Goal: Task Accomplishment & Management: Manage account settings

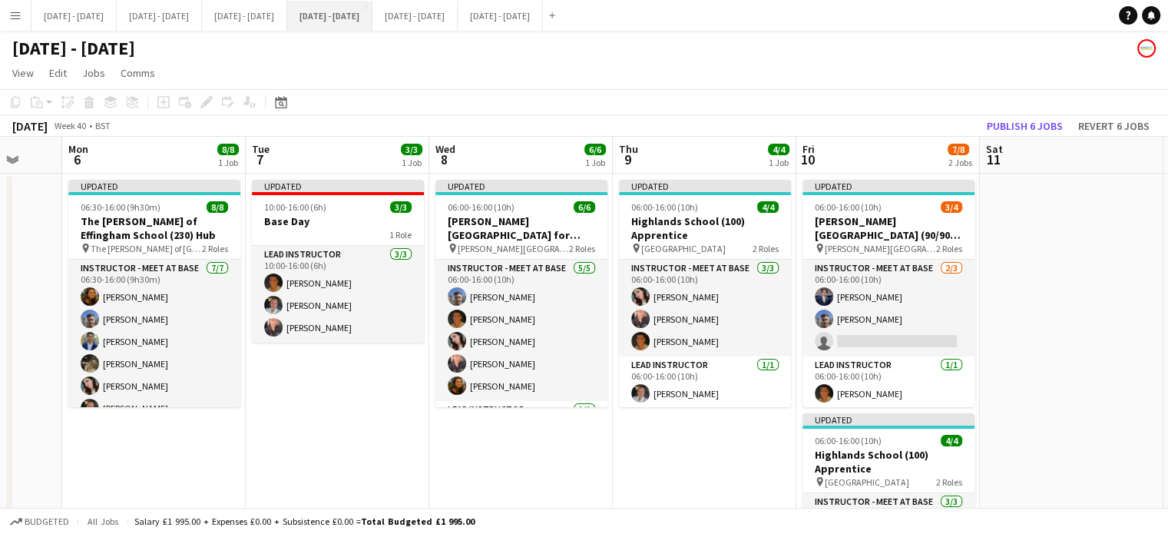
click at [372, 9] on button "[DATE] - [DATE] Close" at bounding box center [329, 16] width 85 height 30
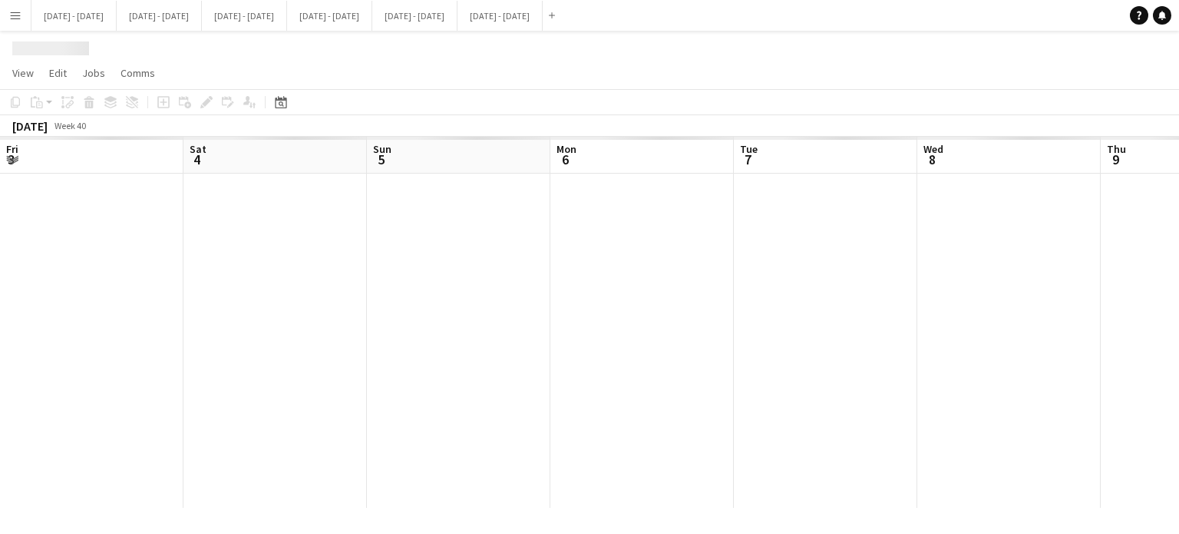
scroll to position [0, 488]
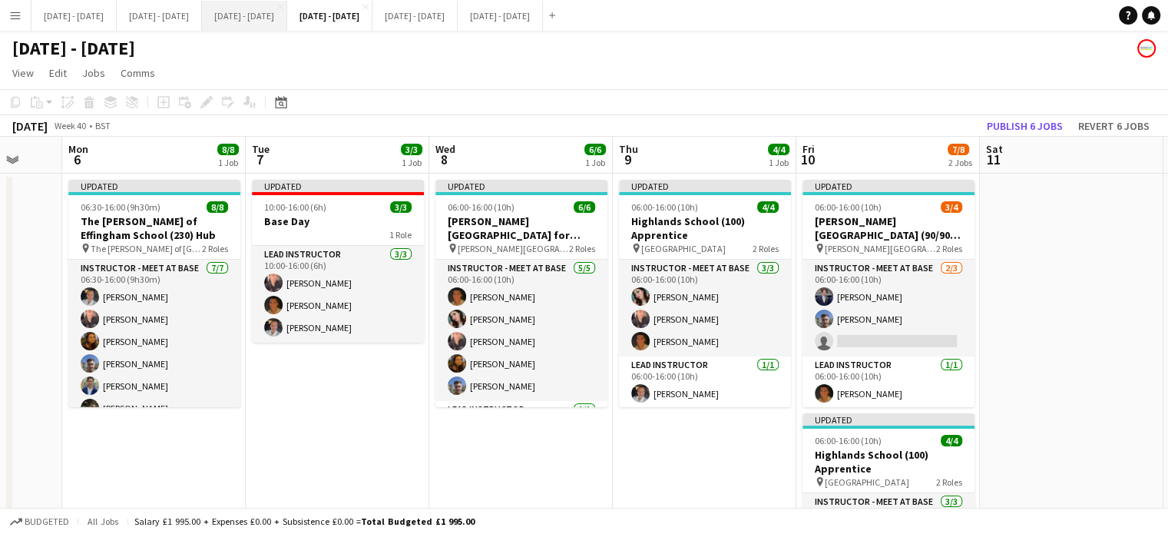
click at [287, 8] on button "[DATE] - [DATE] Close" at bounding box center [244, 16] width 85 height 30
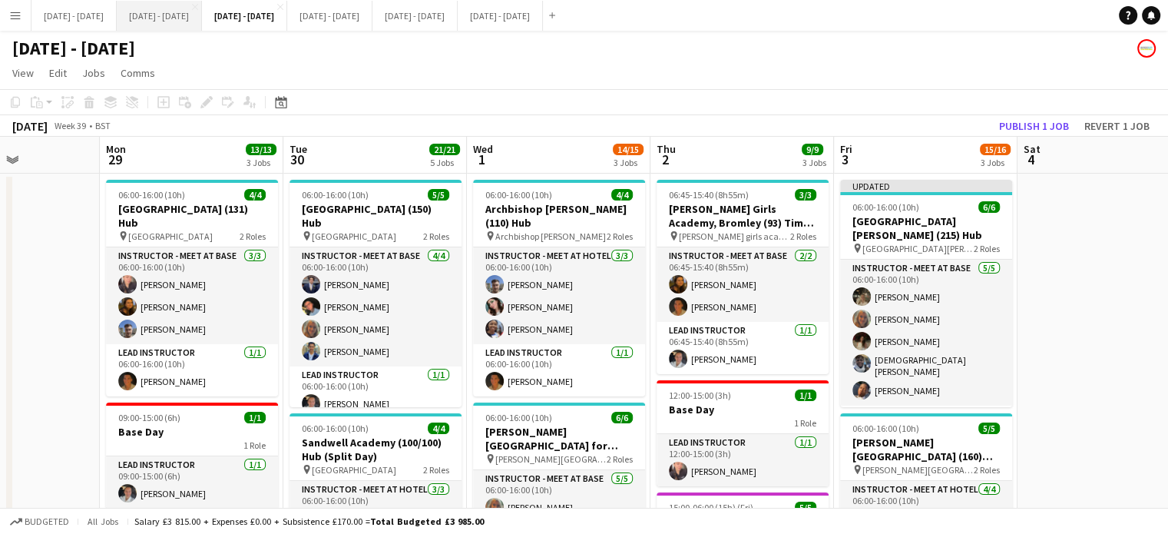
click at [170, 14] on button "[DATE] - [DATE] Close" at bounding box center [159, 16] width 85 height 30
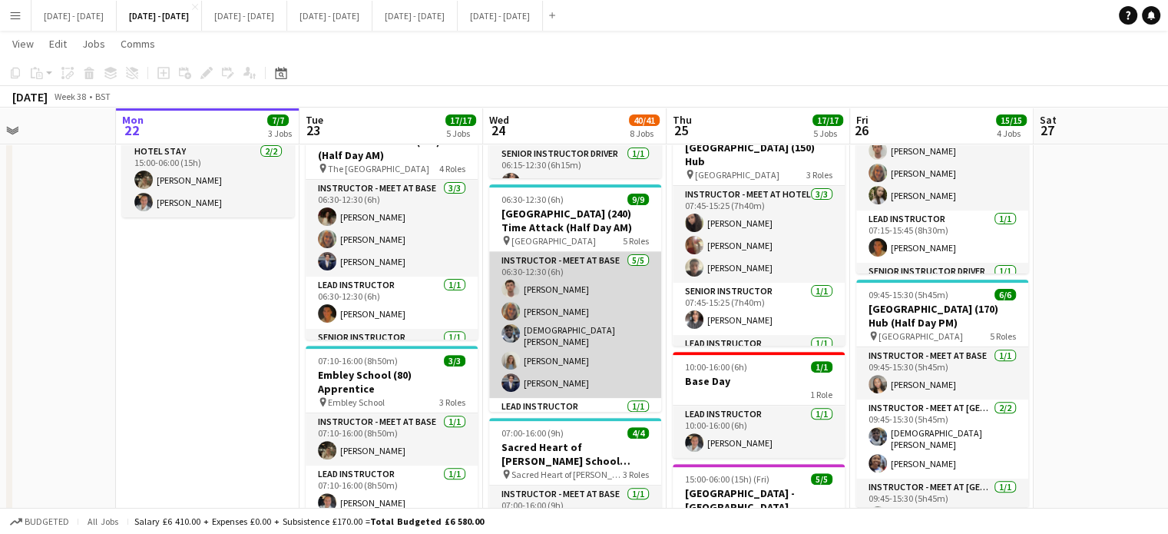
click at [568, 296] on app-card-role "Instructor - Meet at Base 5/5 06:30-12:30 (6h) Liam O’Connor Chloe Rice Adesua …" at bounding box center [575, 325] width 172 height 146
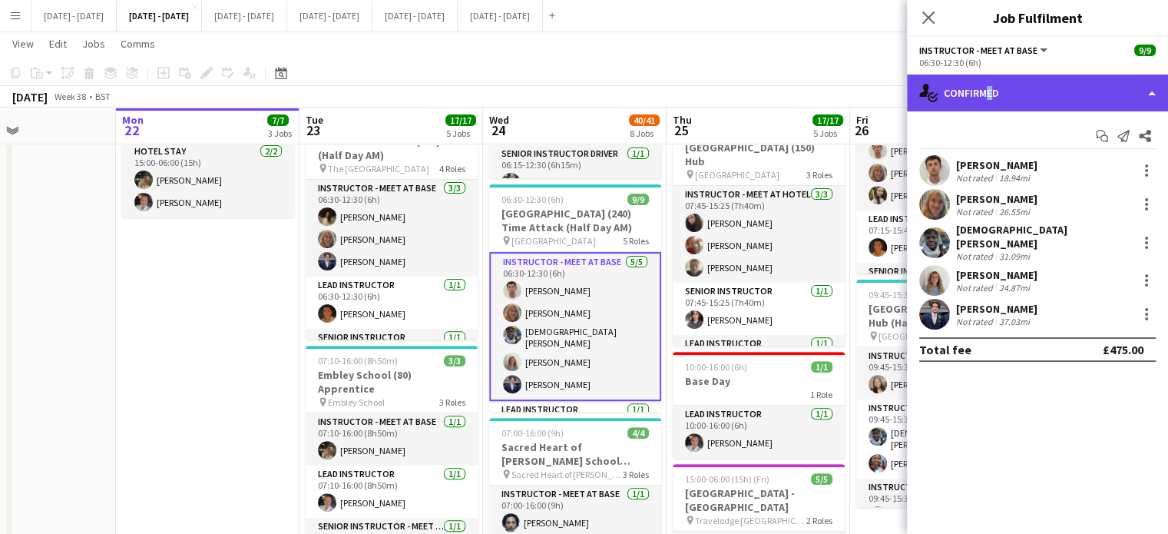
click at [983, 103] on div "single-neutral-actions-check-2 Confirmed" at bounding box center [1037, 92] width 261 height 37
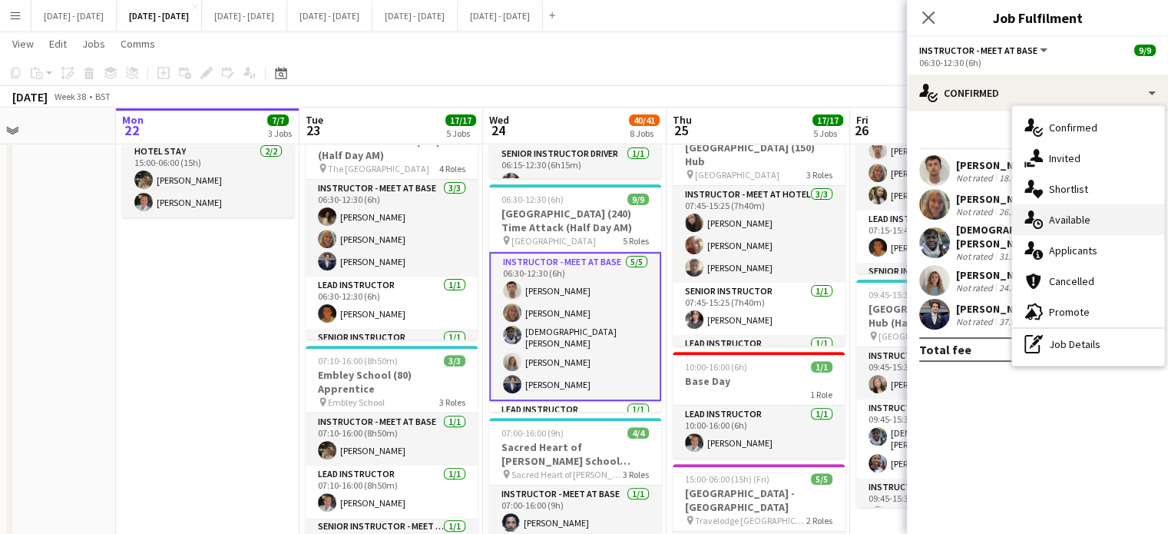
click at [1082, 217] on span "Available" at bounding box center [1069, 220] width 41 height 14
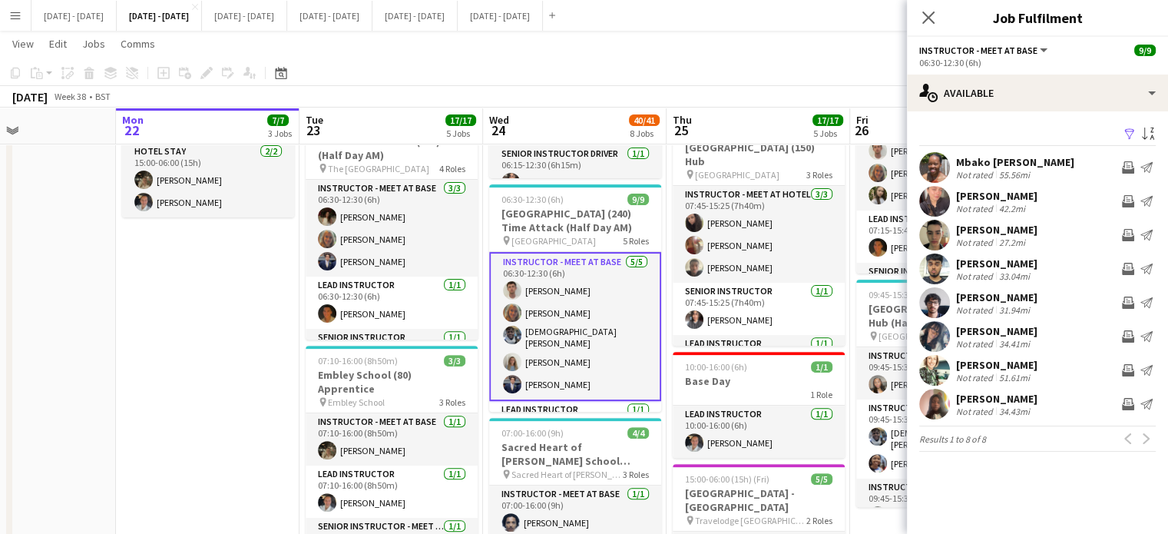
click at [930, 8] on app-icon "Close pop-in" at bounding box center [928, 17] width 18 height 18
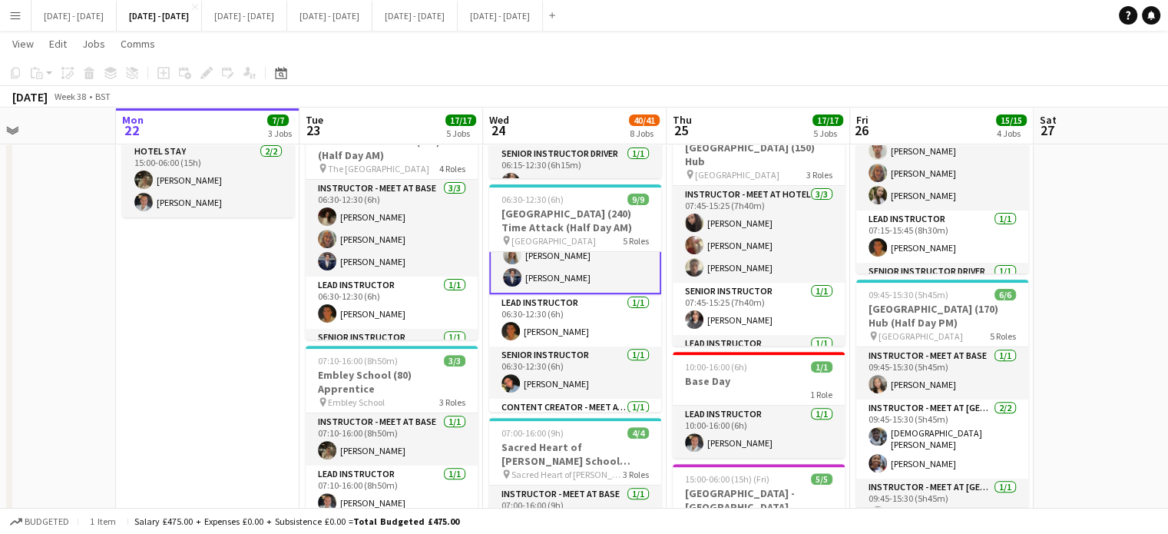
scroll to position [192, 0]
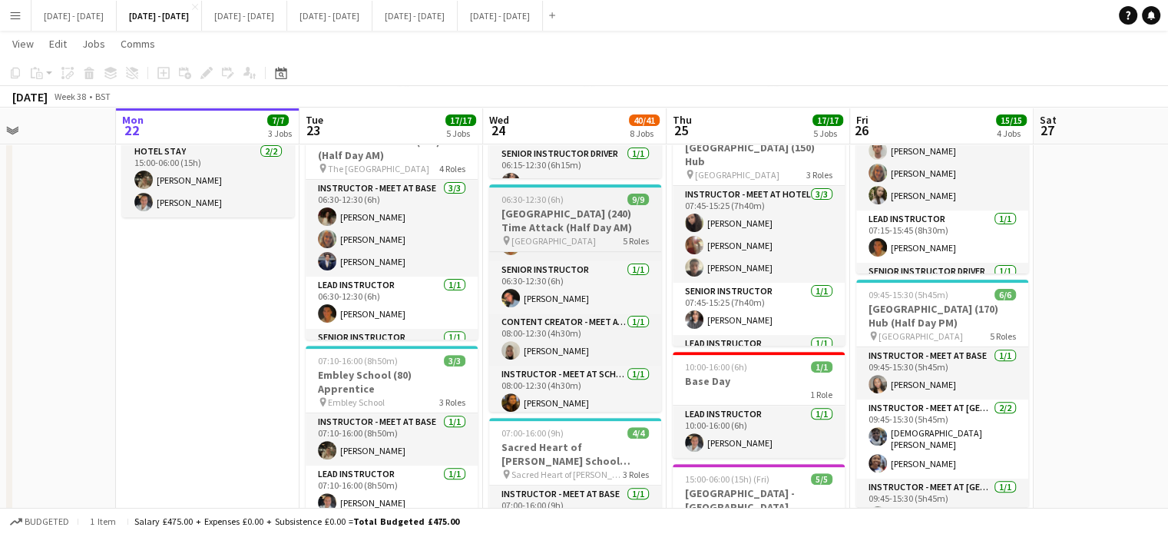
click at [537, 217] on h3 "[GEOGRAPHIC_DATA] (240) Time Attack (Half Day AM)" at bounding box center [575, 221] width 172 height 28
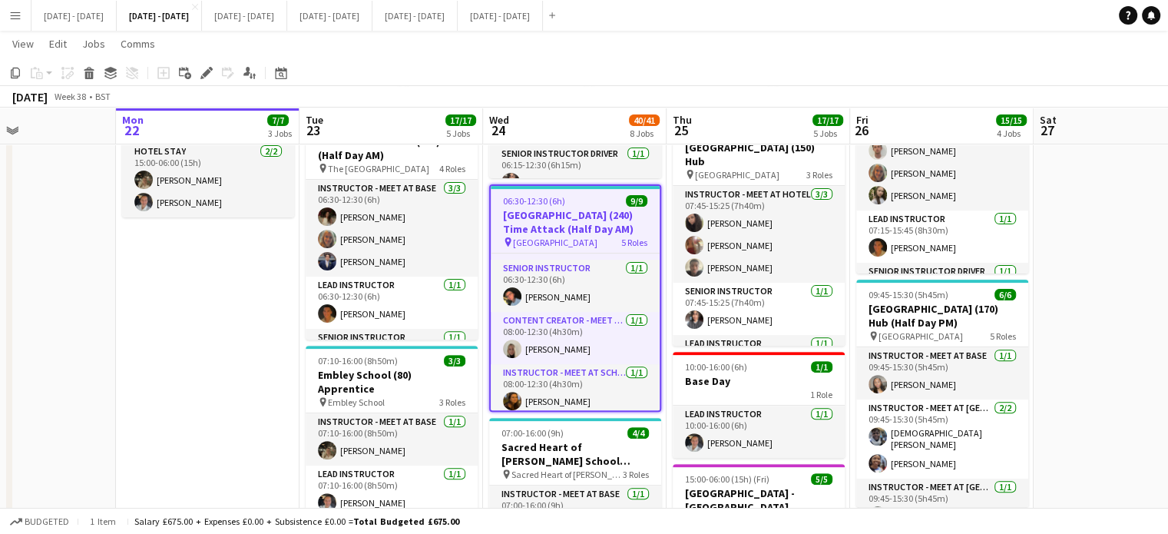
scroll to position [190, 0]
click at [203, 73] on icon "Edit" at bounding box center [206, 73] width 12 height 12
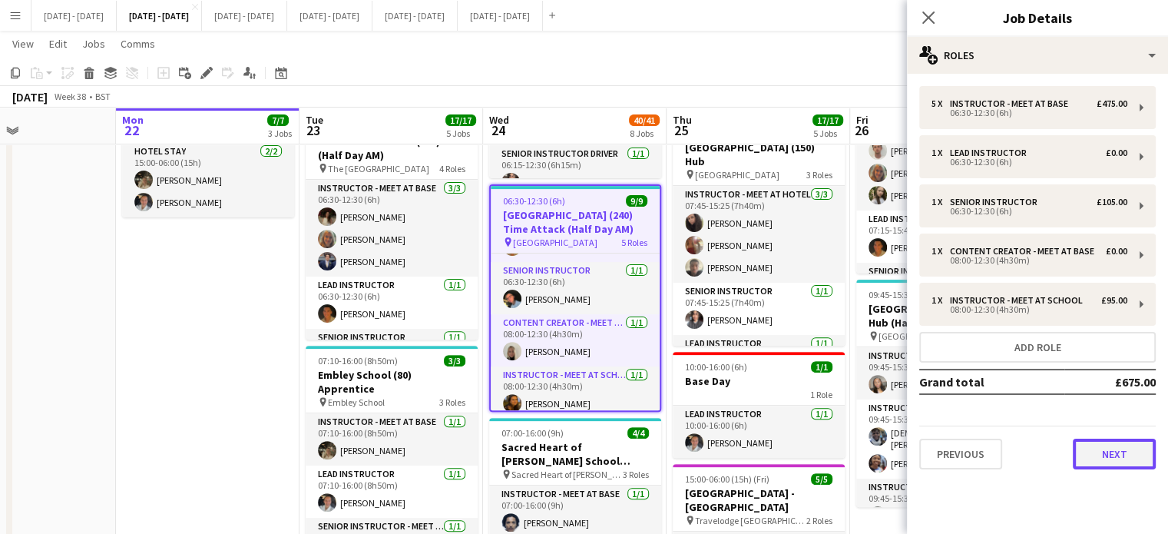
click at [1121, 458] on button "Next" at bounding box center [1113, 453] width 83 height 31
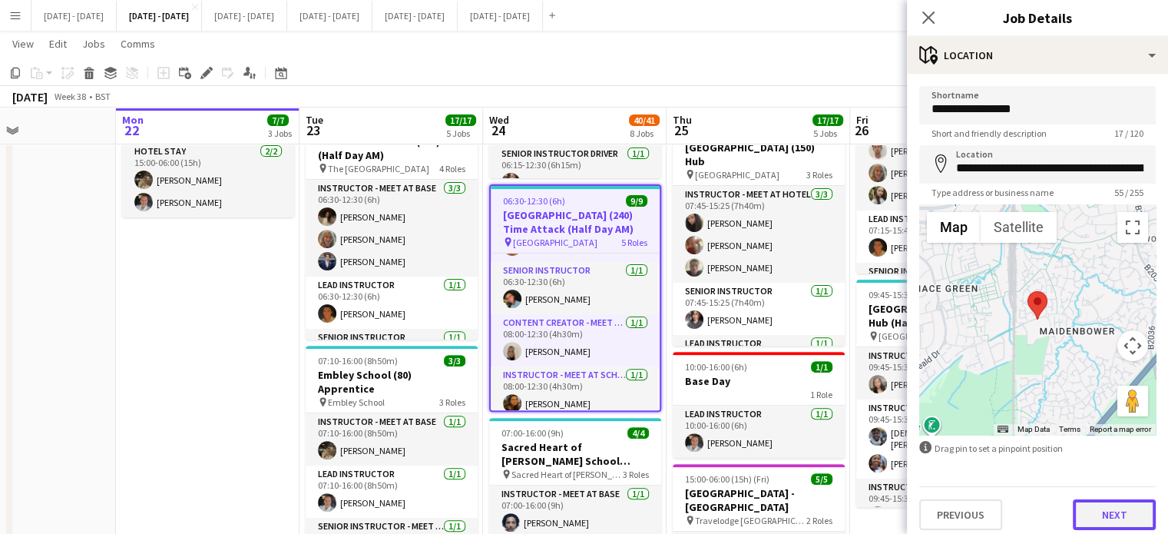
click at [1102, 506] on button "Next" at bounding box center [1113, 514] width 83 height 31
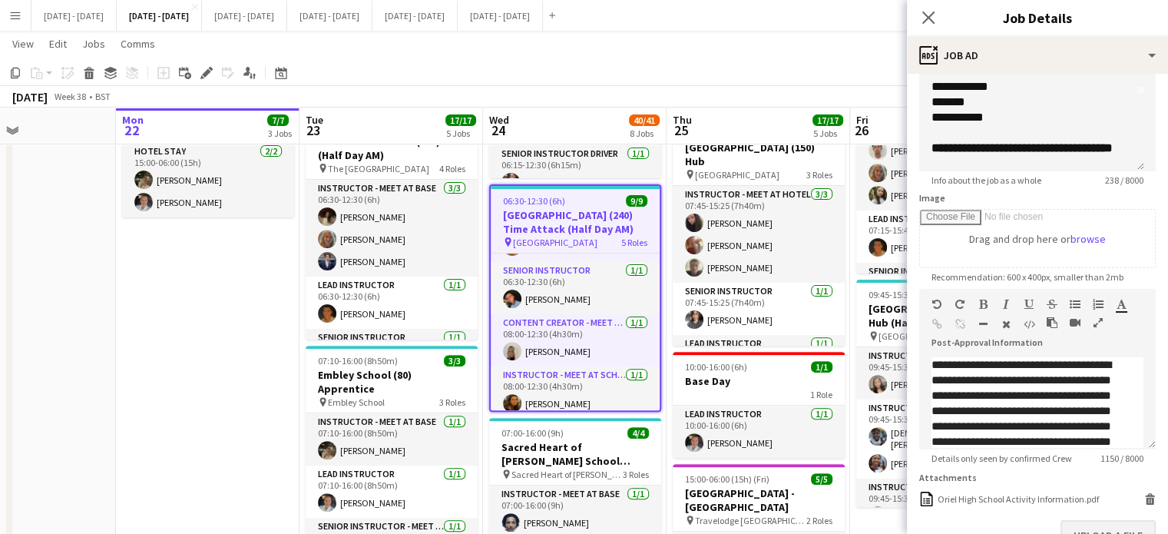
scroll to position [247, 0]
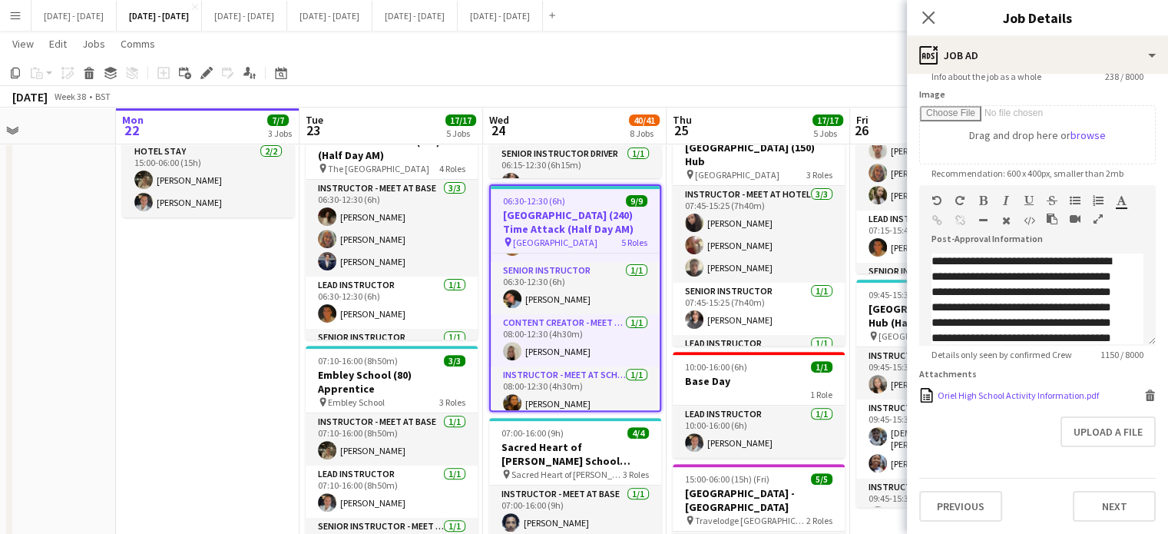
click at [994, 393] on div "Oriel High School Activity Information.pdf" at bounding box center [1017, 395] width 161 height 12
click at [924, 15] on icon "Close pop-in" at bounding box center [927, 17] width 15 height 15
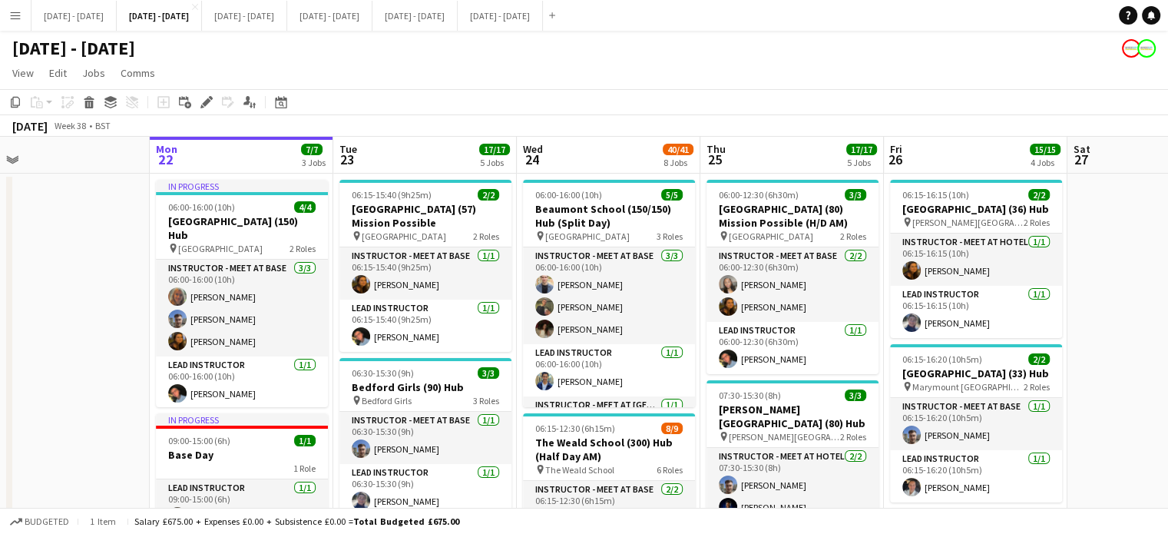
scroll to position [0, 398]
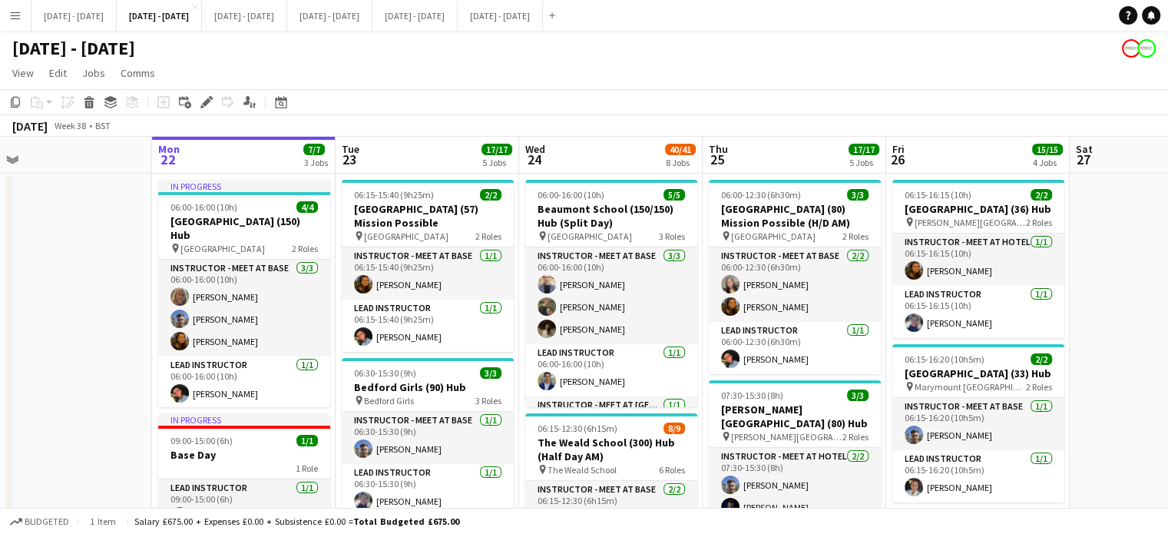
drag, startPoint x: 382, startPoint y: 153, endPoint x: 418, endPoint y: 145, distance: 36.9
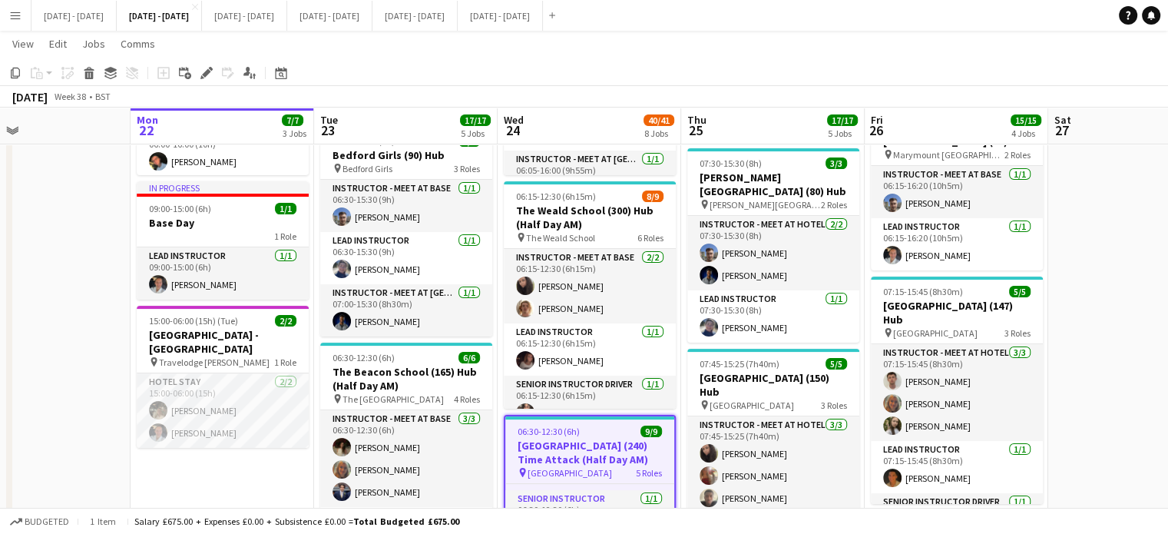
scroll to position [0, 423]
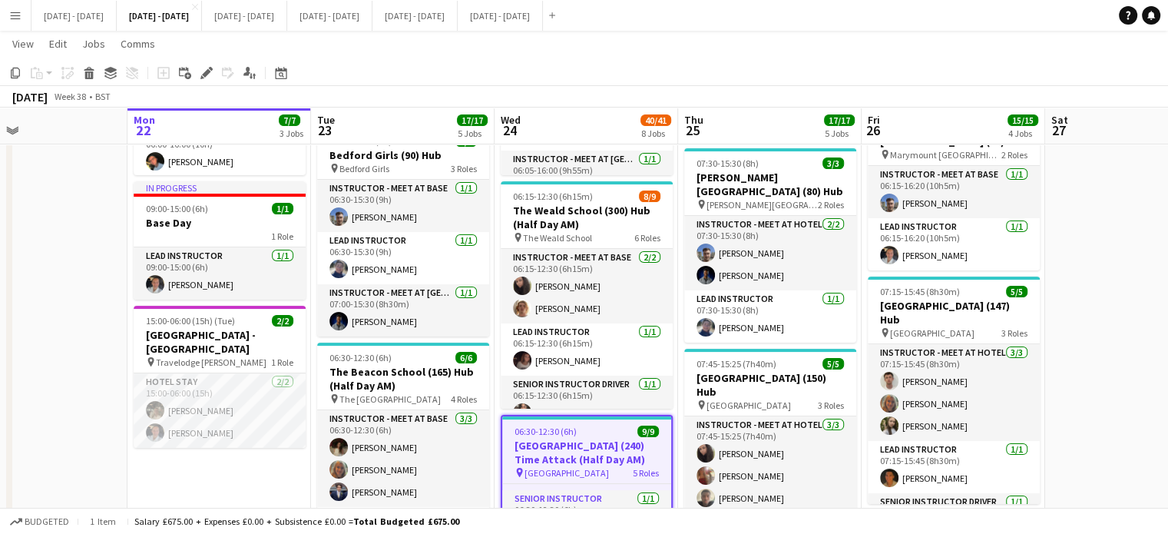
drag, startPoint x: 1112, startPoint y: 263, endPoint x: 1087, endPoint y: 279, distance: 29.0
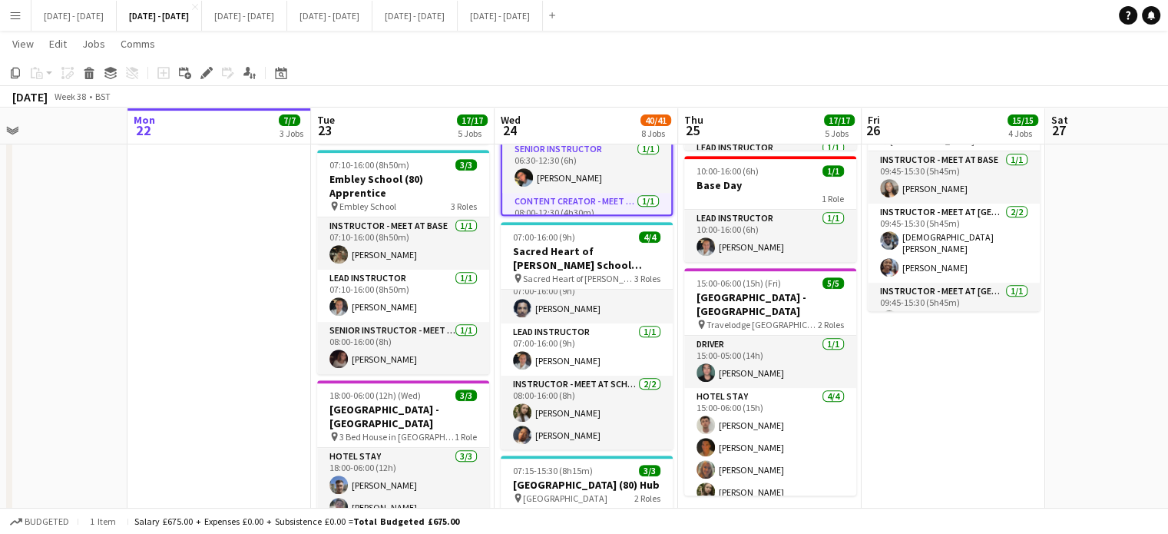
scroll to position [691, 0]
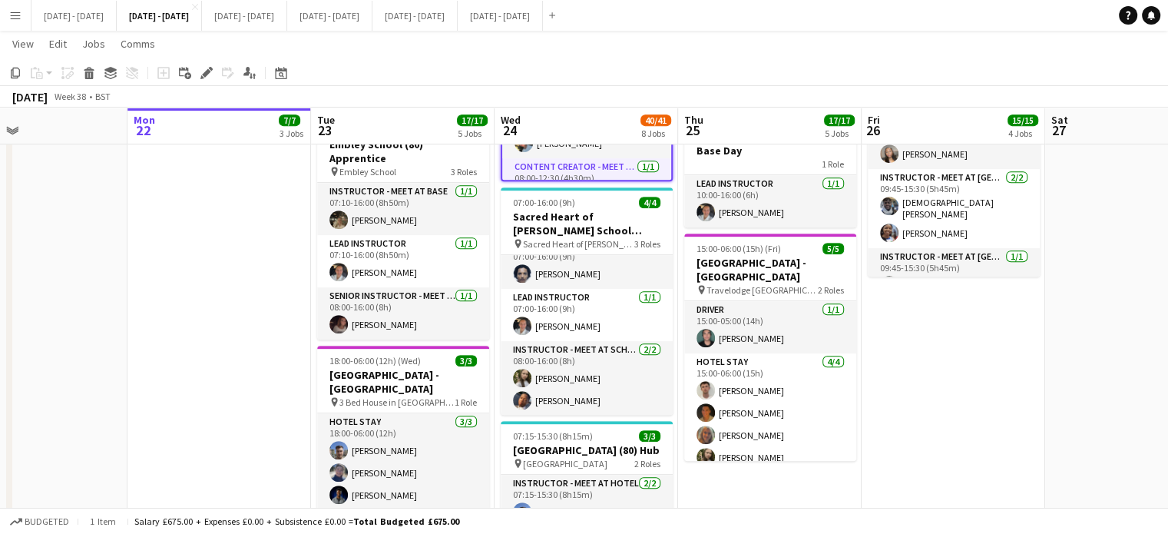
click at [974, 399] on app-date-cell "06:15-16:15 (10h) 2/2 Maltmans Green School (36) Hub pin Maltman's Green School…" at bounding box center [952, 363] width 183 height 1765
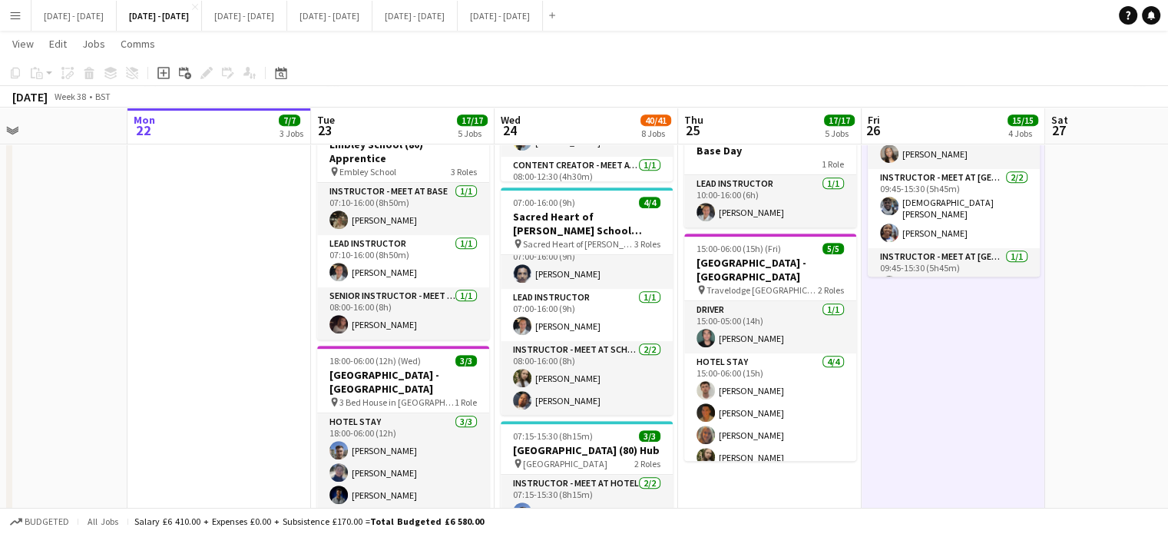
click at [975, 398] on app-date-cell "06:15-16:15 (10h) 2/2 Maltmans Green School (36) Hub pin Maltman's Green School…" at bounding box center [952, 363] width 183 height 1765
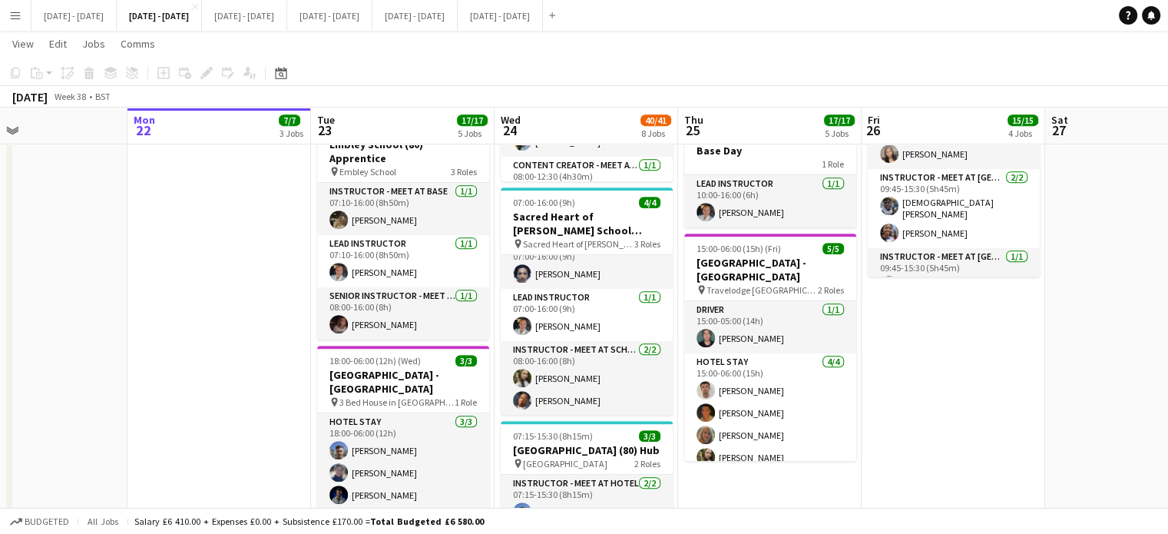
click at [972, 395] on app-date-cell "06:15-16:15 (10h) 2/2 Maltmans Green School (36) Hub pin Maltman's Green School…" at bounding box center [952, 363] width 183 height 1765
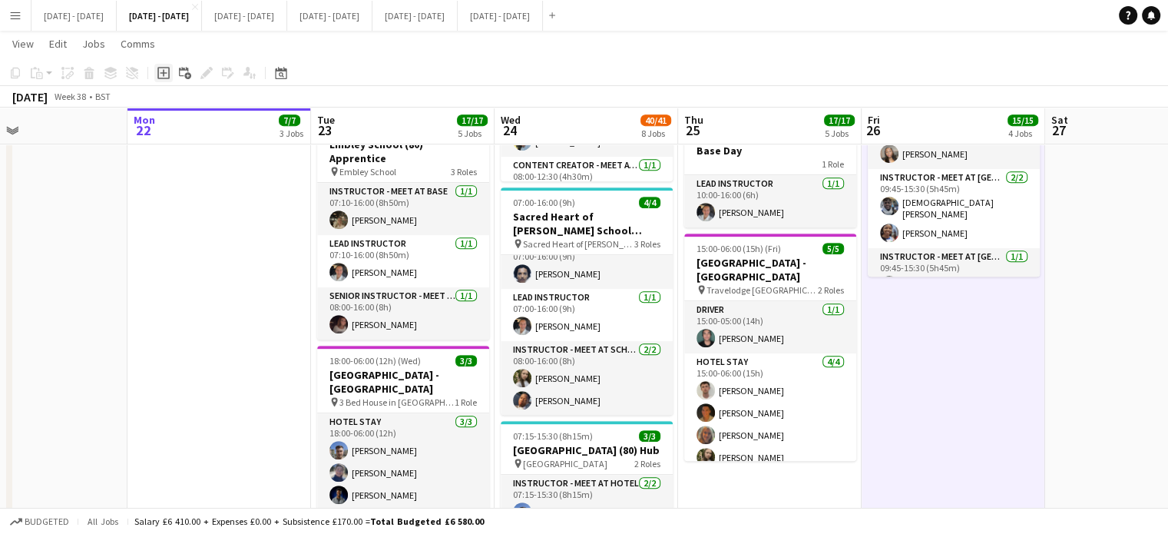
click at [162, 77] on icon "Add job" at bounding box center [163, 73] width 12 height 12
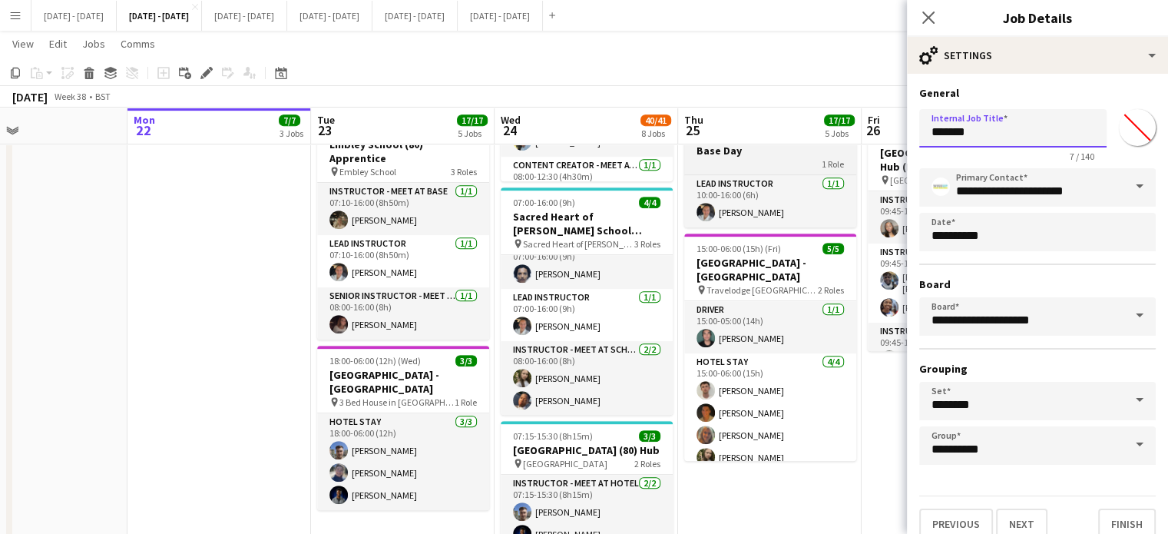
drag, startPoint x: 993, startPoint y: 128, endPoint x: 744, endPoint y: 148, distance: 249.5
click at [744, 148] on body "Menu Boards Boards Boards All jobs Status Workforce Workforce My Workforce Recr…" at bounding box center [584, 290] width 1168 height 1963
type input "**********"
click at [1133, 127] on input "*******" at bounding box center [1136, 127] width 55 height 55
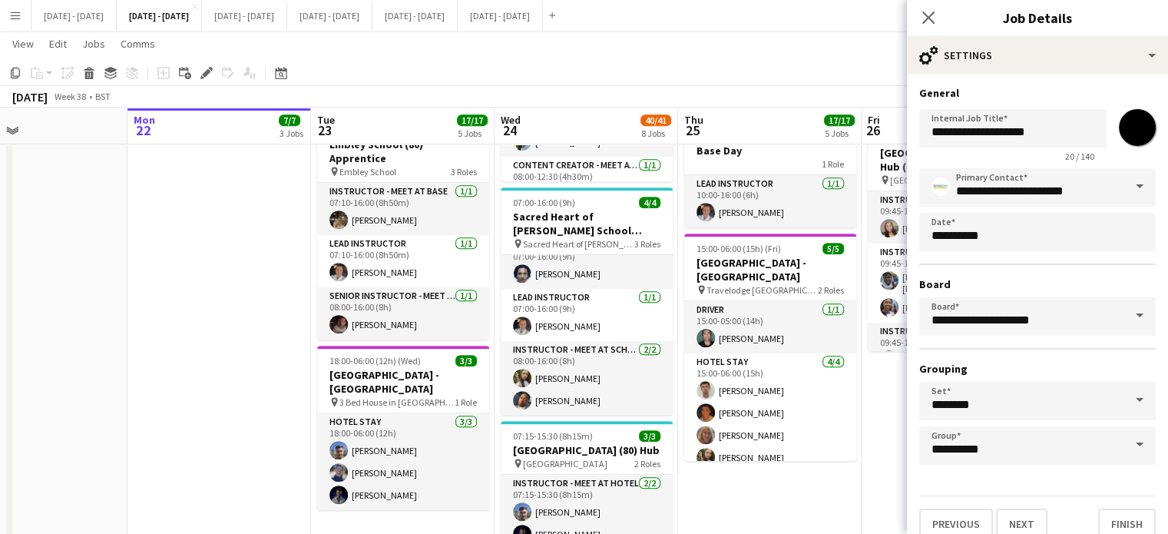
type input "*******"
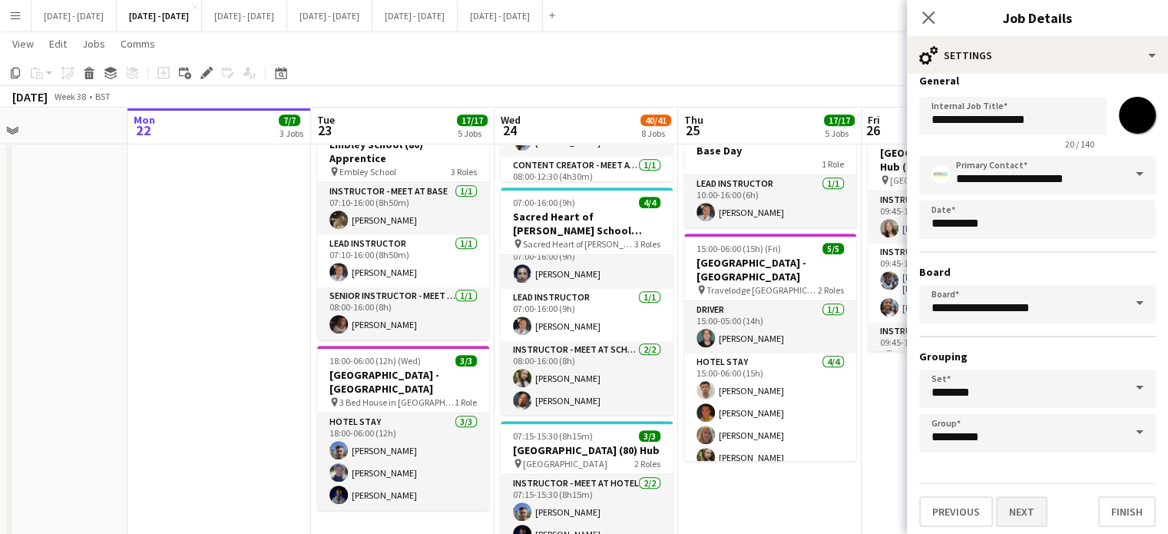
scroll to position [14, 0]
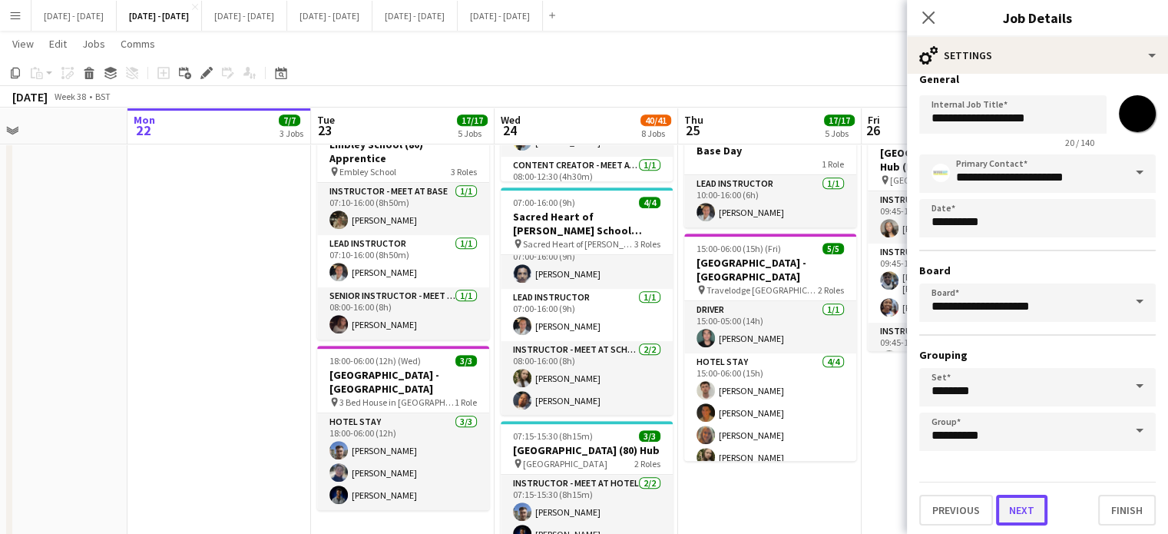
click at [1023, 502] on button "Next" at bounding box center [1021, 509] width 51 height 31
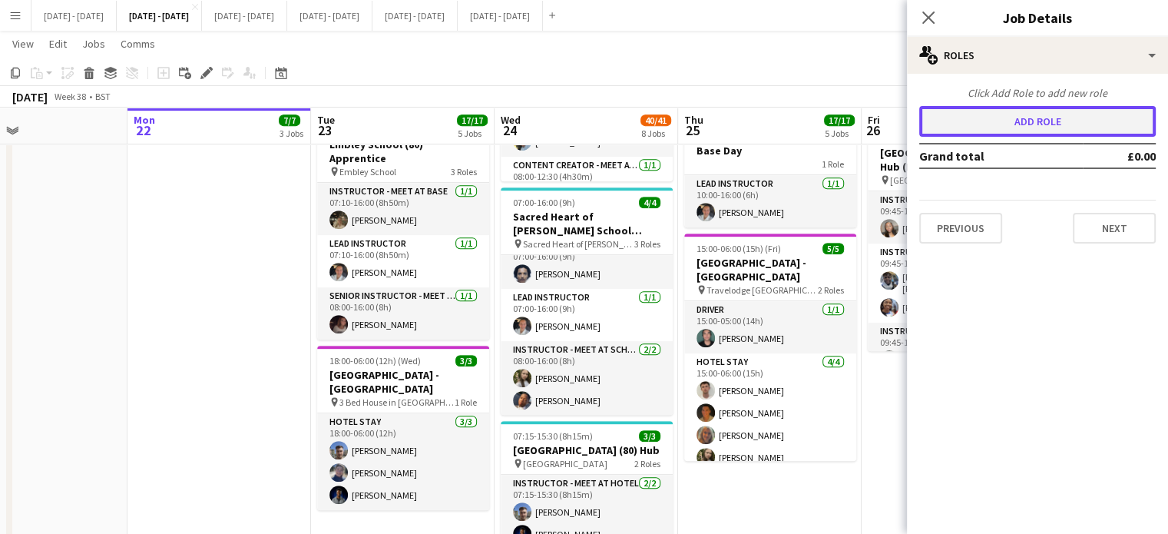
click at [1019, 114] on button "Add role" at bounding box center [1037, 121] width 236 height 31
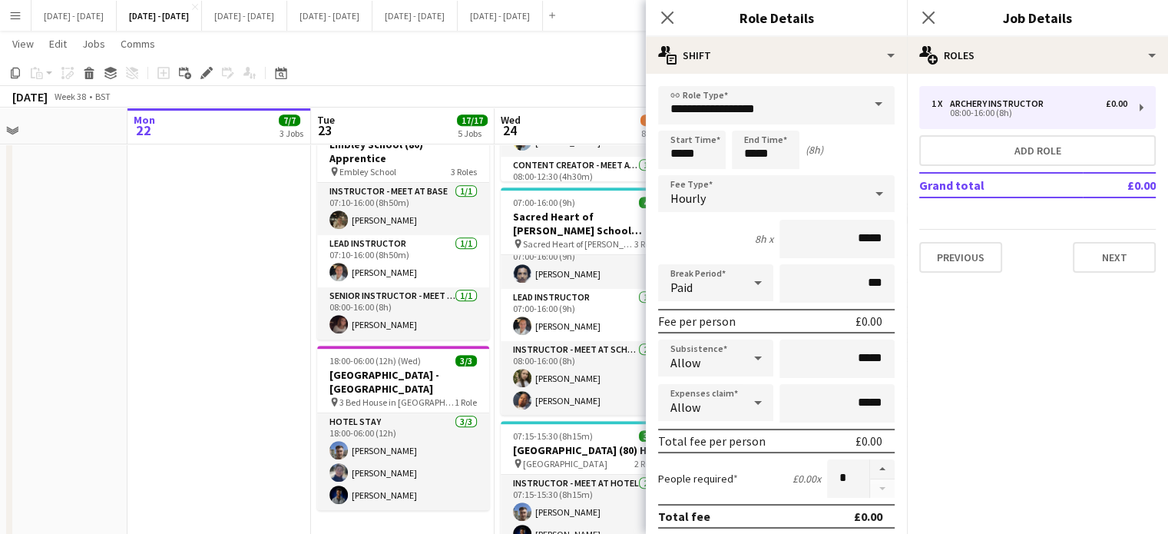
click at [862, 95] on span at bounding box center [878, 104] width 32 height 37
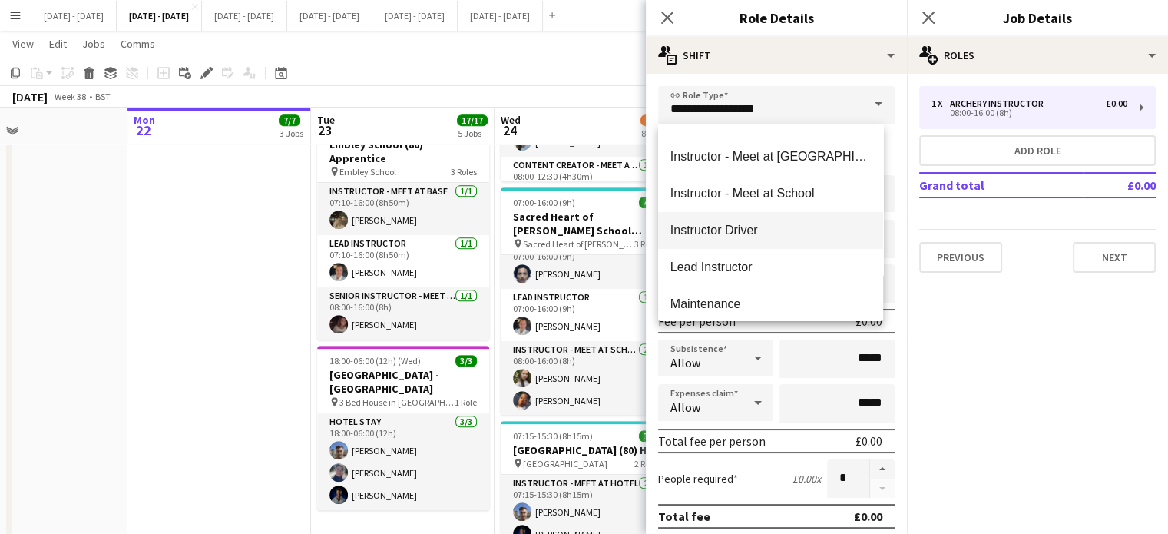
scroll to position [461, 0]
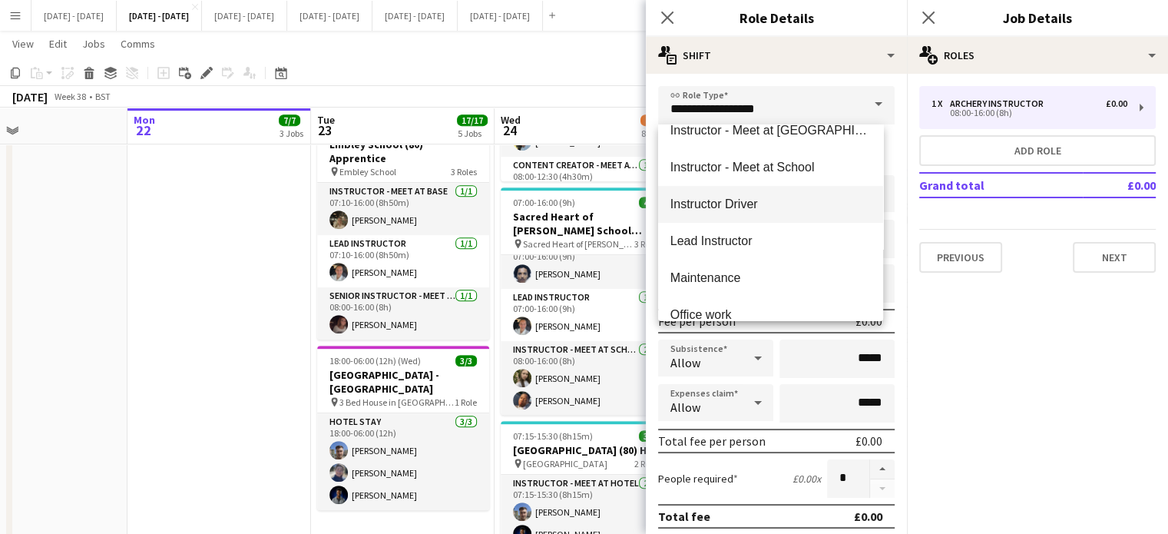
click at [750, 199] on span "Instructor Driver" at bounding box center [770, 204] width 200 height 15
type input "**********"
type input "*******"
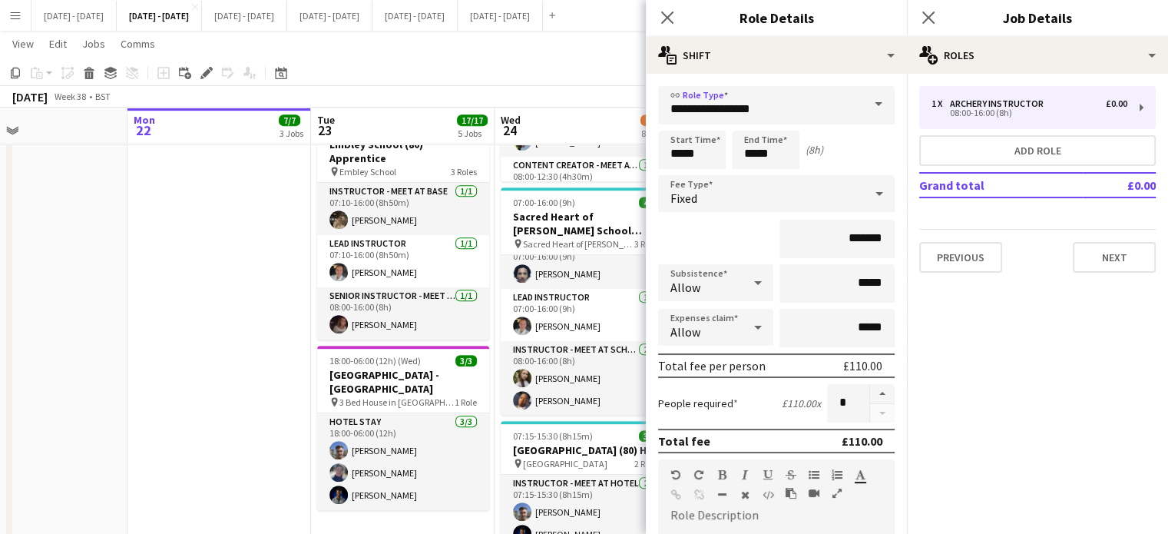
click at [862, 94] on span at bounding box center [878, 104] width 32 height 37
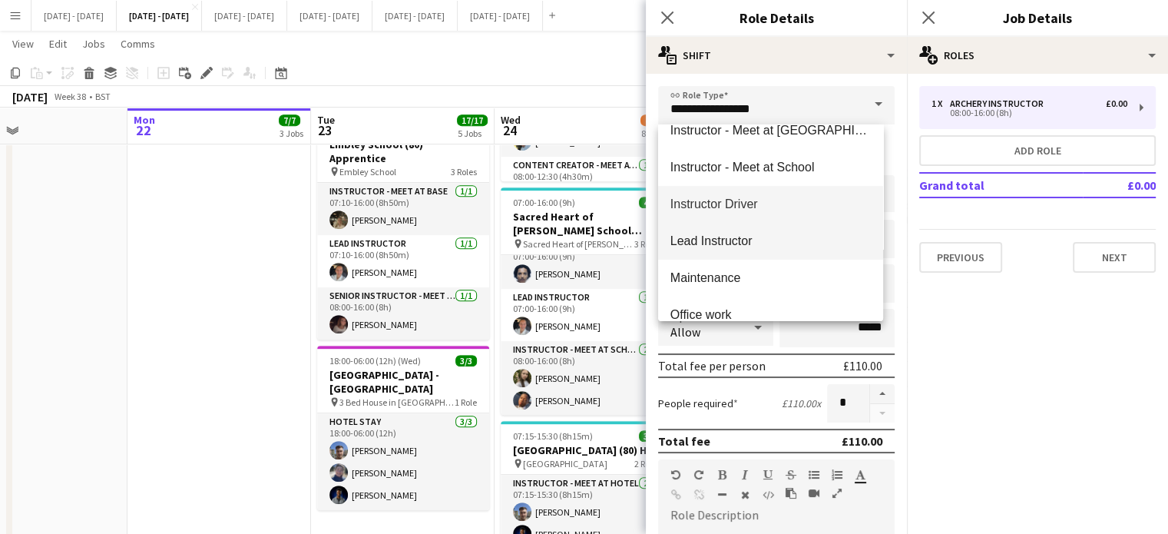
click at [778, 254] on mat-option "Lead Instructor" at bounding box center [770, 241] width 225 height 37
type input "**********"
type input "*******"
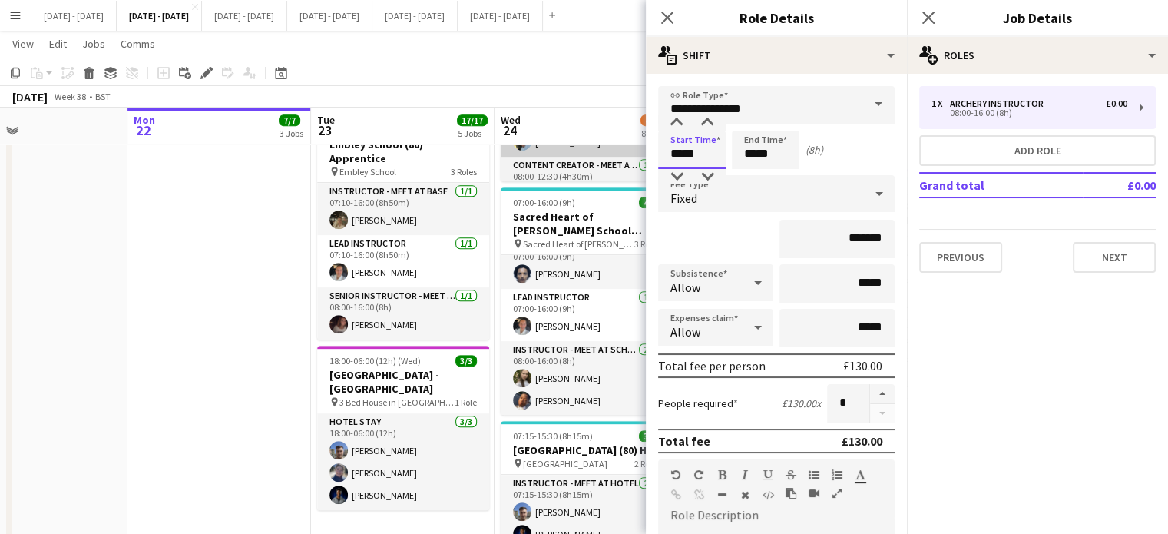
drag, startPoint x: 705, startPoint y: 151, endPoint x: 622, endPoint y: 150, distance: 82.9
click at [624, 152] on body "Menu Boards Boards Boards All jobs Status Workforce Workforce My Workforce Recr…" at bounding box center [584, 290] width 1168 height 1963
type input "*****"
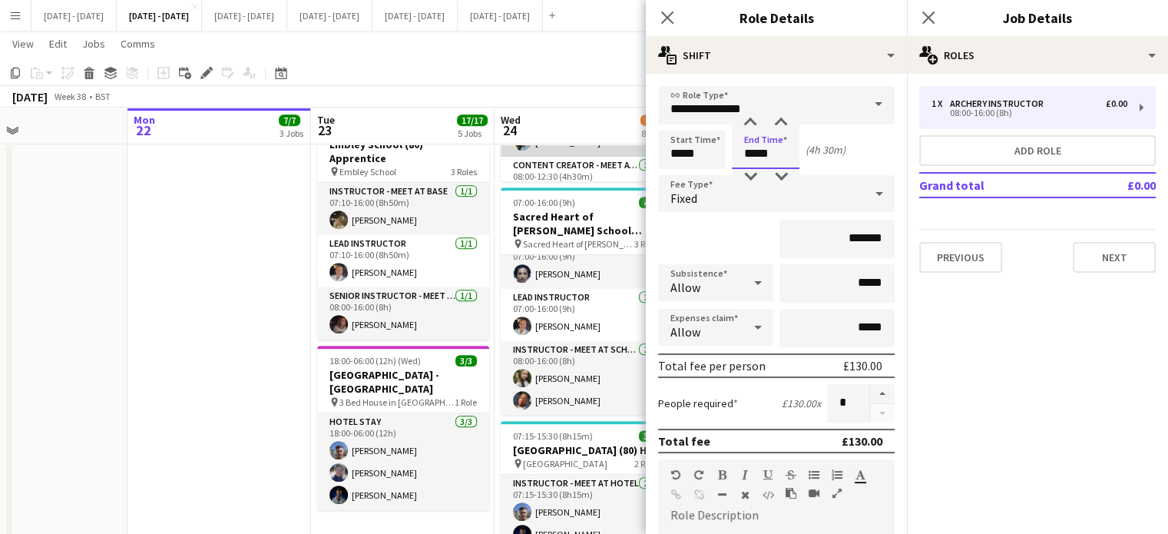
type input "*****"
click at [783, 197] on div "Fixed" at bounding box center [761, 193] width 206 height 37
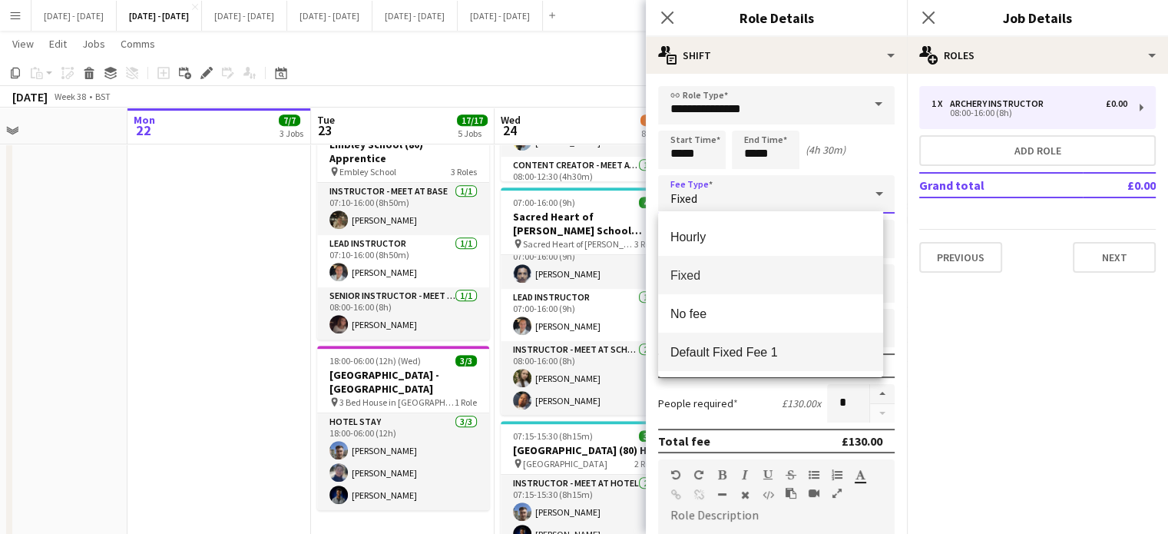
click at [762, 362] on mat-option "Default Fixed Fee 1" at bounding box center [770, 351] width 225 height 38
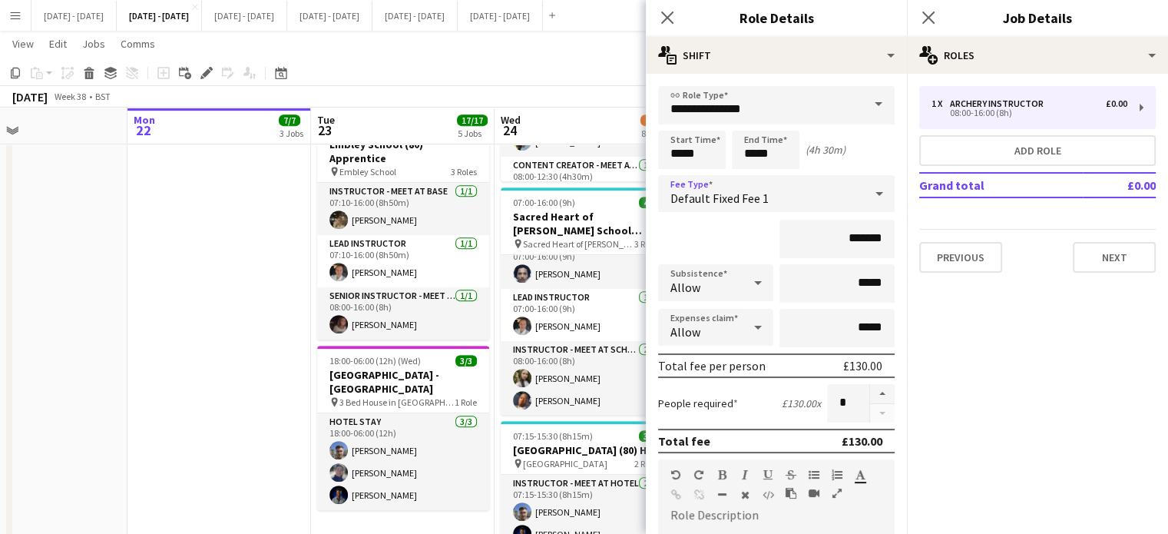
click at [822, 193] on div "Default Fixed Fee 1" at bounding box center [761, 193] width 206 height 37
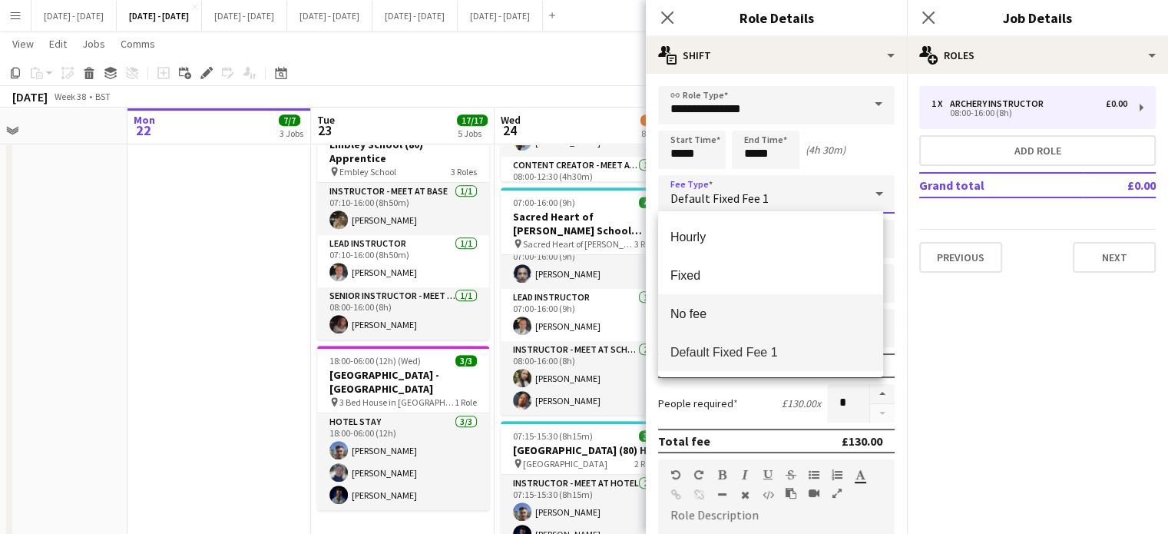
click at [735, 309] on span "No fee" at bounding box center [770, 313] width 200 height 15
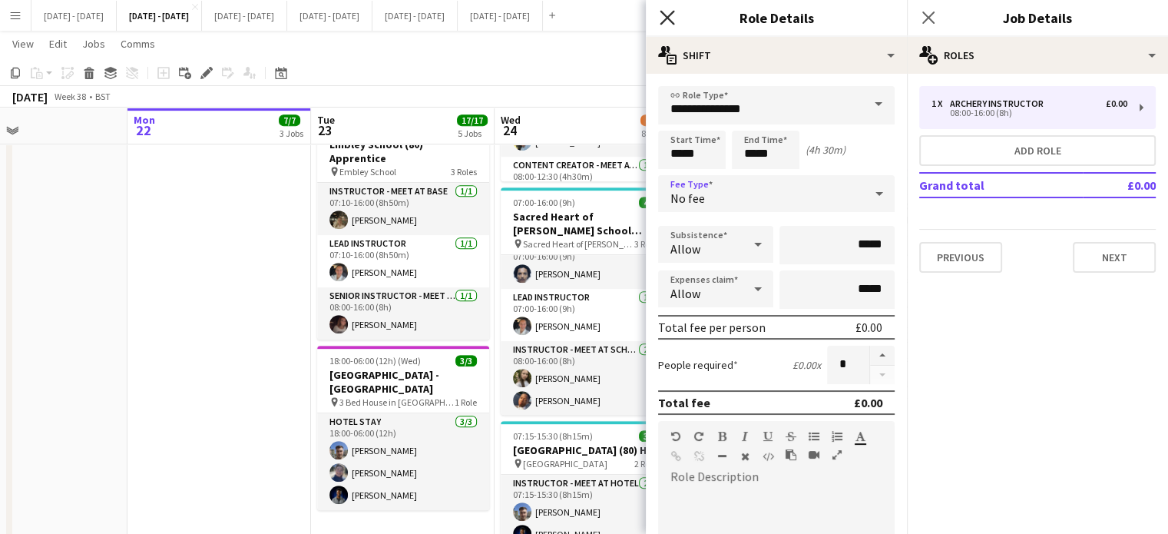
click at [672, 15] on icon "Close pop-in" at bounding box center [666, 17] width 15 height 15
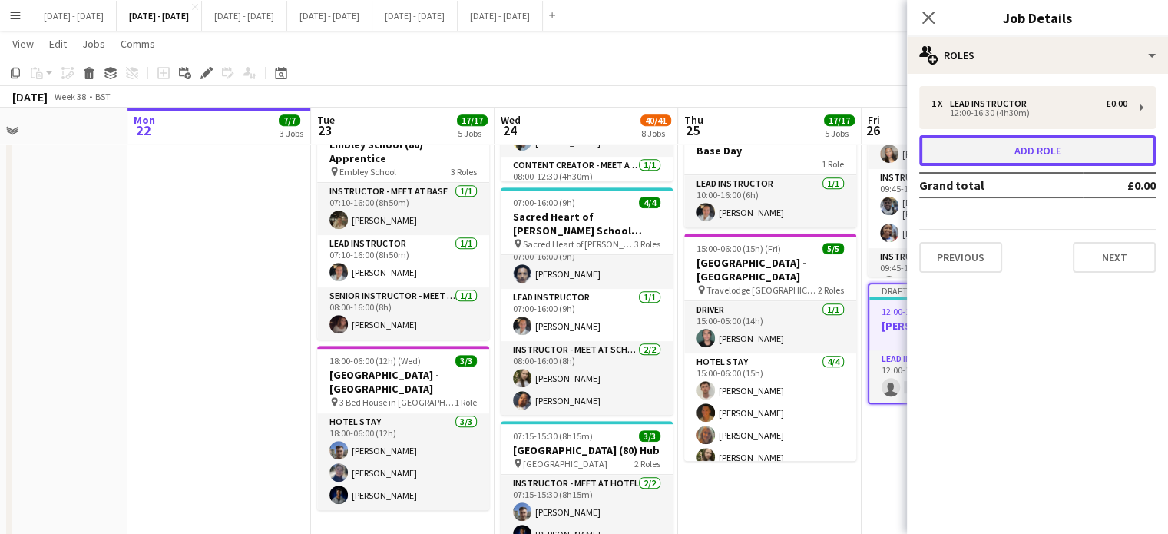
click at [1049, 150] on button "Add role" at bounding box center [1037, 150] width 236 height 31
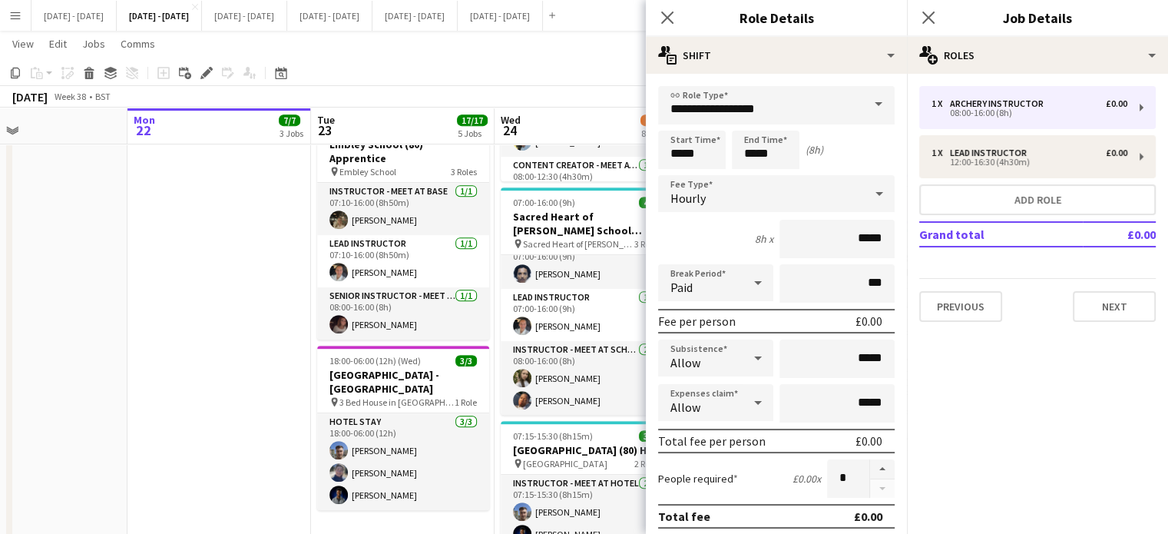
click at [862, 104] on span at bounding box center [878, 104] width 32 height 37
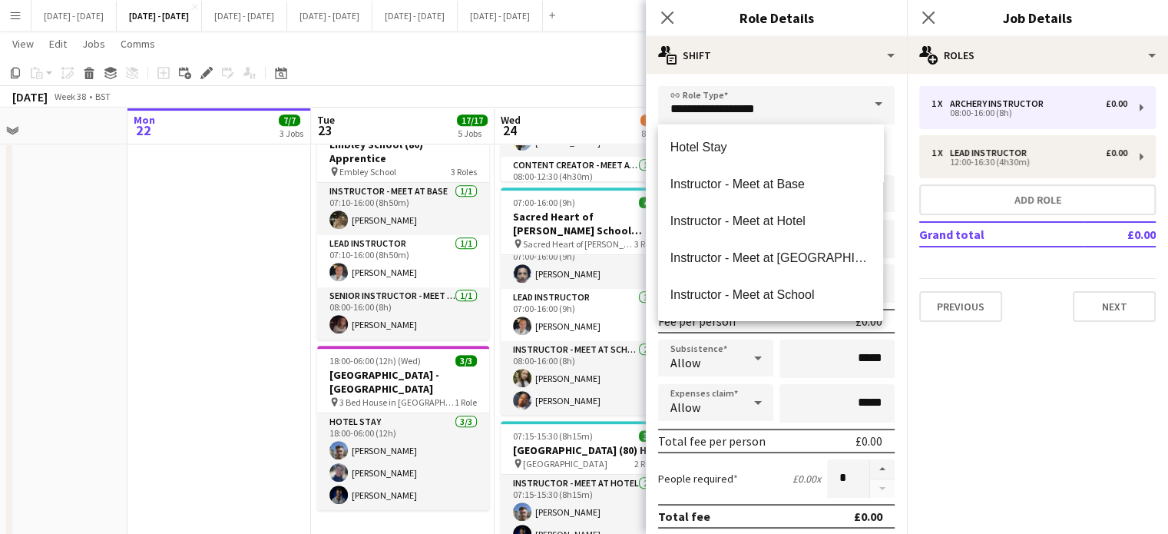
scroll to position [340, 0]
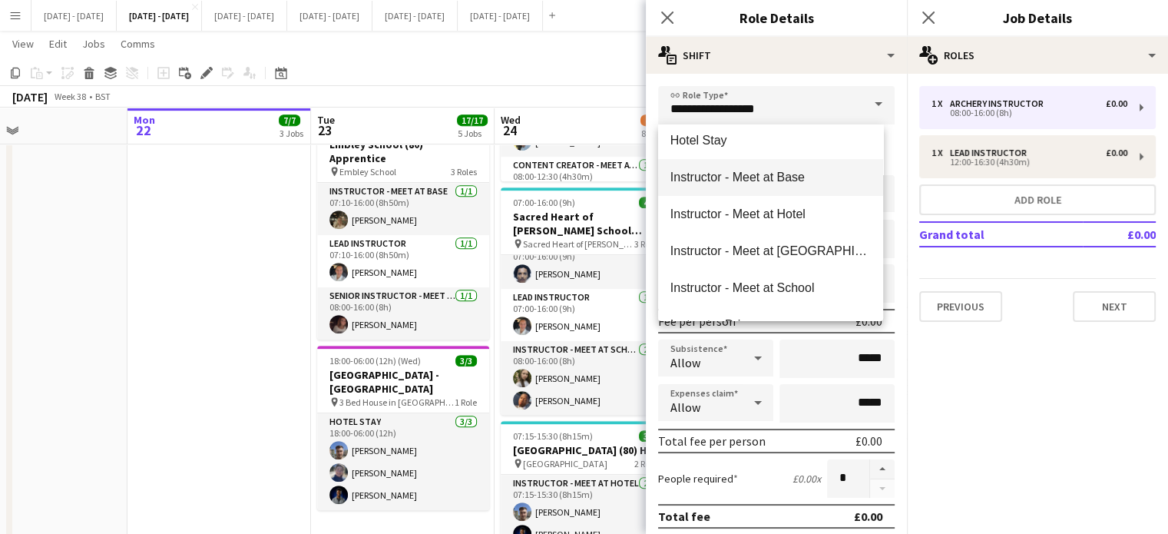
click at [787, 181] on span "Instructor - Meet at Base" at bounding box center [770, 177] width 200 height 15
type input "**********"
type input "******"
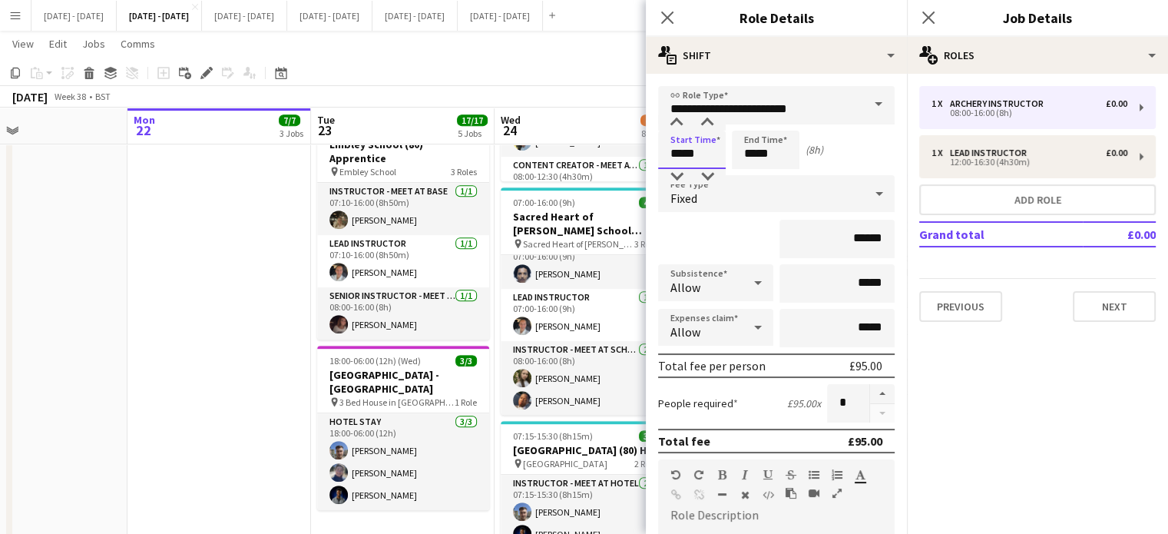
click at [706, 145] on input "*****" at bounding box center [692, 150] width 68 height 38
drag, startPoint x: 681, startPoint y: 153, endPoint x: 635, endPoint y: 154, distance: 46.1
click at [635, 154] on body "Menu Boards Boards Boards All jobs Status Workforce Workforce My Workforce Recr…" at bounding box center [584, 290] width 1168 height 1963
type input "*****"
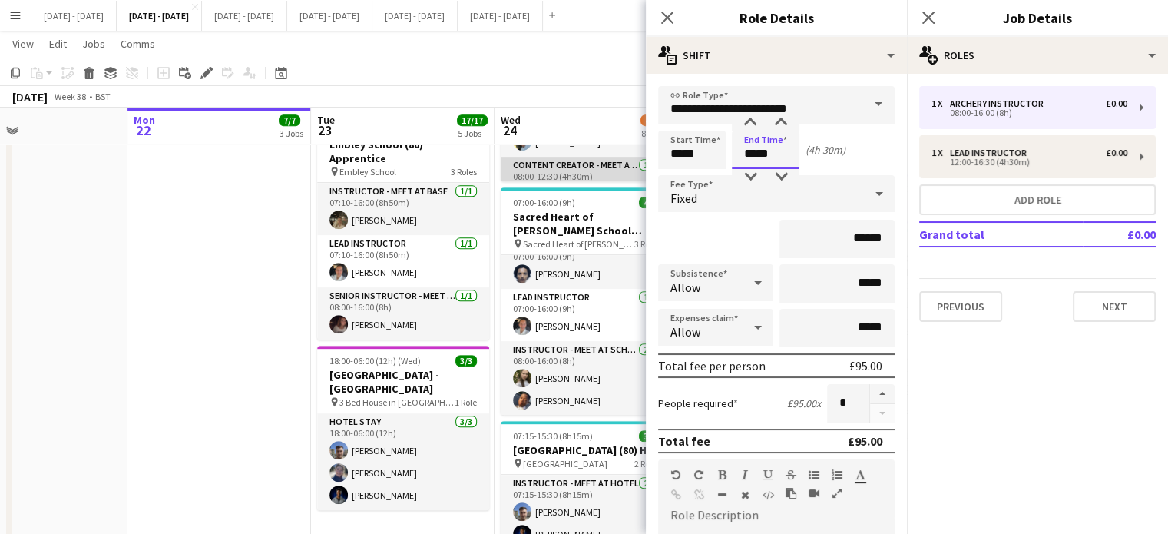
type input "*****"
click at [733, 190] on div "Fixed" at bounding box center [761, 193] width 206 height 37
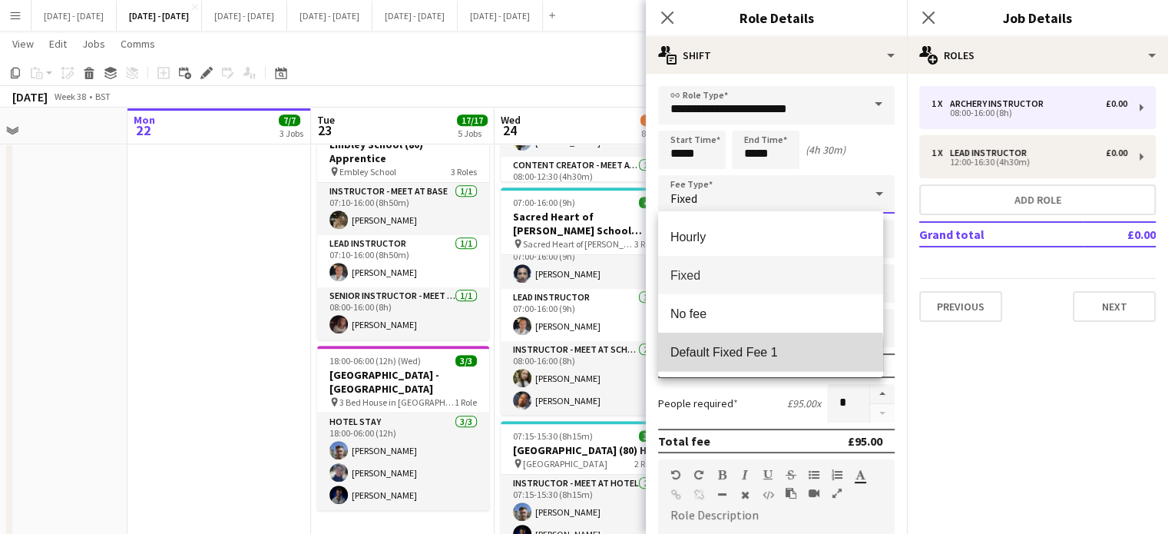
click at [749, 357] on span "Default Fixed Fee 1" at bounding box center [770, 352] width 200 height 15
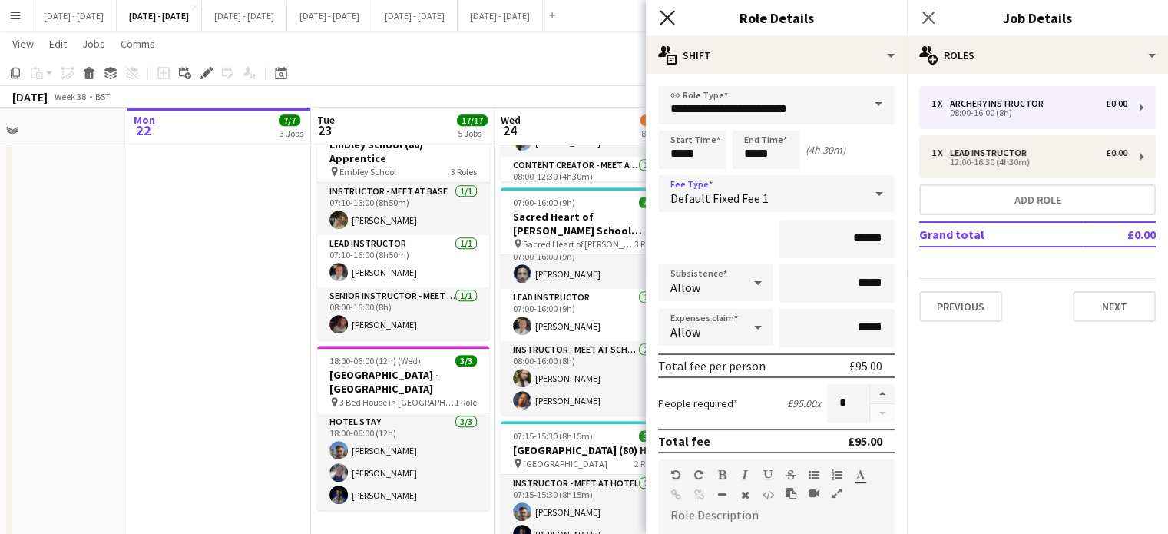
click at [672, 16] on icon "Close pop-in" at bounding box center [666, 17] width 15 height 15
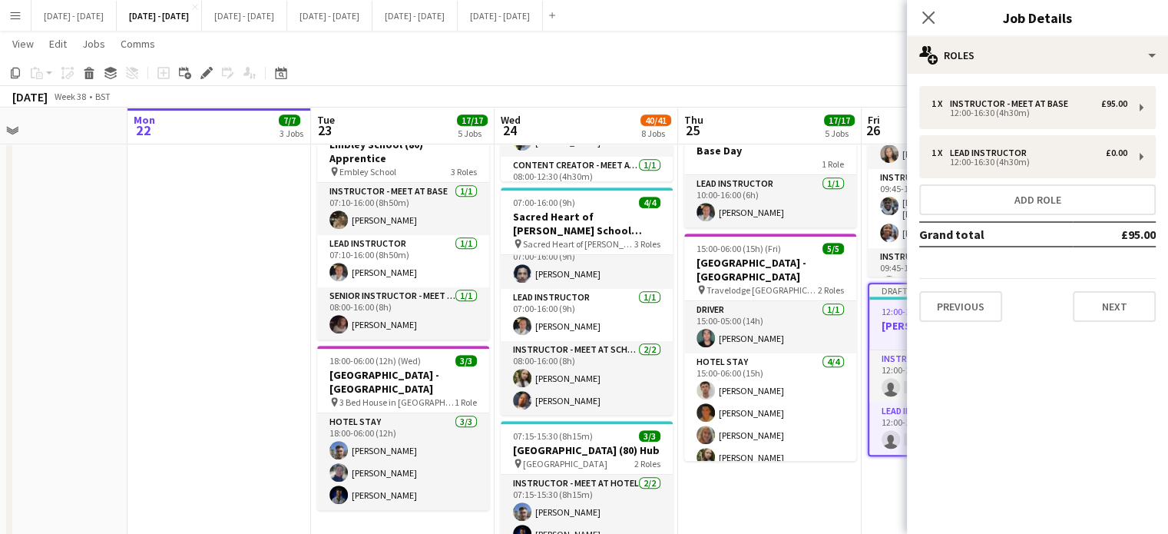
drag, startPoint x: 933, startPoint y: 11, endPoint x: 995, endPoint y: 85, distance: 97.0
click at [933, 12] on icon "Close pop-in" at bounding box center [928, 18] width 12 height 12
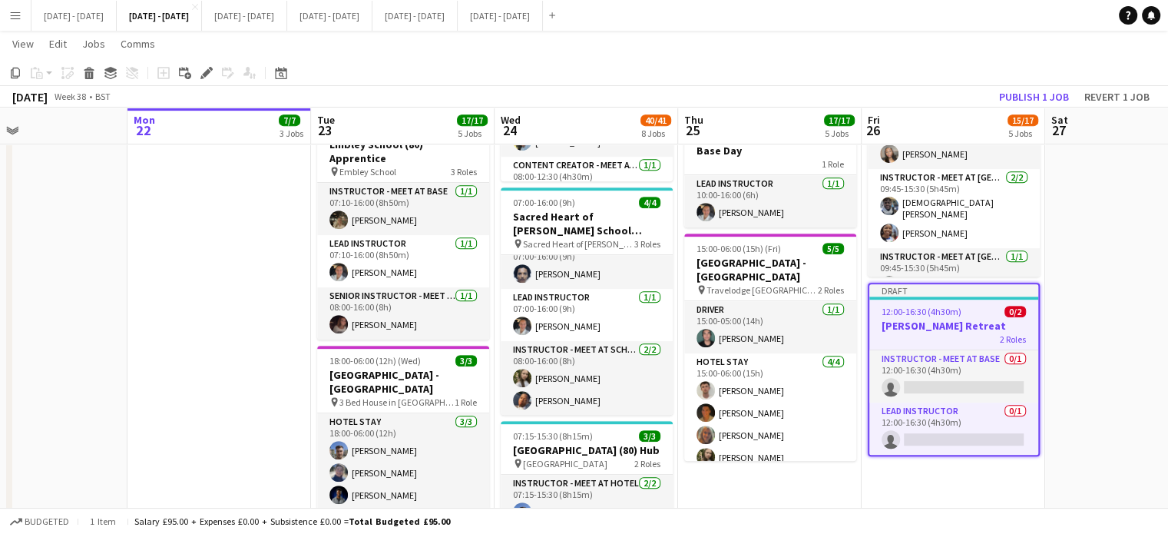
click at [946, 373] on app-job-card "Draft 12:00-16:30 (4h30m) 0/2 Jessen James Retreat 2 Roles Instructor - Meet at…" at bounding box center [953, 369] width 172 height 173
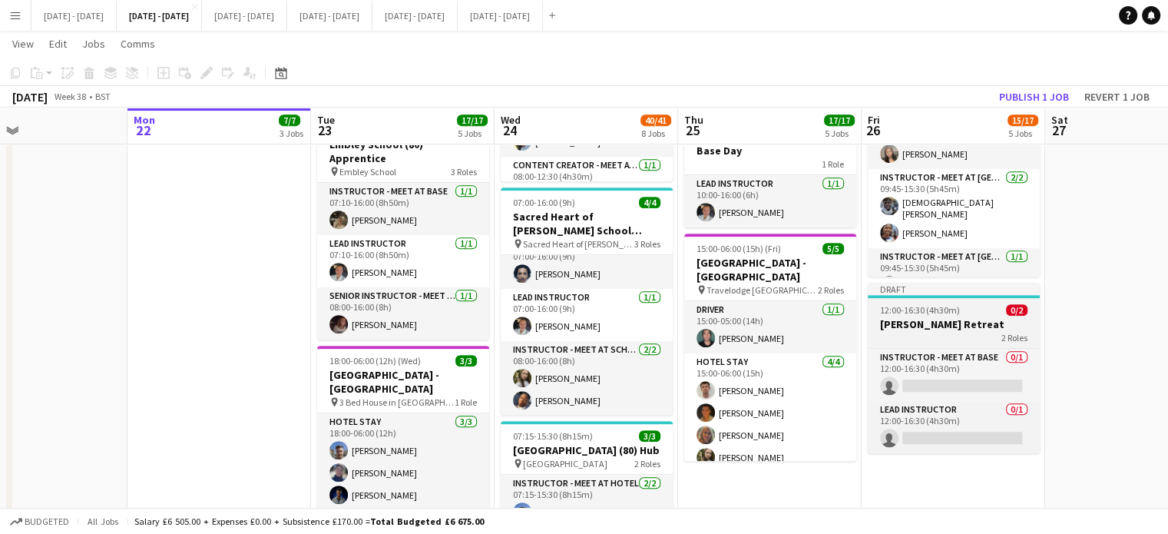
click at [957, 316] on span "12:00-16:30 (4h30m)" at bounding box center [920, 310] width 80 height 12
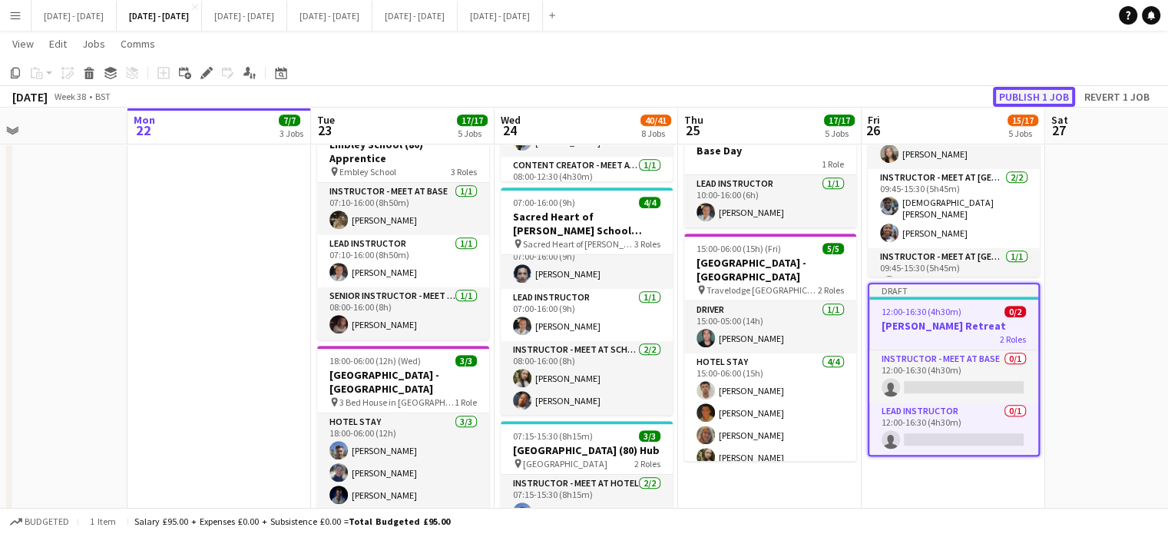
click at [1029, 91] on button "Publish 1 job" at bounding box center [1034, 97] width 82 height 20
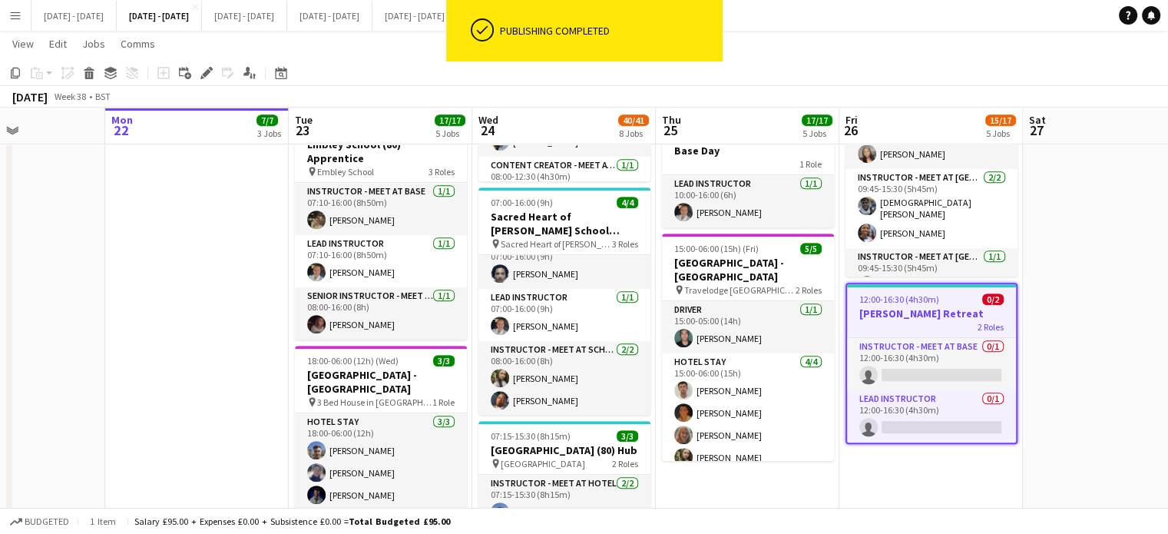
scroll to position [0, 471]
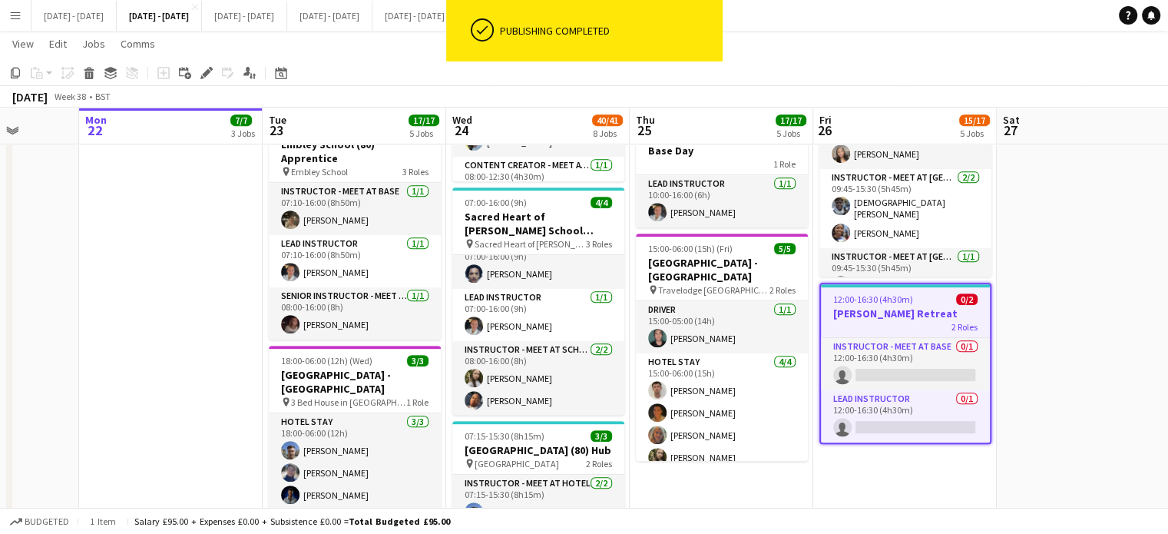
drag, startPoint x: 1154, startPoint y: 415, endPoint x: 1106, endPoint y: 419, distance: 47.8
click at [1105, 425] on app-calendar-viewport "Fri 19 Sat 20 Sun 21 Mon 22 7/7 3 Jobs Tue 23 17/17 5 Jobs Wed 24 40/41 8 Jobs …" at bounding box center [584, 307] width 1168 height 1877
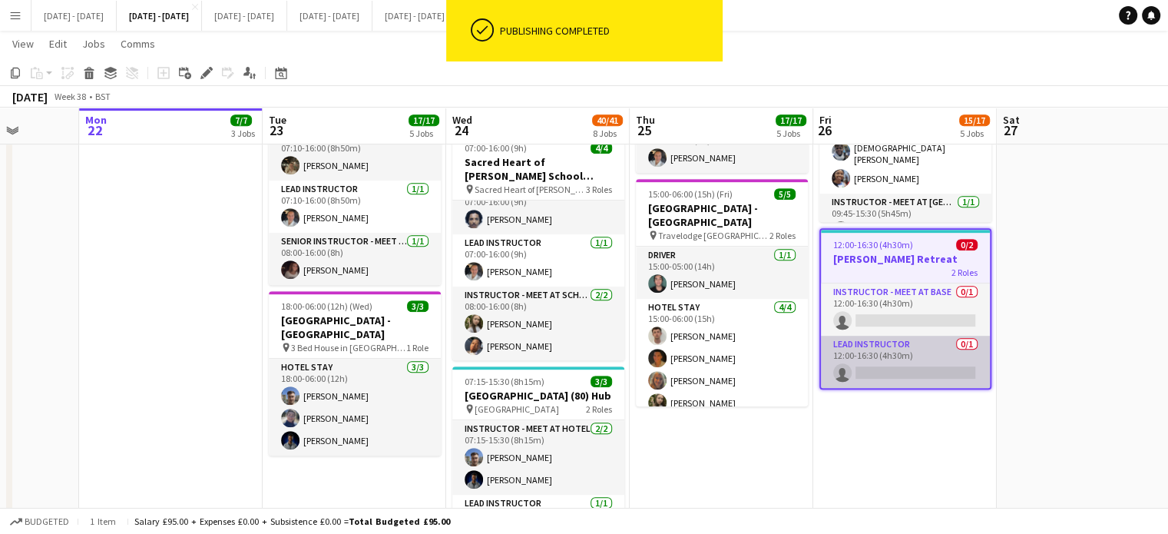
scroll to position [768, 0]
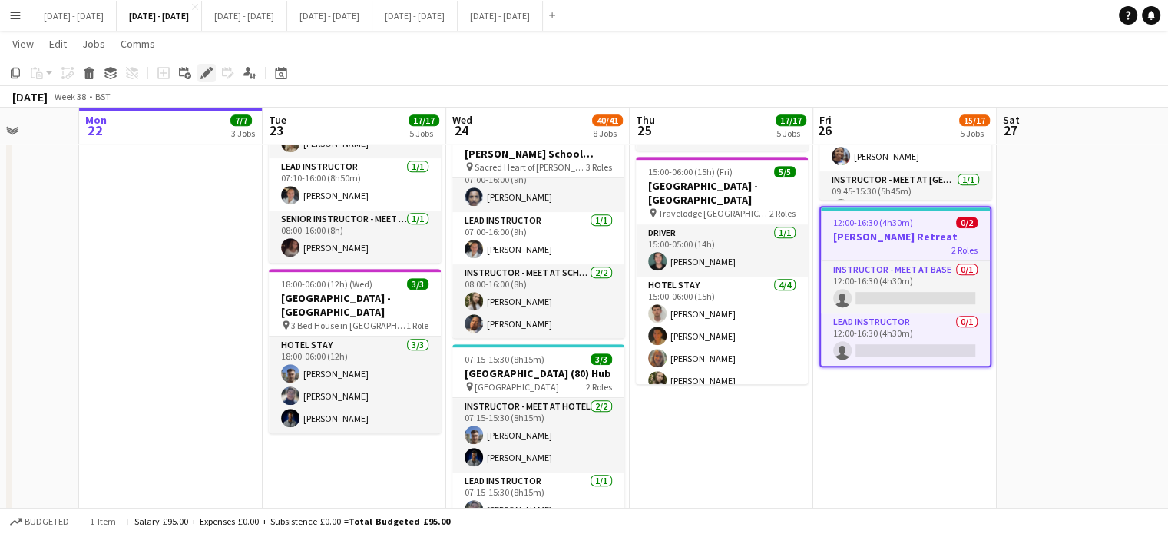
click at [206, 78] on icon "Edit" at bounding box center [206, 73] width 12 height 12
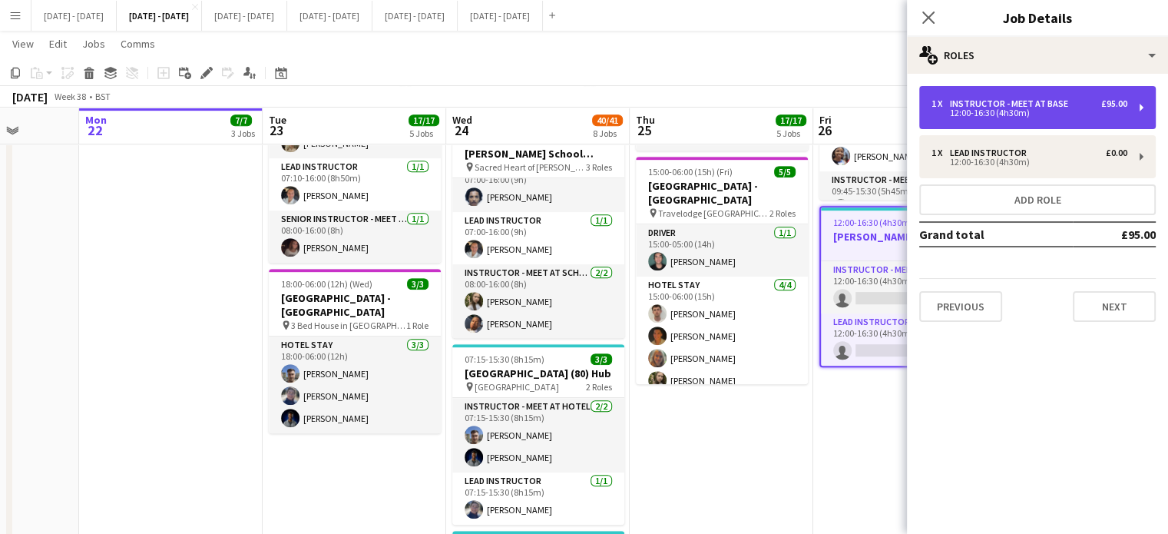
click at [1012, 111] on div "12:00-16:30 (4h30m)" at bounding box center [1029, 113] width 196 height 8
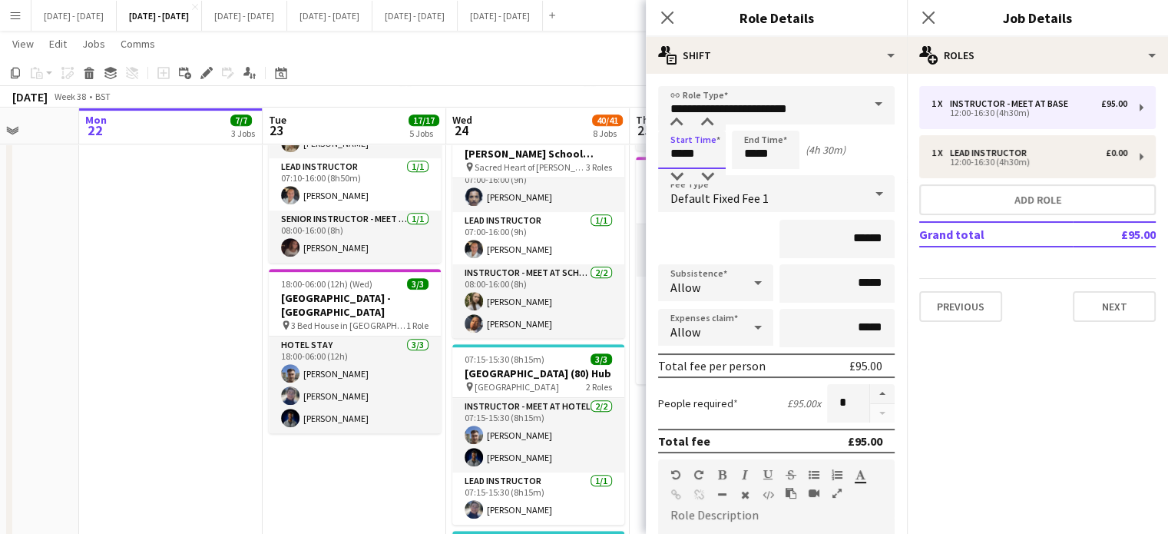
drag, startPoint x: 709, startPoint y: 161, endPoint x: 591, endPoint y: 140, distance: 119.3
click at [593, 140] on body "Menu Boards Boards Boards All jobs Status Workforce Workforce My Workforce Recr…" at bounding box center [584, 213] width 1168 height 1963
type input "*****"
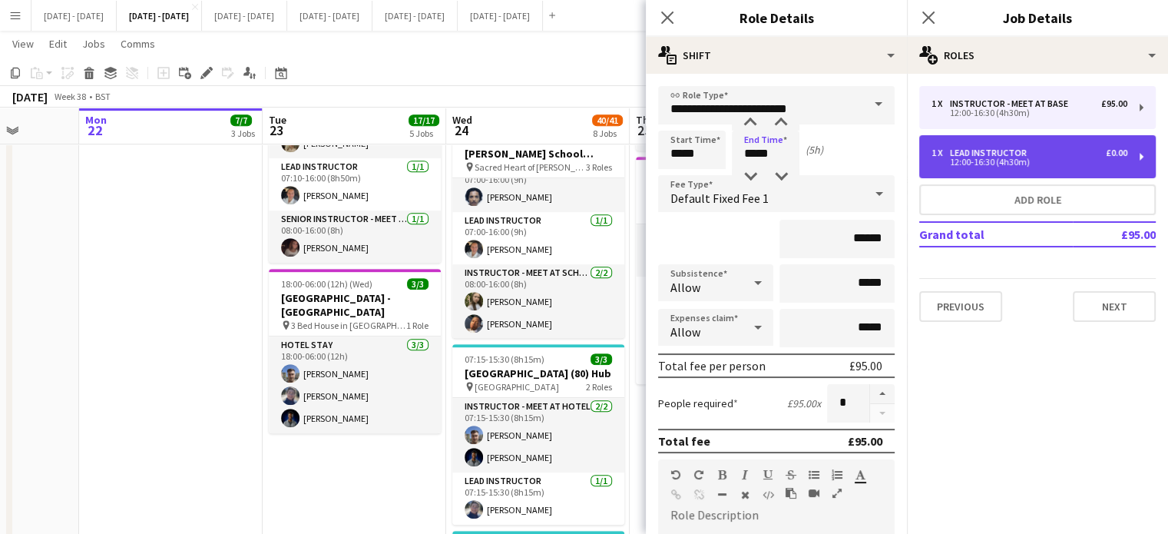
click at [978, 153] on div "Lead Instructor" at bounding box center [991, 152] width 83 height 11
type input "**********"
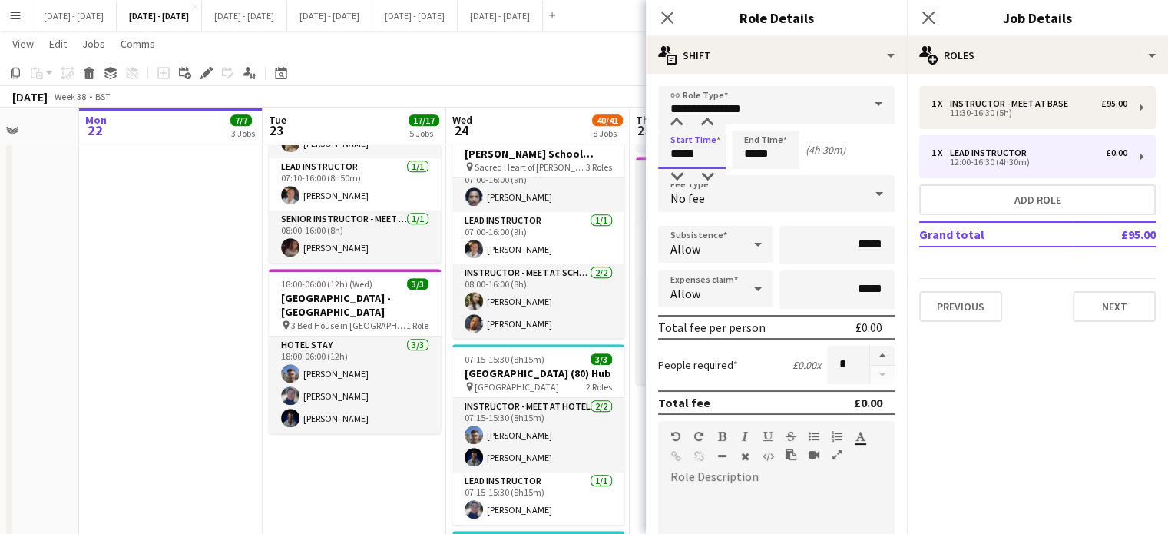
drag, startPoint x: 694, startPoint y: 153, endPoint x: 642, endPoint y: 154, distance: 52.2
click at [643, 154] on body "Menu Boards Boards Boards All jobs Status Workforce Workforce My Workforce Recr…" at bounding box center [584, 213] width 1168 height 1963
type input "*****"
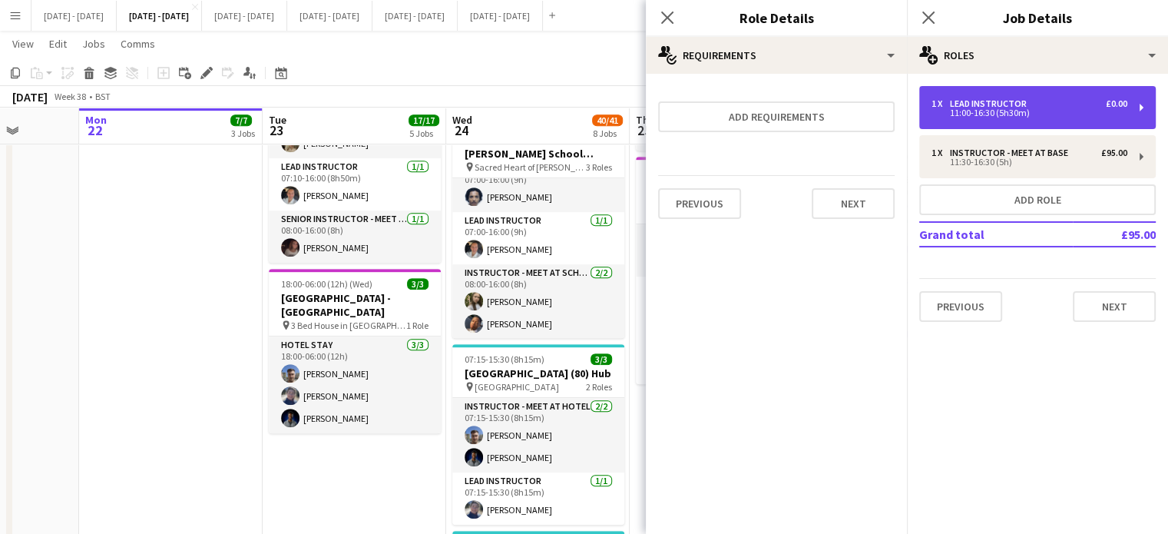
click at [978, 98] on div "Lead Instructor" at bounding box center [991, 103] width 83 height 11
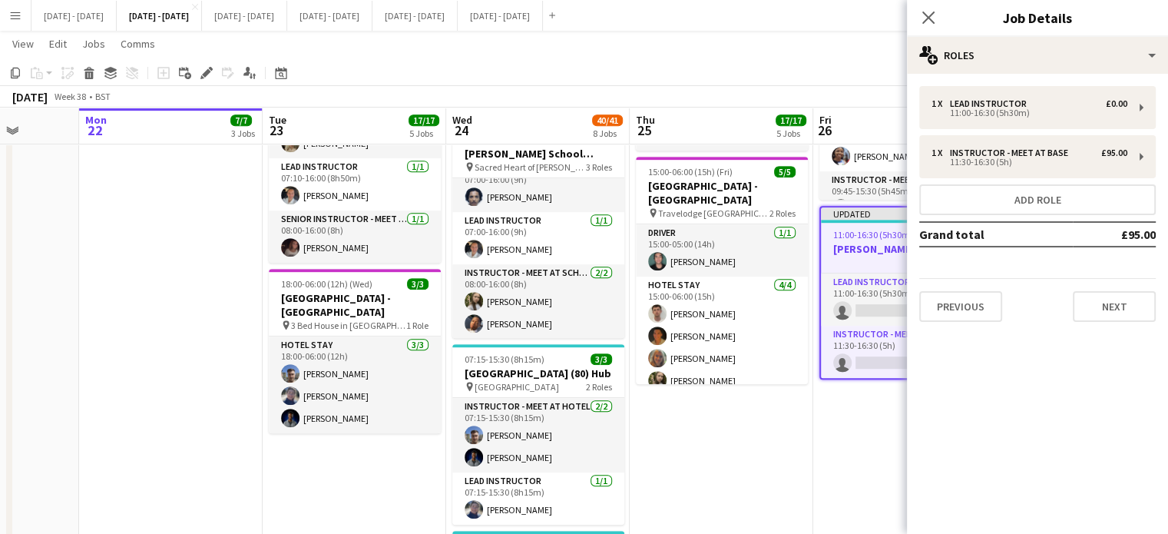
click at [1023, 79] on div "1 x Lead Instructor £0.00 11:00-16:30 (5h30m) 1 x Instructor - Meet at Base £95…" at bounding box center [1037, 204] width 261 height 260
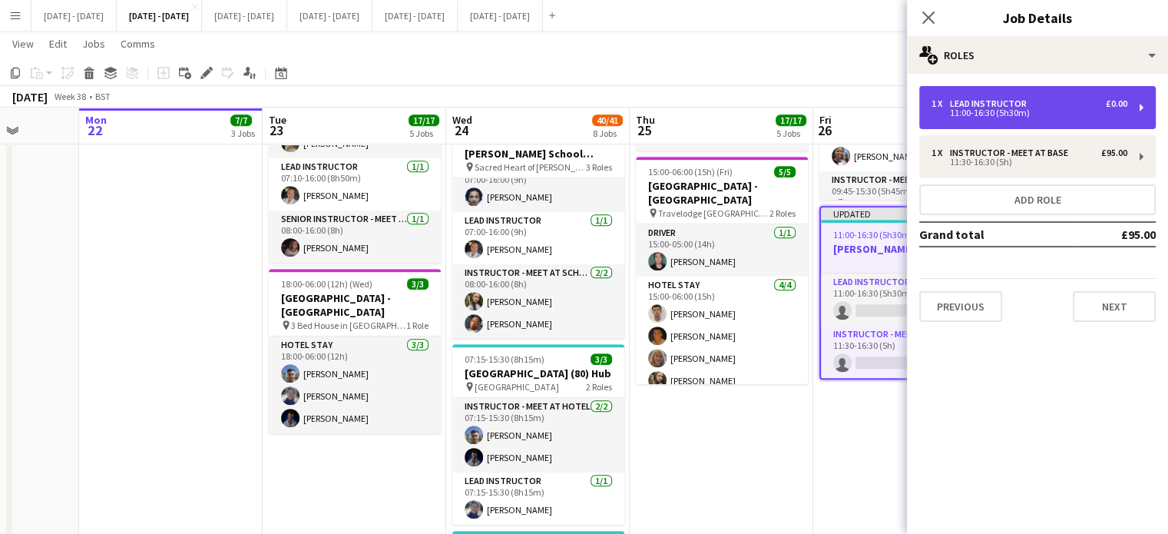
click at [1013, 99] on div "Lead Instructor" at bounding box center [991, 103] width 83 height 11
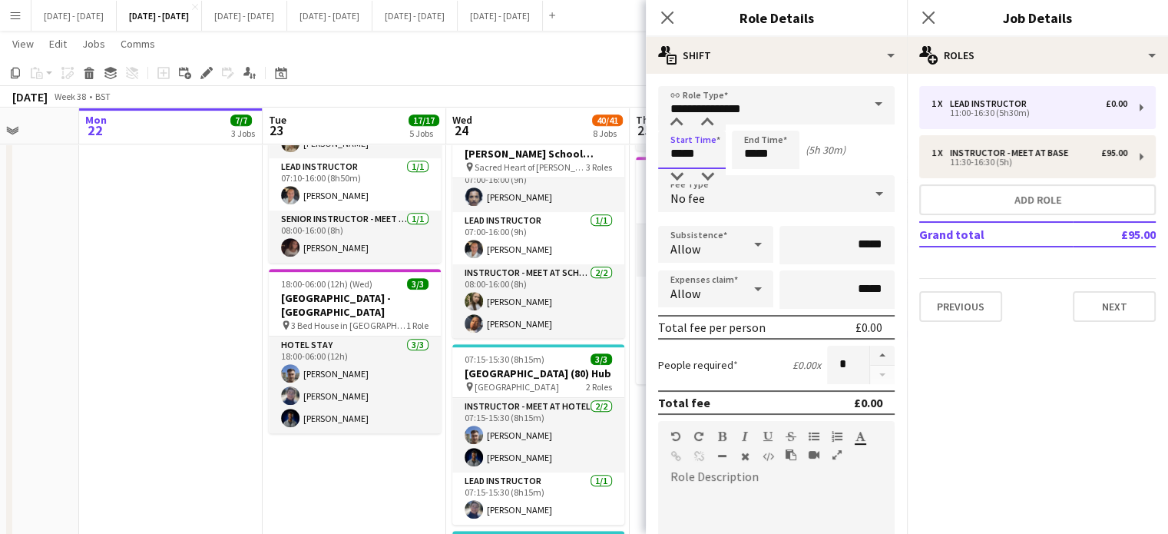
drag, startPoint x: 706, startPoint y: 152, endPoint x: 546, endPoint y: 118, distance: 164.0
click at [563, 118] on body "Menu Boards Boards Boards All jobs Status Workforce Workforce My Workforce Recr…" at bounding box center [584, 213] width 1168 height 1963
type input "*****"
click at [672, 14] on icon "Close pop-in" at bounding box center [666, 17] width 15 height 15
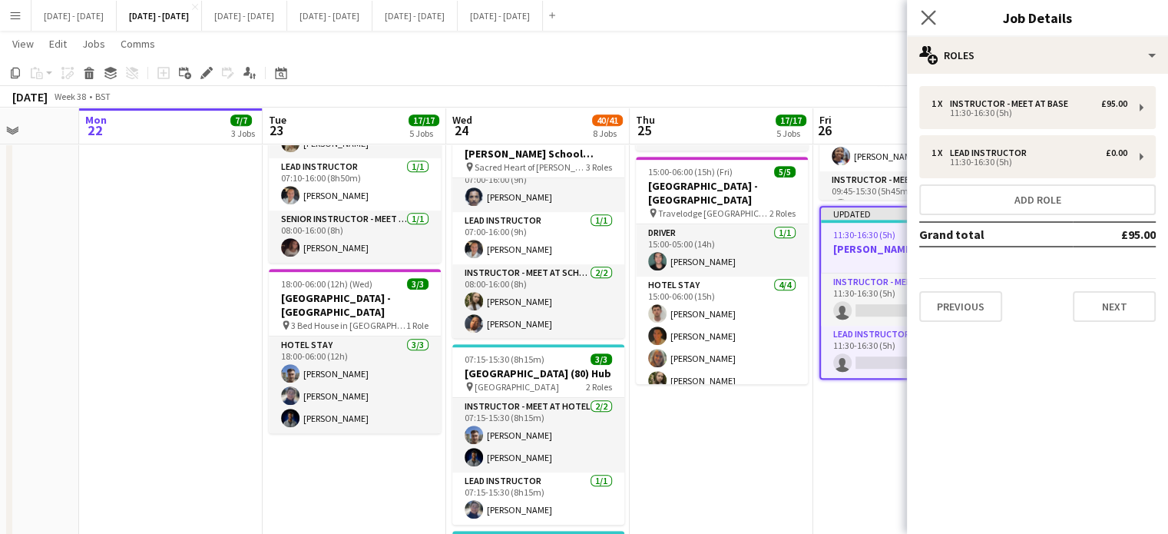
click at [937, 11] on app-icon "Close pop-in" at bounding box center [928, 18] width 22 height 22
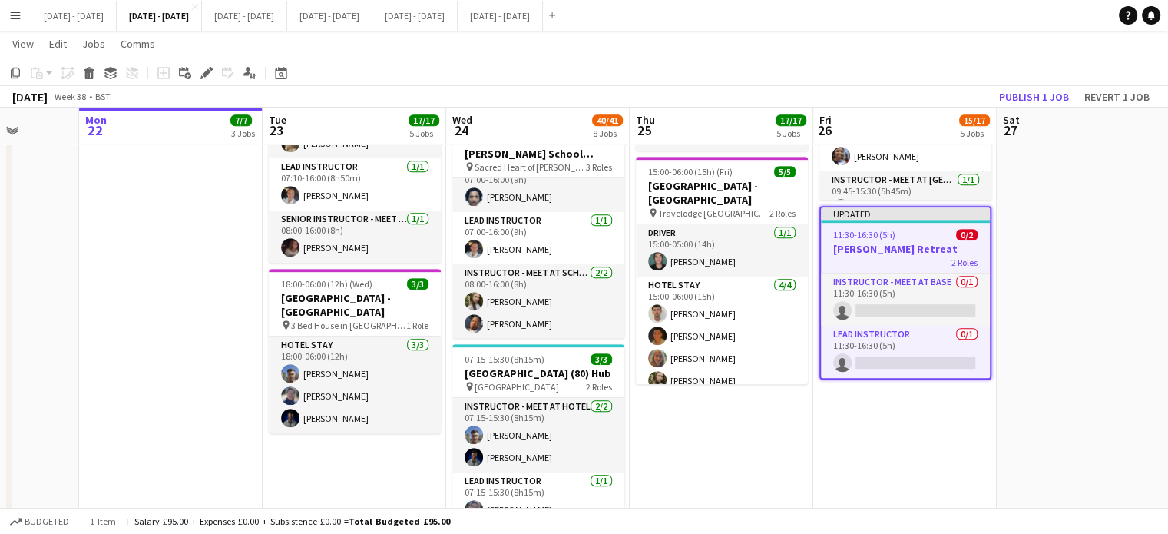
click at [861, 240] on span "11:30-16:30 (5h)" at bounding box center [864, 235] width 62 height 12
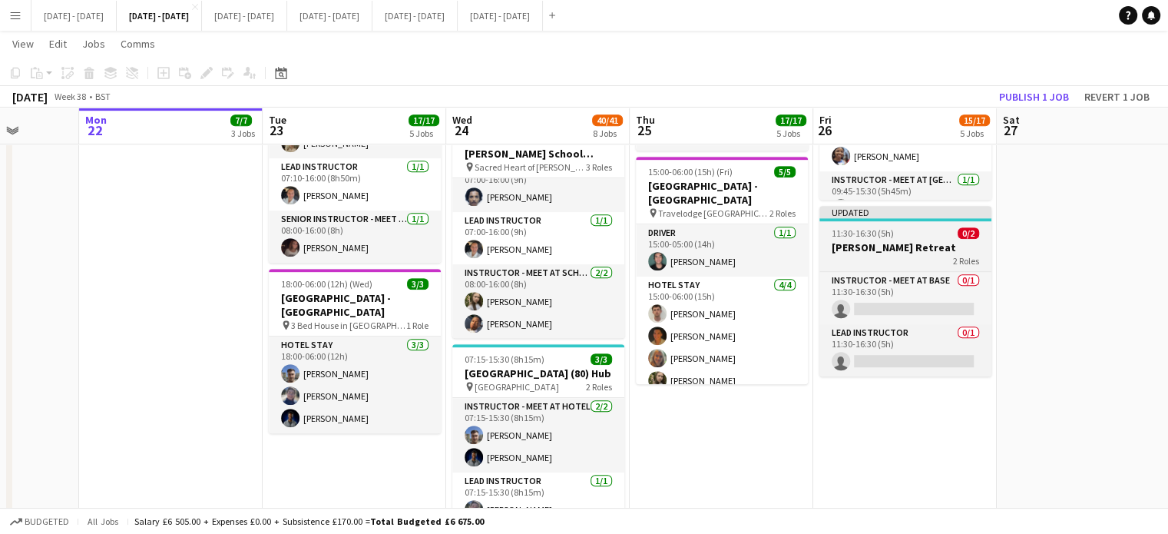
click at [860, 239] on span "11:30-16:30 (5h)" at bounding box center [862, 233] width 62 height 12
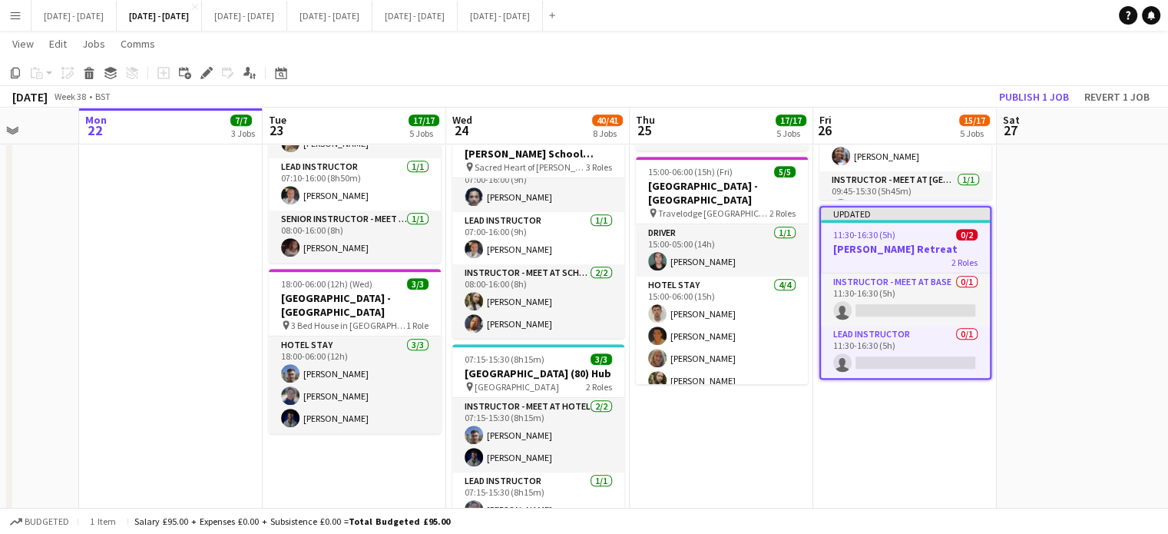
drag, startPoint x: 209, startPoint y: 70, endPoint x: 218, endPoint y: 71, distance: 9.2
click at [208, 71] on icon at bounding box center [206, 73] width 8 height 8
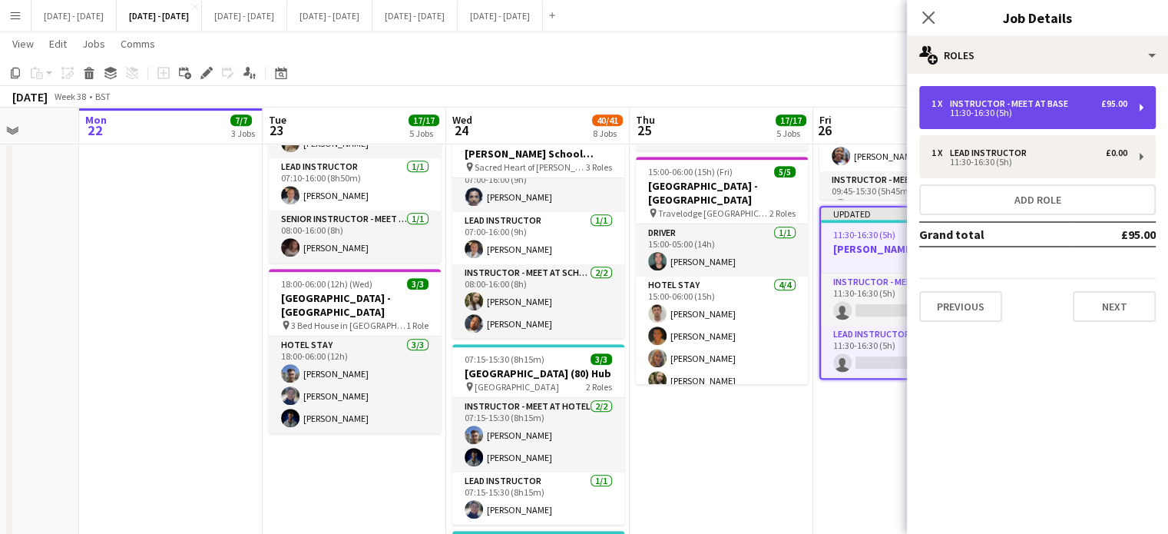
click at [1000, 113] on div "11:30-16:30 (5h)" at bounding box center [1029, 113] width 196 height 8
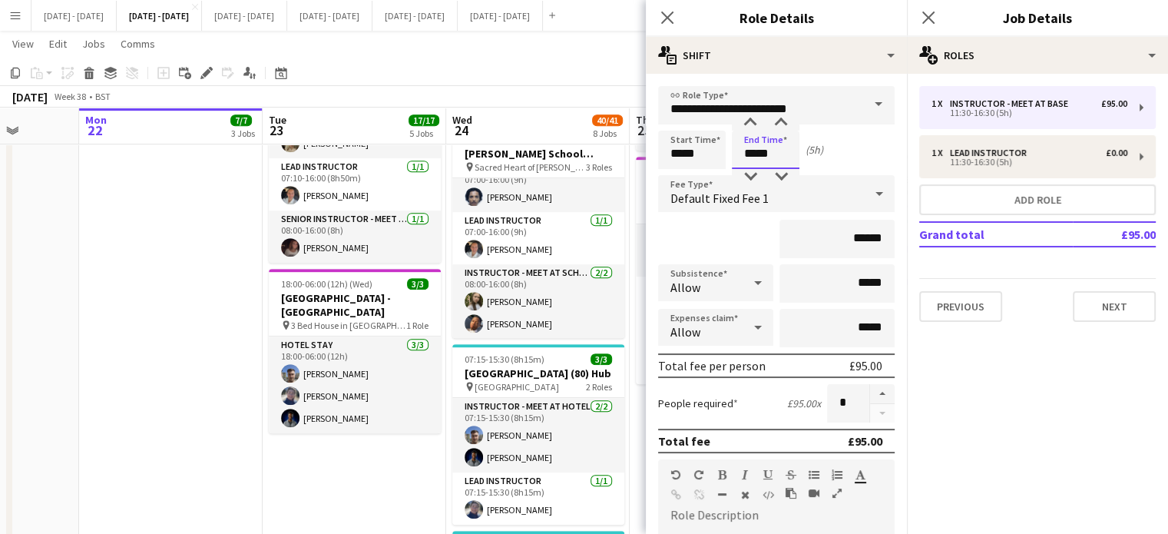
drag, startPoint x: 774, startPoint y: 150, endPoint x: 663, endPoint y: 144, distance: 110.7
click at [672, 147] on div "Start Time ***** End Time ***** (5h)" at bounding box center [776, 150] width 236 height 38
type input "*****"
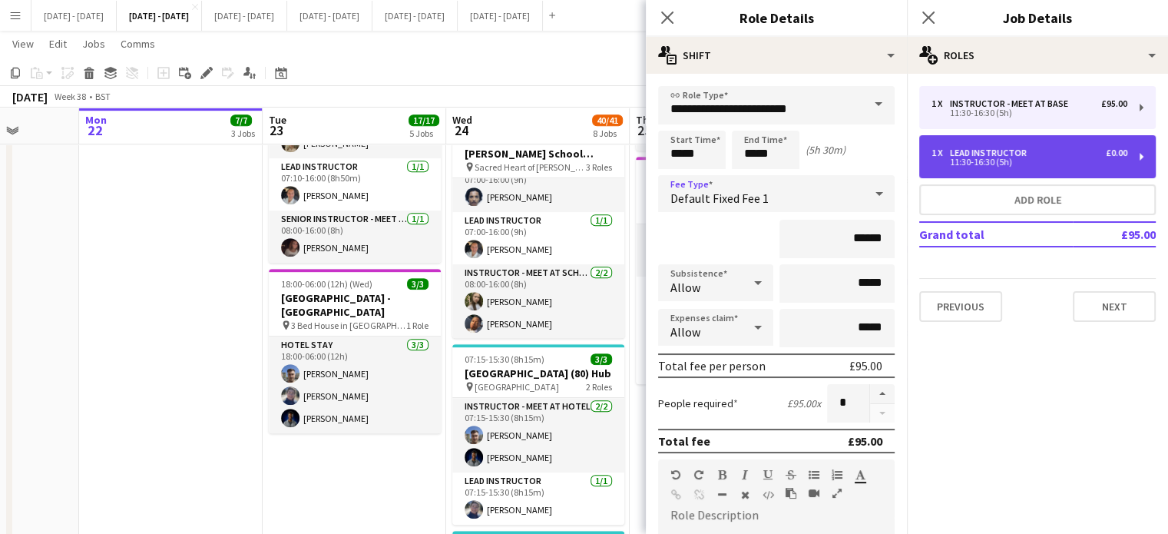
click at [983, 167] on div "1 x Lead Instructor £0.00 11:30-16:30 (5h)" at bounding box center [1037, 156] width 236 height 43
type input "**********"
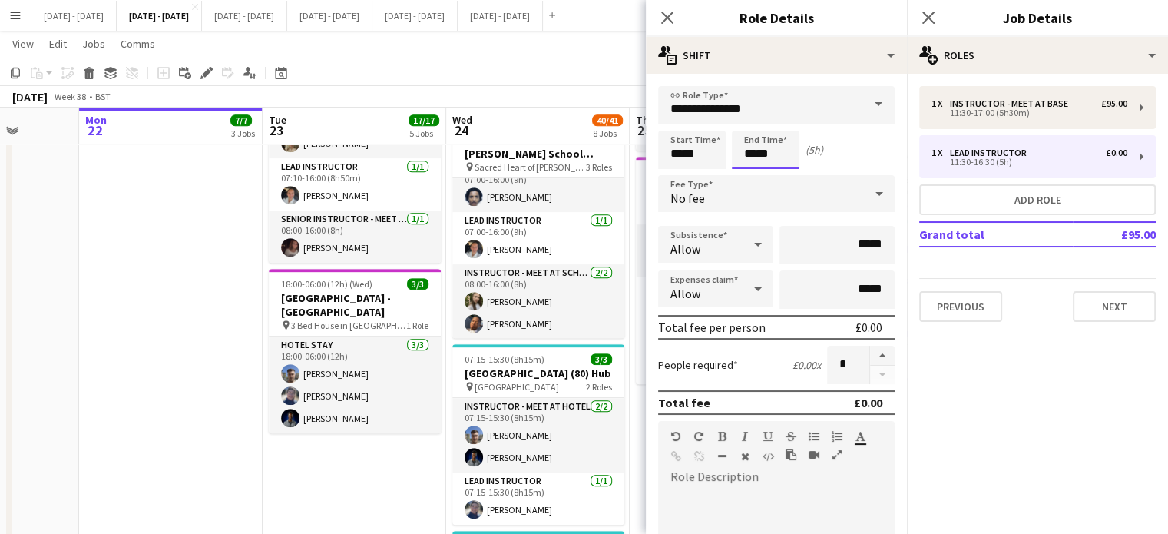
drag, startPoint x: 777, startPoint y: 152, endPoint x: 584, endPoint y: 111, distance: 196.9
click at [588, 111] on body "Menu Boards Boards Boards All jobs Status Workforce Workforce My Workforce Recr…" at bounding box center [584, 213] width 1168 height 1963
type input "*****"
click at [672, 18] on icon "Close pop-in" at bounding box center [666, 17] width 15 height 15
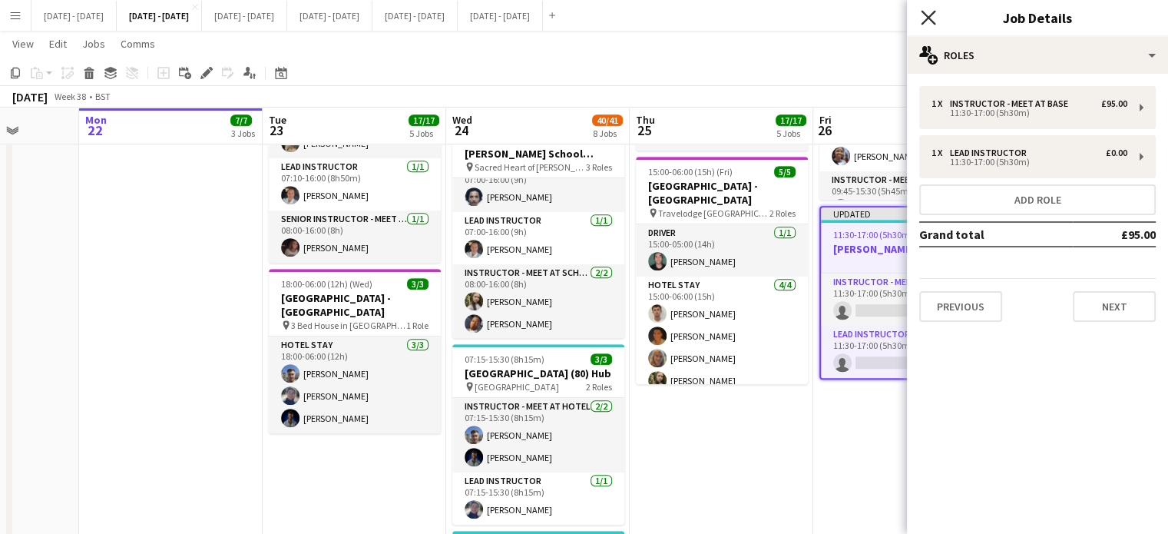
click at [924, 11] on icon "Close pop-in" at bounding box center [927, 17] width 15 height 15
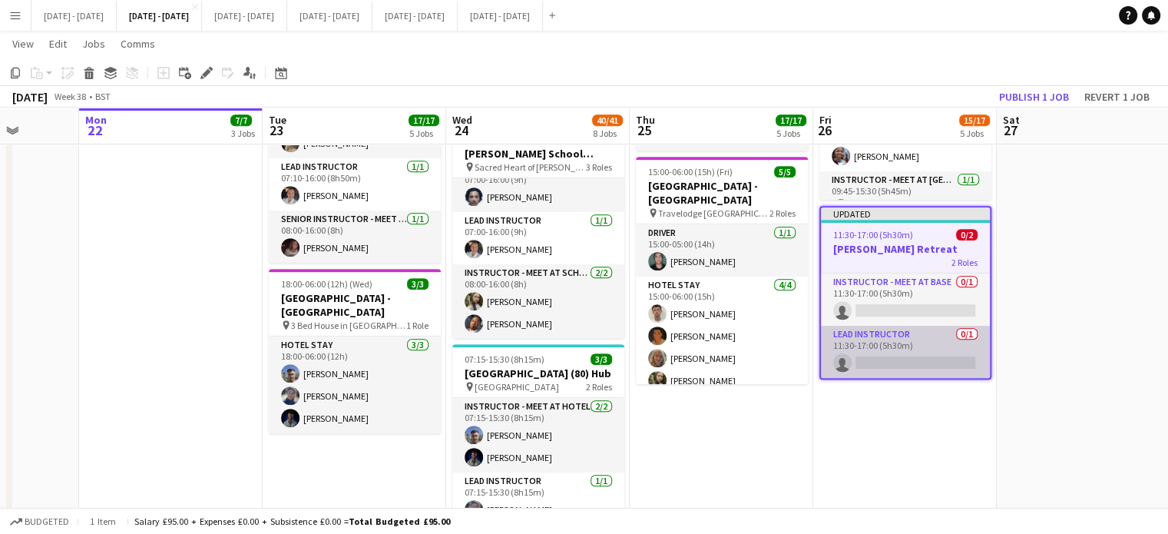
click at [901, 378] on app-card-role "Lead Instructor 0/1 11:30-17:00 (5h30m) single-neutral-actions" at bounding box center [905, 351] width 169 height 52
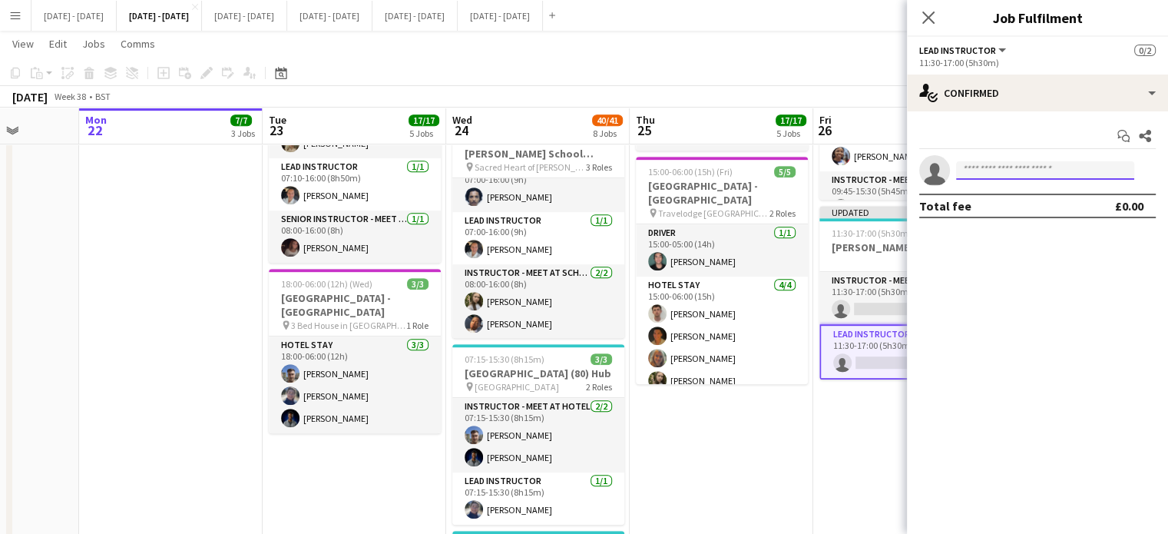
click at [983, 173] on input at bounding box center [1045, 170] width 178 height 18
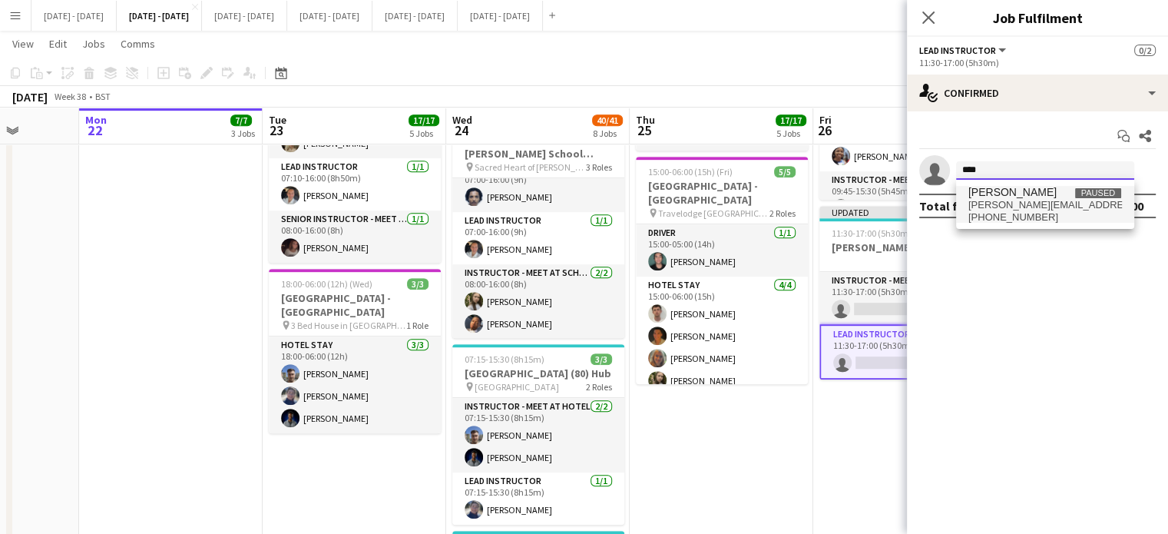
type input "****"
click at [1003, 217] on span "+447980684977" at bounding box center [1045, 217] width 154 height 12
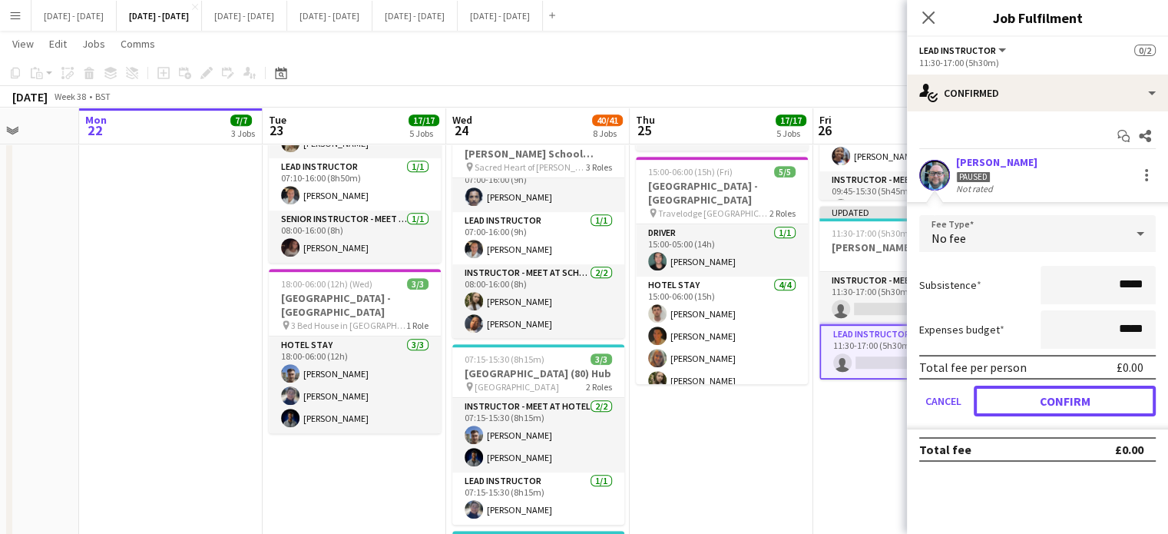
click at [1037, 396] on button "Confirm" at bounding box center [1064, 400] width 182 height 31
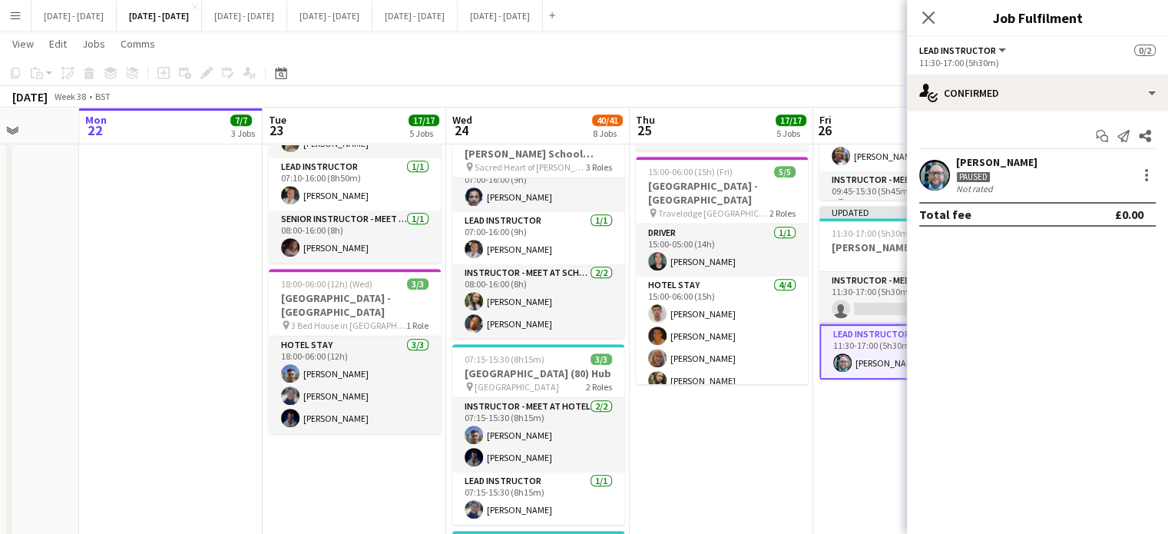
click at [924, 8] on app-icon "Close pop-in" at bounding box center [928, 17] width 18 height 18
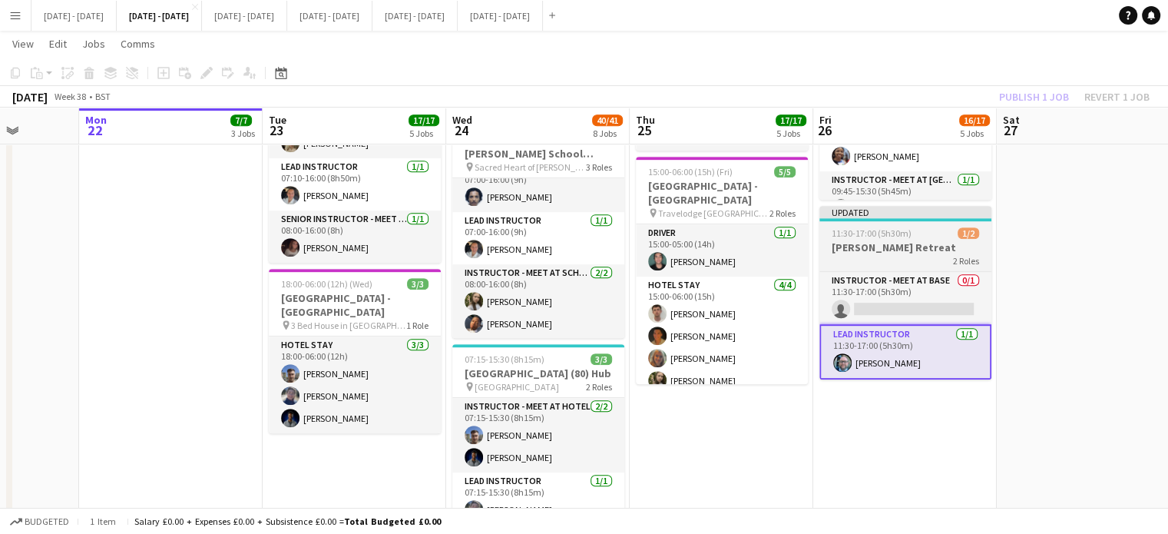
click at [915, 239] on div "11:30-17:00 (5h30m) 1/2" at bounding box center [905, 233] width 172 height 12
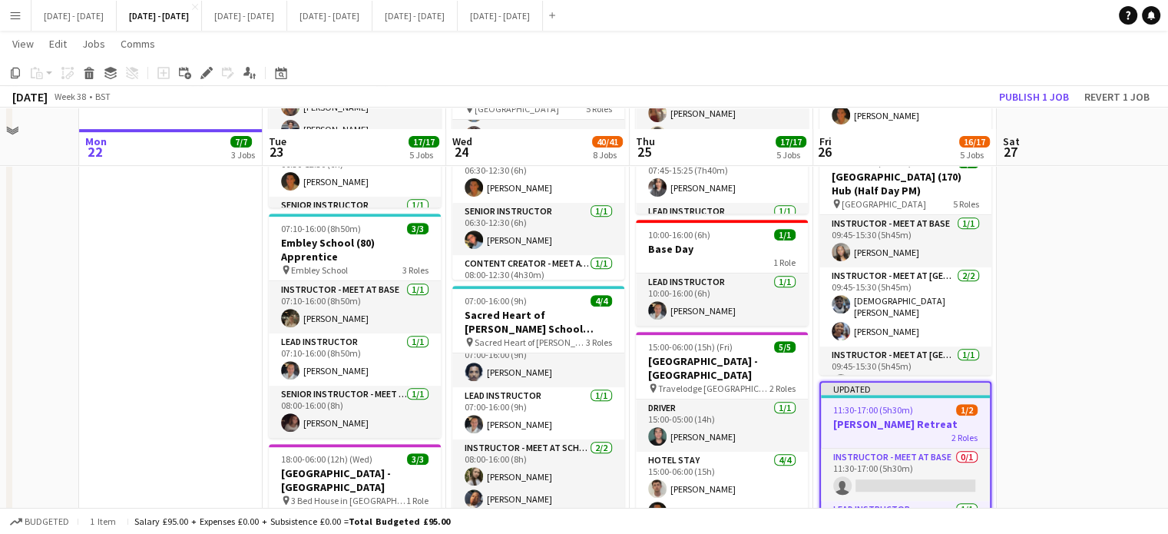
scroll to position [614, 0]
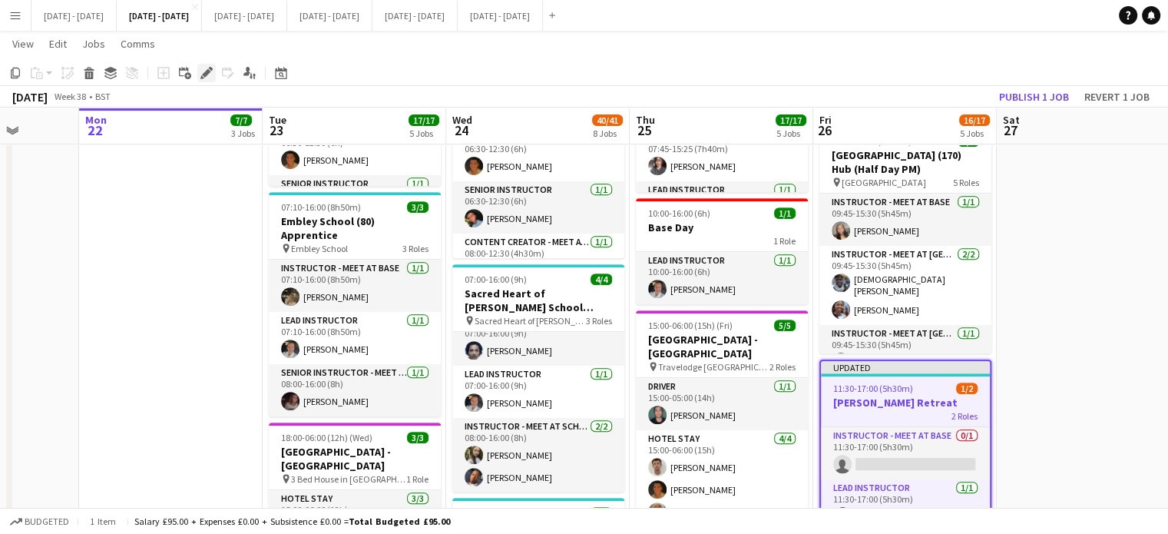
click at [212, 76] on icon "Edit" at bounding box center [206, 73] width 12 height 12
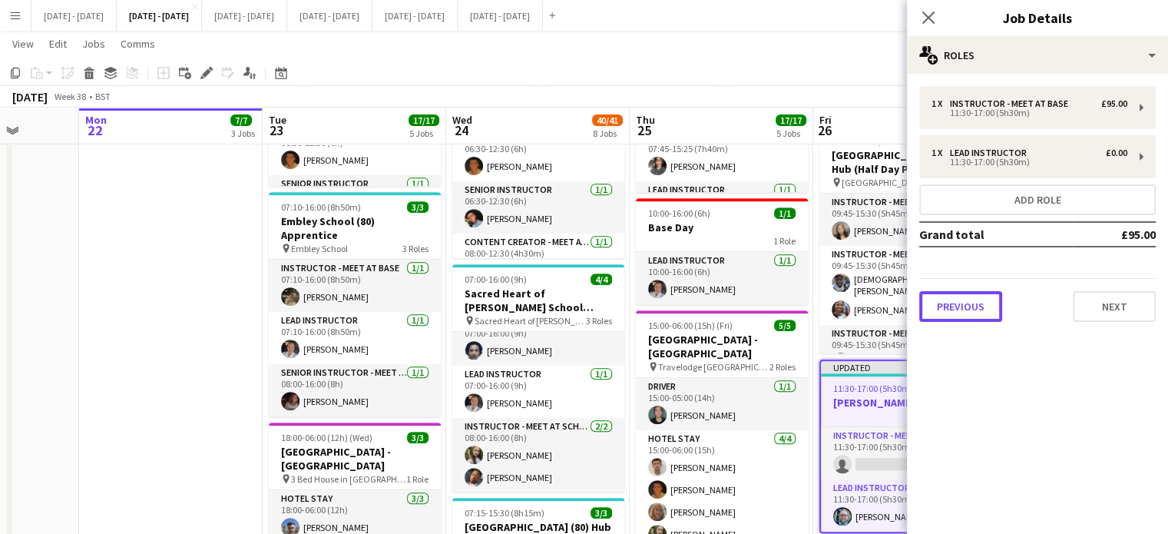
click at [957, 319] on button "Previous" at bounding box center [960, 306] width 83 height 31
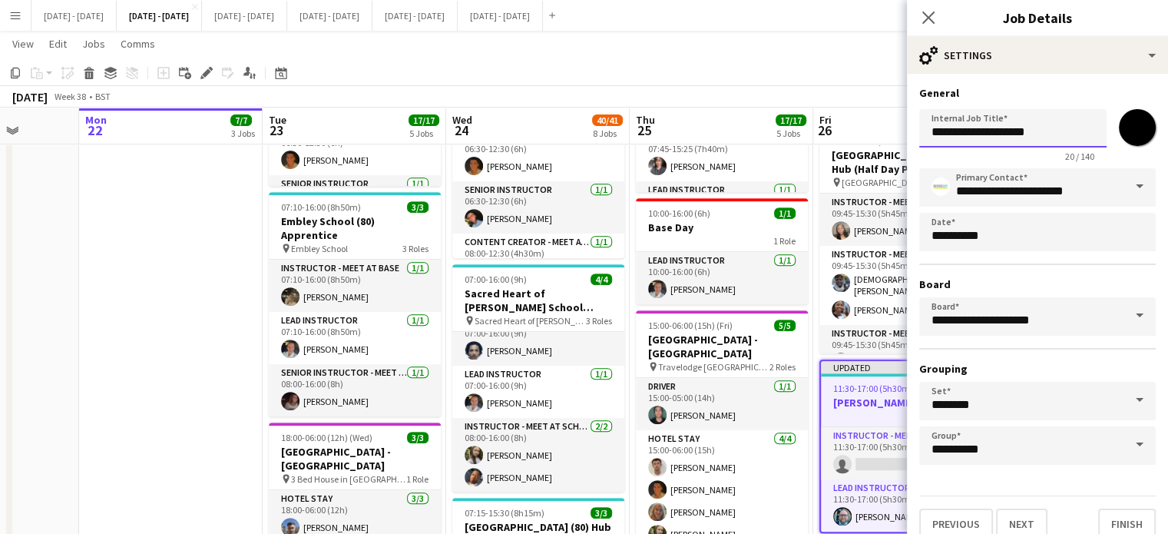
click at [1066, 127] on input "**********" at bounding box center [1012, 128] width 187 height 38
type input "**********"
click at [1118, 523] on button "Finish" at bounding box center [1127, 523] width 58 height 31
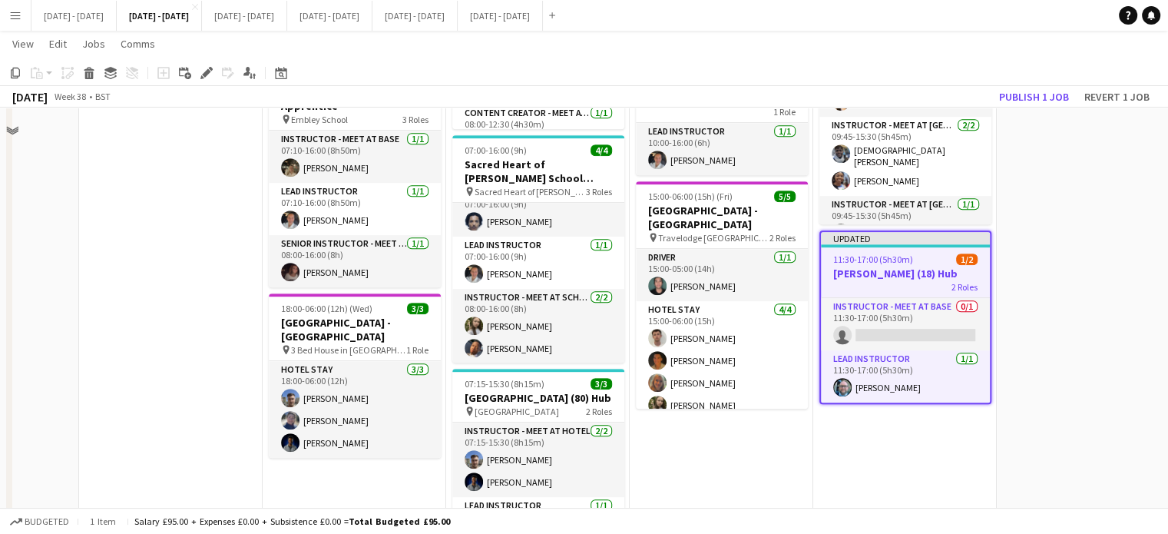
scroll to position [844, 0]
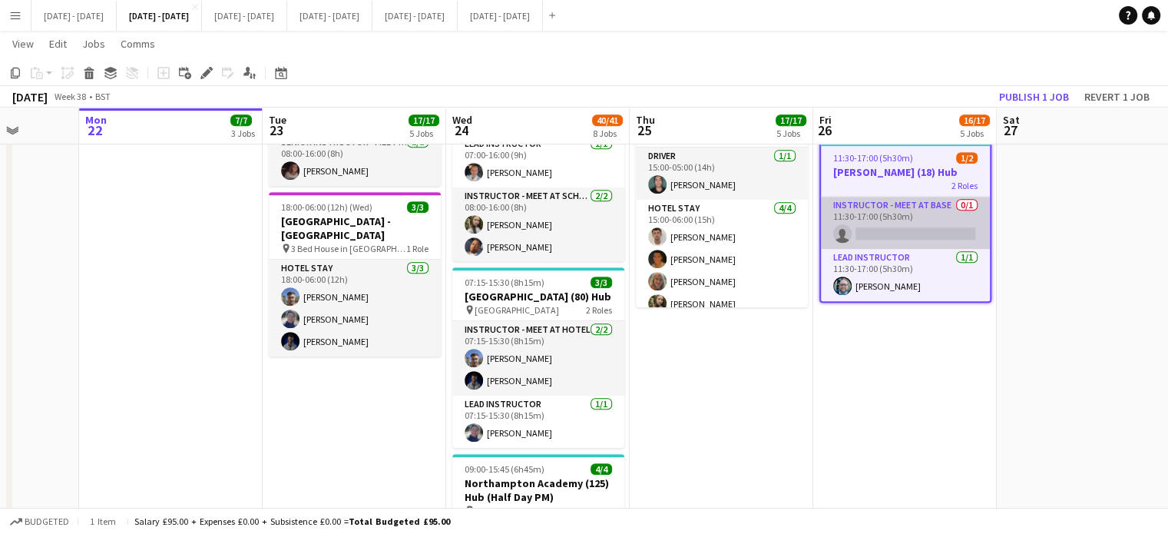
click at [917, 249] on app-card-role "Instructor - Meet at Base 0/1 11:30-17:00 (5h30m) single-neutral-actions" at bounding box center [905, 223] width 169 height 52
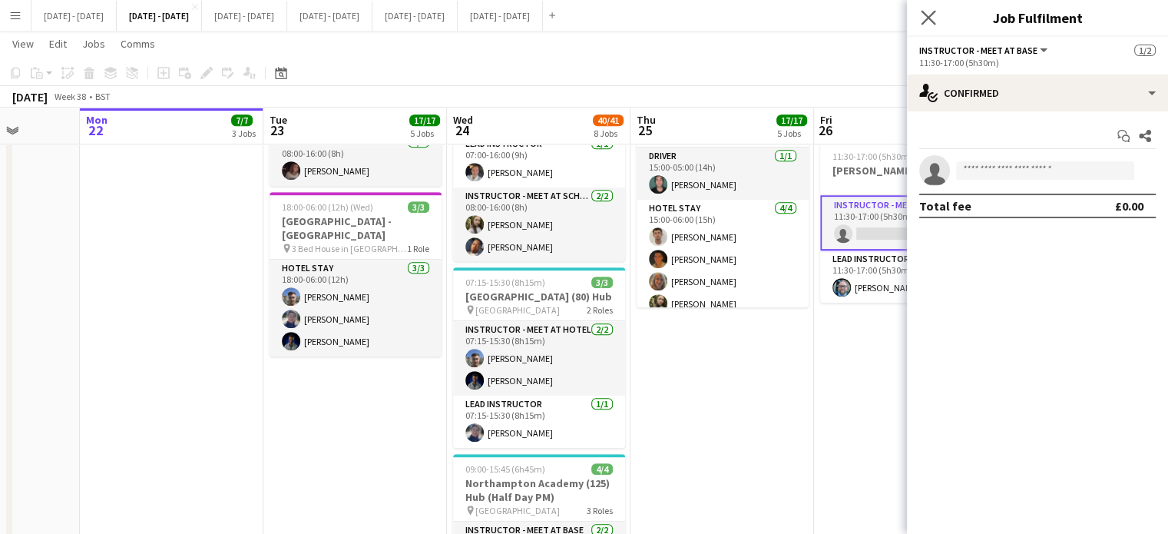
click at [930, 8] on app-icon "Close pop-in" at bounding box center [928, 18] width 22 height 22
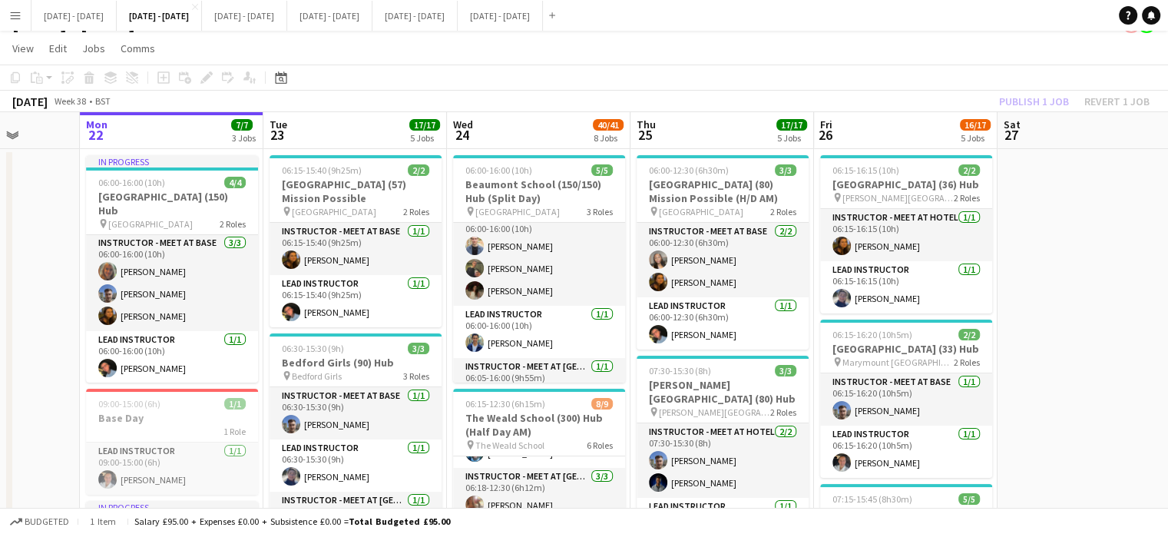
scroll to position [0, 0]
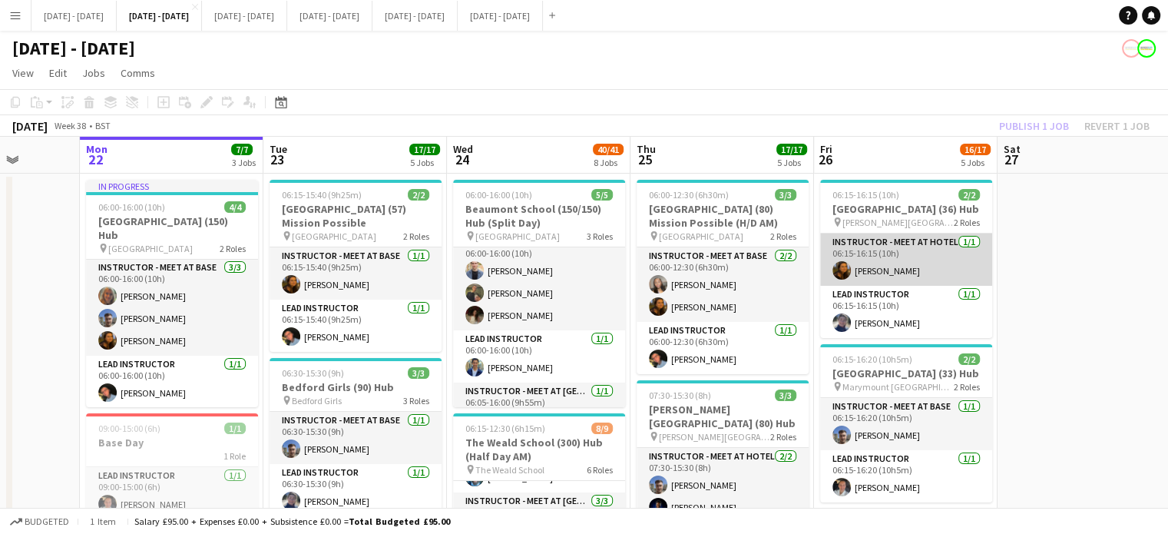
click at [903, 271] on app-card-role "Instructor - Meet at Hotel 1/1 06:15-16:15 (10h) Olivia Best" at bounding box center [906, 259] width 172 height 52
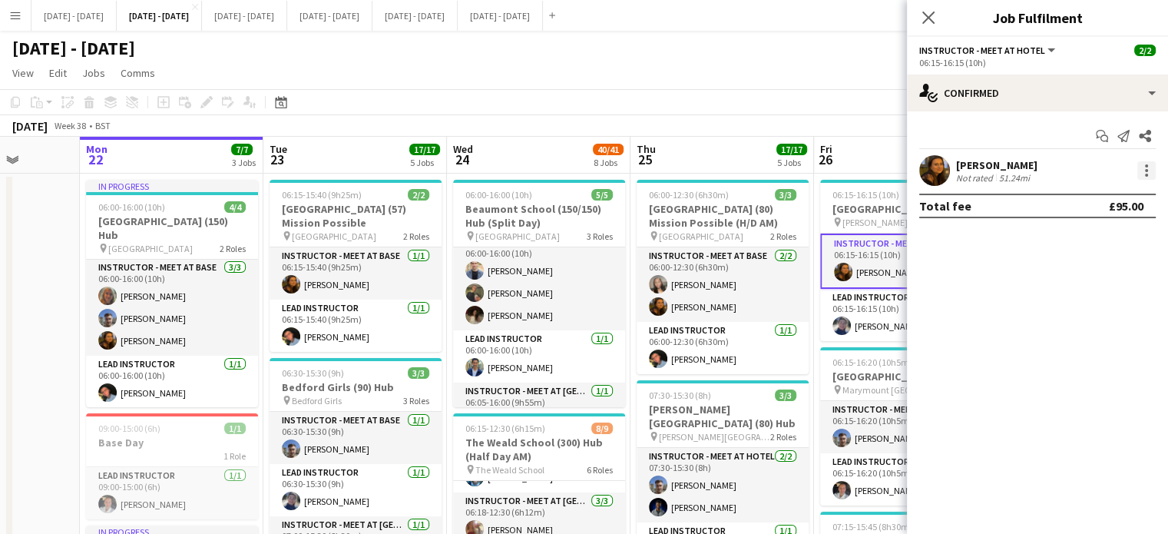
click at [1145, 172] on div at bounding box center [1146, 170] width 18 height 18
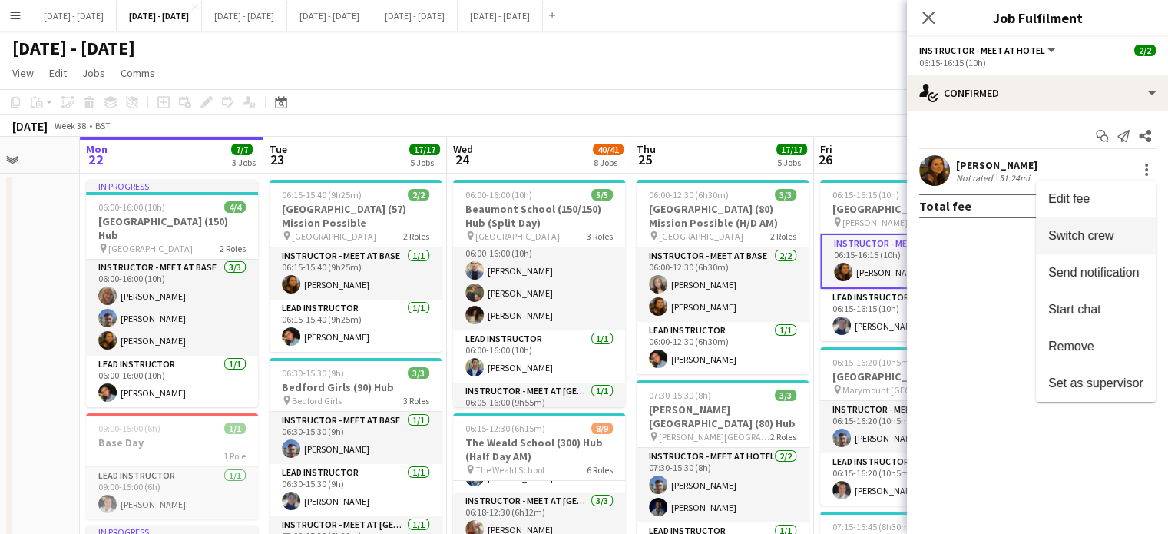
click at [1101, 242] on span "Switch crew" at bounding box center [1080, 235] width 65 height 13
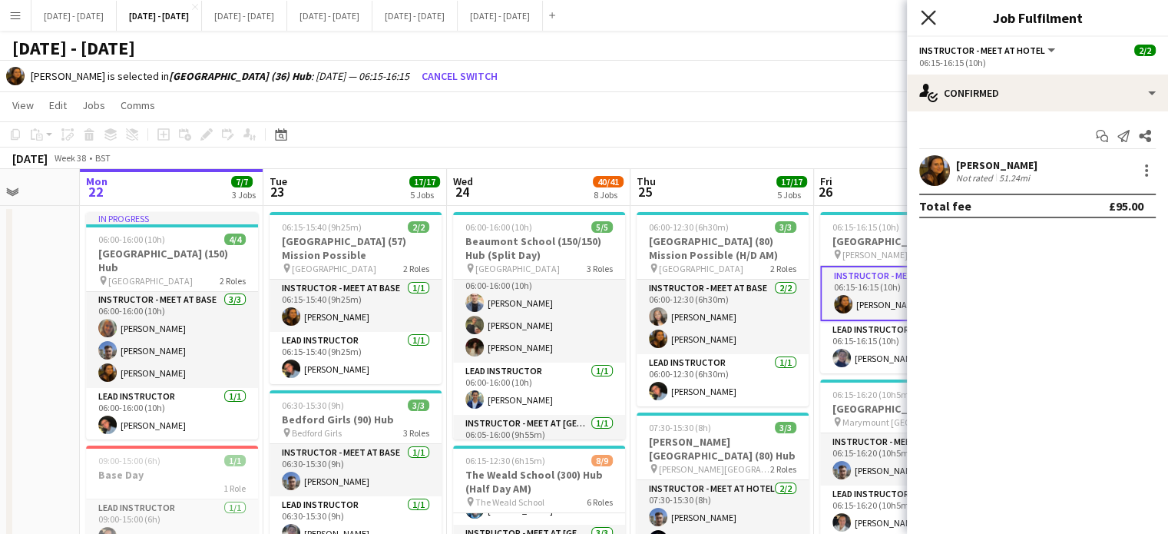
click at [924, 13] on icon at bounding box center [927, 17] width 15 height 15
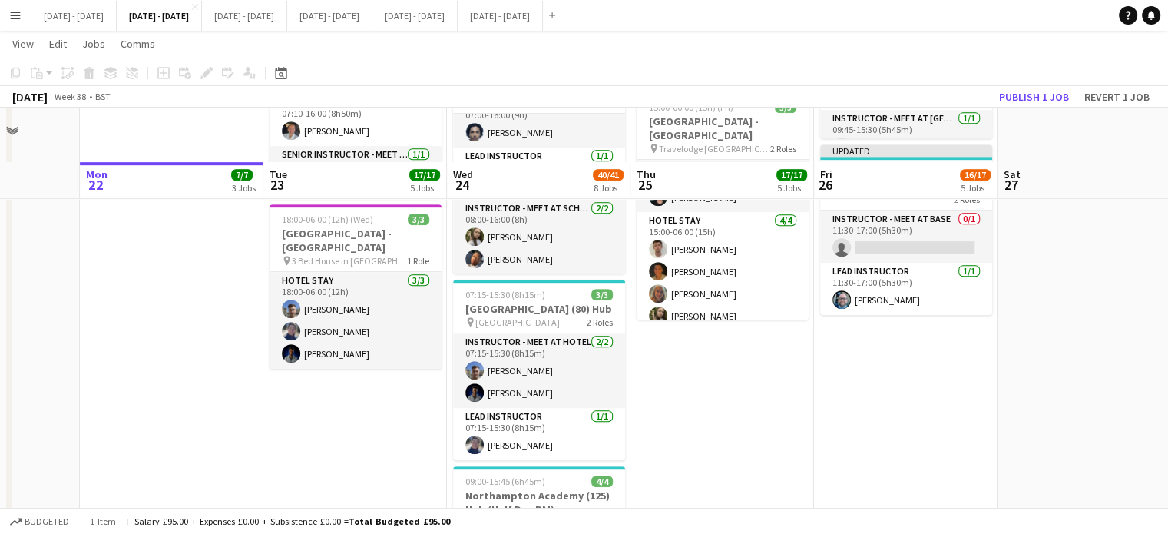
scroll to position [921, 0]
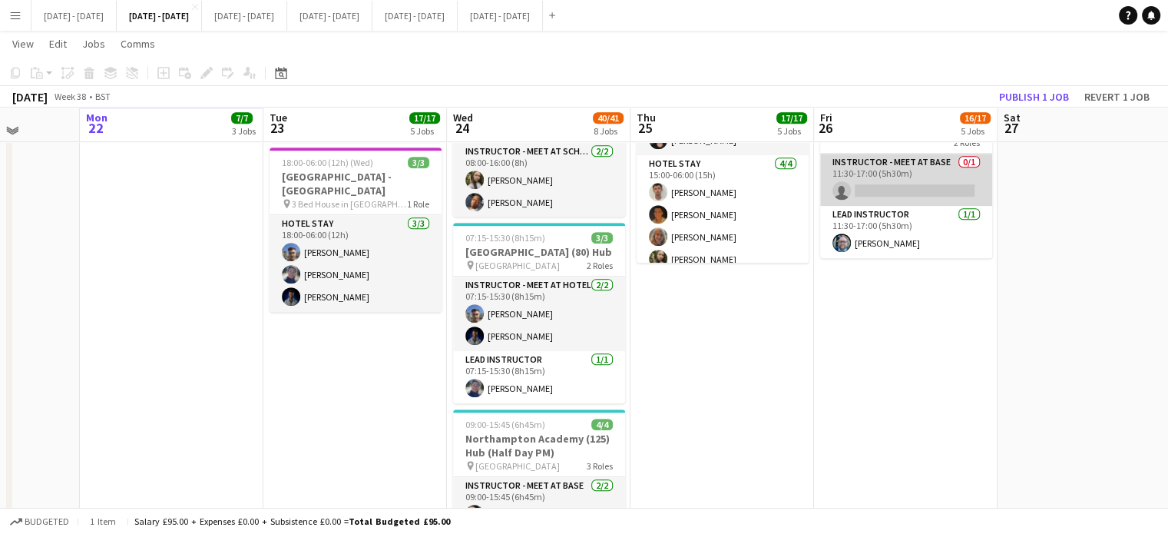
click at [918, 206] on app-card-role "Instructor - Meet at Base 0/1 11:30-17:00 (5h30m) single-neutral-actions" at bounding box center [906, 180] width 172 height 52
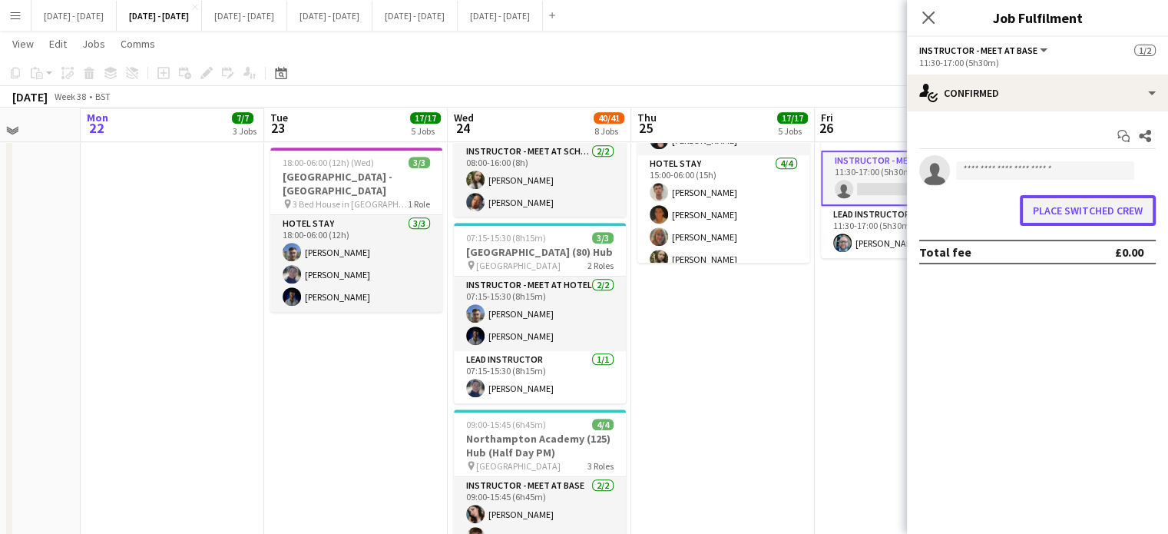
click at [1070, 203] on button "Place switched crew" at bounding box center [1087, 210] width 136 height 31
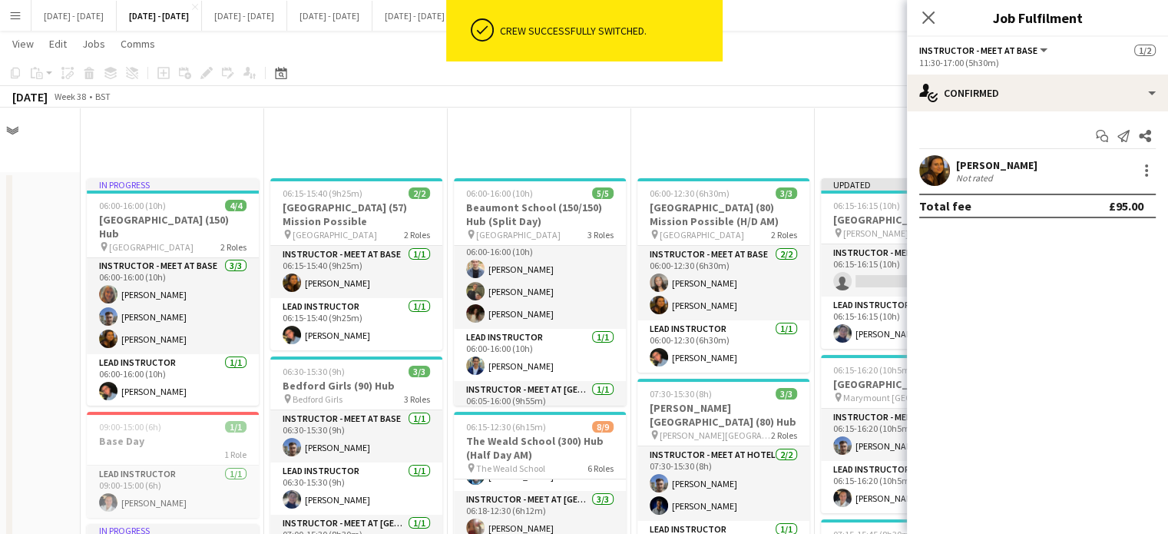
scroll to position [921, 0]
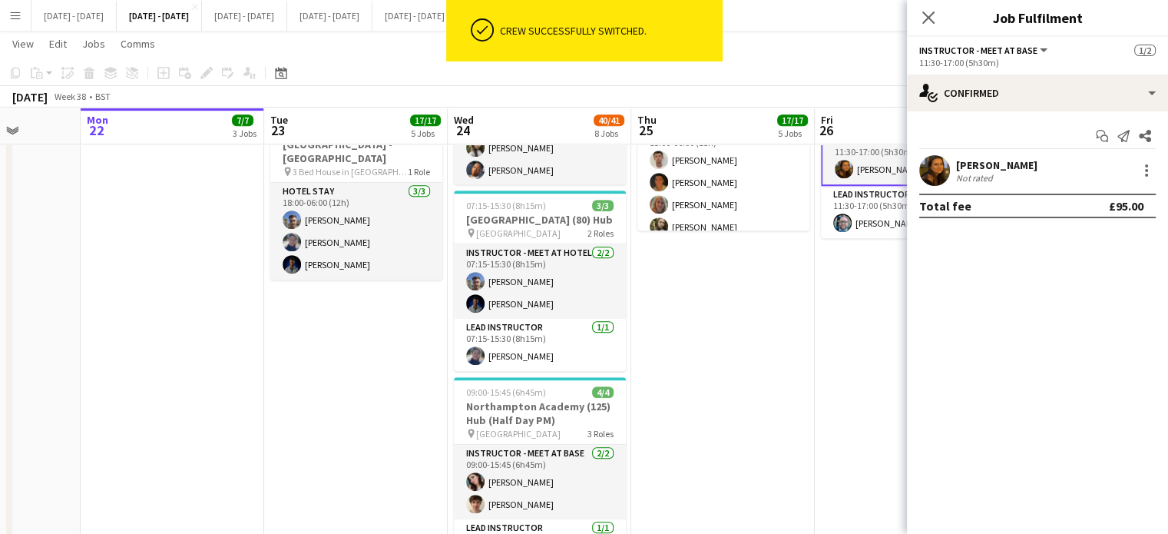
click at [928, 15] on icon "Close pop-in" at bounding box center [928, 18] width 12 height 12
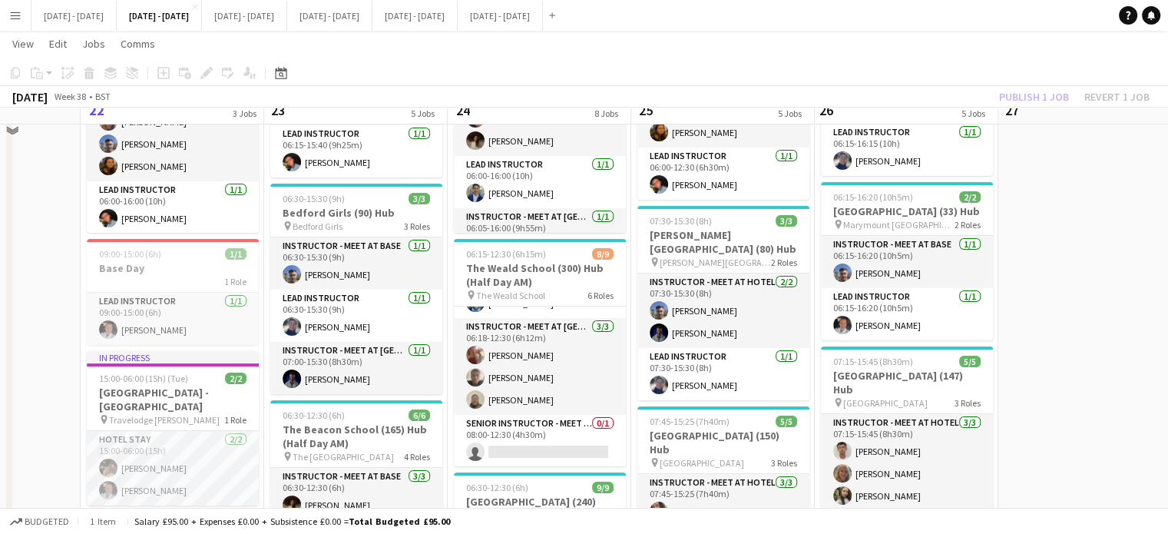
scroll to position [77, 0]
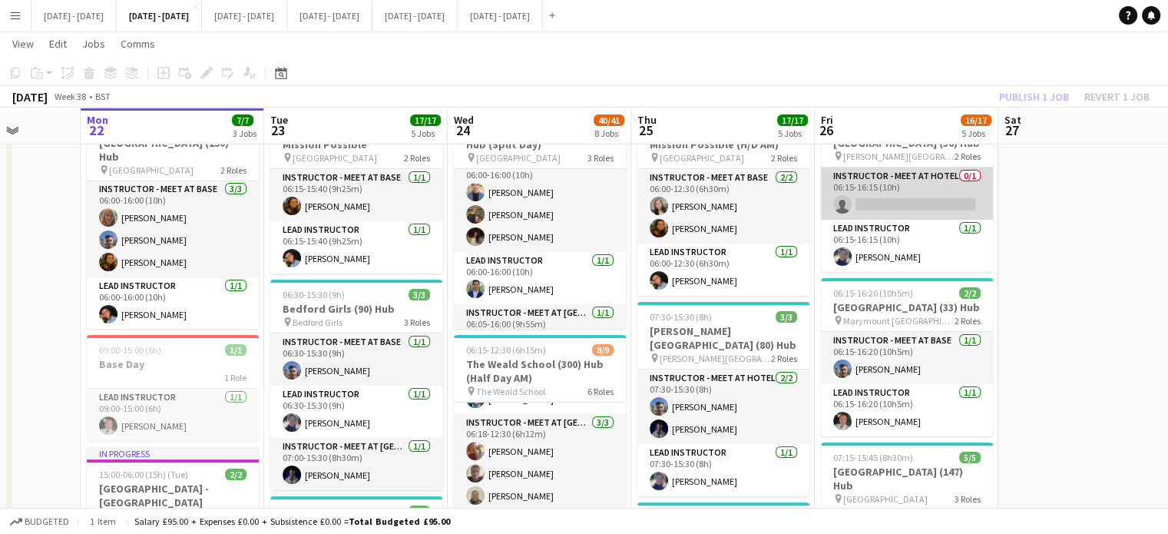
click at [893, 218] on app-card-role "Instructor - Meet at Hotel 0/1 06:15-16:15 (10h) single-neutral-actions" at bounding box center [907, 193] width 172 height 52
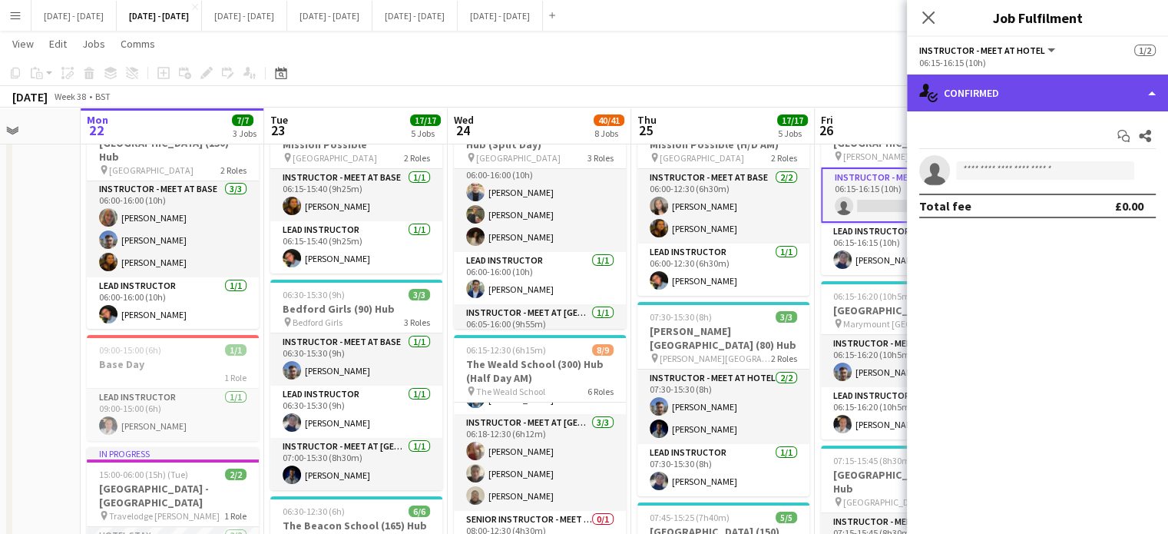
click at [1044, 90] on div "single-neutral-actions-check-2 Confirmed" at bounding box center [1037, 92] width 261 height 37
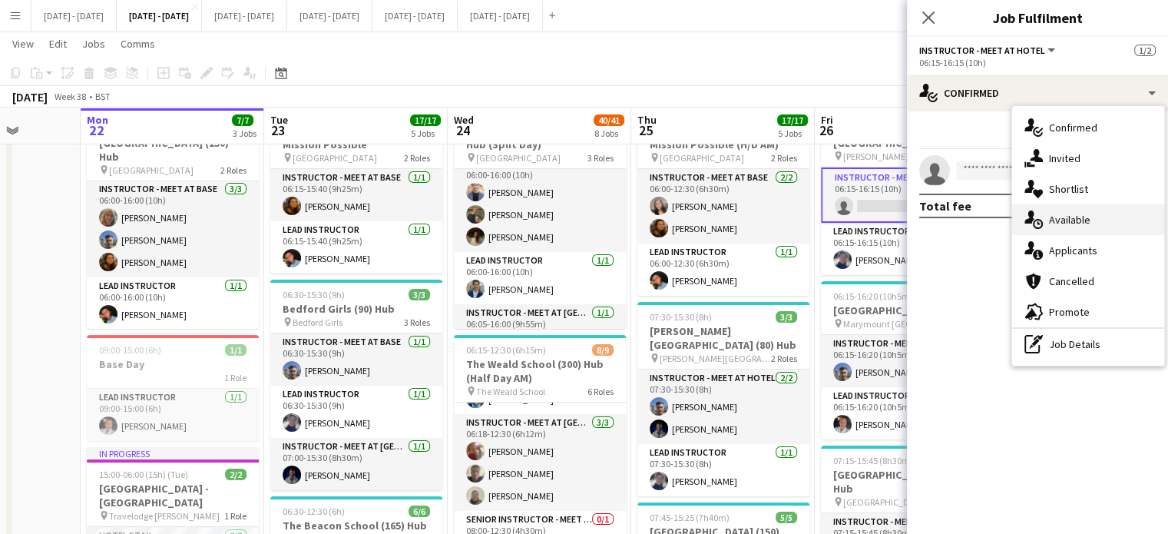
click at [1076, 223] on span "Available" at bounding box center [1069, 220] width 41 height 14
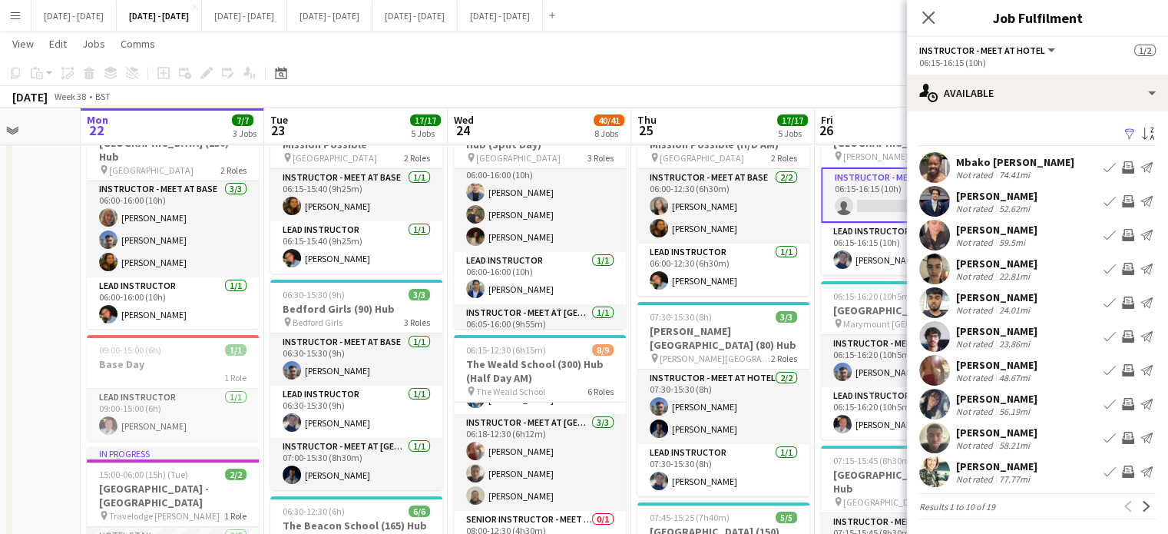
scroll to position [3, 0]
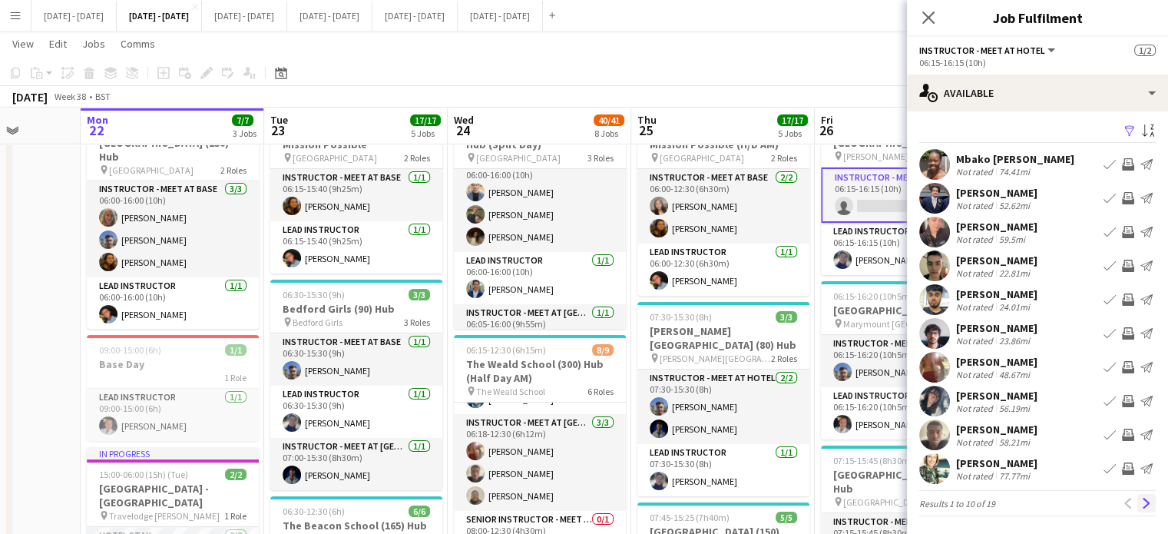
click at [1141, 507] on app-icon "Next" at bounding box center [1146, 502] width 11 height 11
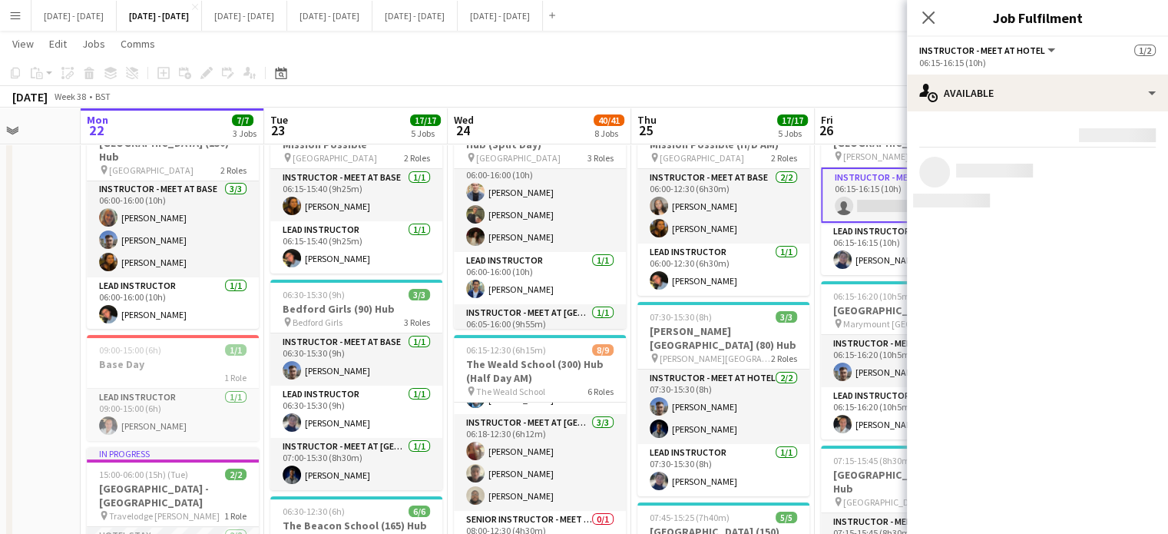
scroll to position [0, 0]
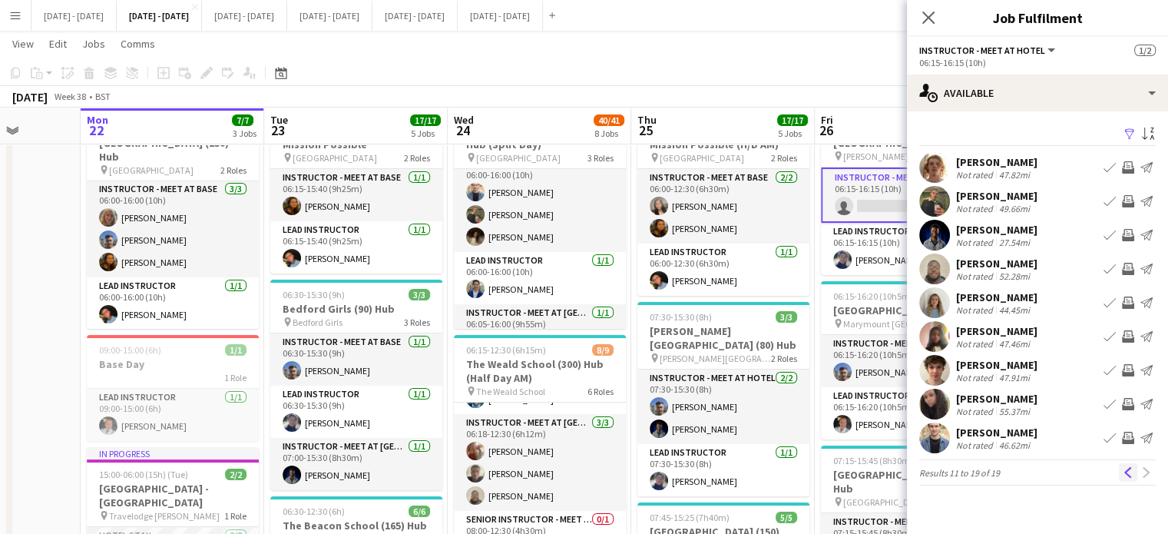
click at [1123, 473] on app-icon "Previous" at bounding box center [1127, 472] width 11 height 11
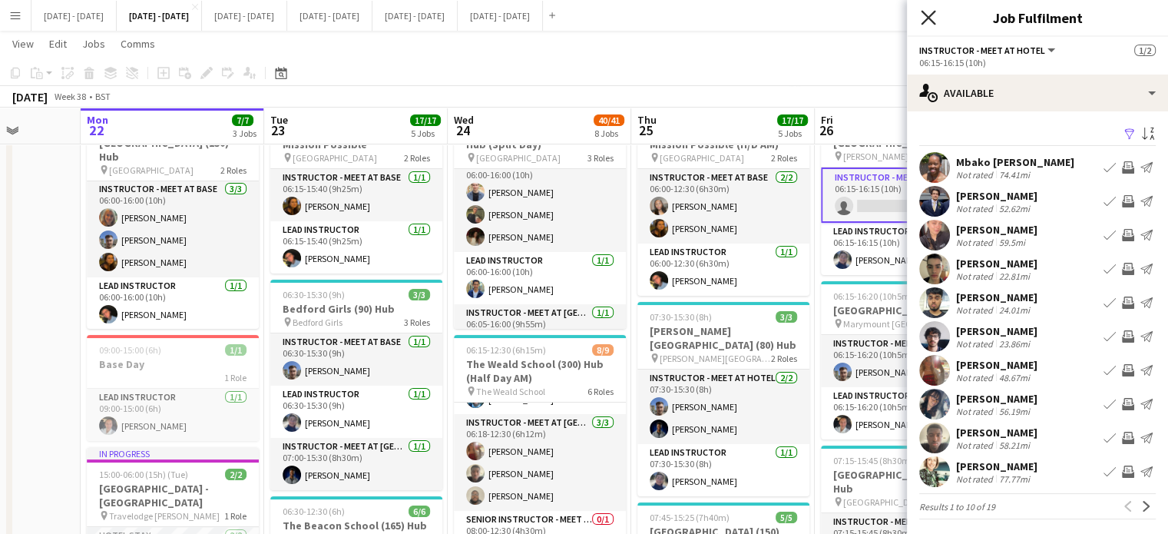
click at [927, 15] on icon "Close pop-in" at bounding box center [927, 17] width 15 height 15
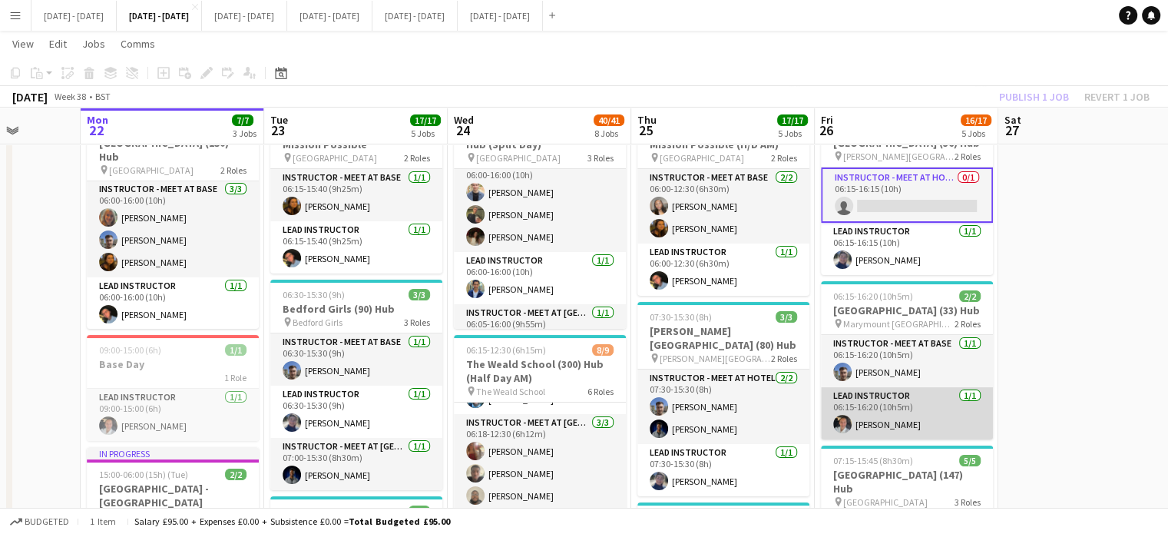
click at [891, 439] on app-card-role "Lead Instructor 1/1 06:15-16:20 (10h5m) Ella Wray" at bounding box center [907, 413] width 172 height 52
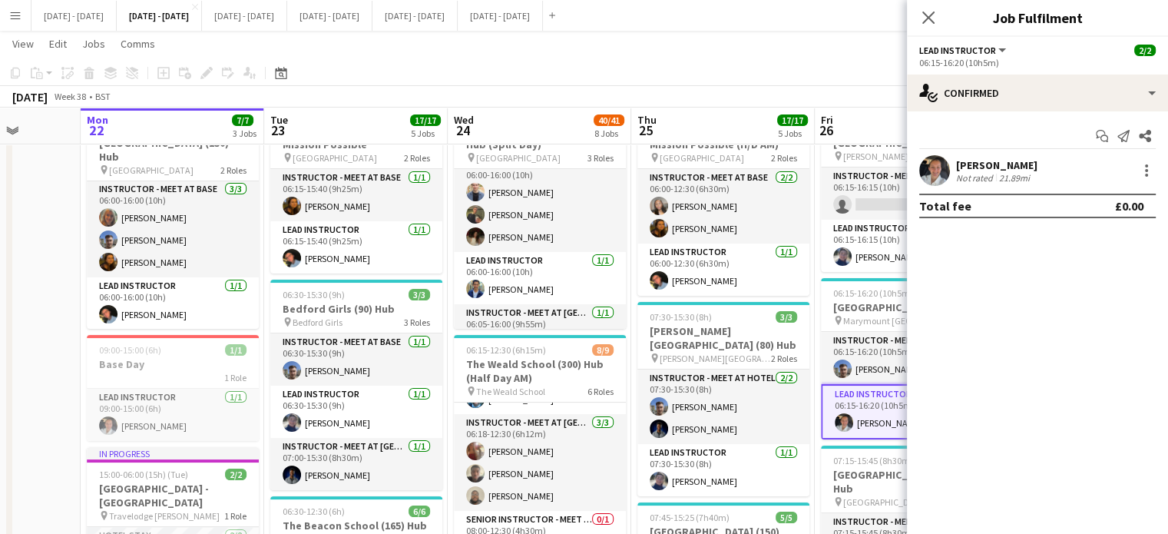
click at [924, 13] on icon at bounding box center [928, 18] width 12 height 12
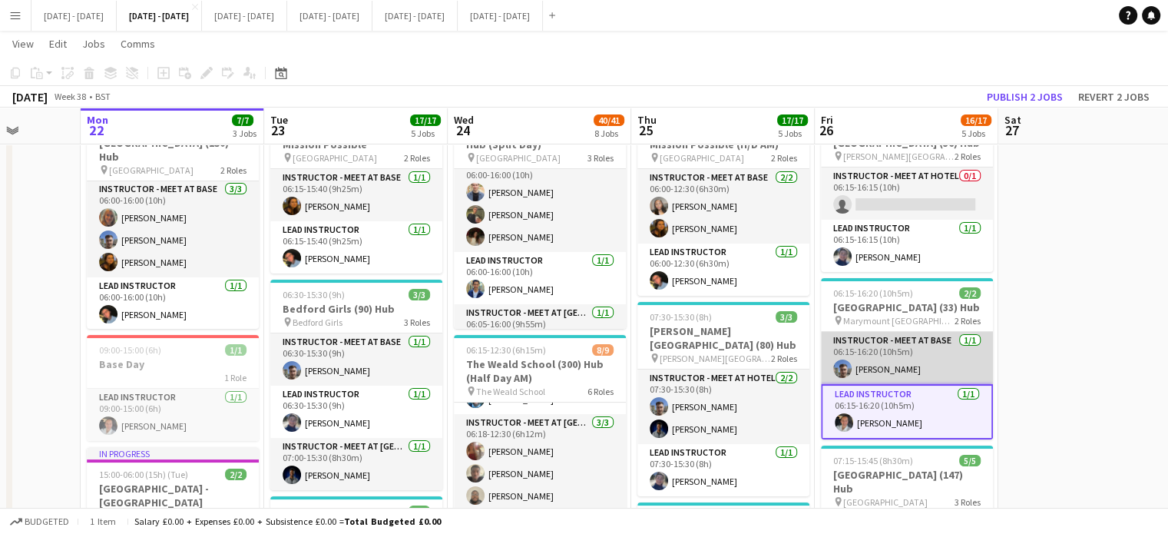
click at [867, 384] on app-card-role "Instructor - Meet at Base 1/1 06:15-16:20 (10h5m) Matt Dailly" at bounding box center [907, 358] width 172 height 52
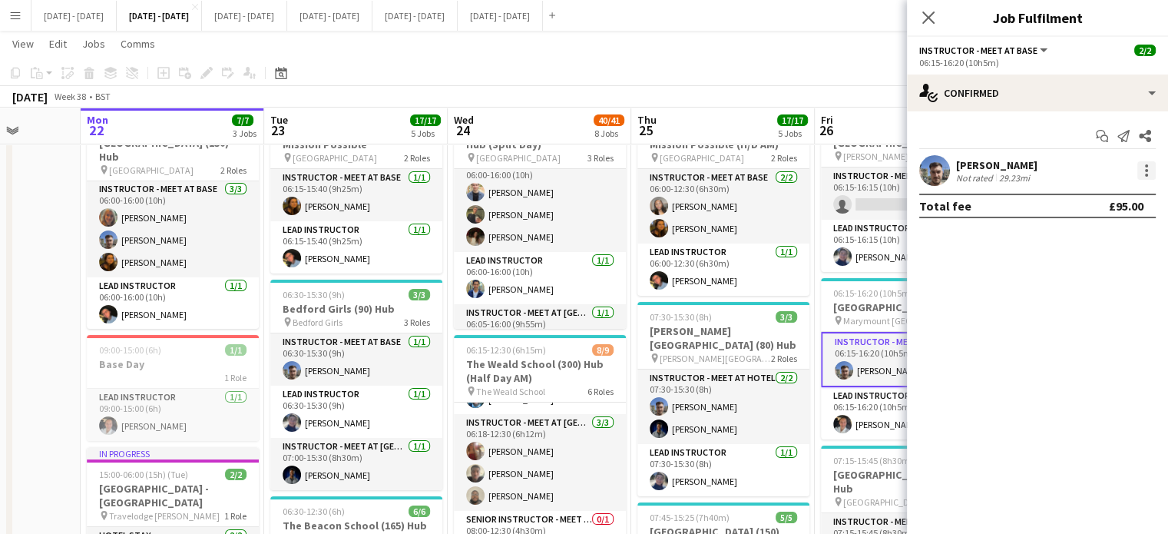
click at [1148, 173] on div at bounding box center [1146, 170] width 18 height 18
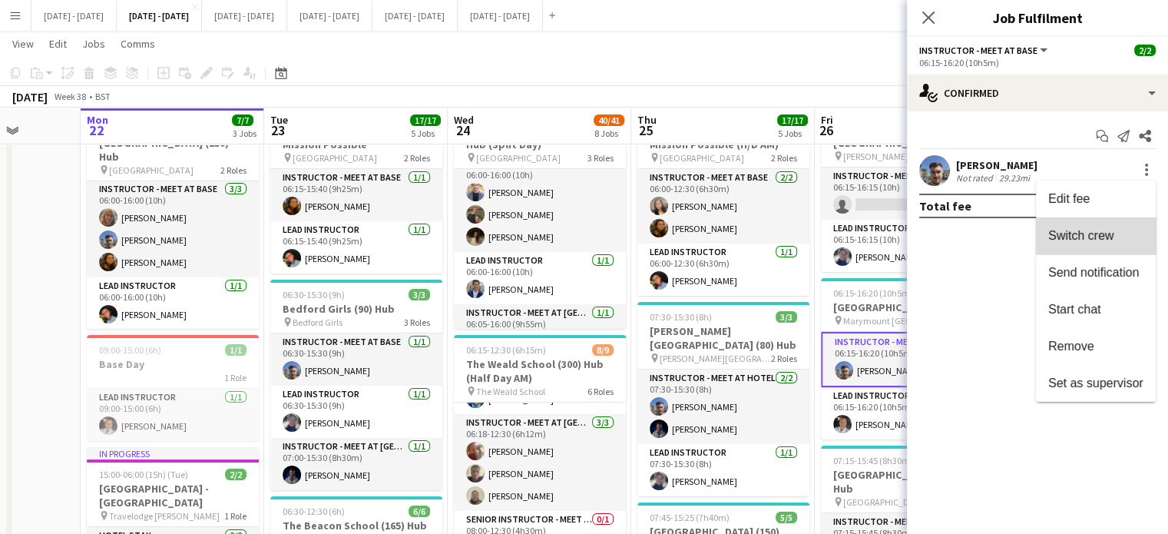
click at [1131, 235] on span "Switch crew" at bounding box center [1095, 236] width 95 height 14
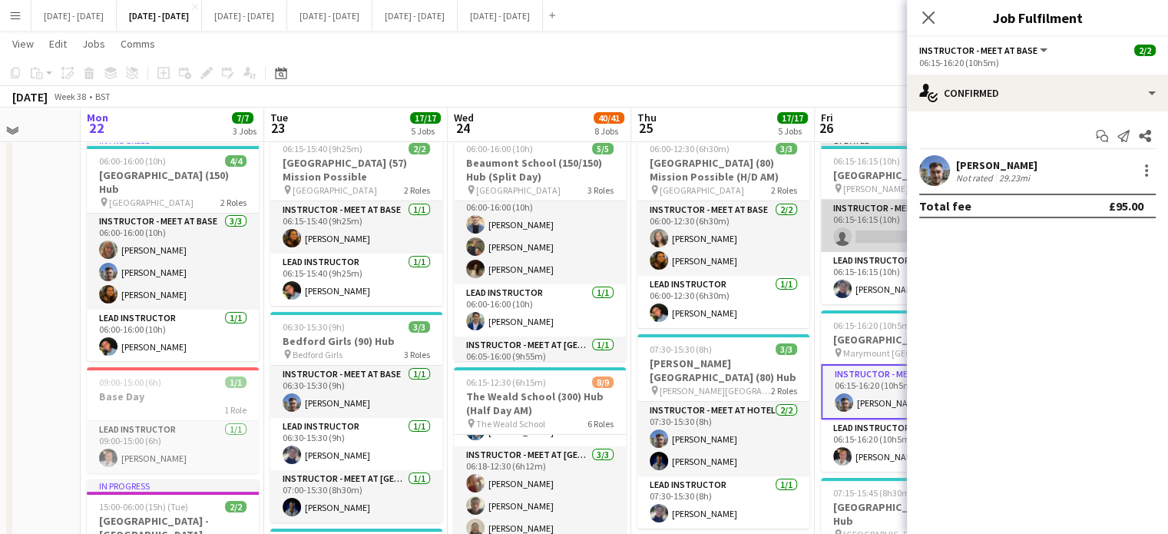
click at [854, 236] on app-card-role "Instructor - Meet at Hotel 0/1 06:15-16:15 (10h) single-neutral-actions" at bounding box center [907, 226] width 172 height 52
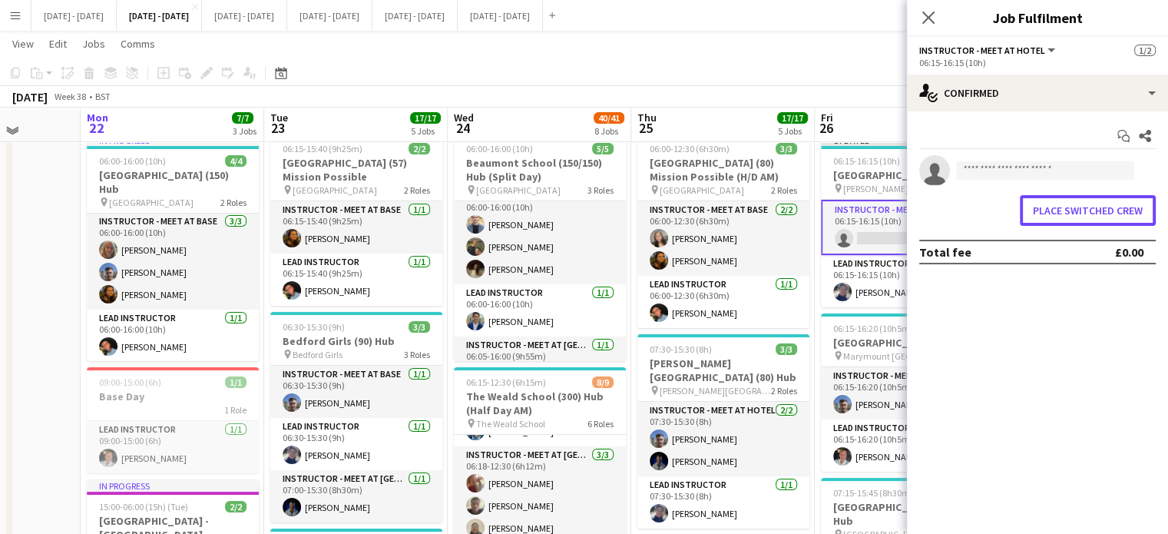
drag, startPoint x: 1086, startPoint y: 207, endPoint x: 1072, endPoint y: 200, distance: 15.8
click at [1086, 208] on button "Place switched crew" at bounding box center [1087, 210] width 136 height 31
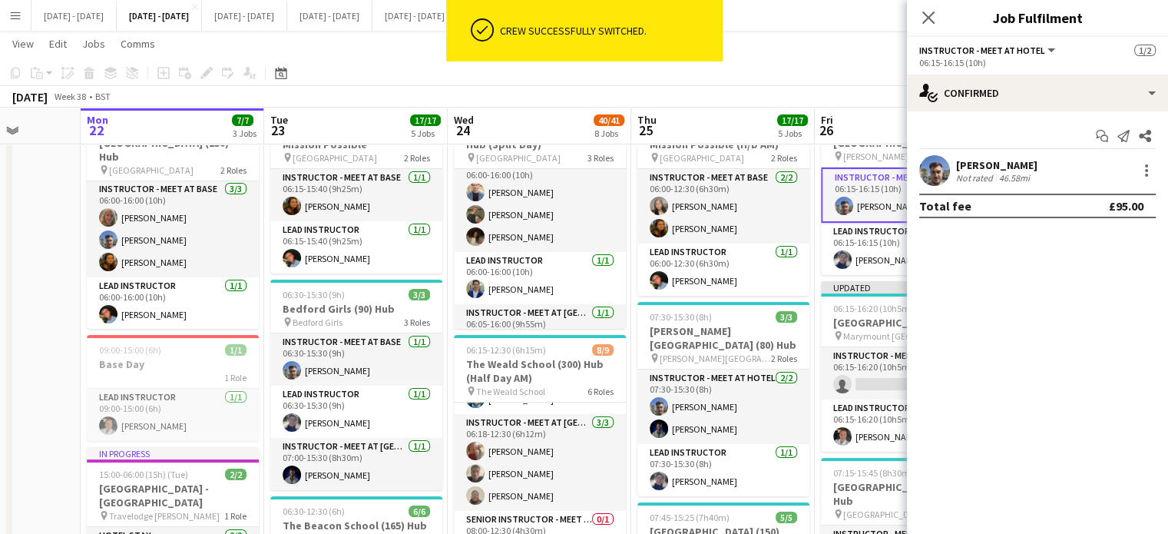
drag, startPoint x: 930, startPoint y: 16, endPoint x: 922, endPoint y: 47, distance: 31.7
click at [928, 18] on icon at bounding box center [928, 18] width 12 height 12
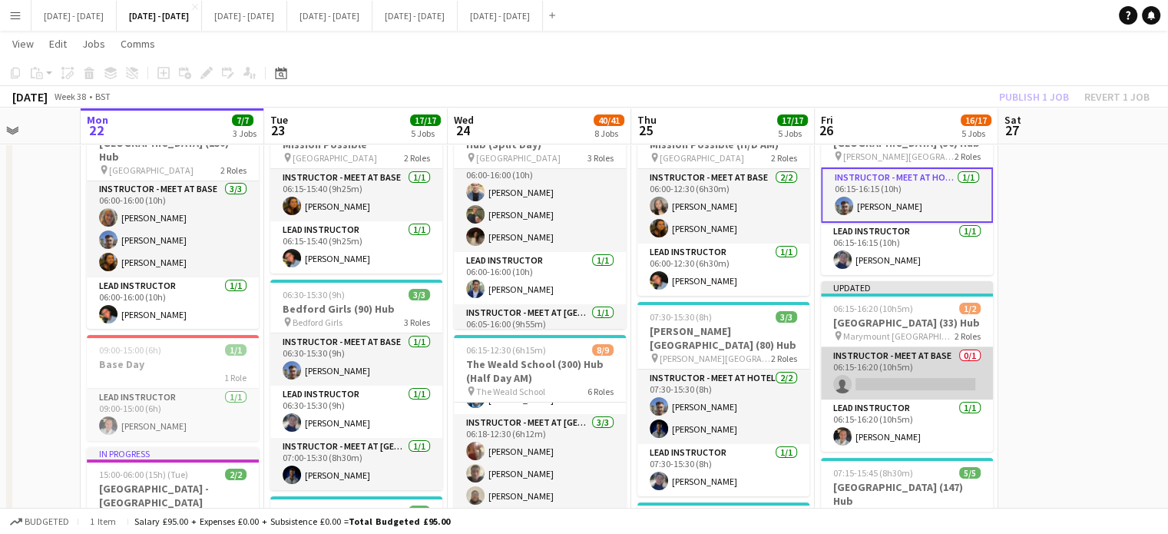
click at [910, 399] on app-card-role "Instructor - Meet at Base 0/1 06:15-16:20 (10h5m) single-neutral-actions" at bounding box center [907, 373] width 172 height 52
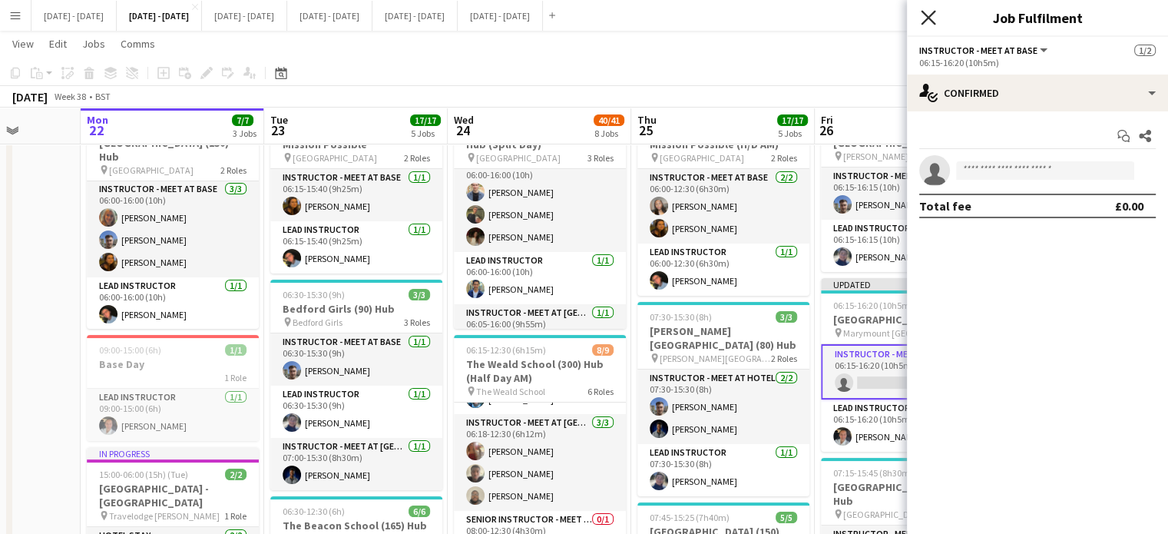
click at [930, 18] on icon "Close pop-in" at bounding box center [927, 17] width 15 height 15
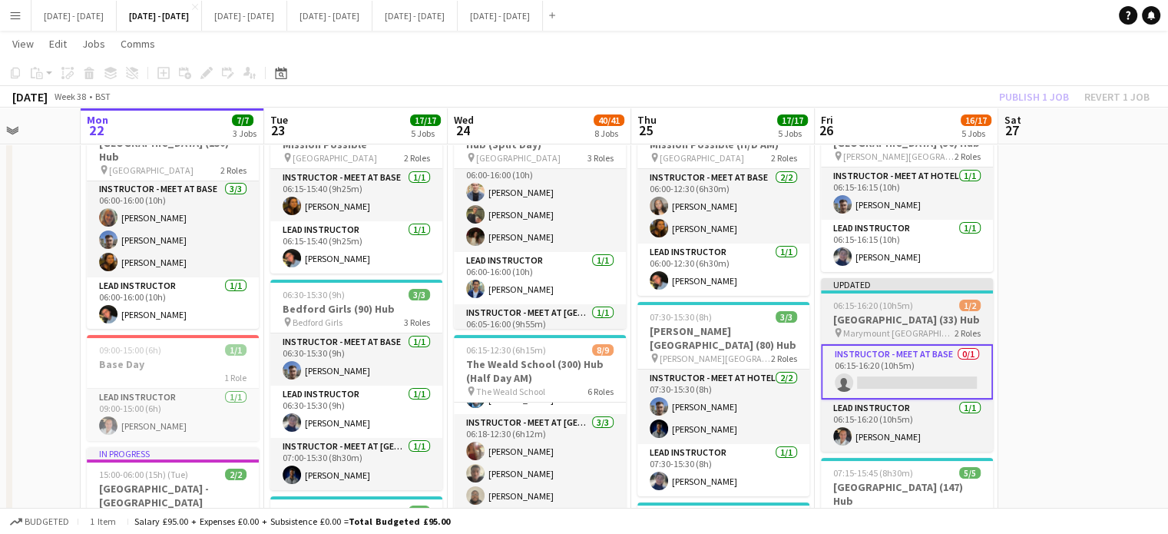
click at [887, 326] on h3 "[GEOGRAPHIC_DATA] (33) Hub" at bounding box center [907, 319] width 172 height 14
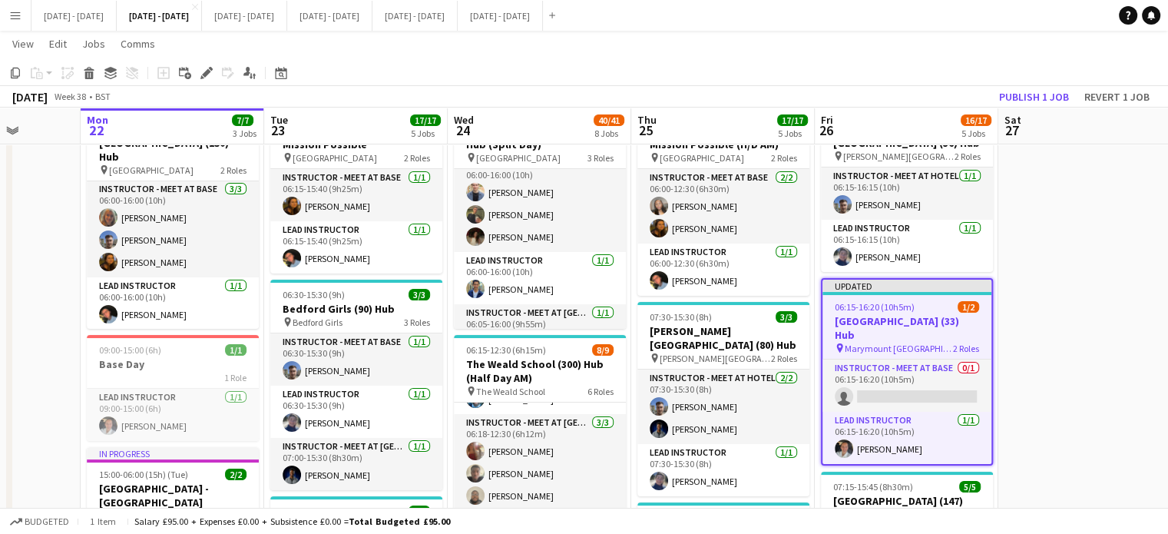
click at [195, 69] on div "Add job Add linked Job Edit Edit linked Job Applicants" at bounding box center [199, 73] width 117 height 18
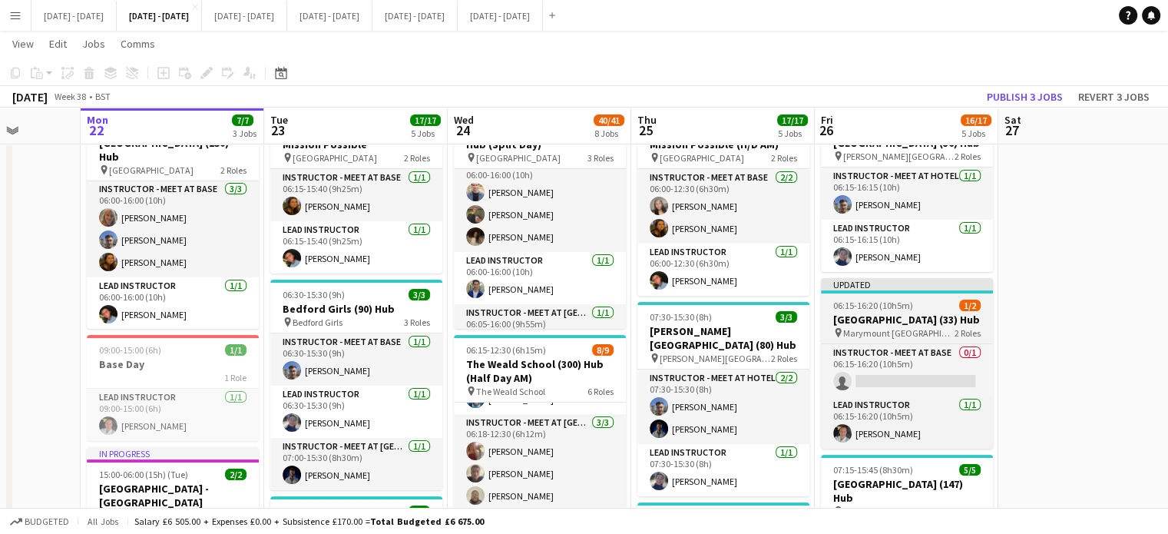
click at [861, 326] on h3 "[GEOGRAPHIC_DATA] (33) Hub" at bounding box center [907, 319] width 172 height 14
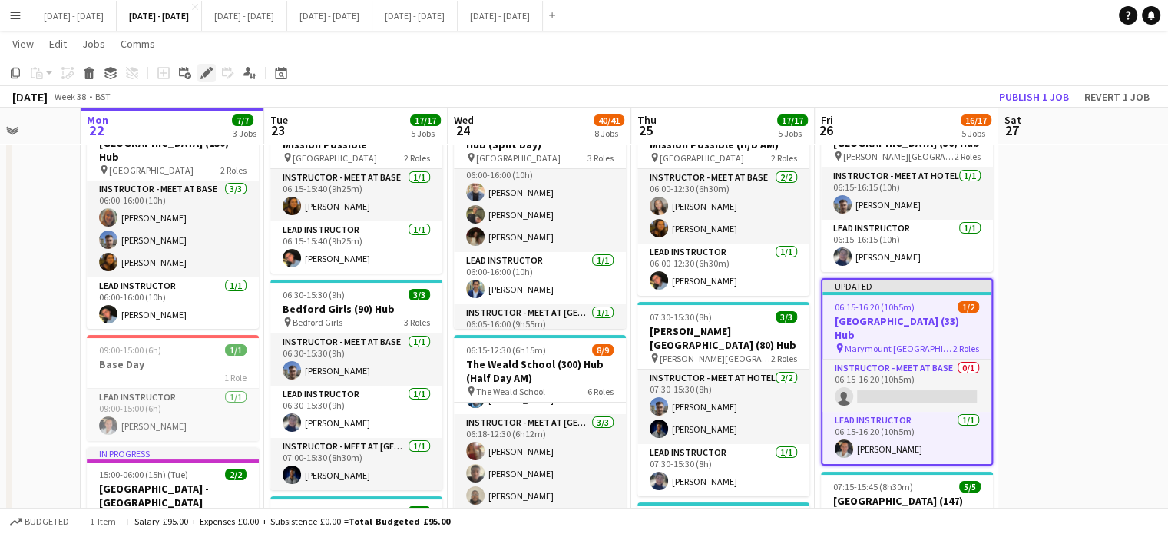
click at [203, 74] on icon "Edit" at bounding box center [206, 73] width 12 height 12
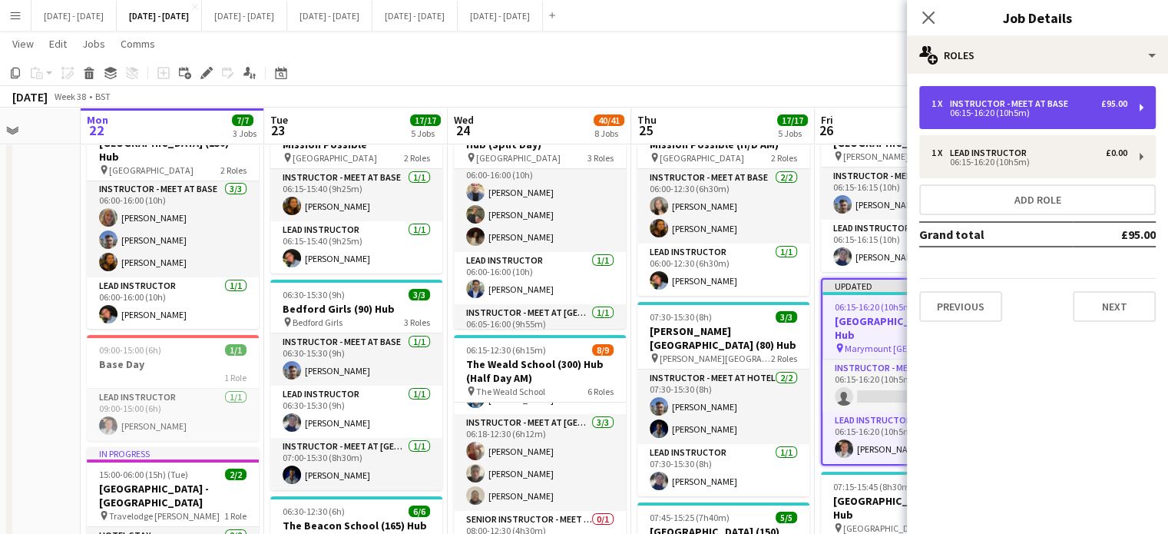
click at [1104, 124] on div "1 x Instructor - Meet at Base £95.00 06:15-16:20 (10h5m)" at bounding box center [1037, 107] width 236 height 43
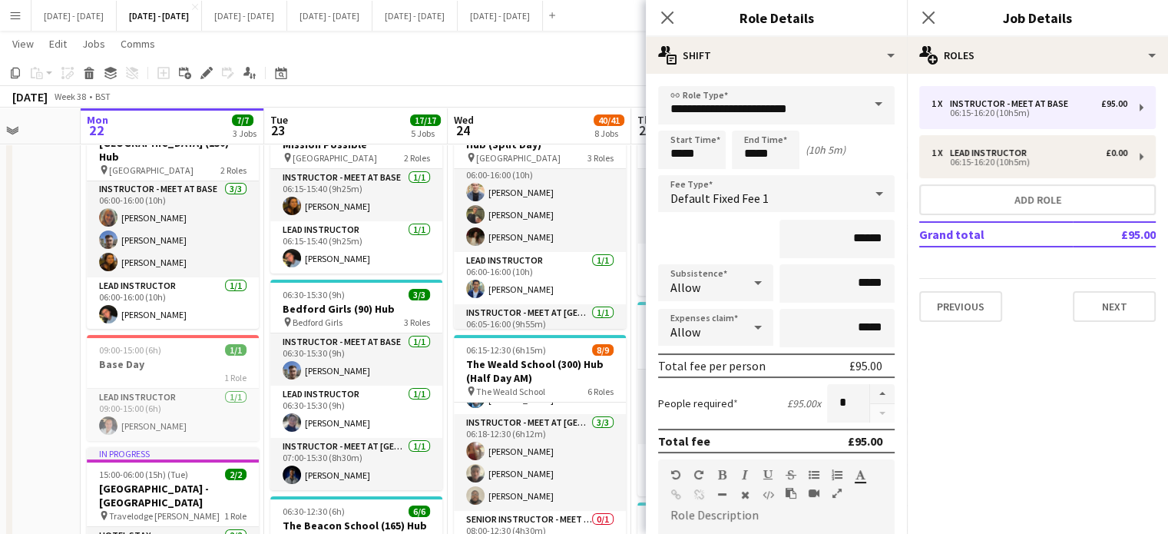
click at [870, 99] on span at bounding box center [878, 104] width 32 height 37
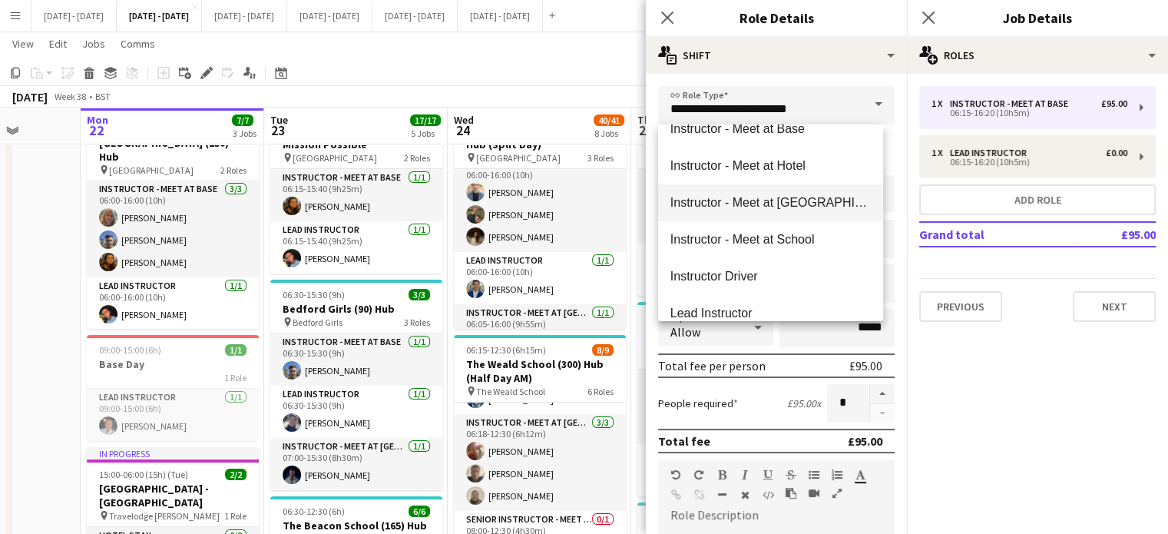
scroll to position [461, 0]
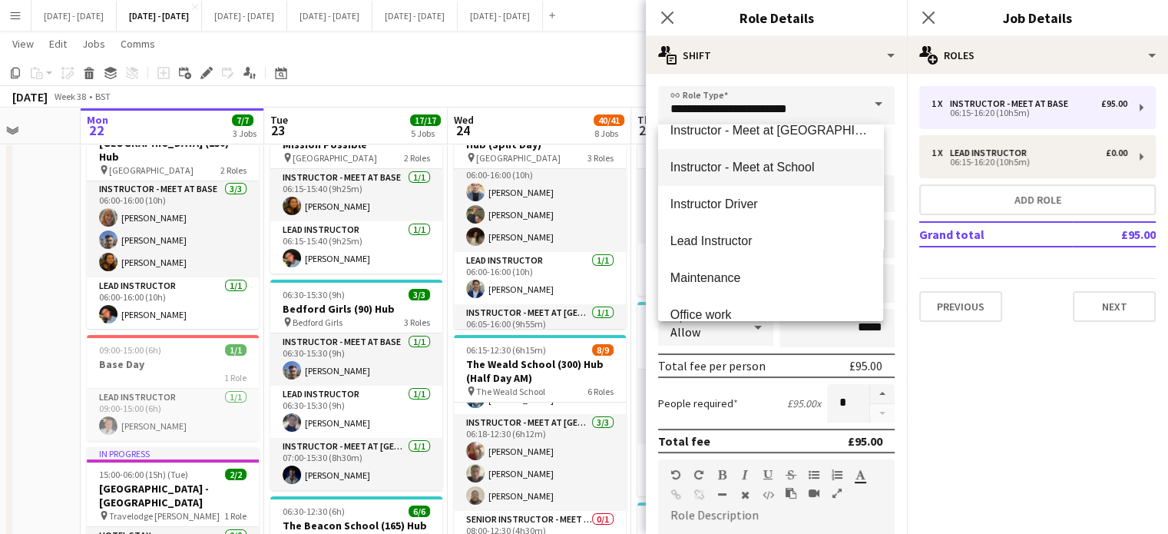
click at [770, 171] on span "Instructor - Meet at School" at bounding box center [770, 167] width 200 height 15
type input "**********"
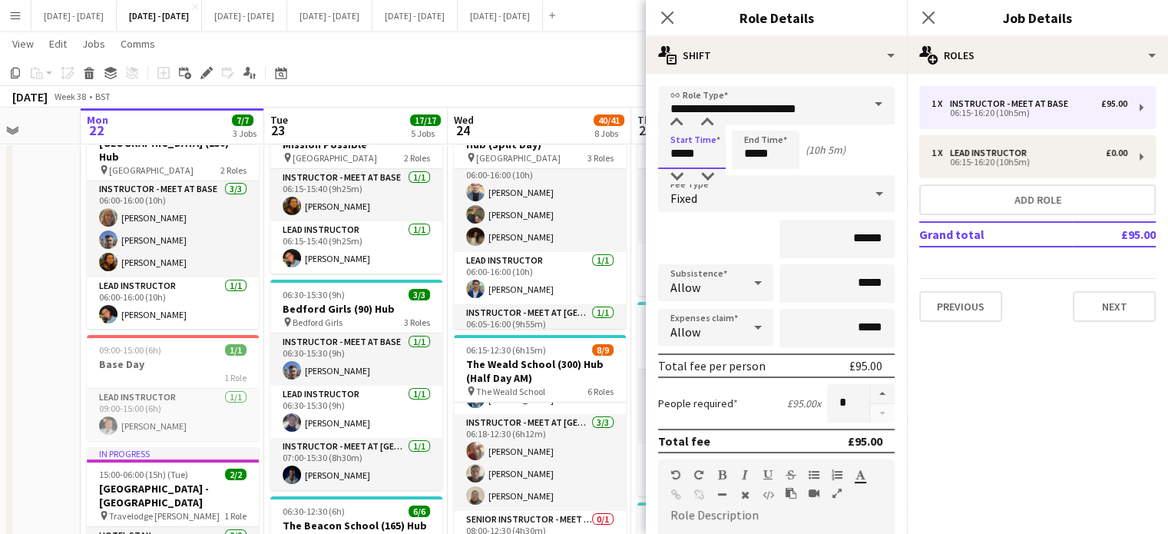
drag, startPoint x: 712, startPoint y: 157, endPoint x: 596, endPoint y: 133, distance: 119.1
type input "*****"
click at [669, 12] on icon "Close pop-in" at bounding box center [666, 17] width 15 height 15
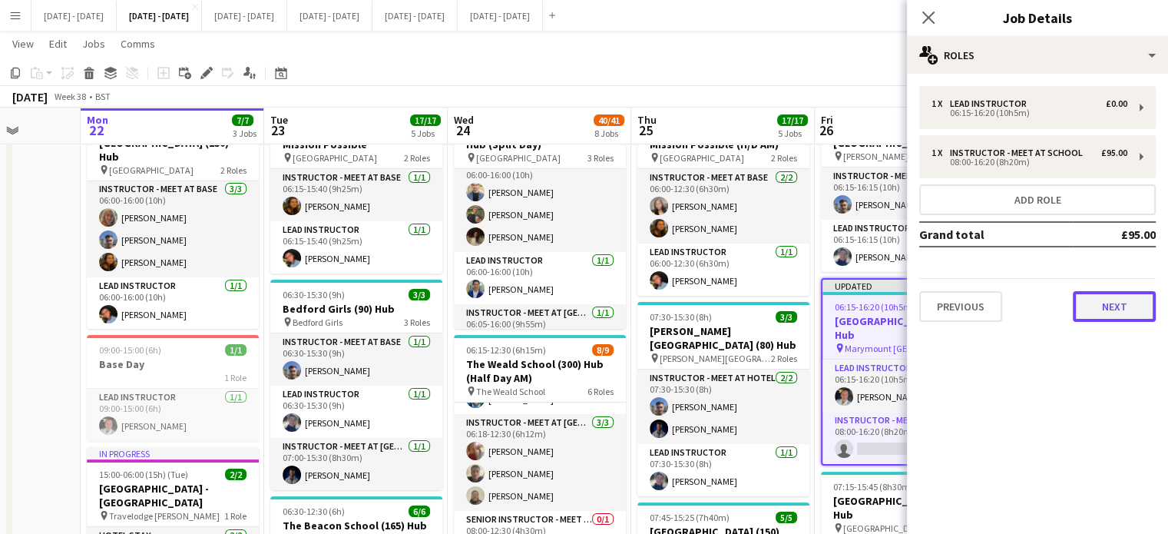
click at [1127, 303] on button "Next" at bounding box center [1113, 306] width 83 height 31
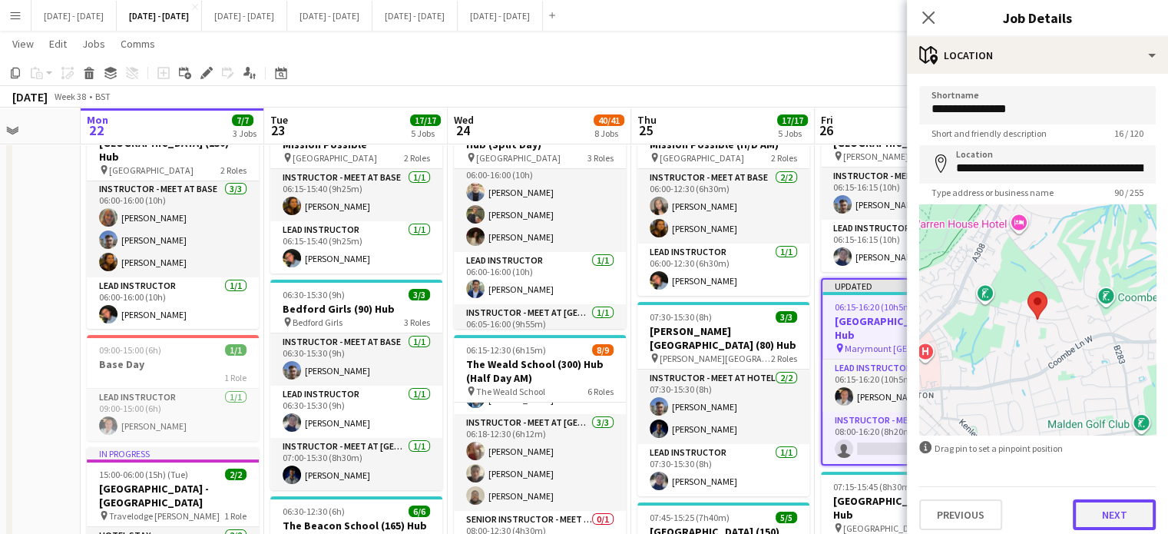
click at [1109, 517] on button "Next" at bounding box center [1113, 514] width 83 height 31
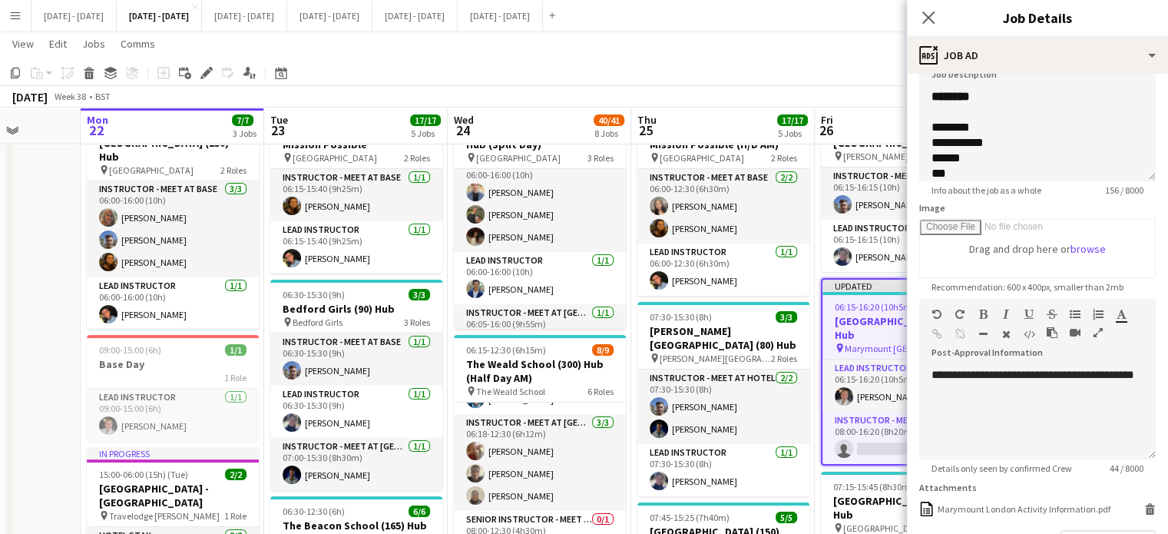
scroll to position [236, 0]
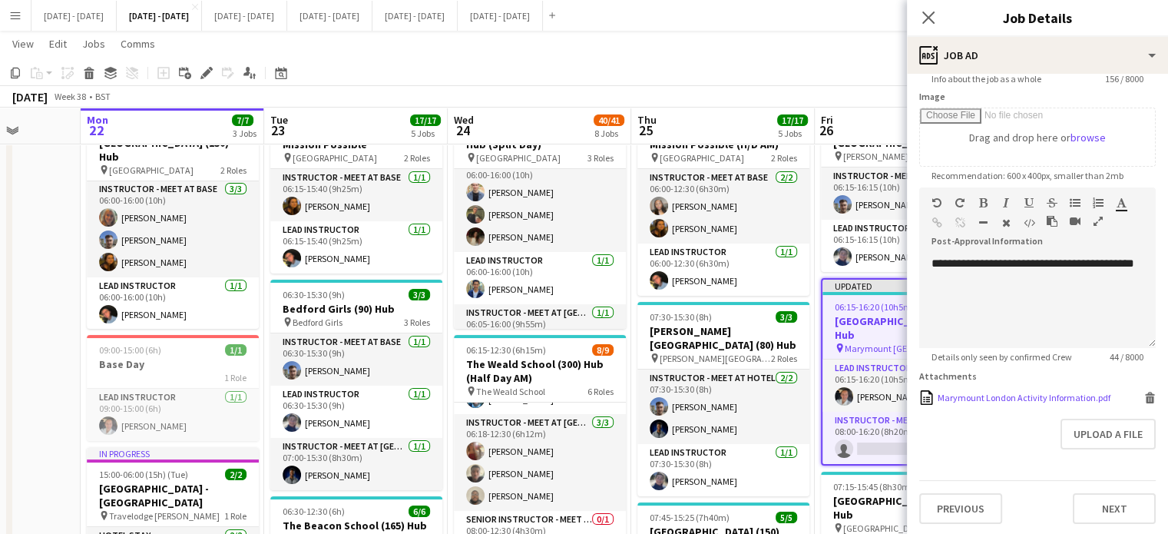
click at [988, 398] on div "Marymount London Activity Information.pdf" at bounding box center [1023, 398] width 173 height 12
click at [880, 450] on app-card-role "Instructor - Meet at School 0/1 08:00-16:20 (8h20m) single-neutral-actions" at bounding box center [906, 437] width 169 height 52
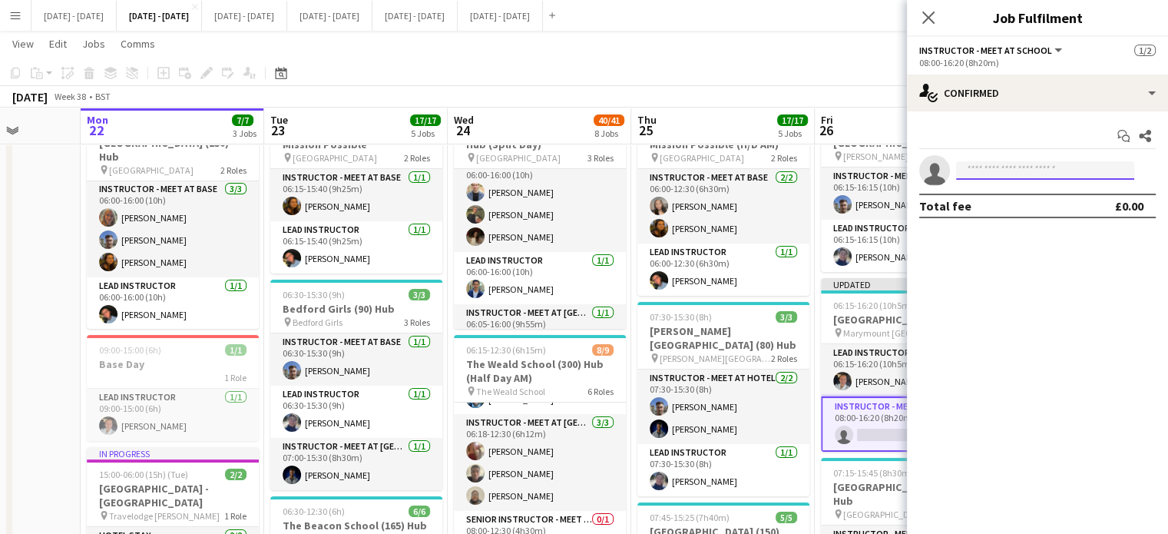
click at [1070, 174] on input at bounding box center [1045, 170] width 178 height 18
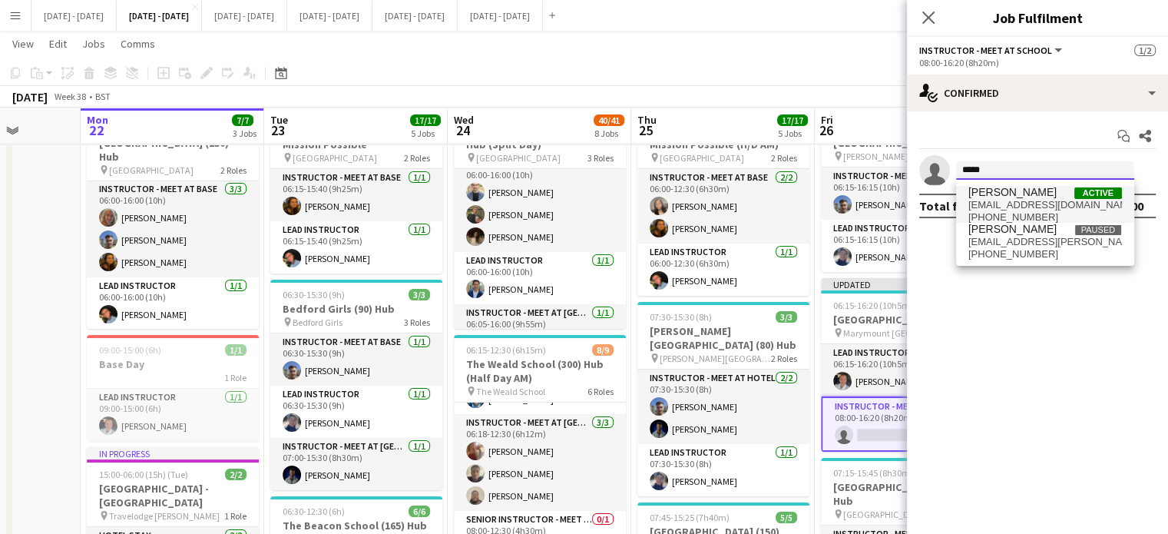
type input "*****"
click at [1047, 192] on span "Daniel Anenou Active" at bounding box center [1045, 192] width 154 height 13
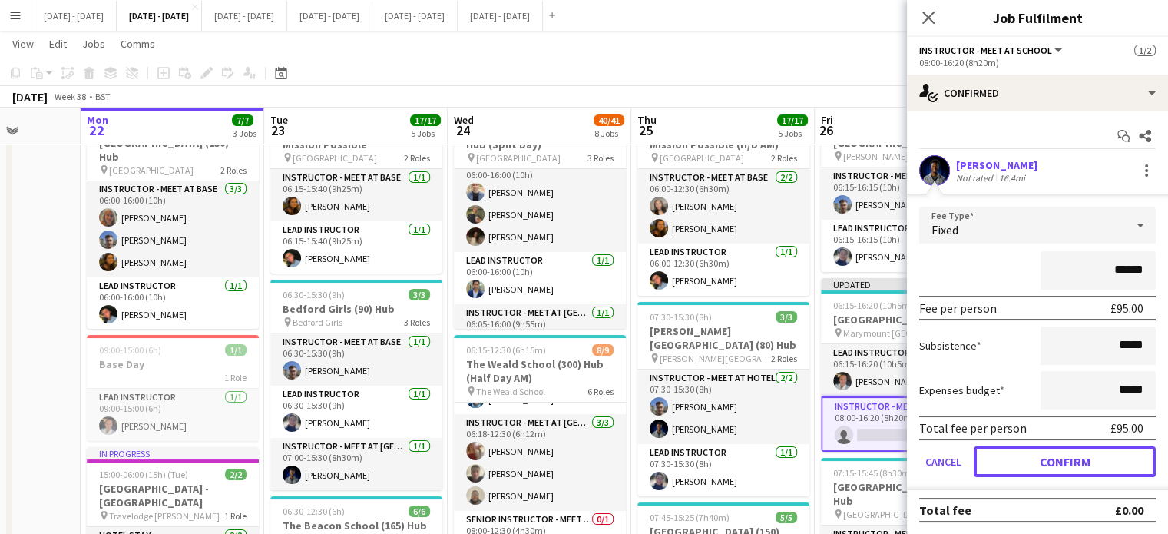
click at [1072, 458] on button "Confirm" at bounding box center [1064, 461] width 182 height 31
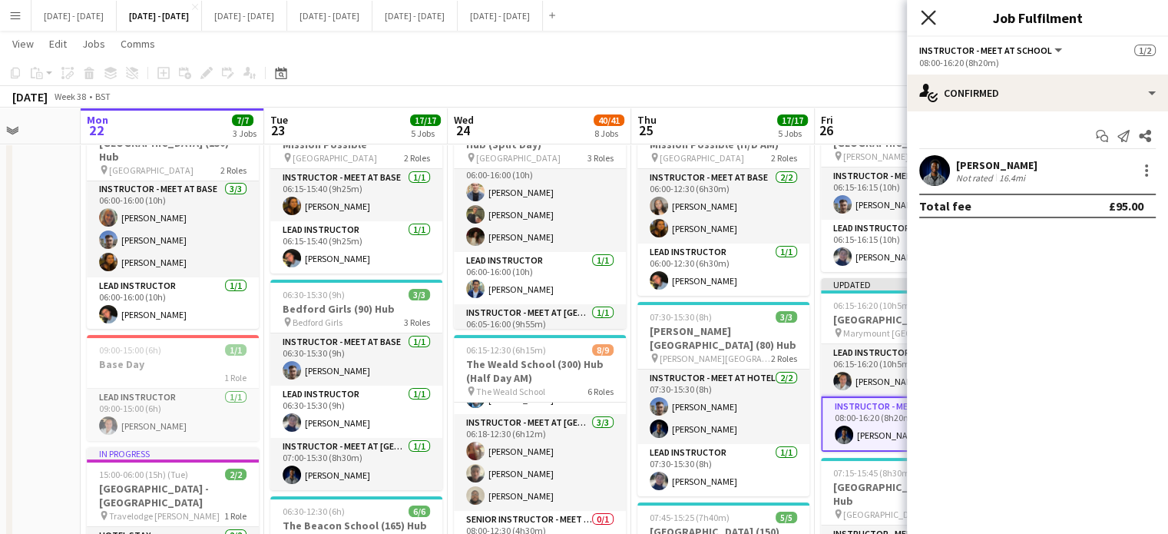
click at [923, 16] on icon "Close pop-in" at bounding box center [927, 17] width 15 height 15
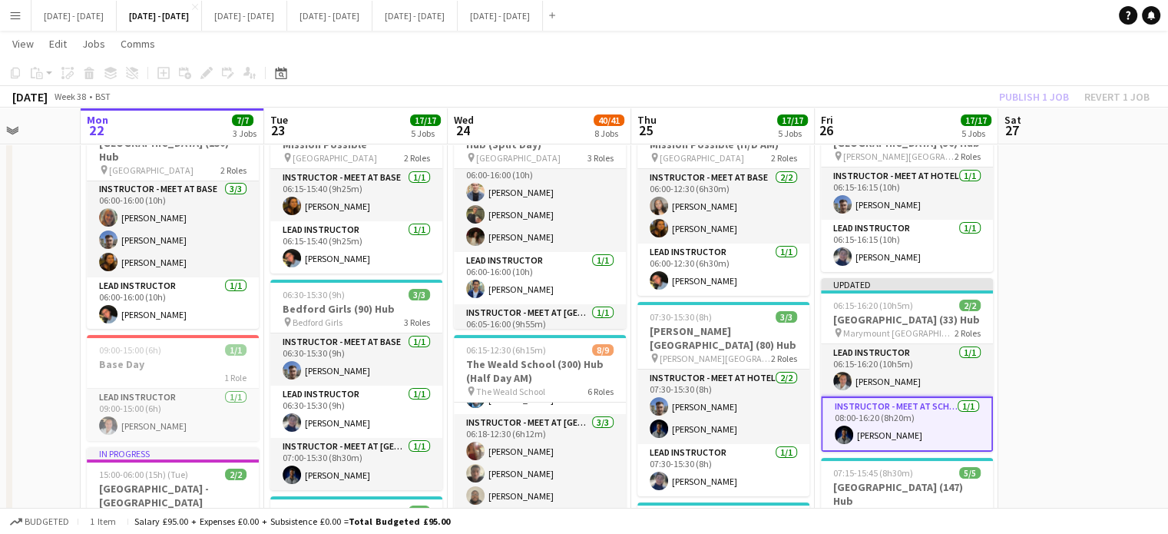
click at [890, 451] on app-card-role "Instructor - Meet at School 1/1 08:00-16:20 (8h20m) Daniel Anenou" at bounding box center [907, 423] width 172 height 55
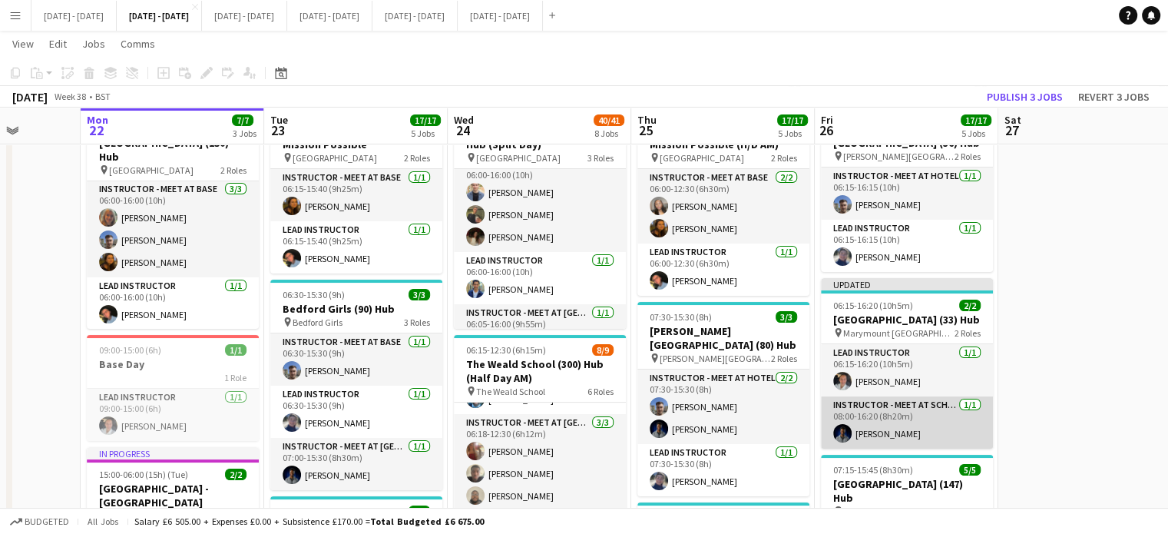
click at [891, 448] on app-card-role "Instructor - Meet at School 1/1 08:00-16:20 (8h20m) Daniel Anenou" at bounding box center [907, 422] width 172 height 52
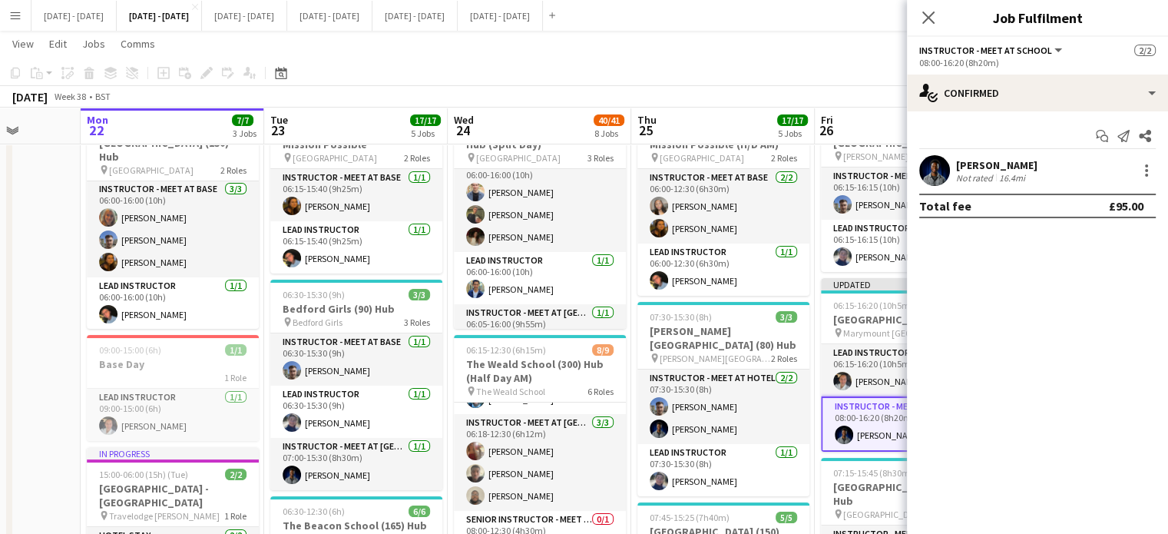
click at [980, 164] on div "[PERSON_NAME]" at bounding box center [996, 165] width 81 height 14
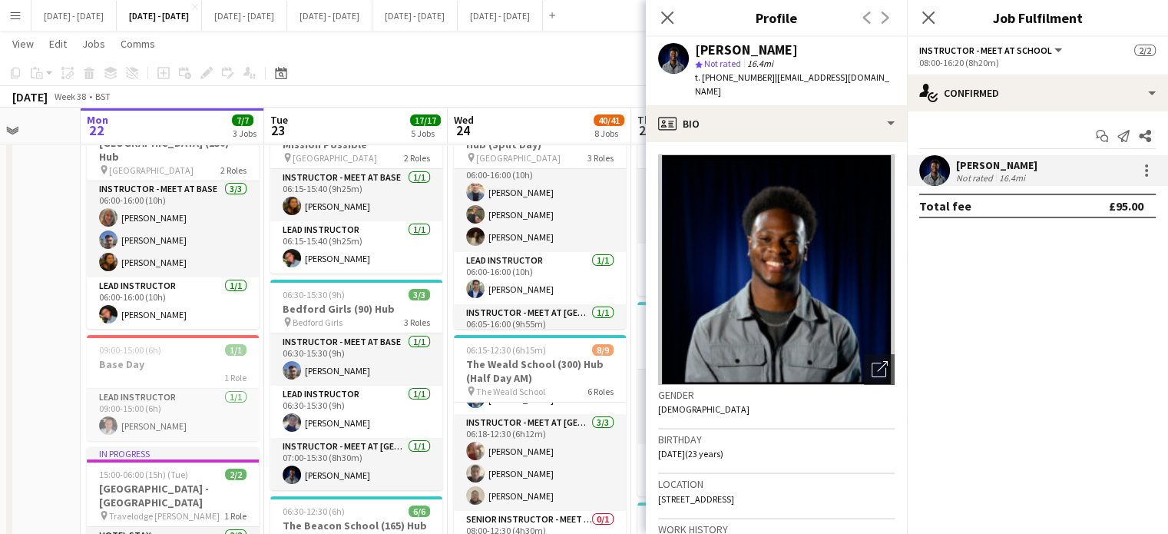
drag, startPoint x: 782, startPoint y: 481, endPoint x: 762, endPoint y: 484, distance: 20.1
click at [762, 484] on div "Location 150 Market Street, London, E6 2PU" at bounding box center [776, 496] width 236 height 45
copy span "E6 2PU"
click at [672, 7] on app-icon "Close pop-in" at bounding box center [667, 18] width 22 height 22
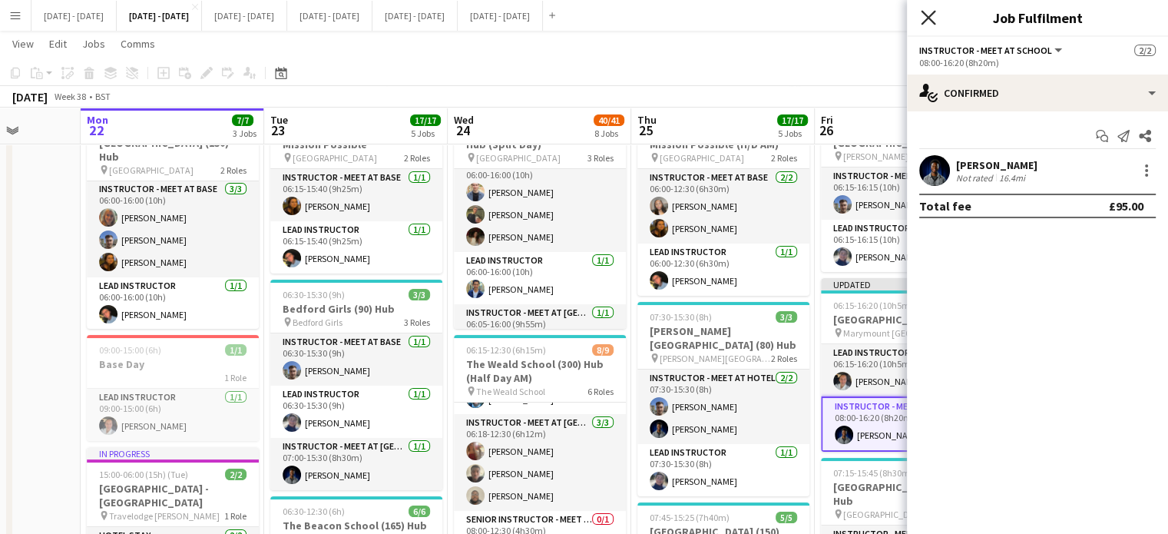
click at [927, 15] on icon "Close pop-in" at bounding box center [927, 17] width 15 height 15
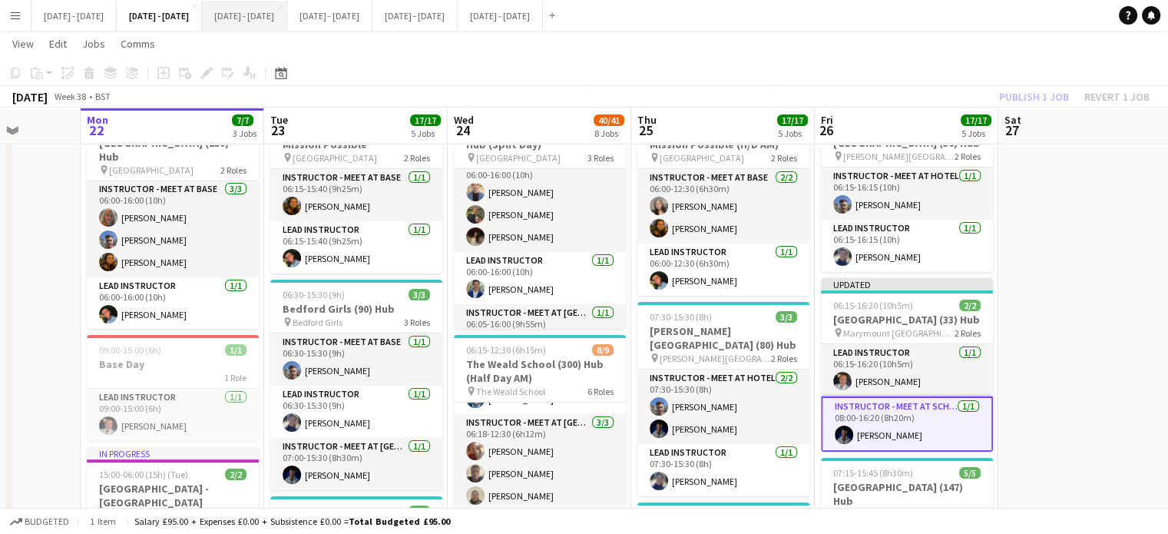
click at [287, 9] on button "Sept 29th - Oct 3rd 2025 Close" at bounding box center [244, 16] width 85 height 30
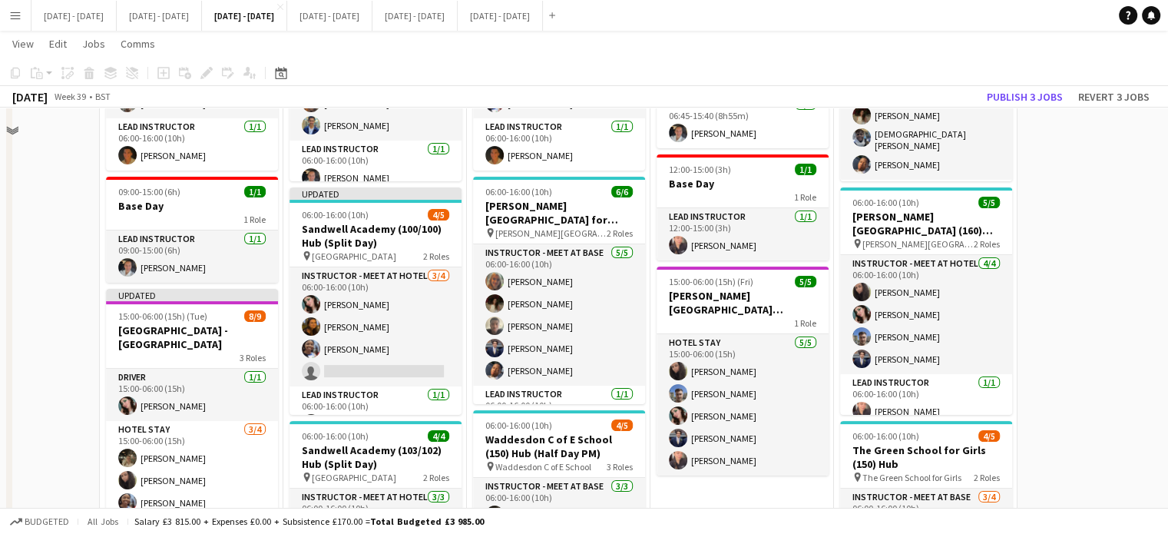
scroll to position [307, 0]
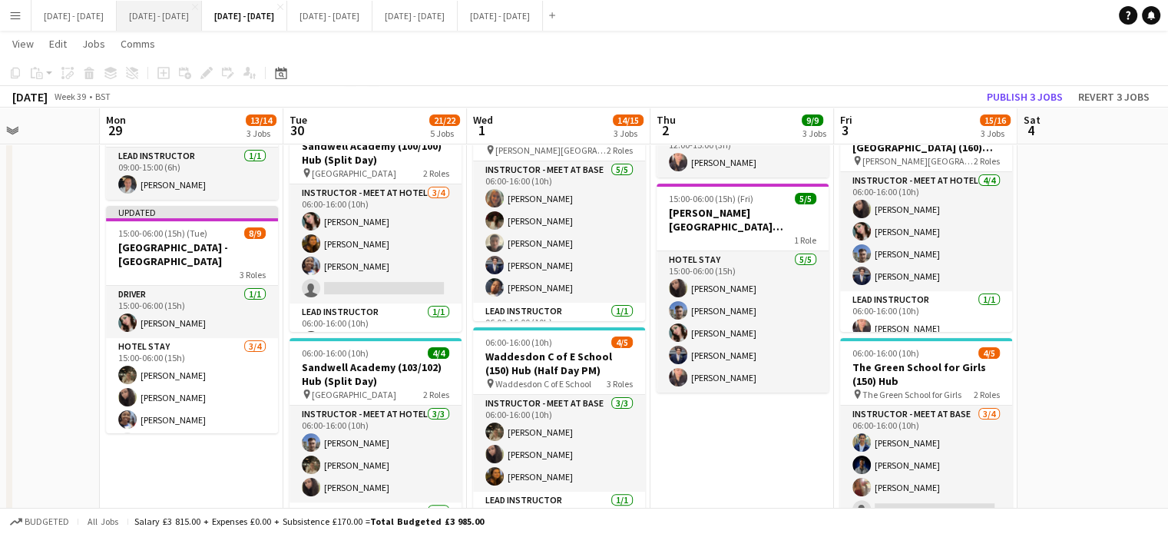
click at [198, 18] on button "[DATE] - [DATE] Close" at bounding box center [159, 16] width 85 height 30
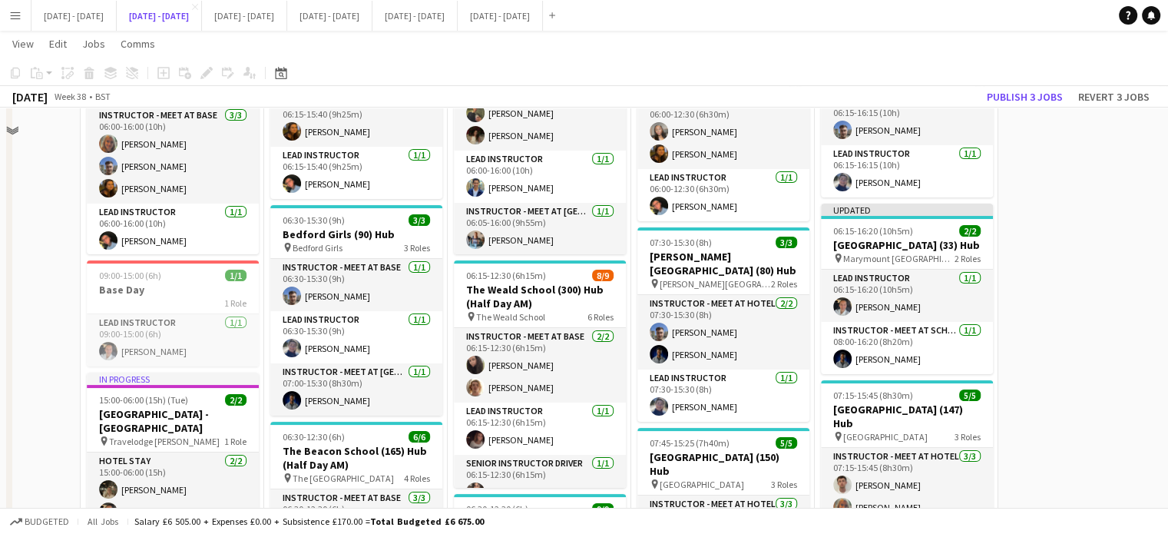
scroll to position [154, 0]
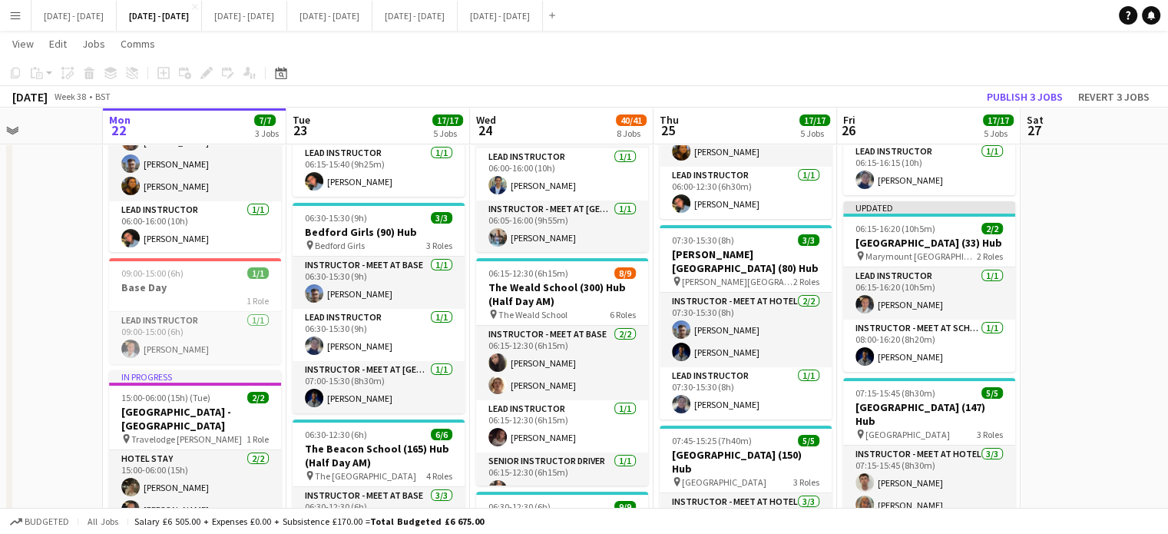
drag, startPoint x: 344, startPoint y: 110, endPoint x: 365, endPoint y: 117, distance: 22.6
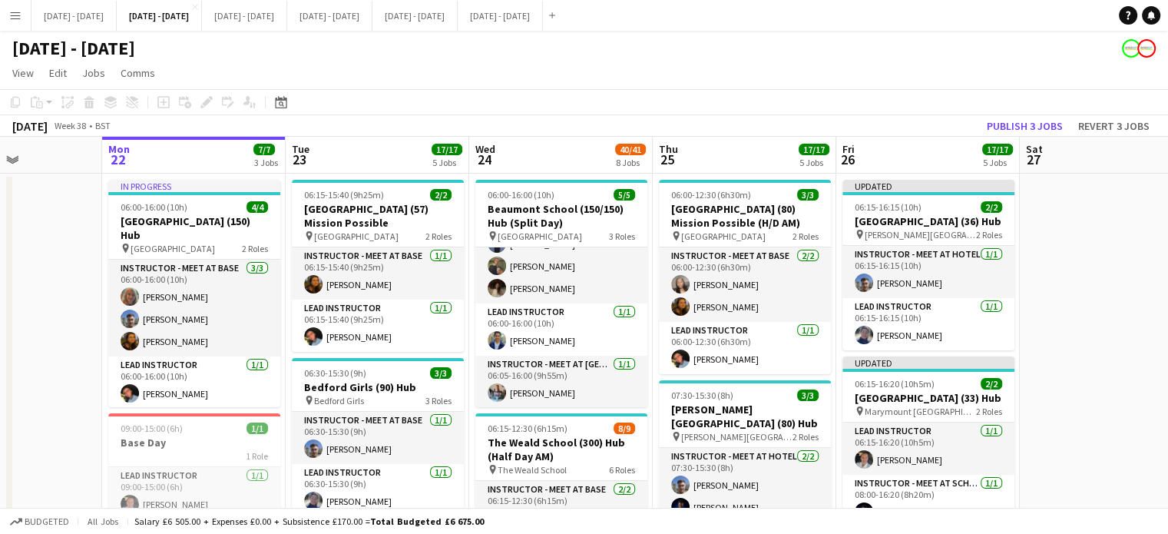
scroll to position [0, 408]
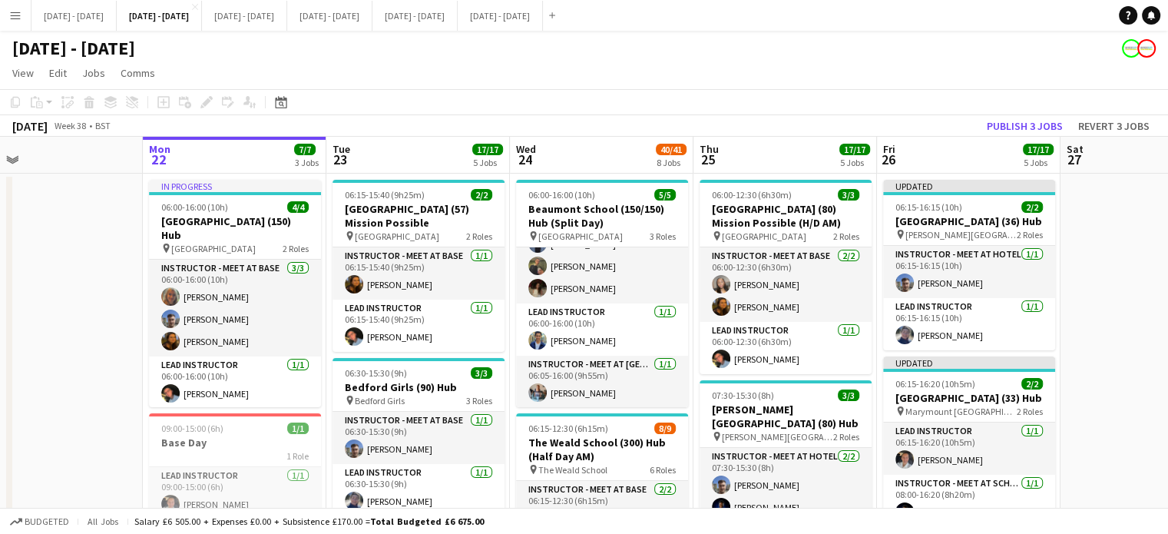
drag, startPoint x: 1125, startPoint y: 466, endPoint x: 1183, endPoint y: 461, distance: 58.6
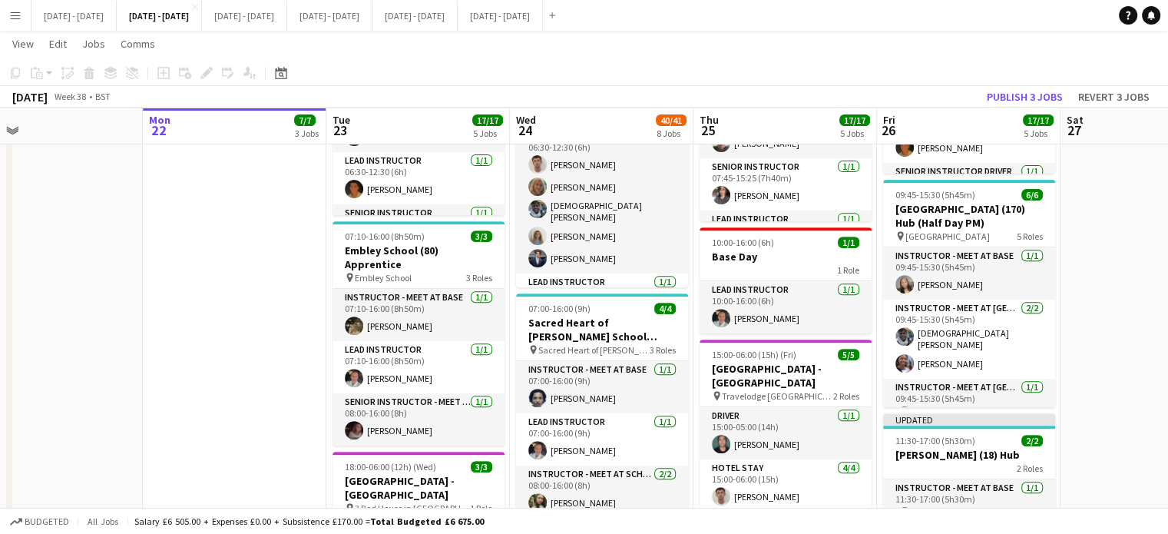
scroll to position [587, 0]
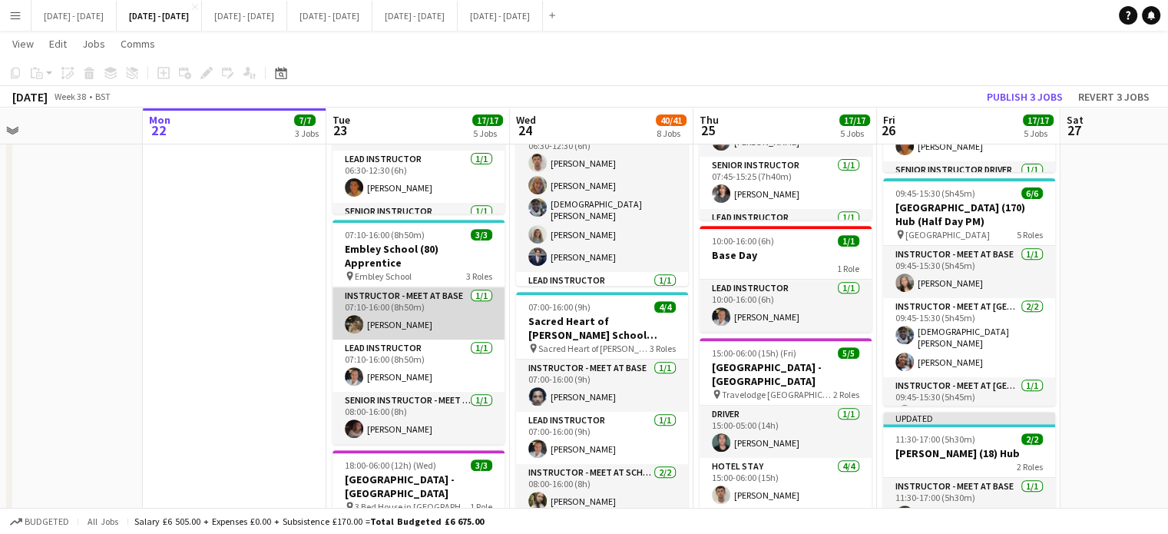
click at [359, 315] on app-user-avatar at bounding box center [354, 324] width 18 height 18
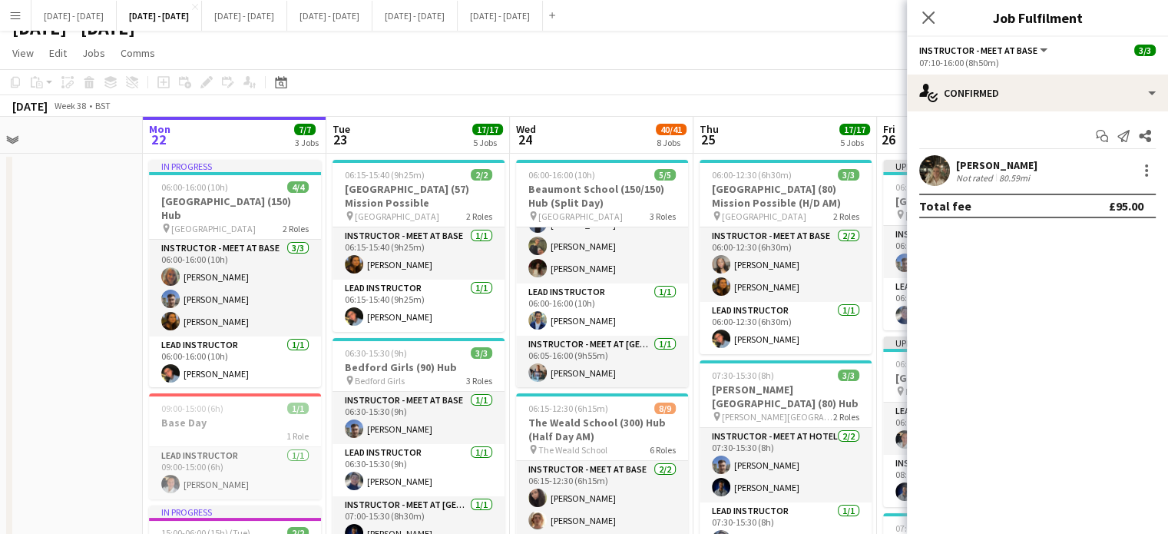
scroll to position [0, 0]
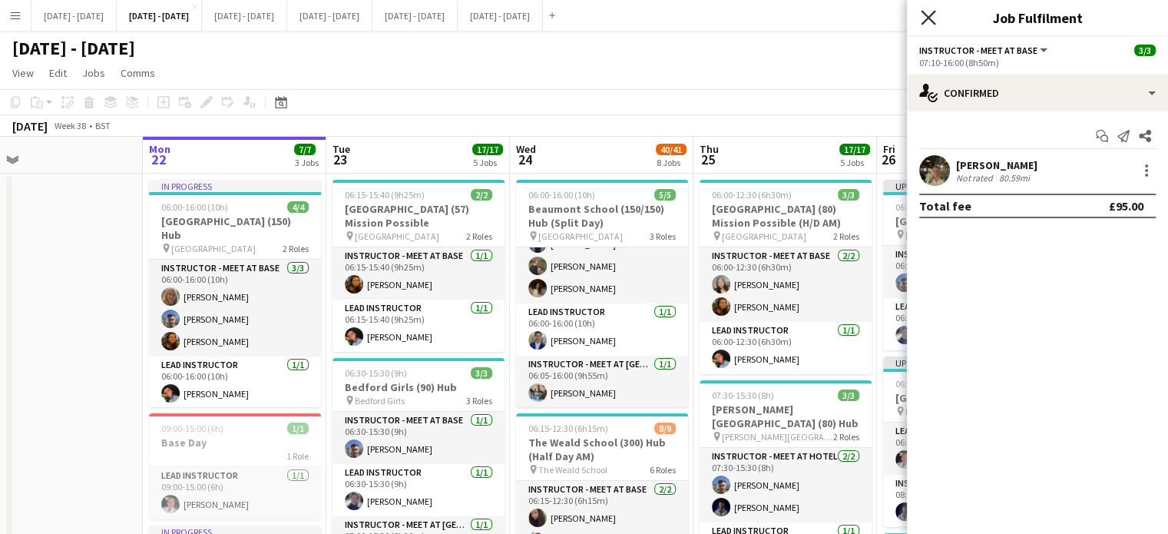
click at [927, 15] on icon "Close pop-in" at bounding box center [927, 17] width 15 height 15
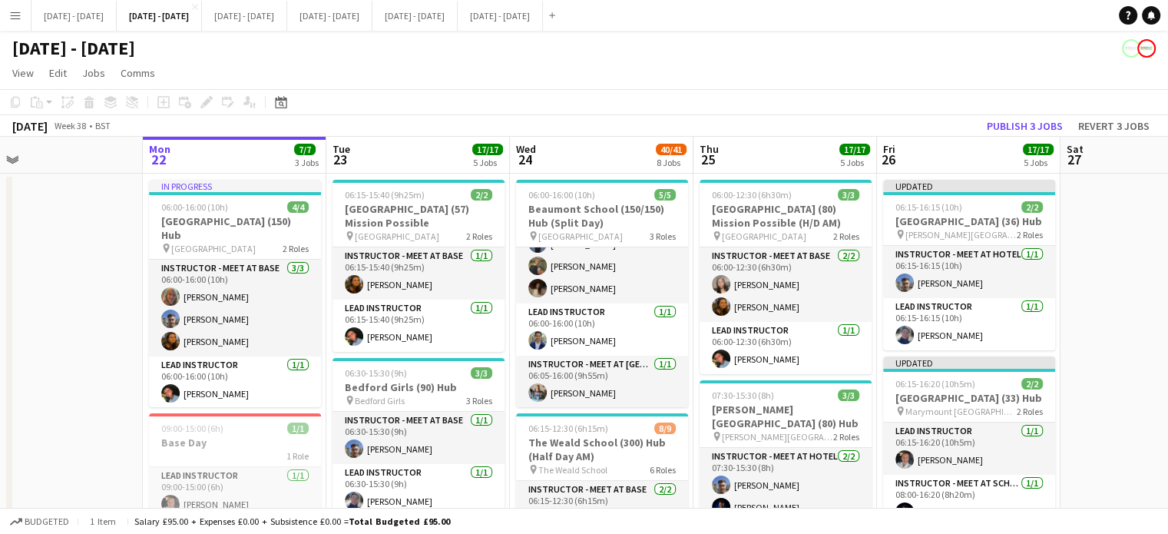
click at [363, 149] on app-board-header-date "Tue 23 17/17 5 Jobs" at bounding box center [417, 155] width 183 height 37
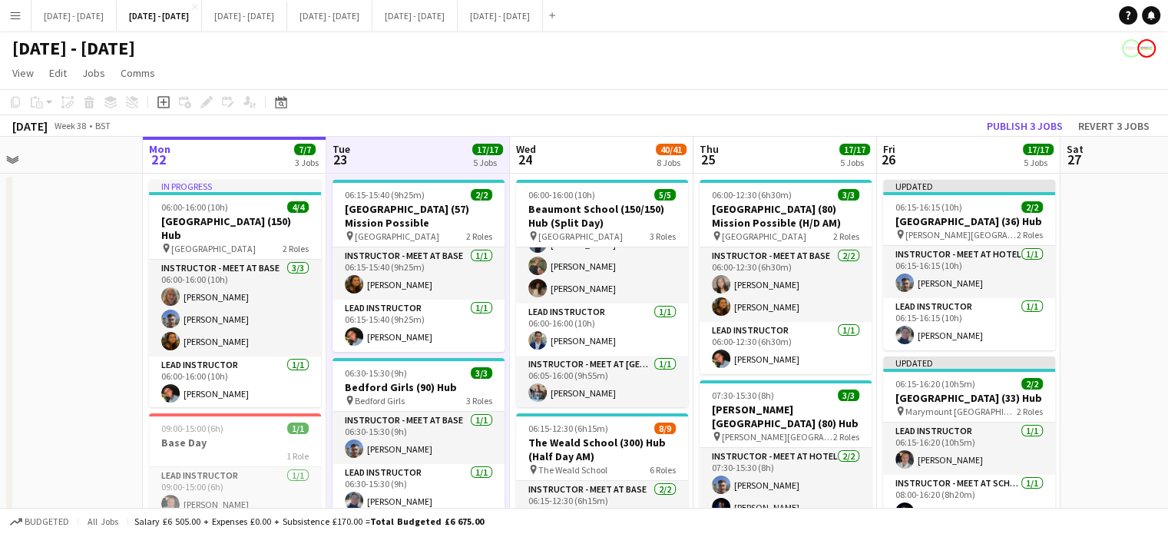
click at [429, 170] on app-board-header-date "Tue 23 17/17 5 Jobs" at bounding box center [417, 155] width 183 height 37
drag, startPoint x: 562, startPoint y: 124, endPoint x: 246, endPoint y: 162, distance: 318.6
click at [223, 153] on app-board-header-date "Mon 22 7/7 3 Jobs" at bounding box center [234, 155] width 183 height 37
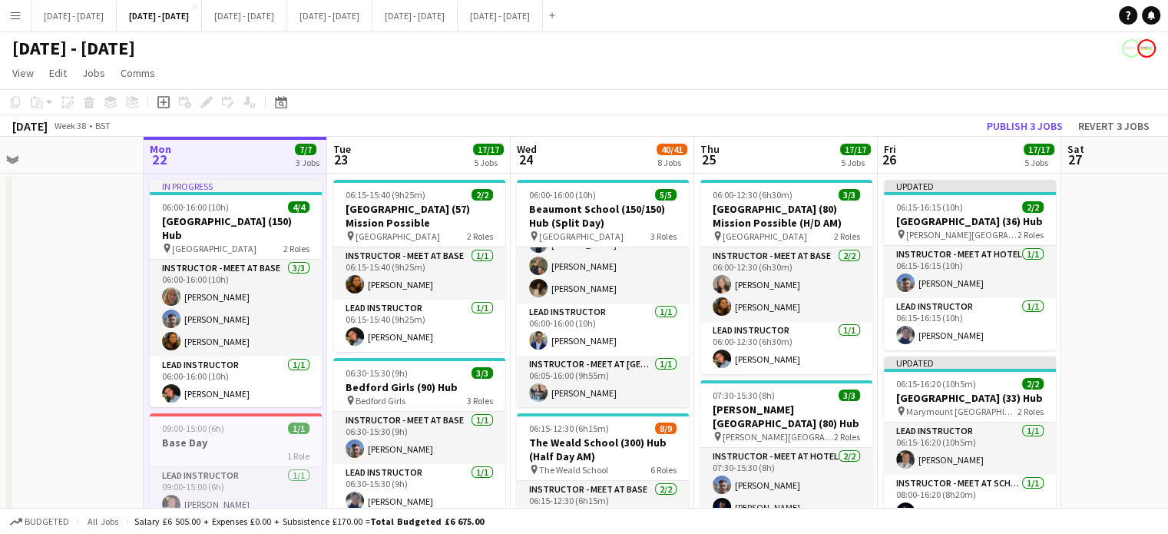
click at [402, 156] on app-board-header-date "Tue 23 17/17 5 Jobs" at bounding box center [418, 155] width 183 height 37
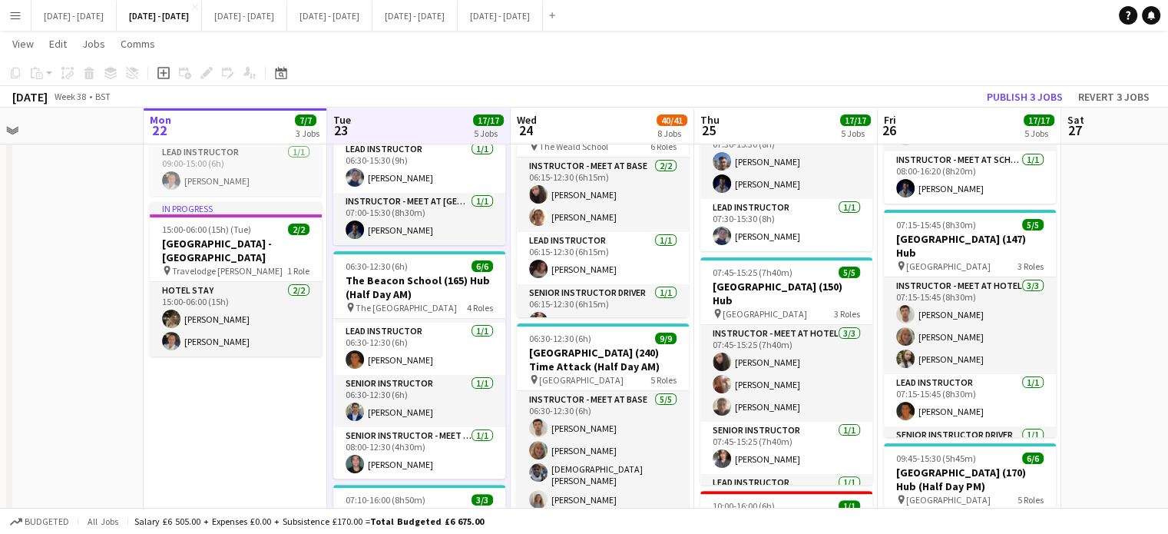
scroll to position [307, 0]
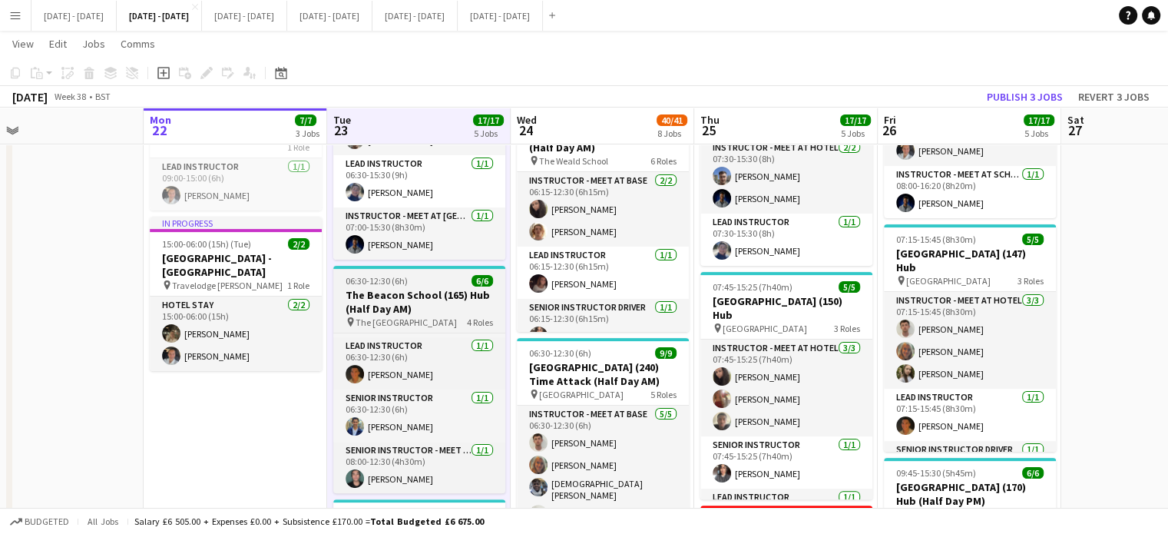
click at [429, 303] on h3 "The Beacon School (165) Hub (Half Day AM)" at bounding box center [419, 302] width 172 height 28
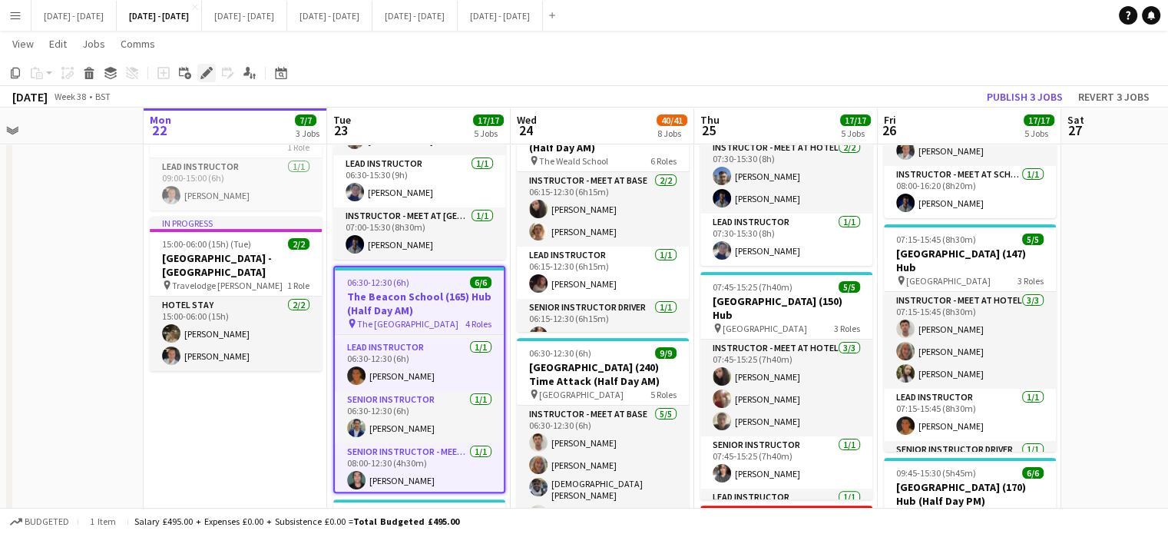
click at [205, 70] on icon "Edit" at bounding box center [206, 73] width 12 height 12
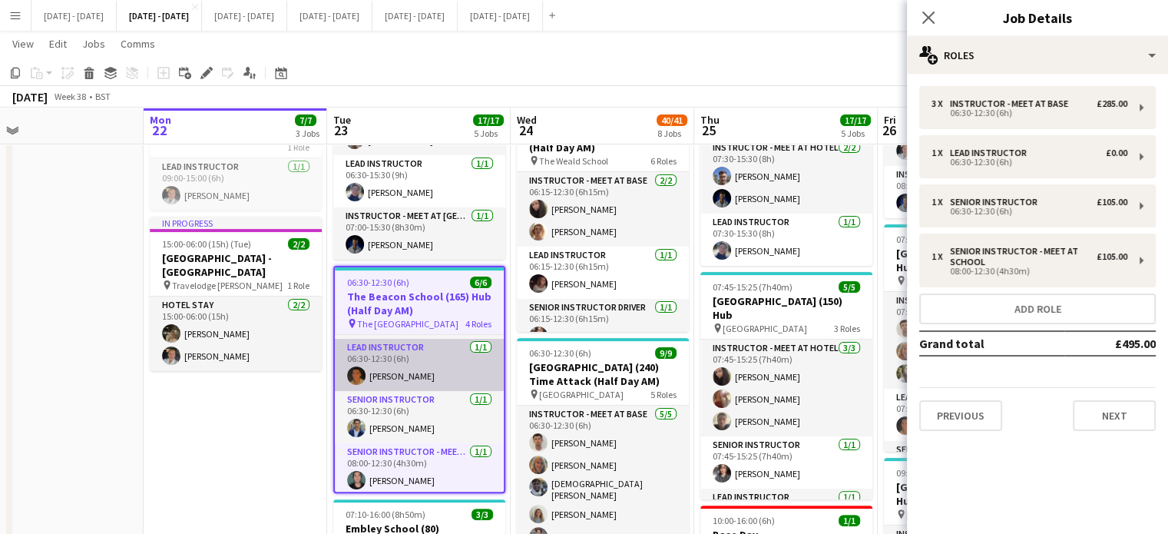
click at [408, 363] on app-card-role "Lead Instructor 1/1 06:30-12:30 (6h) Matthew Penollar" at bounding box center [419, 365] width 169 height 52
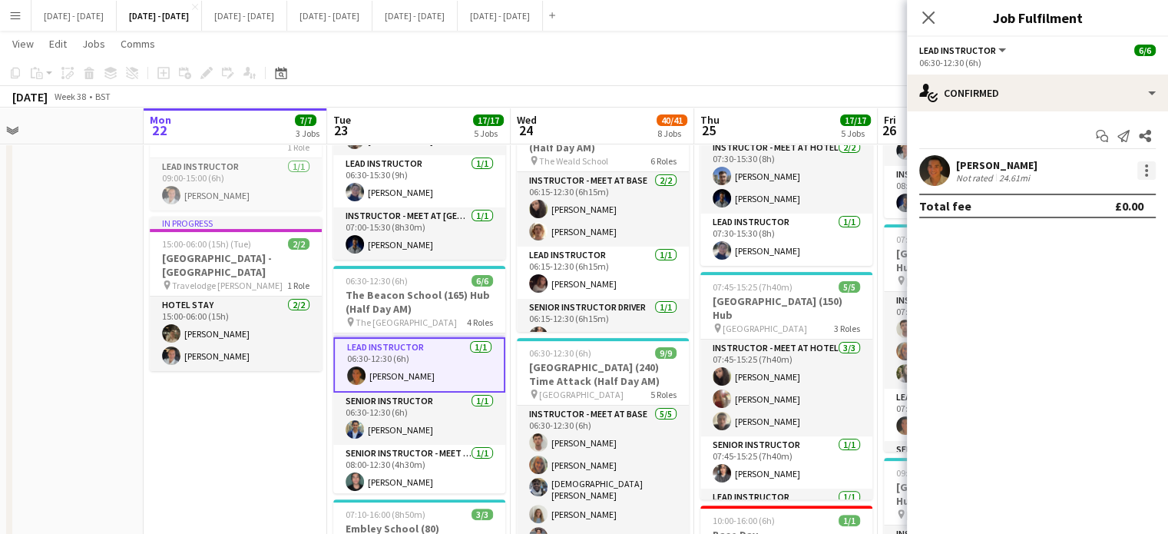
click at [1152, 165] on div at bounding box center [1146, 170] width 18 height 18
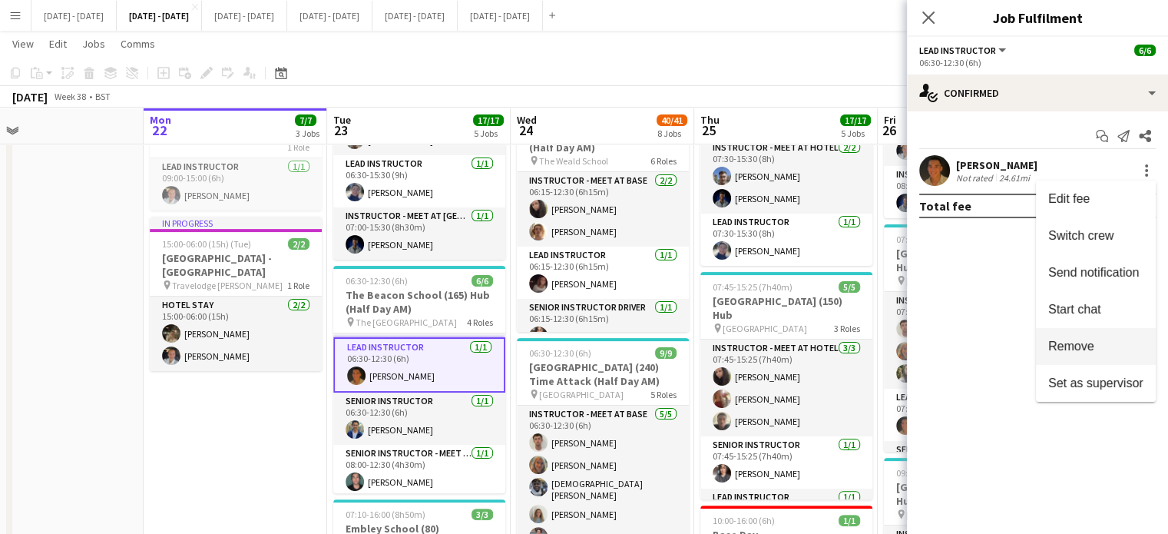
click at [1112, 347] on span "Remove" at bounding box center [1095, 346] width 95 height 14
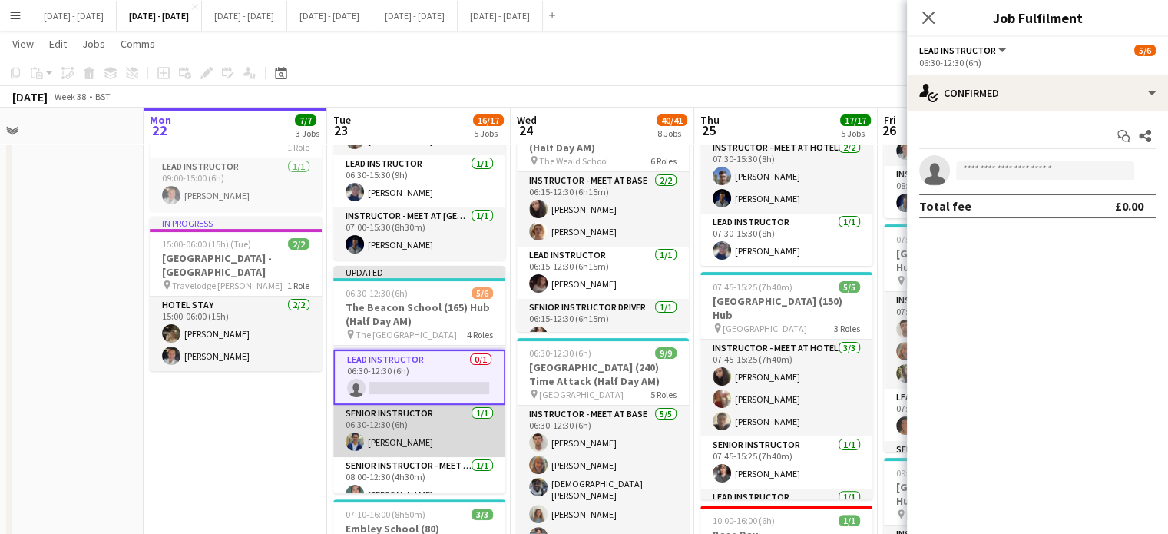
click at [376, 431] on app-card-role "Senior Instructor 1/1 06:30-12:30 (6h) Omar Al Khina" at bounding box center [419, 431] width 172 height 52
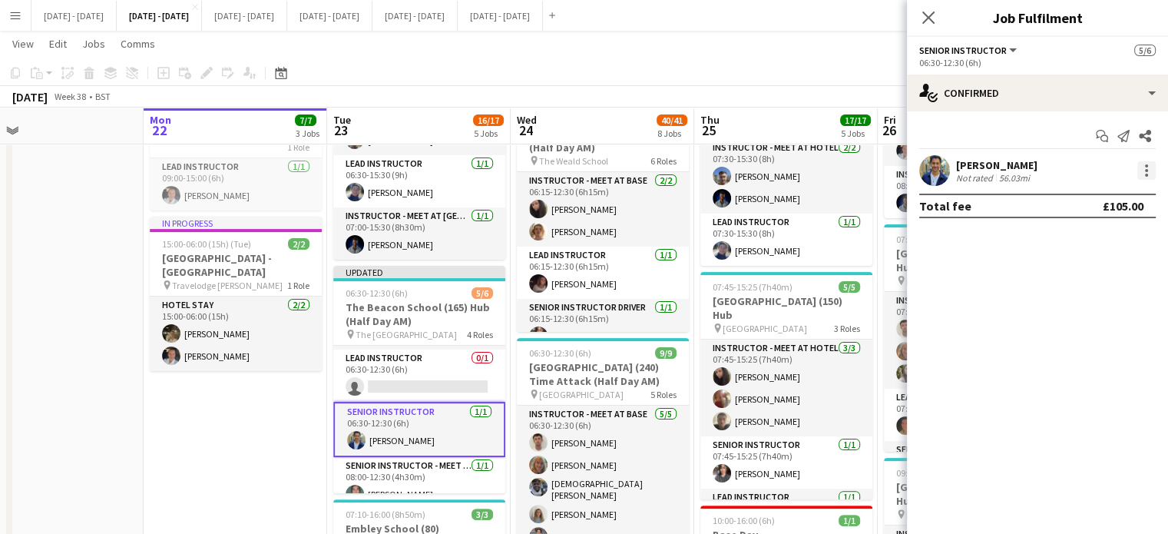
click at [1148, 174] on div at bounding box center [1146, 170] width 18 height 18
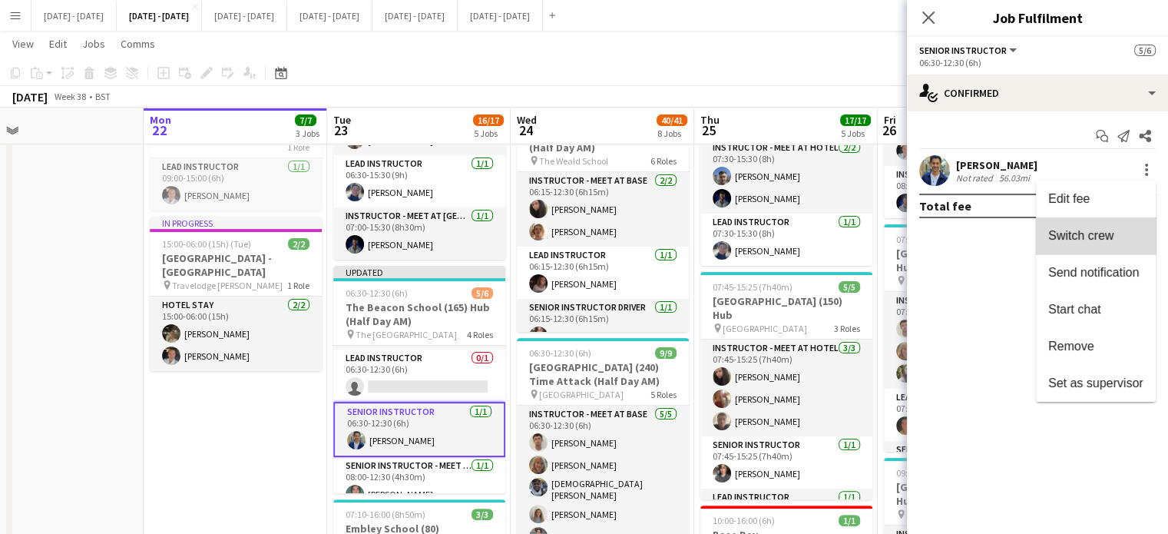
click at [1111, 237] on span "Switch crew" at bounding box center [1080, 235] width 65 height 13
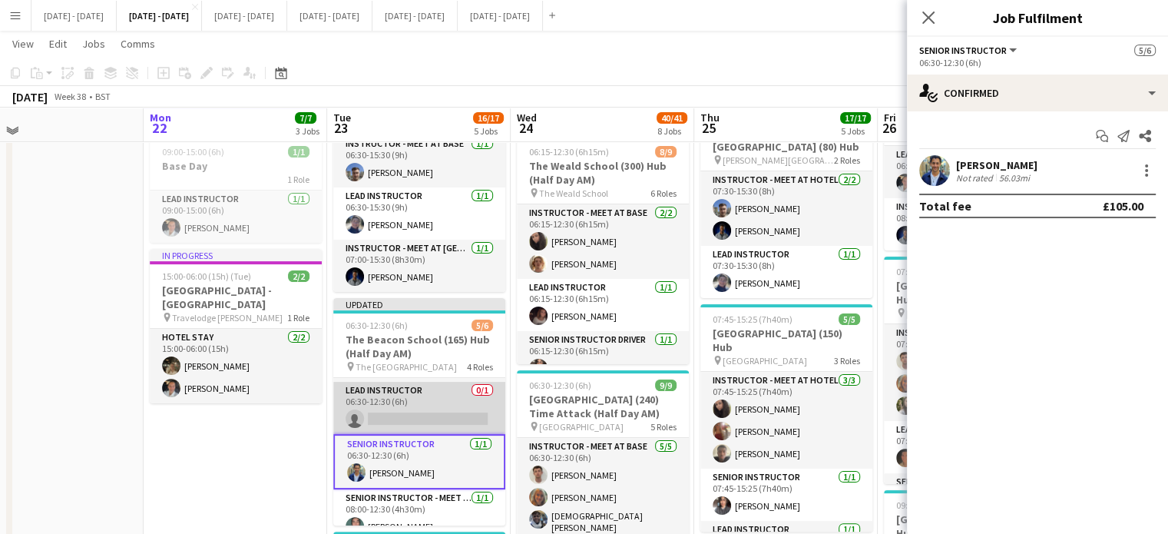
click at [403, 423] on app-card-role "Lead Instructor 0/1 06:30-12:30 (6h) single-neutral-actions" at bounding box center [419, 408] width 172 height 52
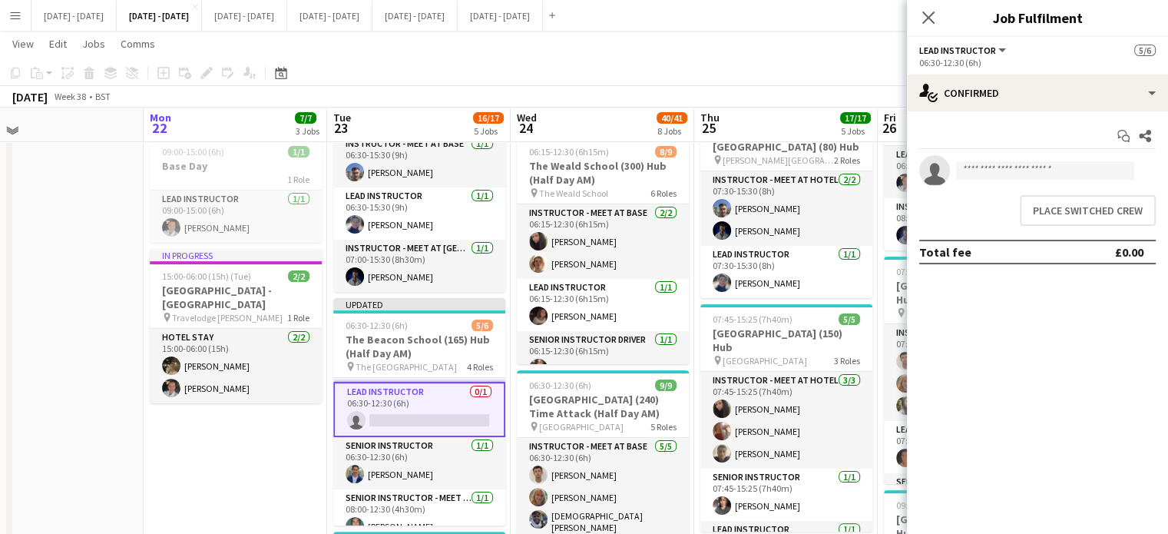
scroll to position [0, 406]
click at [1083, 208] on button "Place switched crew" at bounding box center [1087, 210] width 136 height 31
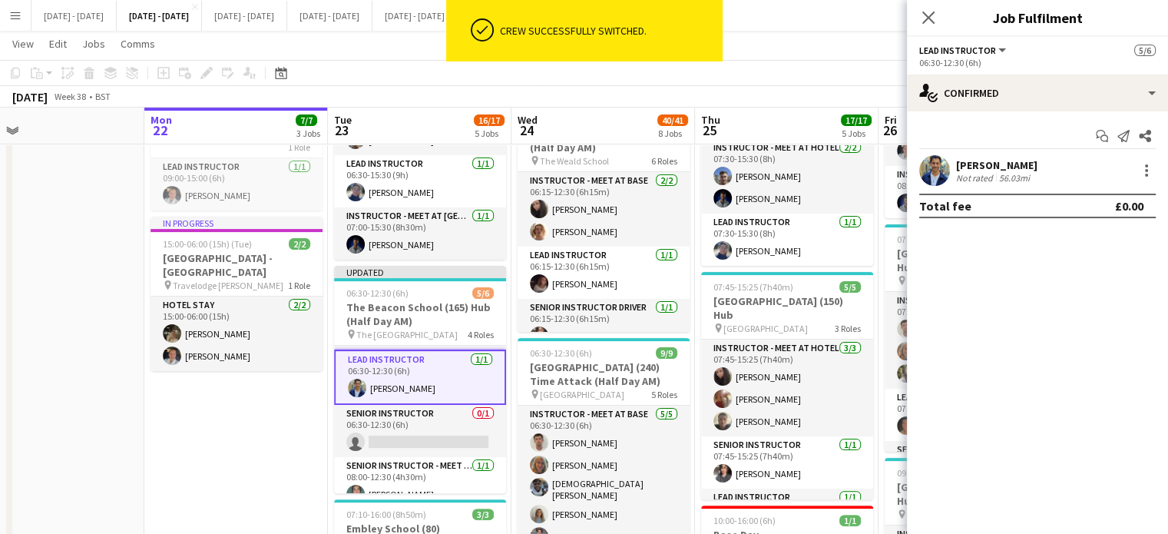
scroll to position [307, 0]
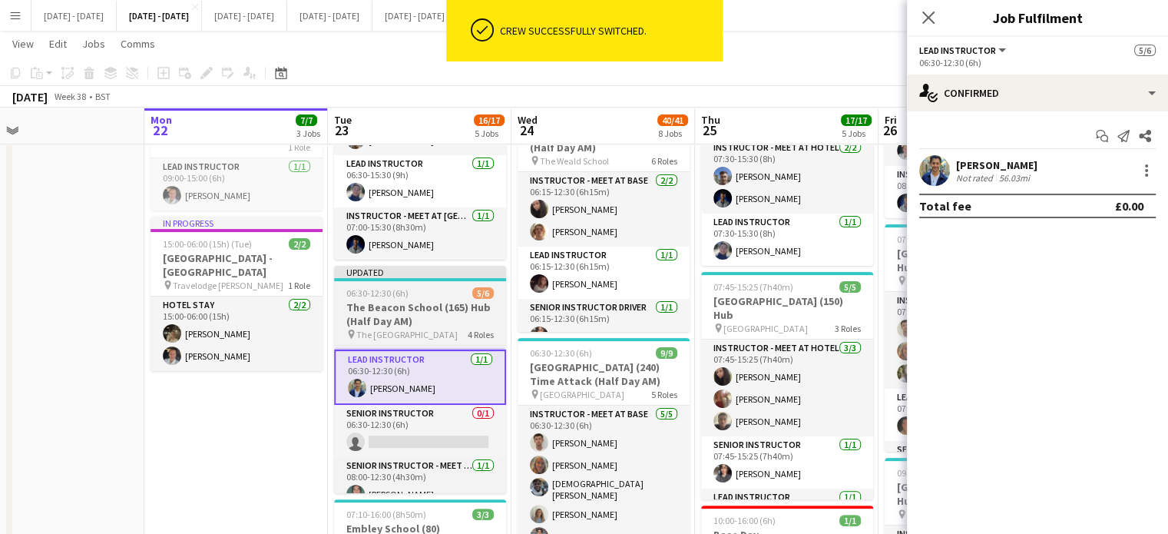
click at [410, 312] on h3 "The Beacon School (165) Hub (Half Day AM)" at bounding box center [420, 314] width 172 height 28
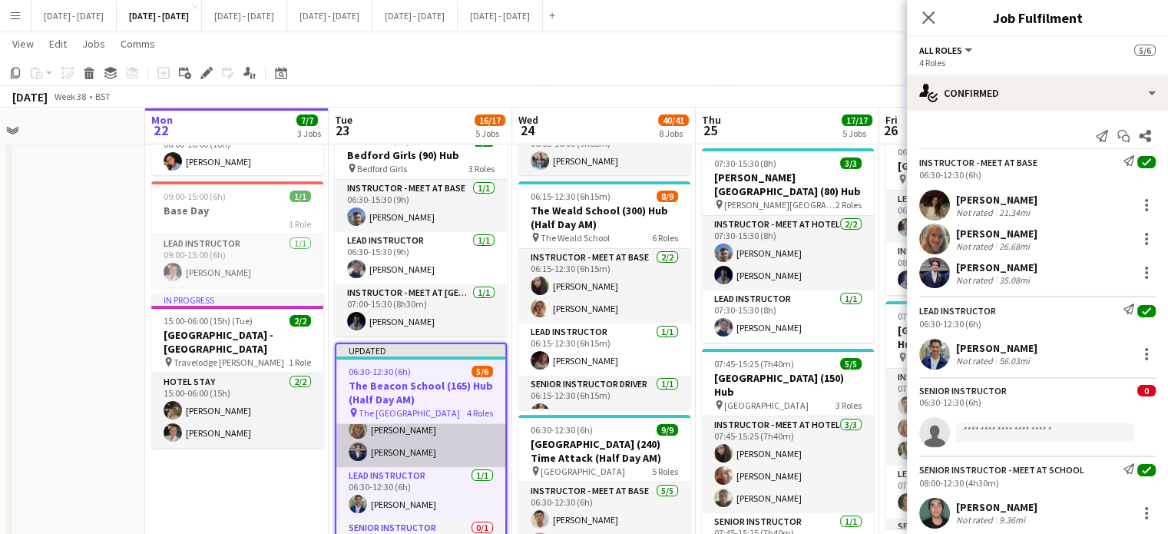
scroll to position [0, 0]
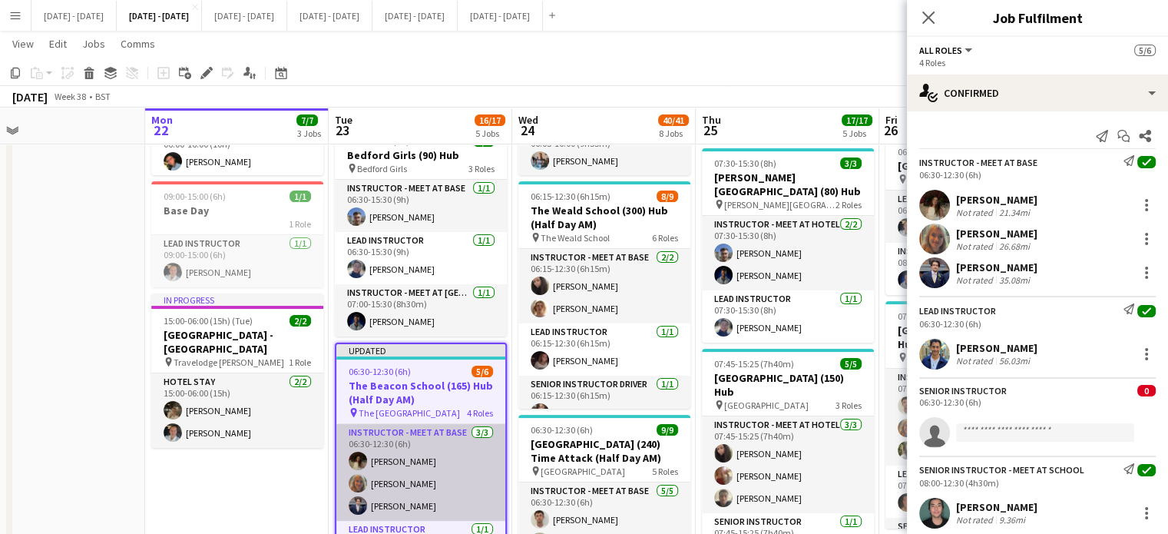
click at [414, 457] on app-card-role "Instructor - Meet at Base 3/3 06:30-12:30 (6h) Bella Watson Chloe Rice Drew She…" at bounding box center [420, 472] width 169 height 97
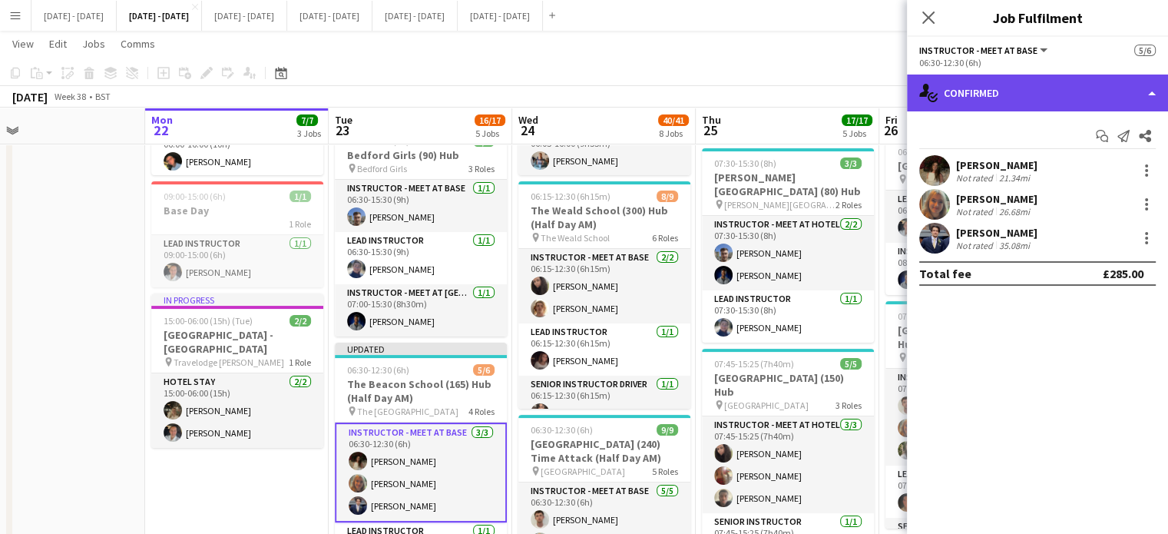
click at [1008, 87] on div "single-neutral-actions-check-2 Confirmed" at bounding box center [1037, 92] width 261 height 37
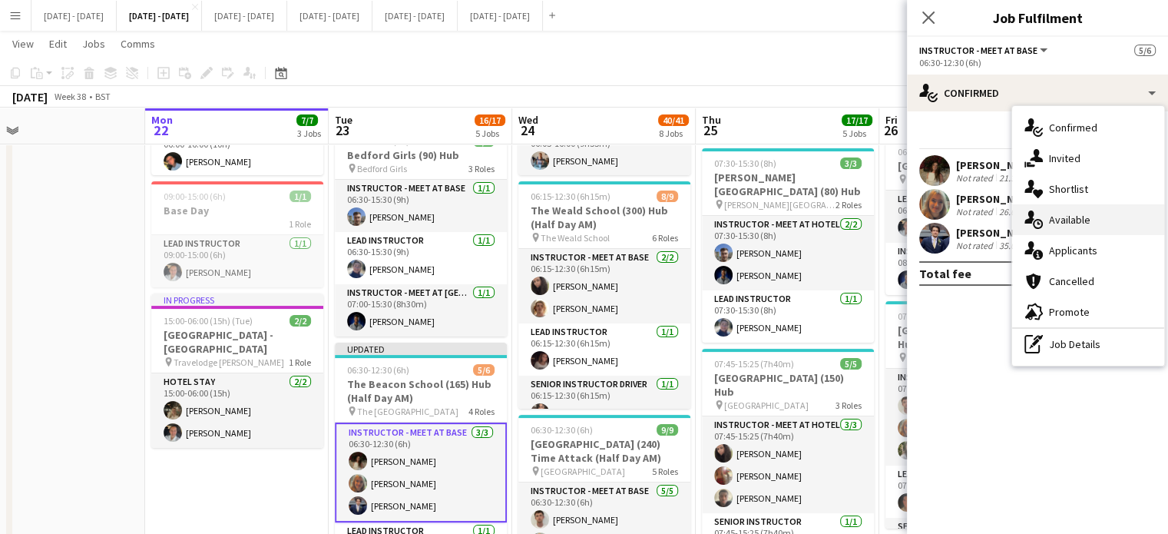
click at [1053, 217] on span "Available" at bounding box center [1069, 220] width 41 height 14
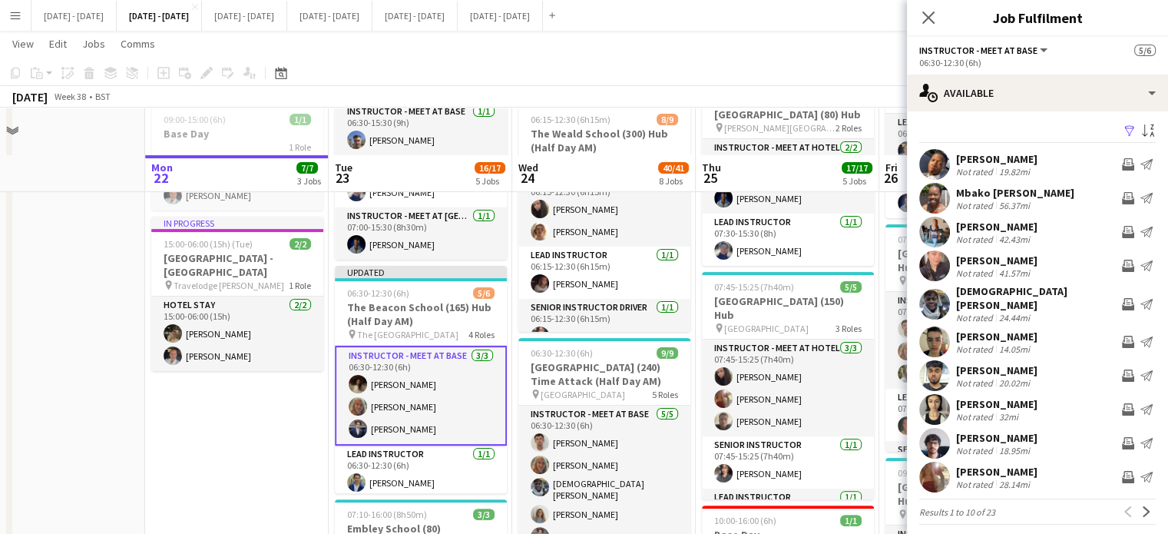
scroll to position [384, 0]
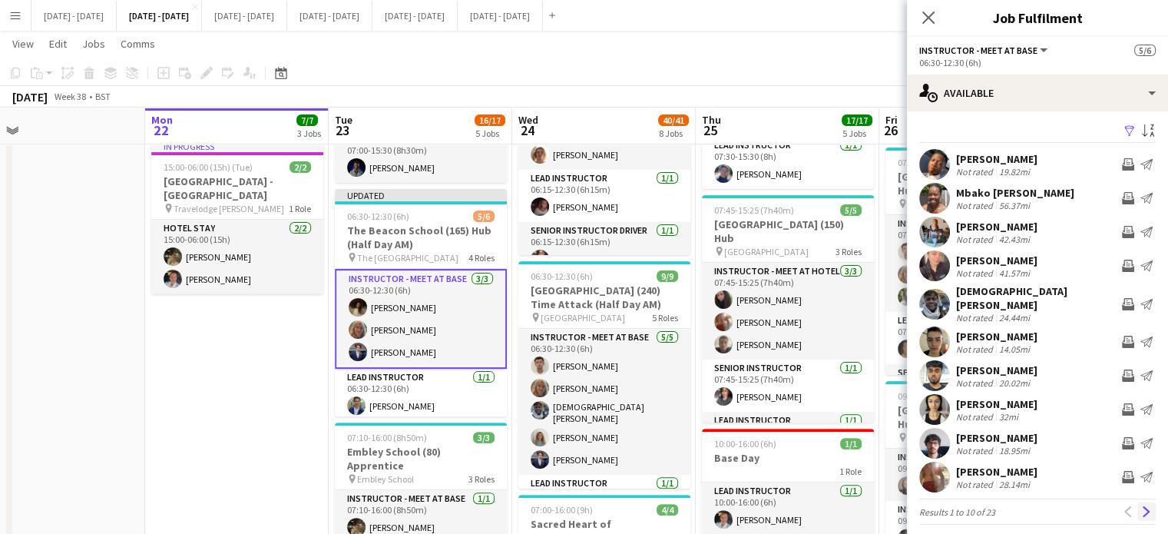
click at [1141, 506] on app-icon "Next" at bounding box center [1146, 511] width 11 height 11
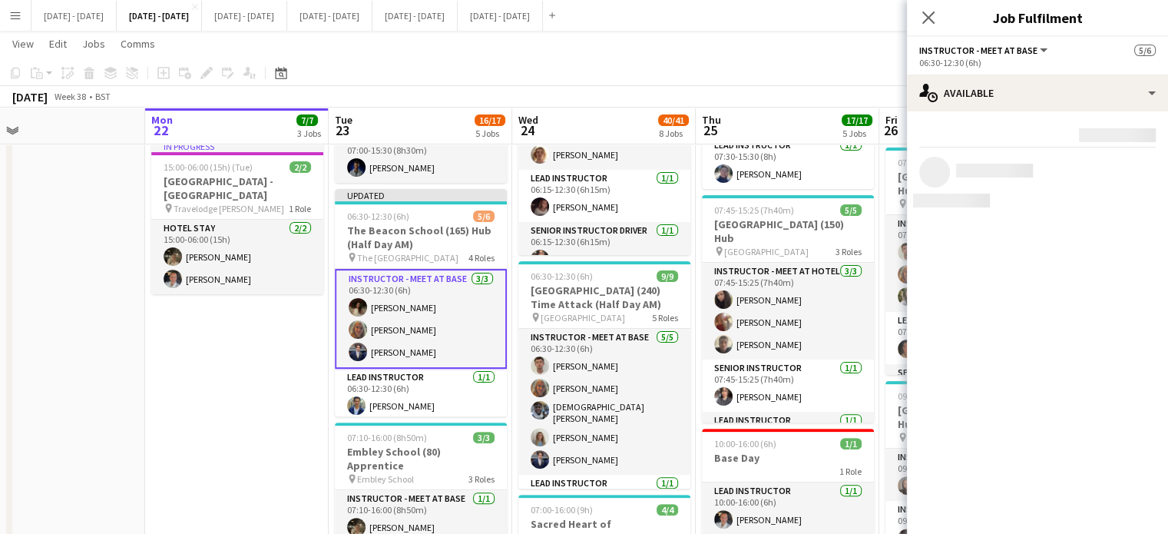
scroll to position [0, 0]
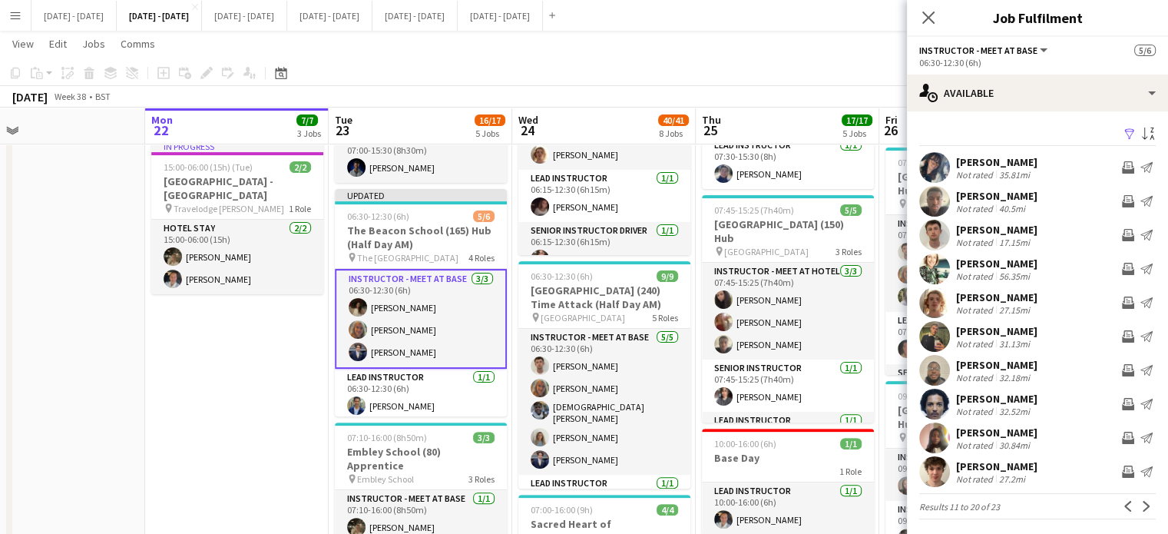
click at [1141, 506] on app-icon "Next" at bounding box center [1146, 506] width 11 height 11
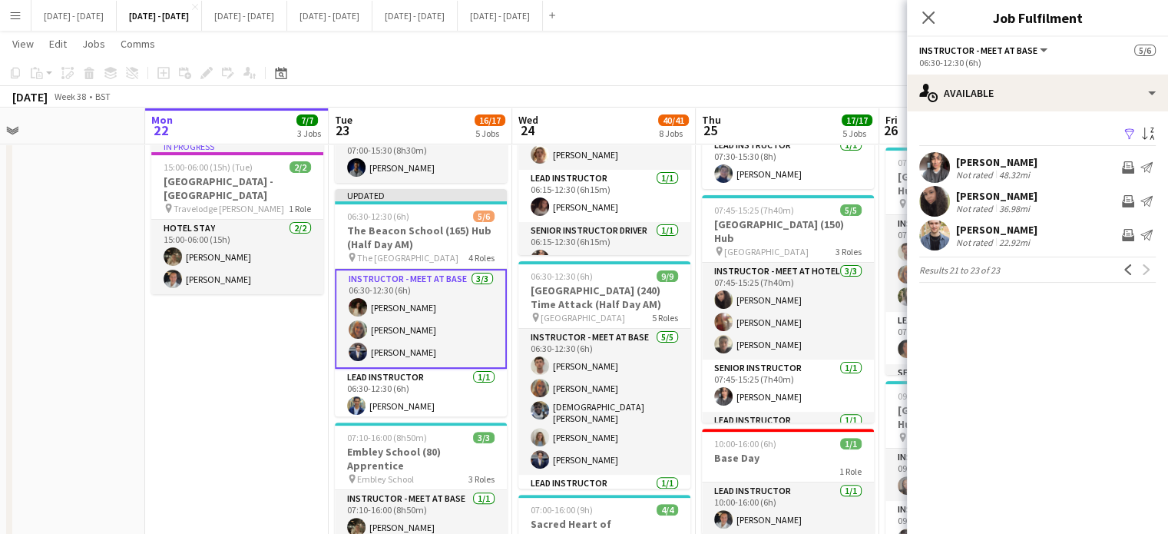
click at [1131, 257] on app-pager "Results 21 to 23 of 23 Previous Next" at bounding box center [1037, 269] width 236 height 26
click at [1129, 266] on app-icon "Previous" at bounding box center [1127, 269] width 11 height 11
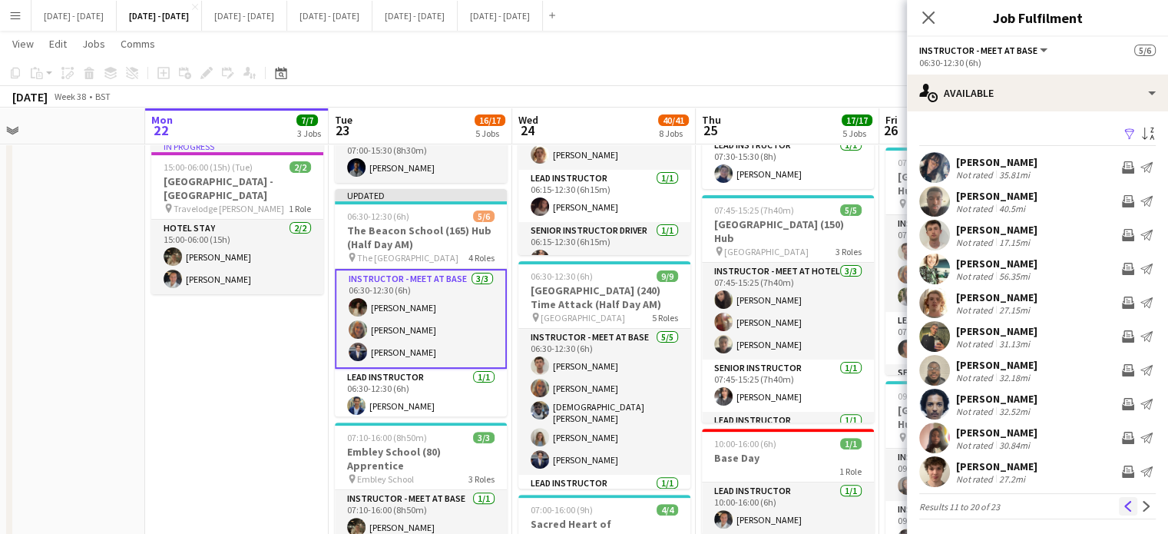
click at [1122, 505] on button "Previous" at bounding box center [1128, 506] width 18 height 18
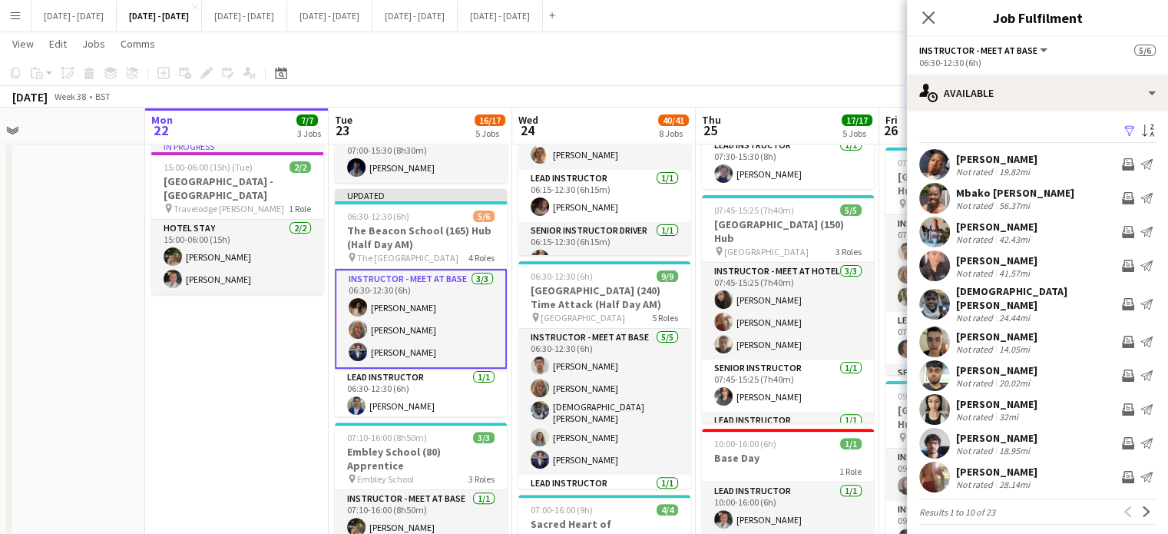
scroll to position [107, 0]
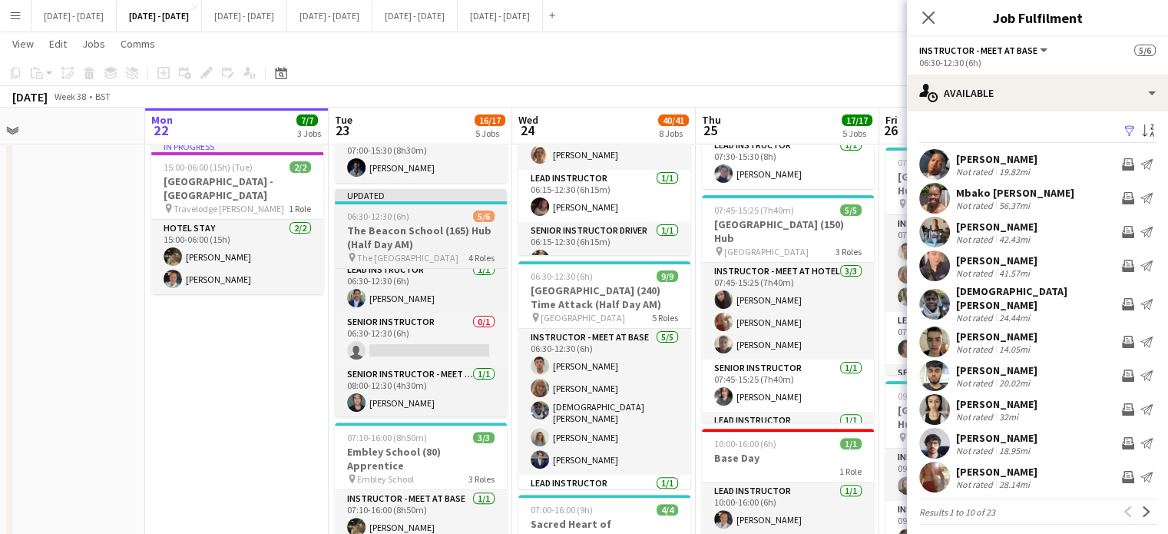
click at [428, 233] on h3 "The Beacon School (165) Hub (Half Day AM)" at bounding box center [421, 237] width 172 height 28
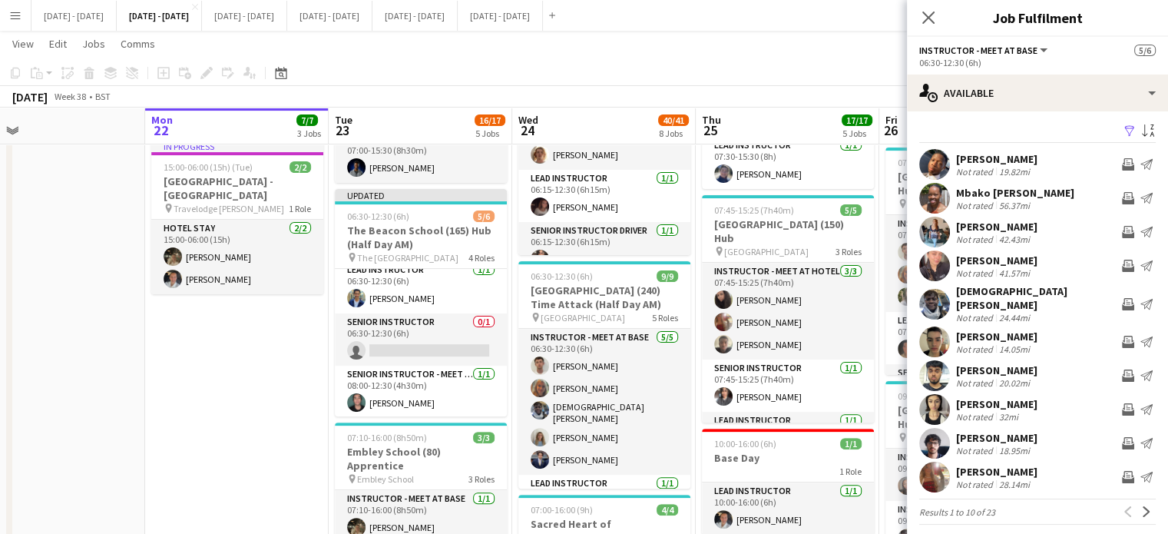
scroll to position [105, 0]
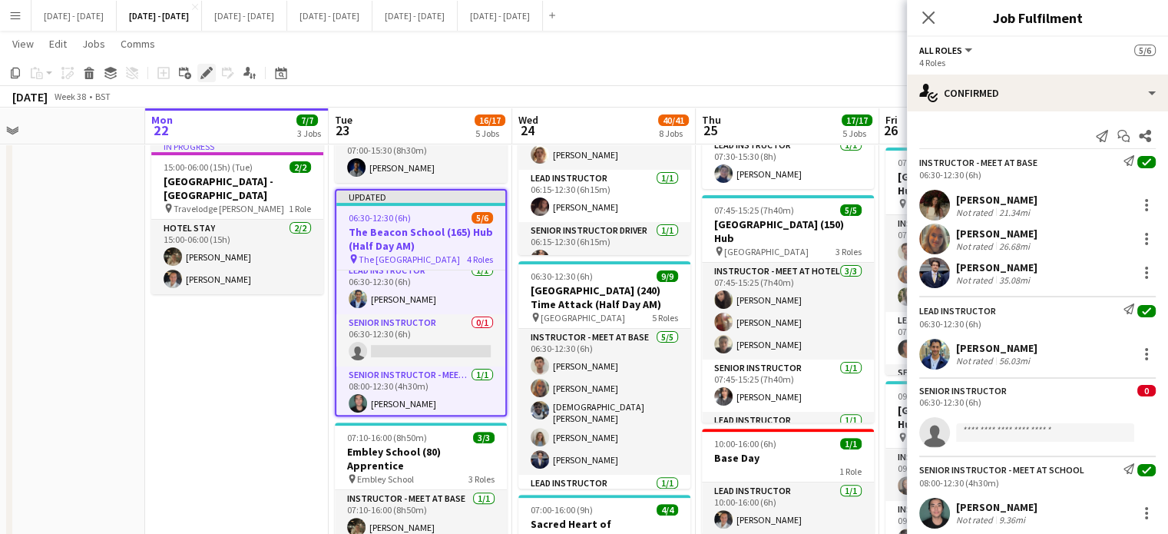
click at [206, 67] on icon "Edit" at bounding box center [206, 73] width 12 height 12
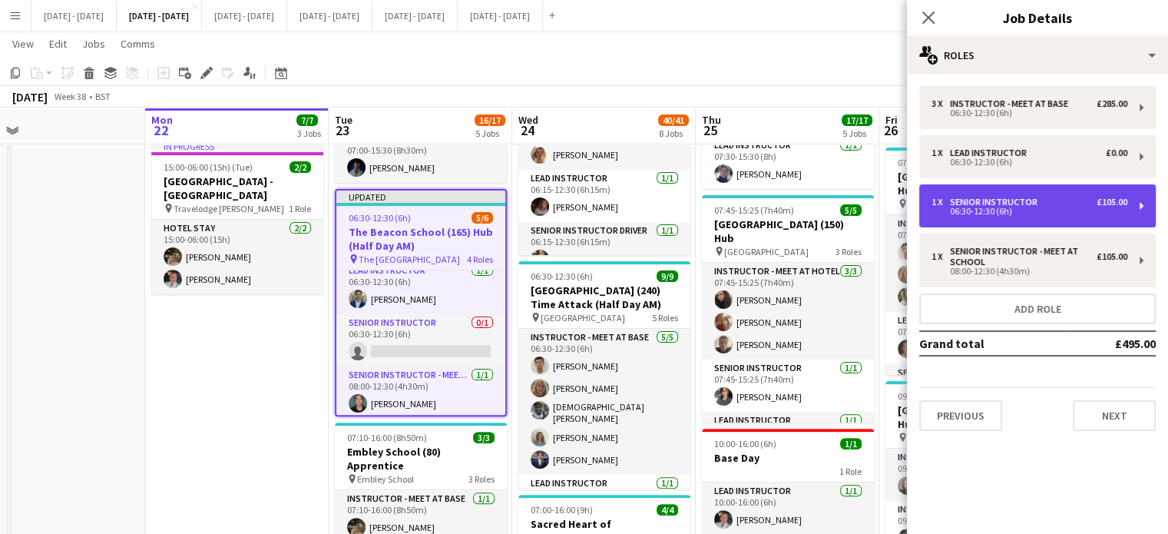
click at [1077, 207] on div "06:30-12:30 (6h)" at bounding box center [1029, 211] width 196 height 8
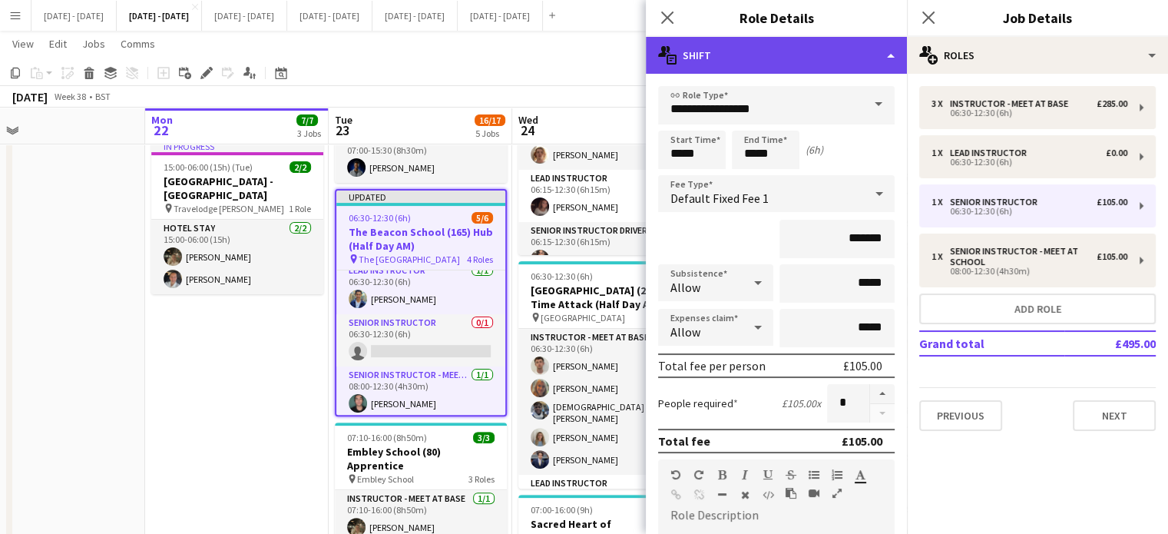
click at [866, 63] on div "multiple-actions-text Shift" at bounding box center [776, 55] width 261 height 37
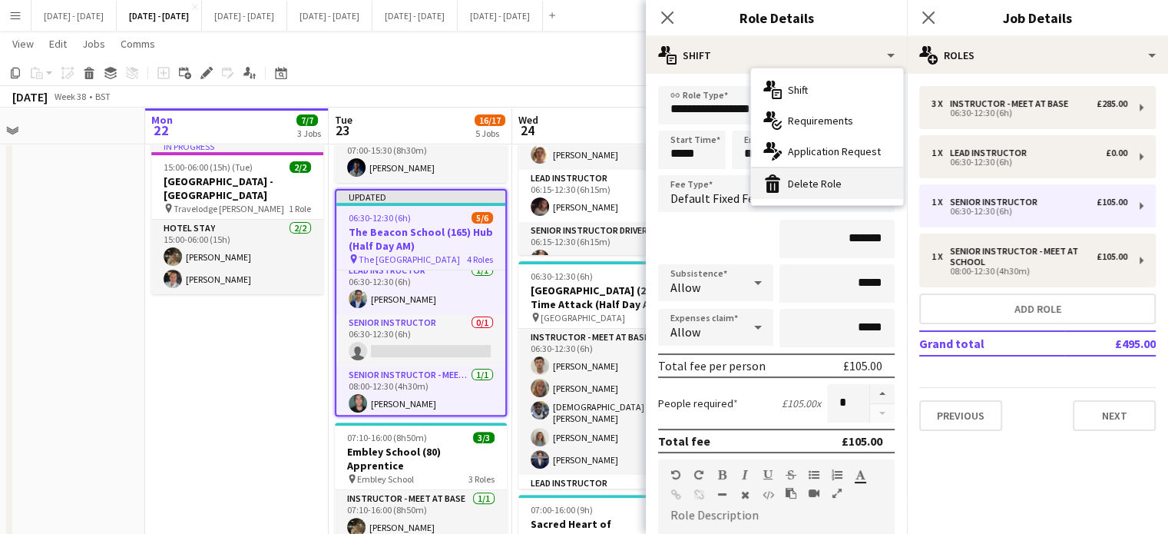
click at [849, 190] on div "bin-2 Delete Role" at bounding box center [827, 183] width 152 height 31
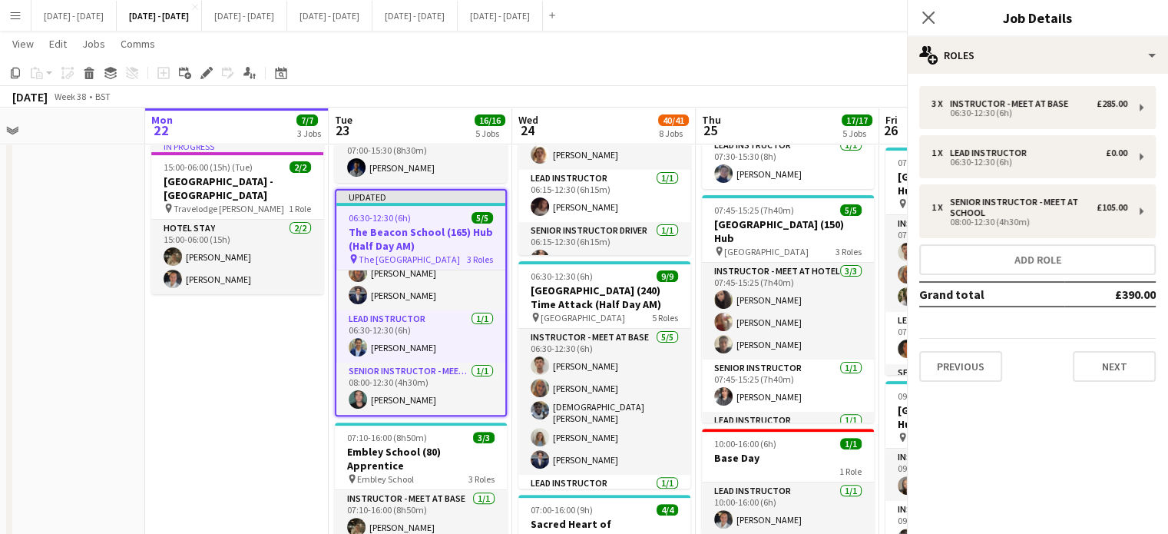
scroll to position [56, 0]
click at [928, 21] on icon "Close pop-in" at bounding box center [927, 17] width 15 height 15
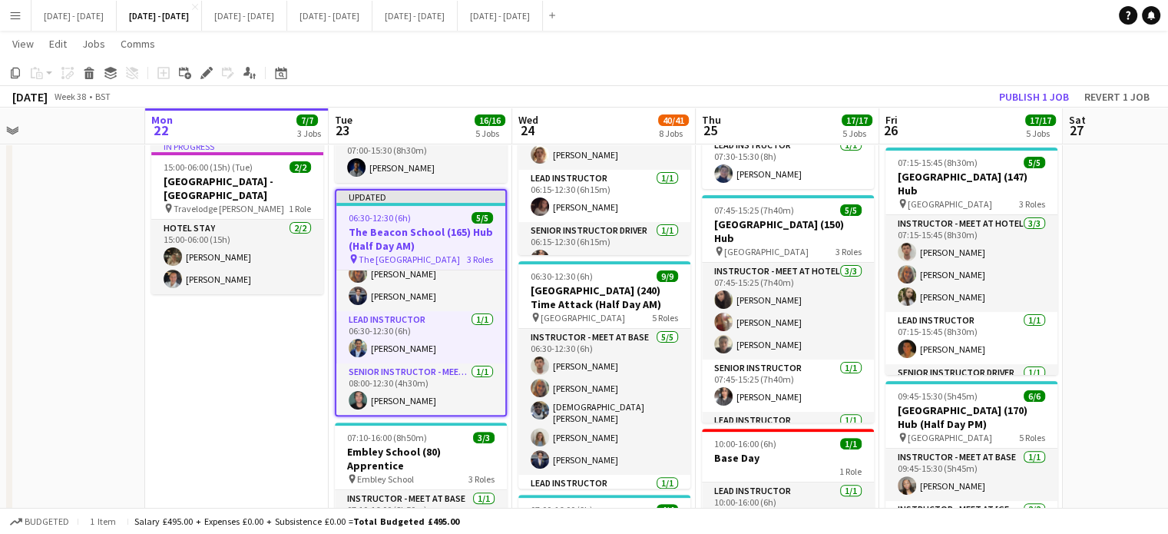
click at [419, 239] on h3 "The Beacon School (165) Hub (Half Day AM)" at bounding box center [420, 239] width 169 height 28
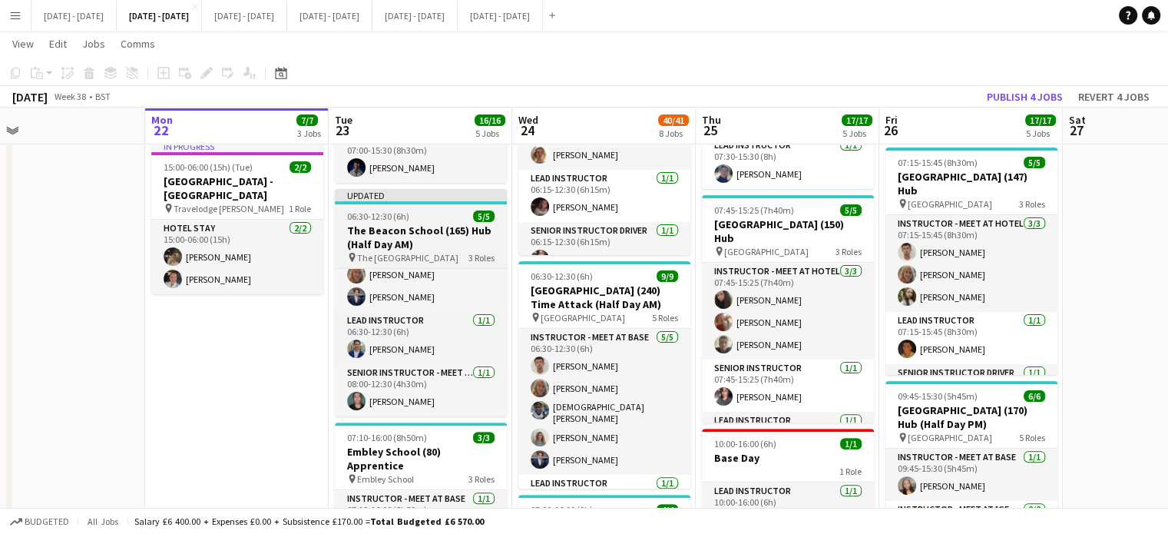
click at [419, 238] on h3 "The Beacon School (165) Hub (Half Day AM)" at bounding box center [421, 237] width 172 height 28
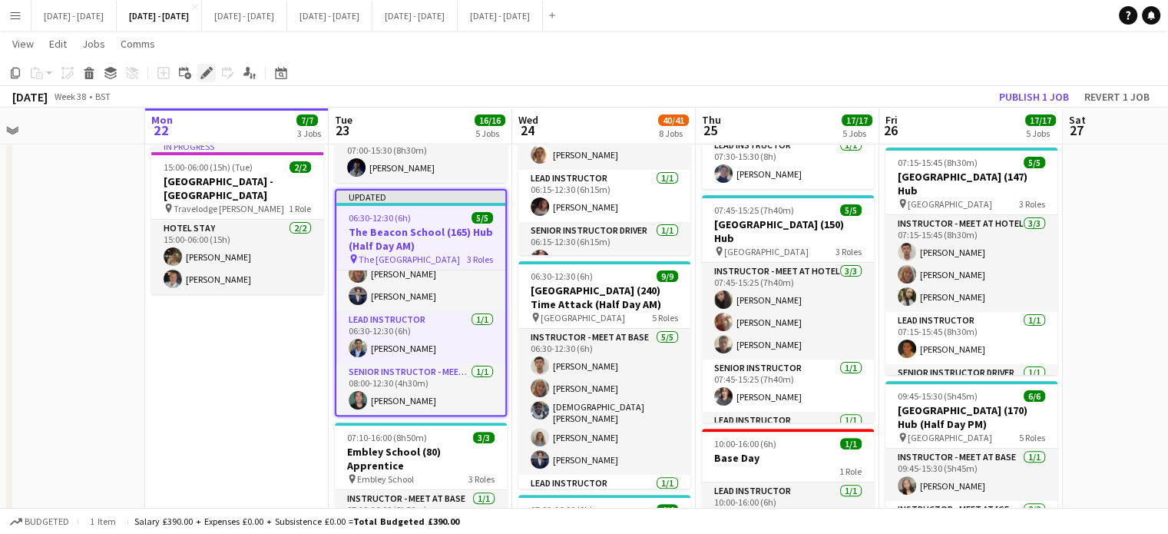
click at [206, 76] on icon "Edit" at bounding box center [206, 73] width 12 height 12
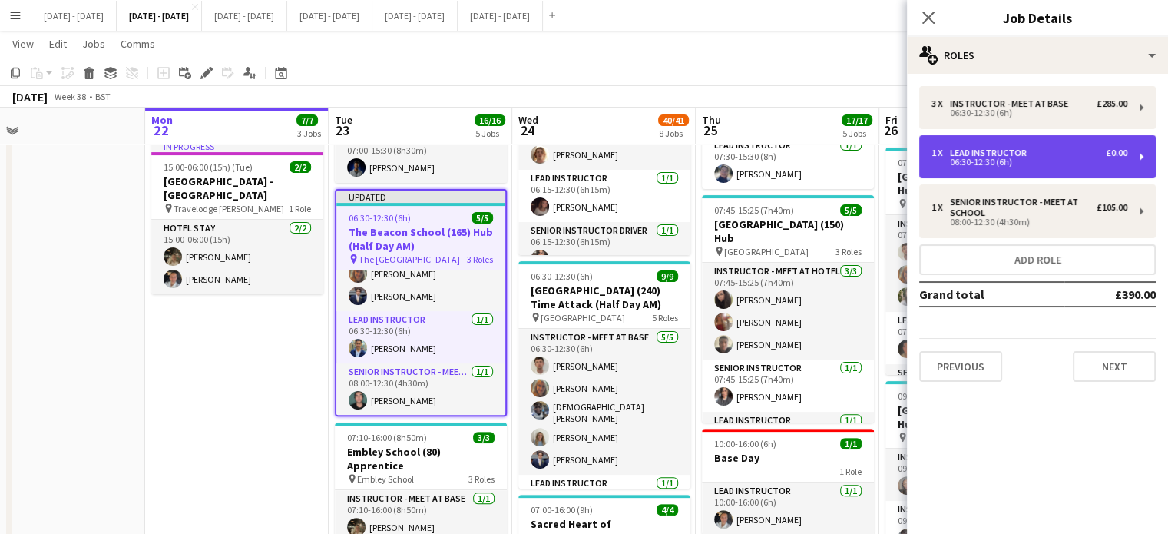
click at [1076, 150] on div "1 x Lead Instructor £0.00" at bounding box center [1029, 152] width 196 height 11
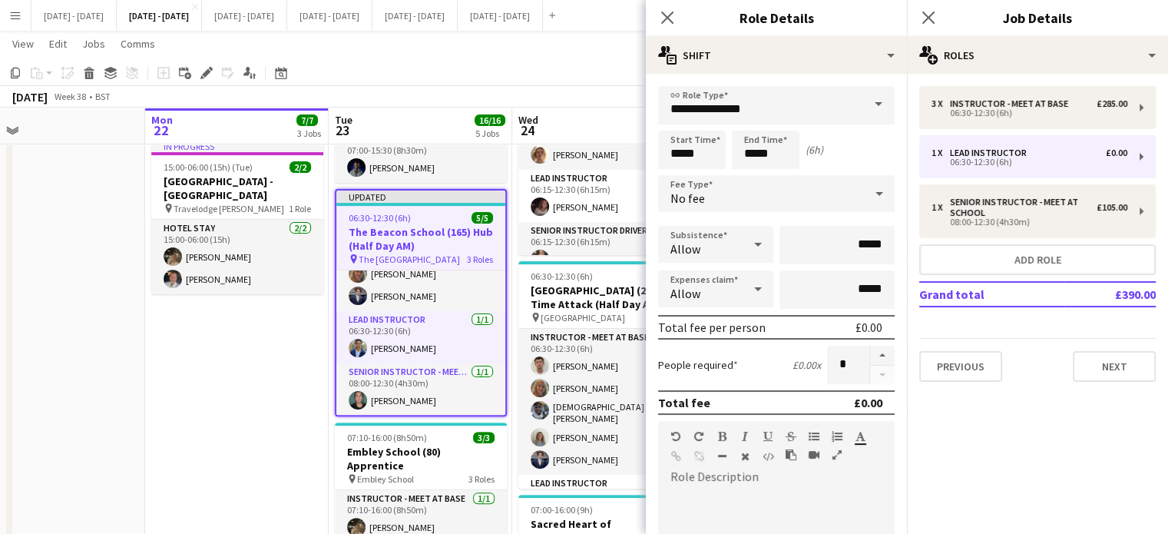
click at [795, 181] on div "No fee" at bounding box center [761, 193] width 206 height 37
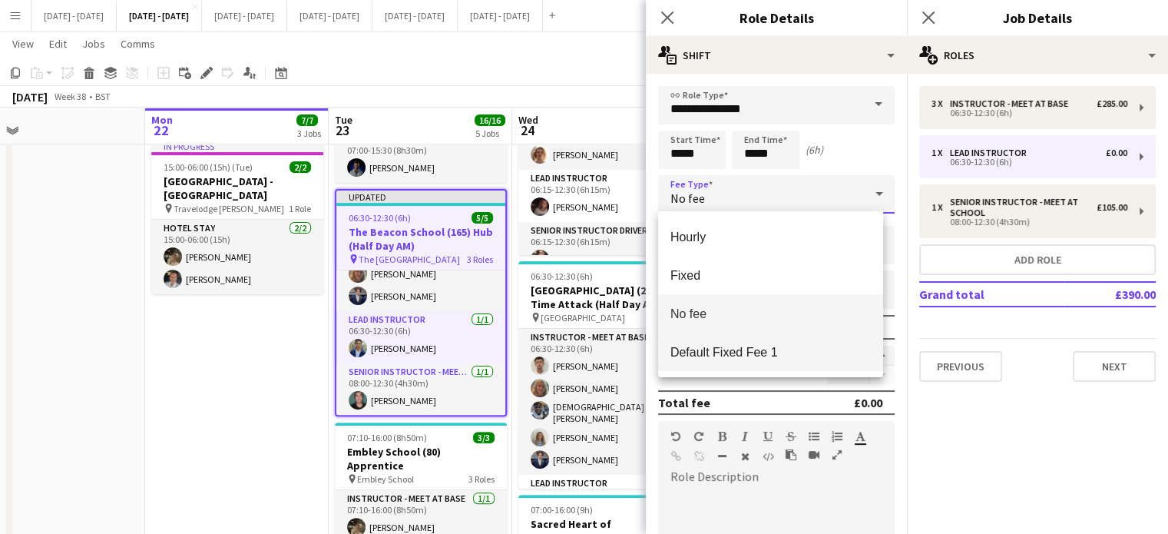
click at [764, 355] on span "Default Fixed Fee 1" at bounding box center [770, 352] width 200 height 15
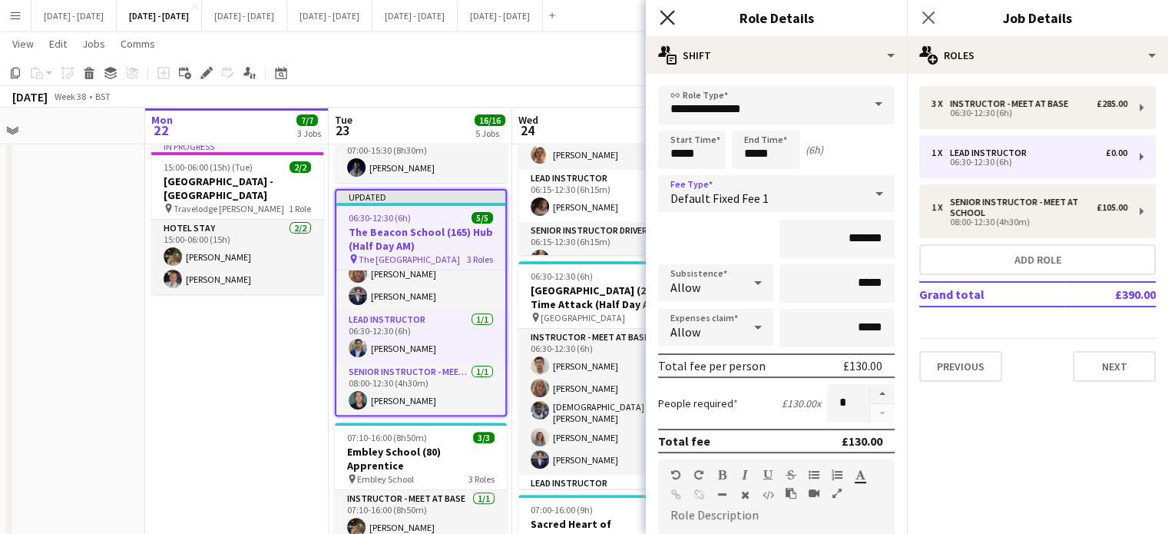
click at [671, 11] on icon "Close pop-in" at bounding box center [666, 17] width 15 height 15
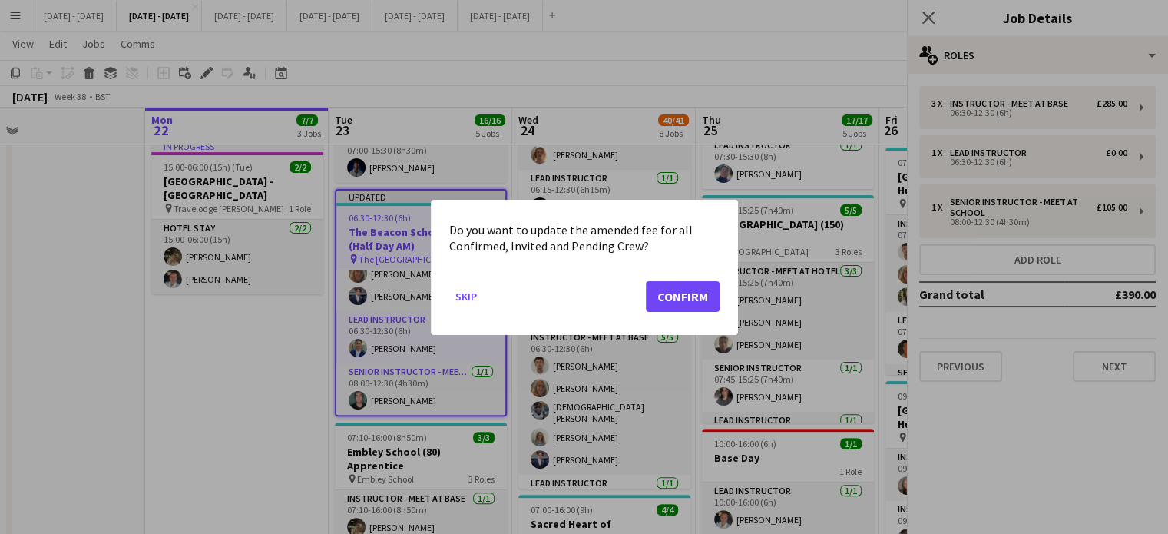
scroll to position [0, 0]
click at [692, 299] on button "Confirm" at bounding box center [683, 295] width 74 height 31
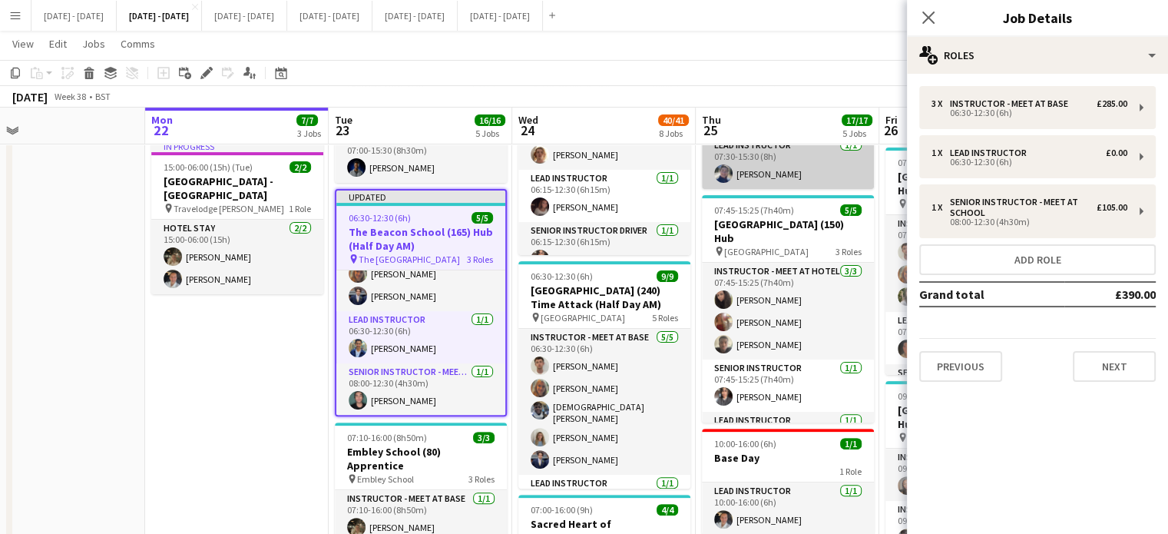
scroll to position [384, 0]
click at [934, 15] on icon "Close pop-in" at bounding box center [927, 17] width 15 height 15
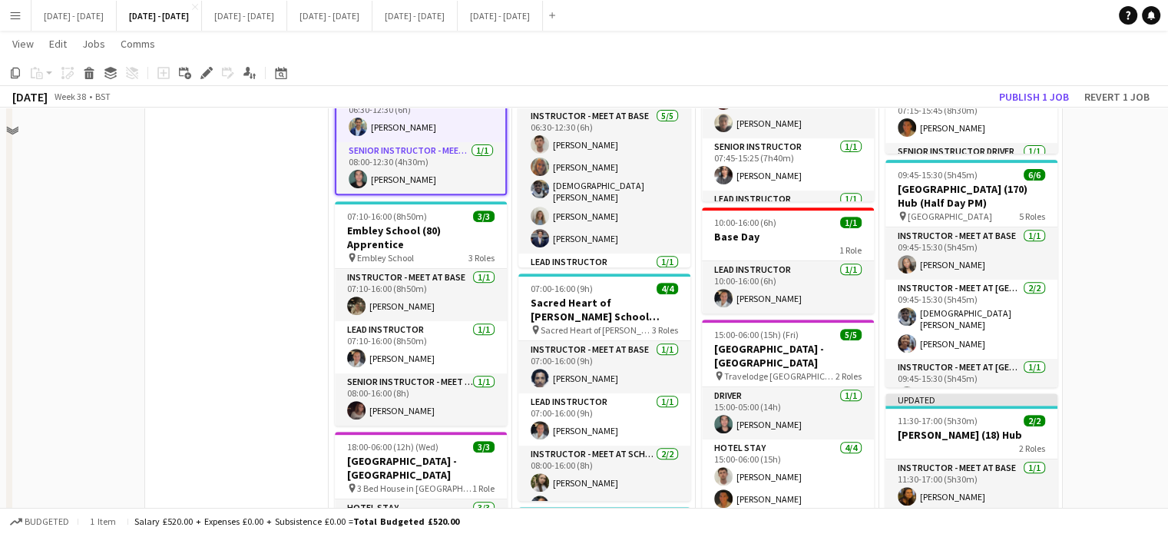
scroll to position [452, 0]
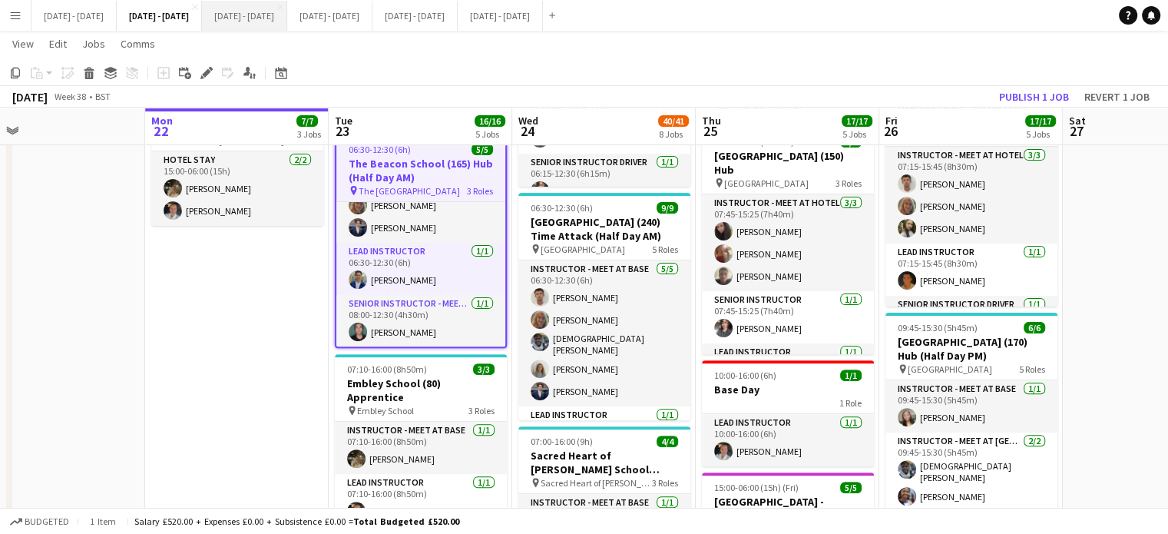
click at [287, 20] on button "Sept 29th - Oct 3rd 2025 Close" at bounding box center [244, 16] width 85 height 30
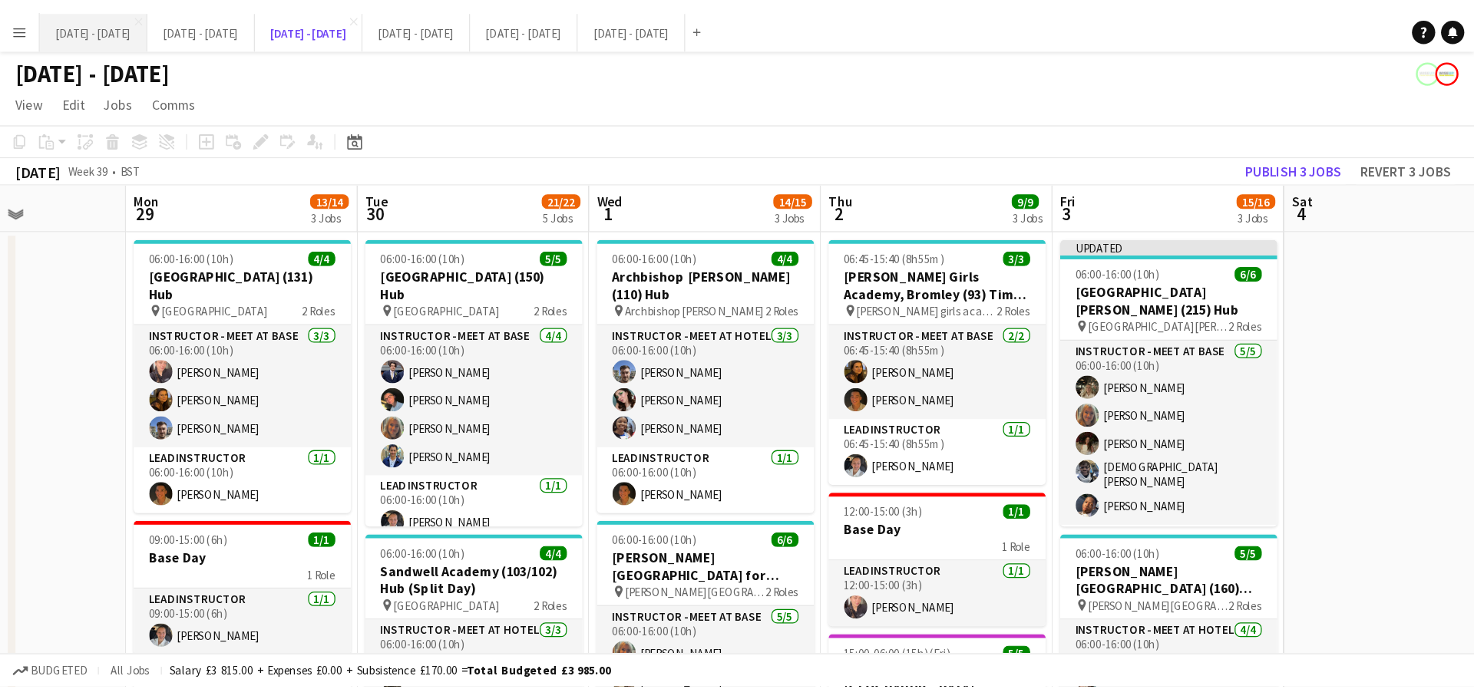
scroll to position [66, 0]
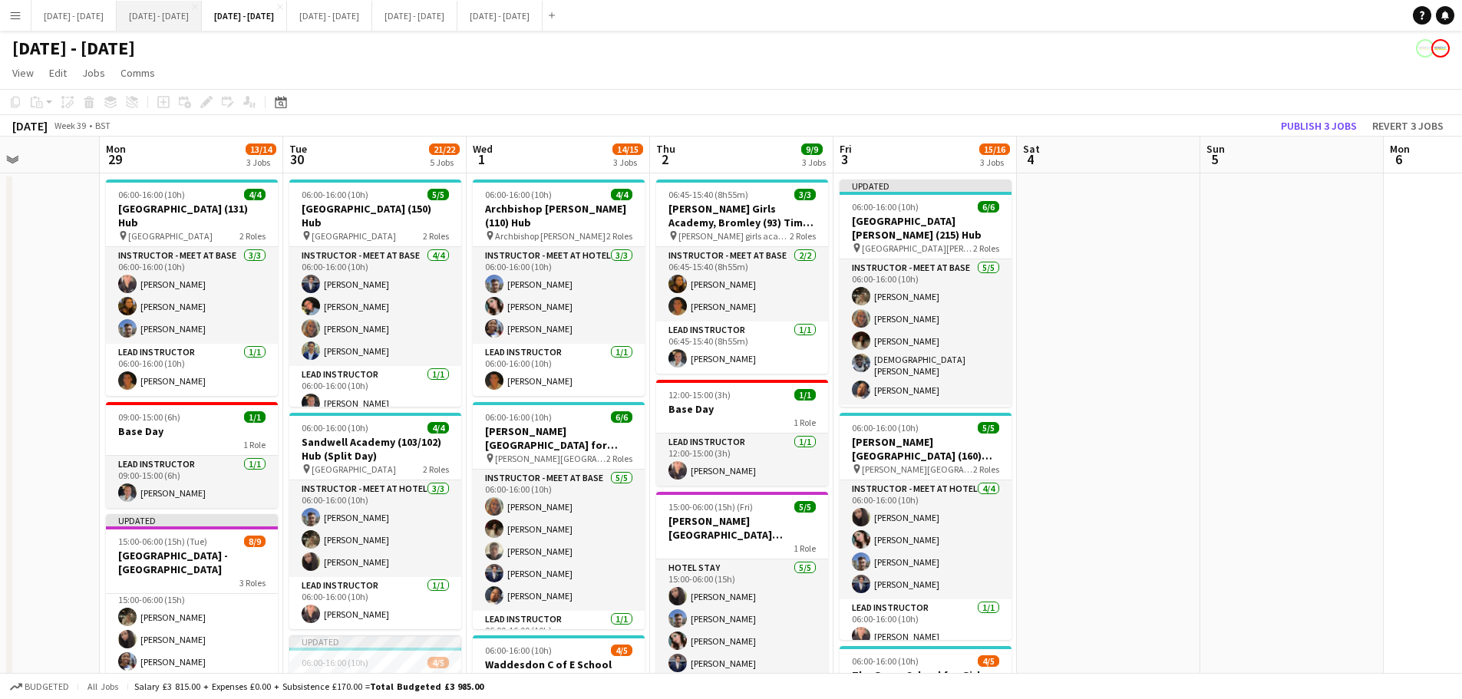
click at [181, 17] on button "[DATE] - [DATE] Close" at bounding box center [159, 16] width 85 height 30
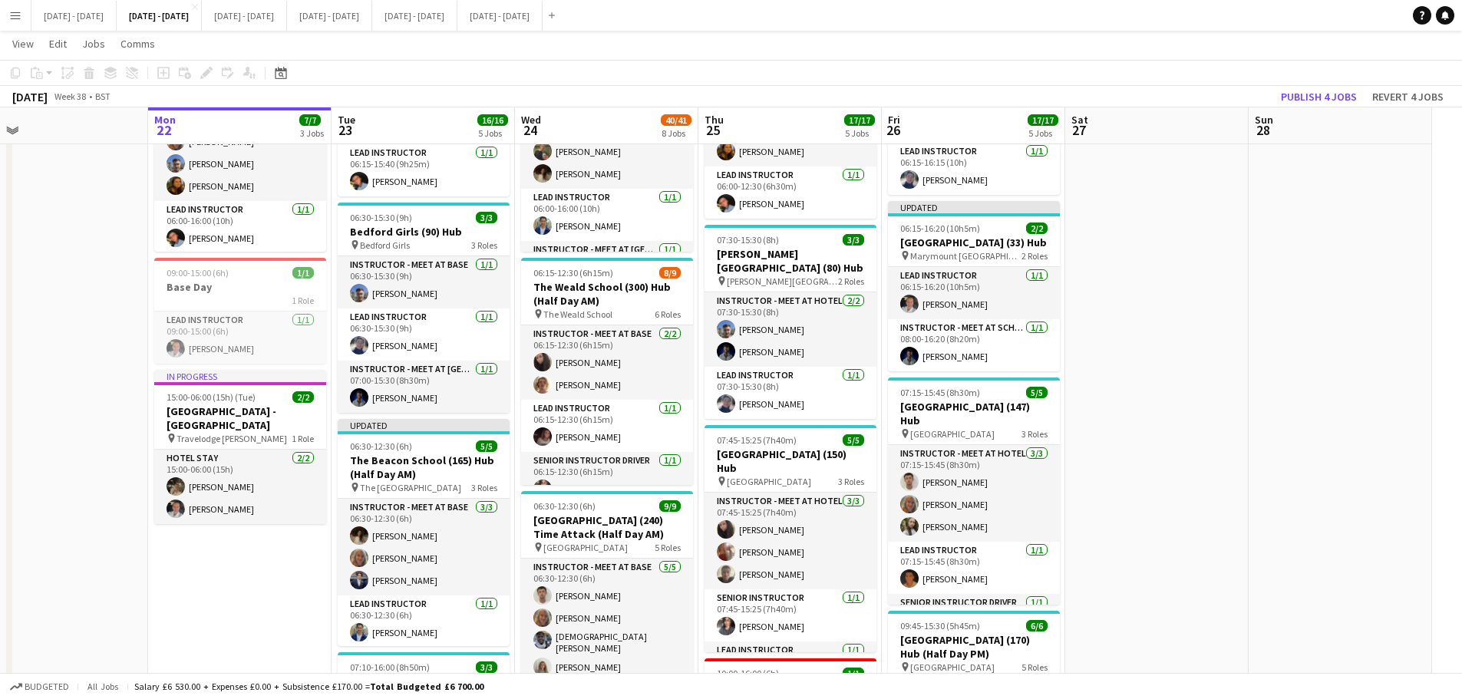
scroll to position [0, 409]
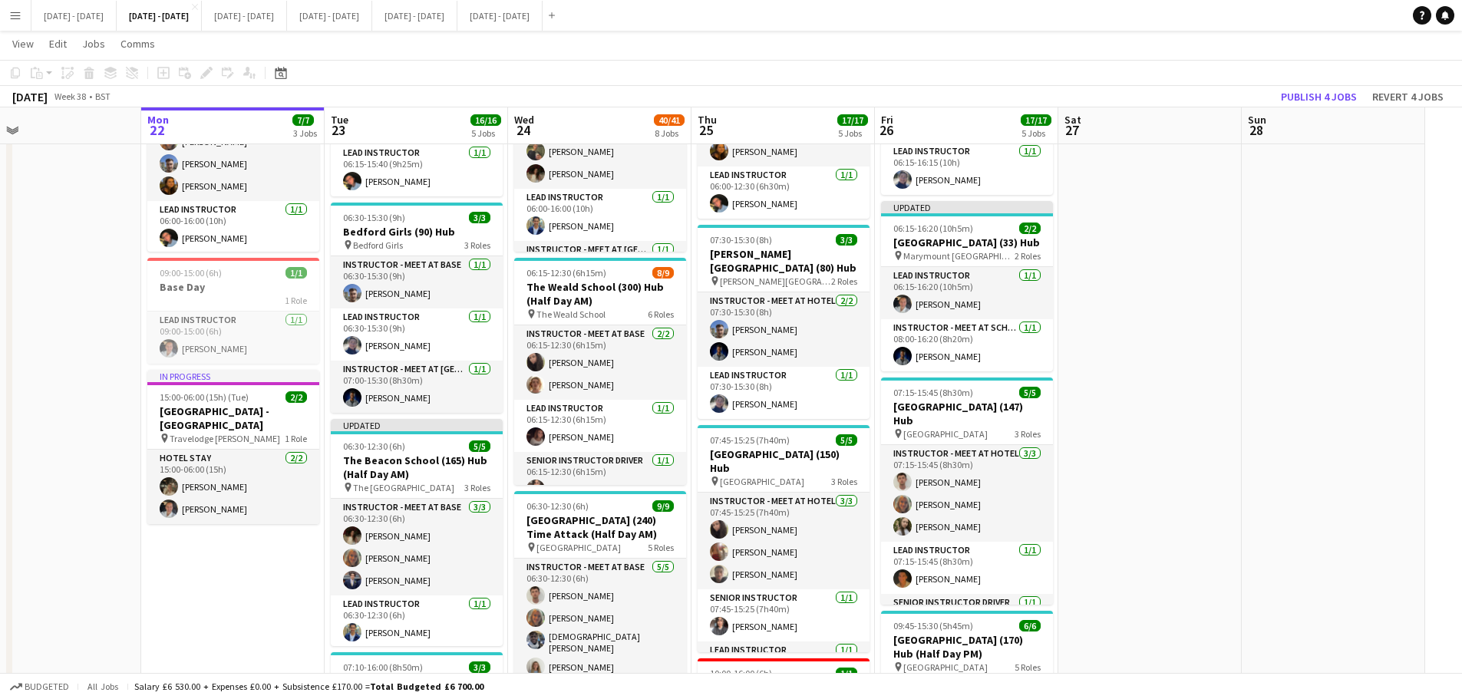
drag, startPoint x: 679, startPoint y: 380, endPoint x: 673, endPoint y: 387, distance: 8.8
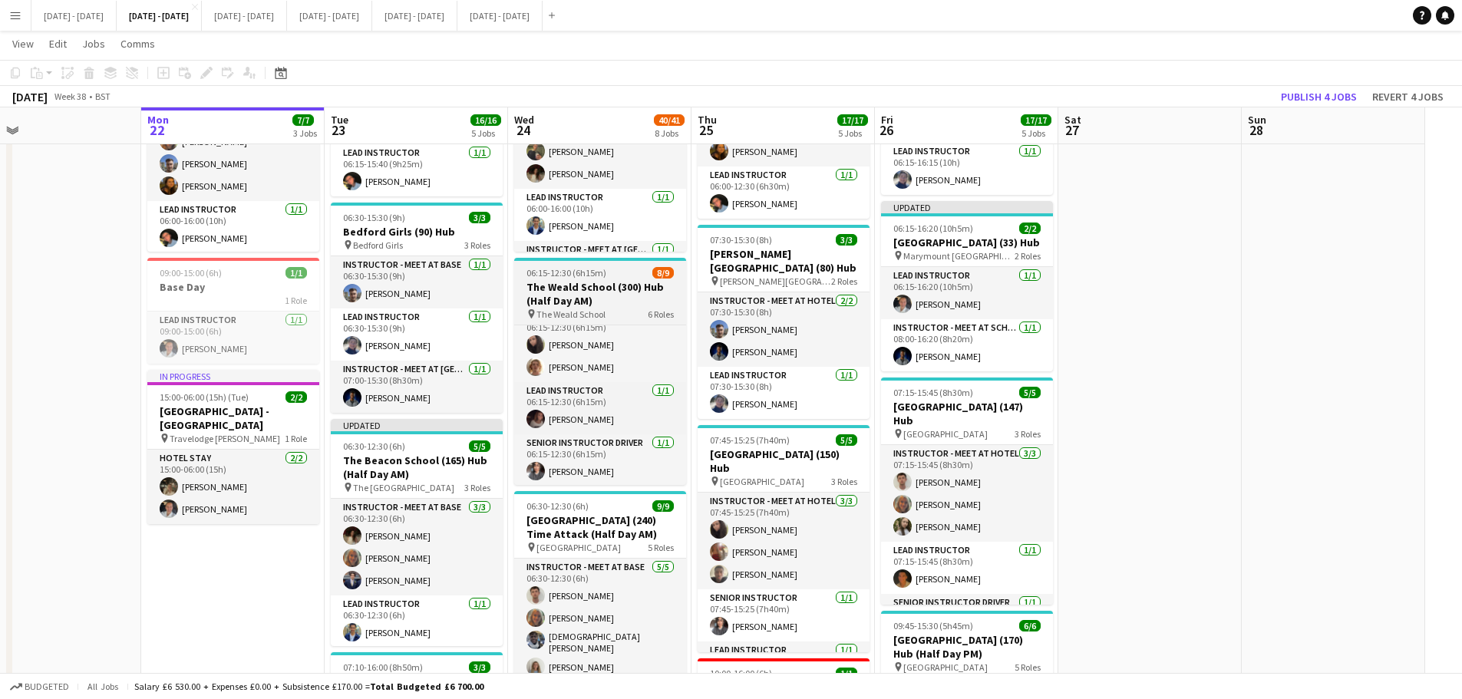
scroll to position [0, 0]
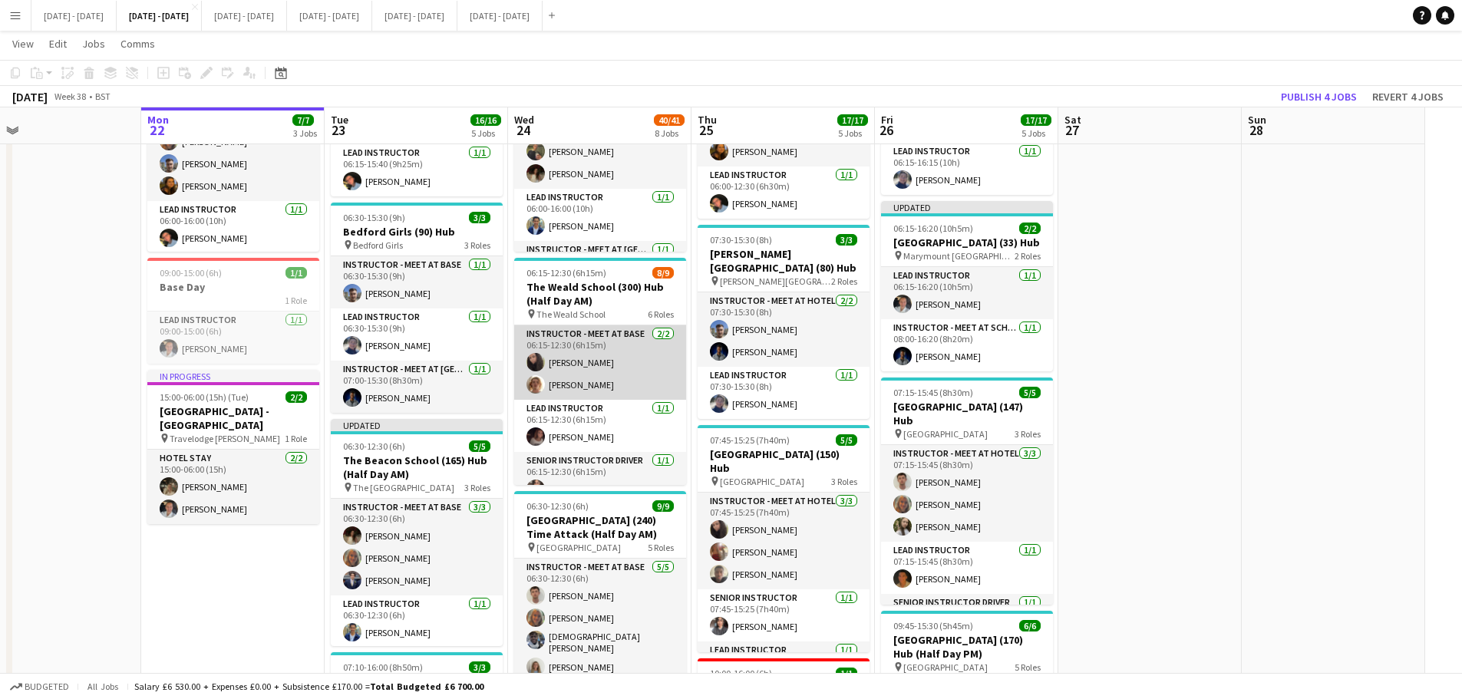
click at [585, 366] on app-card-role "Instructor - Meet at Base 2/2 06:15-12:30 (6h15m) Deanna Masters Will Taylor" at bounding box center [600, 362] width 172 height 74
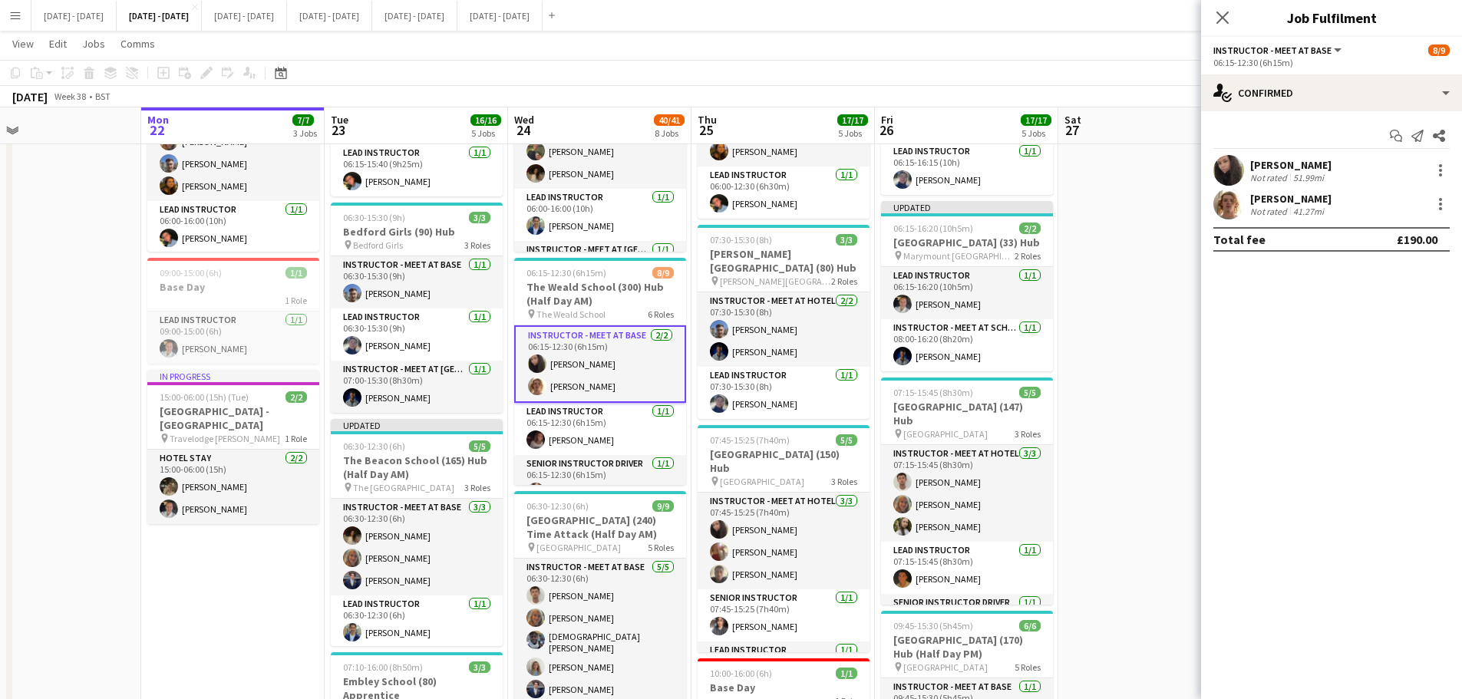
click at [1178, 13] on icon at bounding box center [1223, 18] width 12 height 12
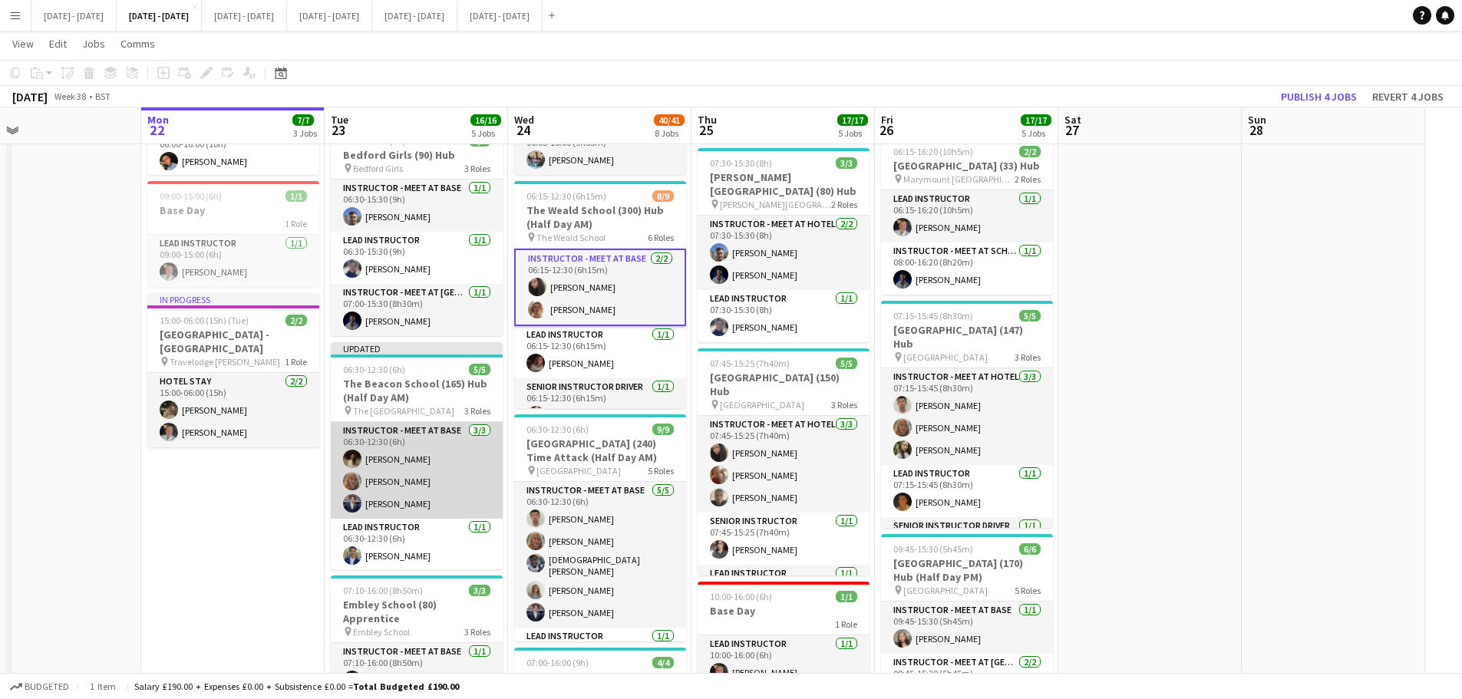
scroll to position [54, 0]
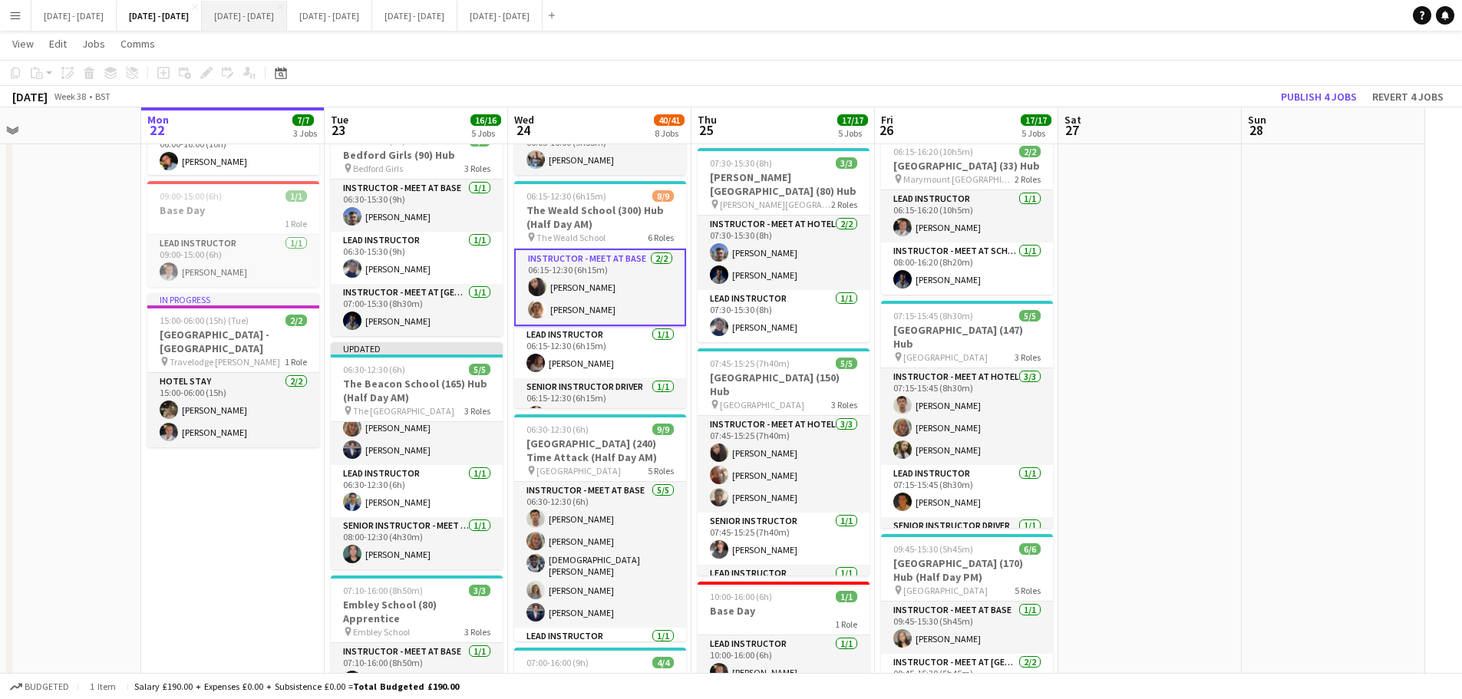
click at [287, 27] on button "Sept 29th - Oct 3rd 2025 Close" at bounding box center [244, 16] width 85 height 30
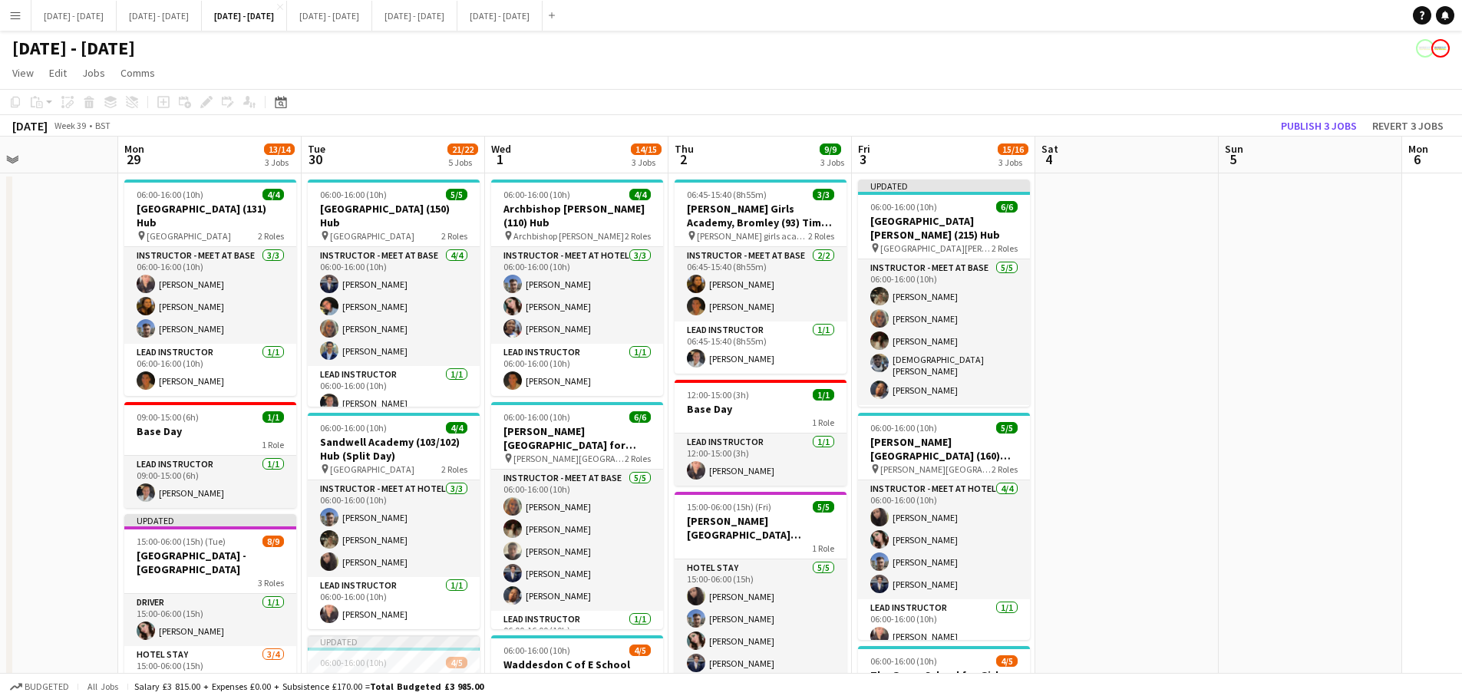
scroll to position [0, 442]
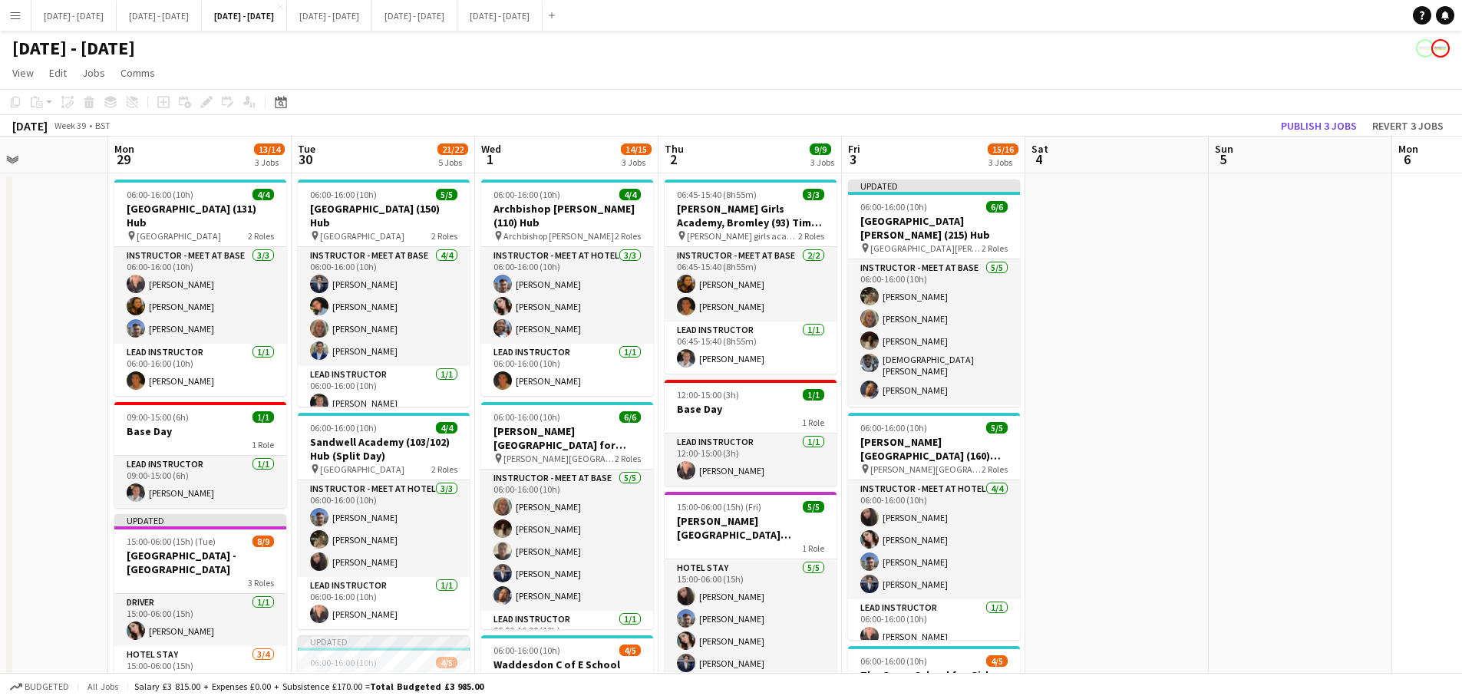
click at [361, 163] on app-calendar-viewport "Fri 26 Sat 27 Sun 28 Mon 29 13/14 3 Jobs Tue 30 21/22 5 Jobs Wed 1 14/15 3 Jobs…" at bounding box center [731, 710] width 1462 height 1146
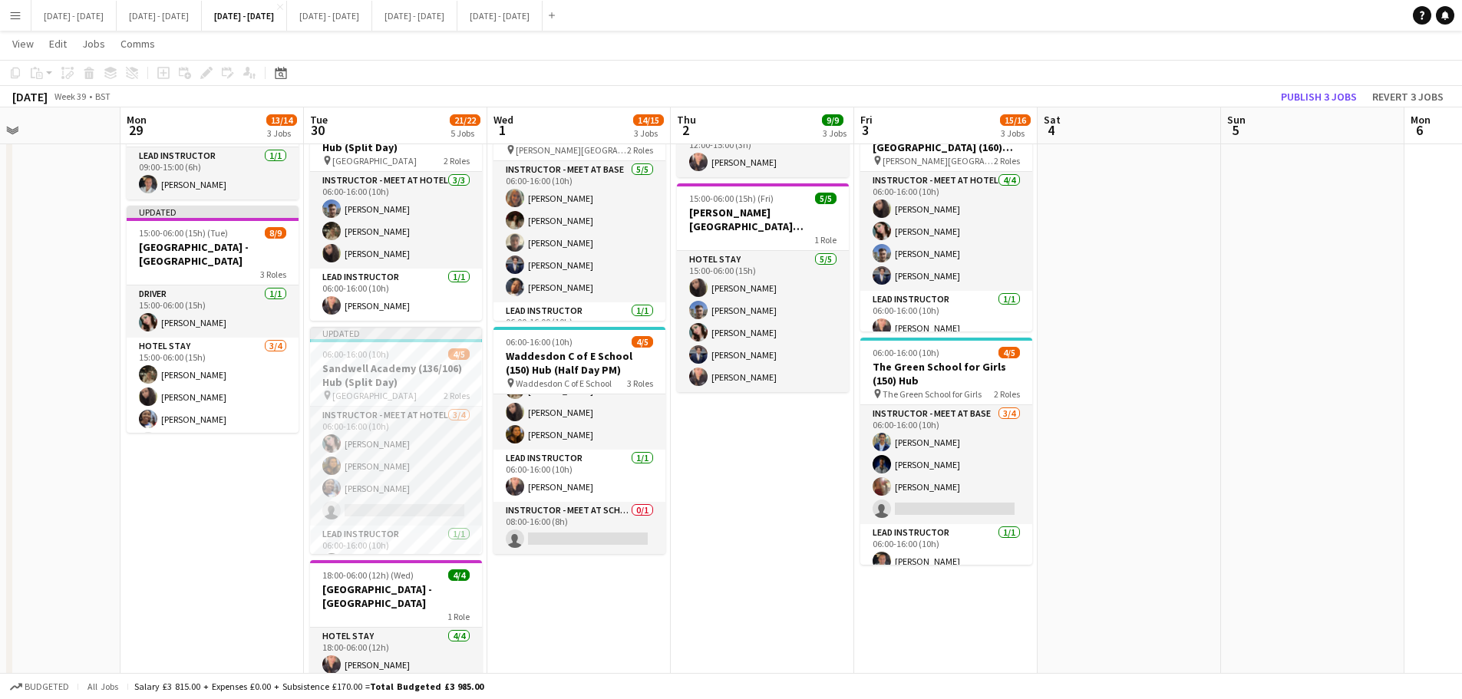
scroll to position [0, 428]
drag, startPoint x: 562, startPoint y: 568, endPoint x: 576, endPoint y: 529, distance: 41.5
click at [576, 529] on app-calendar-viewport "Fri 26 Sat 27 Sun 28 Mon 29 13/14 3 Jobs Tue 30 21/22 5 Jobs Wed 1 14/15 3 Jobs…" at bounding box center [731, 363] width 1462 height 1221
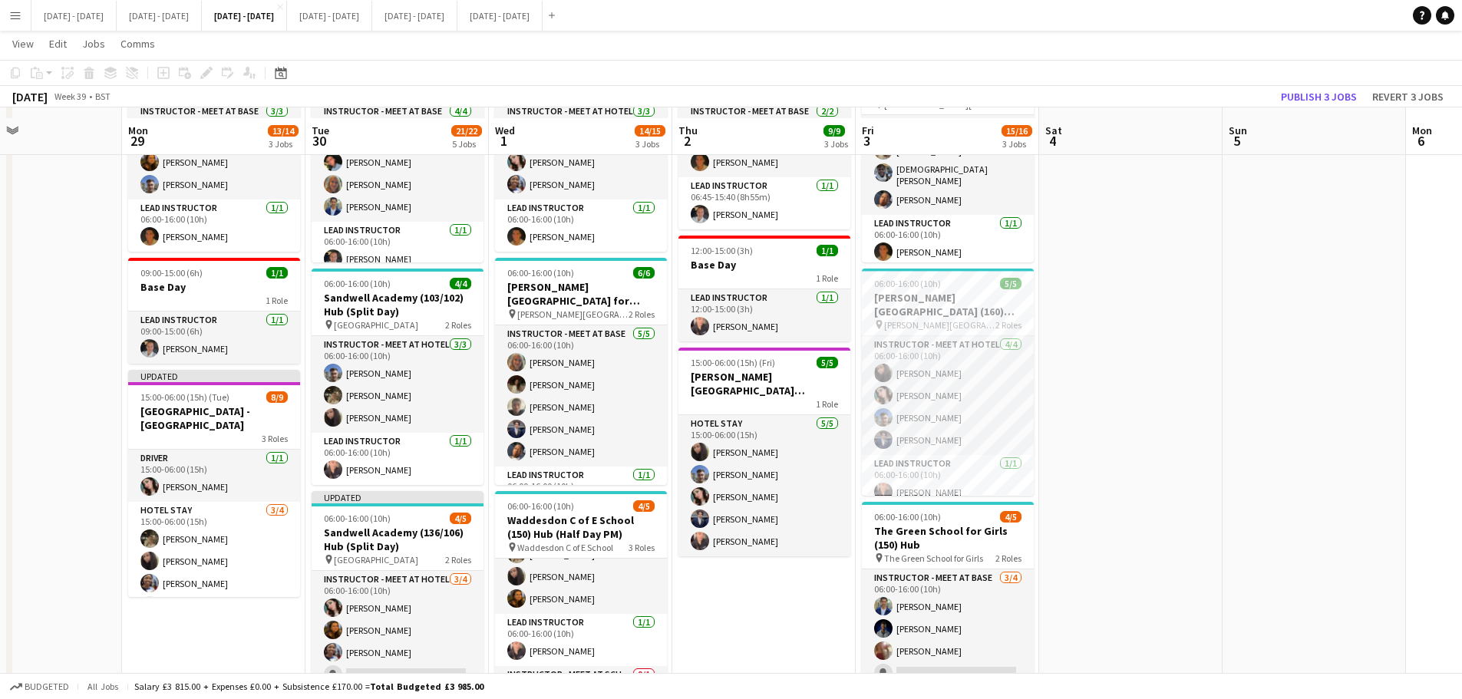
scroll to position [154, 0]
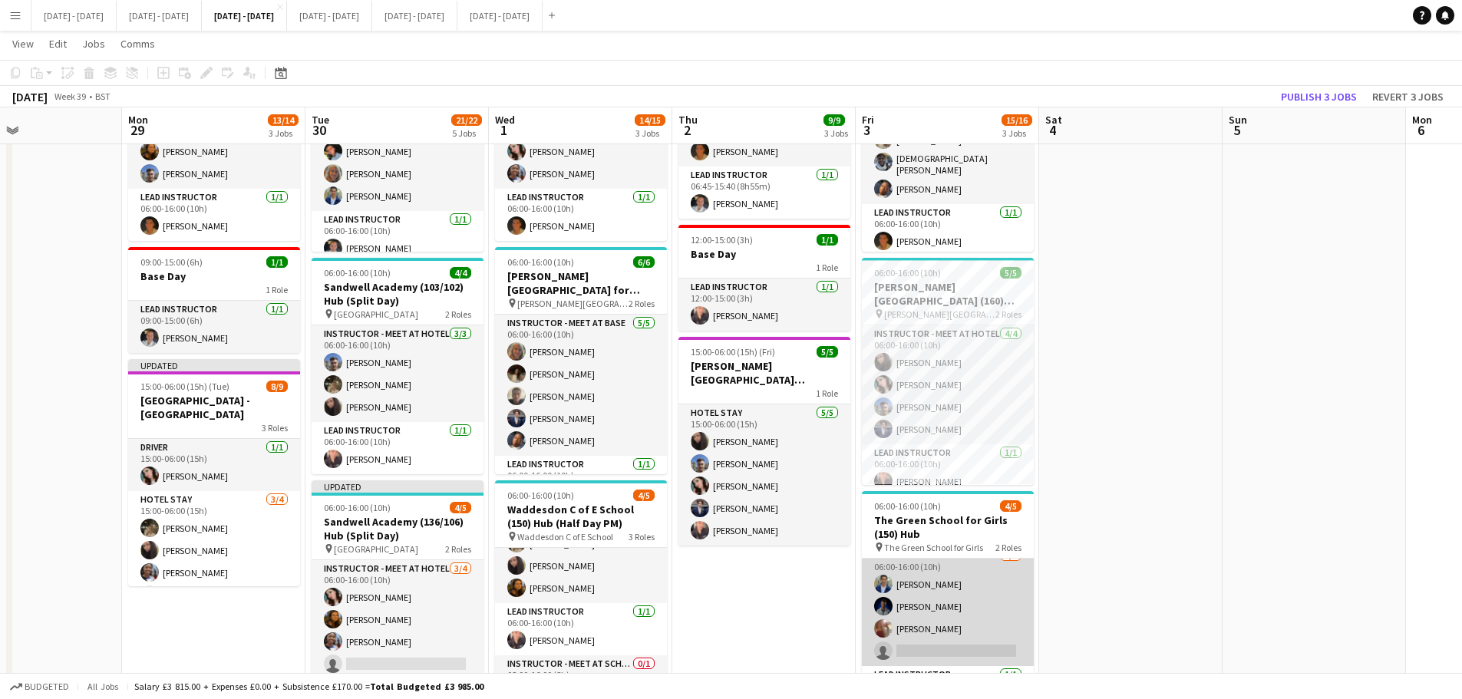
click at [960, 533] on app-card-role "Instructor - Meet at Base [DATE] 06:00-16:00 (10h) [PERSON_NAME] [PERSON_NAME] …" at bounding box center [948, 606] width 172 height 119
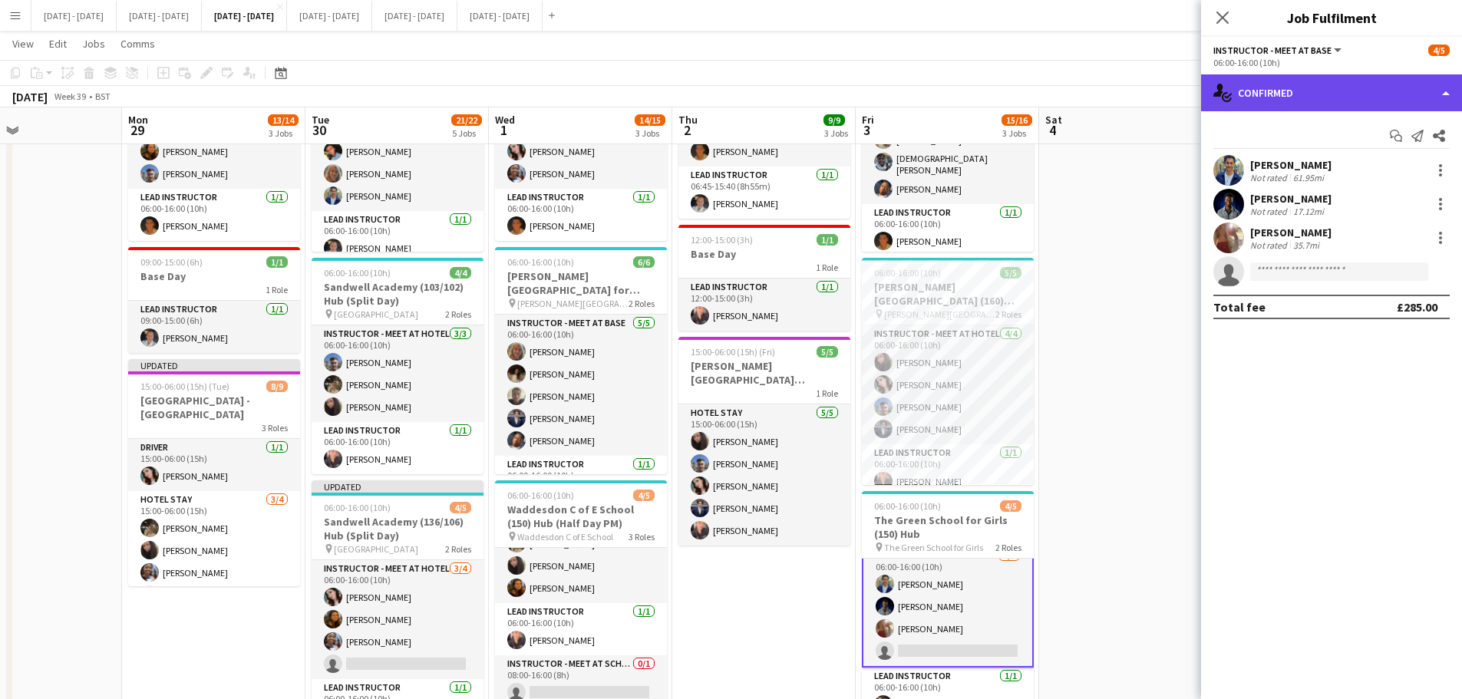
click at [1178, 90] on div "single-neutral-actions-check-2 Confirmed" at bounding box center [1331, 92] width 261 height 37
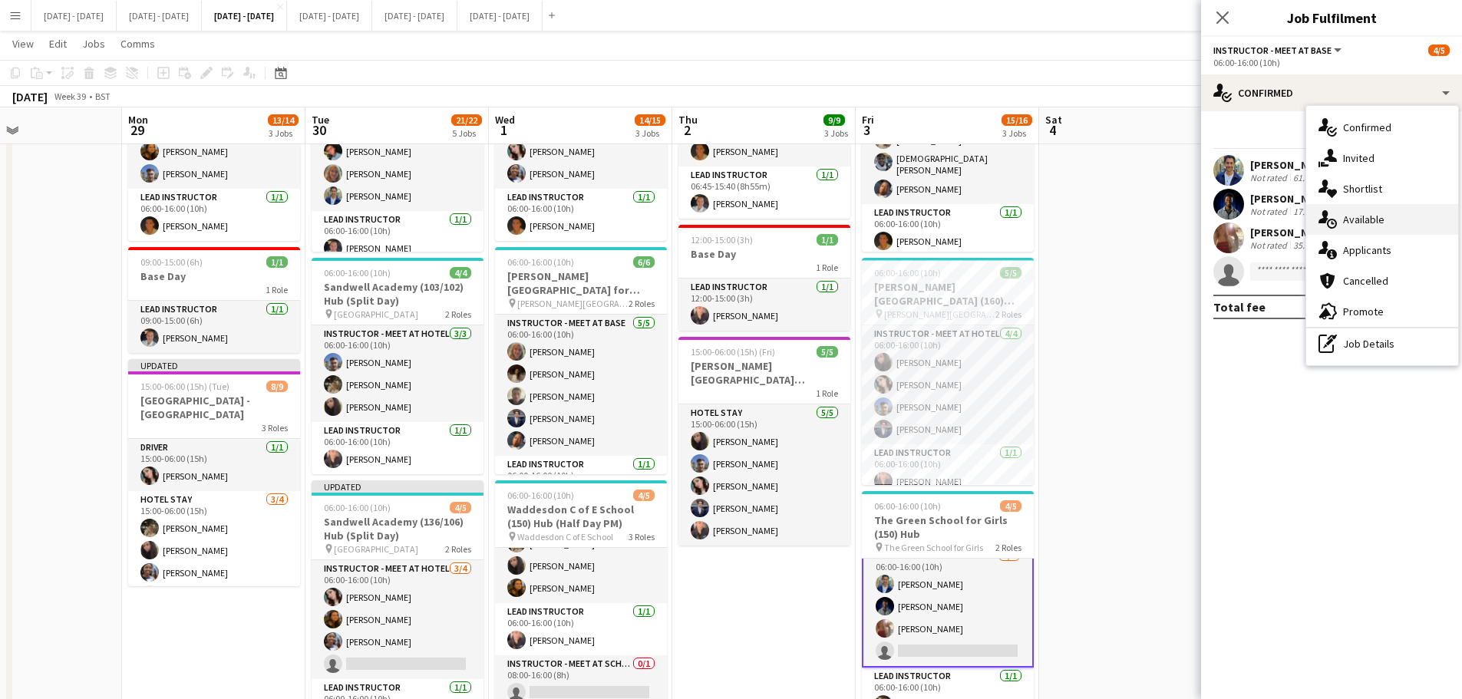
click at [1178, 213] on span "Available" at bounding box center [1363, 220] width 41 height 14
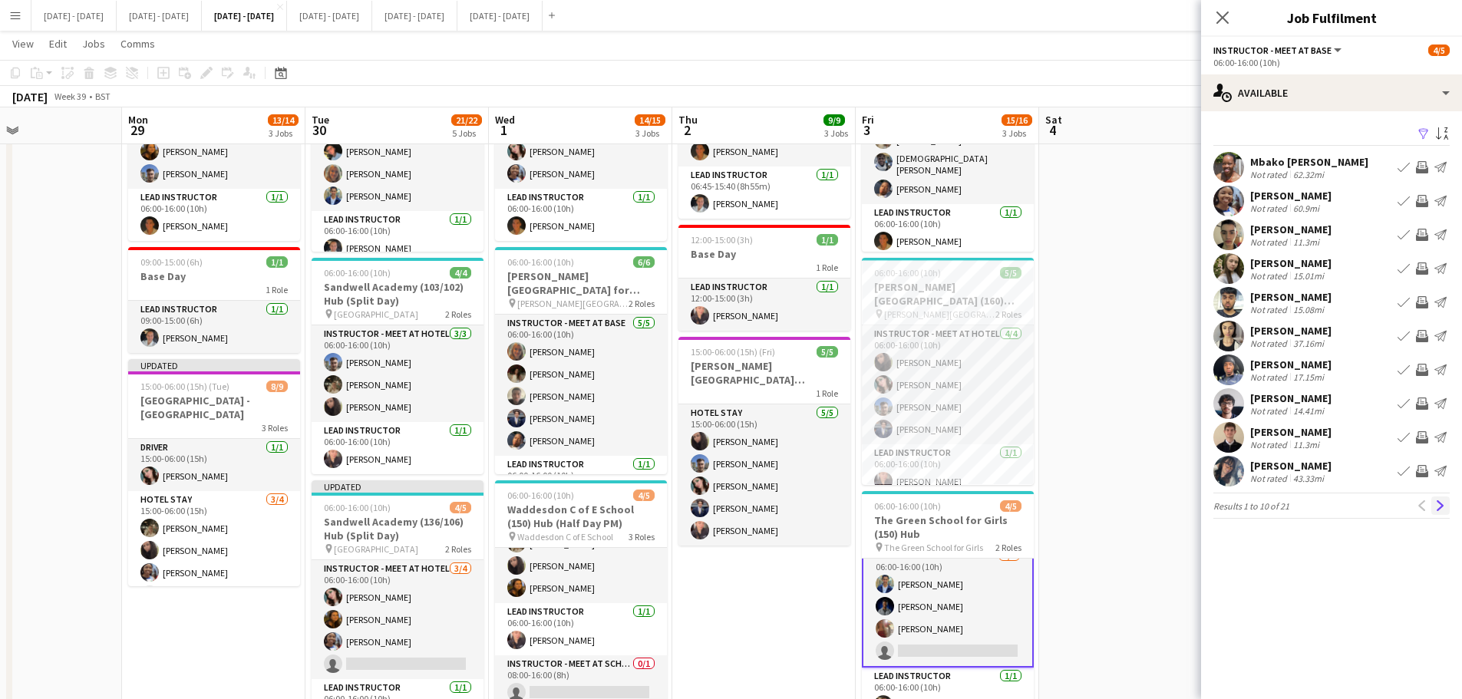
click at [1178, 503] on app-icon "Next" at bounding box center [1441, 506] width 11 height 11
click at [1178, 507] on button "Previous" at bounding box center [1422, 506] width 18 height 18
click at [1178, 510] on div "Previous Next" at bounding box center [1431, 506] width 37 height 18
click at [1178, 502] on app-icon "Next" at bounding box center [1441, 506] width 11 height 11
click at [1178, 17] on icon "Close pop-in" at bounding box center [1222, 17] width 15 height 15
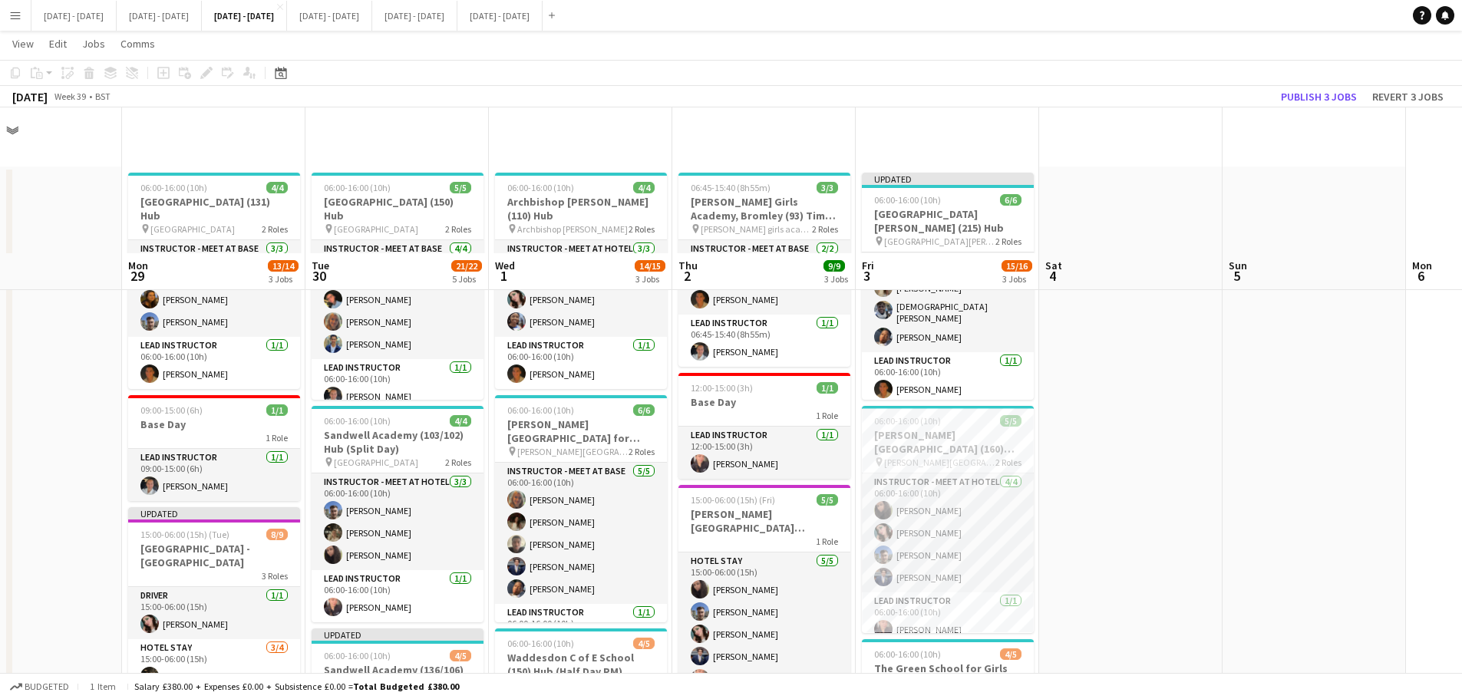
scroll to position [0, 0]
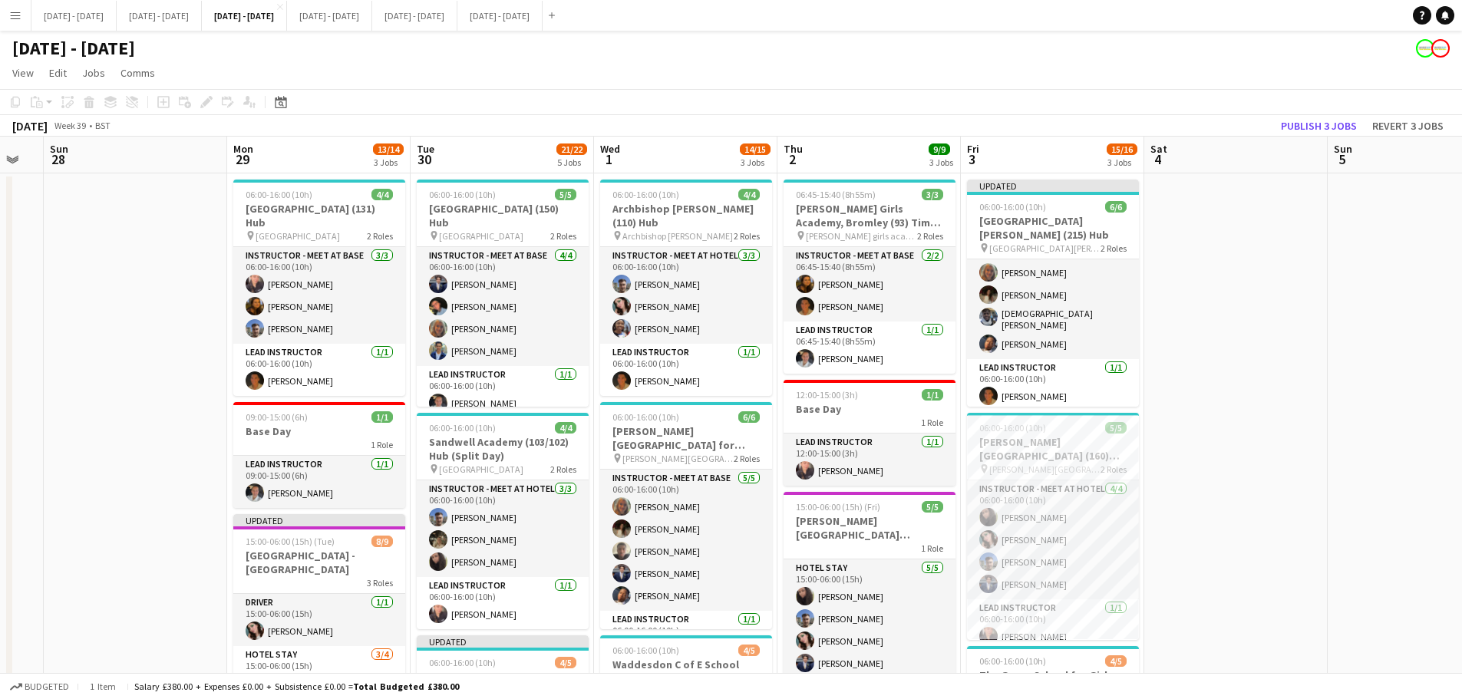
drag, startPoint x: 1252, startPoint y: 474, endPoint x: 1314, endPoint y: 459, distance: 64.1
click at [1178, 464] on app-calendar-viewport "Thu 25 Fri 26 Sat 27 Sun 28 Mon 29 13/14 3 Jobs Tue 30 21/22 5 Jobs Wed 1 14/15…" at bounding box center [731, 710] width 1462 height 1146
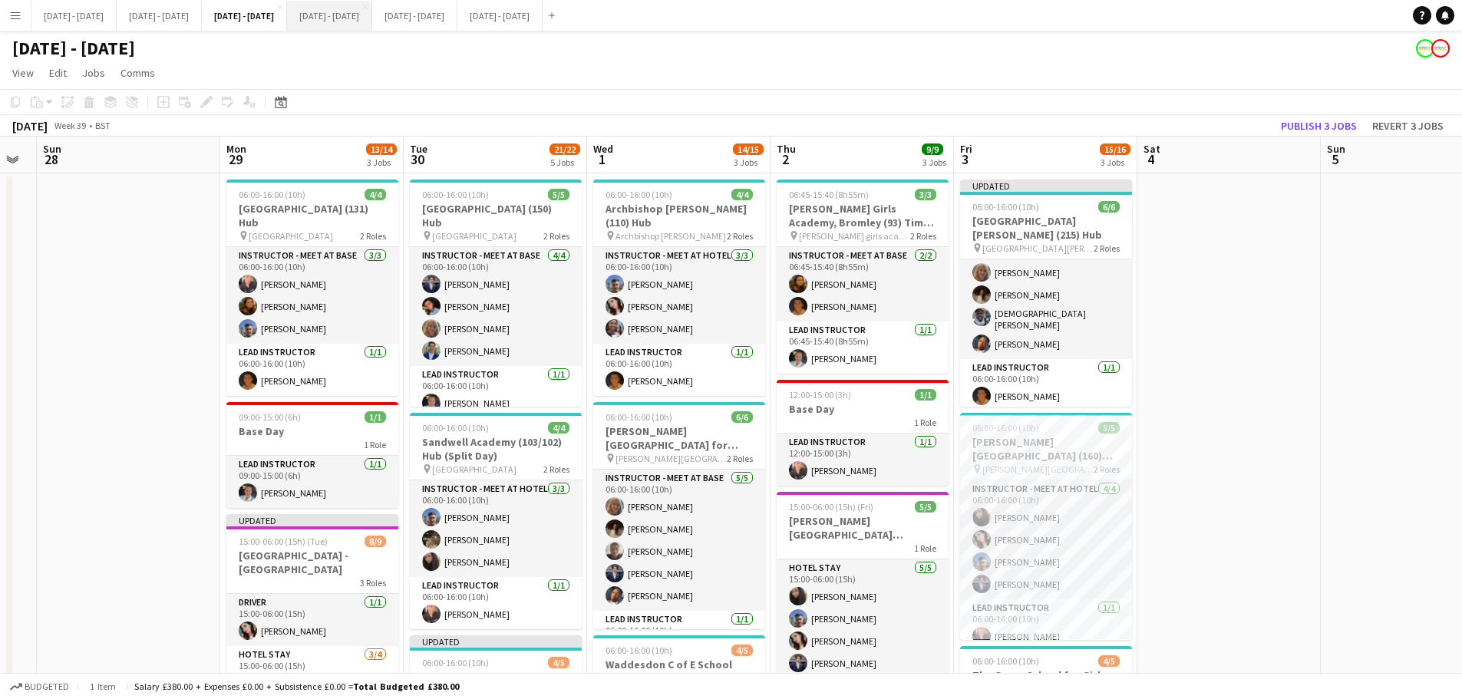
click at [372, 18] on button "Oct 6th - 10th 2025 Close" at bounding box center [329, 16] width 85 height 30
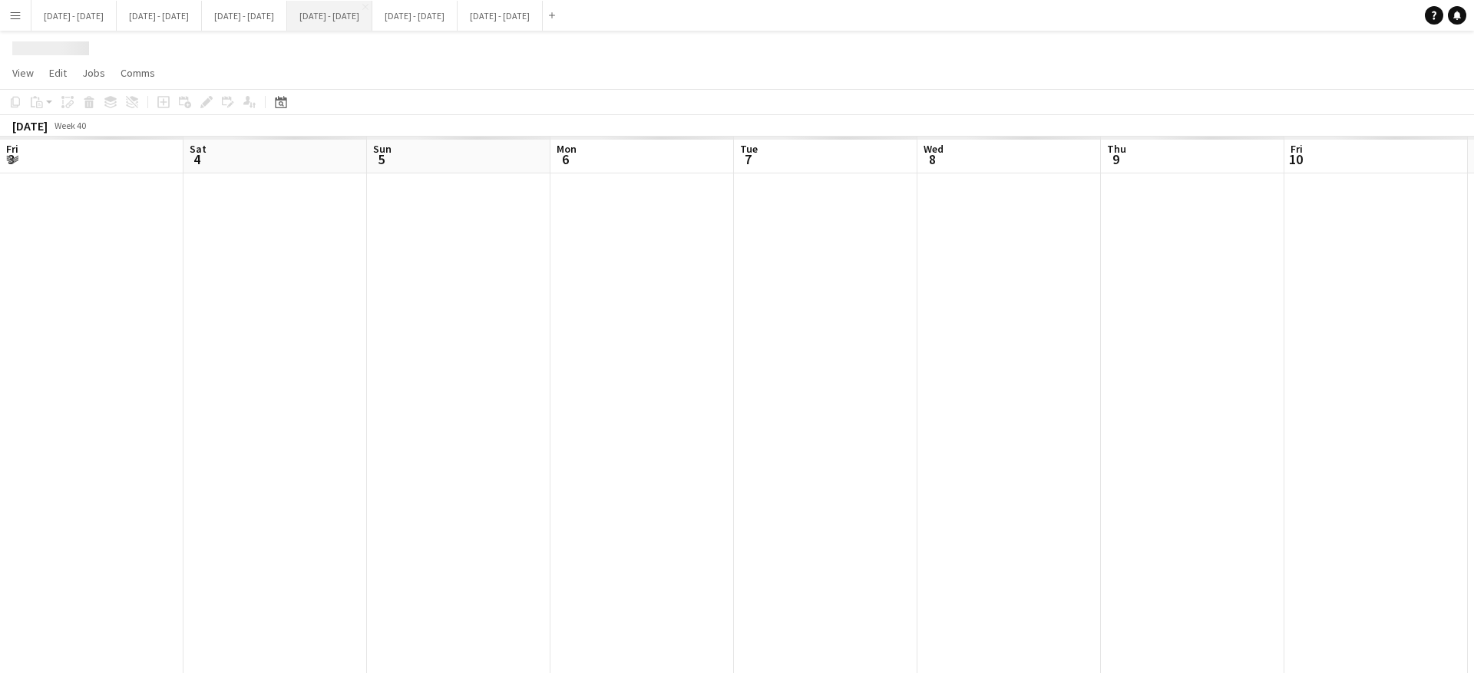
scroll to position [0, 488]
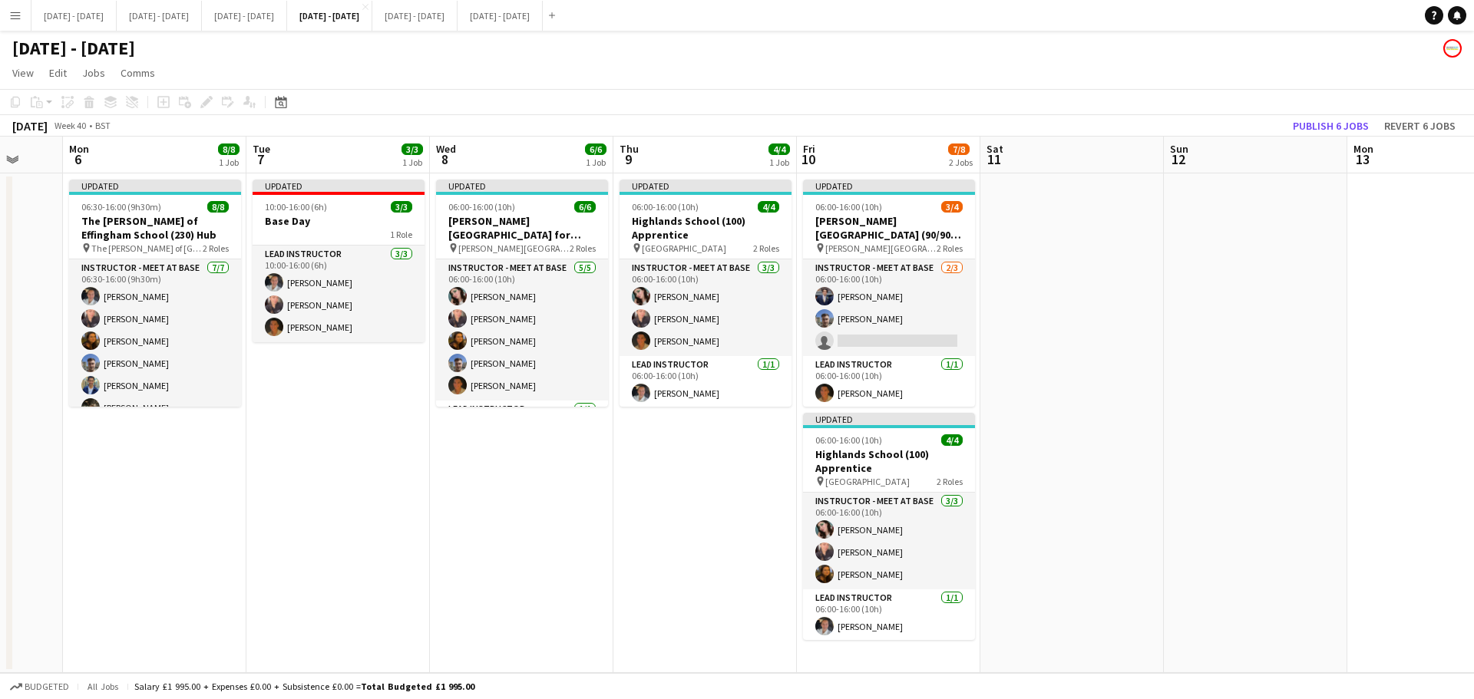
click at [345, 533] on app-calendar-viewport "Fri 3 Sat 4 Sun 5 Mon 6 8/8 1 Job Tue 7 3/3 1 Job Wed 8 6/6 1 Job Thu 9 4/4 1 J…" at bounding box center [737, 405] width 1474 height 537
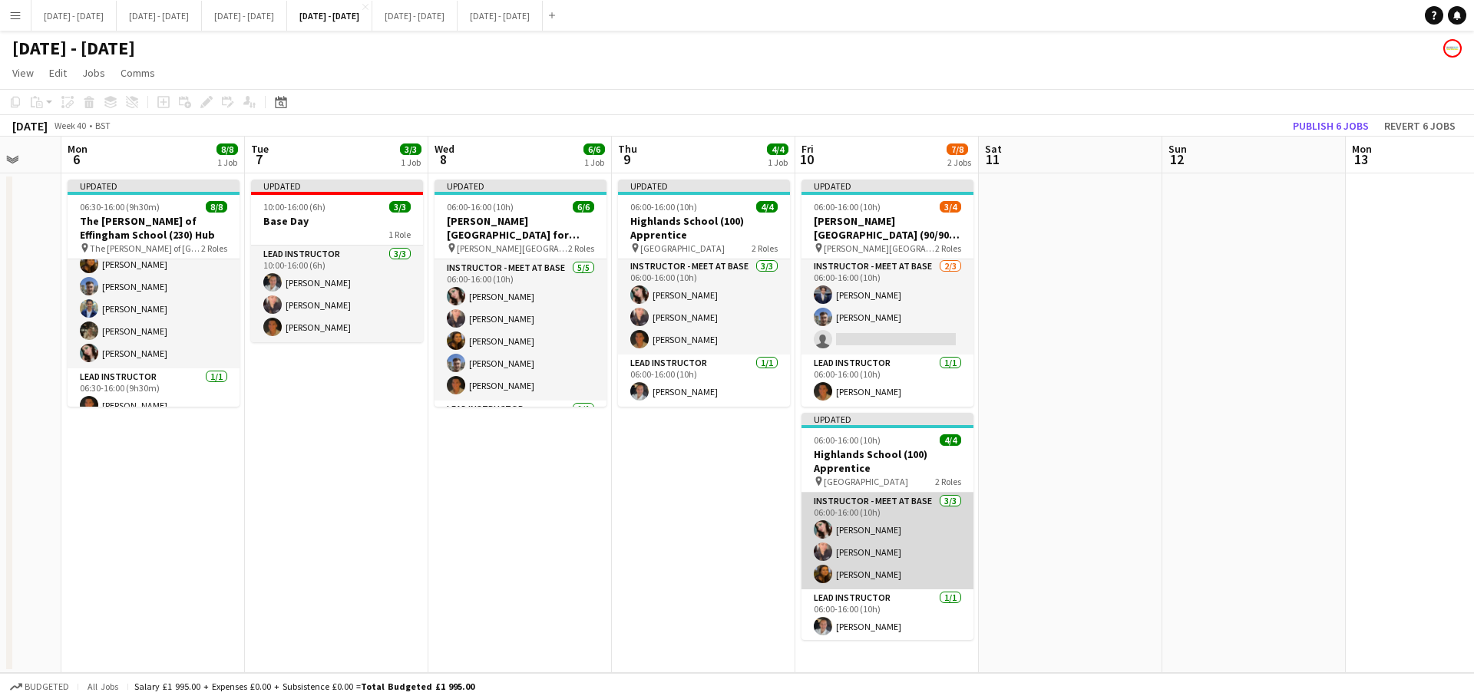
scroll to position [2, 0]
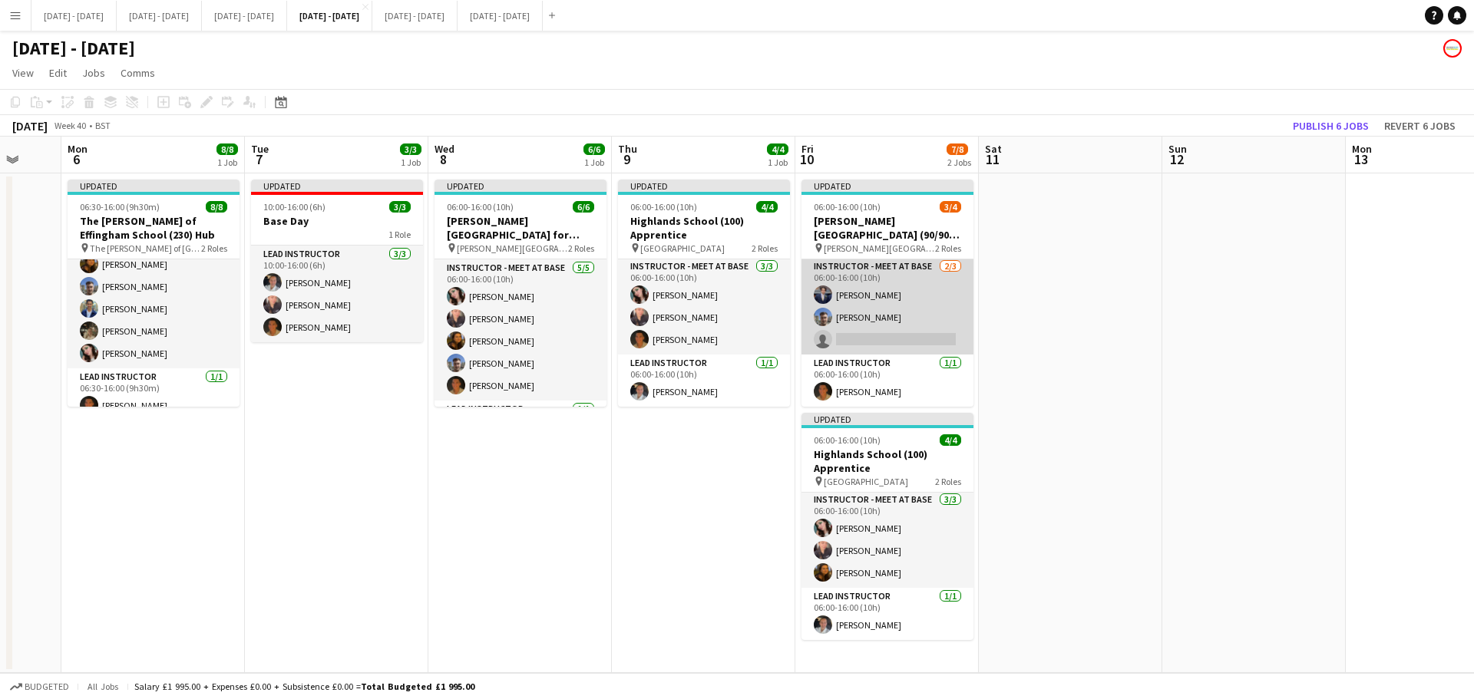
click at [904, 342] on app-card-role "Instructor - Meet at Base 2/3 06:00-16:00 (10h) Drew Shelley-Winfield Matt Dail…" at bounding box center [887, 306] width 172 height 97
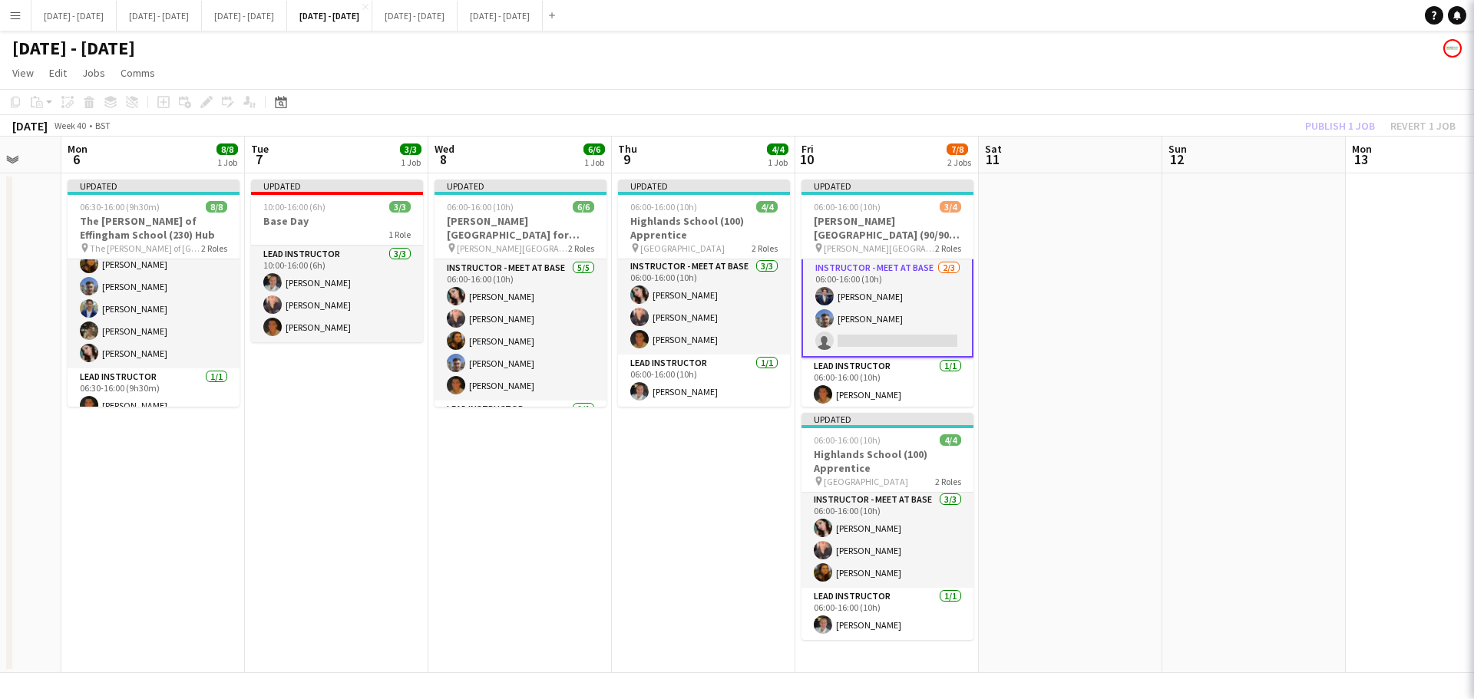
scroll to position [3, 0]
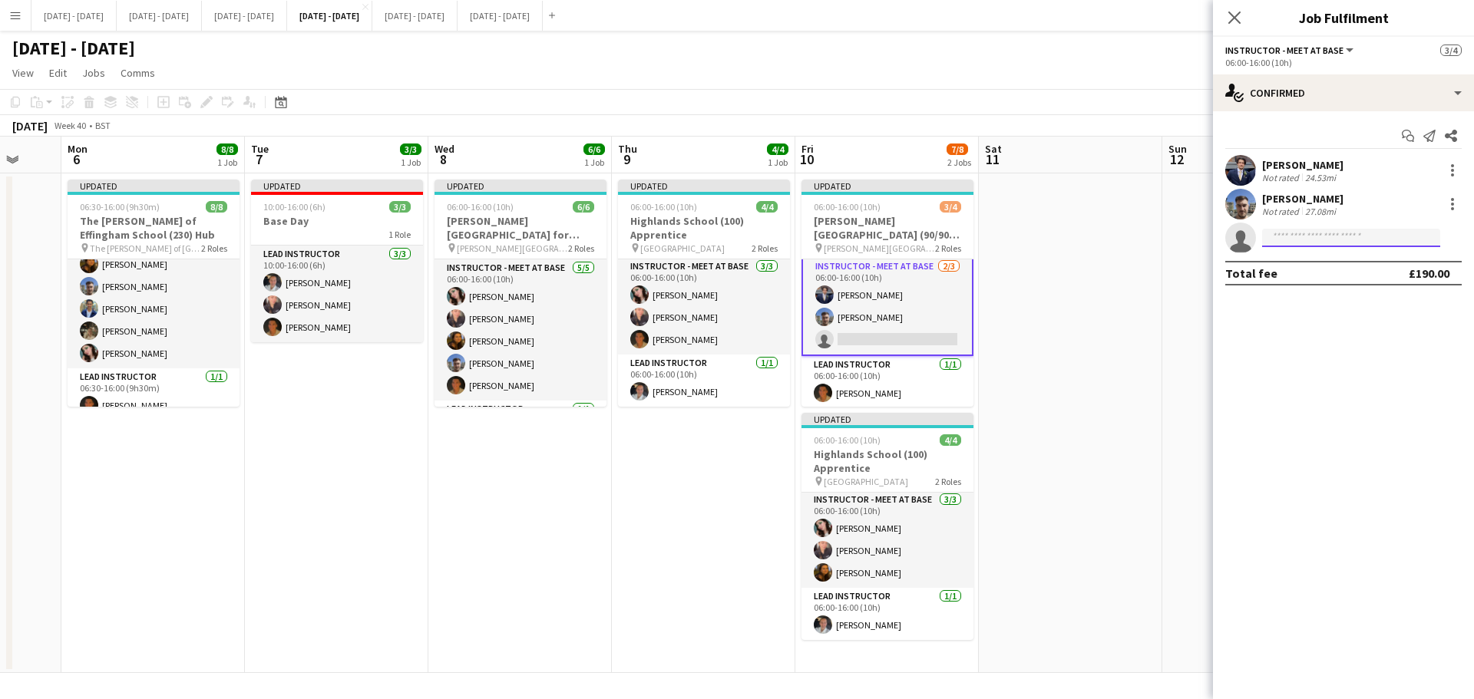
click at [1178, 246] on input at bounding box center [1351, 238] width 178 height 18
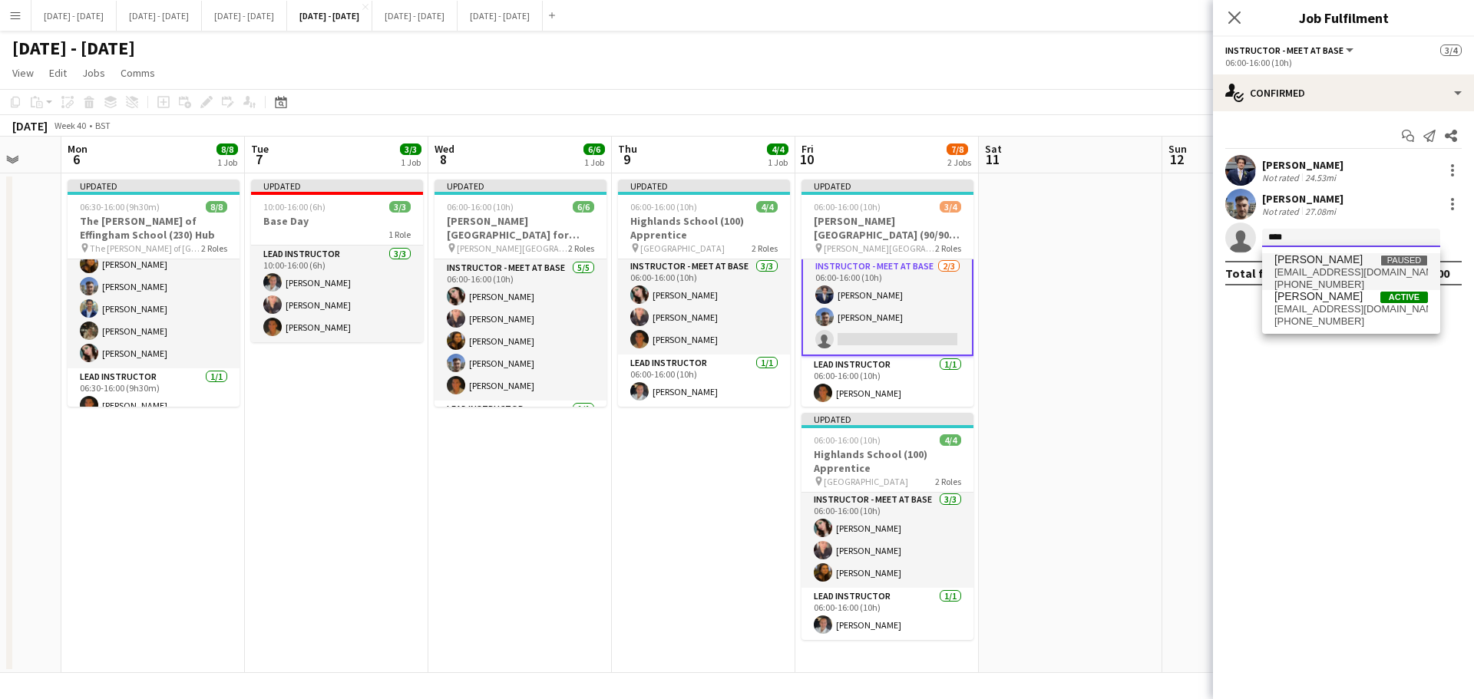
type input "****"
click at [1178, 254] on mat-option "Omar Adio Paused omaradio27@gmail.com +447506099928" at bounding box center [1351, 271] width 178 height 37
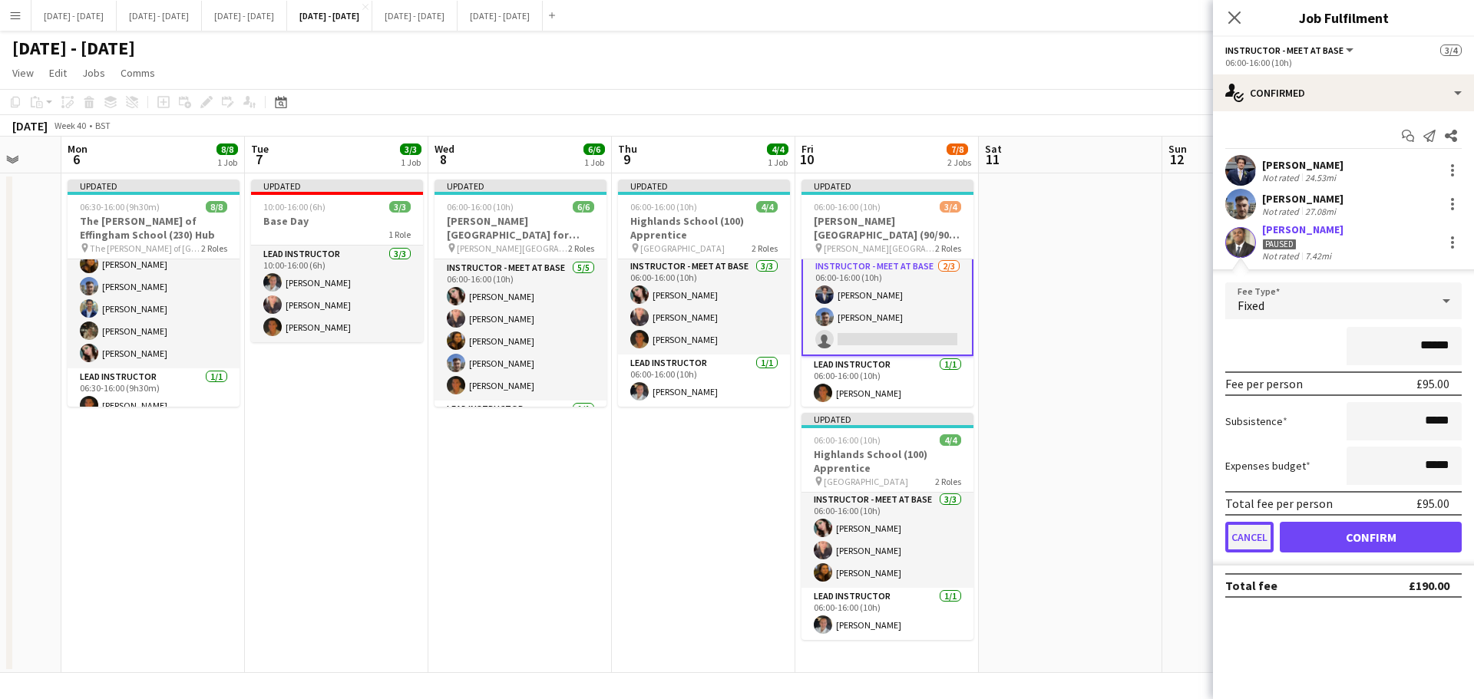
click at [1178, 533] on button "Cancel" at bounding box center [1249, 537] width 48 height 31
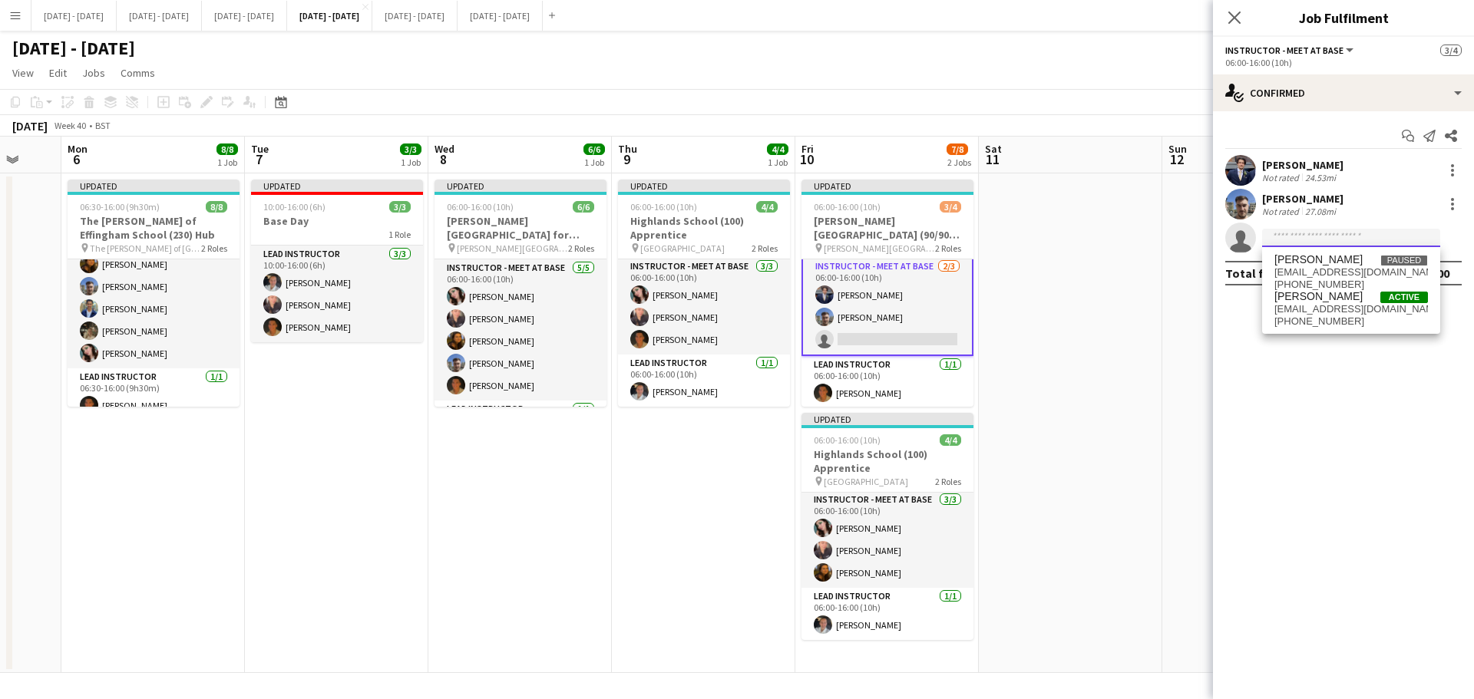
click at [1178, 238] on input at bounding box center [1351, 238] width 178 height 18
click at [1178, 313] on span "[EMAIL_ADDRESS][DOMAIN_NAME]" at bounding box center [1351, 309] width 154 height 12
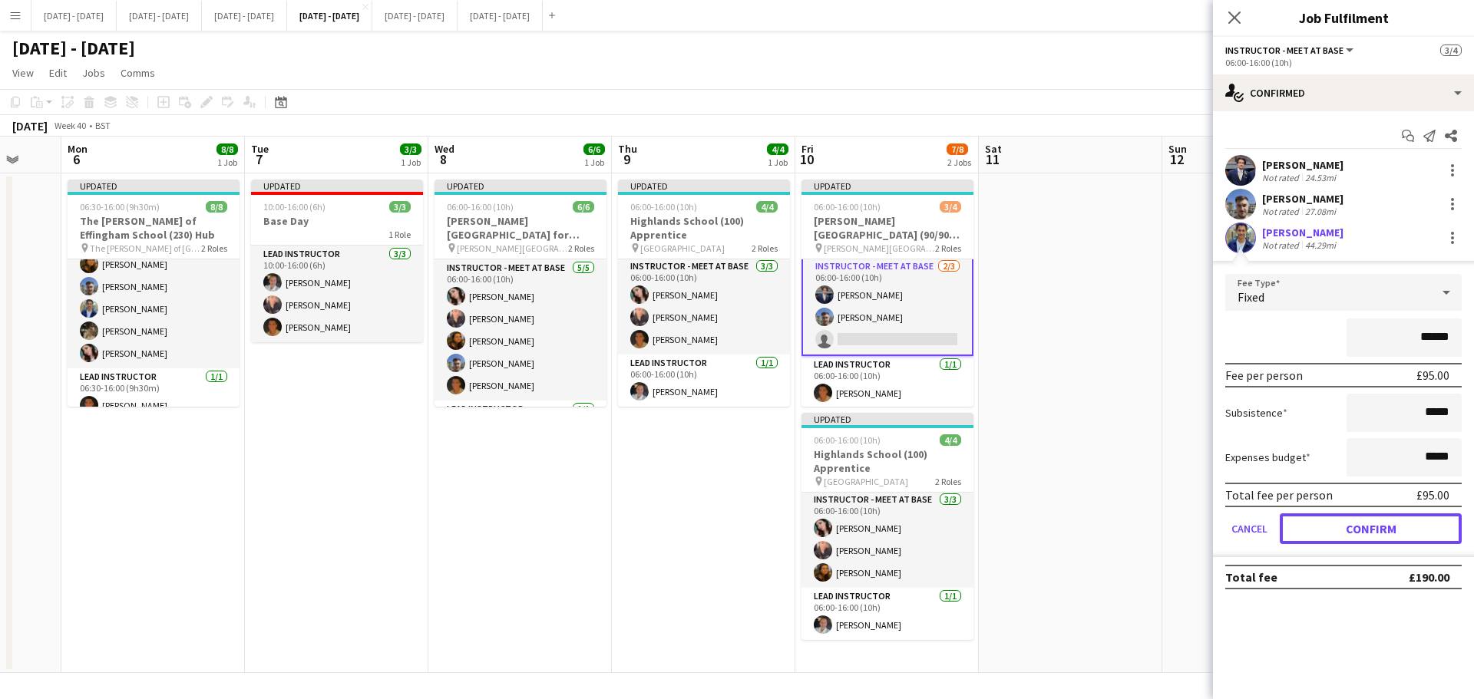
click at [1178, 533] on button "Confirm" at bounding box center [1371, 529] width 182 height 31
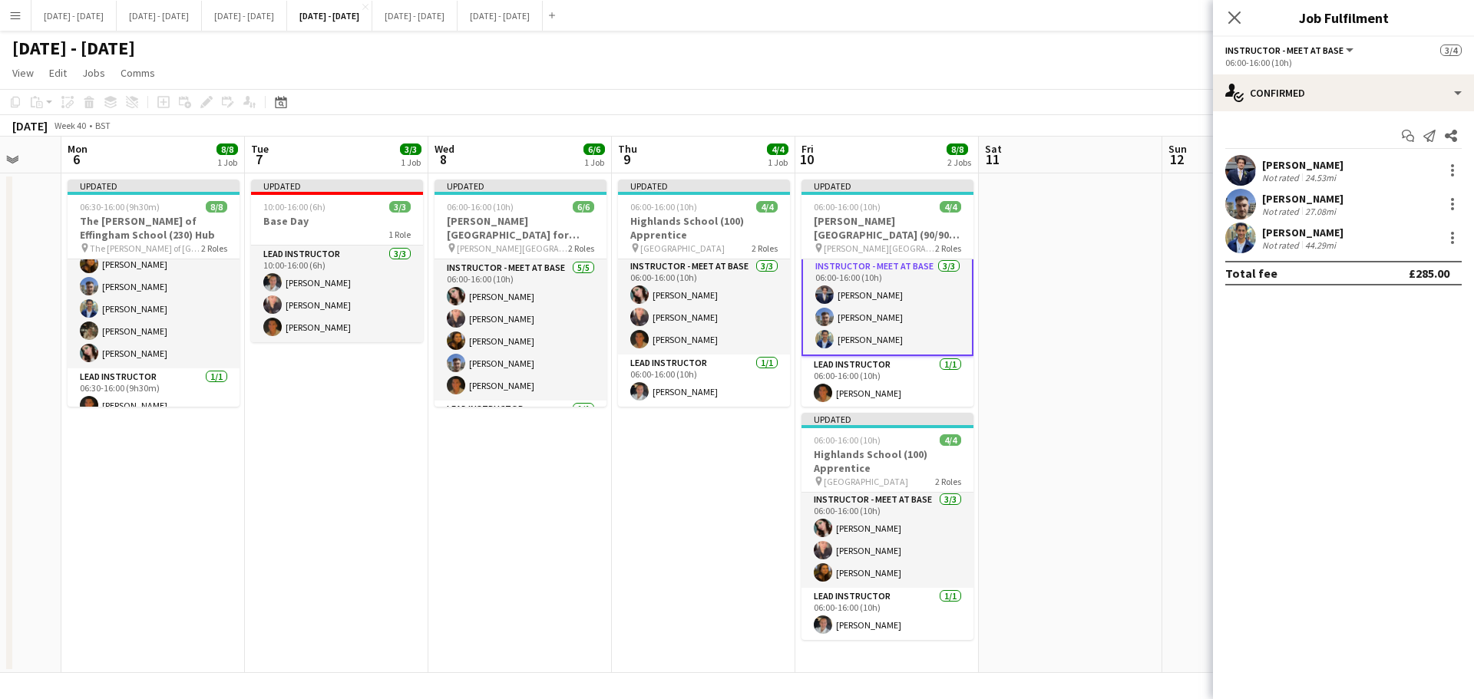
click at [1178, 22] on icon at bounding box center [1234, 18] width 12 height 12
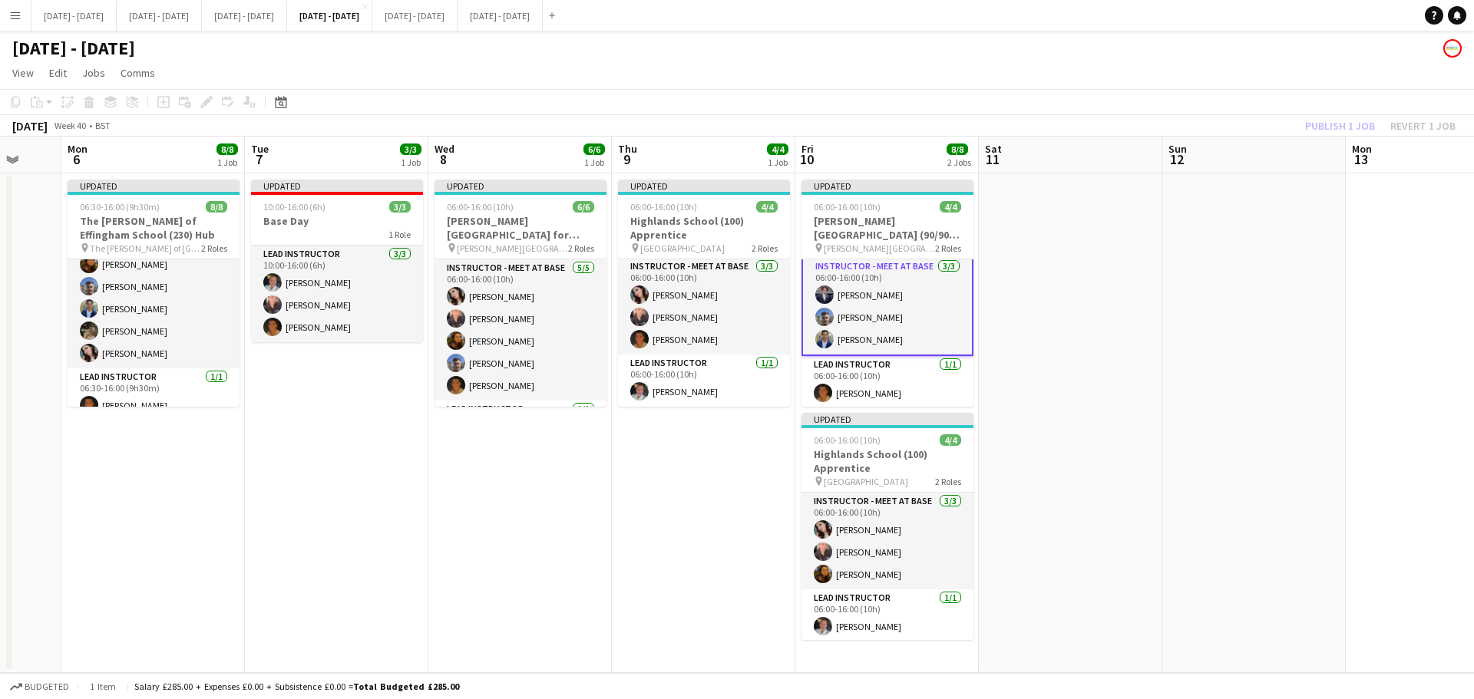
scroll to position [0, 464]
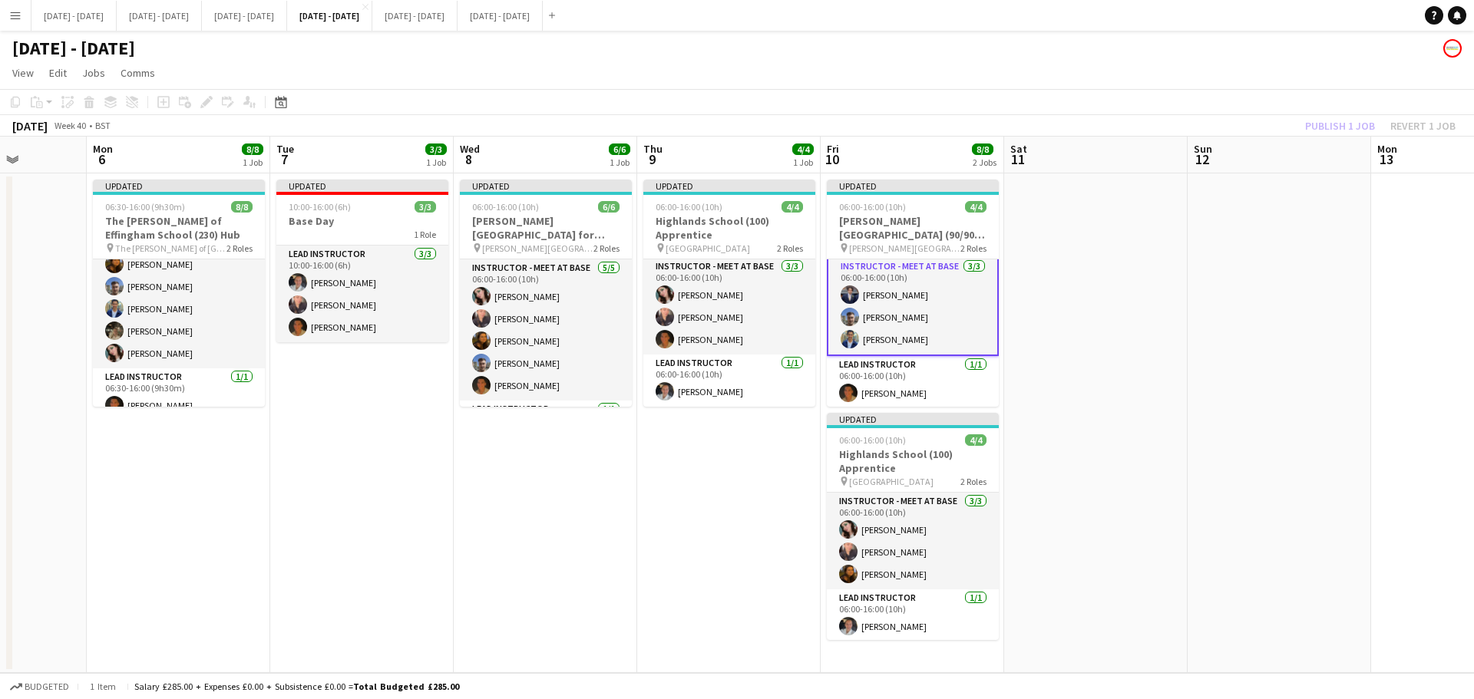
drag, startPoint x: 555, startPoint y: 444, endPoint x: 580, endPoint y: 441, distance: 25.4
click at [580, 441] on app-calendar-viewport "Fri 3 Sat 4 Sun 5 Mon 6 8/8 1 Job Tue 7 3/3 1 Job Wed 8 6/6 1 Job Thu 9 4/4 1 J…" at bounding box center [737, 405] width 1474 height 537
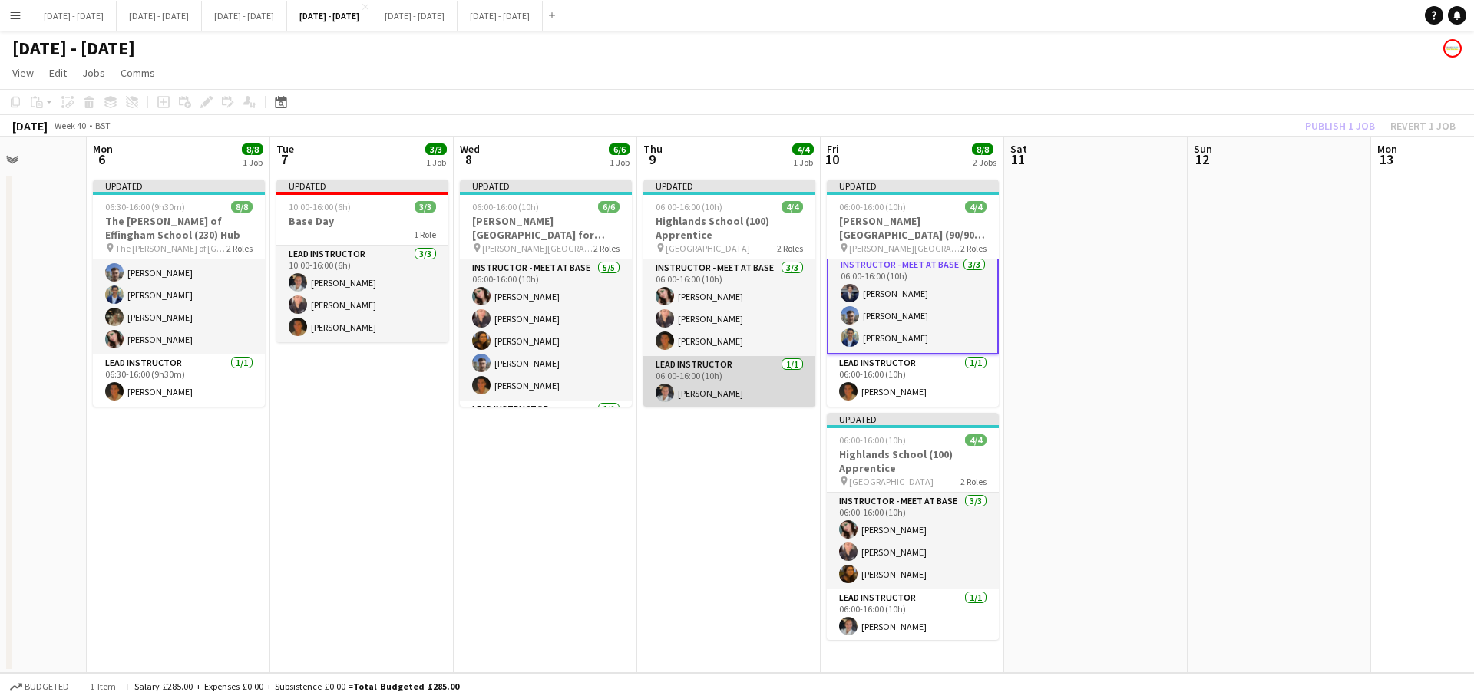
scroll to position [2, 0]
click at [527, 487] on app-date-cell "Updated 06:00-16:00 (10h) 6/6 Langley Park School for Boys (170) Hub (Half Day …" at bounding box center [545, 423] width 183 height 500
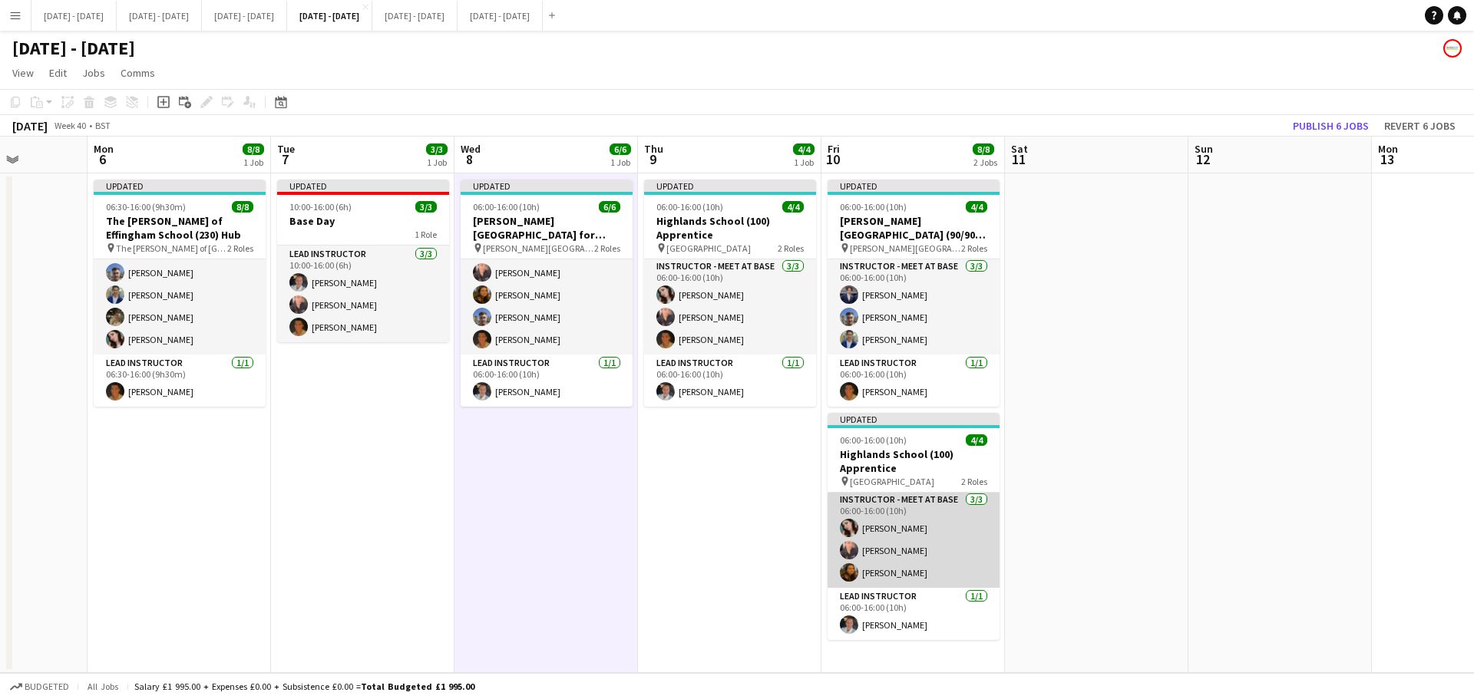
scroll to position [0, 0]
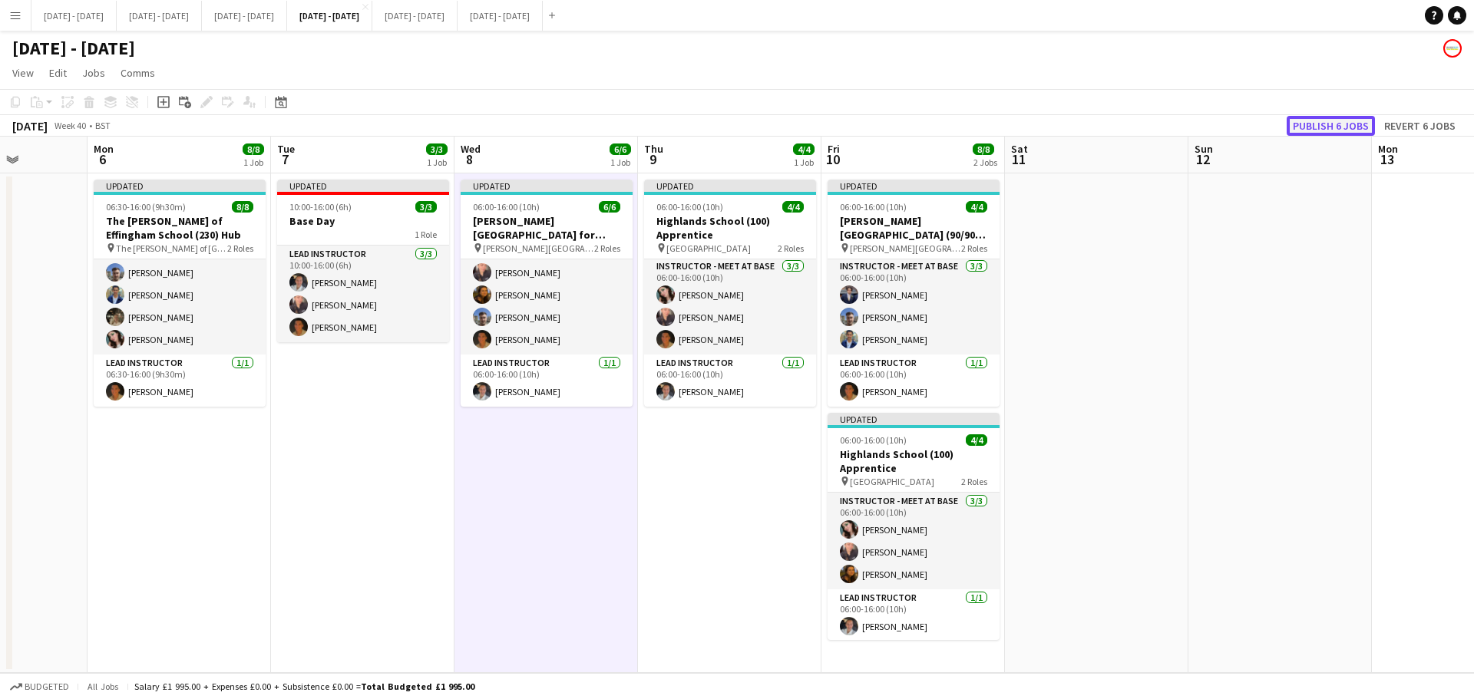
click at [1178, 130] on button "Publish 6 jobs" at bounding box center [1331, 126] width 88 height 20
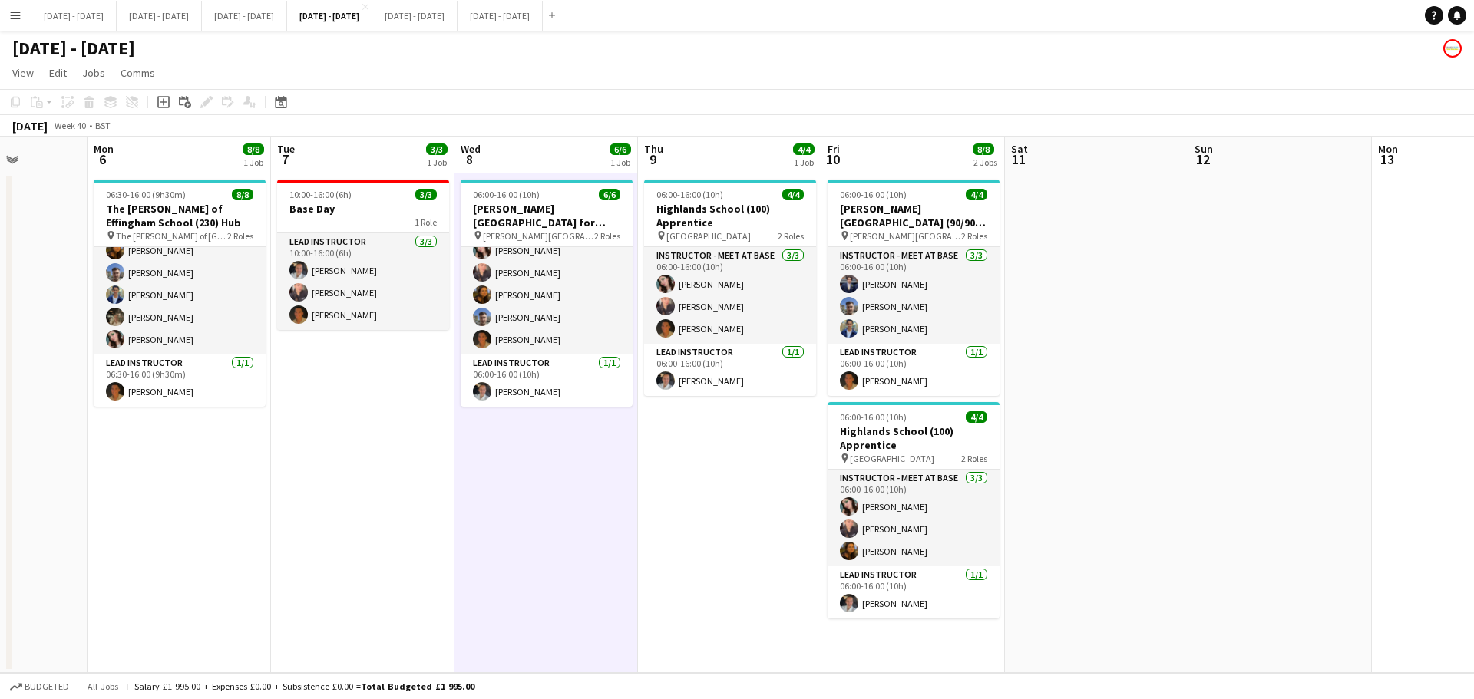
scroll to position [0, 459]
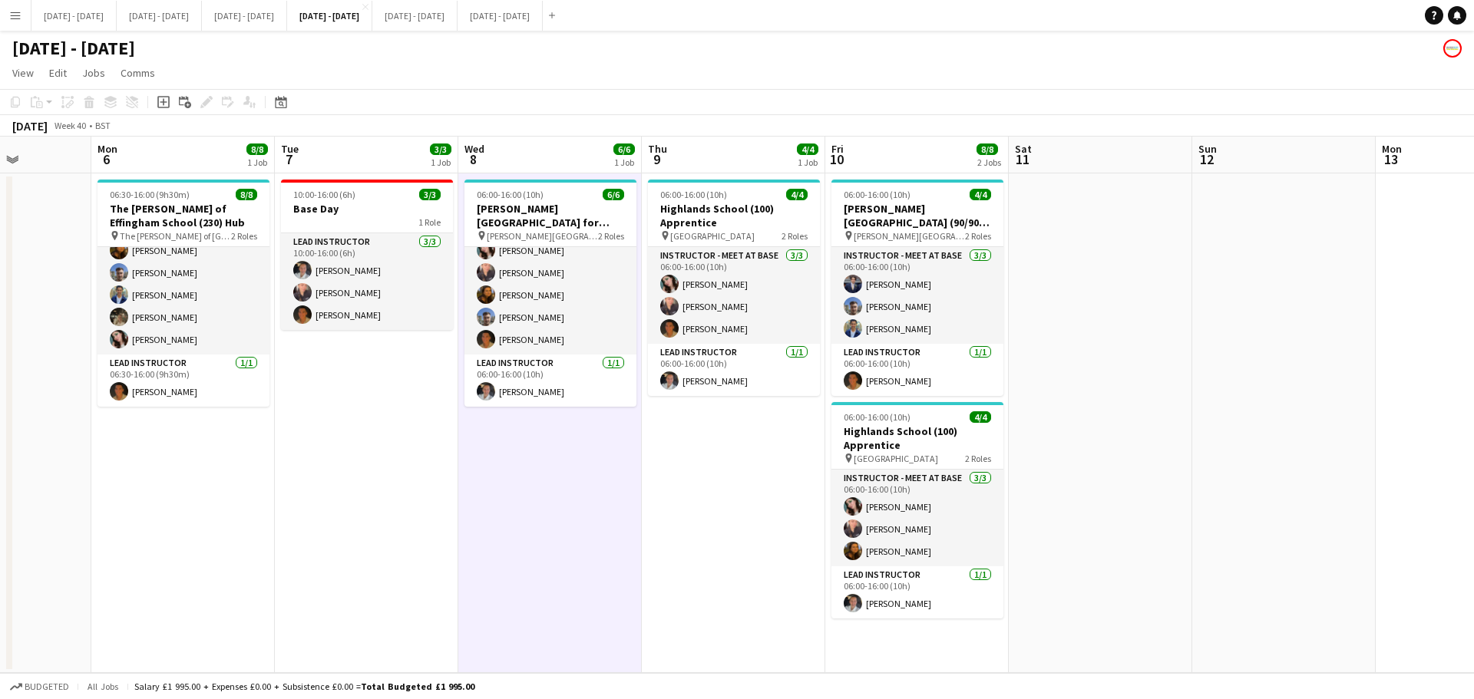
drag, startPoint x: 765, startPoint y: 501, endPoint x: 769, endPoint y: 494, distance: 7.9
click at [769, 494] on app-date-cell "06:00-16:00 (10h) 4/4 Highlands School (100) Apprentice pin Highlands School 2 …" at bounding box center [733, 423] width 183 height 500
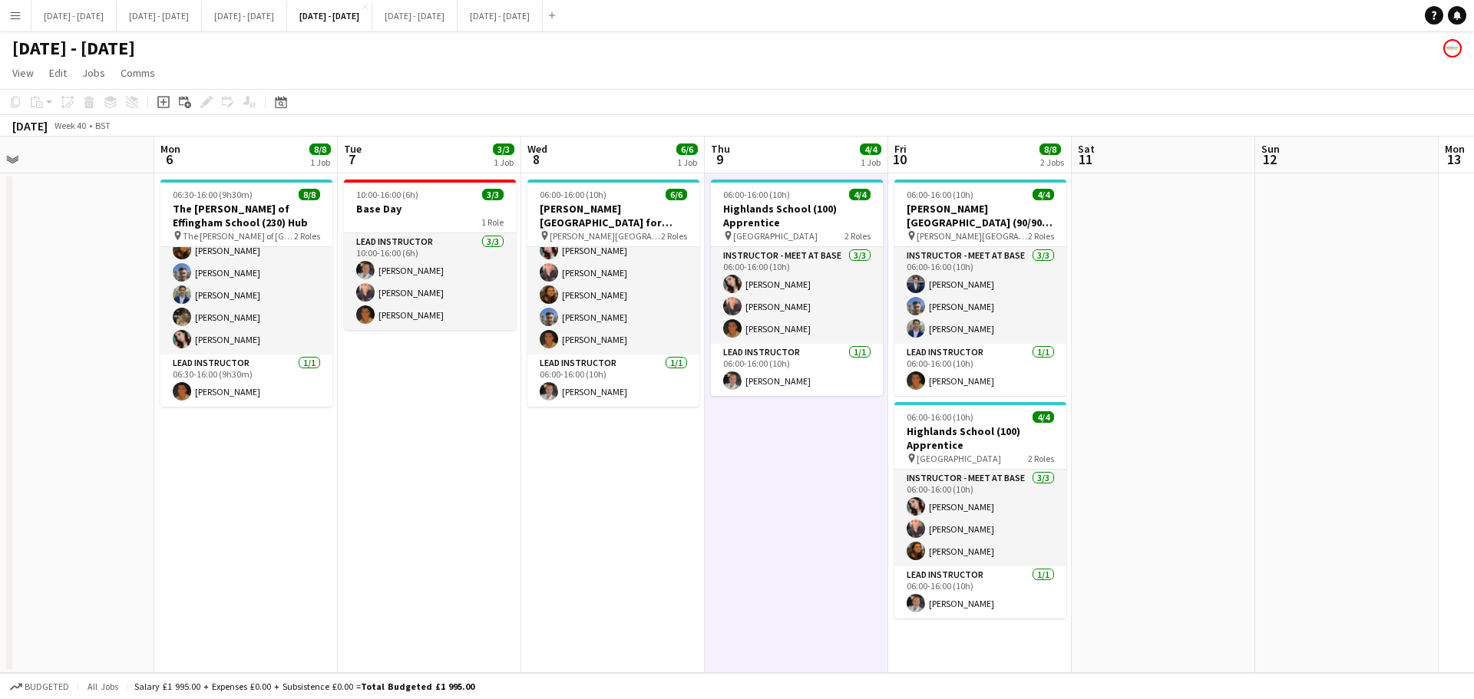
scroll to position [0, 389]
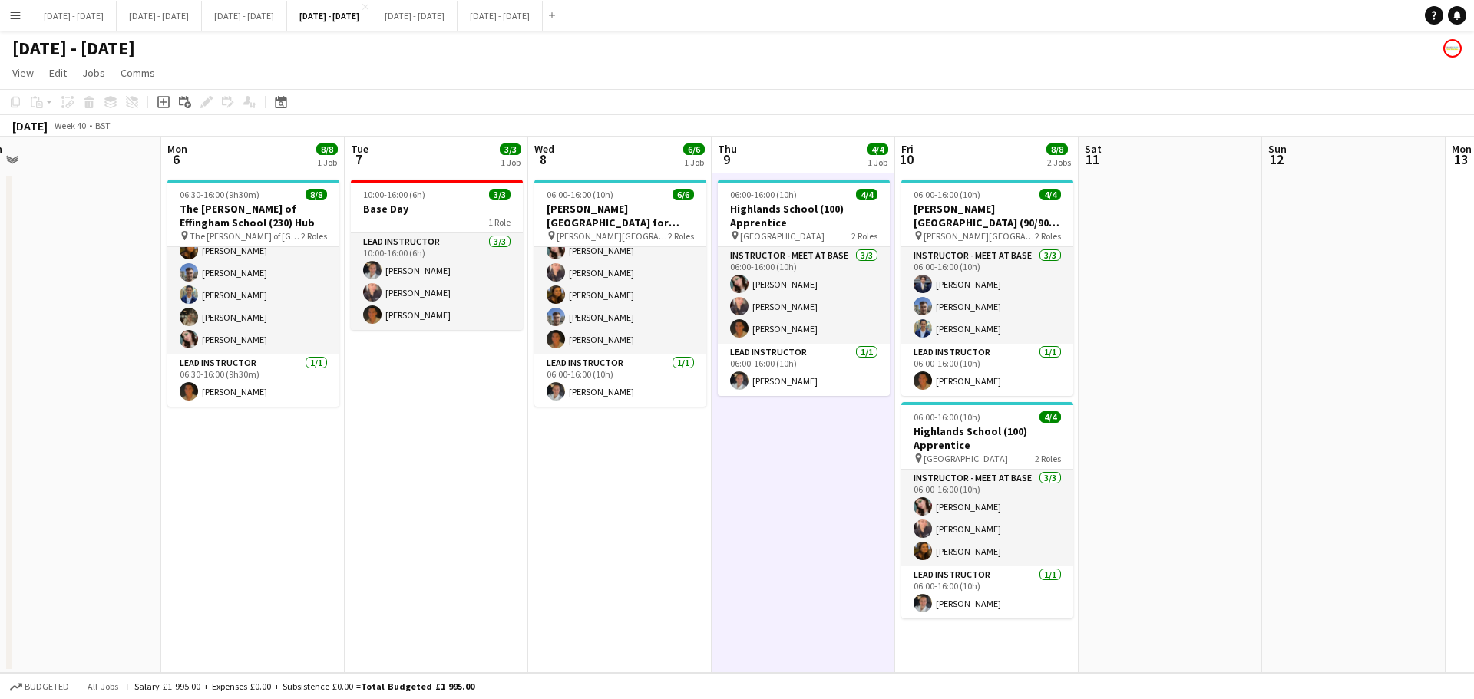
drag, startPoint x: 667, startPoint y: 539, endPoint x: 737, endPoint y: 515, distance: 73.8
click at [737, 515] on app-calendar-viewport "Fri 3 Sat 4 Sun 5 Mon 6 8/8 1 Job Tue 7 3/3 1 Job Wed 8 6/6 1 Job Thu 9 4/4 1 J…" at bounding box center [737, 405] width 1474 height 537
click at [287, 21] on button "Sept 29th - Oct 3rd 2025 Close" at bounding box center [244, 16] width 85 height 30
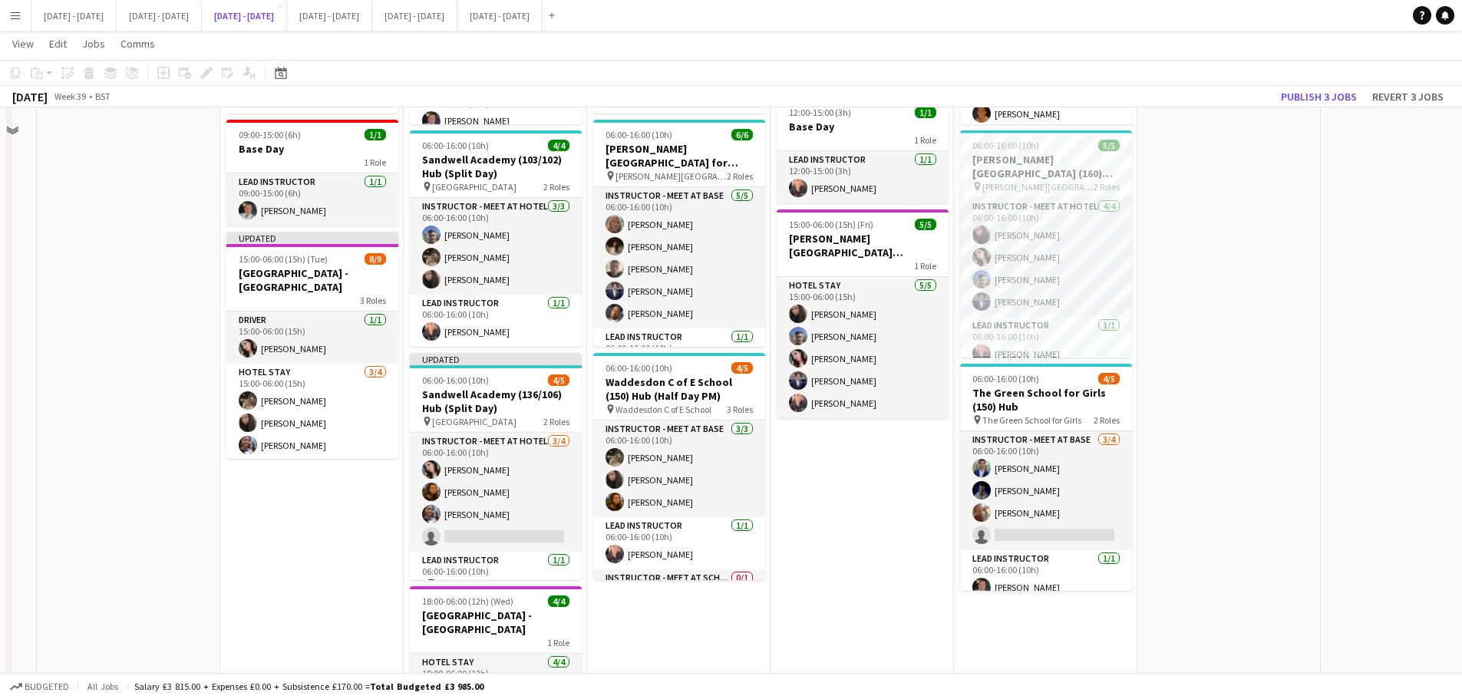
scroll to position [307, 0]
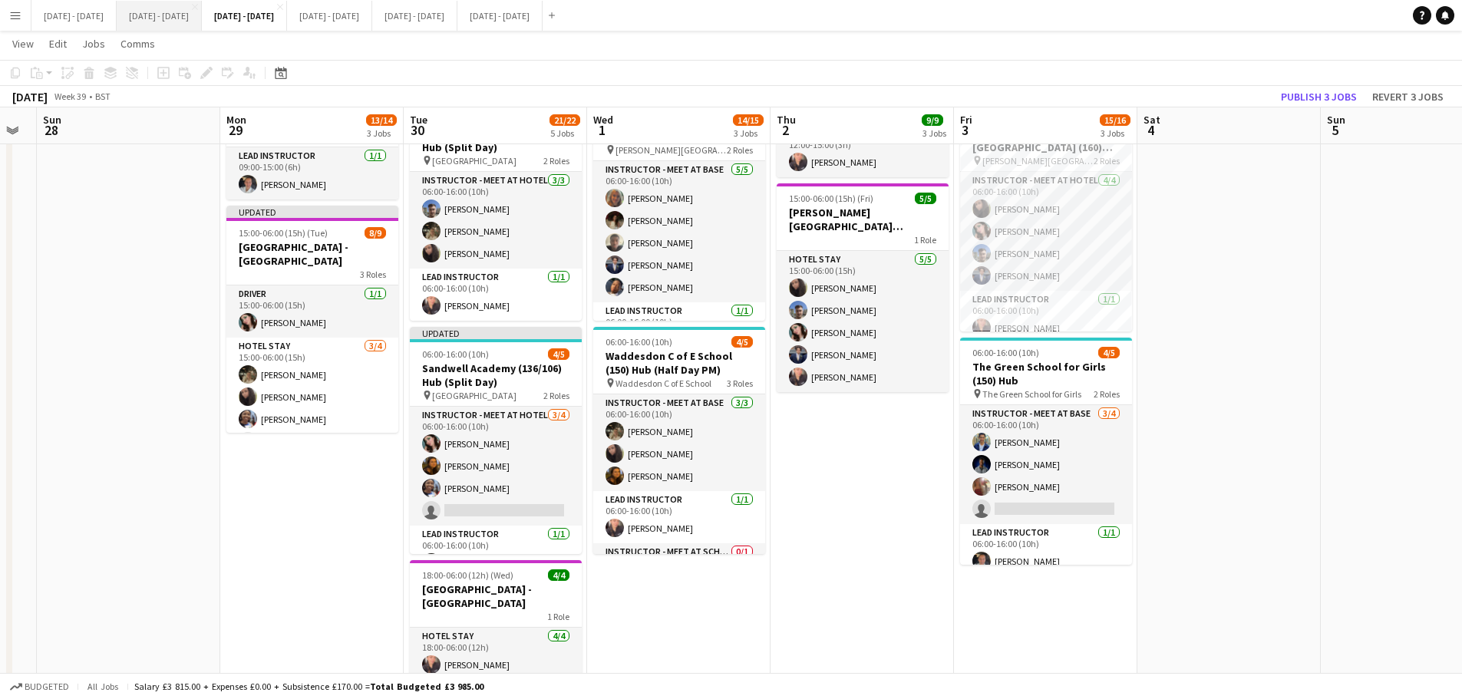
click at [190, 16] on button "[DATE] - [DATE] Close" at bounding box center [159, 16] width 85 height 30
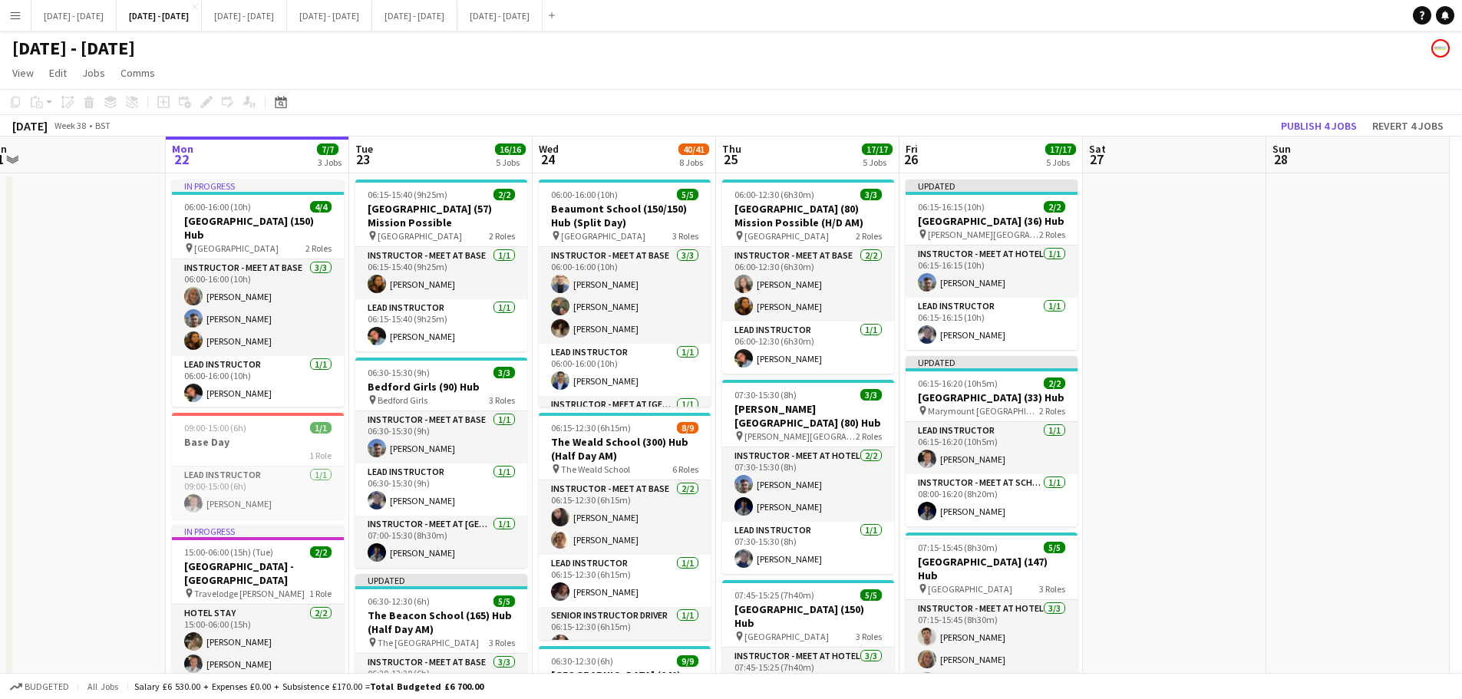
scroll to position [0, 384]
drag, startPoint x: 1159, startPoint y: 358, endPoint x: 1185, endPoint y: 345, distance: 28.5
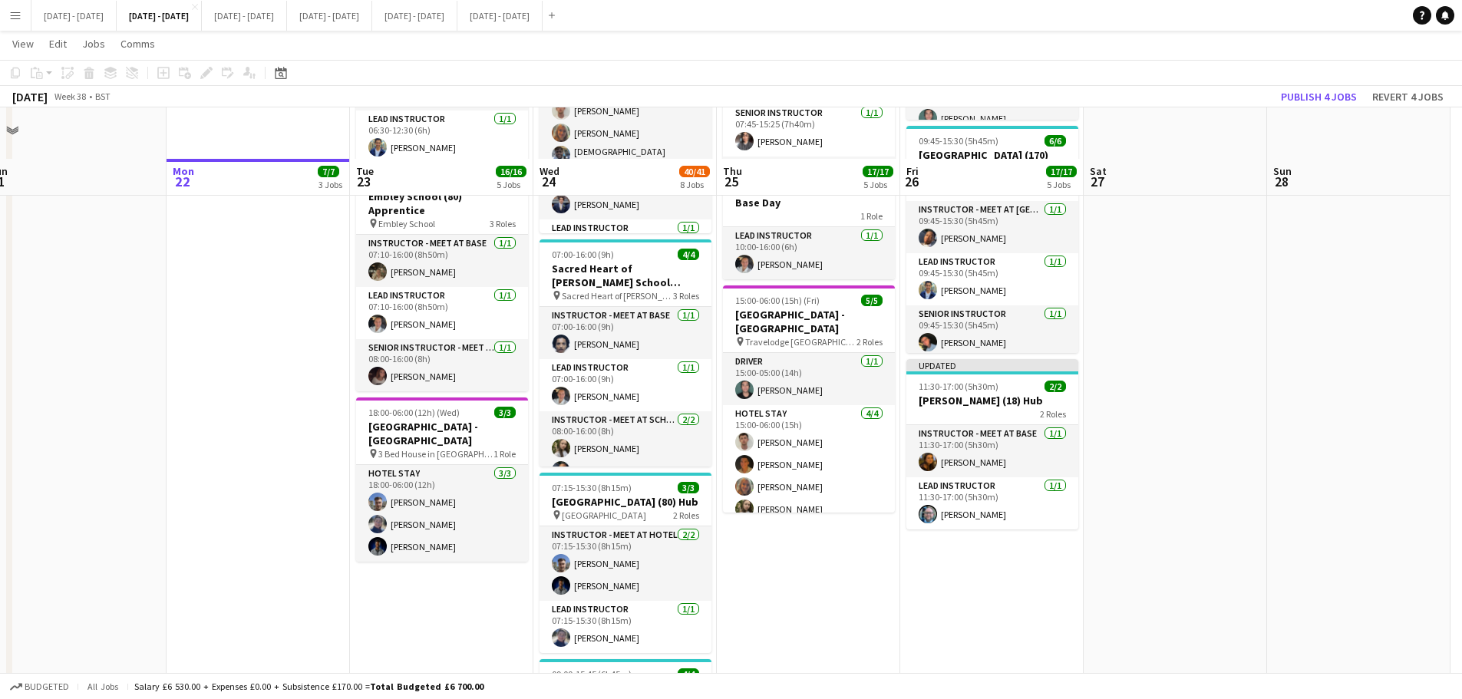
scroll to position [614, 0]
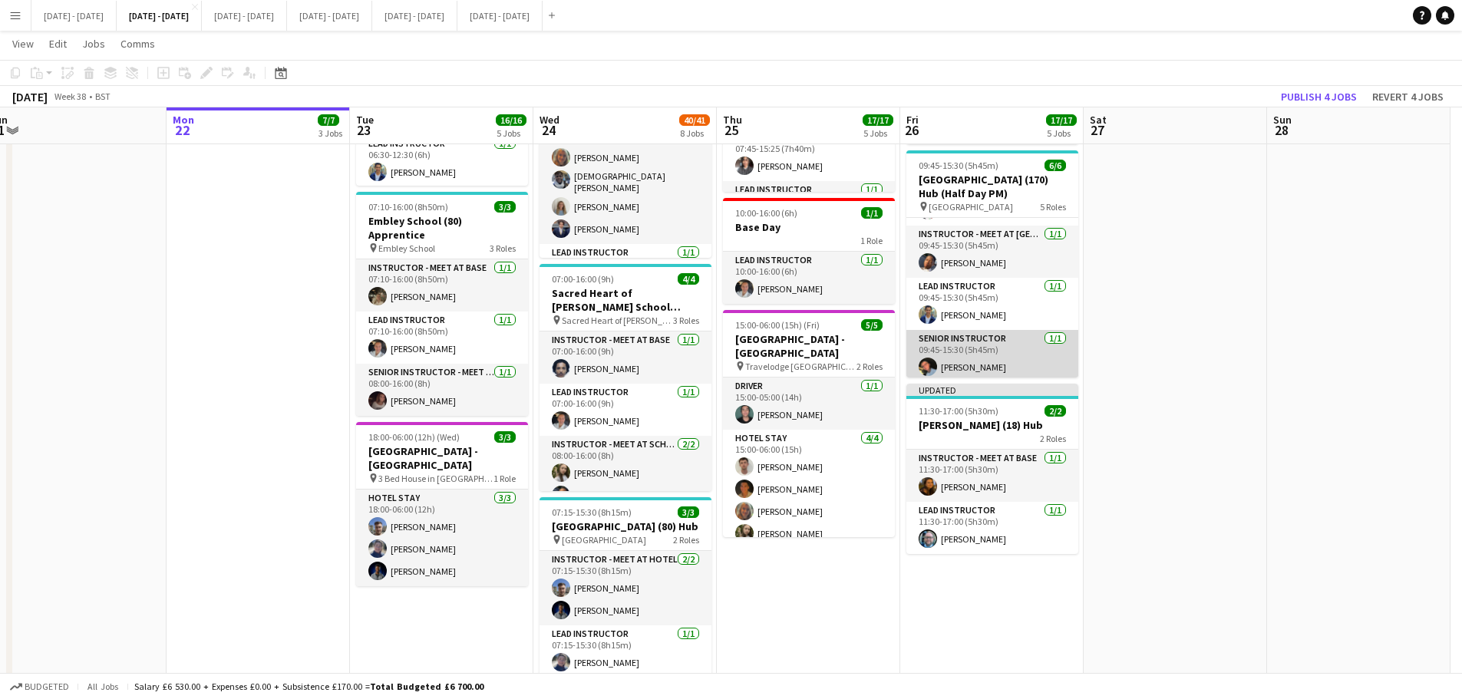
click at [1020, 382] on app-card-role "Senior Instructor 1/1 09:45-15:30 (5h45m) Eloise Cook" at bounding box center [993, 356] width 172 height 52
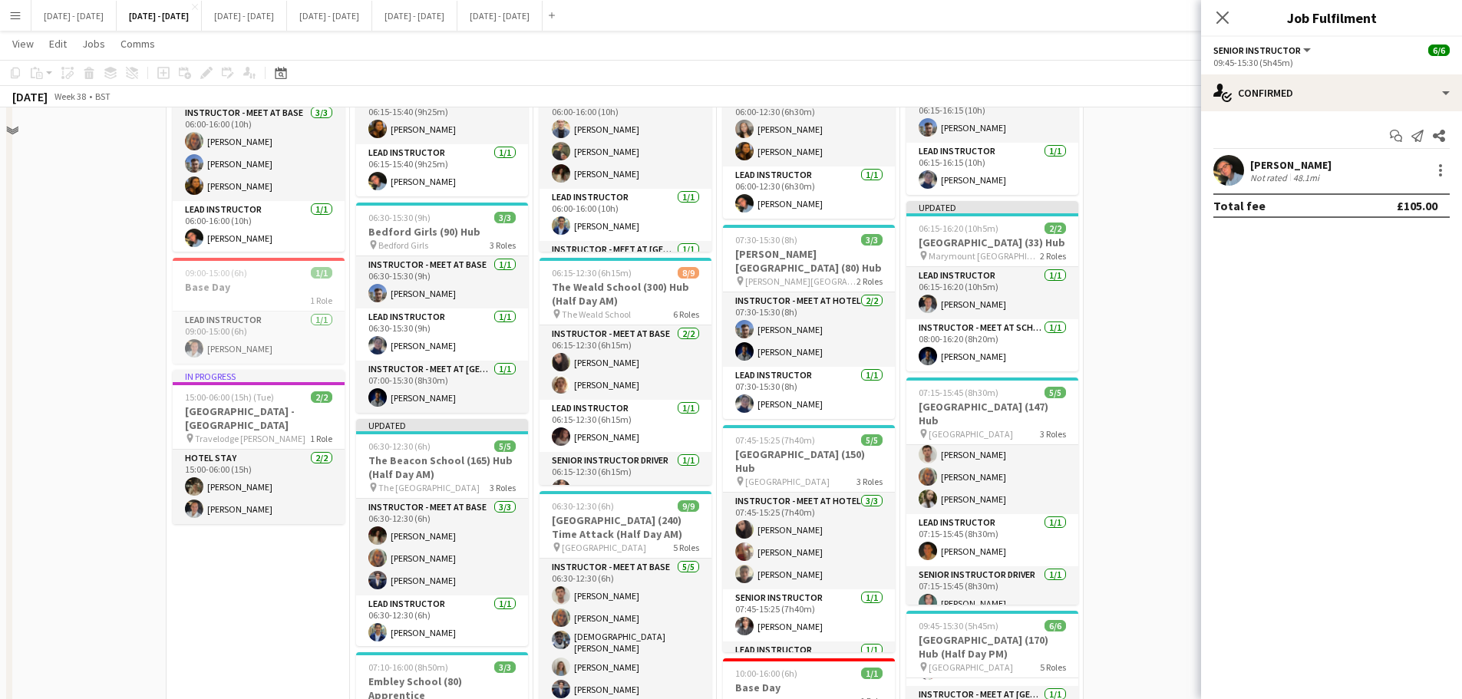
scroll to position [0, 0]
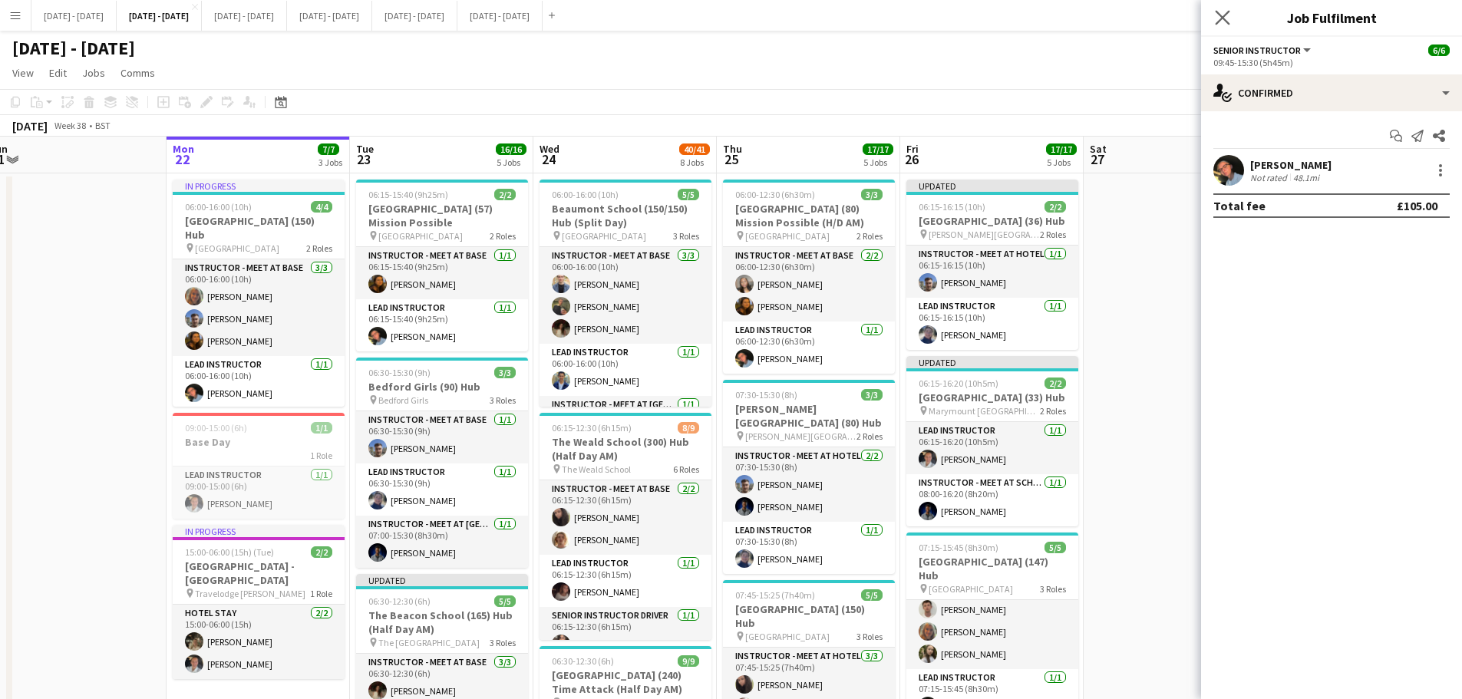
click at [1178, 19] on app-icon "Close pop-in" at bounding box center [1223, 18] width 22 height 22
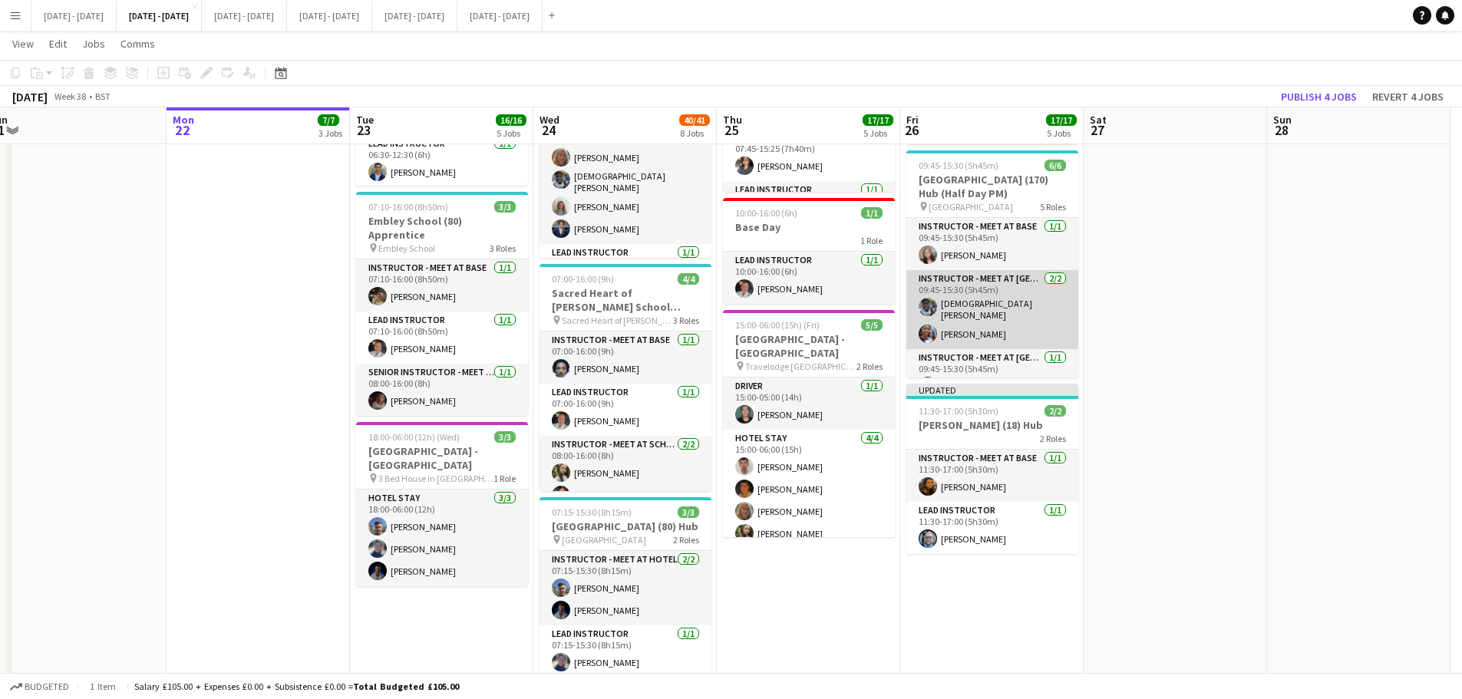
click at [1009, 321] on app-card-role "Instructor - Meet at Pick Up Point 2/2 09:45-15:30 (5h45m) Adesua Odidison Ogec…" at bounding box center [993, 309] width 172 height 79
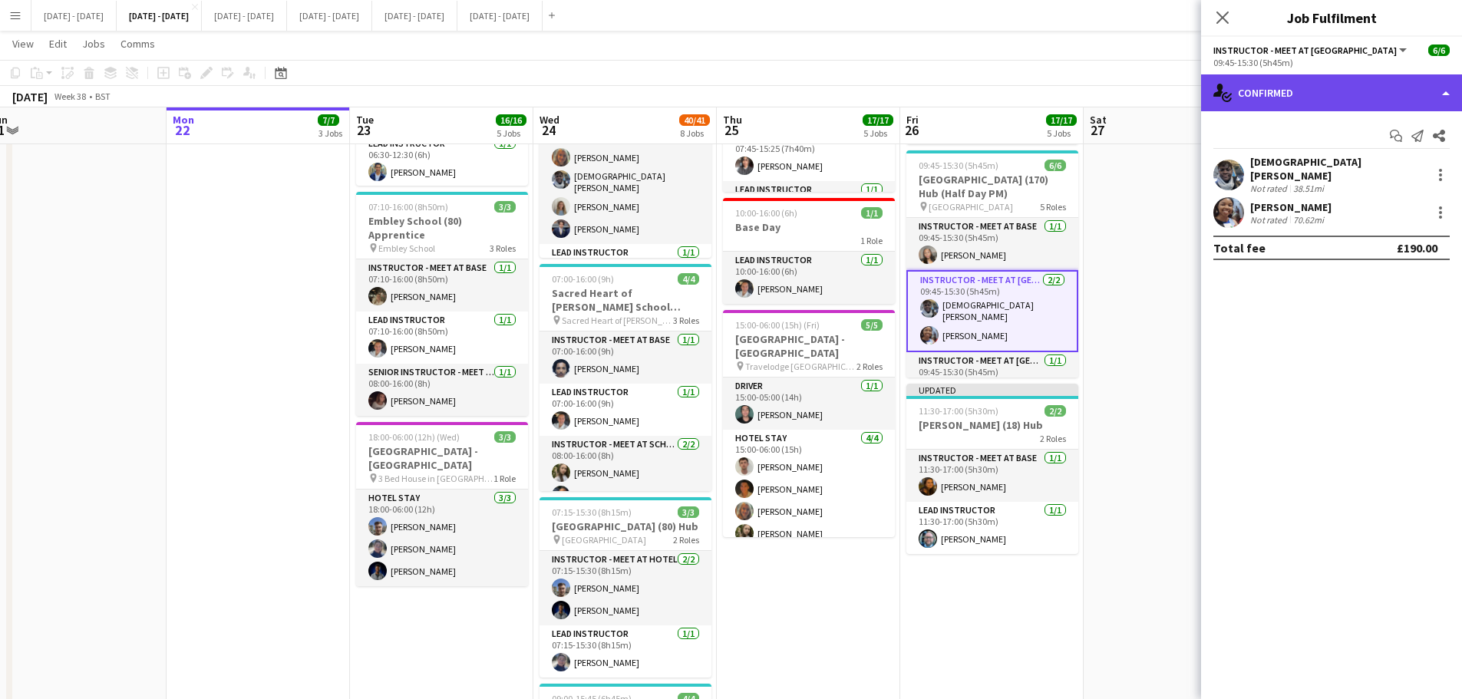
click at [1178, 86] on div "single-neutral-actions-check-2 Confirmed" at bounding box center [1331, 92] width 261 height 37
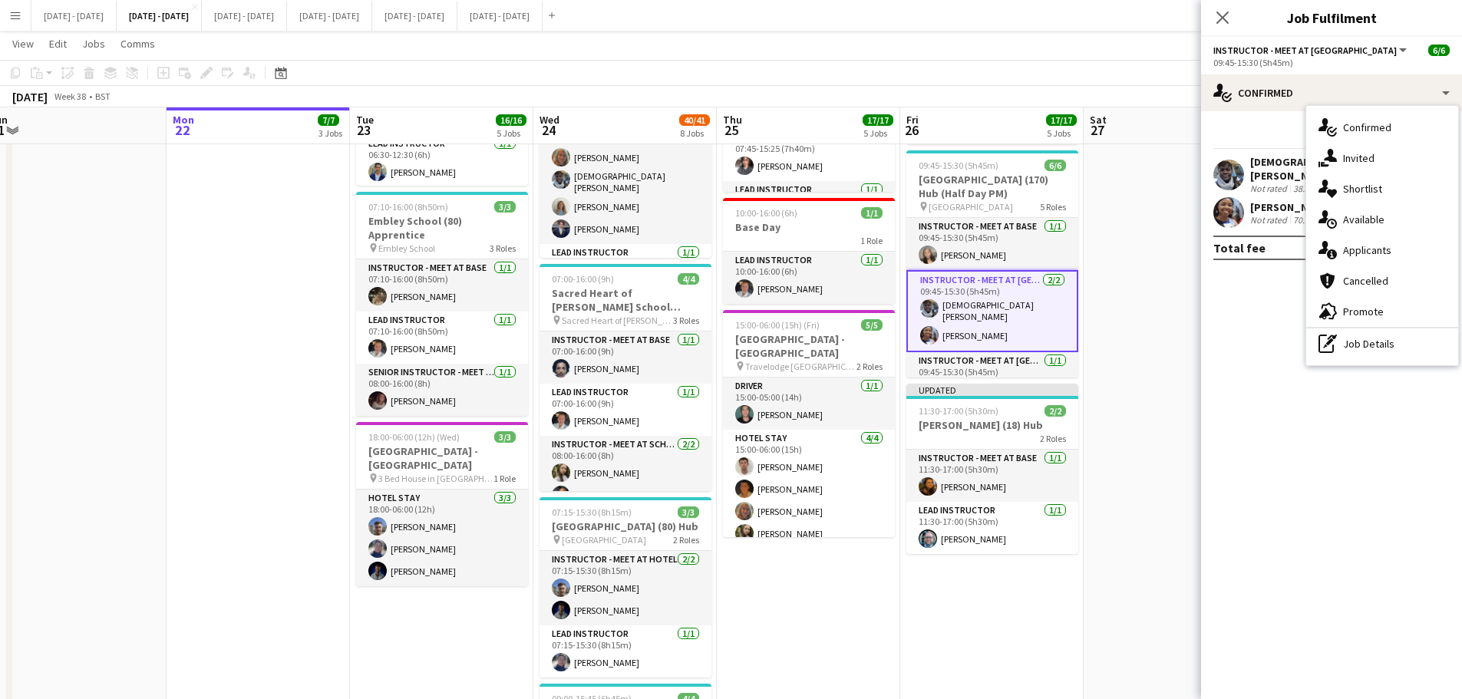
click at [1178, 218] on span "Available" at bounding box center [1363, 220] width 41 height 14
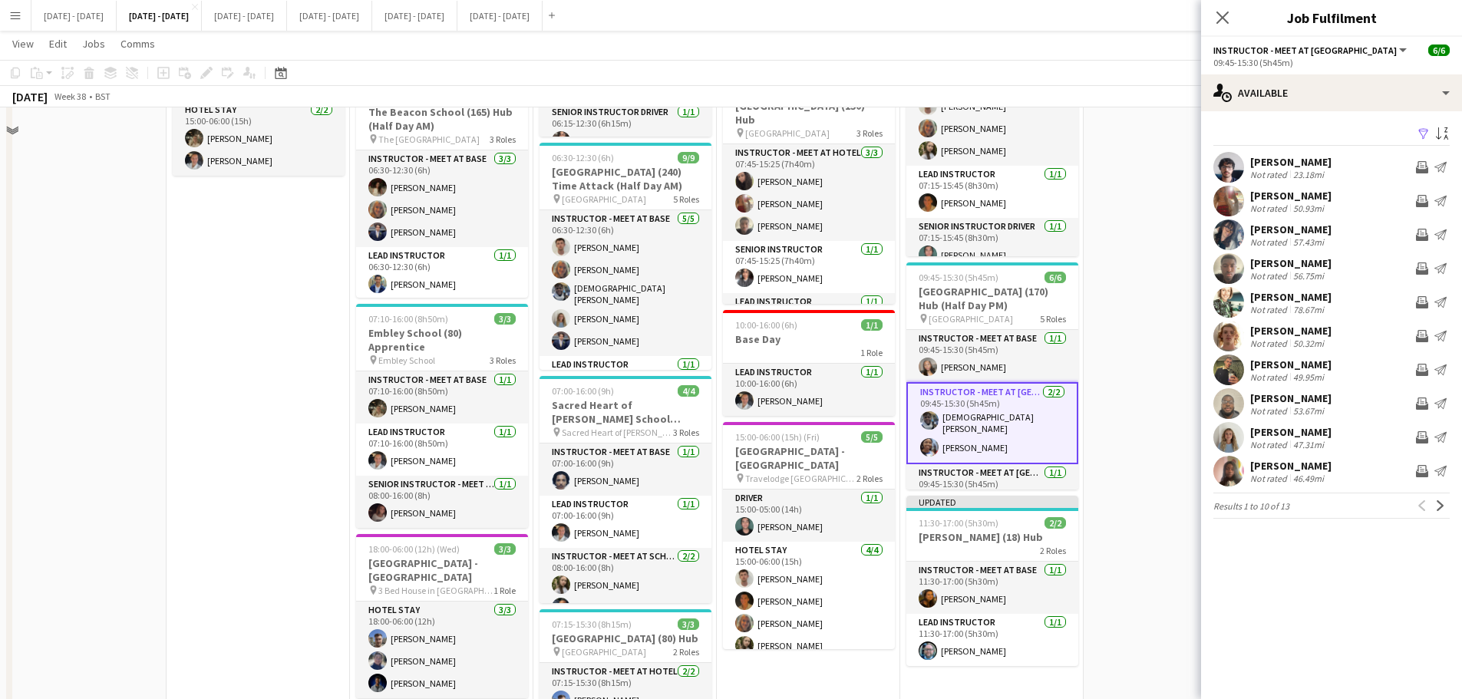
scroll to position [537, 0]
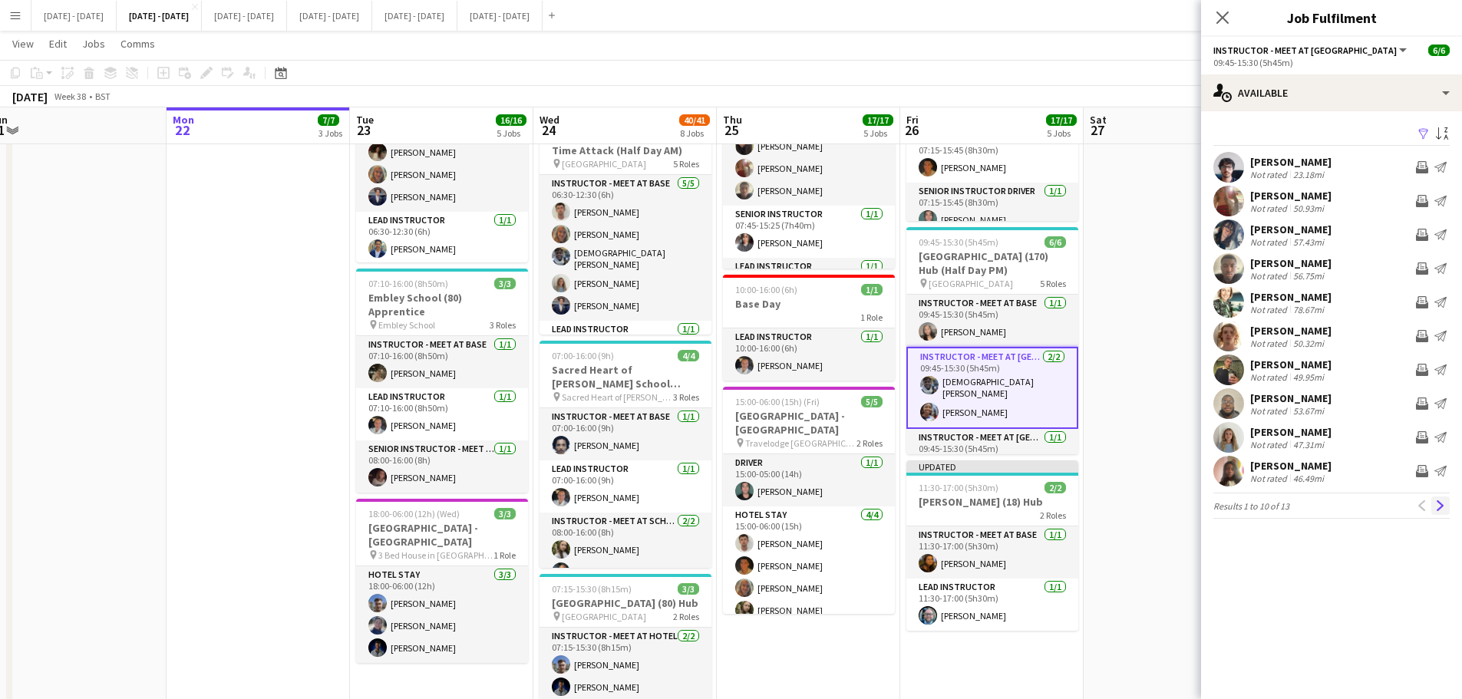
click at [1178, 505] on app-icon "Next" at bounding box center [1441, 506] width 11 height 11
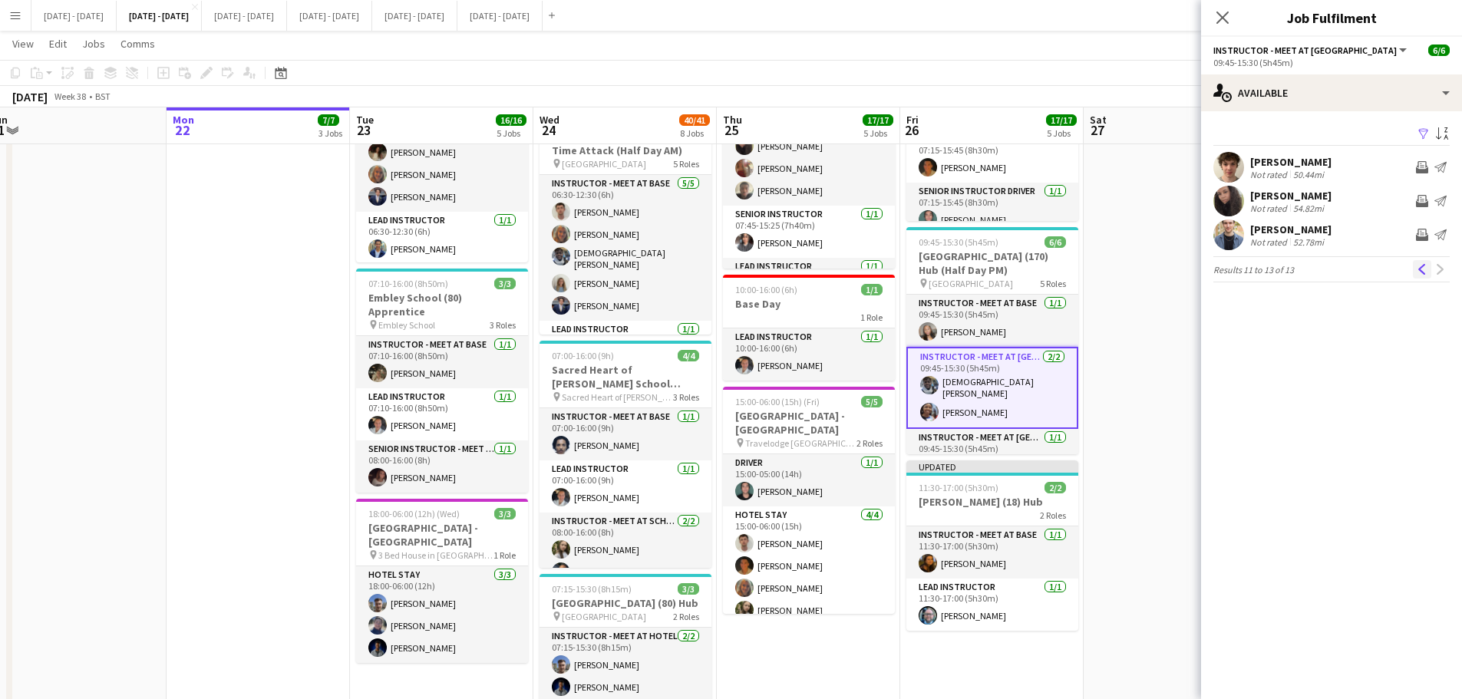
click at [1178, 272] on app-icon "Previous" at bounding box center [1422, 269] width 11 height 11
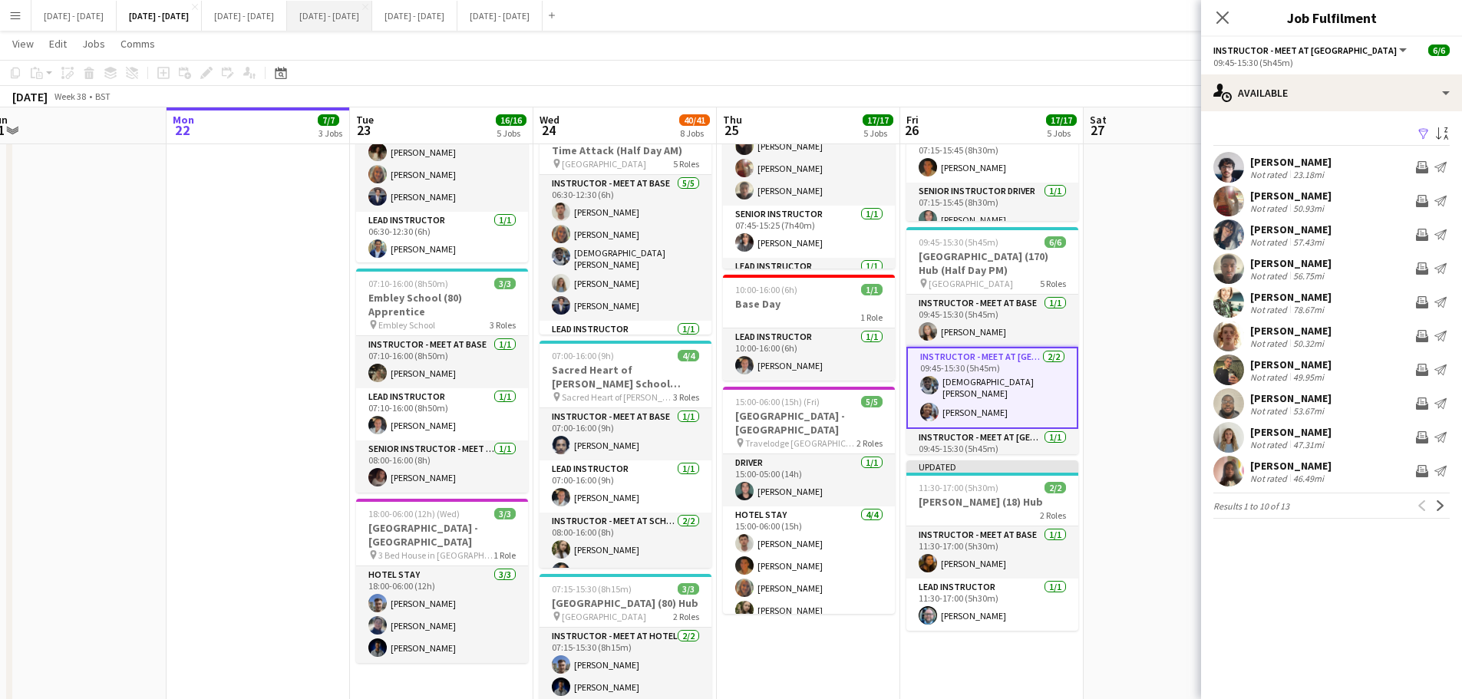
click at [372, 22] on button "Oct 6th - 10th 2025 Close" at bounding box center [329, 16] width 85 height 30
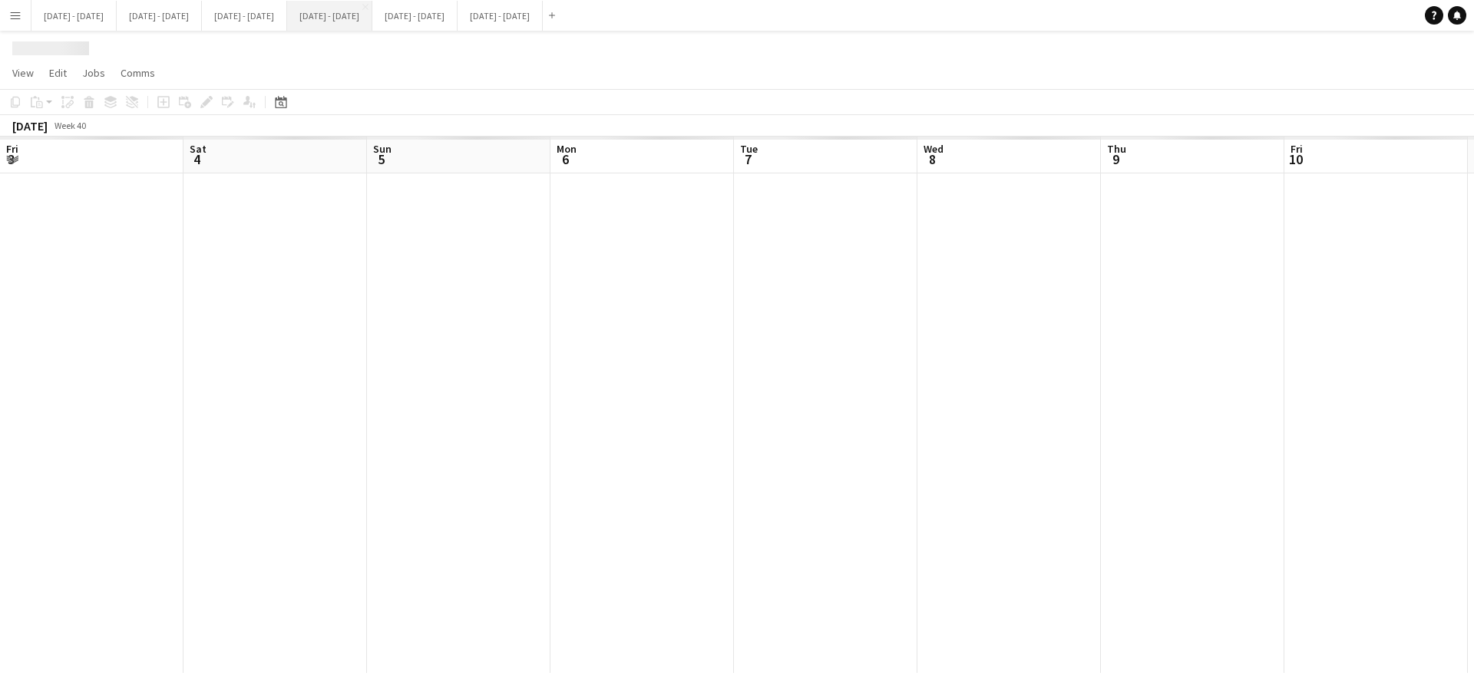
scroll to position [0, 389]
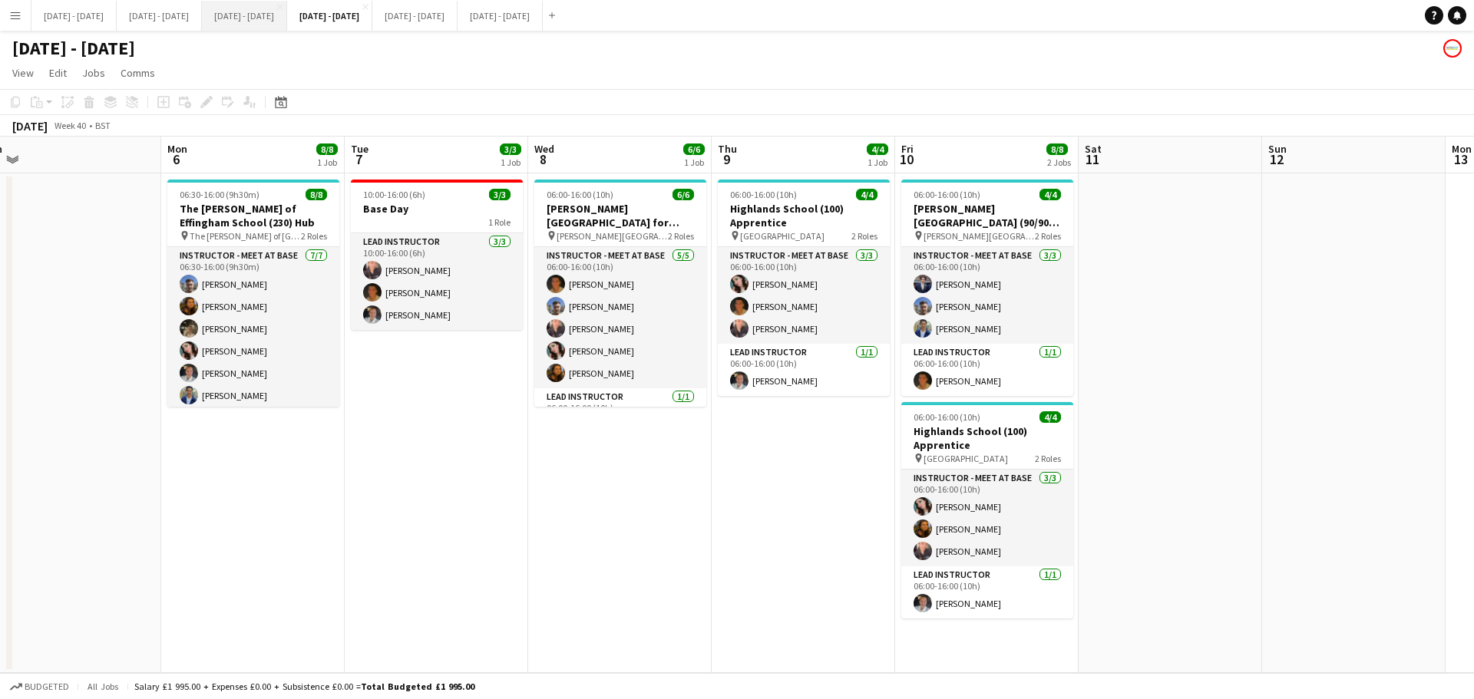
click at [287, 18] on button "Sept 29th - Oct 3rd 2025 Close" at bounding box center [244, 16] width 85 height 30
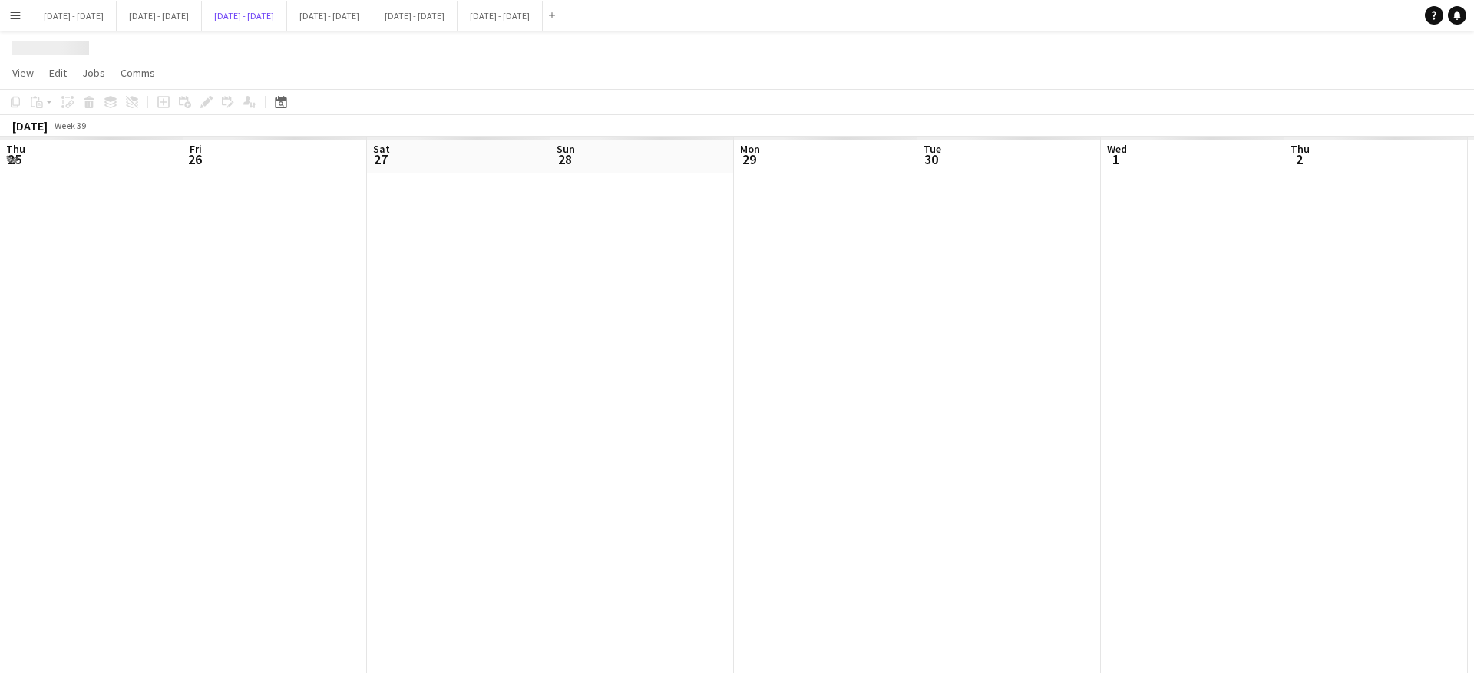
scroll to position [0, 514]
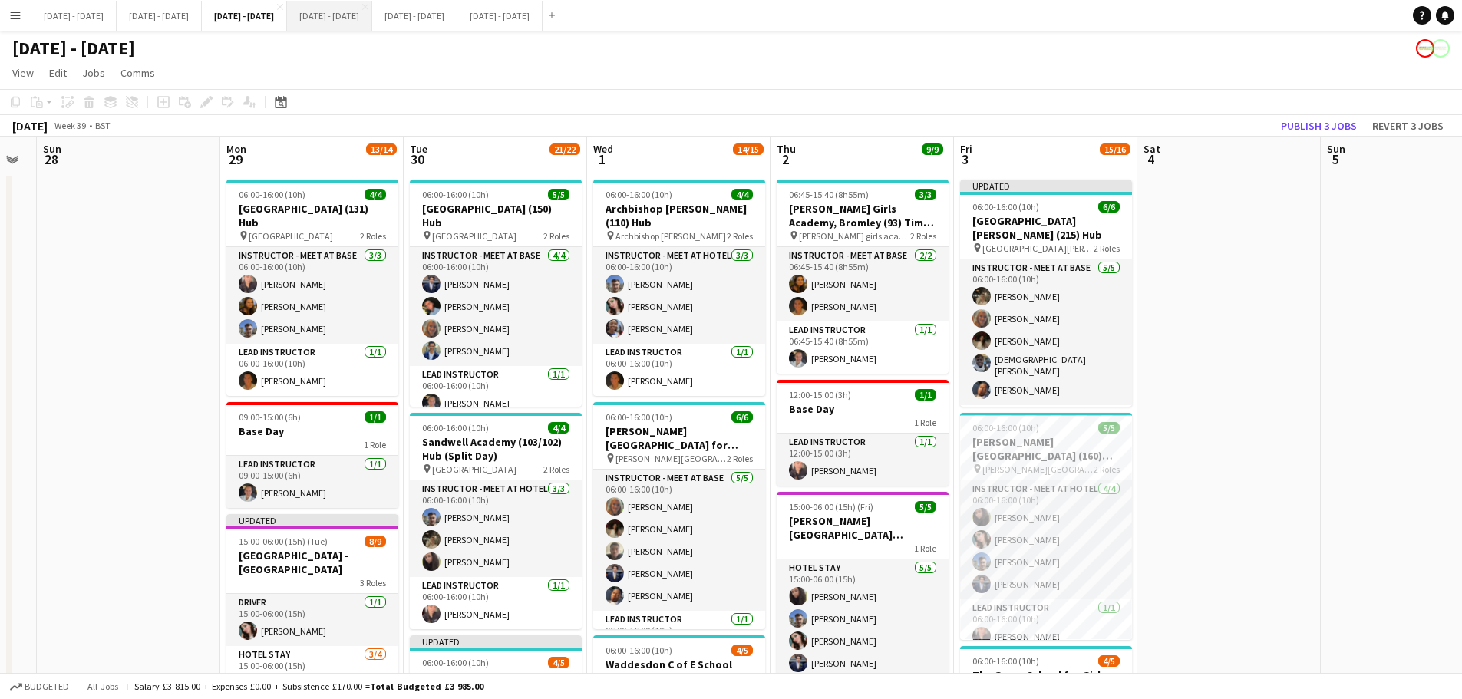
click at [369, 2] on button "Oct 6th - 10th 2025 Close" at bounding box center [329, 16] width 85 height 30
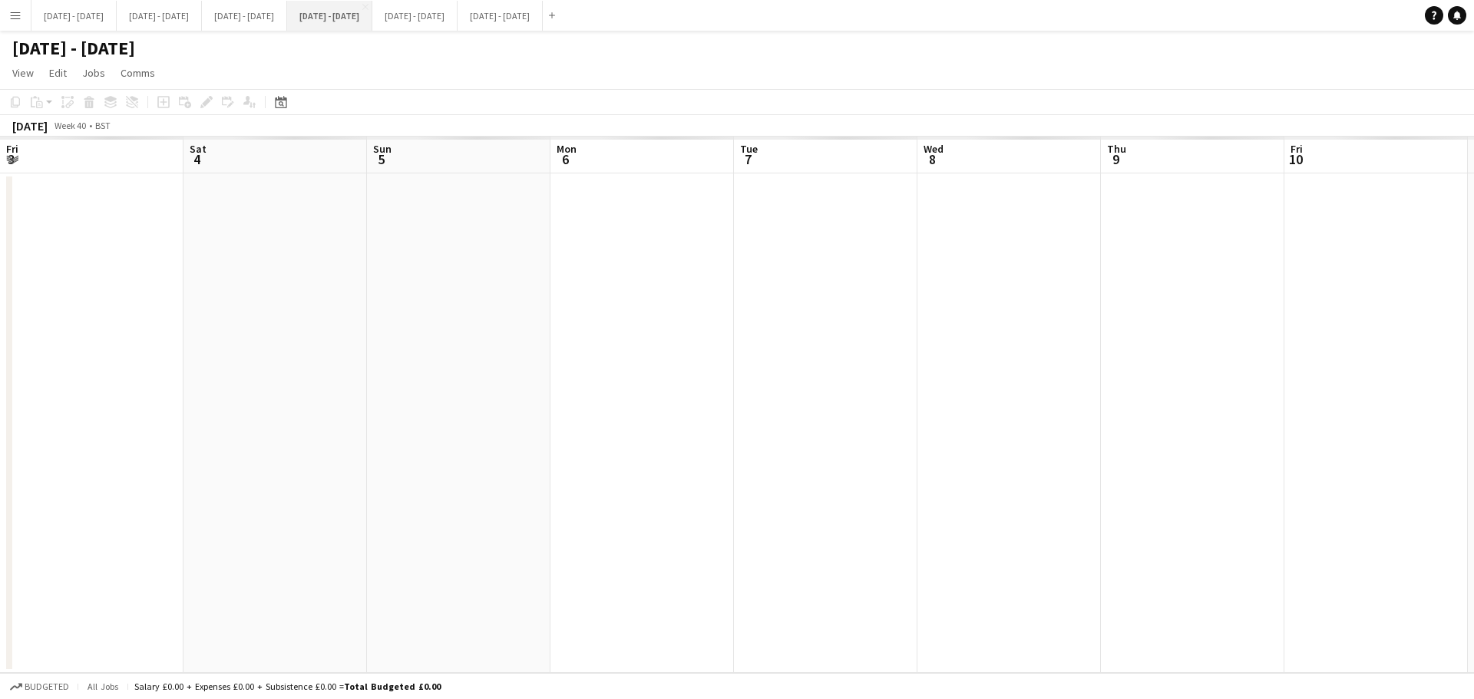
scroll to position [0, 389]
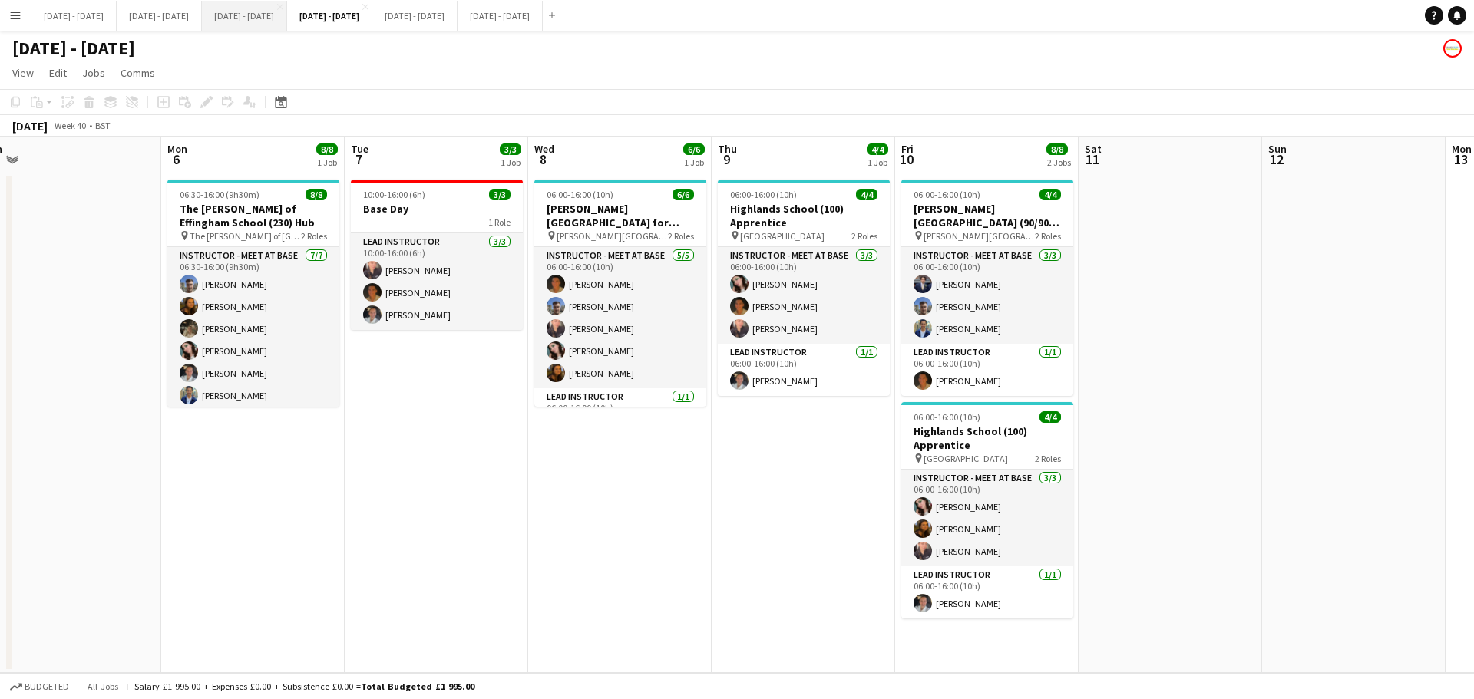
click at [278, 1] on button "Sept 29th - Oct 3rd 2025 Close" at bounding box center [244, 16] width 85 height 30
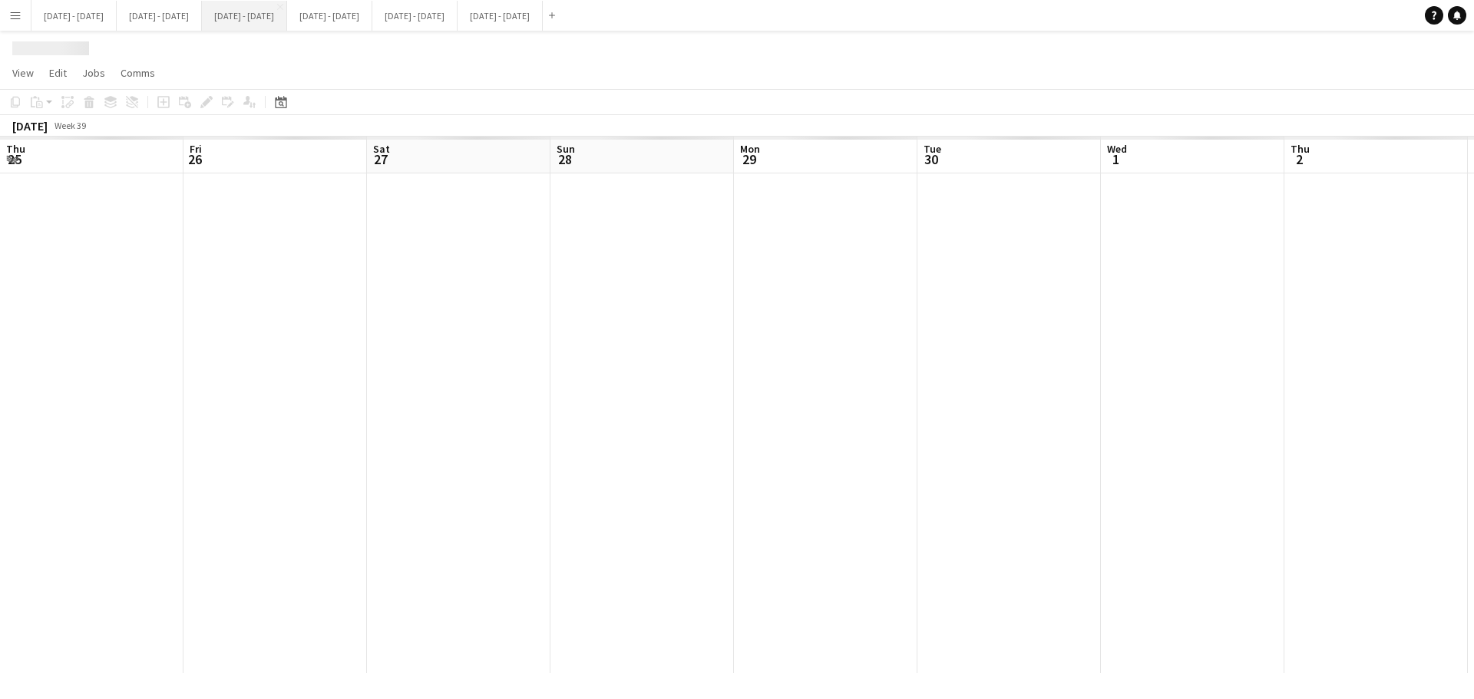
scroll to position [0, 514]
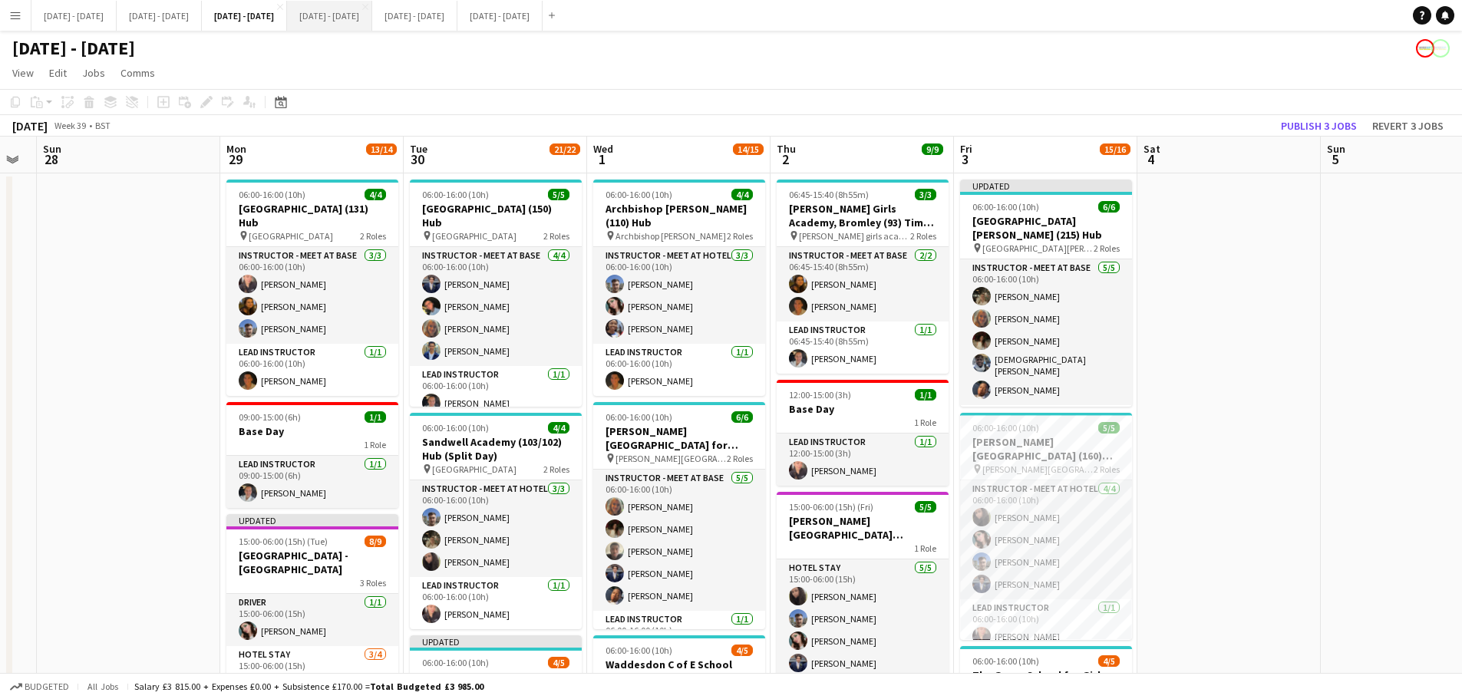
click at [372, 18] on button "Oct 6th - 10th 2025 Close" at bounding box center [329, 16] width 85 height 30
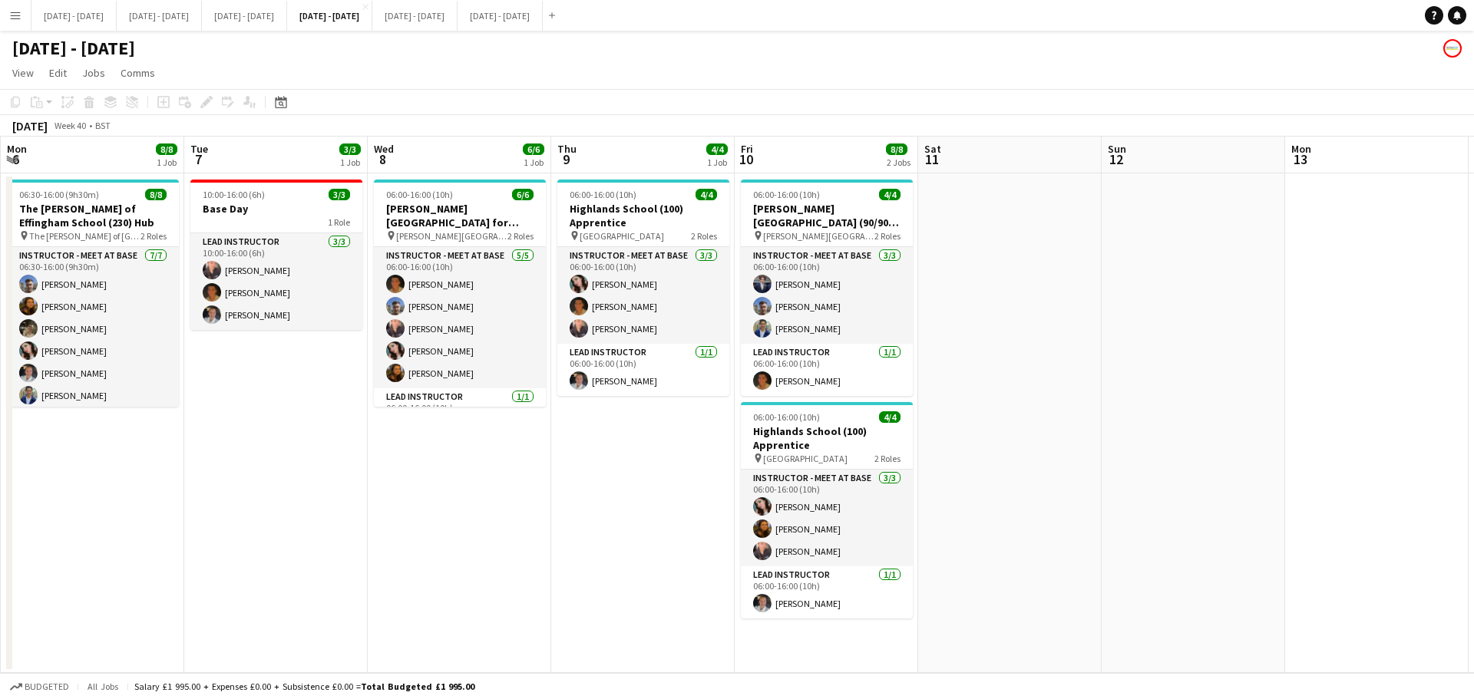
scroll to position [0, 375]
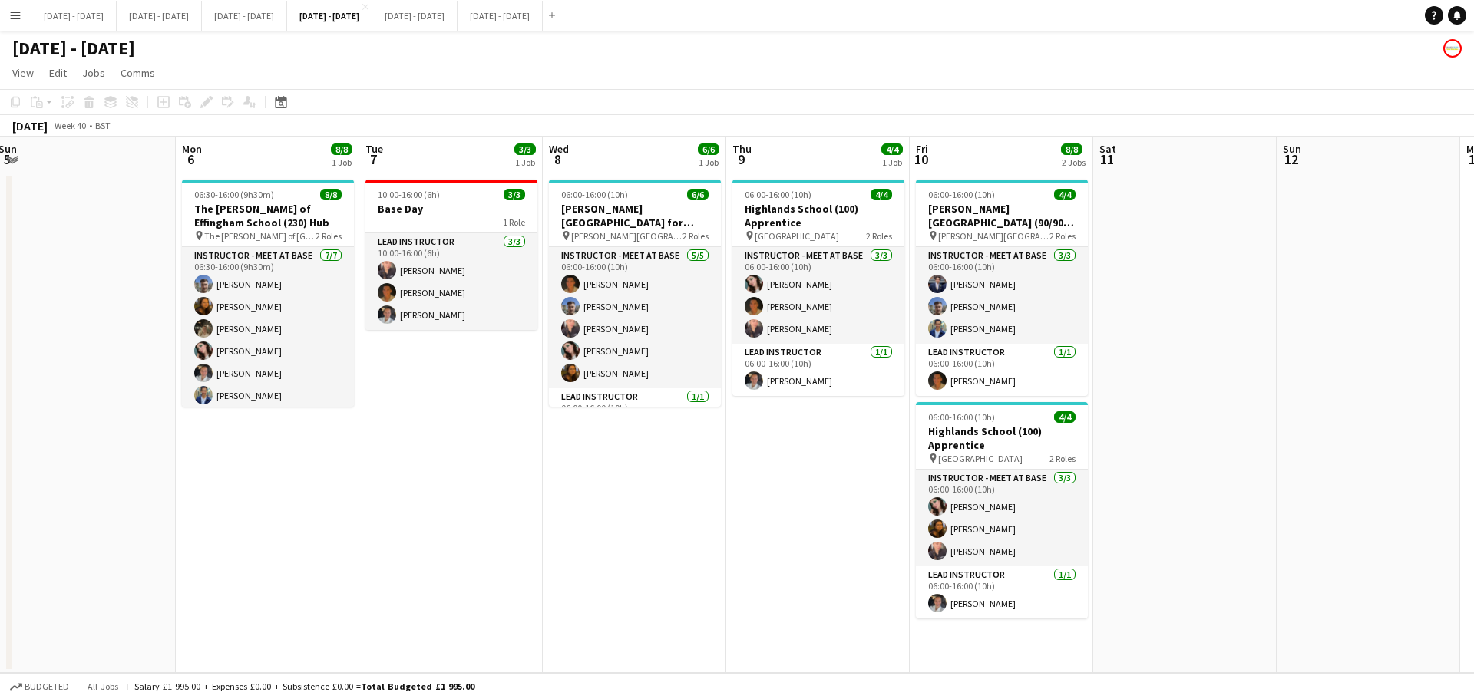
drag, startPoint x: 718, startPoint y: 563, endPoint x: 732, endPoint y: 560, distance: 14.8
click at [732, 533] on app-calendar-viewport "Fri 3 Sat 4 Sun 5 Mon 6 8/8 1 Job Tue 7 3/3 1 Job Wed 8 6/6 1 Job Thu 9 4/4 1 J…" at bounding box center [737, 405] width 1474 height 537
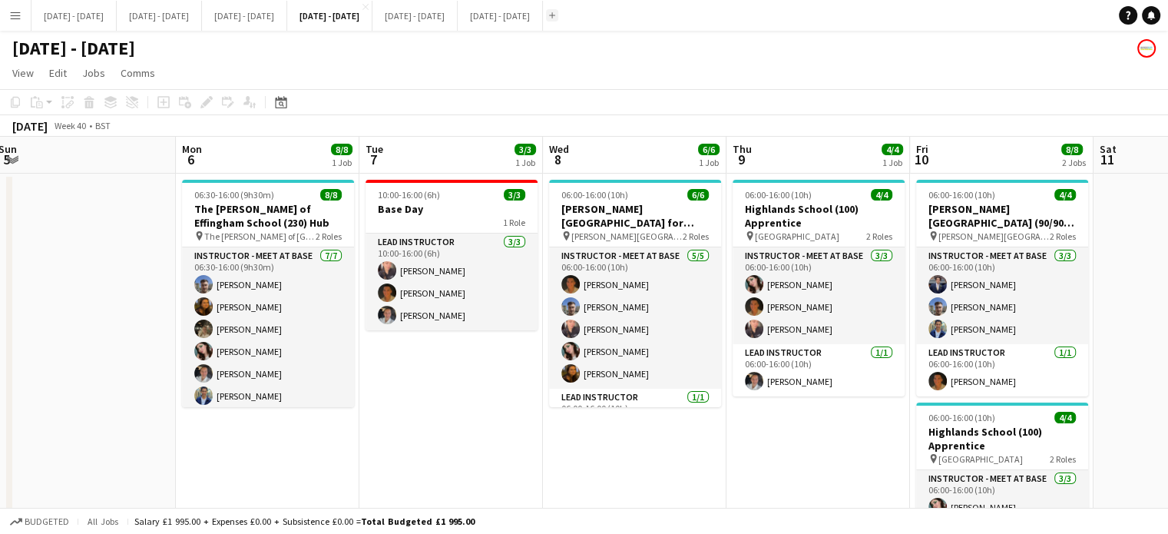
click at [555, 15] on app-icon "Add" at bounding box center [552, 15] width 6 height 6
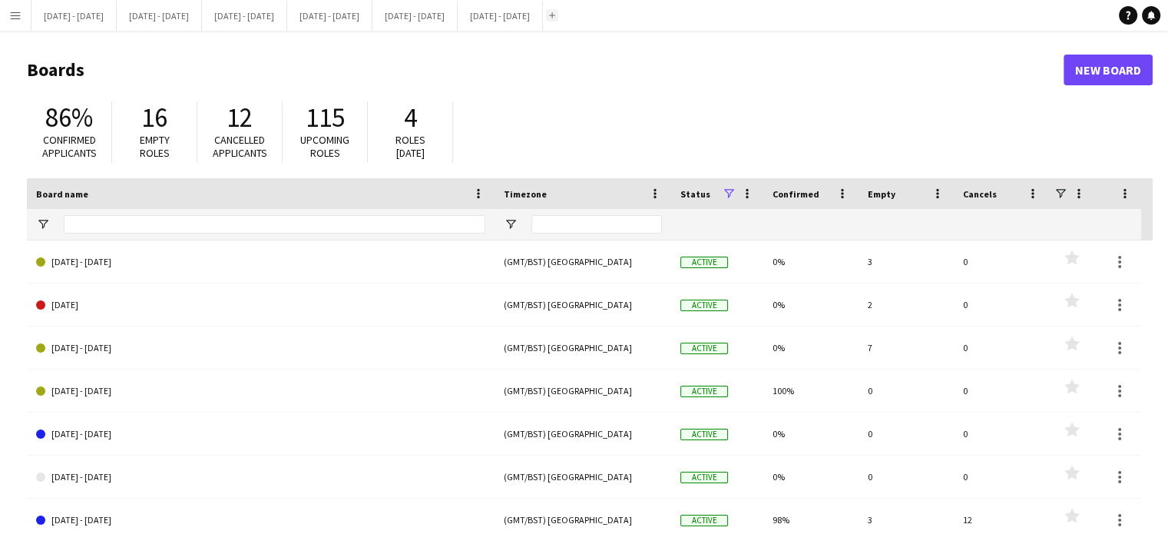
click at [555, 17] on app-icon "Add" at bounding box center [552, 15] width 6 height 6
click at [555, 15] on app-icon "Add" at bounding box center [552, 15] width 6 height 6
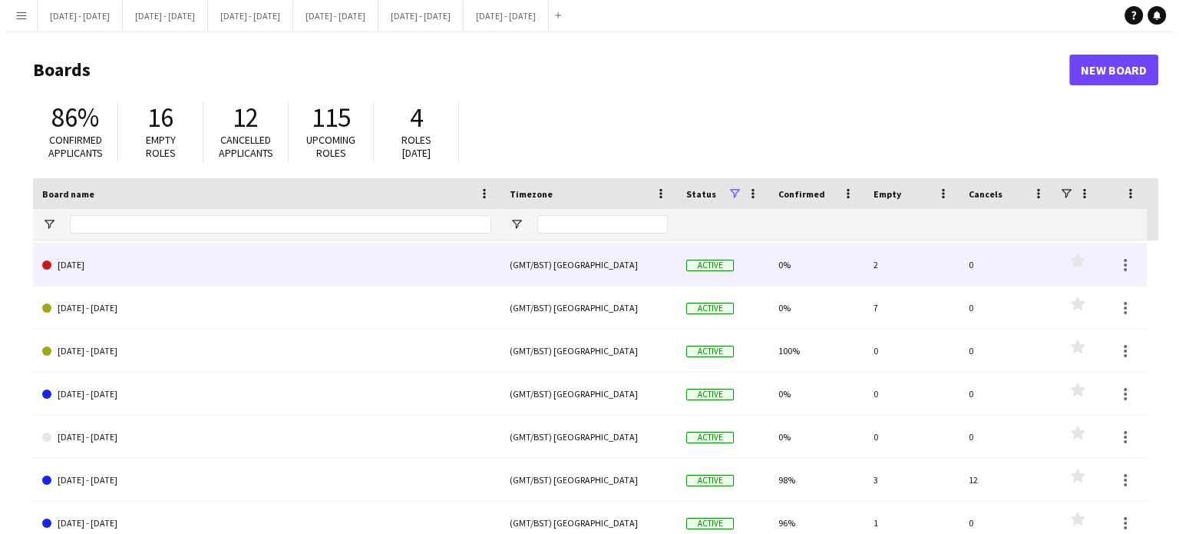
scroll to position [18, 0]
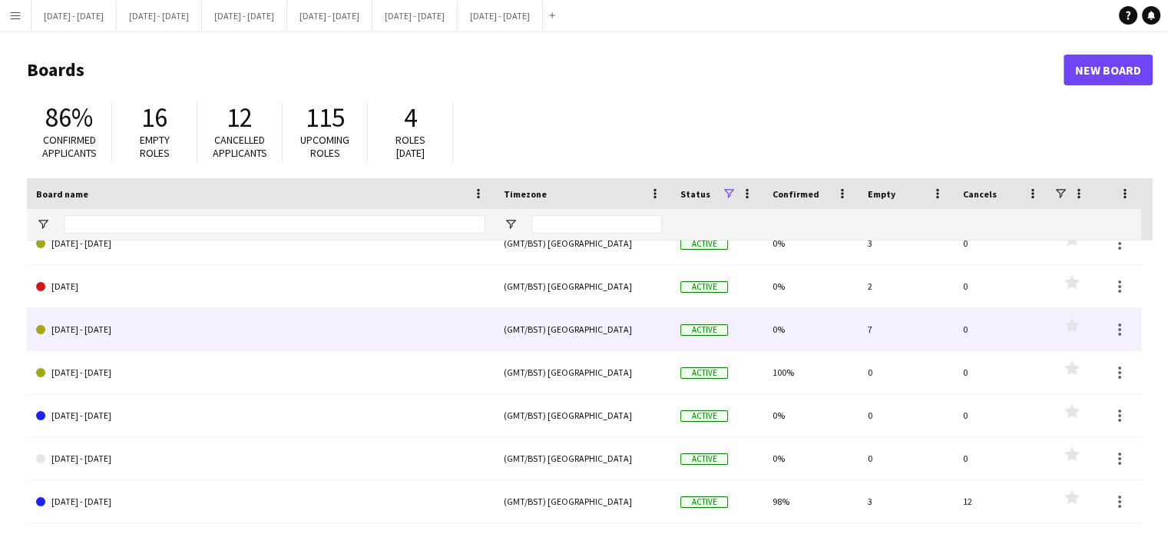
click at [104, 330] on link "[DATE] - [DATE]" at bounding box center [260, 329] width 449 height 43
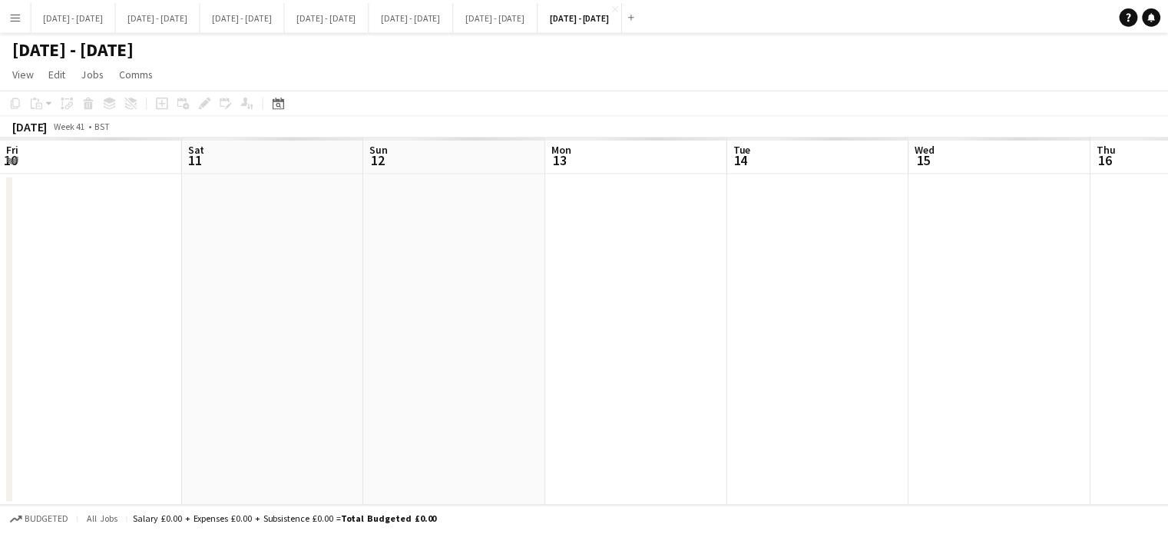
scroll to position [0, 505]
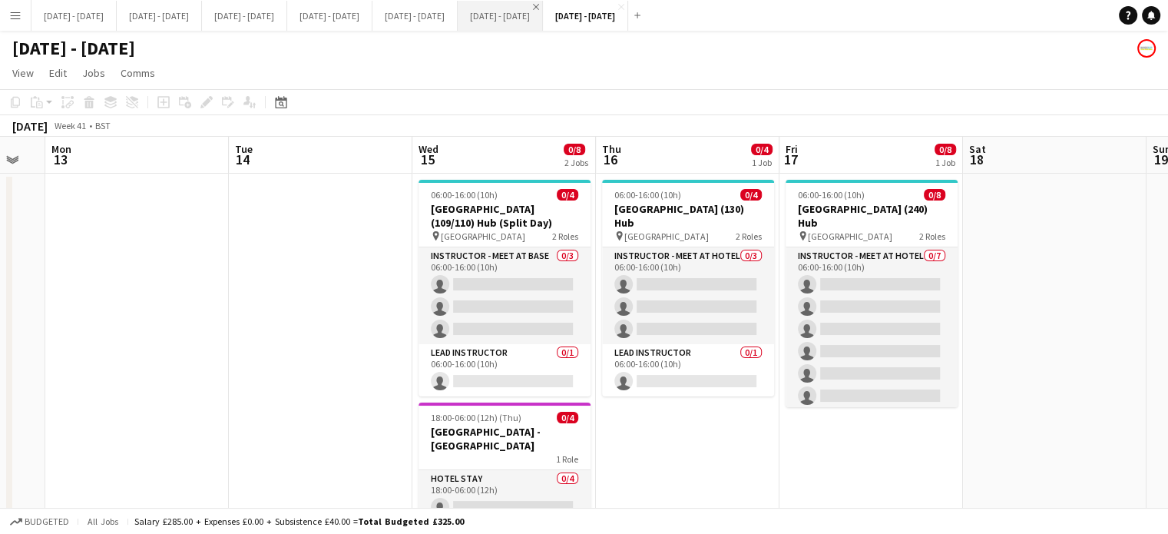
click at [539, 6] on app-icon "Close" at bounding box center [536, 7] width 6 height 6
click at [454, 5] on app-icon "Close" at bounding box center [451, 7] width 6 height 6
click at [147, 299] on app-date-cell at bounding box center [136, 397] width 183 height 448
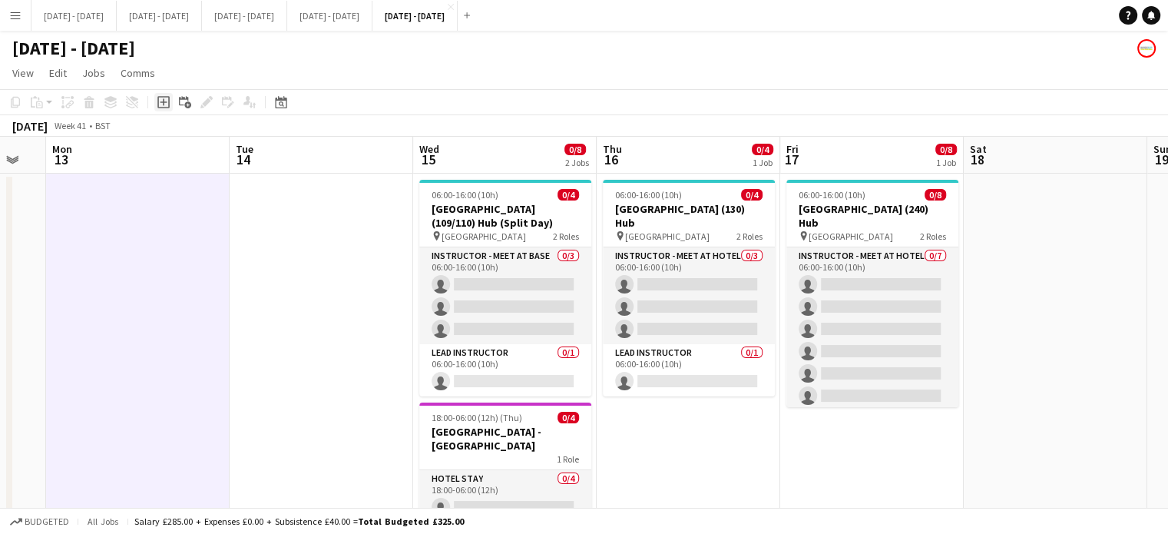
click at [162, 101] on icon "Add job" at bounding box center [163, 102] width 12 height 12
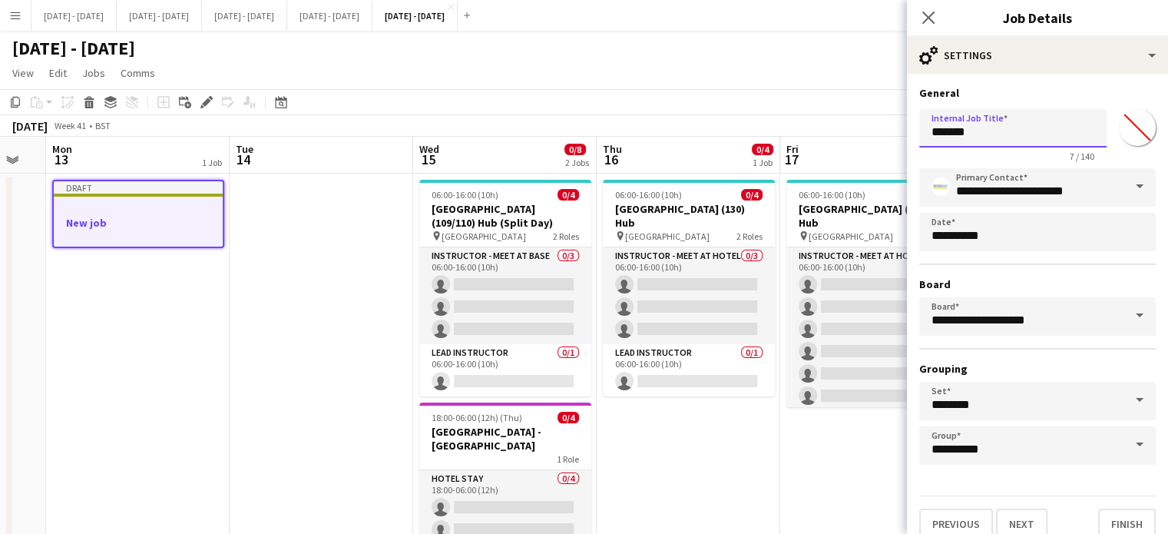
drag, startPoint x: 1007, startPoint y: 132, endPoint x: 867, endPoint y: 123, distance: 140.0
click at [867, 123] on body "Menu Boards Boards Boards All jobs Status Workforce Workforce My Workforce Recr…" at bounding box center [584, 324] width 1168 height 648
type input "**********"
click at [1131, 121] on input "*******" at bounding box center [1136, 127] width 55 height 55
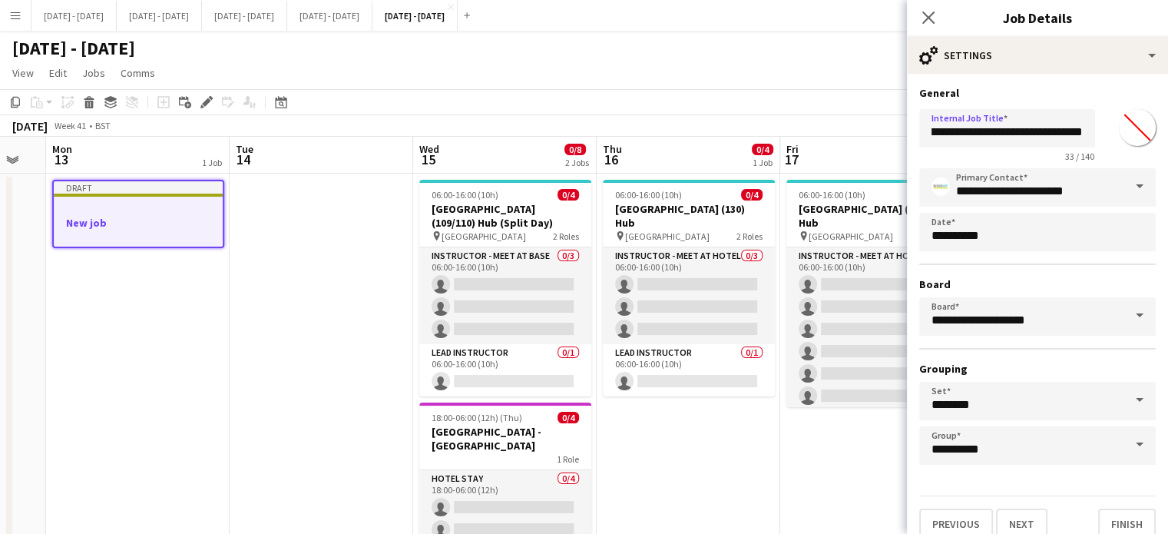
scroll to position [0, 0]
type input "*******"
click at [1096, 81] on div "**********" at bounding box center [1037, 313] width 261 height 478
click at [1035, 514] on button "Next" at bounding box center [1021, 523] width 51 height 31
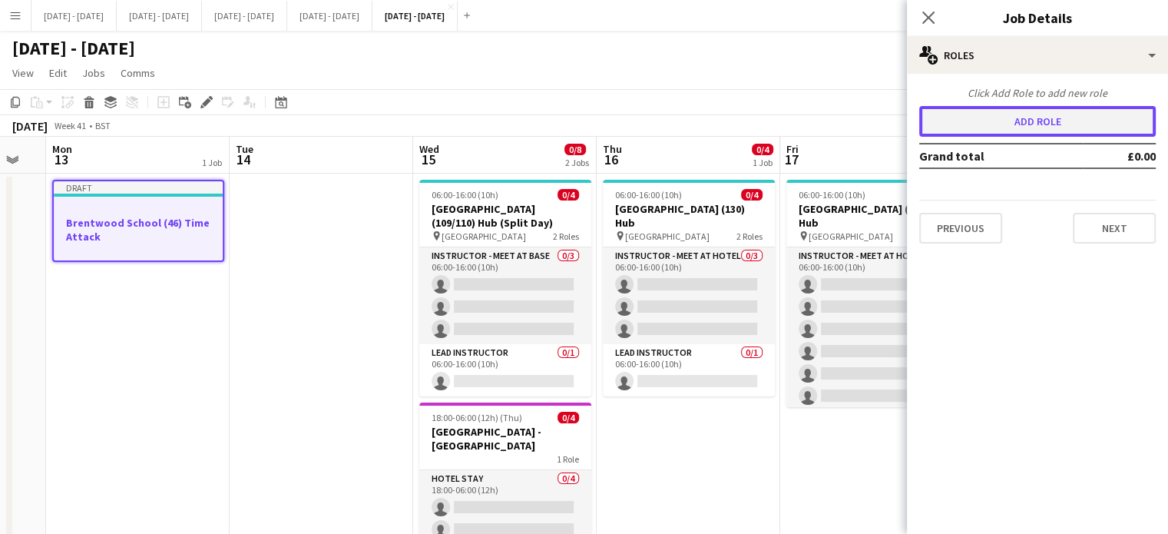
click at [1046, 127] on button "Add role" at bounding box center [1037, 121] width 236 height 31
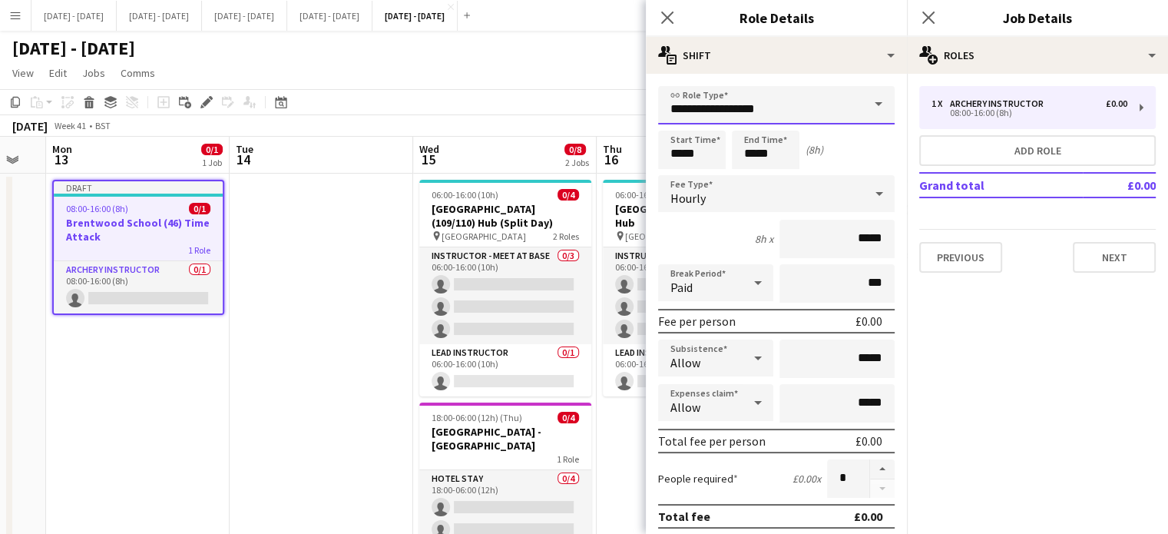
click at [841, 116] on input "**********" at bounding box center [776, 105] width 236 height 38
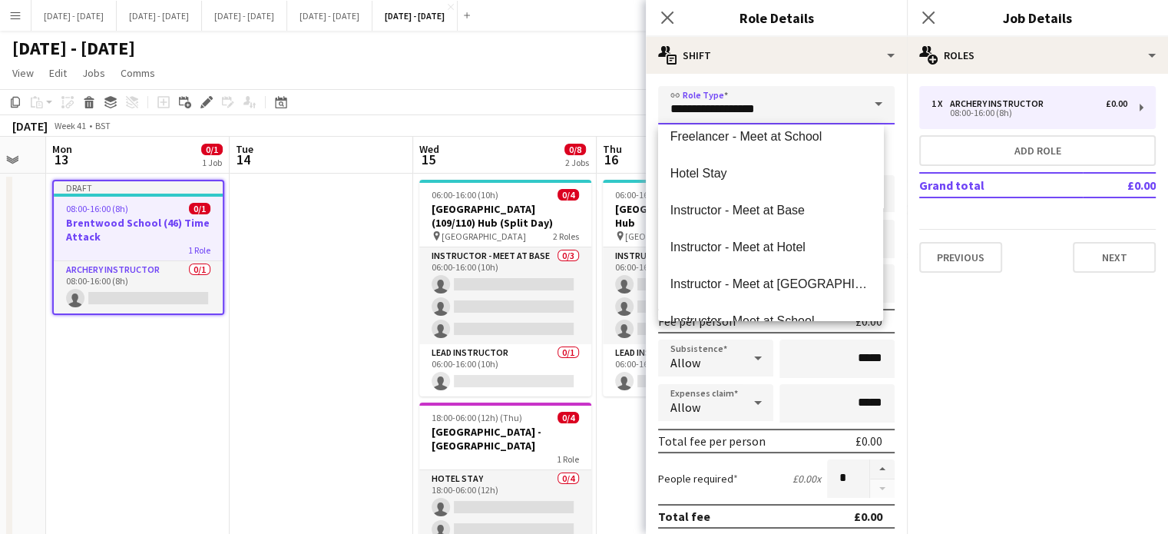
scroll to position [461, 0]
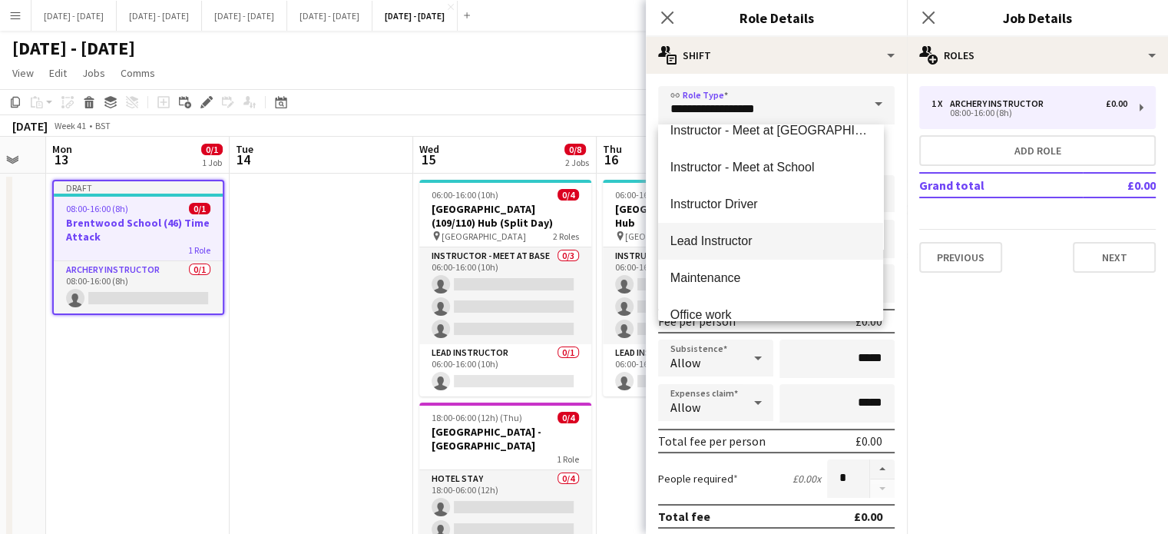
click at [761, 236] on span "Lead Instructor" at bounding box center [770, 240] width 200 height 15
type input "**********"
type input "*******"
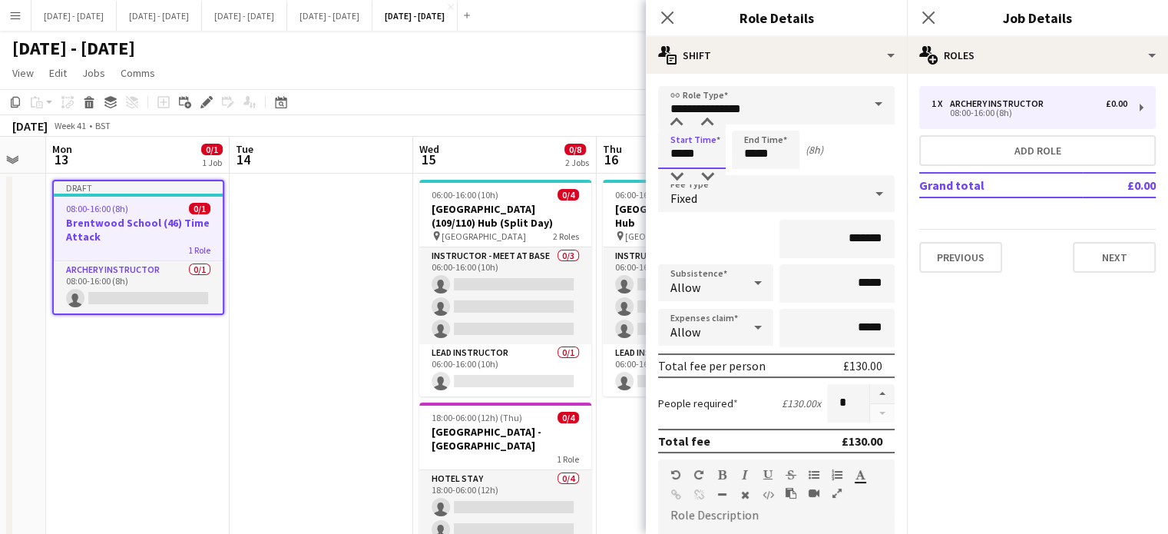
drag, startPoint x: 705, startPoint y: 152, endPoint x: 616, endPoint y: 157, distance: 88.4
click at [616, 157] on body "Menu Boards Boards Boards All jobs Status Workforce Workforce My Workforce Recr…" at bounding box center [584, 324] width 1168 height 648
type input "*****"
click at [765, 188] on div "Fixed" at bounding box center [761, 193] width 206 height 37
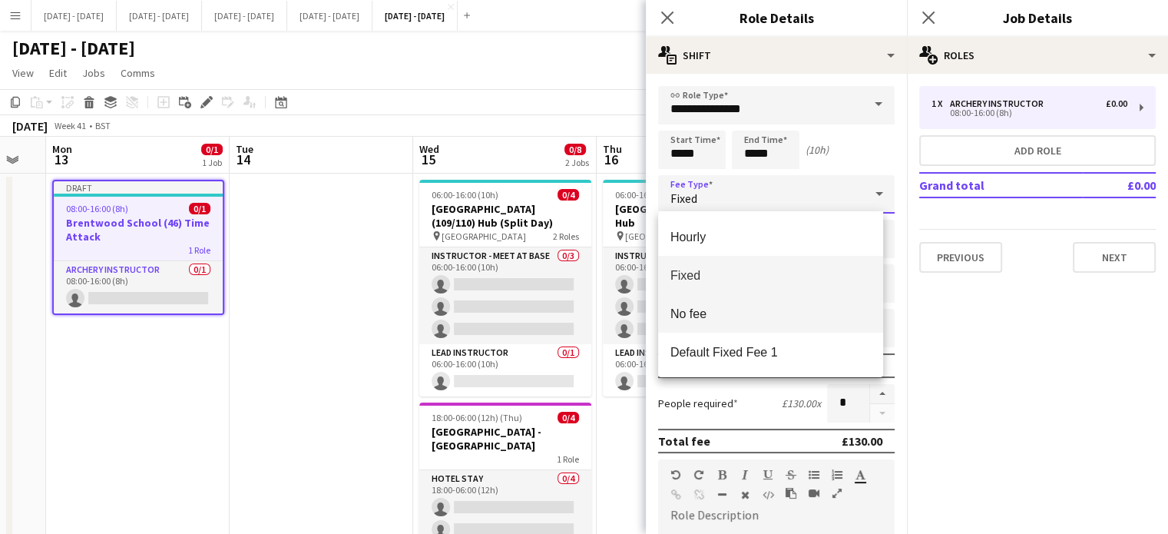
click at [734, 322] on mat-option "No fee" at bounding box center [770, 313] width 225 height 38
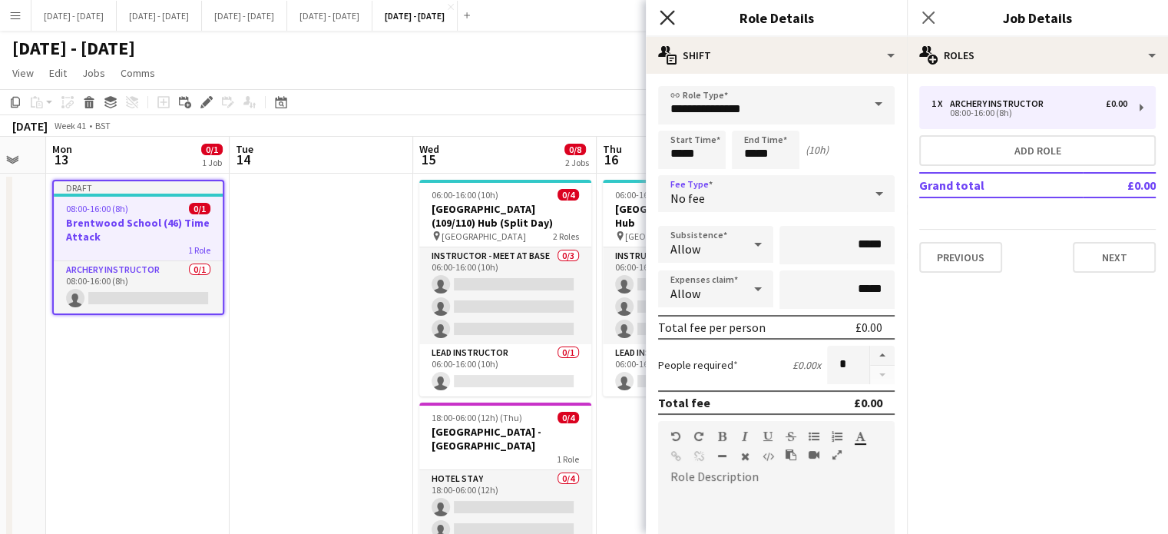
click at [666, 10] on icon "Close pop-in" at bounding box center [666, 17] width 15 height 15
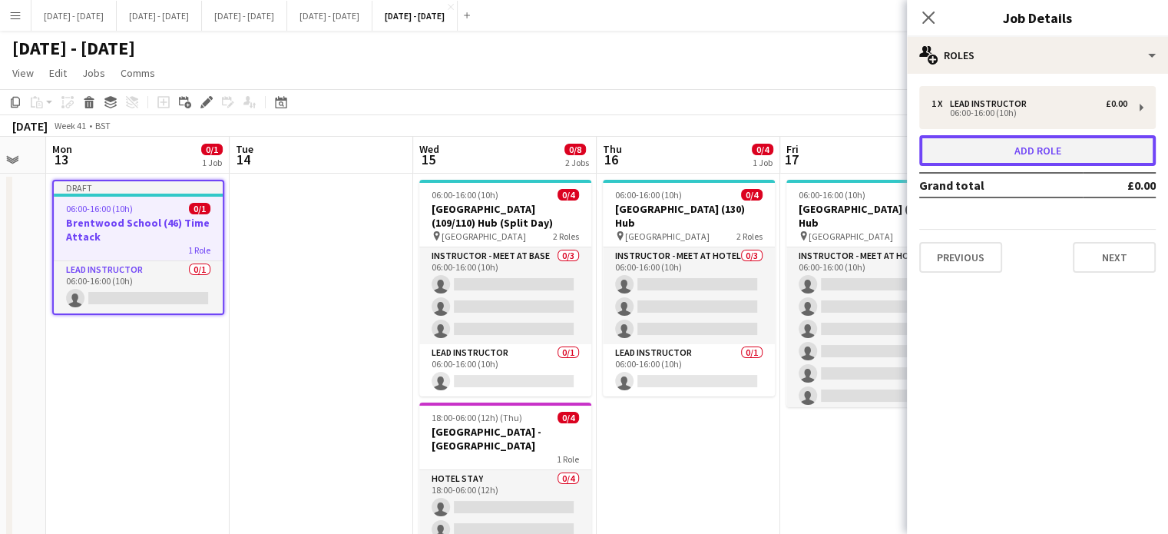
click at [1023, 154] on button "Add role" at bounding box center [1037, 150] width 236 height 31
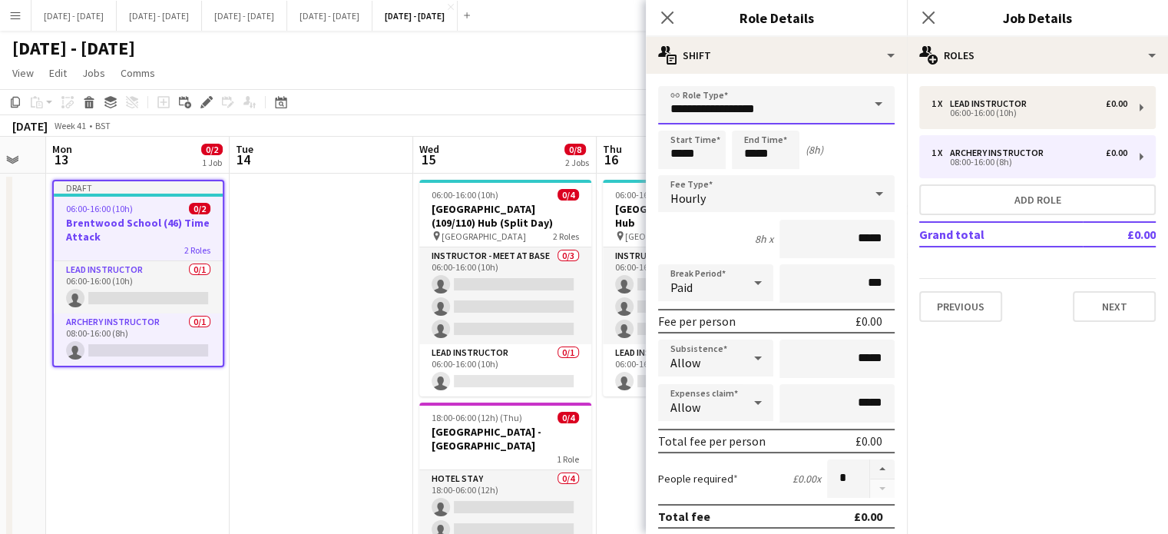
click at [841, 105] on input "**********" at bounding box center [776, 105] width 236 height 38
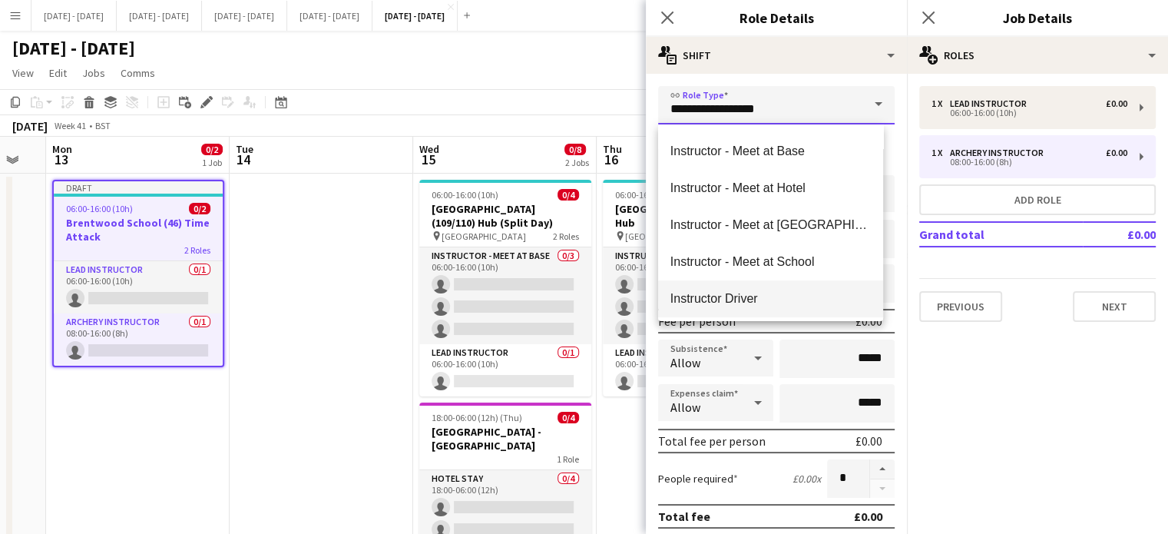
scroll to position [384, 0]
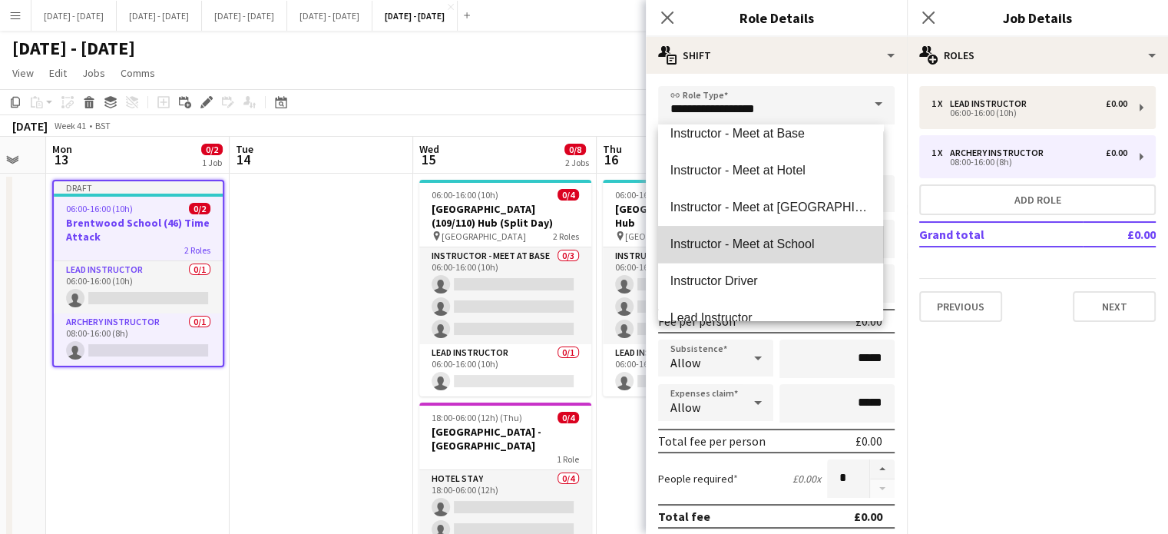
click at [781, 244] on span "Instructor - Meet at School" at bounding box center [770, 243] width 200 height 15
type input "**********"
type input "******"
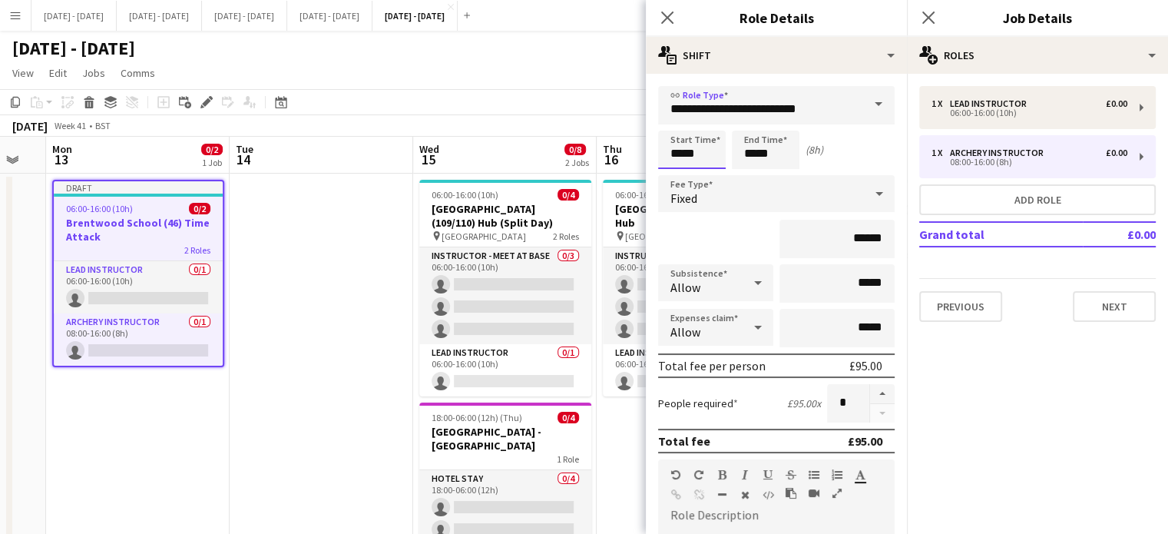
drag, startPoint x: 707, startPoint y: 154, endPoint x: 338, endPoint y: 170, distance: 369.6
click at [583, 133] on body "Menu Boards Boards Boards All jobs Status Workforce Workforce My Workforce Recr…" at bounding box center [584, 324] width 1168 height 648
type input "*****"
click at [801, 203] on div "Fixed" at bounding box center [761, 193] width 206 height 37
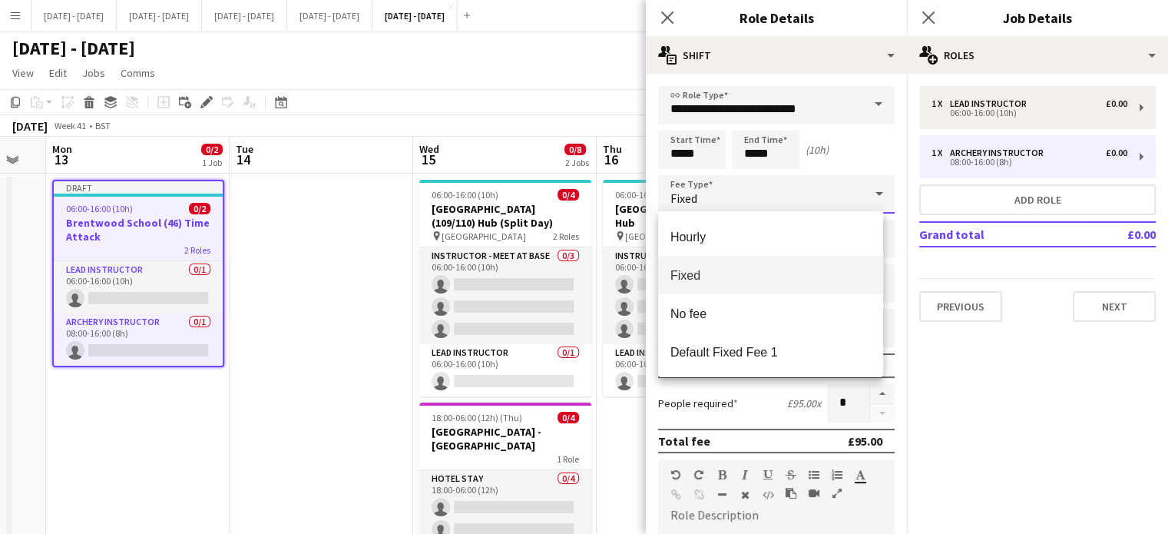
click at [663, 12] on div at bounding box center [584, 267] width 1168 height 534
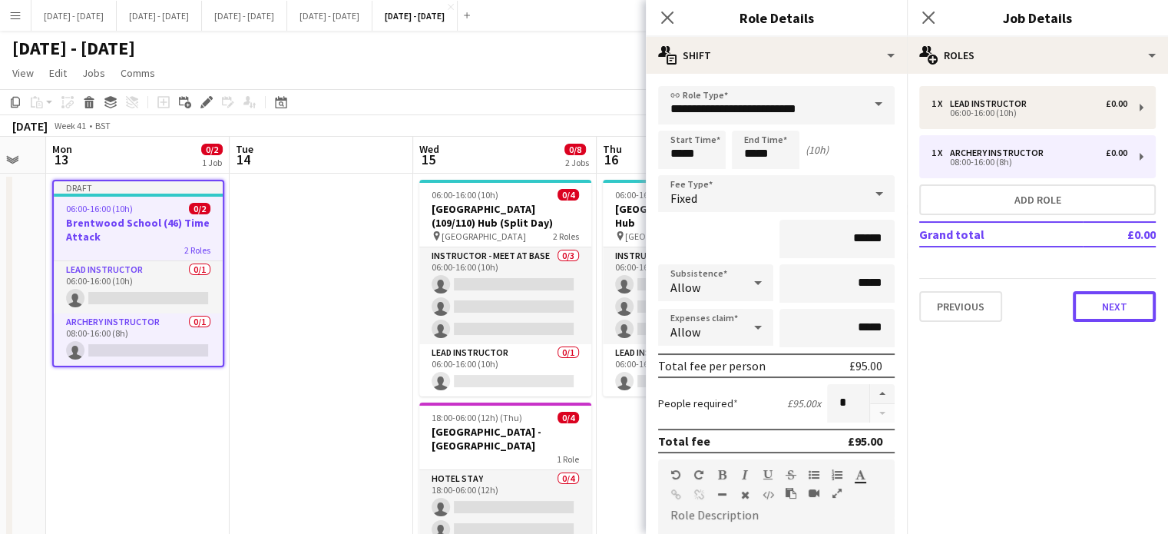
click at [1118, 306] on button "Next" at bounding box center [1113, 306] width 83 height 31
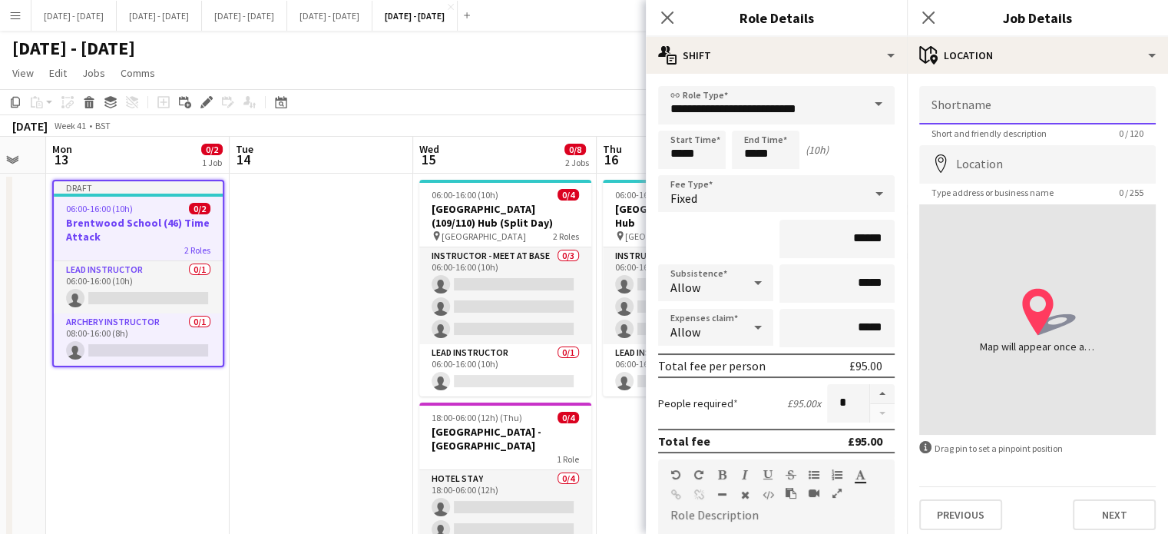
click at [1009, 98] on input "Shortname" at bounding box center [1037, 105] width 236 height 38
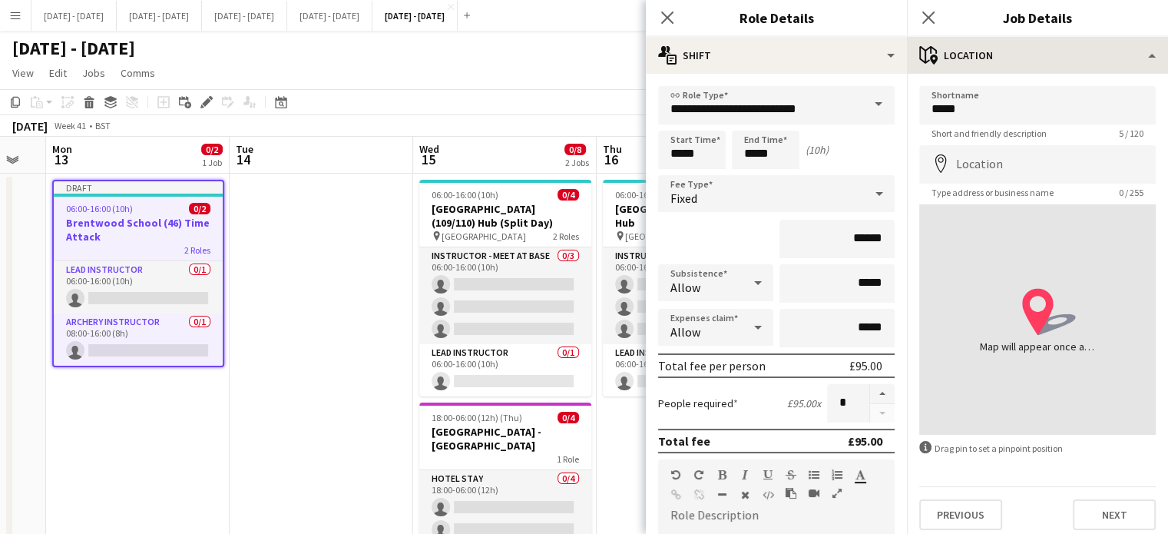
drag, startPoint x: 667, startPoint y: 15, endPoint x: 906, endPoint y: 65, distance: 244.1
click at [667, 15] on icon "Close pop-in" at bounding box center [667, 18] width 12 height 12
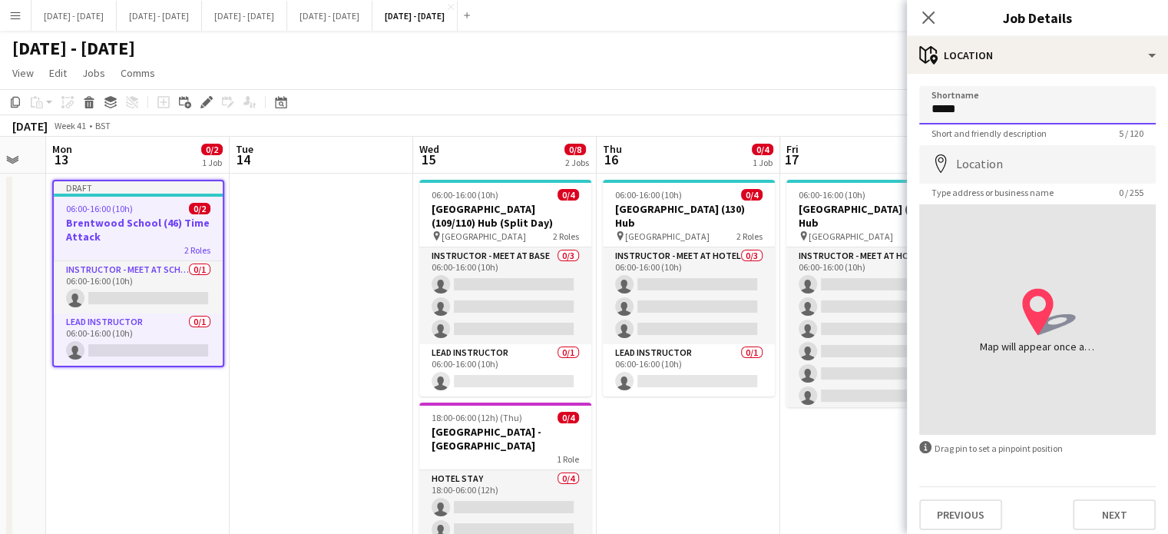
click at [986, 113] on input "*****" at bounding box center [1037, 105] width 236 height 38
type input "**********"
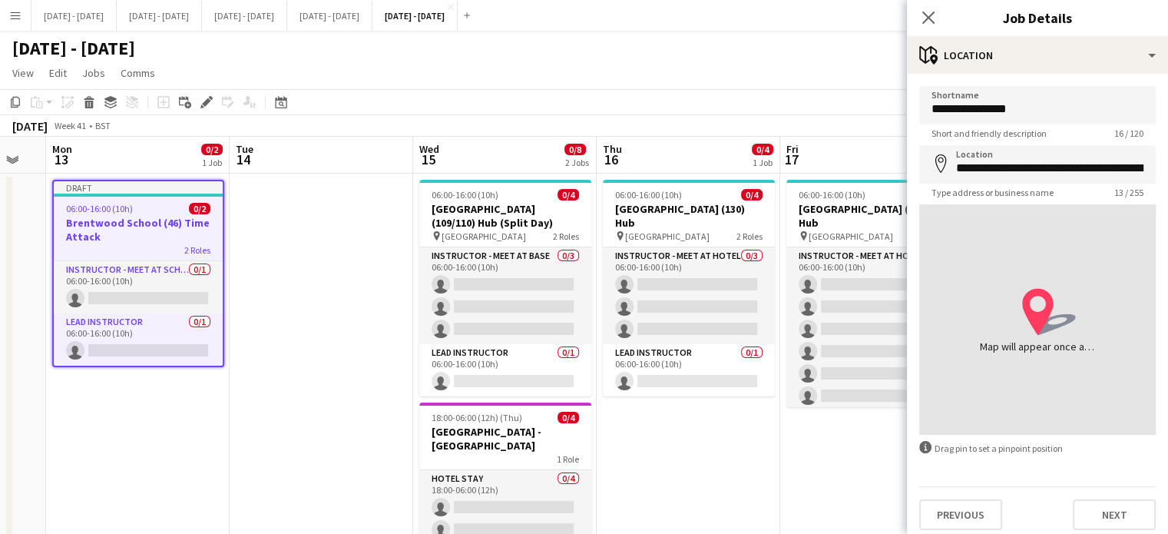
type input "**********"
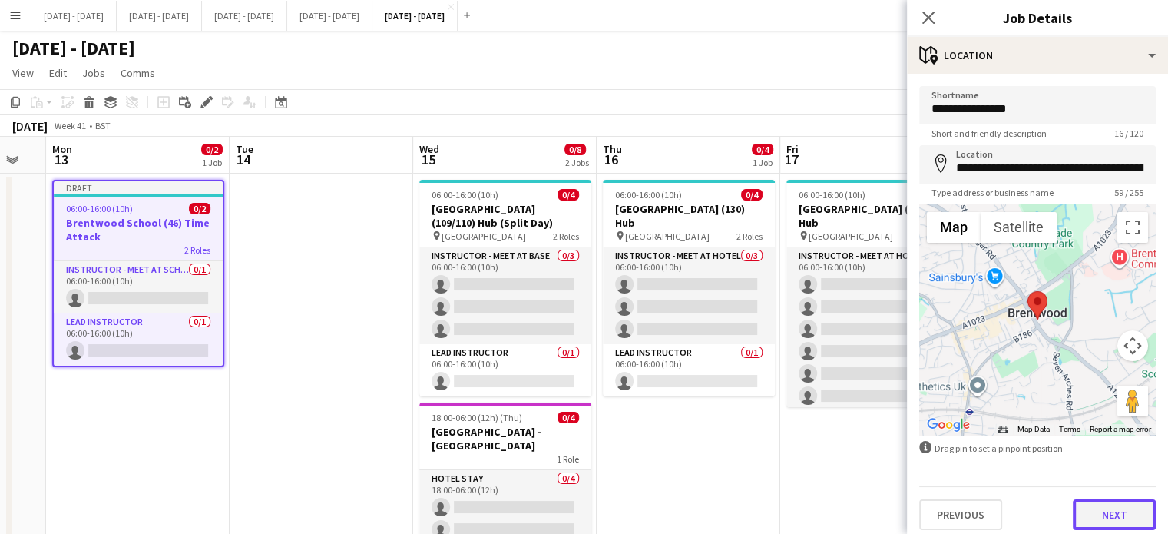
click at [1086, 511] on button "Next" at bounding box center [1113, 514] width 83 height 31
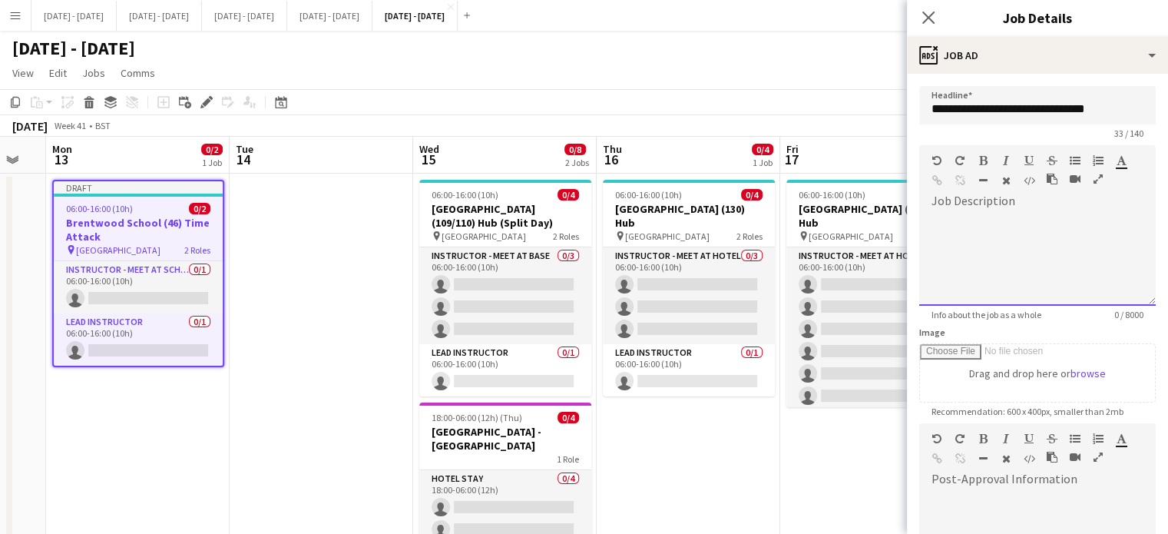
click at [984, 205] on div at bounding box center [1037, 254] width 236 height 103
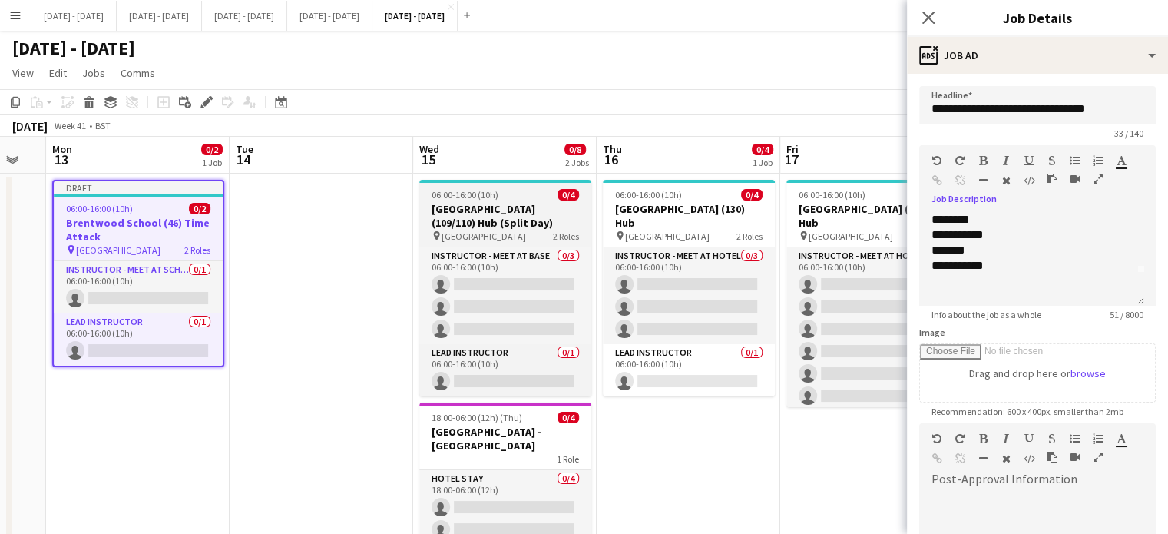
click at [451, 204] on h3 "[GEOGRAPHIC_DATA] (109/110) Hub (Split Day)" at bounding box center [505, 216] width 172 height 28
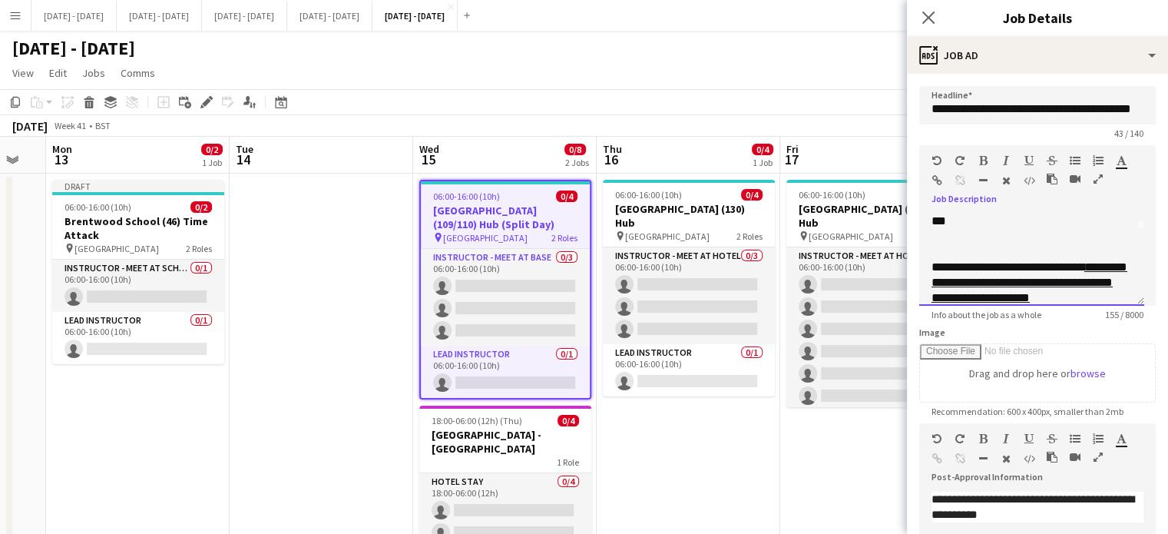
scroll to position [104, 0]
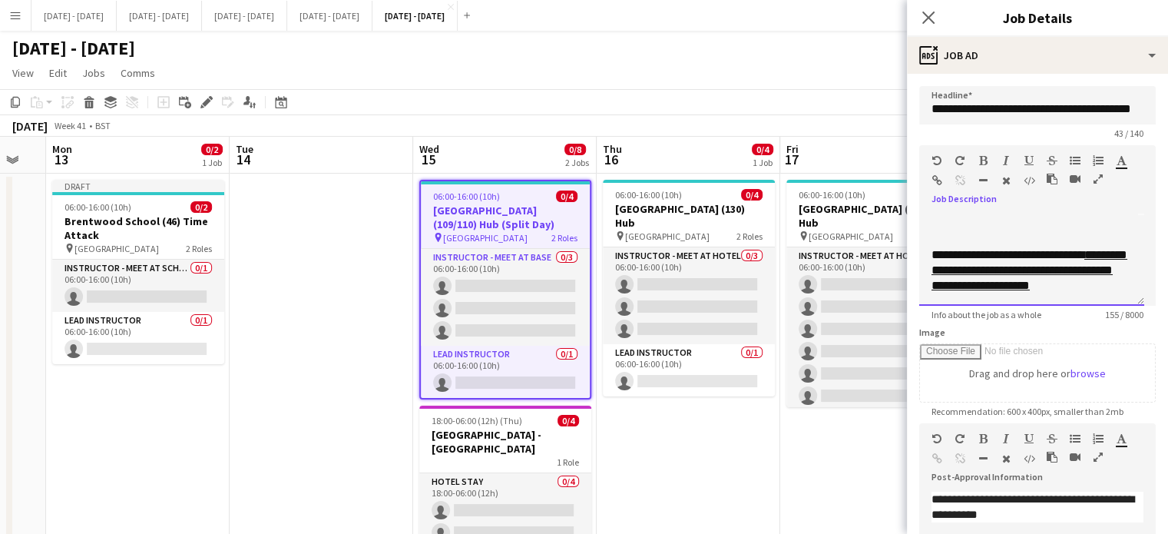
drag, startPoint x: 932, startPoint y: 267, endPoint x: 1094, endPoint y: 285, distance: 162.9
click at [1094, 285] on div "**********" at bounding box center [1031, 270] width 200 height 46
copy div "**********"
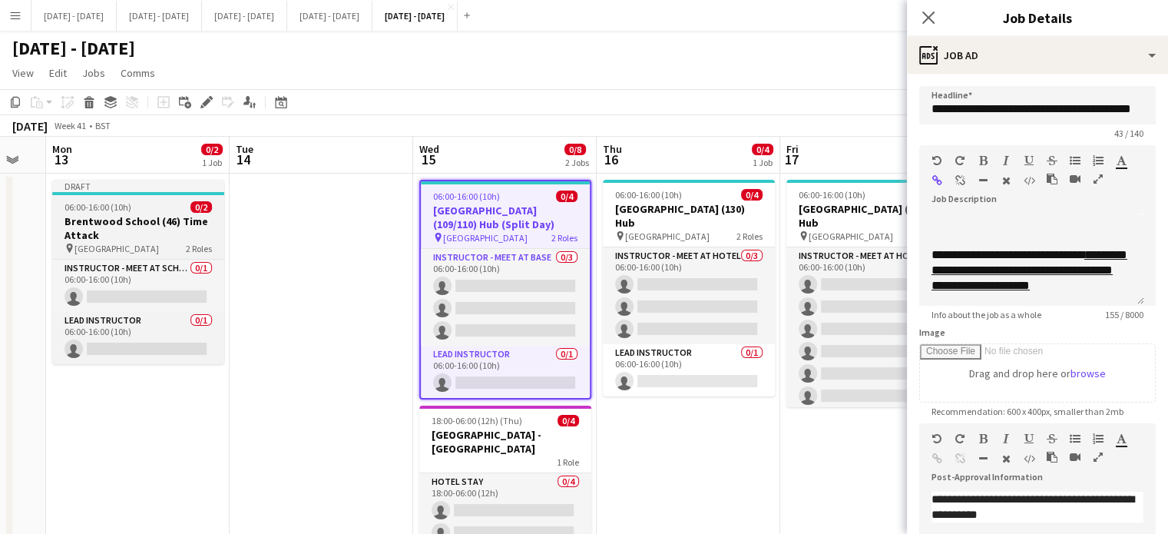
click at [131, 230] on h3 "Brentwood School (46) Time Attack" at bounding box center [138, 228] width 172 height 28
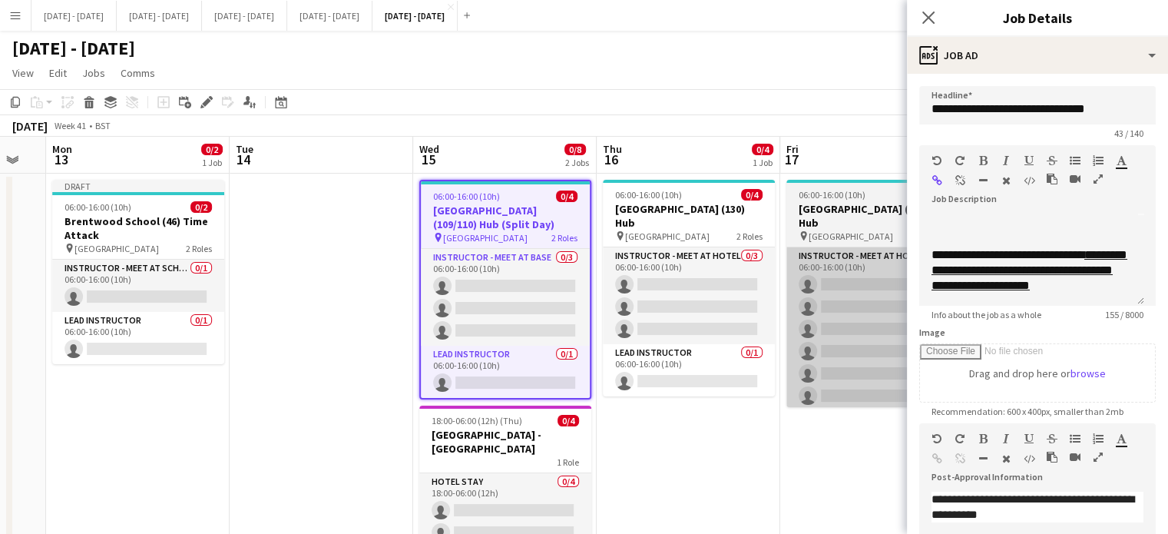
scroll to position [43, 0]
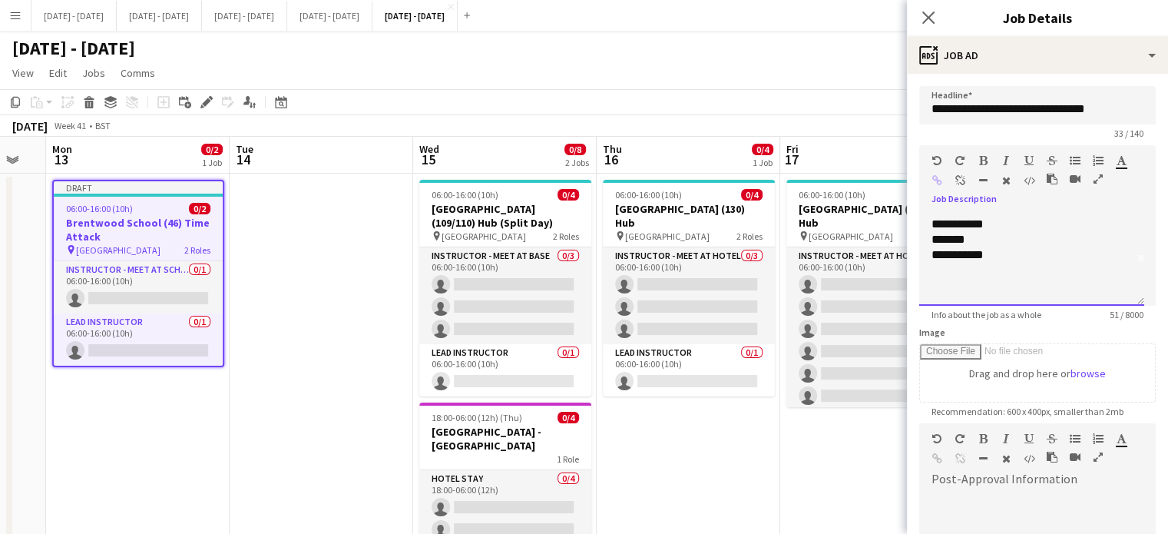
click at [993, 292] on div "**********" at bounding box center [1031, 259] width 225 height 92
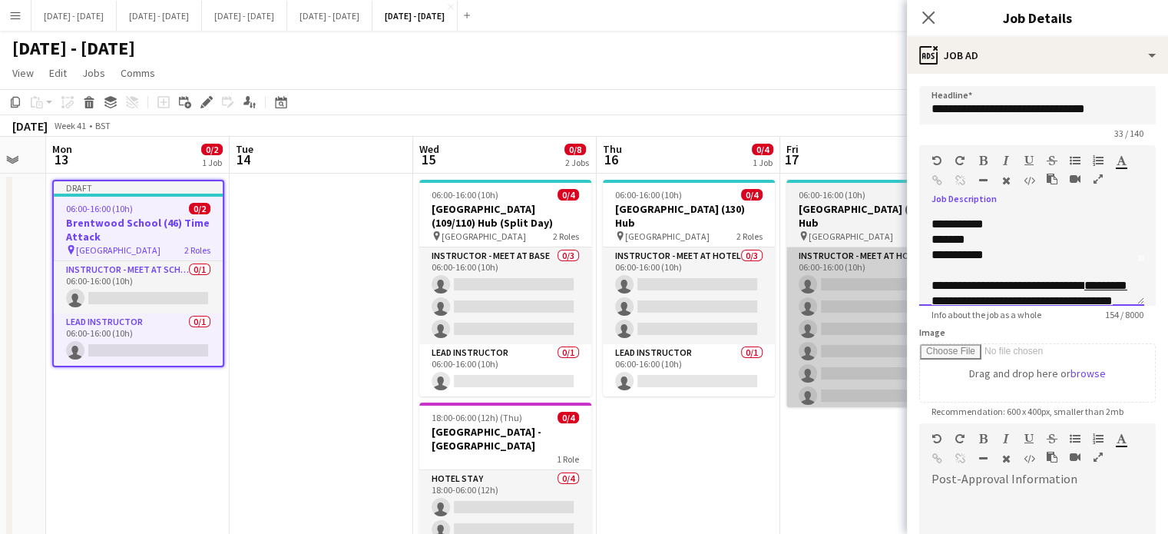
scroll to position [89, 0]
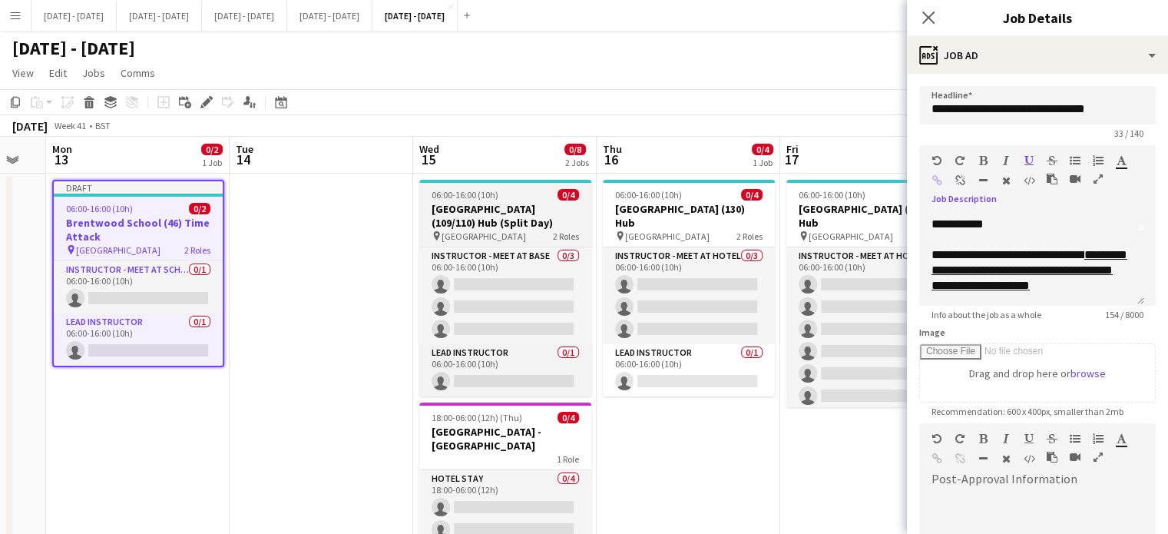
click at [510, 218] on h3 "[GEOGRAPHIC_DATA] (109/110) Hub (Split Day)" at bounding box center [505, 216] width 172 height 28
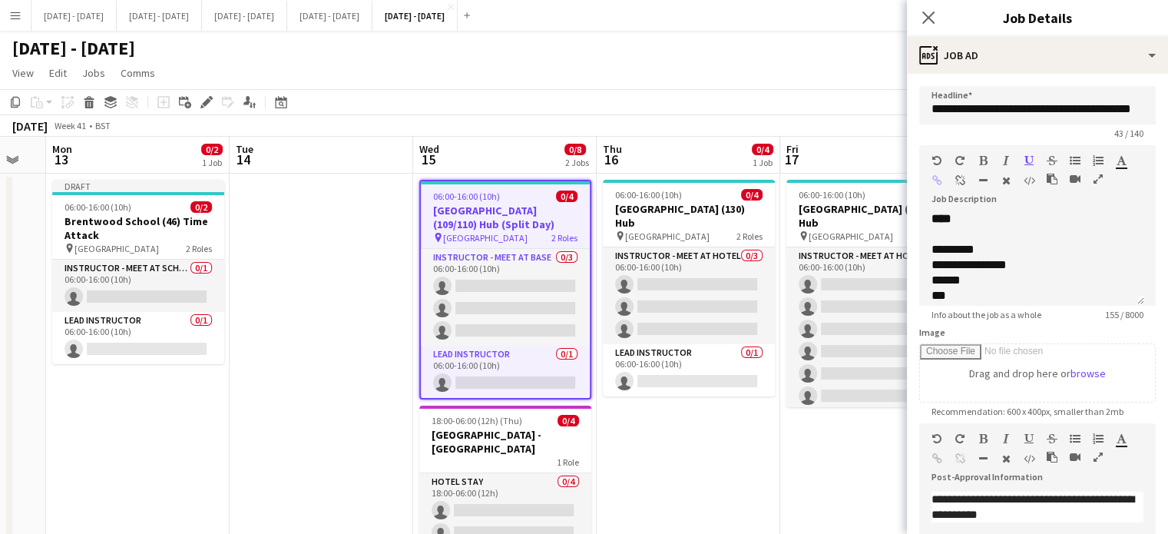
scroll to position [0, 0]
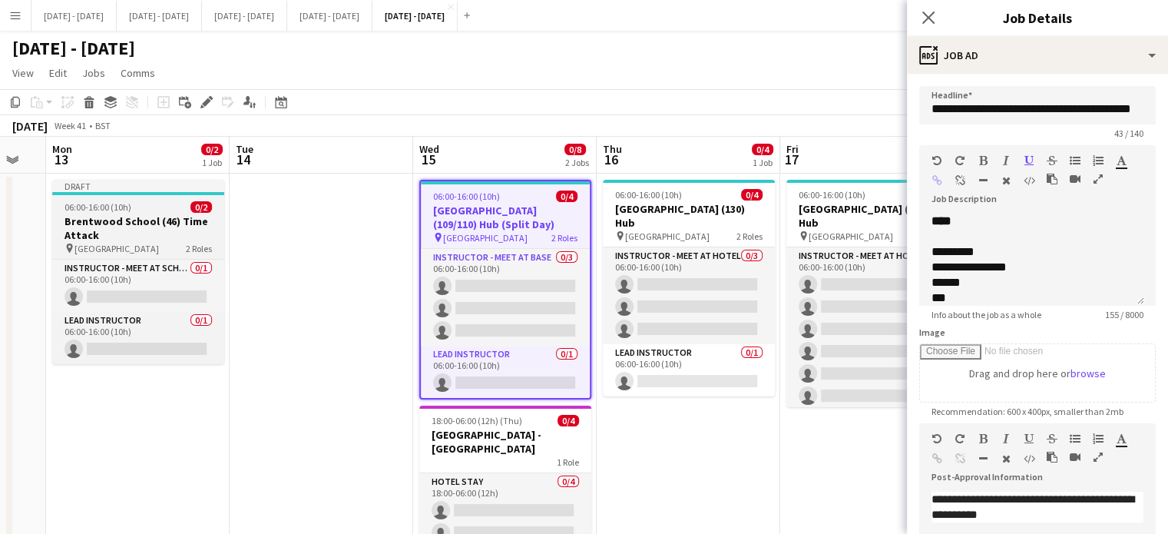
click at [91, 236] on h3 "Brentwood School (46) Time Attack" at bounding box center [138, 228] width 172 height 28
type input "**********"
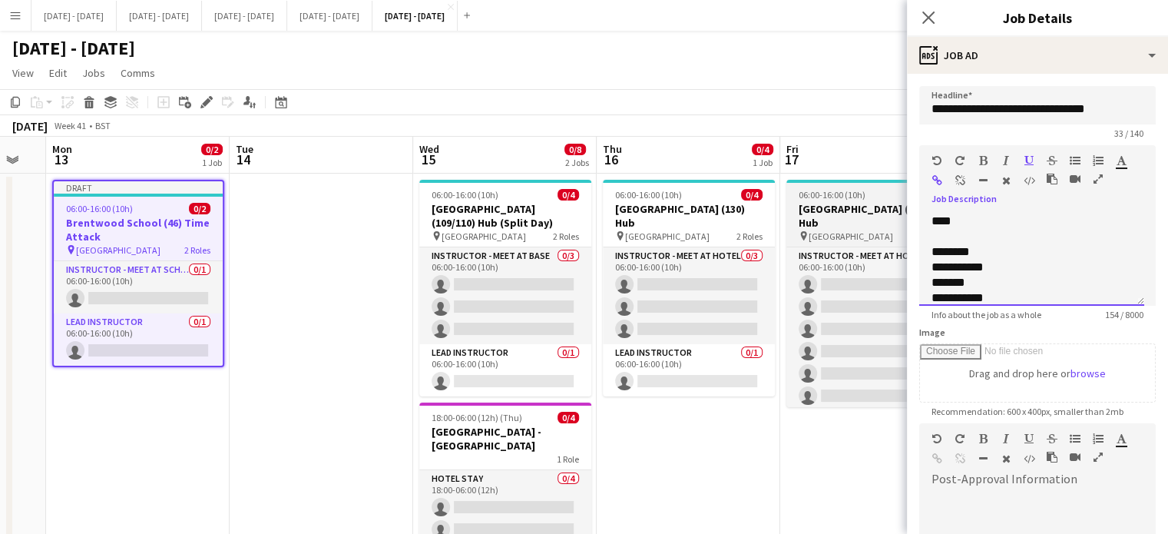
drag, startPoint x: 979, startPoint y: 223, endPoint x: 889, endPoint y: 228, distance: 89.9
click at [889, 228] on body "Menu Boards Boards Boards All jobs Status Workforce Workforce My Workforce Recr…" at bounding box center [584, 324] width 1168 height 648
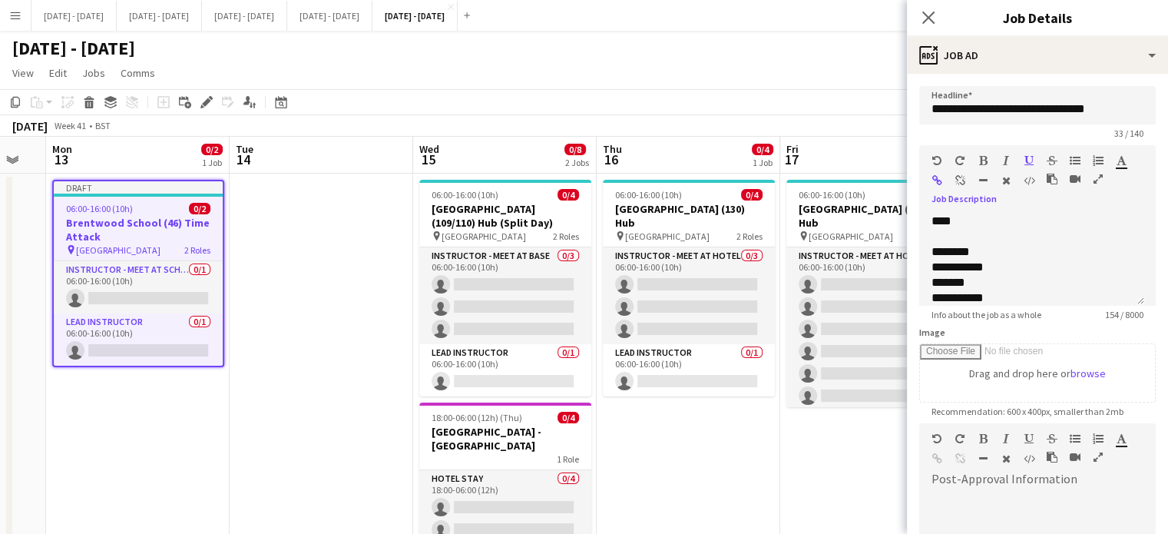
click at [981, 155] on icon "button" at bounding box center [983, 160] width 8 height 11
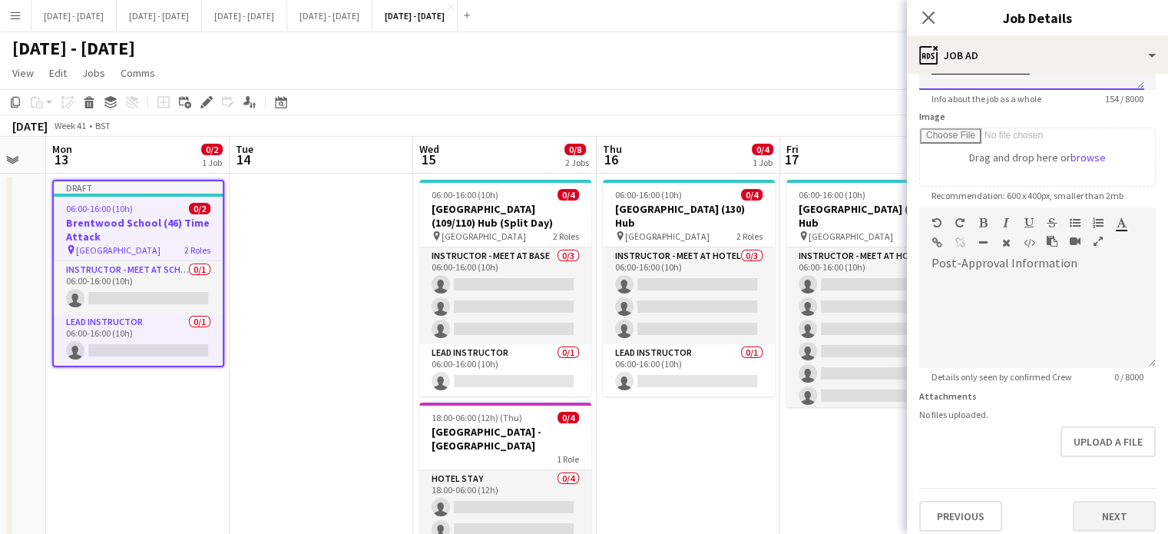
scroll to position [223, 0]
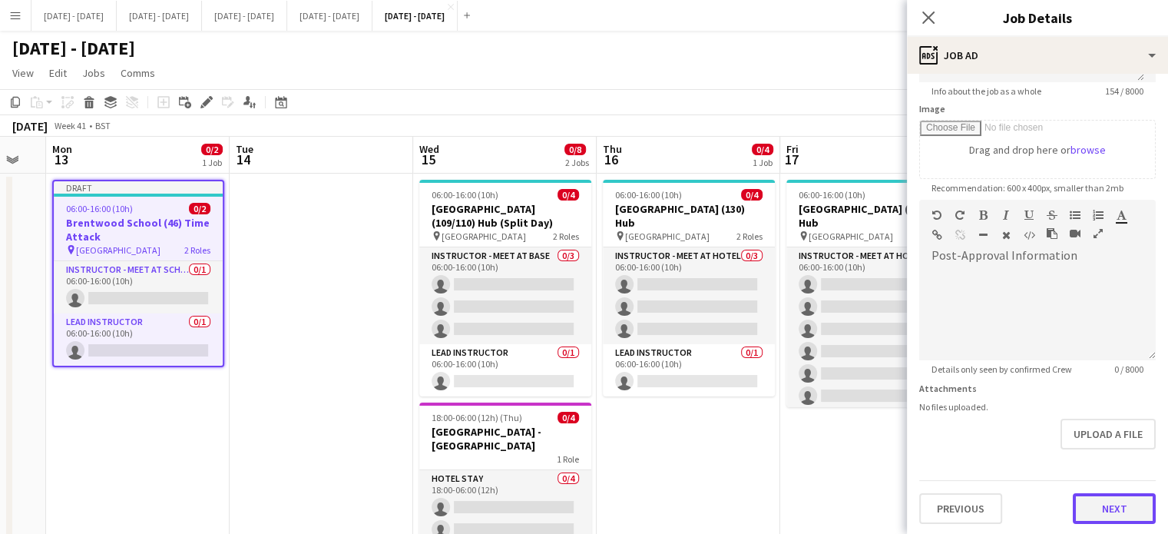
click at [1086, 502] on button "Next" at bounding box center [1113, 508] width 83 height 31
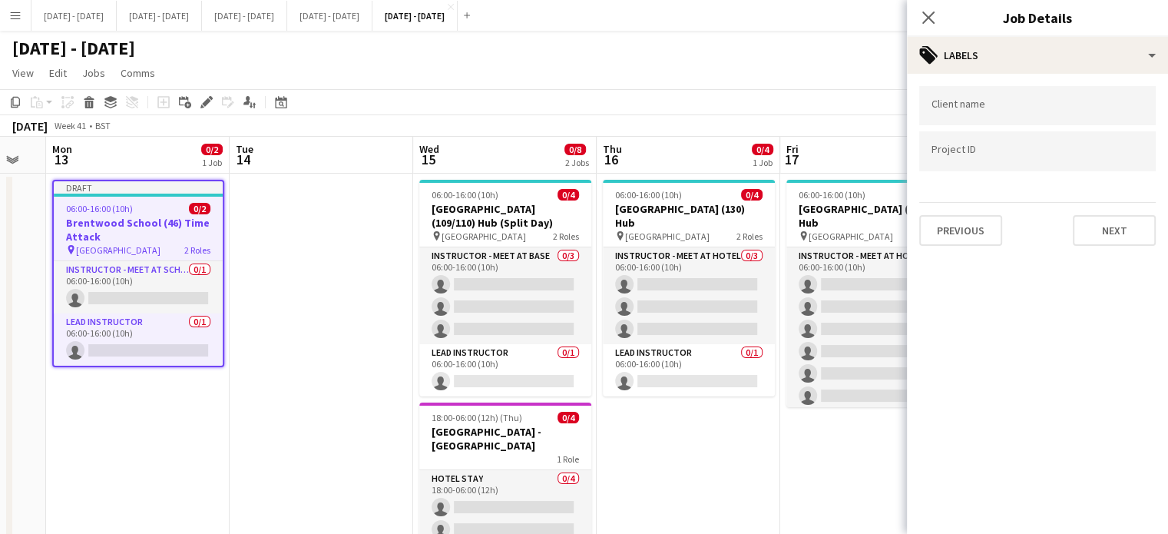
click at [1017, 108] on input "Type to search client labels..." at bounding box center [1037, 106] width 212 height 14
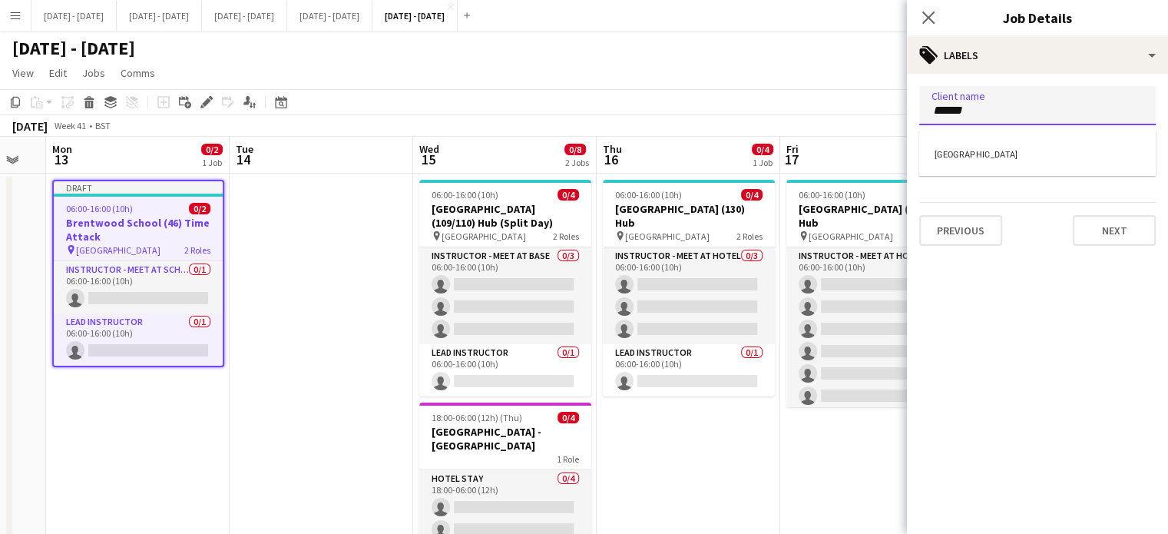
type input "******"
click at [973, 150] on div "[GEOGRAPHIC_DATA]" at bounding box center [1037, 152] width 236 height 37
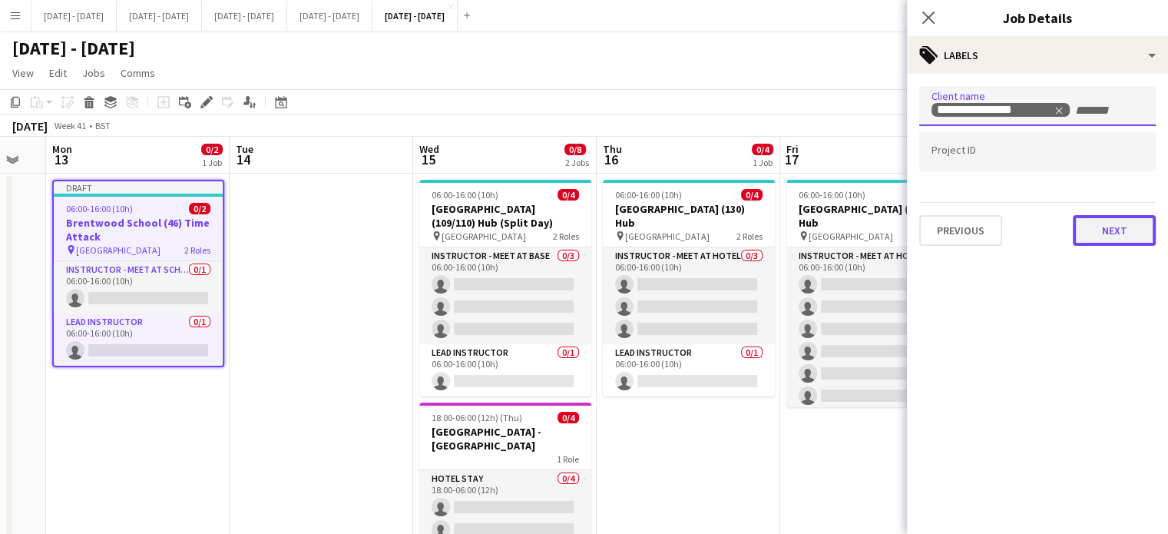
click at [1118, 235] on button "Next" at bounding box center [1113, 230] width 83 height 31
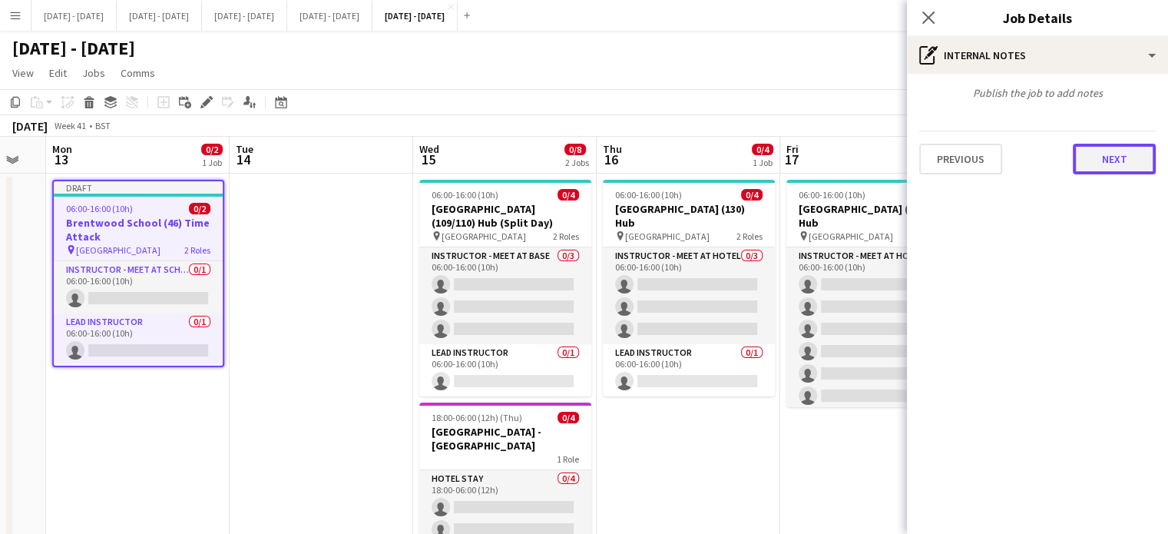
click at [1108, 164] on button "Next" at bounding box center [1113, 159] width 83 height 31
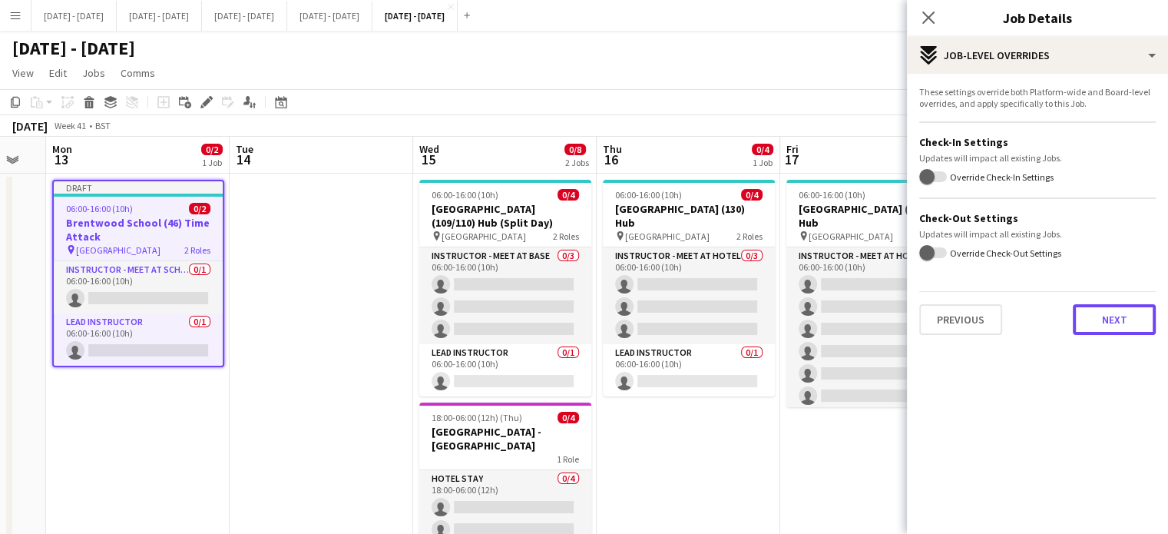
click at [1127, 319] on button "Next" at bounding box center [1113, 319] width 83 height 31
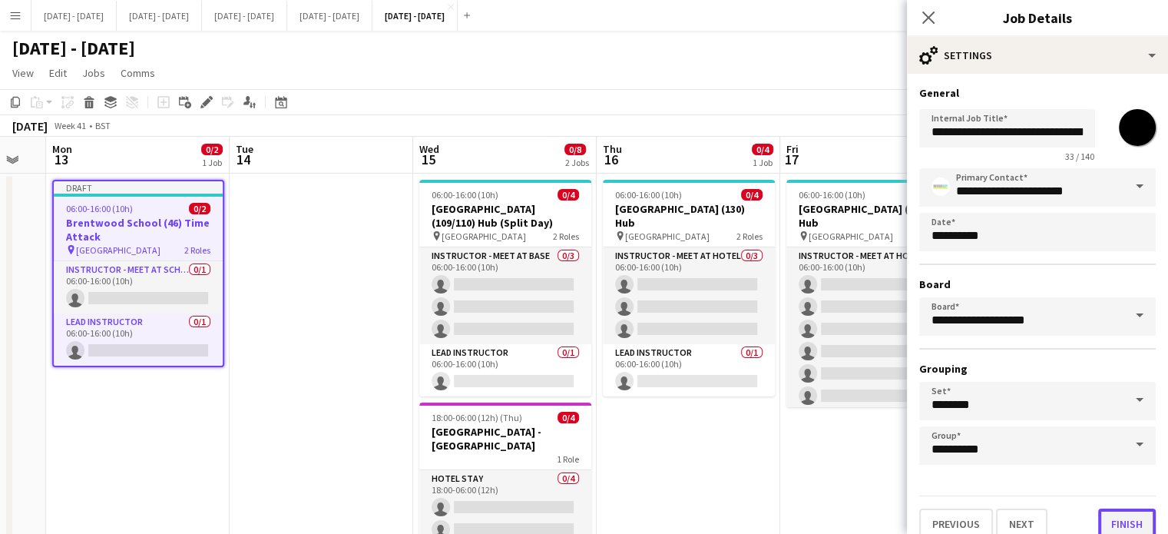
drag, startPoint x: 1125, startPoint y: 515, endPoint x: 625, endPoint y: 245, distance: 568.8
click at [1124, 515] on button "Finish" at bounding box center [1127, 523] width 58 height 31
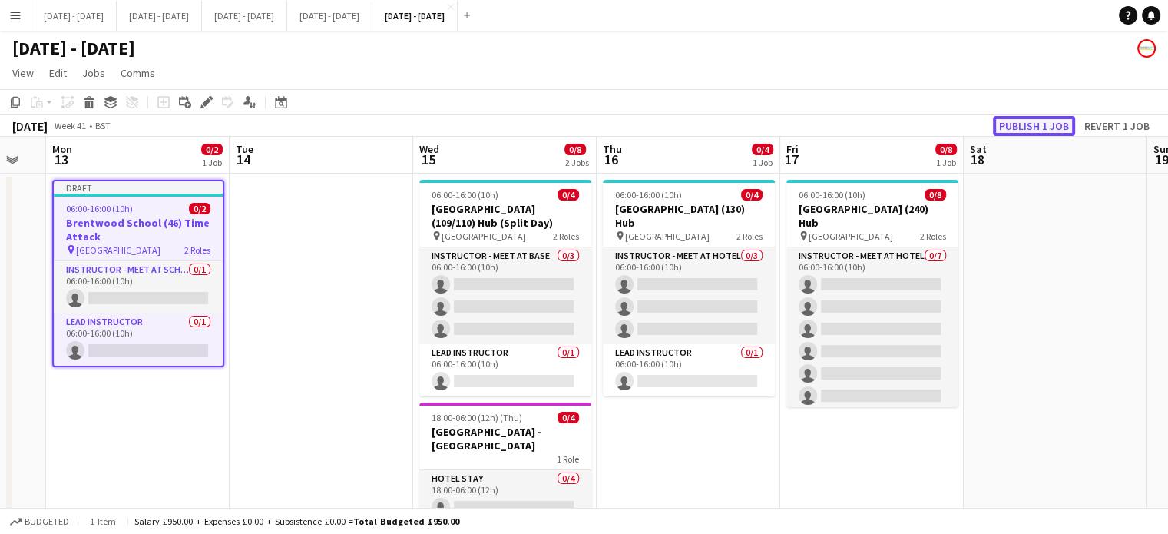
click at [1042, 127] on button "Publish 1 job" at bounding box center [1034, 126] width 82 height 20
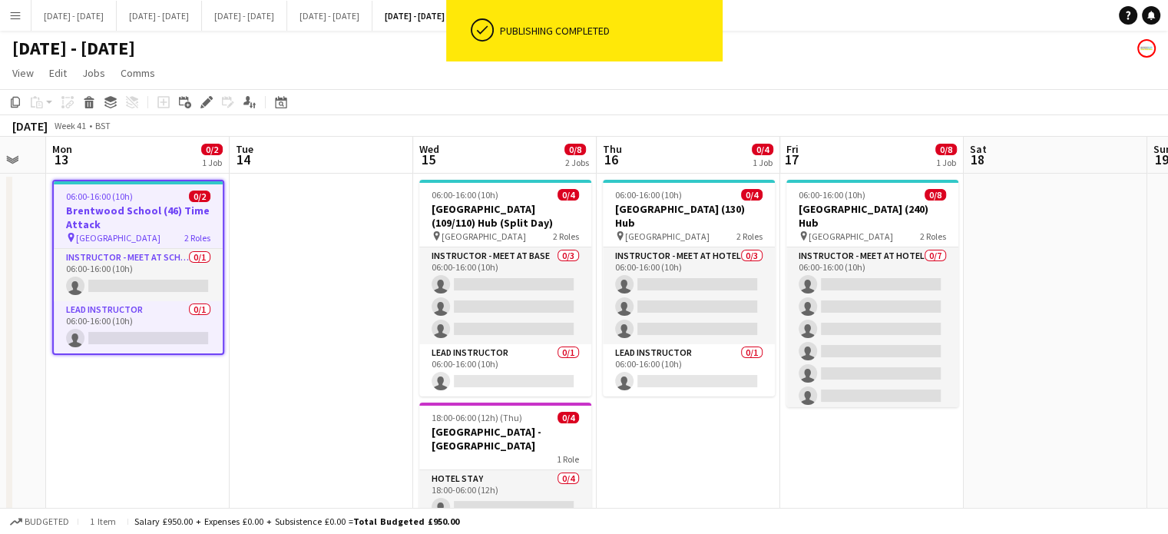
click at [321, 274] on app-date-cell at bounding box center [321, 397] width 183 height 448
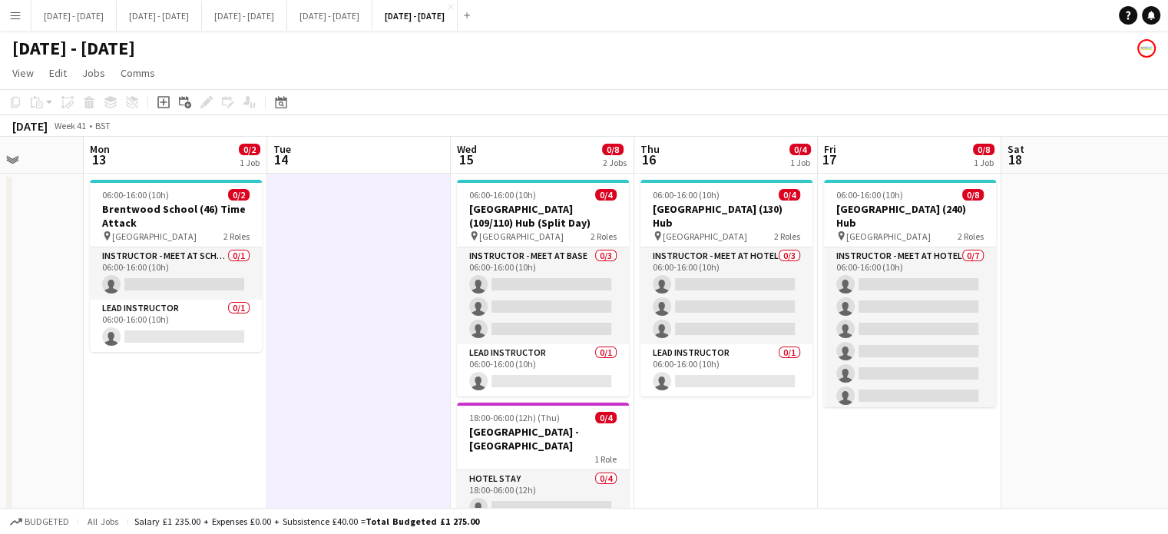
scroll to position [0, 479]
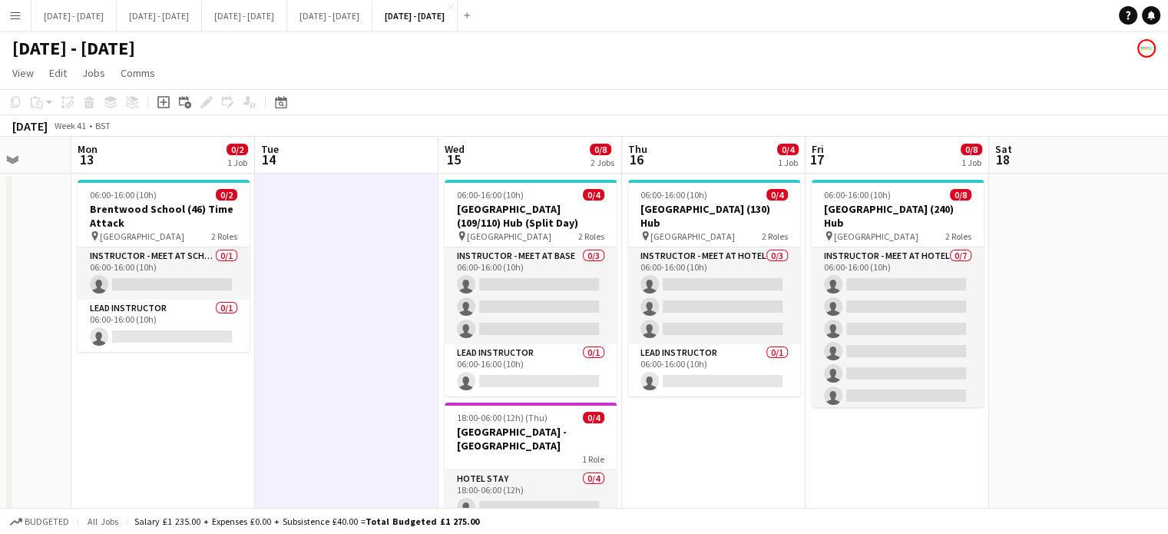
drag, startPoint x: 337, startPoint y: 276, endPoint x: 363, endPoint y: 275, distance: 26.1
click at [363, 275] on app-calendar-viewport "Fri 10 Sat 11 Sun 12 Mon 13 0/2 1 Job Tue 14 Wed 15 0/8 2 Jobs Thu 16 0/4 1 Job…" at bounding box center [584, 379] width 1168 height 485
click at [162, 99] on icon "Add job" at bounding box center [163, 102] width 12 height 12
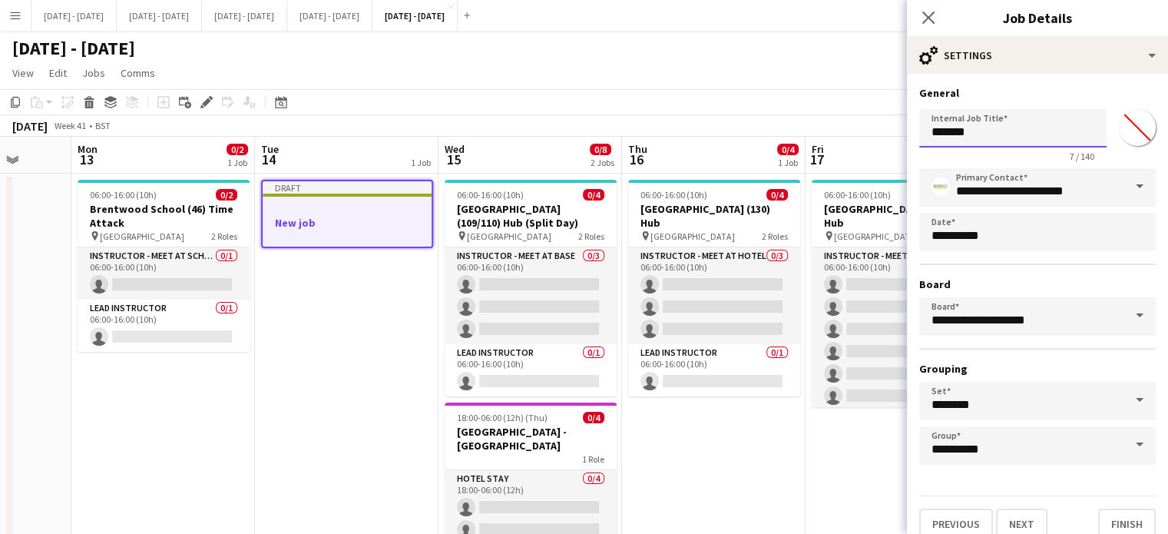
drag, startPoint x: 1016, startPoint y: 127, endPoint x: 828, endPoint y: 90, distance: 191.7
click at [841, 94] on body "Menu Boards Boards Boards All jobs Status Workforce Workforce My Workforce Recr…" at bounding box center [584, 324] width 1168 height 648
type input "********"
click at [1127, 131] on input "*******" at bounding box center [1136, 127] width 55 height 55
type input "*******"
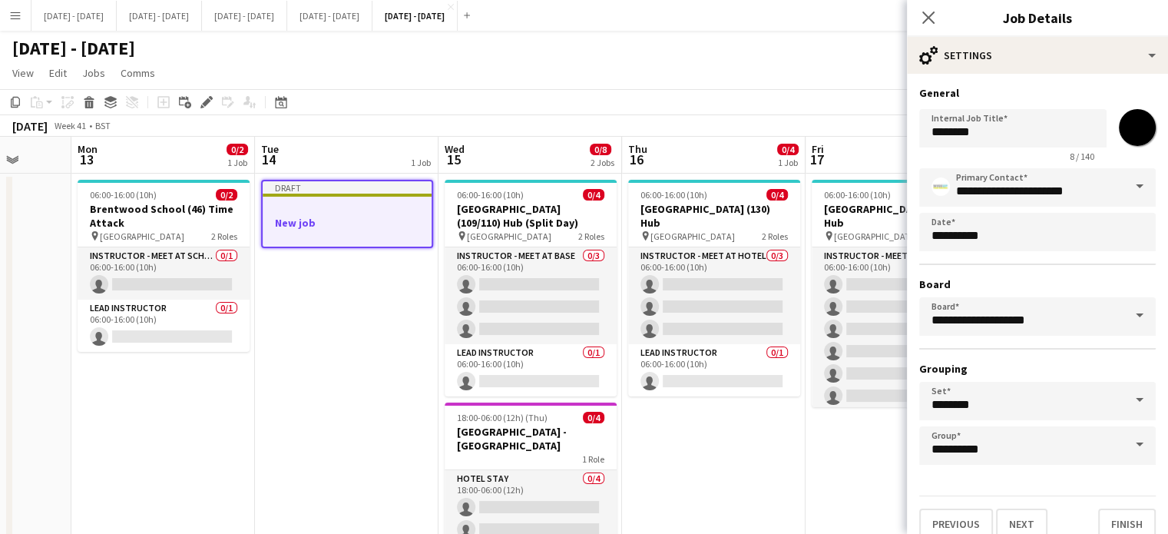
click at [1124, 88] on h3 "General" at bounding box center [1037, 93] width 236 height 14
click at [1033, 524] on button "Next" at bounding box center [1021, 523] width 51 height 31
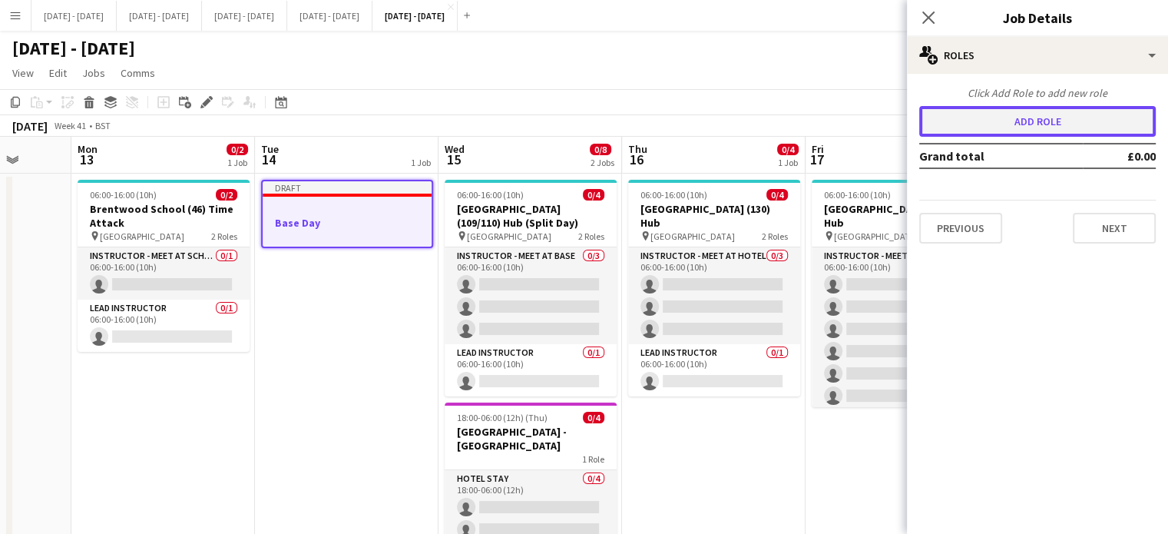
click at [1013, 117] on button "Add role" at bounding box center [1037, 121] width 236 height 31
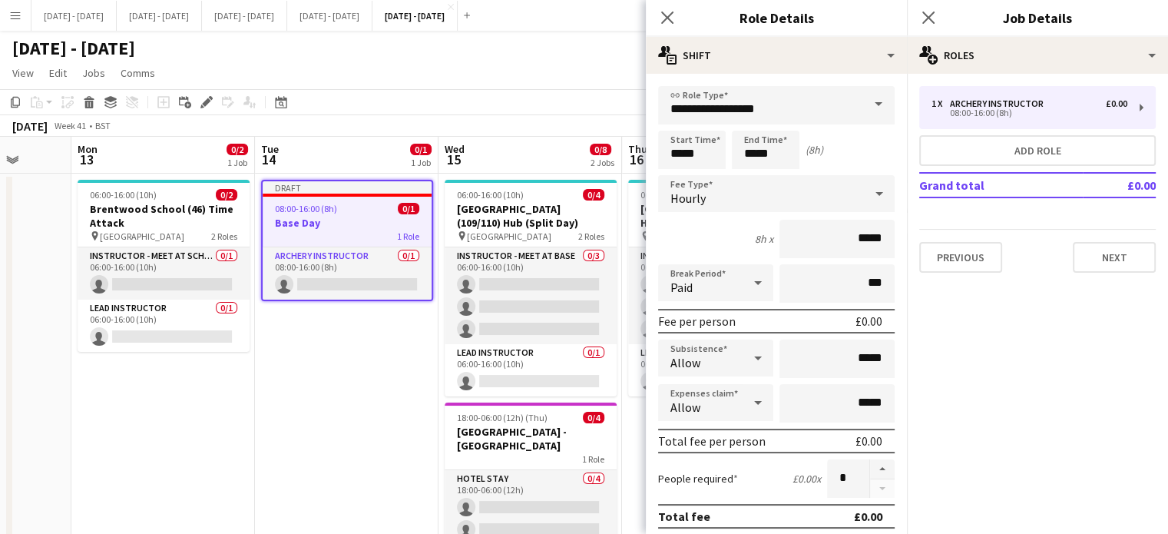
click at [862, 88] on span at bounding box center [878, 104] width 32 height 37
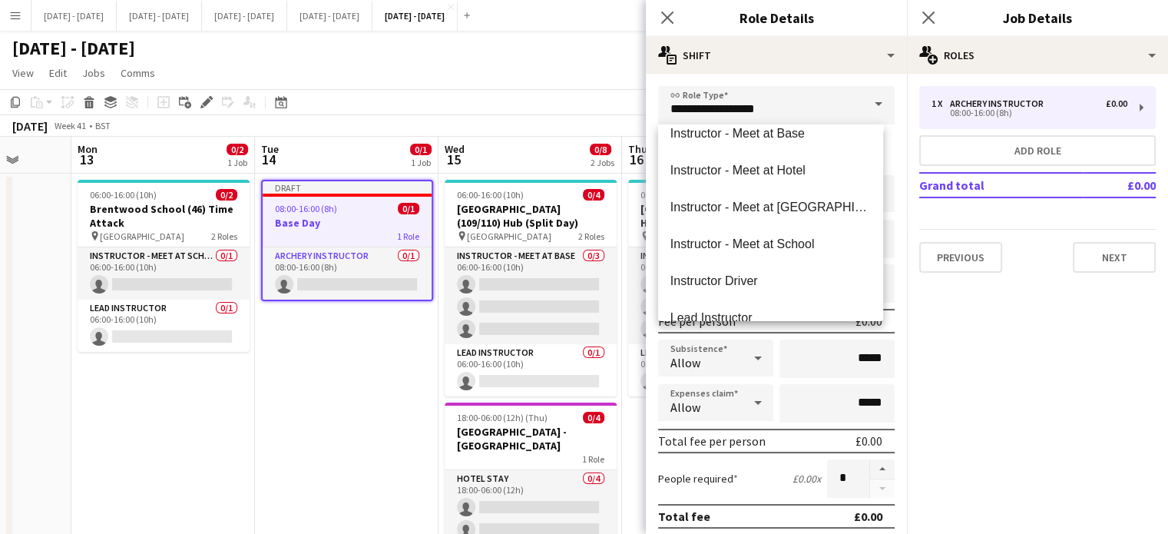
scroll to position [461, 0]
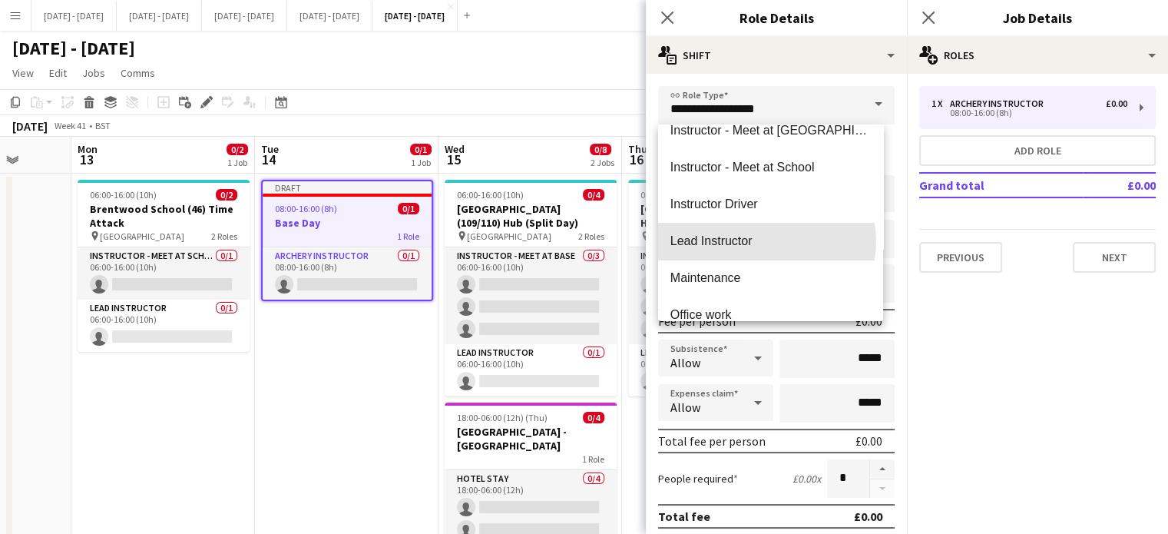
click at [767, 241] on span "Lead Instructor" at bounding box center [770, 240] width 200 height 15
type input "**********"
type input "*******"
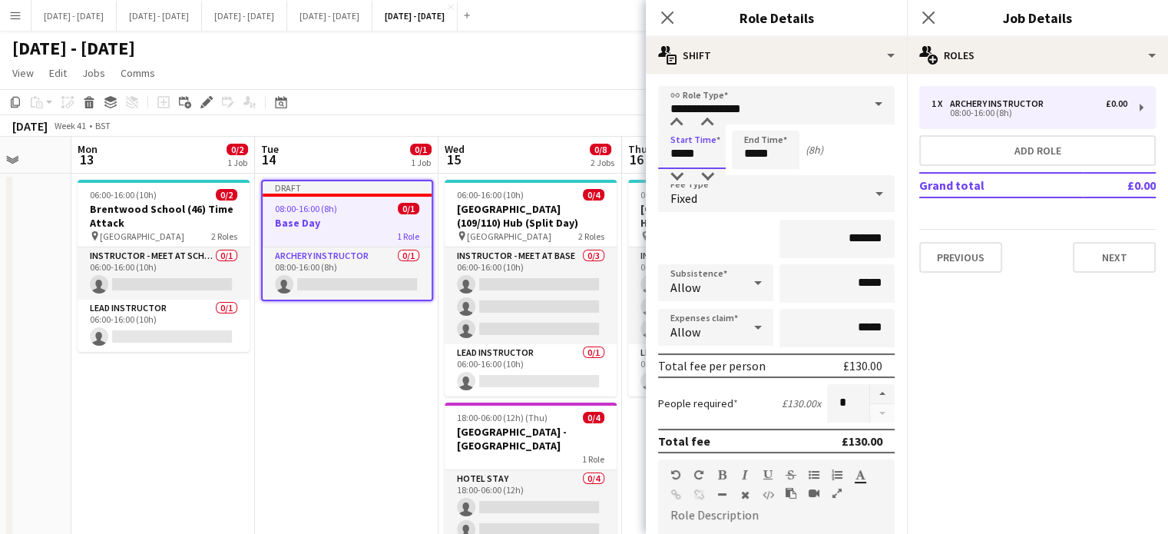
drag, startPoint x: 719, startPoint y: 157, endPoint x: 586, endPoint y: 134, distance: 134.8
click at [622, 152] on body "Menu Boards Boards Boards All jobs Status Workforce Workforce My Workforce Recr…" at bounding box center [584, 324] width 1168 height 648
type input "*****"
click at [870, 199] on icon at bounding box center [879, 193] width 18 height 31
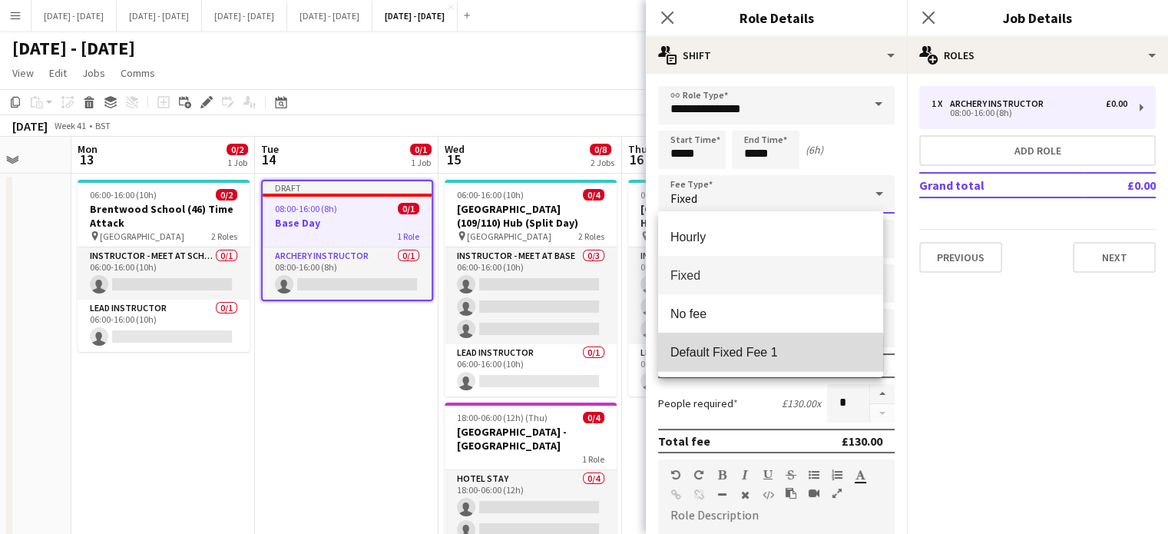
click at [734, 355] on span "Default Fixed Fee 1" at bounding box center [770, 352] width 200 height 15
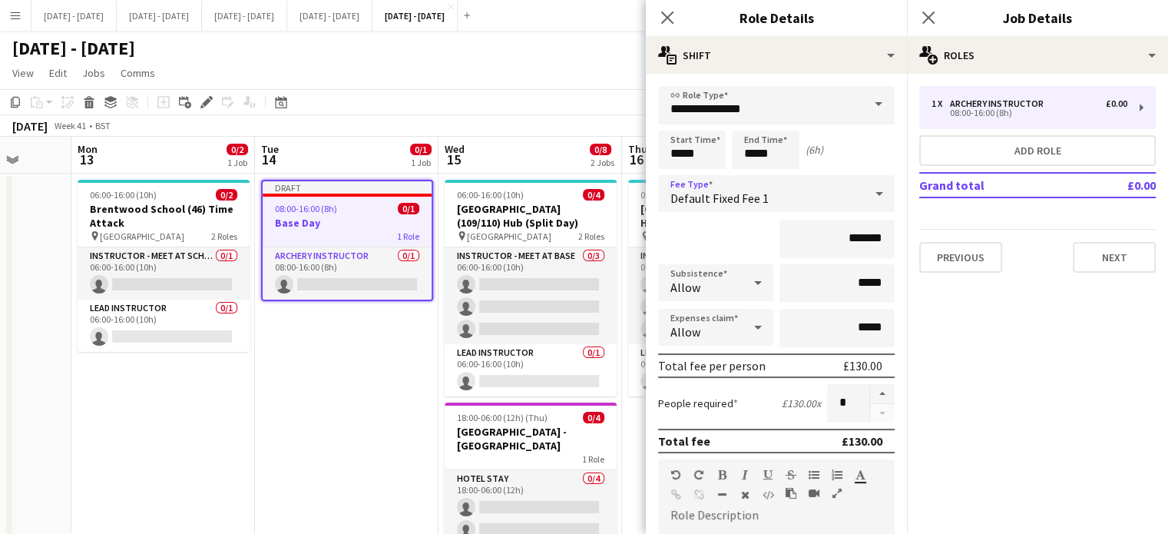
click at [822, 202] on div "Default Fixed Fee 1" at bounding box center [761, 193] width 206 height 37
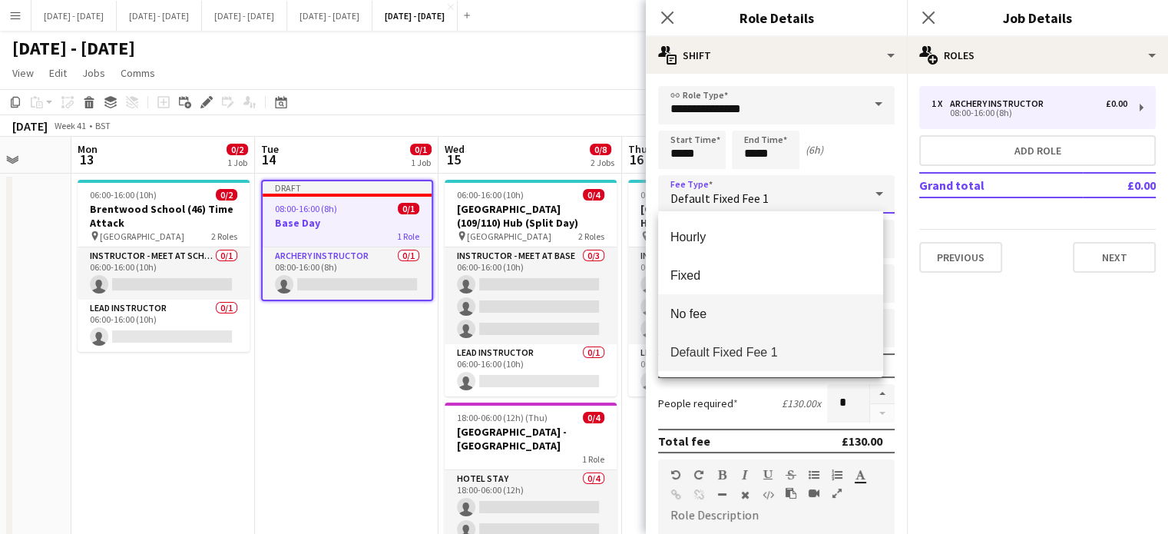
click at [748, 312] on span "No fee" at bounding box center [770, 313] width 200 height 15
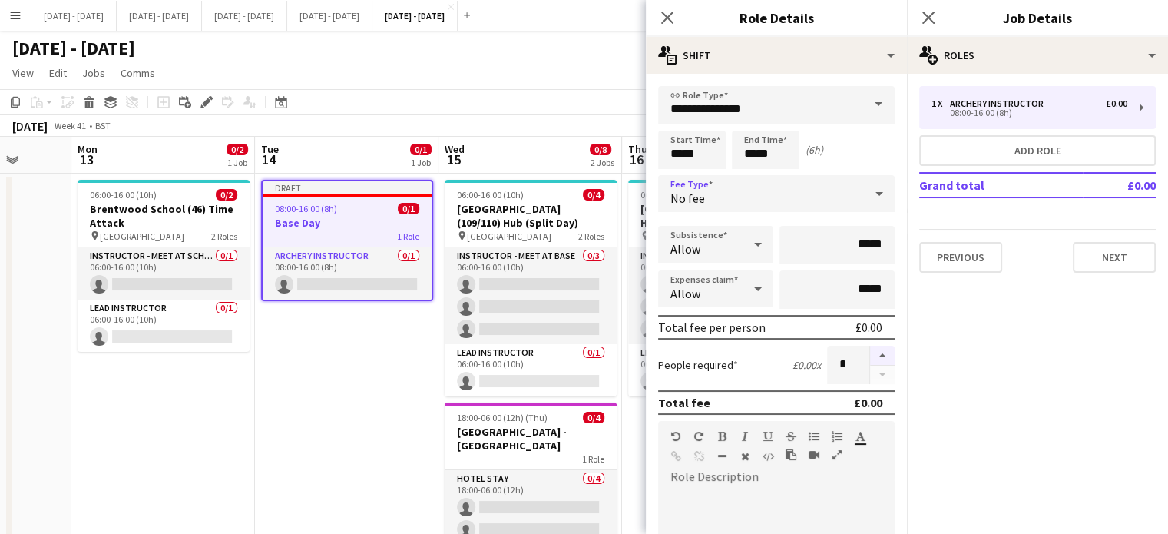
click at [870, 352] on button "button" at bounding box center [882, 355] width 25 height 20
type input "*"
click at [670, 12] on icon "Close pop-in" at bounding box center [666, 17] width 15 height 15
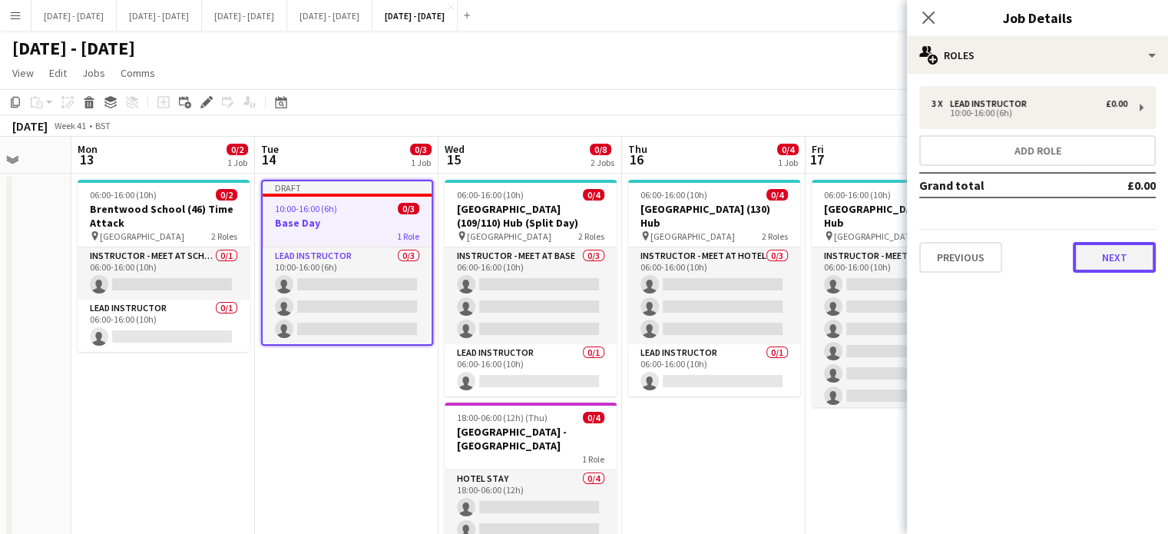
click at [1108, 256] on button "Next" at bounding box center [1113, 257] width 83 height 31
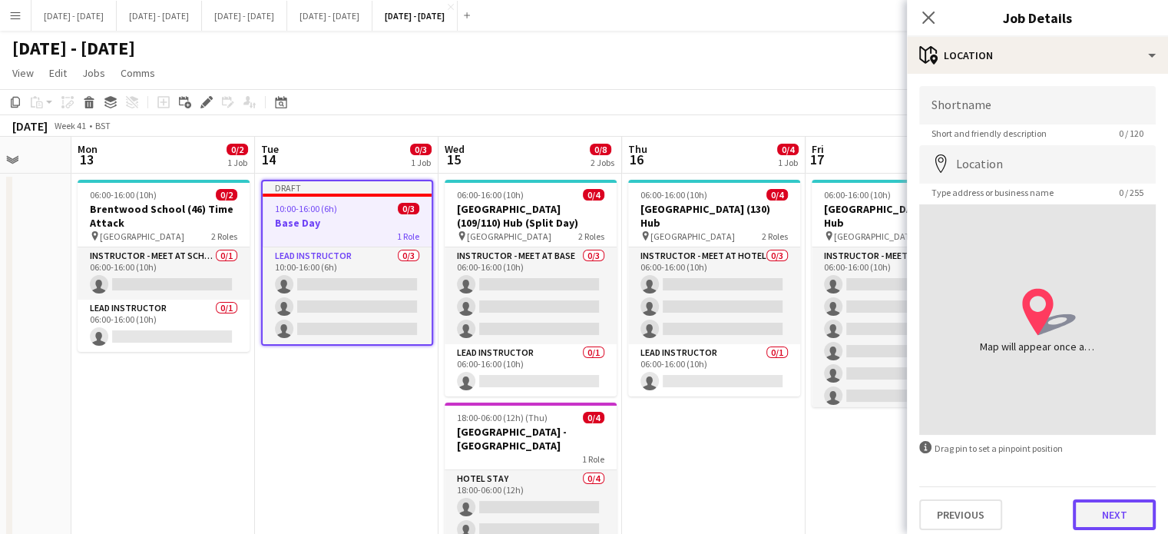
click at [1109, 512] on button "Next" at bounding box center [1113, 514] width 83 height 31
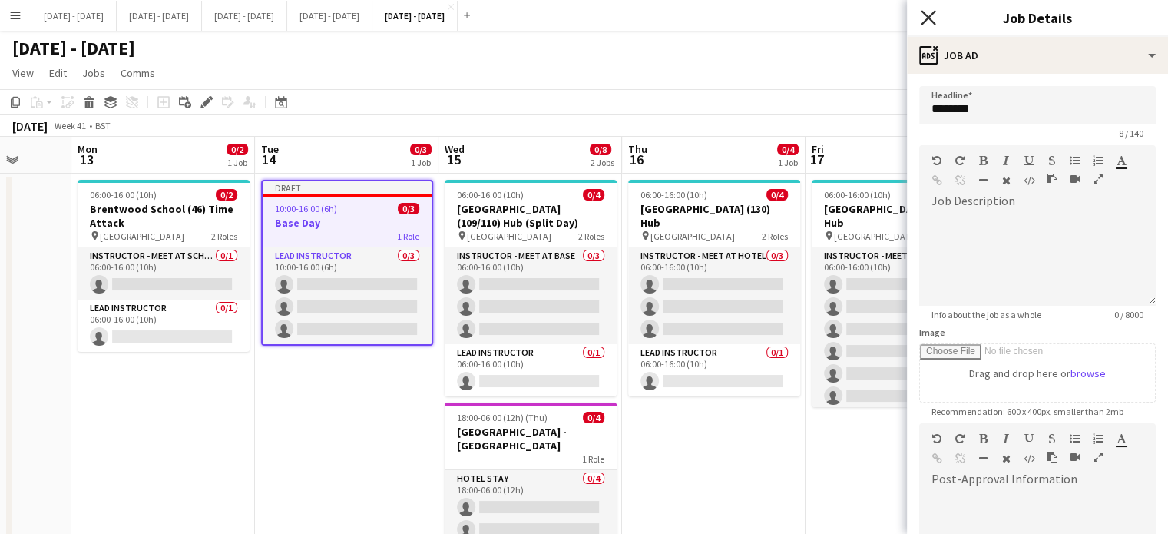
click at [925, 21] on icon at bounding box center [927, 17] width 15 height 15
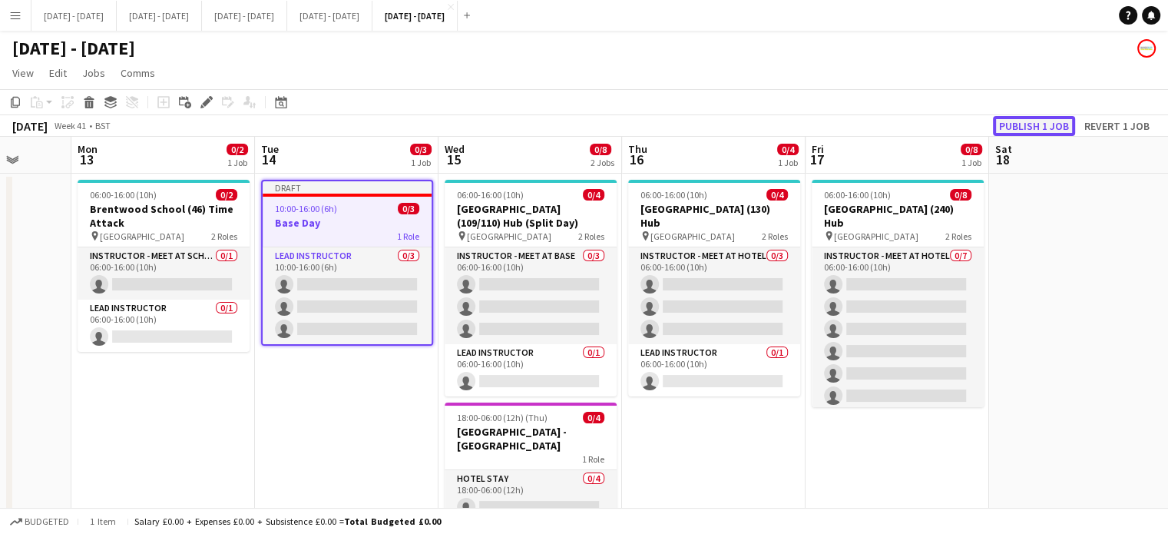
click at [1025, 125] on button "Publish 1 job" at bounding box center [1034, 126] width 82 height 20
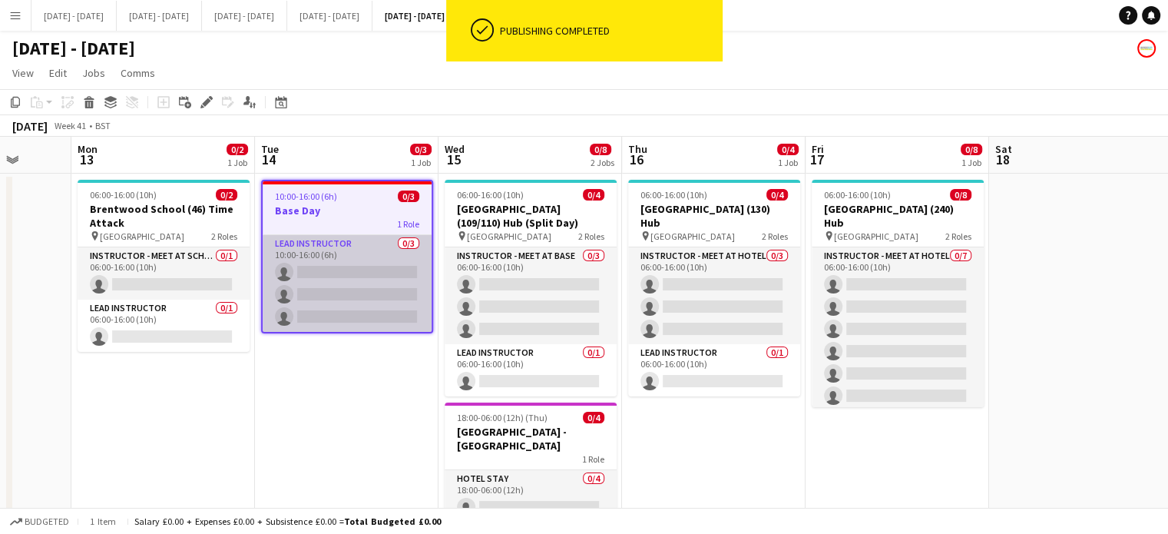
click at [344, 281] on app-card-role "Lead Instructor 0/3 10:00-16:00 (6h) single-neutral-actions single-neutral-acti…" at bounding box center [347, 283] width 169 height 97
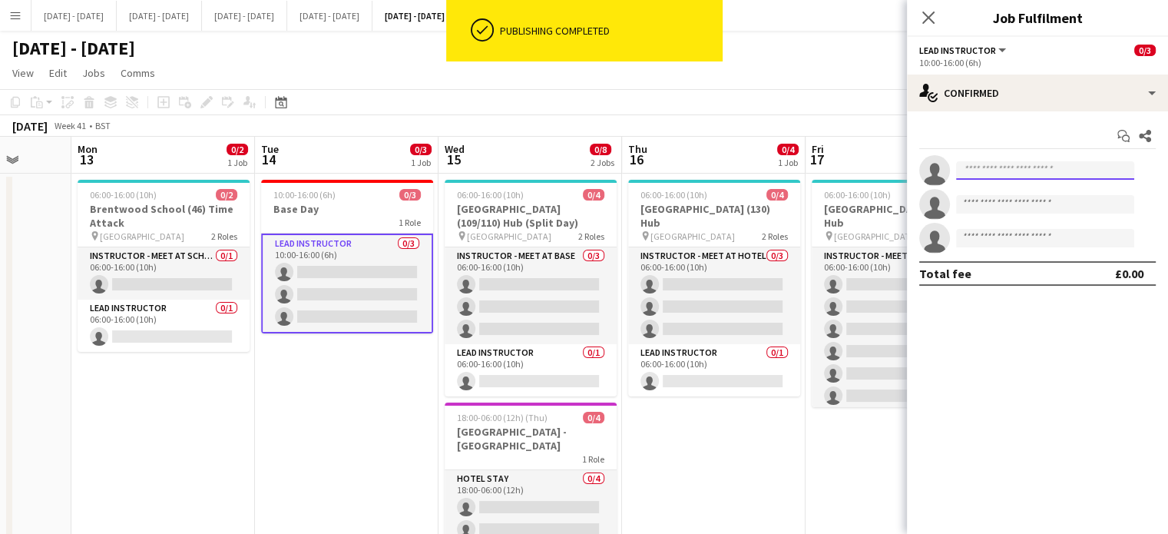
click at [996, 168] on input at bounding box center [1045, 170] width 178 height 18
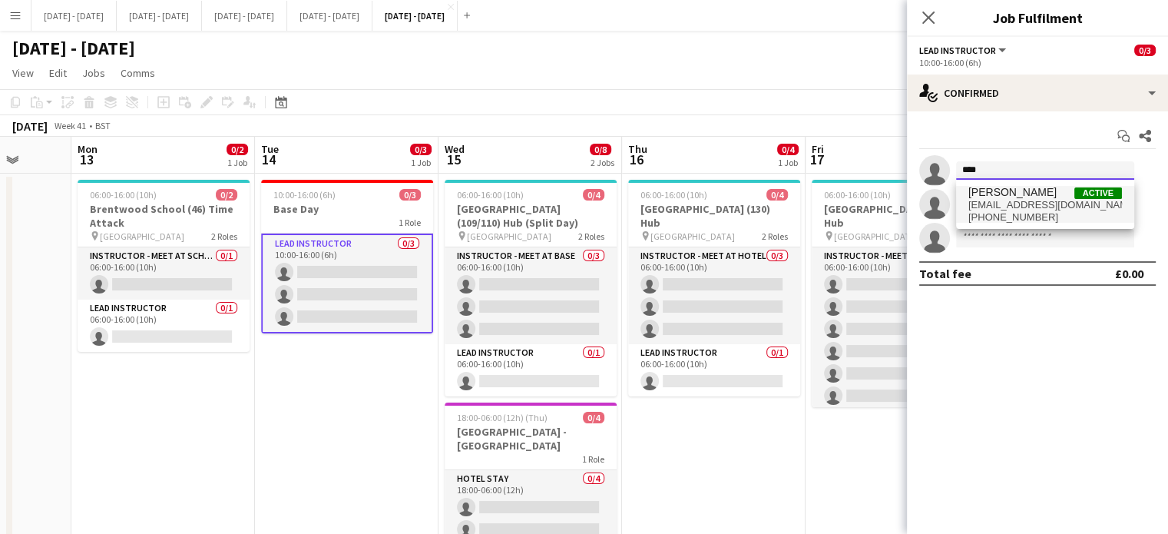
type input "****"
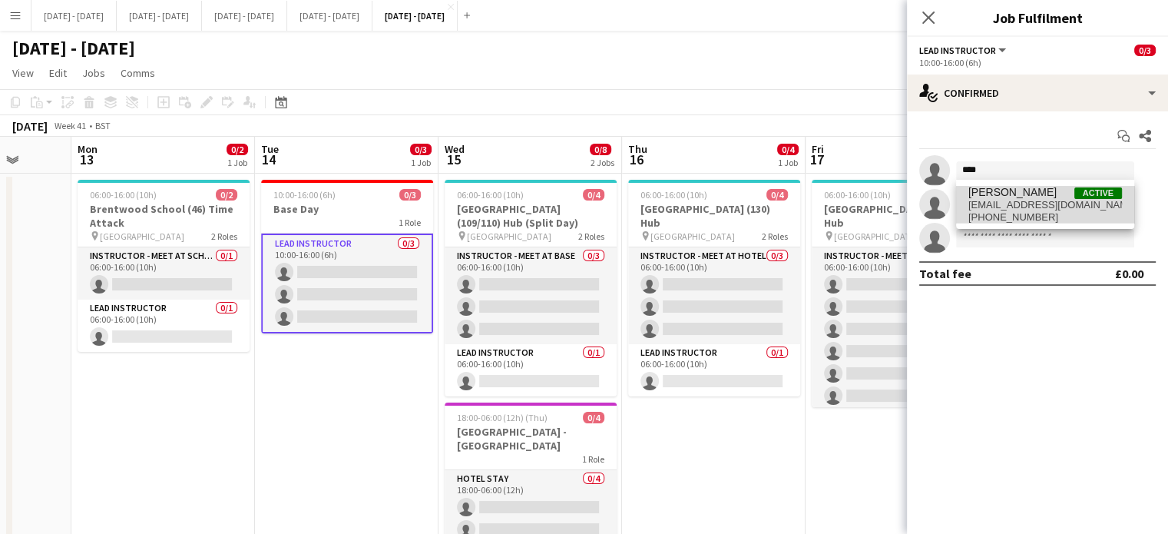
click at [1056, 219] on span "[PHONE_NUMBER]" at bounding box center [1045, 217] width 154 height 12
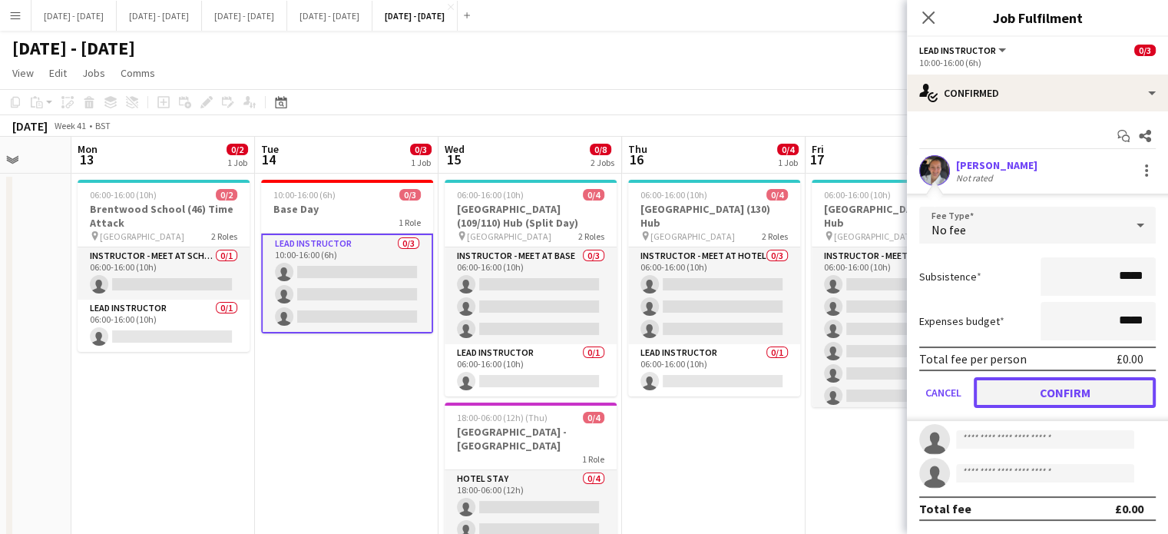
click at [1098, 391] on button "Confirm" at bounding box center [1064, 392] width 182 height 31
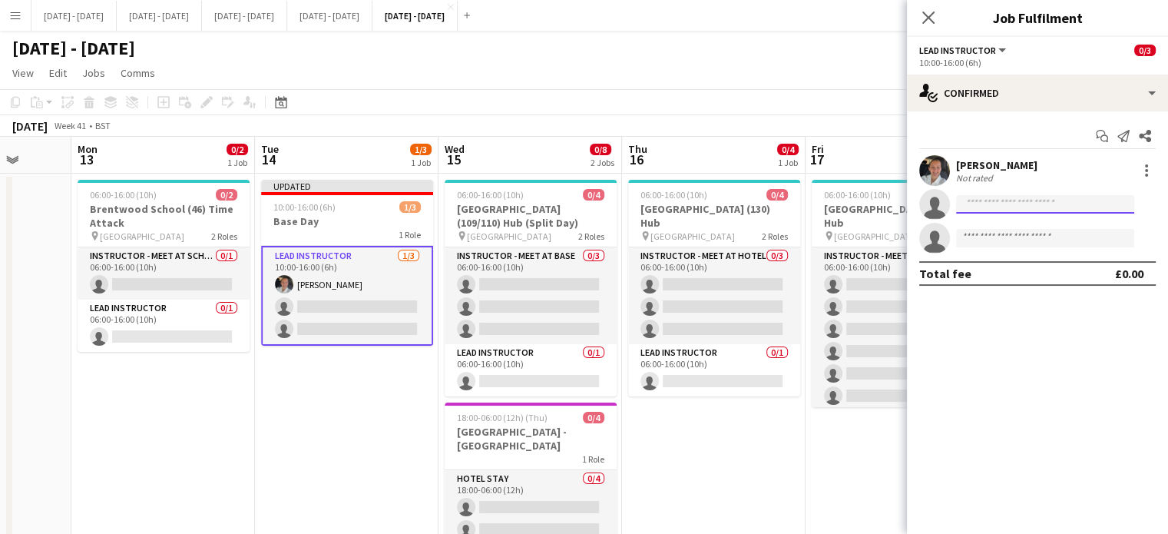
click at [1046, 205] on input at bounding box center [1045, 204] width 178 height 18
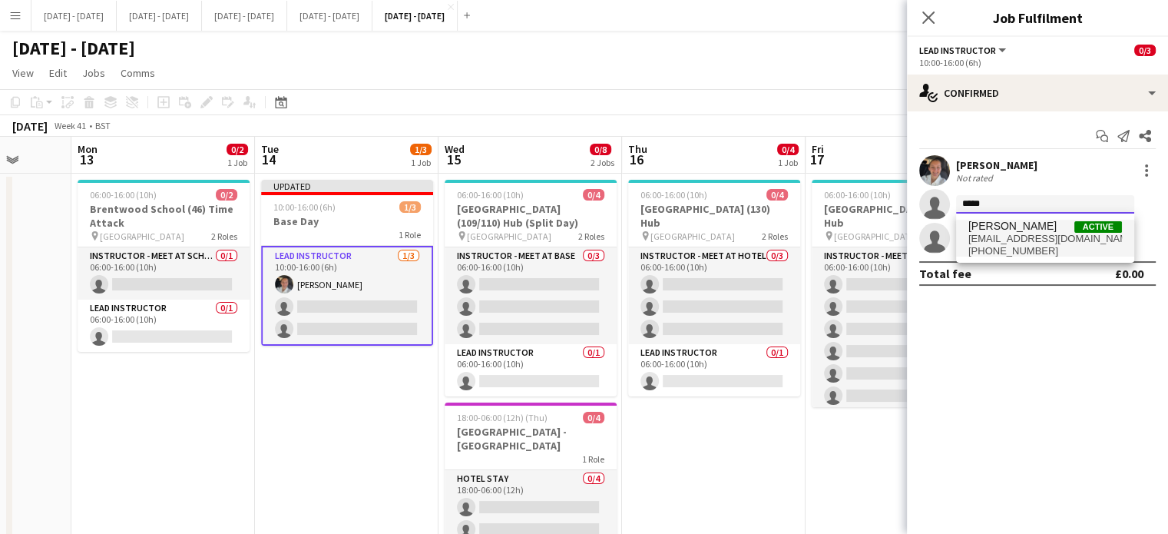
type input "*****"
click at [988, 223] on span "[PERSON_NAME]" at bounding box center [1012, 226] width 88 height 13
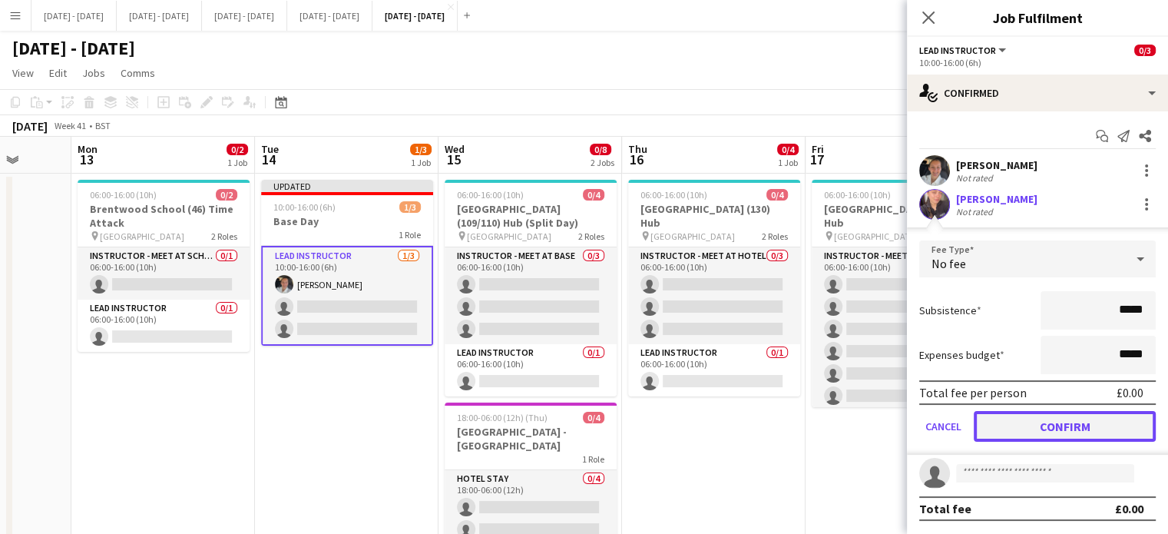
click at [1081, 436] on button "Confirm" at bounding box center [1064, 426] width 182 height 31
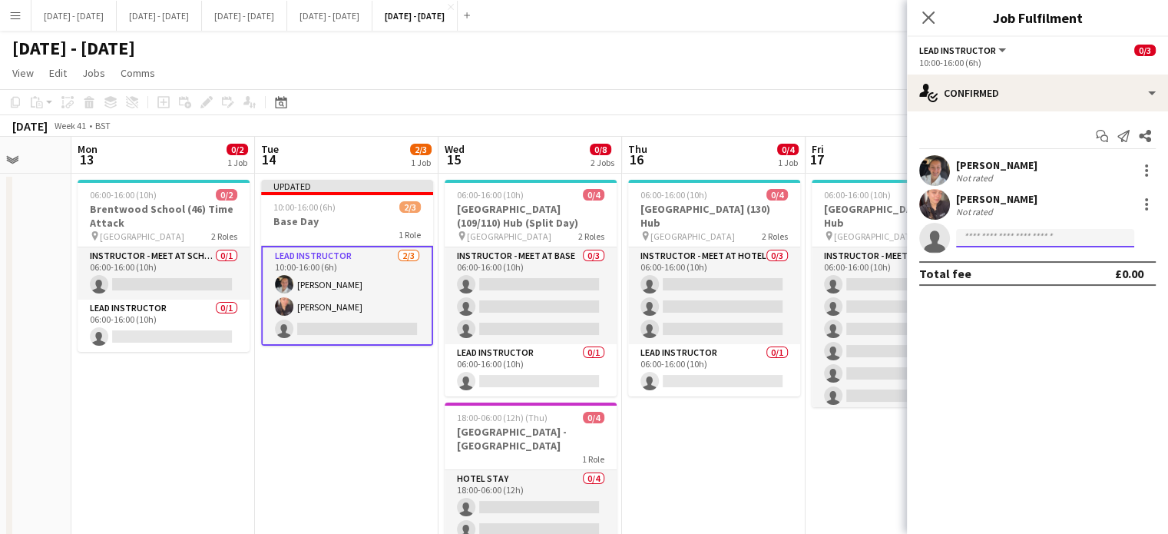
click at [996, 233] on input at bounding box center [1045, 238] width 178 height 18
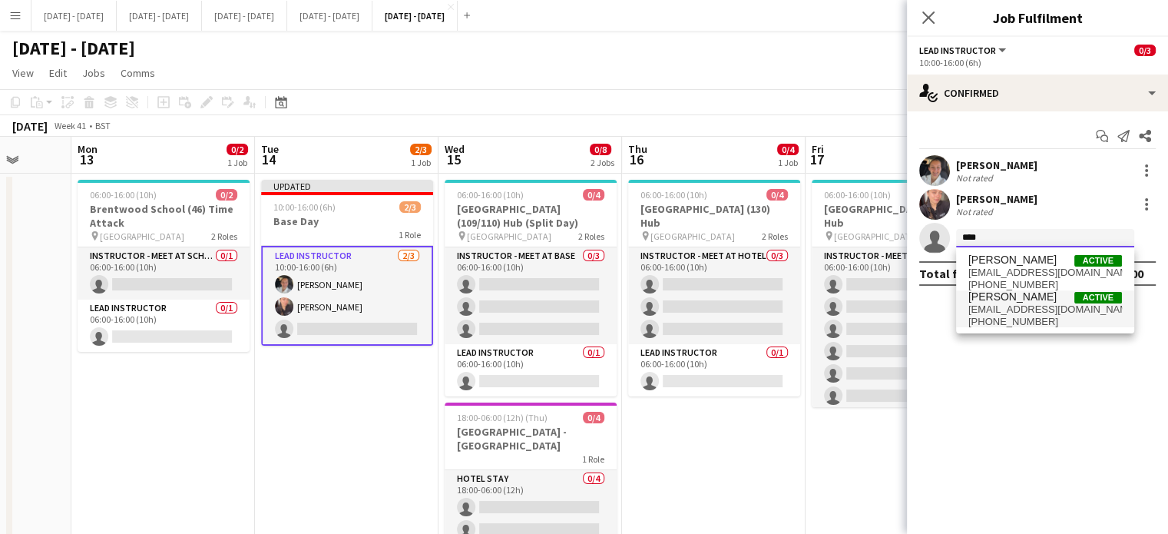
type input "****"
click at [1020, 319] on span "[PHONE_NUMBER]" at bounding box center [1045, 322] width 154 height 12
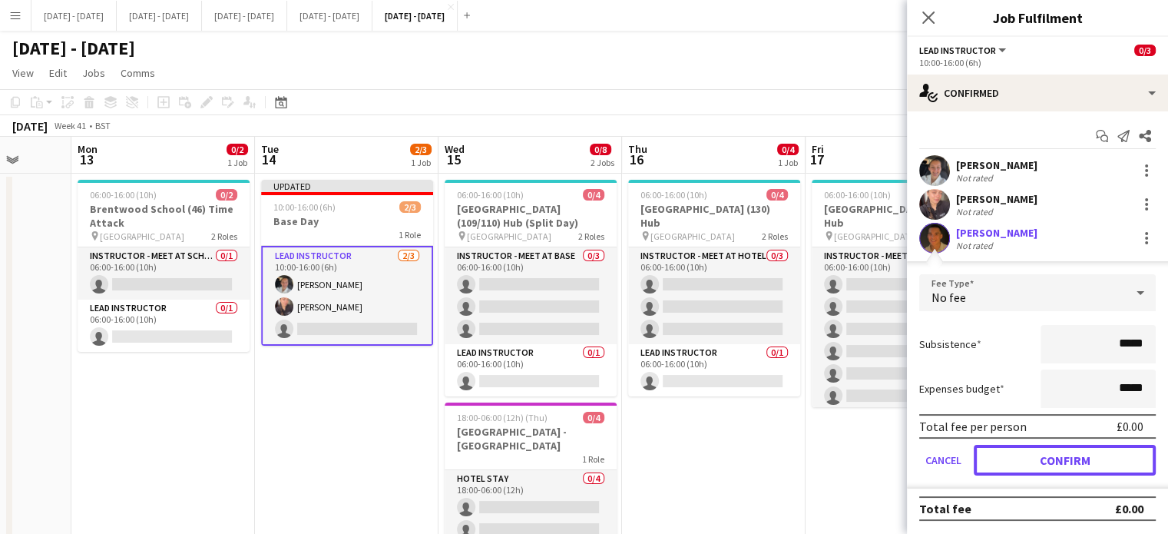
click at [1076, 458] on button "Confirm" at bounding box center [1064, 459] width 182 height 31
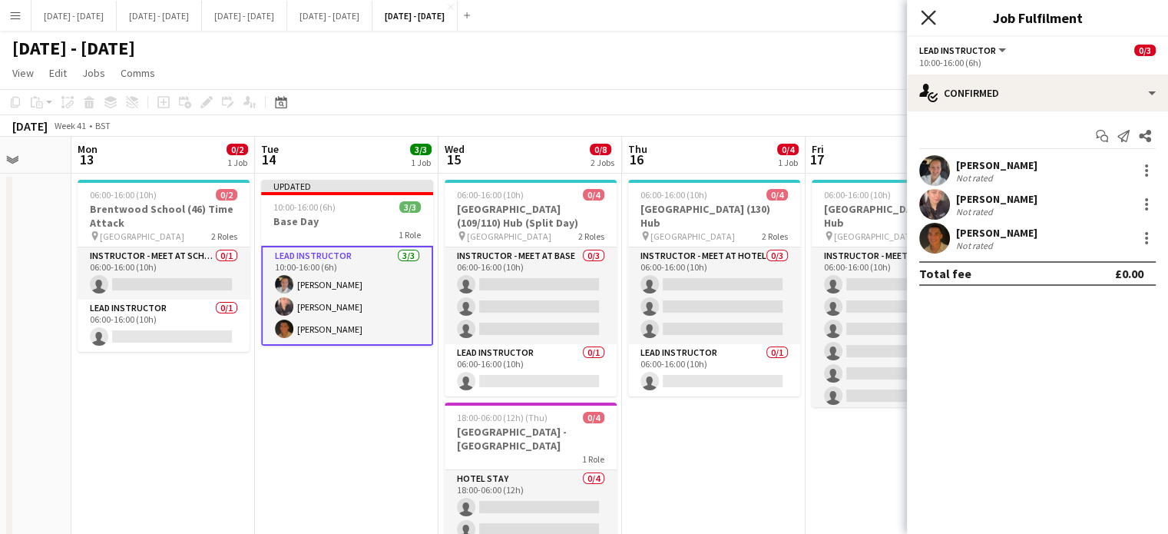
click at [934, 19] on icon "Close pop-in" at bounding box center [927, 17] width 15 height 15
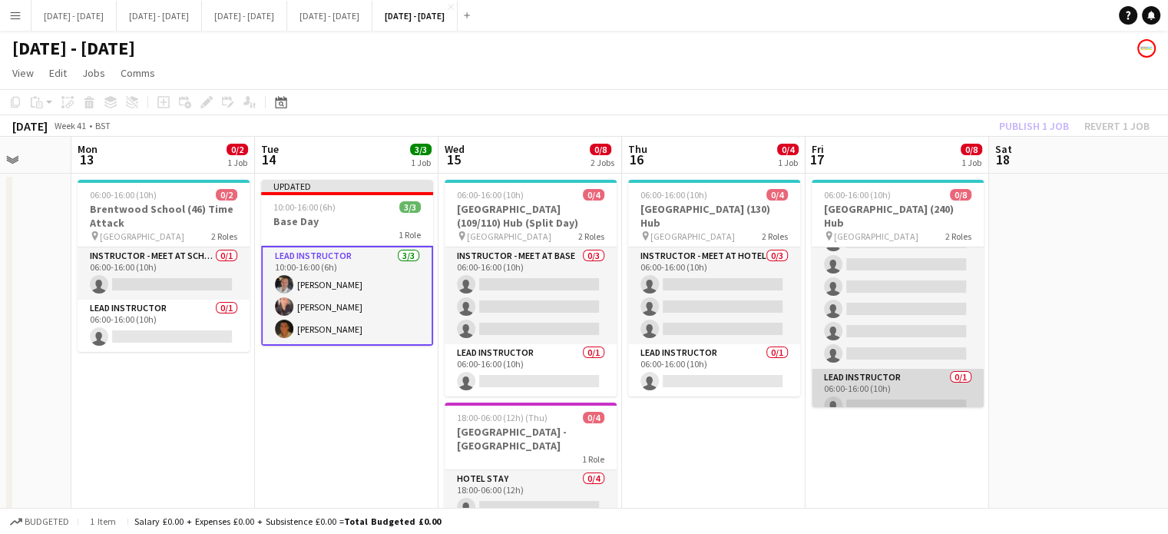
scroll to position [0, 0]
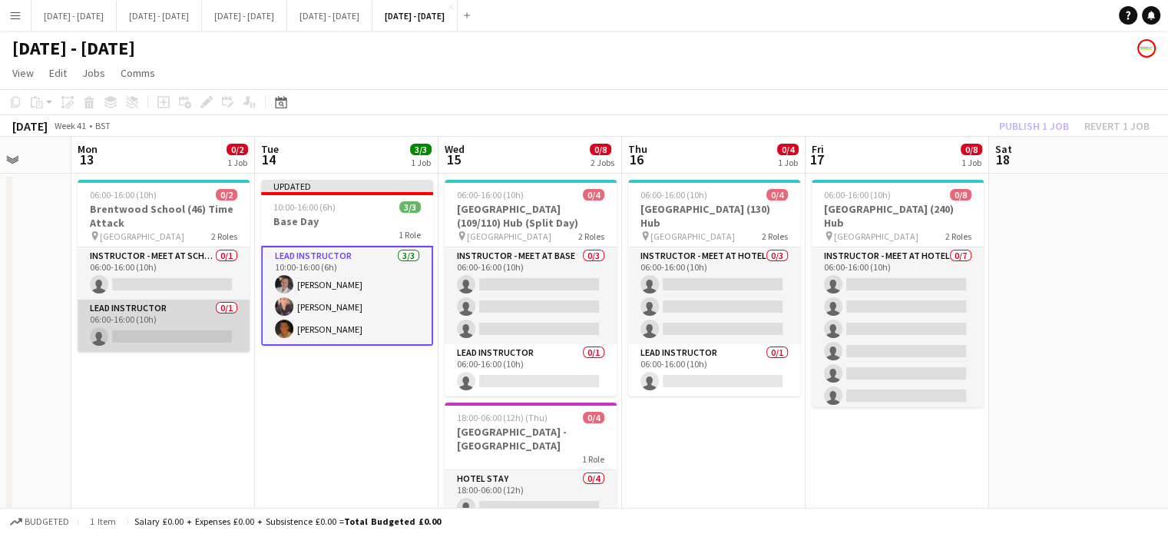
click at [185, 332] on app-card-role "Lead Instructor 0/1 06:00-16:00 (10h) single-neutral-actions" at bounding box center [164, 325] width 172 height 52
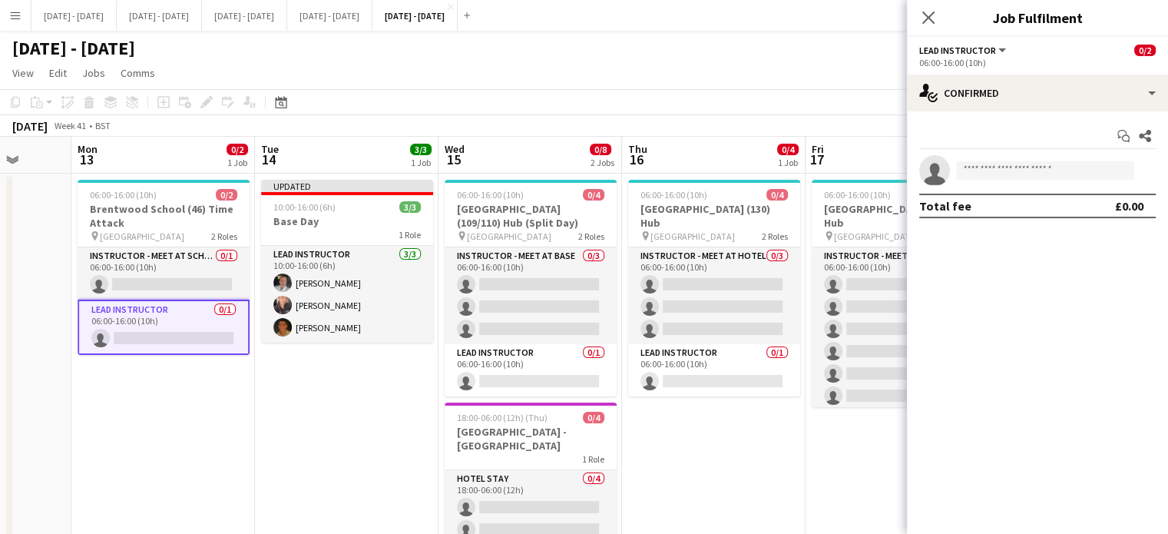
click at [920, 5] on div "Close pop-in" at bounding box center [928, 17] width 43 height 35
drag, startPoint x: 930, startPoint y: 14, endPoint x: 853, endPoint y: 30, distance: 79.2
click at [930, 15] on icon "Close pop-in" at bounding box center [928, 18] width 12 height 12
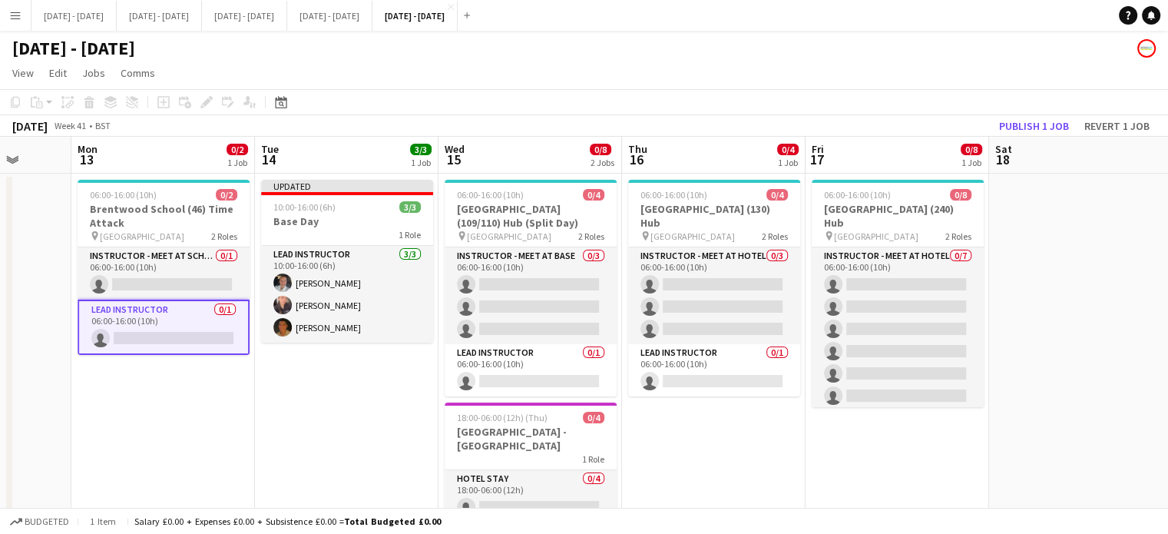
click at [719, 447] on app-date-cell "06:00-16:00 (10h) 0/4 Bramcote College (130) Hub pin Bramcote College 2 Roles I…" at bounding box center [713, 397] width 183 height 448
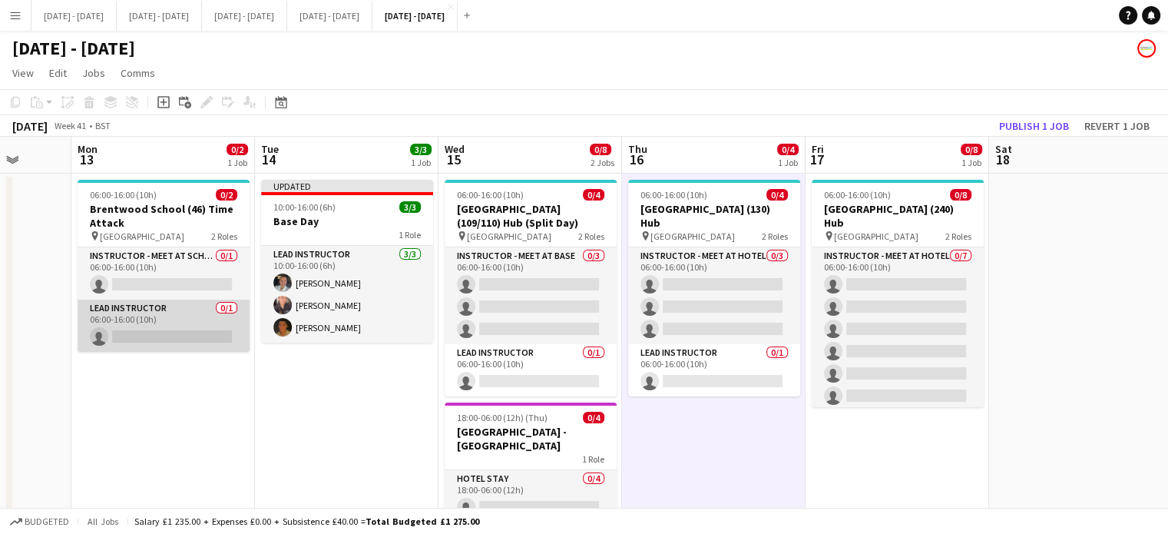
click at [143, 309] on app-card-role "Lead Instructor 0/1 06:00-16:00 (10h) single-neutral-actions" at bounding box center [164, 325] width 172 height 52
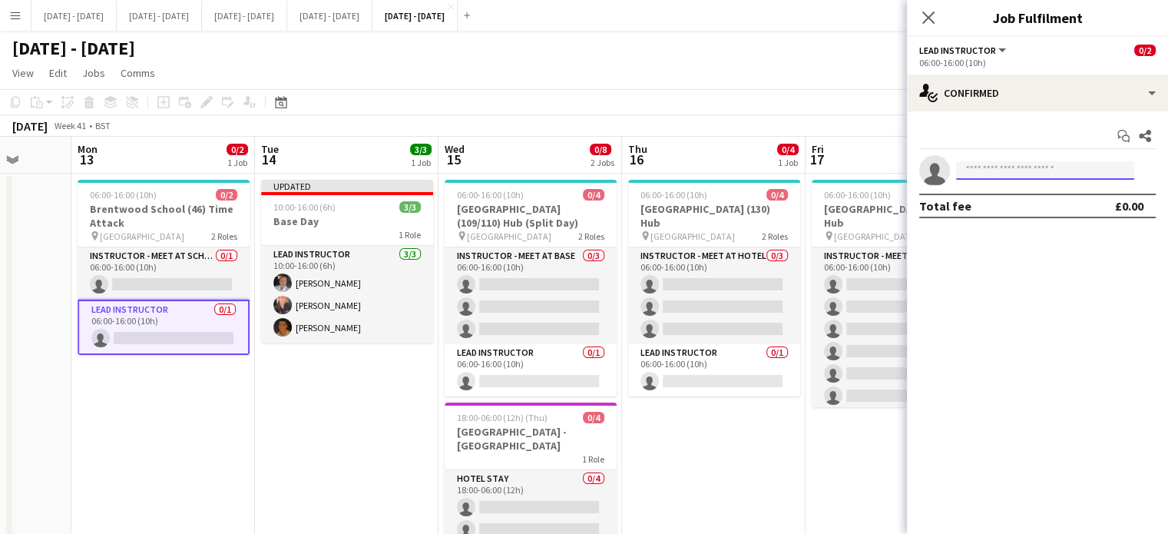
click at [1004, 171] on input at bounding box center [1045, 170] width 178 height 18
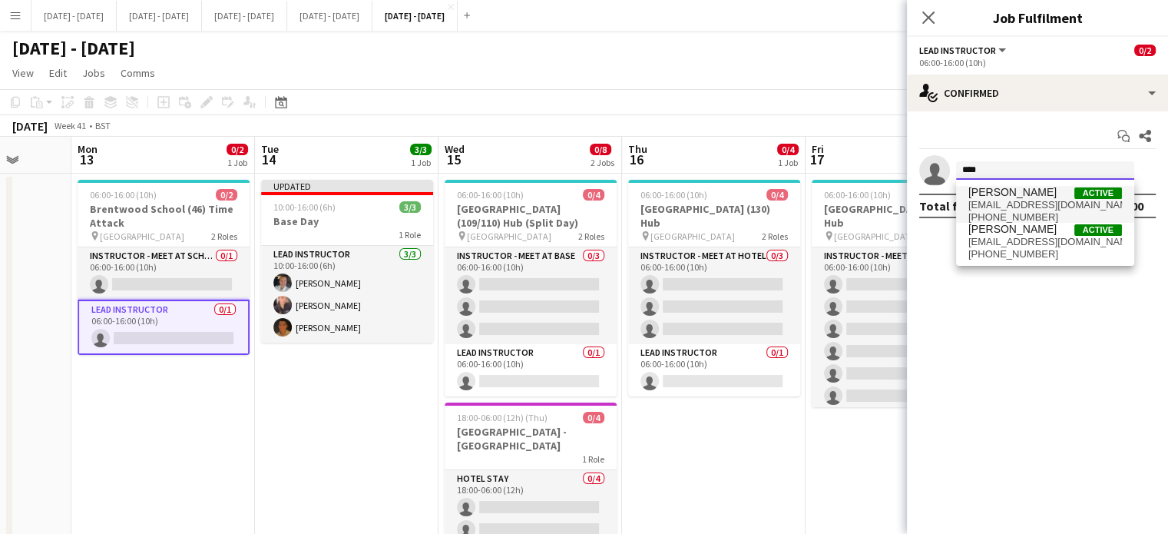
type input "****"
click at [1001, 190] on span "[PERSON_NAME]" at bounding box center [1012, 192] width 88 height 13
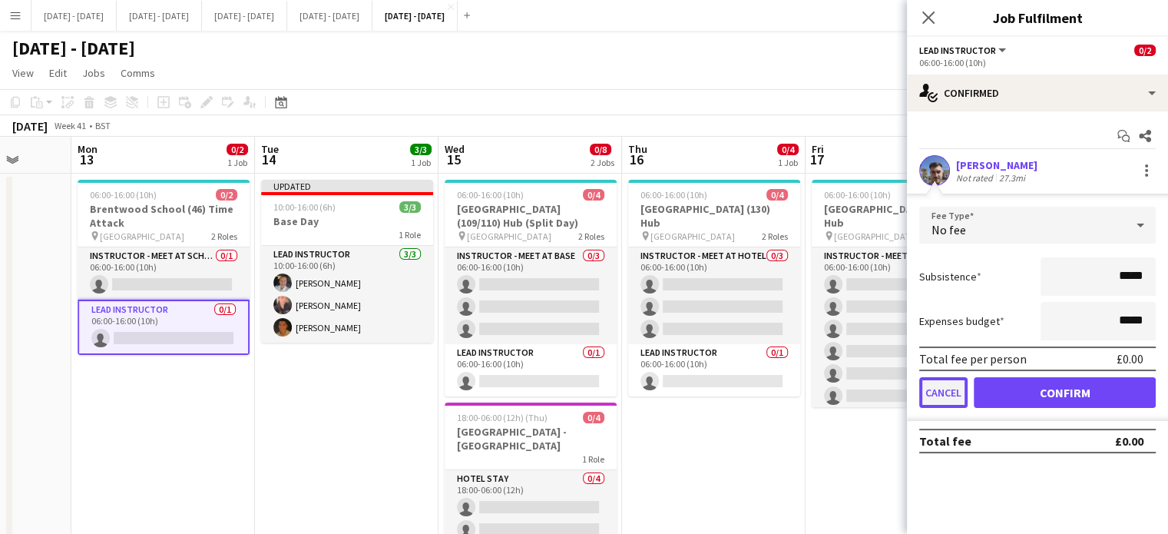
click at [950, 387] on button "Cancel" at bounding box center [943, 392] width 48 height 31
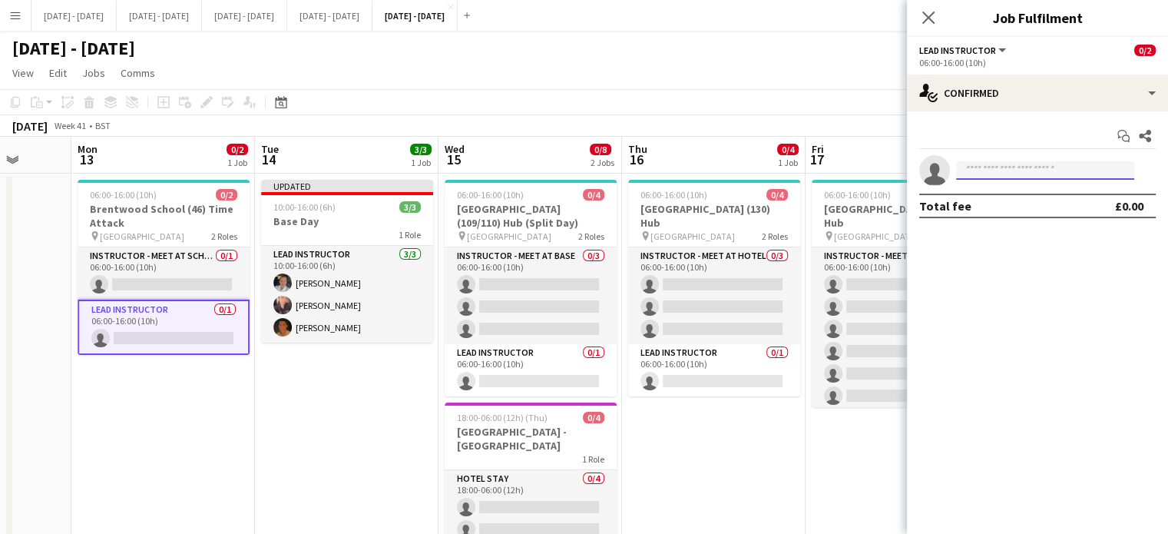
click at [1060, 179] on body "Menu Boards Boards Boards All jobs Status Workforce Workforce My Workforce Recr…" at bounding box center [584, 324] width 1168 height 648
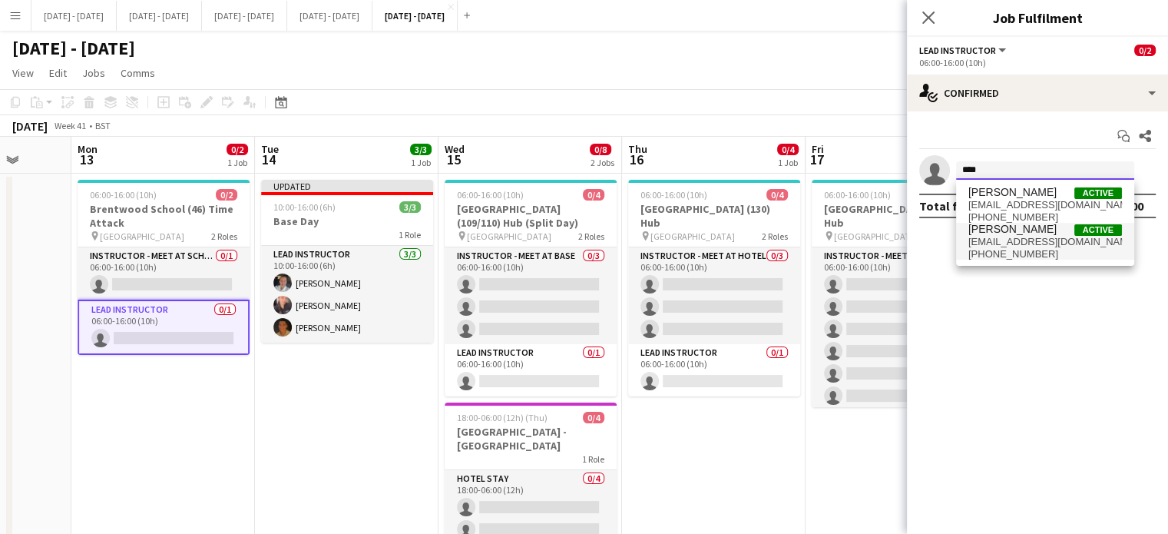
type input "****"
click at [1023, 245] on span "[EMAIL_ADDRESS][DOMAIN_NAME]" at bounding box center [1045, 242] width 154 height 12
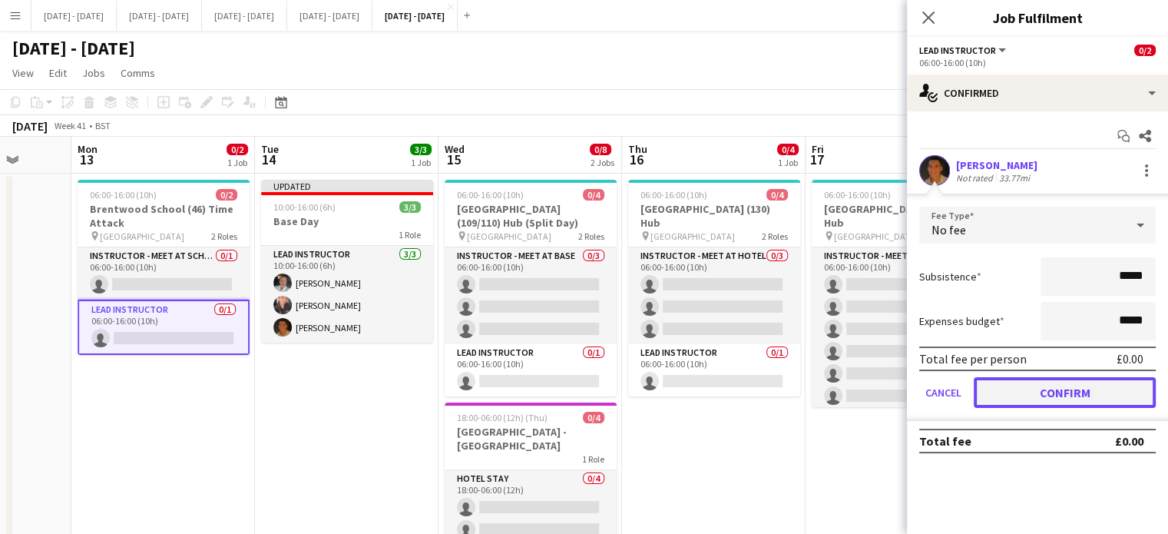
click at [1047, 385] on button "Confirm" at bounding box center [1064, 392] width 182 height 31
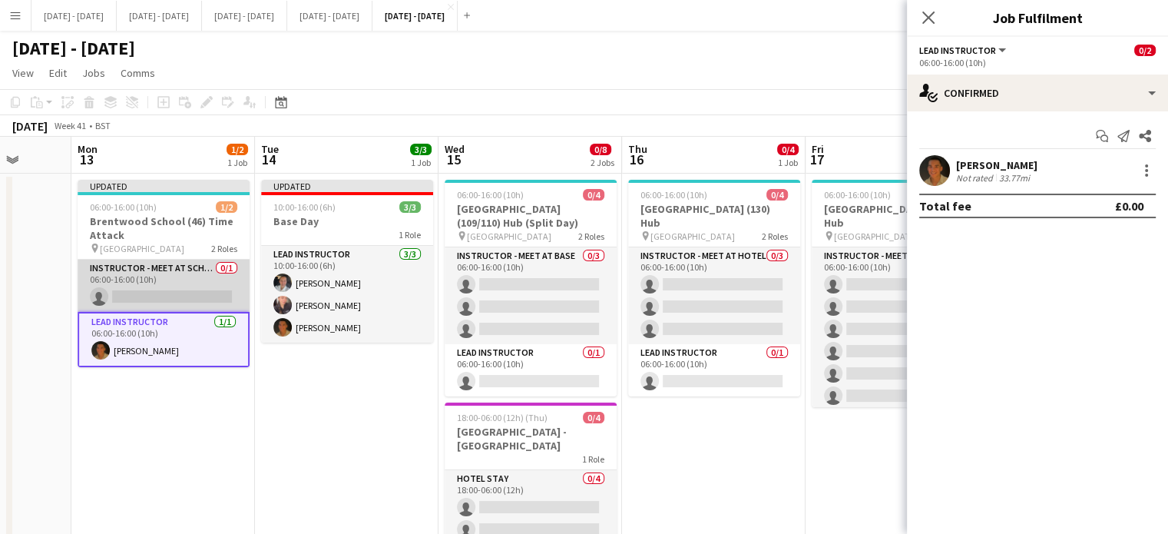
click at [152, 297] on app-card-role "Instructor - Meet at School 0/1 06:00-16:00 (10h) single-neutral-actions" at bounding box center [164, 285] width 172 height 52
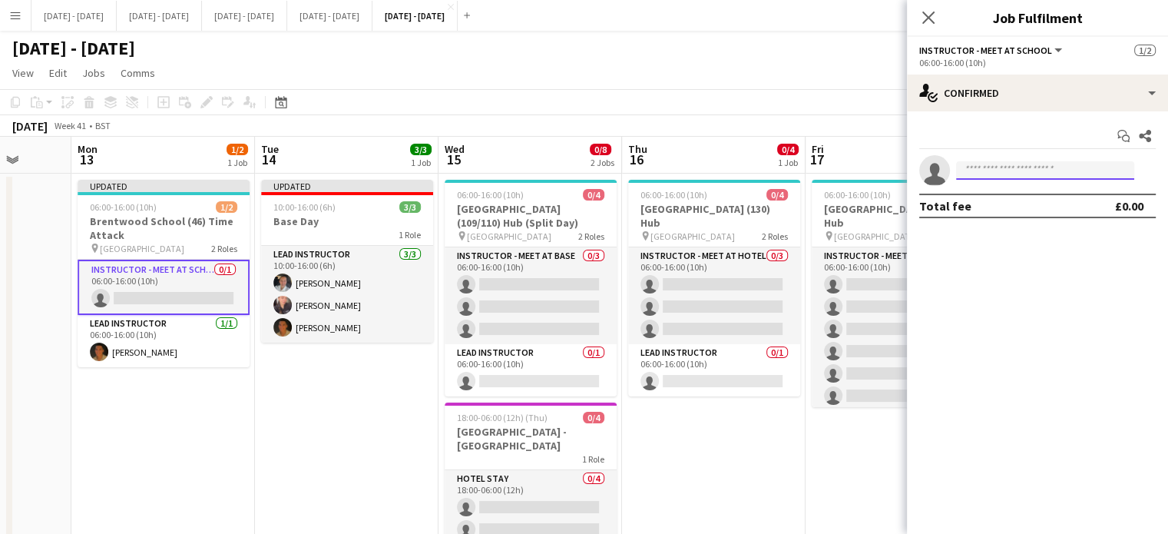
click at [1023, 176] on input at bounding box center [1045, 170] width 178 height 18
type input "****"
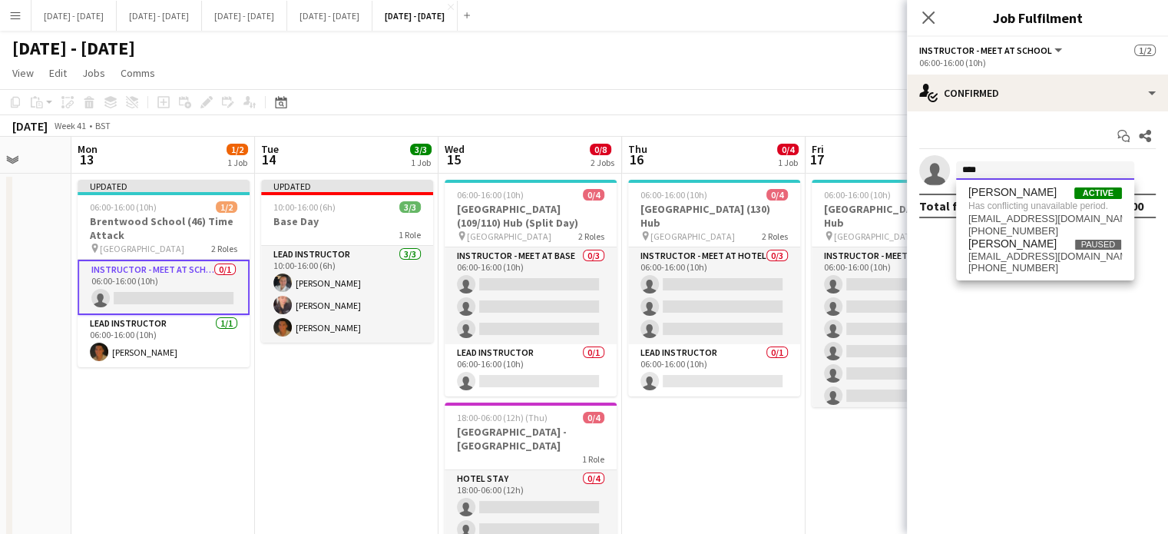
drag, startPoint x: 998, startPoint y: 165, endPoint x: 882, endPoint y: 159, distance: 116.1
click at [882, 159] on body "Menu Boards Boards Boards All jobs Status Workforce Workforce My Workforce Recr…" at bounding box center [584, 324] width 1168 height 648
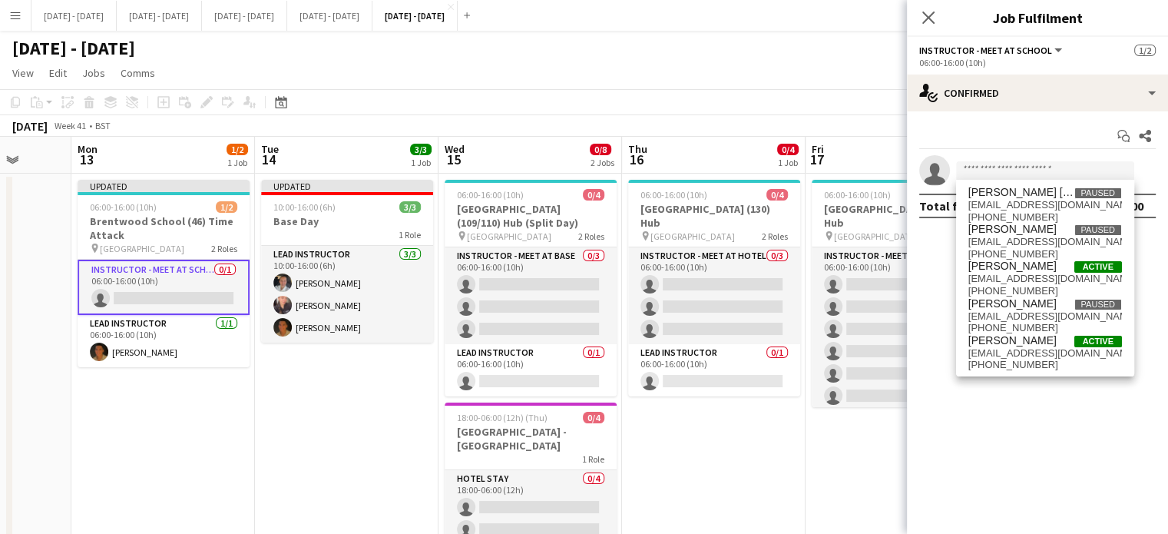
click at [115, 404] on app-date-cell "Updated 06:00-16:00 (10h) 1/2 Brentwood School (46) Time Attack pin Brentwood S…" at bounding box center [162, 397] width 183 height 448
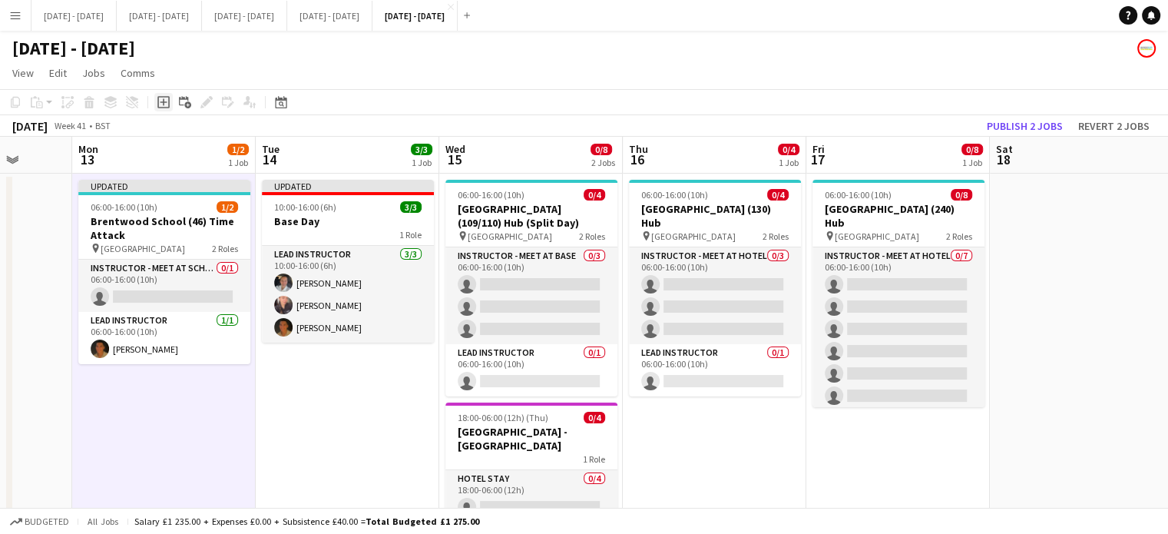
click at [161, 101] on icon at bounding box center [163, 102] width 7 height 7
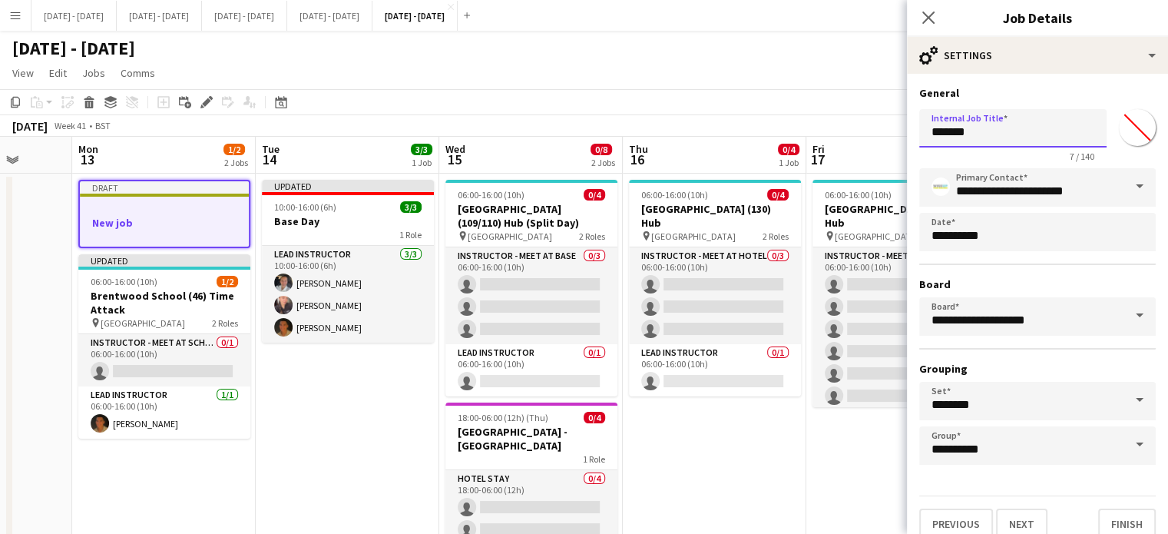
drag, startPoint x: 1015, startPoint y: 130, endPoint x: 801, endPoint y: 131, distance: 214.2
click at [808, 128] on body "Menu Boards Boards Boards All jobs Status Workforce Workforce My Workforce Recr…" at bounding box center [584, 324] width 1168 height 648
type input "********"
click at [1112, 128] on input "*******" at bounding box center [1136, 127] width 55 height 55
type input "*******"
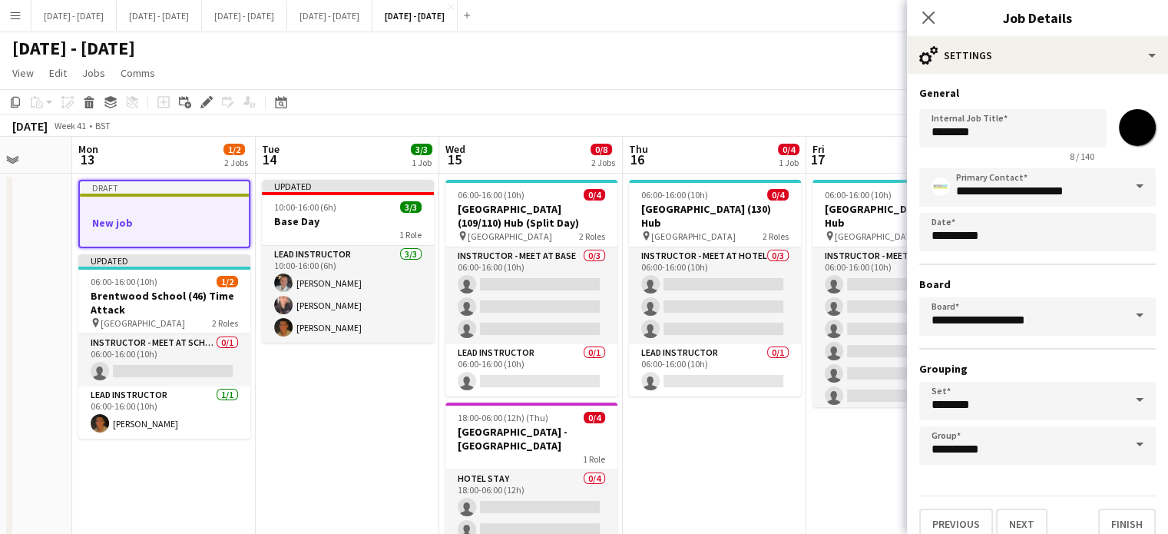
click at [1077, 92] on h3 "General" at bounding box center [1037, 93] width 236 height 14
click at [1041, 504] on div "Previous Next Finish" at bounding box center [1037, 517] width 236 height 44
click at [1039, 508] on button "Next" at bounding box center [1021, 523] width 51 height 31
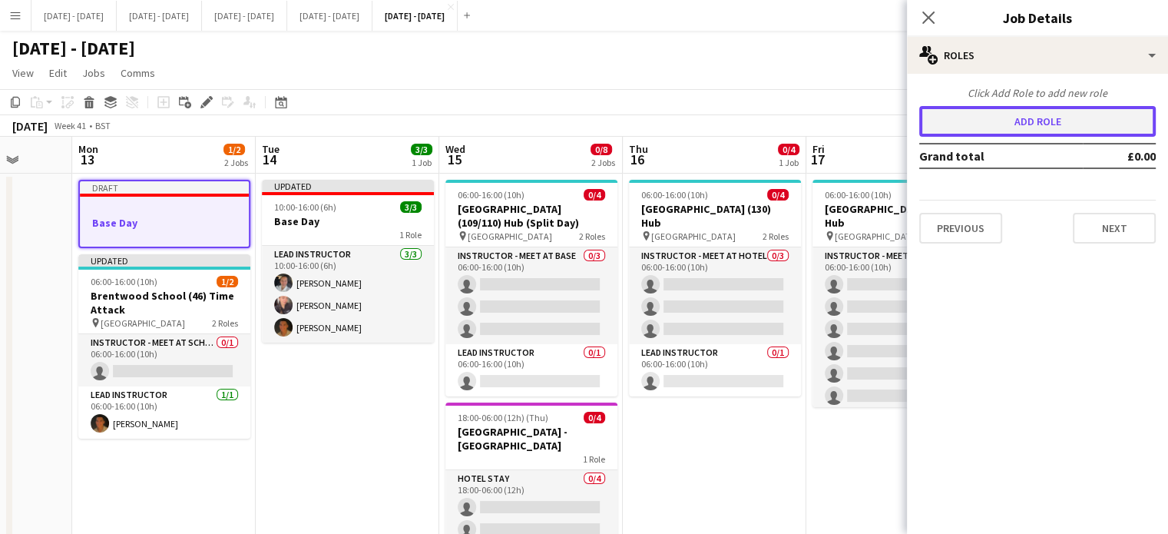
click at [1026, 106] on button "Add role" at bounding box center [1037, 121] width 236 height 31
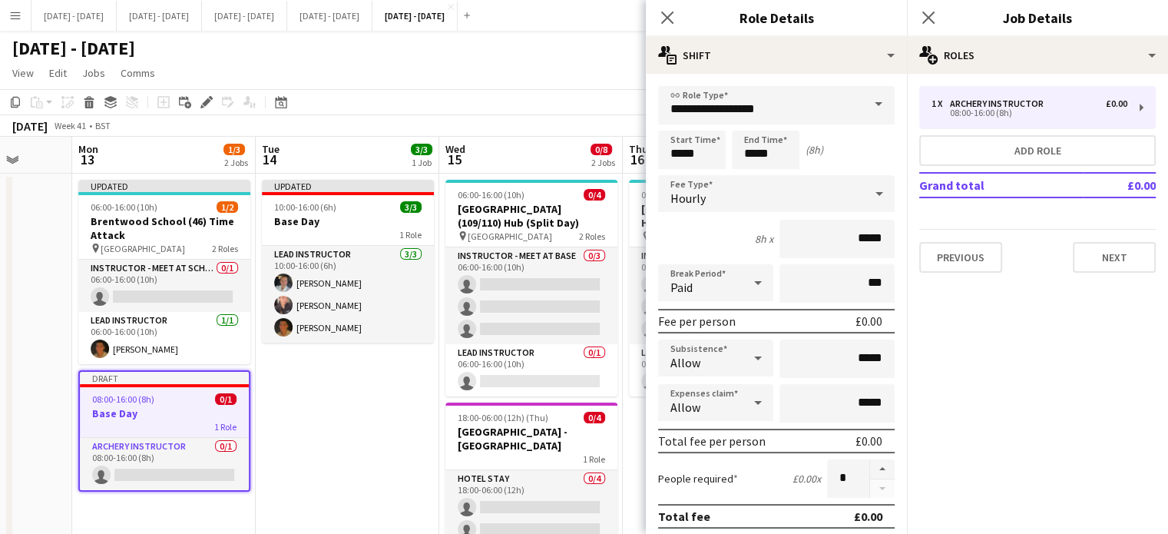
click at [874, 102] on span at bounding box center [878, 104] width 32 height 37
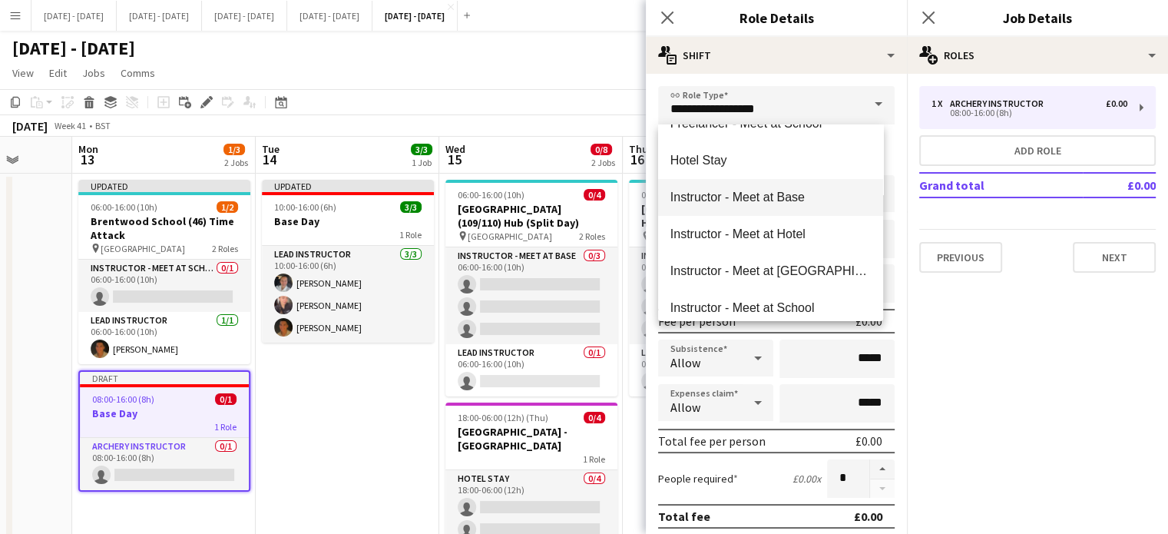
scroll to position [461, 0]
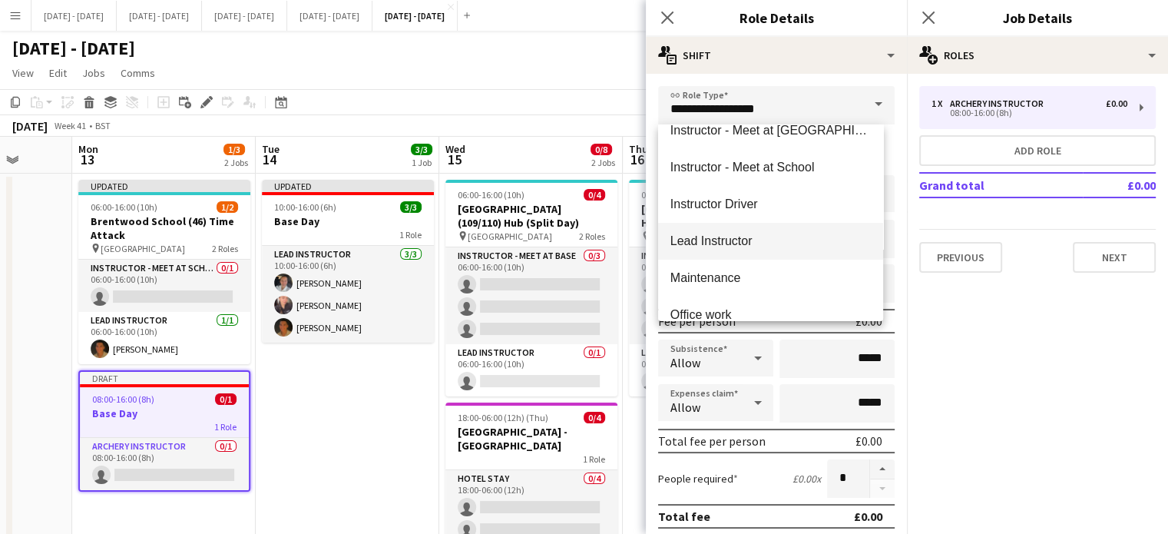
click at [782, 250] on mat-option "Lead Instructor" at bounding box center [770, 241] width 225 height 37
type input "**********"
type input "*******"
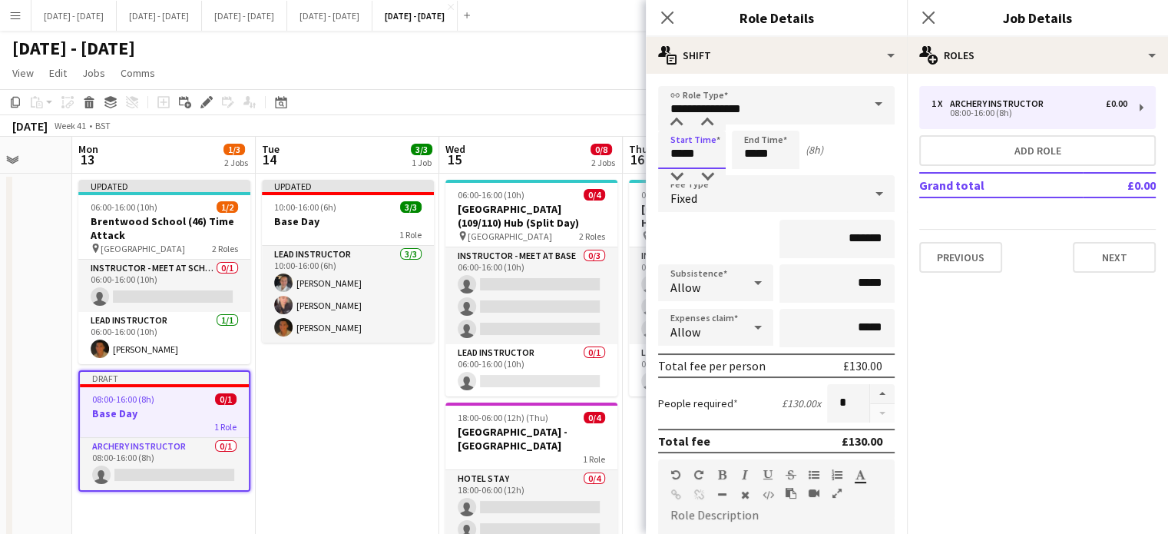
drag, startPoint x: 705, startPoint y: 154, endPoint x: 648, endPoint y: 154, distance: 56.8
click at [649, 154] on form "**********" at bounding box center [776, 486] width 261 height 800
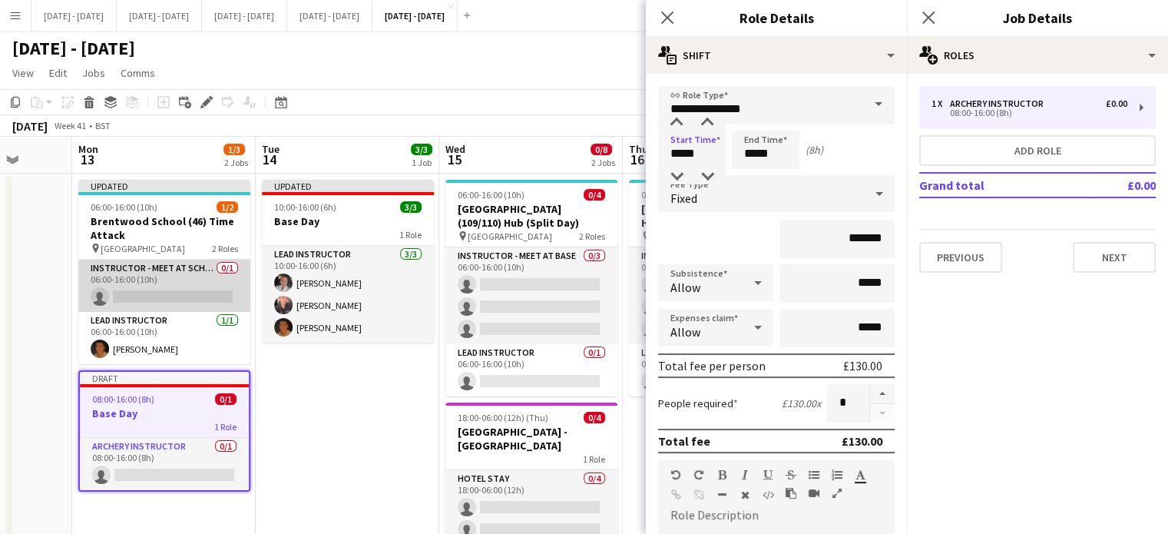
click at [177, 298] on app-card-role "Instructor - Meet at School 0/1 06:00-16:00 (10h) single-neutral-actions" at bounding box center [164, 285] width 172 height 52
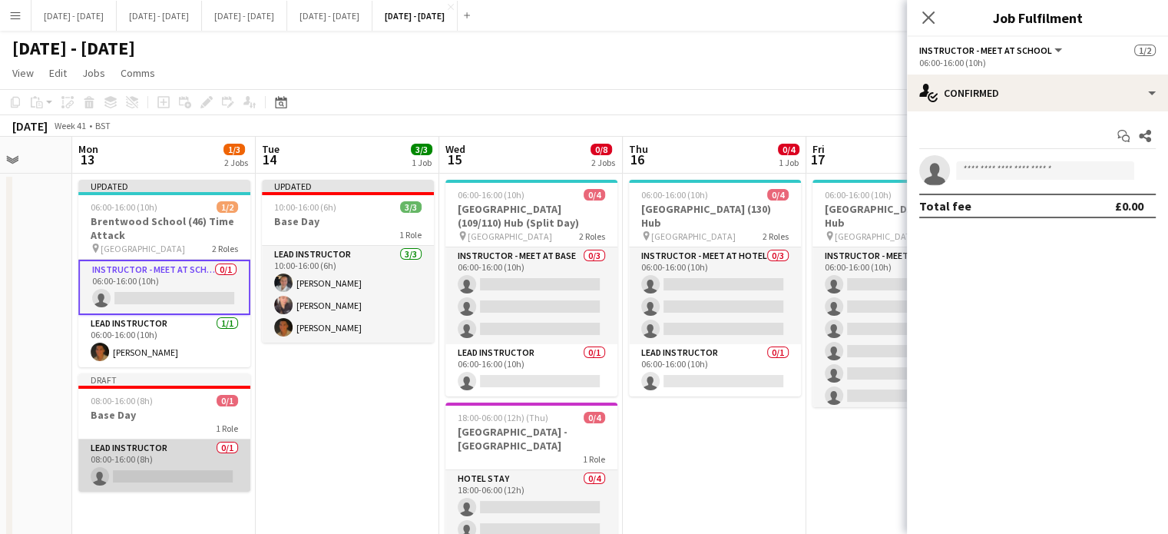
click at [144, 444] on app-card-role "Lead Instructor 0/1 08:00-16:00 (8h) single-neutral-actions" at bounding box center [164, 465] width 172 height 52
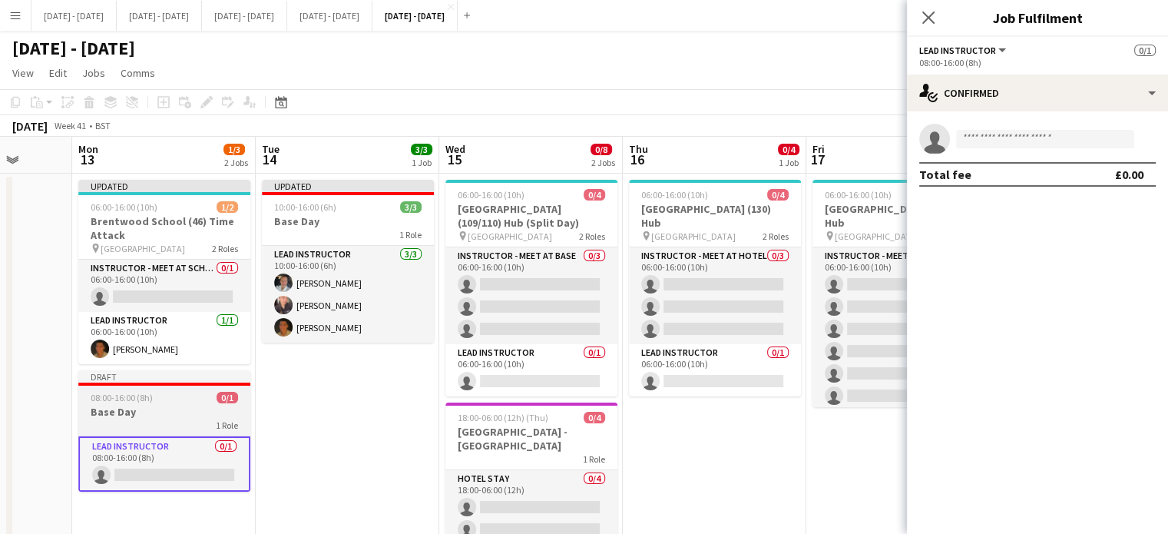
click at [175, 408] on h3 "Base Day" at bounding box center [164, 412] width 172 height 14
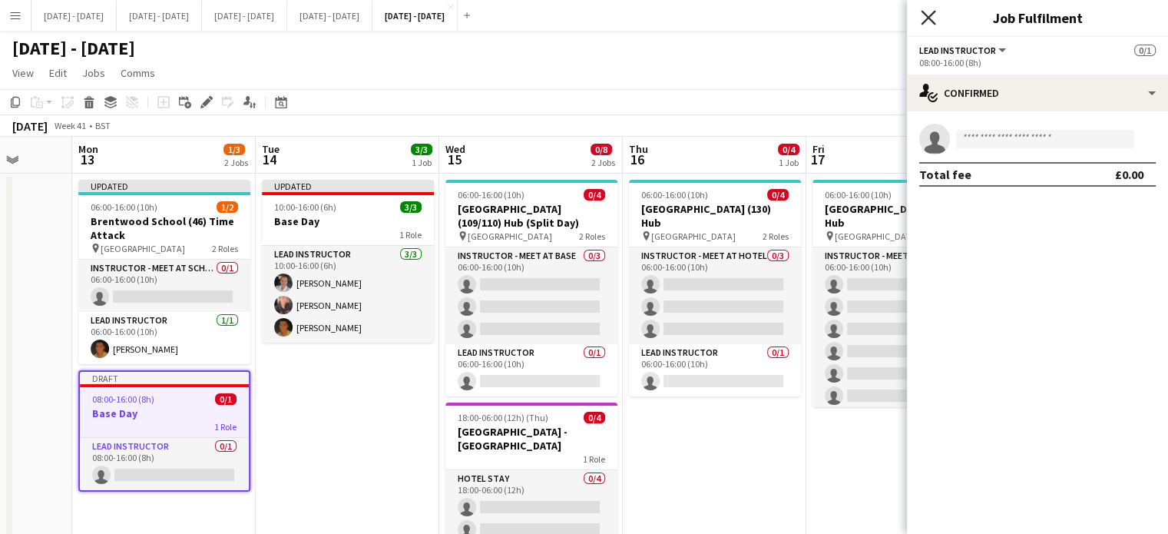
click at [921, 21] on icon "Close pop-in" at bounding box center [927, 17] width 15 height 15
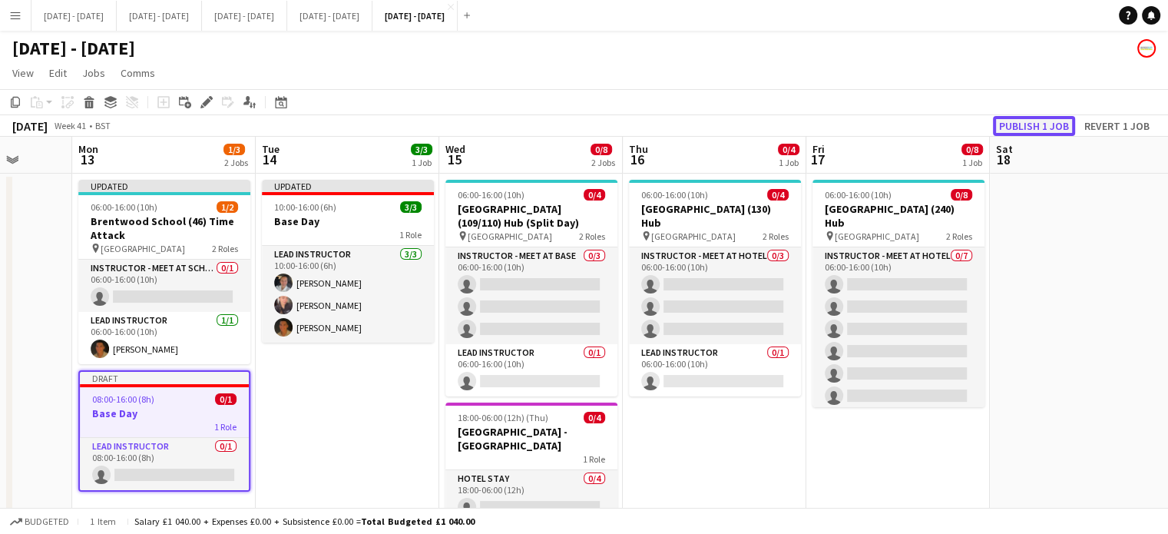
click at [1022, 126] on button "Publish 1 job" at bounding box center [1034, 126] width 82 height 20
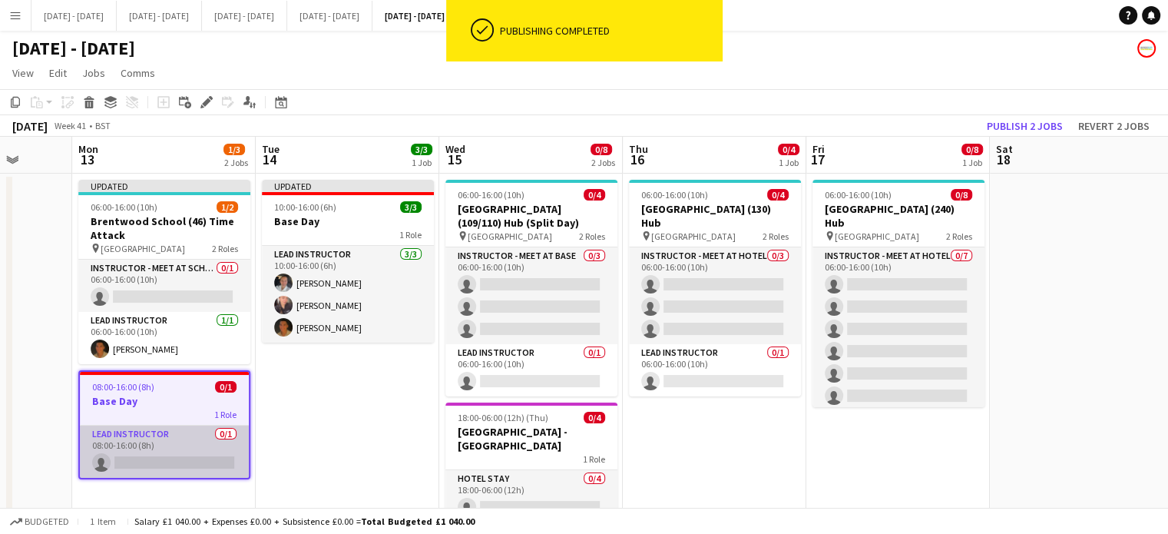
click at [144, 463] on app-card-role "Lead Instructor 0/1 08:00-16:00 (8h) single-neutral-actions" at bounding box center [164, 451] width 169 height 52
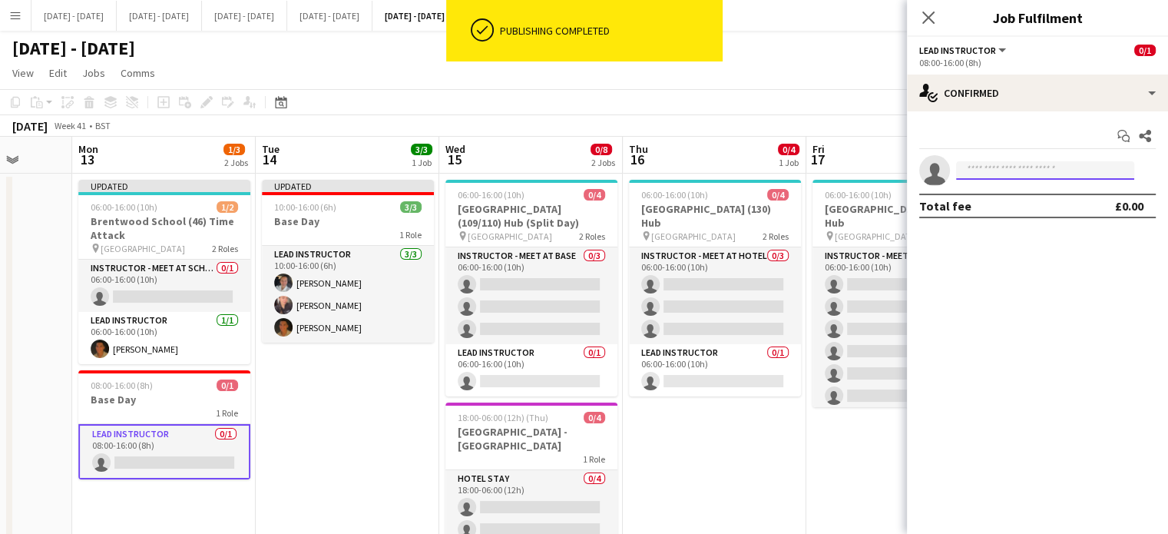
click at [1026, 168] on input at bounding box center [1045, 170] width 178 height 18
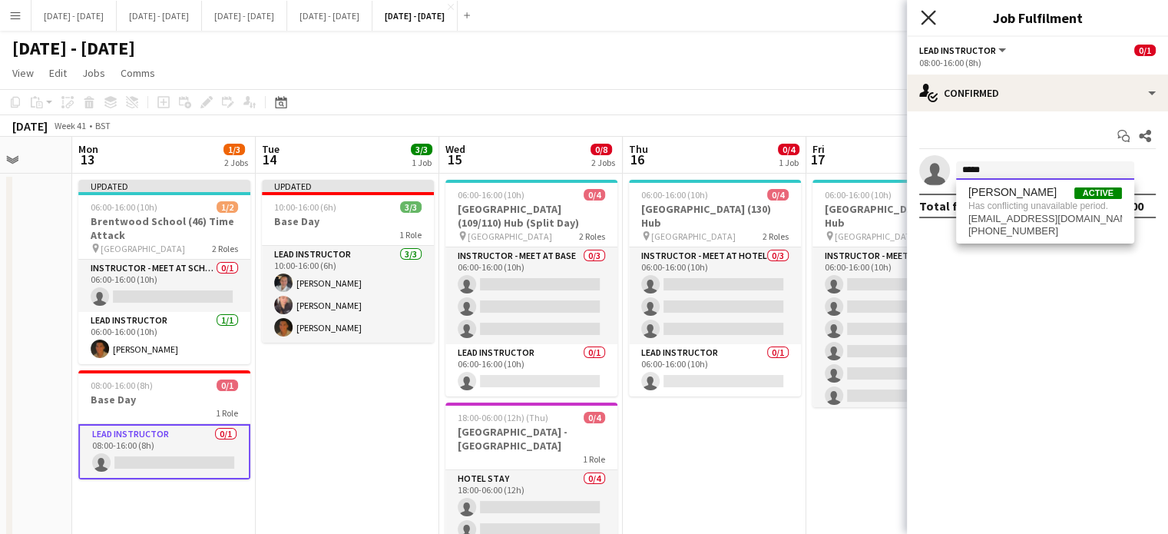
type input "*****"
click at [929, 17] on icon at bounding box center [927, 17] width 15 height 15
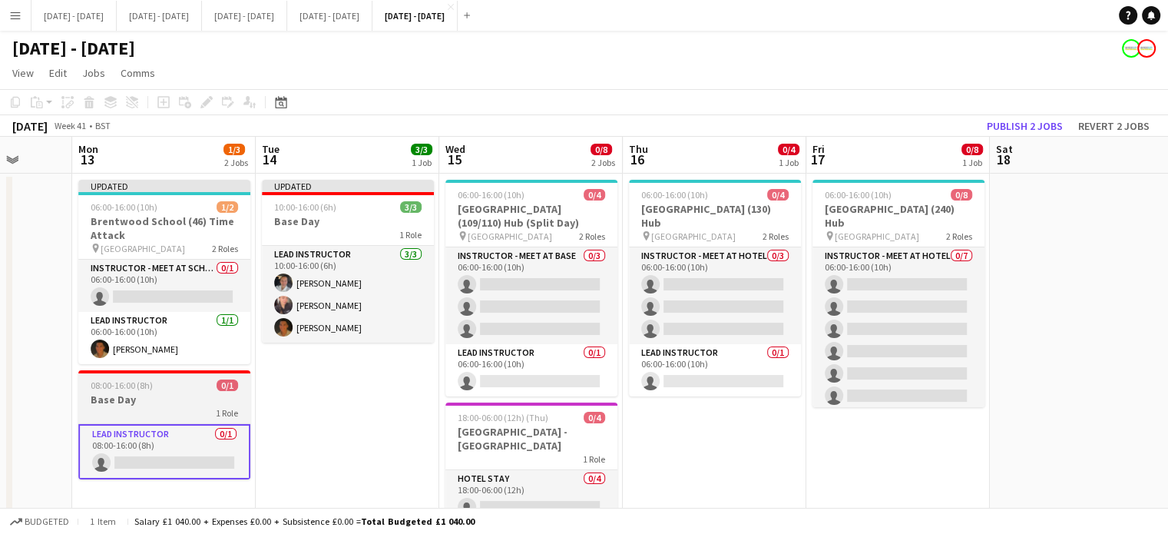
click at [180, 400] on h3 "Base Day" at bounding box center [164, 399] width 172 height 14
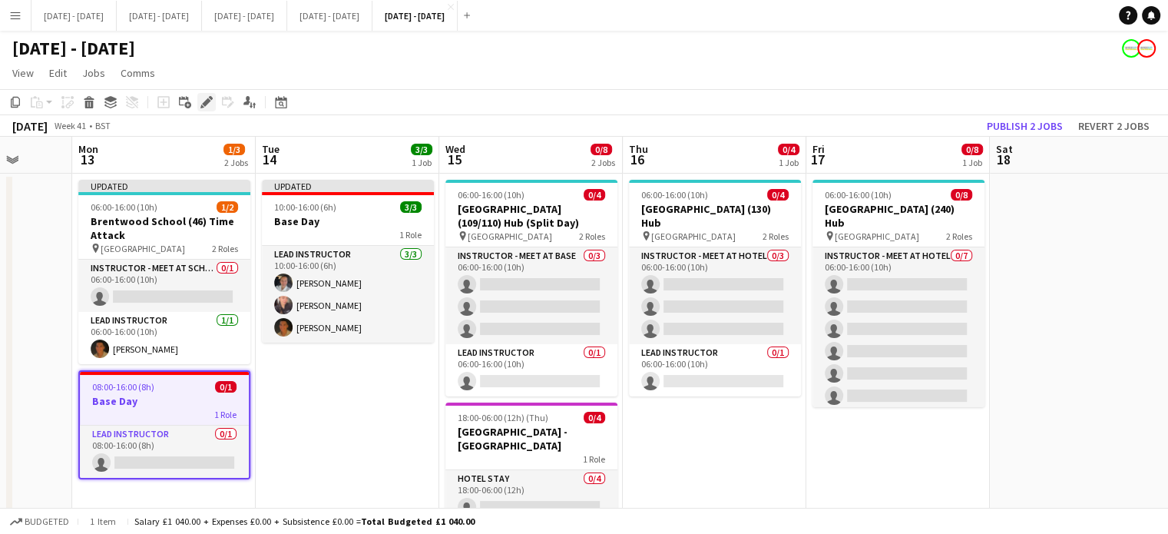
click at [206, 100] on icon "Edit" at bounding box center [206, 102] width 12 height 12
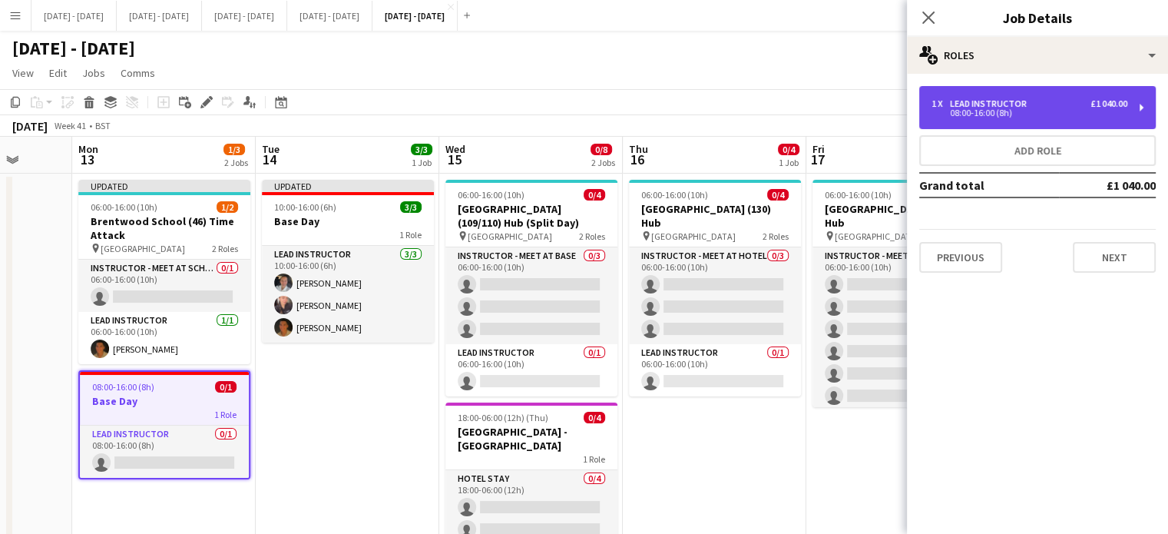
click at [1013, 113] on div "08:00-16:00 (8h)" at bounding box center [1029, 113] width 196 height 8
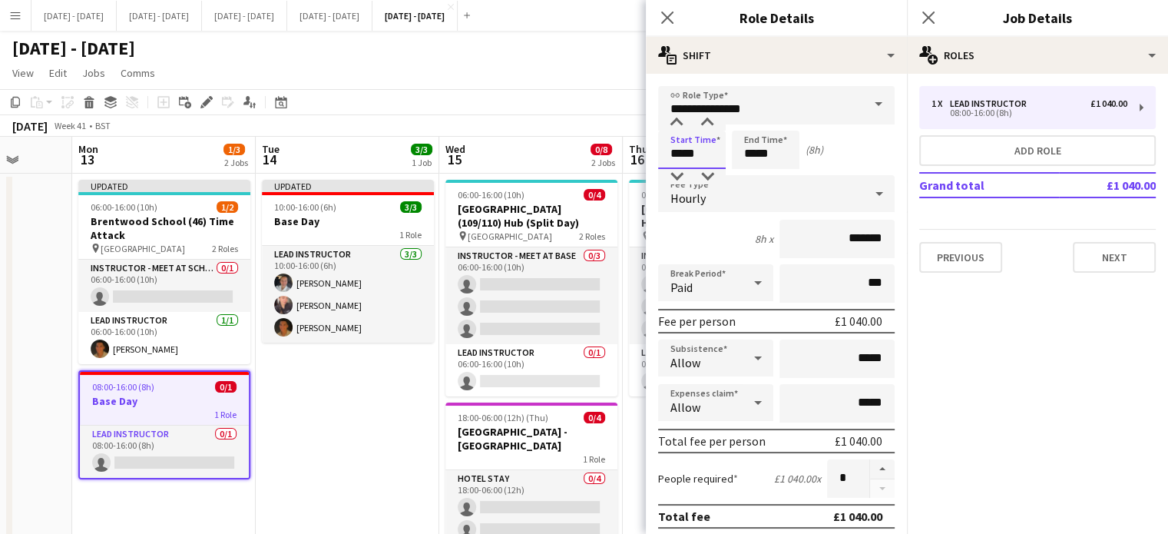
drag, startPoint x: 701, startPoint y: 150, endPoint x: 558, endPoint y: 131, distance: 144.1
click at [558, 131] on body "Menu Boards Boards Boards All jobs Status Workforce Workforce My Workforce Recr…" at bounding box center [584, 324] width 1168 height 648
type input "*****"
click at [664, 21] on icon "Close pop-in" at bounding box center [666, 17] width 15 height 15
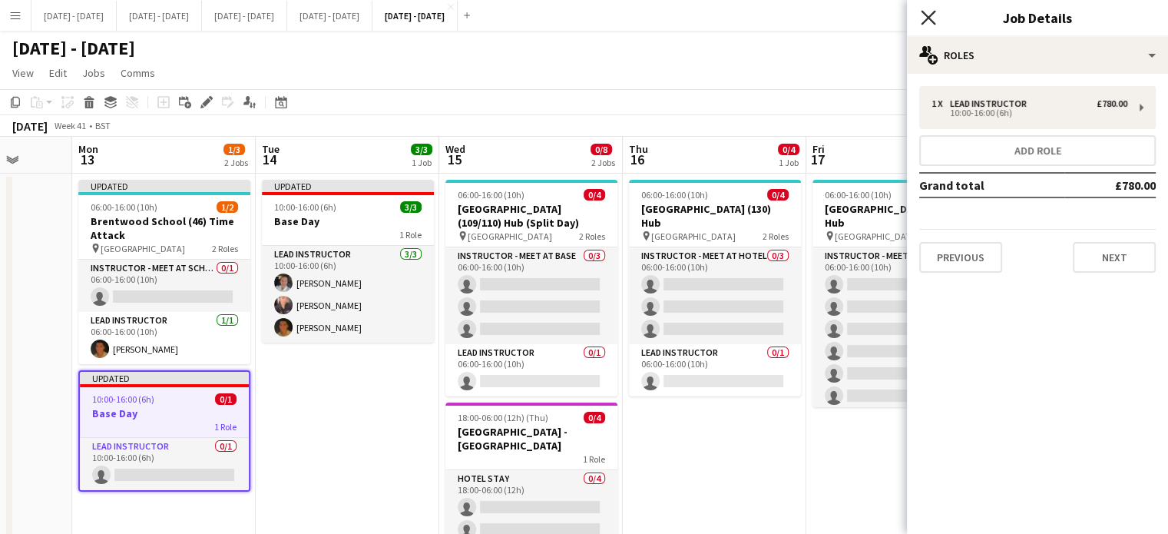
click at [932, 19] on icon "Close pop-in" at bounding box center [927, 17] width 15 height 15
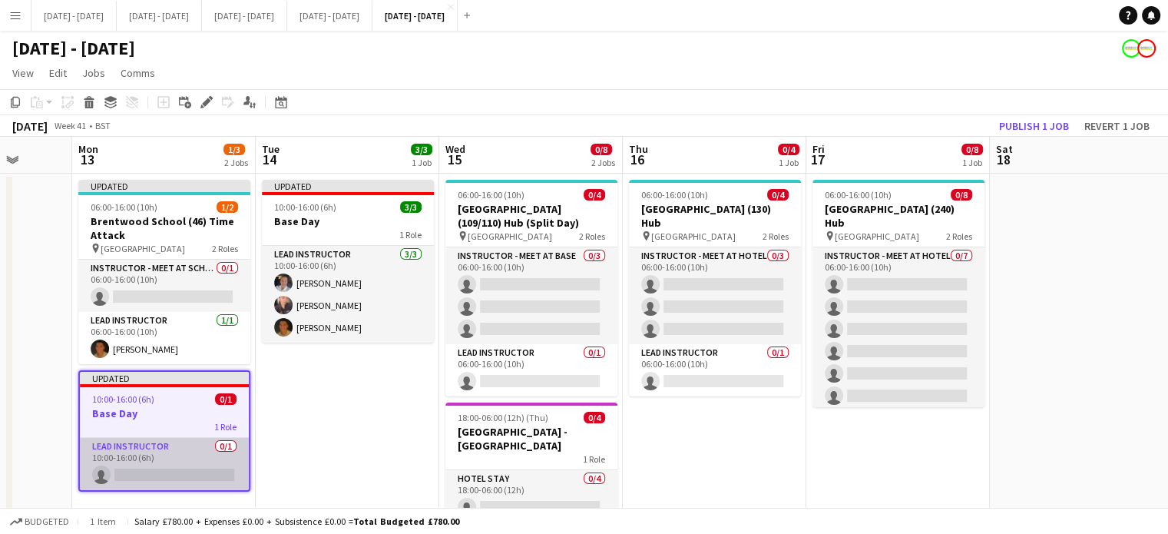
click at [209, 474] on app-card-role "Lead Instructor 0/1 10:00-16:00 (6h) single-neutral-actions" at bounding box center [164, 464] width 169 height 52
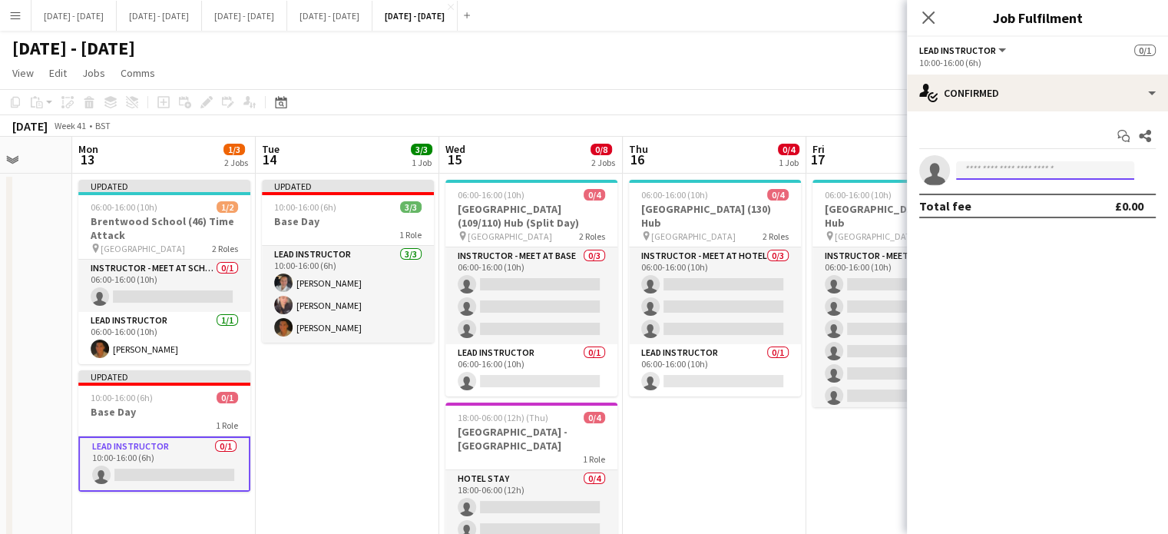
click at [1003, 168] on input at bounding box center [1045, 170] width 178 height 18
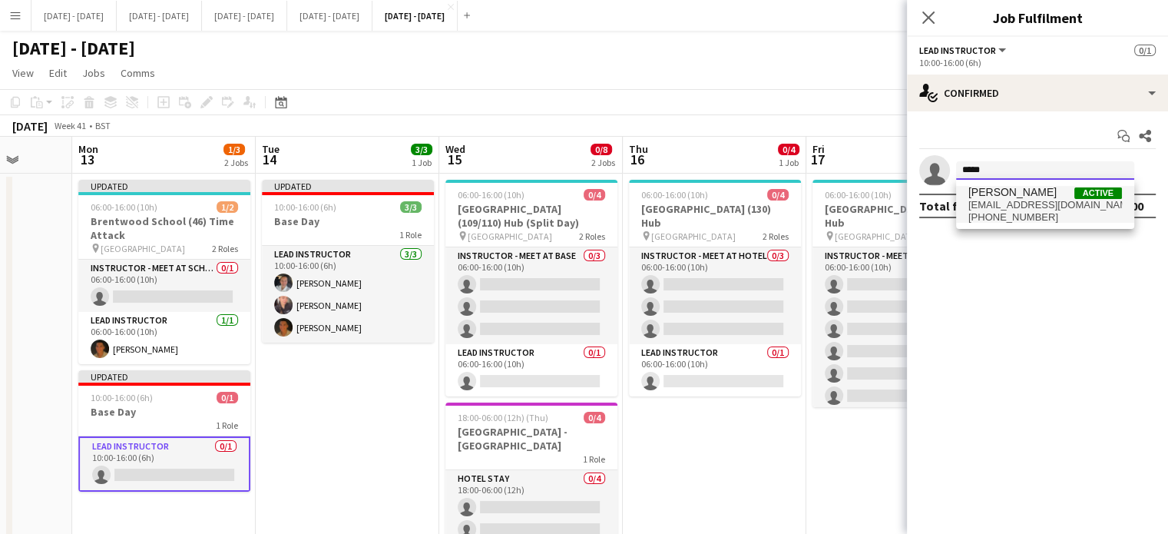
type input "*****"
click at [991, 193] on span "[PERSON_NAME]" at bounding box center [1012, 192] width 88 height 13
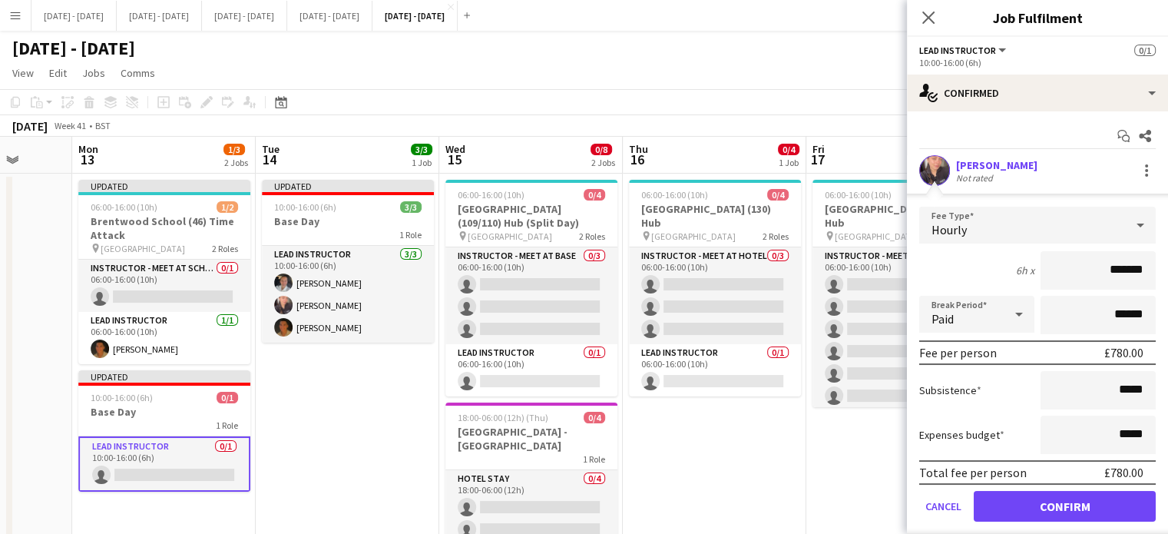
click at [1076, 213] on div "Hourly" at bounding box center [1022, 225] width 206 height 37
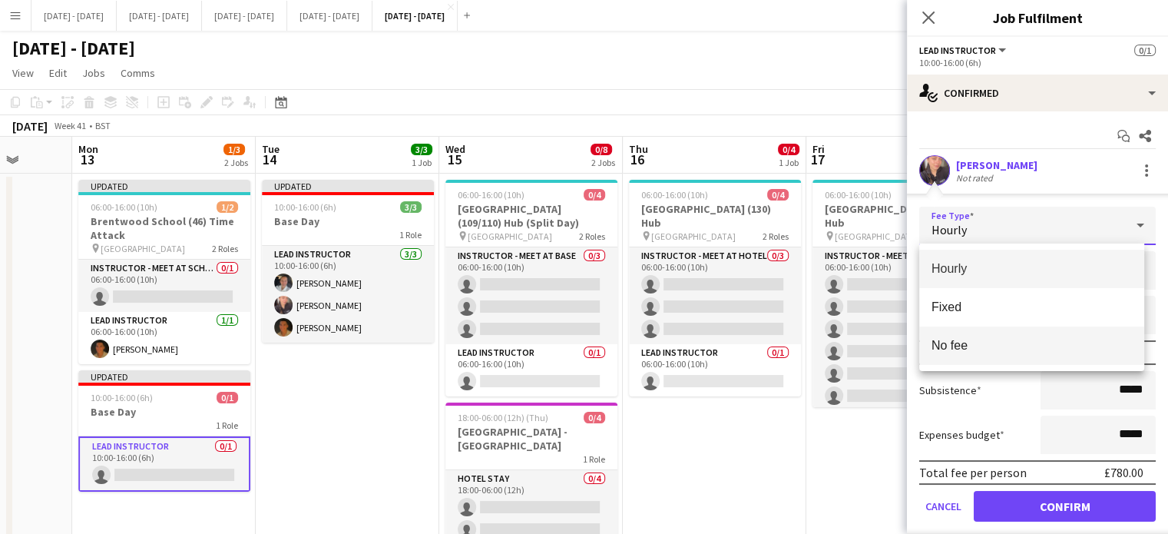
click at [1017, 331] on mat-option "No fee" at bounding box center [1031, 345] width 225 height 38
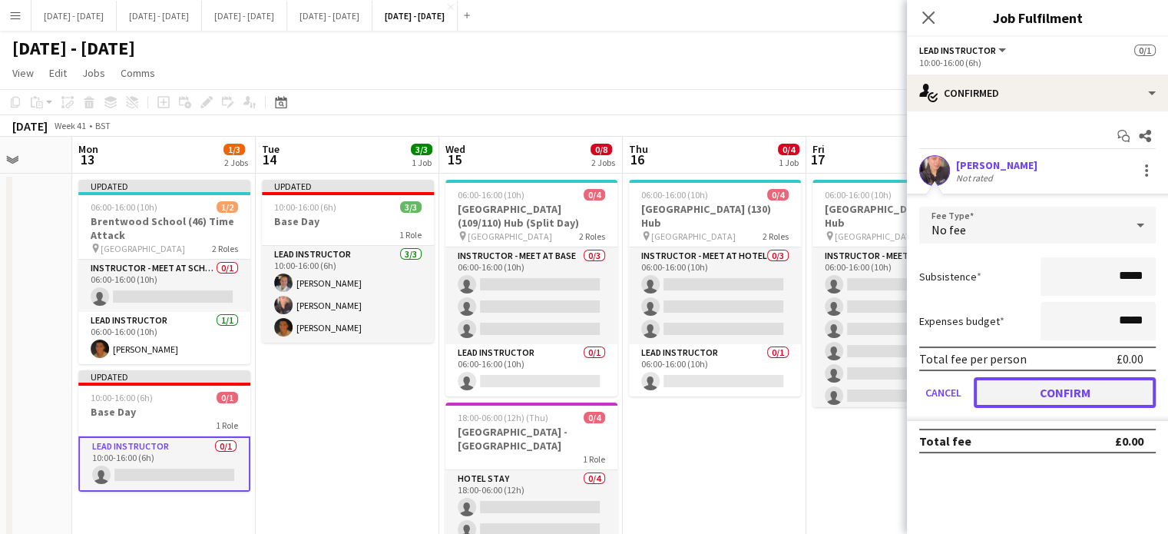
click at [1059, 395] on button "Confirm" at bounding box center [1064, 392] width 182 height 31
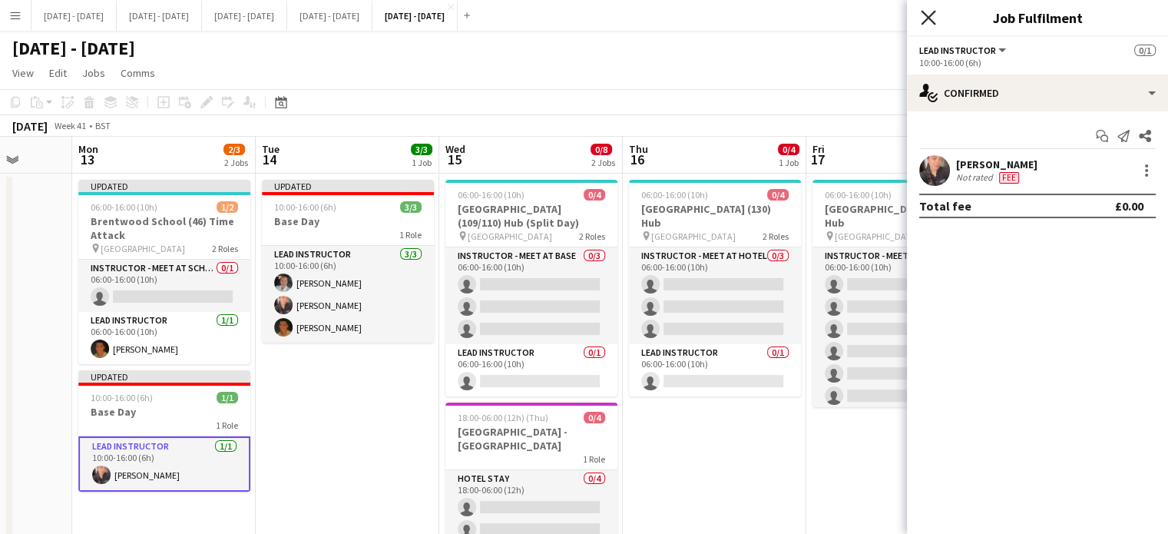
click at [930, 18] on icon "Close pop-in" at bounding box center [927, 17] width 15 height 15
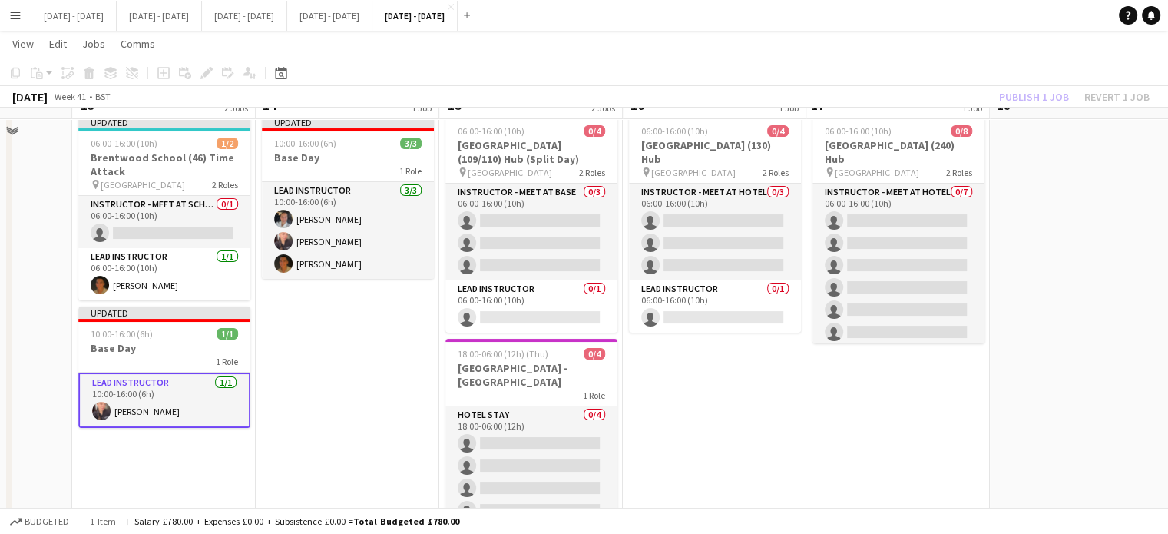
scroll to position [36, 0]
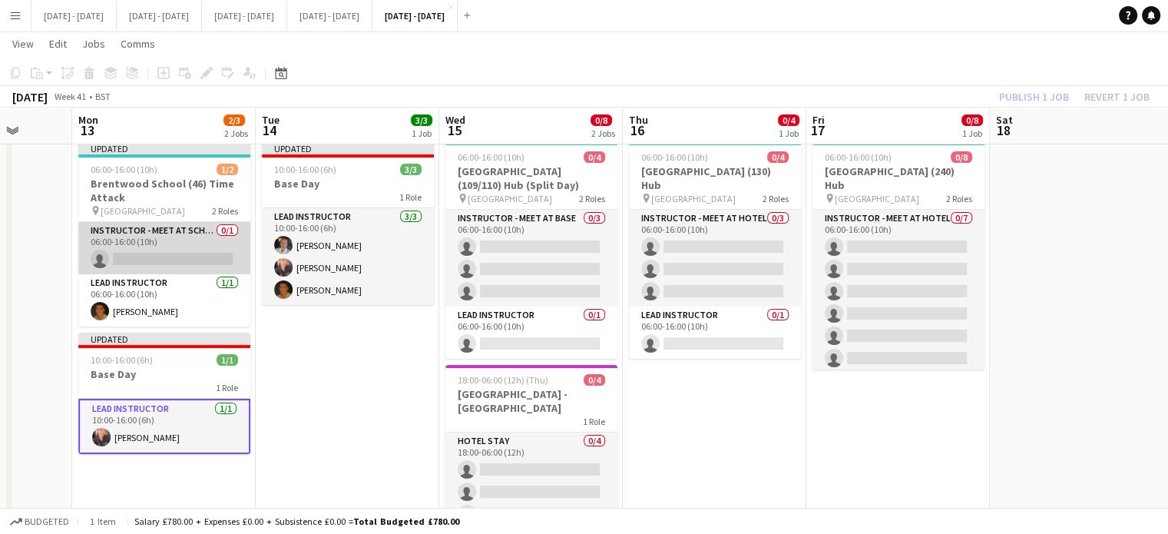
click at [166, 260] on app-card-role "Instructor - Meet at School 0/1 06:00-16:00 (10h) single-neutral-actions" at bounding box center [164, 248] width 172 height 52
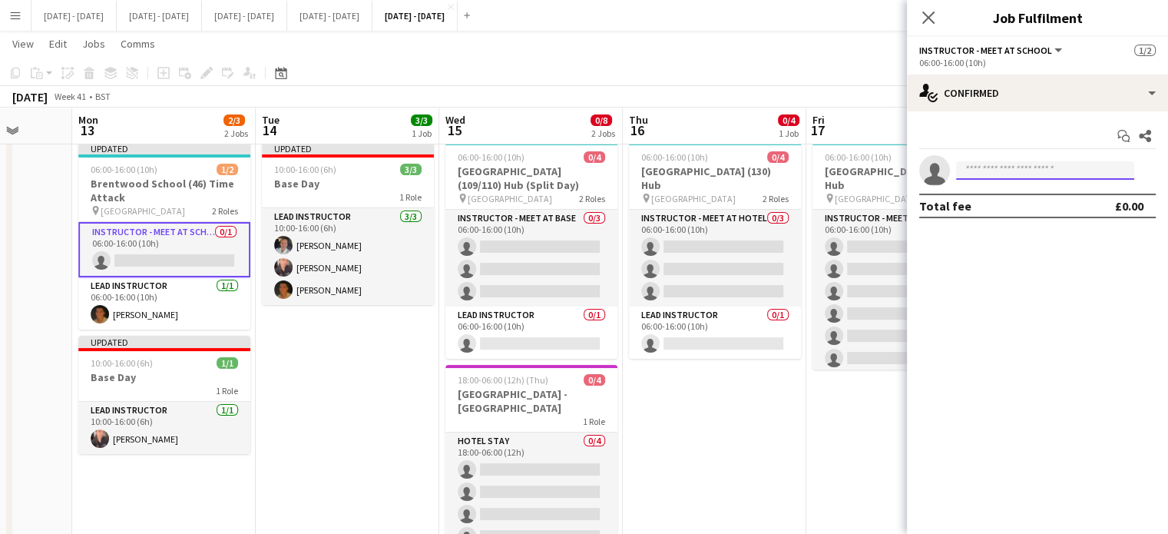
click at [1005, 169] on input at bounding box center [1045, 170] width 178 height 18
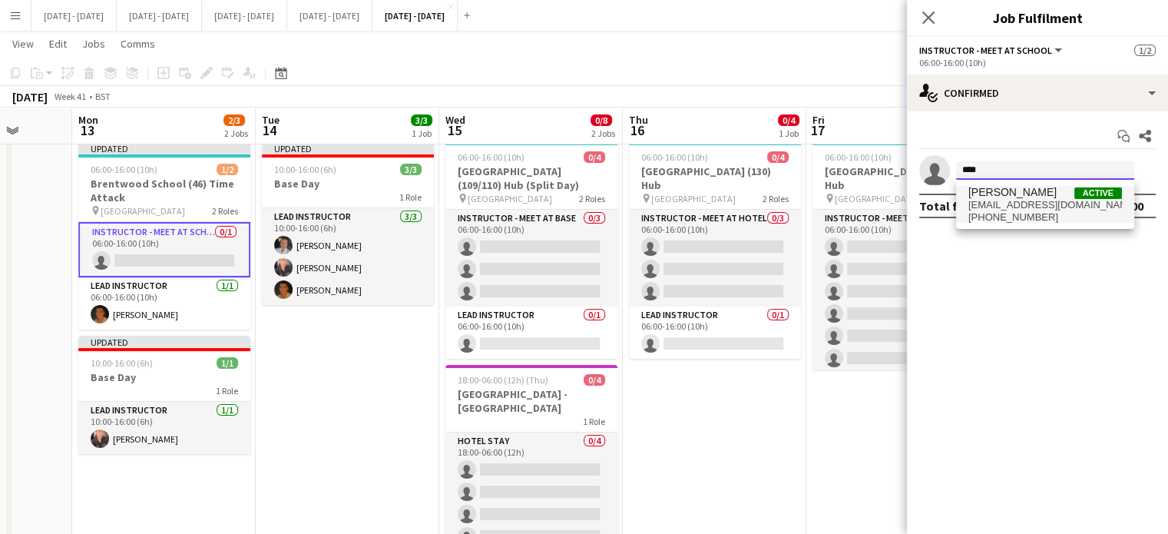
type input "****"
click at [1002, 208] on span "[EMAIL_ADDRESS][DOMAIN_NAME]" at bounding box center [1045, 205] width 154 height 12
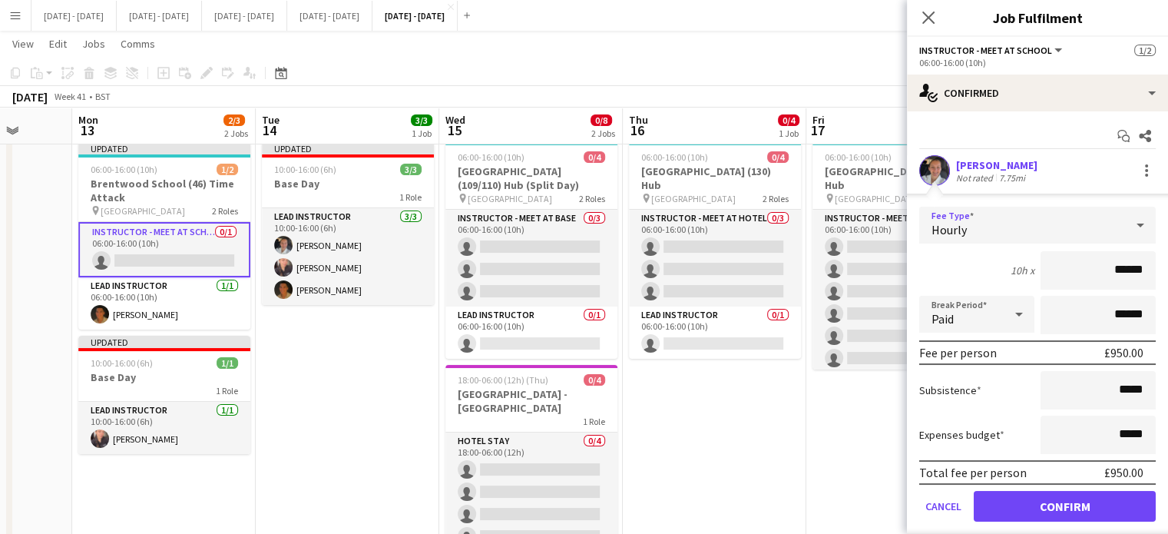
click at [1003, 216] on div "Hourly" at bounding box center [1022, 225] width 206 height 37
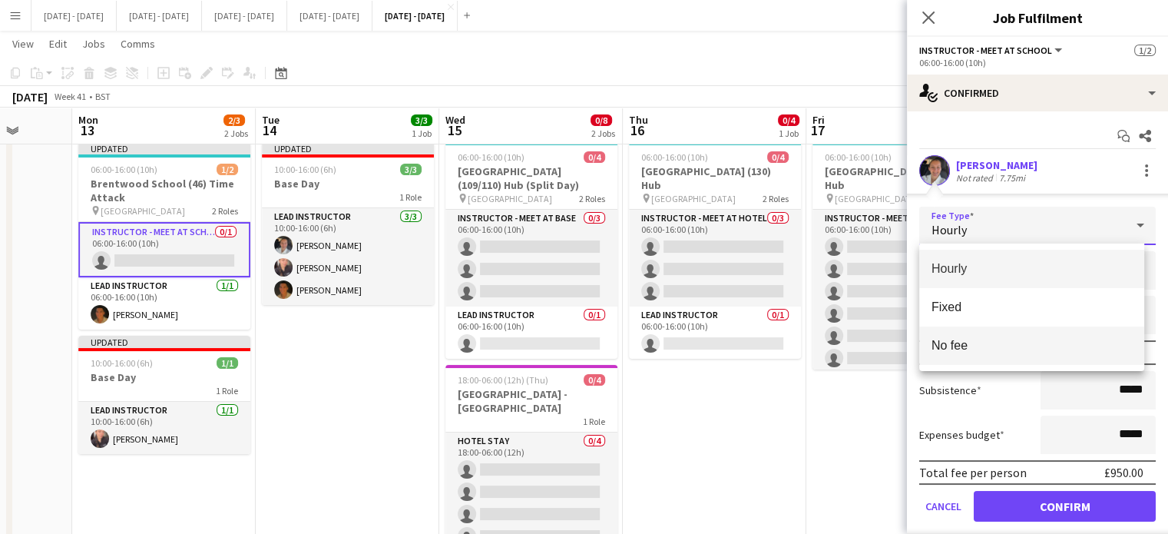
click at [1024, 351] on span "No fee" at bounding box center [1031, 345] width 200 height 15
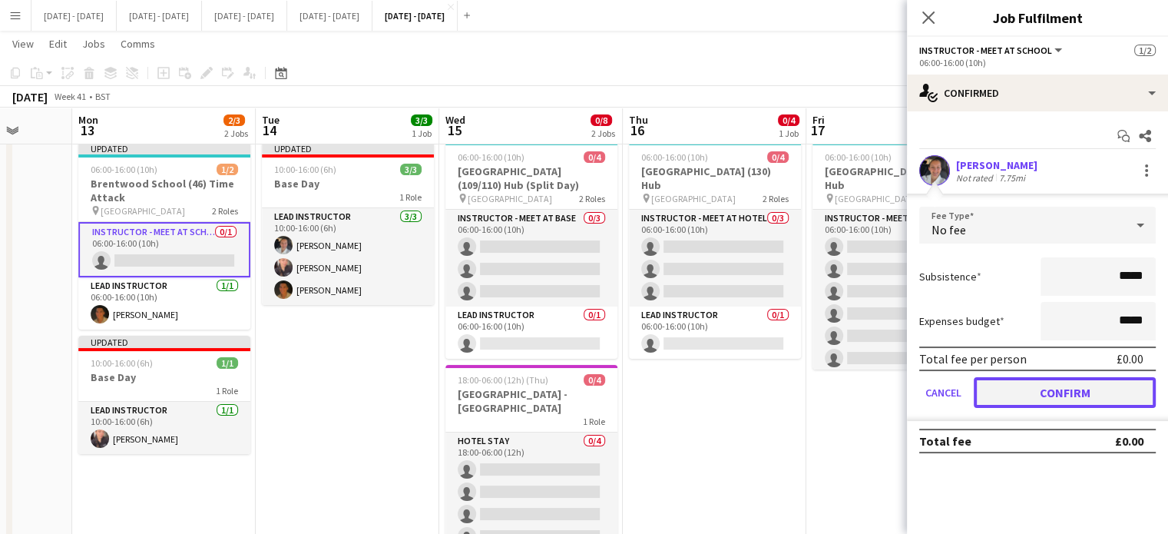
click at [1058, 395] on button "Confirm" at bounding box center [1064, 392] width 182 height 31
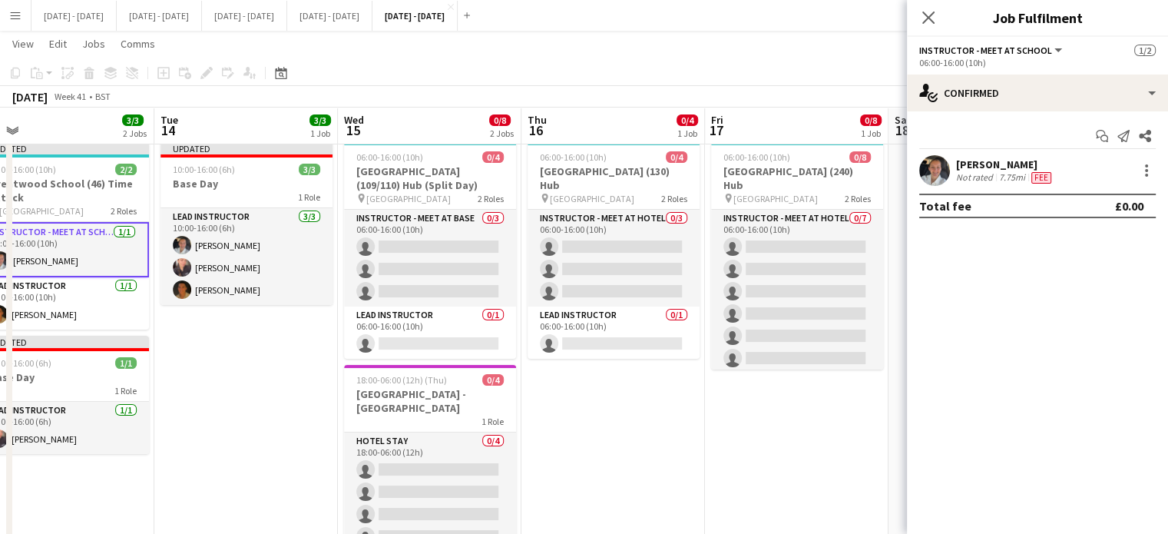
scroll to position [0, 613]
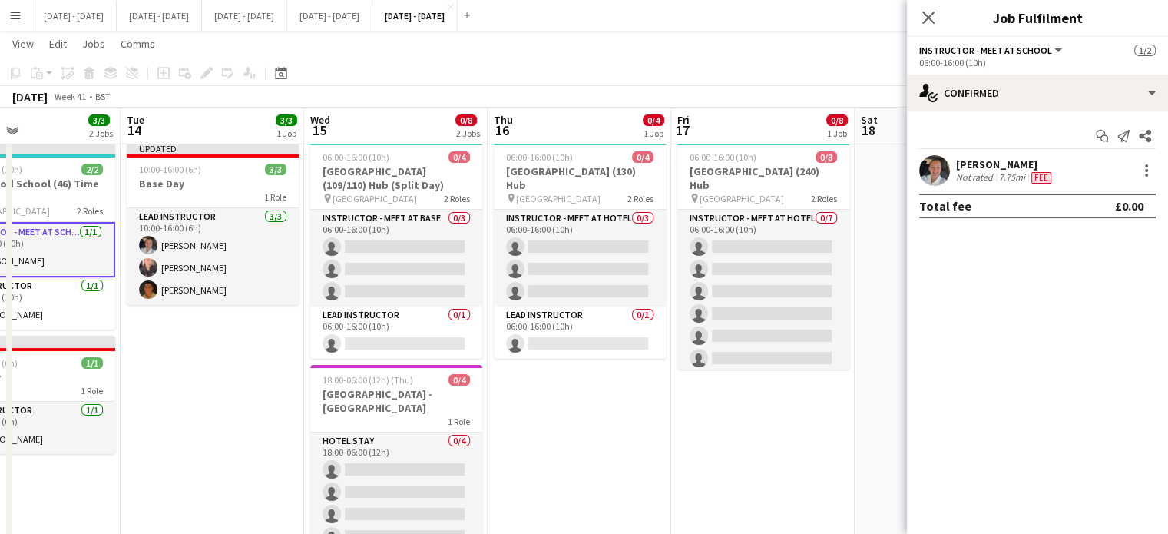
drag, startPoint x: 375, startPoint y: 406, endPoint x: 240, endPoint y: 409, distance: 135.1
click at [240, 409] on app-calendar-viewport "Fri 10 Sat 11 Sun 12 Mon 13 3/3 2 Jobs Tue 14 3/3 1 Job Wed 15 0/8 2 Jobs Thu 1…" at bounding box center [584, 304] width 1168 height 560
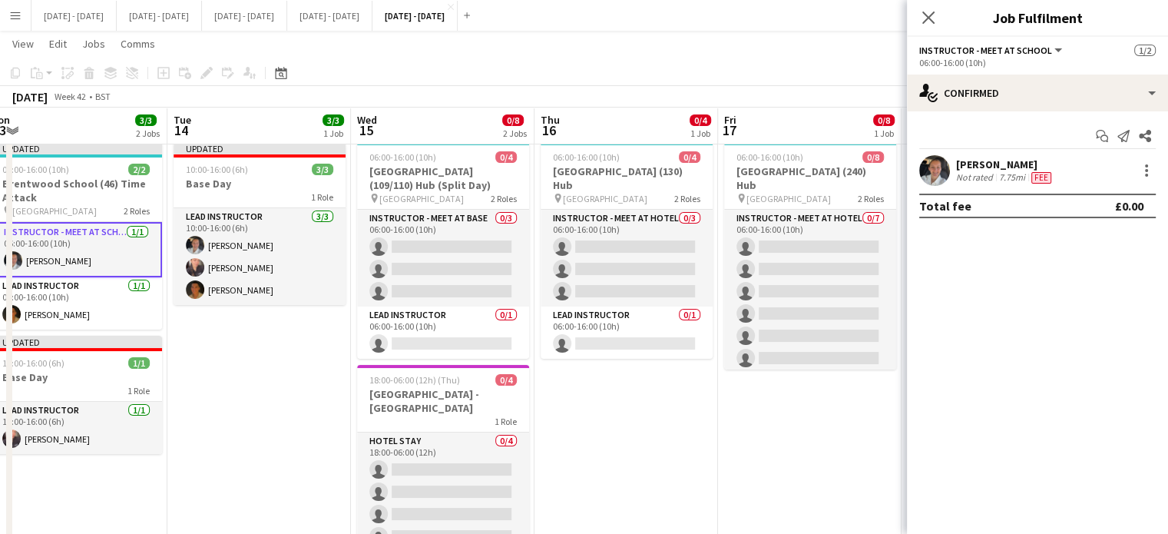
scroll to position [0, 565]
drag, startPoint x: 210, startPoint y: 447, endPoint x: 258, endPoint y: 445, distance: 48.4
click at [258, 445] on app-calendar-viewport "Fri 10 Sat 11 Sun 12 Mon 13 3/3 2 Jobs Tue 14 3/3 1 Job Wed 15 0/8 2 Jobs Thu 1…" at bounding box center [584, 304] width 1168 height 560
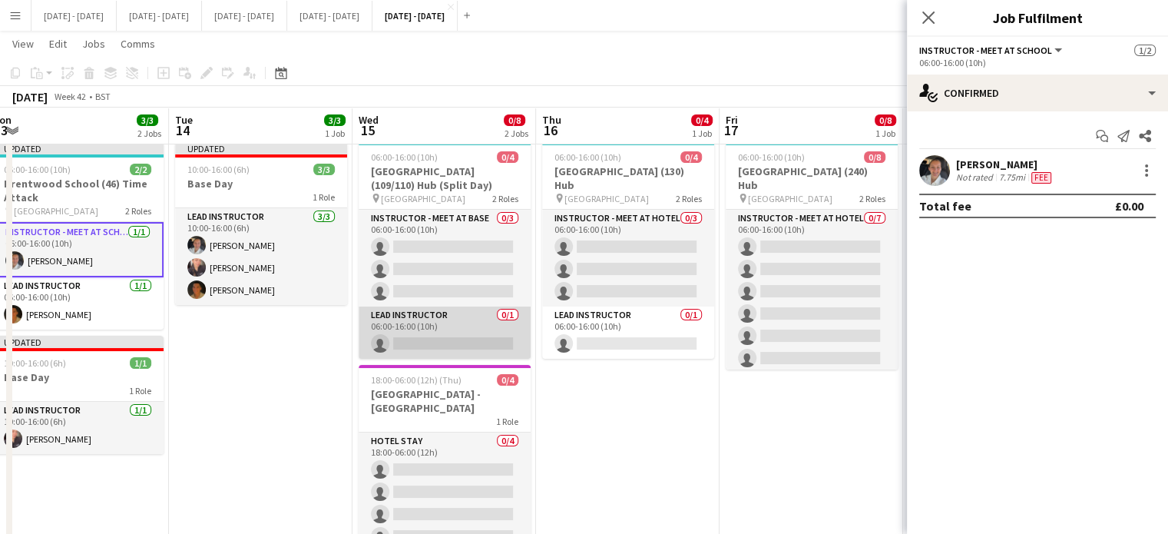
click at [465, 330] on app-card-role "Lead Instructor 0/1 06:00-16:00 (10h) single-neutral-actions" at bounding box center [445, 332] width 172 height 52
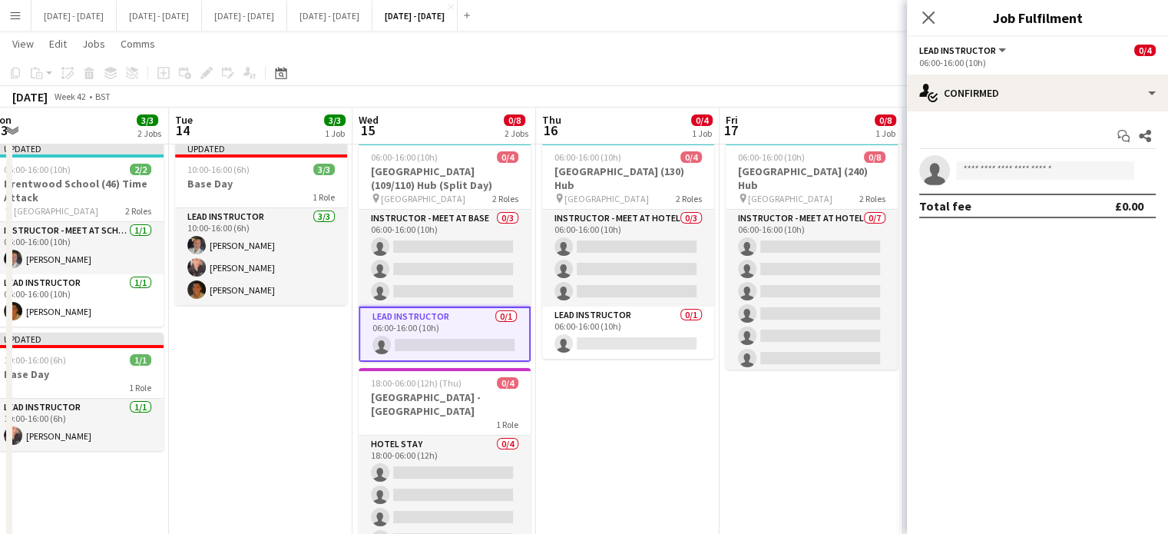
click at [1019, 158] on app-invite-slot "single-neutral-actions" at bounding box center [1037, 170] width 261 height 31
click at [1016, 168] on input at bounding box center [1045, 170] width 178 height 18
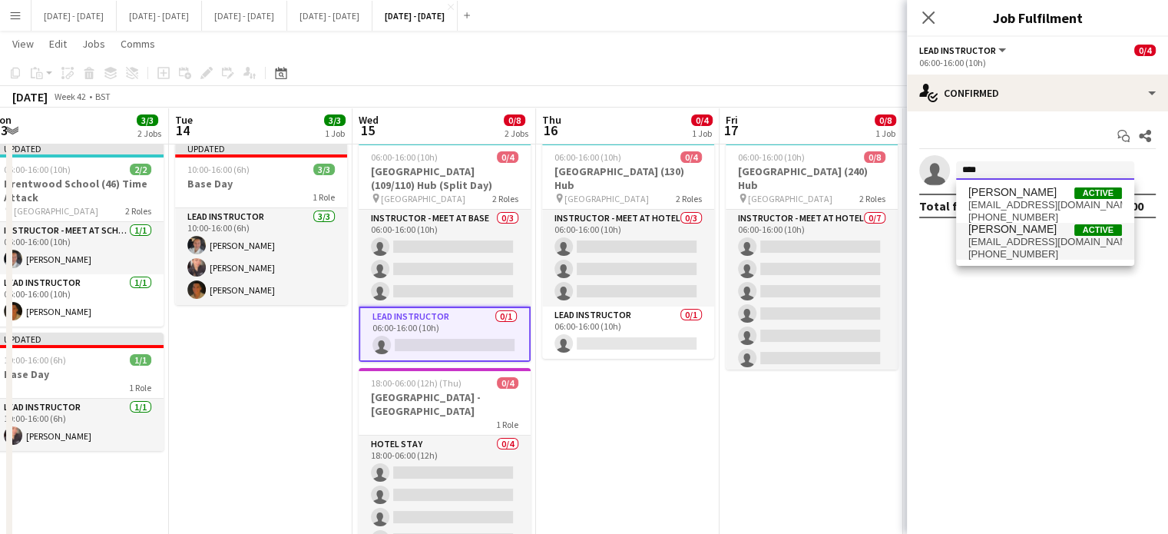
type input "****"
click at [1036, 252] on span "[PHONE_NUMBER]" at bounding box center [1045, 254] width 154 height 12
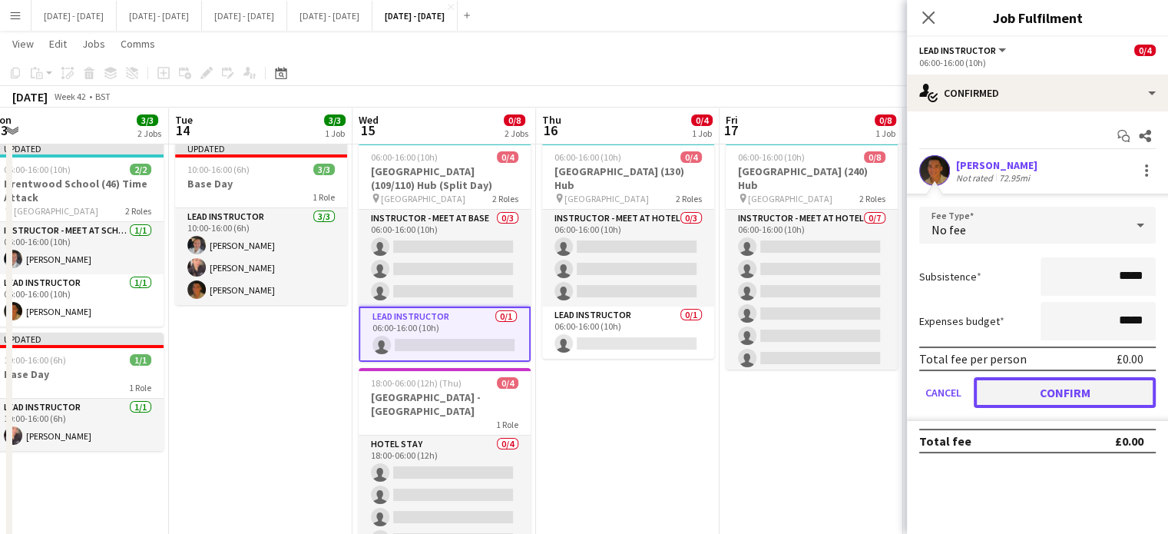
click at [1059, 395] on button "Confirm" at bounding box center [1064, 392] width 182 height 31
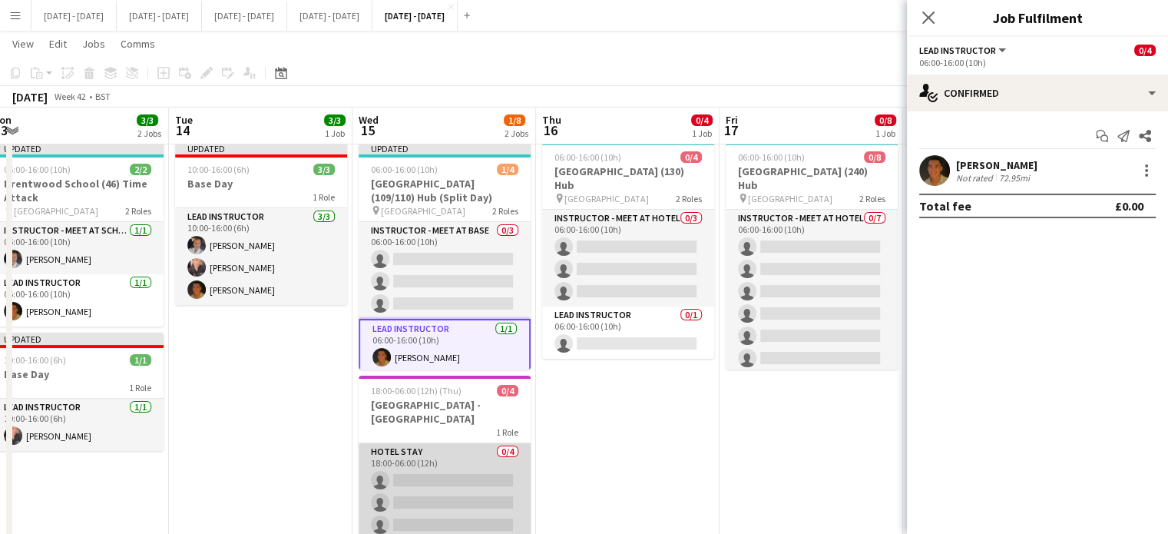
click at [444, 471] on app-card-role "Hotel Stay 0/4 18:00-06:00 (12h) single-neutral-actions single-neutral-actions …" at bounding box center [445, 502] width 172 height 119
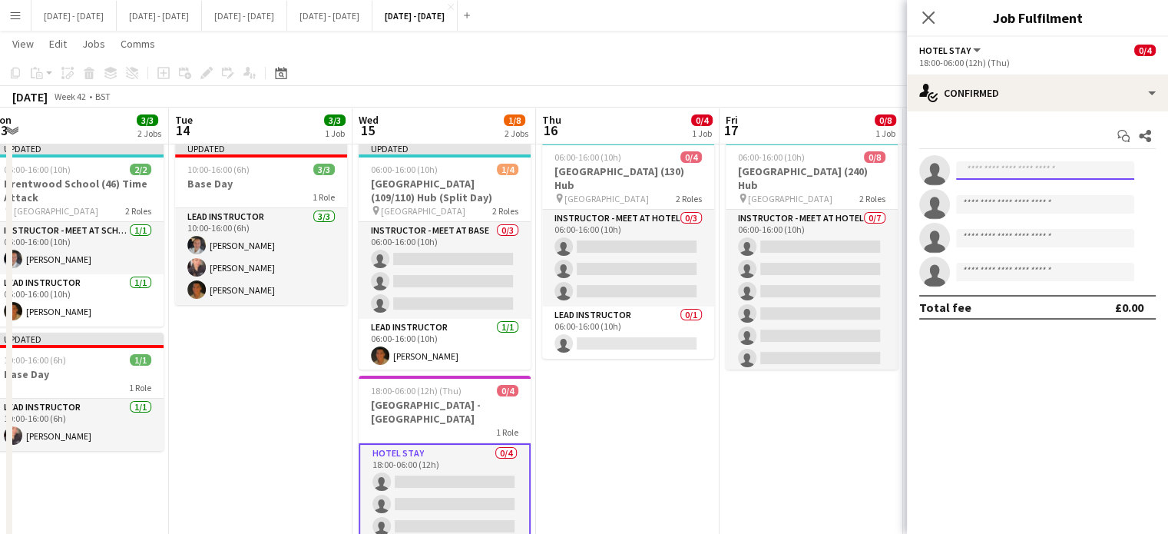
click at [1047, 170] on input at bounding box center [1045, 170] width 178 height 18
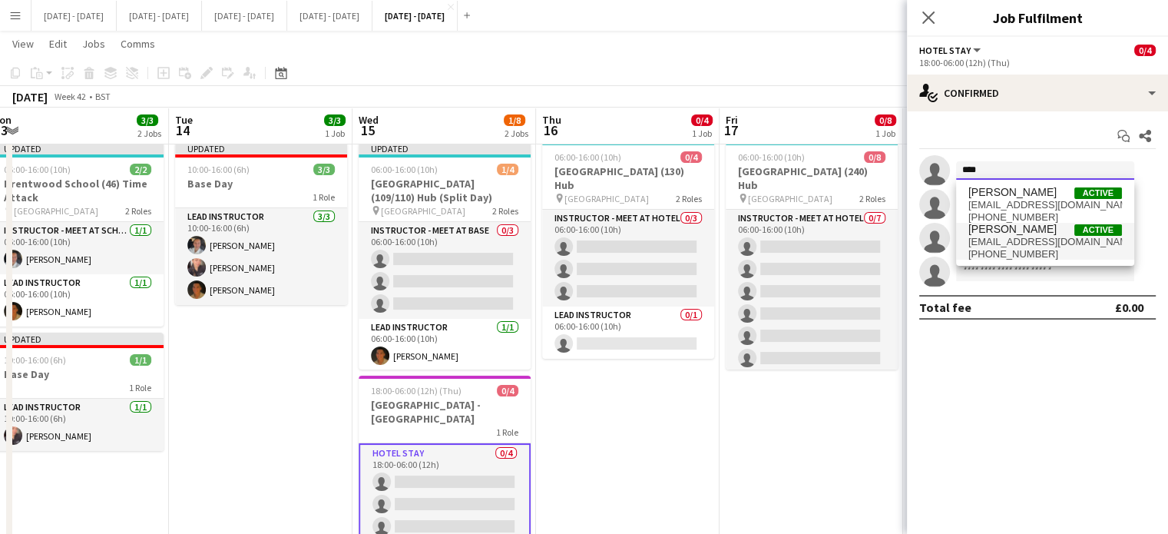
type input "****"
click at [1047, 242] on span "[EMAIL_ADDRESS][DOMAIN_NAME]" at bounding box center [1045, 242] width 154 height 12
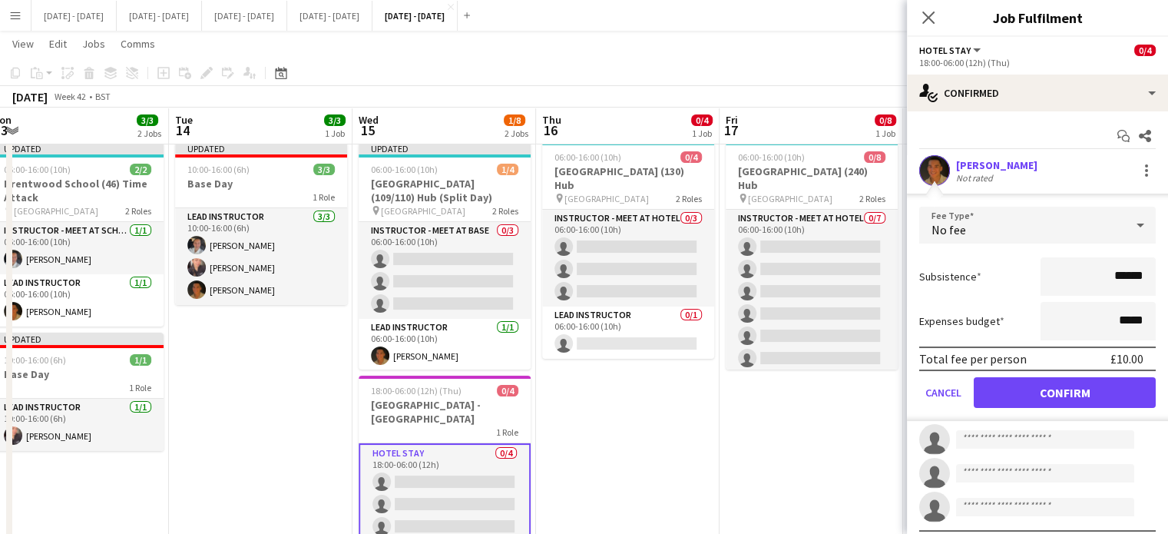
click at [1019, 169] on div "[PERSON_NAME]" at bounding box center [996, 165] width 81 height 14
click at [1027, 377] on button "Confirm" at bounding box center [1064, 392] width 182 height 31
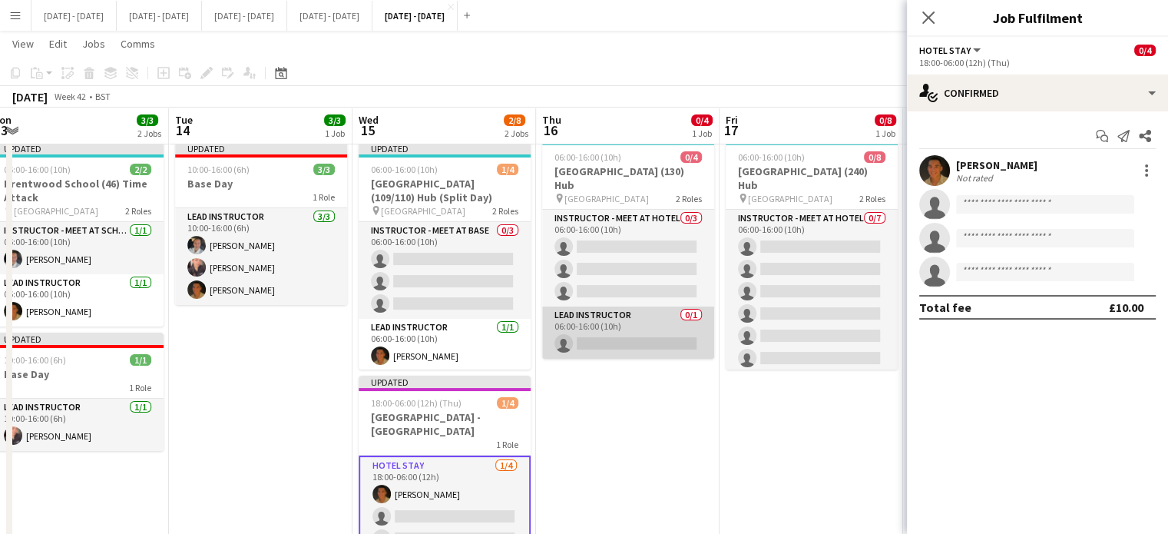
click at [649, 327] on app-card-role "Lead Instructor 0/1 06:00-16:00 (10h) single-neutral-actions" at bounding box center [628, 332] width 172 height 52
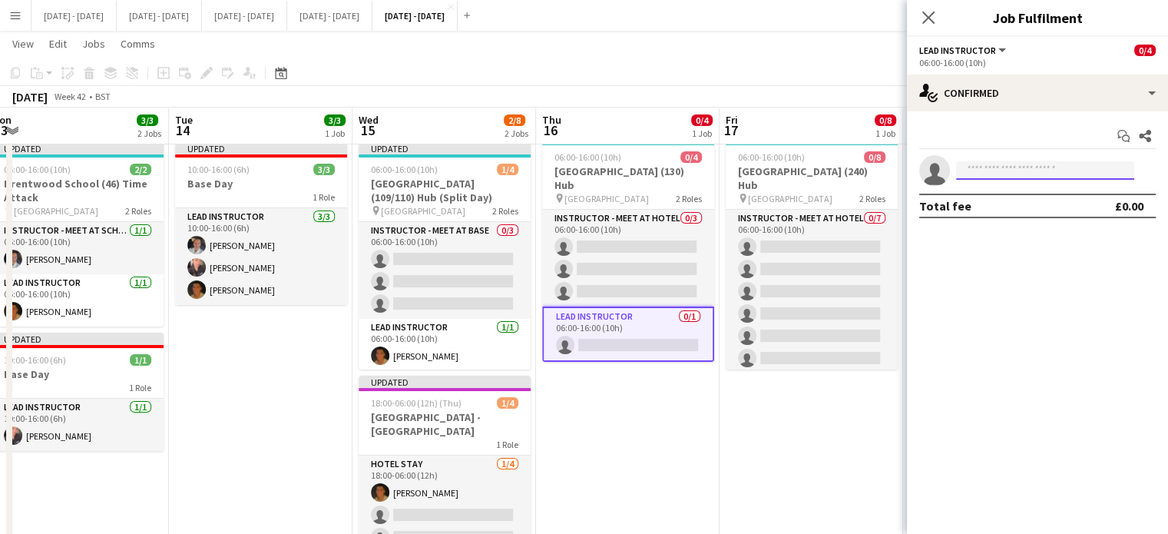
click at [1019, 165] on input at bounding box center [1045, 170] width 178 height 18
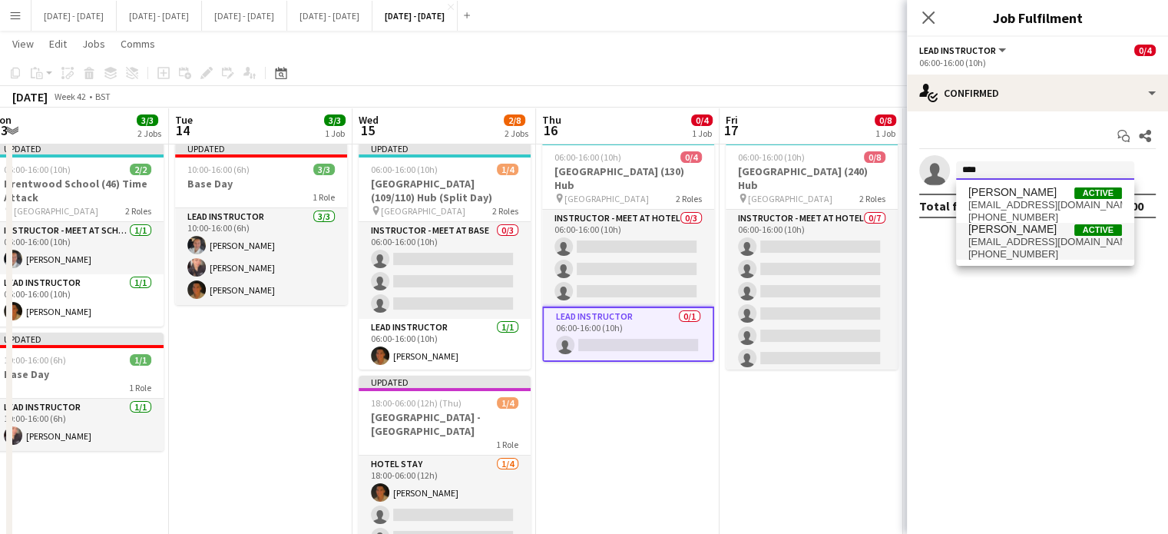
type input "****"
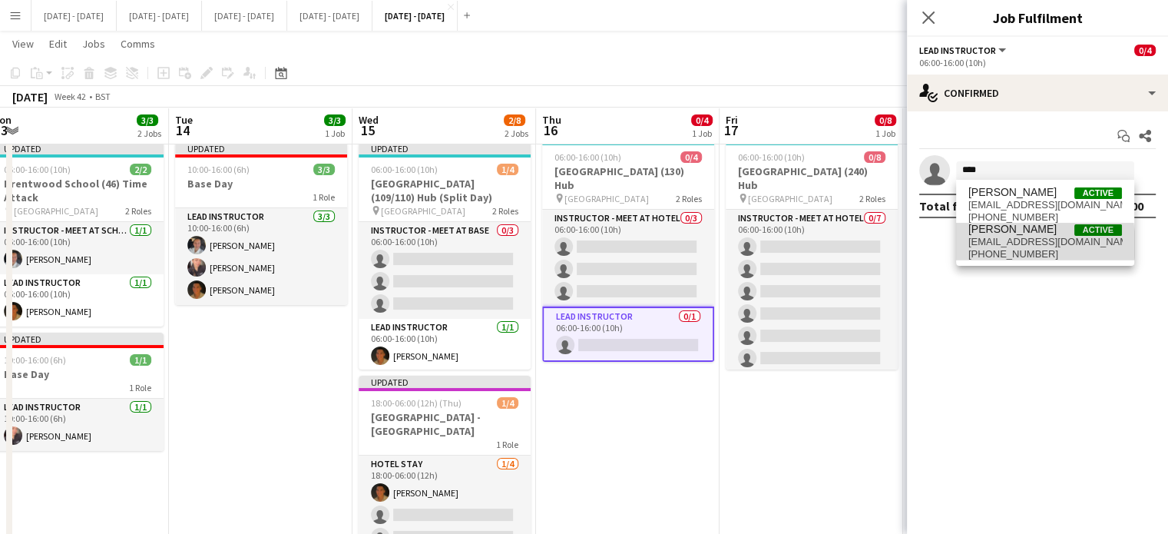
click at [1025, 244] on span "[EMAIL_ADDRESS][DOMAIN_NAME]" at bounding box center [1045, 242] width 154 height 12
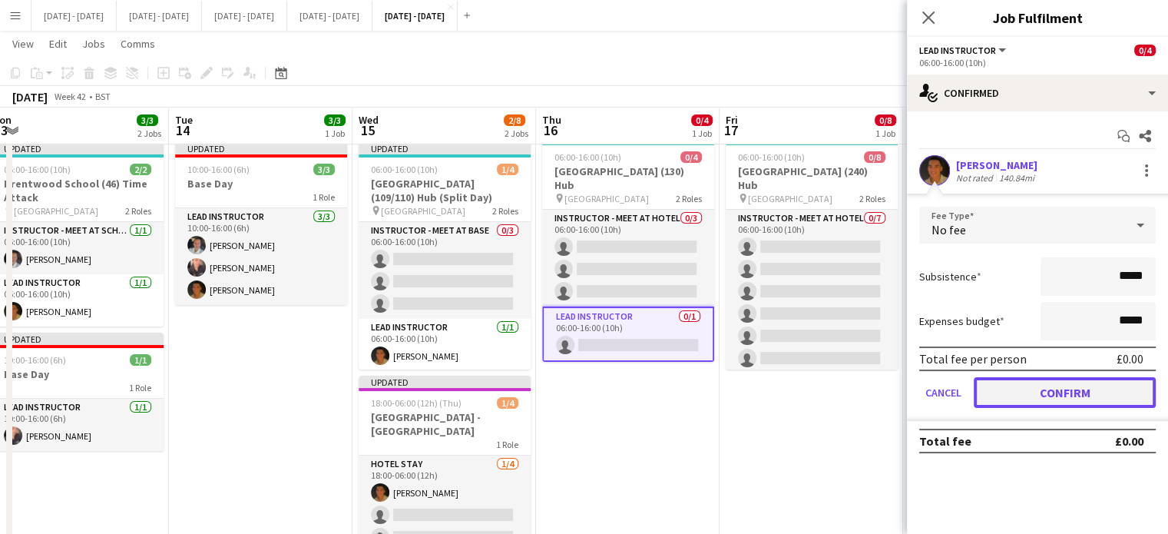
click at [1056, 389] on button "Confirm" at bounding box center [1064, 392] width 182 height 31
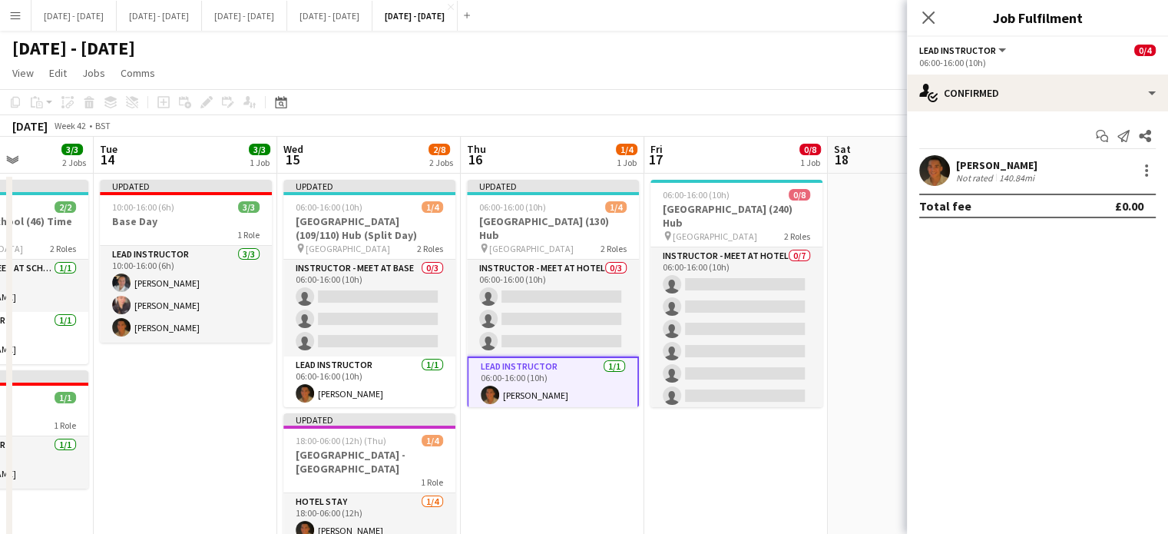
scroll to position [0, 643]
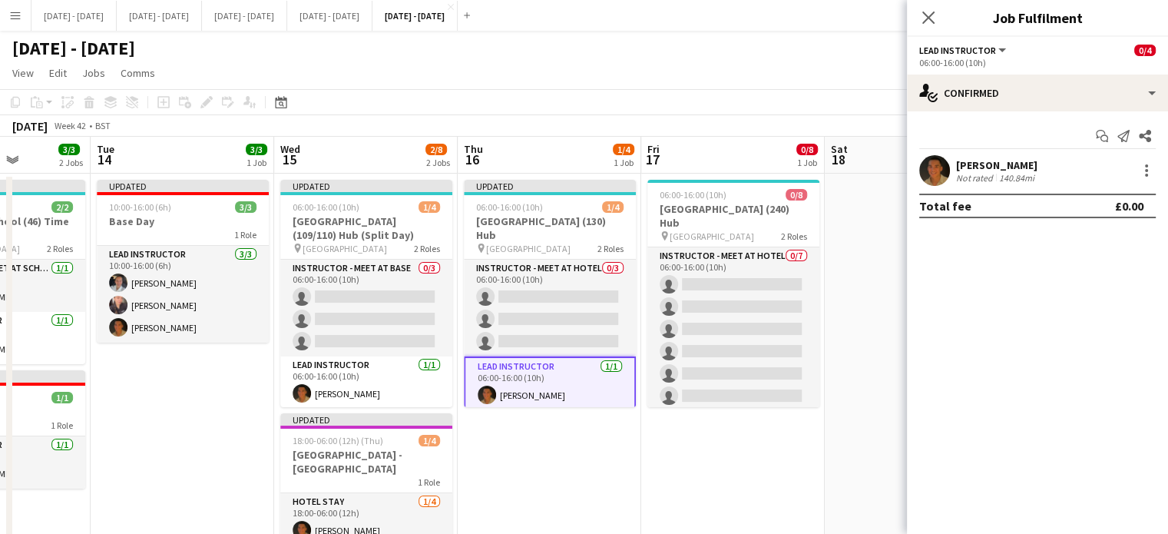
drag, startPoint x: 755, startPoint y: 464, endPoint x: 681, endPoint y: 472, distance: 74.9
click at [681, 472] on app-calendar-viewport "Fri 10 Sat 11 Sun 12 Mon 13 3/3 2 Jobs Tue 14 3/3 1 Job Wed 15 2/8 2 Jobs Thu 1…" at bounding box center [584, 390] width 1168 height 507
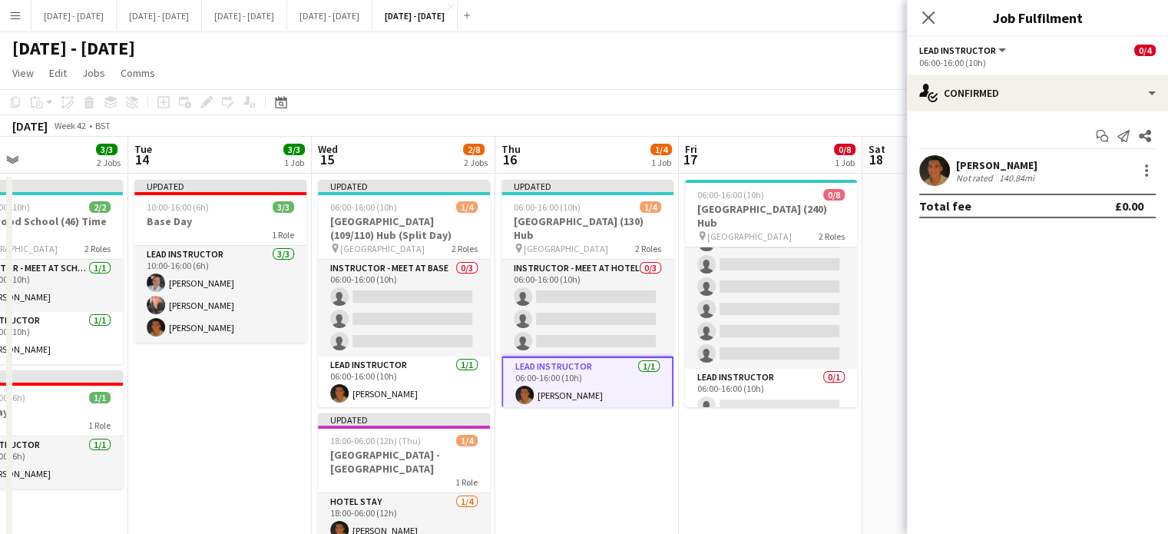
drag, startPoint x: 213, startPoint y: 444, endPoint x: 250, endPoint y: 440, distance: 37.9
click at [250, 440] on app-calendar-viewport "Fri 10 Sat 11 Sun 12 Mon 13 3/3 2 Jobs Tue 14 3/3 1 Job Wed 15 2/8 2 Jobs Thu 1…" at bounding box center [584, 390] width 1168 height 507
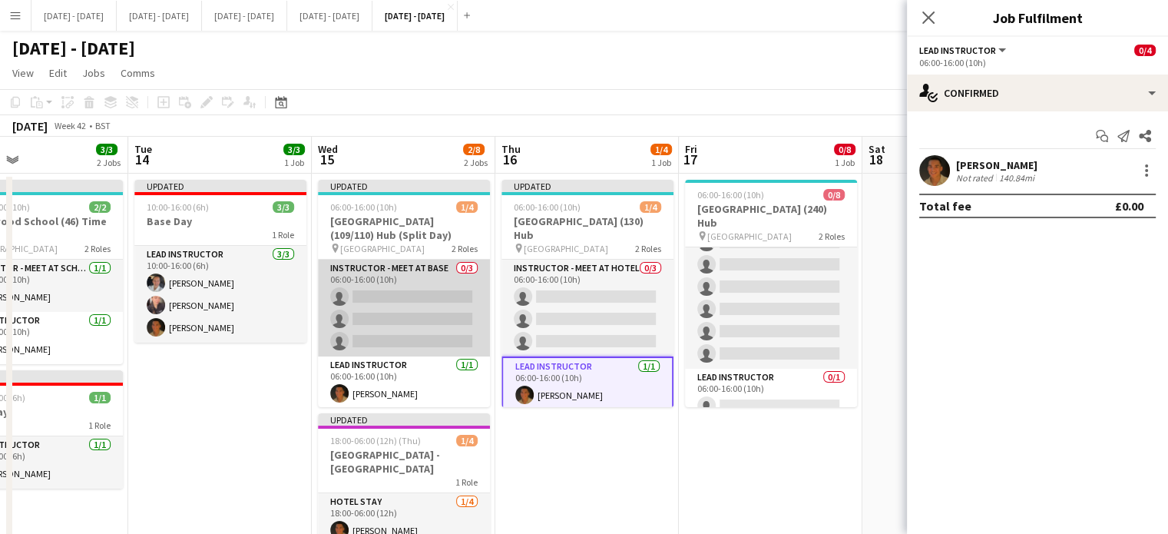
click at [393, 289] on app-card-role "Instructor - Meet at Base 0/3 06:00-16:00 (10h) single-neutral-actions single-n…" at bounding box center [404, 307] width 172 height 97
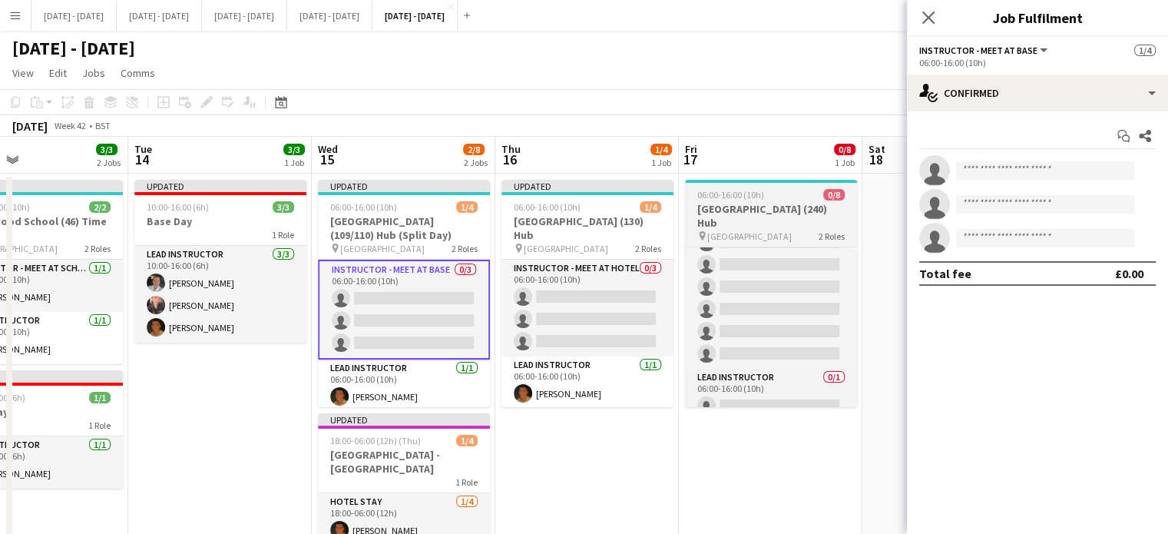
scroll to position [0, 605]
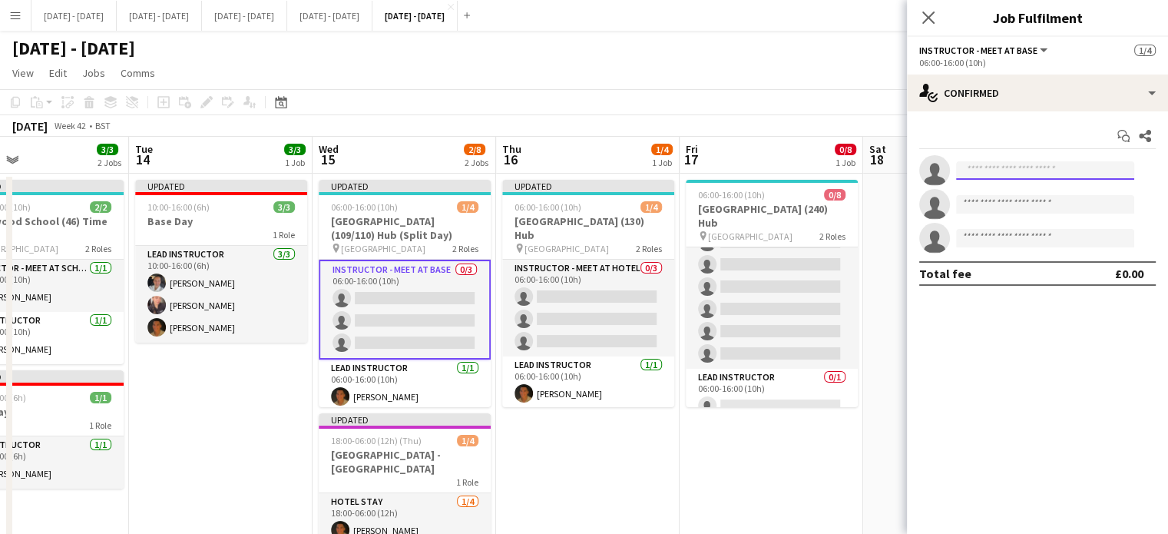
click at [1010, 167] on input at bounding box center [1045, 170] width 178 height 18
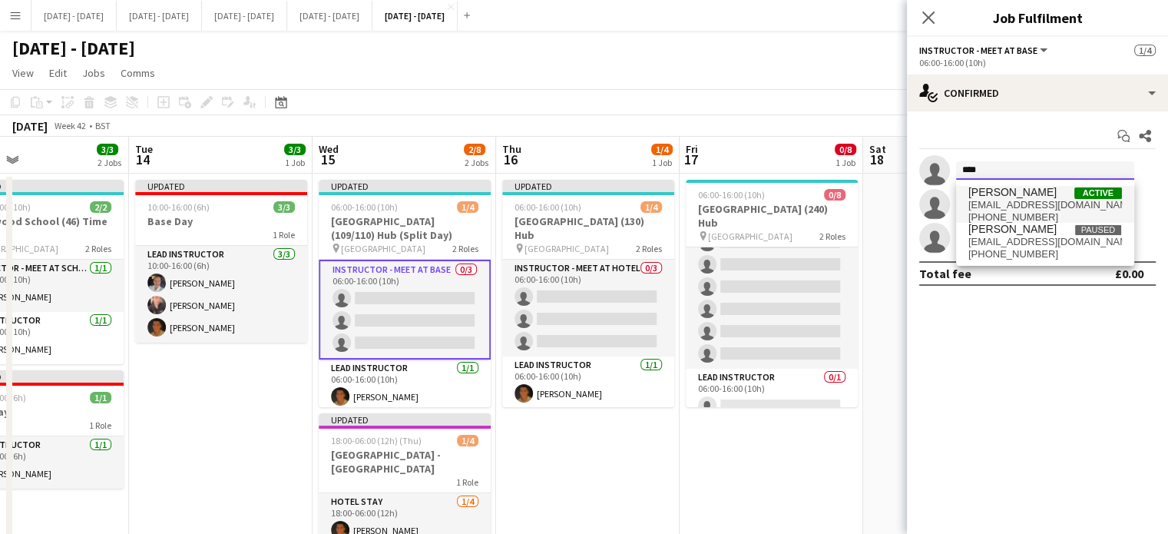
type input "****"
click at [1011, 199] on span "[EMAIL_ADDRESS][DOMAIN_NAME]" at bounding box center [1045, 205] width 154 height 12
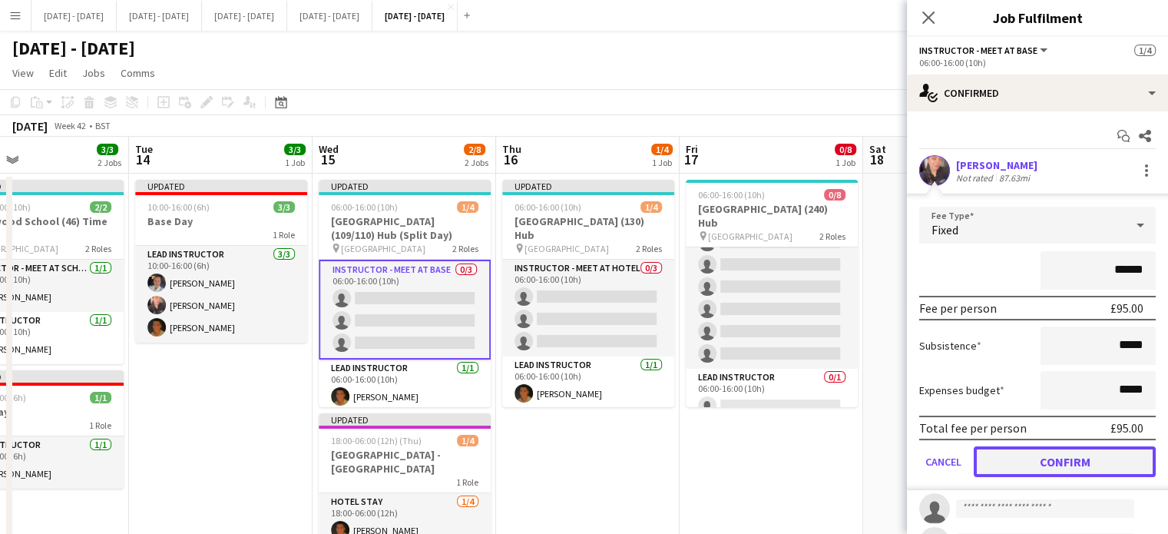
click at [1051, 456] on button "Confirm" at bounding box center [1064, 461] width 182 height 31
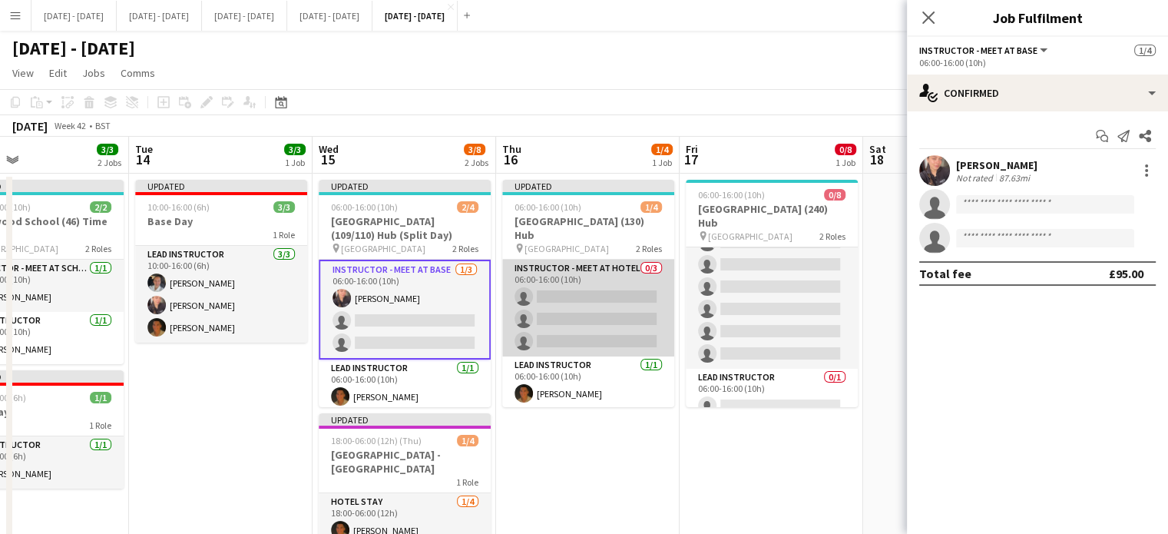
click at [598, 301] on app-card-role "Instructor - Meet at Hotel 0/3 06:00-16:00 (10h) single-neutral-actions single-…" at bounding box center [588, 307] width 172 height 97
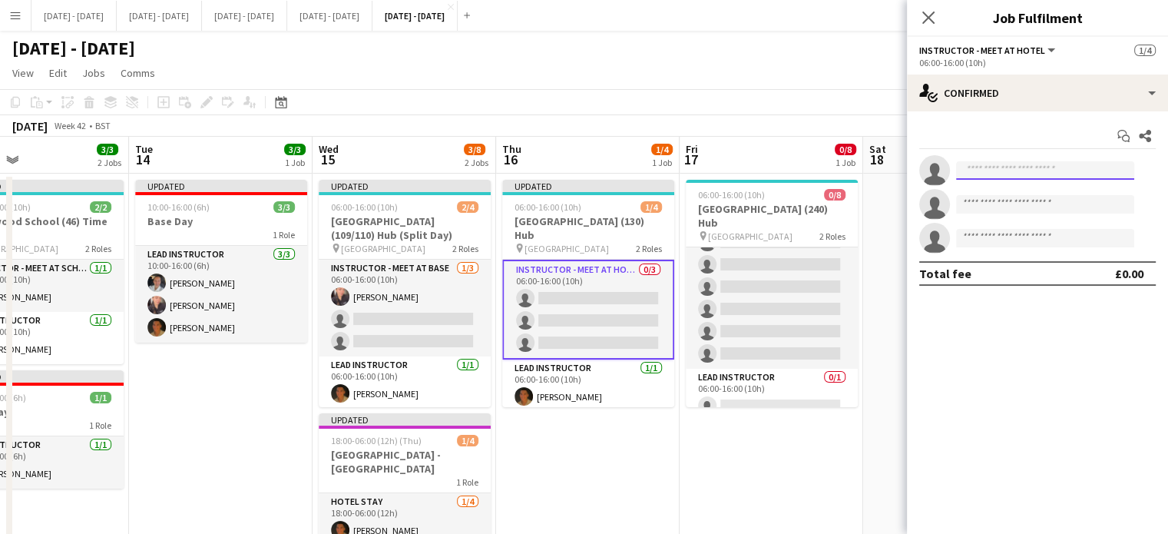
click at [996, 170] on input at bounding box center [1045, 170] width 178 height 18
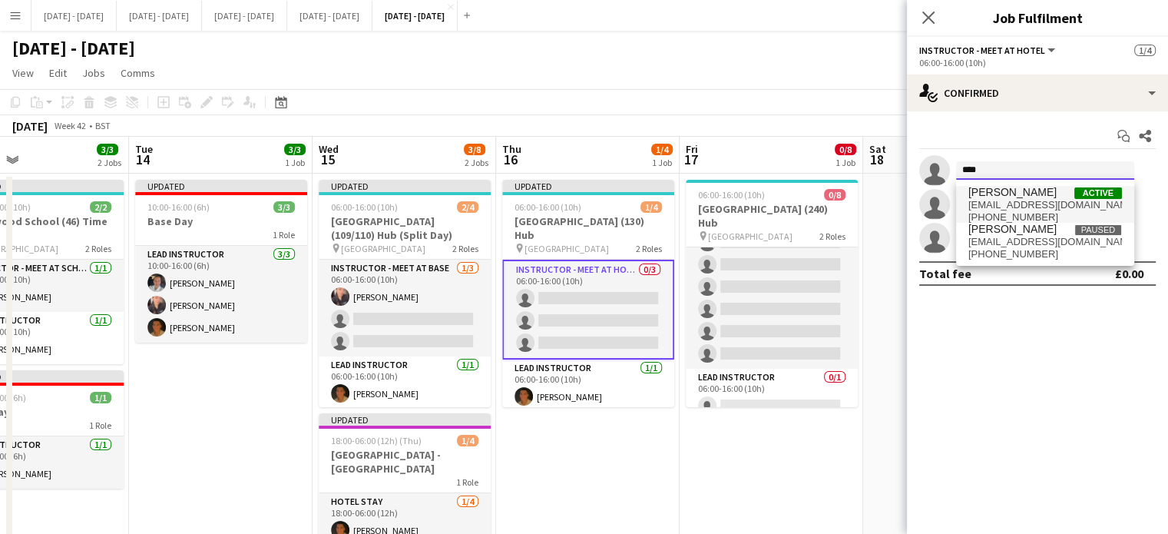
type input "****"
click at [1004, 193] on span "[PERSON_NAME]" at bounding box center [1012, 192] width 88 height 13
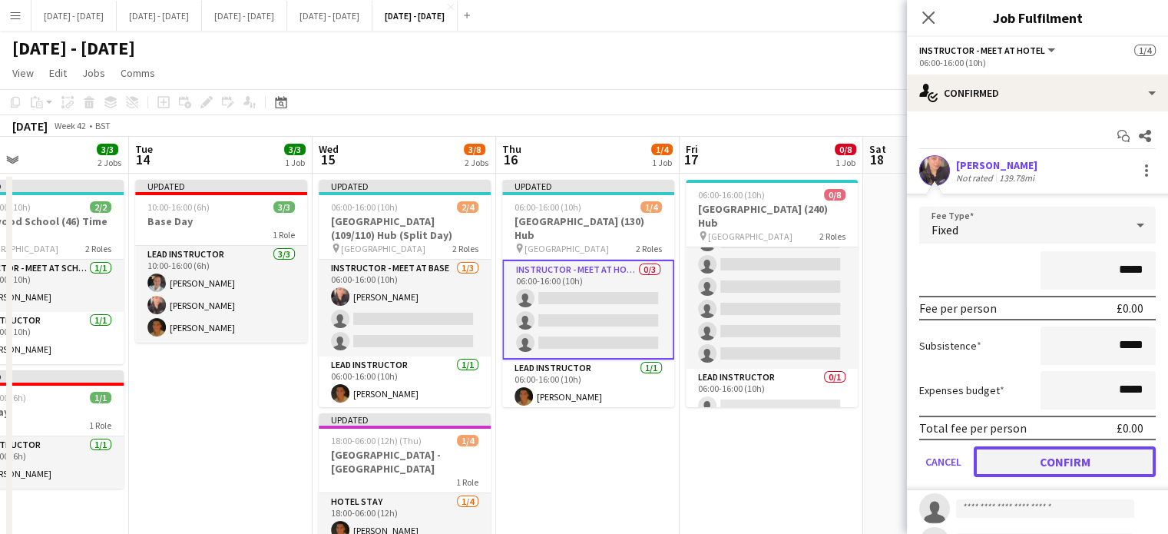
click at [1069, 448] on button "Confirm" at bounding box center [1064, 461] width 182 height 31
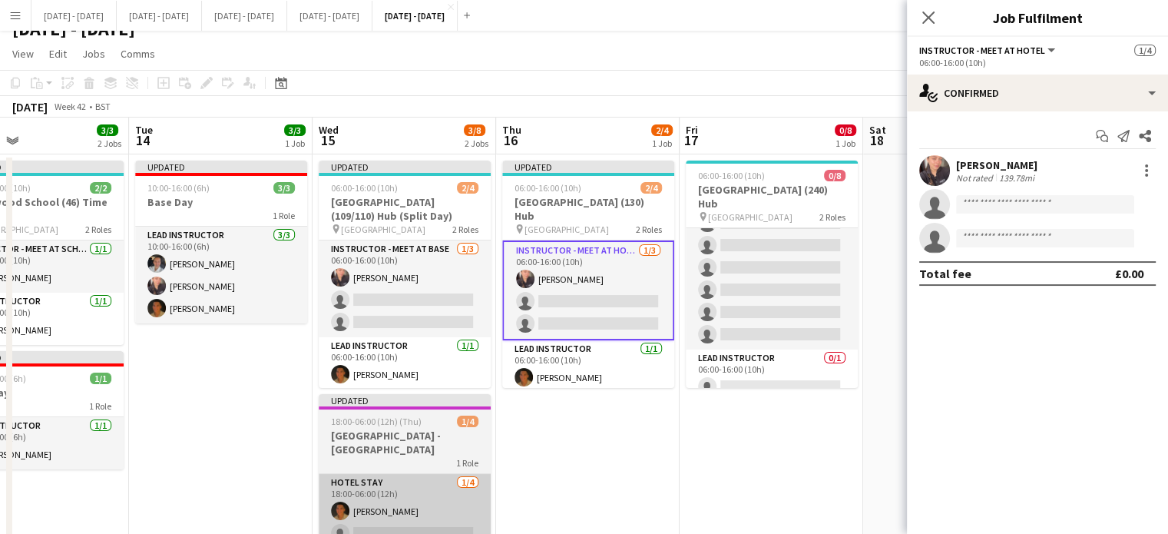
scroll to position [77, 0]
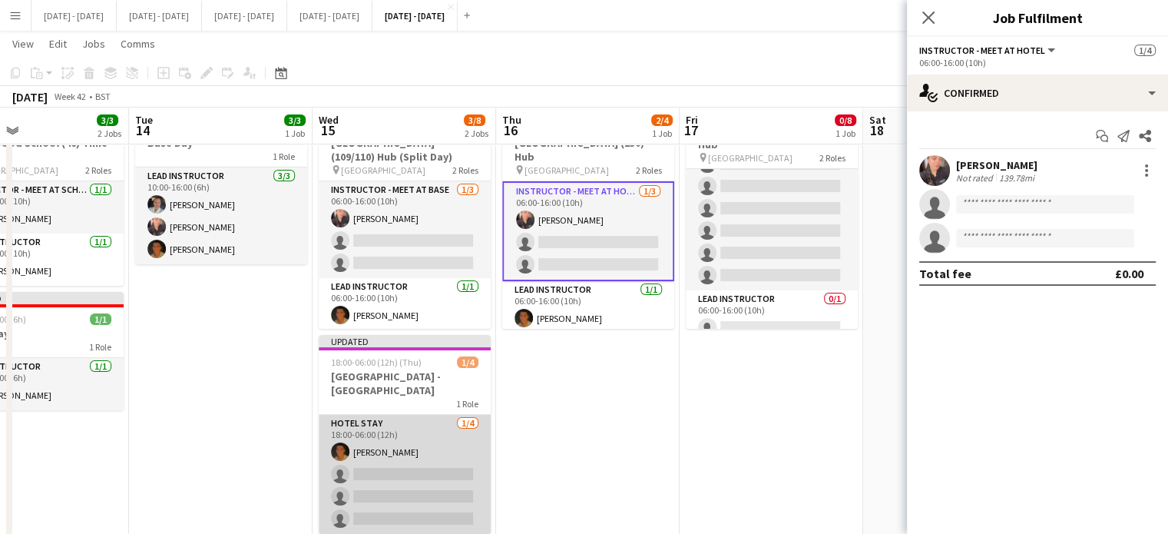
click at [376, 473] on app-card-role "Hotel Stay [DATE] 18:00-06:00 (12h) [PERSON_NAME] single-neutral-actions single…" at bounding box center [405, 474] width 172 height 119
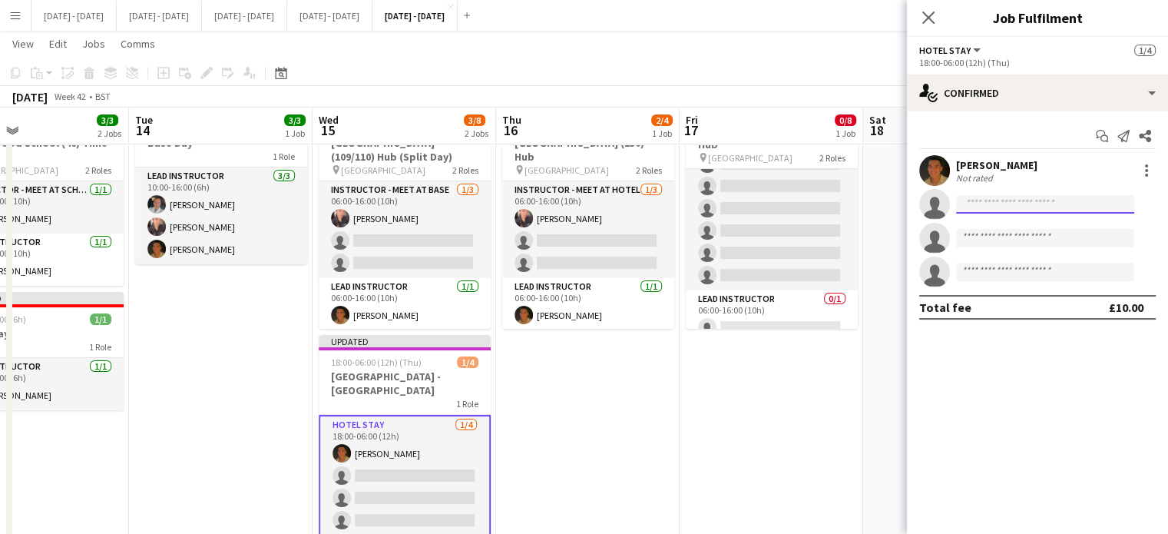
click at [996, 202] on input at bounding box center [1045, 204] width 178 height 18
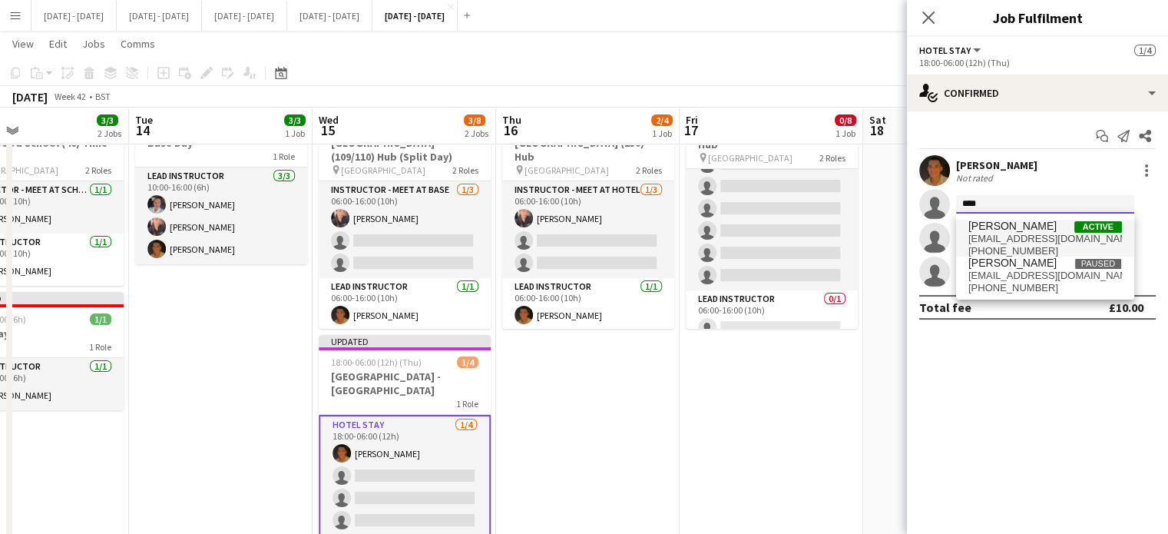
type input "****"
click at [1026, 230] on span "[PERSON_NAME]" at bounding box center [1012, 226] width 88 height 13
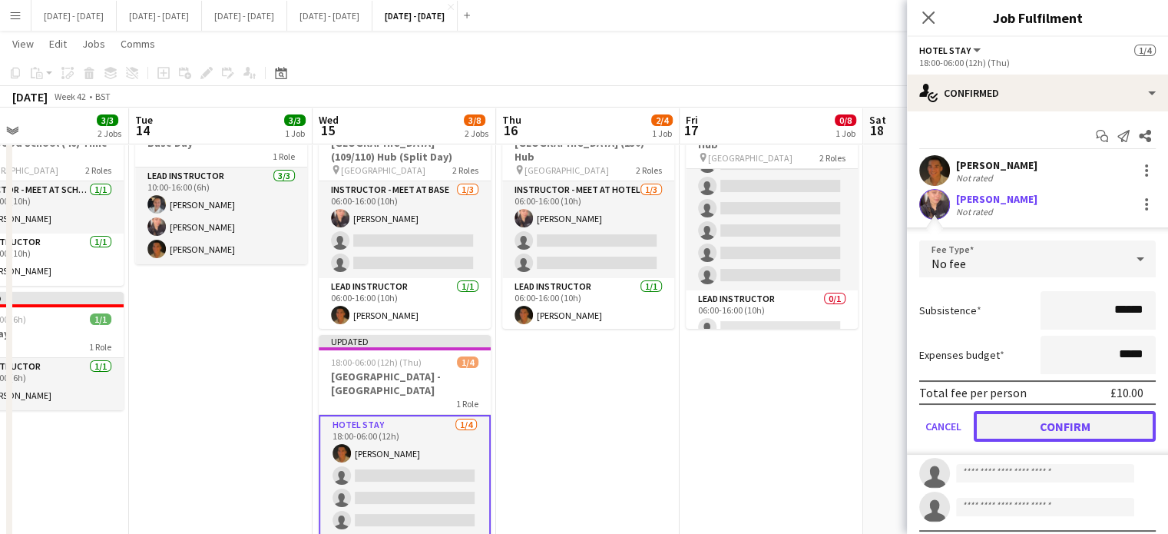
click at [1041, 422] on button "Confirm" at bounding box center [1064, 426] width 182 height 31
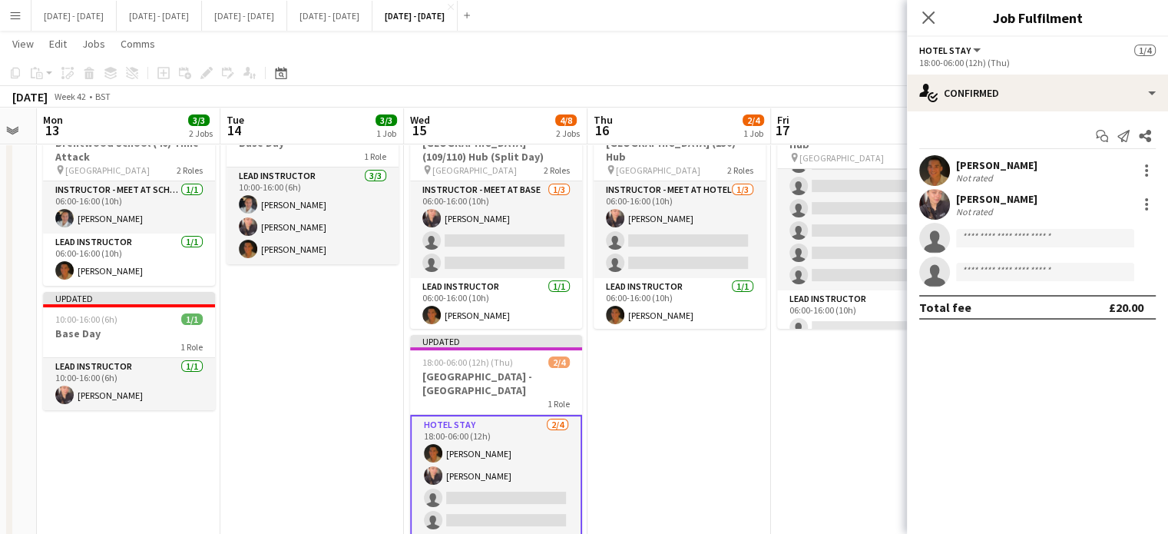
scroll to position [0, 504]
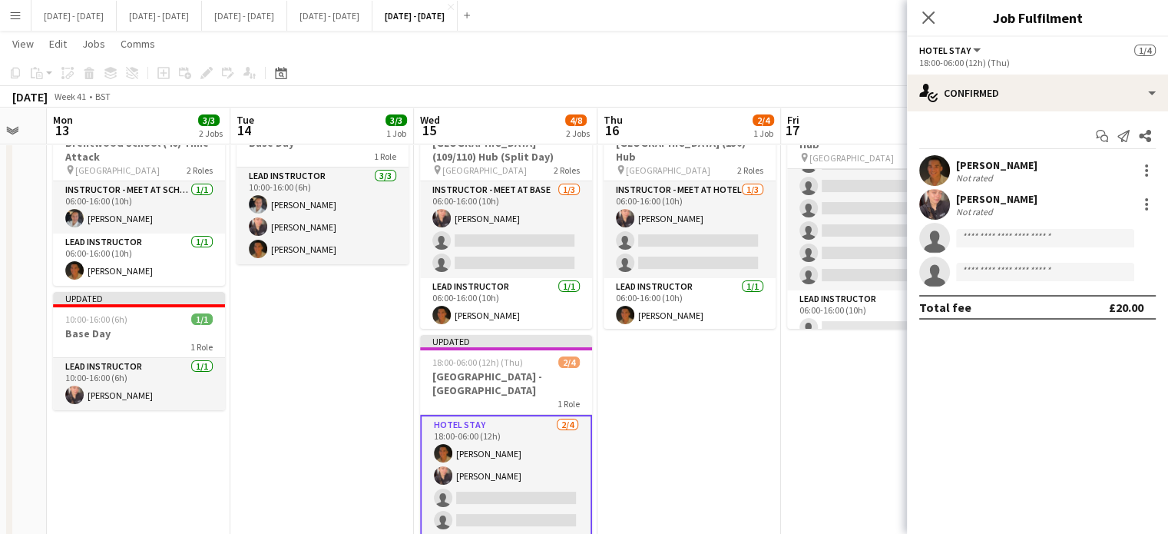
drag, startPoint x: 226, startPoint y: 385, endPoint x: 329, endPoint y: 383, distance: 102.1
click at [329, 383] on app-calendar-viewport "Fri 10 Sat 11 Sun 12 Mon 13 3/3 2 Jobs Tue 14 3/3 1 Job Wed 15 4/8 2 Jobs Thu 1…" at bounding box center [584, 274] width 1168 height 583
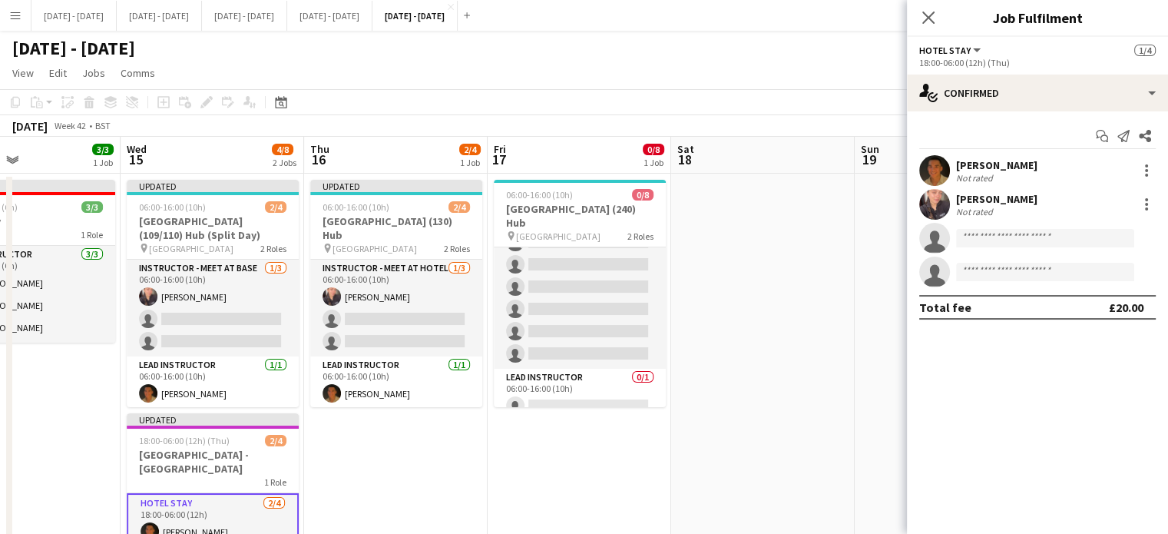
scroll to position [0, 416]
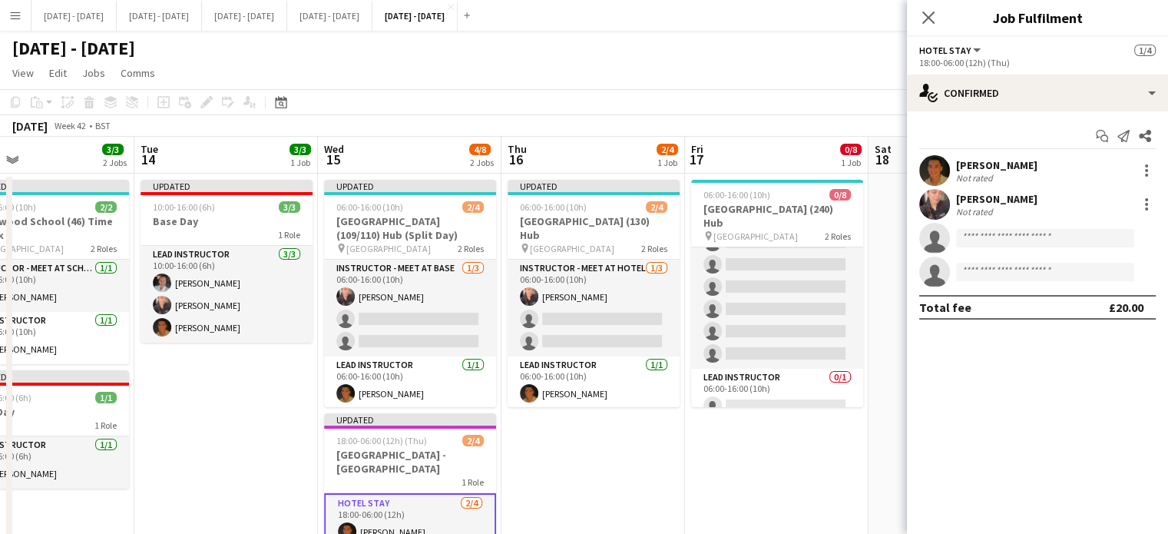
drag, startPoint x: 664, startPoint y: 471, endPoint x: 573, endPoint y: 482, distance: 91.2
click at [573, 482] on app-calendar-viewport "Sat 11 Sun 12 Mon 13 3/3 2 Jobs Tue 14 3/3 1 Job Wed 15 4/8 2 Jobs Thu 16 2/4 1…" at bounding box center [584, 390] width 1168 height 507
click at [603, 427] on app-date-cell "Updated 06:00-16:00 (10h) 2/4 Bramcote College (130) Hub pin Bramcote College 2…" at bounding box center [592, 408] width 183 height 471
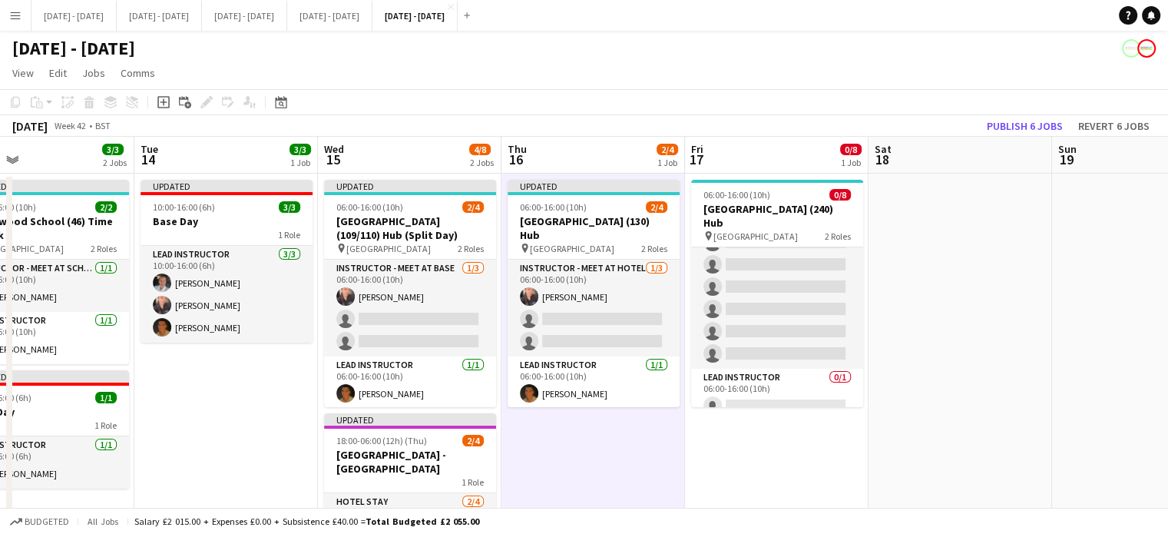
click at [603, 428] on app-date-cell "Updated 06:00-16:00 (10h) 2/4 Bramcote College (130) Hub pin Bramcote College 2…" at bounding box center [592, 408] width 183 height 471
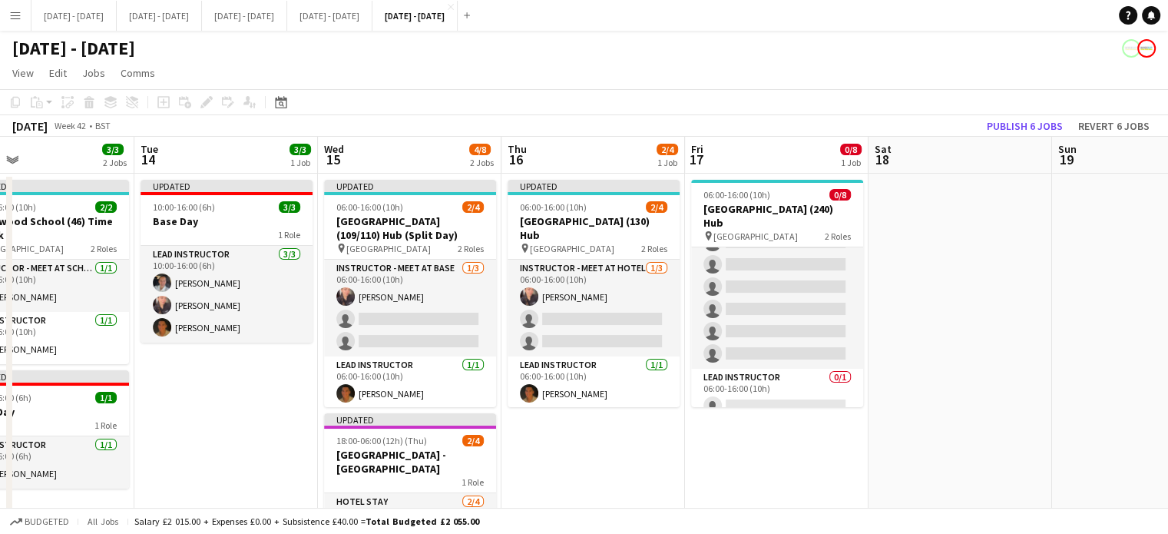
click at [587, 451] on app-date-cell "Updated 06:00-16:00 (10h) 2/4 Bramcote College (130) Hub pin Bramcote College 2…" at bounding box center [592, 408] width 183 height 471
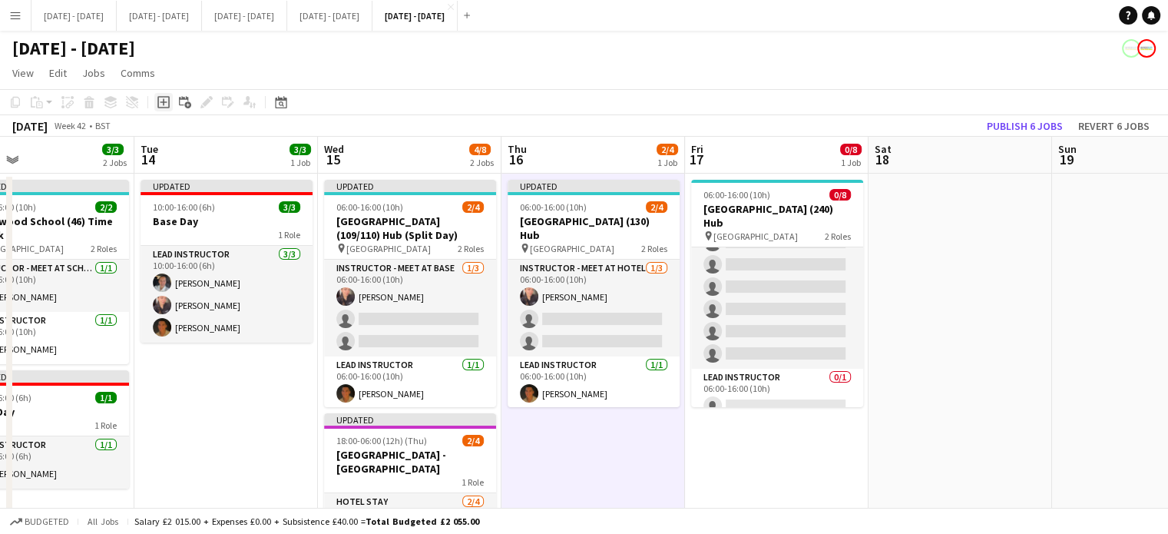
click at [161, 100] on icon "Add job" at bounding box center [163, 102] width 12 height 12
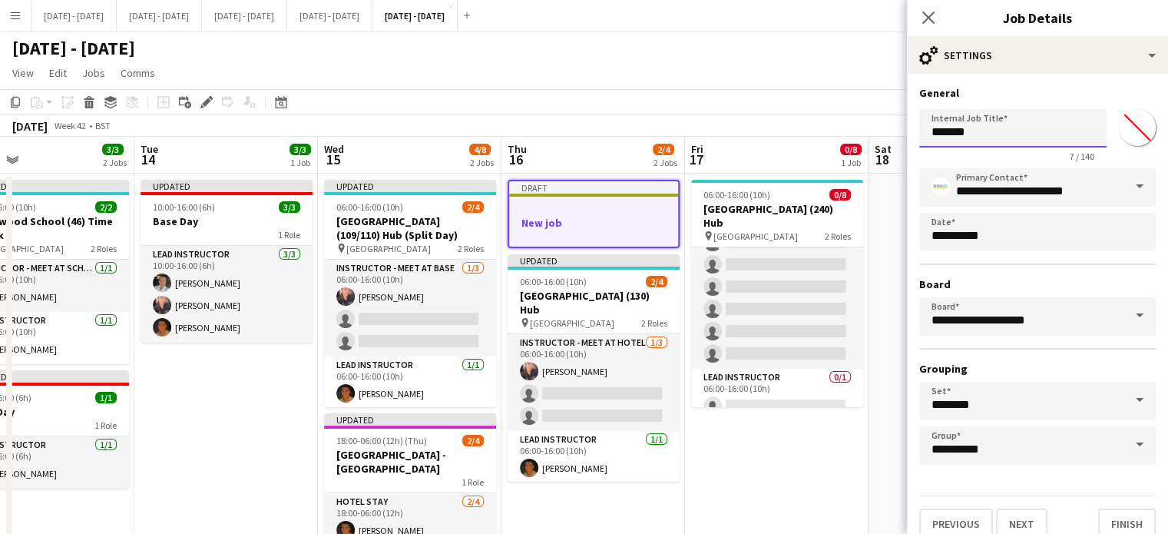
drag, startPoint x: 1027, startPoint y: 135, endPoint x: 742, endPoint y: 120, distance: 286.0
click at [743, 119] on body "Menu Boards Boards Boards All jobs Status Workforce Workforce My Workforce Recr…" at bounding box center [584, 335] width 1168 height 670
click at [955, 131] on input "**********" at bounding box center [1012, 128] width 187 height 38
click at [1030, 128] on input "**********" at bounding box center [1012, 128] width 187 height 38
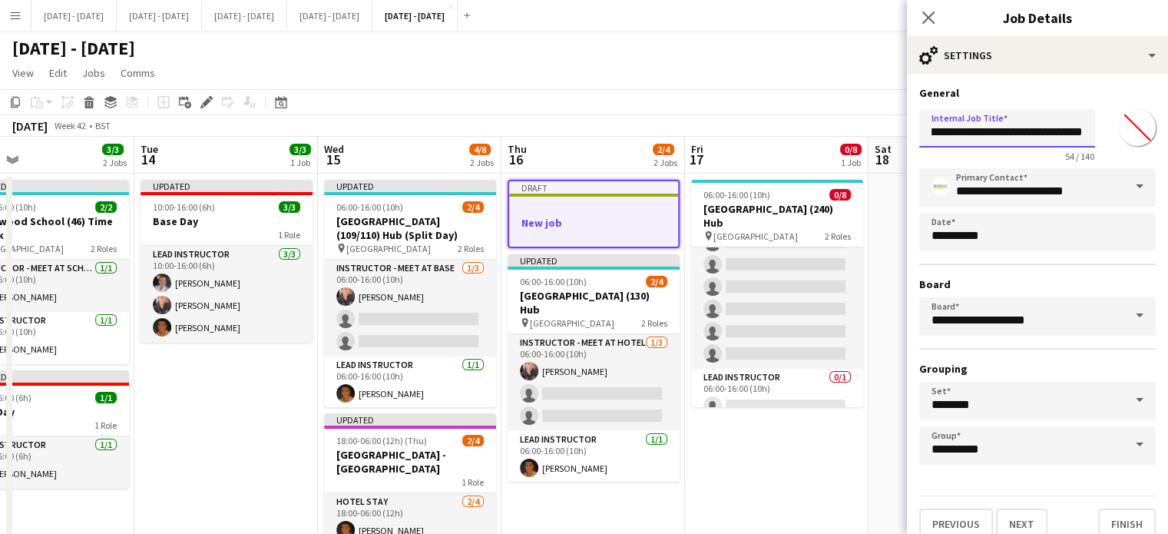
type input "**********"
click at [1099, 130] on div "**********" at bounding box center [1037, 132] width 236 height 59
click at [1128, 125] on input "*******" at bounding box center [1136, 127] width 55 height 55
type input "*******"
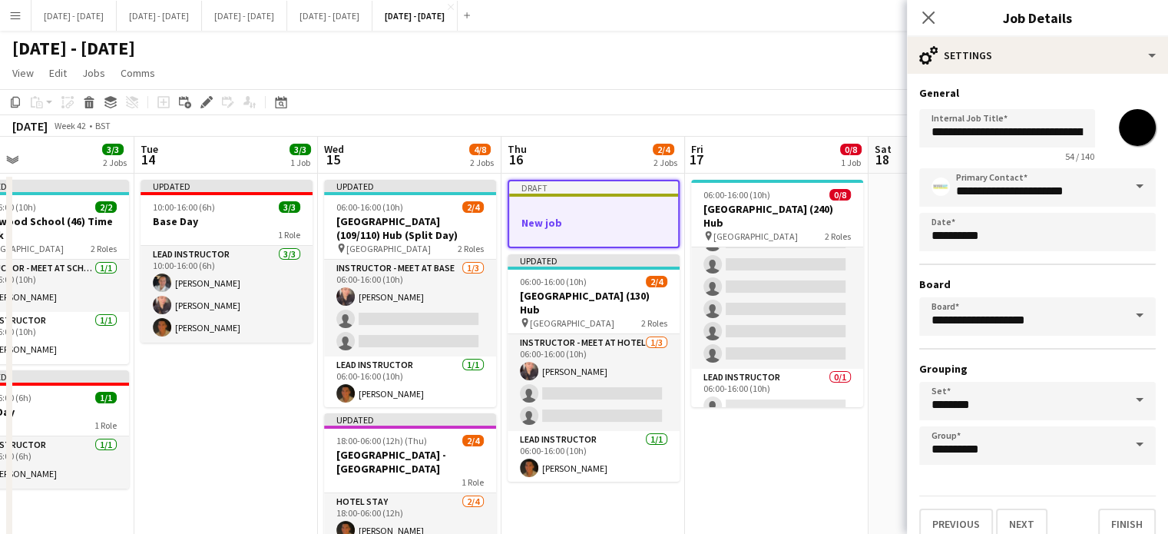
click at [1101, 91] on h3 "General" at bounding box center [1037, 93] width 236 height 14
click at [1026, 515] on button "Next" at bounding box center [1021, 523] width 51 height 31
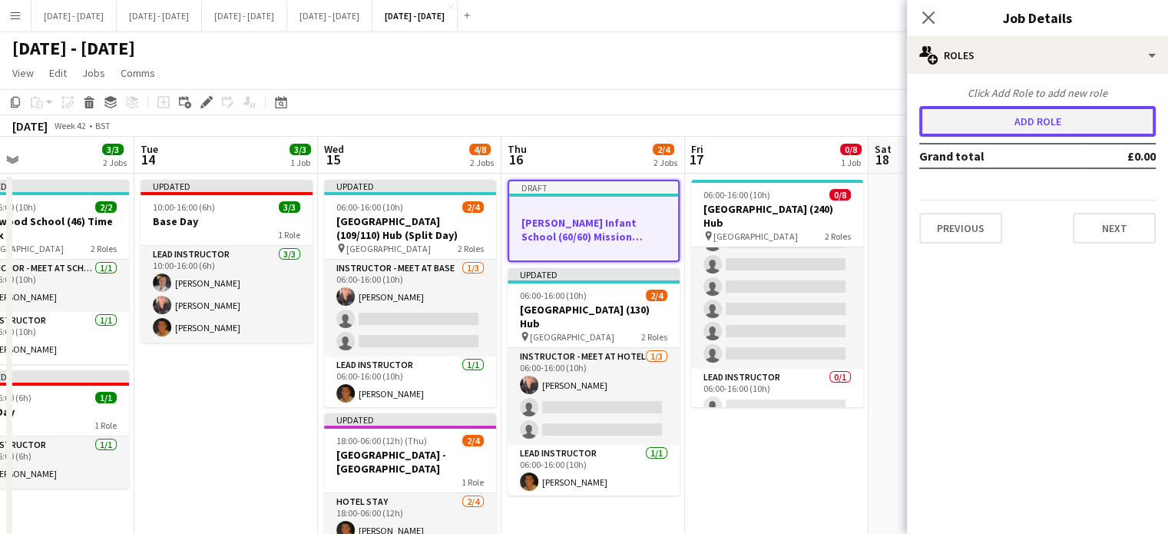
click at [1000, 124] on button "Add role" at bounding box center [1037, 121] width 236 height 31
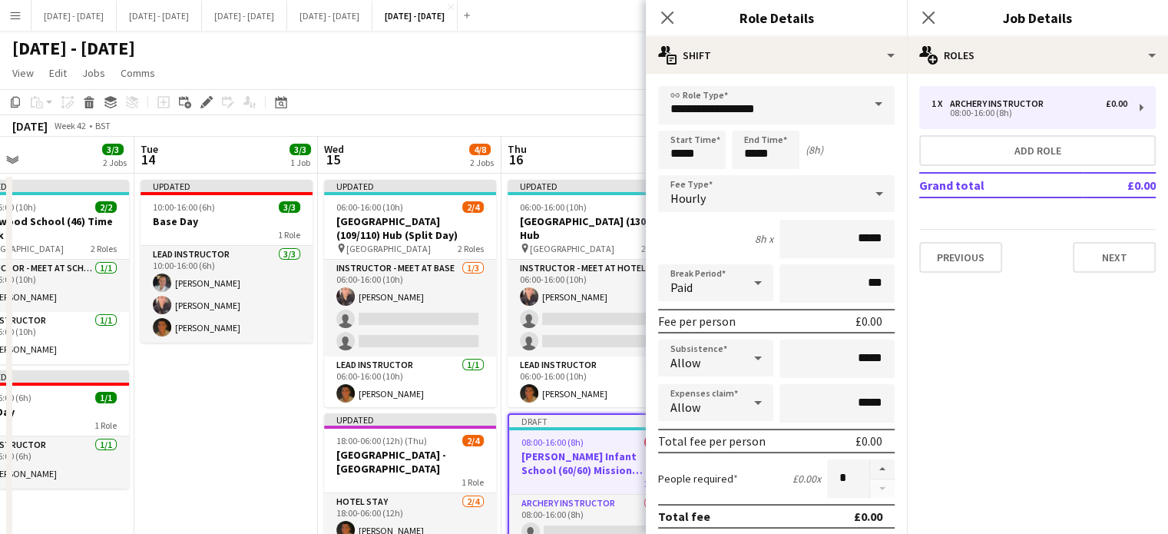
click at [862, 110] on span at bounding box center [878, 104] width 32 height 37
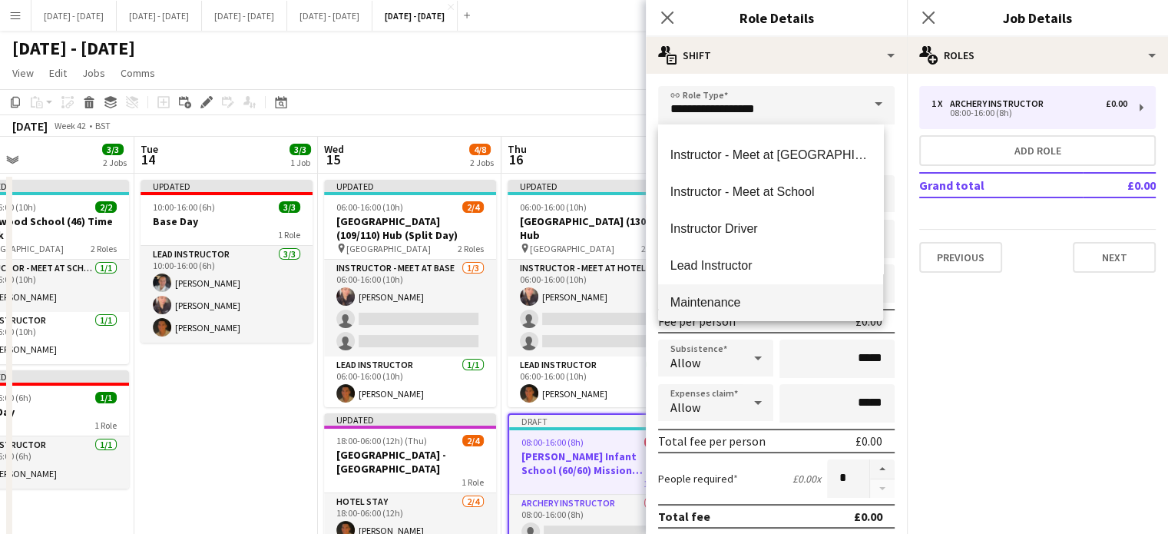
scroll to position [461, 0]
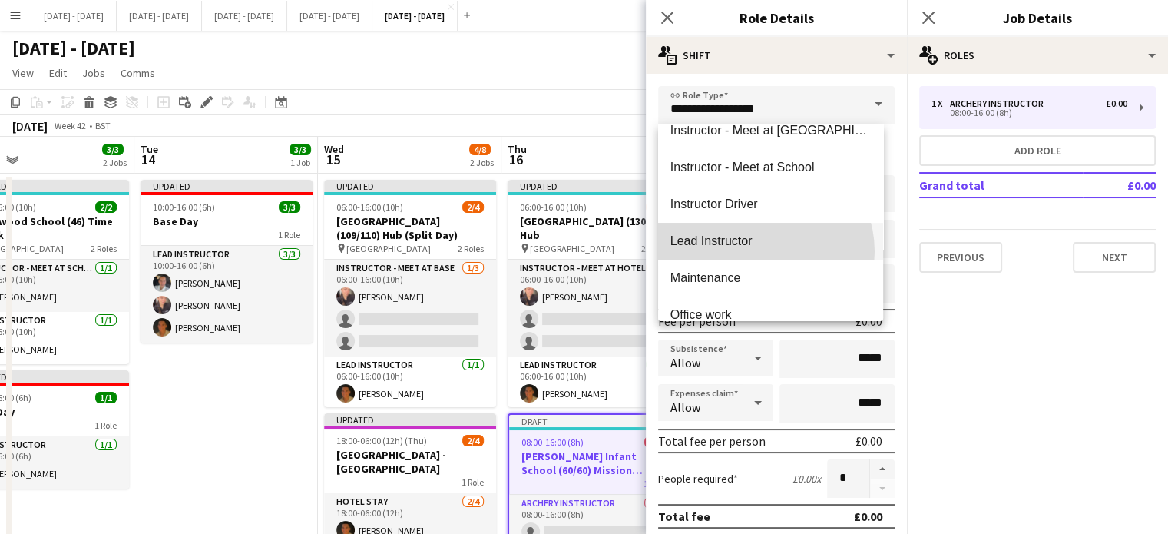
click at [759, 251] on mat-option "Lead Instructor" at bounding box center [770, 241] width 225 height 37
type input "**********"
type input "*******"
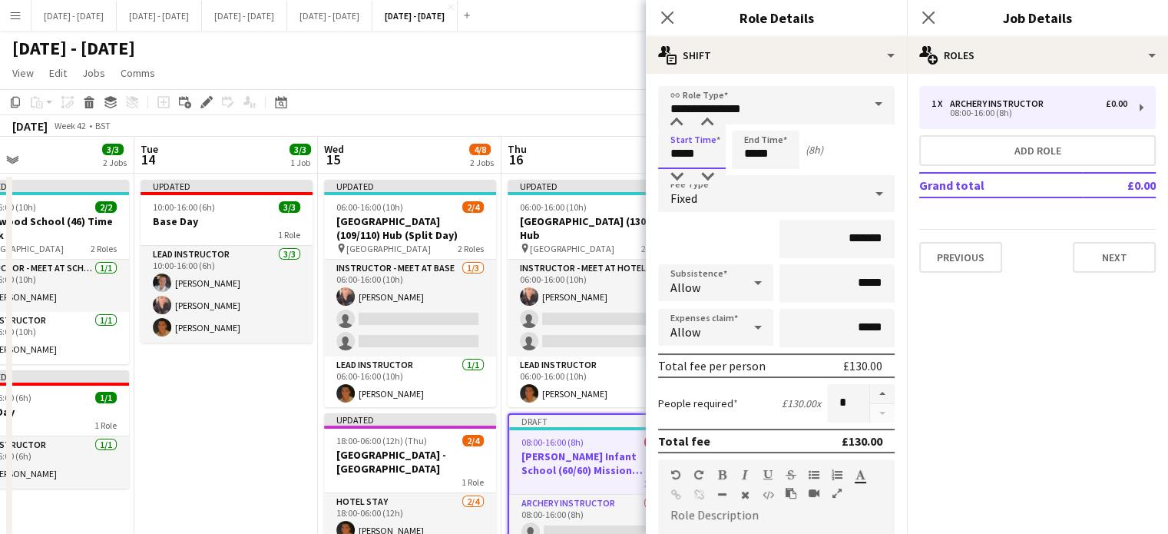
drag, startPoint x: 705, startPoint y: 155, endPoint x: 598, endPoint y: 133, distance: 109.0
click at [598, 133] on body "Menu Boards Boards Boards All jobs Status Workforce Workforce My Workforce Recr…" at bounding box center [584, 335] width 1168 height 670
type input "*****"
click at [745, 200] on div "Fixed" at bounding box center [761, 193] width 206 height 37
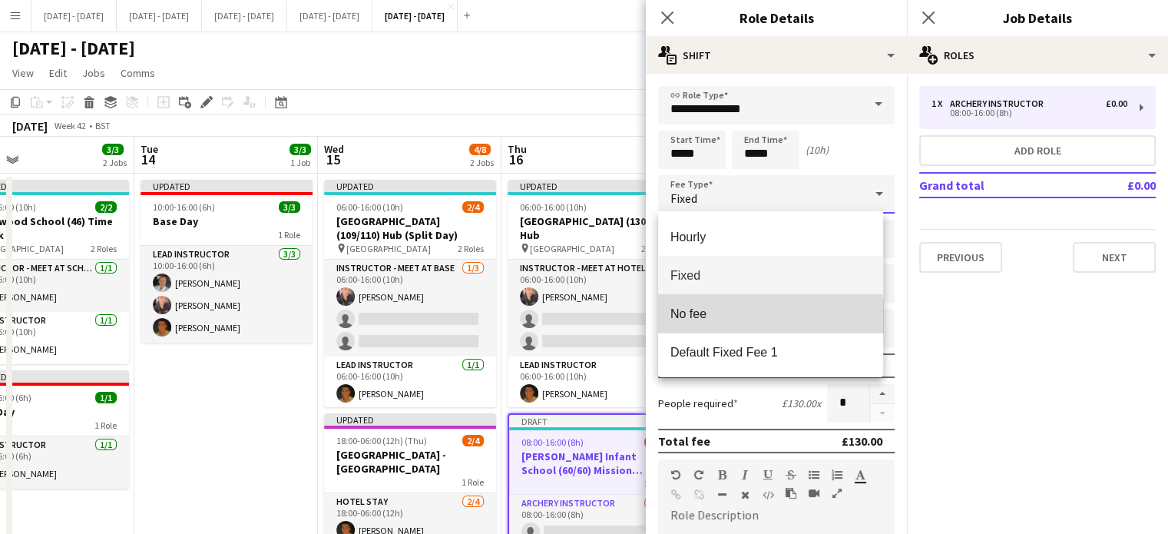
click at [728, 325] on mat-option "No fee" at bounding box center [770, 313] width 225 height 38
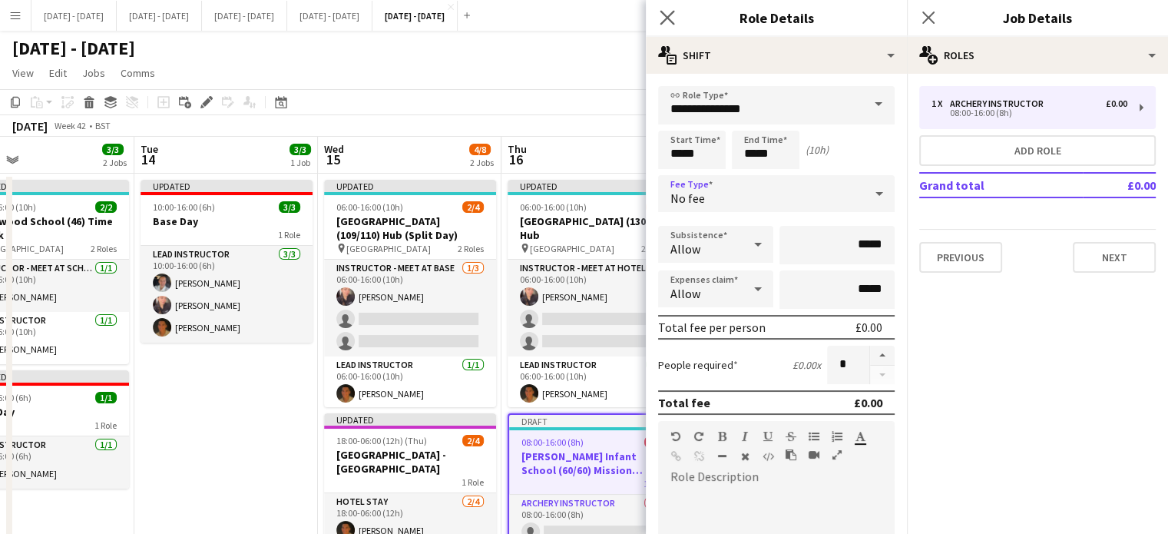
click at [663, 8] on app-icon "Close pop-in" at bounding box center [667, 18] width 22 height 22
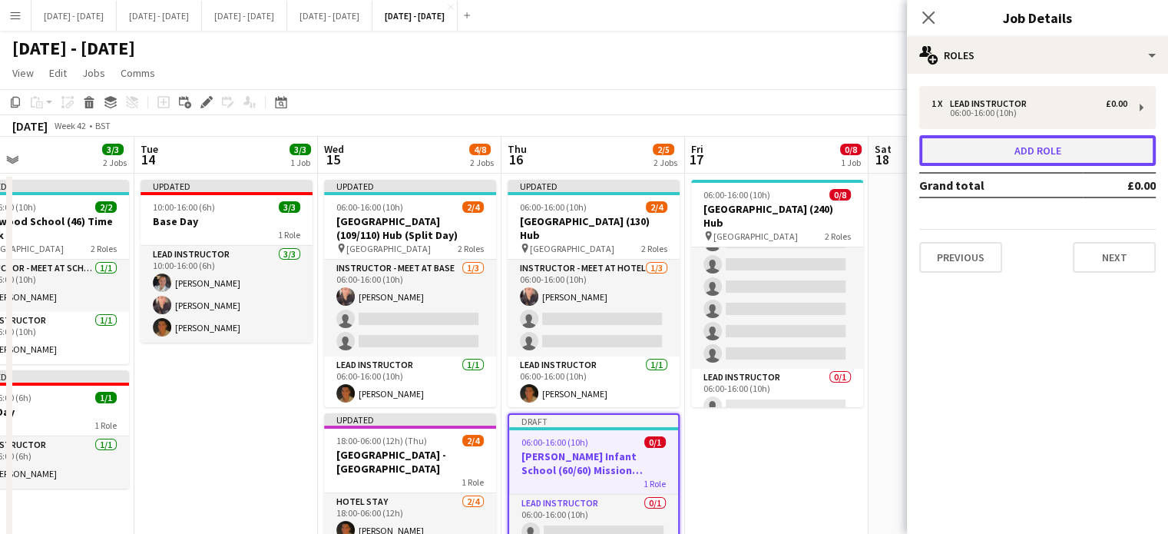
click at [1036, 154] on button "Add role" at bounding box center [1037, 150] width 236 height 31
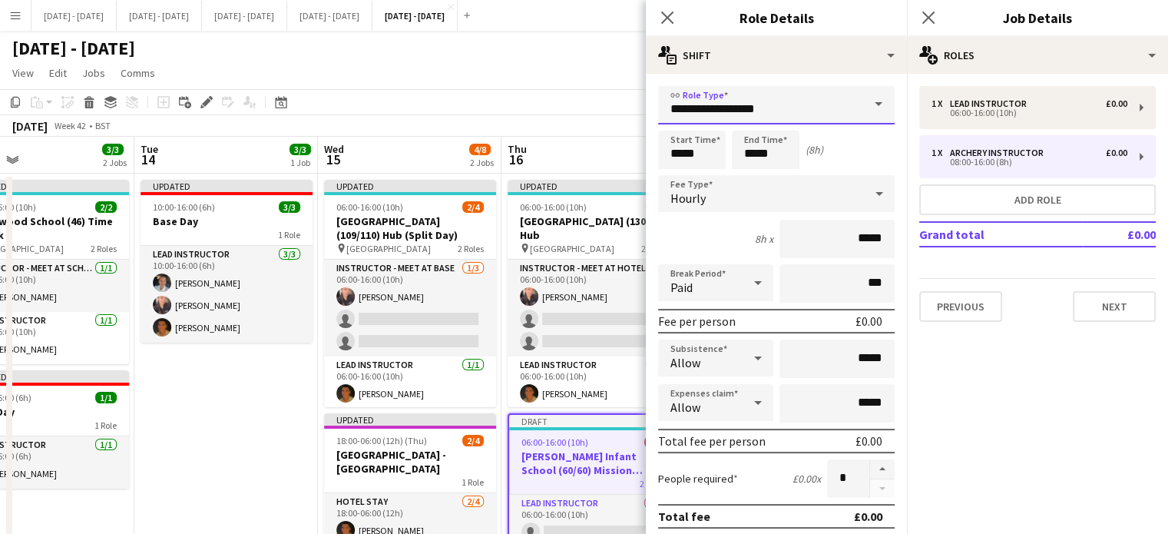
click at [834, 106] on input "**********" at bounding box center [776, 105] width 236 height 38
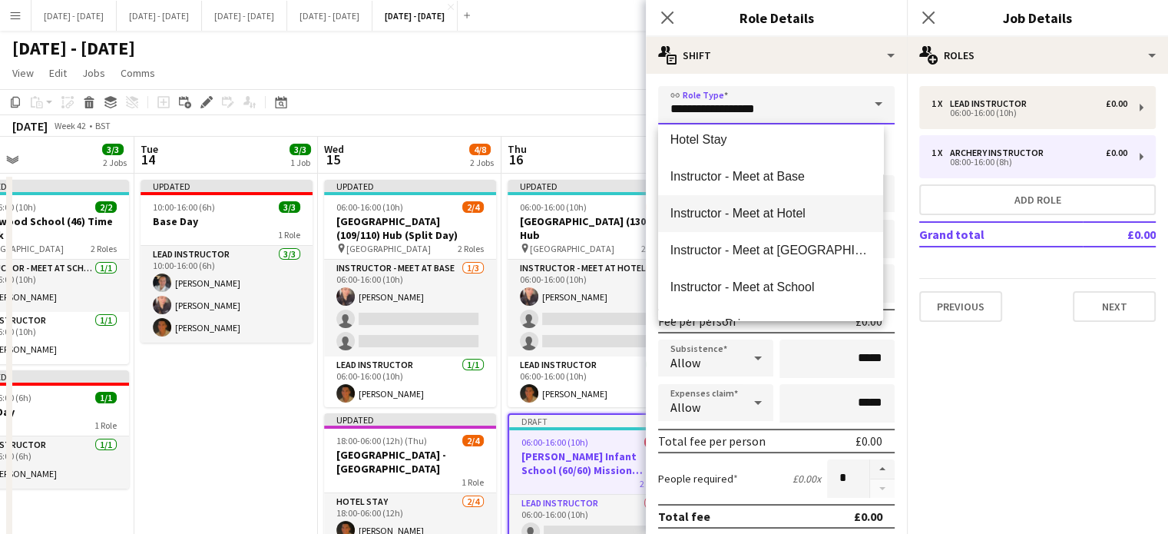
scroll to position [307, 0]
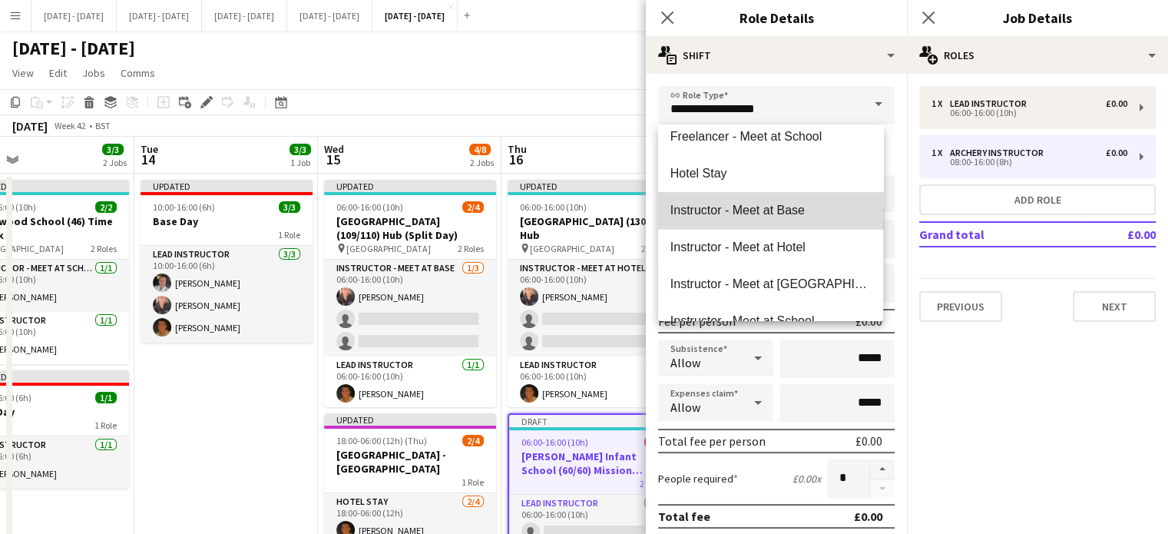
click at [783, 207] on span "Instructor - Meet at Base" at bounding box center [770, 210] width 200 height 15
type input "**********"
type input "******"
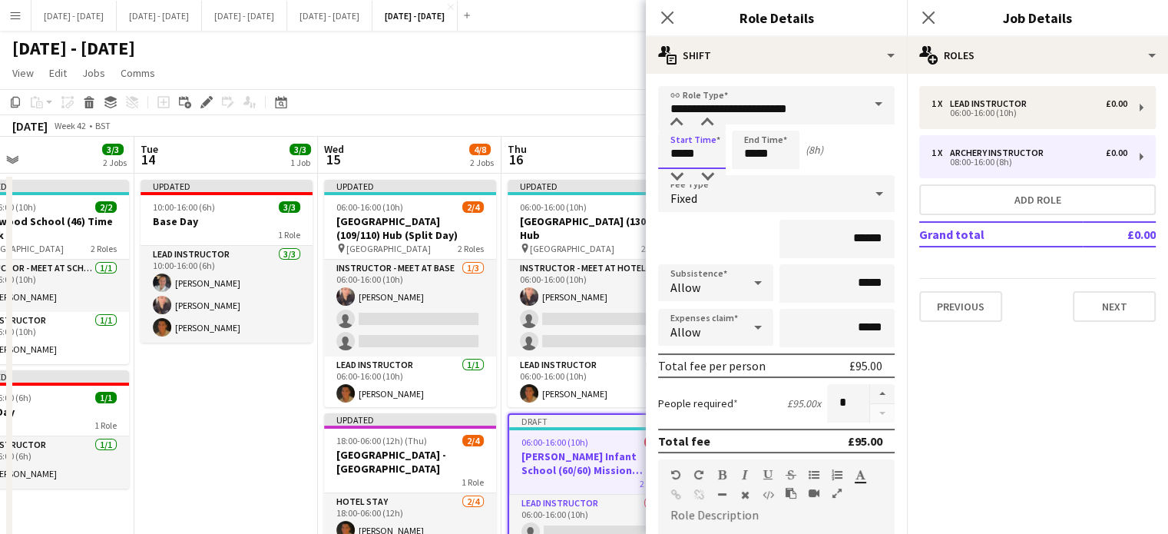
drag, startPoint x: 709, startPoint y: 156, endPoint x: 548, endPoint y: 125, distance: 164.1
click at [579, 137] on body "Menu Boards Boards Boards All jobs Status Workforce Workforce My Workforce Recr…" at bounding box center [584, 335] width 1168 height 670
type input "*****"
click at [768, 200] on div "Fixed" at bounding box center [761, 193] width 206 height 37
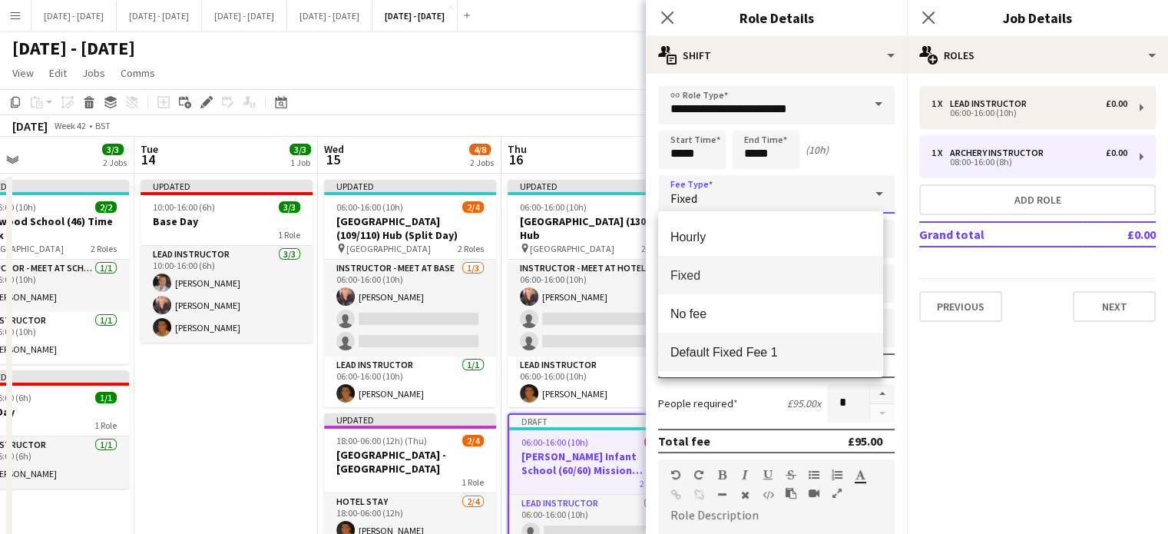
click at [725, 350] on span "Default Fixed Fee 1" at bounding box center [770, 352] width 200 height 15
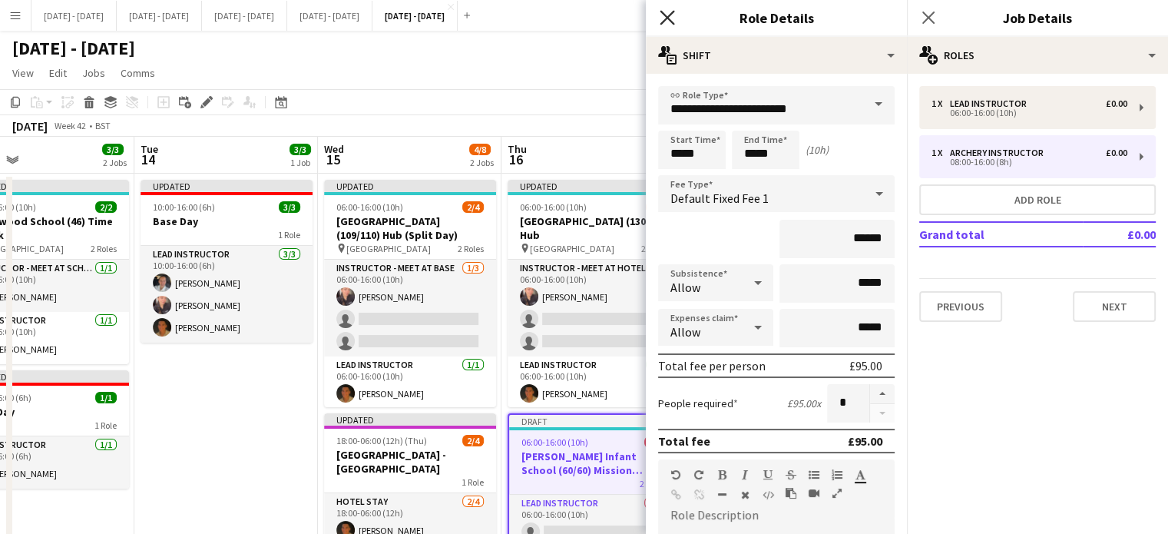
click at [665, 11] on icon "Close pop-in" at bounding box center [666, 17] width 15 height 15
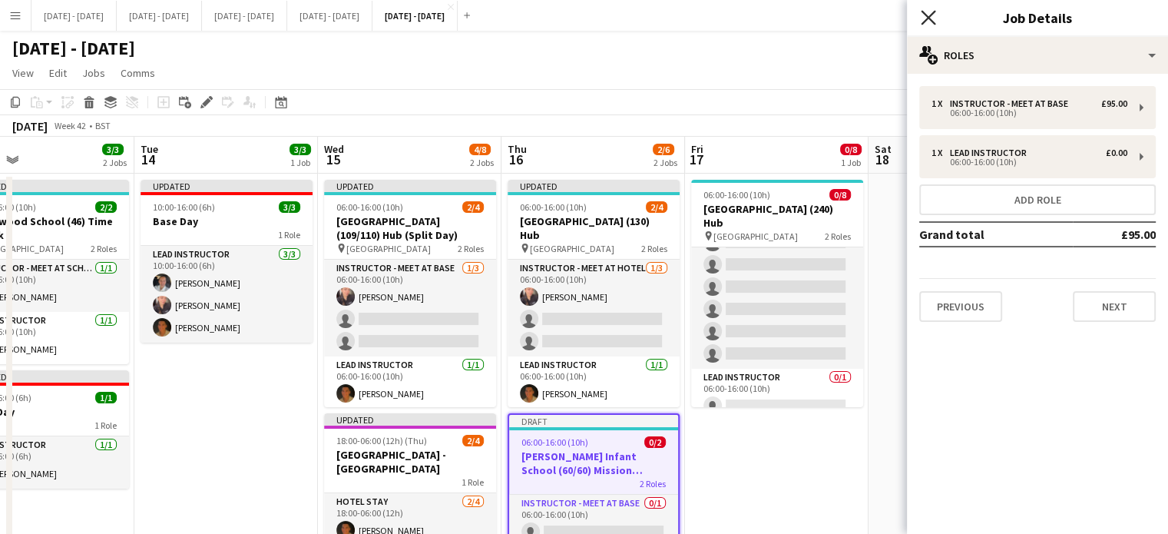
click at [924, 14] on icon at bounding box center [927, 17] width 15 height 15
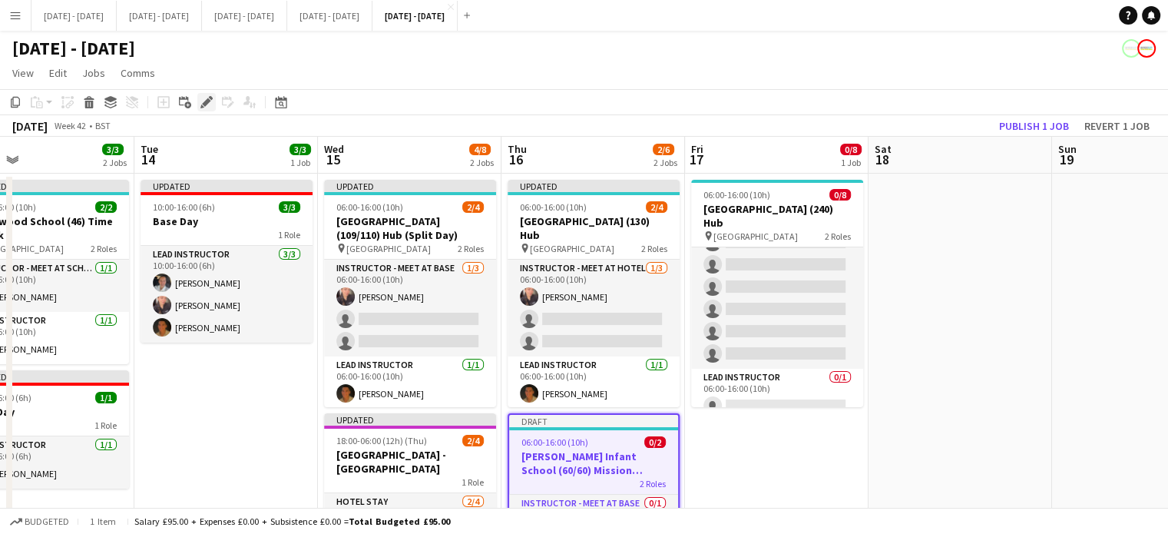
click at [203, 104] on icon at bounding box center [206, 102] width 8 height 8
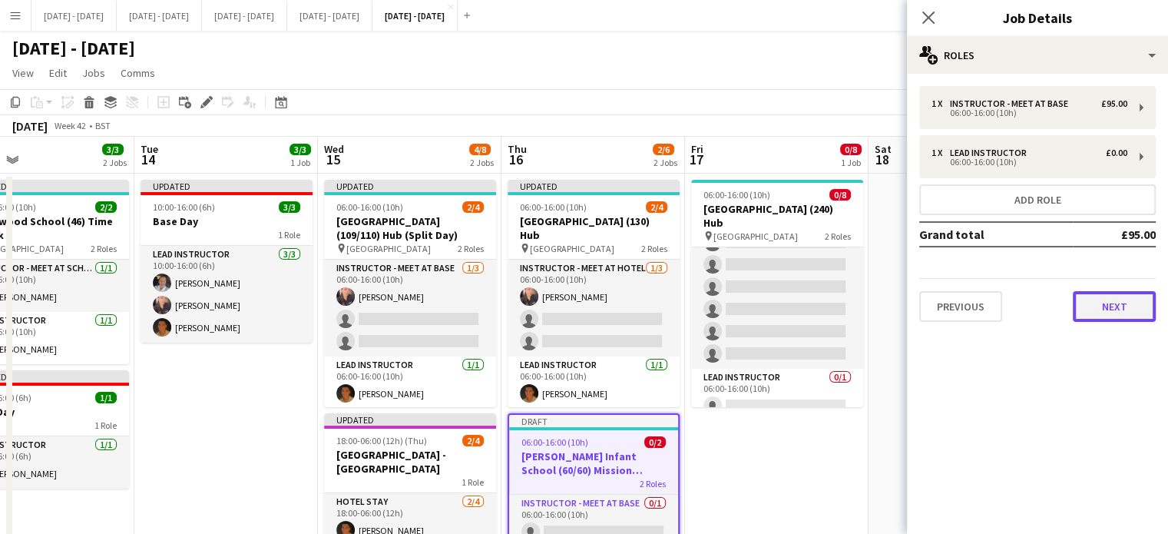
click at [1108, 300] on button "Next" at bounding box center [1113, 306] width 83 height 31
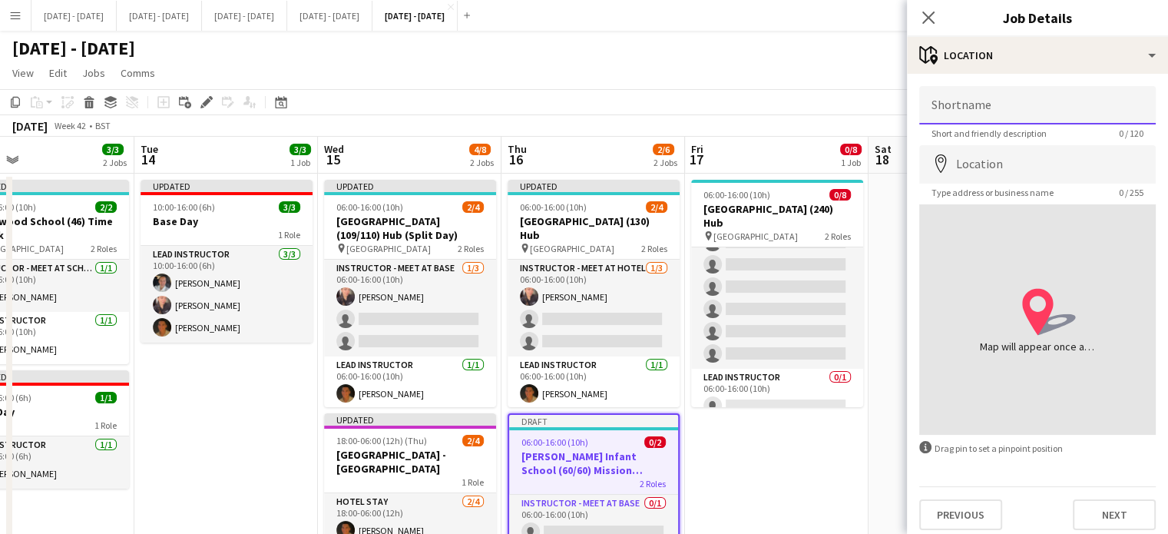
click at [1004, 112] on input "Shortname" at bounding box center [1037, 105] width 236 height 38
type input "**********"
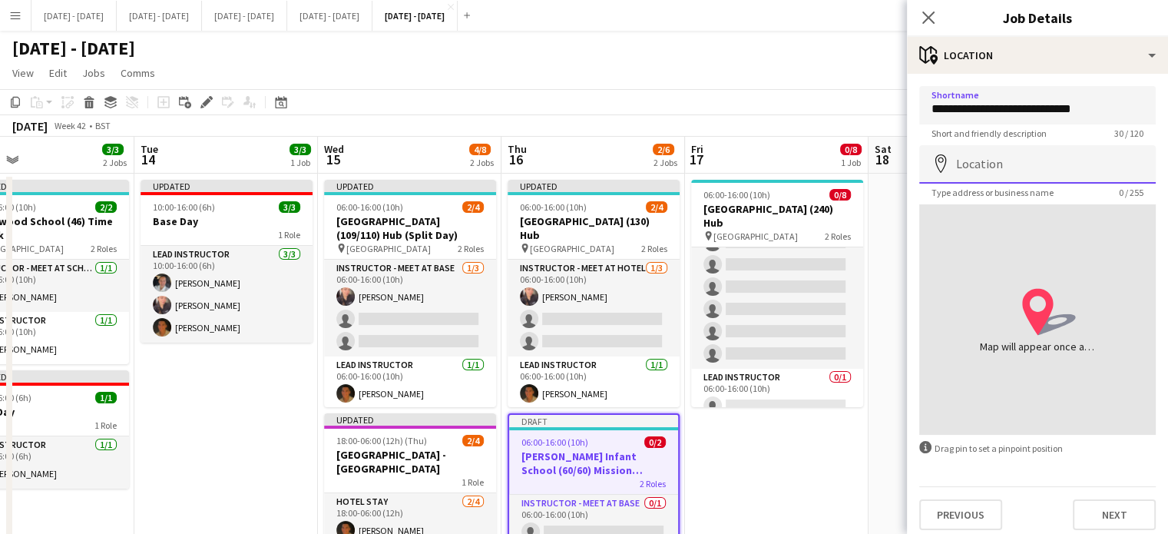
click at [1001, 162] on input "Location" at bounding box center [1037, 164] width 236 height 38
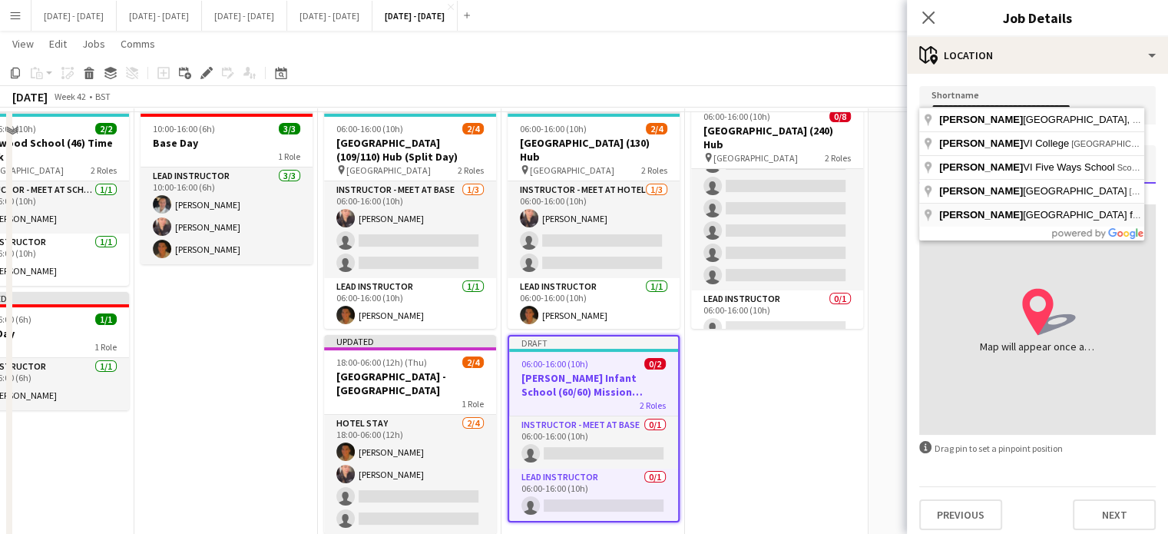
scroll to position [0, 0]
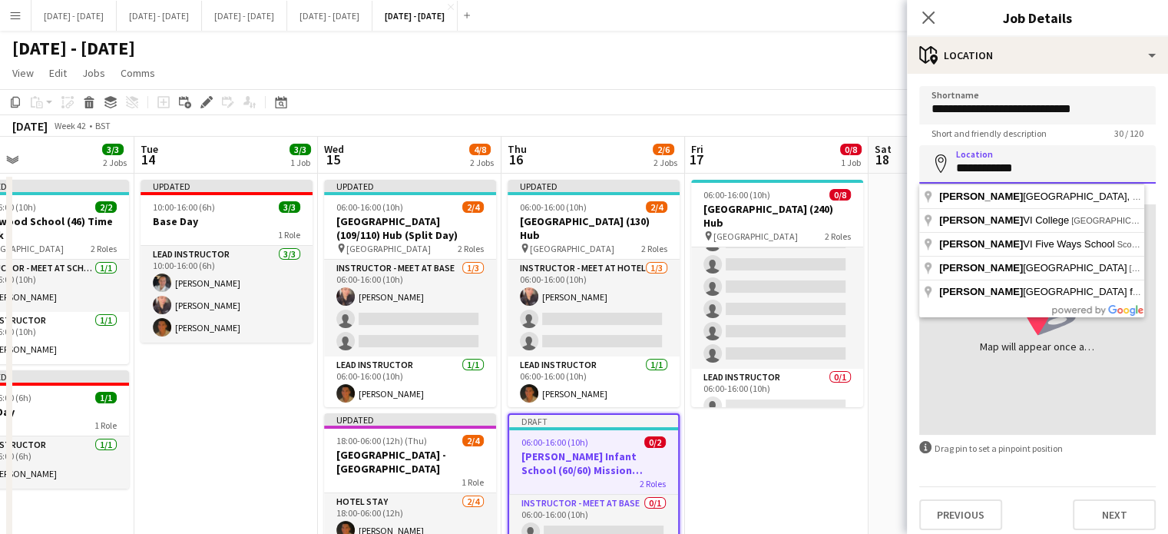
type input "**********"
drag, startPoint x: 1047, startPoint y: 164, endPoint x: 932, endPoint y: 162, distance: 115.2
click at [932, 162] on div "**********" at bounding box center [1037, 164] width 236 height 38
paste input
drag, startPoint x: 1029, startPoint y: 168, endPoint x: 954, endPoint y: 168, distance: 75.2
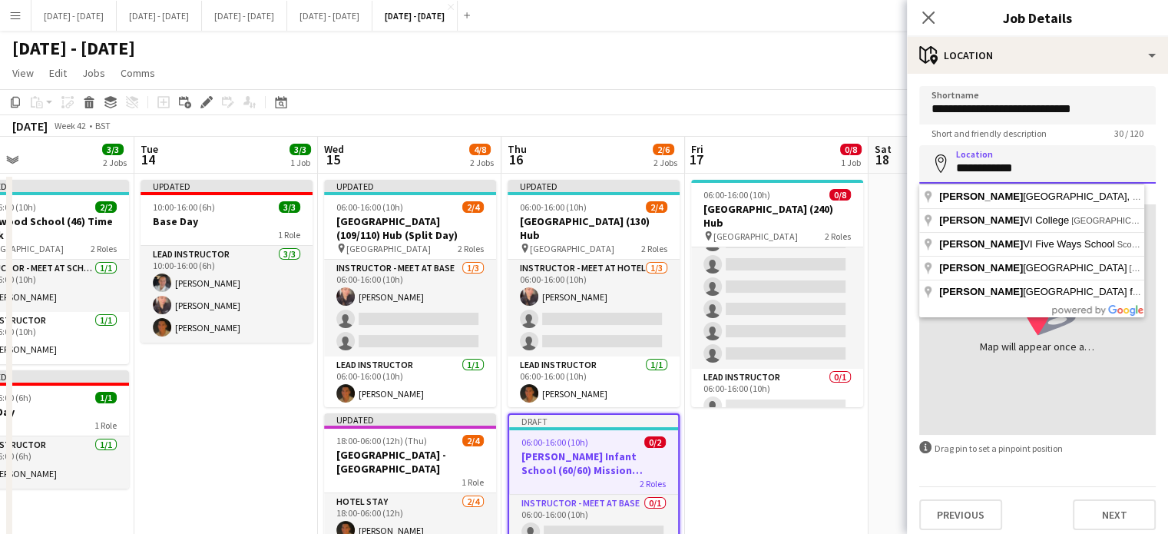
click at [957, 167] on input "**********" at bounding box center [1037, 164] width 236 height 38
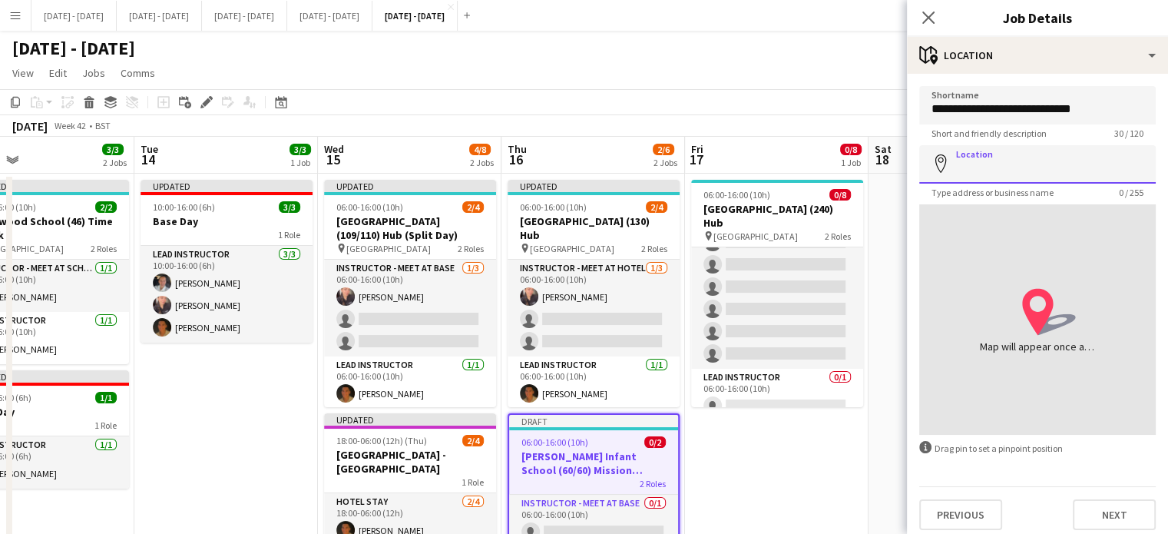
paste input "**********"
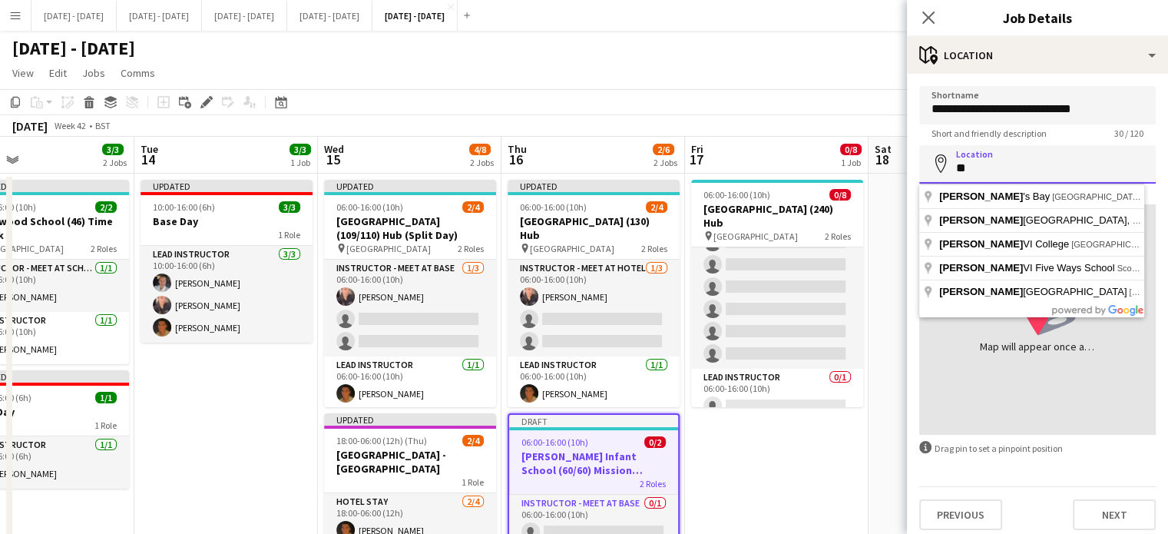
type input "*"
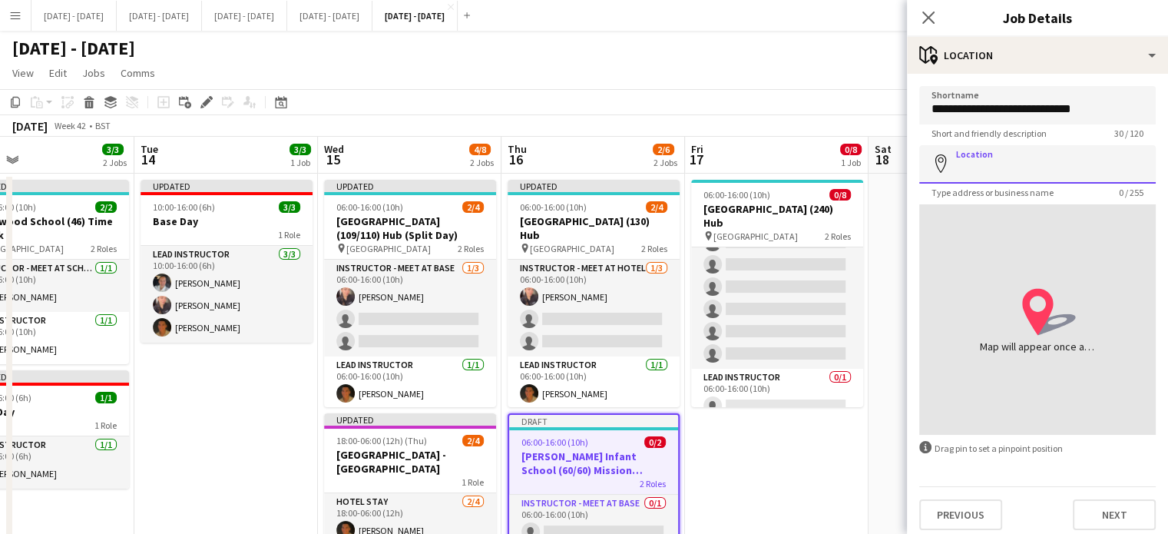
paste input "*******"
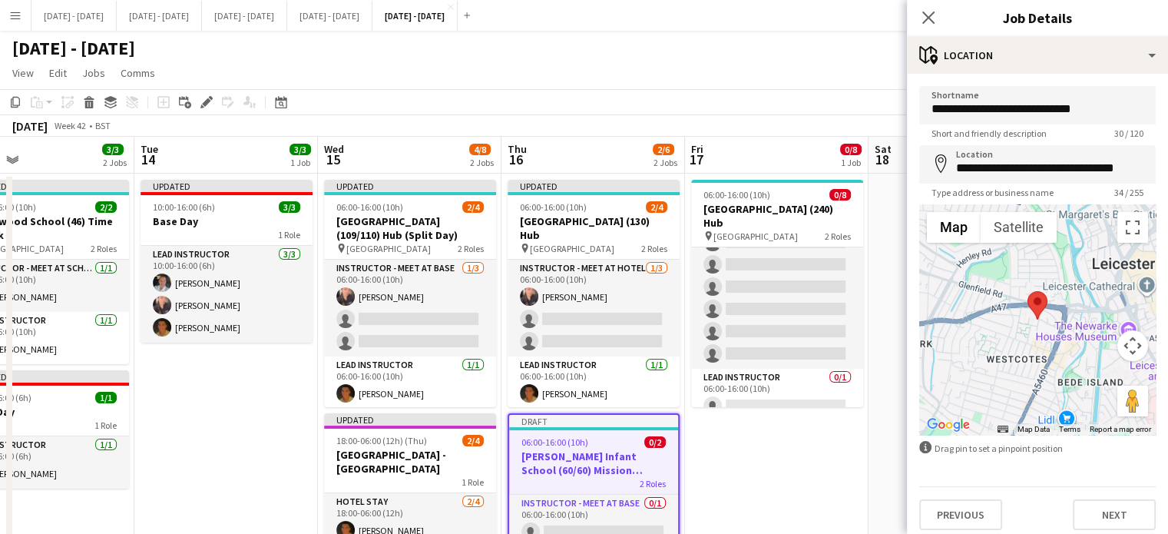
click at [1125, 342] on button "Map camera controls" at bounding box center [1132, 345] width 31 height 31
click at [1045, 310] on button "Move up" at bounding box center [1055, 307] width 31 height 31
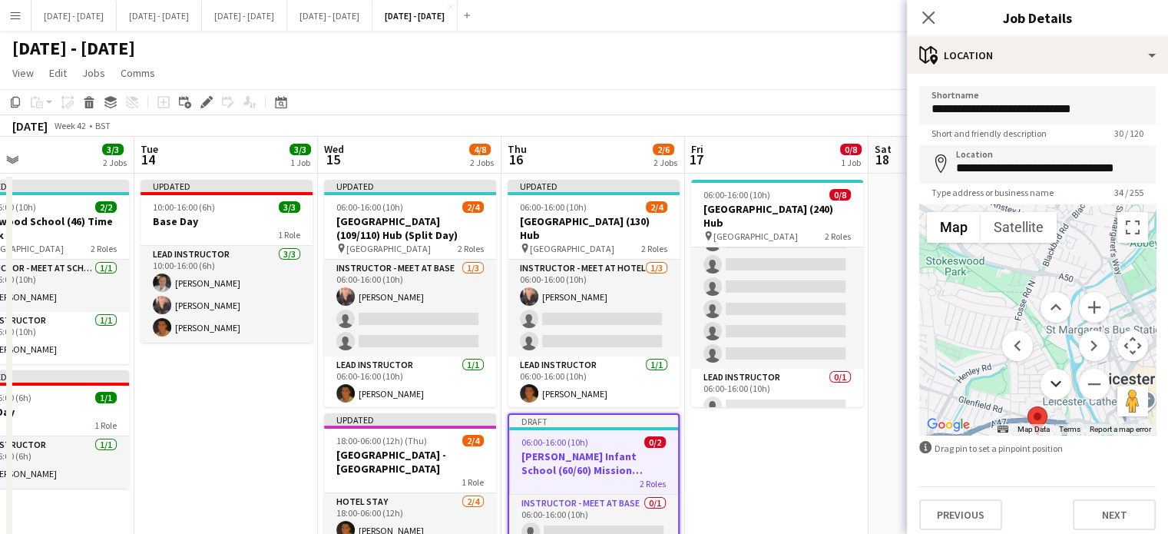
click at [1048, 382] on button "Move down" at bounding box center [1055, 383] width 31 height 31
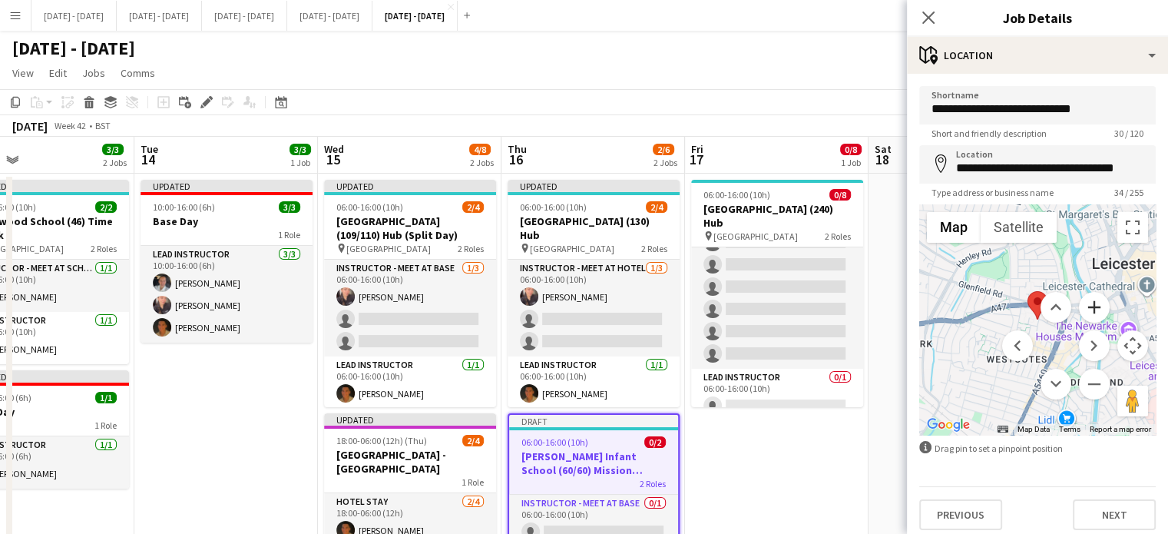
click at [1087, 306] on button "Zoom in" at bounding box center [1094, 307] width 31 height 31
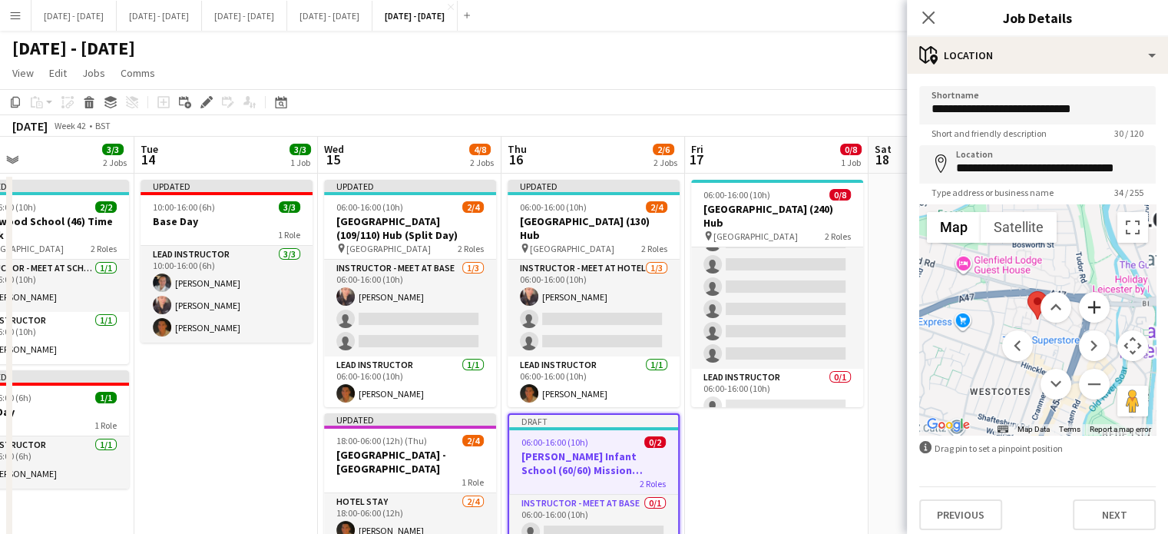
click at [1087, 306] on button "Zoom in" at bounding box center [1094, 307] width 31 height 31
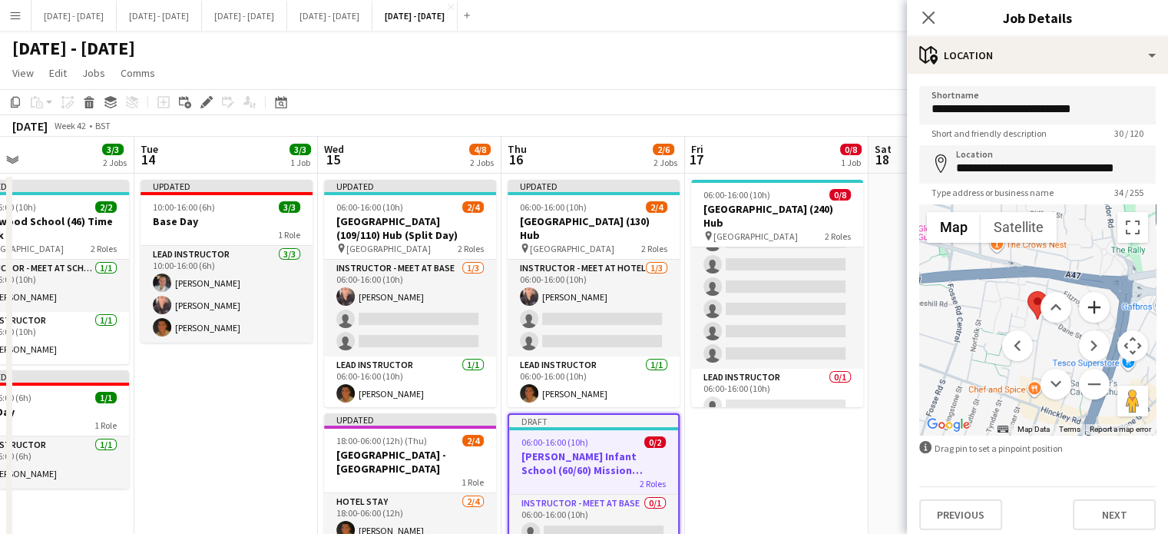
click at [1087, 306] on button "Zoom in" at bounding box center [1094, 307] width 31 height 31
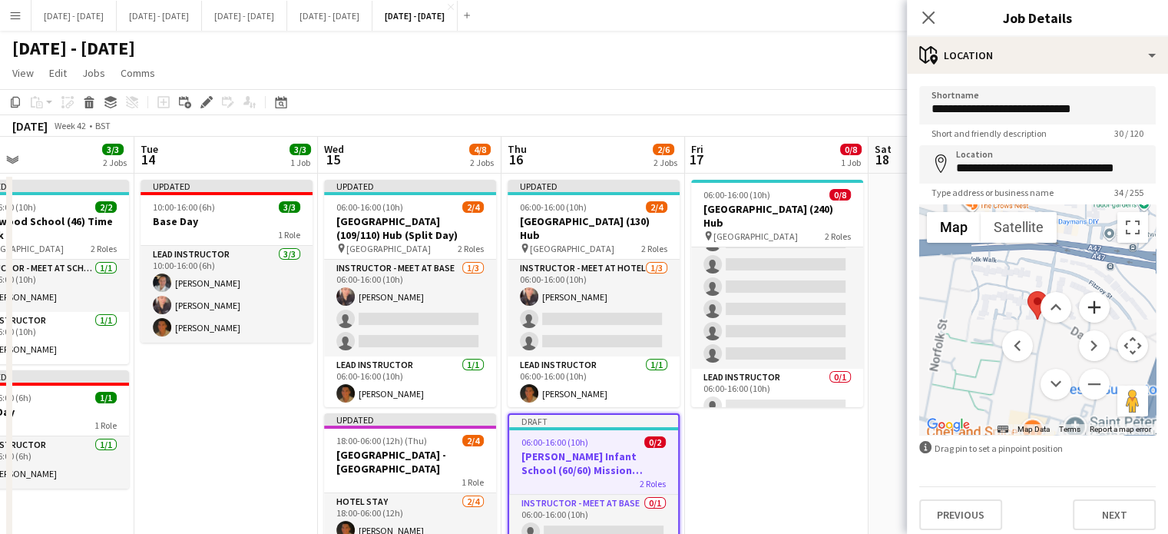
click at [1087, 306] on button "Zoom in" at bounding box center [1094, 307] width 31 height 31
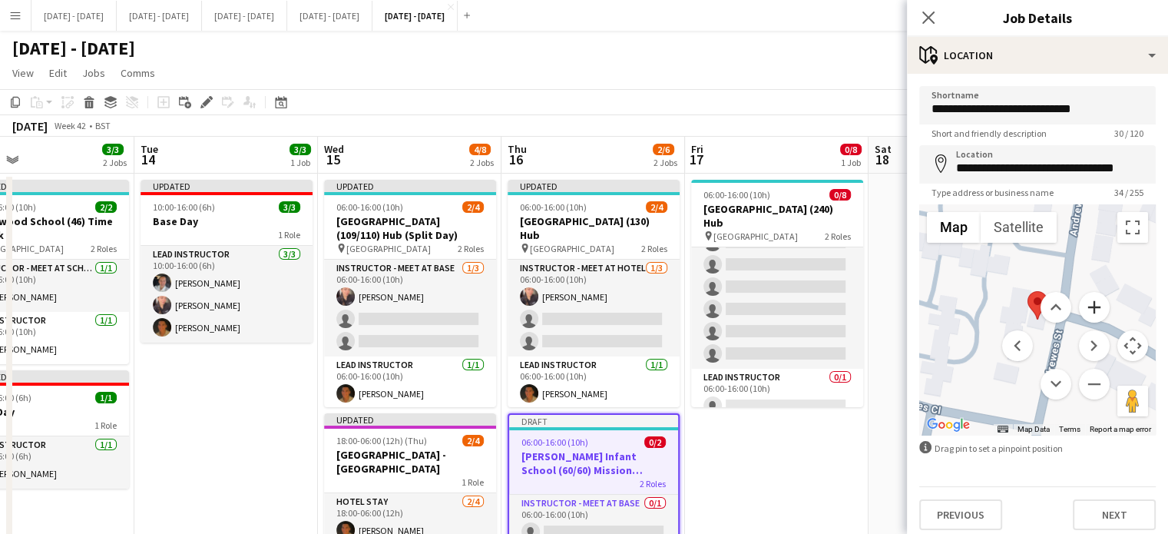
click at [1087, 306] on button "Zoom in" at bounding box center [1094, 307] width 31 height 31
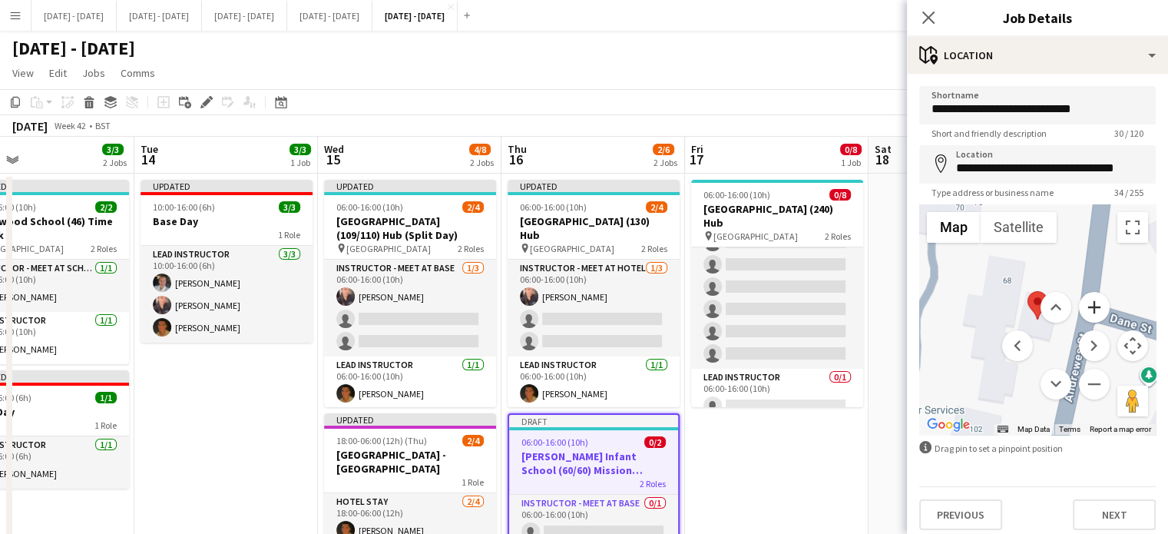
click at [1087, 306] on button "Zoom in" at bounding box center [1094, 307] width 31 height 31
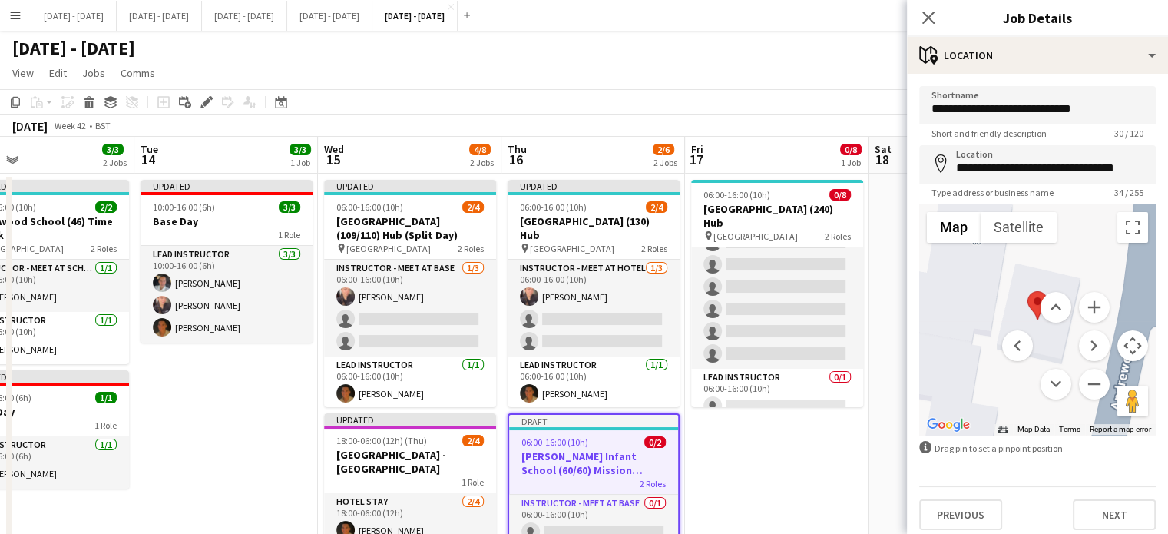
click at [1103, 291] on div at bounding box center [1037, 319] width 236 height 230
click at [1124, 349] on button "Map camera controls" at bounding box center [1132, 345] width 31 height 31
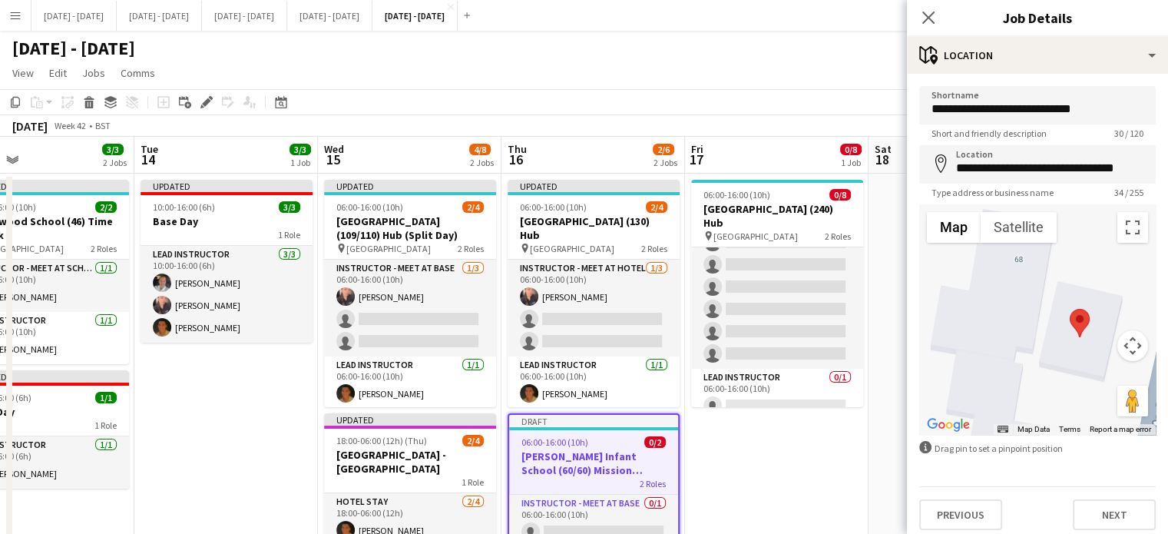
drag, startPoint x: 1023, startPoint y: 358, endPoint x: 1072, endPoint y: 368, distance: 50.9
click at [1072, 368] on div at bounding box center [1037, 319] width 236 height 230
click at [1019, 236] on button "Satellite" at bounding box center [1018, 227] width 76 height 31
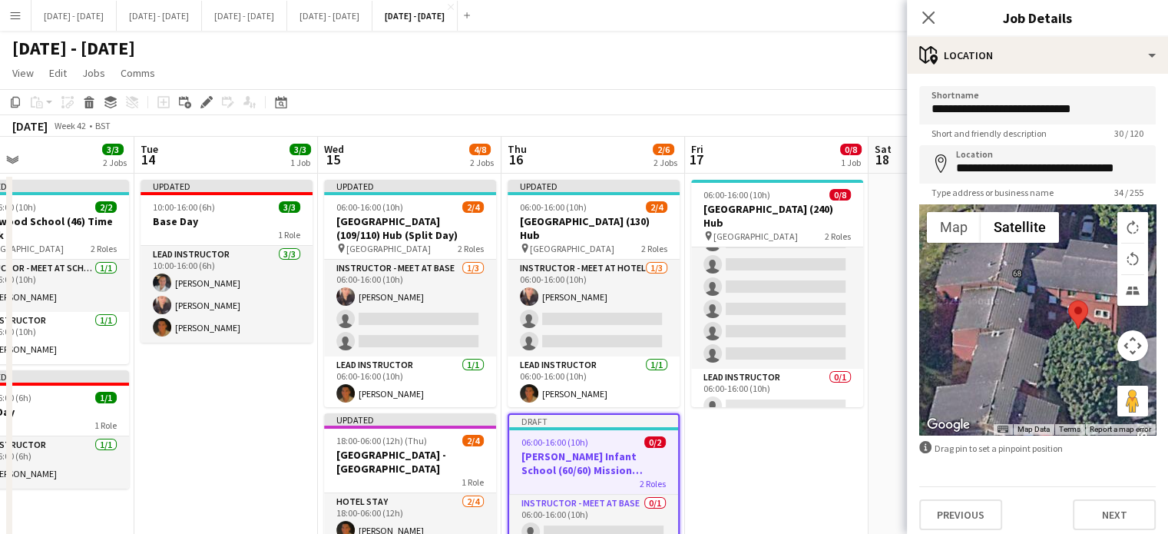
click at [1117, 353] on button "Map camera controls" at bounding box center [1132, 345] width 31 height 31
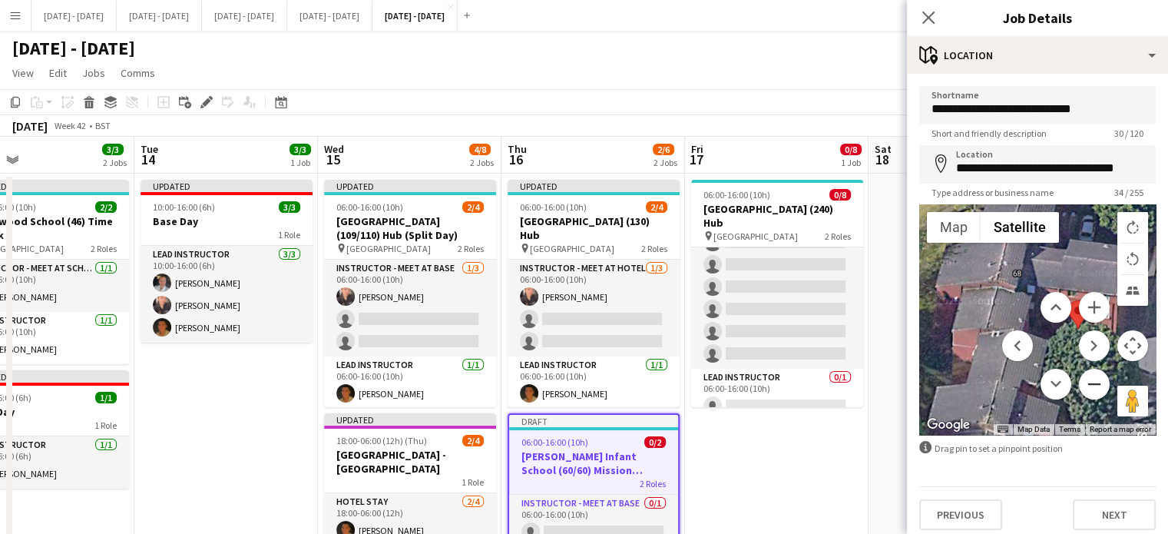
click at [1089, 378] on button "Zoom out" at bounding box center [1094, 383] width 31 height 31
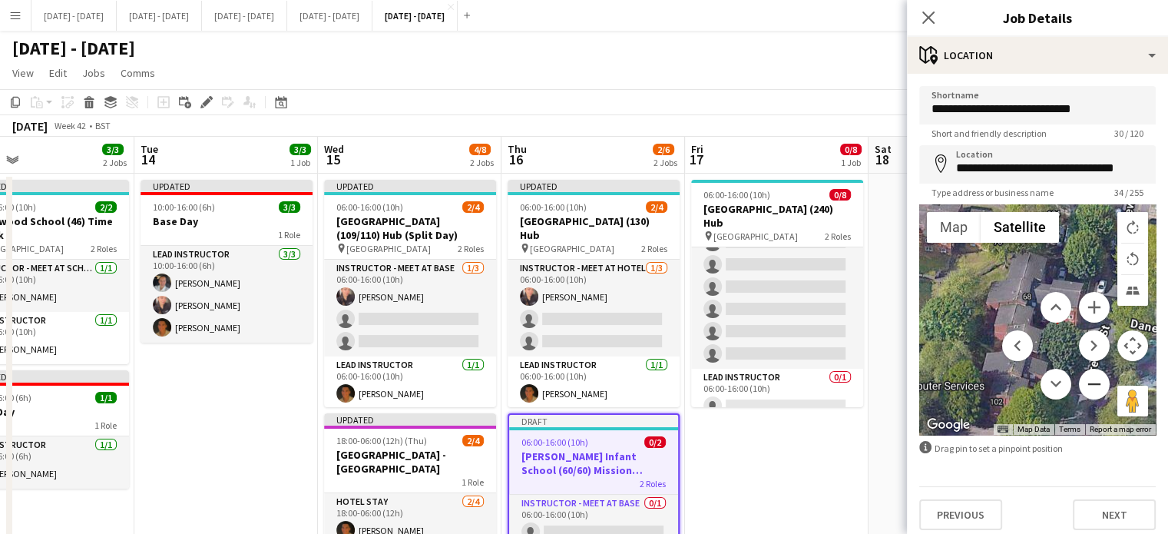
click at [1089, 378] on button "Zoom out" at bounding box center [1094, 383] width 31 height 31
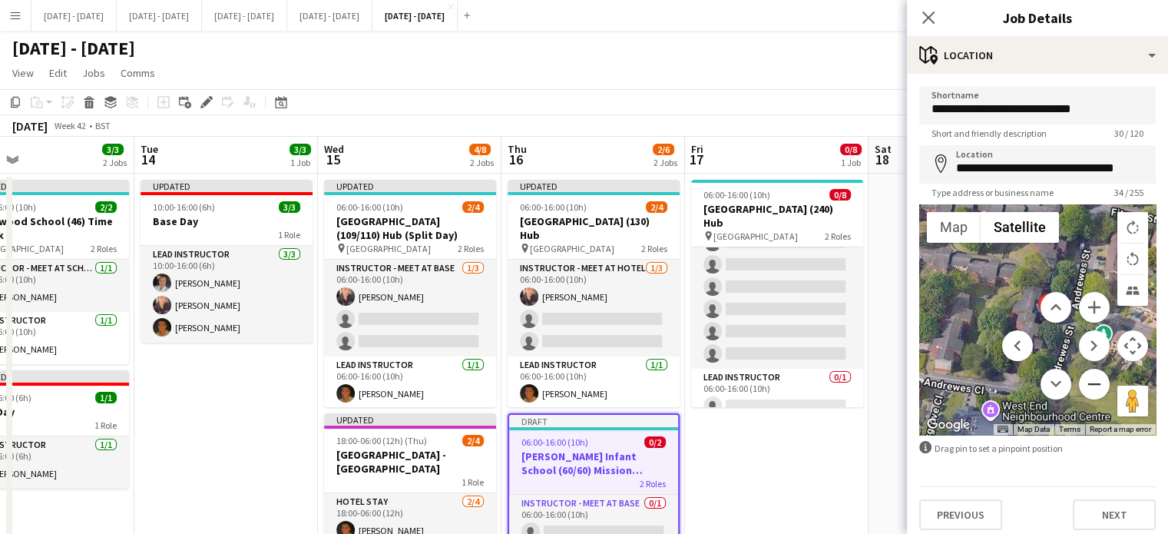
click at [1089, 378] on button "Zoom out" at bounding box center [1094, 383] width 31 height 31
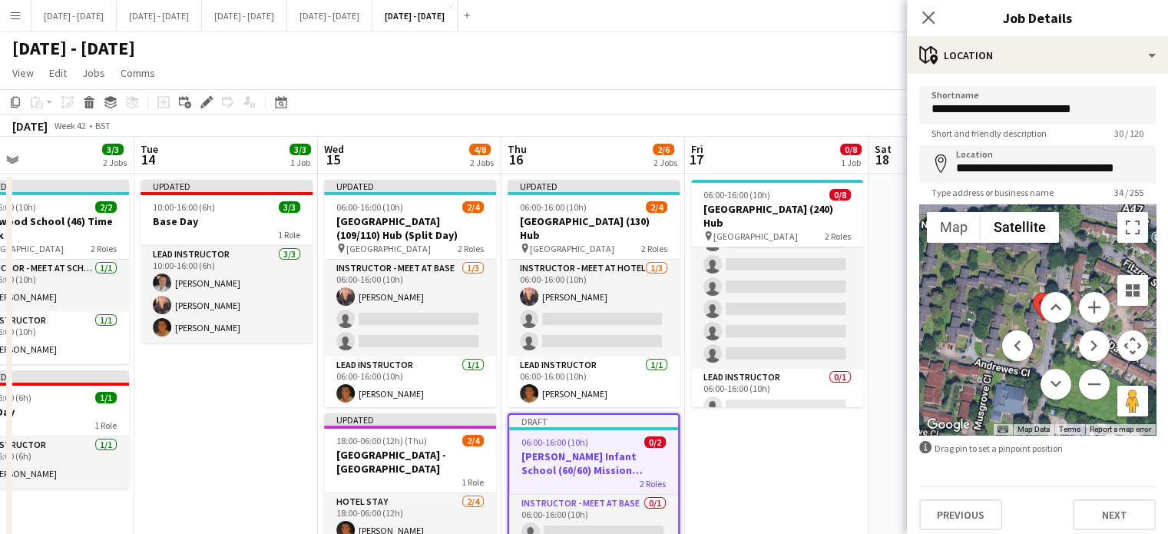
click at [1130, 341] on button "Map camera controls" at bounding box center [1132, 345] width 31 height 31
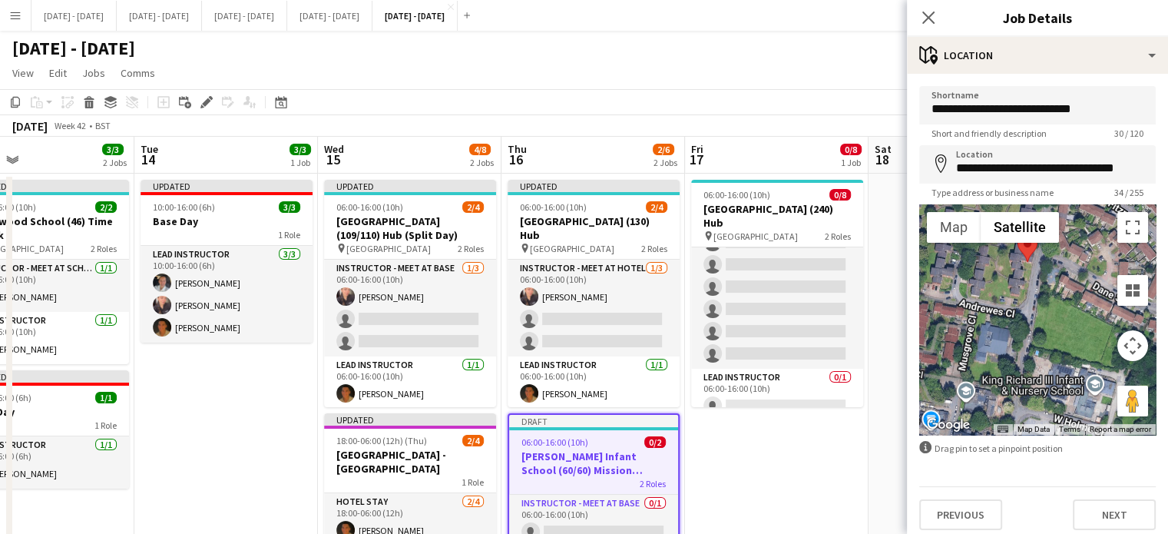
drag, startPoint x: 1066, startPoint y: 361, endPoint x: 1050, endPoint y: 300, distance: 62.6
click at [1050, 300] on div at bounding box center [1037, 319] width 236 height 230
drag, startPoint x: 1019, startPoint y: 252, endPoint x: 1087, endPoint y: 392, distance: 155.9
click at [1083, 368] on area at bounding box center [1083, 368] width 0 height 0
drag, startPoint x: 1086, startPoint y: 384, endPoint x: 1090, endPoint y: 367, distance: 17.5
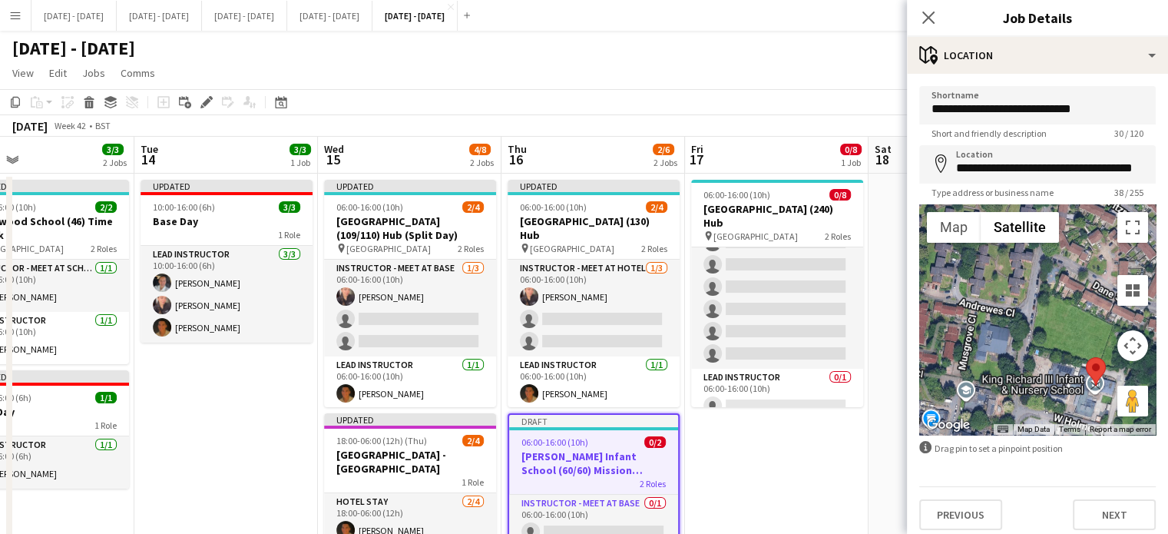
click at [1086, 357] on area at bounding box center [1086, 357] width 0 height 0
drag, startPoint x: 1090, startPoint y: 365, endPoint x: 1056, endPoint y: 365, distance: 34.5
click at [1053, 354] on area at bounding box center [1053, 354] width 0 height 0
drag, startPoint x: 1056, startPoint y: 365, endPoint x: 1094, endPoint y: 363, distance: 38.4
click at [1082, 356] on area at bounding box center [1082, 356] width 0 height 0
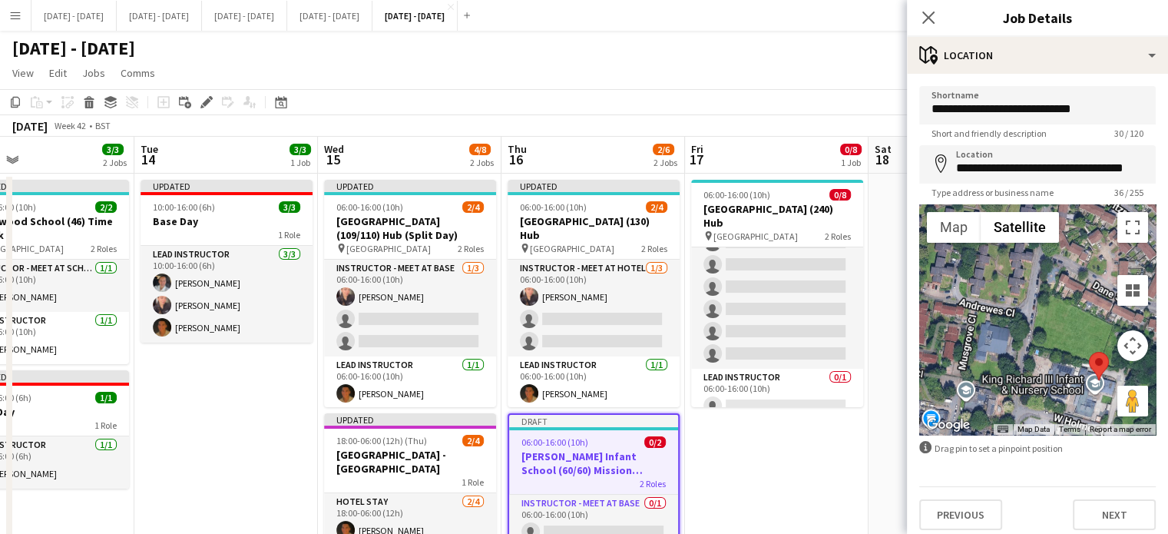
type input "**********"
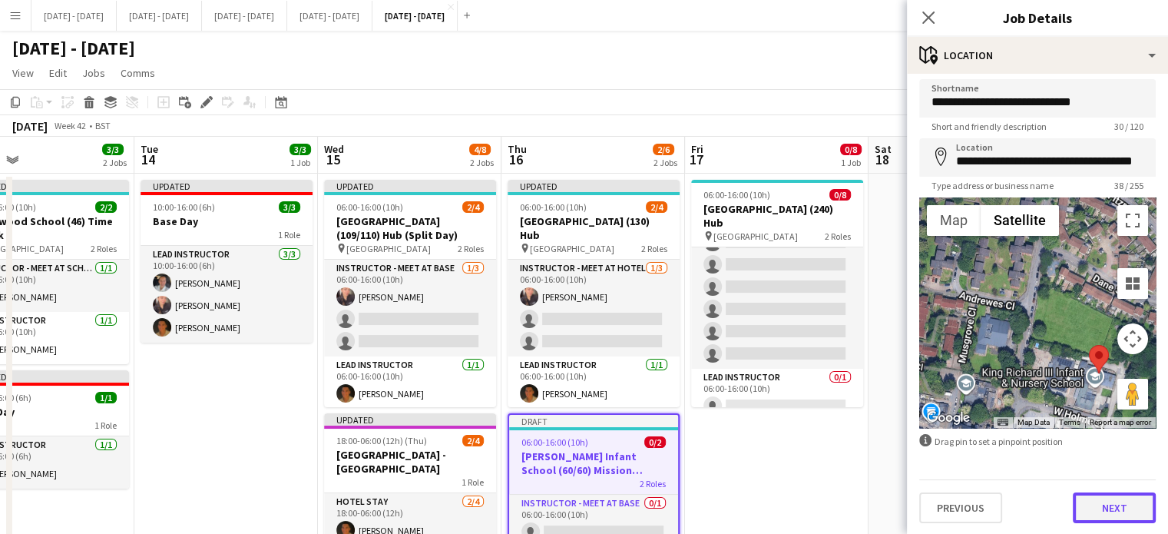
click at [1095, 509] on button "Next" at bounding box center [1113, 507] width 83 height 31
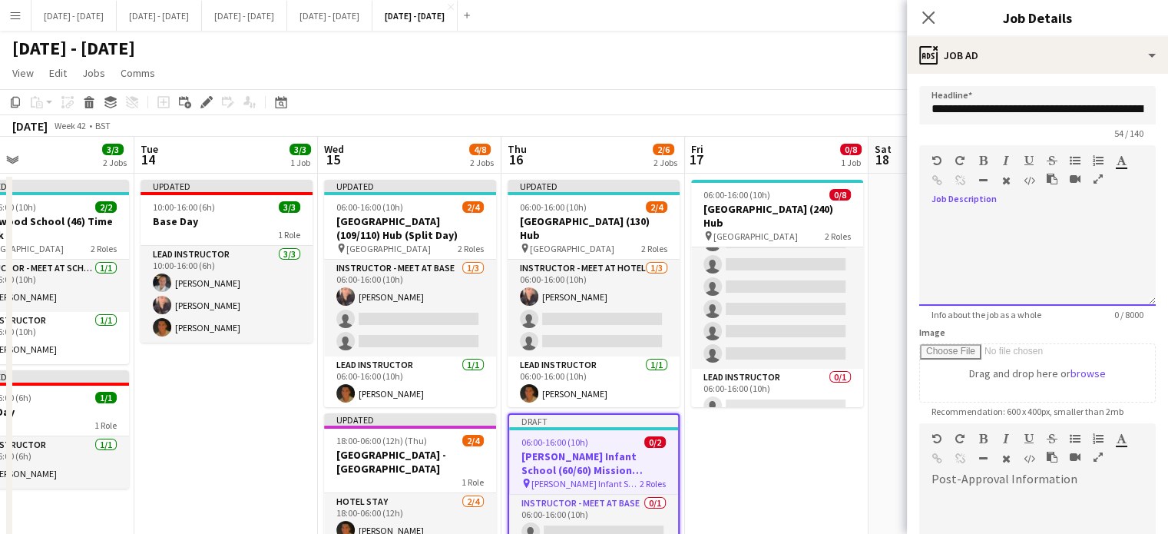
click at [982, 214] on div at bounding box center [1037, 259] width 236 height 92
drag, startPoint x: 979, startPoint y: 216, endPoint x: 927, endPoint y: 218, distance: 51.5
click at [928, 218] on div "****" at bounding box center [1031, 259] width 225 height 92
click at [985, 162] on icon "button" at bounding box center [983, 160] width 8 height 11
click at [974, 226] on div "****" at bounding box center [1031, 259] width 225 height 92
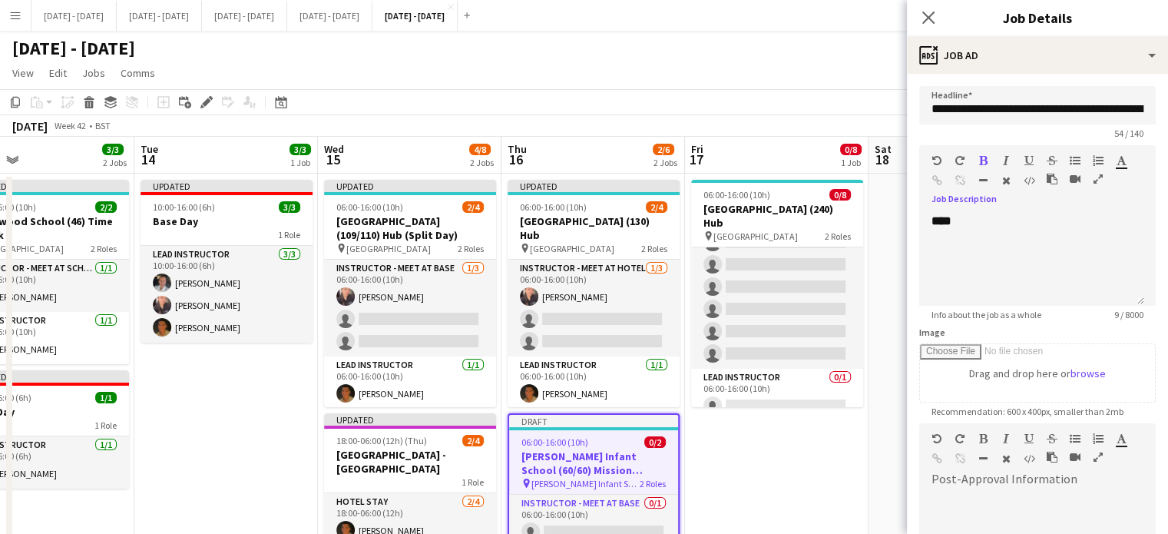
click at [980, 159] on icon "button" at bounding box center [983, 160] width 8 height 11
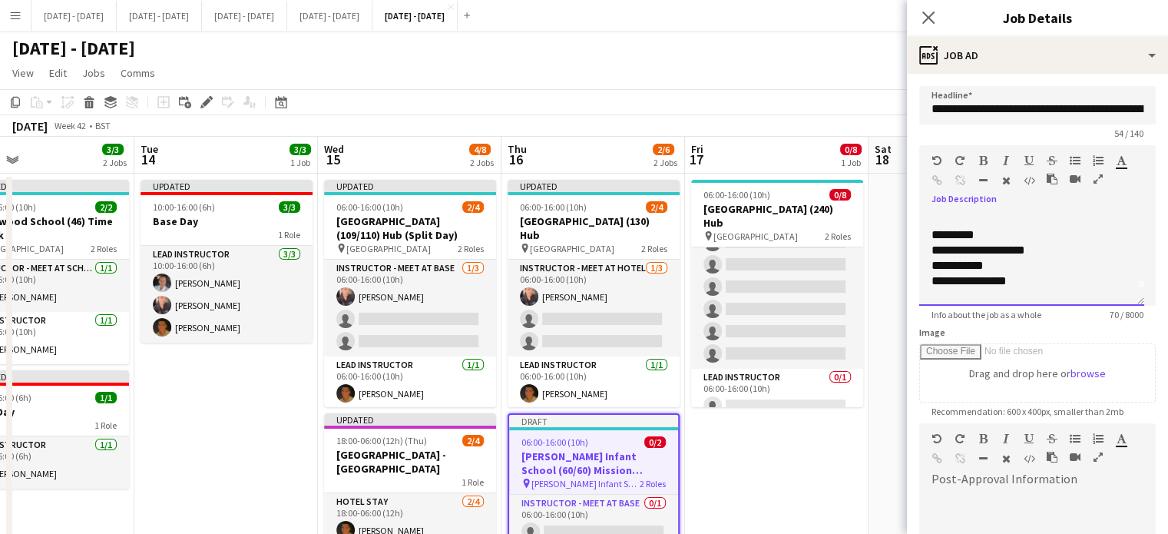
scroll to position [32, 0]
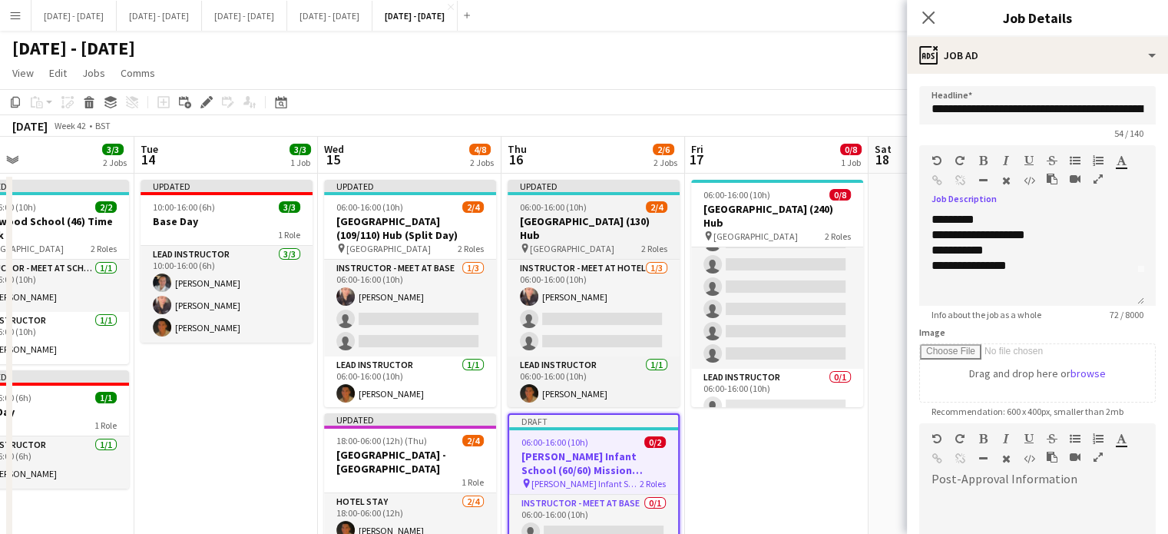
drag, startPoint x: 548, startPoint y: 219, endPoint x: 591, endPoint y: 230, distance: 44.3
click at [548, 220] on h3 "[GEOGRAPHIC_DATA] (130) Hub" at bounding box center [593, 228] width 172 height 28
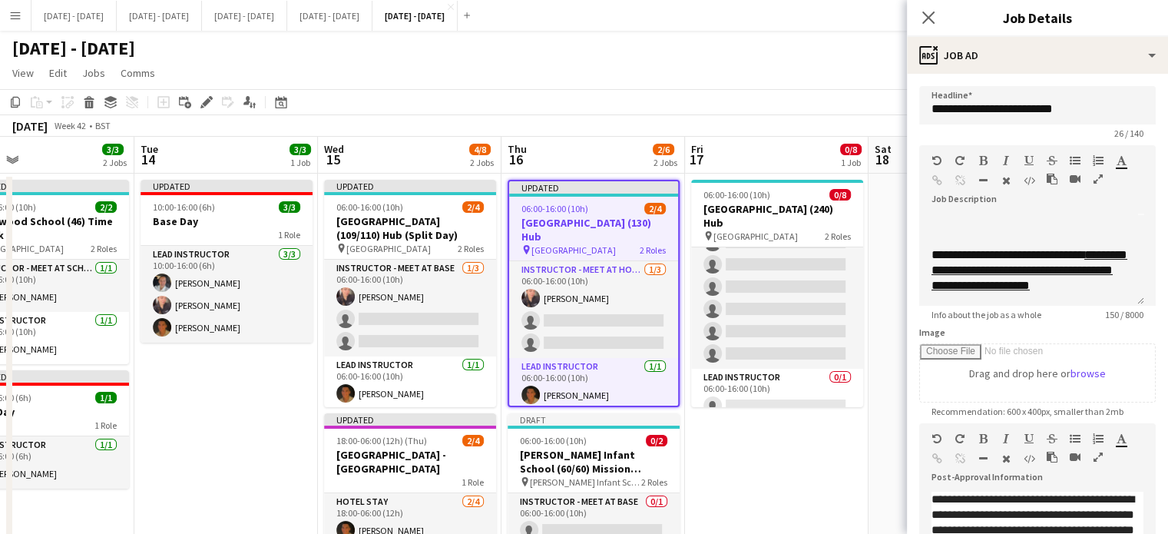
scroll to position [104, 0]
drag, startPoint x: 930, startPoint y: 239, endPoint x: 1130, endPoint y: 288, distance: 206.3
click at [1130, 288] on div "**********" at bounding box center [1031, 259] width 225 height 92
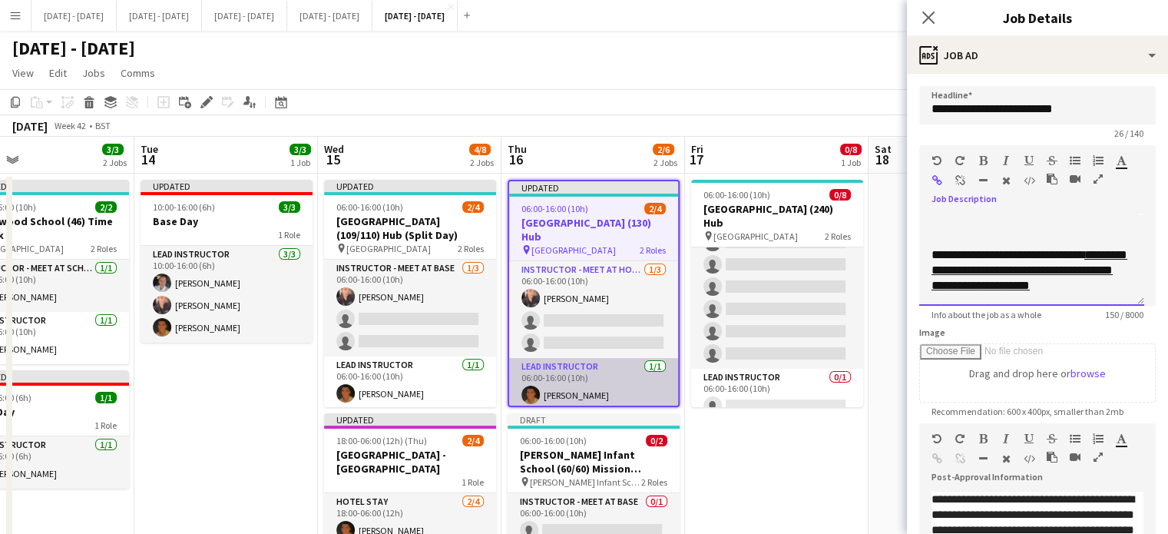
copy div "**********"
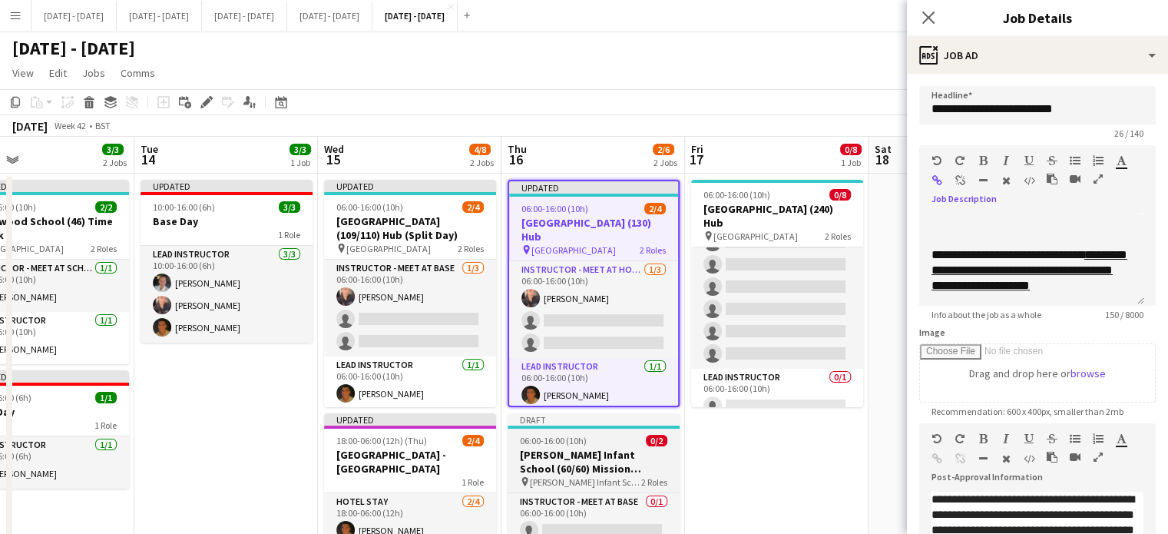
click at [571, 451] on h3 "[PERSON_NAME] Infant School (60/60) Mission Possible" at bounding box center [593, 462] width 172 height 28
type input "**********"
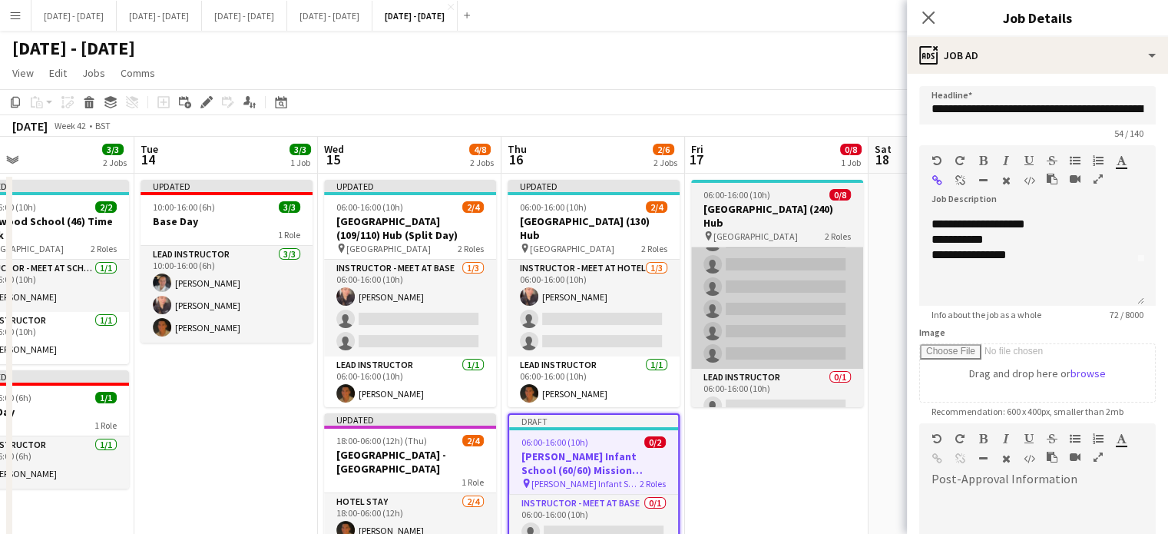
scroll to position [43, 0]
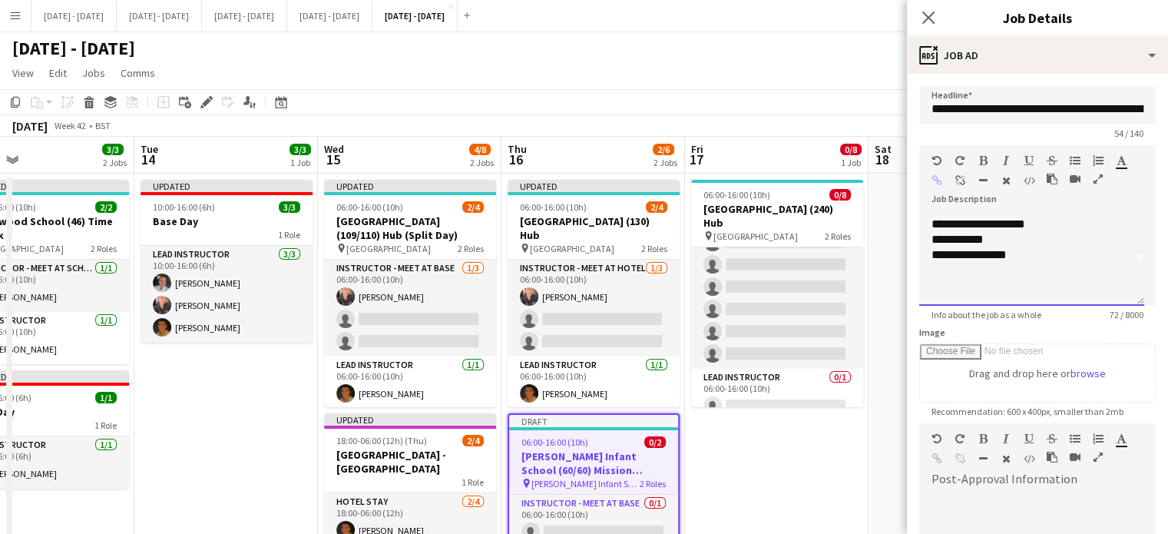
click at [970, 276] on div at bounding box center [1031, 270] width 200 height 15
click at [969, 286] on div at bounding box center [1031, 285] width 200 height 15
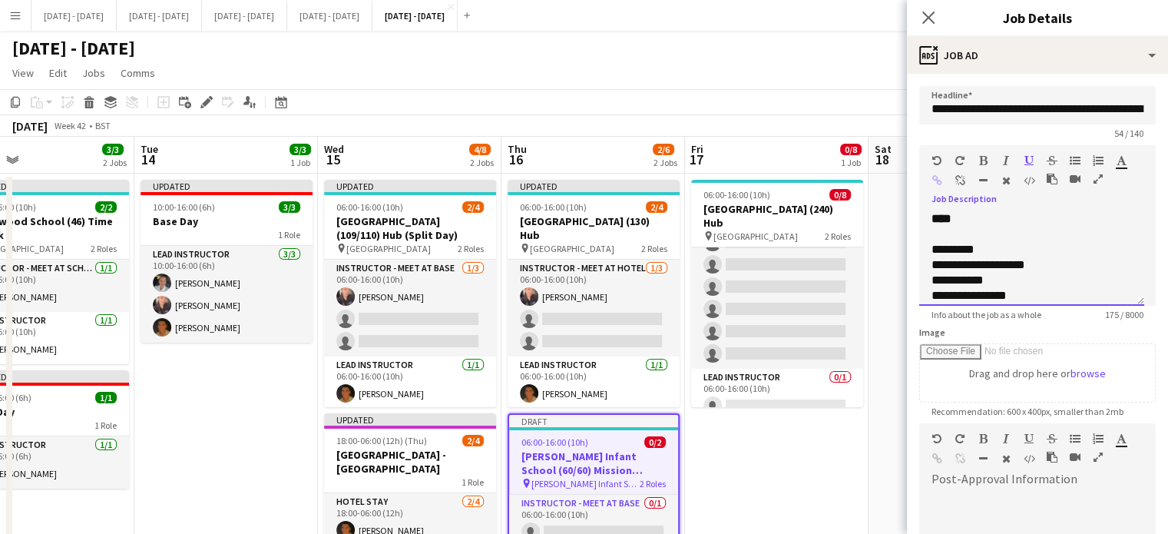
scroll to position [0, 0]
click at [998, 495] on div at bounding box center [1037, 537] width 236 height 92
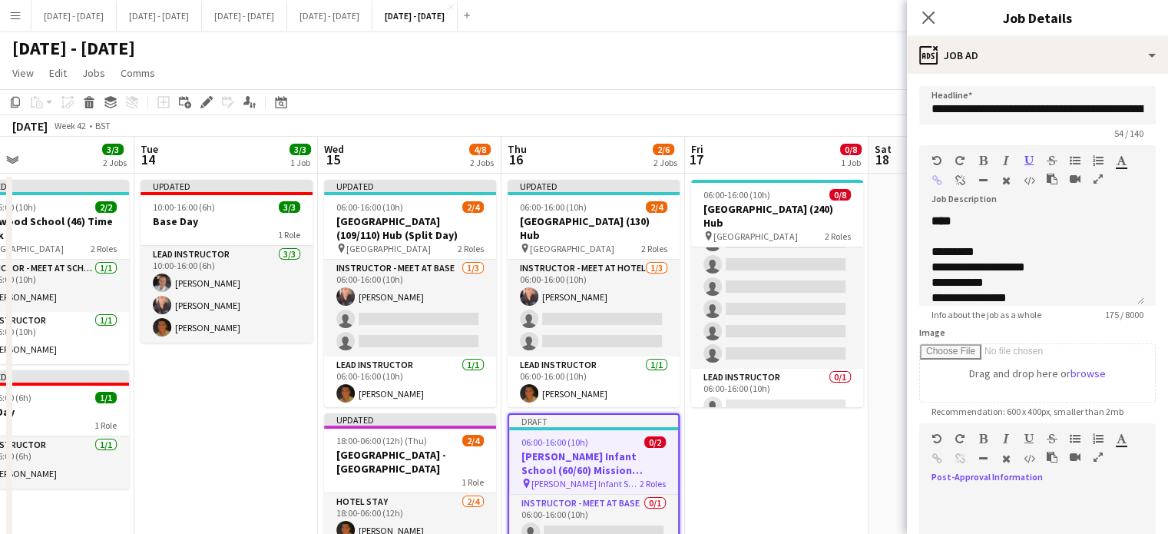
scroll to position [77, 0]
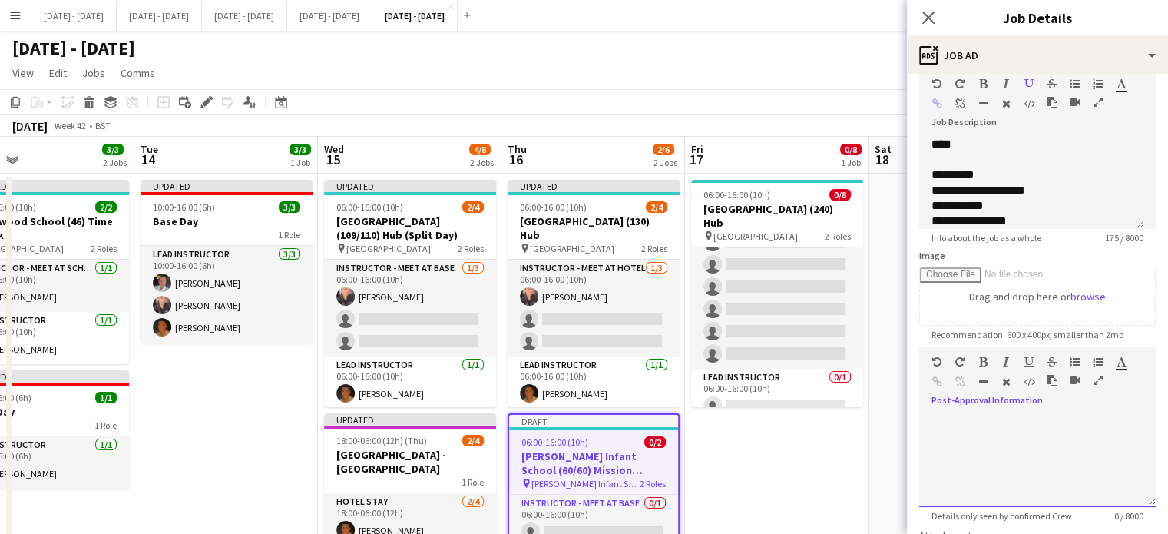
paste div
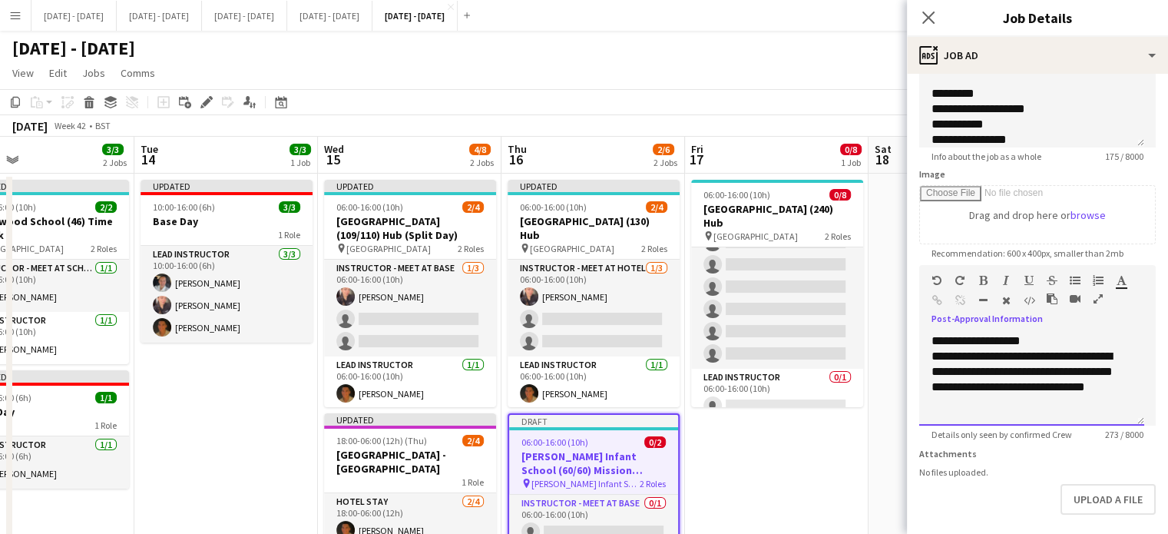
scroll to position [235, 0]
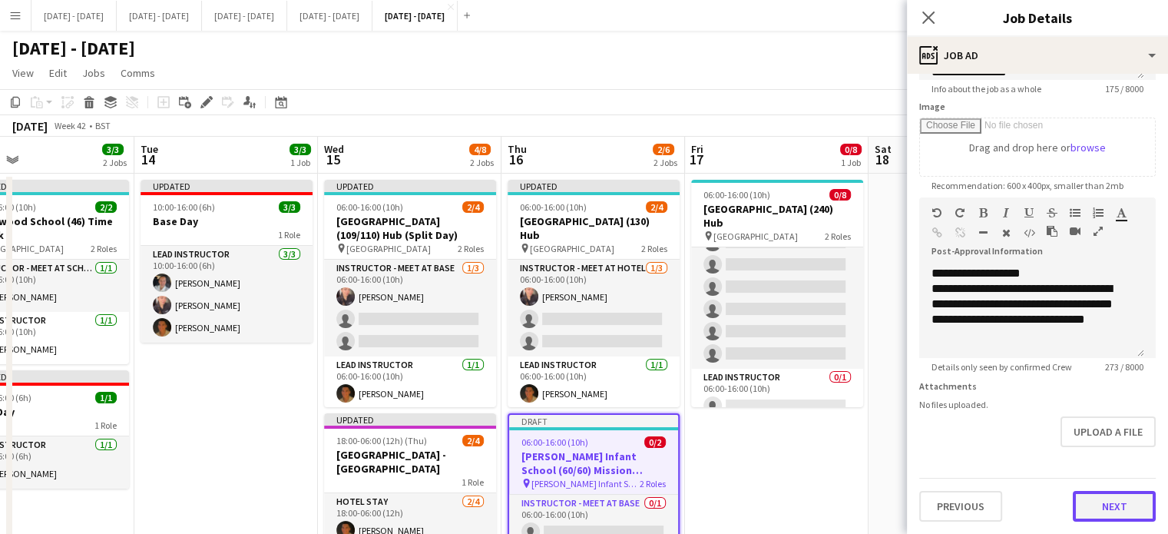
click at [1105, 503] on button "Next" at bounding box center [1113, 506] width 83 height 31
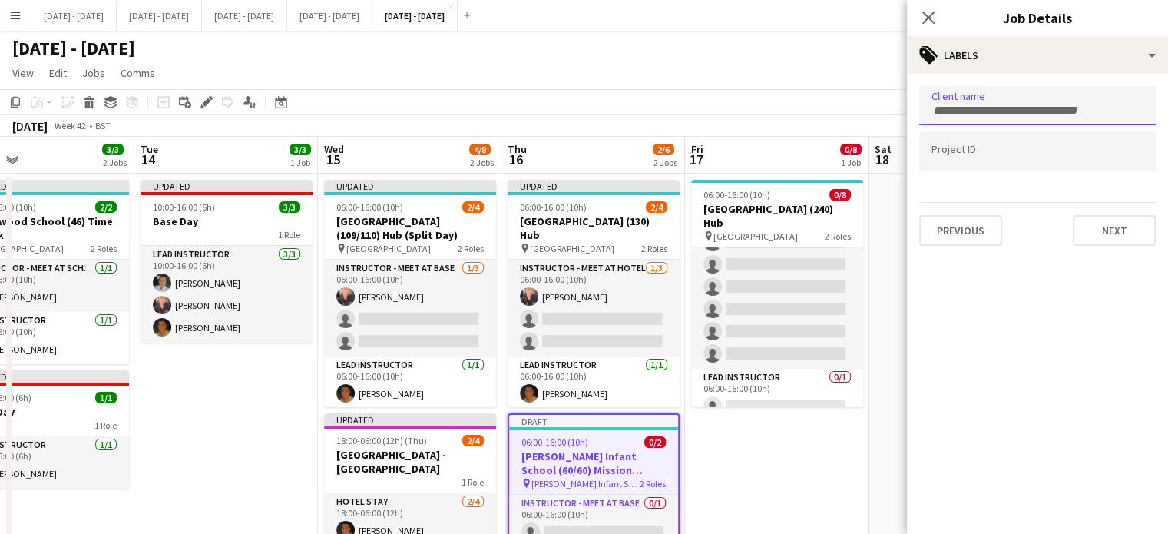
click at [995, 107] on input "Type to search client labels..." at bounding box center [1037, 111] width 212 height 14
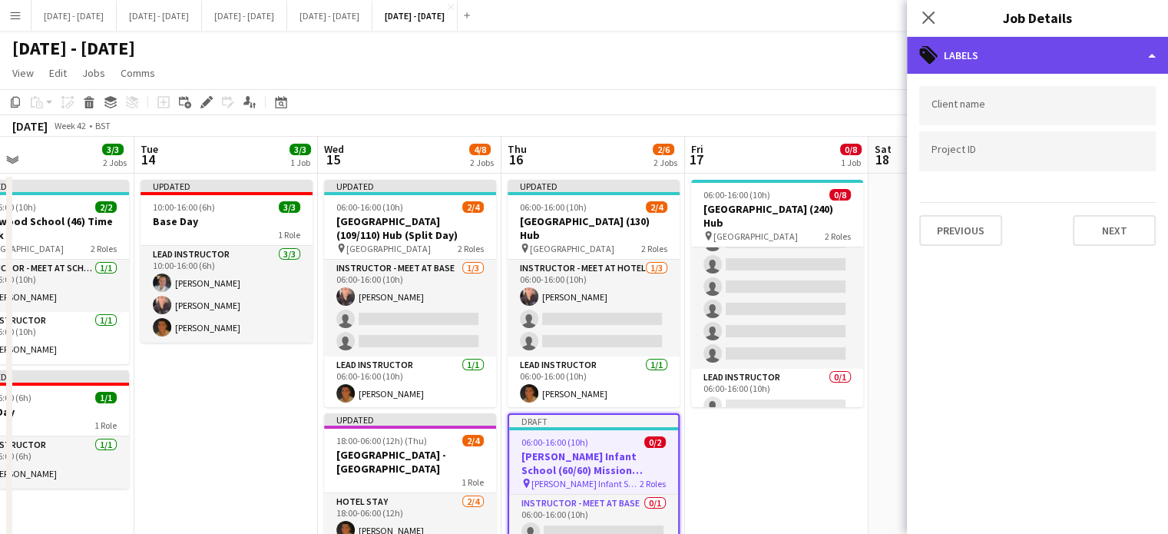
click at [947, 72] on div "tags-double Labels" at bounding box center [1037, 55] width 261 height 37
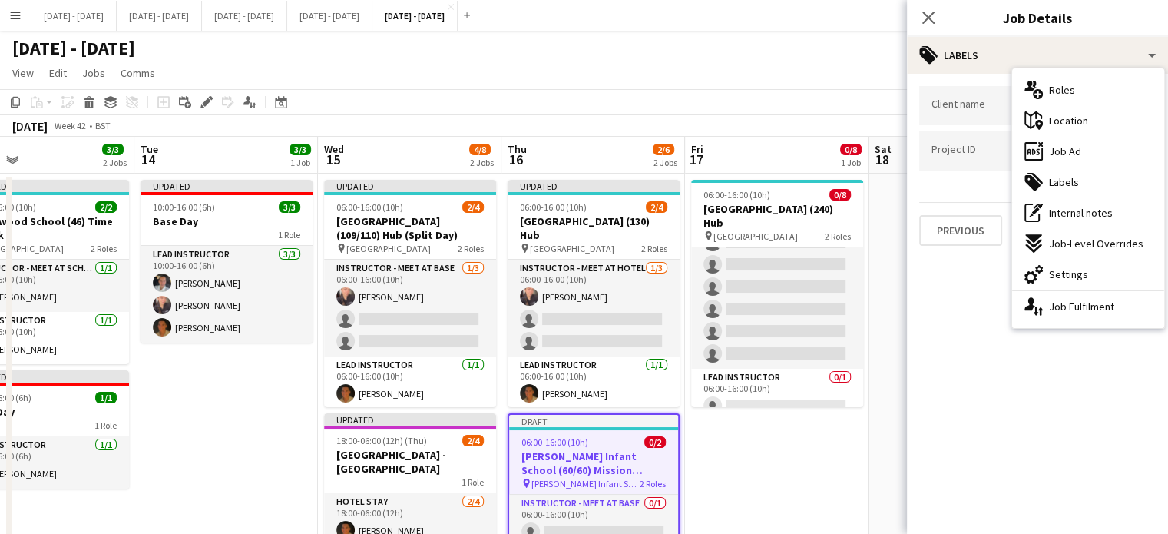
click at [965, 116] on div at bounding box center [1037, 105] width 236 height 39
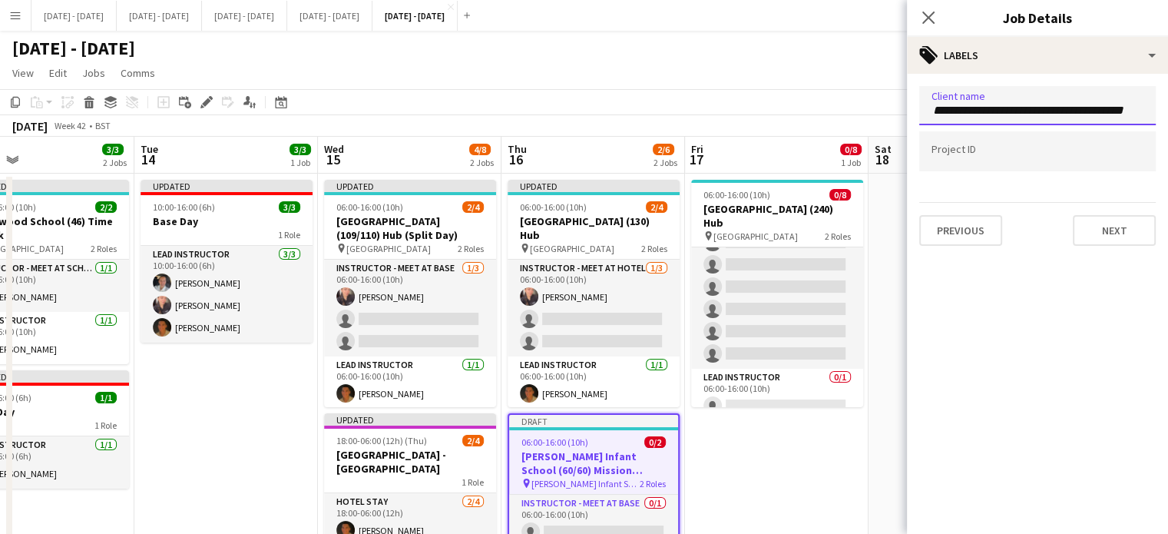
scroll to position [0, 8]
type input "**********"
click at [1132, 242] on button "Next" at bounding box center [1113, 230] width 83 height 31
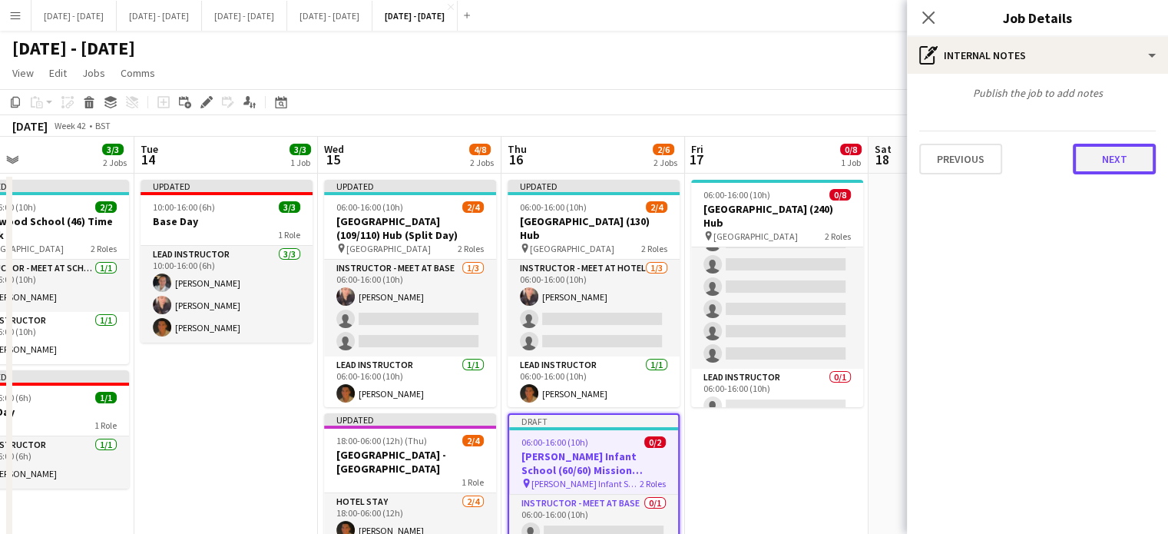
click at [1111, 162] on button "Next" at bounding box center [1113, 159] width 83 height 31
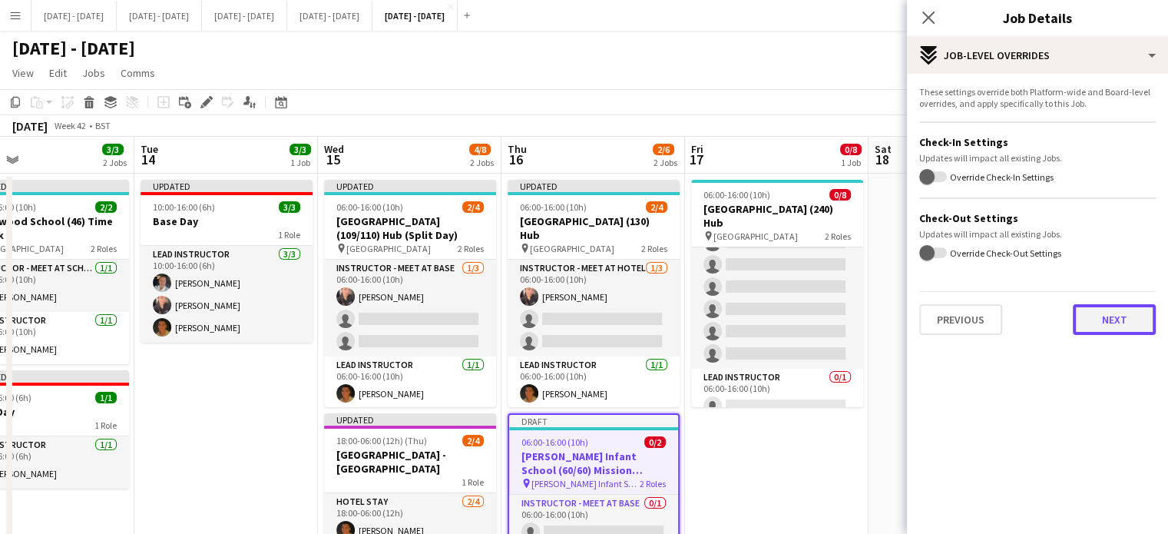
click at [1127, 321] on button "Next" at bounding box center [1113, 319] width 83 height 31
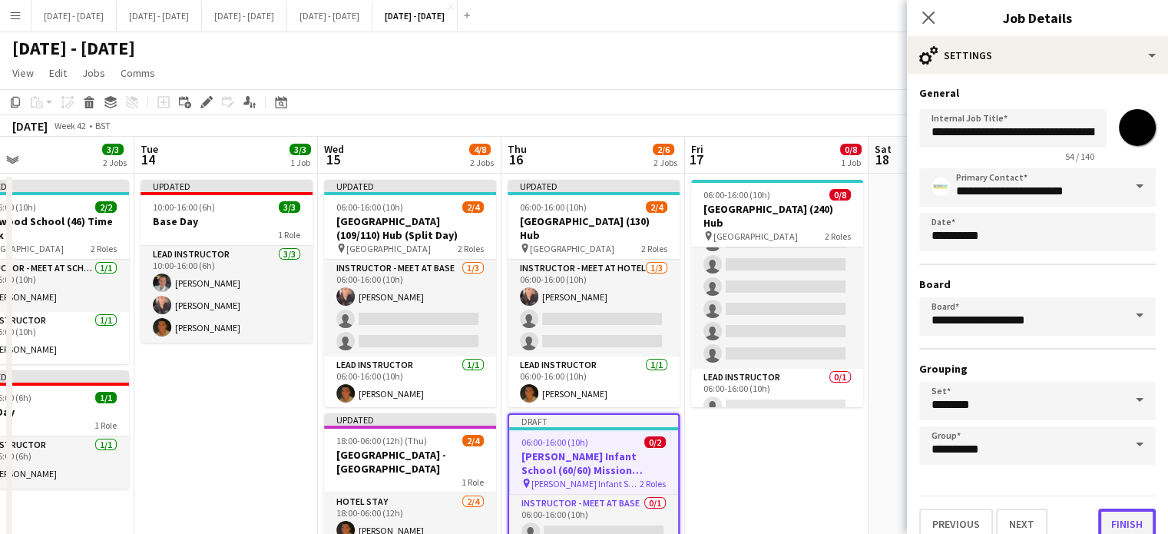
click at [1117, 515] on button "Finish" at bounding box center [1127, 523] width 58 height 31
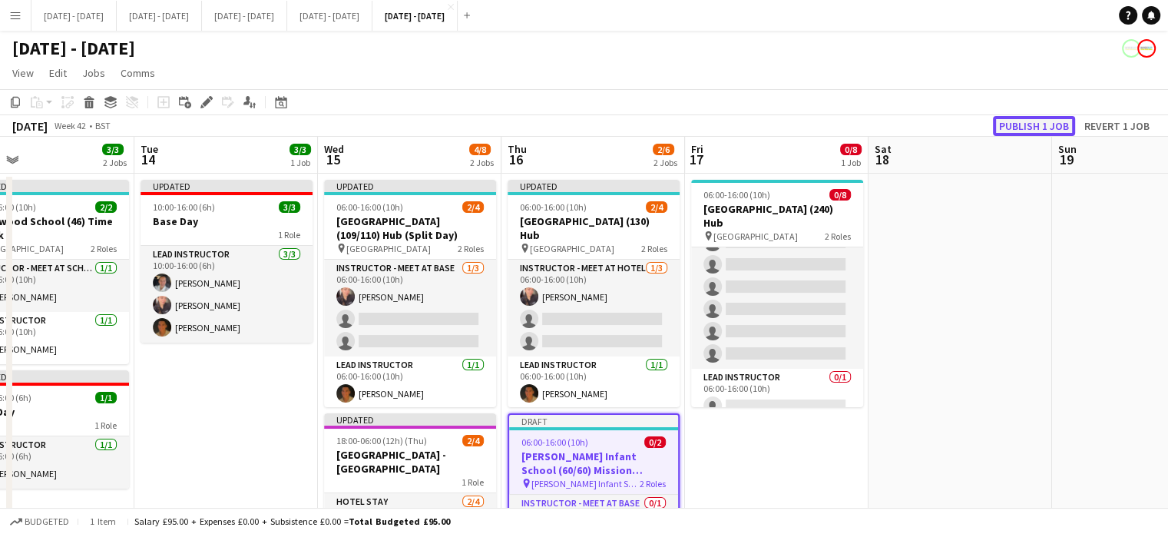
click at [1034, 121] on button "Publish 1 job" at bounding box center [1034, 126] width 82 height 20
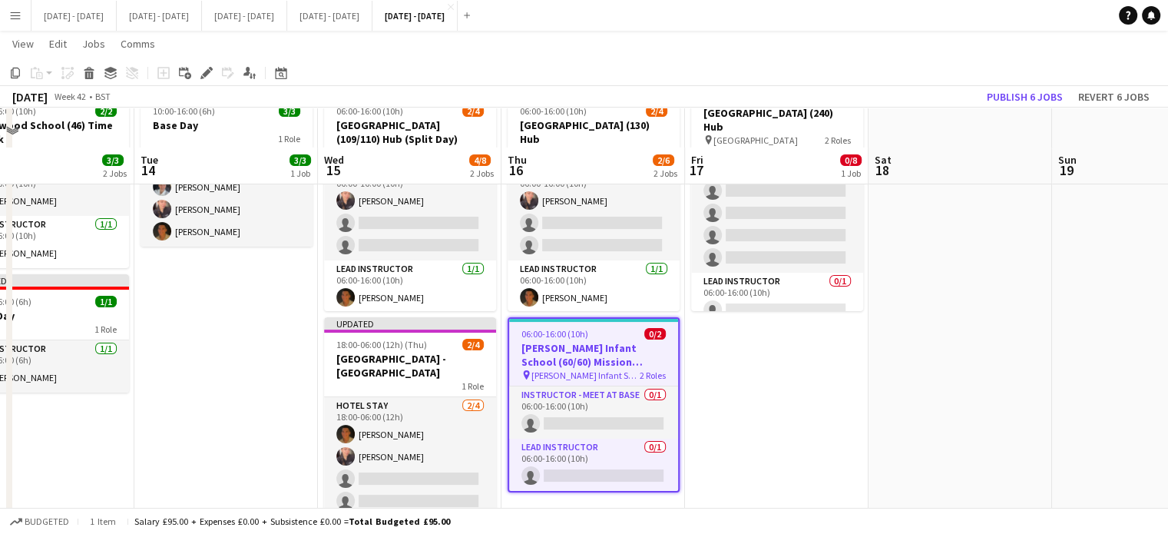
scroll to position [134, 0]
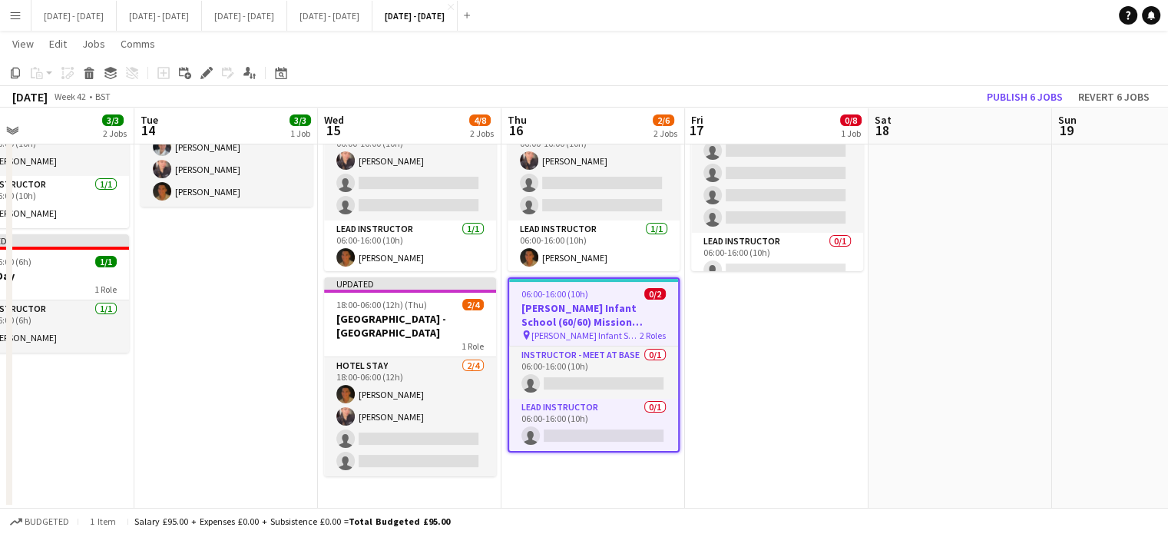
click at [430, 493] on app-date-cell "Updated 06:00-16:00 (10h) 2/4 St Birinus School (109/110) Hub (Split Day) pin S…" at bounding box center [409, 273] width 183 height 471
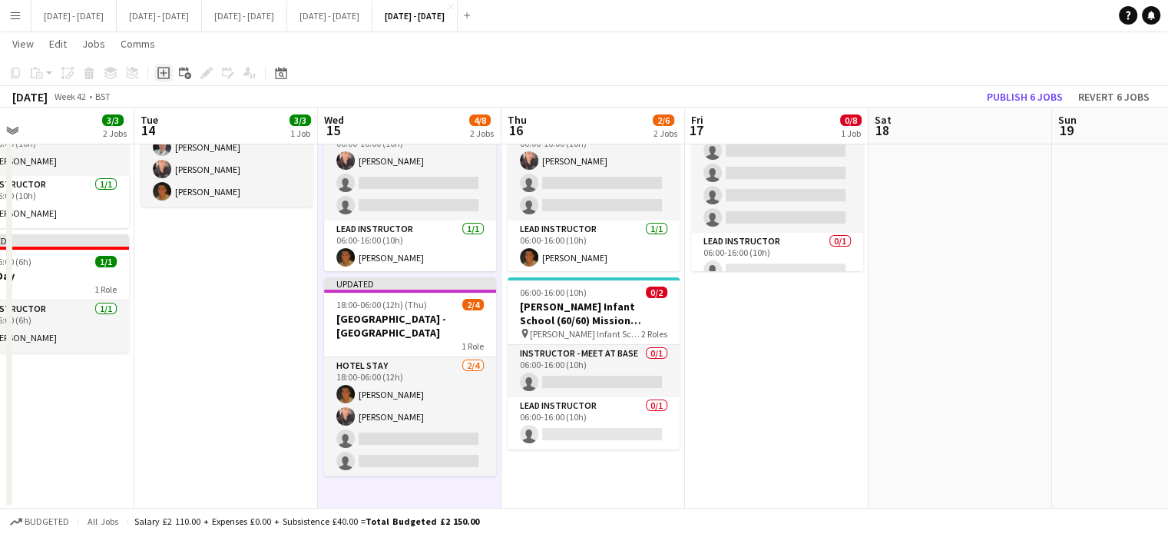
click at [157, 73] on icon "Add job" at bounding box center [163, 73] width 12 height 12
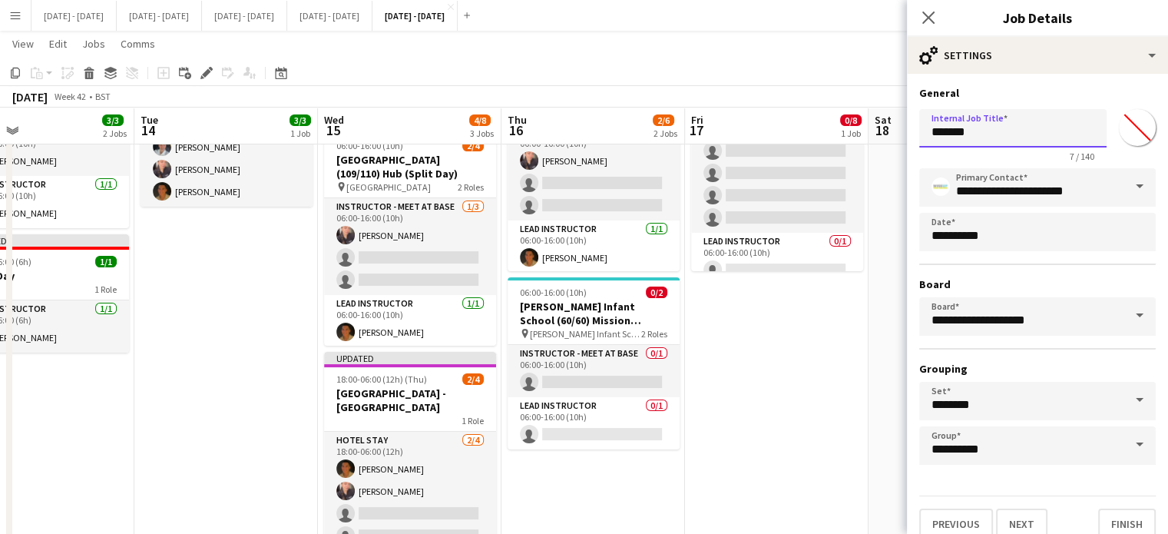
drag, startPoint x: 1008, startPoint y: 127, endPoint x: 722, endPoint y: 102, distance: 287.5
click at [729, 101] on body "Menu Boards Boards Boards All jobs Status Workforce Workforce My Workforce Recr…" at bounding box center [584, 236] width 1168 height 741
type input "**********"
click at [1127, 123] on input "*******" at bounding box center [1136, 127] width 55 height 55
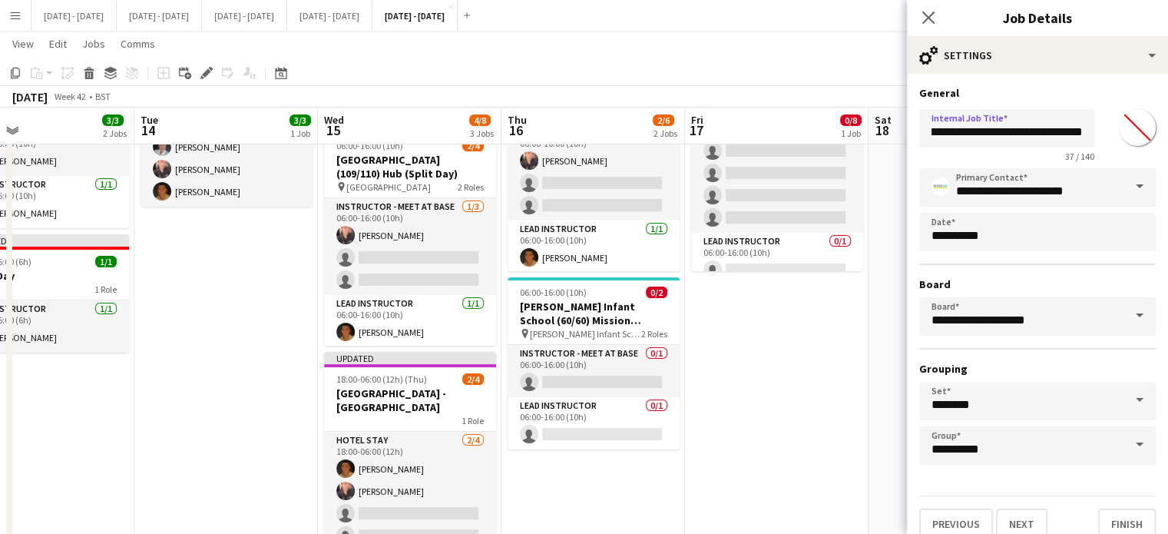
scroll to position [0, 0]
type input "*******"
click at [1032, 517] on button "Next" at bounding box center [1021, 523] width 51 height 31
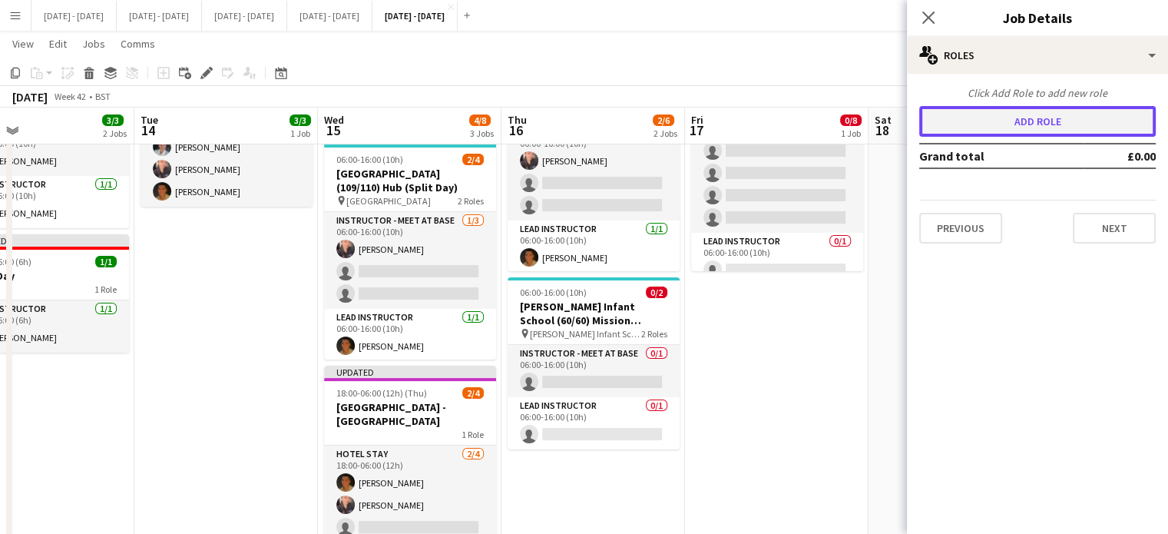
click at [1033, 121] on button "Add role" at bounding box center [1037, 121] width 236 height 31
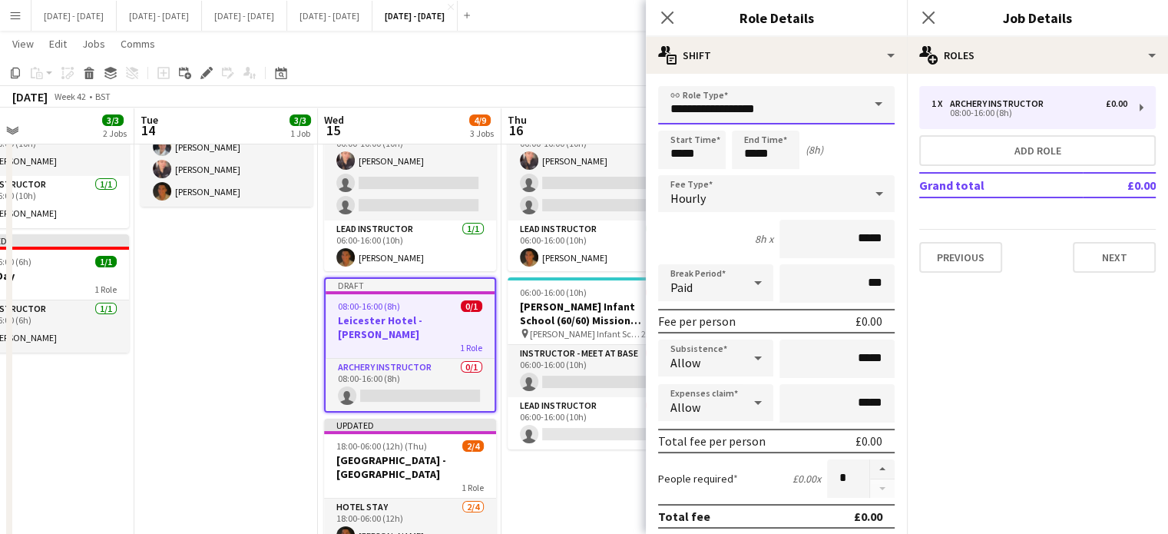
click at [843, 107] on input "**********" at bounding box center [776, 105] width 236 height 38
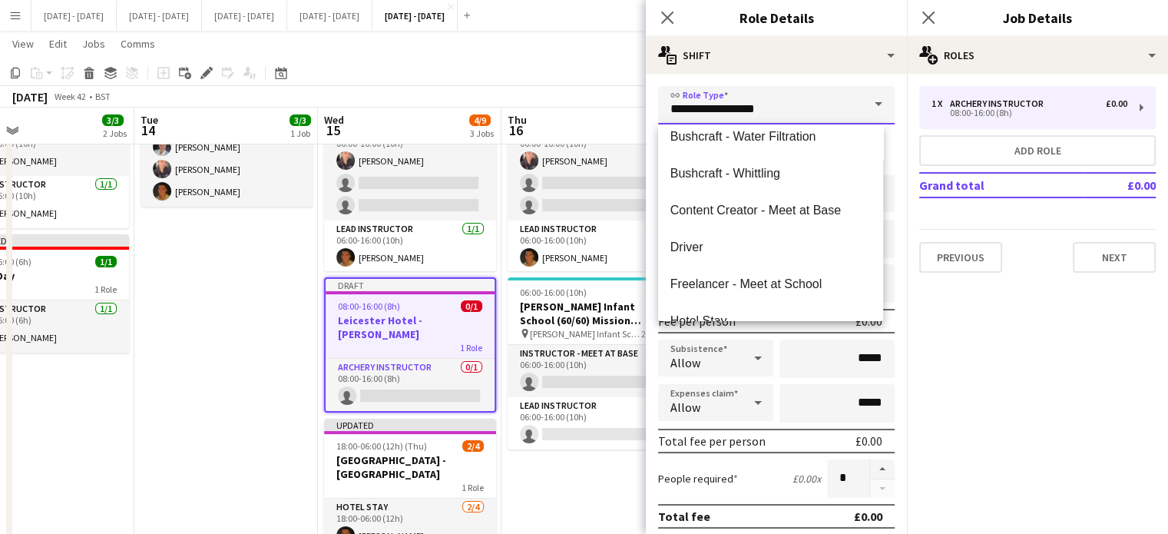
scroll to position [307, 0]
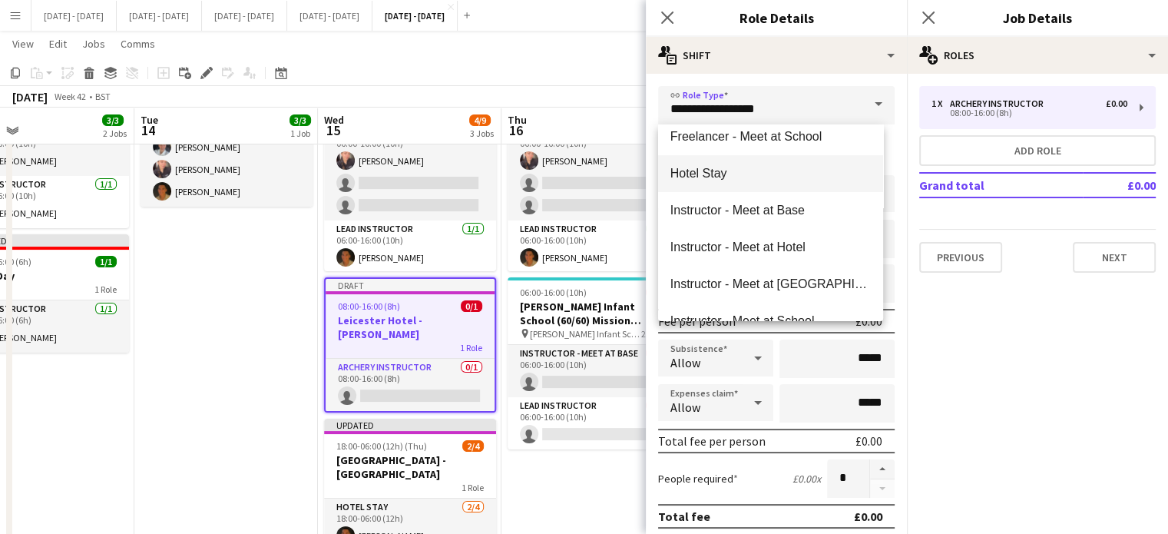
click at [770, 180] on span "Hotel Stay" at bounding box center [770, 173] width 200 height 15
type input "**********"
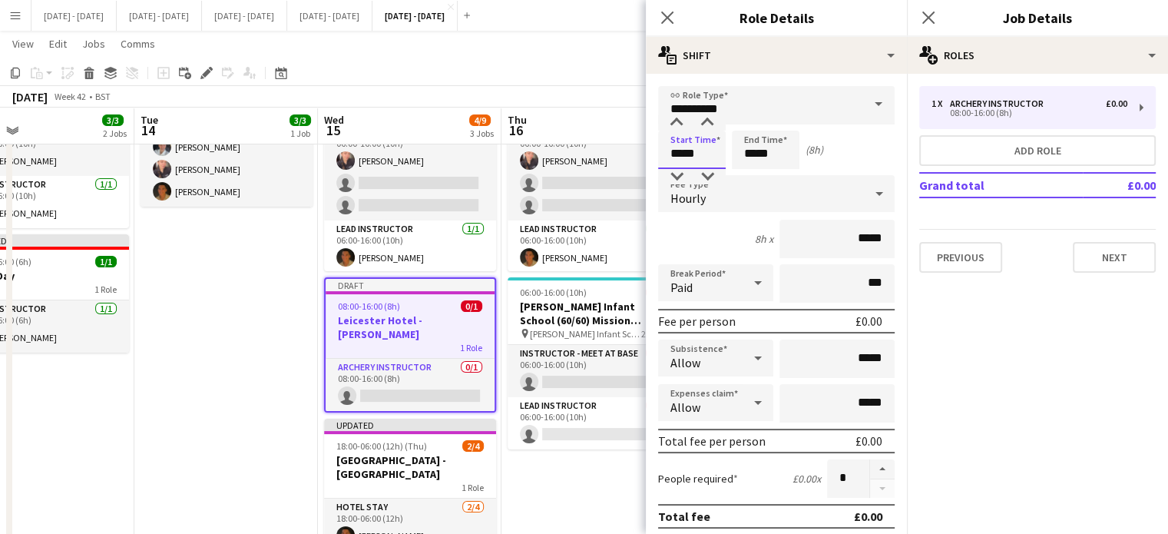
drag, startPoint x: 715, startPoint y: 153, endPoint x: 309, endPoint y: 60, distance: 416.6
click at [474, 111] on body "Menu Boards Boards Boards All jobs Status Workforce Workforce My Workforce Recr…" at bounding box center [584, 270] width 1168 height 808
type input "*****"
click at [721, 187] on div "Hourly" at bounding box center [761, 193] width 206 height 37
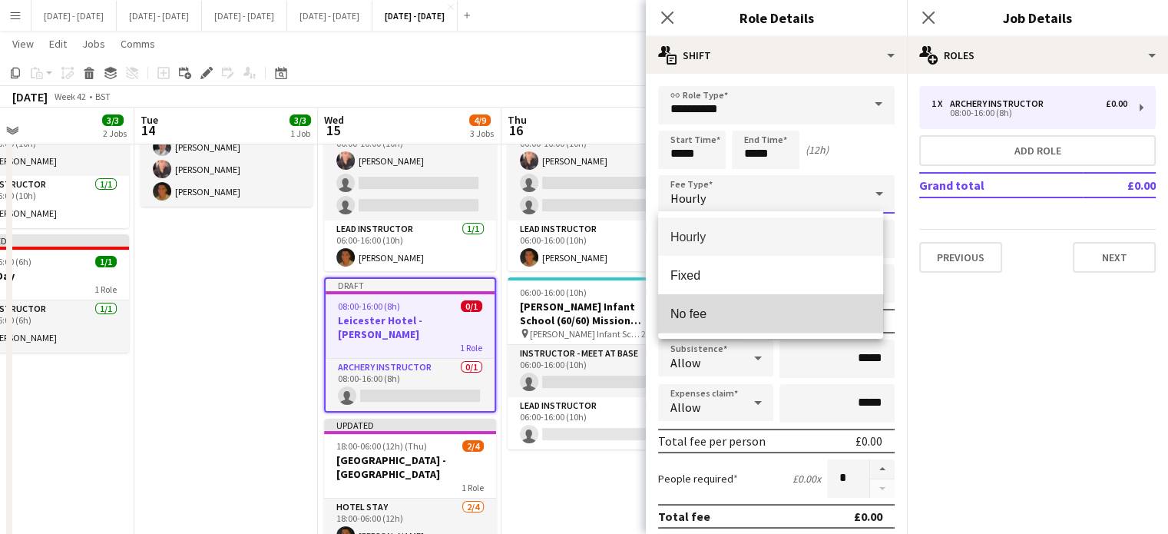
click at [730, 299] on mat-option "No fee" at bounding box center [770, 313] width 225 height 38
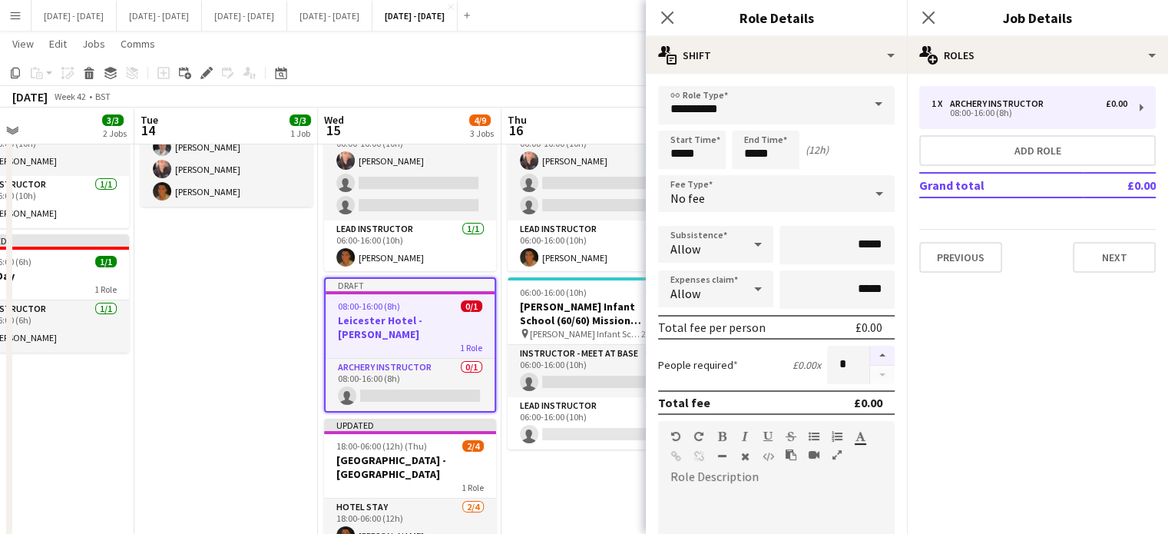
click at [870, 346] on button "button" at bounding box center [882, 355] width 25 height 20
type input "*"
click at [669, 15] on icon at bounding box center [666, 17] width 15 height 15
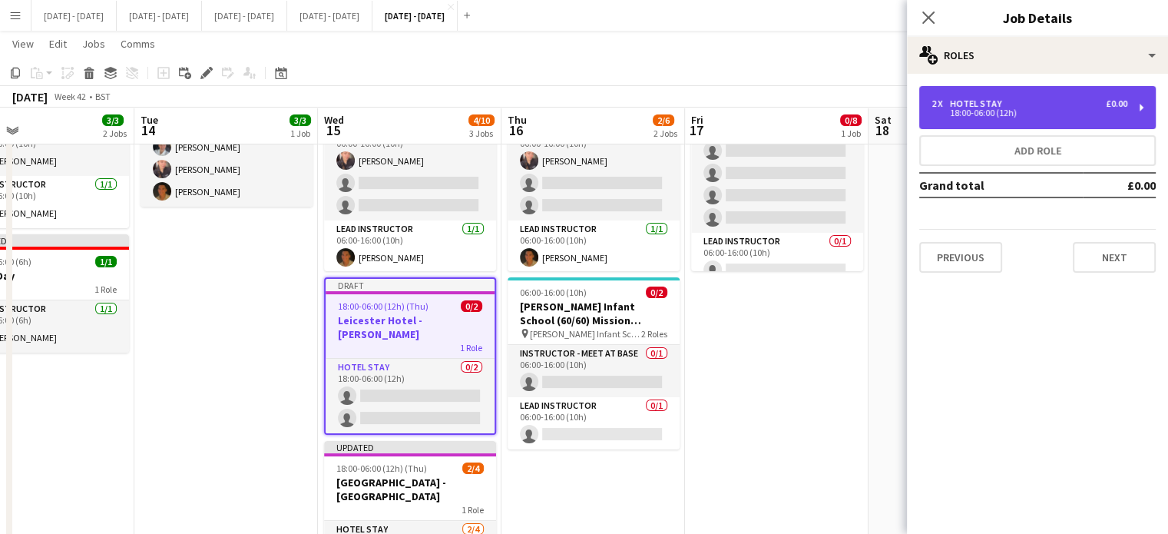
click at [1047, 104] on div "2 x Hotel Stay £0.00" at bounding box center [1029, 103] width 196 height 11
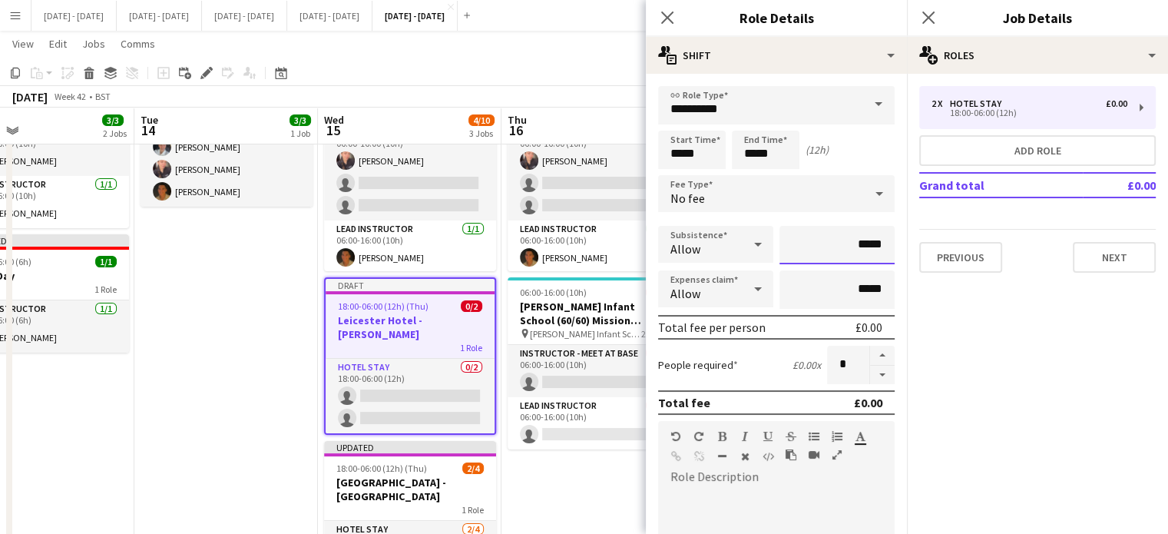
click at [852, 245] on input "*****" at bounding box center [836, 245] width 115 height 38
click at [845, 248] on input "*****" at bounding box center [836, 245] width 115 height 38
click at [846, 249] on input "*****" at bounding box center [836, 245] width 115 height 38
type input "******"
click at [666, 18] on icon at bounding box center [666, 17] width 15 height 15
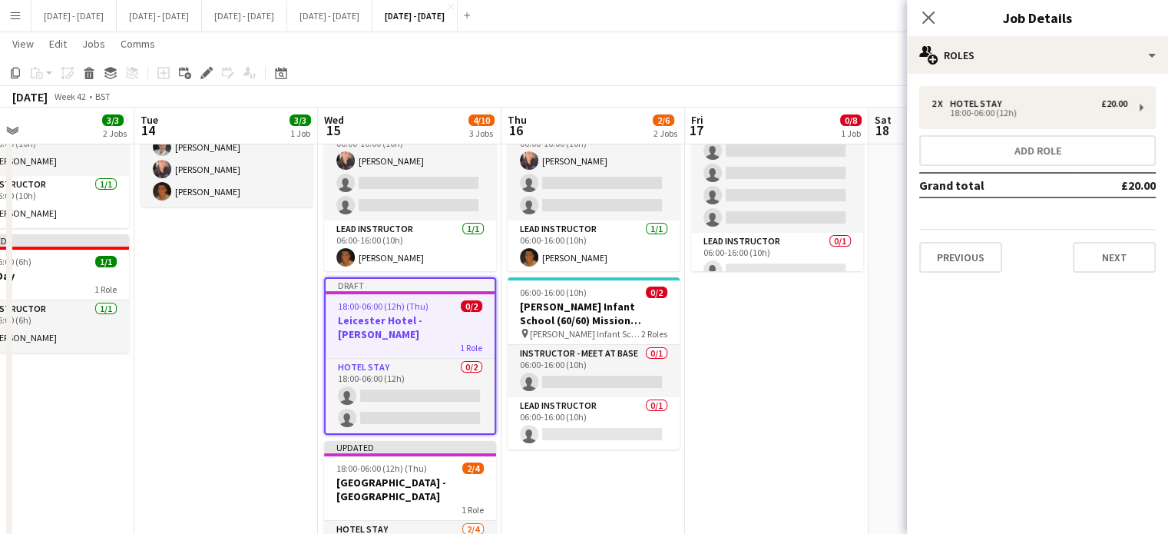
drag, startPoint x: 931, startPoint y: 15, endPoint x: 915, endPoint y: 121, distance: 107.2
click at [931, 15] on icon "Close pop-in" at bounding box center [928, 18] width 12 height 12
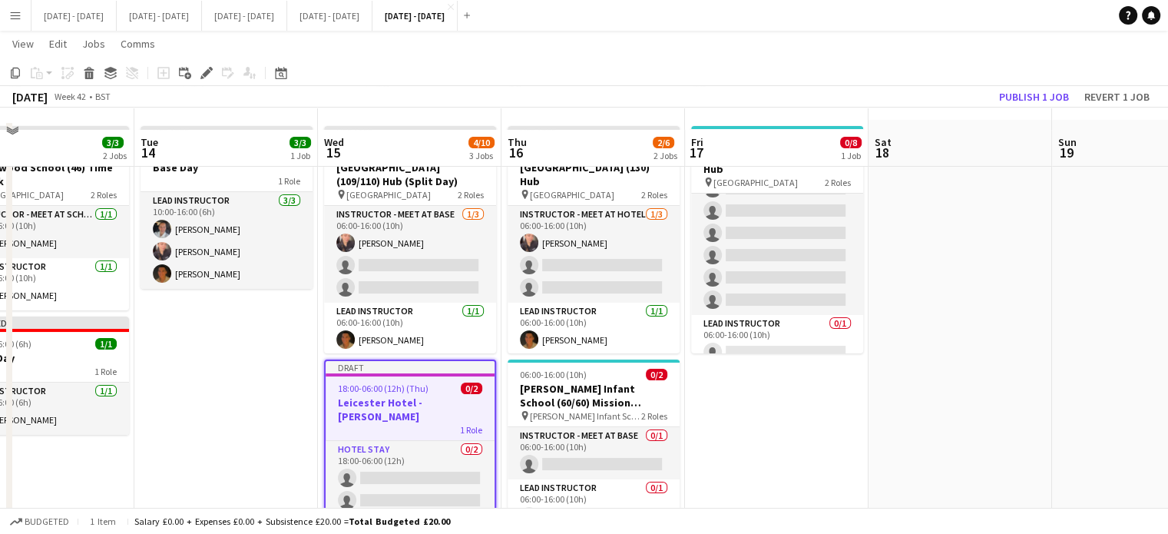
scroll to position [77, 0]
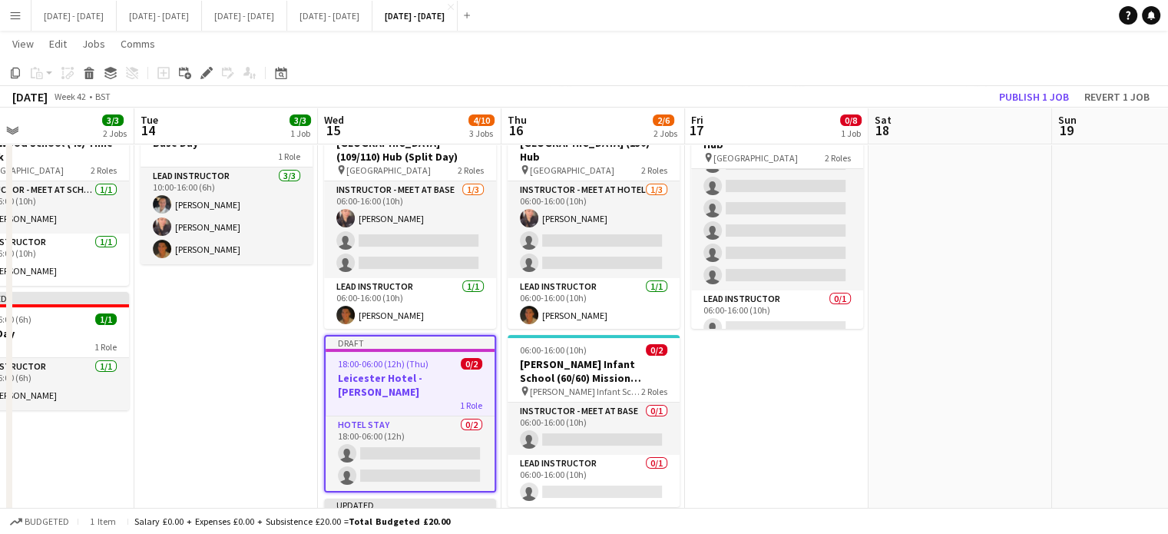
click at [390, 399] on div "1 Role" at bounding box center [409, 404] width 169 height 12
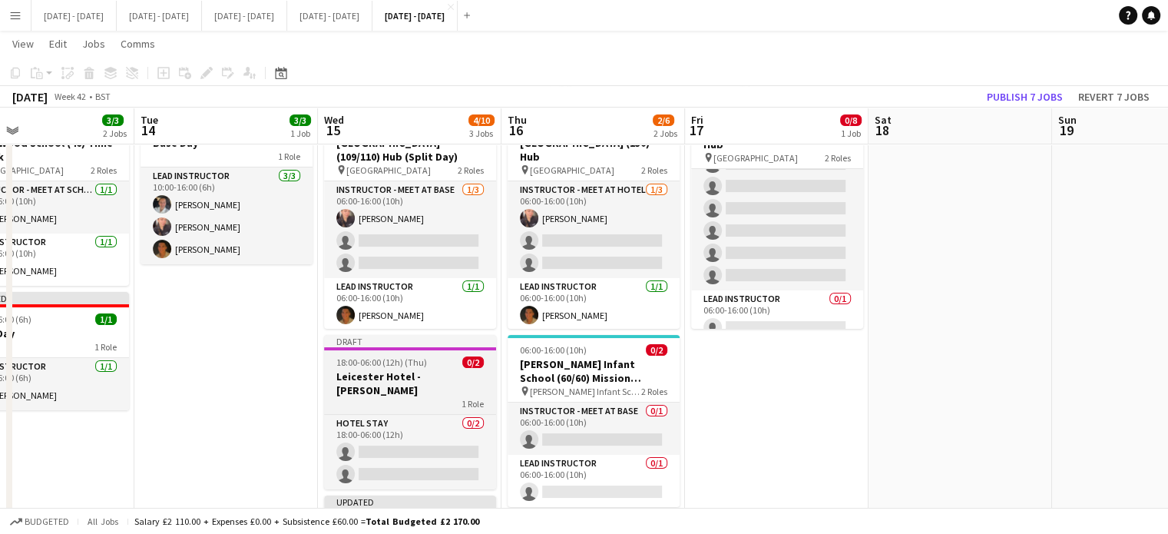
click at [435, 377] on h3 "Leicester Hotel - [PERSON_NAME]" at bounding box center [410, 383] width 172 height 28
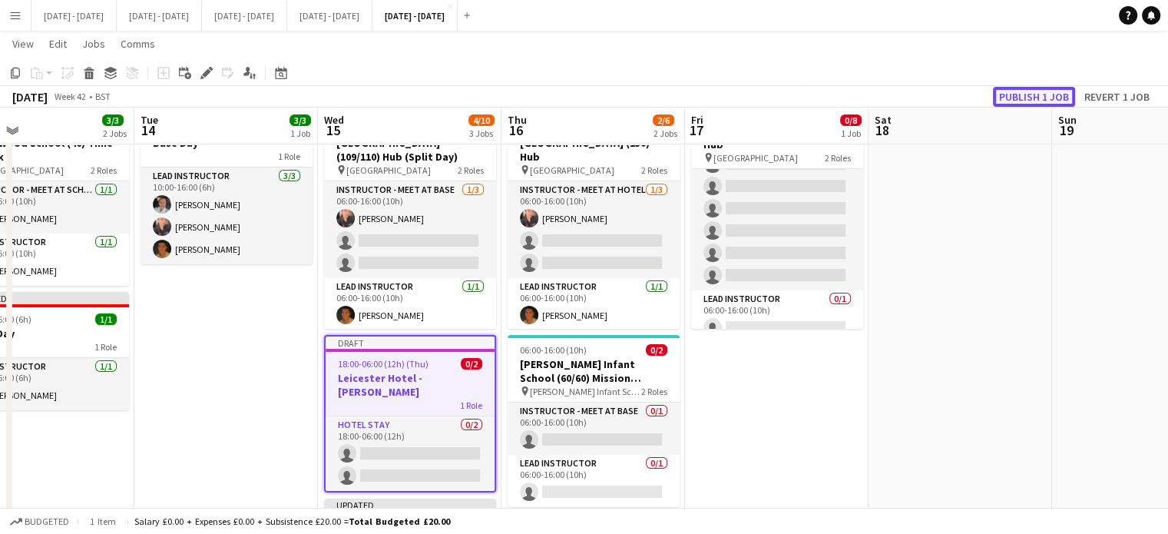
click at [1019, 88] on button "Publish 1 job" at bounding box center [1034, 97] width 82 height 20
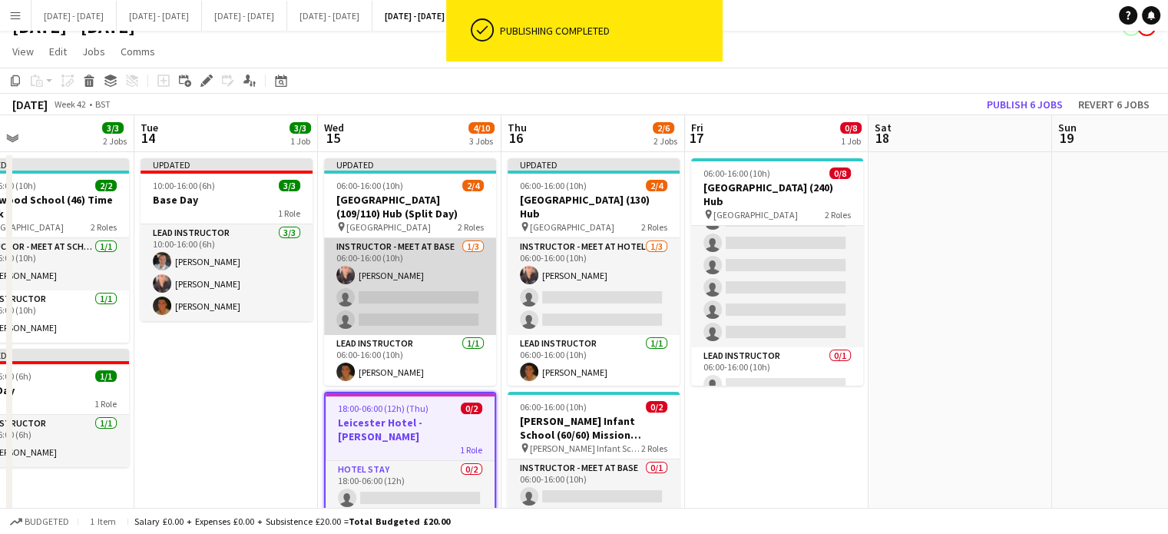
scroll to position [0, 0]
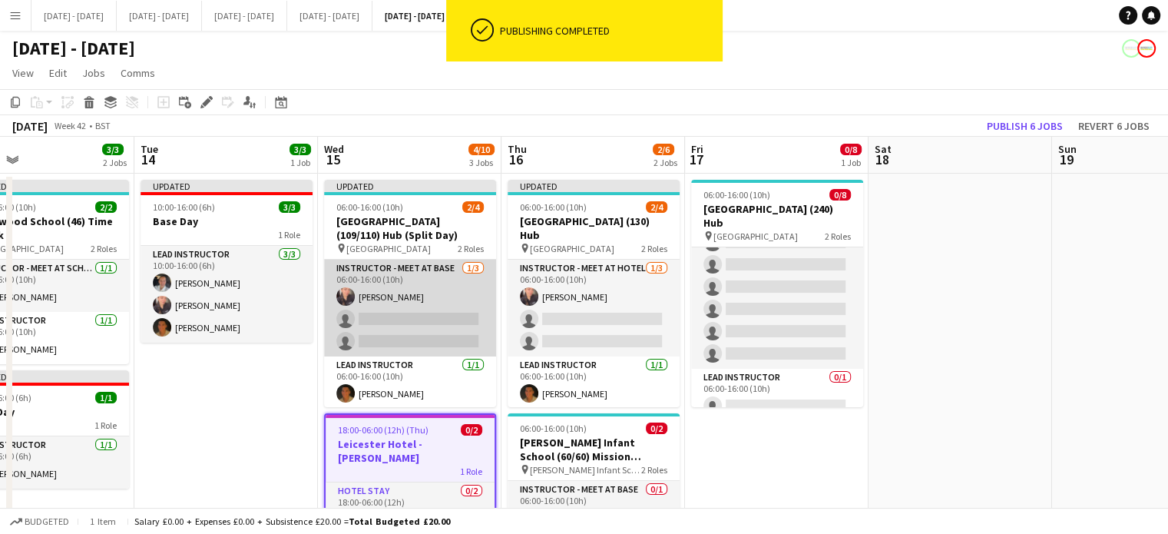
click at [378, 290] on app-card-role "Instructor - Meet at Base [DATE] 06:00-16:00 (10h) [PERSON_NAME] single-neutral…" at bounding box center [410, 307] width 172 height 97
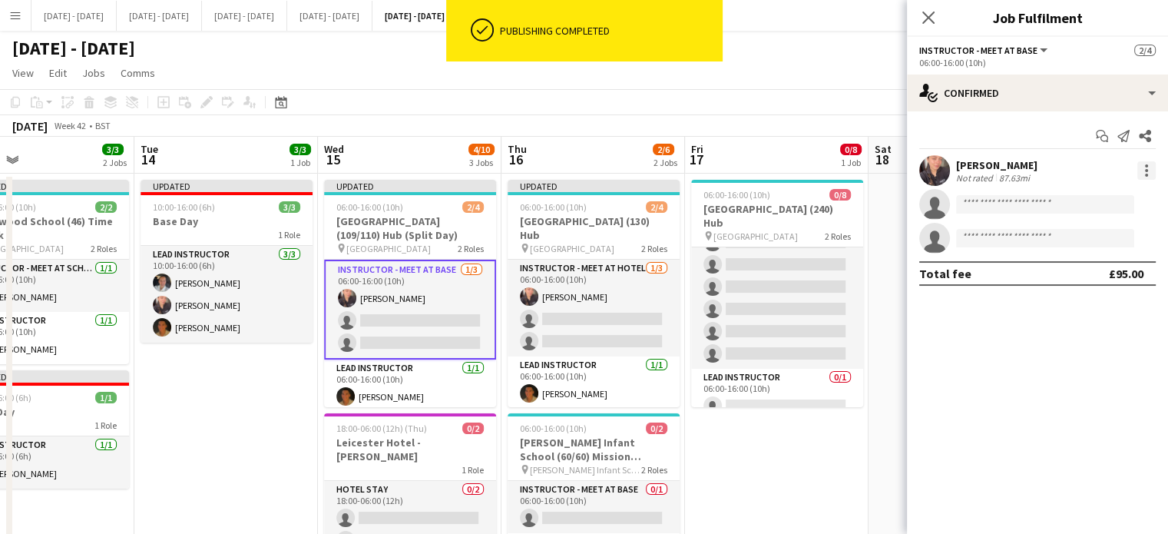
click at [1145, 163] on div at bounding box center [1146, 170] width 18 height 18
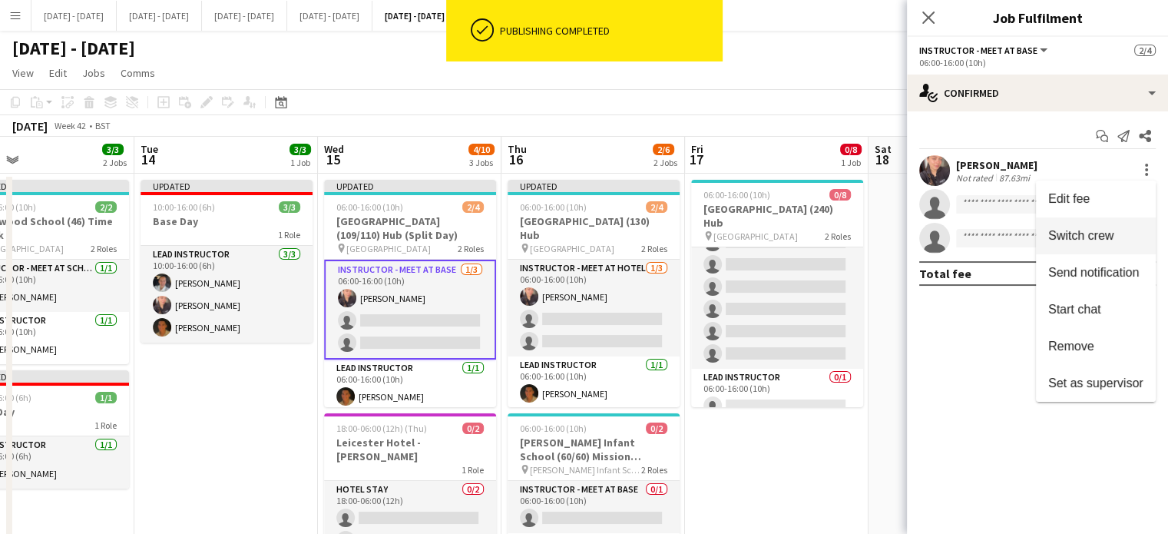
click at [1099, 230] on span "Switch crew" at bounding box center [1080, 235] width 65 height 13
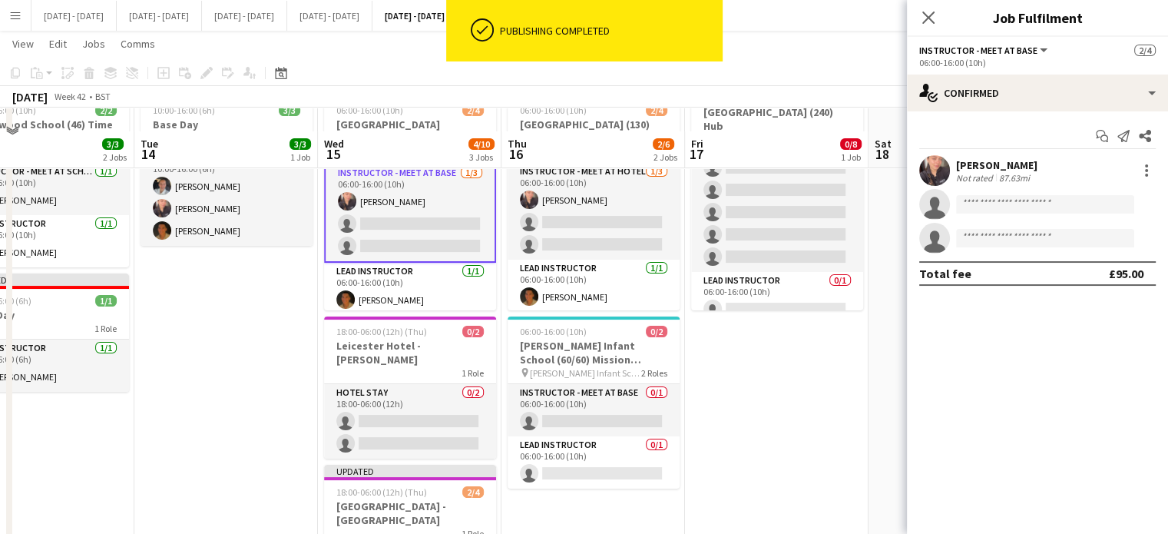
scroll to position [154, 0]
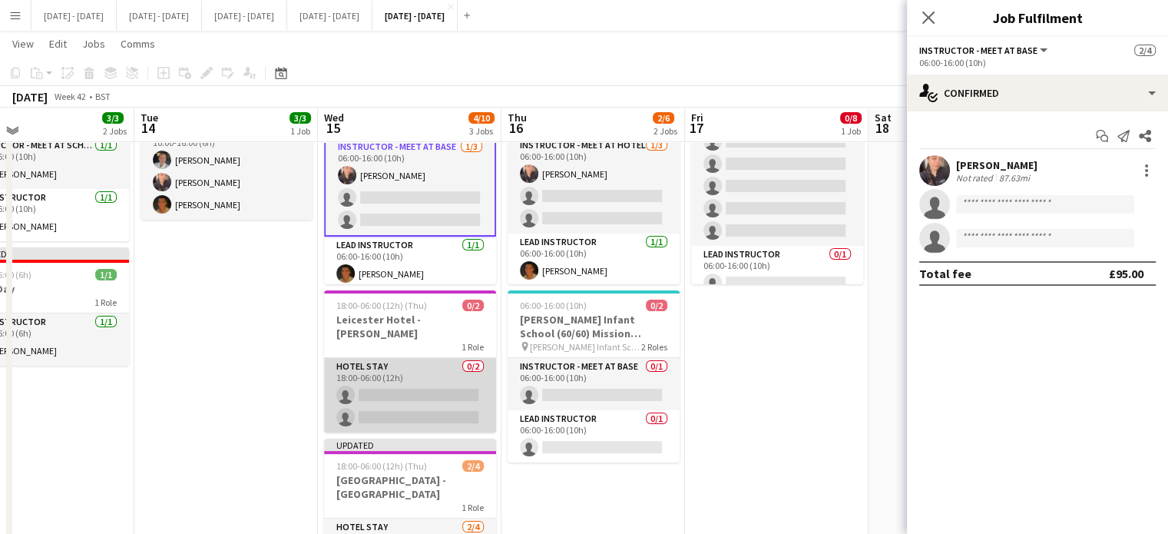
click at [366, 362] on app-card-role "Hotel Stay 0/2 18:00-06:00 (12h) single-neutral-actions single-neutral-actions" at bounding box center [410, 395] width 172 height 74
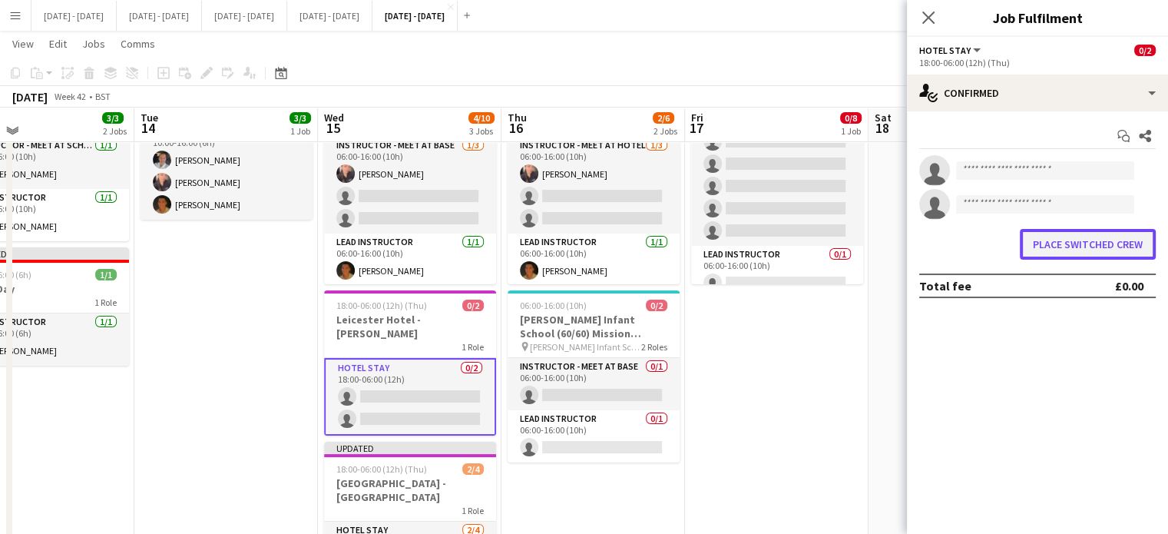
click at [1112, 248] on button "Place switched crew" at bounding box center [1087, 244] width 136 height 31
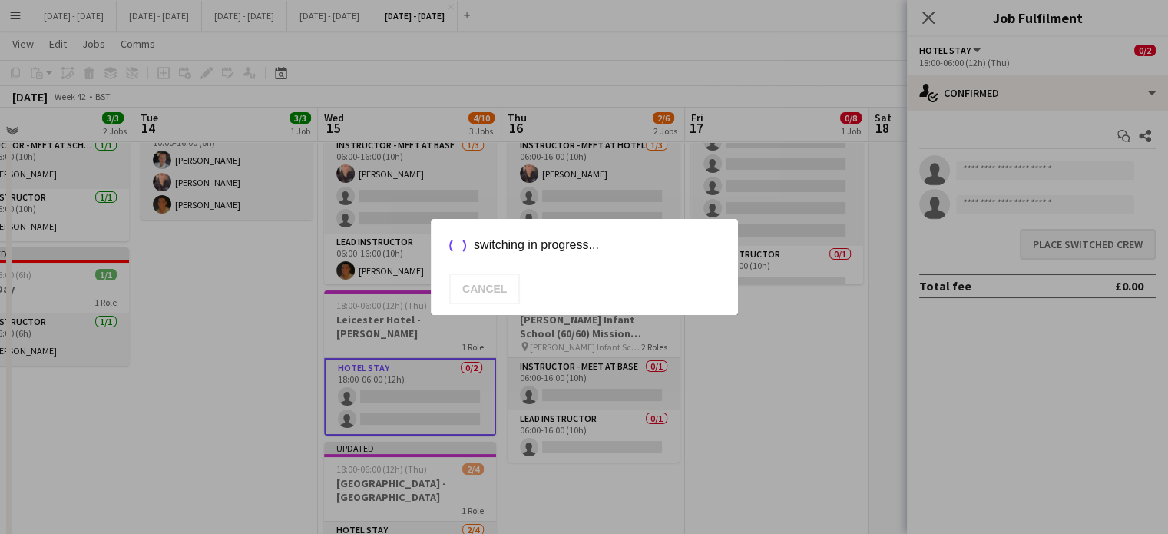
scroll to position [0, 0]
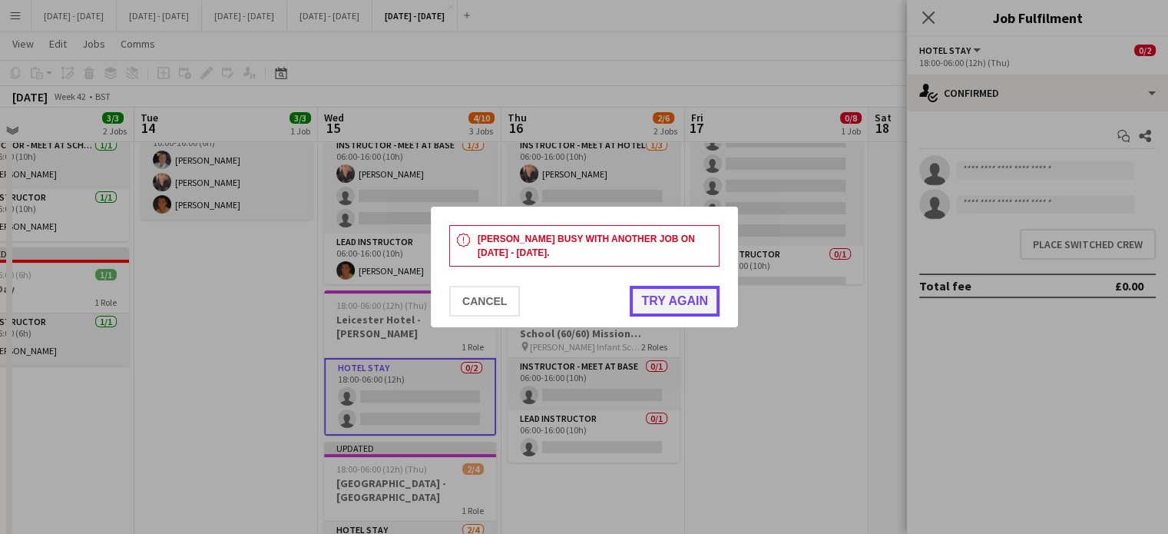
click at [665, 290] on button "Try again" at bounding box center [675, 301] width 90 height 31
click at [488, 298] on button "Cancel" at bounding box center [484, 301] width 71 height 31
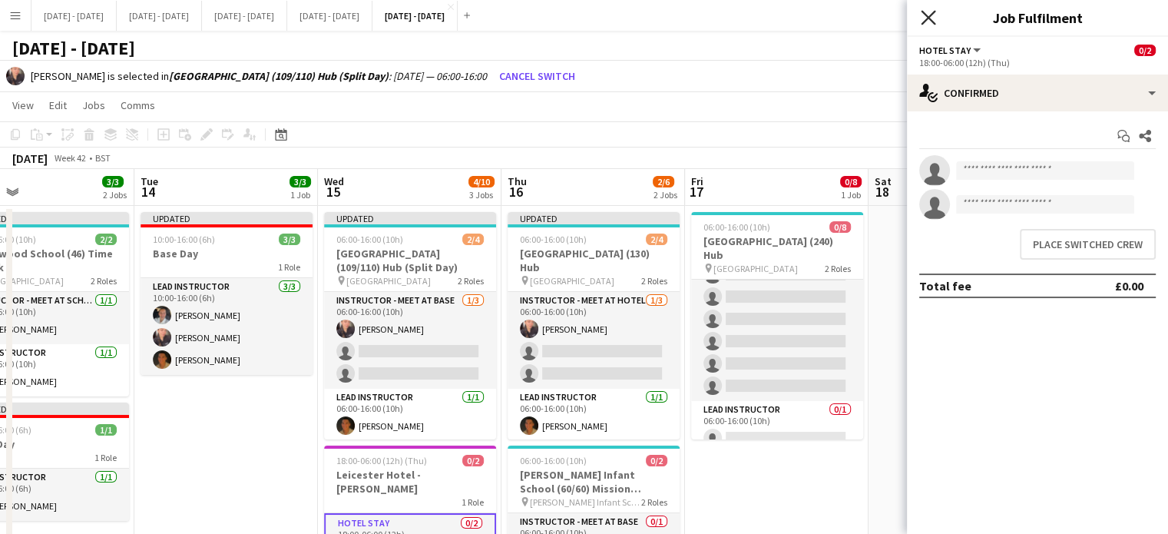
click at [928, 23] on icon "Close pop-in" at bounding box center [927, 17] width 15 height 15
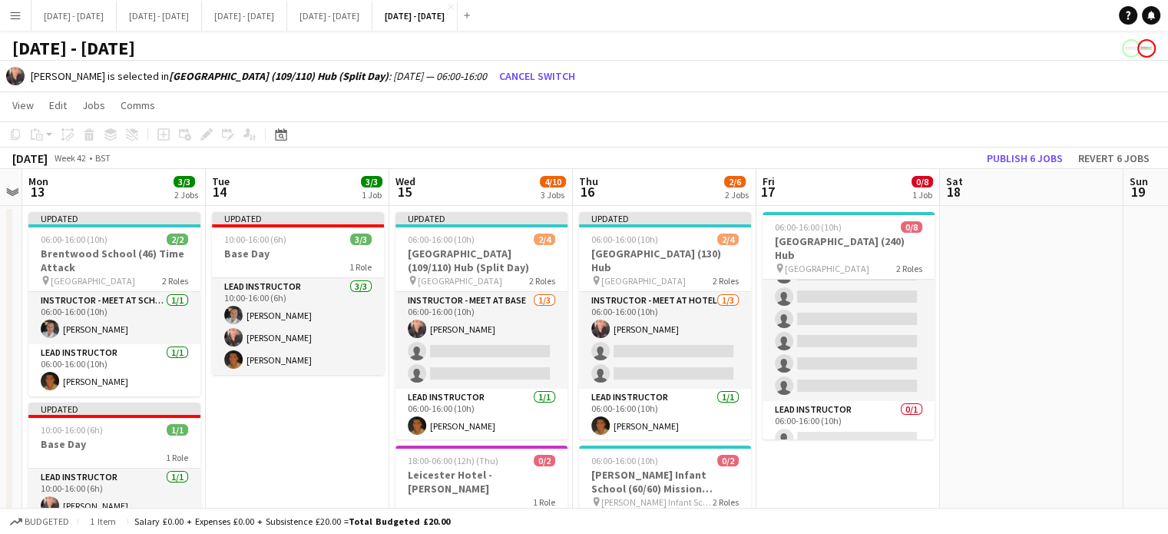
scroll to position [0, 343]
drag, startPoint x: 910, startPoint y: 393, endPoint x: 983, endPoint y: 375, distance: 75.0
click at [983, 375] on app-calendar-viewport "Sat 11 Sun 12 Mon 13 3/3 2 Jobs Tue 14 3/3 1 Job Wed 15 4/10 3 Jobs Thu 16 2/6 …" at bounding box center [584, 497] width 1168 height 656
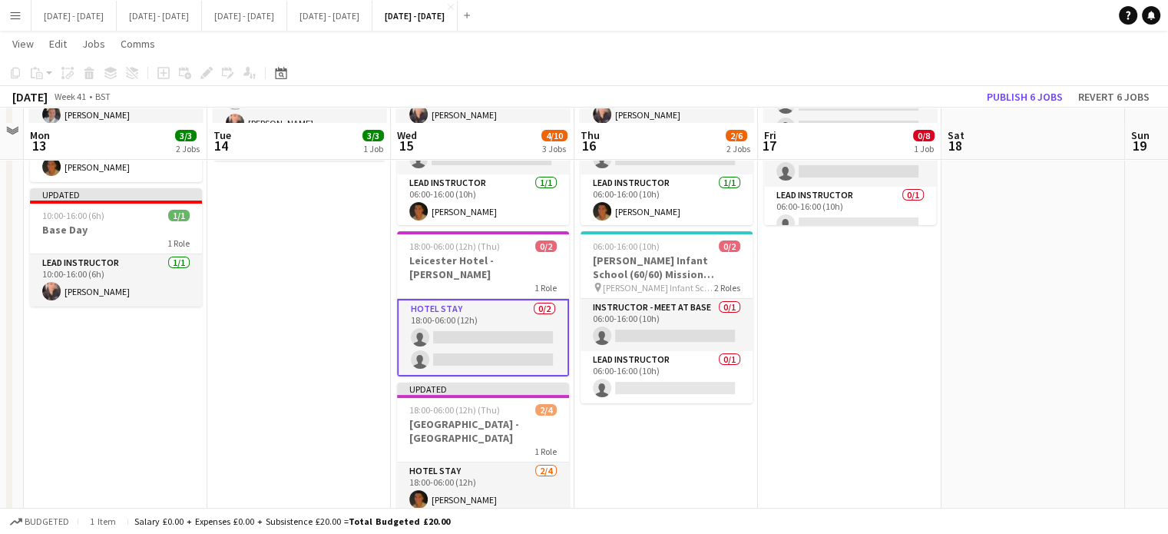
scroll to position [230, 0]
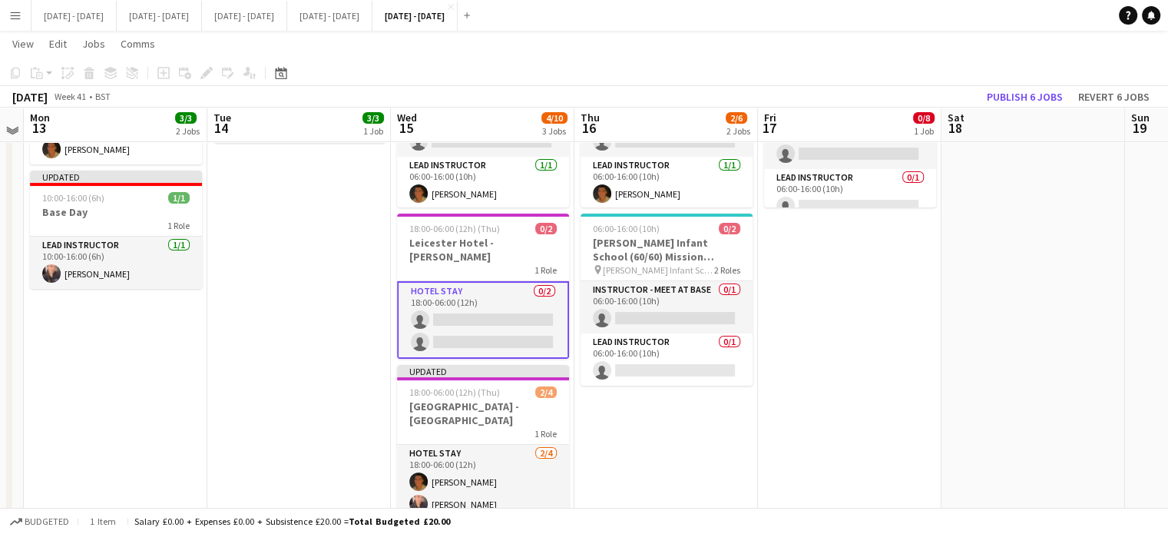
click at [831, 403] on app-date-cell "06:00-16:00 (10h) 0/8 Thamesview School (240) Hub pin Thamesview School 2 Roles…" at bounding box center [849, 284] width 183 height 620
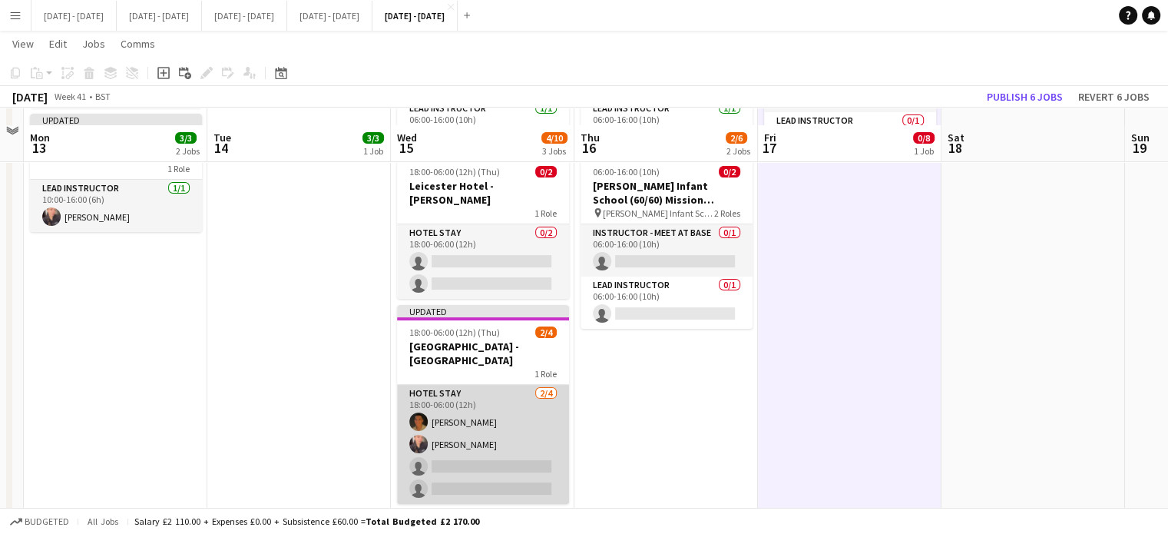
scroll to position [307, 0]
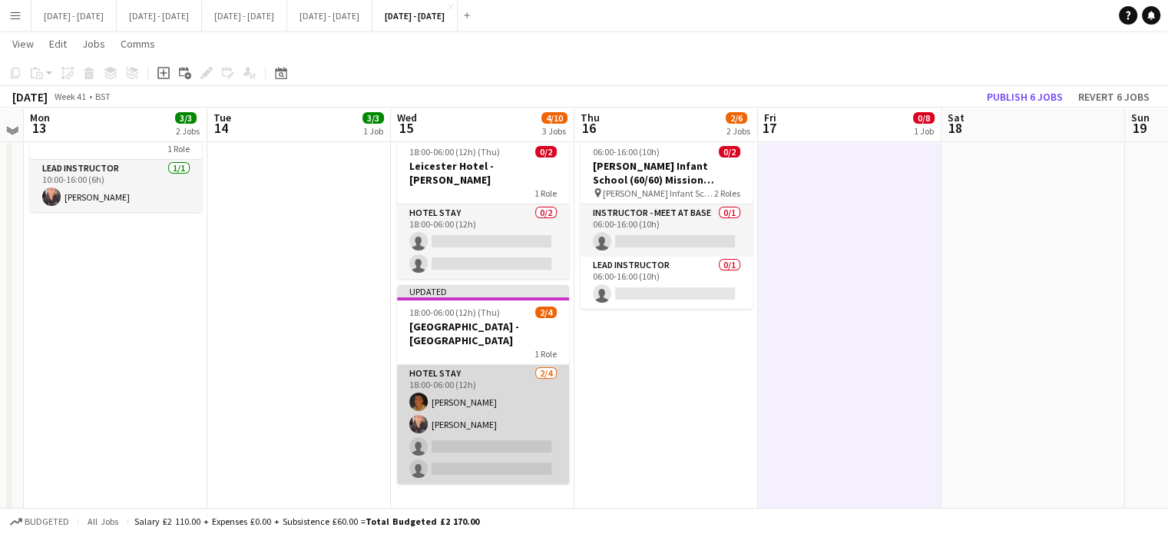
click at [485, 423] on app-card-role "Hotel Stay 2/4 18:00-06:00 (12h) Matthew Penollar Ellie-Marie Mankelow single-n…" at bounding box center [483, 424] width 172 height 119
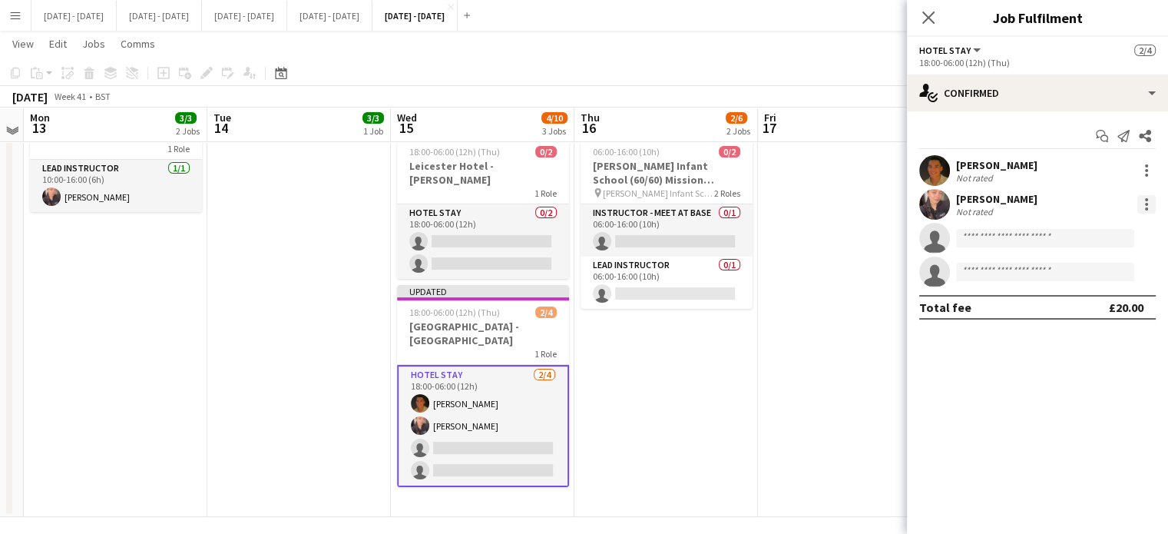
click at [1142, 202] on div at bounding box center [1146, 204] width 18 height 18
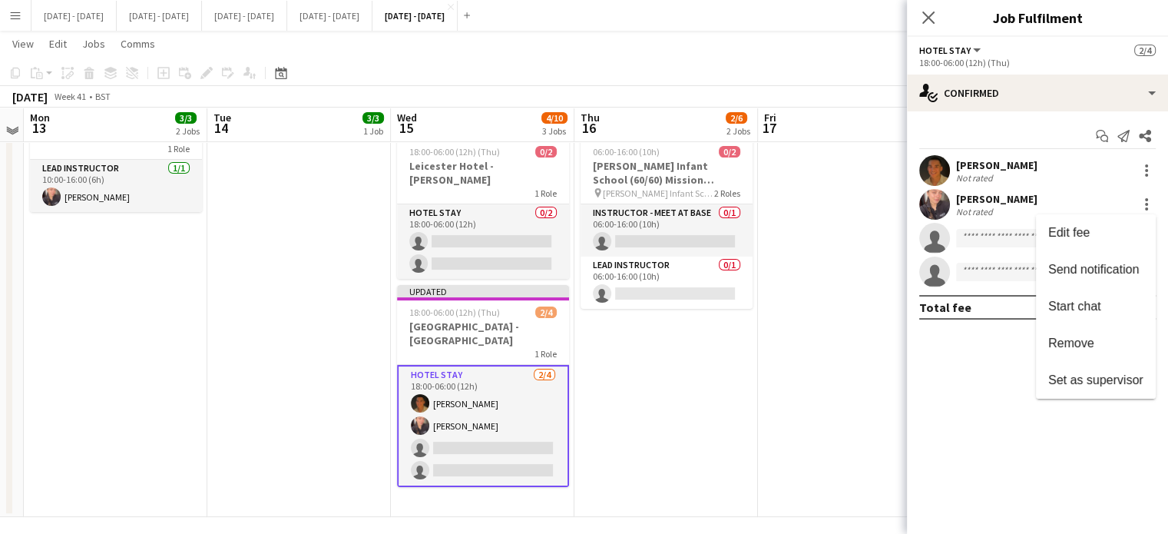
click at [657, 390] on div at bounding box center [584, 267] width 1168 height 534
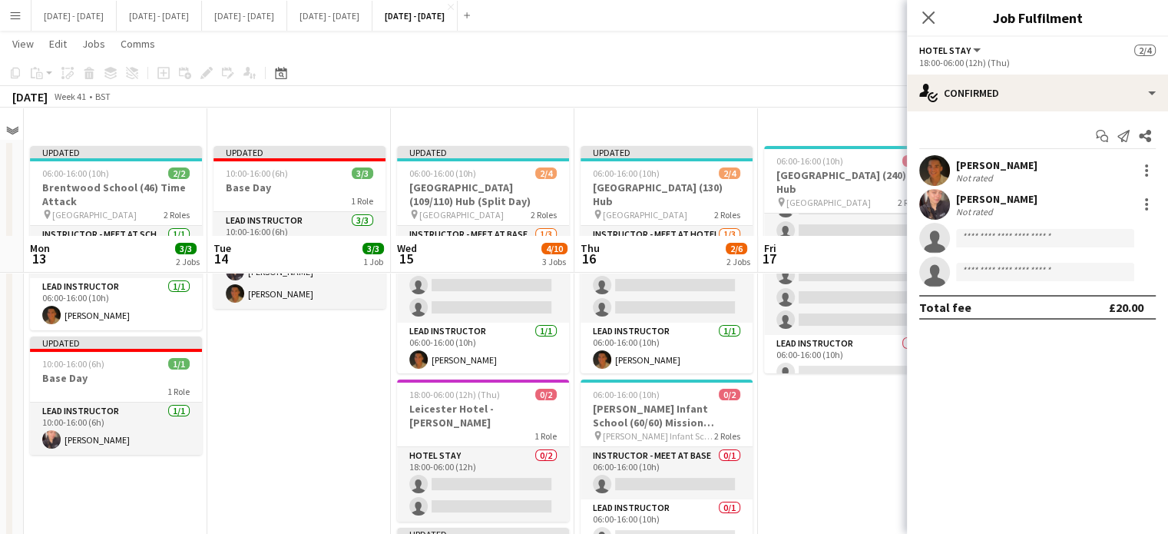
scroll to position [0, 0]
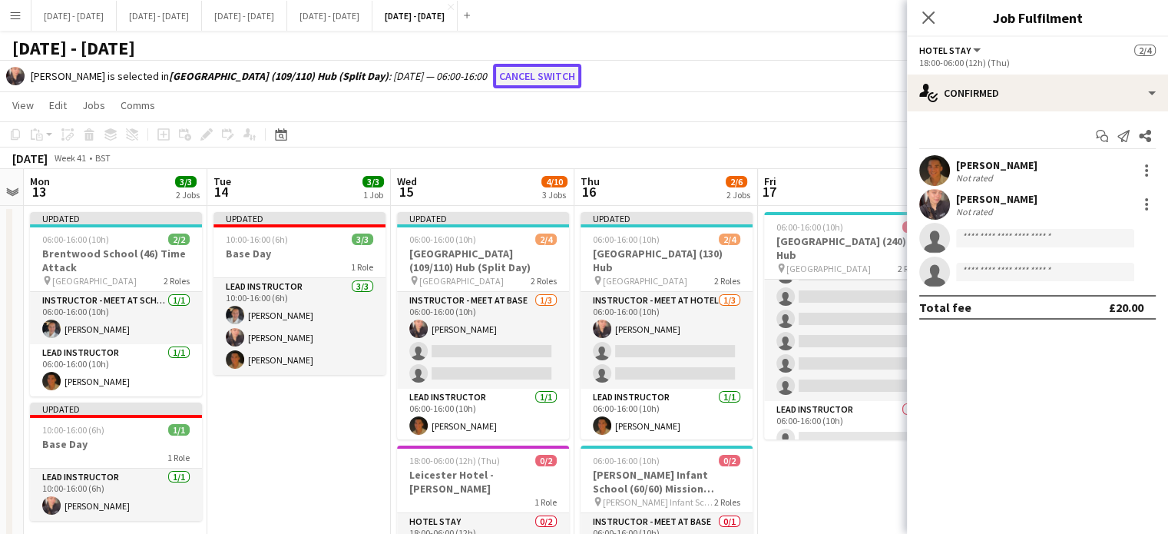
click at [550, 66] on button "Cancel switch" at bounding box center [537, 76] width 88 height 25
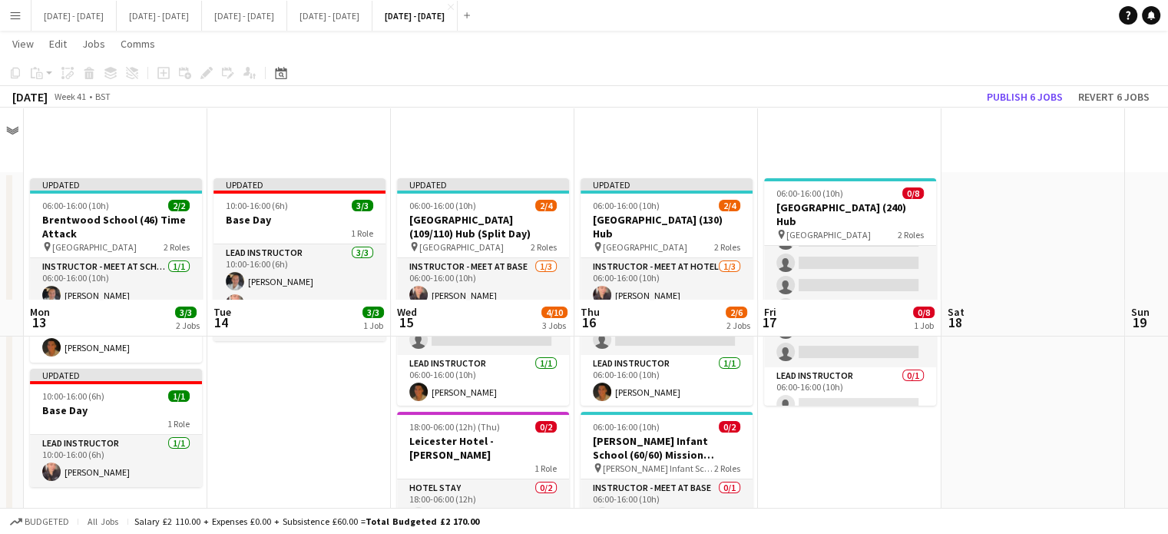
scroll to position [283, 0]
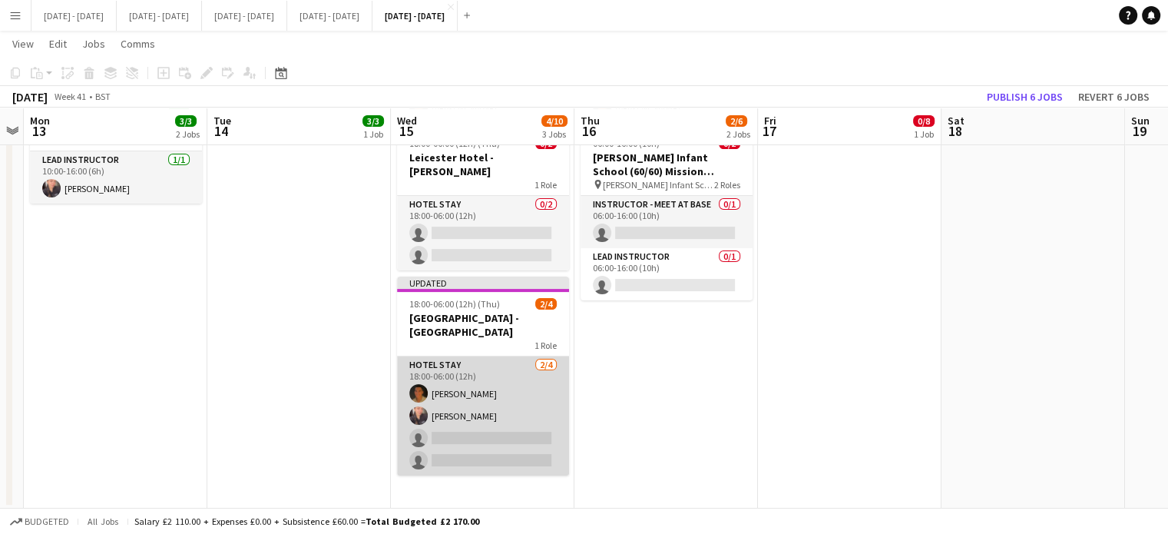
click at [504, 417] on app-card-role "Hotel Stay 2/4 18:00-06:00 (12h) Matthew Penollar Ellie-Marie Mankelow single-n…" at bounding box center [483, 415] width 172 height 119
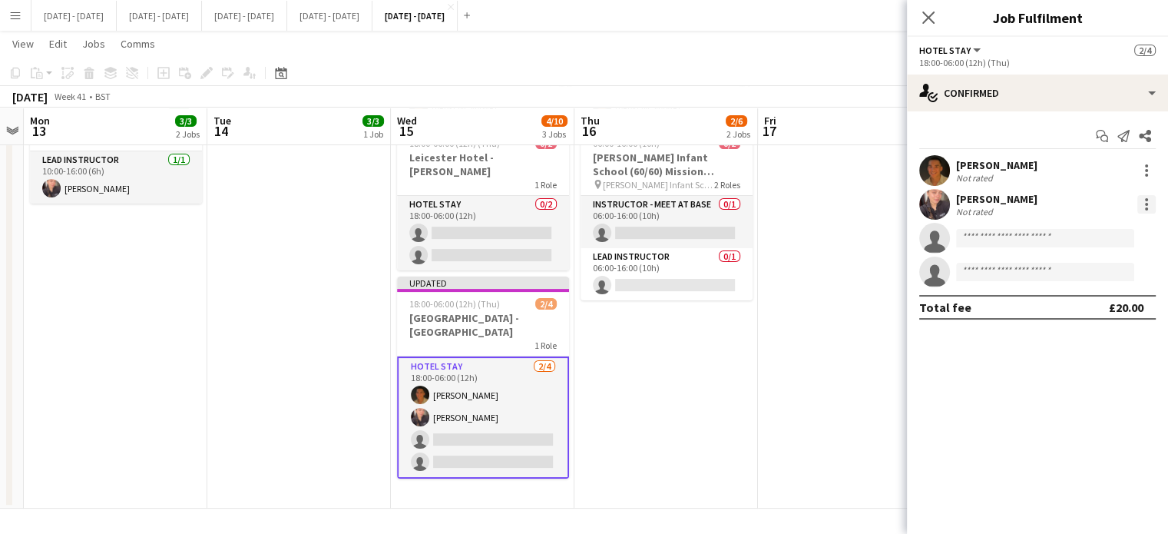
click at [1144, 205] on div at bounding box center [1146, 204] width 18 height 18
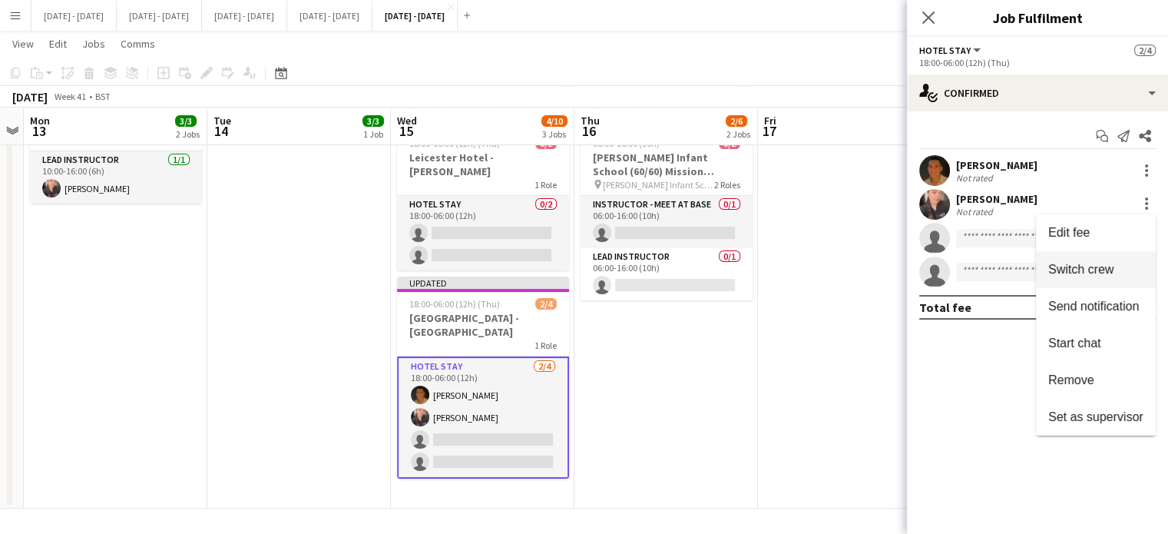
click at [1117, 266] on span "Switch crew" at bounding box center [1095, 270] width 95 height 14
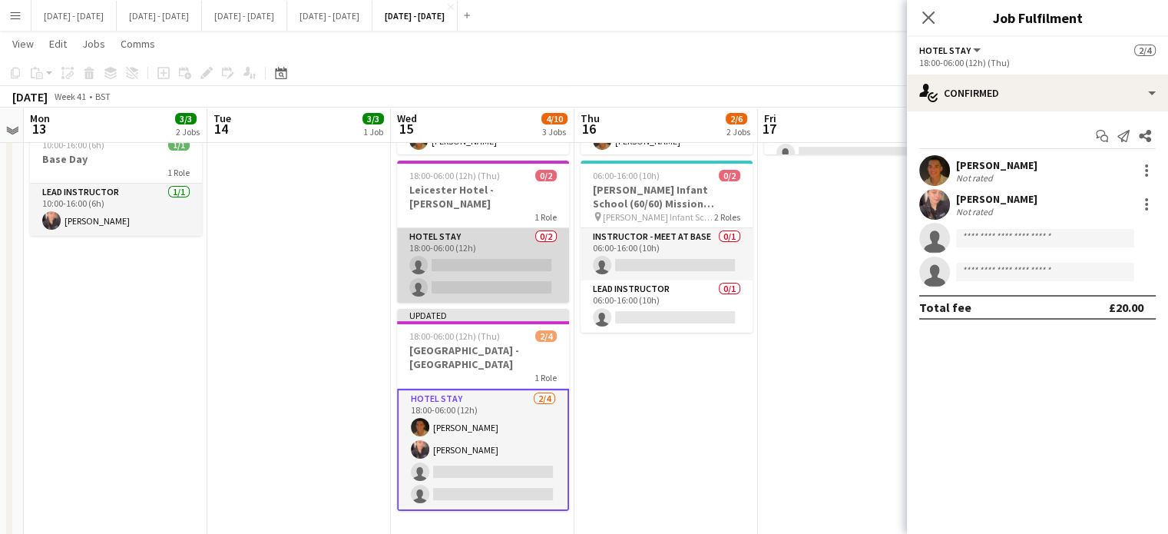
click at [481, 256] on app-card-role "Hotel Stay 0/2 18:00-06:00 (12h) single-neutral-actions single-neutral-actions" at bounding box center [483, 265] width 172 height 74
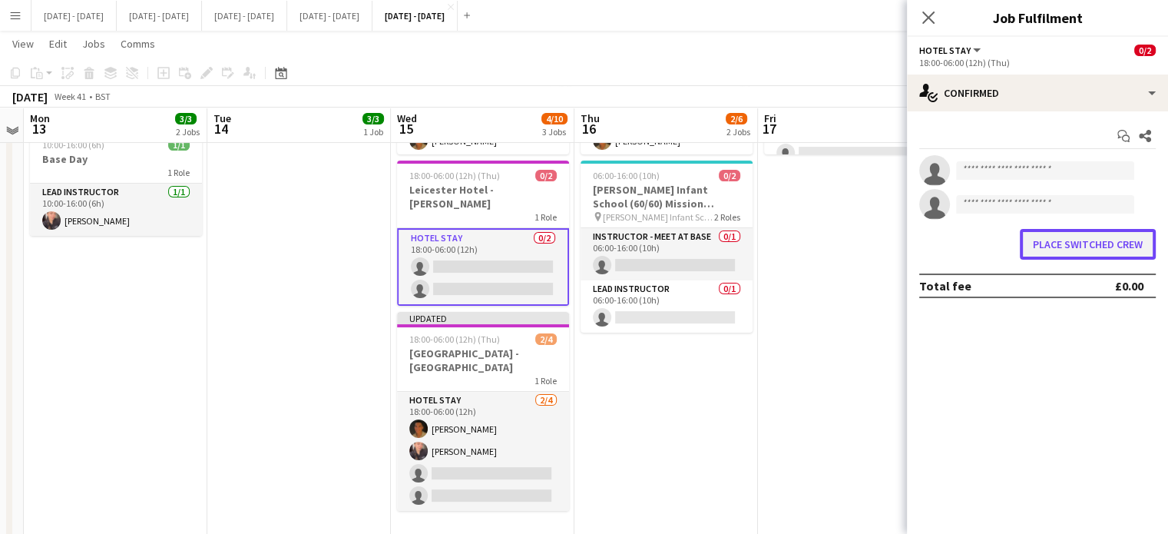
click at [1099, 256] on button "Place switched crew" at bounding box center [1087, 244] width 136 height 31
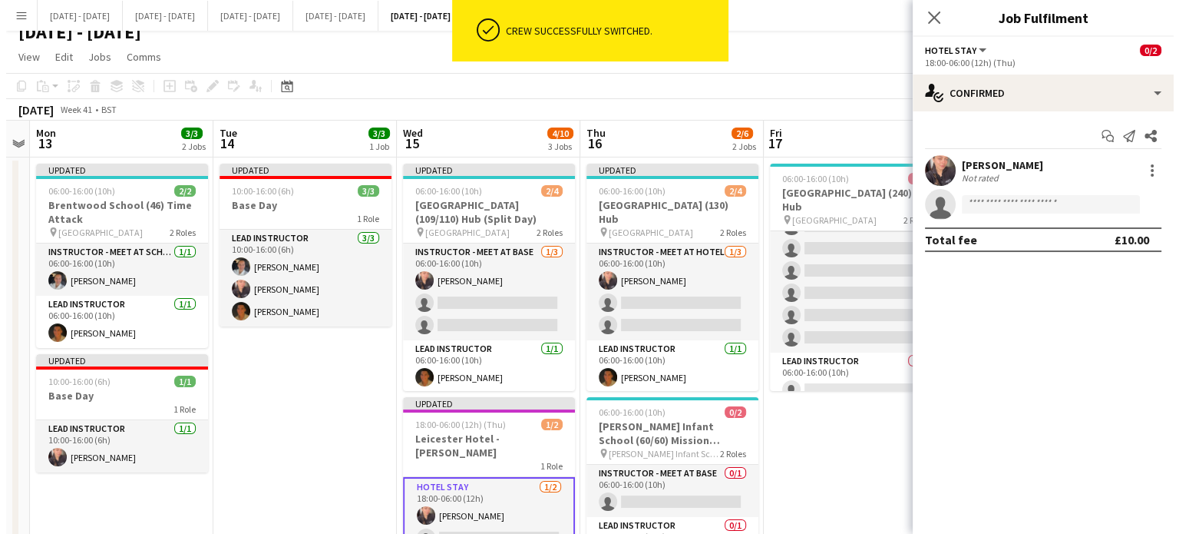
scroll to position [0, 0]
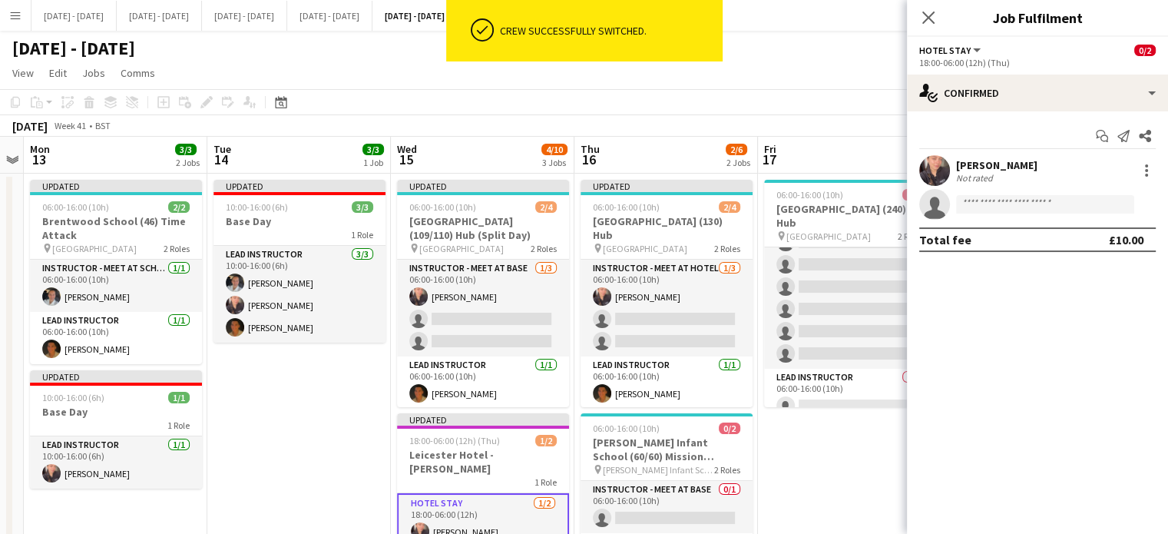
click at [927, 12] on icon "Close pop-in" at bounding box center [928, 18] width 12 height 12
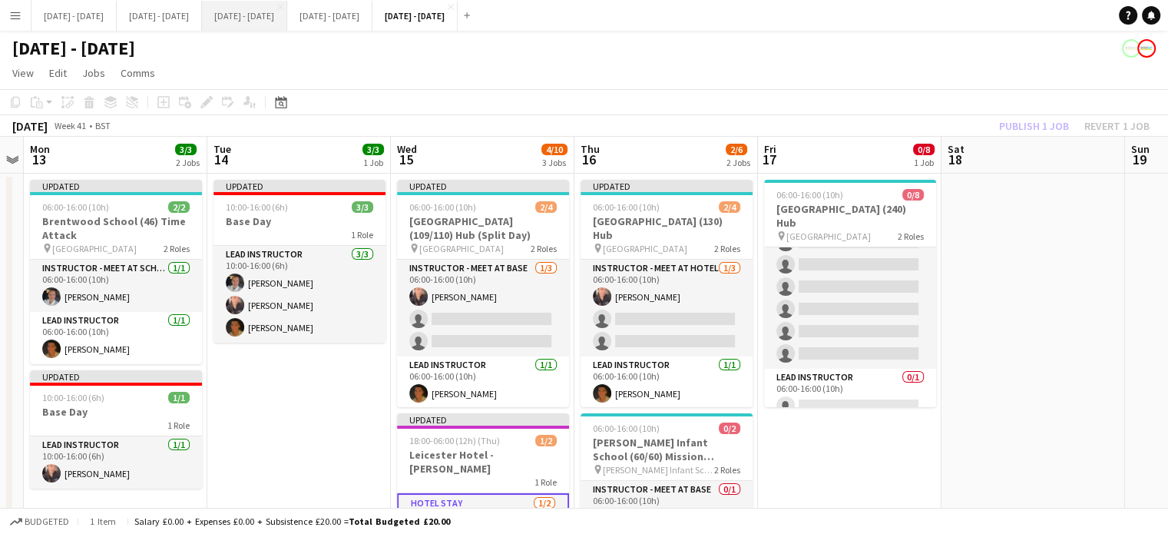
click at [273, 15] on button "Sept 29th - Oct 3rd 2025 Close" at bounding box center [244, 16] width 85 height 30
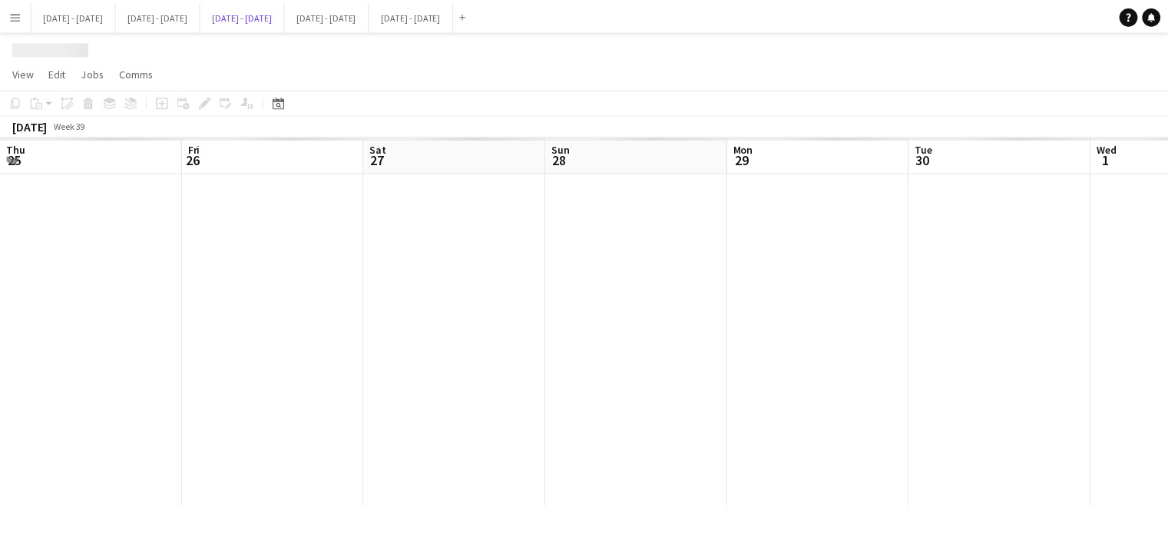
scroll to position [0, 513]
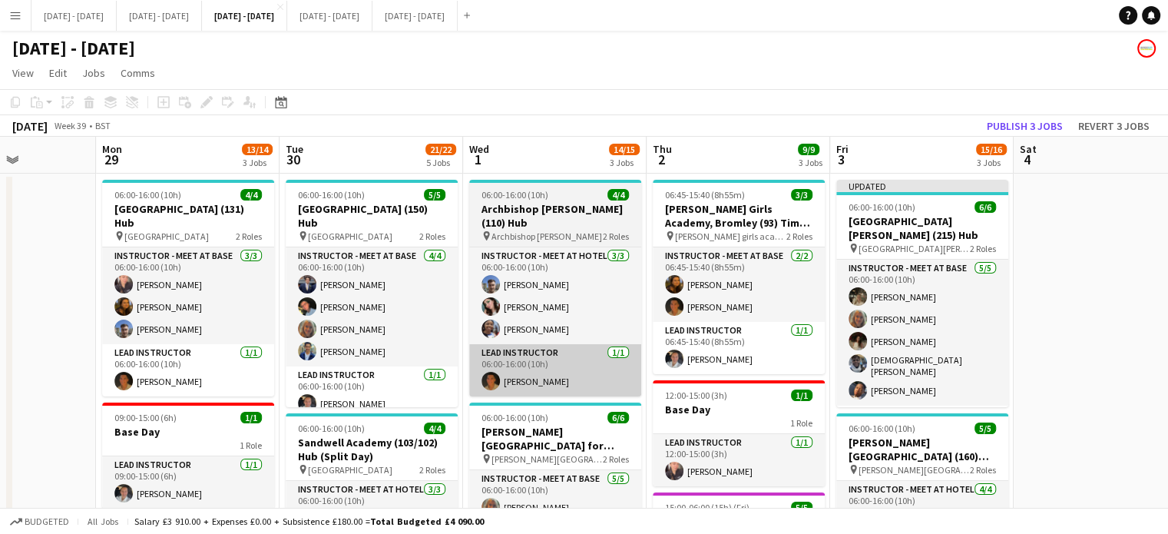
drag, startPoint x: 144, startPoint y: 355, endPoint x: 534, endPoint y: 335, distance: 390.5
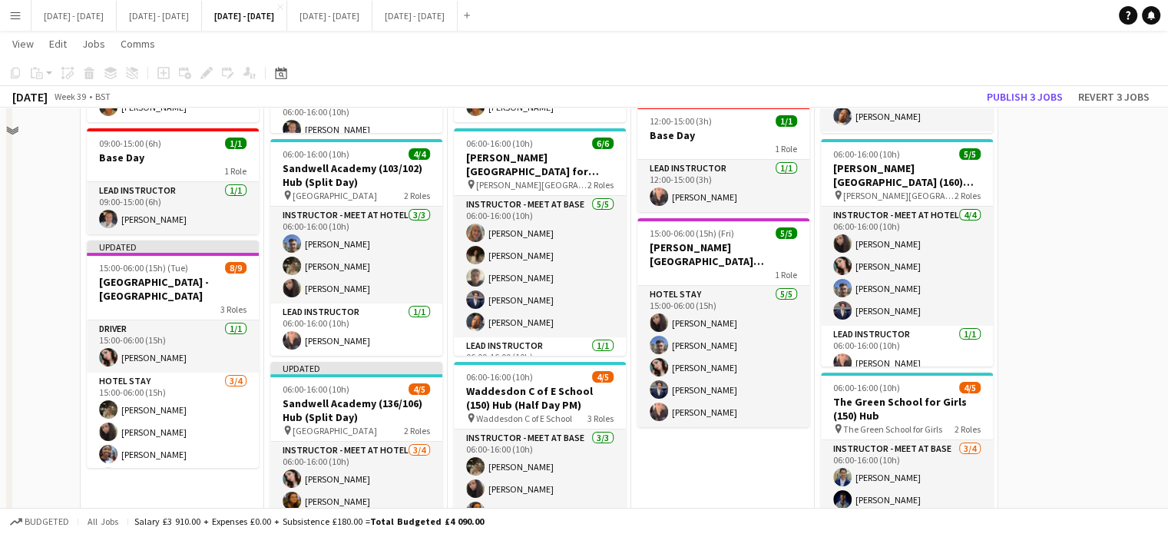
scroll to position [307, 0]
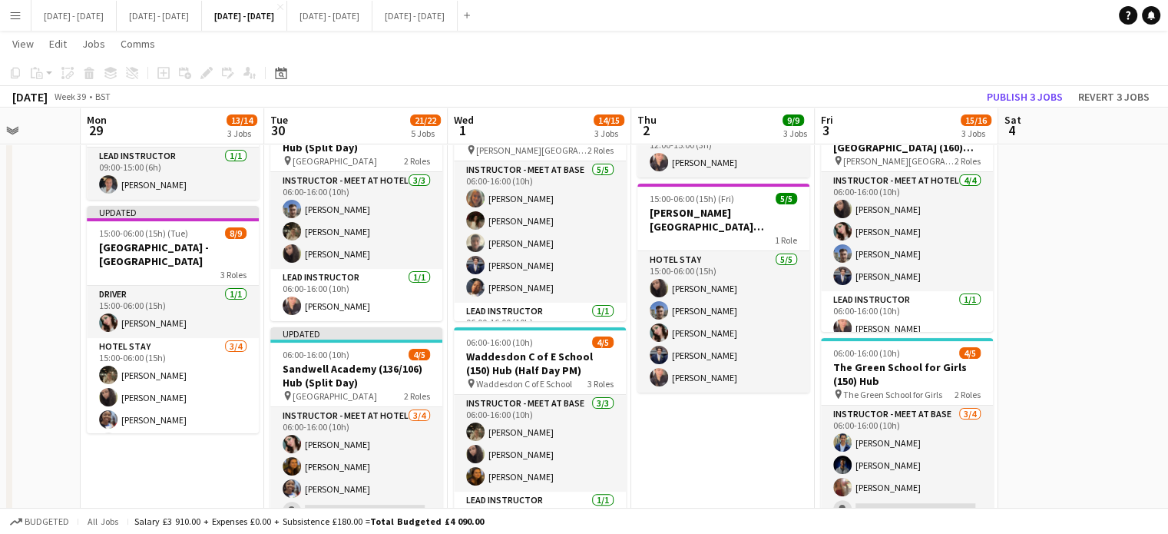
click at [694, 463] on app-date-cell "06:45-15:40 (8h55m) 3/3 Harris Girls Academy, Bromley (93) Time Attack pin Harr…" at bounding box center [722, 419] width 183 height 1109
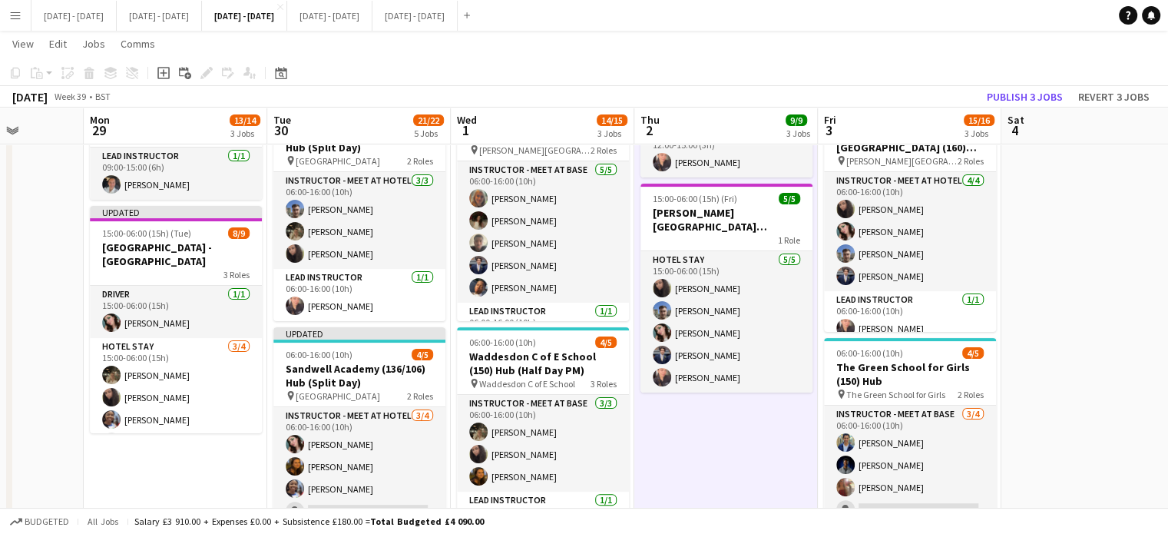
click at [736, 454] on app-date-cell "06:45-15:40 (8h55m) 3/3 Harris Girls Academy, Bromley (93) Time Attack pin Harr…" at bounding box center [725, 419] width 183 height 1109
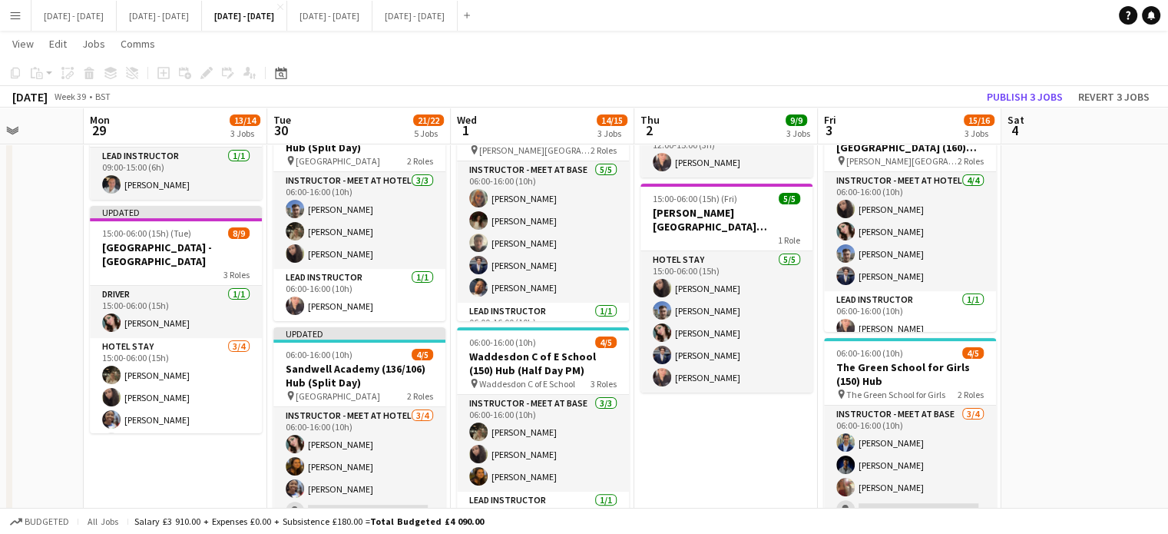
click at [724, 435] on app-date-cell "06:45-15:40 (8h55m) 3/3 Harris Girls Academy, Bromley (93) Time Attack pin Harr…" at bounding box center [725, 419] width 183 height 1109
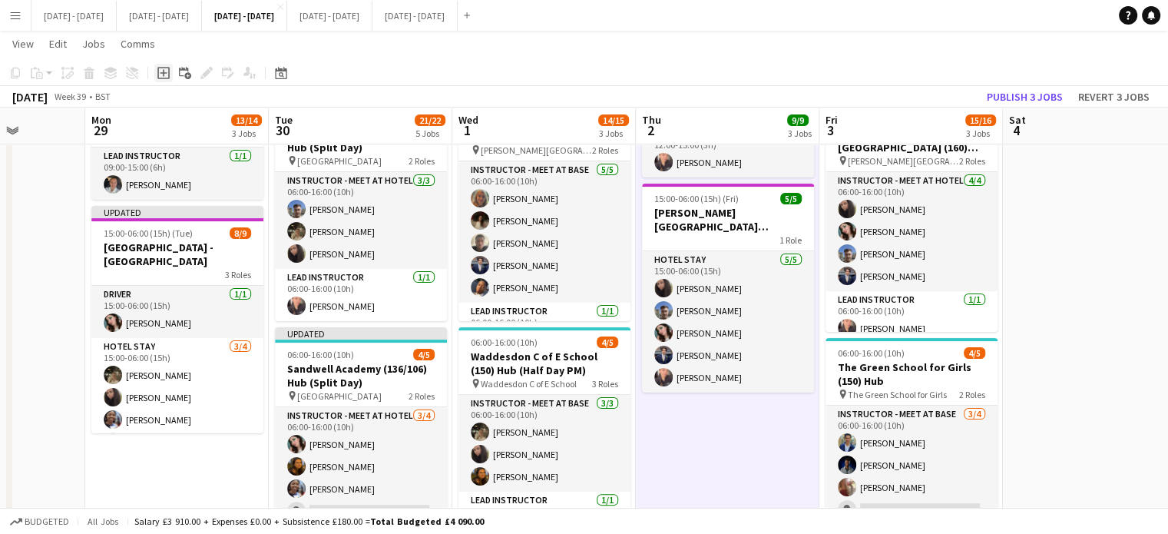
click at [160, 73] on icon at bounding box center [163, 72] width 7 height 7
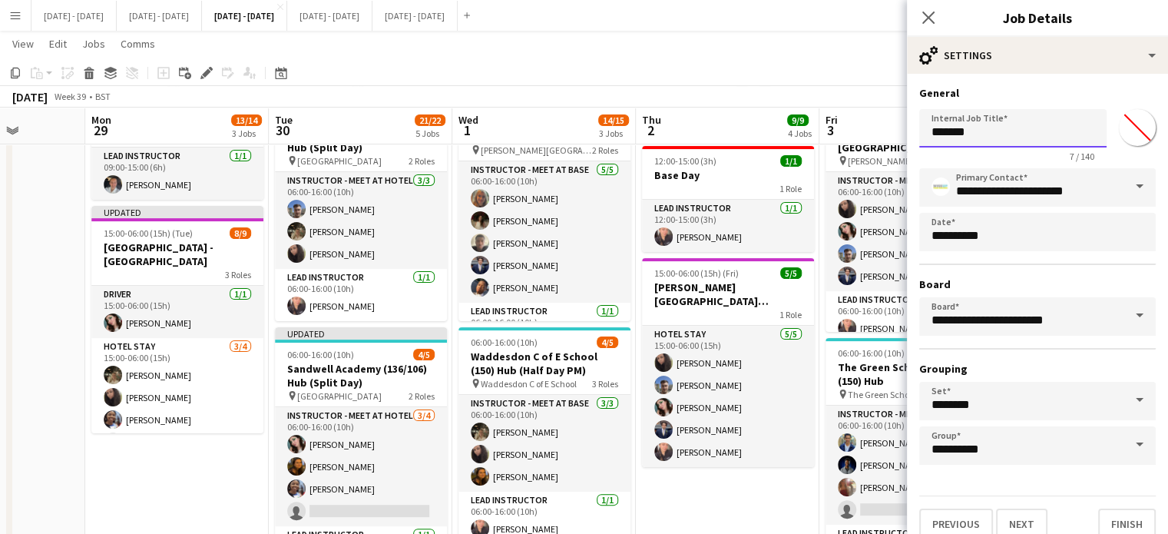
drag, startPoint x: 1004, startPoint y: 135, endPoint x: 827, endPoint y: 126, distance: 177.6
click at [828, 126] on body "Menu Boards Boards Boards All jobs Status Workforce Workforce My Workforce Recr…" at bounding box center [584, 346] width 1168 height 1307
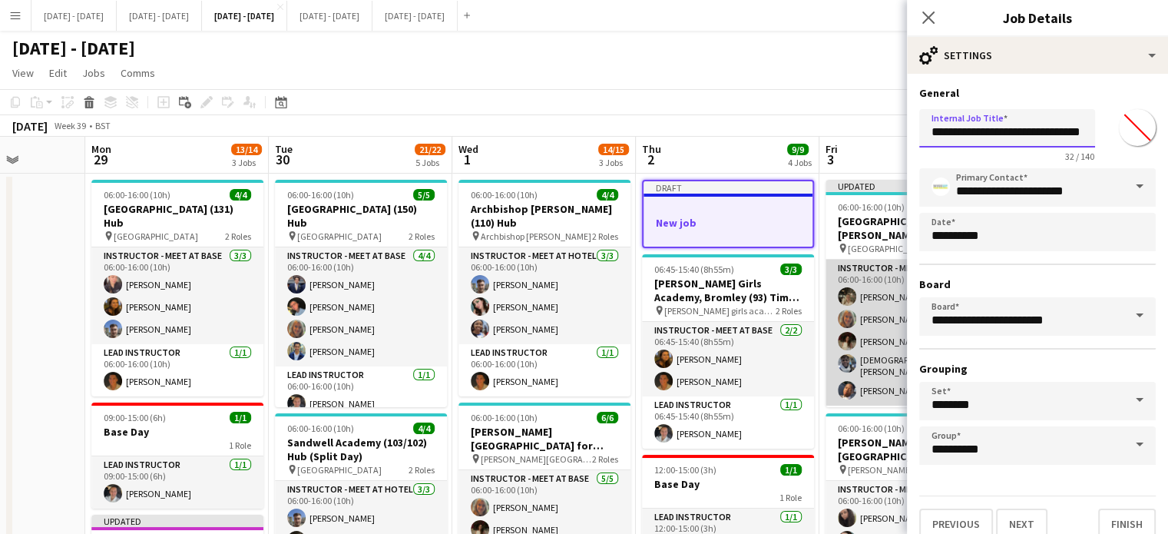
scroll to position [0, 18]
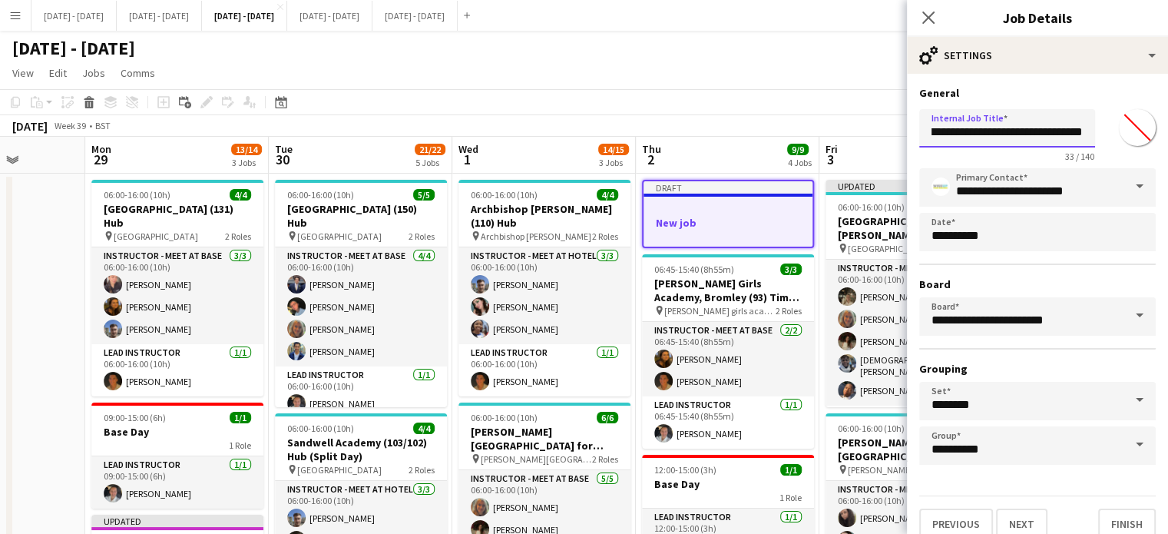
type input "**********"
click at [1129, 127] on input "*******" at bounding box center [1136, 127] width 55 height 55
type input "*******"
click at [1109, 88] on h3 "General" at bounding box center [1037, 93] width 236 height 14
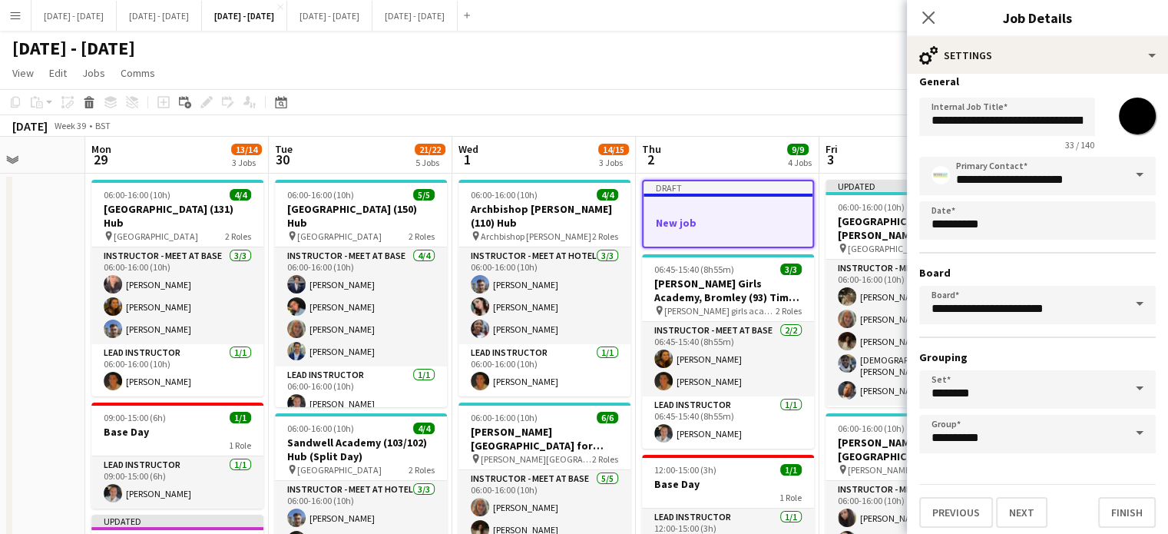
scroll to position [14, 0]
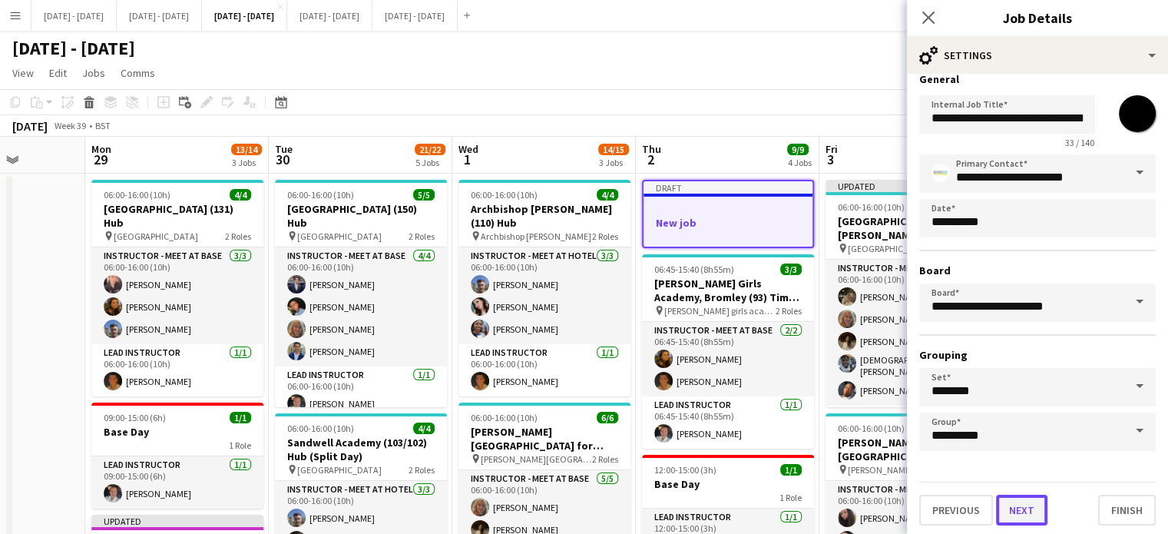
click at [1029, 502] on button "Next" at bounding box center [1021, 509] width 51 height 31
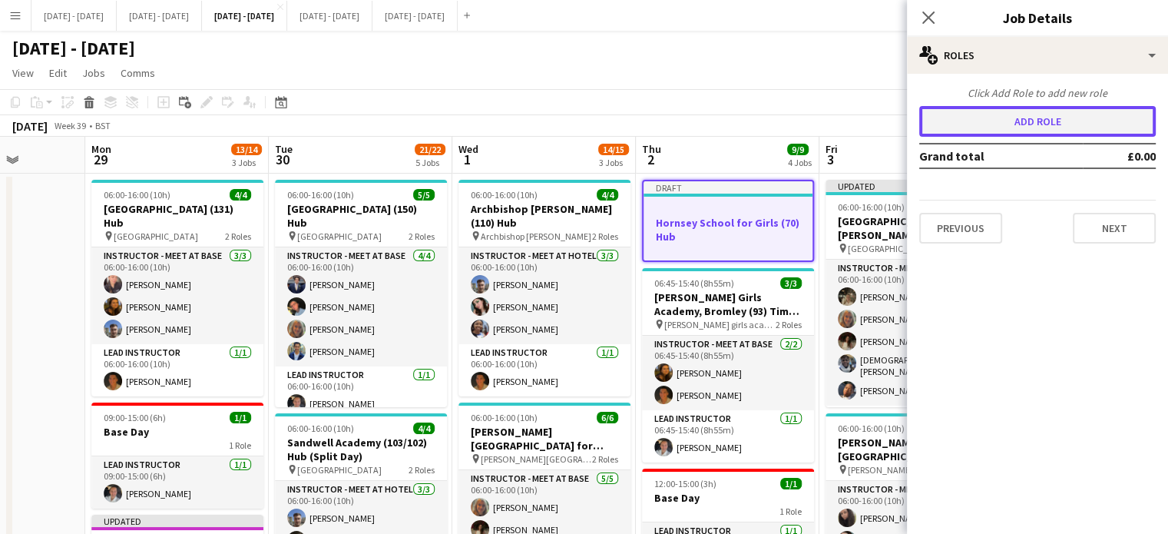
click at [1026, 124] on button "Add role" at bounding box center [1037, 121] width 236 height 31
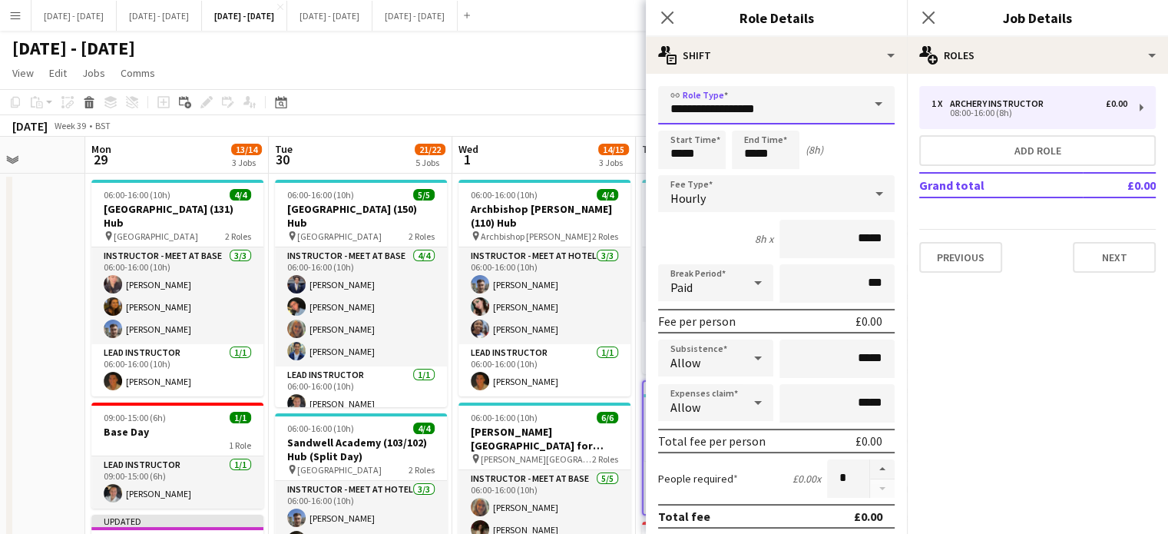
click at [841, 104] on input "**********" at bounding box center [776, 105] width 236 height 38
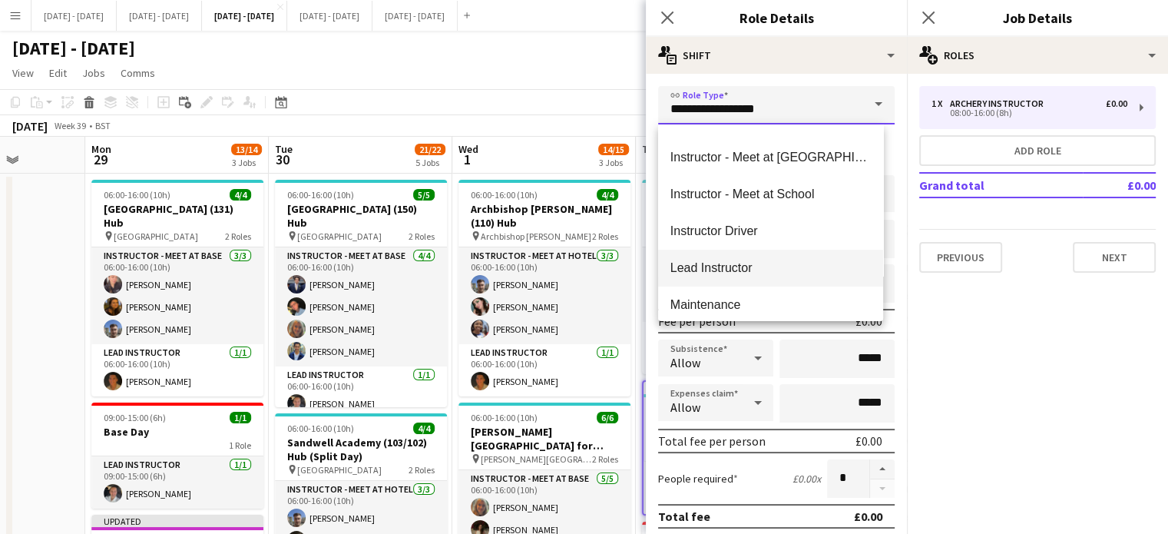
scroll to position [461, 0]
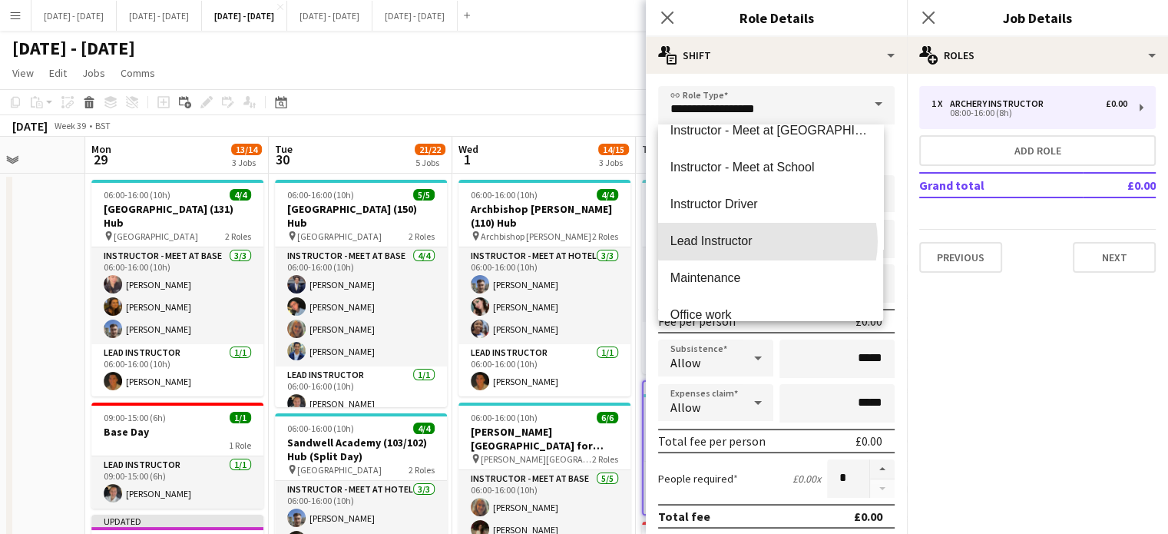
click at [768, 242] on span "Lead Instructor" at bounding box center [770, 240] width 200 height 15
type input "**********"
type input "*******"
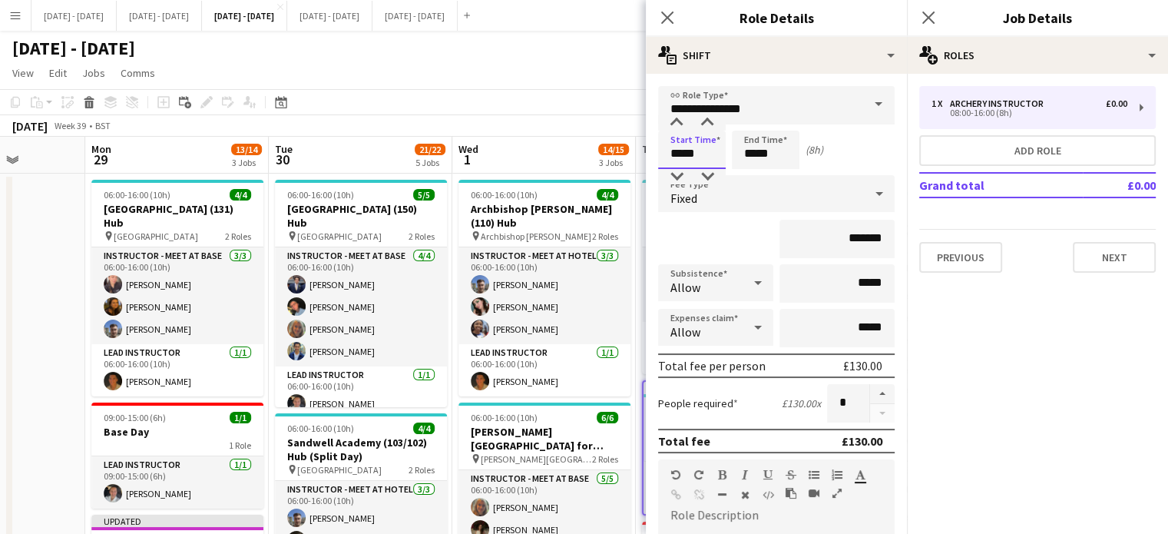
drag, startPoint x: 704, startPoint y: 157, endPoint x: 646, endPoint y: 155, distance: 58.4
click at [646, 155] on form "**********" at bounding box center [776, 486] width 261 height 800
type input "*****"
click at [787, 190] on div "Fixed" at bounding box center [761, 193] width 206 height 37
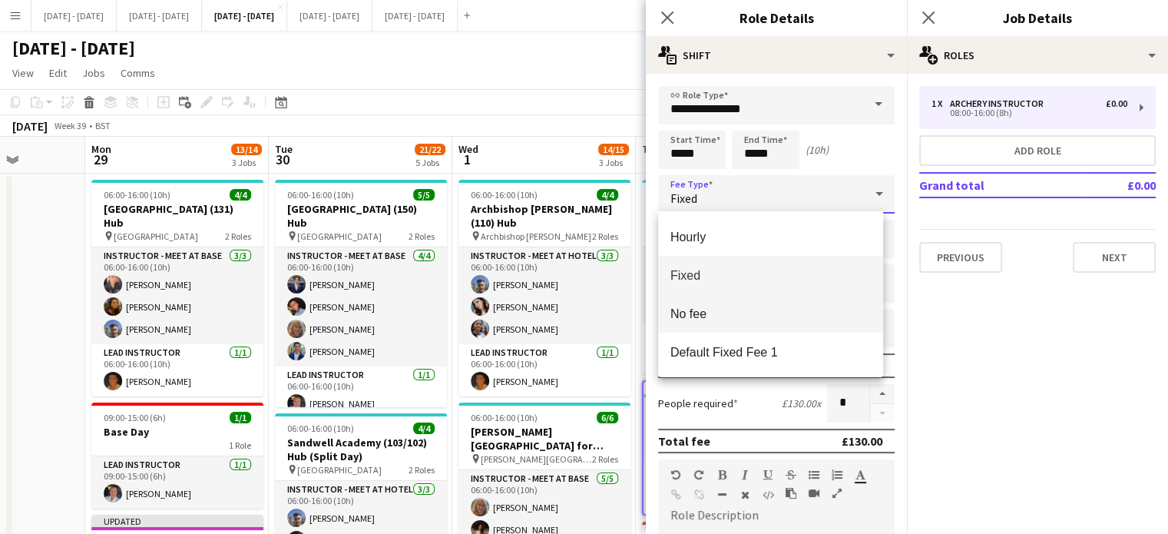
click at [765, 322] on mat-option "No fee" at bounding box center [770, 313] width 225 height 38
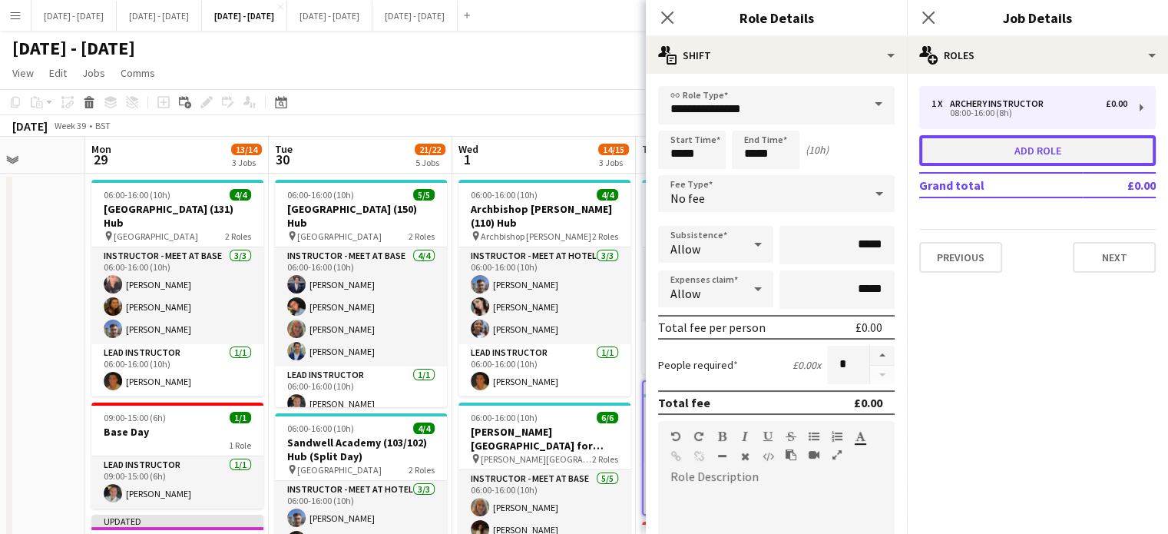
click at [1045, 153] on button "Add role" at bounding box center [1037, 150] width 236 height 31
type input "**********"
type input "*****"
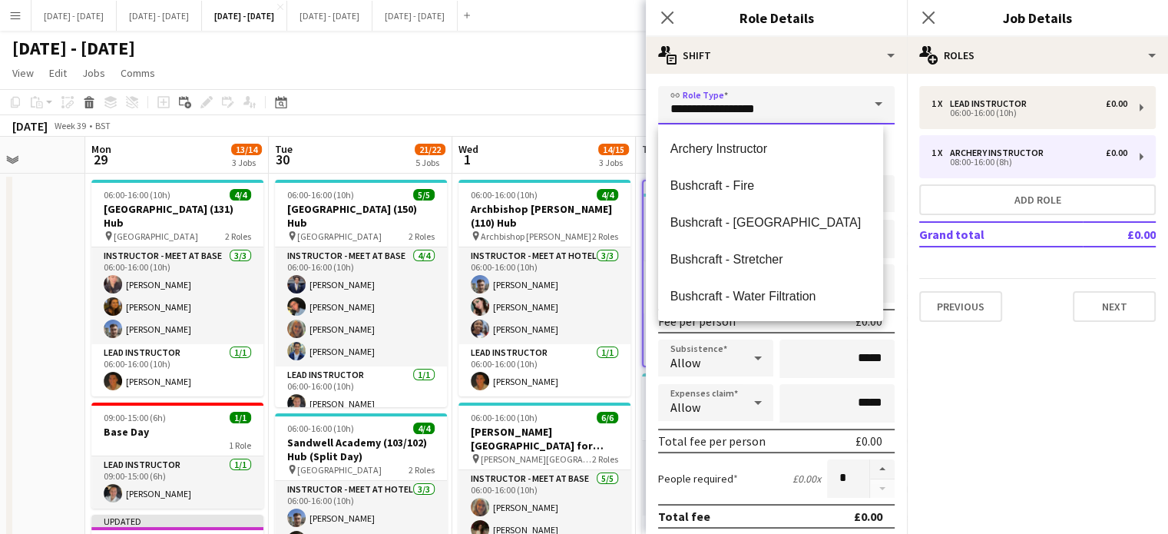
click at [848, 110] on input "**********" at bounding box center [776, 105] width 236 height 38
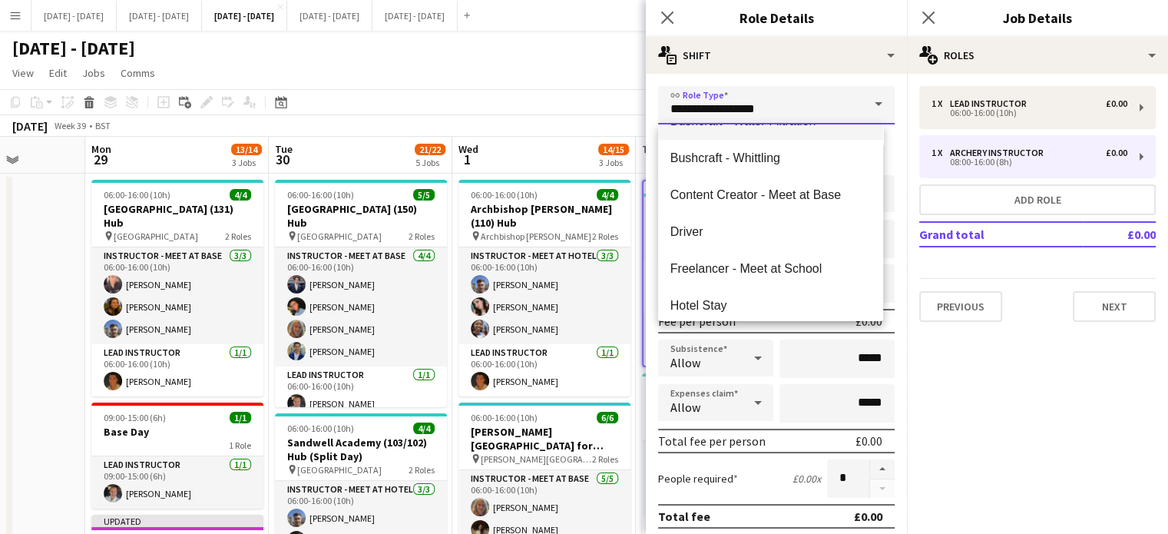
scroll to position [307, 0]
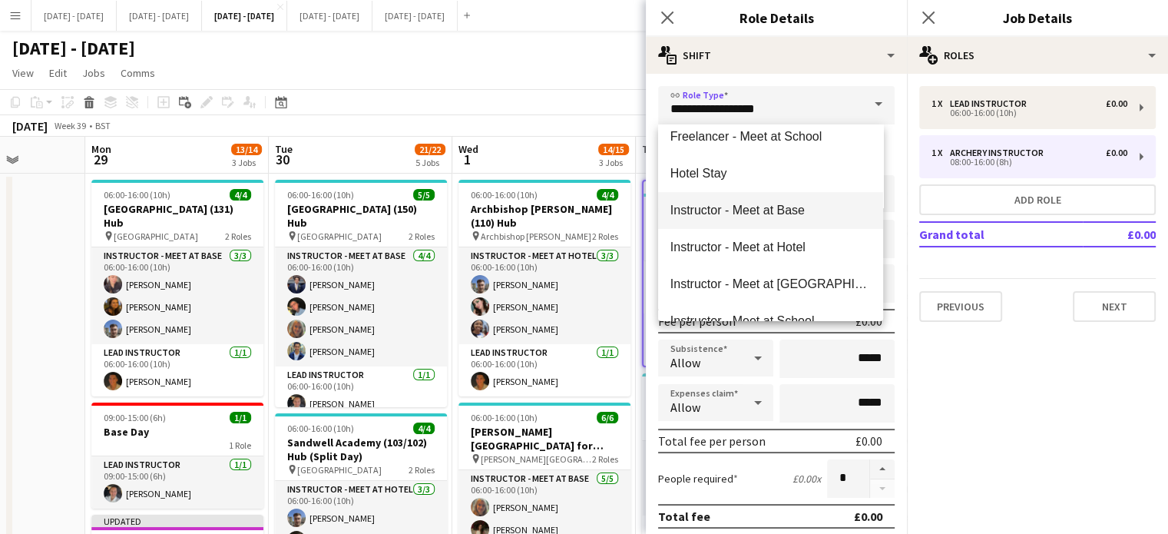
click at [816, 223] on mat-option "Instructor - Meet at Base" at bounding box center [770, 210] width 225 height 37
type input "**********"
type input "******"
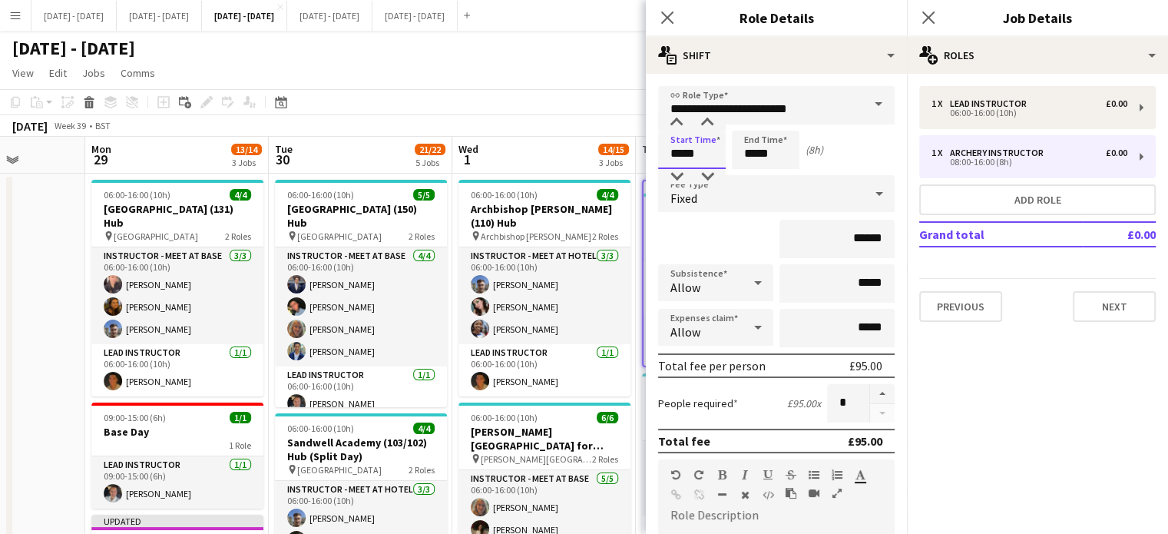
drag, startPoint x: 708, startPoint y: 152, endPoint x: 567, endPoint y: 135, distance: 142.3
type input "*****"
click at [730, 190] on div "Fixed" at bounding box center [761, 193] width 206 height 37
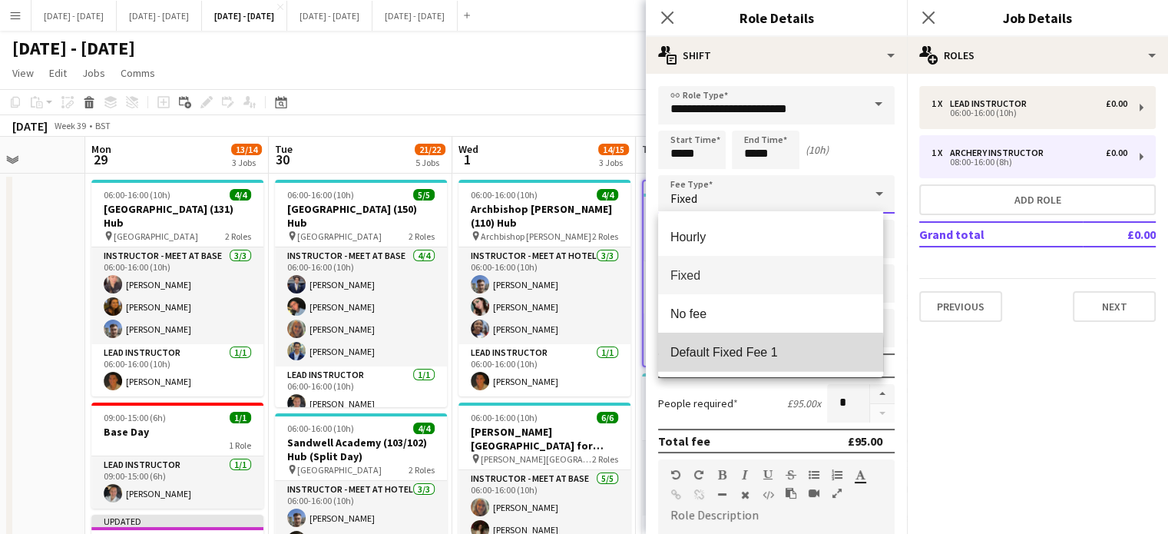
click at [732, 356] on span "Default Fixed Fee 1" at bounding box center [770, 352] width 200 height 15
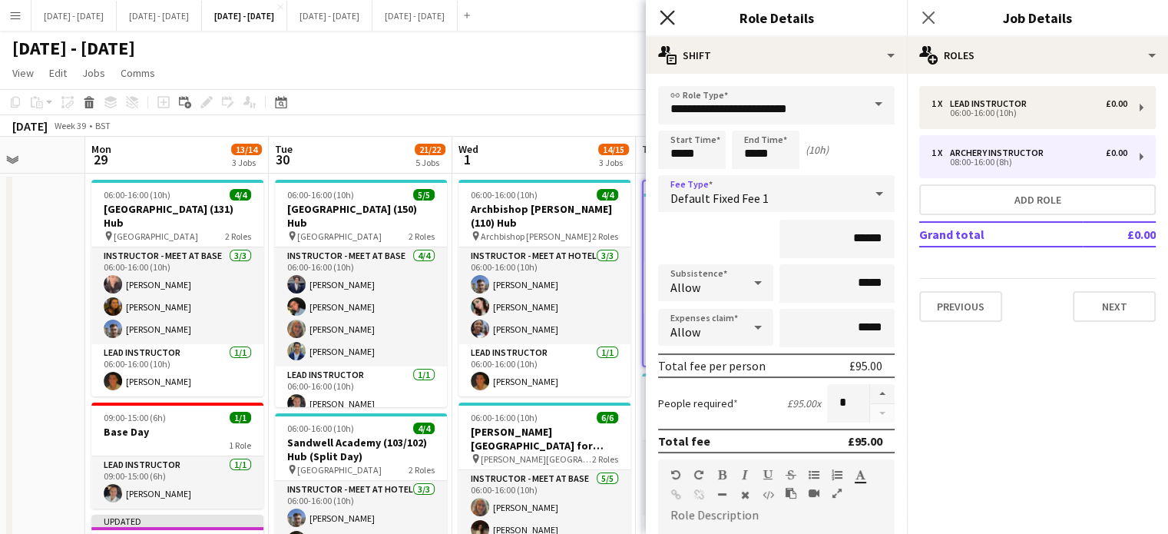
click at [670, 18] on icon "Close pop-in" at bounding box center [666, 17] width 15 height 15
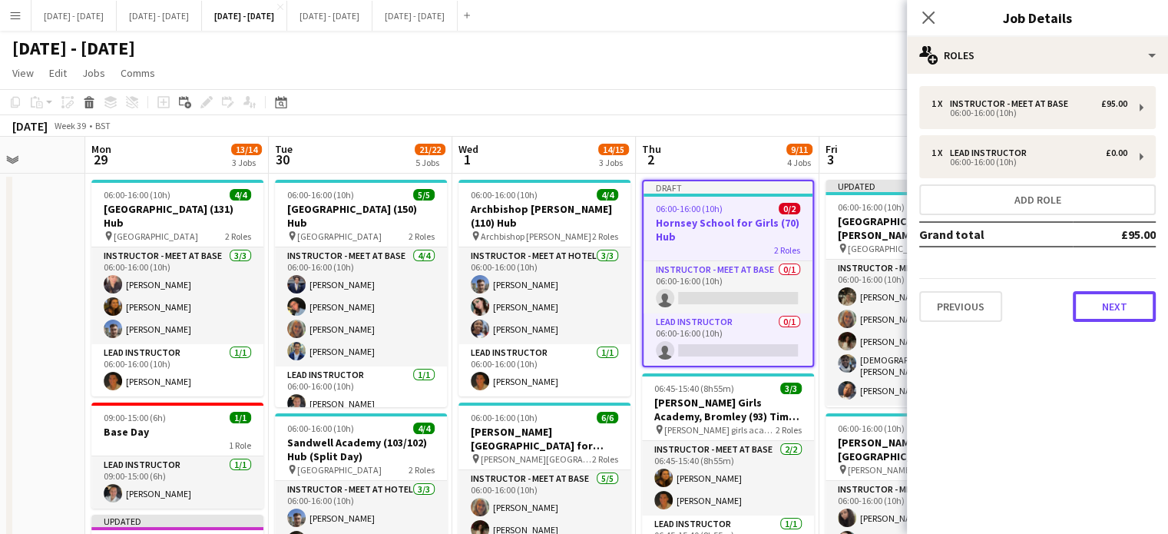
click at [1111, 308] on button "Next" at bounding box center [1113, 306] width 83 height 31
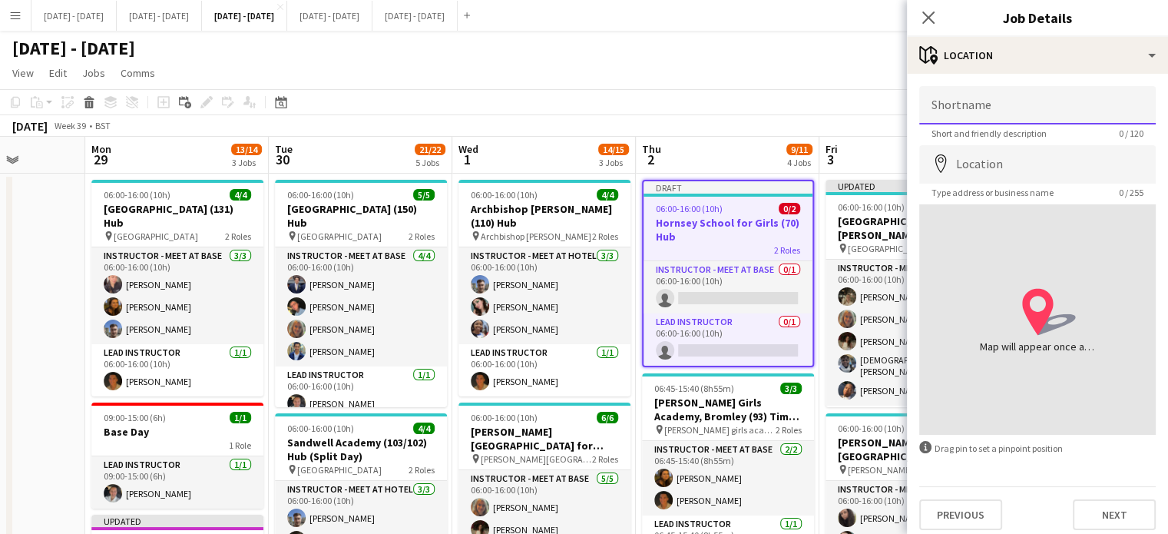
click at [1002, 103] on input "Shortname" at bounding box center [1037, 105] width 236 height 38
type input "**********"
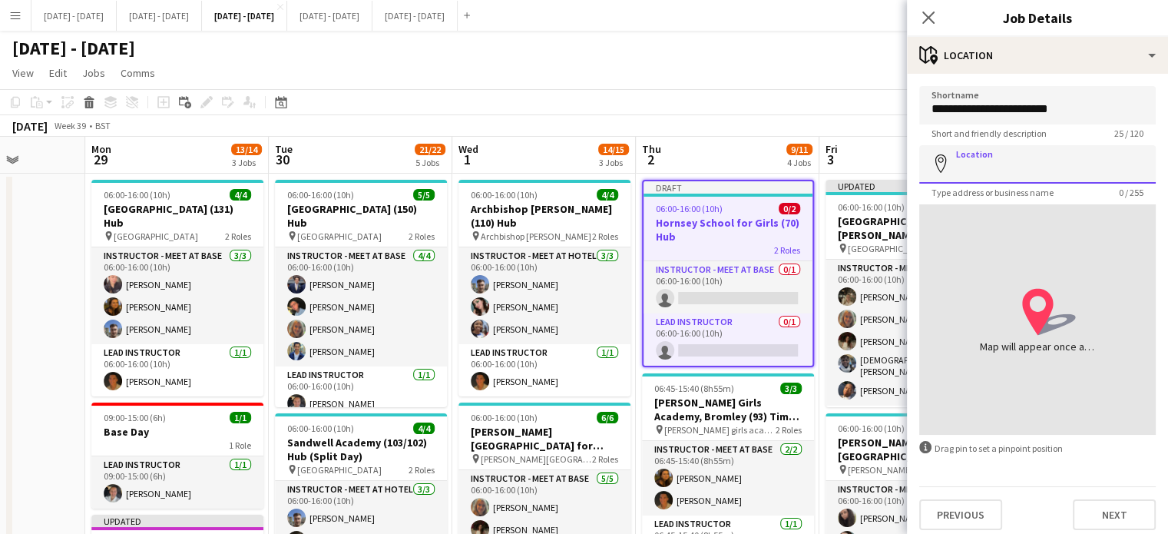
click at [1000, 159] on input "Location" at bounding box center [1037, 164] width 236 height 38
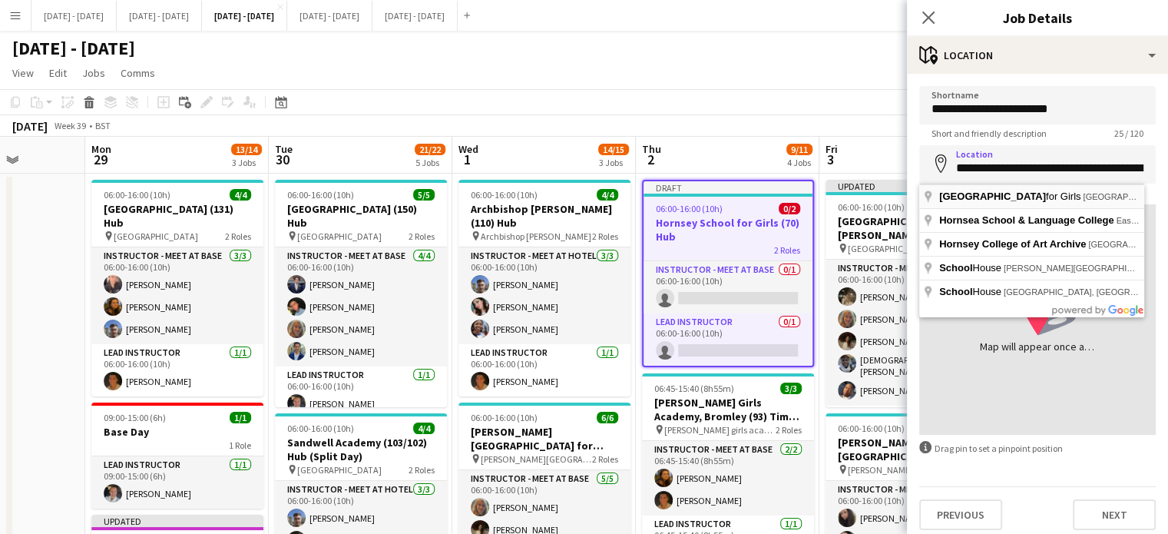
type input "**********"
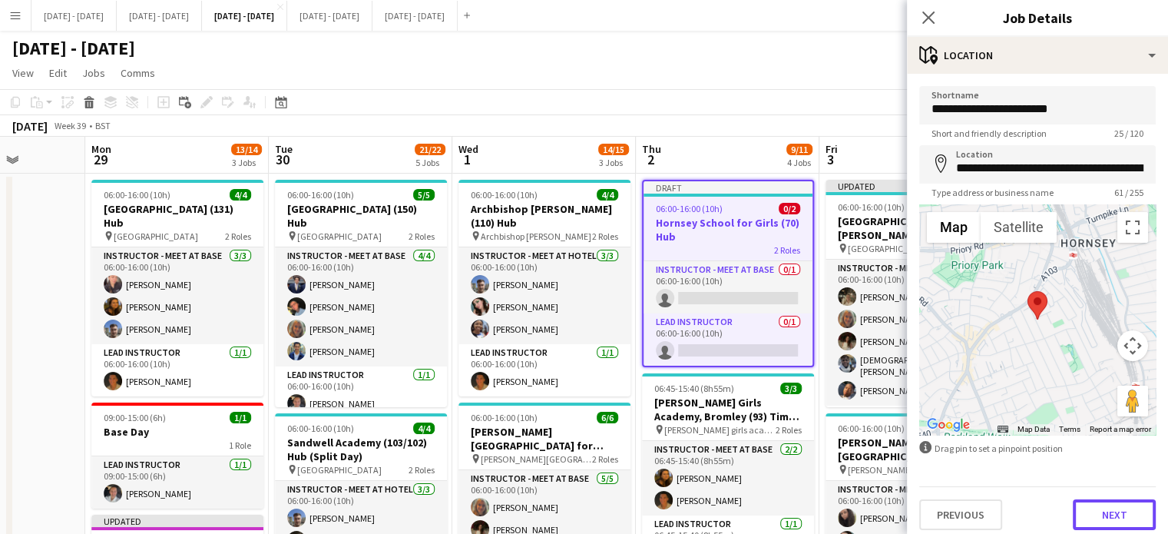
click at [1094, 517] on button "Next" at bounding box center [1113, 514] width 83 height 31
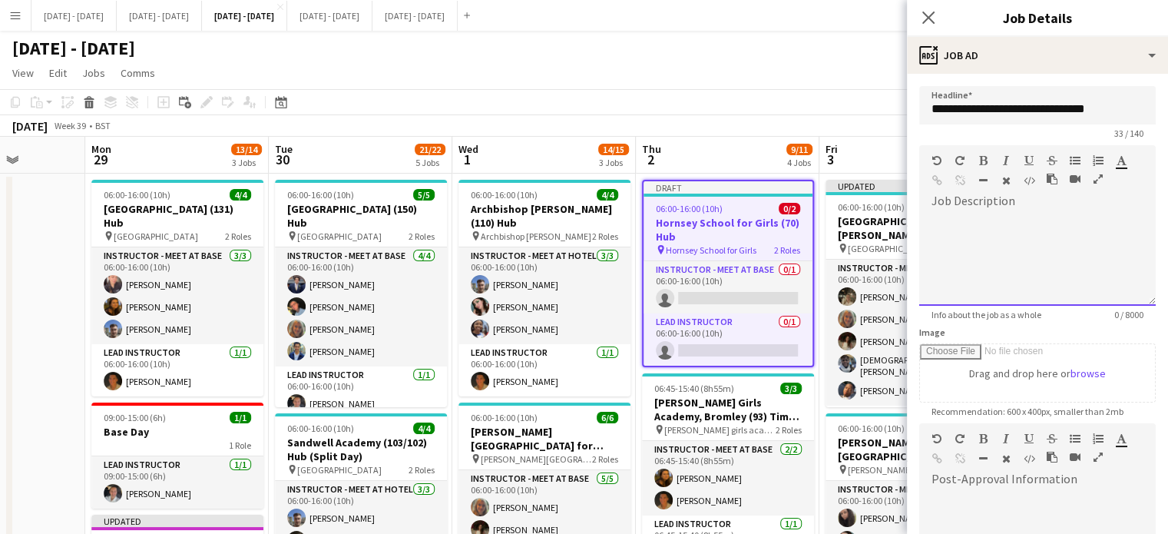
click at [1008, 199] on div "default Heading 1 Heading 2 Heading 3 Heading 4 Heading 5 Heading 6 Heading 7 P…" at bounding box center [1037, 174] width 236 height 58
drag, startPoint x: 942, startPoint y: 221, endPoint x: 920, endPoint y: 222, distance: 21.5
click at [924, 222] on div "****" at bounding box center [1031, 259] width 225 height 92
click at [984, 162] on icon "button" at bounding box center [983, 160] width 8 height 11
drag, startPoint x: 960, startPoint y: 218, endPoint x: 966, endPoint y: 183, distance: 35.8
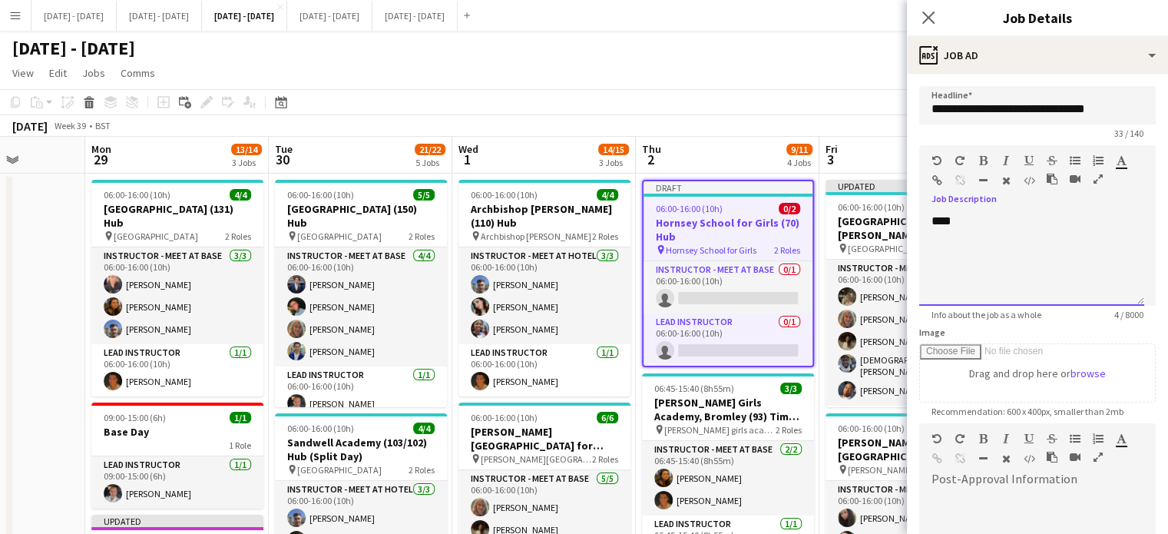
click at [921, 226] on div "****" at bounding box center [1031, 259] width 225 height 92
click at [989, 161] on div at bounding box center [1023, 163] width 92 height 18
click at [983, 159] on icon "button" at bounding box center [983, 160] width 8 height 11
click at [966, 236] on div "****" at bounding box center [1031, 259] width 225 height 92
click at [985, 157] on icon "button" at bounding box center [983, 160] width 8 height 11
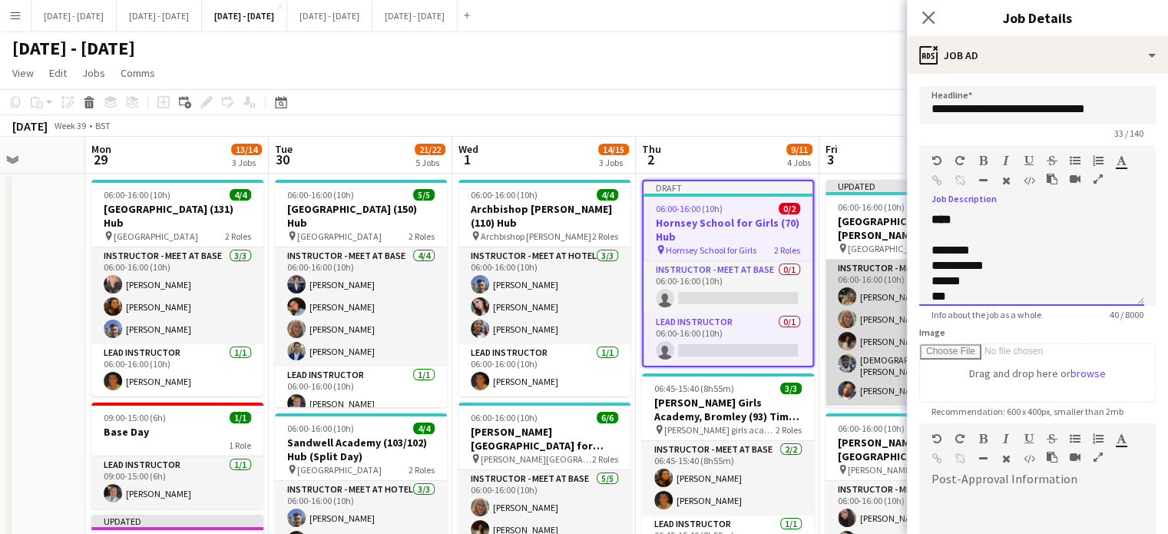
scroll to position [32, 0]
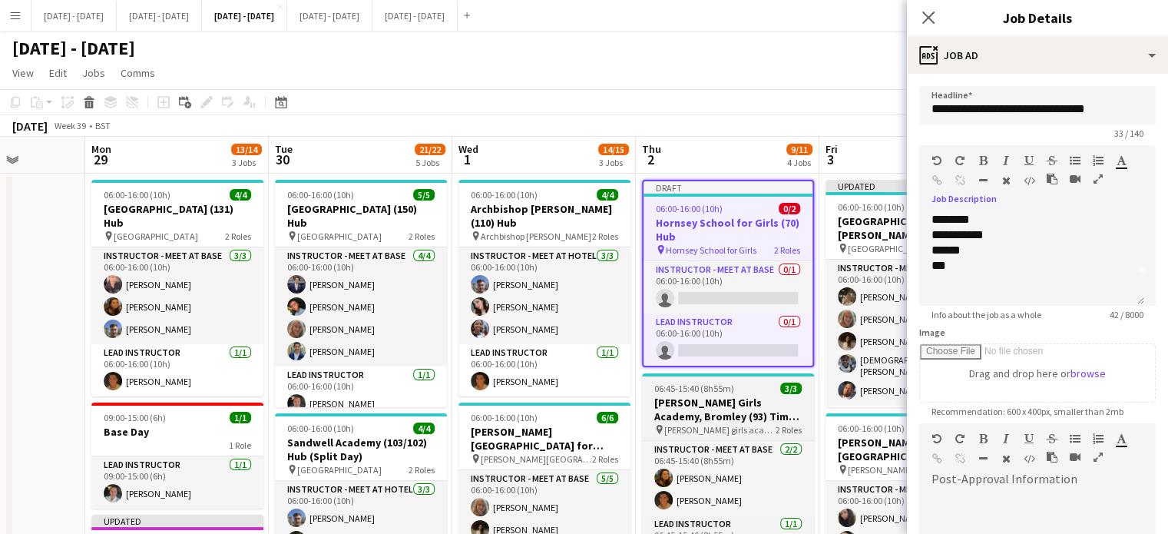
click at [716, 416] on h3 "[PERSON_NAME] Girls Academy, Bromley (93) Time Attack" at bounding box center [728, 409] width 172 height 28
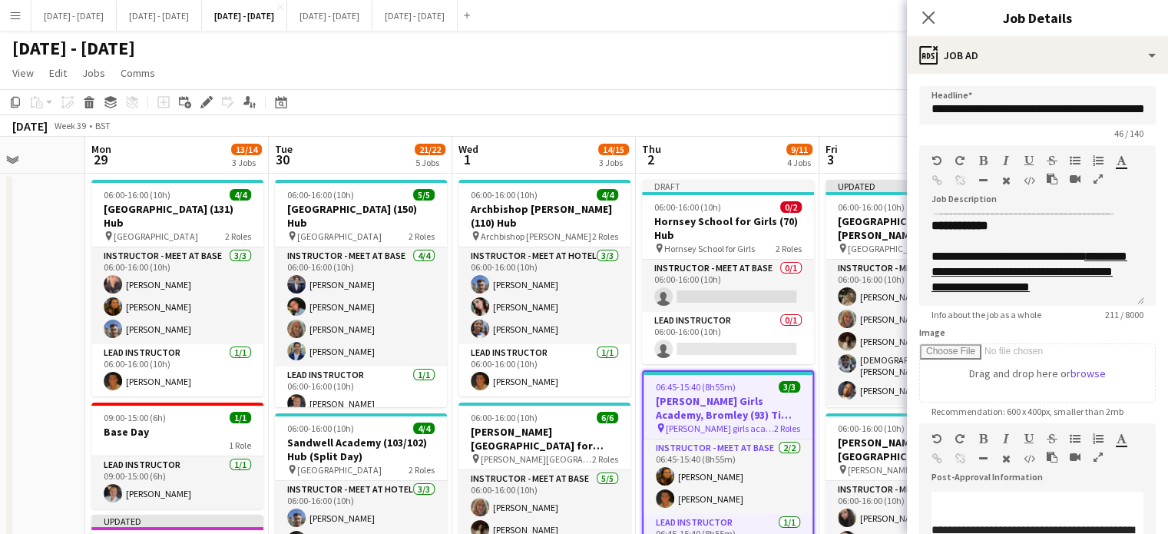
scroll to position [135, 0]
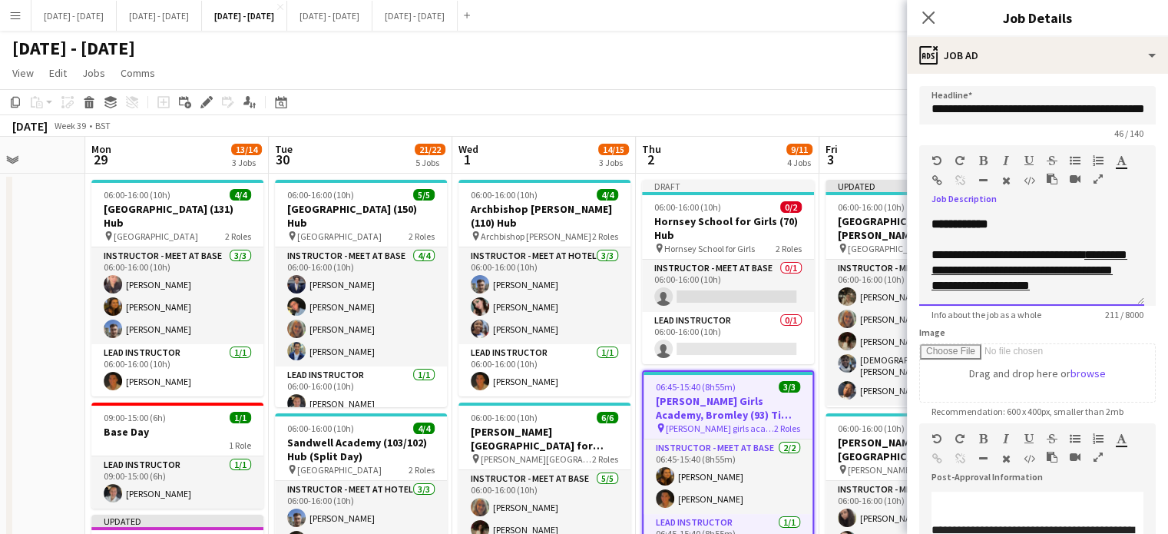
drag, startPoint x: 928, startPoint y: 240, endPoint x: 1099, endPoint y: 290, distance: 178.3
click at [1099, 290] on div "**********" at bounding box center [1031, 259] width 225 height 92
copy div "**********"
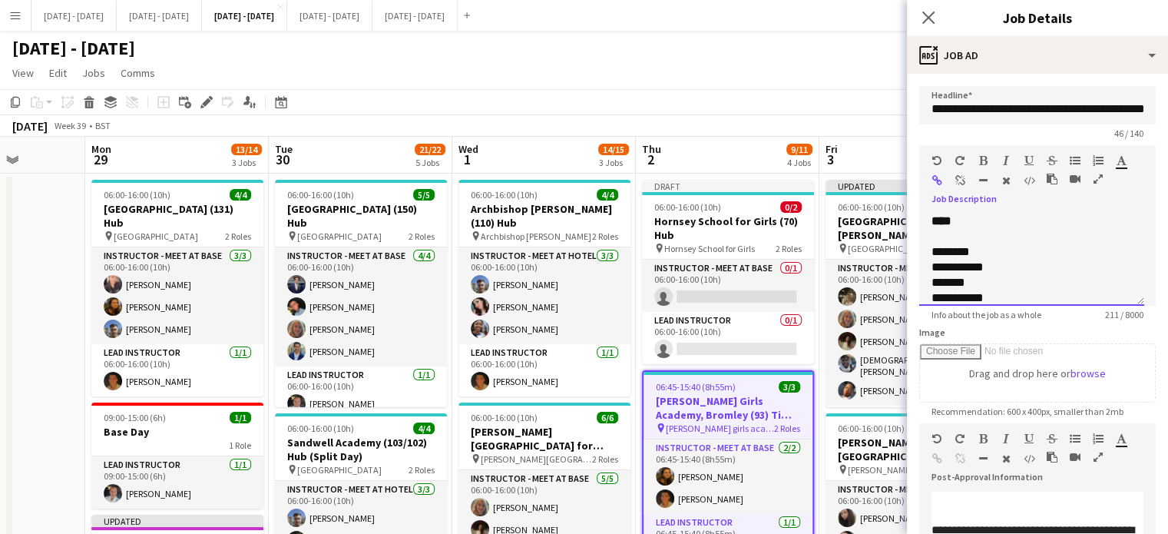
scroll to position [0, 0]
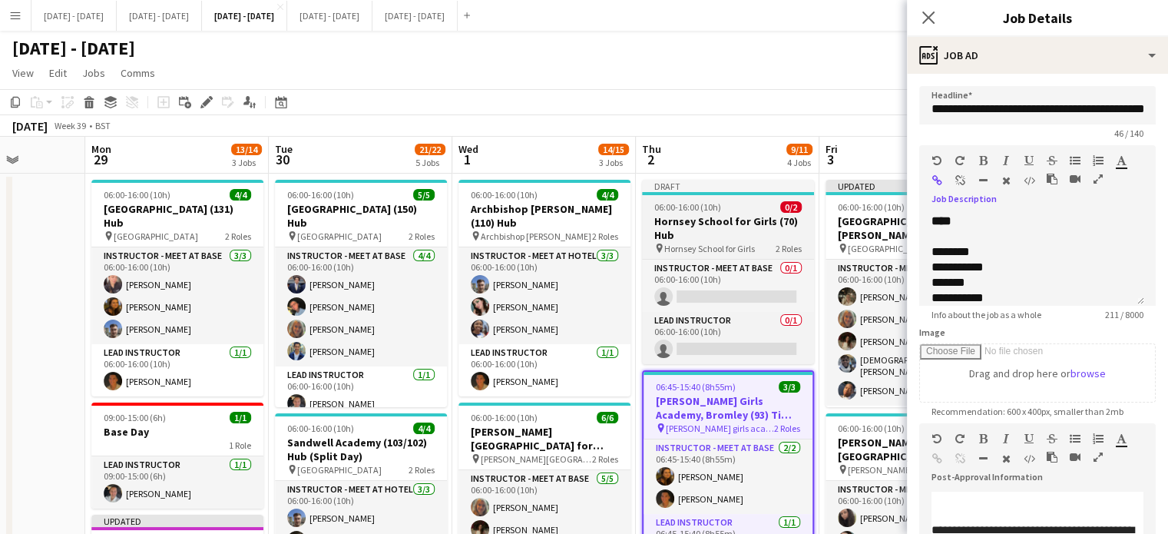
click at [725, 233] on h3 "Hornsey School for Girls (70) Hub" at bounding box center [728, 228] width 172 height 28
type input "**********"
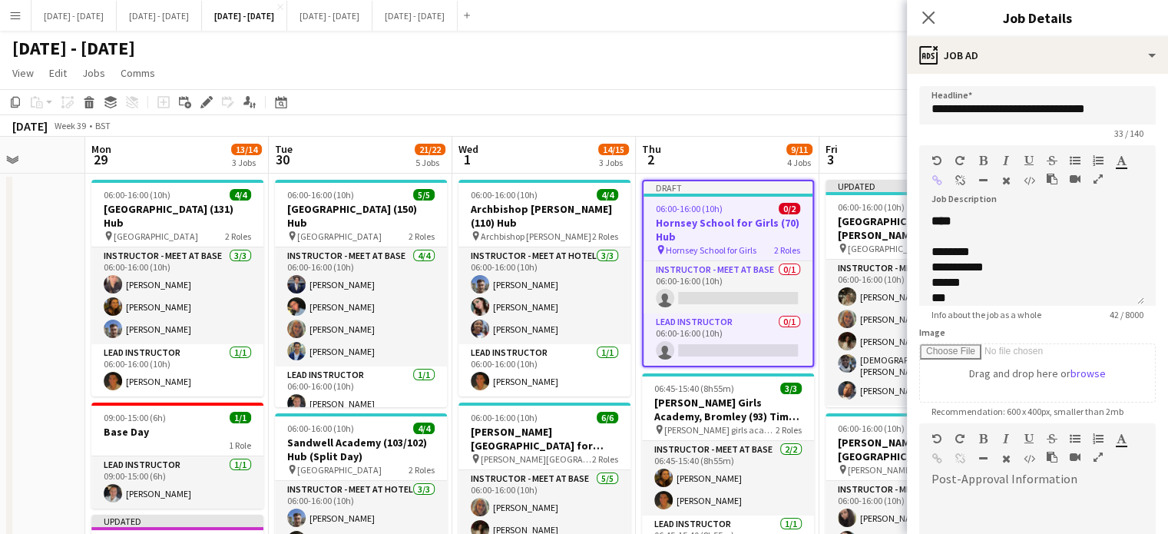
scroll to position [43, 0]
click at [967, 283] on div at bounding box center [1031, 285] width 200 height 15
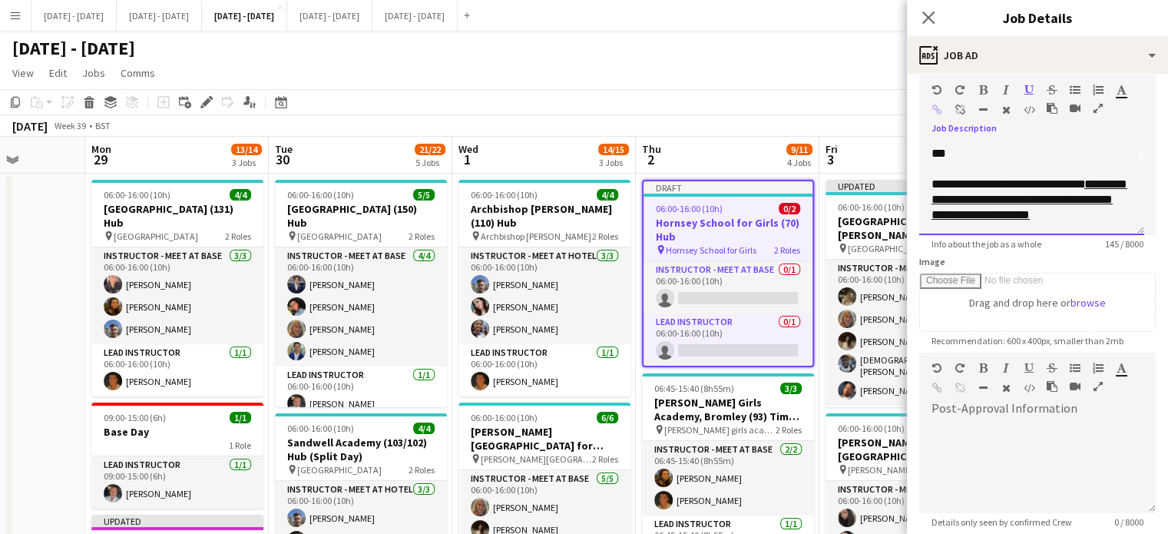
scroll to position [154, 0]
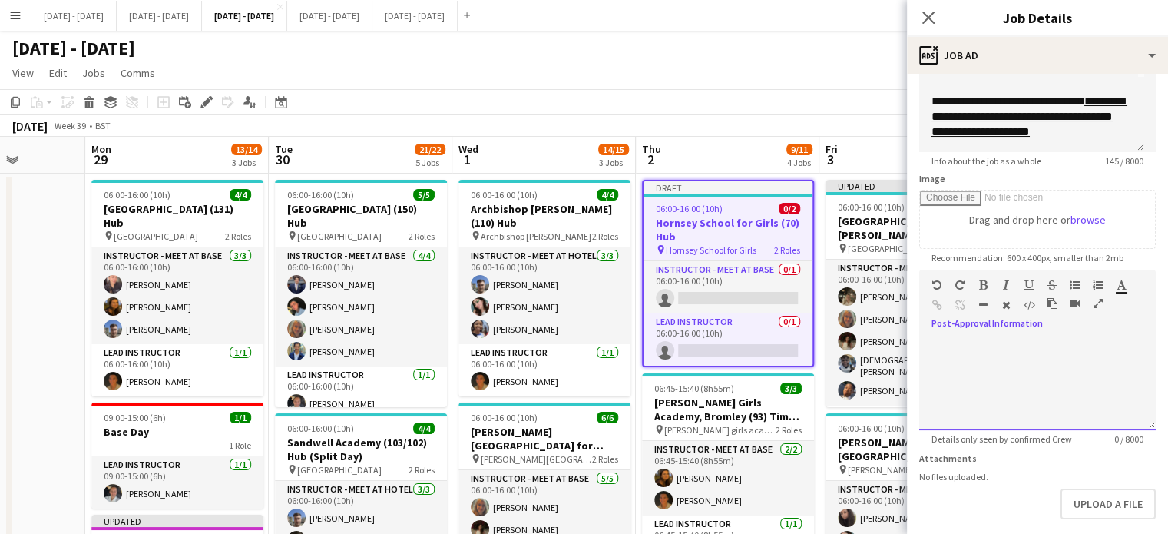
click at [1011, 343] on div at bounding box center [1037, 384] width 236 height 92
paste div
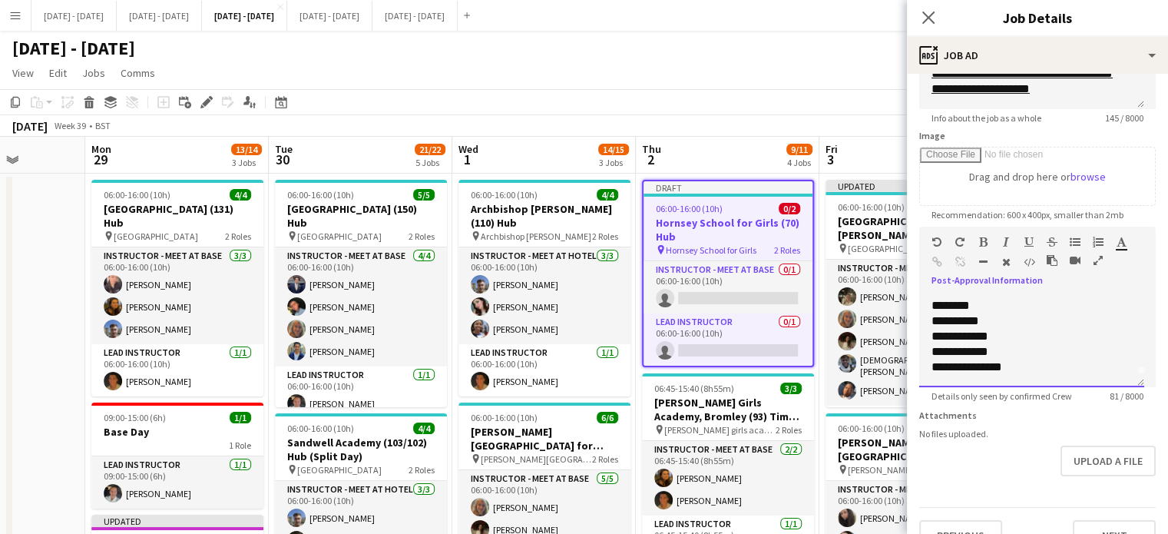
scroll to position [223, 0]
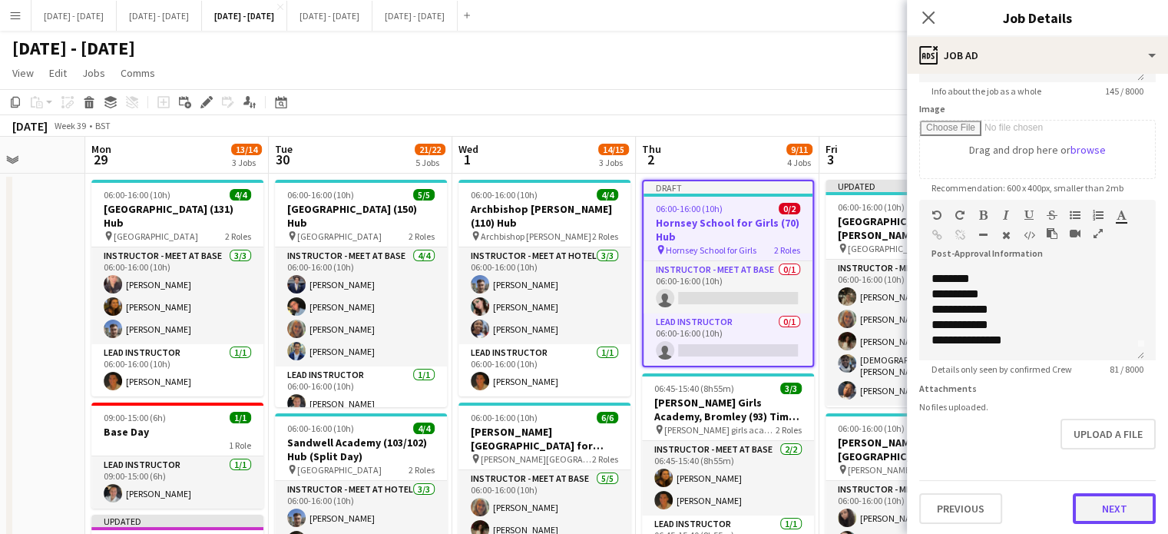
click at [1109, 504] on button "Next" at bounding box center [1113, 508] width 83 height 31
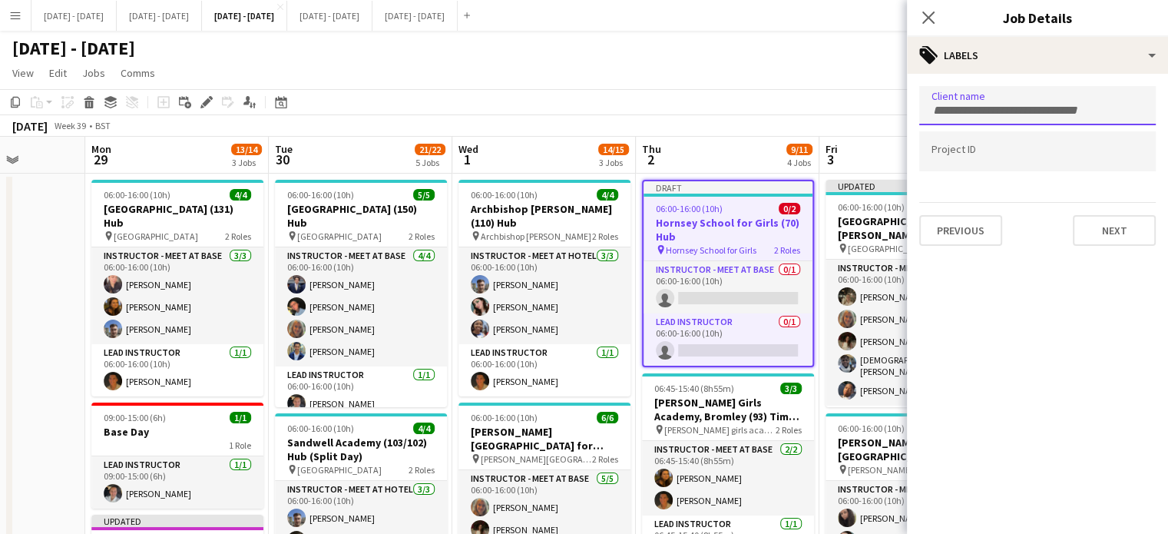
click at [991, 104] on input "Type to search client labels..." at bounding box center [1037, 111] width 212 height 14
type input "**********"
click at [1119, 232] on button "Next" at bounding box center [1113, 230] width 83 height 31
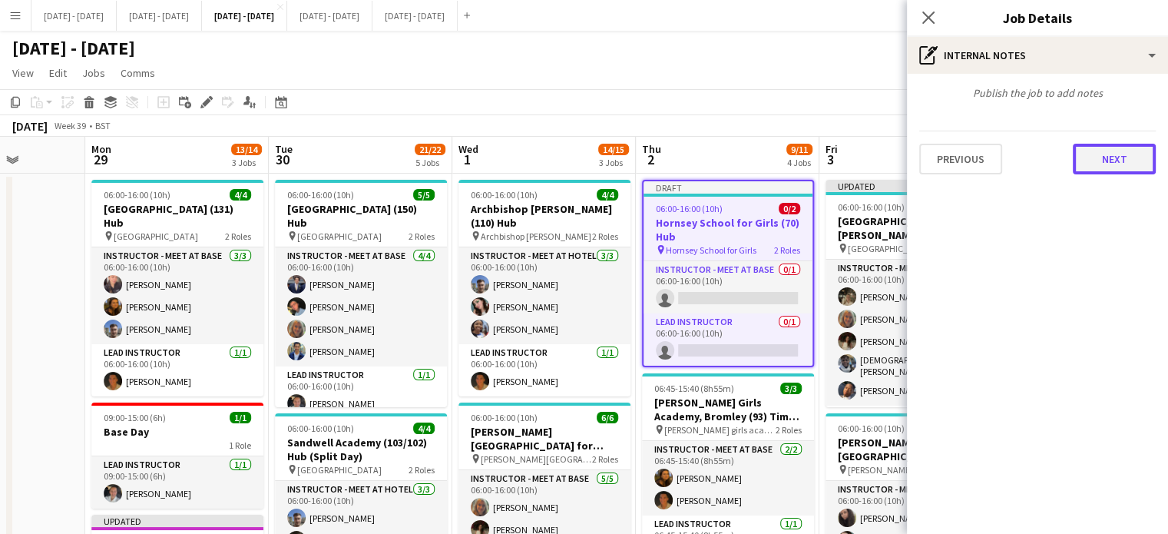
click at [1100, 162] on button "Next" at bounding box center [1113, 159] width 83 height 31
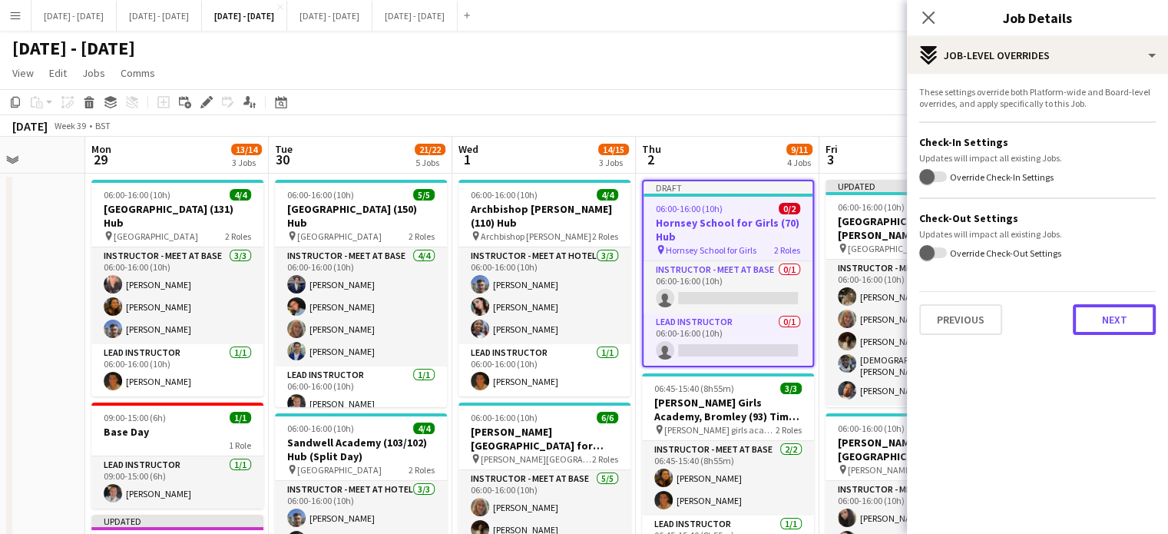
click at [1111, 323] on button "Next" at bounding box center [1113, 319] width 83 height 31
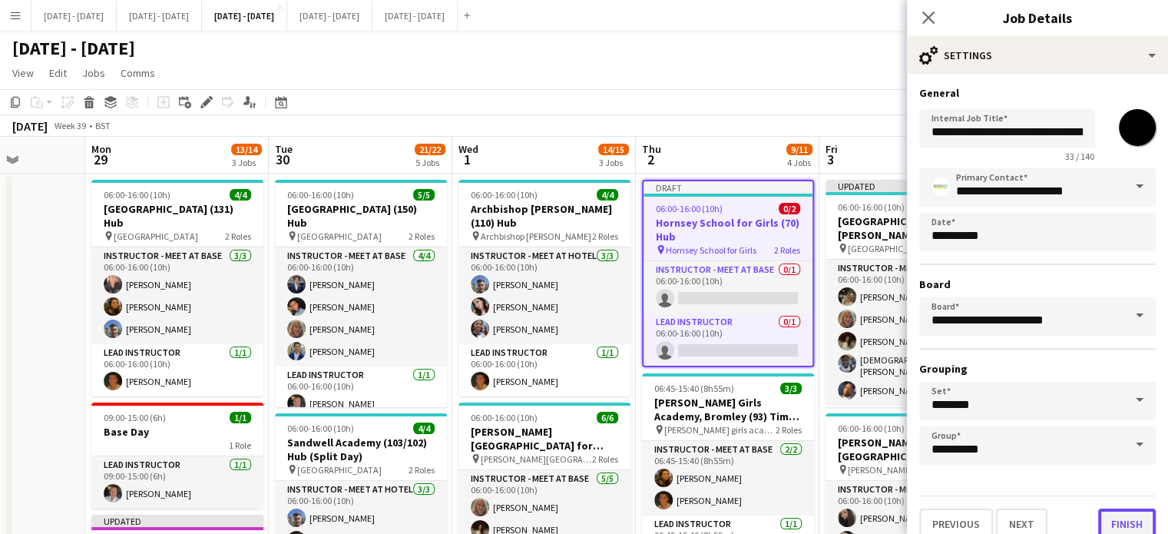
click at [1123, 517] on button "Finish" at bounding box center [1127, 523] width 58 height 31
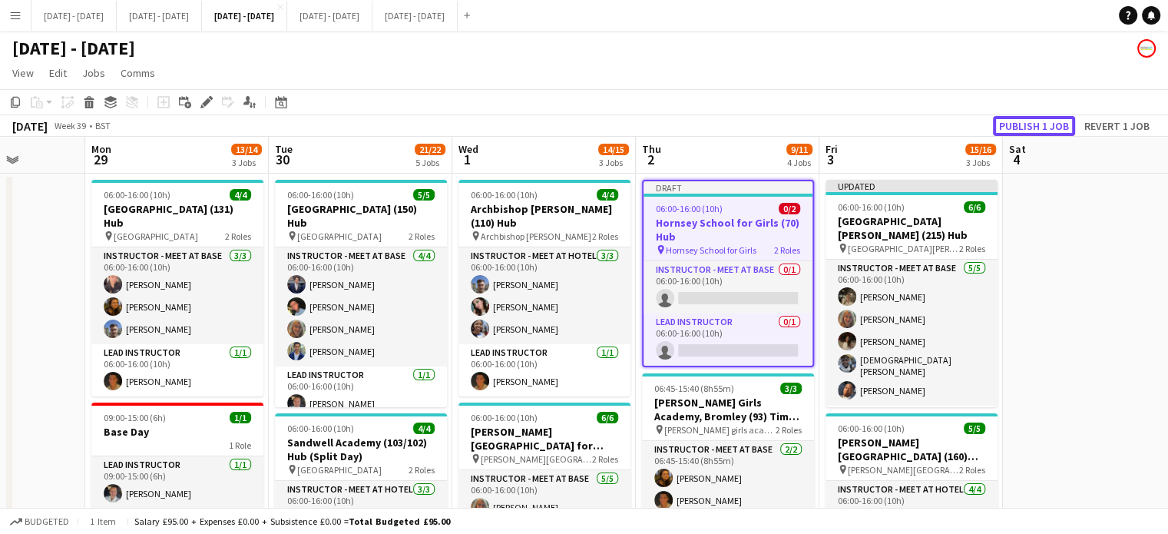
click at [1014, 129] on button "Publish 1 job" at bounding box center [1034, 126] width 82 height 20
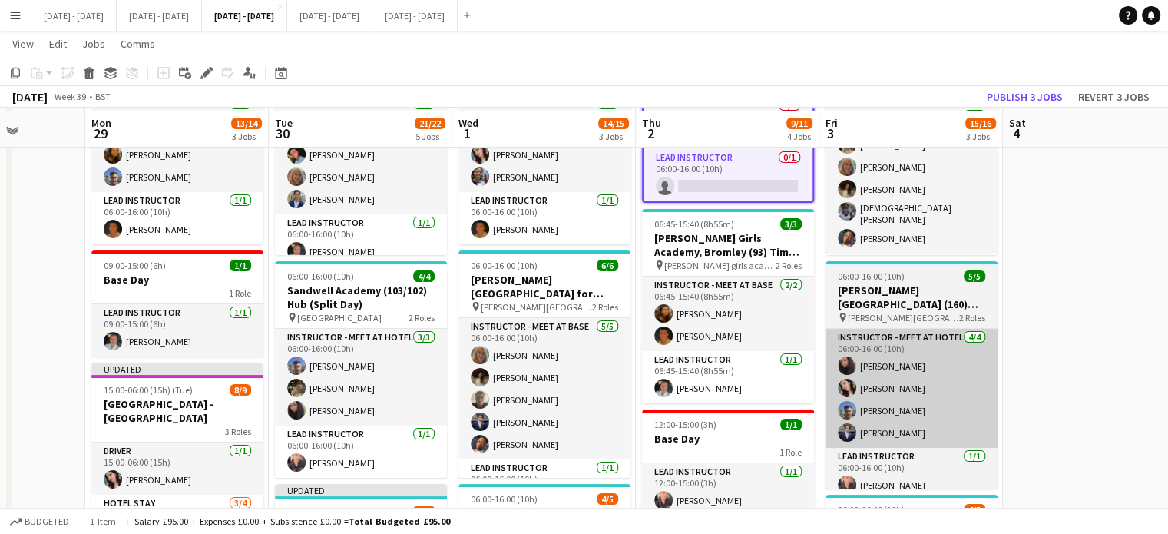
scroll to position [154, 0]
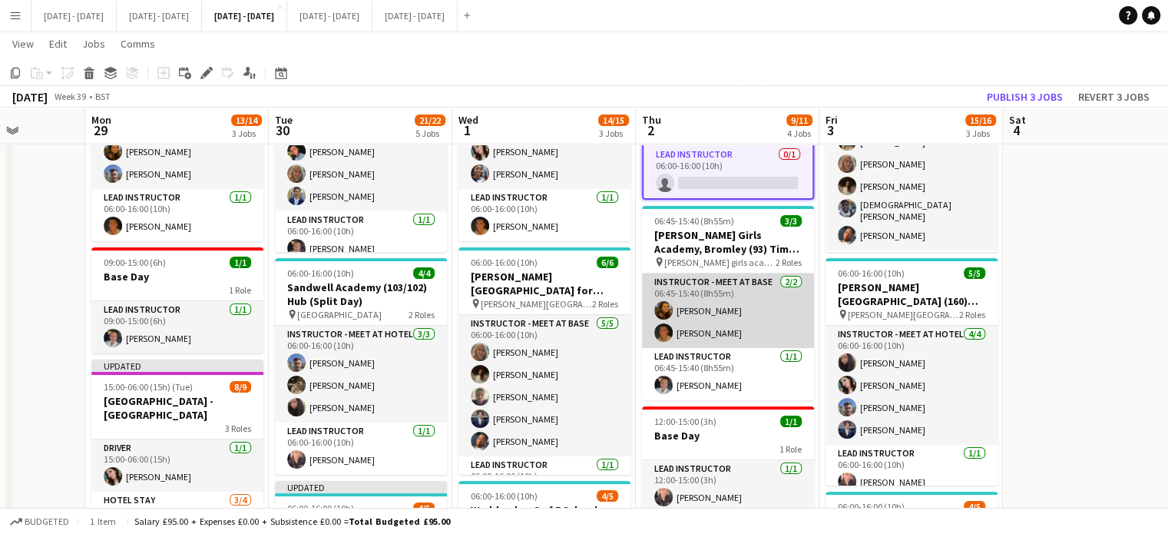
click at [710, 325] on app-card-role "Instructor - Meet at Base 2/2 06:45-15:40 (8h55m) Olivia Best Matthew Penollar" at bounding box center [728, 310] width 172 height 74
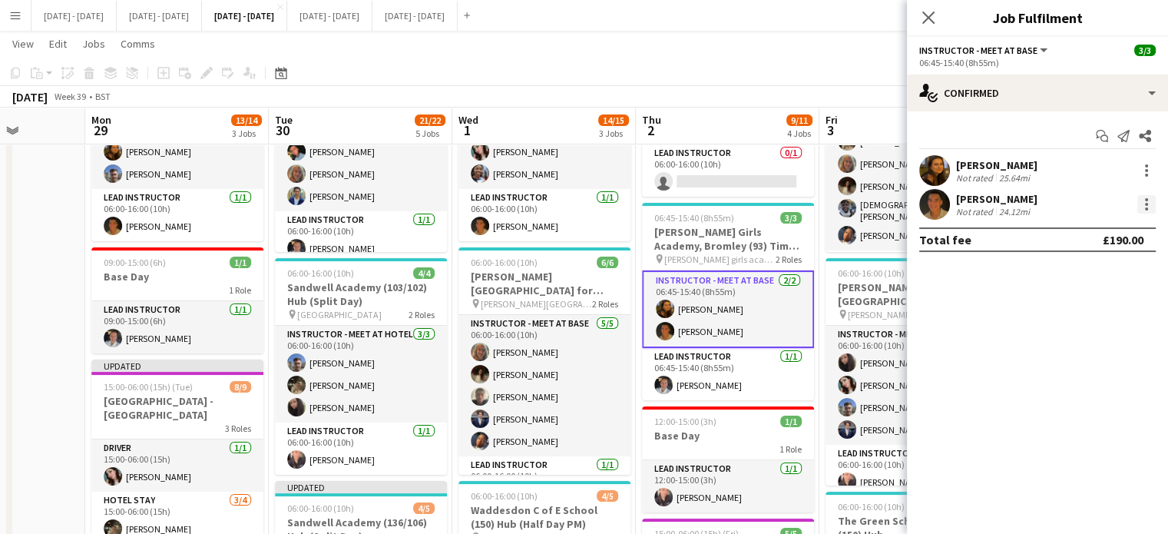
click at [1148, 204] on div at bounding box center [1146, 204] width 18 height 18
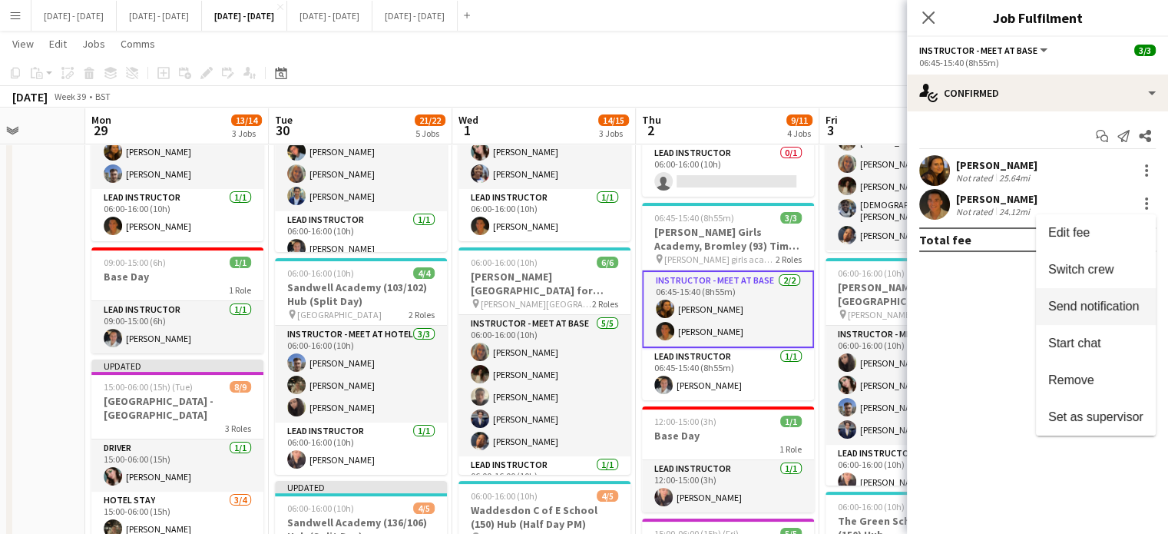
click at [1091, 275] on span "Switch crew" at bounding box center [1080, 269] width 65 height 13
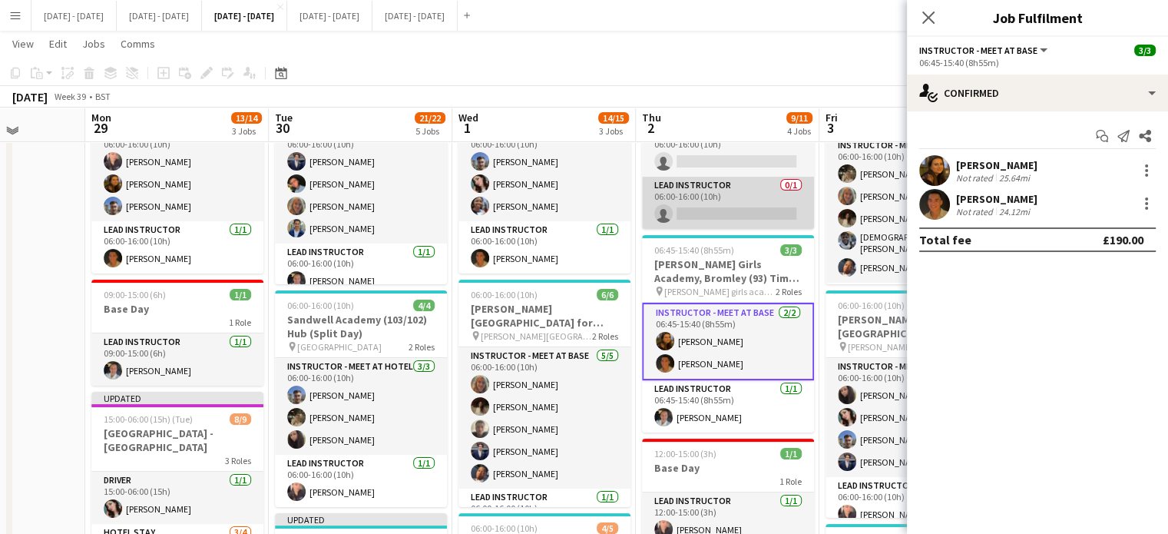
click at [743, 205] on app-card-role "Lead Instructor 0/1 06:00-16:00 (10h) single-neutral-actions" at bounding box center [728, 203] width 172 height 52
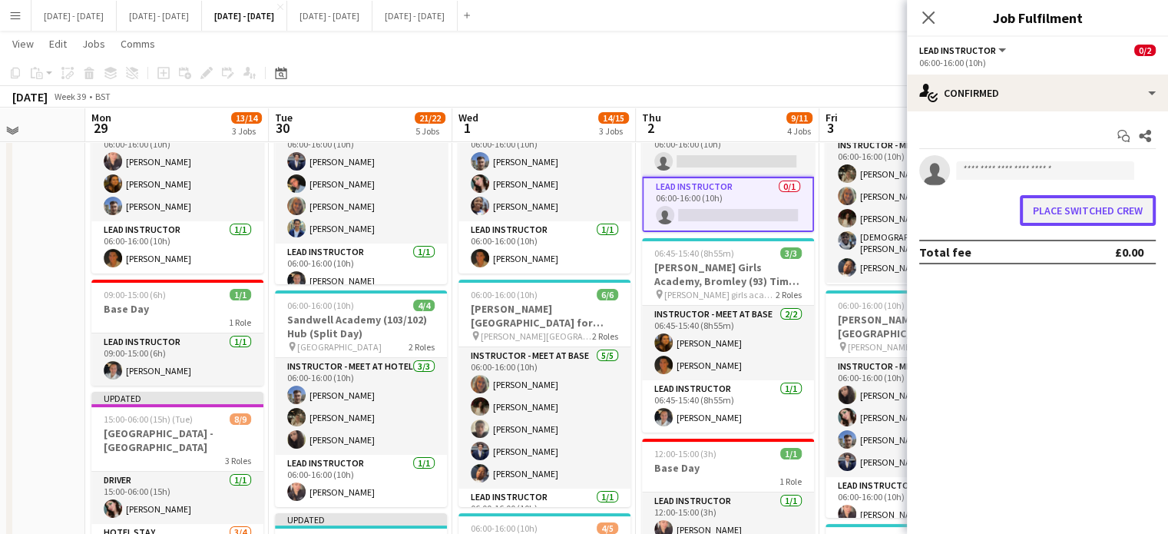
click at [1062, 207] on button "Place switched crew" at bounding box center [1087, 210] width 136 height 31
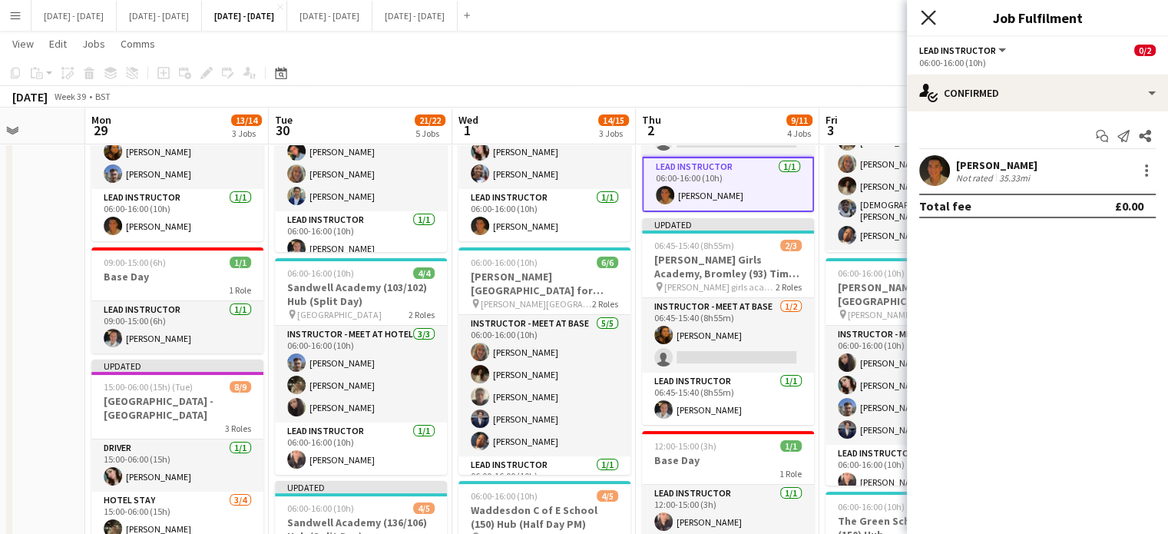
click at [929, 15] on icon "Close pop-in" at bounding box center [927, 17] width 15 height 15
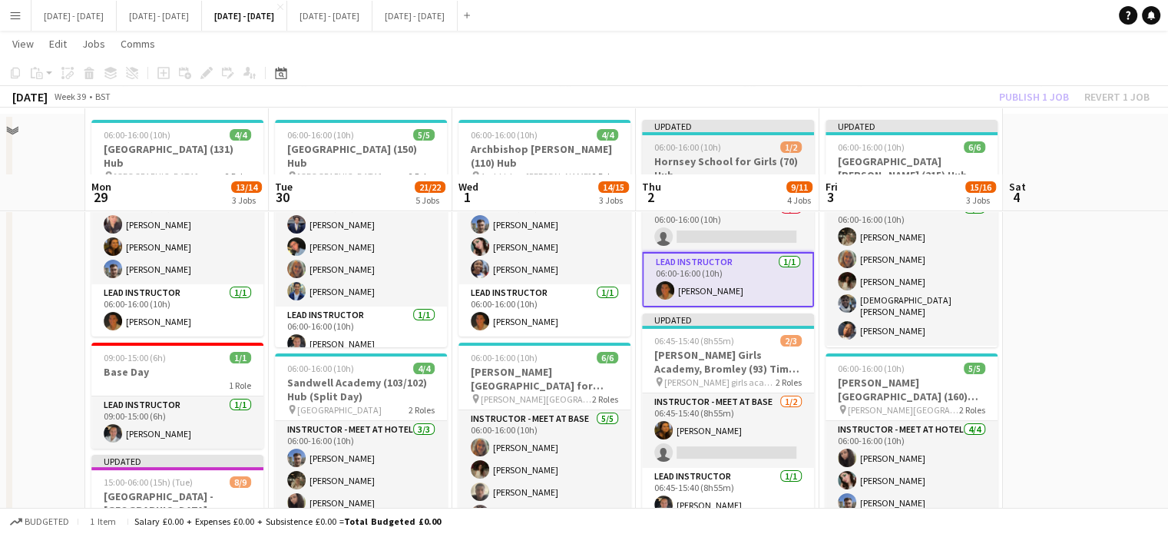
scroll to position [0, 0]
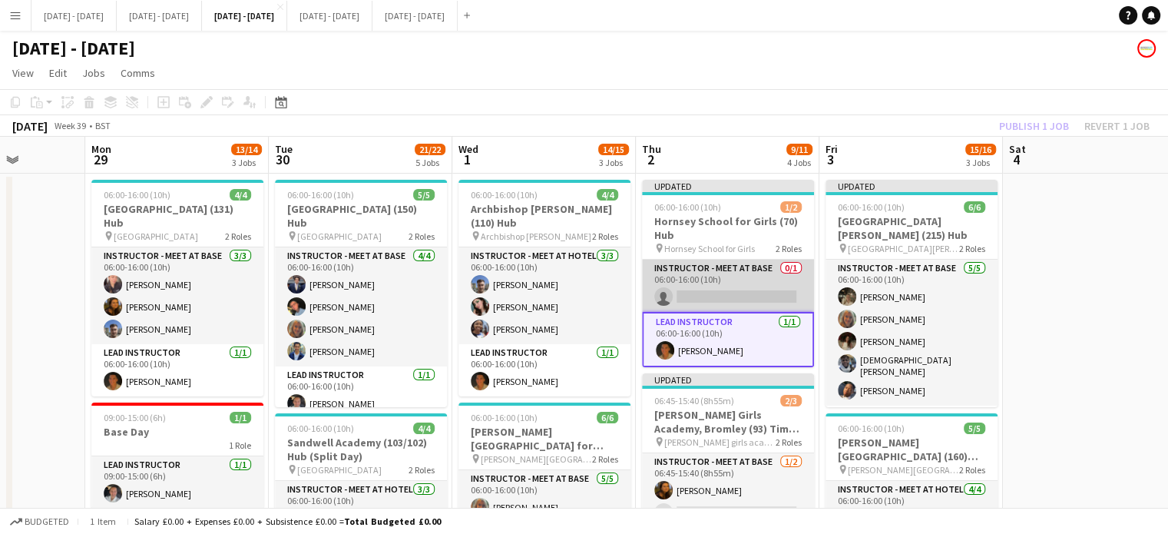
click at [726, 289] on app-card-role "Instructor - Meet at Base 0/1 06:00-16:00 (10h) single-neutral-actions" at bounding box center [728, 285] width 172 height 52
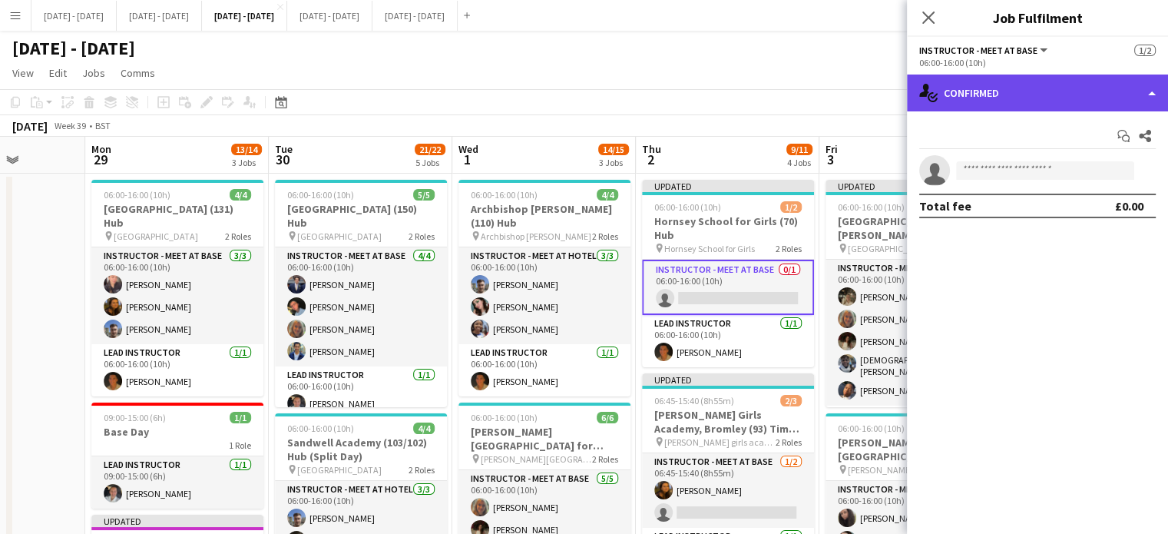
click at [1036, 91] on div "single-neutral-actions-check-2 Confirmed" at bounding box center [1037, 92] width 261 height 37
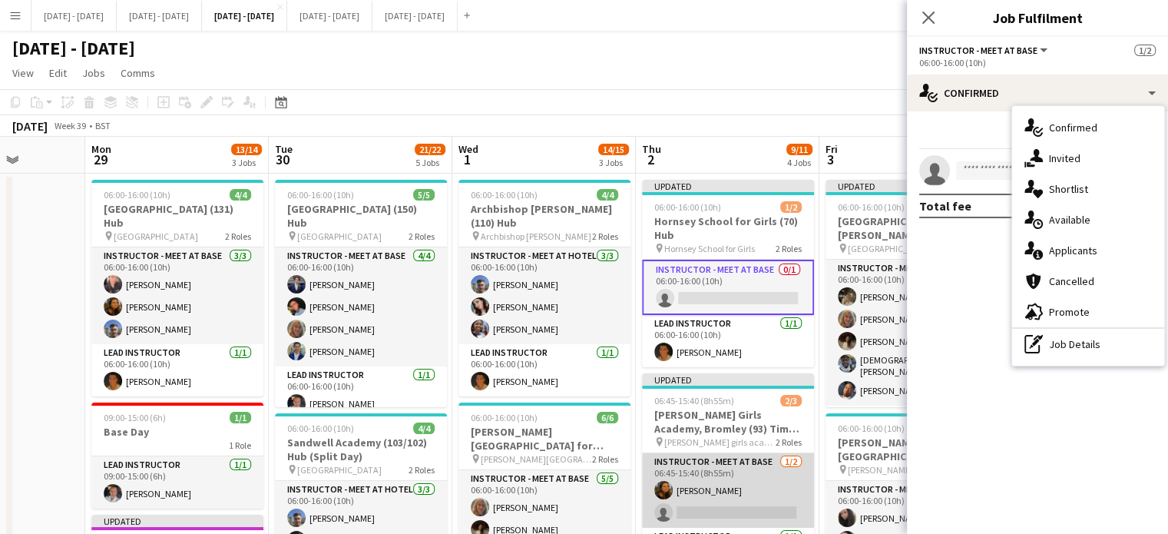
click at [761, 481] on app-card-role "Instructor - Meet at Base 1/2 06:45-15:40 (8h55m) Olivia Best single-neutral-ac…" at bounding box center [728, 490] width 172 height 74
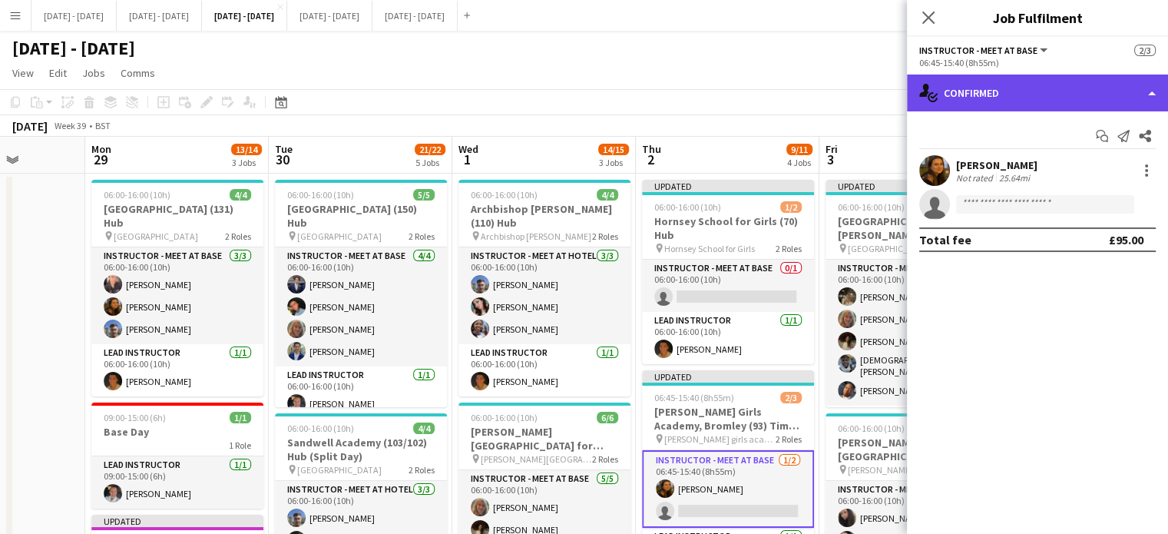
click at [1087, 94] on div "single-neutral-actions-check-2 Confirmed" at bounding box center [1037, 92] width 261 height 37
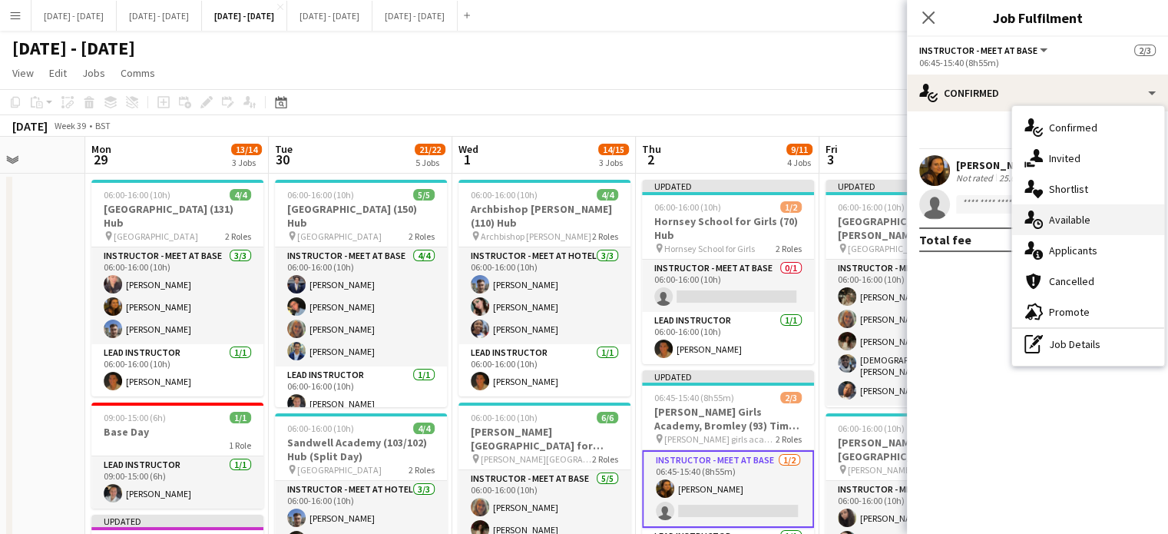
click at [1092, 224] on div "single-neutral-actions-upload Available" at bounding box center [1088, 219] width 152 height 31
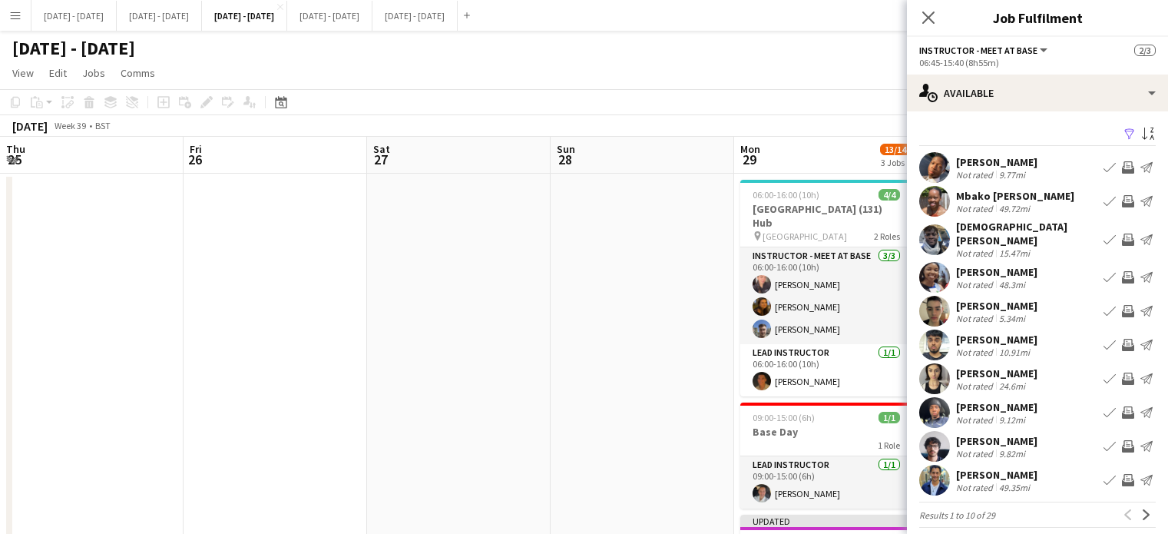
click at [1141, 509] on app-icon "Next" at bounding box center [1146, 514] width 11 height 11
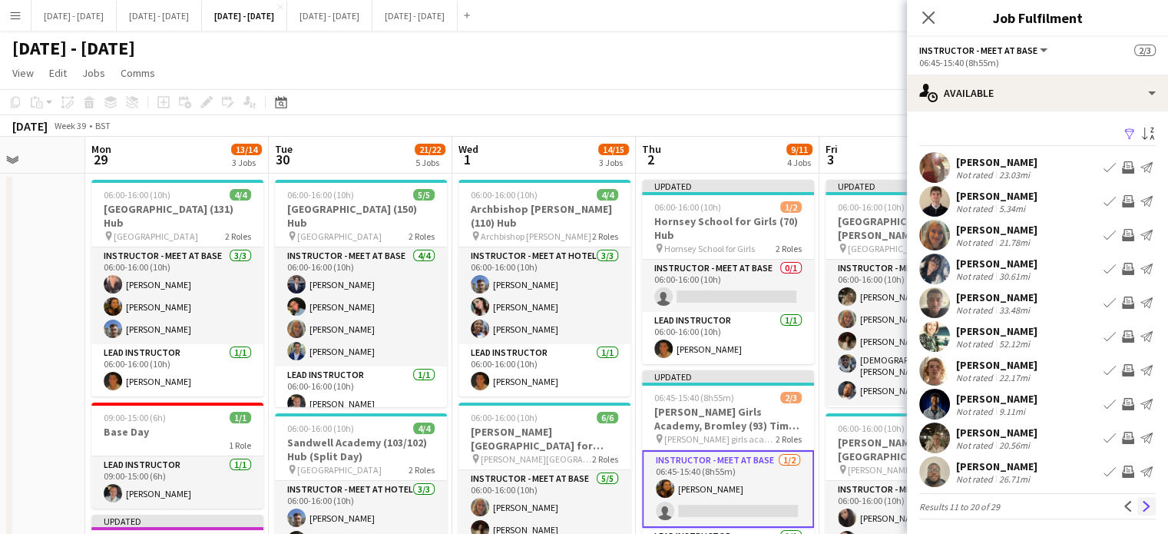
click at [1141, 501] on app-icon "Next" at bounding box center [1146, 506] width 11 height 11
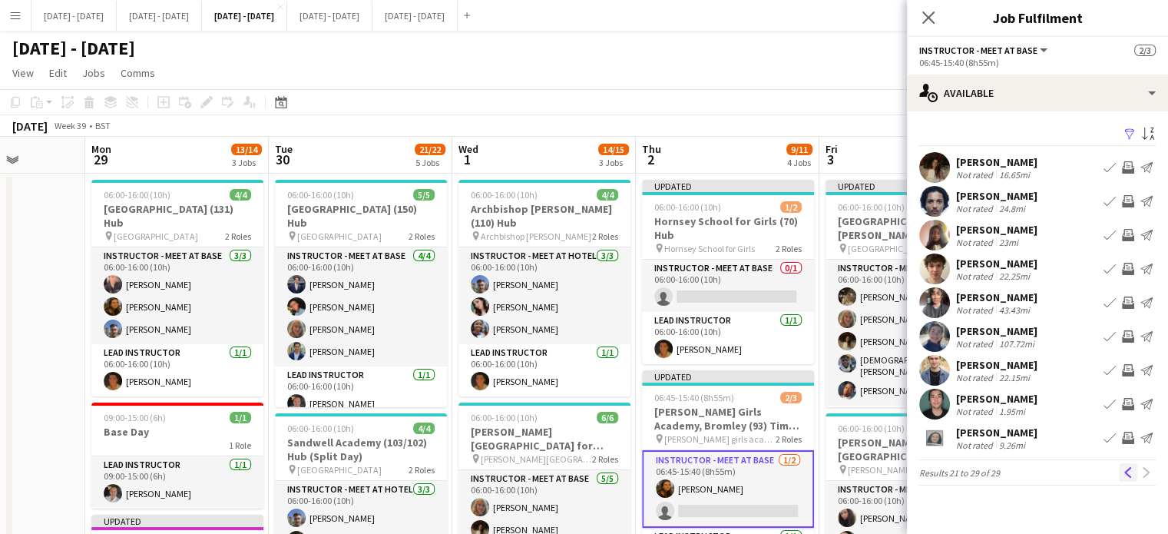
click at [1127, 477] on app-icon "Previous" at bounding box center [1127, 472] width 11 height 11
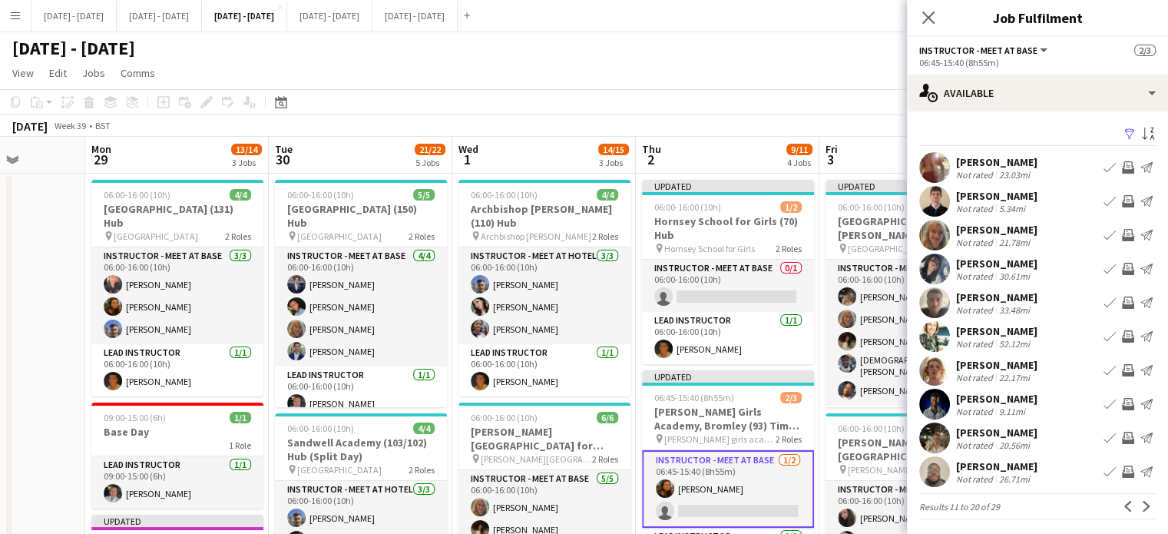
click at [1137, 477] on button "Send notification" at bounding box center [1146, 471] width 18 height 18
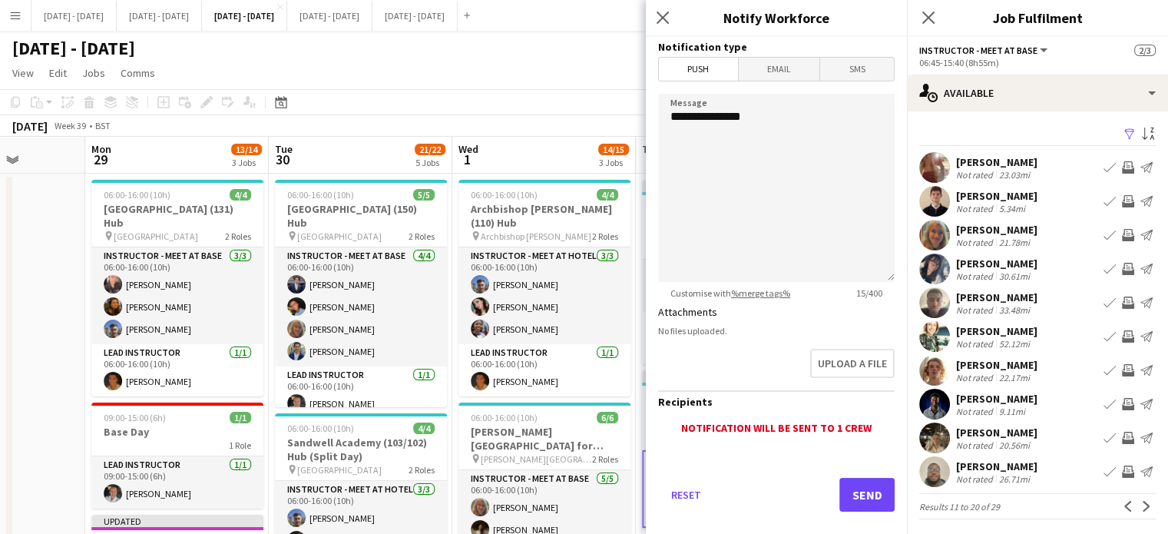
click at [1122, 507] on app-icon "Previous" at bounding box center [1127, 506] width 11 height 11
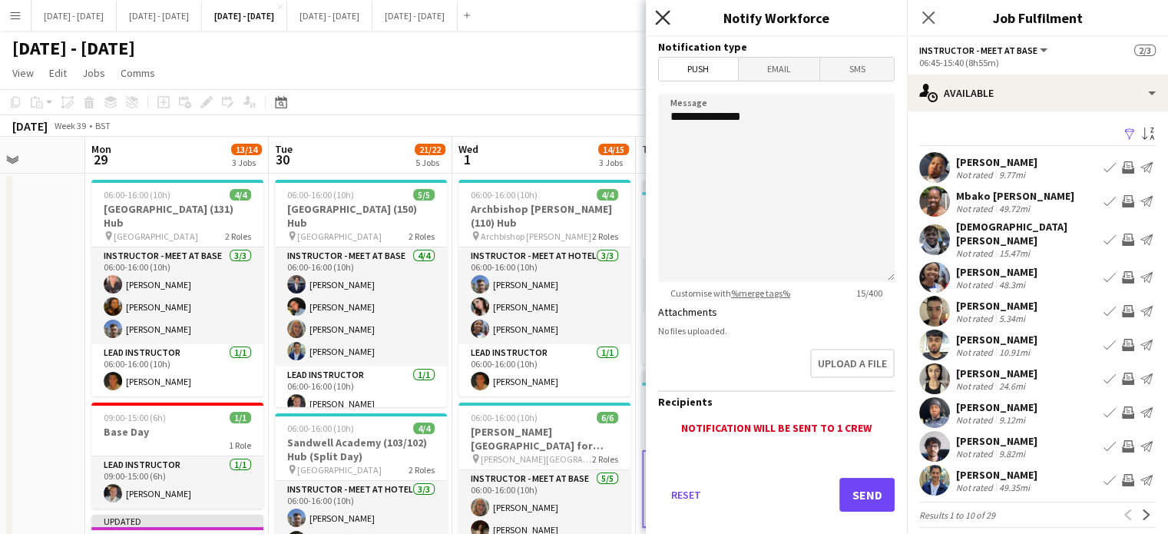
click at [663, 15] on icon "Close pop-in" at bounding box center [662, 17] width 15 height 15
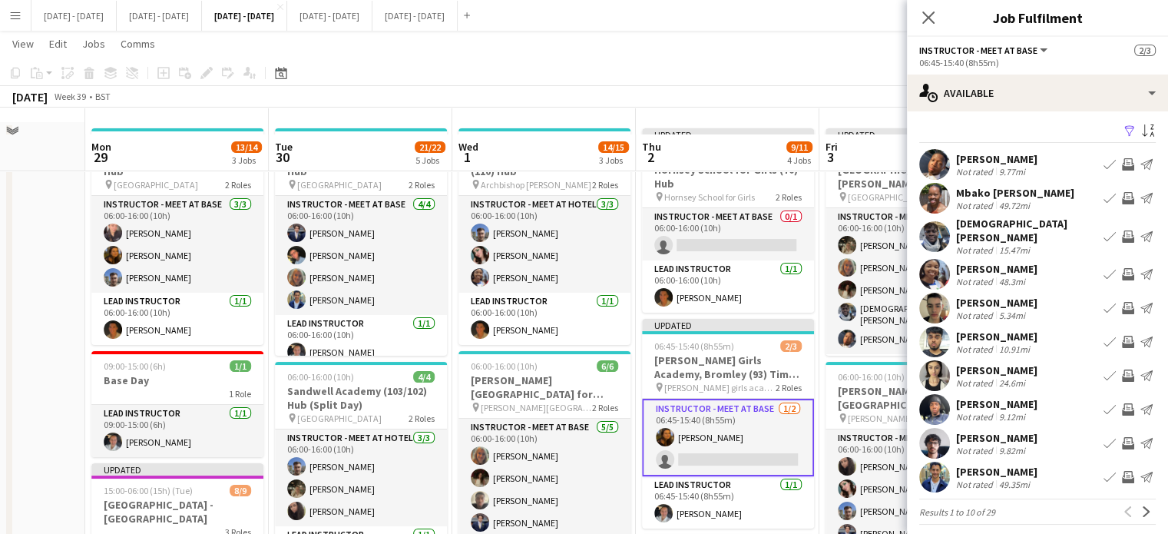
scroll to position [77, 0]
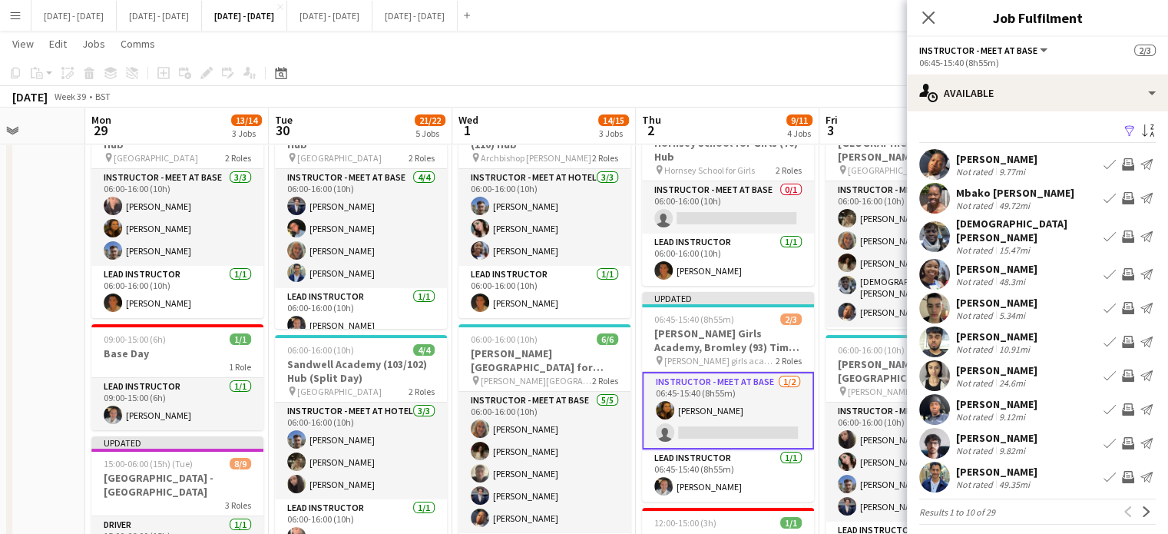
click at [1103, 471] on app-icon "Book crew" at bounding box center [1109, 477] width 12 height 12
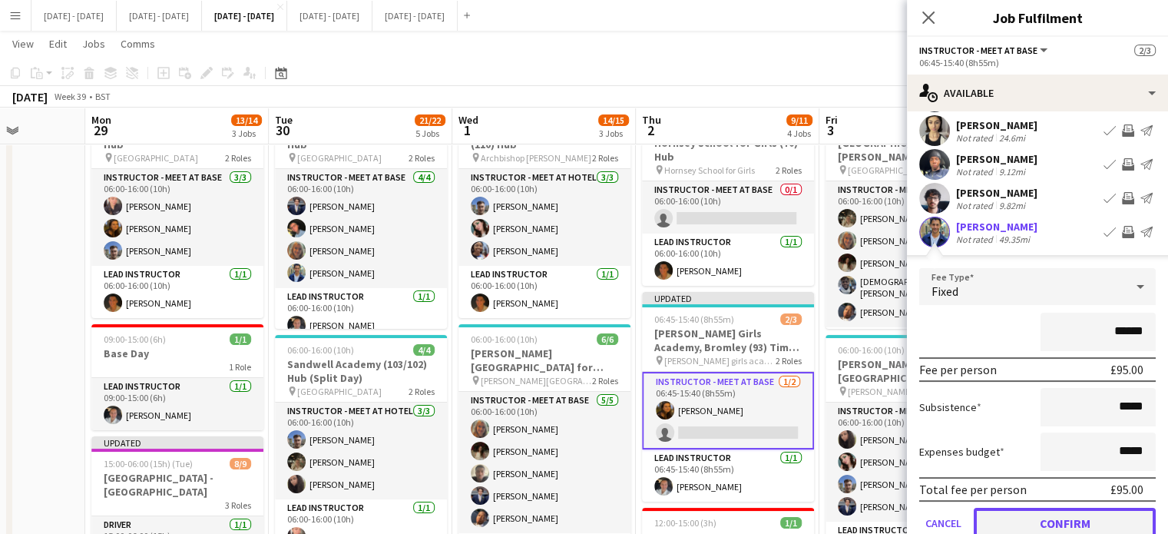
click at [1080, 507] on button "Confirm" at bounding box center [1064, 522] width 182 height 31
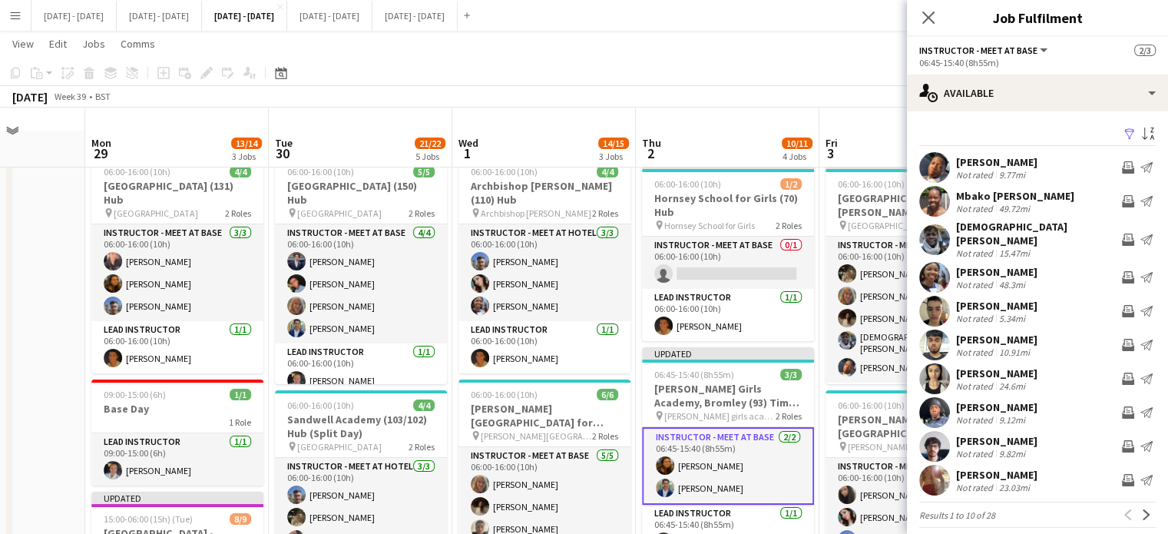
scroll to position [0, 0]
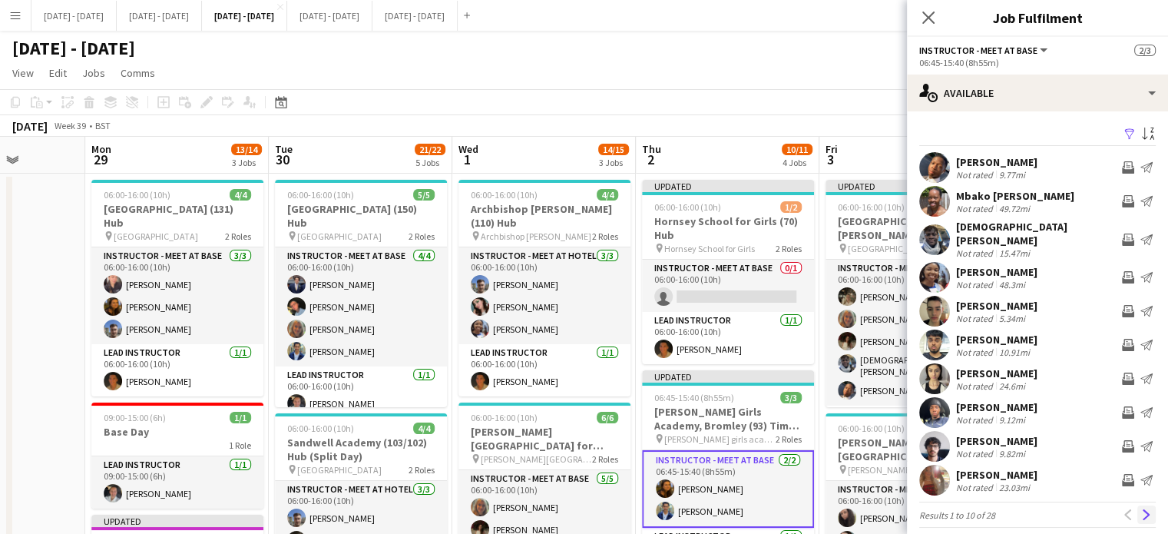
click at [1141, 511] on app-icon "Next" at bounding box center [1146, 514] width 11 height 11
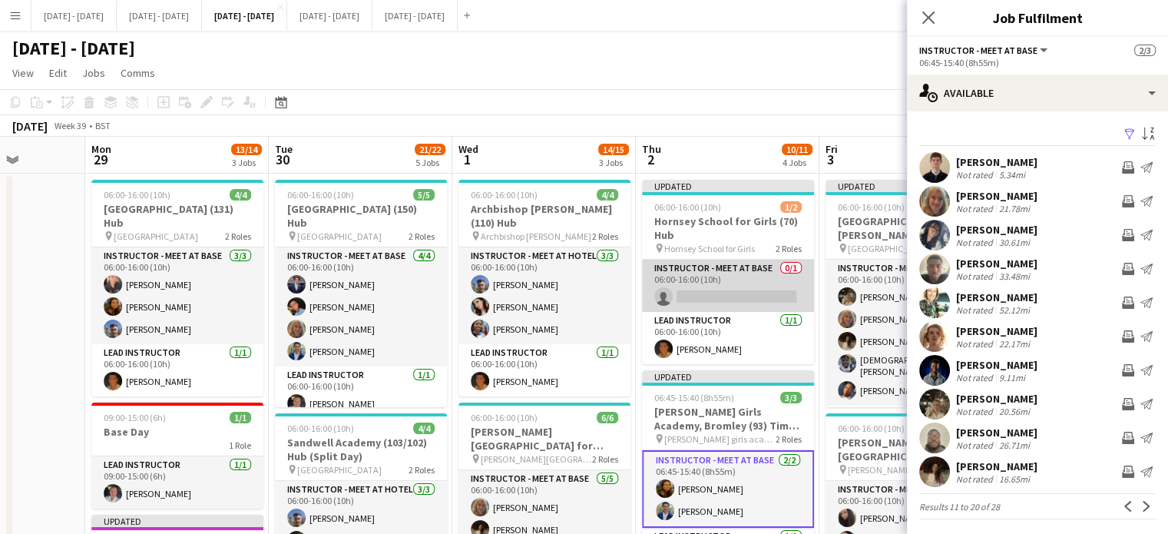
click at [758, 292] on app-card-role "Instructor - Meet at Base 0/1 06:00-16:00 (10h) single-neutral-actions" at bounding box center [728, 285] width 172 height 52
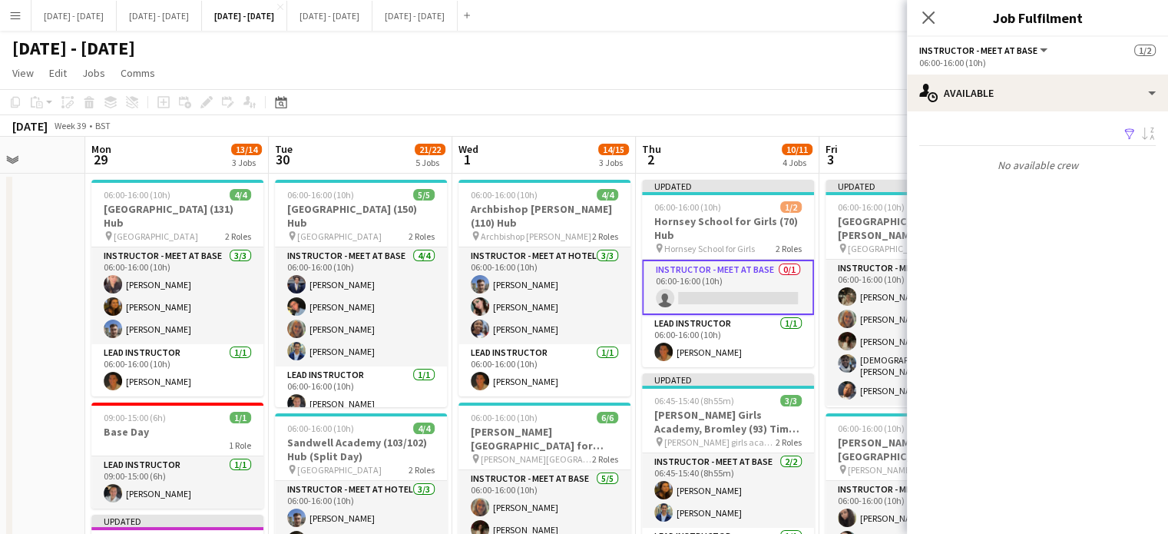
click at [758, 292] on app-card-role "Instructor - Meet at Base 0/1 06:00-16:00 (10h) single-neutral-actions" at bounding box center [728, 286] width 172 height 55
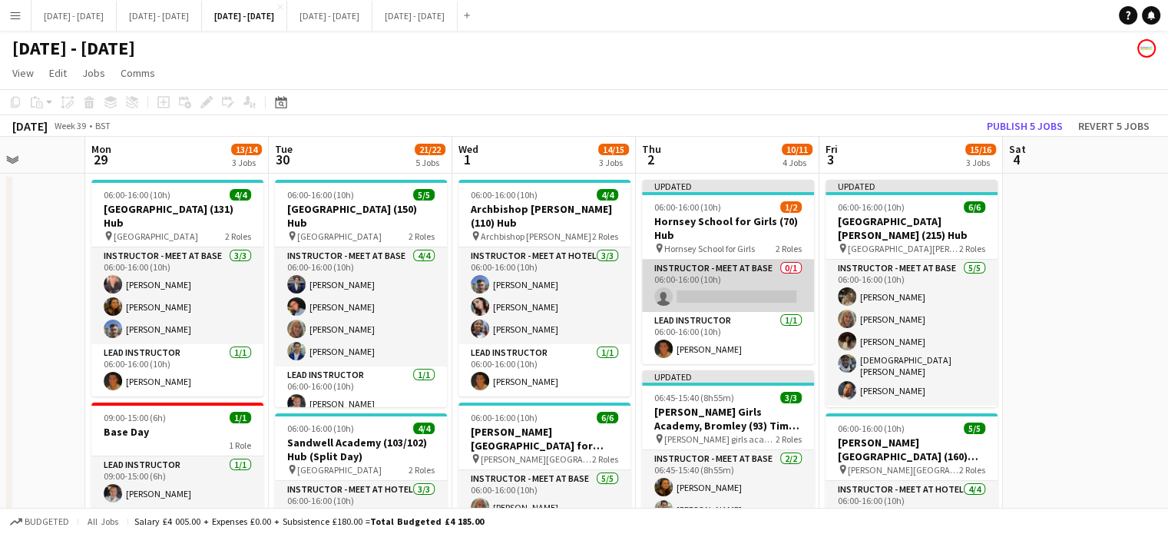
click at [758, 292] on app-card-role "Instructor - Meet at Base 0/1 06:00-16:00 (10h) single-neutral-actions" at bounding box center [728, 285] width 172 height 52
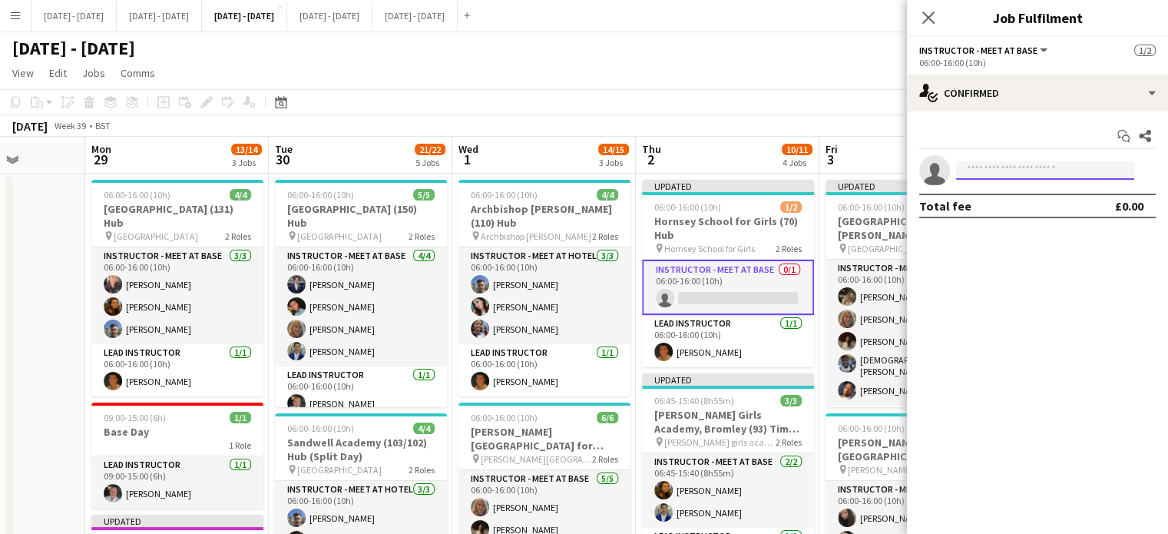
click at [1047, 165] on input at bounding box center [1045, 170] width 178 height 18
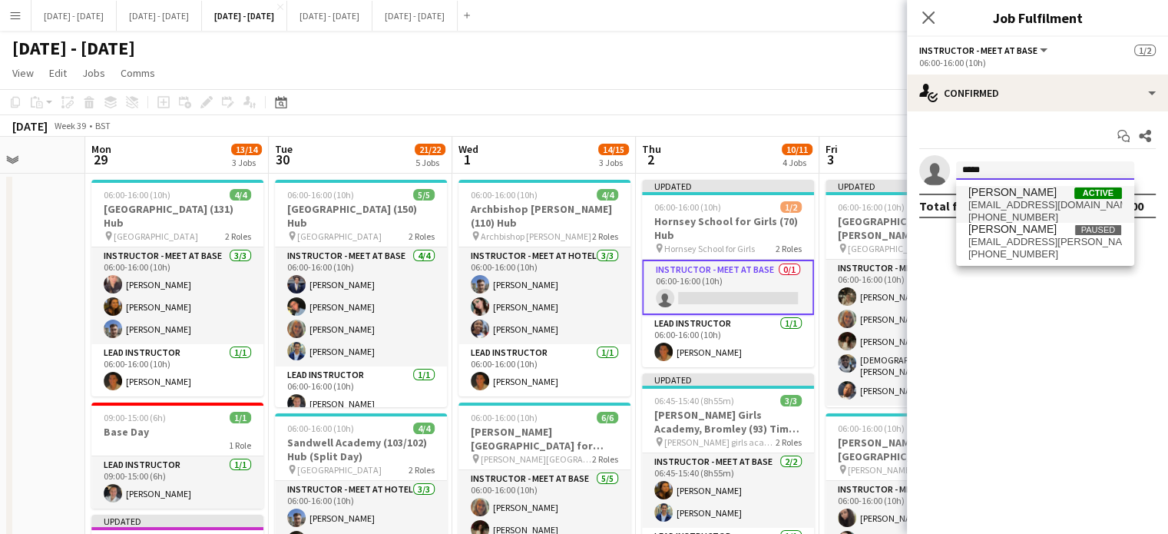
type input "*****"
click at [1015, 206] on span "[EMAIL_ADDRESS][DOMAIN_NAME]" at bounding box center [1045, 205] width 154 height 12
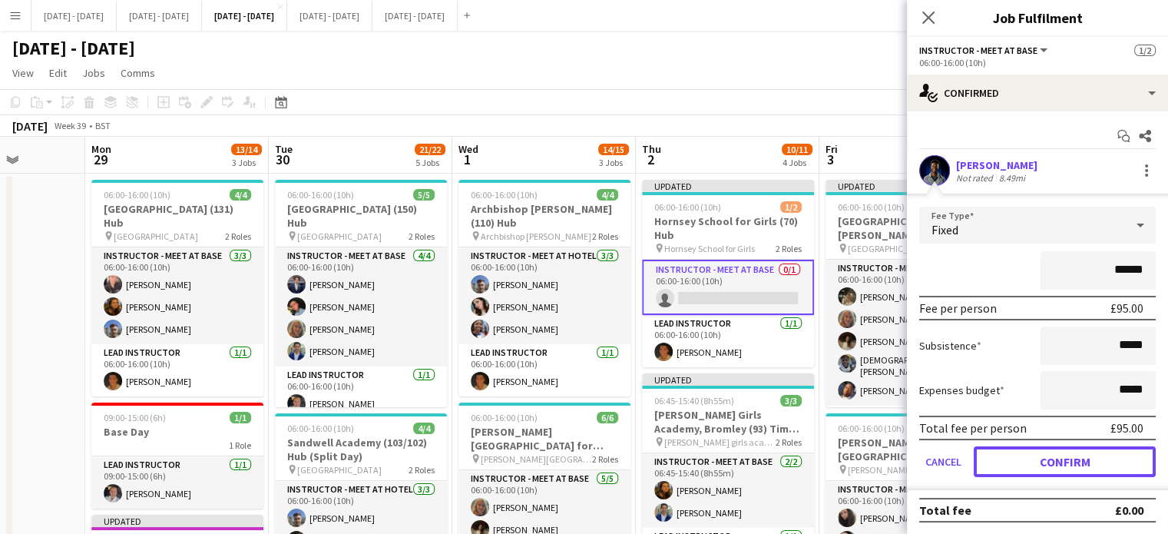
drag, startPoint x: 1014, startPoint y: 463, endPoint x: 984, endPoint y: 461, distance: 30.0
click at [1015, 464] on button "Confirm" at bounding box center [1064, 461] width 182 height 31
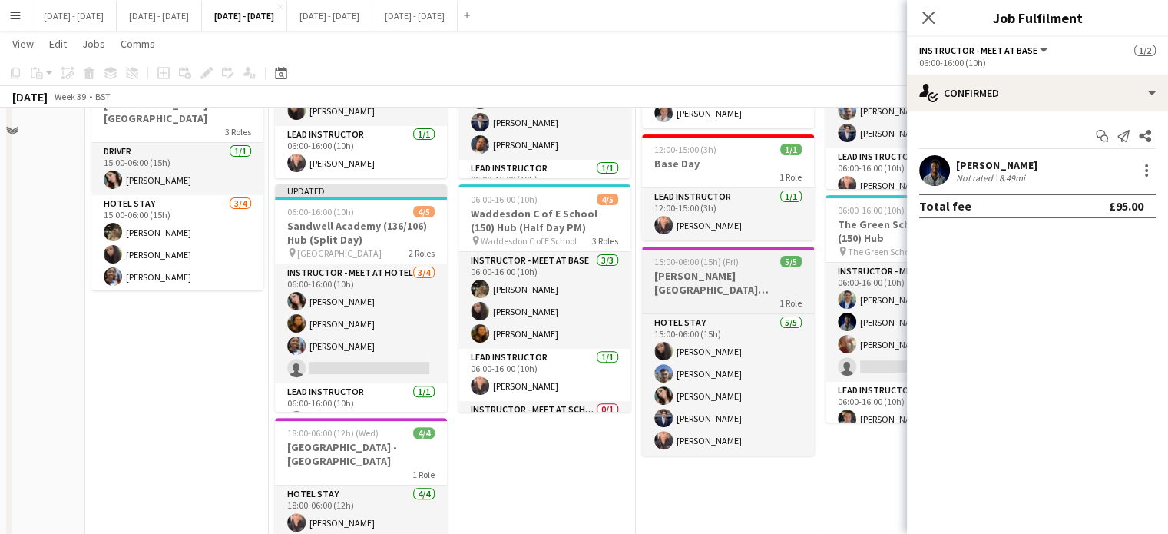
scroll to position [461, 0]
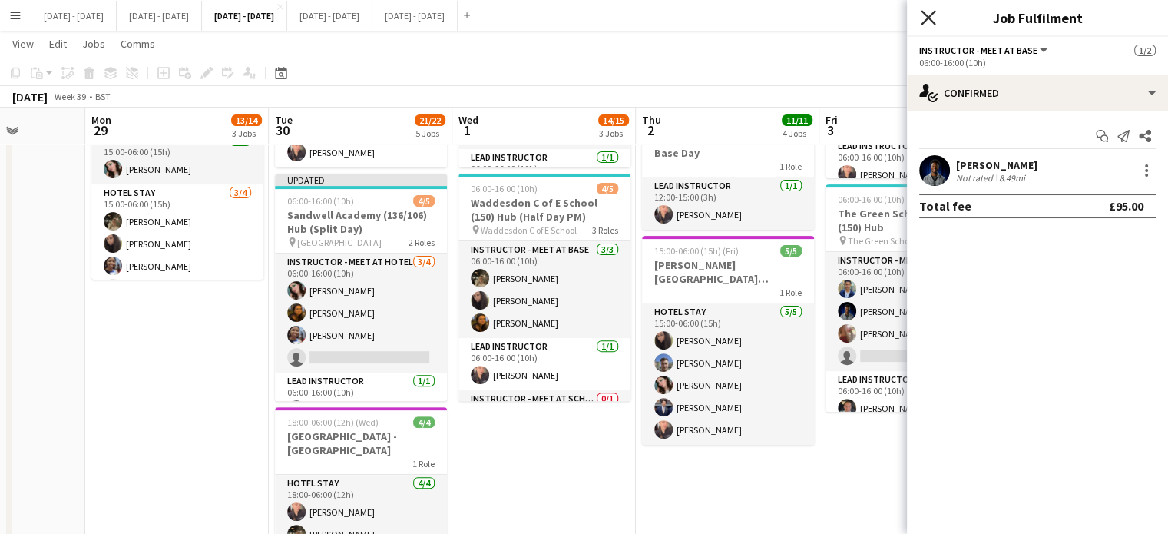
click at [927, 15] on icon "Close pop-in" at bounding box center [927, 17] width 15 height 15
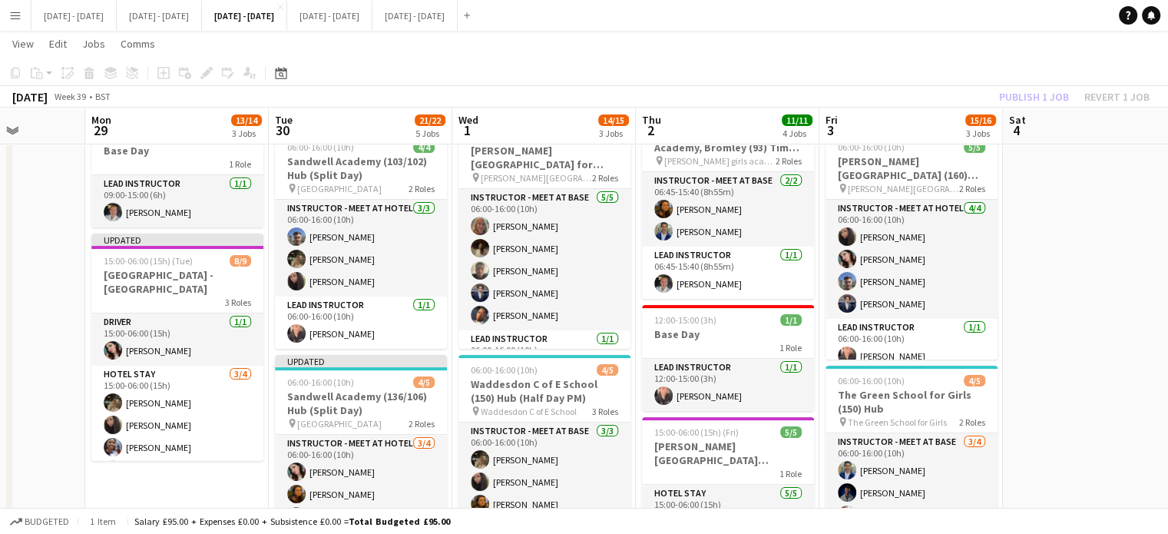
scroll to position [307, 0]
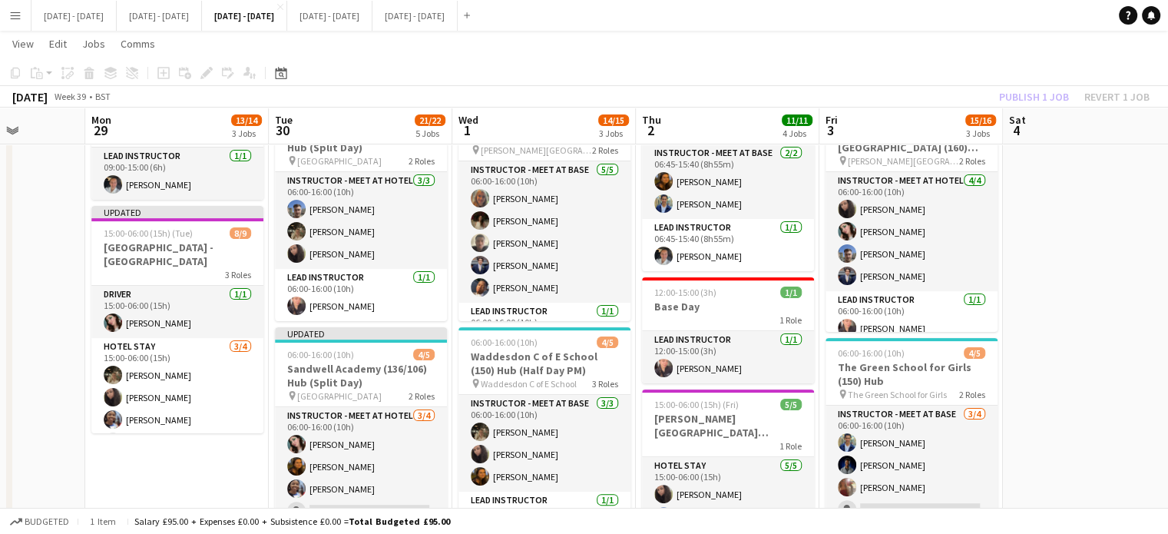
click at [1087, 346] on app-date-cell at bounding box center [1094, 419] width 183 height 1109
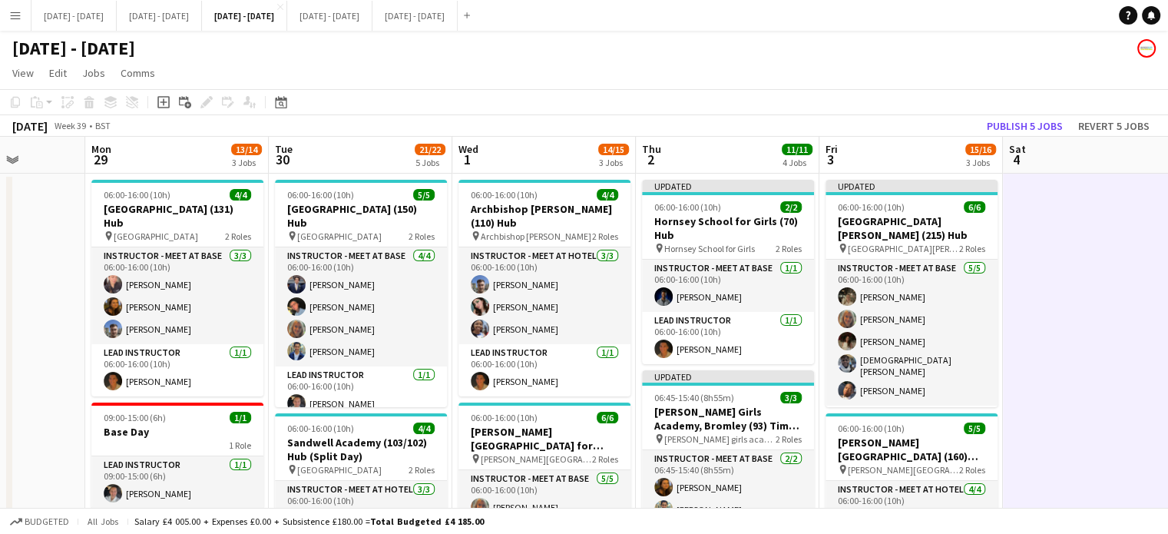
scroll to position [77, 0]
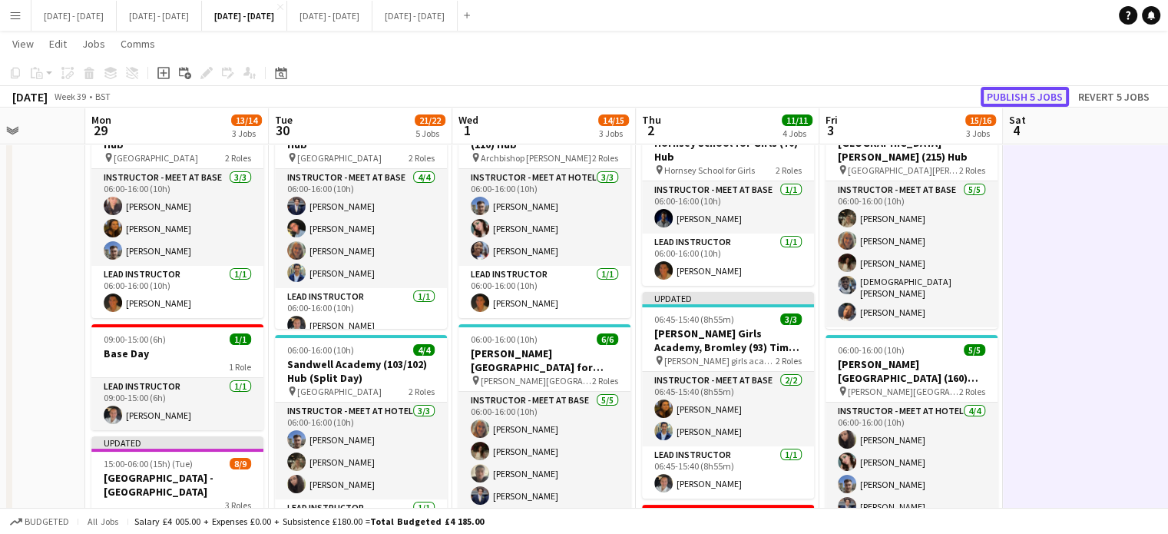
click at [1027, 103] on button "Publish 5 jobs" at bounding box center [1024, 97] width 88 height 20
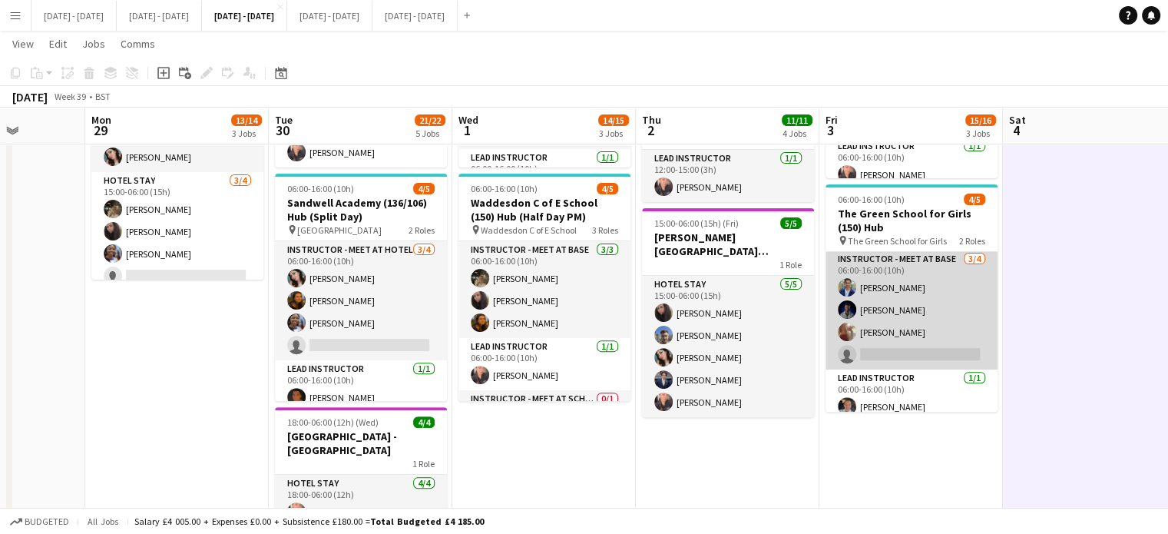
scroll to position [0, 0]
click at [950, 347] on app-card-role "Instructor - Meet at Base [DATE] 06:00-16:00 (10h) [PERSON_NAME] [PERSON_NAME] …" at bounding box center [911, 311] width 172 height 119
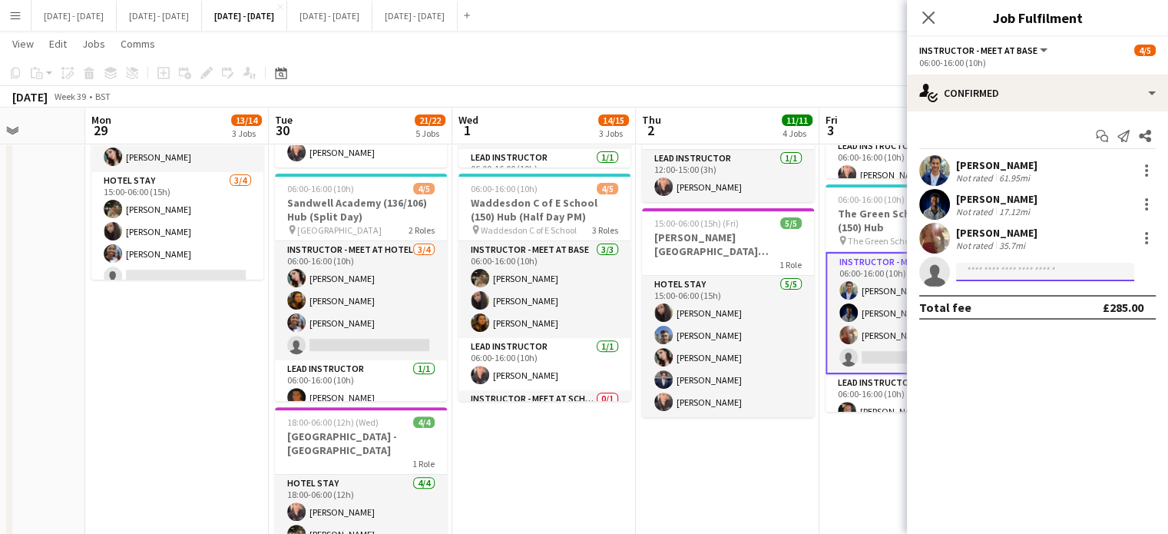
click at [1042, 279] on input at bounding box center [1045, 272] width 178 height 18
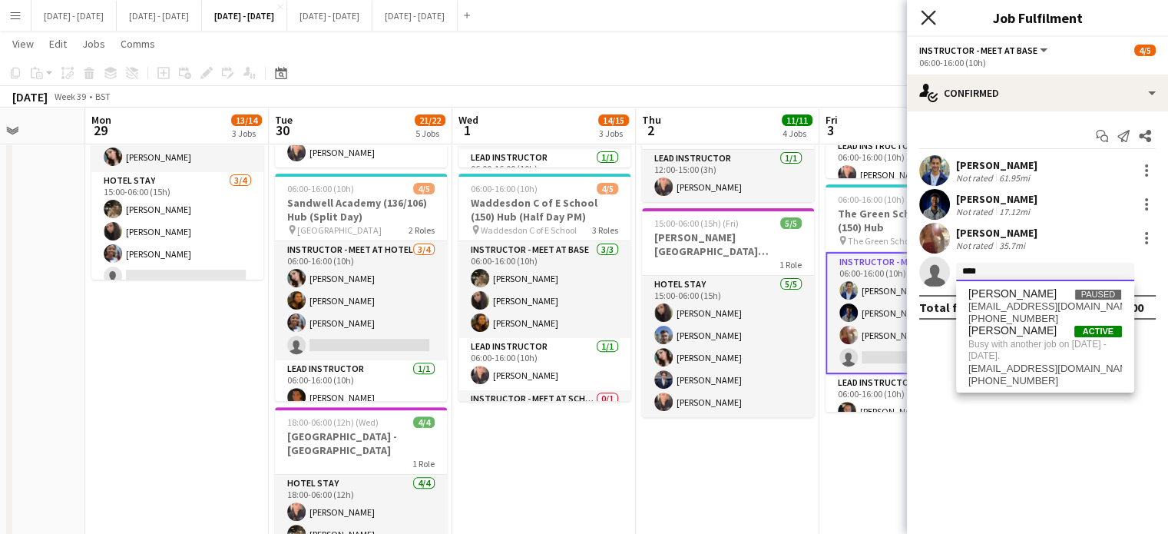
type input "****"
click at [924, 21] on icon at bounding box center [927, 17] width 15 height 15
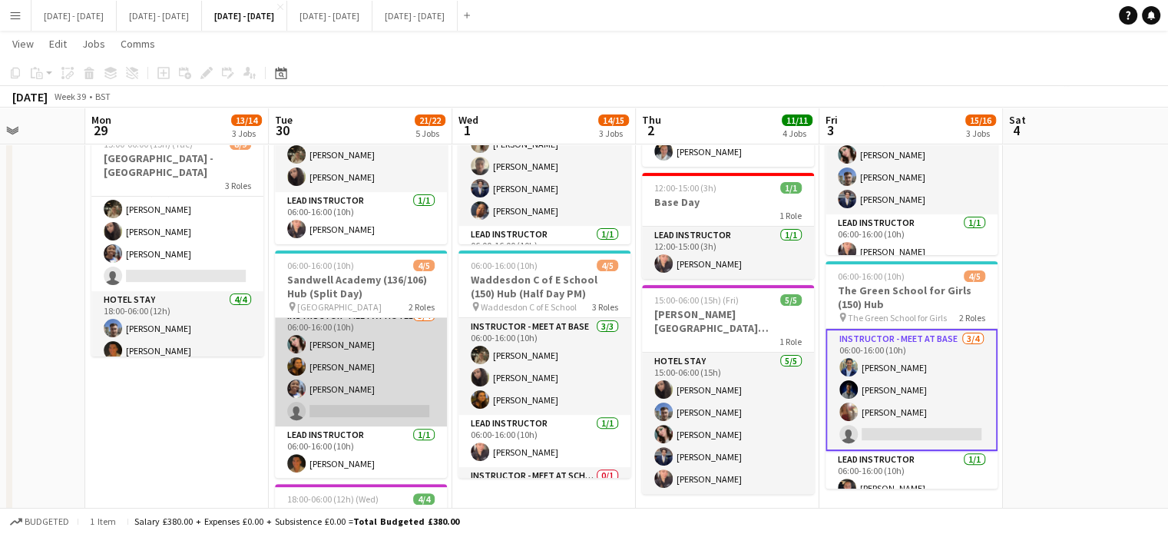
click at [329, 400] on app-card-role "Instructor - Meet at Hotel [DATE] 06:00-16:00 (10h) [PERSON_NAME] [PERSON_NAME]…" at bounding box center [361, 366] width 172 height 119
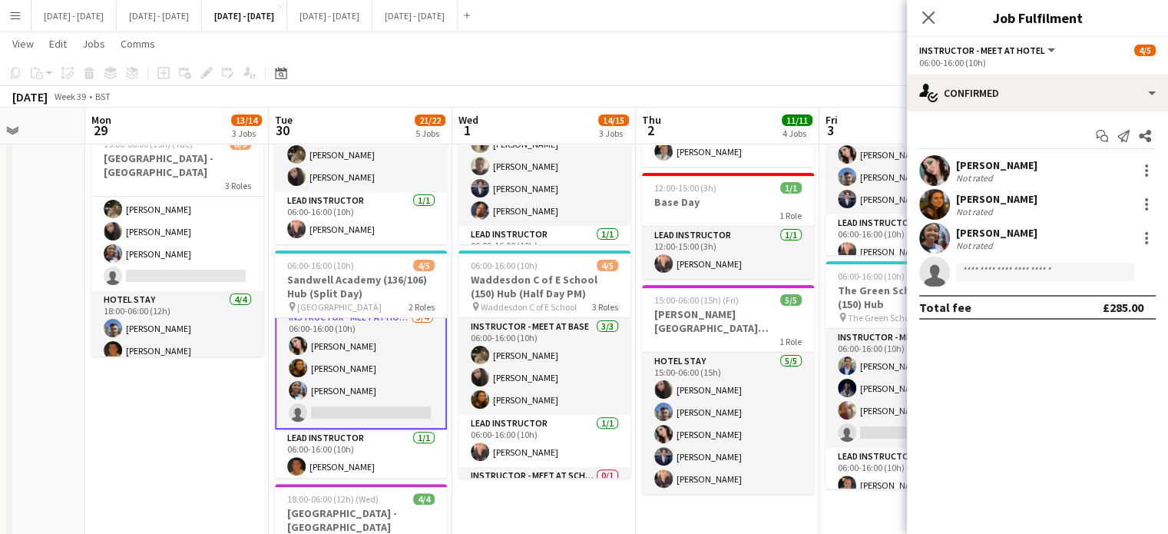
scroll to position [12, 0]
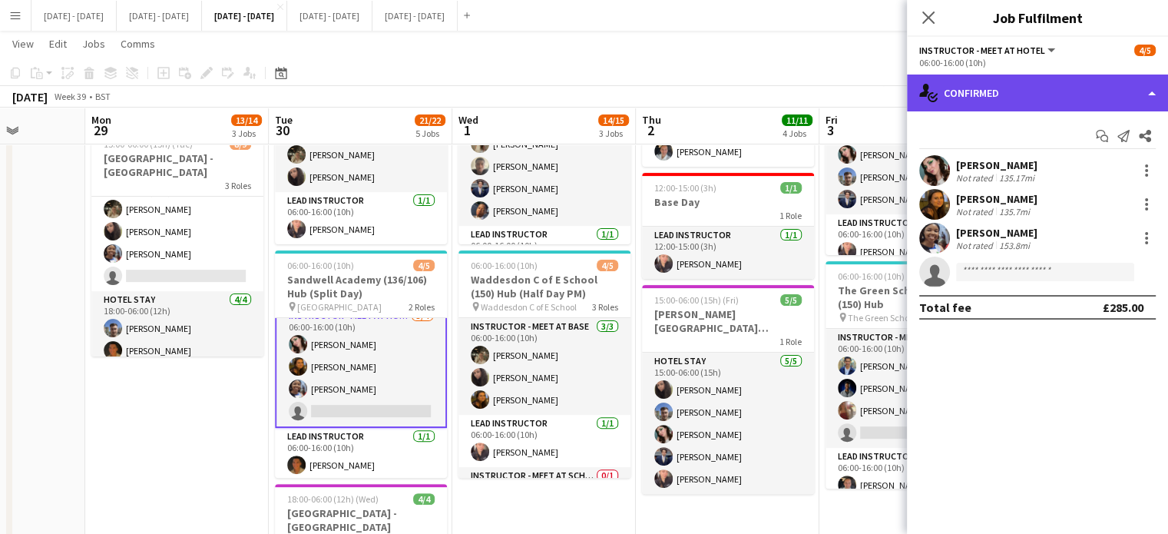
click at [1028, 88] on div "single-neutral-actions-check-2 Confirmed" at bounding box center [1037, 92] width 261 height 37
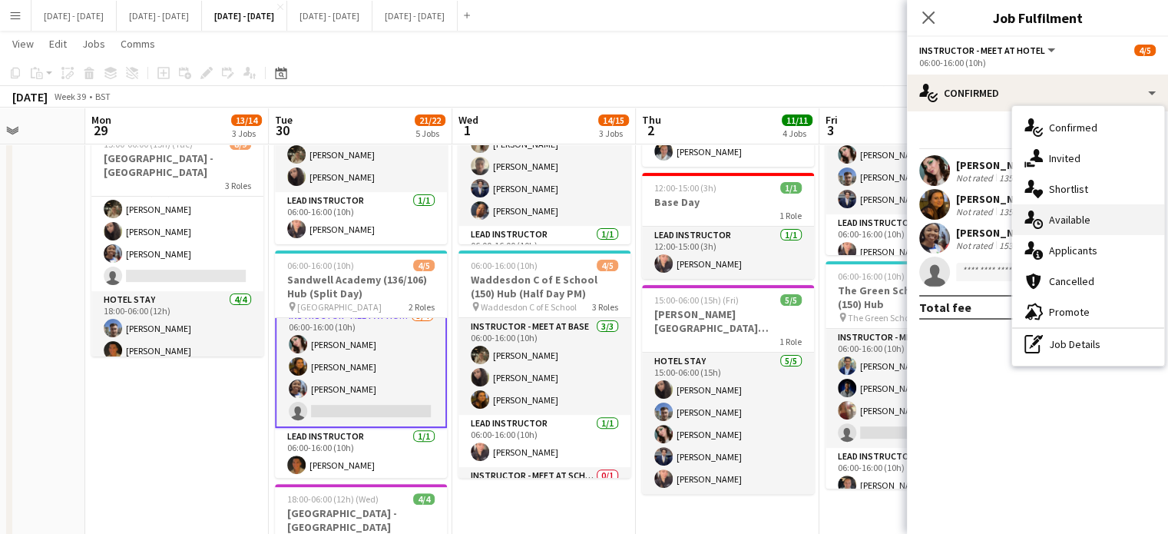
click at [1099, 212] on div "single-neutral-actions-upload Available" at bounding box center [1088, 219] width 152 height 31
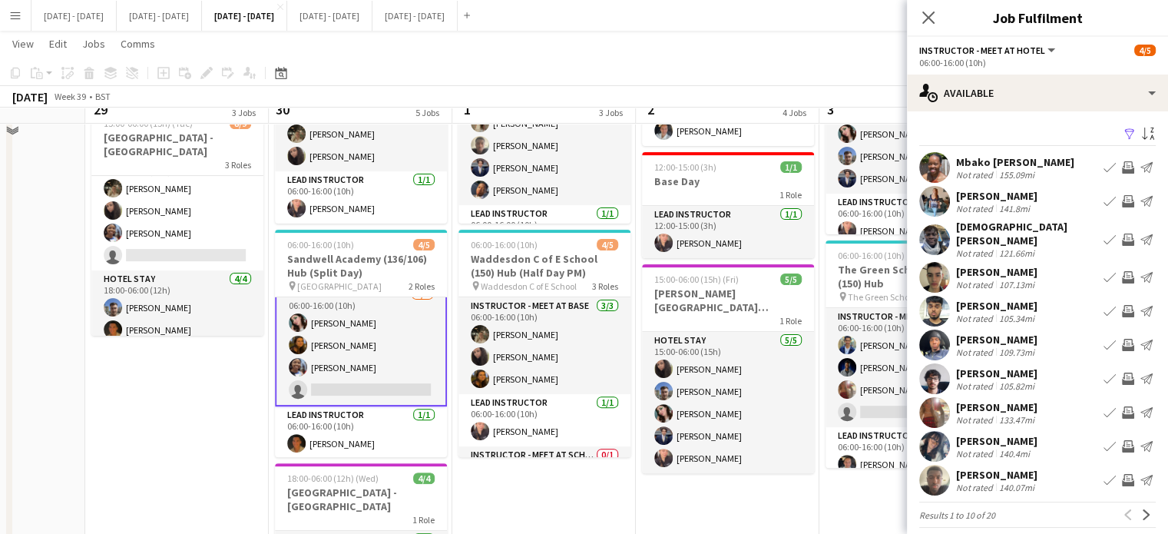
scroll to position [461, 0]
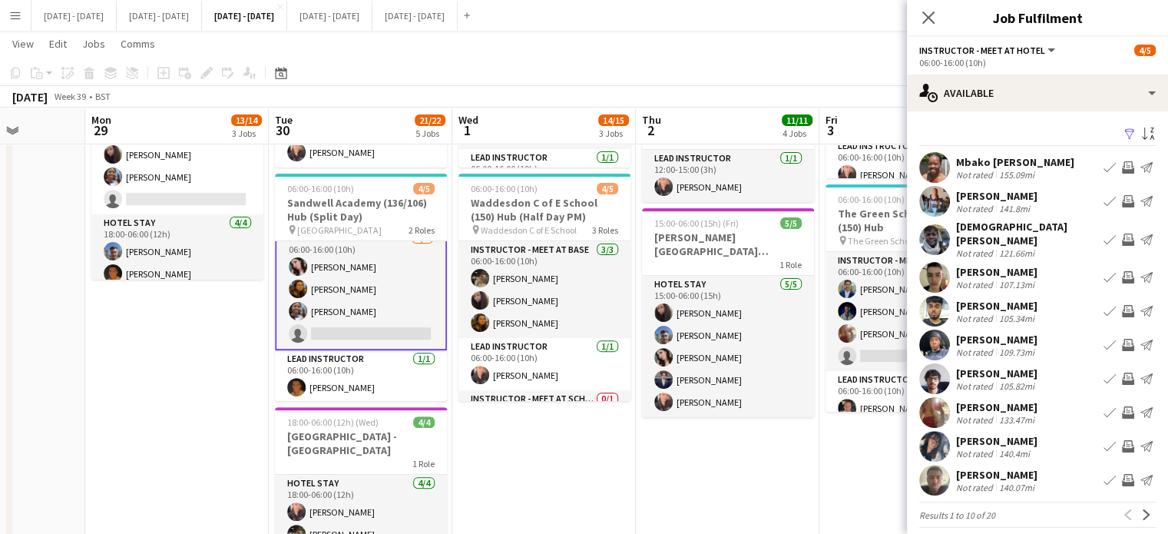
drag, startPoint x: 926, startPoint y: 14, endPoint x: 911, endPoint y: 33, distance: 24.1
click at [924, 15] on icon "Close pop-in" at bounding box center [928, 18] width 12 height 12
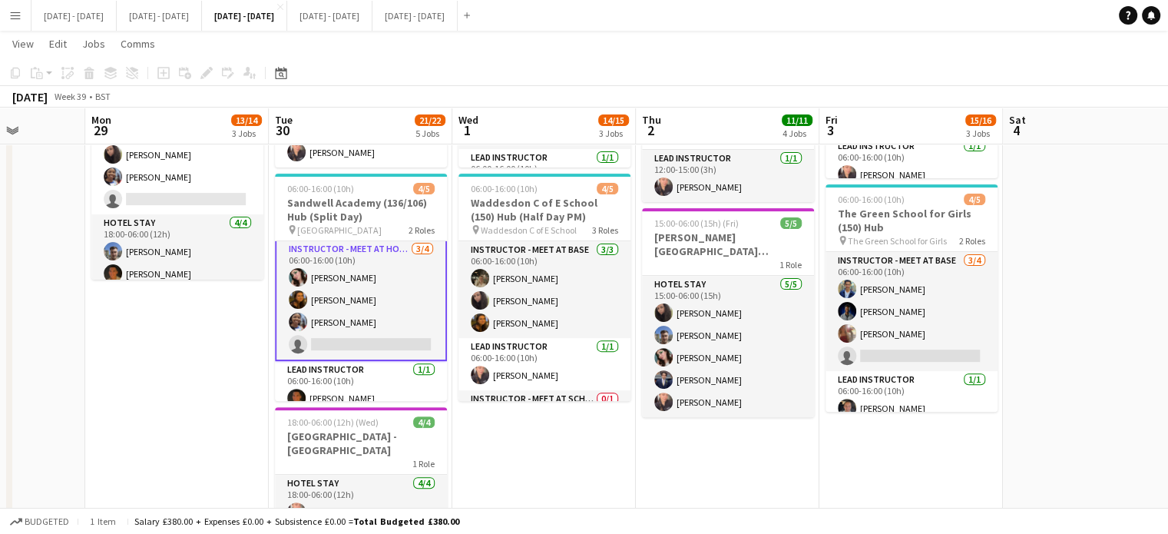
scroll to position [0, 0]
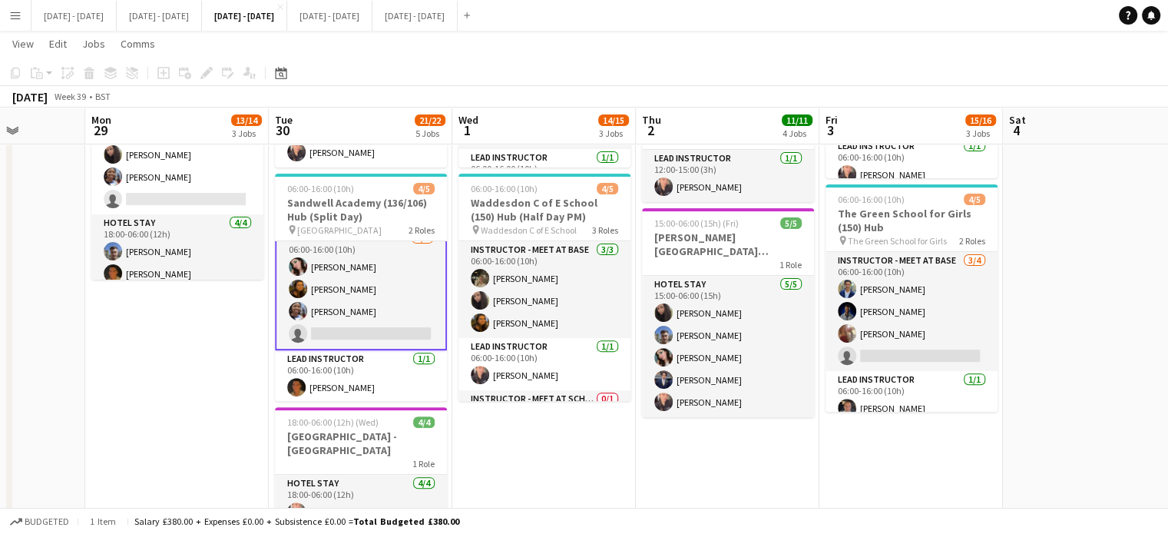
click at [378, 322] on app-card-role "Instructor - Meet at Hotel [DATE] 06:00-16:00 (10h) [PERSON_NAME] [PERSON_NAME]…" at bounding box center [361, 289] width 172 height 122
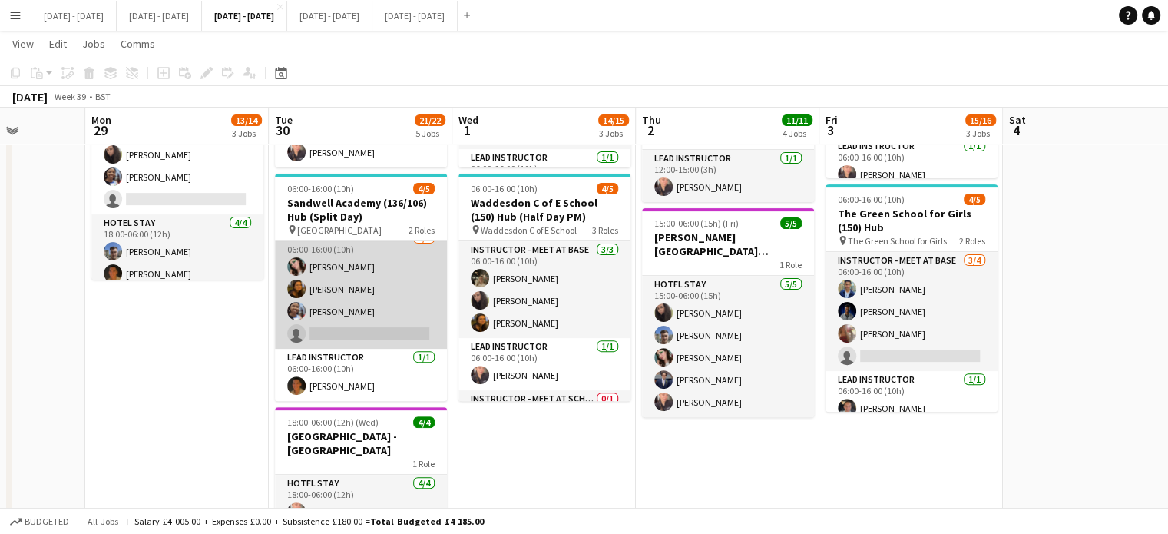
click at [347, 334] on app-card-role "Instructor - Meet at Hotel [DATE] 06:00-16:00 (10h) [PERSON_NAME] [PERSON_NAME]…" at bounding box center [361, 289] width 172 height 119
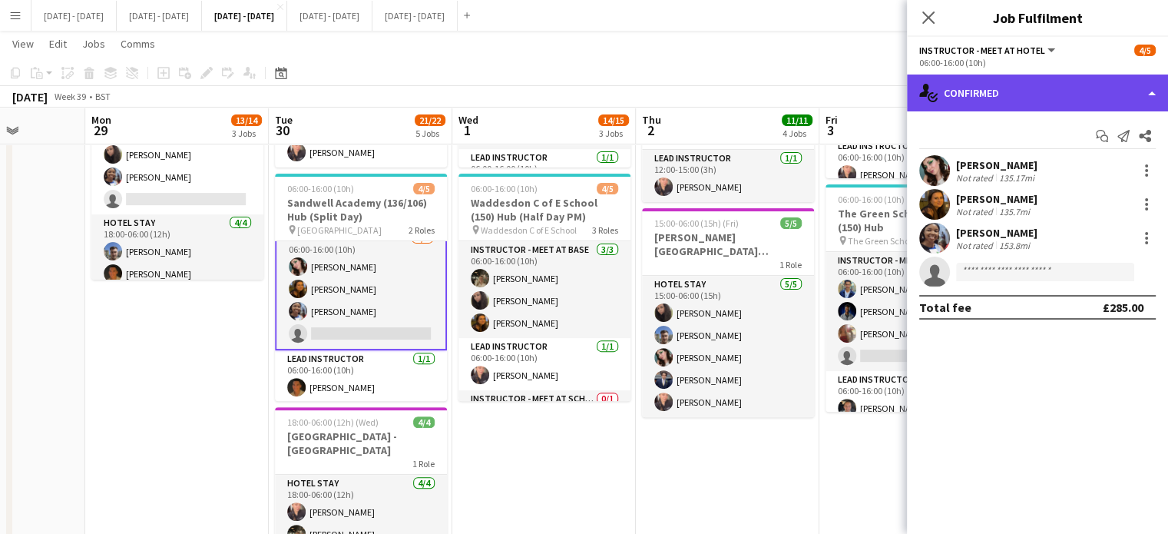
click at [1056, 91] on div "single-neutral-actions-check-2 Confirmed" at bounding box center [1037, 92] width 261 height 37
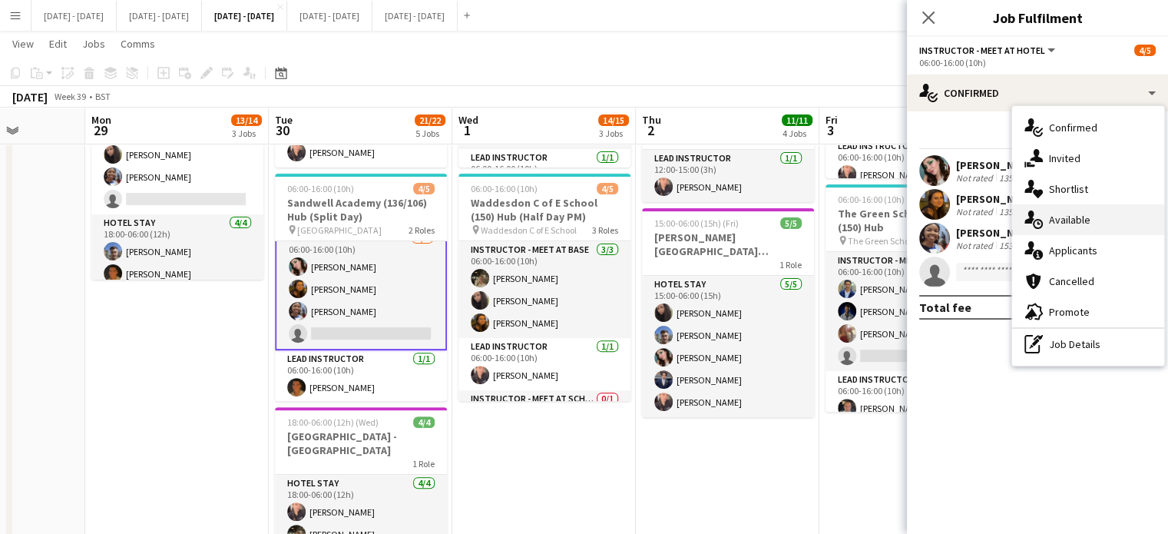
click at [1062, 224] on span "Available" at bounding box center [1069, 220] width 41 height 14
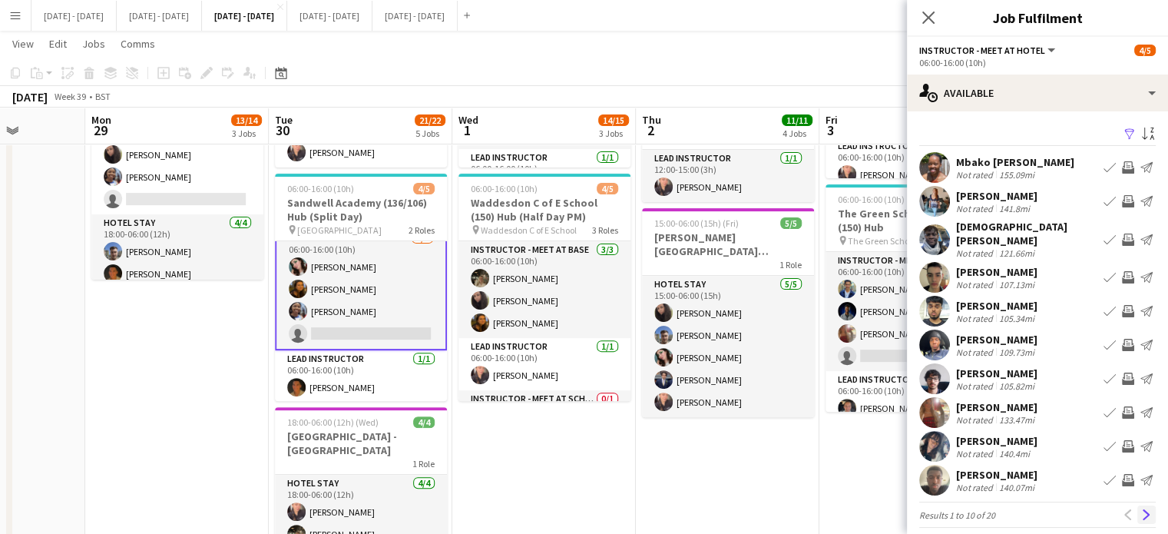
click at [1141, 509] on app-icon "Next" at bounding box center [1146, 514] width 11 height 11
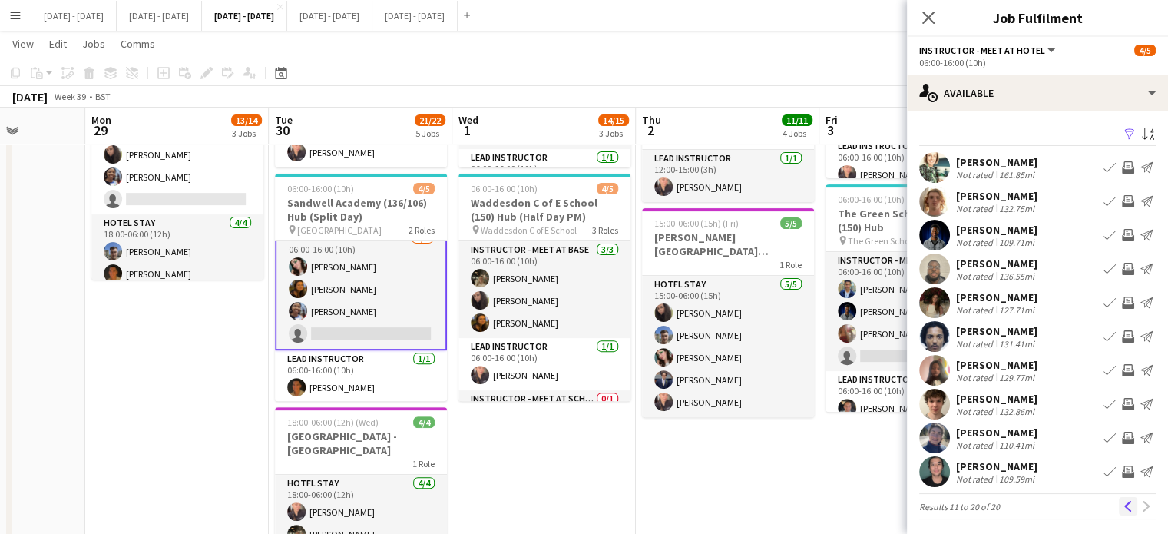
click at [1122, 506] on app-icon "Previous" at bounding box center [1127, 506] width 11 height 11
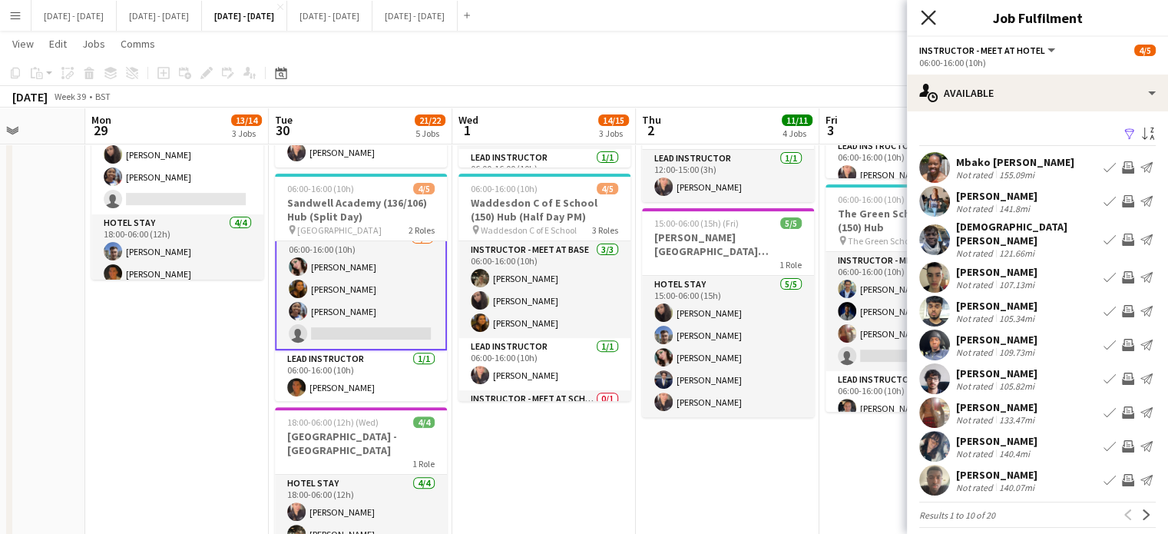
click at [930, 12] on icon "Close pop-in" at bounding box center [927, 17] width 15 height 15
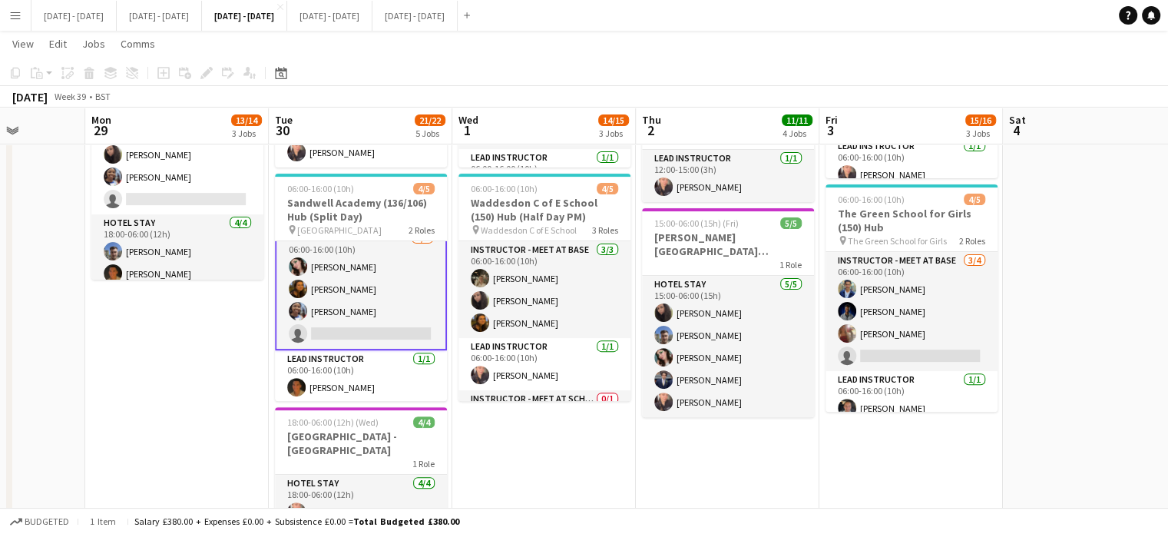
click at [18, 14] on app-icon "Menu" at bounding box center [15, 15] width 12 height 12
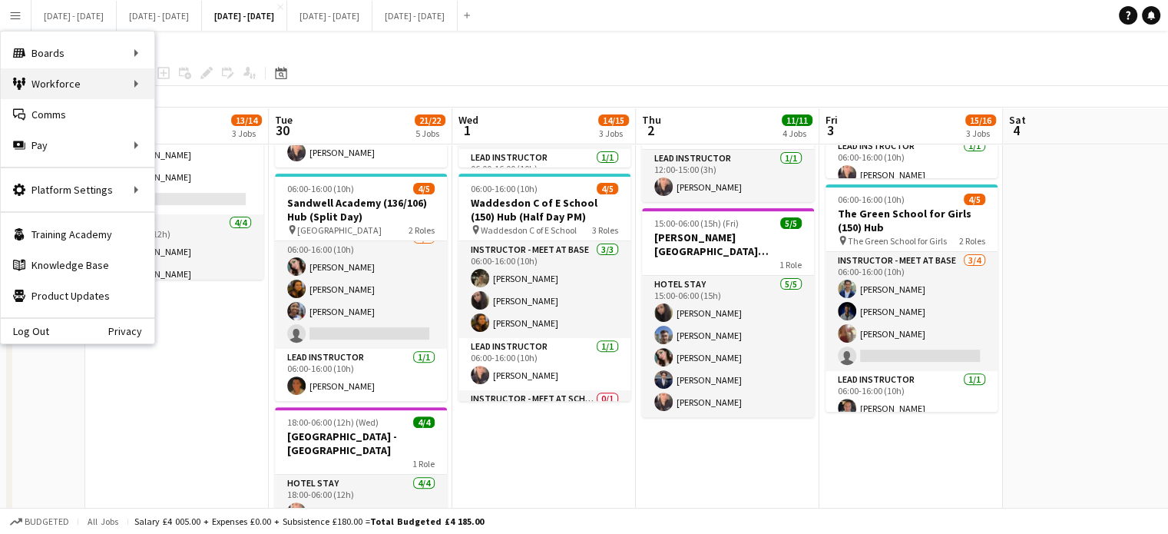
scroll to position [12, 0]
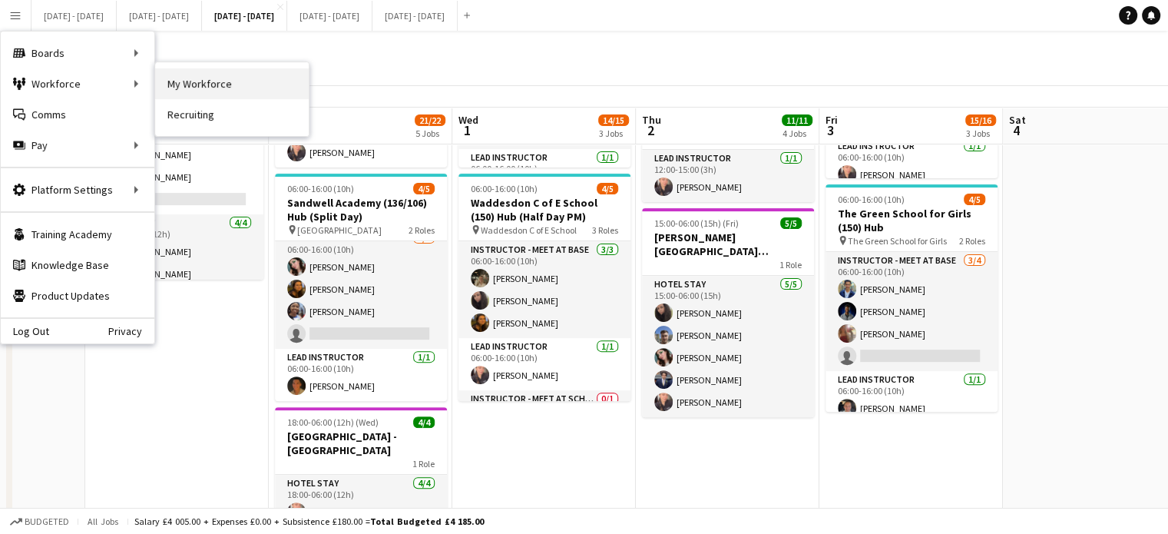
click at [222, 82] on link "My Workforce" at bounding box center [232, 83] width 154 height 31
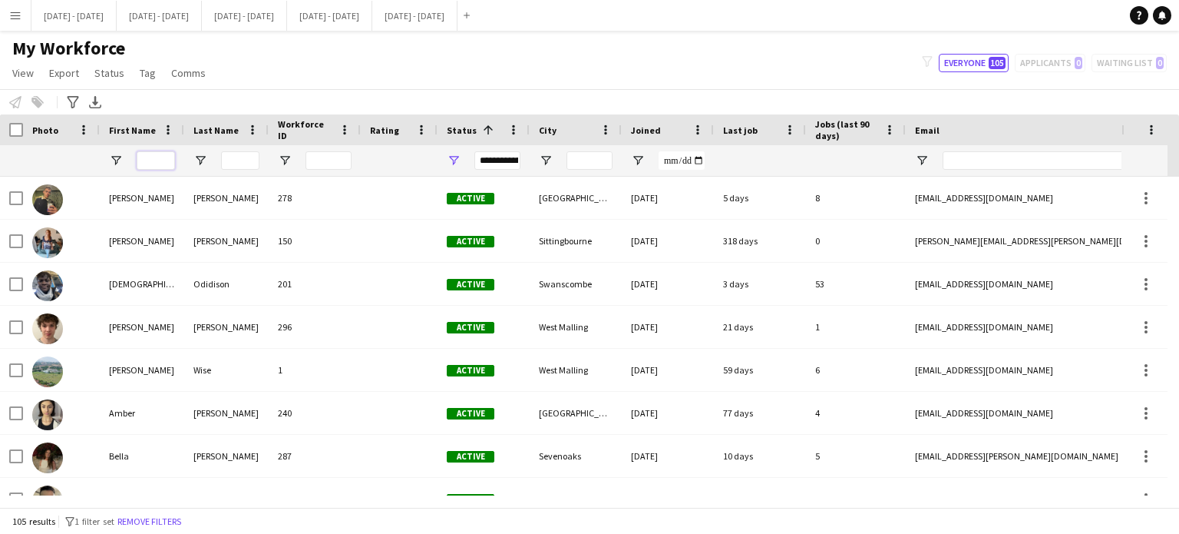
click at [158, 164] on input "First Name Filter Input" at bounding box center [156, 160] width 38 height 18
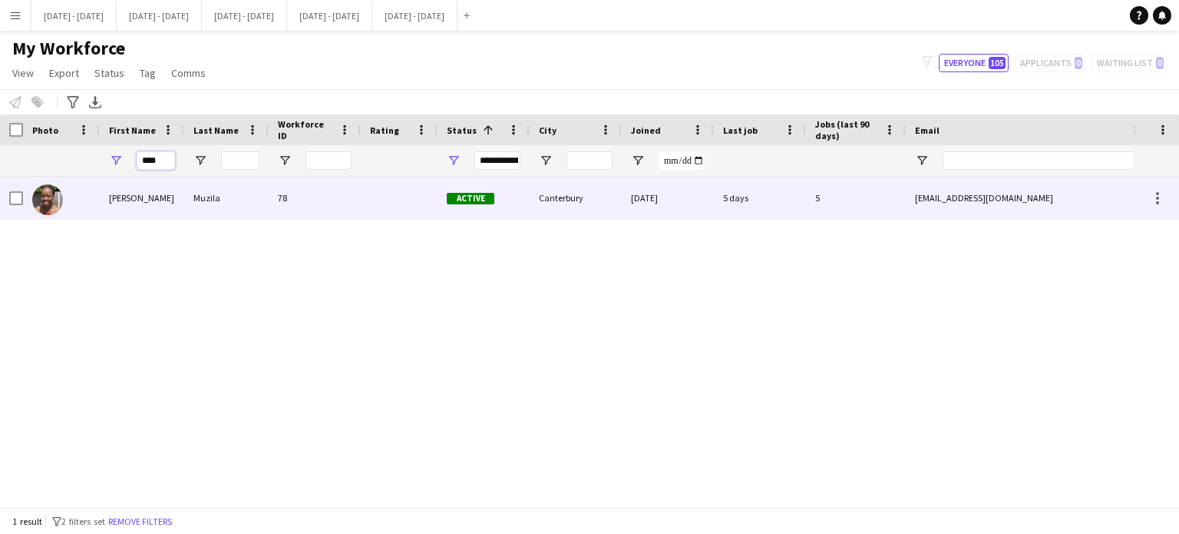
type input "****"
click at [302, 213] on div "78" at bounding box center [315, 198] width 92 height 42
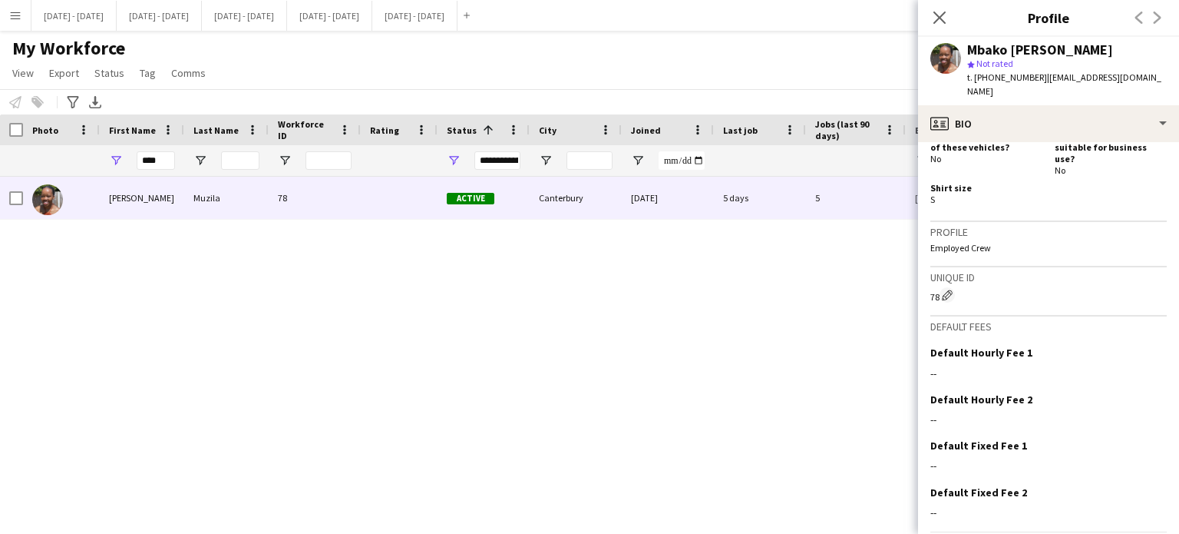
scroll to position [726, 0]
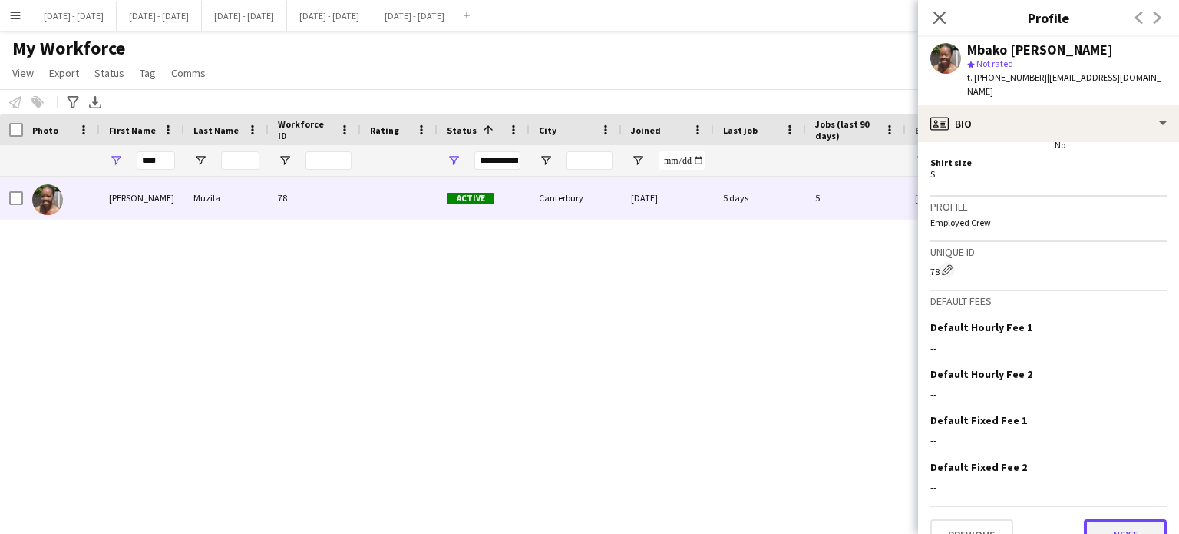
click at [1109, 519] on button "Next" at bounding box center [1125, 534] width 83 height 31
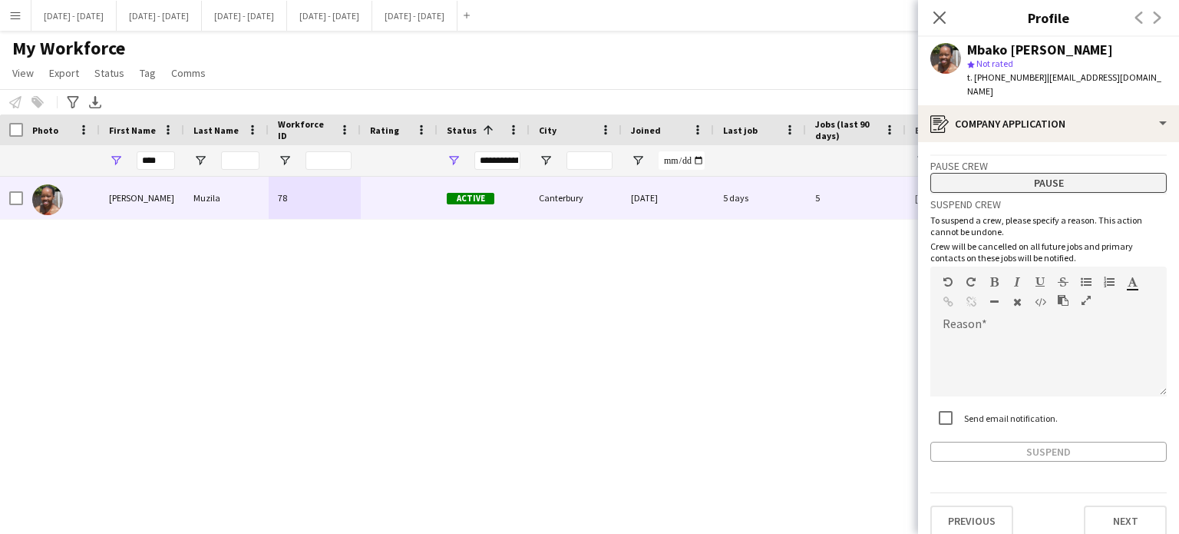
click at [1035, 173] on button "Pause" at bounding box center [1048, 183] width 236 height 20
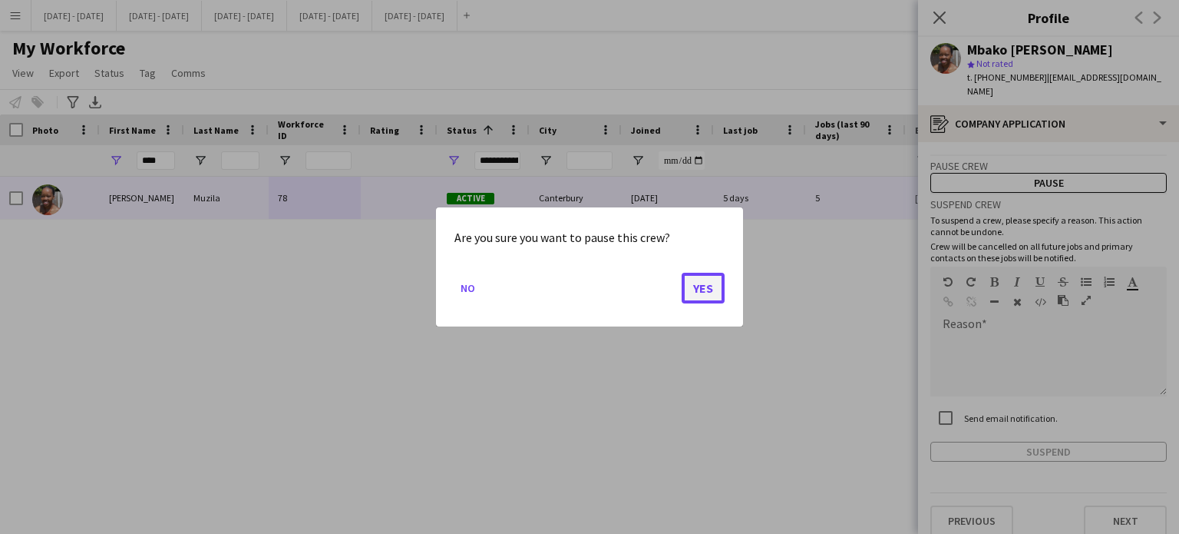
click at [699, 285] on button "Yes" at bounding box center [703, 288] width 43 height 31
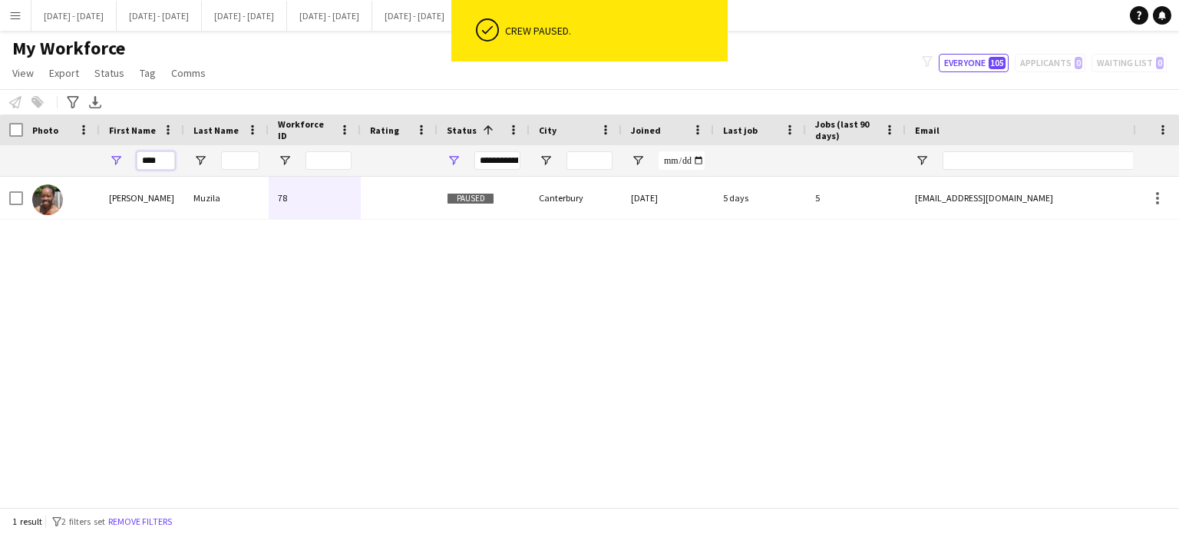
drag, startPoint x: 160, startPoint y: 160, endPoint x: 74, endPoint y: 160, distance: 86.0
click at [77, 160] on div "****" at bounding box center [832, 160] width 1664 height 31
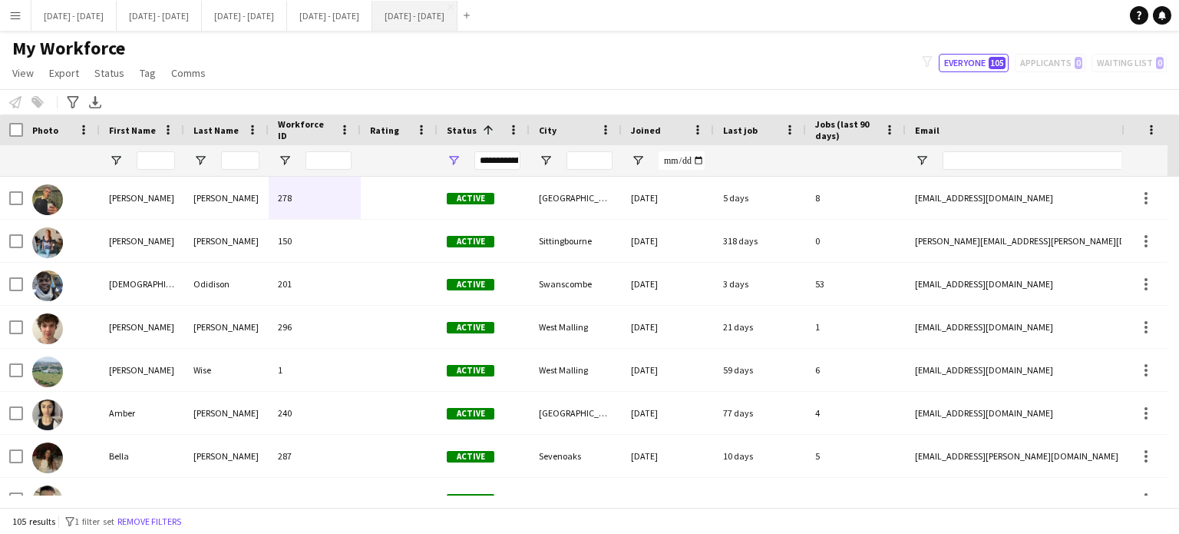
click at [458, 15] on button "[DATE] - [DATE] Close" at bounding box center [414, 16] width 85 height 30
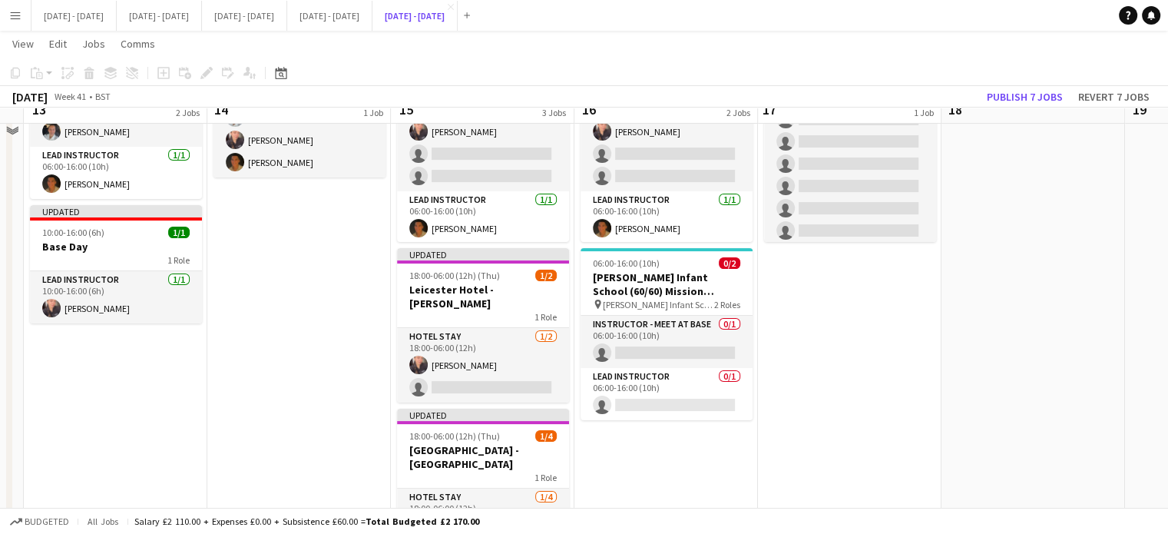
scroll to position [142, 0]
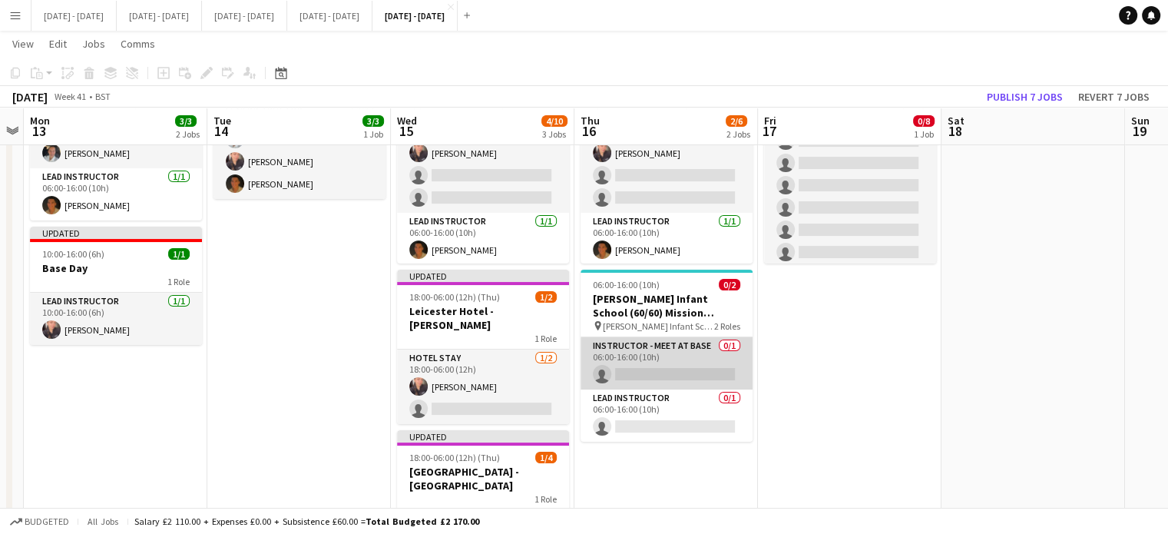
click at [663, 360] on app-card-role "Instructor - Meet at Base 0/1 06:00-16:00 (10h) single-neutral-actions" at bounding box center [666, 363] width 172 height 52
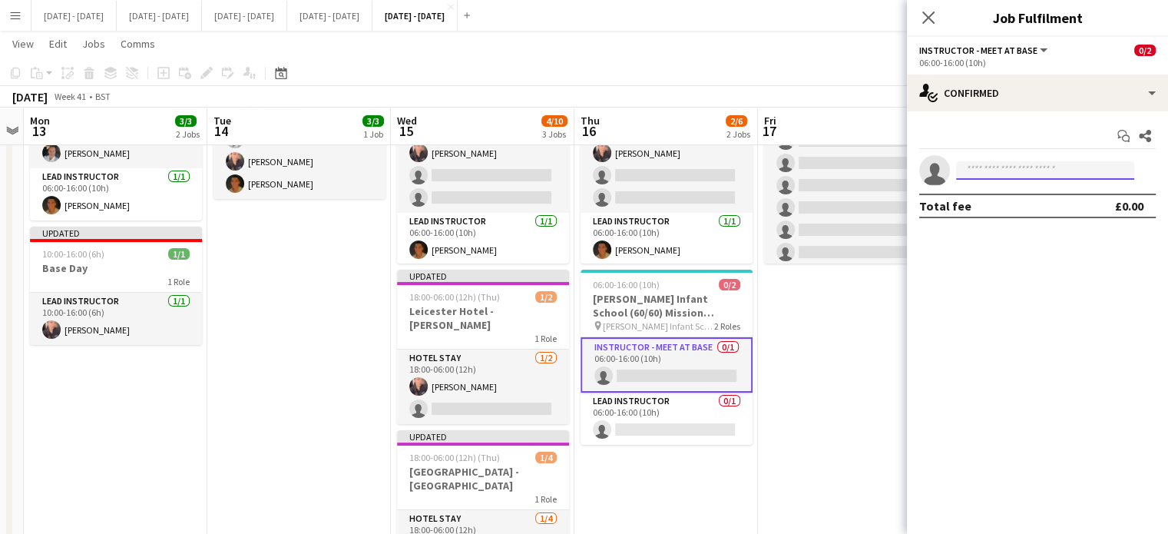
click at [1016, 165] on input at bounding box center [1045, 170] width 178 height 18
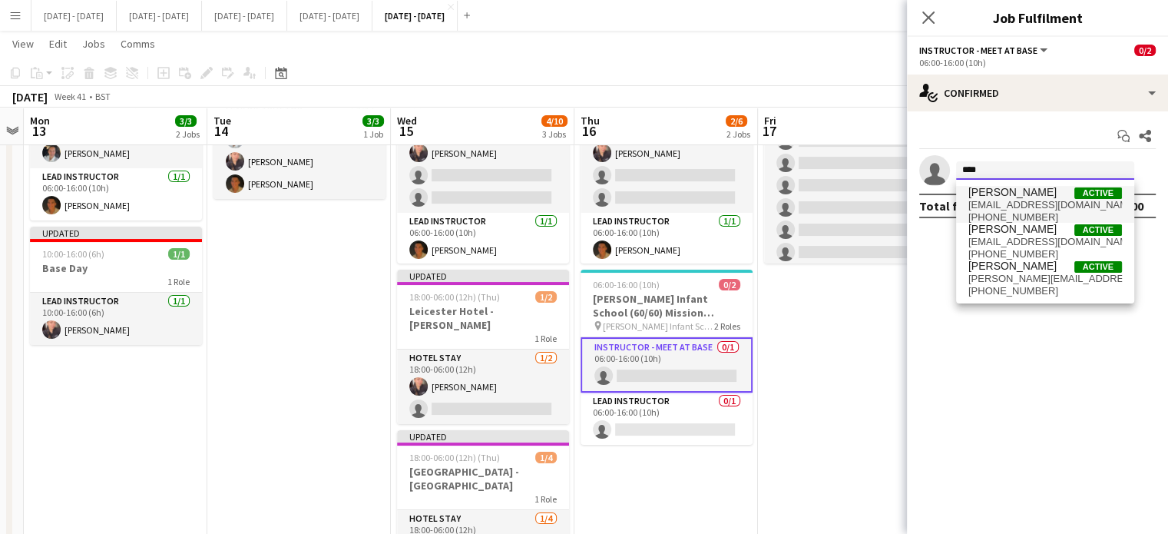
type input "****"
click at [1016, 196] on span "[PERSON_NAME]" at bounding box center [1012, 192] width 88 height 13
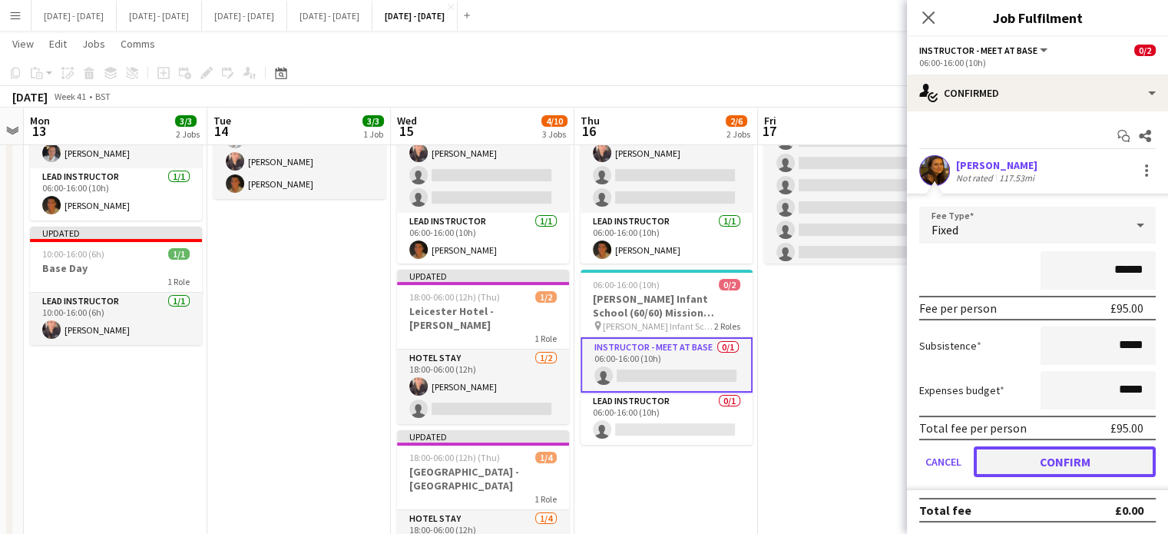
click at [1024, 472] on button "Confirm" at bounding box center [1064, 461] width 182 height 31
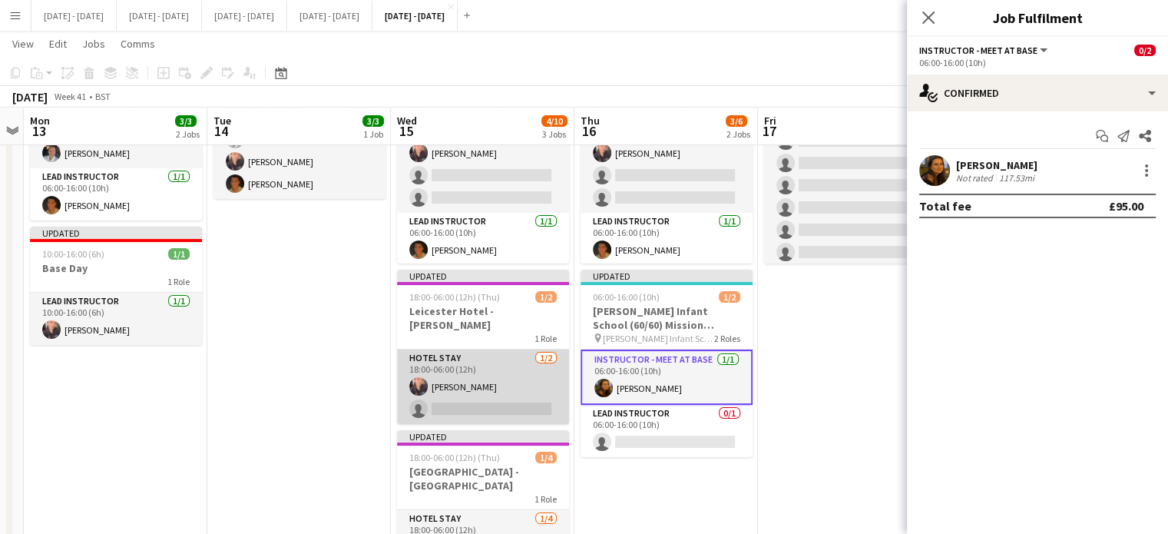
click at [454, 401] on app-card-role "Hotel Stay [DATE] 18:00-06:00 (12h) [PERSON_NAME] single-neutral-actions" at bounding box center [483, 386] width 172 height 74
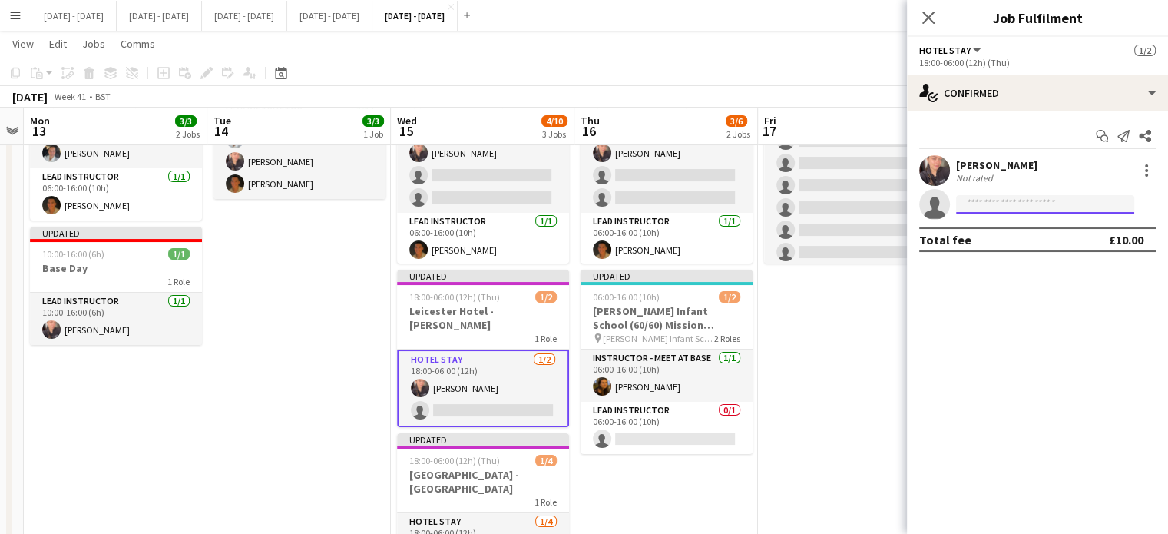
click at [986, 198] on input at bounding box center [1045, 204] width 178 height 18
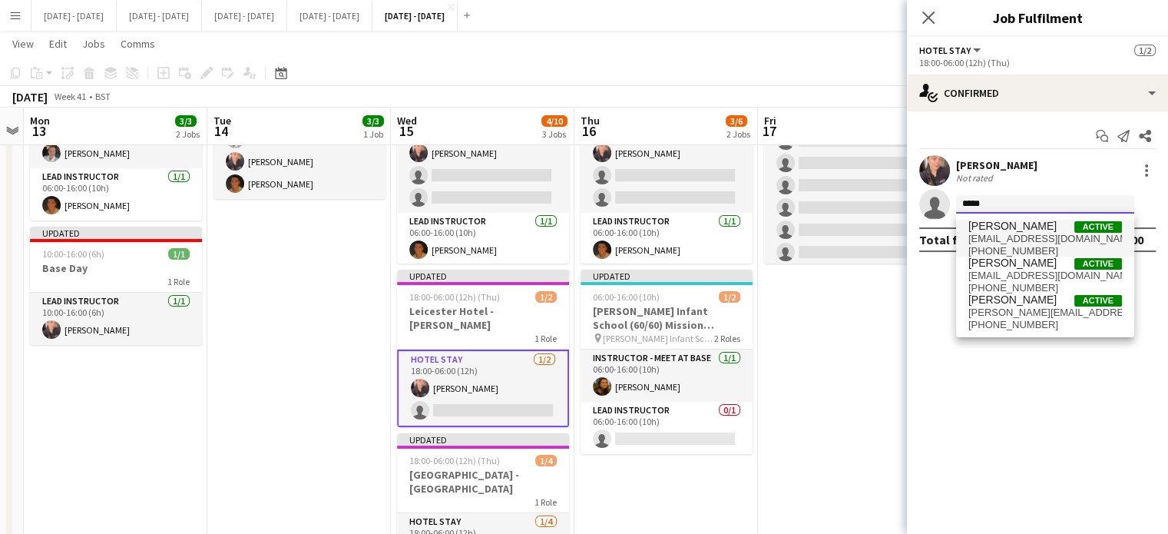
type input "*****"
click at [1022, 230] on span "[PERSON_NAME] Active" at bounding box center [1045, 226] width 154 height 13
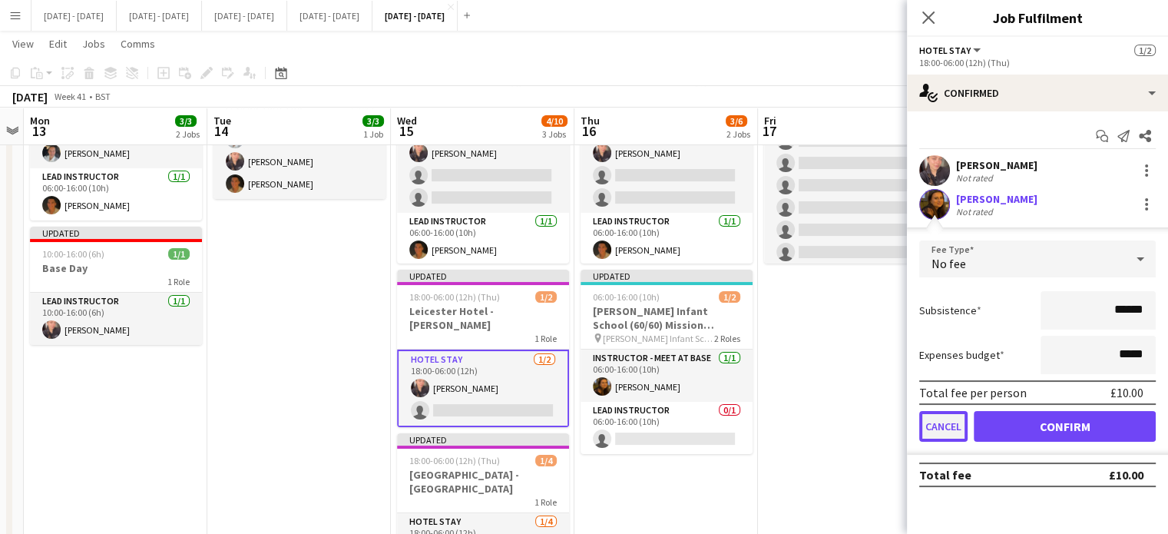
click at [943, 415] on button "Cancel" at bounding box center [943, 426] width 48 height 31
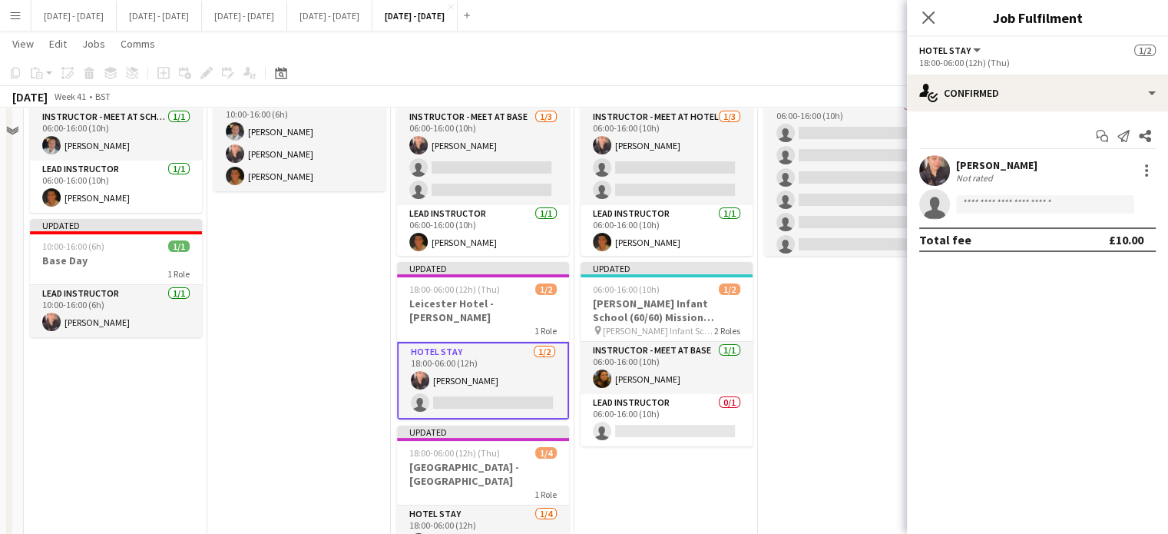
scroll to position [154, 0]
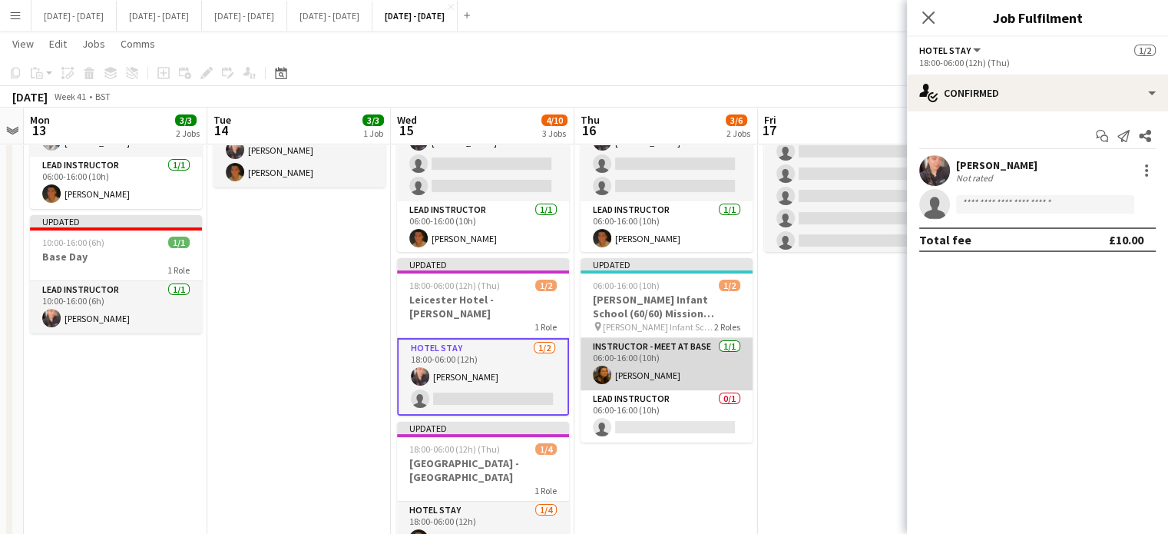
click at [646, 365] on app-card-role "Instructor - Meet at Base [DATE] 06:00-16:00 (10h) [PERSON_NAME]" at bounding box center [666, 364] width 172 height 52
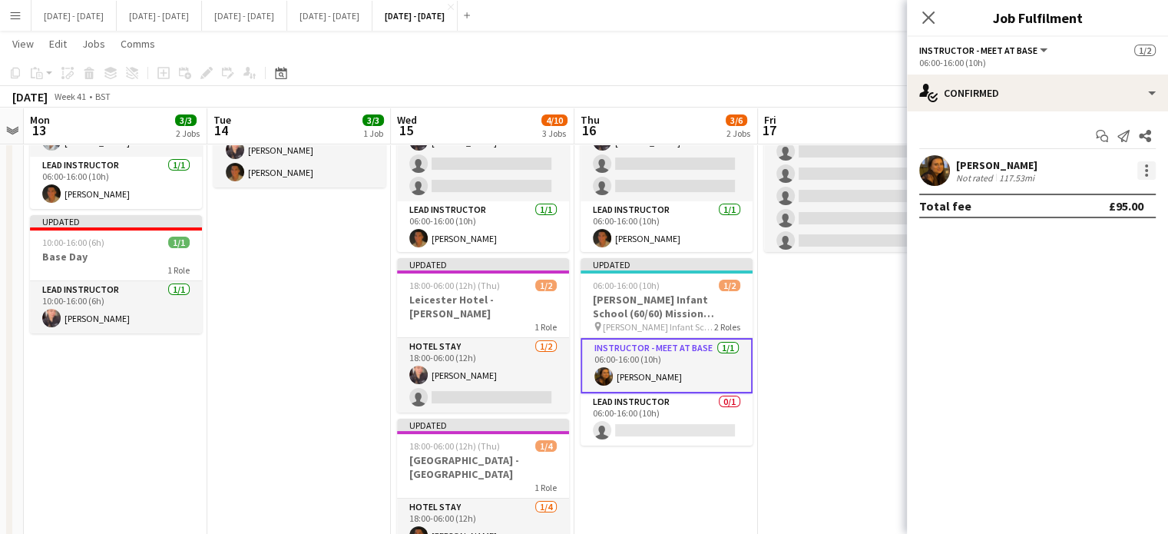
click at [1140, 168] on div at bounding box center [1146, 170] width 18 height 18
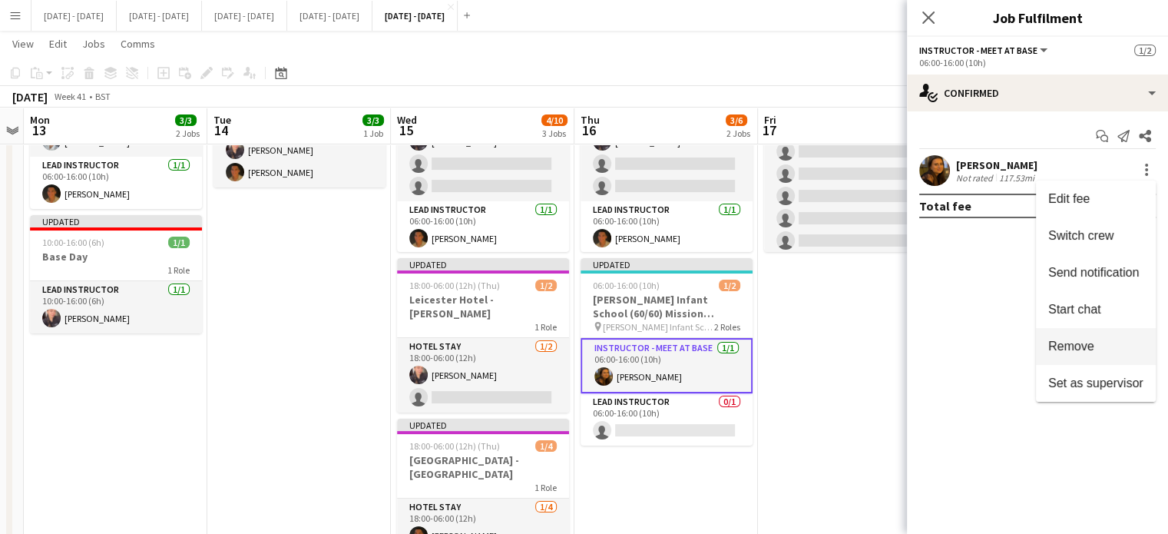
click at [1057, 345] on span "Remove" at bounding box center [1071, 345] width 46 height 13
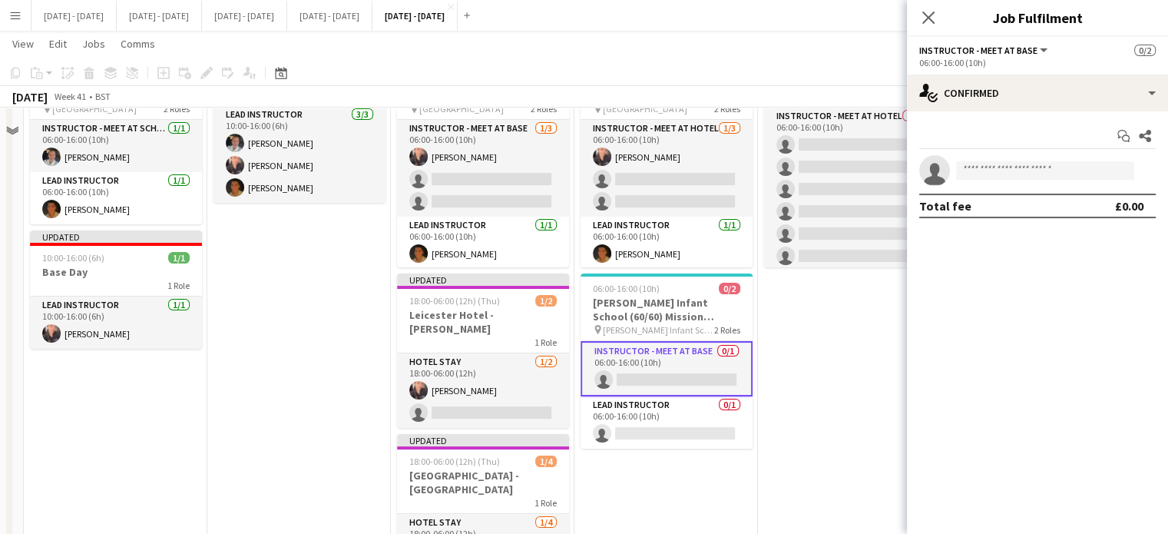
scroll to position [230, 0]
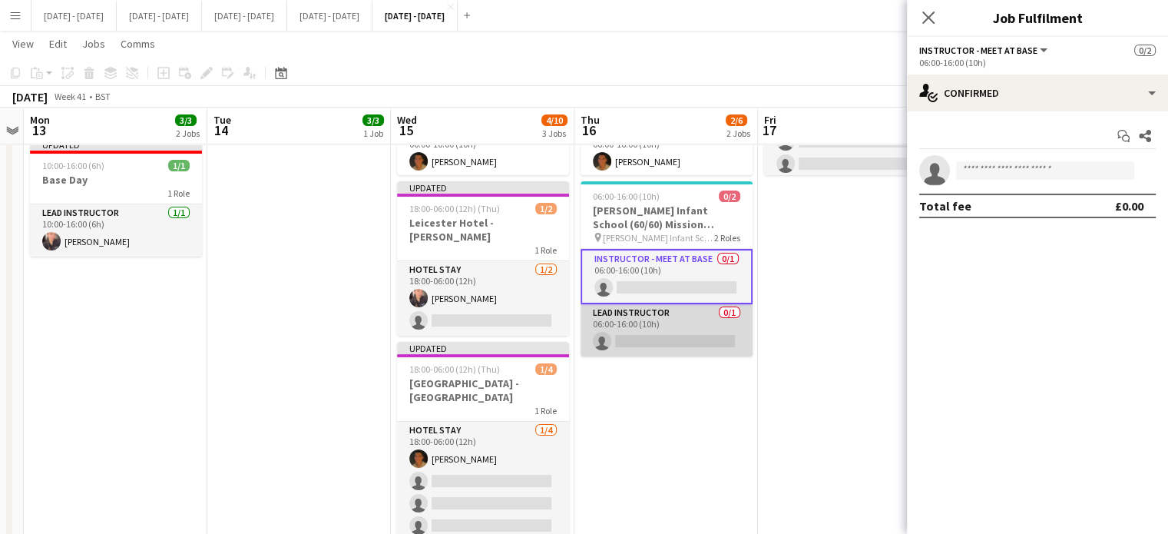
click at [672, 316] on app-card-role "Lead Instructor 0/1 06:00-16:00 (10h) single-neutral-actions" at bounding box center [666, 330] width 172 height 52
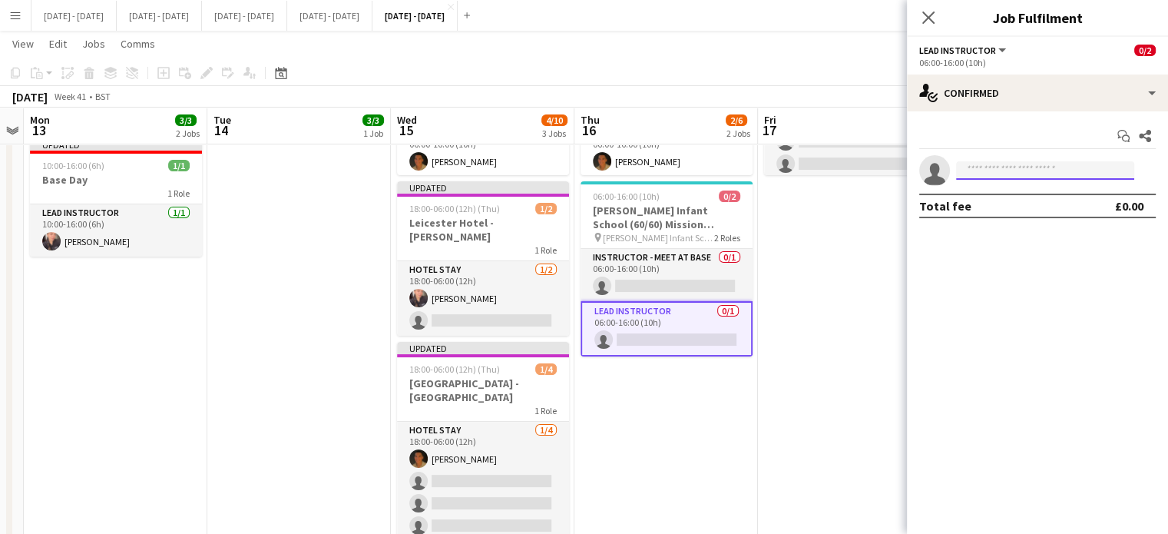
click at [1019, 171] on input at bounding box center [1045, 170] width 178 height 18
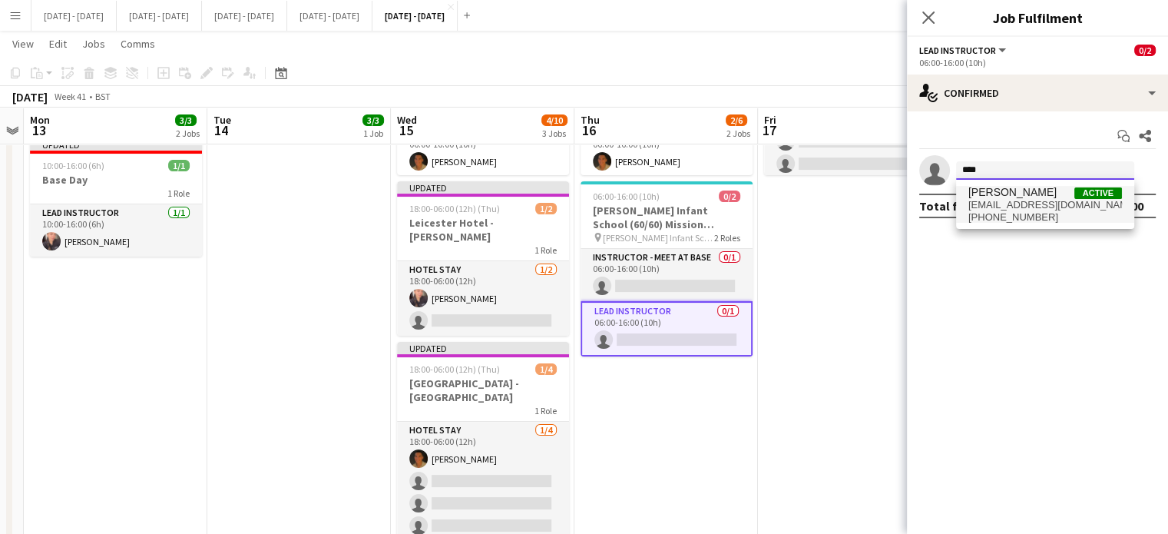
type input "****"
click at [1006, 194] on span "[PERSON_NAME]" at bounding box center [1012, 192] width 88 height 13
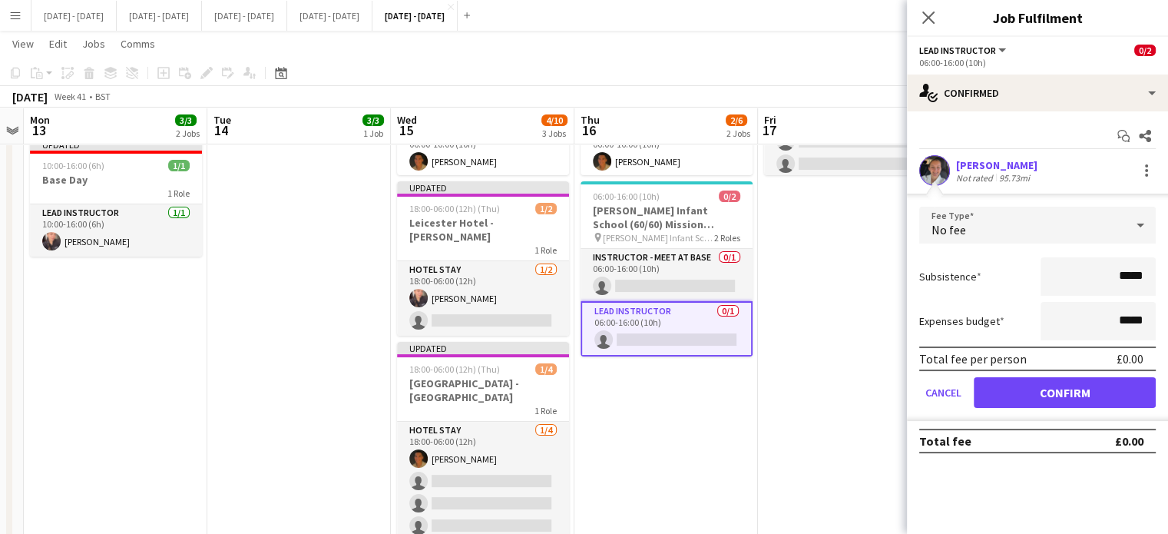
click at [1055, 370] on form "Fee Type No fee Subsistence ***** Expenses budget ***** Total fee per person £0…" at bounding box center [1037, 314] width 261 height 214
click at [1042, 391] on button "Confirm" at bounding box center [1064, 392] width 182 height 31
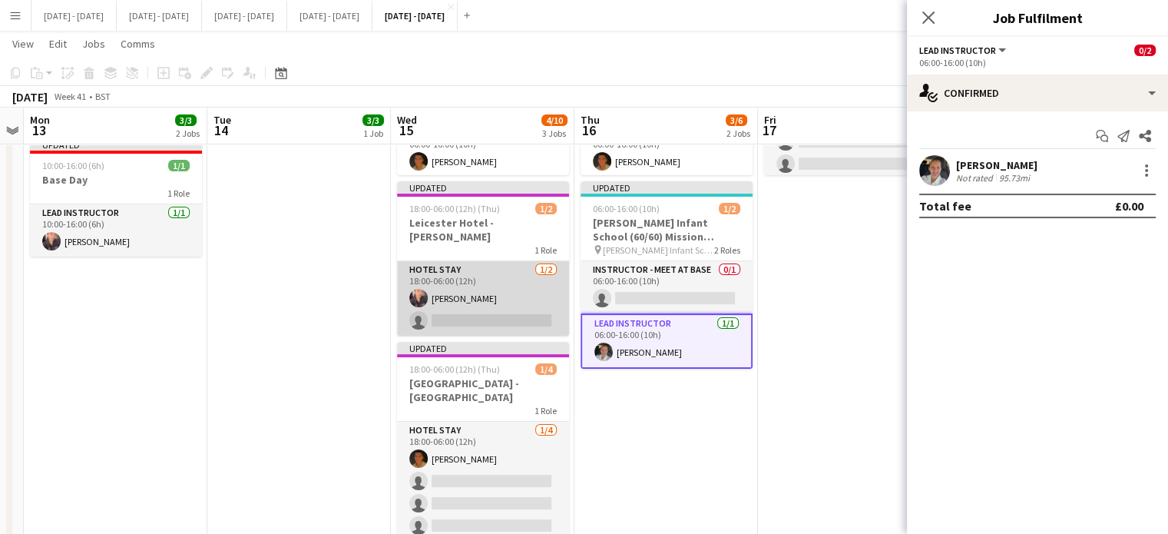
click at [539, 319] on app-card-role "Hotel Stay [DATE] 18:00-06:00 (12h) [PERSON_NAME] single-neutral-actions" at bounding box center [483, 298] width 172 height 74
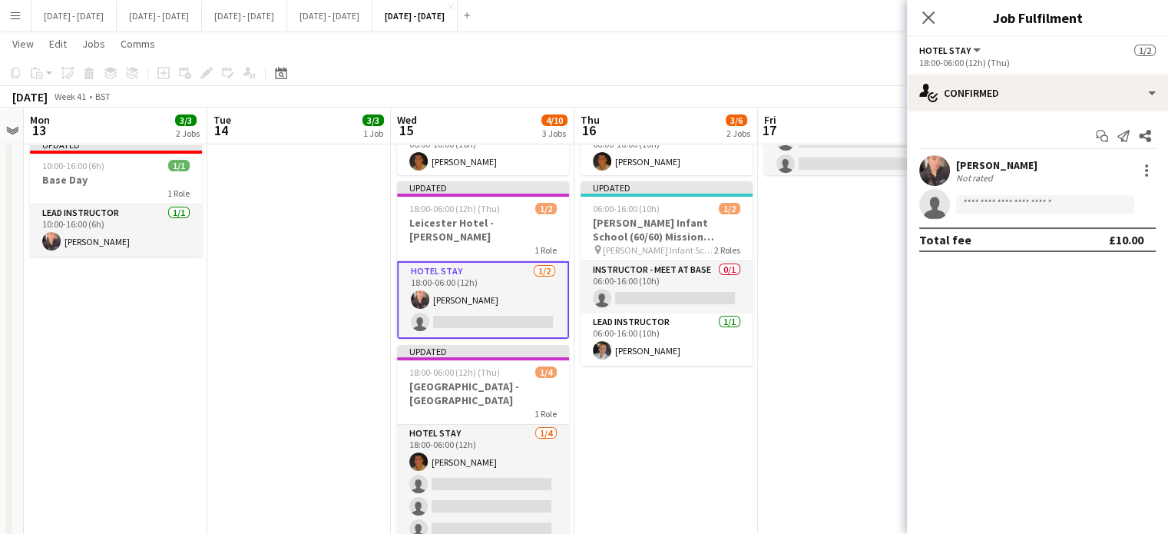
drag, startPoint x: 1078, startPoint y: 186, endPoint x: 1075, endPoint y: 202, distance: 16.4
click at [1080, 193] on div "[PERSON_NAME] Not rated single-neutral-actions" at bounding box center [1037, 187] width 261 height 64
click at [1073, 204] on input at bounding box center [1045, 204] width 178 height 18
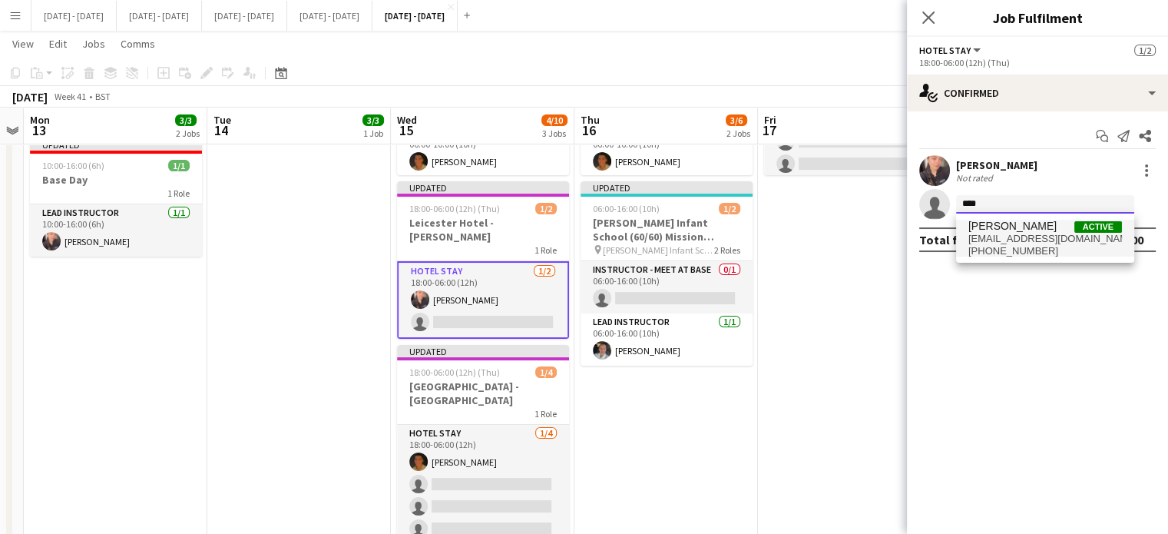
type input "****"
click at [1044, 242] on span "[EMAIL_ADDRESS][DOMAIN_NAME]" at bounding box center [1045, 239] width 154 height 12
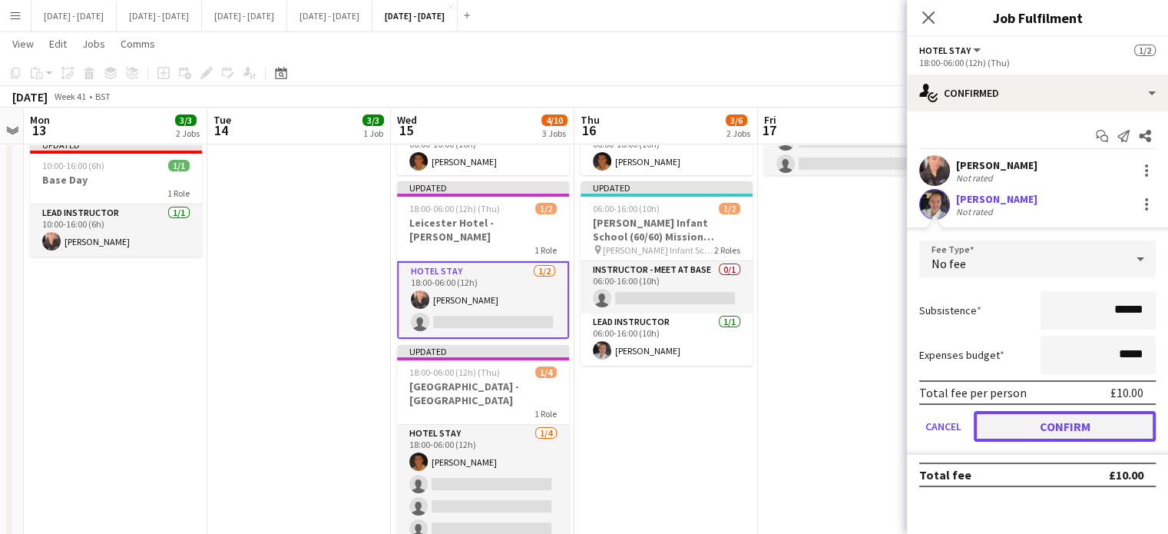
click at [1065, 432] on button "Confirm" at bounding box center [1064, 426] width 182 height 31
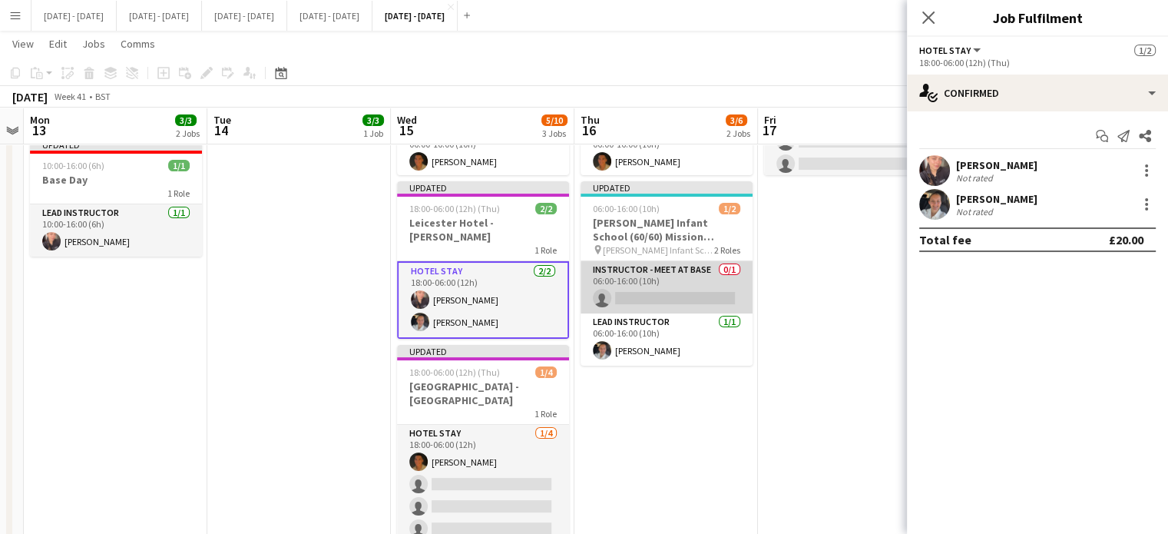
click at [659, 290] on app-card-role "Instructor - Meet at Base 0/1 06:00-16:00 (10h) single-neutral-actions" at bounding box center [666, 287] width 172 height 52
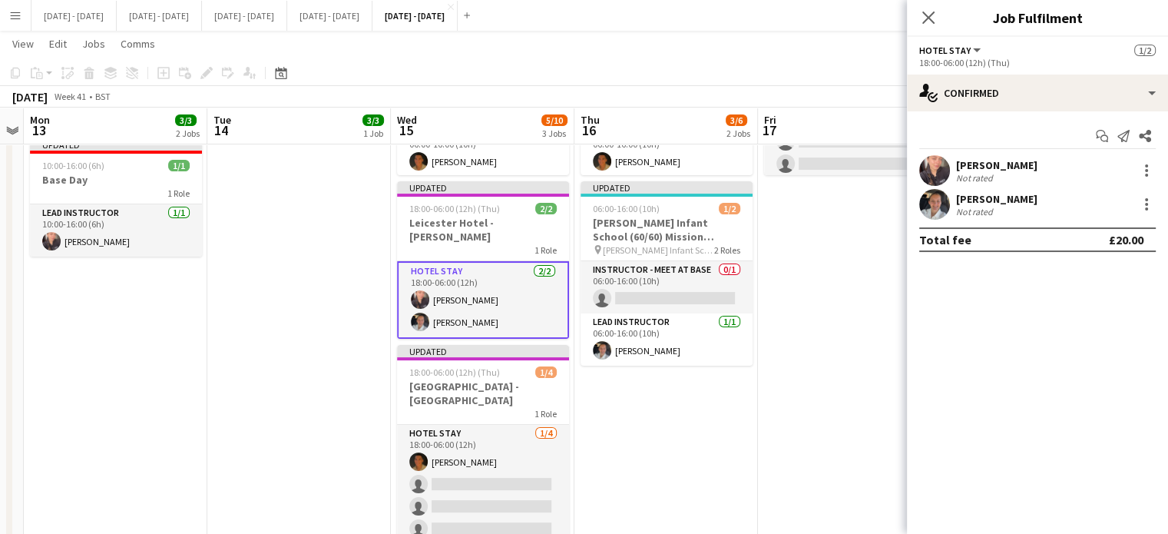
scroll to position [0, 342]
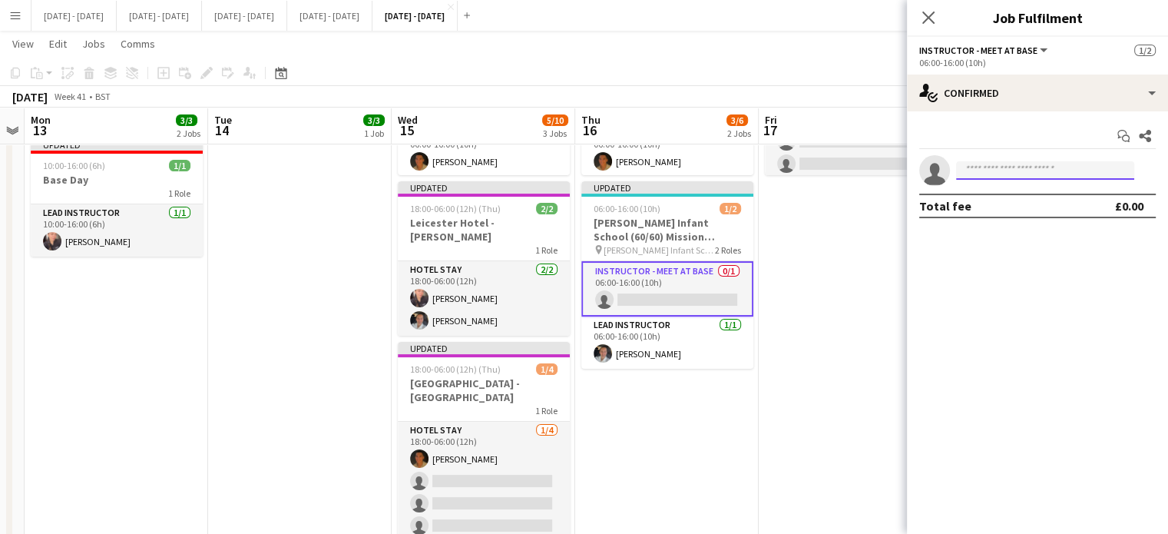
click at [998, 176] on input at bounding box center [1045, 170] width 178 height 18
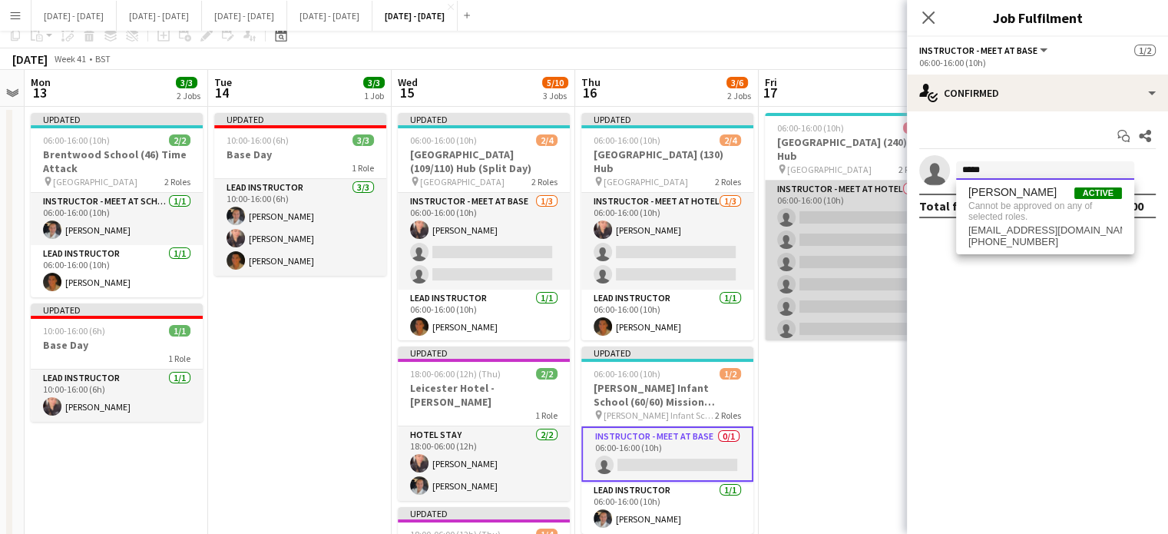
scroll to position [0, 0]
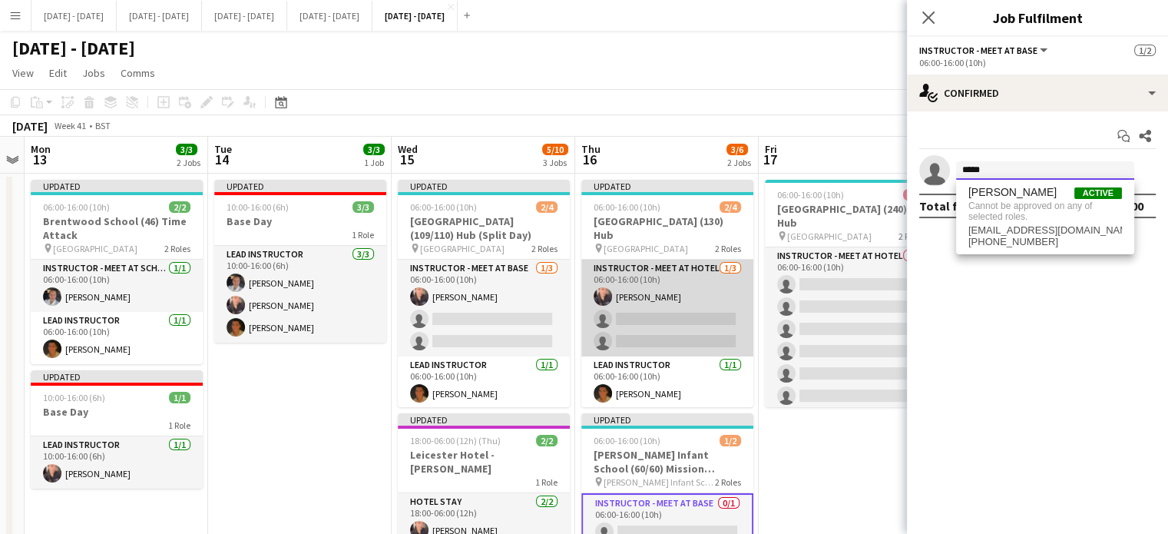
type input "*****"
click at [688, 286] on app-card-role "Instructor - Meet at Hotel [DATE] 06:00-16:00 (10h) [PERSON_NAME] single-neutra…" at bounding box center [667, 307] width 172 height 97
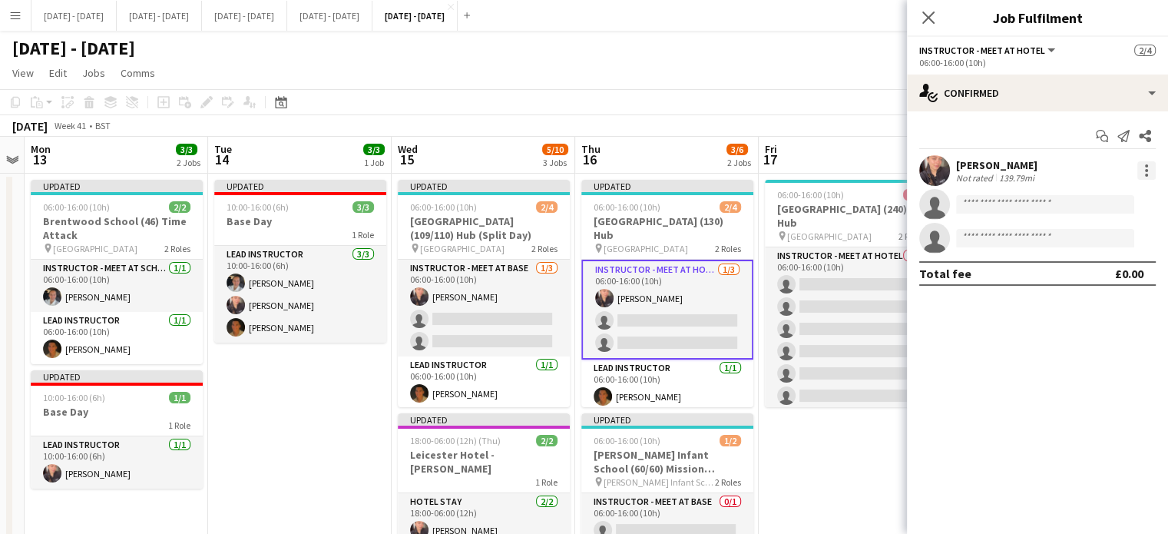
click at [1148, 170] on div at bounding box center [1146, 170] width 18 height 18
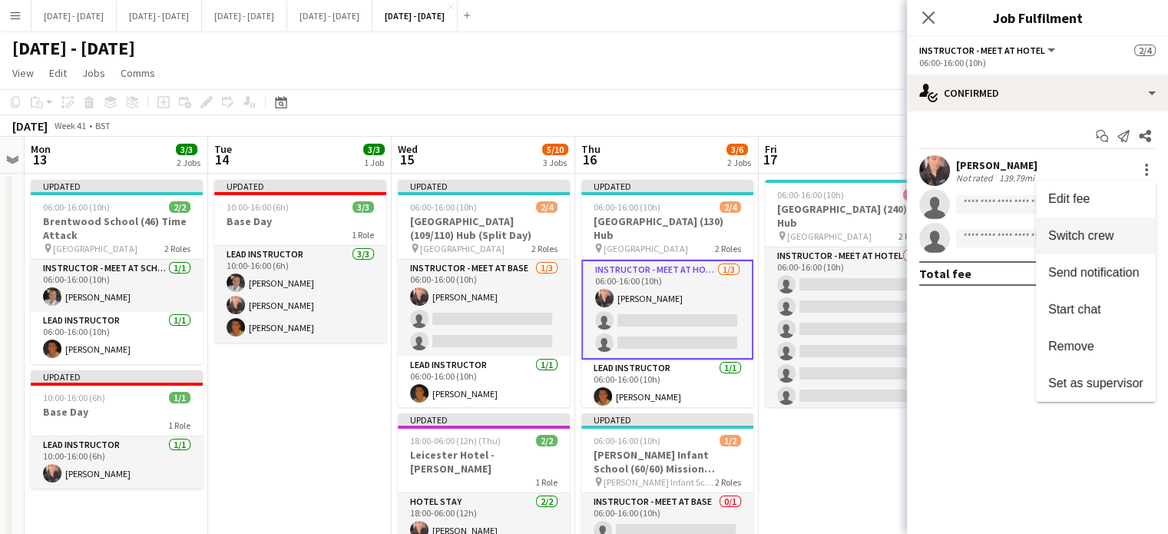
click at [1089, 233] on span "Switch crew" at bounding box center [1080, 235] width 65 height 13
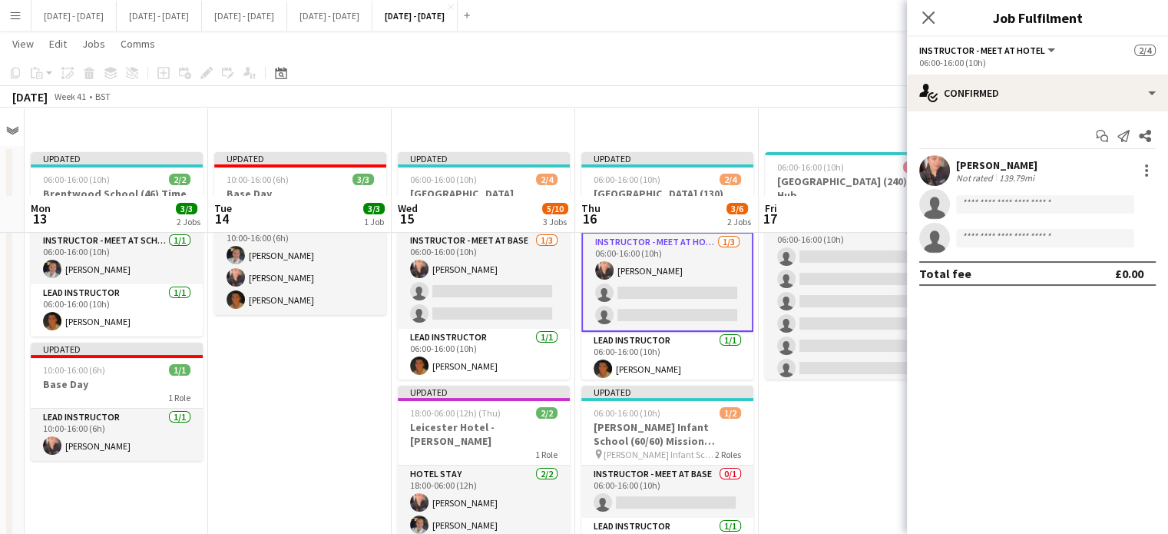
scroll to position [154, 0]
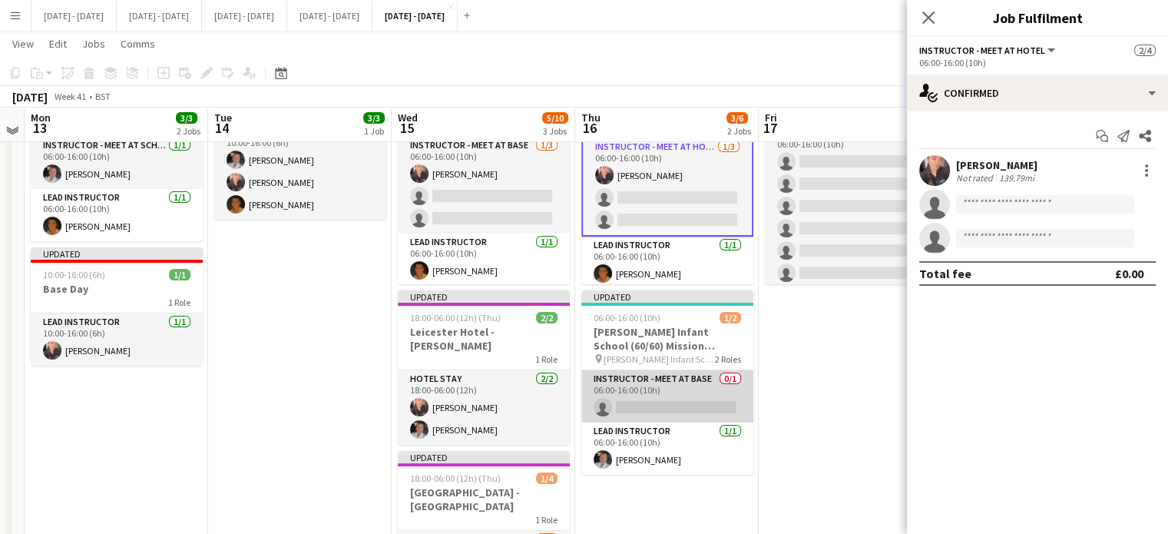
click at [676, 398] on app-card-role "Instructor - Meet at Base 0/1 06:00-16:00 (10h) single-neutral-actions" at bounding box center [667, 396] width 172 height 52
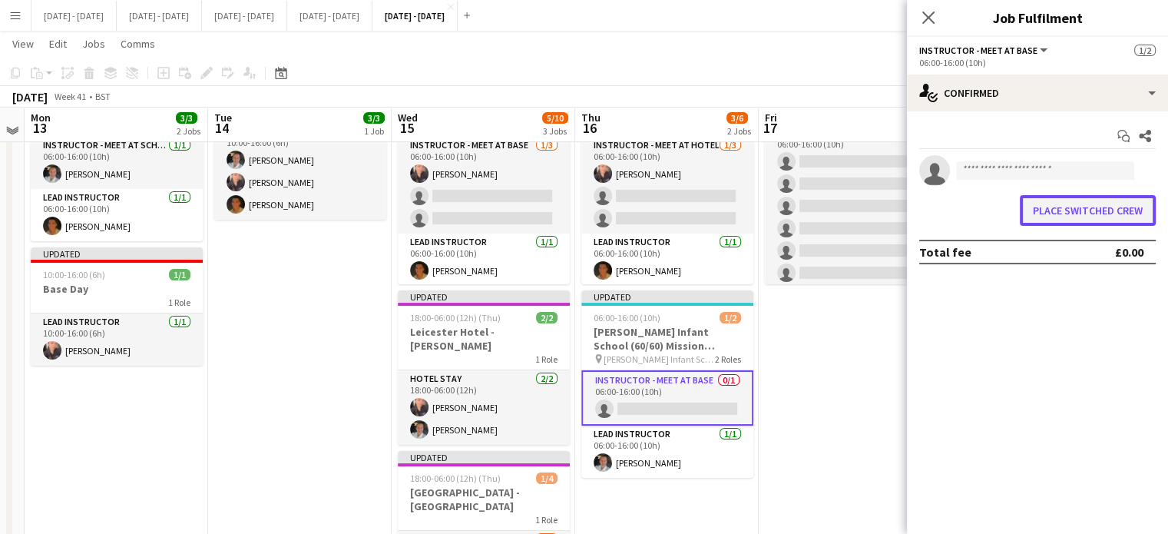
click at [1133, 214] on button "Place switched crew" at bounding box center [1087, 210] width 136 height 31
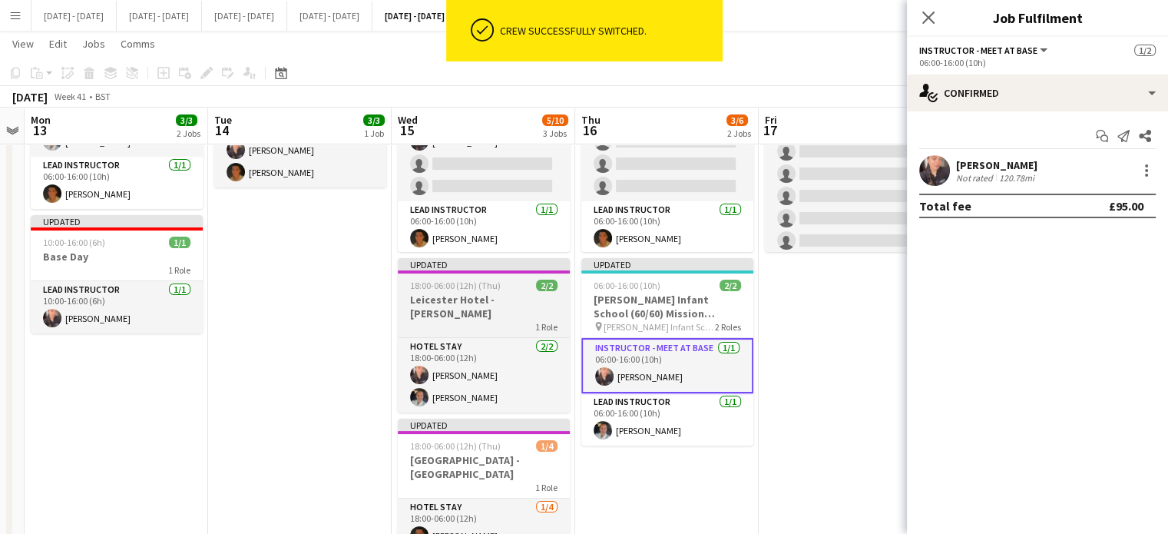
click at [434, 303] on h3 "Leicester Hotel - [PERSON_NAME]" at bounding box center [484, 306] width 172 height 28
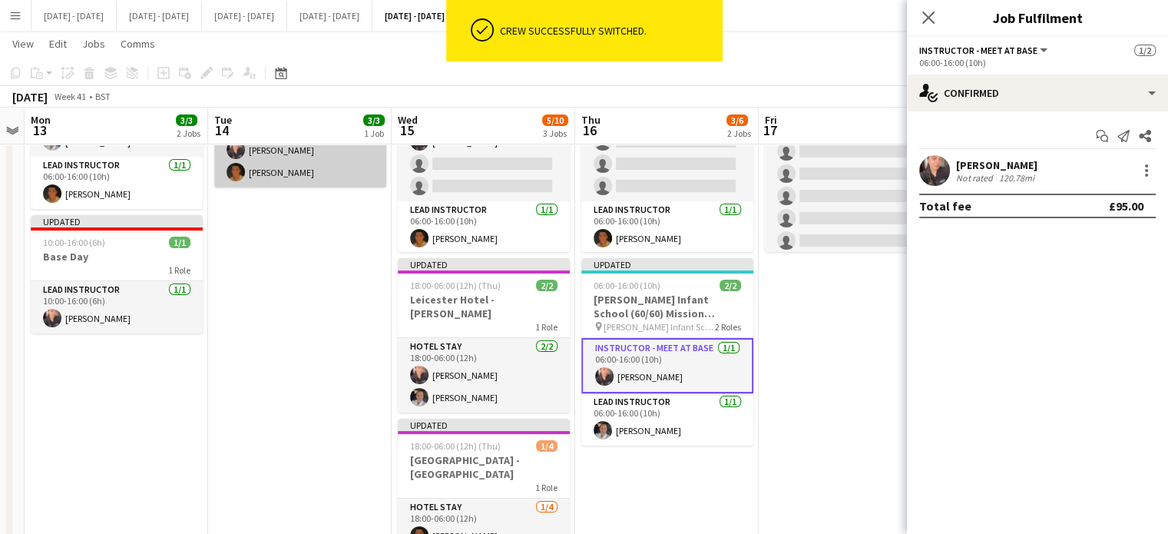
scroll to position [0, 342]
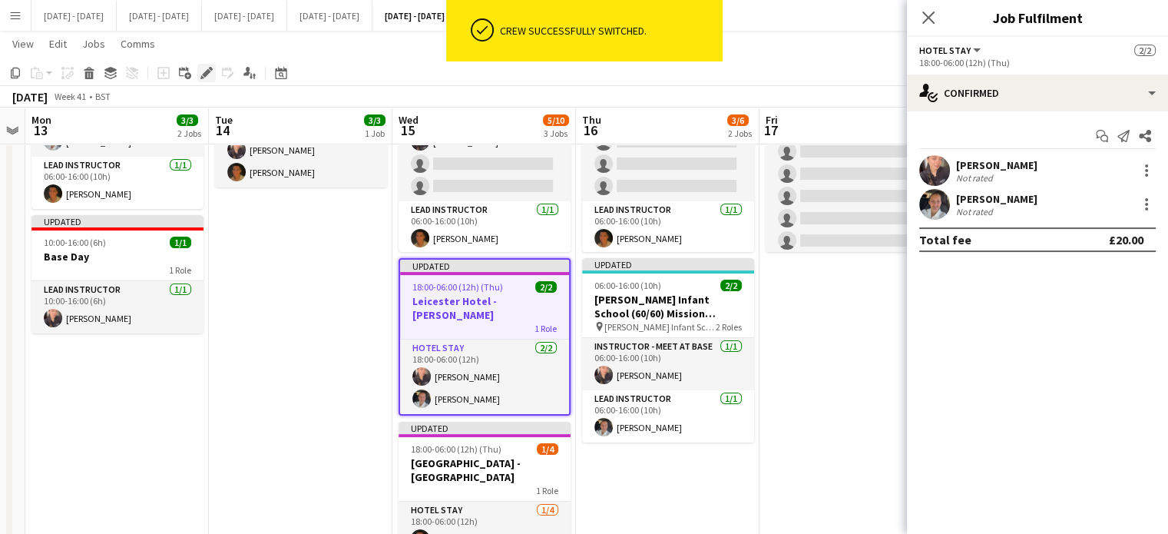
click at [203, 69] on icon "Edit" at bounding box center [206, 73] width 12 height 12
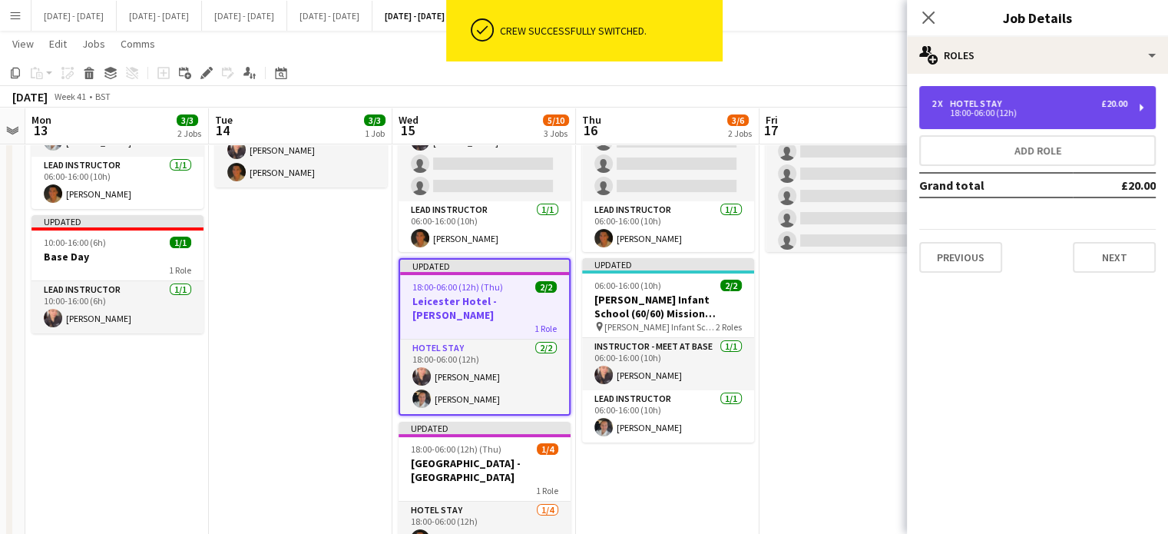
click at [965, 101] on div "Hotel Stay" at bounding box center [979, 103] width 58 height 11
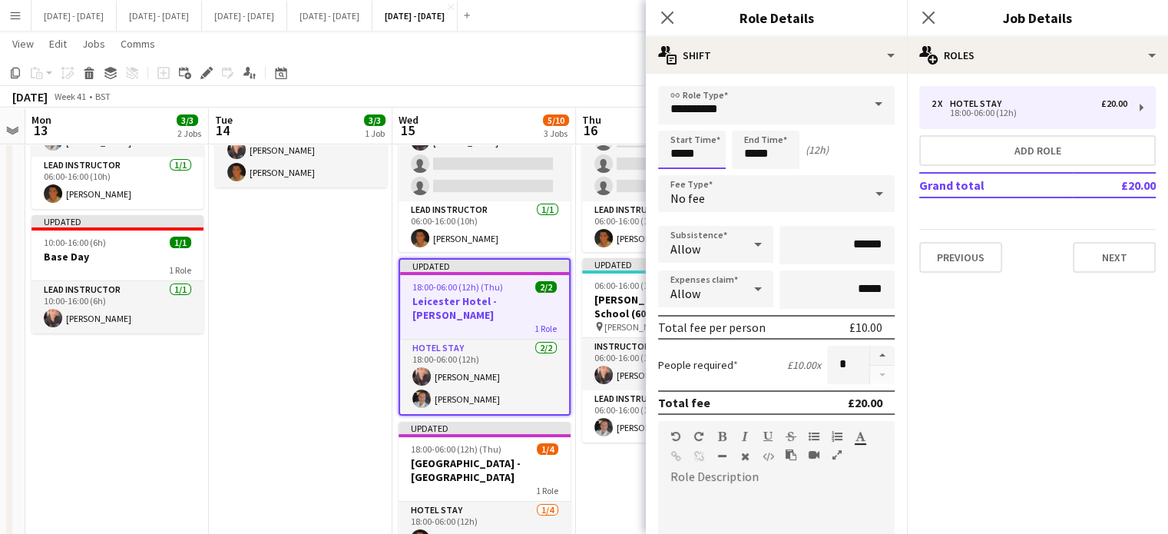
drag, startPoint x: 696, startPoint y: 155, endPoint x: 551, endPoint y: 134, distance: 145.8
click at [556, 134] on body "Menu Boards Boards Boards All jobs Status Workforce Workforce My Workforce Recr…" at bounding box center [584, 261] width 1168 height 830
type input "*****"
click at [672, 19] on icon "Close pop-in" at bounding box center [666, 17] width 15 height 15
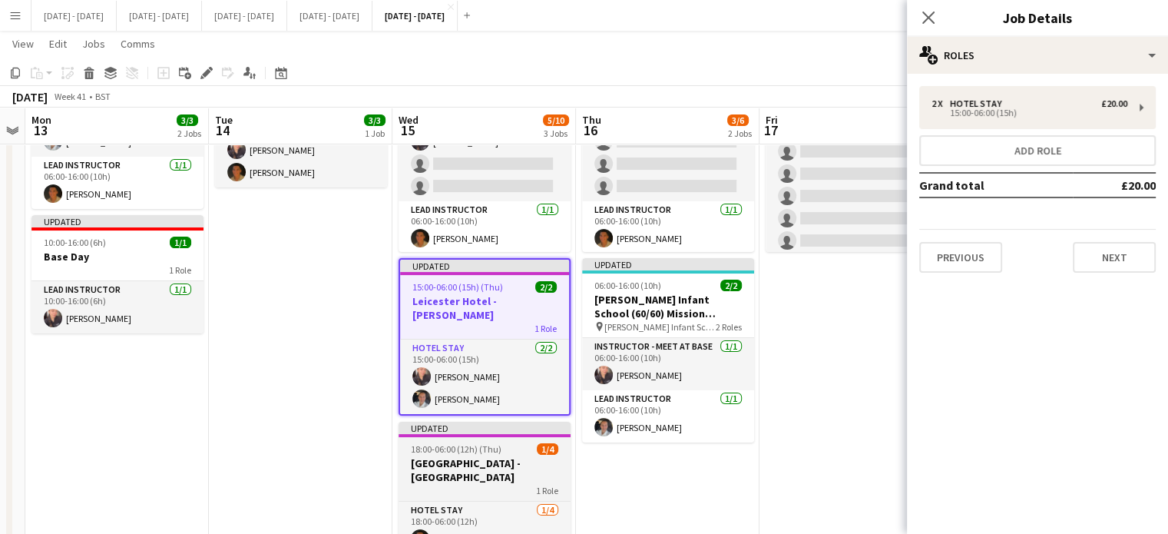
click at [431, 458] on h3 "[GEOGRAPHIC_DATA] - [GEOGRAPHIC_DATA]" at bounding box center [484, 470] width 172 height 28
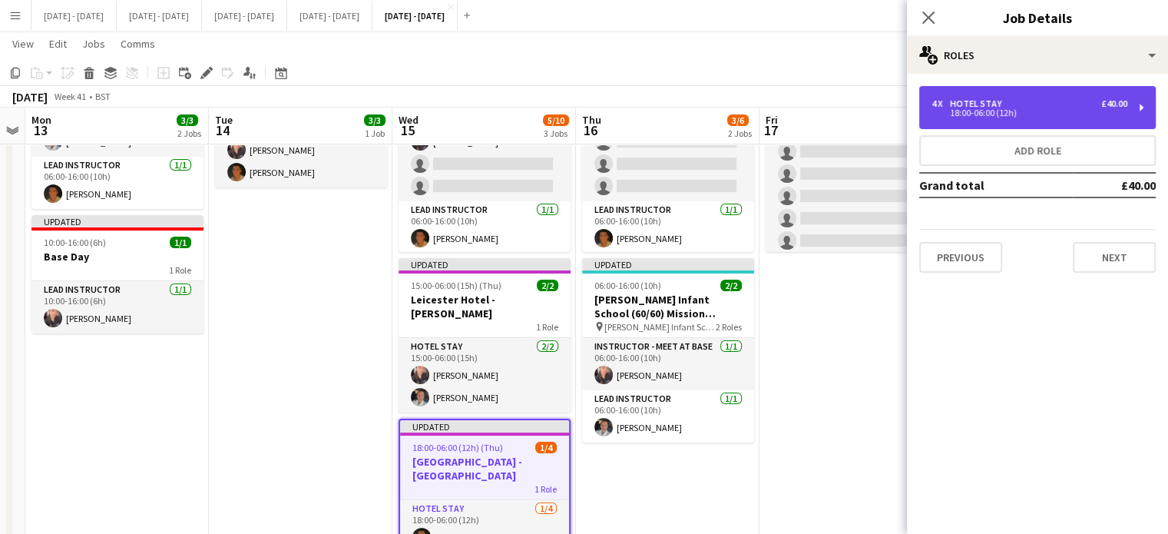
drag, startPoint x: 971, startPoint y: 101, endPoint x: 961, endPoint y: 106, distance: 11.3
click at [972, 101] on div "Hotel Stay" at bounding box center [979, 103] width 58 height 11
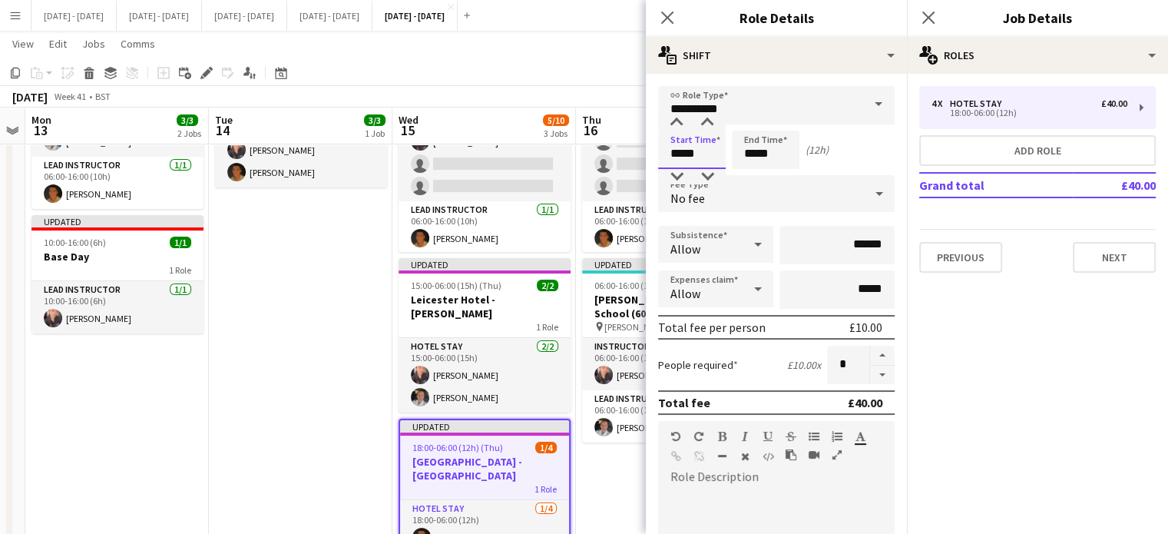
drag, startPoint x: 692, startPoint y: 156, endPoint x: 550, endPoint y: 140, distance: 143.6
click at [552, 140] on body "Menu Boards Boards Boards All jobs Status Workforce Workforce My Workforce Recr…" at bounding box center [584, 261] width 1168 height 830
type input "*****"
click at [667, 18] on icon at bounding box center [666, 17] width 15 height 15
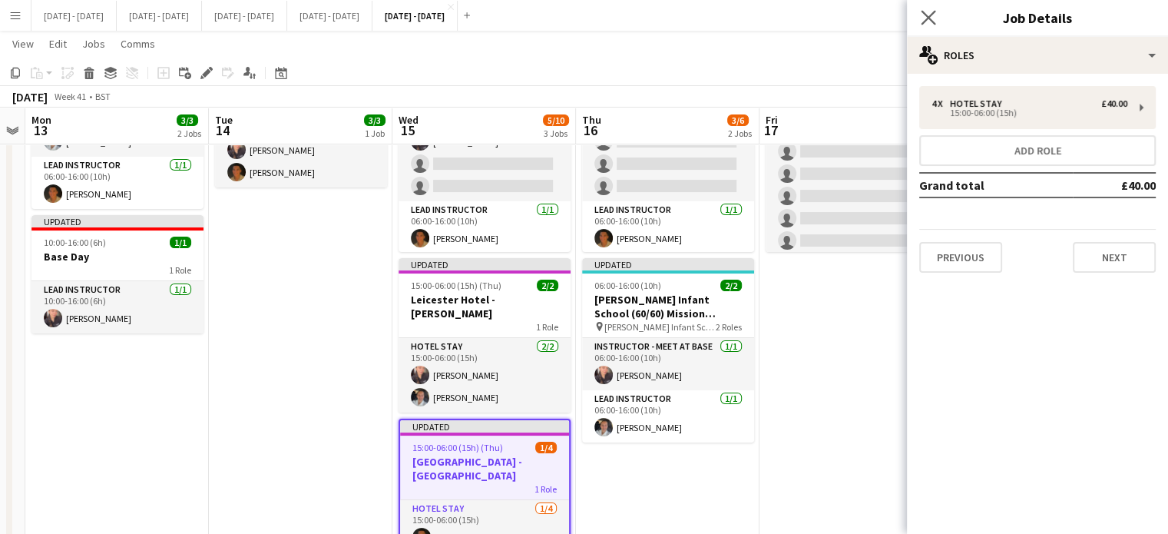
click at [920, 18] on icon "Close pop-in" at bounding box center [927, 17] width 15 height 15
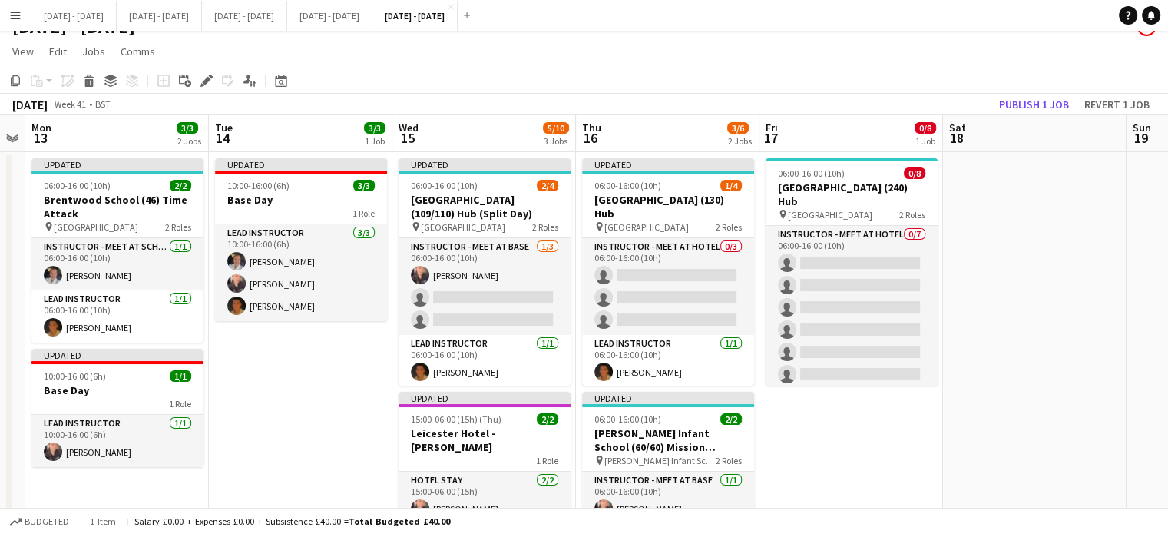
scroll to position [0, 0]
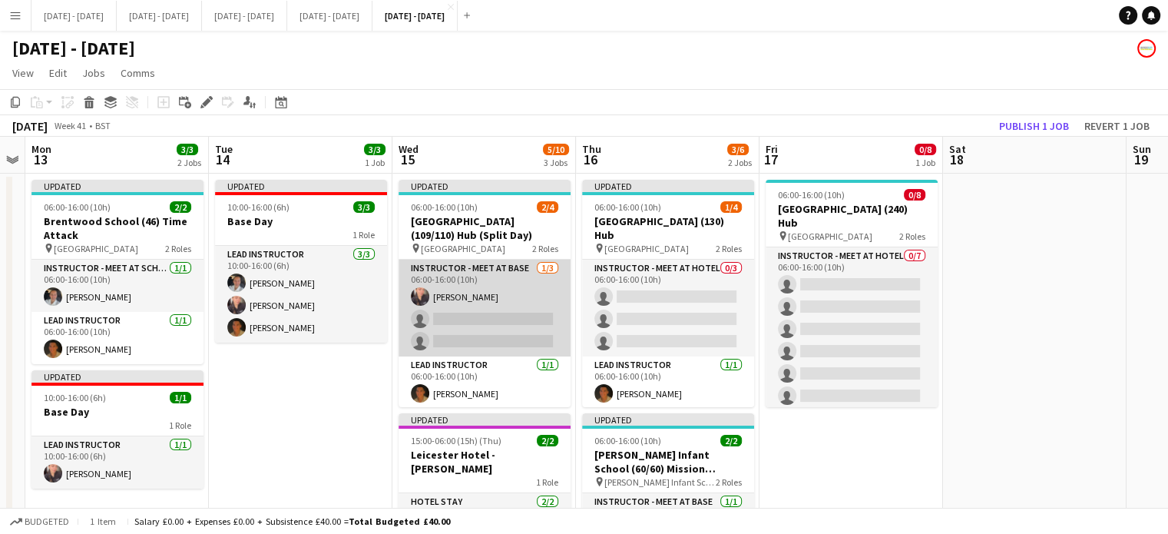
click at [470, 289] on app-card-role "Instructor - Meet at Base [DATE] 06:00-16:00 (10h) [PERSON_NAME] single-neutral…" at bounding box center [484, 307] width 172 height 97
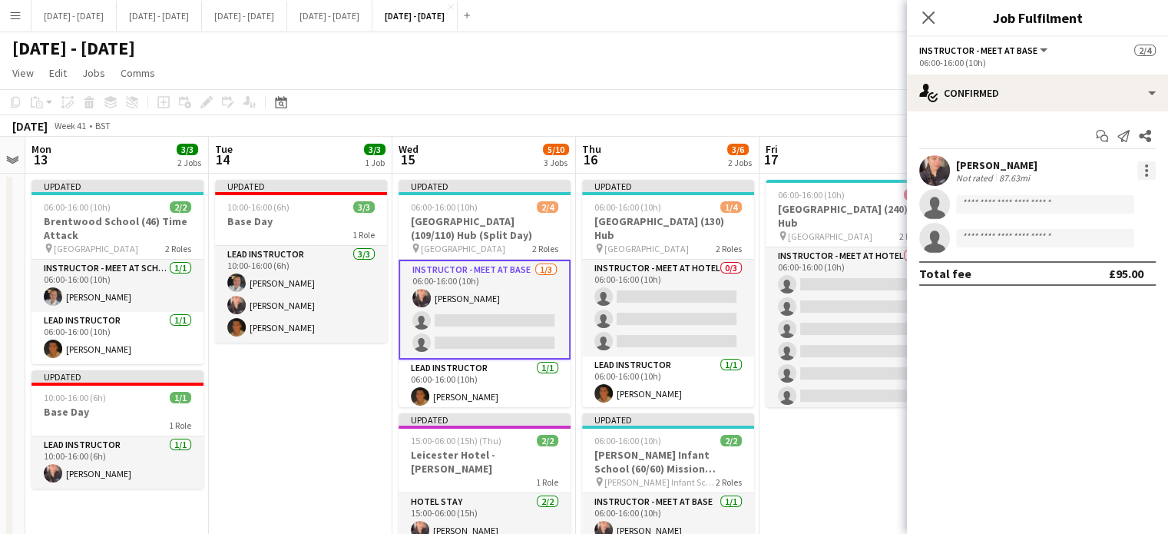
click at [1147, 172] on div at bounding box center [1146, 170] width 18 height 18
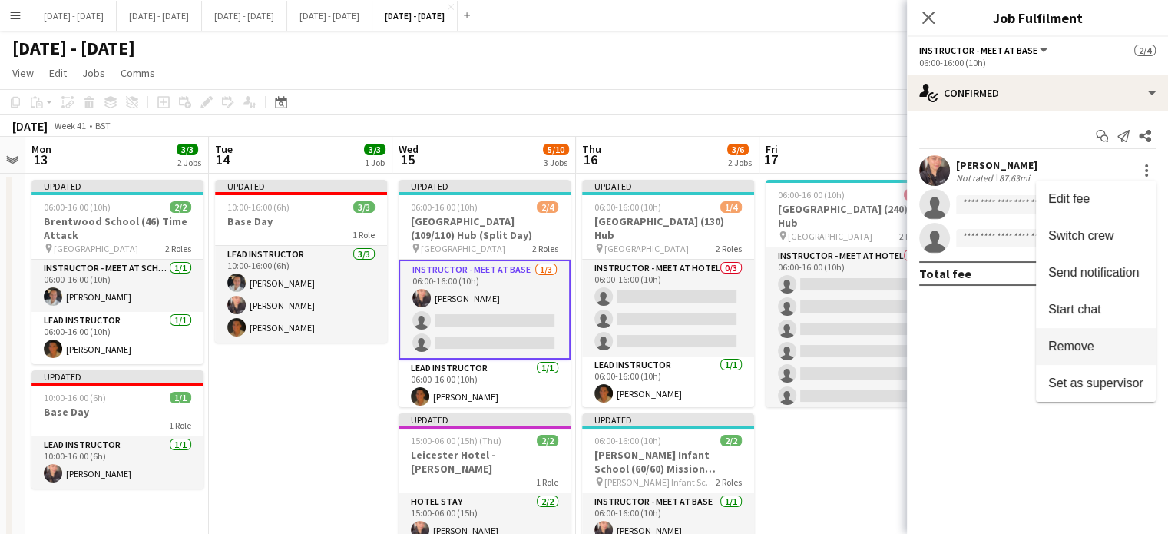
click at [1112, 342] on span "Remove" at bounding box center [1095, 346] width 95 height 14
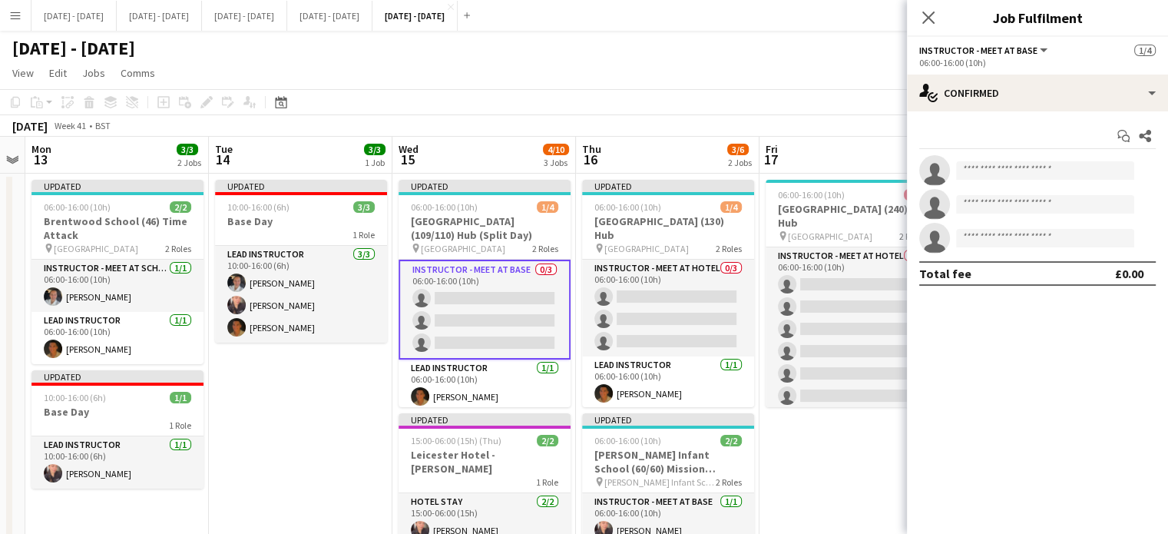
click at [928, 19] on icon at bounding box center [928, 18] width 12 height 12
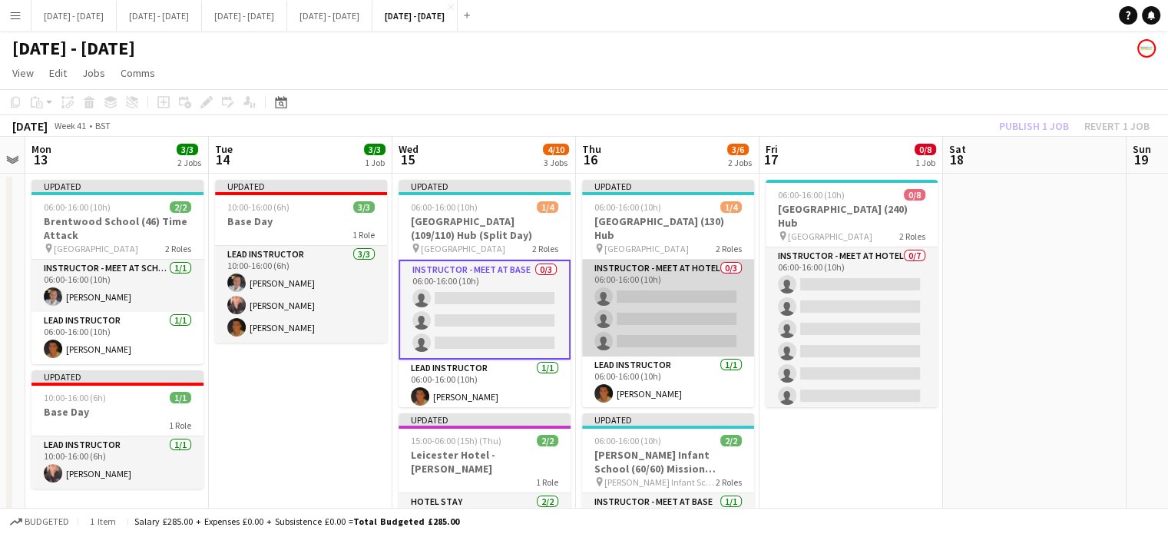
click at [657, 291] on app-card-role "Instructor - Meet at Hotel 0/3 06:00-16:00 (10h) single-neutral-actions single-…" at bounding box center [668, 307] width 172 height 97
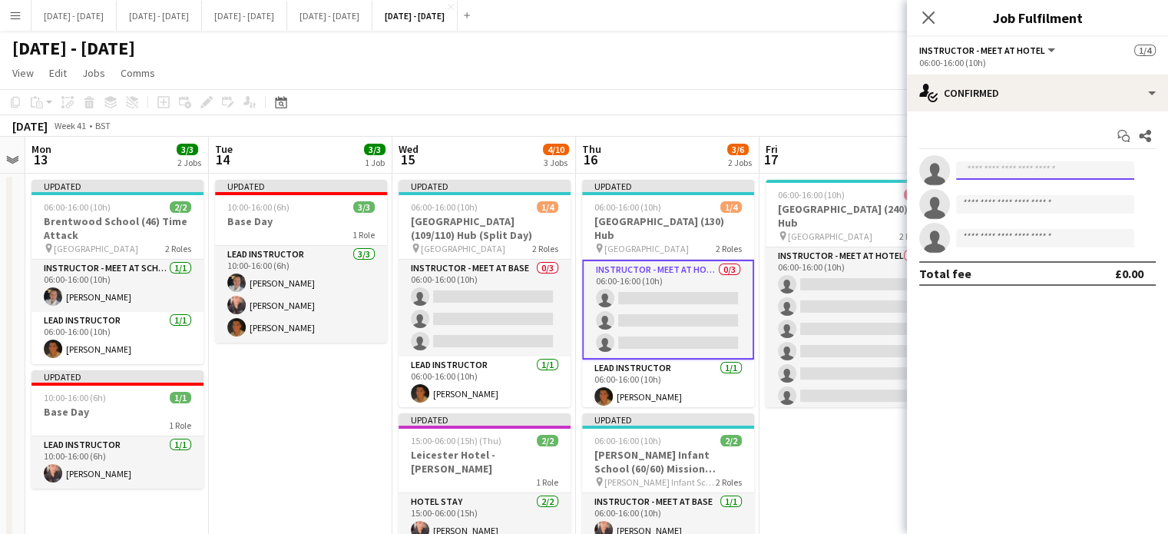
click at [989, 168] on input at bounding box center [1045, 170] width 178 height 18
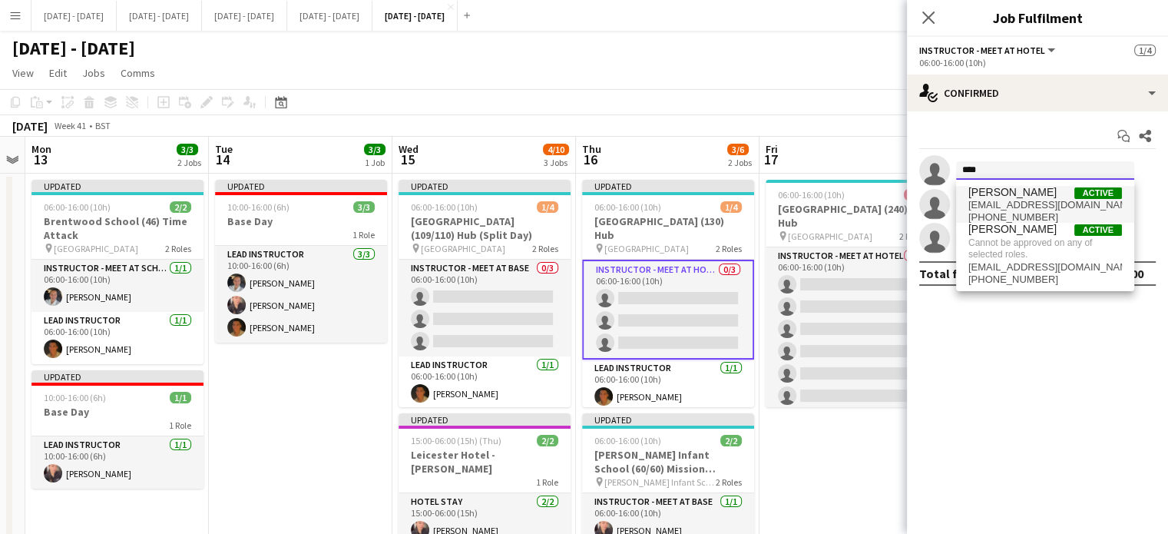
type input "****"
click at [999, 199] on span "[EMAIL_ADDRESS][DOMAIN_NAME]" at bounding box center [1045, 205] width 154 height 12
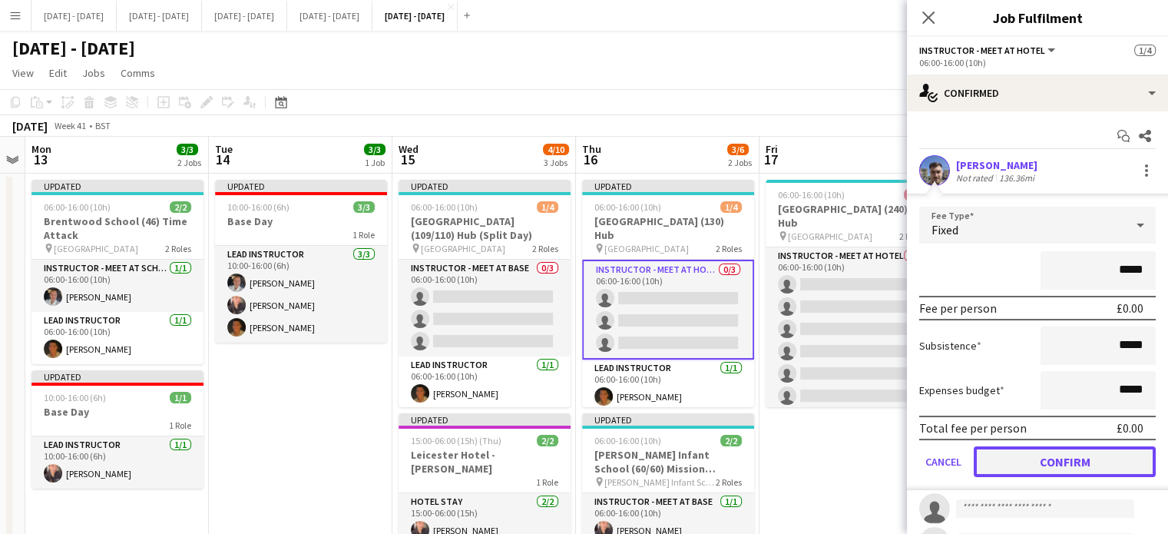
click at [1072, 464] on button "Confirm" at bounding box center [1064, 461] width 182 height 31
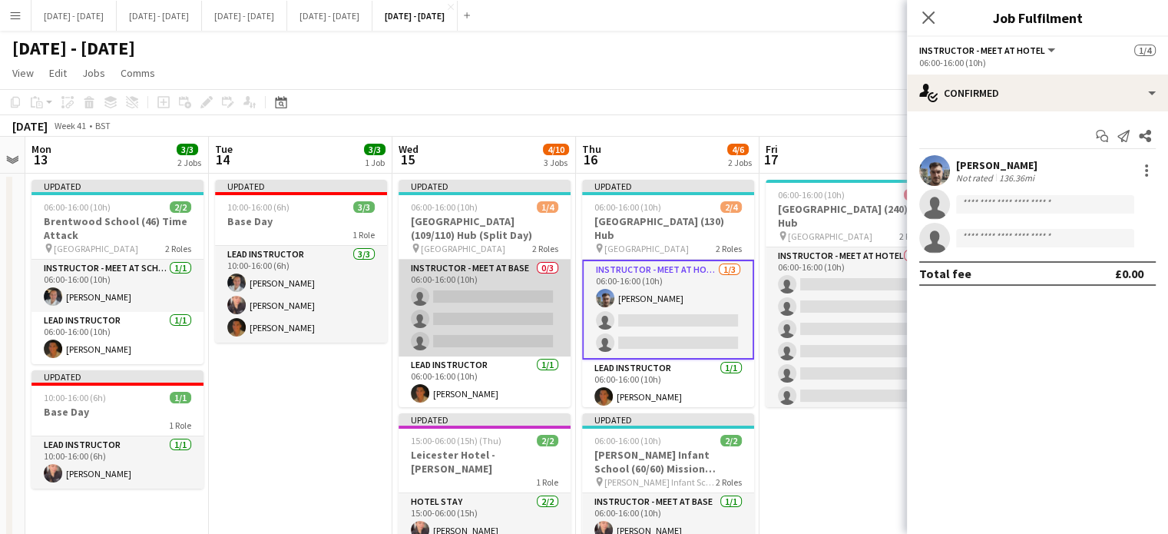
click at [482, 292] on app-card-role "Instructor - Meet at Base 0/3 06:00-16:00 (10h) single-neutral-actions single-n…" at bounding box center [484, 307] width 172 height 97
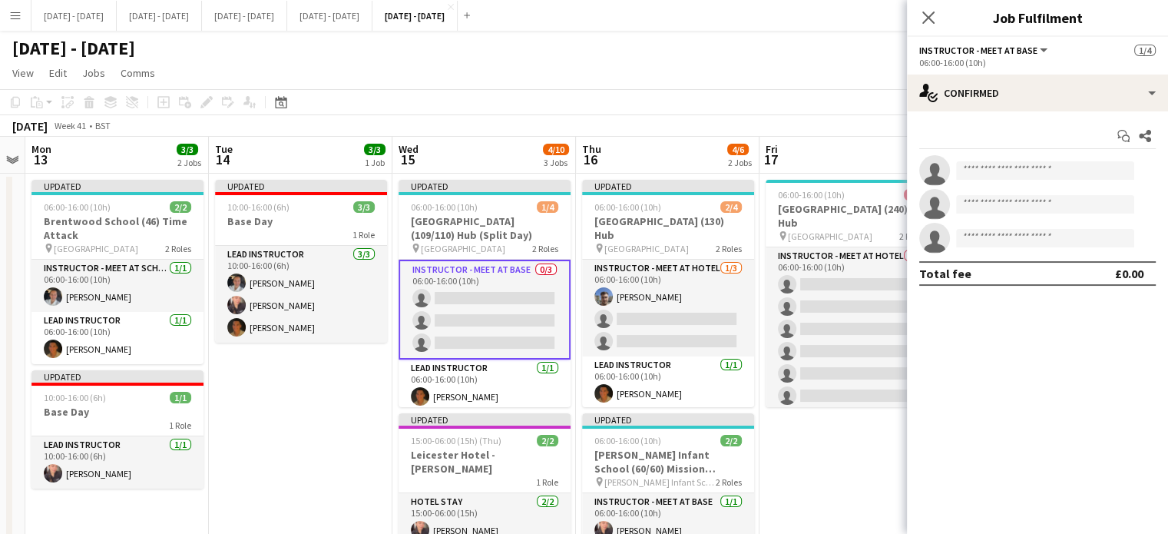
click at [1000, 162] on app-invite-slot "single-neutral-actions" at bounding box center [1037, 170] width 261 height 31
click at [1003, 167] on input at bounding box center [1045, 170] width 178 height 18
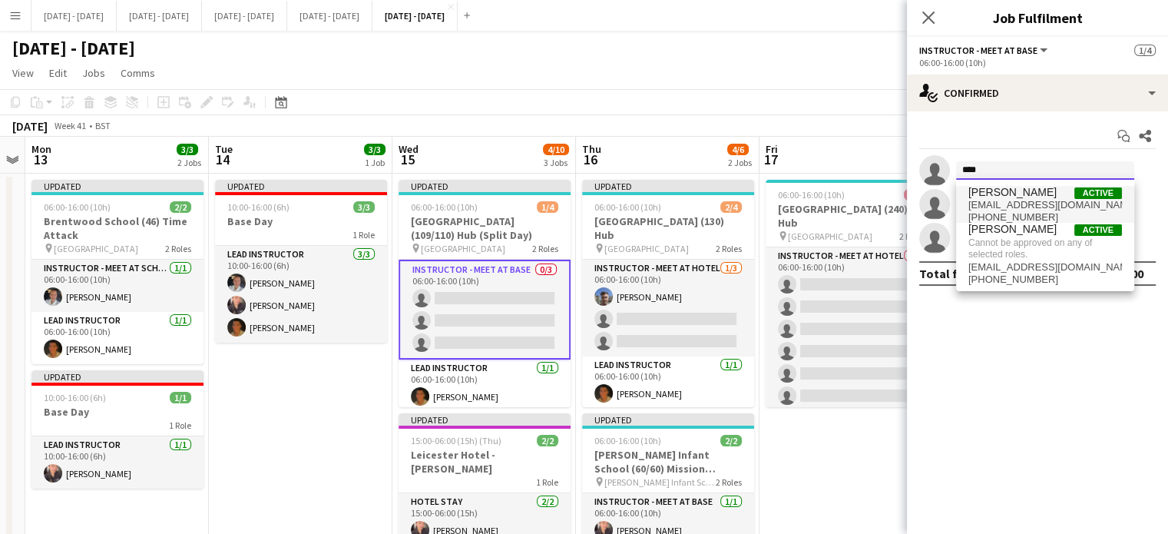
type input "****"
click at [1007, 197] on span "[PERSON_NAME]" at bounding box center [1012, 192] width 88 height 13
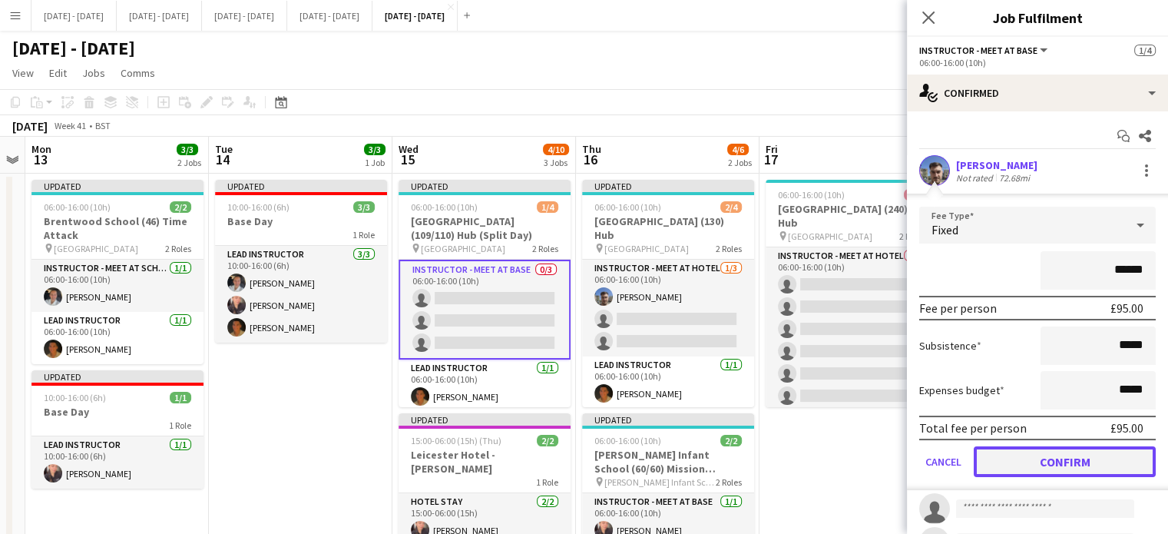
click at [1059, 460] on button "Confirm" at bounding box center [1064, 461] width 182 height 31
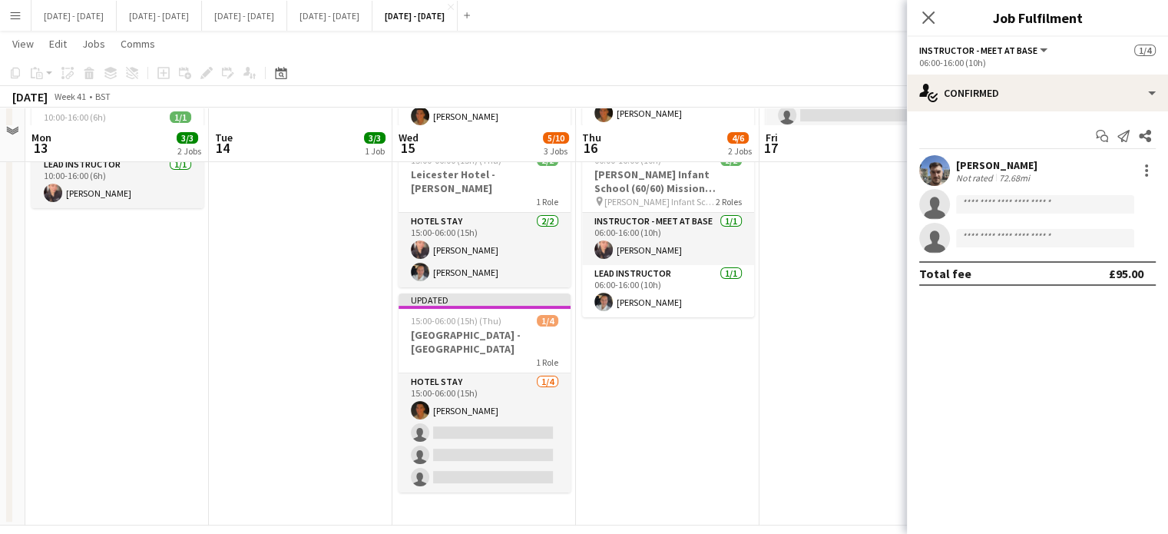
scroll to position [296, 0]
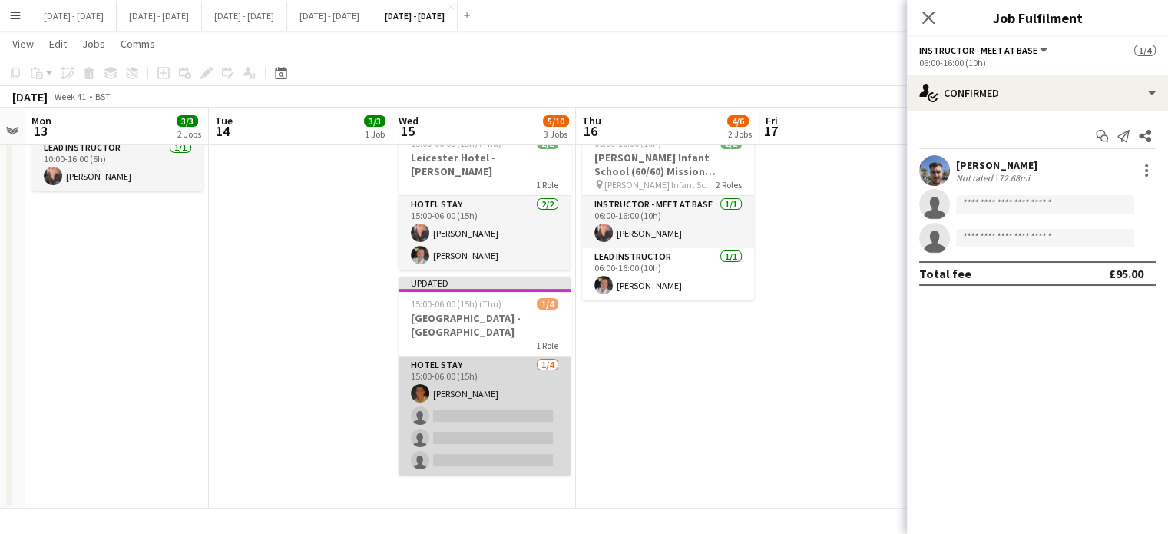
click at [454, 425] on app-card-role "Hotel Stay [DATE] 15:00-06:00 (15h) [PERSON_NAME] single-neutral-actions single…" at bounding box center [484, 415] width 172 height 119
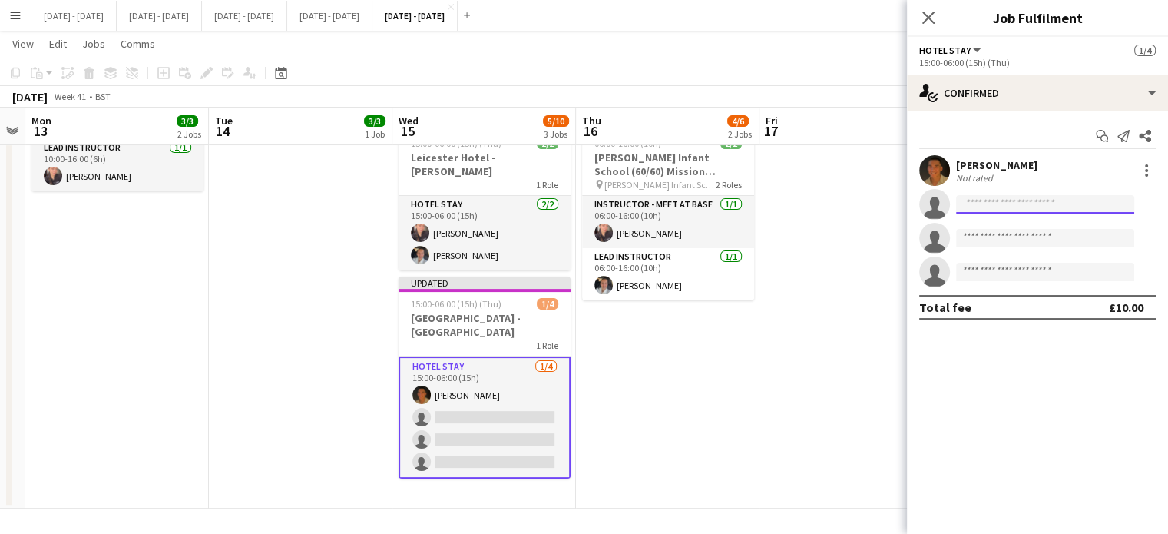
click at [1013, 197] on input at bounding box center [1045, 204] width 178 height 18
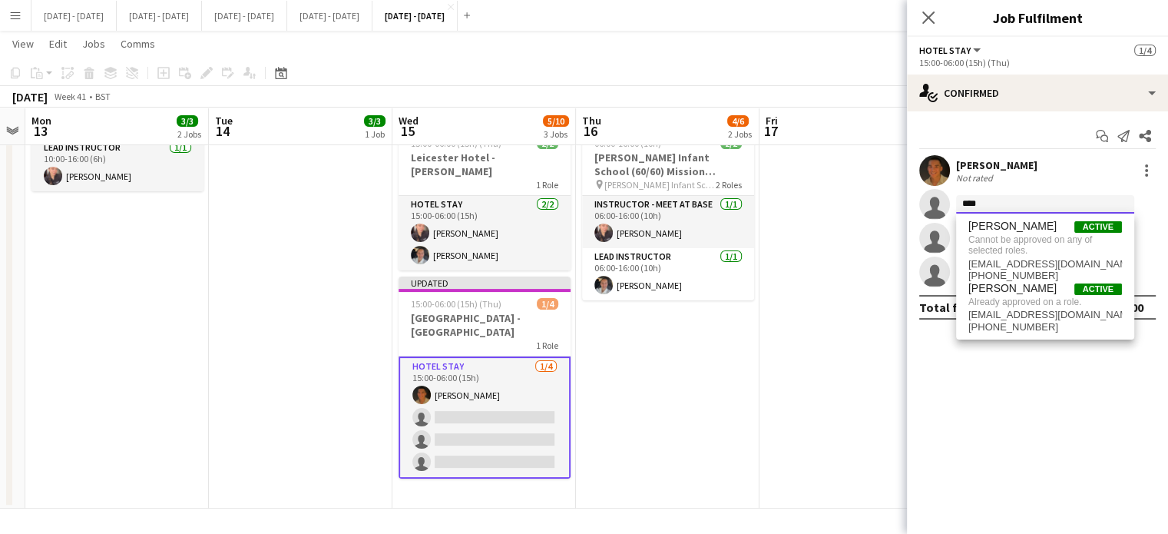
type input "****"
click at [719, 401] on app-date-cell "Updated 06:00-16:00 (10h) 2/4 [GEOGRAPHIC_DATA] (130) Hub pin [GEOGRAPHIC_DATA]…" at bounding box center [667, 192] width 183 height 632
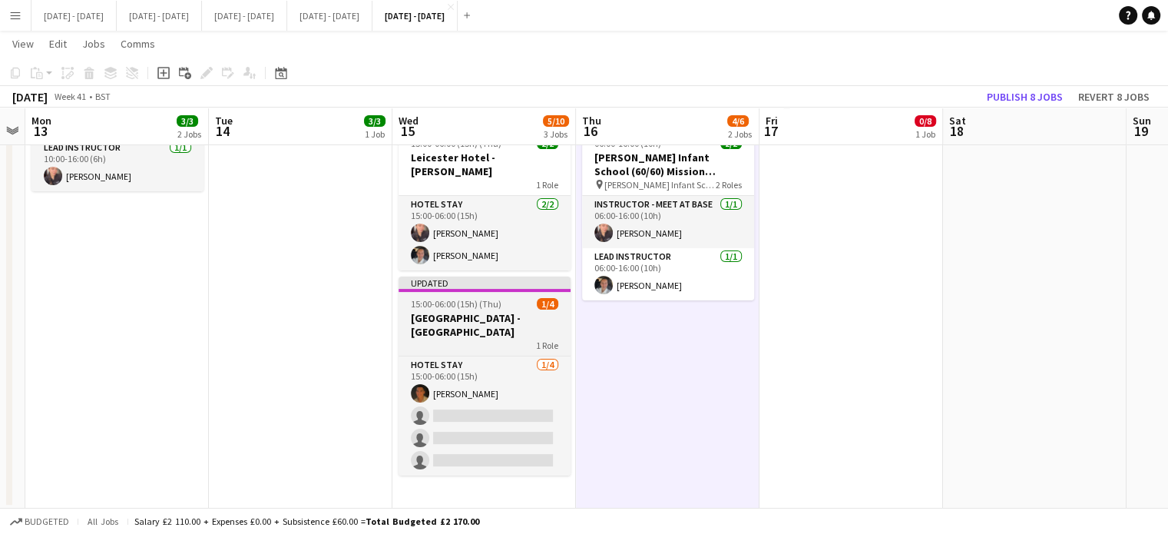
click at [490, 335] on h3 "[GEOGRAPHIC_DATA] - [GEOGRAPHIC_DATA]" at bounding box center [484, 325] width 172 height 28
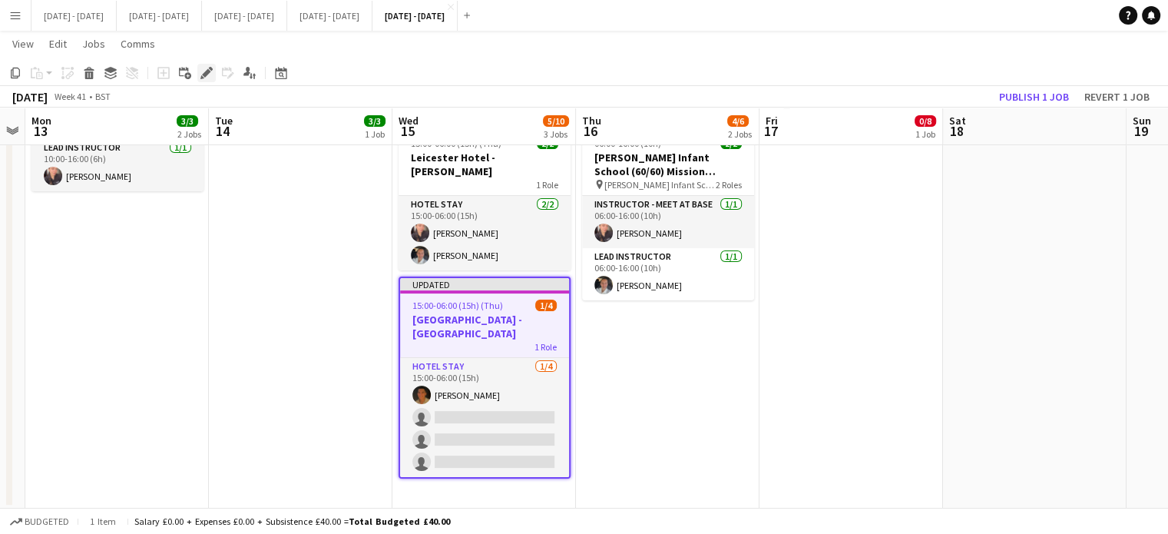
click at [204, 74] on icon at bounding box center [206, 73] width 8 height 8
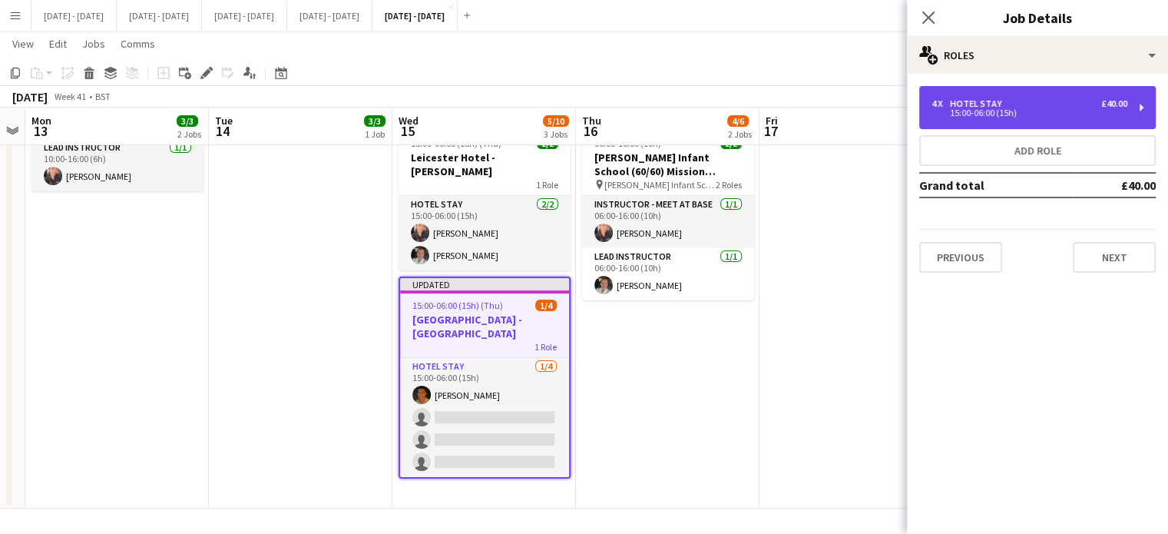
click at [976, 120] on div "4 x Hotel Stay £40.00 15:00-06:00 (15h)" at bounding box center [1037, 107] width 236 height 43
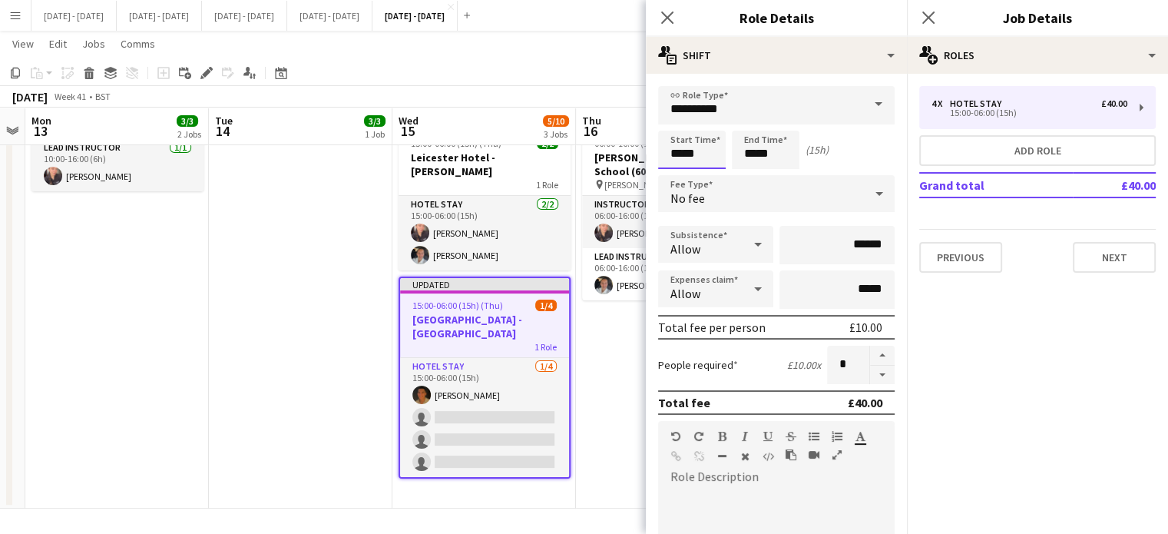
drag, startPoint x: 702, startPoint y: 159, endPoint x: 386, endPoint y: 95, distance: 321.9
click at [398, 98] on body "Menu Boards Boards Boards All jobs Status Workforce Workforce My Workforce Recr…" at bounding box center [584, 119] width 1168 height 830
type input "*****"
click at [670, 12] on icon "Close pop-in" at bounding box center [666, 17] width 15 height 15
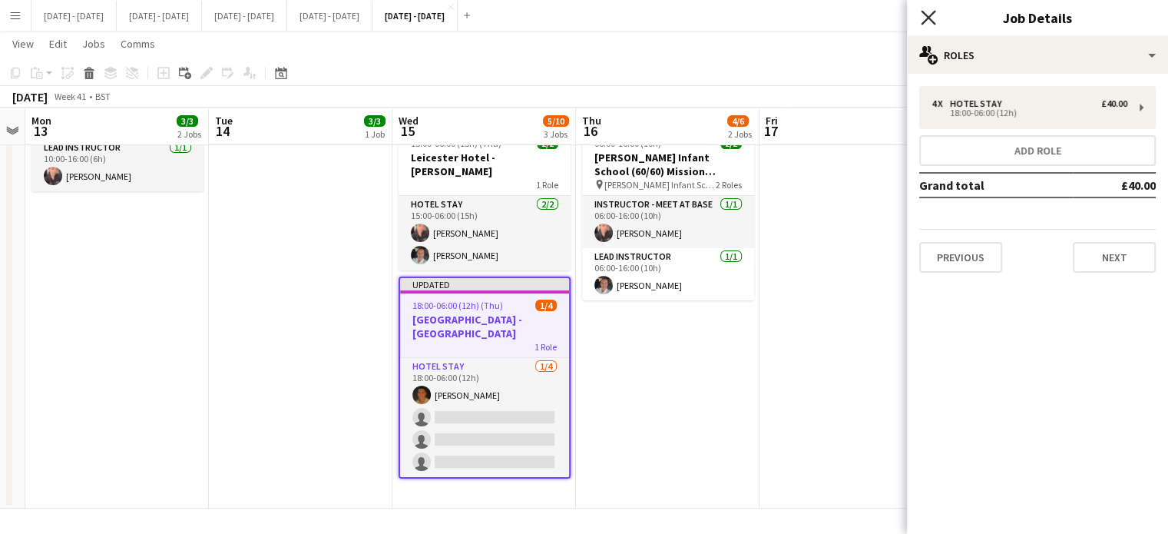
drag, startPoint x: 924, startPoint y: 15, endPoint x: 706, endPoint y: 193, distance: 282.6
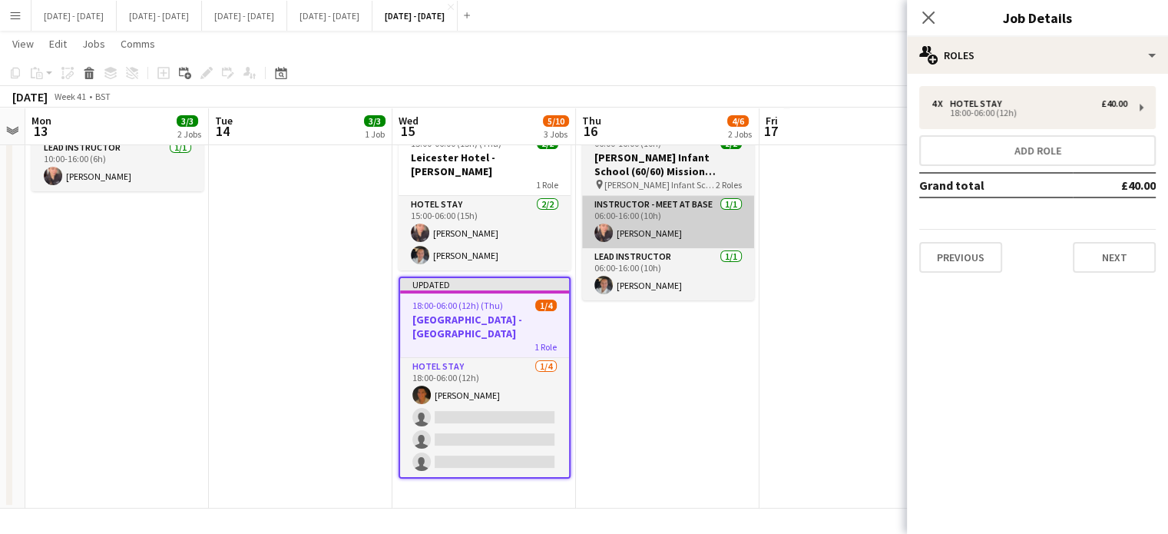
click at [924, 15] on icon at bounding box center [928, 18] width 12 height 12
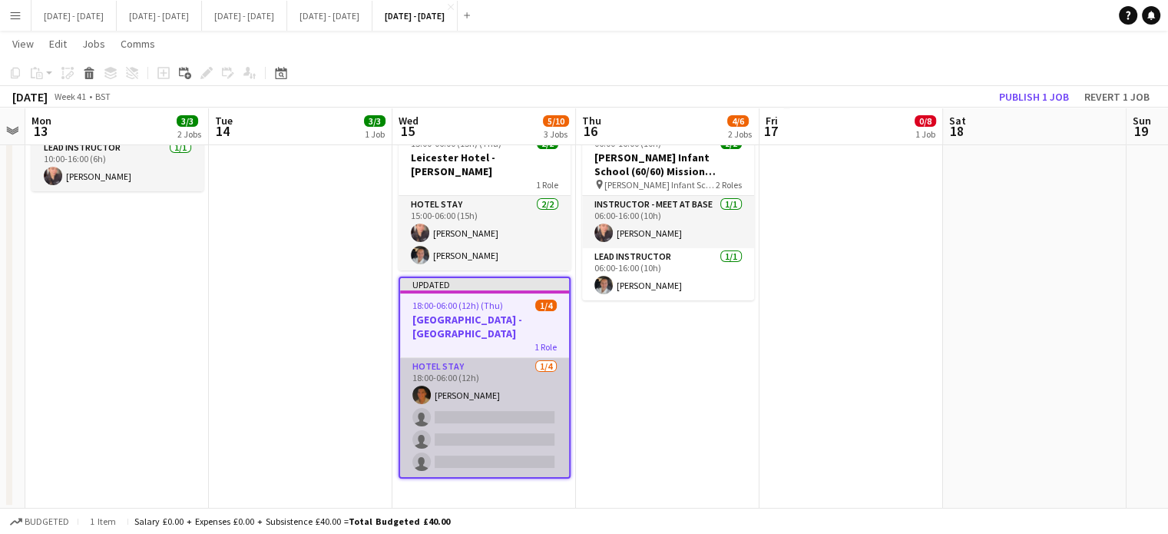
click at [509, 421] on app-card-role "Hotel Stay [DATE] 18:00-06:00 (12h) [PERSON_NAME] single-neutral-actions single…" at bounding box center [484, 417] width 169 height 119
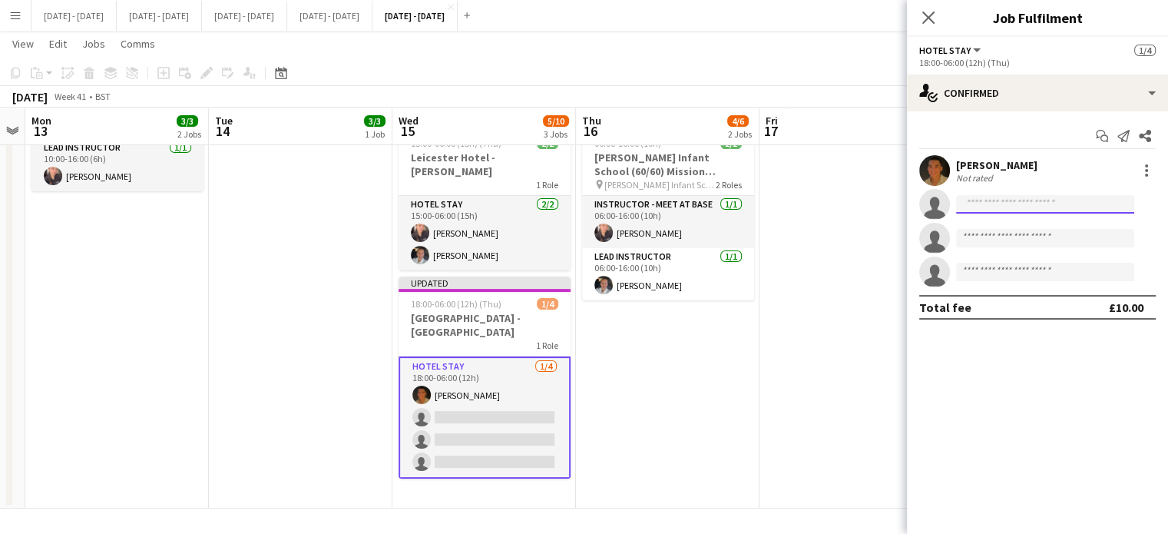
click at [1006, 196] on input at bounding box center [1045, 204] width 178 height 18
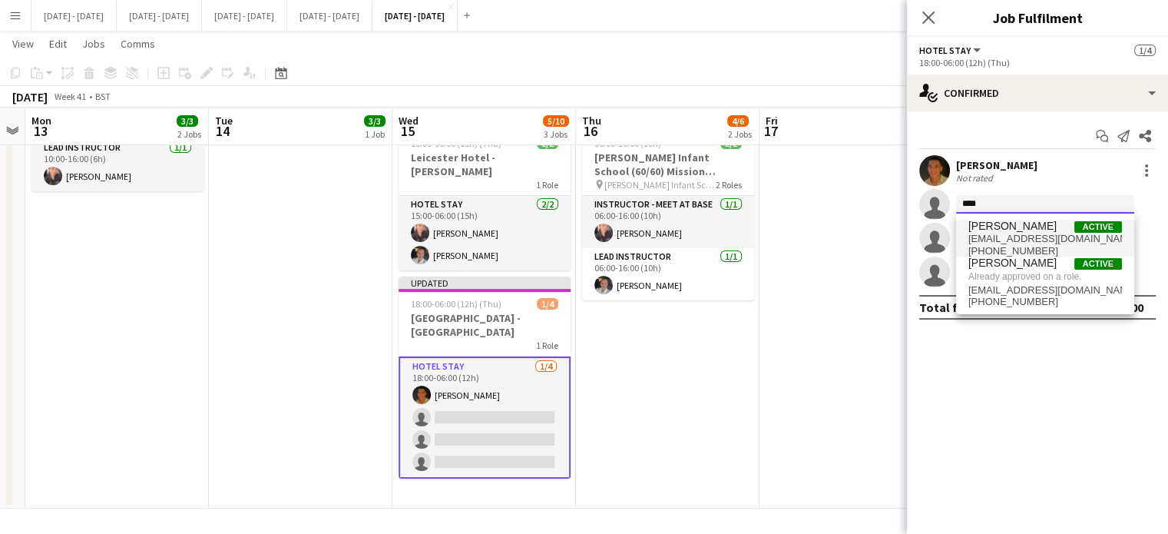
type input "****"
click at [1010, 233] on span "[EMAIL_ADDRESS][DOMAIN_NAME]" at bounding box center [1045, 239] width 154 height 12
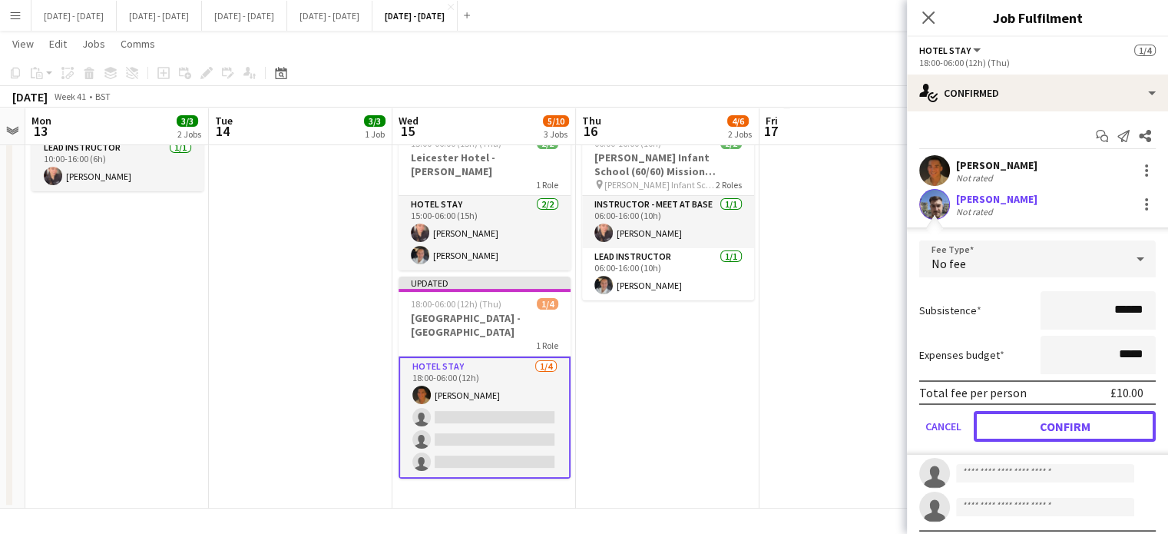
click at [1029, 421] on button "Confirm" at bounding box center [1064, 426] width 182 height 31
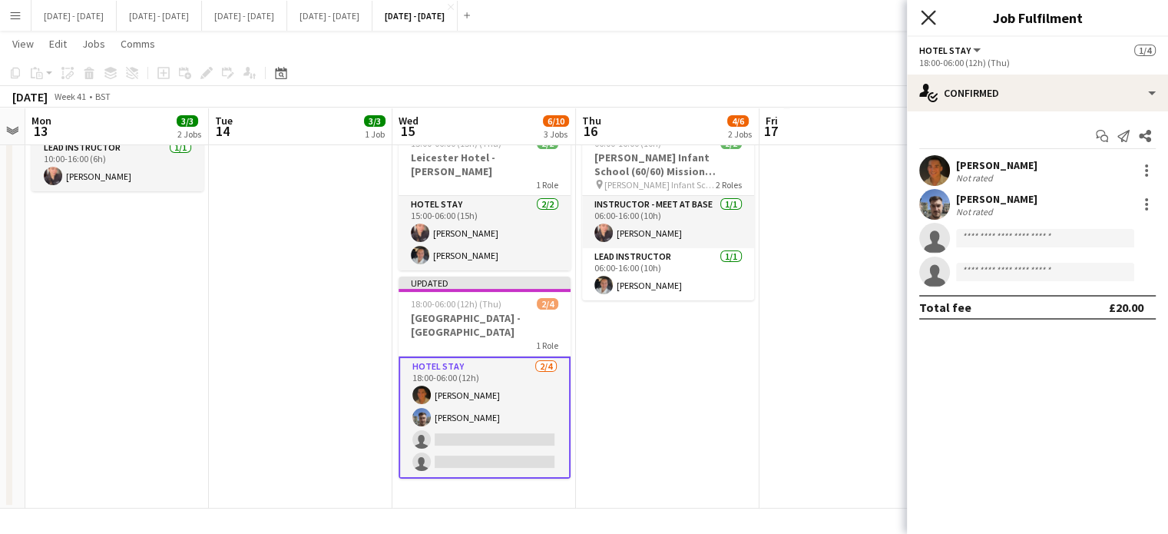
click at [929, 20] on icon "Close pop-in" at bounding box center [927, 17] width 15 height 15
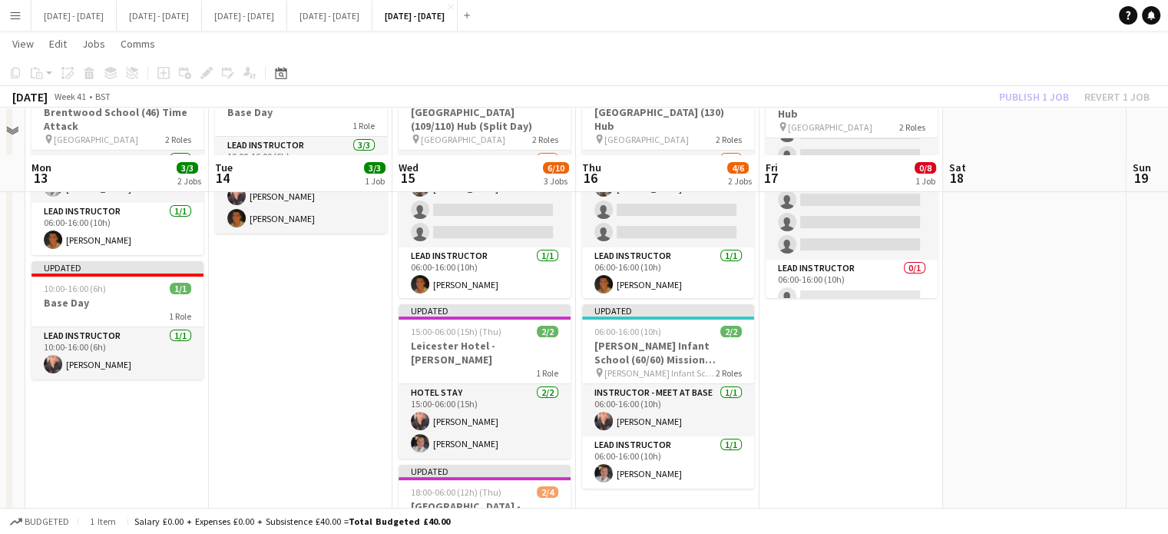
scroll to position [0, 0]
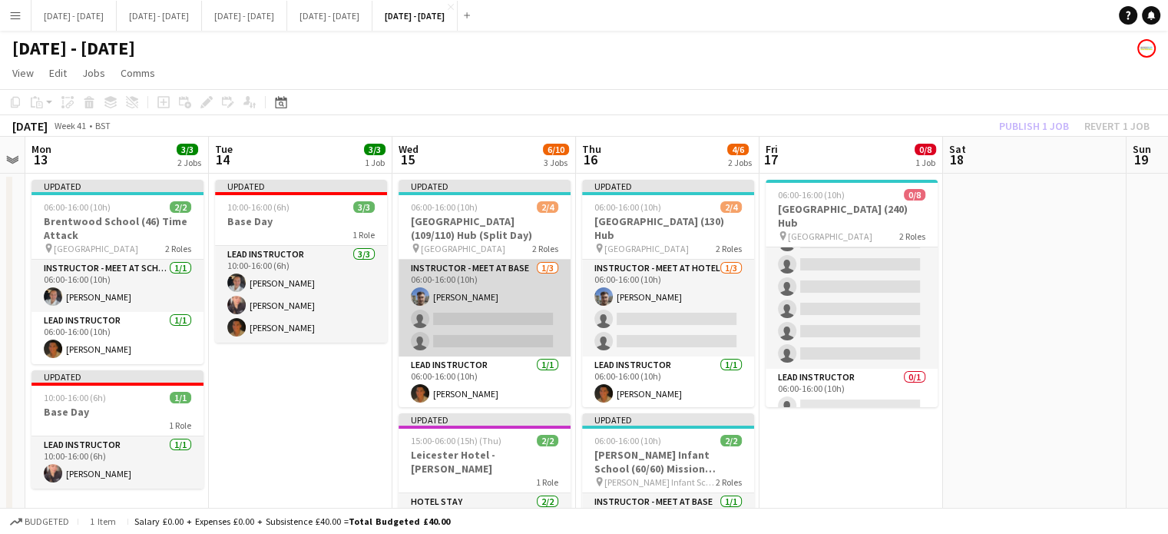
click at [473, 316] on app-card-role "Instructor - Meet at Base [DATE] 06:00-16:00 (10h) [PERSON_NAME] single-neutral…" at bounding box center [484, 307] width 172 height 97
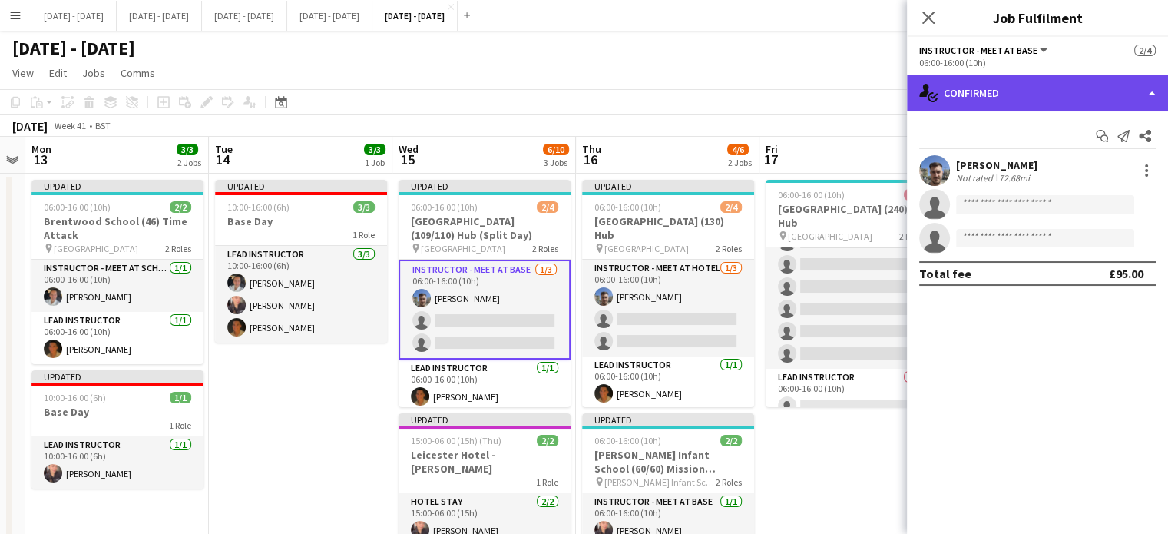
click at [1028, 101] on div "single-neutral-actions-check-2 Confirmed" at bounding box center [1037, 92] width 261 height 37
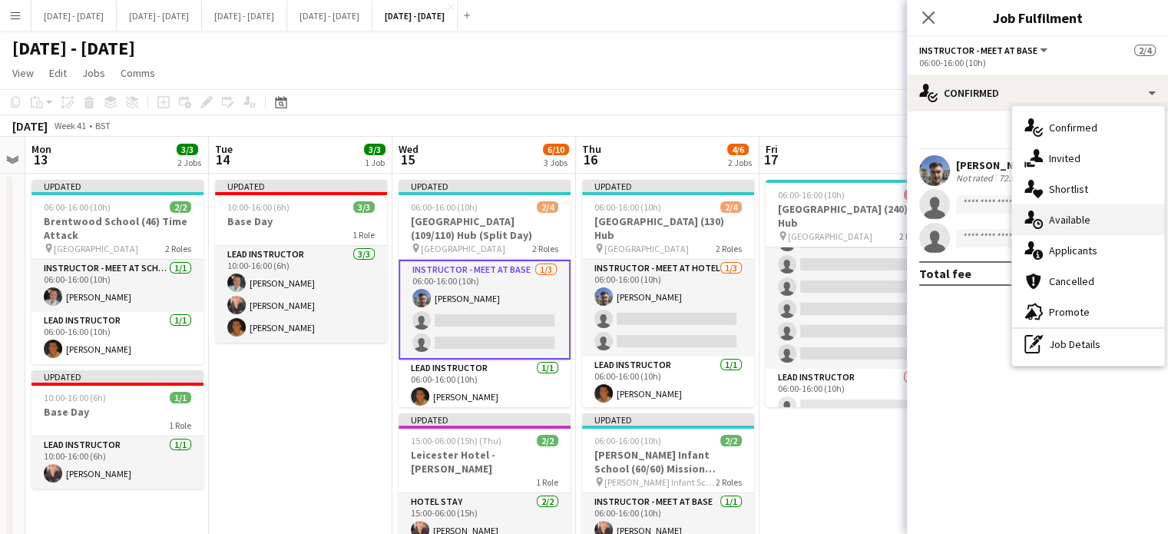
click at [1073, 215] on span "Available" at bounding box center [1069, 220] width 41 height 14
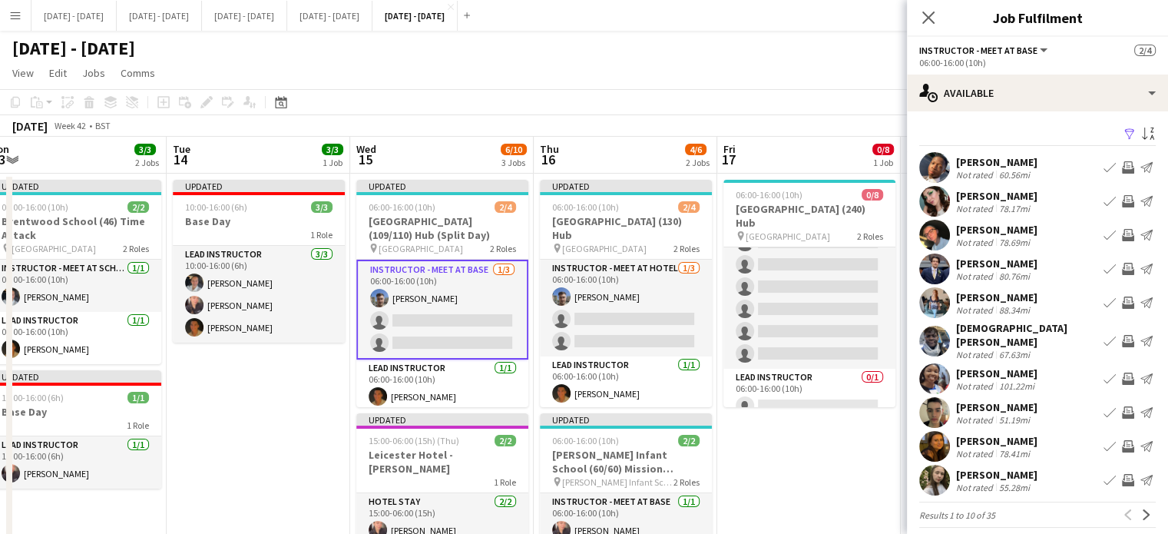
scroll to position [0, 376]
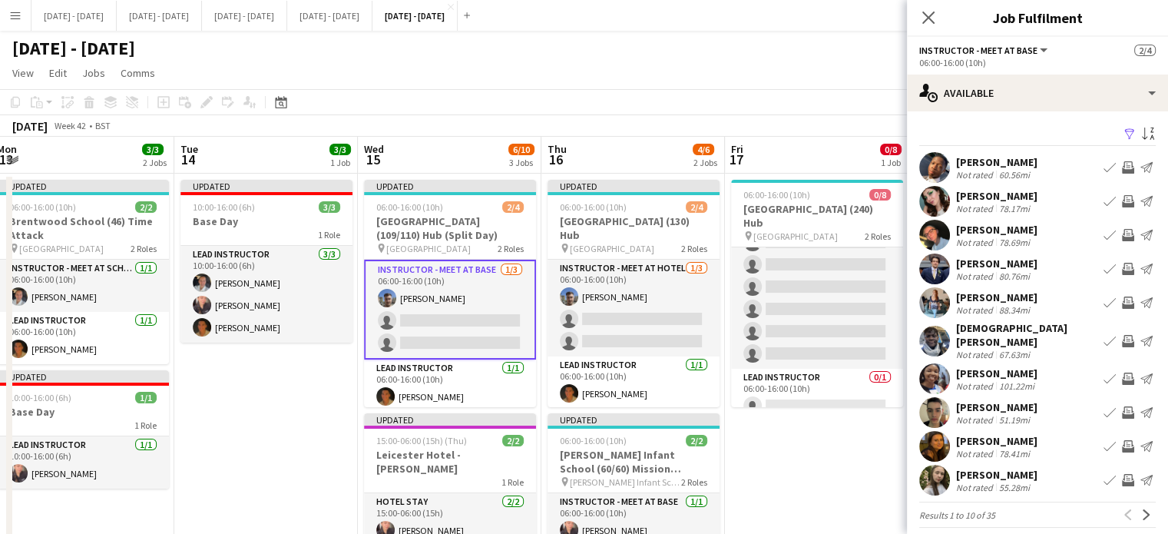
drag, startPoint x: 856, startPoint y: 477, endPoint x: 821, endPoint y: 497, distance: 39.9
click at [821, 497] on app-calendar-viewport "Sat 11 Sun 12 Mon 13 3/3 2 Jobs Tue 14 3/3 1 Job Wed 15 6/10 3 Jobs Thu 16 4/6 …" at bounding box center [584, 471] width 1168 height 669
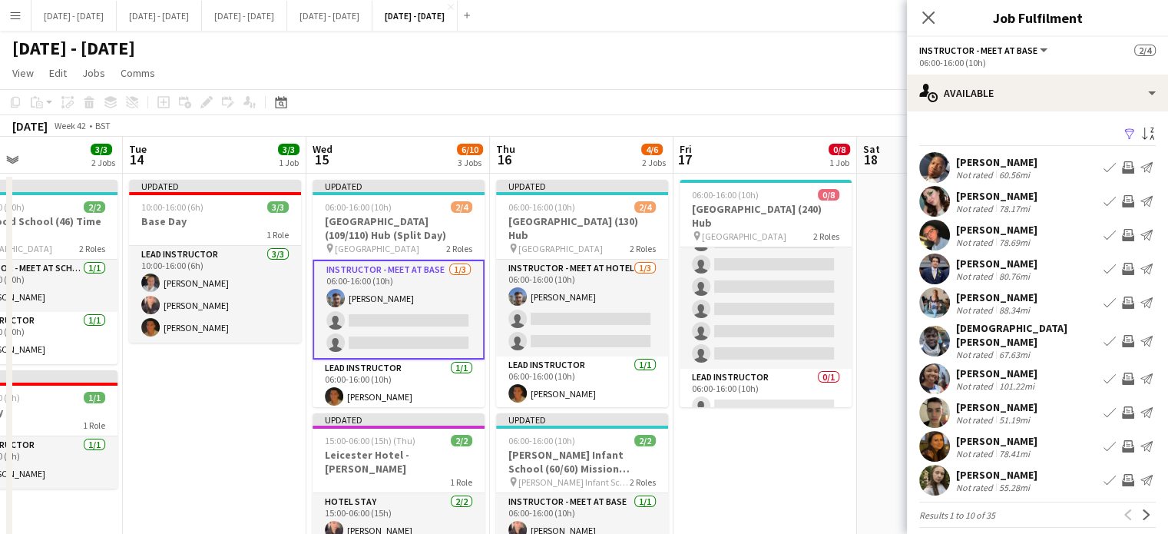
scroll to position [0, 440]
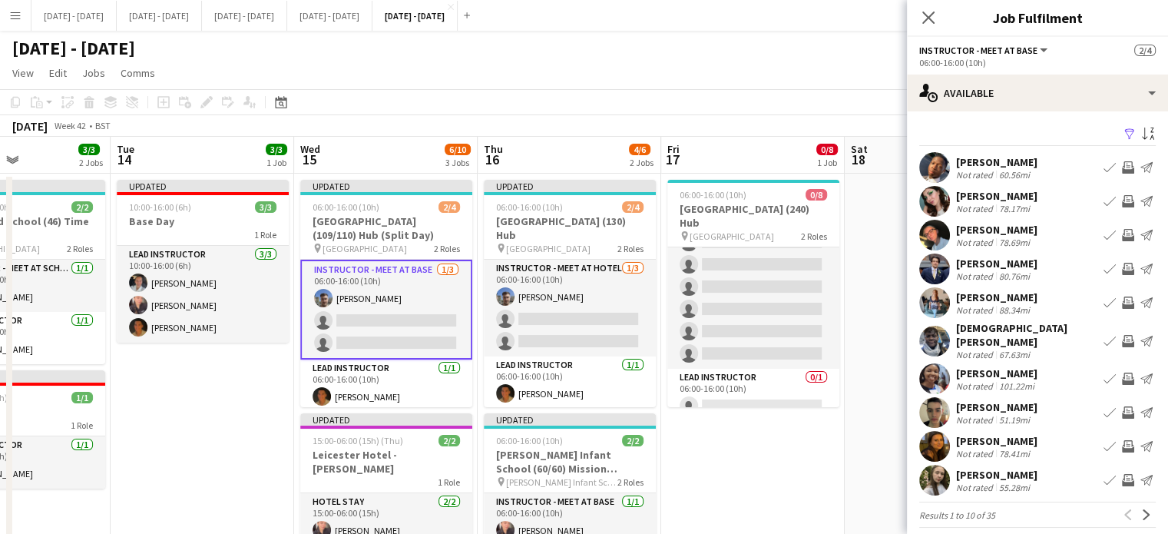
drag, startPoint x: 831, startPoint y: 466, endPoint x: 768, endPoint y: 474, distance: 64.2
click at [768, 474] on app-calendar-viewport "Sat 11 Sun 12 Mon 13 3/3 2 Jobs Tue 14 3/3 1 Job Wed 15 6/10 3 Jobs Thu 16 4/6 …" at bounding box center [584, 471] width 1168 height 669
click at [1103, 440] on app-icon "Book crew" at bounding box center [1109, 446] width 12 height 12
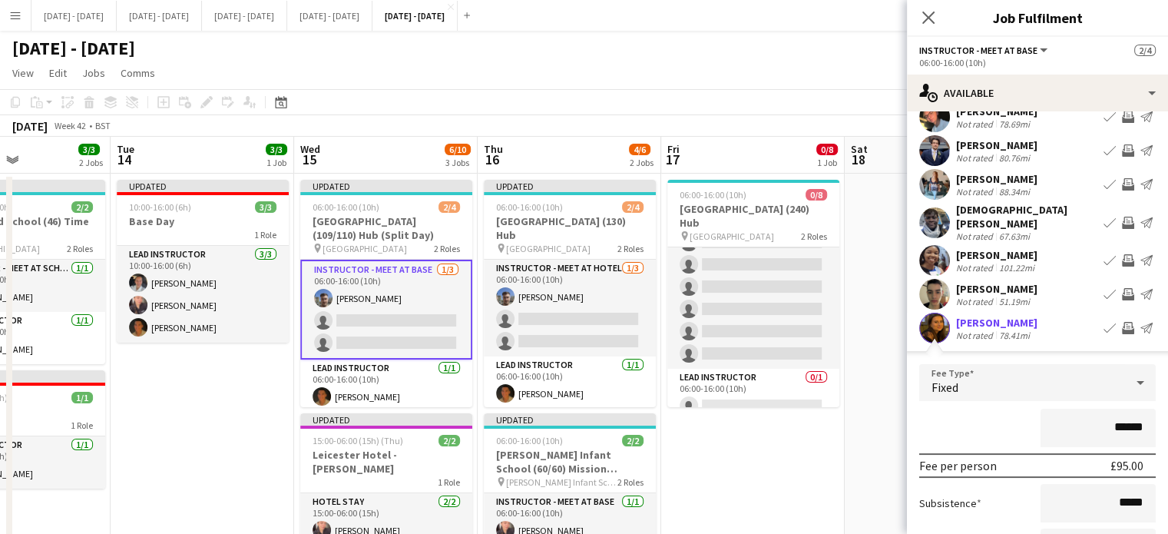
scroll to position [252, 0]
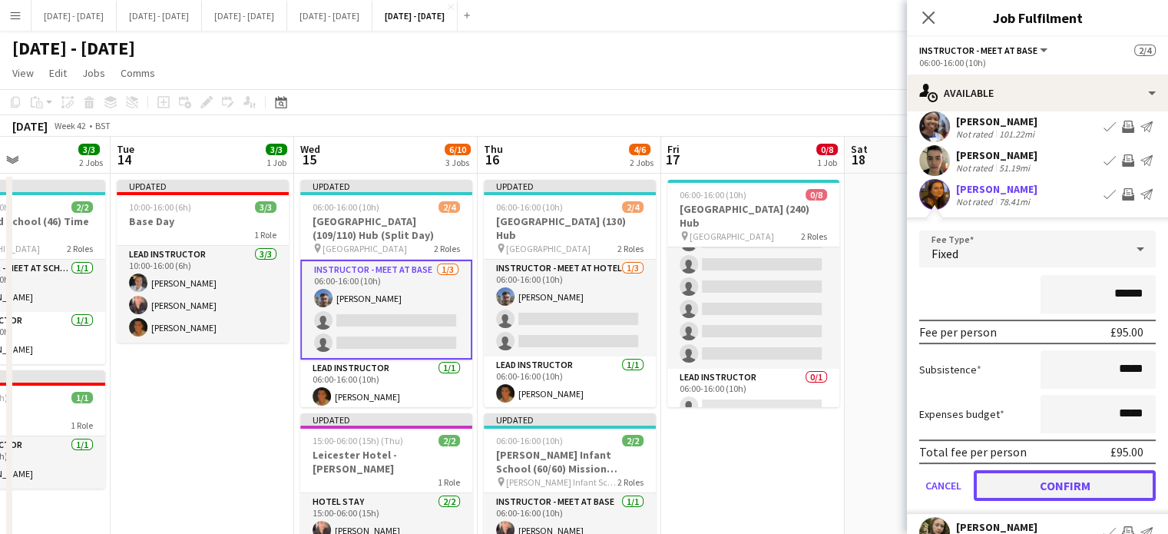
click at [1027, 470] on button "Confirm" at bounding box center [1064, 485] width 182 height 31
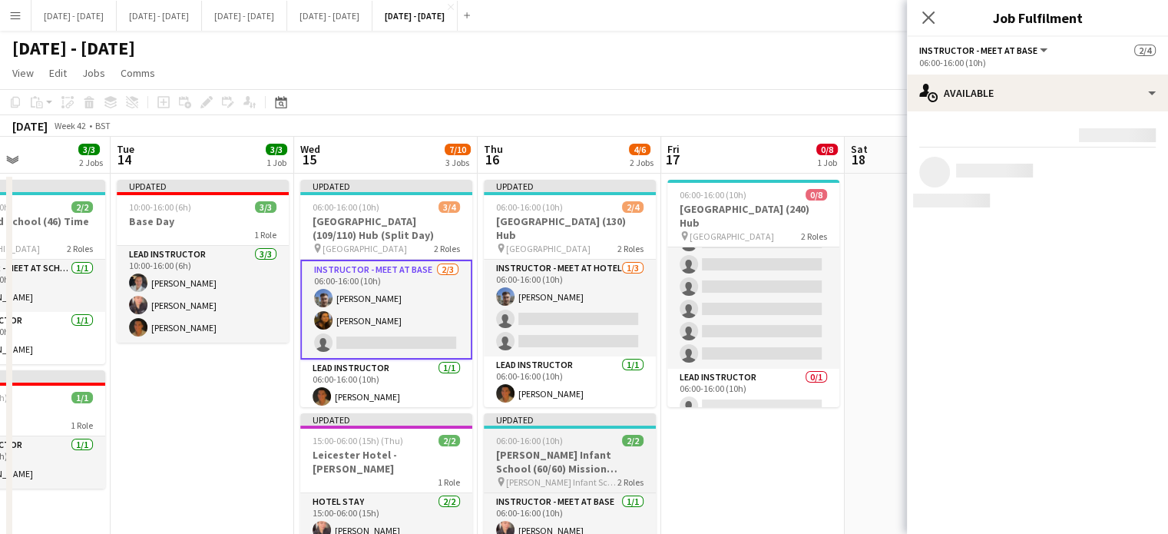
scroll to position [0, 0]
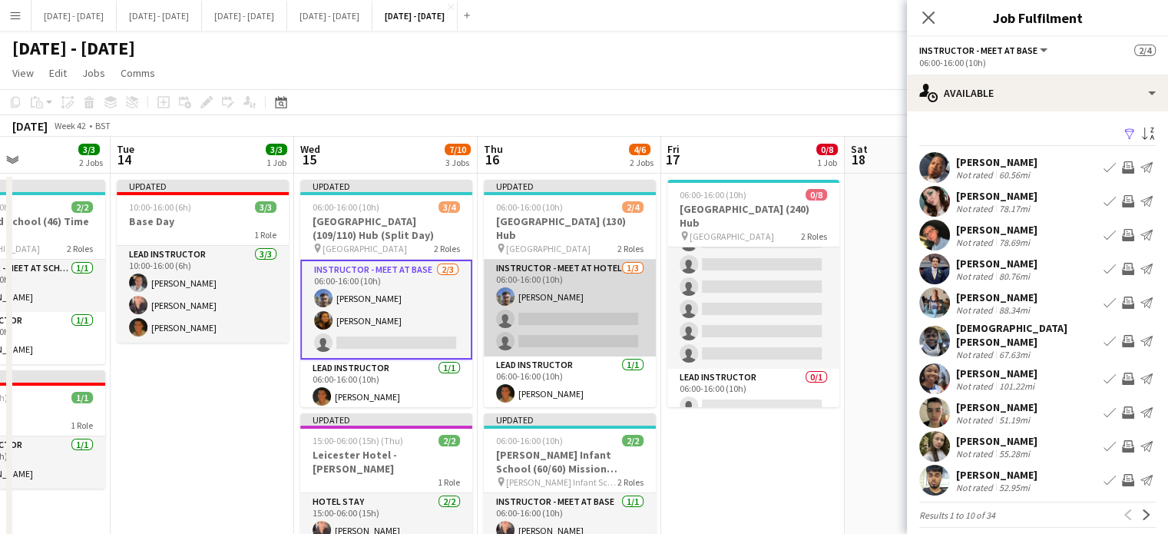
click at [556, 300] on app-card-role "Instructor - Meet at Hotel [DATE] 06:00-16:00 (10h) [PERSON_NAME] single-neutra…" at bounding box center [570, 307] width 172 height 97
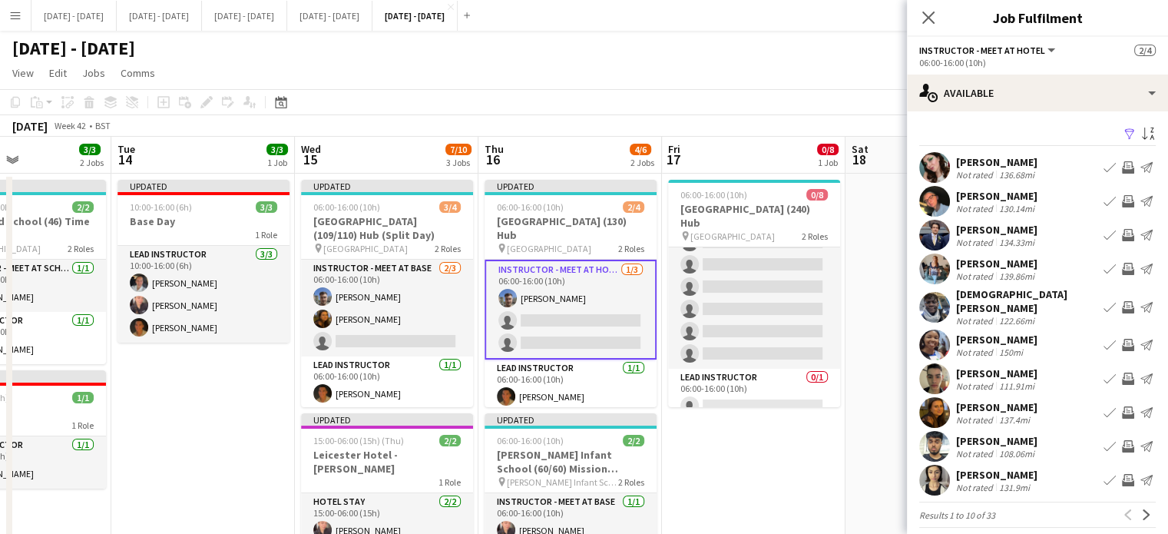
scroll to position [3, 0]
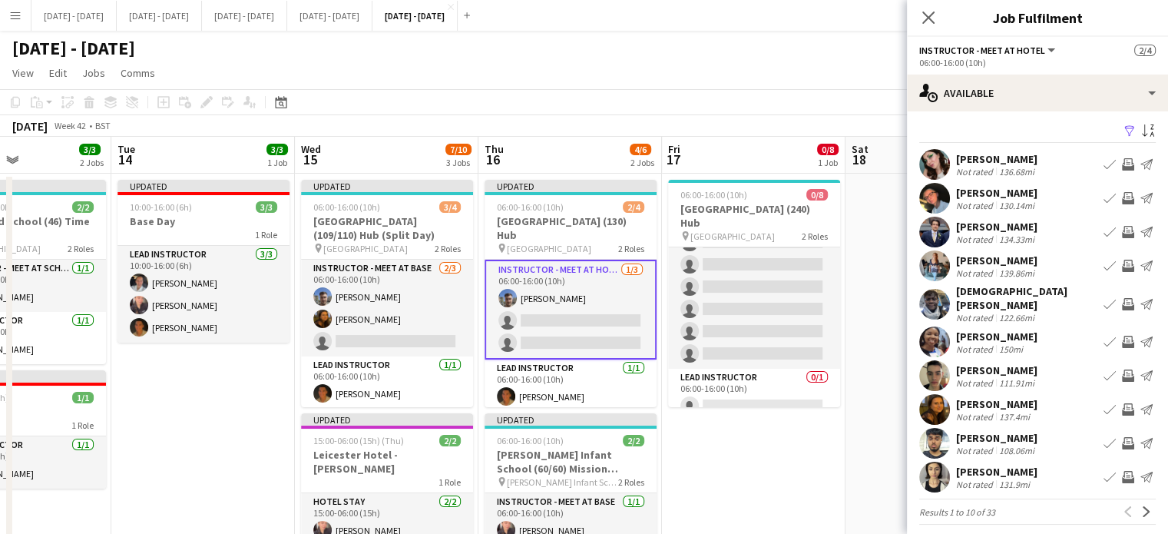
click at [1103, 403] on app-icon "Book crew" at bounding box center [1109, 409] width 12 height 12
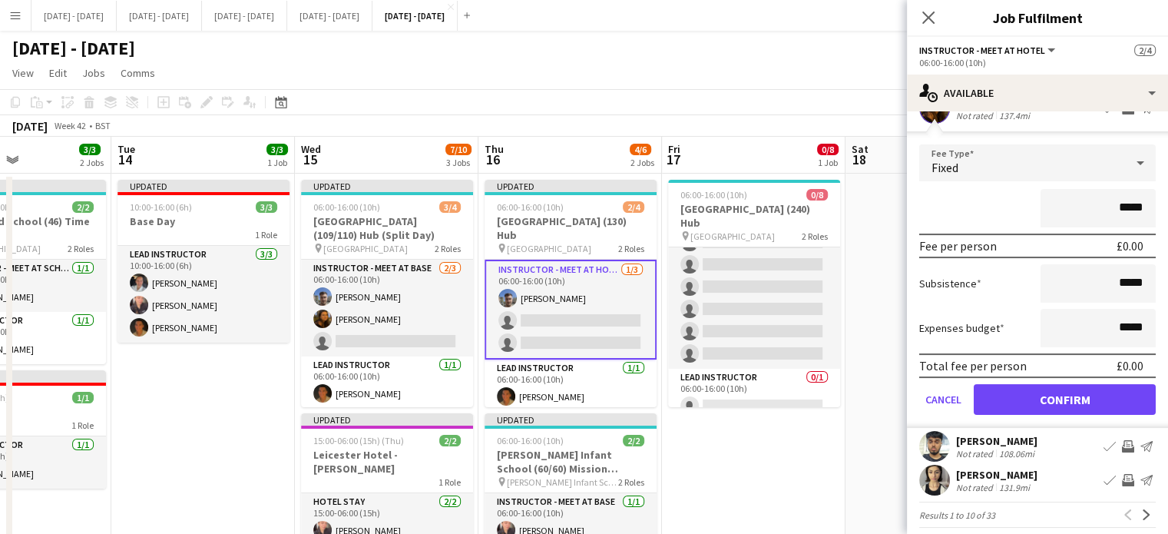
scroll to position [306, 0]
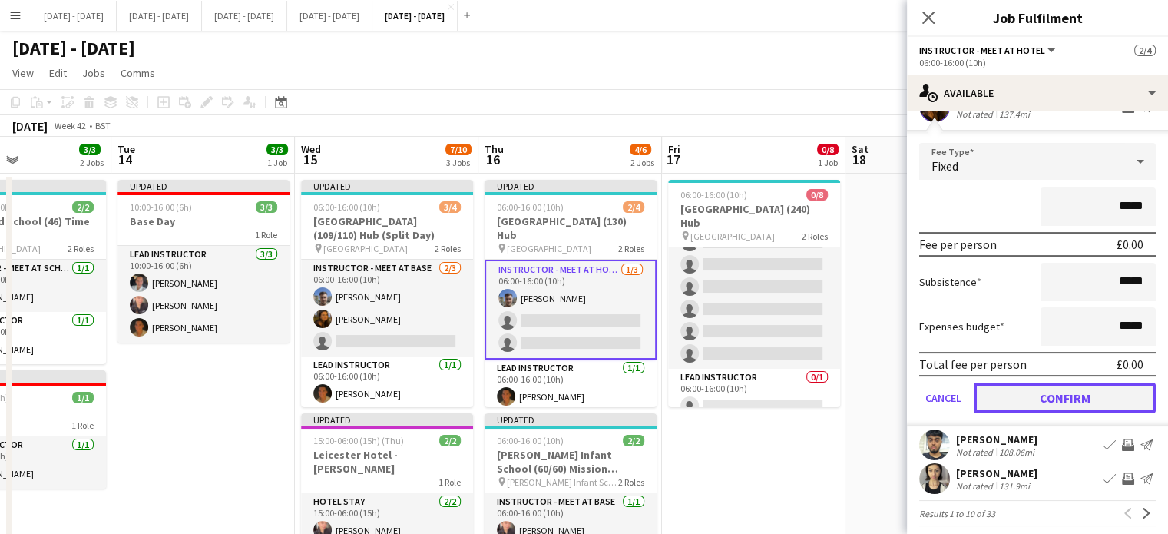
click at [1041, 395] on button "Confirm" at bounding box center [1064, 397] width 182 height 31
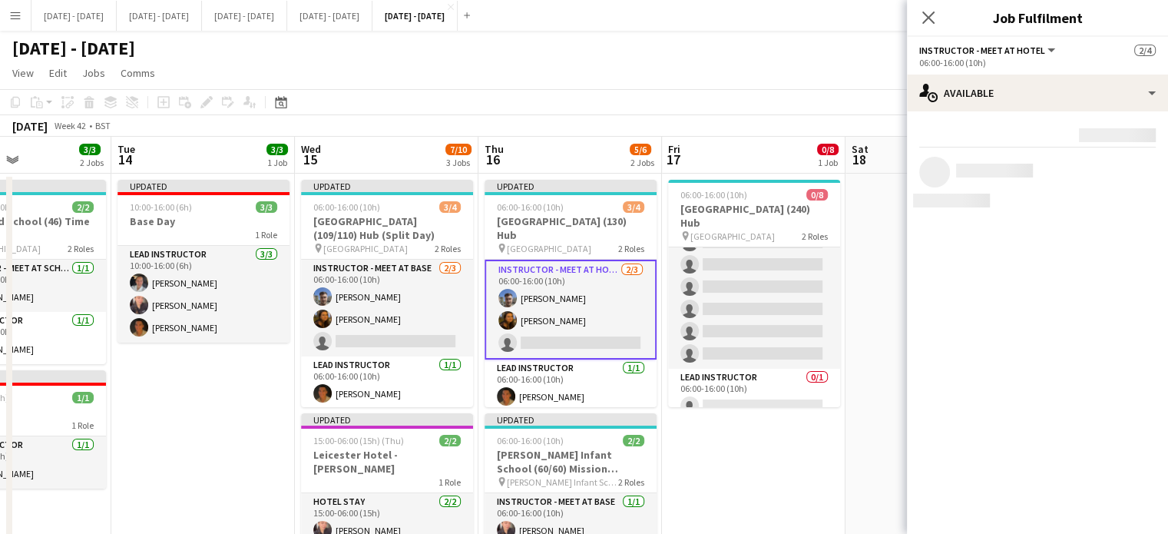
scroll to position [0, 0]
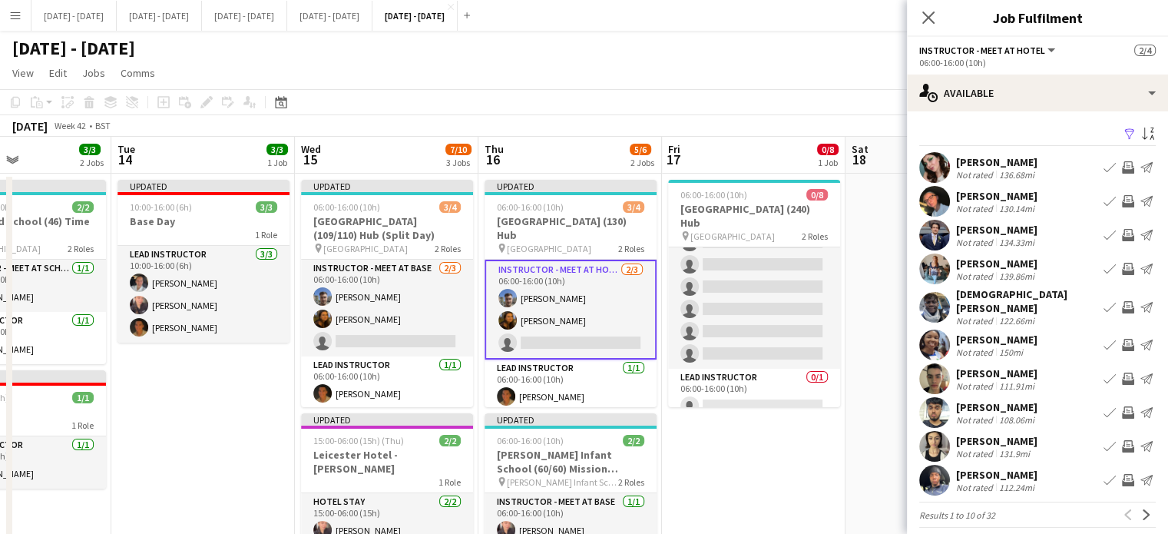
click at [938, 2] on div "Close pop-in" at bounding box center [928, 17] width 43 height 35
click at [934, 13] on icon at bounding box center [927, 17] width 15 height 15
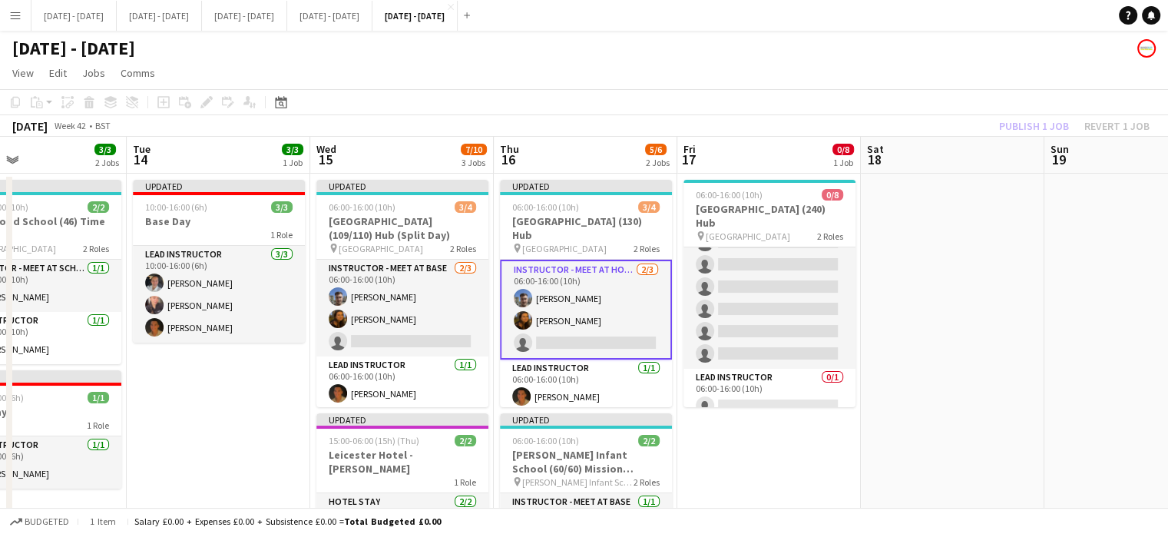
scroll to position [0, 378]
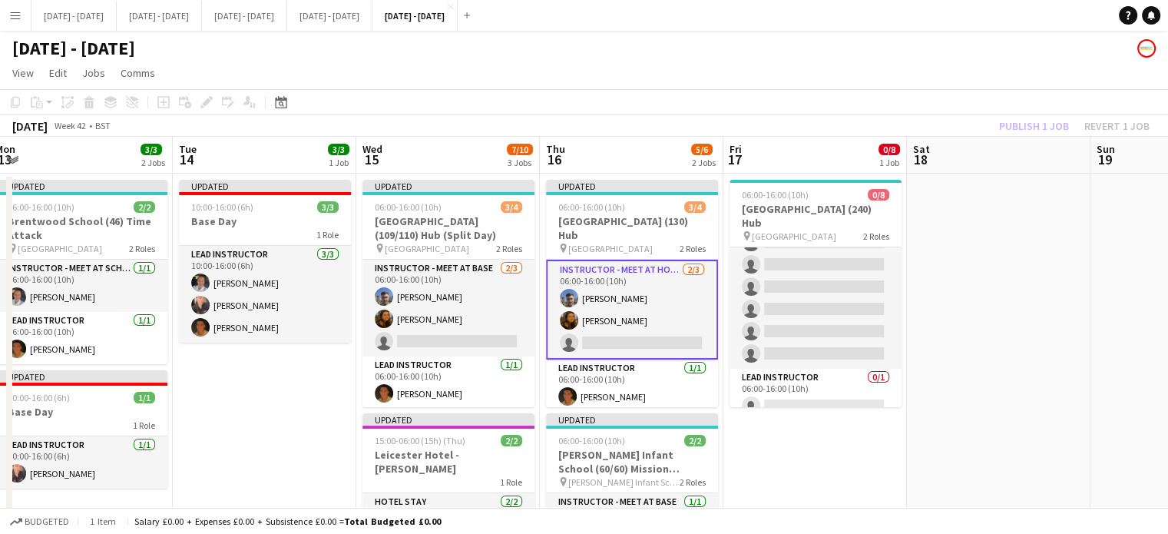
drag, startPoint x: 886, startPoint y: 421, endPoint x: 946, endPoint y: 412, distance: 60.6
click at [946, 412] on app-calendar-viewport "Sat 11 Sun 12 Mon 13 3/3 2 Jobs Tue 14 3/3 1 Job Wed 15 7/10 3 Jobs Thu 16 5/6 …" at bounding box center [584, 471] width 1168 height 669
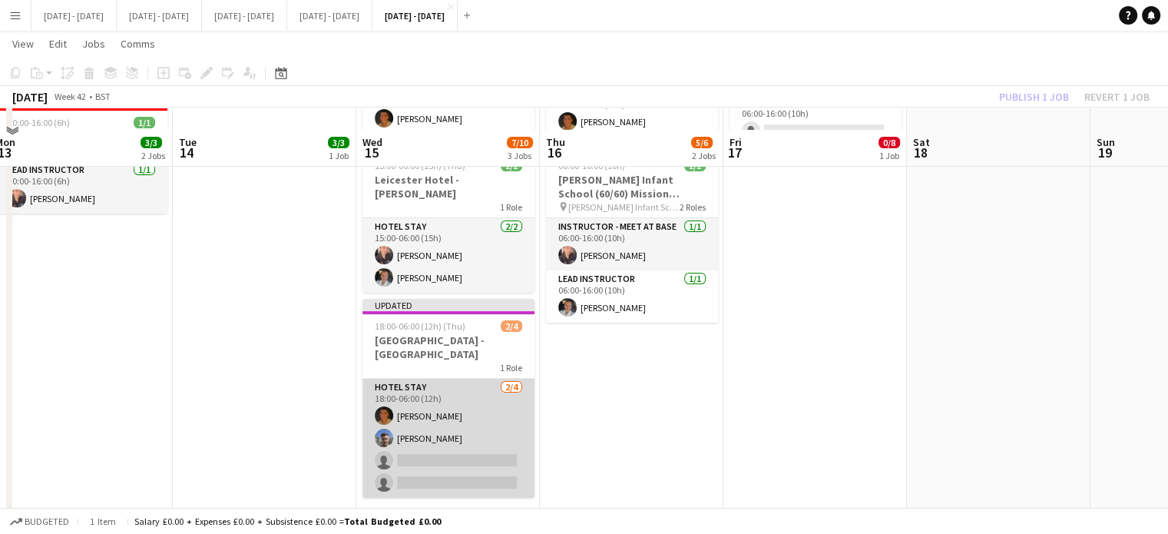
scroll to position [296, 0]
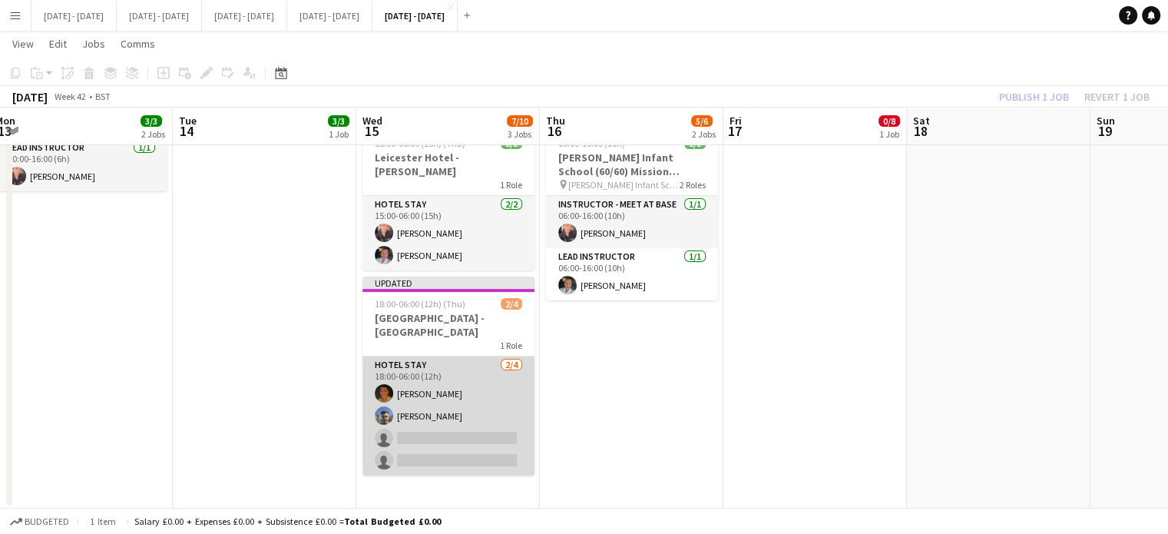
click at [421, 441] on app-card-role "Hotel Stay [DATE] 18:00-06:00 (12h) [PERSON_NAME] [PERSON_NAME] single-neutral-…" at bounding box center [448, 415] width 172 height 119
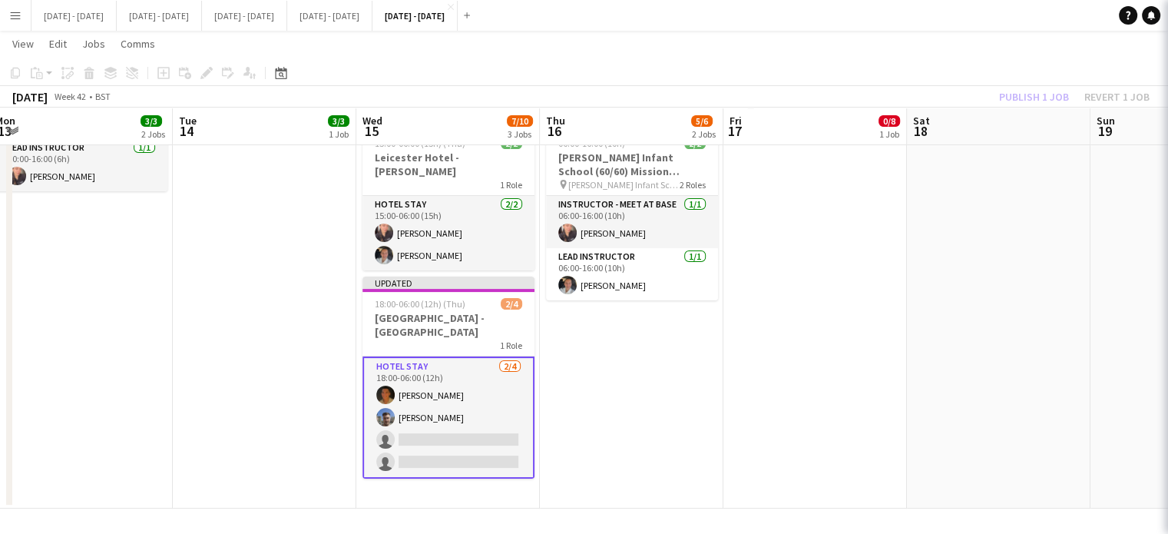
scroll to position [0, 378]
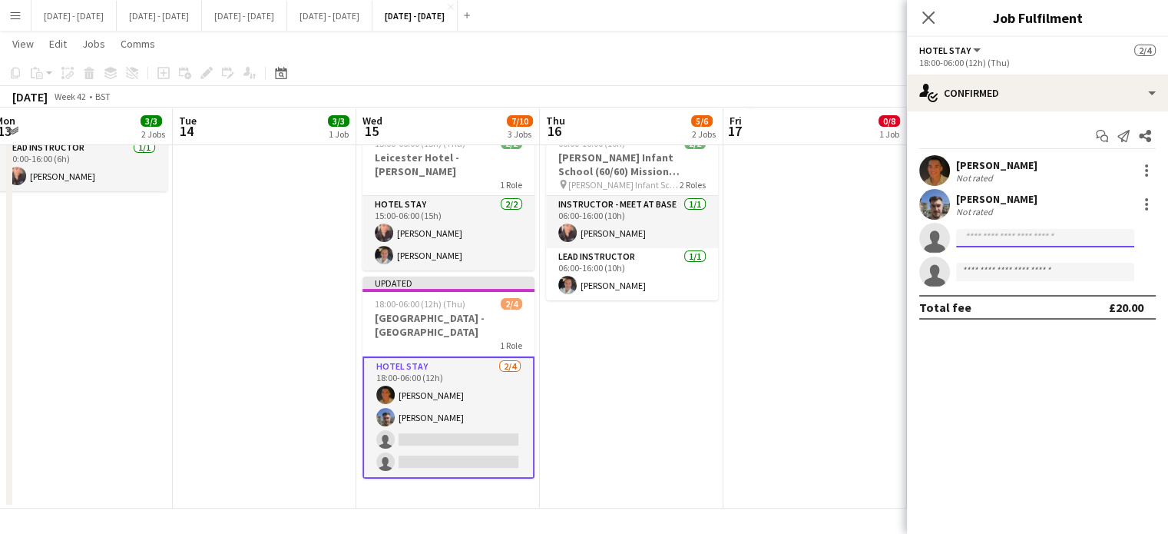
drag, startPoint x: 1016, startPoint y: 241, endPoint x: 1007, endPoint y: 230, distance: 13.7
click at [1016, 240] on input at bounding box center [1045, 238] width 178 height 18
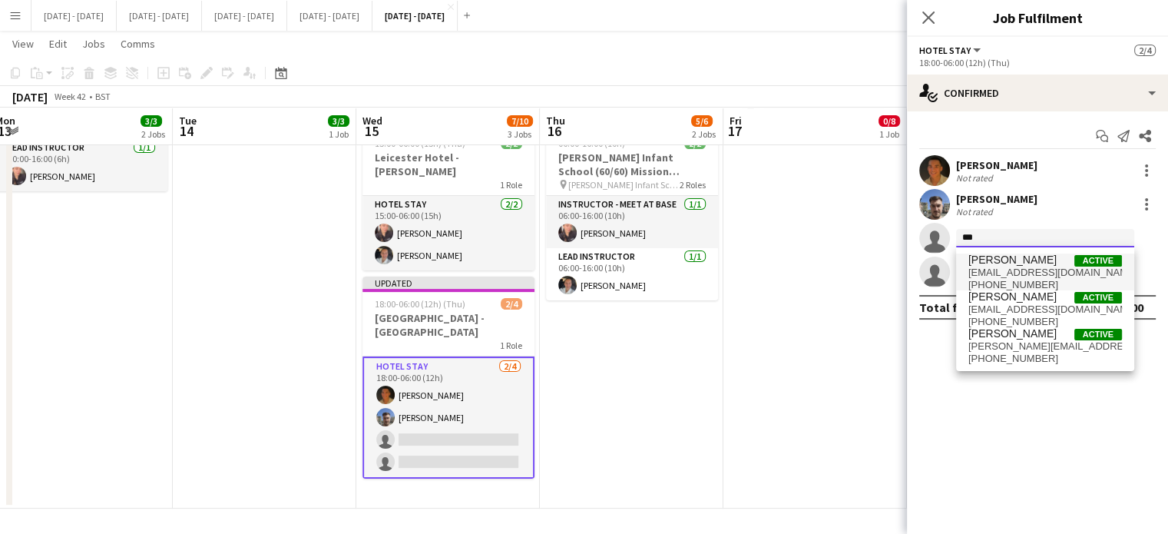
type input "***"
click at [1005, 262] on span "[PERSON_NAME]" at bounding box center [1012, 259] width 88 height 13
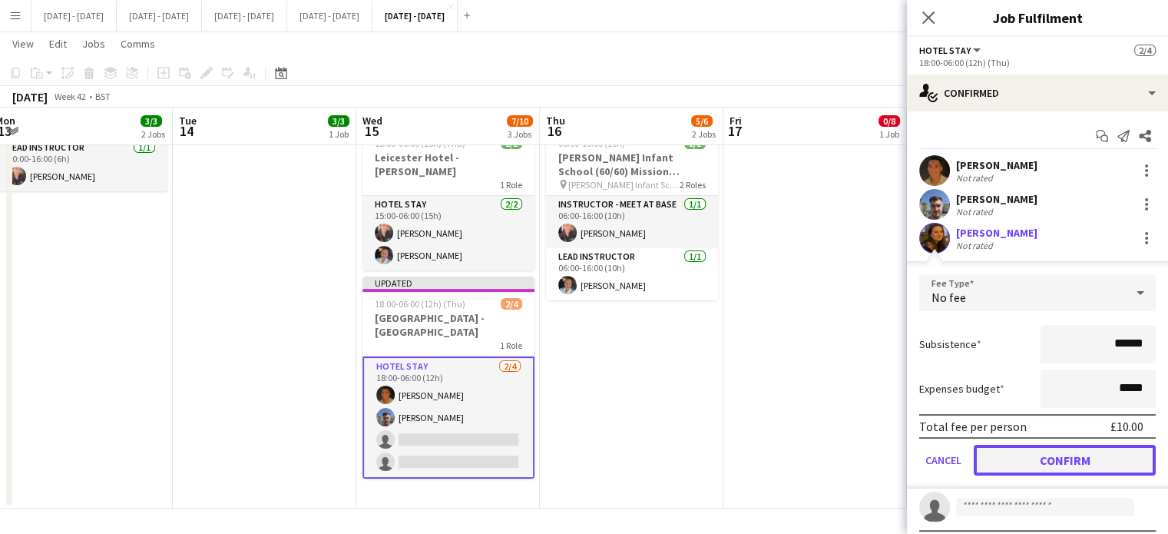
click at [1052, 458] on button "Confirm" at bounding box center [1064, 459] width 182 height 31
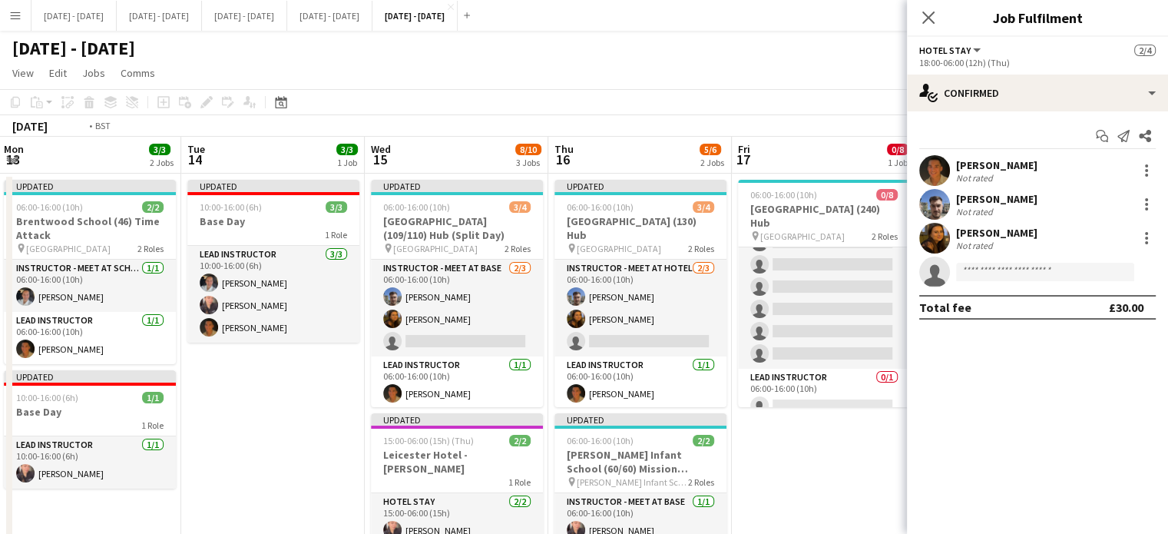
scroll to position [0, 573]
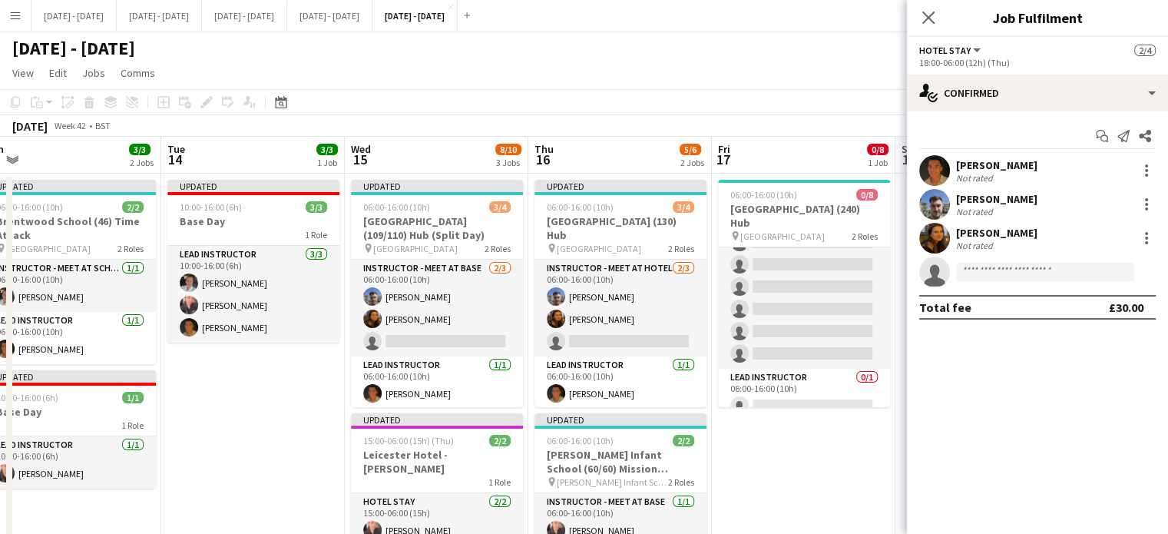
drag, startPoint x: 378, startPoint y: 404, endPoint x: 301, endPoint y: 345, distance: 97.0
click at [249, 433] on app-calendar-viewport "Fri 10 Sat 11 Sun 12 Mon 13 3/3 2 Jobs Tue 14 3/3 1 Job Wed 15 8/10 3 Jobs Thu …" at bounding box center [584, 471] width 1168 height 669
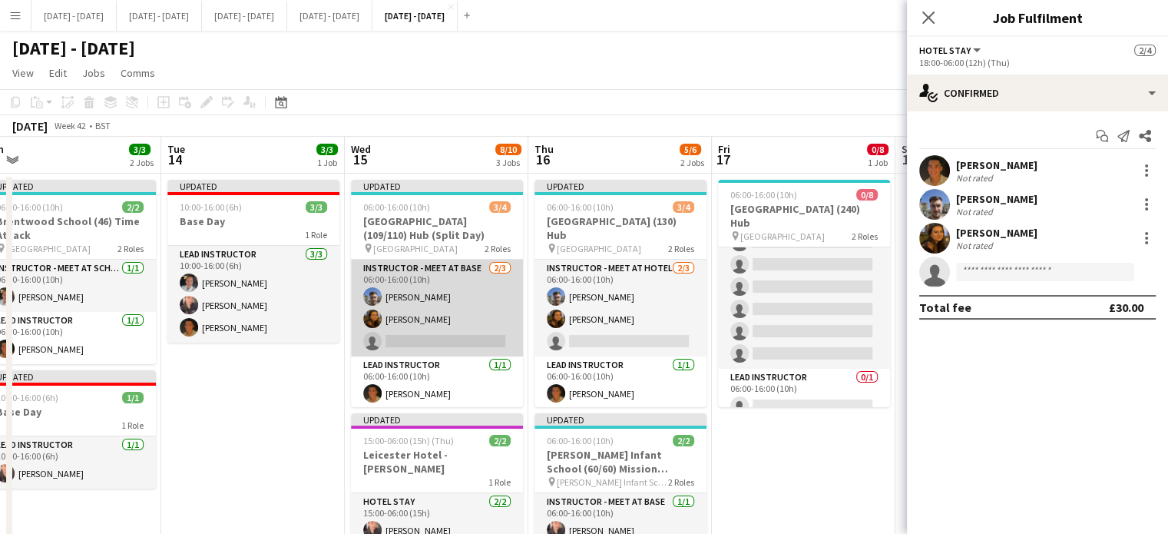
click at [448, 340] on app-card-role "Instructor - Meet at Base [DATE] 06:00-16:00 (10h) [PERSON_NAME] [PERSON_NAME] …" at bounding box center [437, 307] width 172 height 97
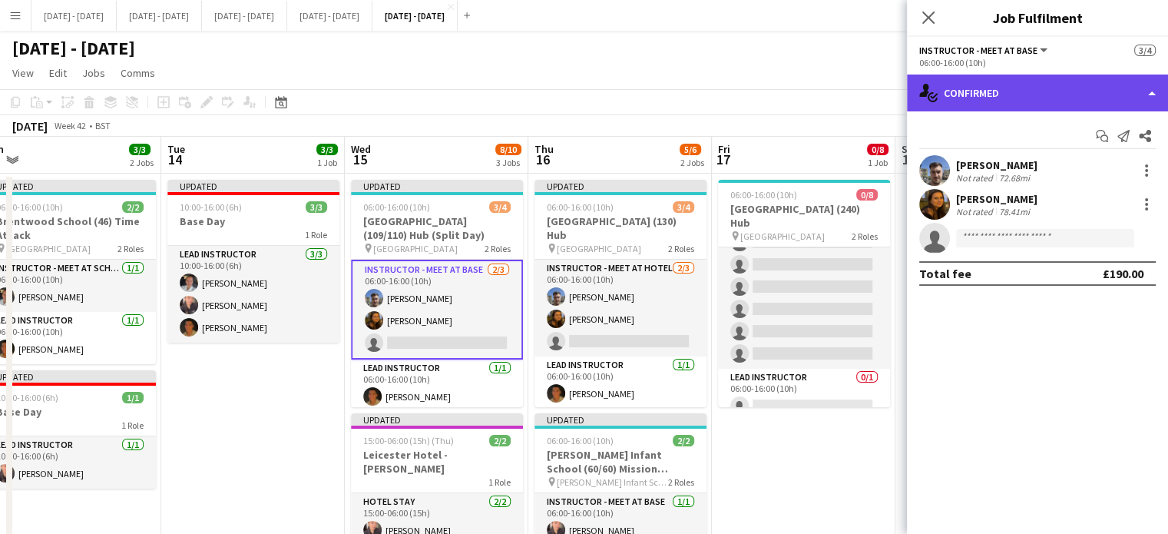
click at [1016, 97] on div "single-neutral-actions-check-2 Confirmed" at bounding box center [1037, 92] width 261 height 37
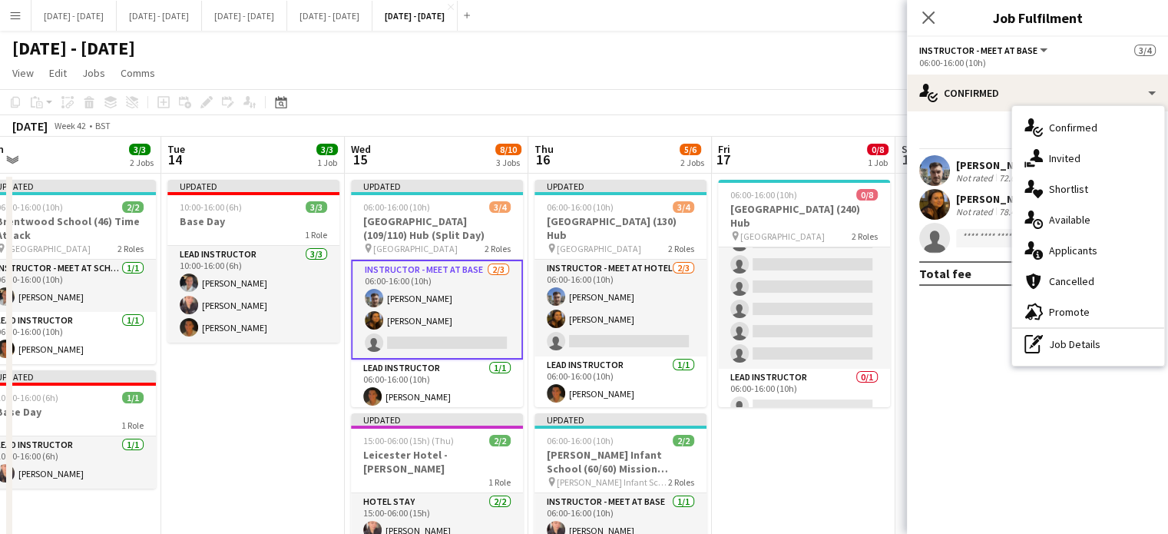
click at [1084, 209] on div "single-neutral-actions-upload Available" at bounding box center [1088, 219] width 152 height 31
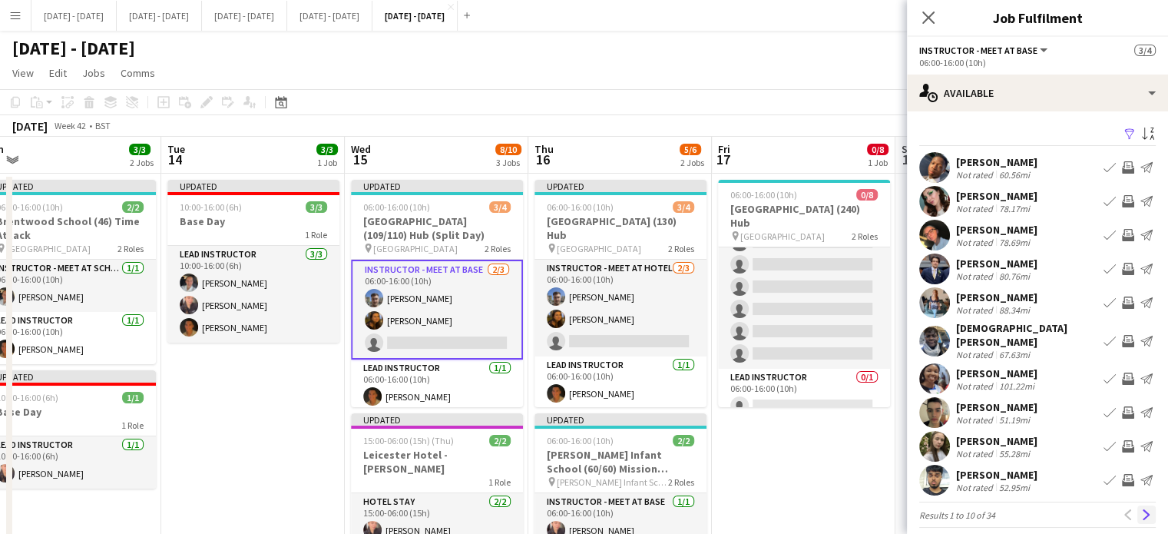
click at [1141, 509] on app-icon "Next" at bounding box center [1146, 514] width 11 height 11
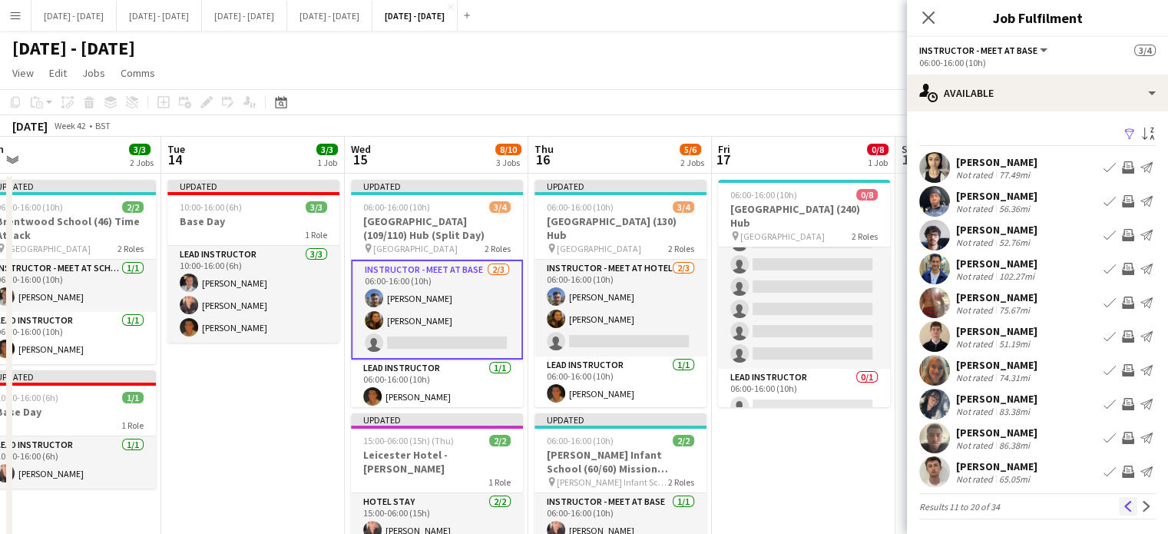
click at [1122, 506] on app-icon "Previous" at bounding box center [1127, 506] width 11 height 11
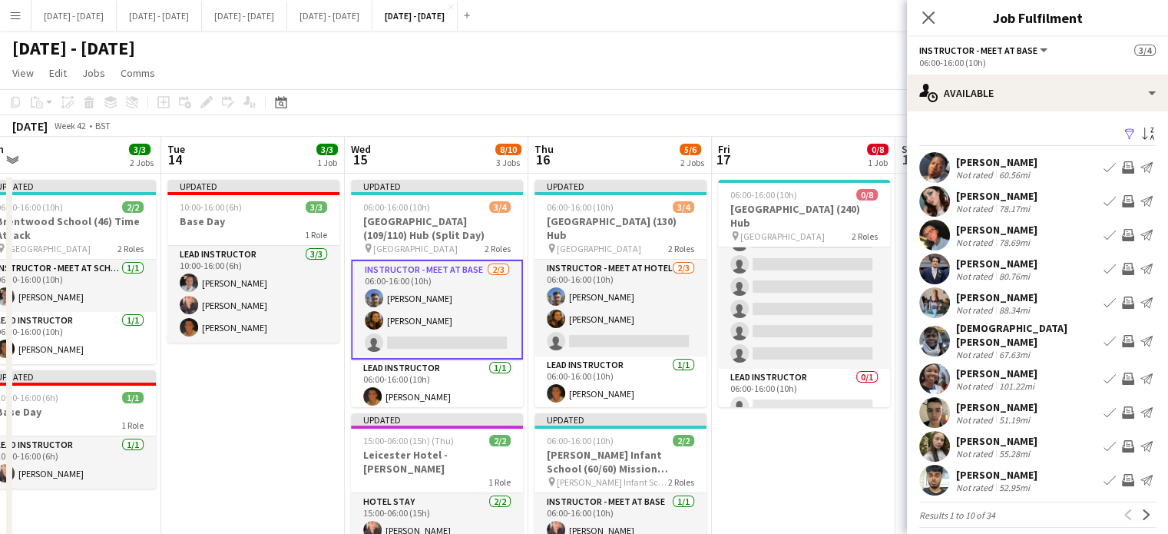
click at [1103, 200] on app-icon "Book crew" at bounding box center [1109, 201] width 12 height 12
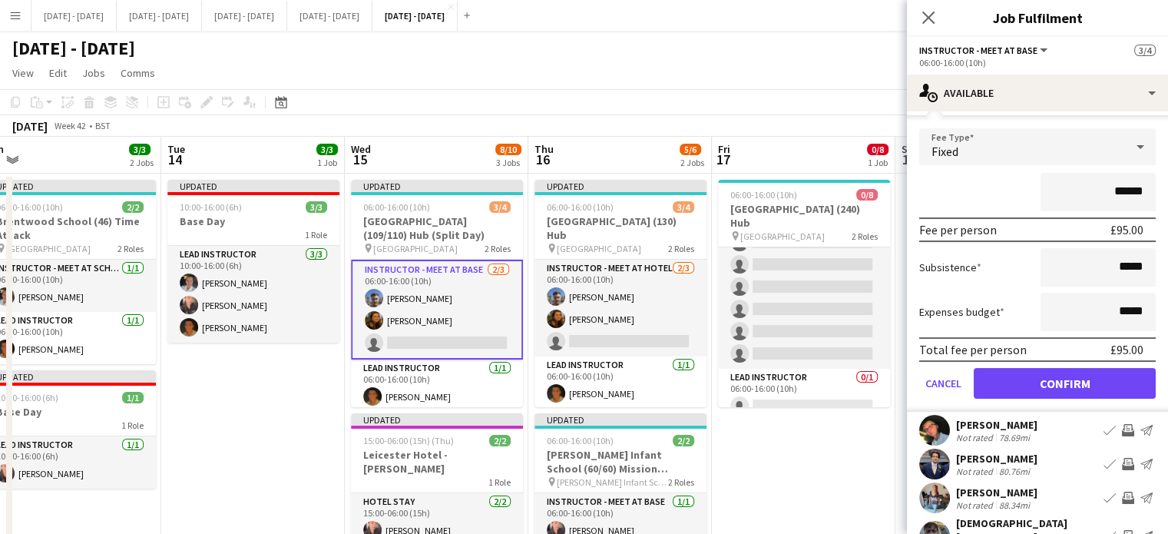
scroll to position [230, 0]
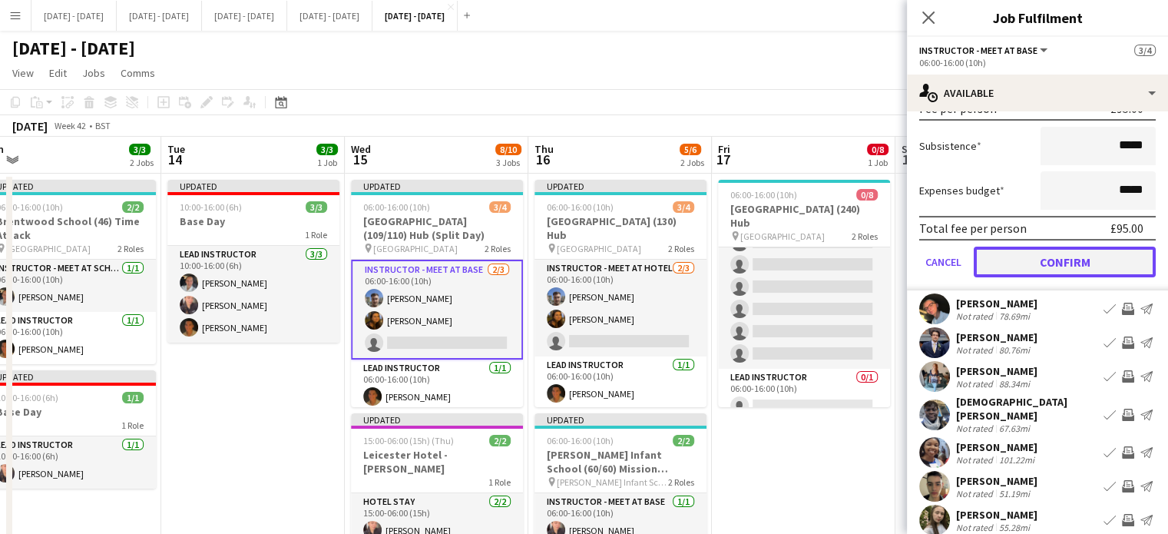
click at [1057, 256] on button "Confirm" at bounding box center [1064, 261] width 182 height 31
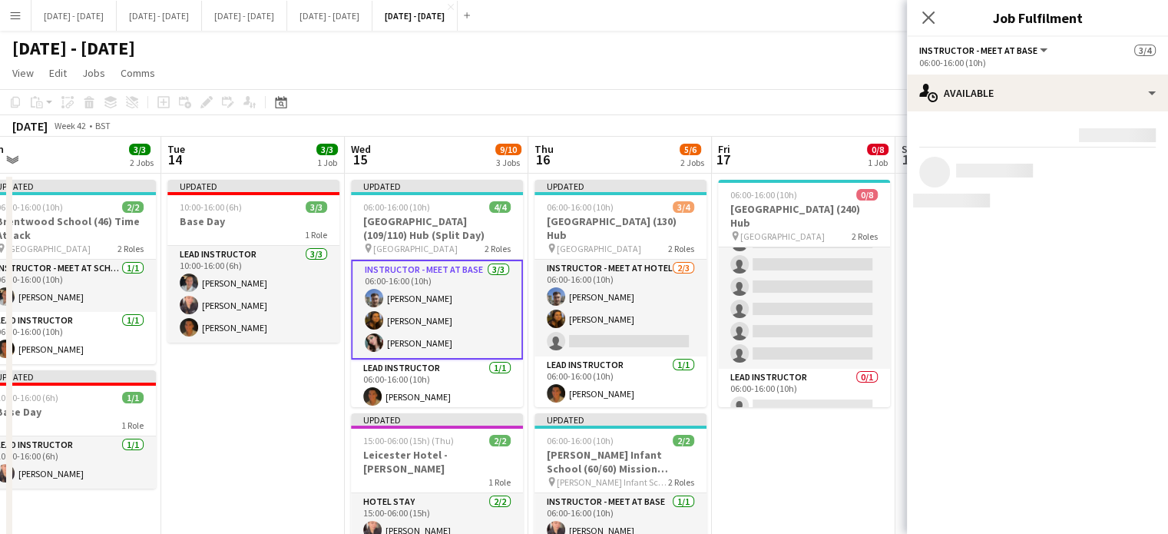
scroll to position [0, 0]
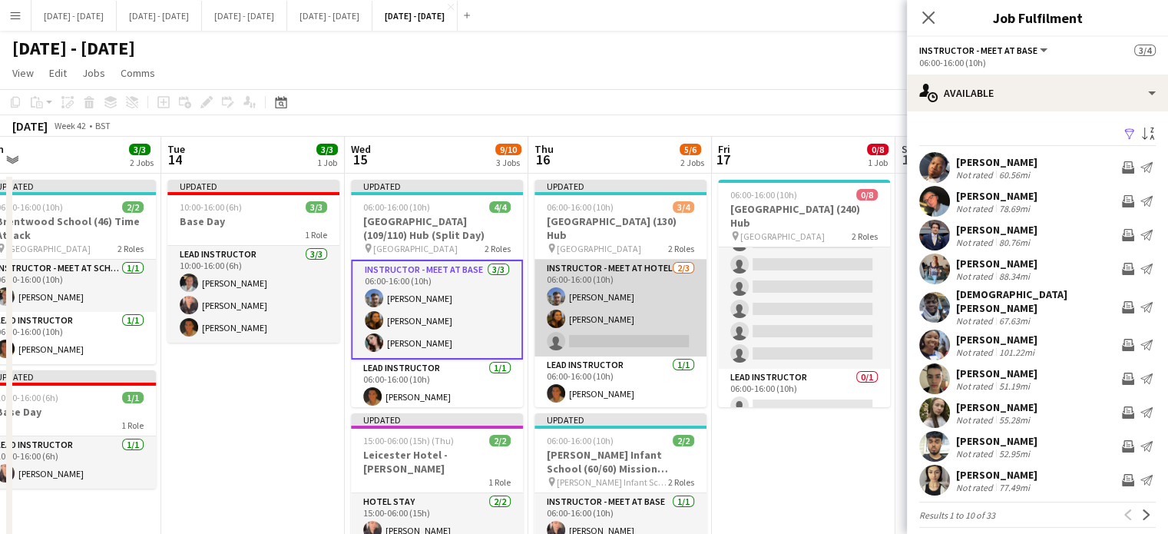
click at [611, 319] on app-card-role "Instructor - Meet at Hotel [DATE] 06:00-16:00 (10h) [PERSON_NAME] [PERSON_NAME]…" at bounding box center [620, 307] width 172 height 97
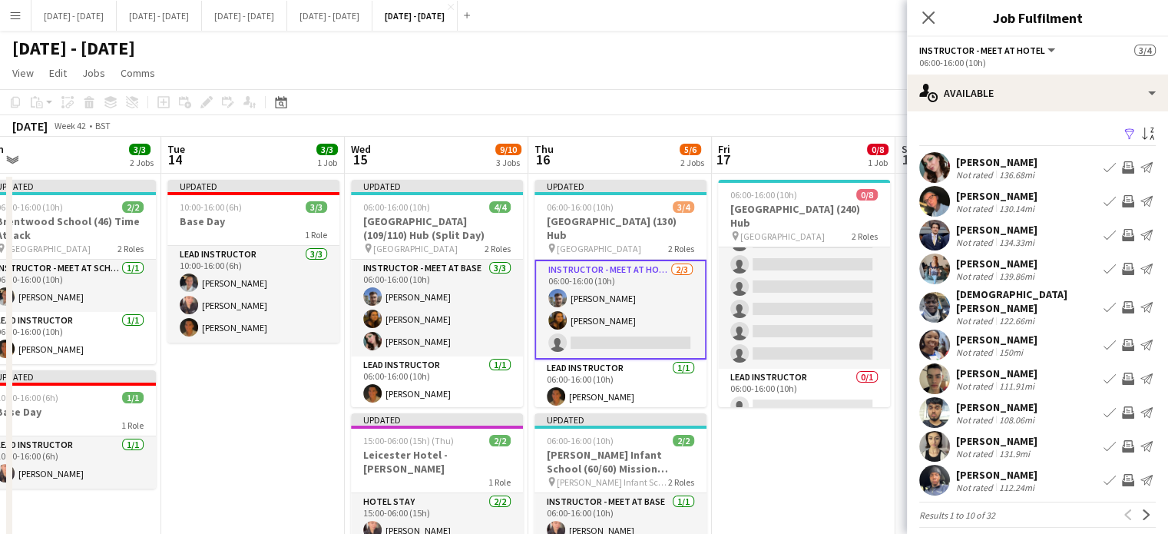
click at [1100, 167] on button "Book crew" at bounding box center [1109, 167] width 18 height 18
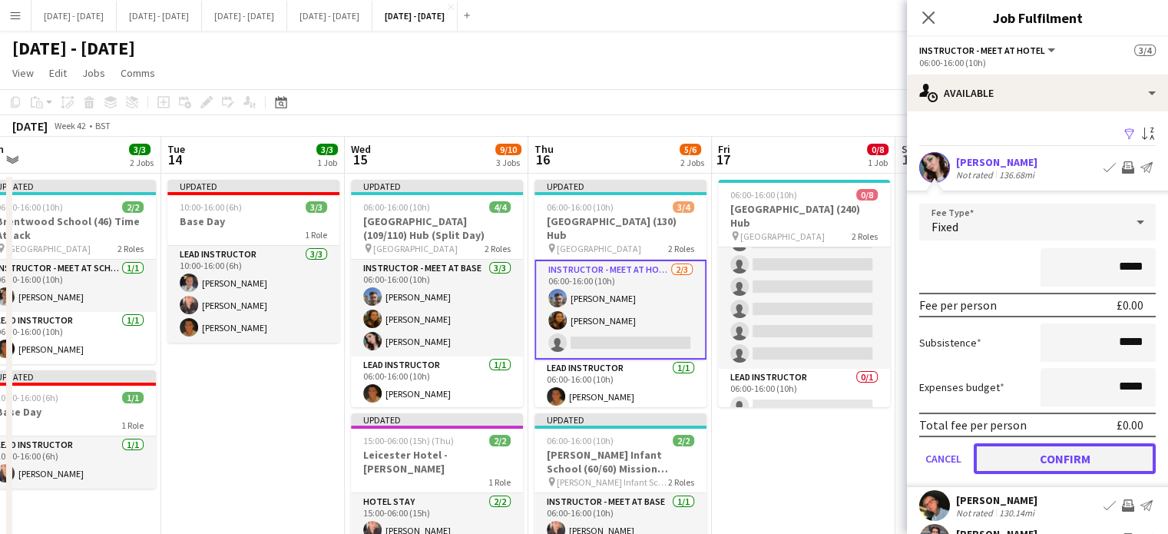
click at [1036, 451] on button "Confirm" at bounding box center [1064, 458] width 182 height 31
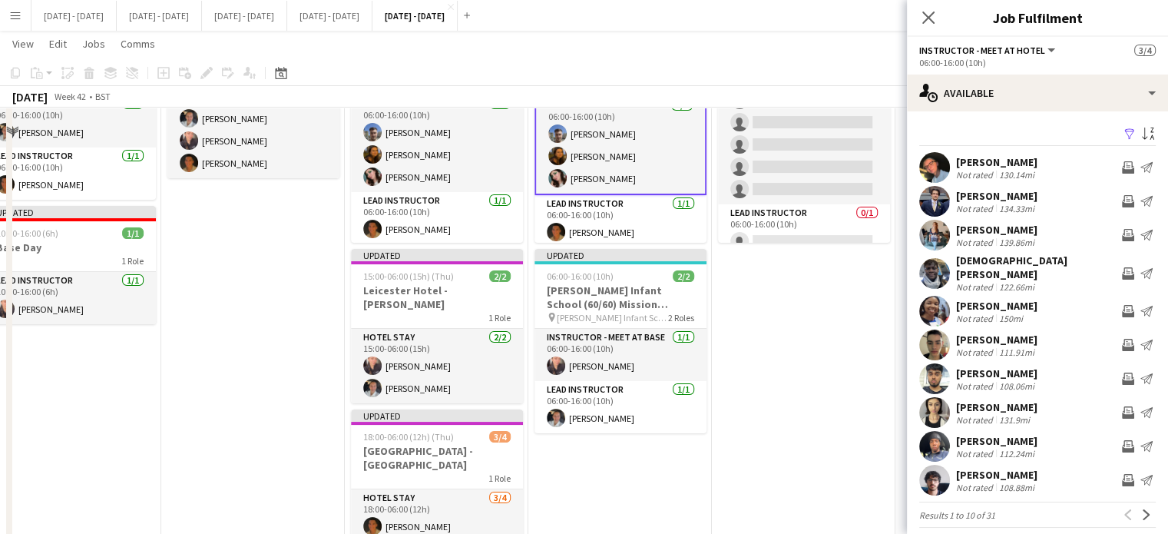
scroll to position [296, 0]
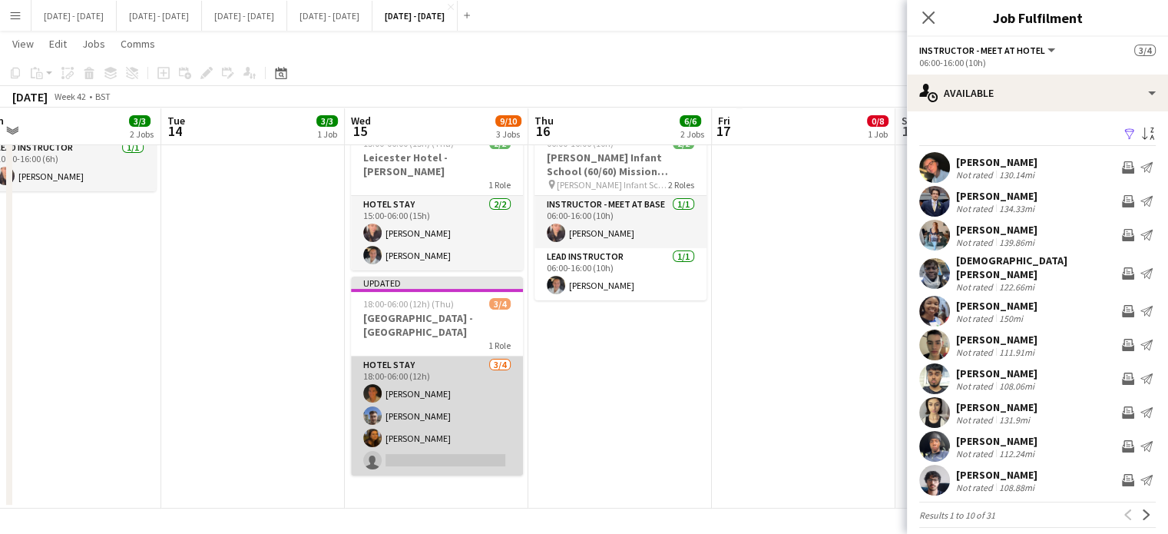
click at [407, 450] on app-card-role "Hotel Stay [DATE] 18:00-06:00 (12h) [PERSON_NAME] [PERSON_NAME] [PERSON_NAME] s…" at bounding box center [437, 415] width 172 height 119
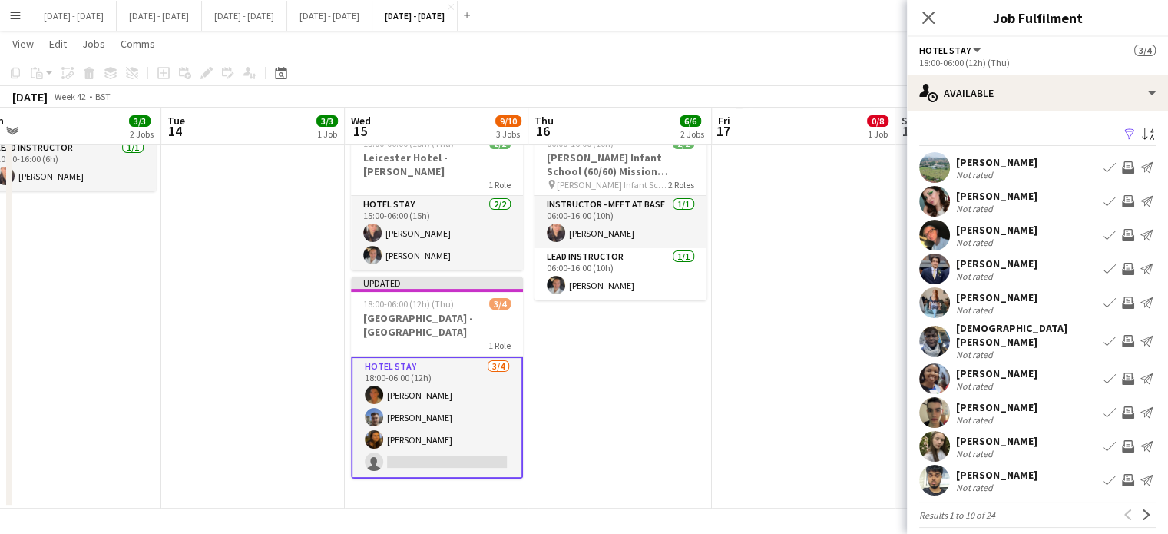
click at [1103, 200] on app-icon "Book crew" at bounding box center [1109, 201] width 12 height 12
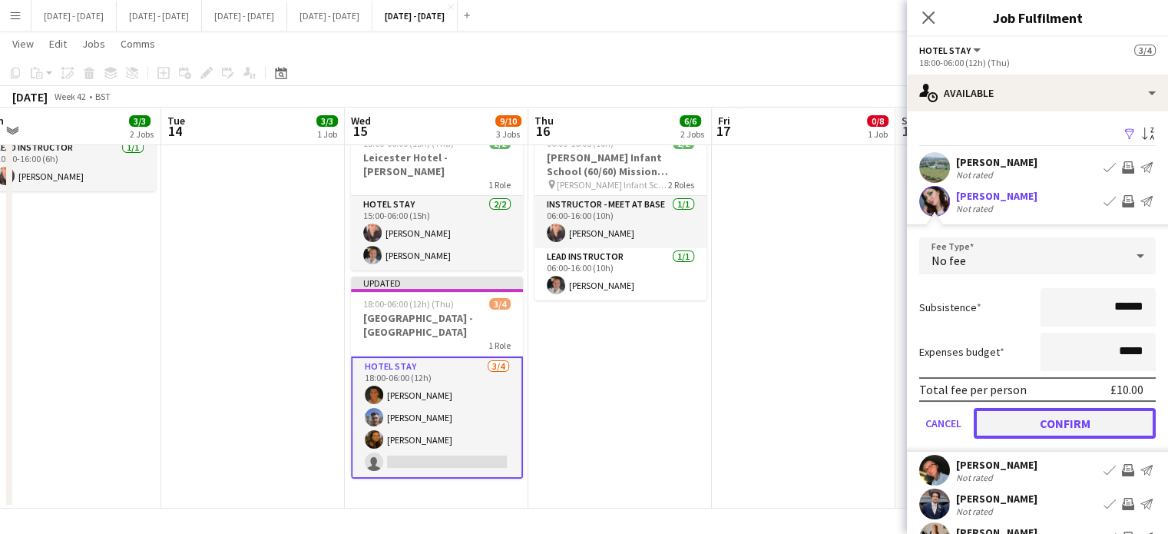
click at [1056, 408] on button "Confirm" at bounding box center [1064, 423] width 182 height 31
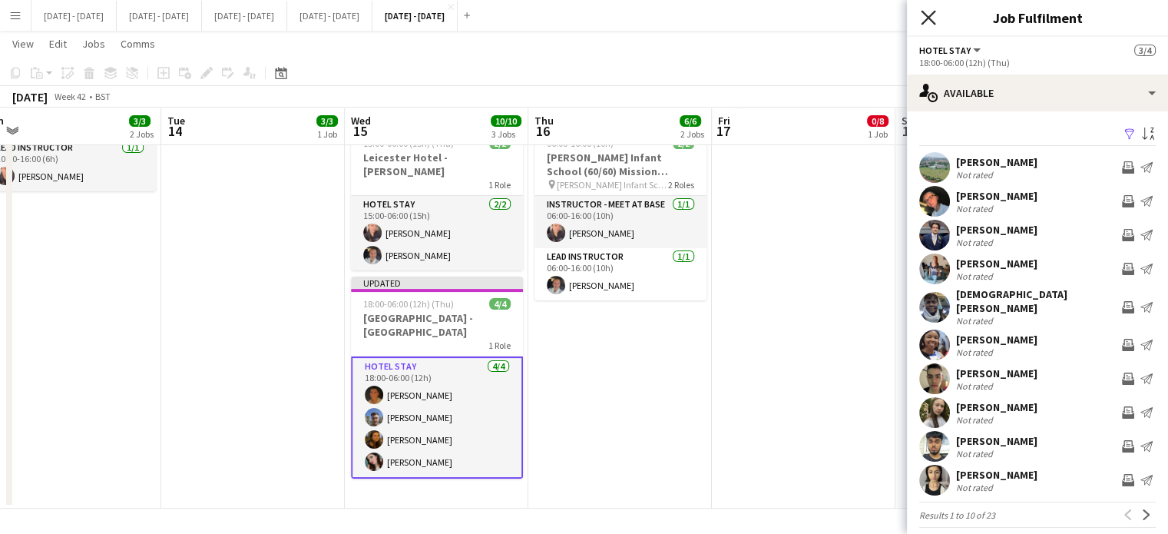
click at [933, 19] on icon "Close pop-in" at bounding box center [927, 17] width 15 height 15
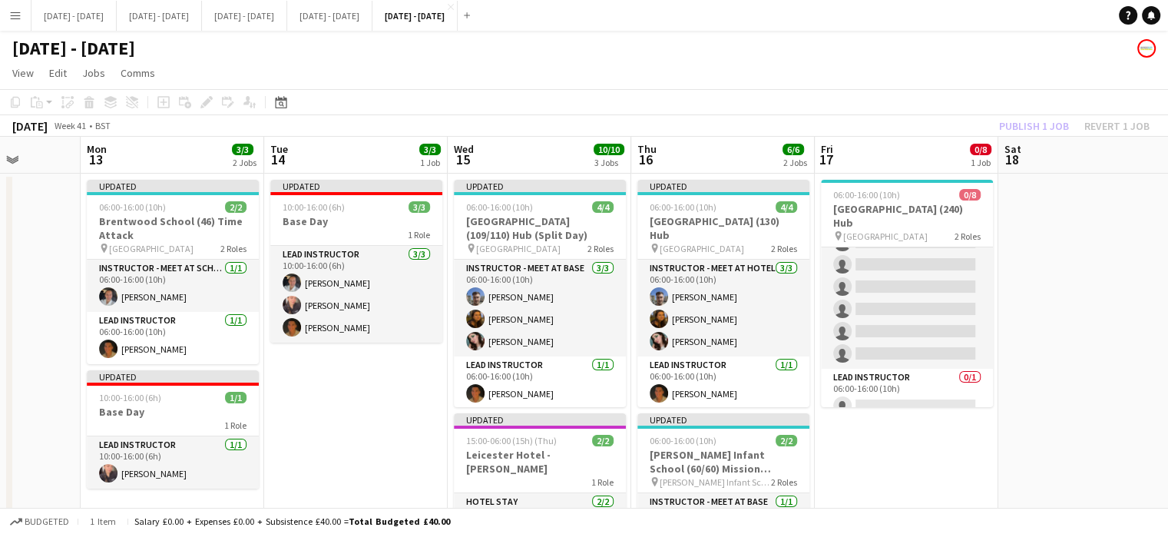
scroll to position [0, 526]
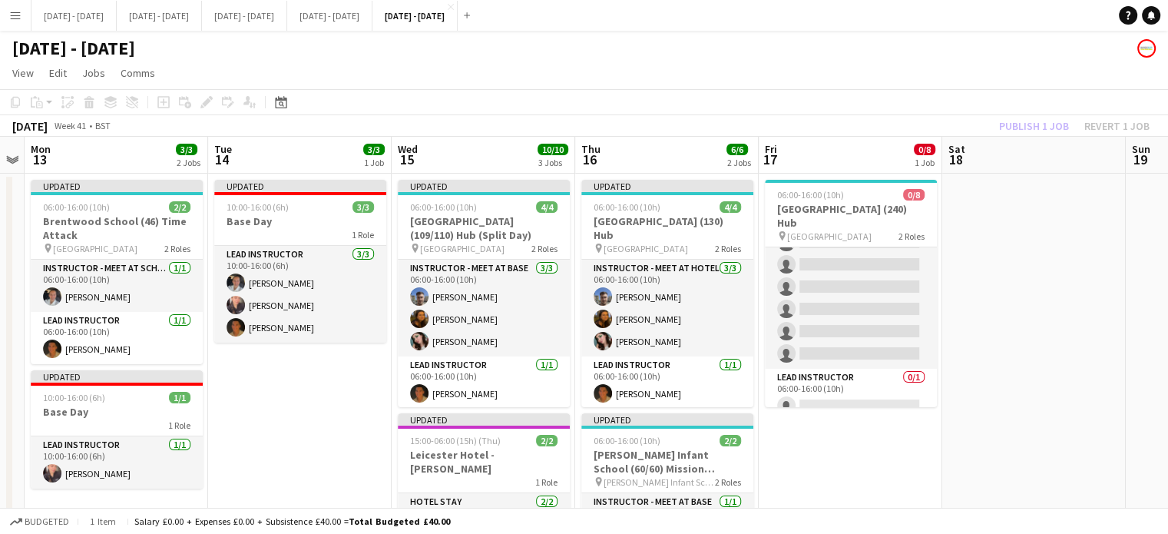
drag, startPoint x: 242, startPoint y: 388, endPoint x: 289, endPoint y: 402, distance: 49.0
click at [289, 402] on app-calendar-viewport "Fri 10 Sat 11 Sun 12 Mon 13 3/3 2 Jobs Tue 14 3/3 1 Job Wed 15 10/10 3 Jobs Thu…" at bounding box center [584, 471] width 1168 height 669
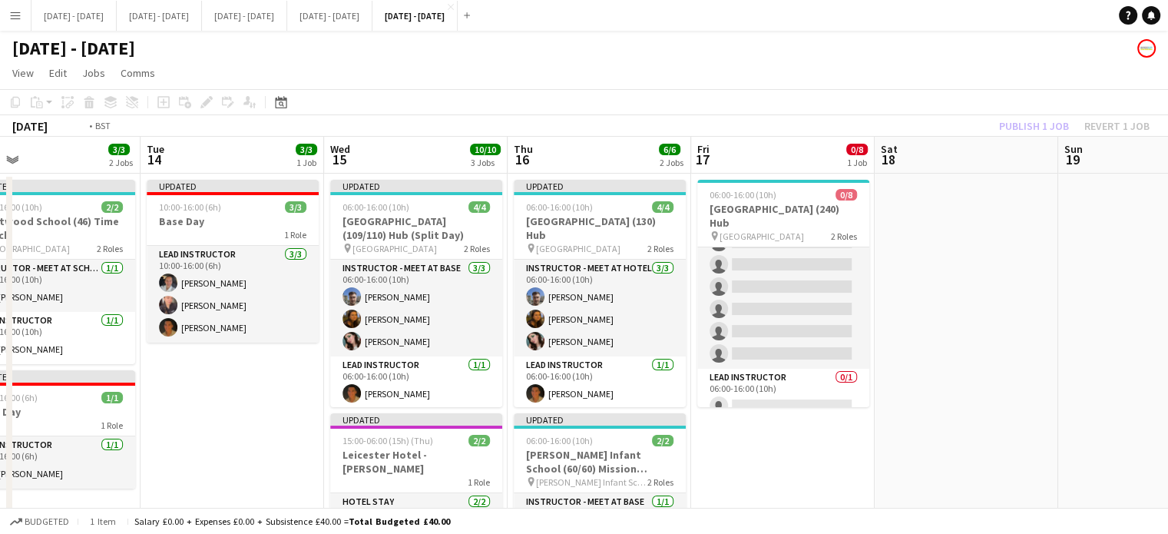
drag, startPoint x: 1034, startPoint y: 333, endPoint x: 909, endPoint y: 335, distance: 125.1
click at [930, 339] on app-calendar-viewport "Fri 10 Sat 11 Sun 12 Mon 13 3/3 2 Jobs Tue 14 3/3 1 Job Wed 15 10/10 3 Jobs Thu…" at bounding box center [584, 471] width 1168 height 669
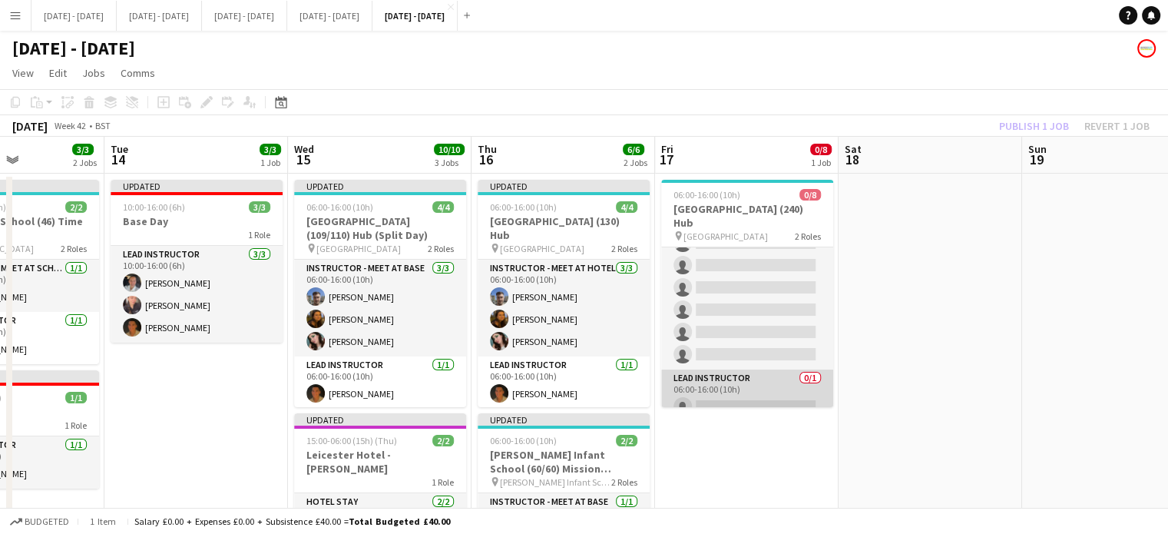
scroll to position [0, 629]
click at [756, 386] on app-card-role "Lead Instructor 0/1 06:00-16:00 (10h) single-neutral-actions" at bounding box center [748, 395] width 172 height 52
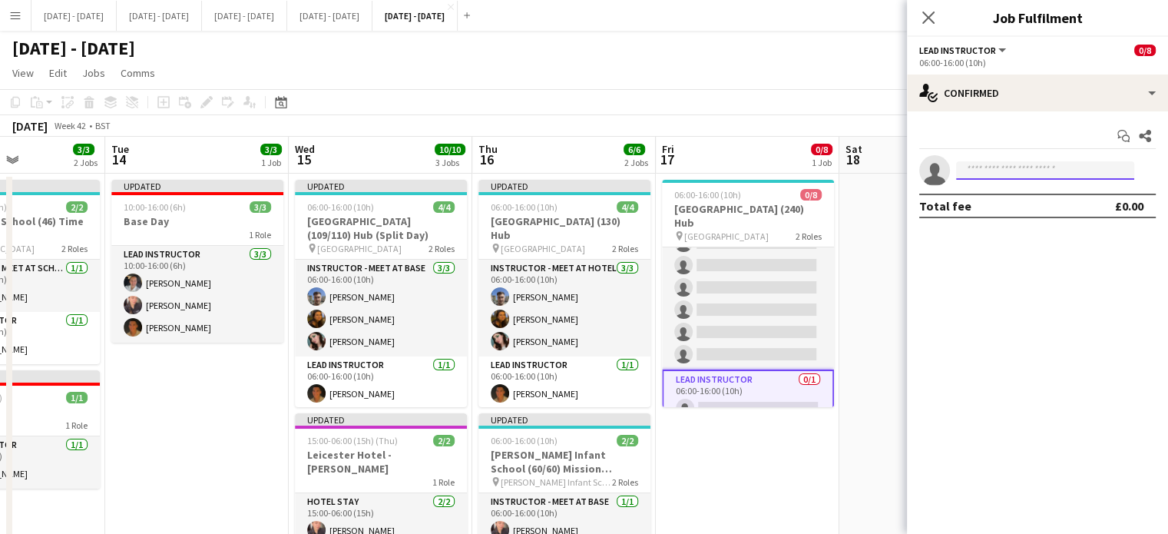
click at [1029, 176] on input at bounding box center [1045, 170] width 178 height 18
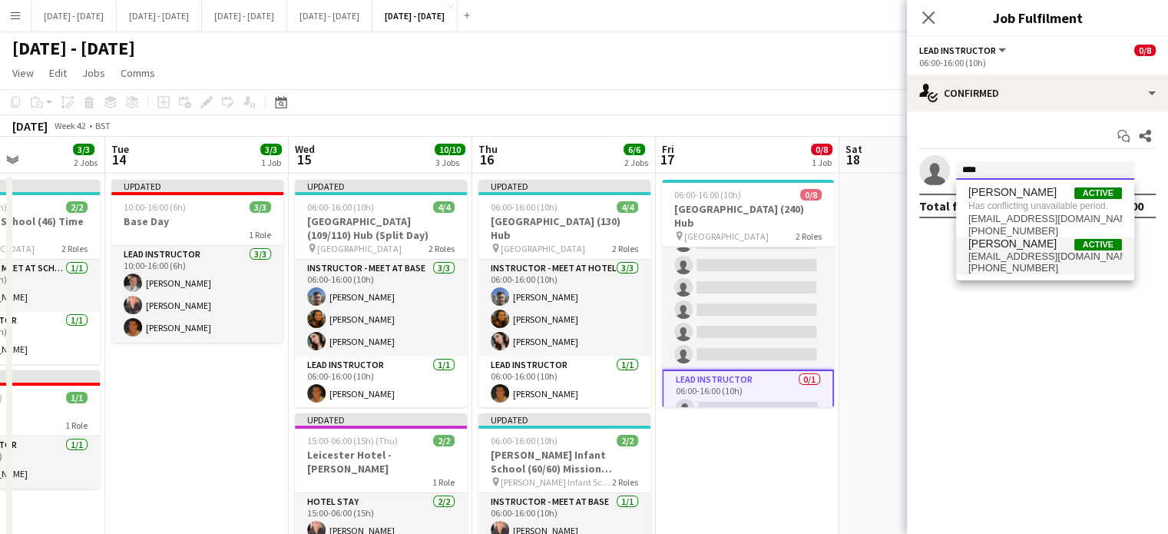
type input "****"
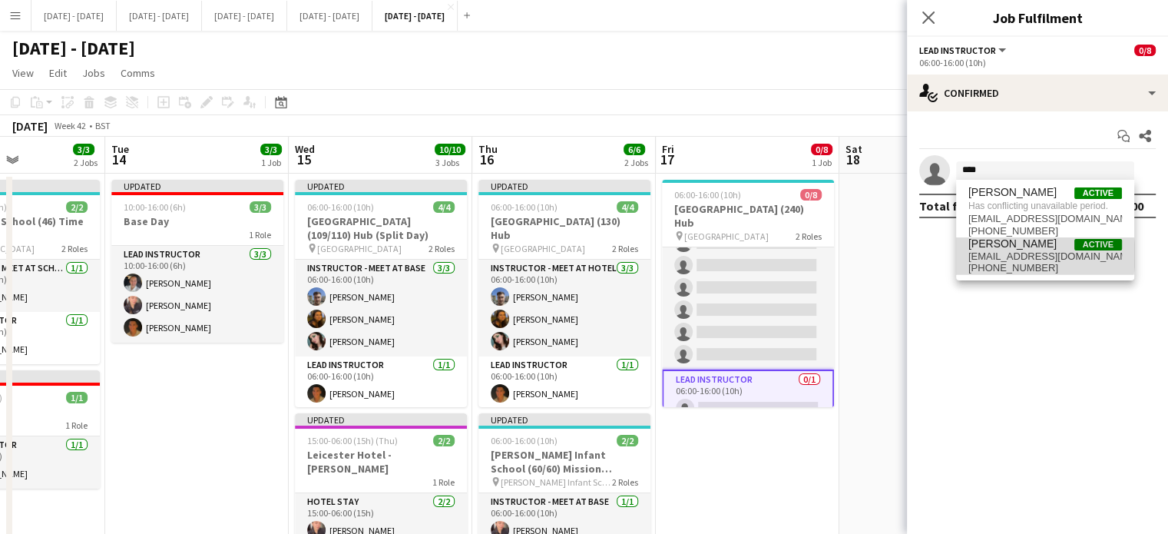
click at [1036, 255] on span "[EMAIL_ADDRESS][DOMAIN_NAME]" at bounding box center [1045, 256] width 154 height 12
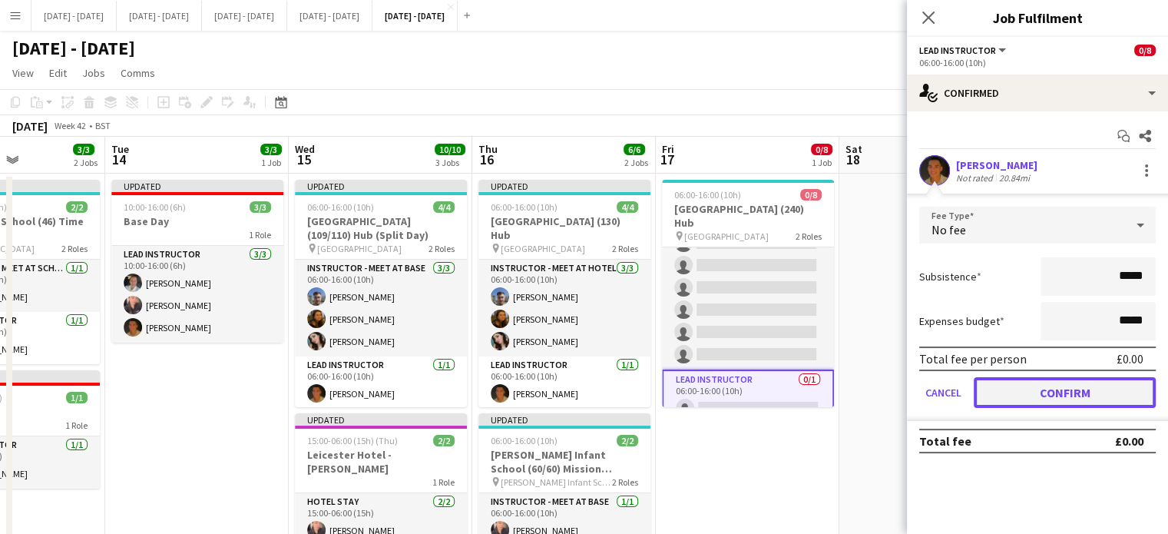
click at [1034, 392] on button "Confirm" at bounding box center [1064, 392] width 182 height 31
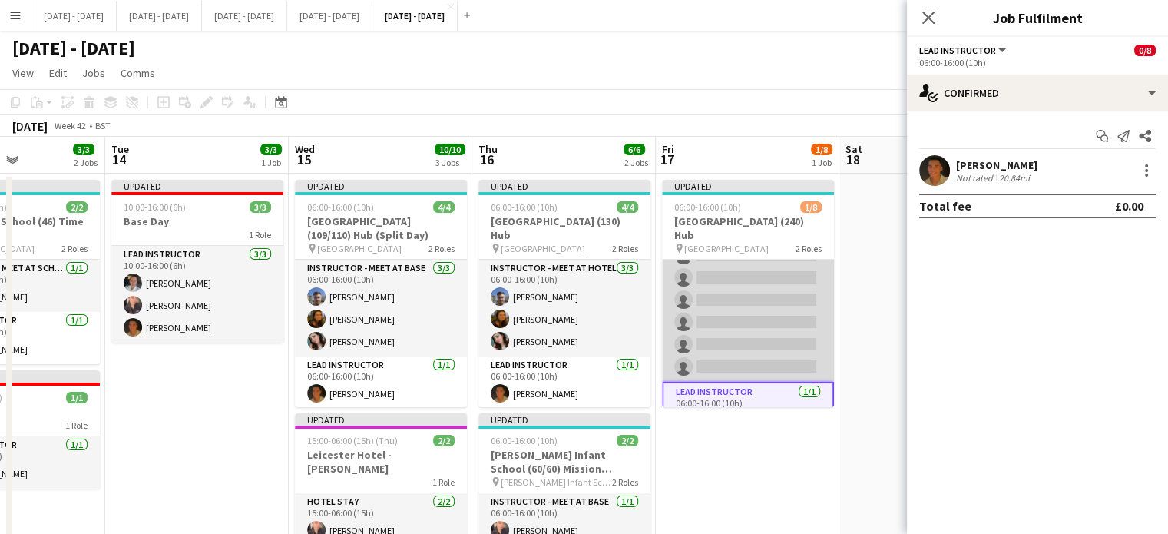
click at [741, 350] on app-card-role "Instructor - Meet at Hotel 0/7 06:00-16:00 (10h) single-neutral-actions single-…" at bounding box center [748, 289] width 172 height 186
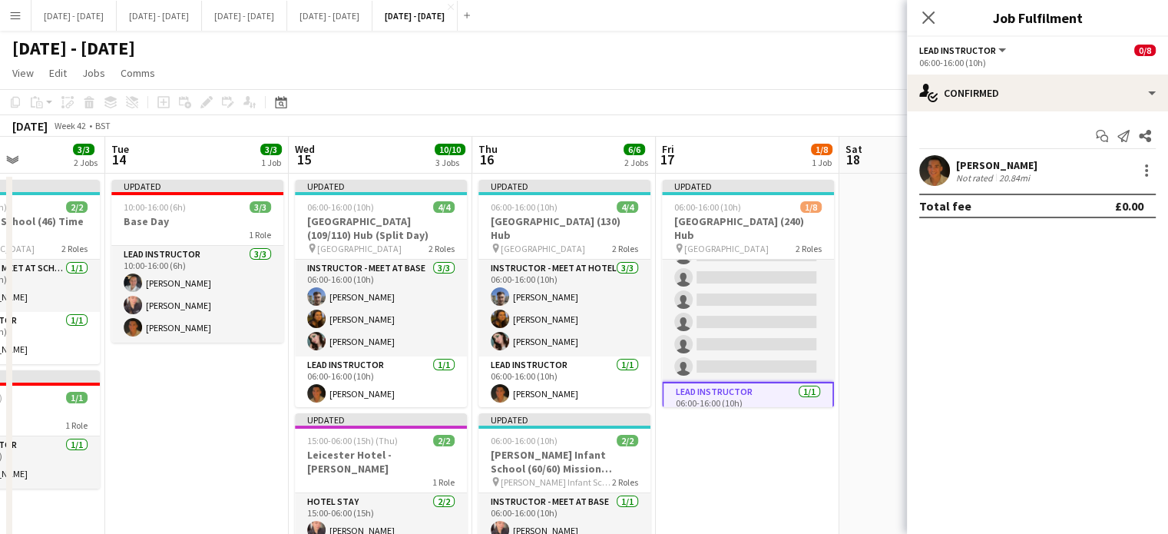
scroll to position [64, 0]
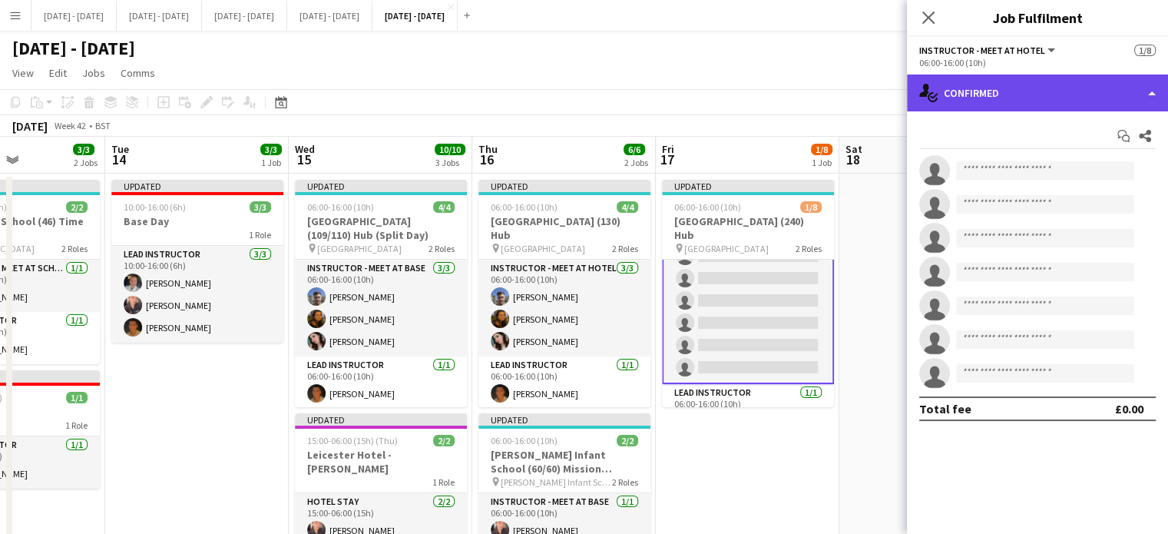
click at [1048, 93] on div "single-neutral-actions-check-2 Confirmed" at bounding box center [1037, 92] width 261 height 37
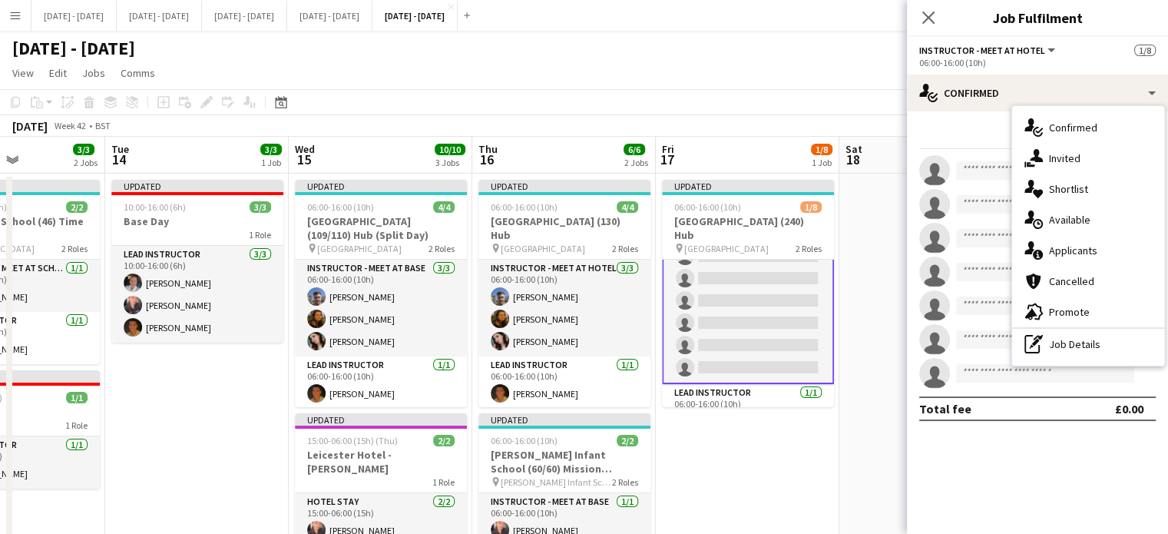
click at [1102, 209] on div "single-neutral-actions-upload Available" at bounding box center [1088, 219] width 152 height 31
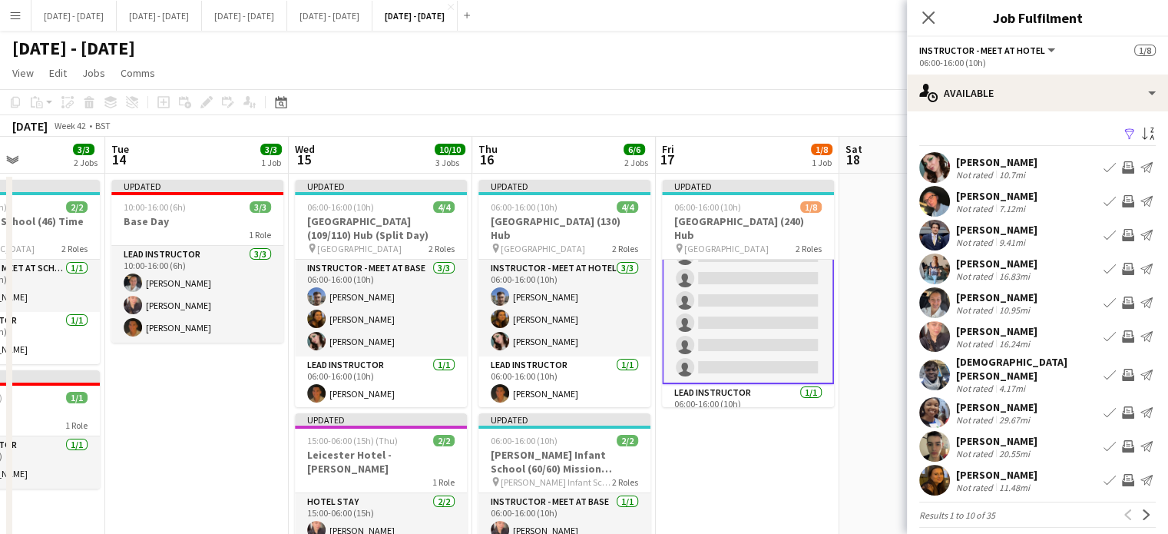
click at [1103, 196] on app-icon "Book crew" at bounding box center [1109, 201] width 12 height 12
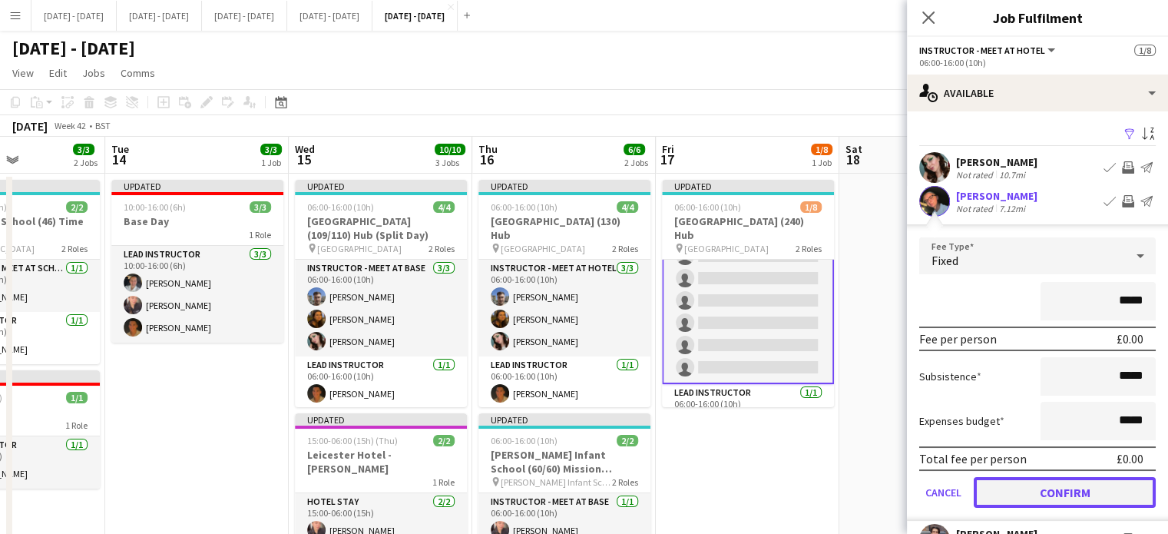
click at [1058, 494] on button "Confirm" at bounding box center [1064, 492] width 182 height 31
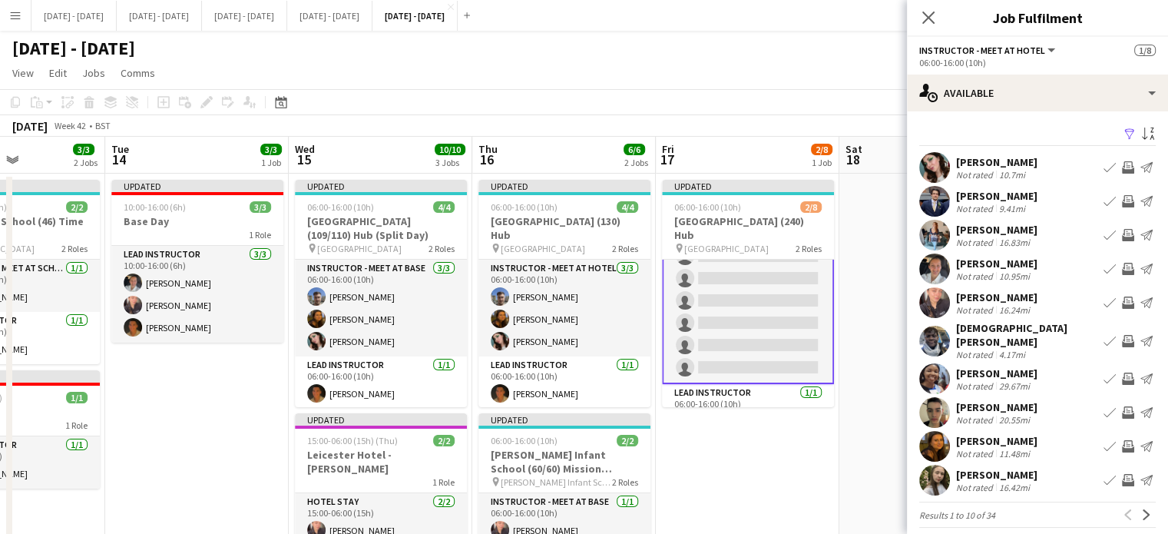
click at [1103, 440] on app-icon "Book crew" at bounding box center [1109, 446] width 12 height 12
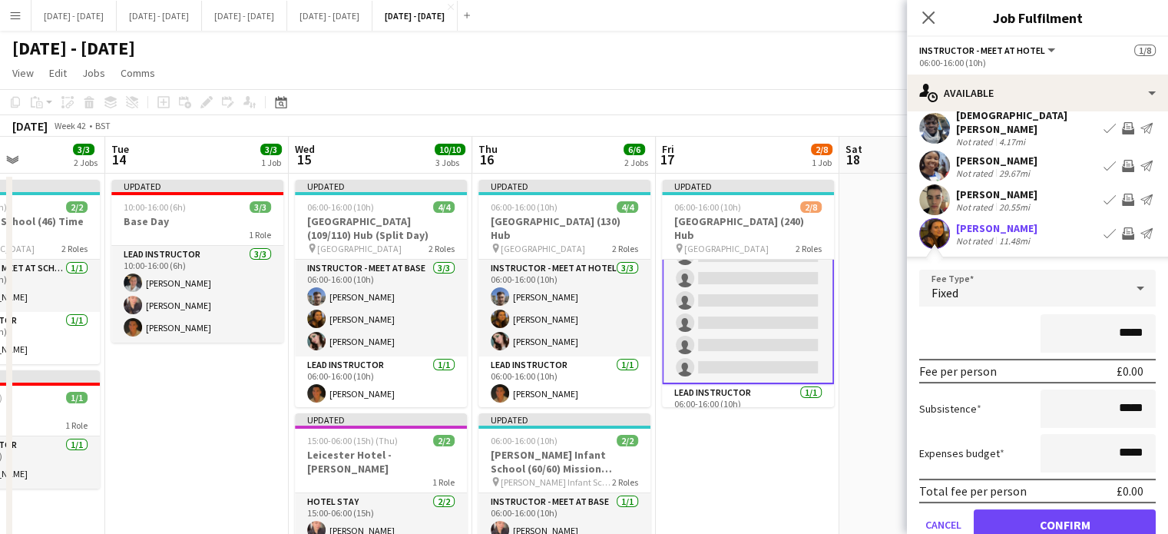
scroll to position [306, 0]
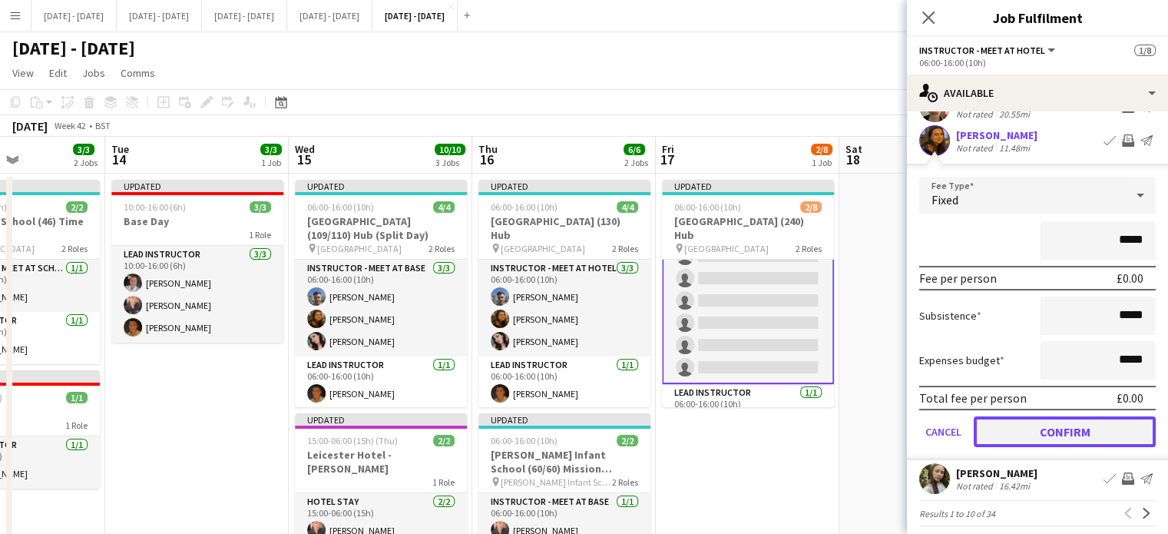
click at [1030, 427] on button "Confirm" at bounding box center [1064, 431] width 182 height 31
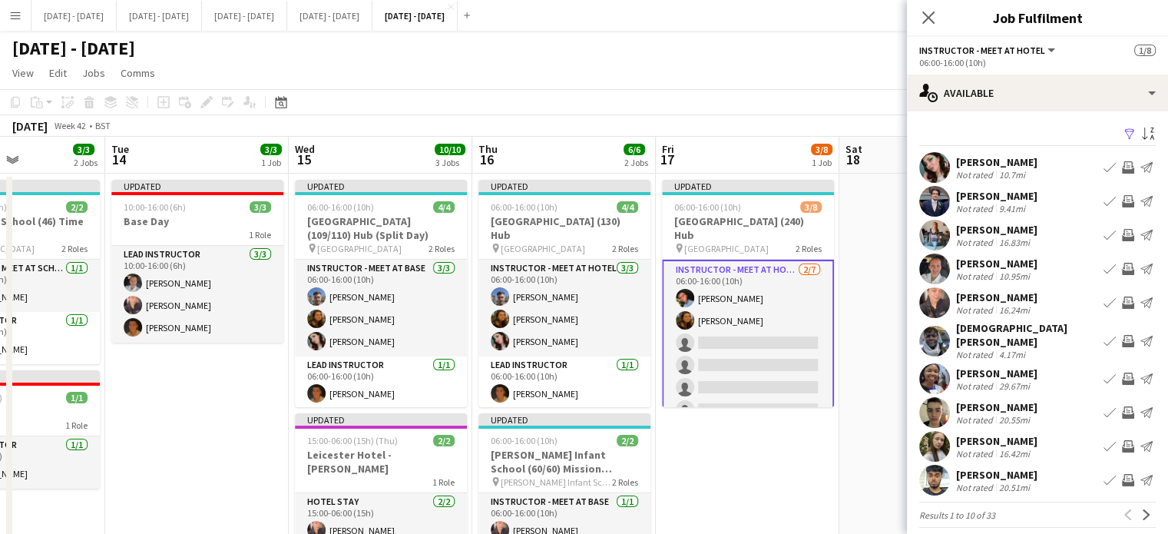
scroll to position [77, 0]
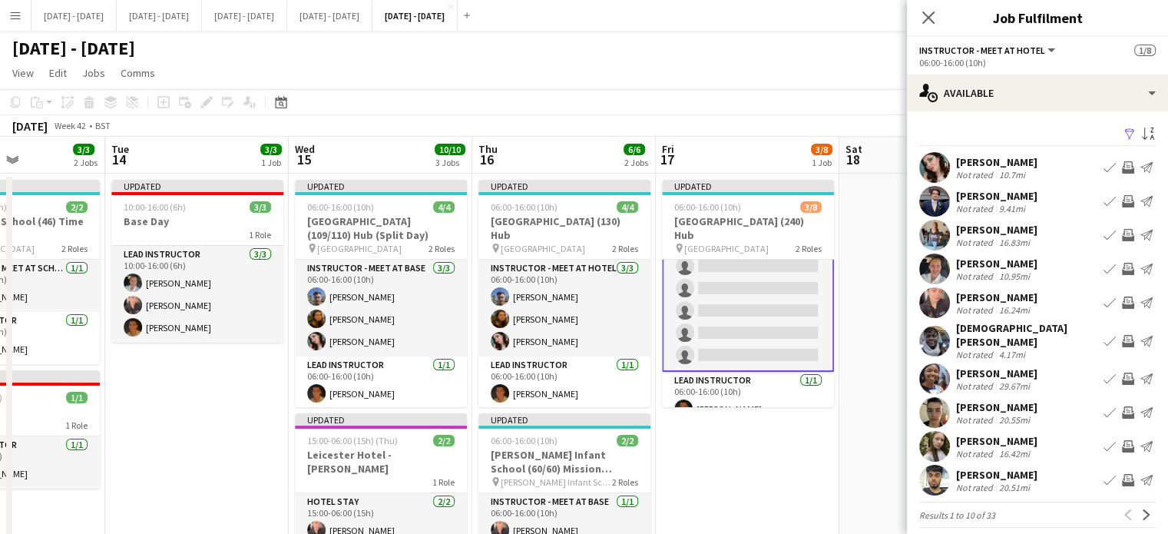
click at [1103, 300] on app-icon "Book crew" at bounding box center [1109, 302] width 12 height 12
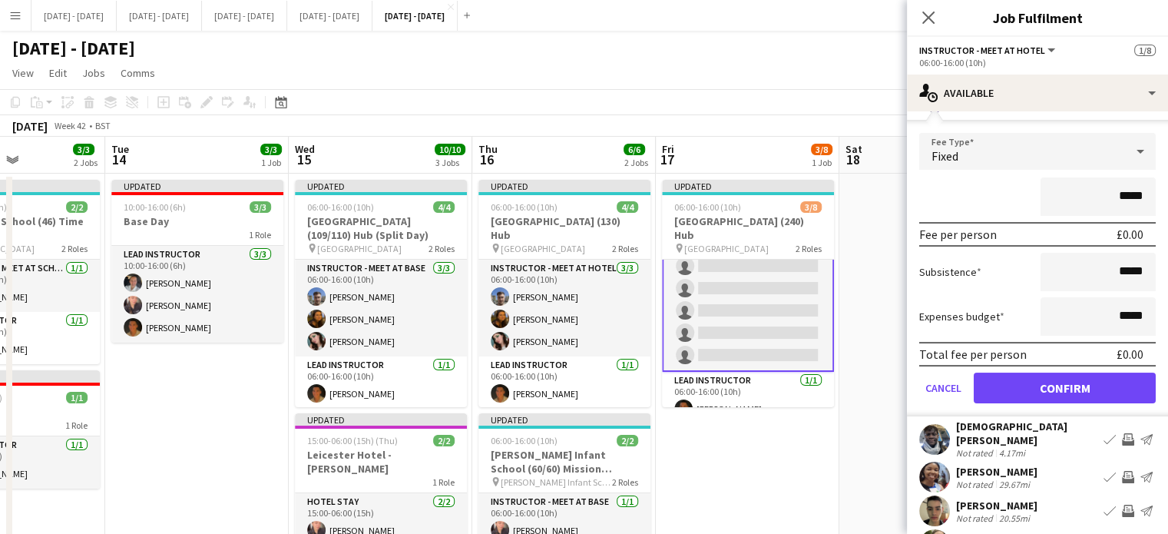
scroll to position [306, 0]
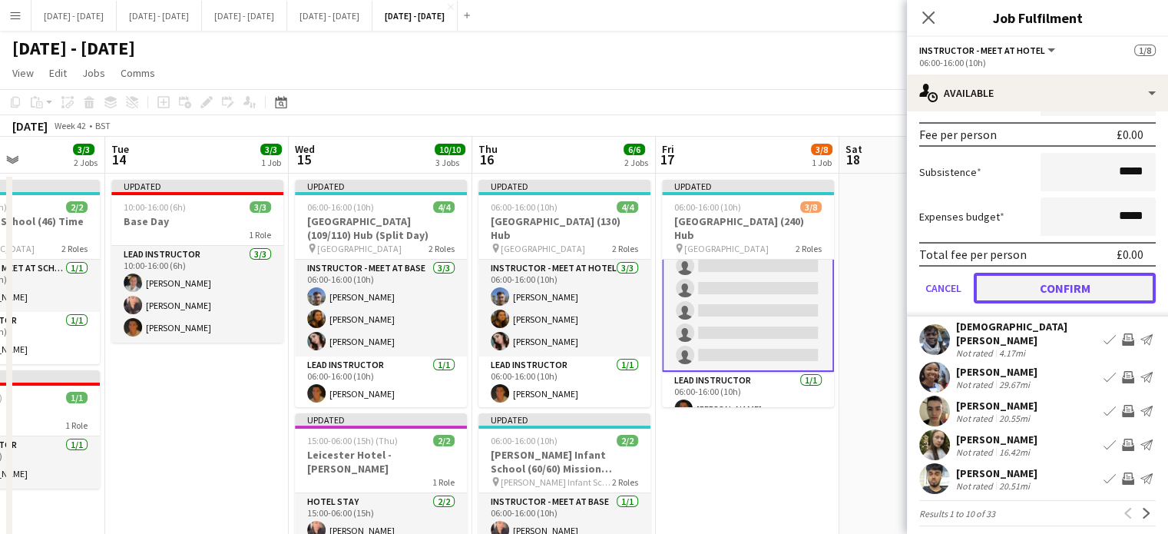
click at [1044, 282] on button "Confirm" at bounding box center [1064, 288] width 182 height 31
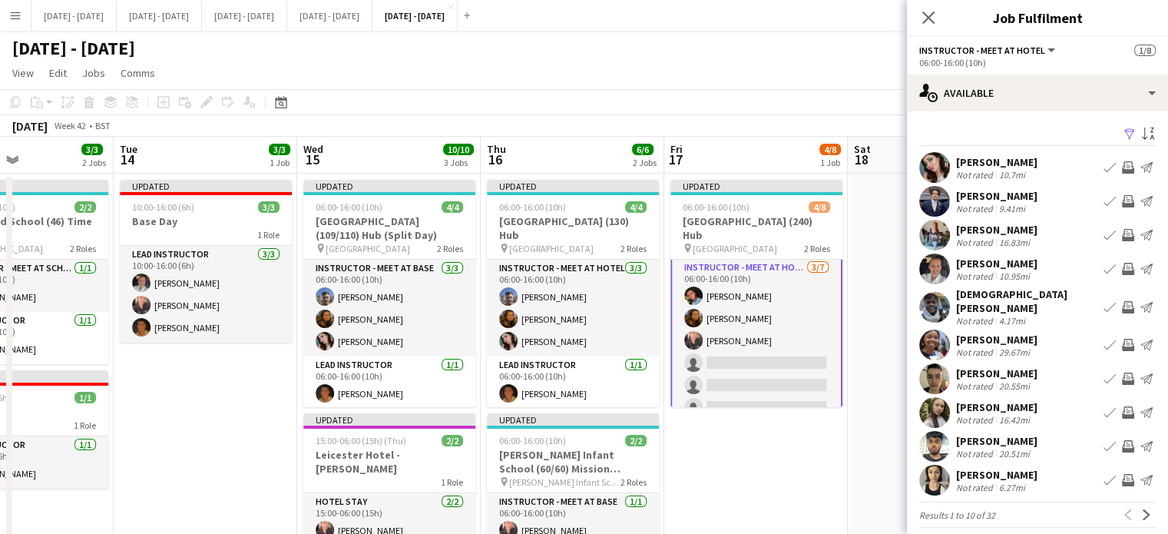
scroll to position [0, 630]
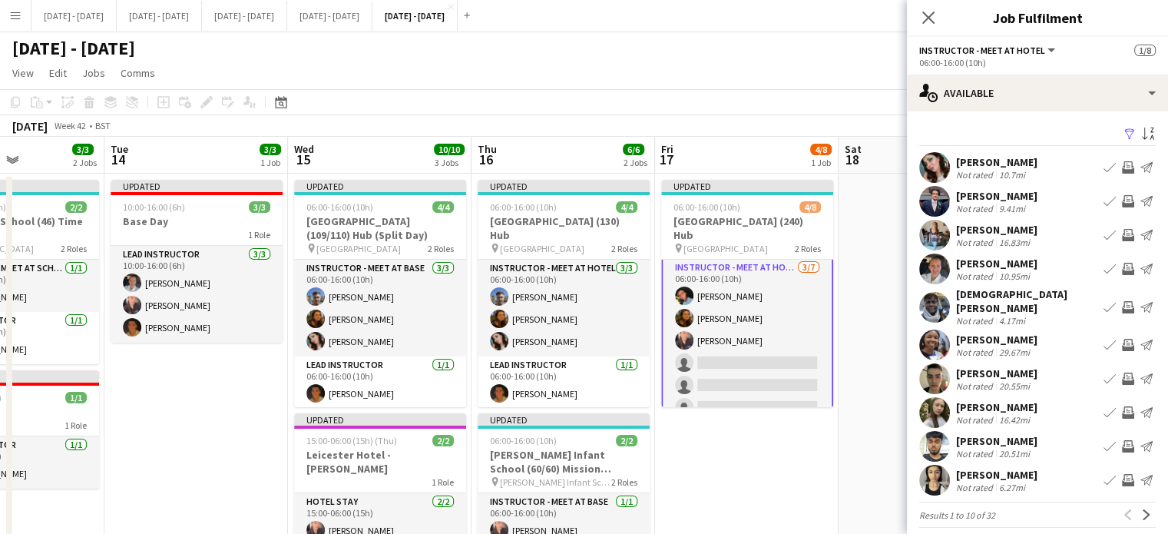
drag, startPoint x: 706, startPoint y: 490, endPoint x: 694, endPoint y: 494, distance: 12.9
click at [694, 494] on app-calendar-viewport "Fri 10 Sat 11 Sun 12 Mon 13 3/3 2 Jobs Tue 14 3/3 1 Job Wed 15 10/10 3 Jobs Thu…" at bounding box center [584, 471] width 1168 height 669
click at [1103, 266] on app-icon "Book crew" at bounding box center [1109, 269] width 12 height 12
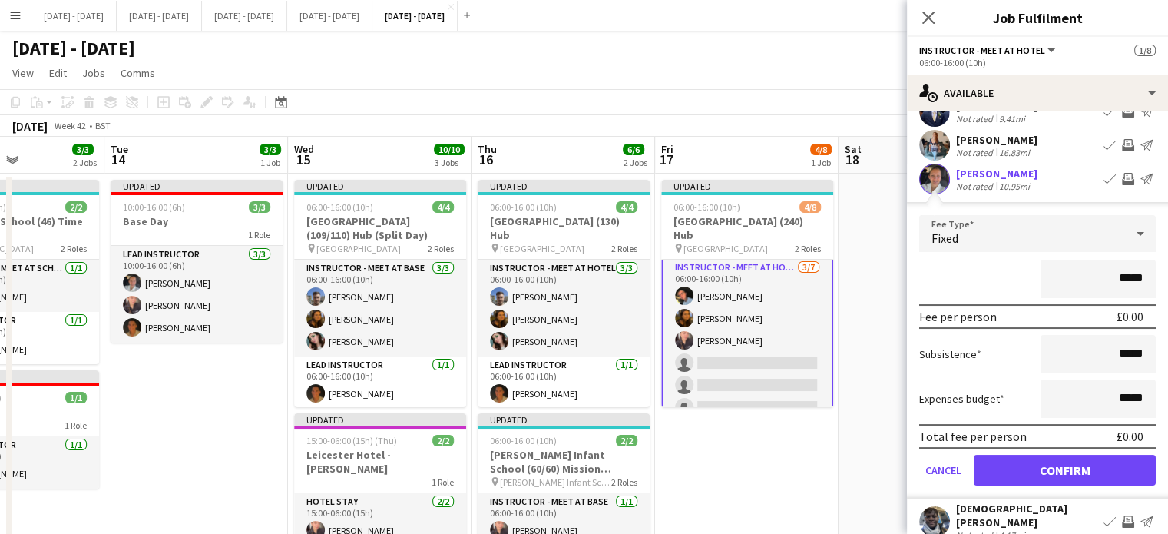
scroll to position [230, 0]
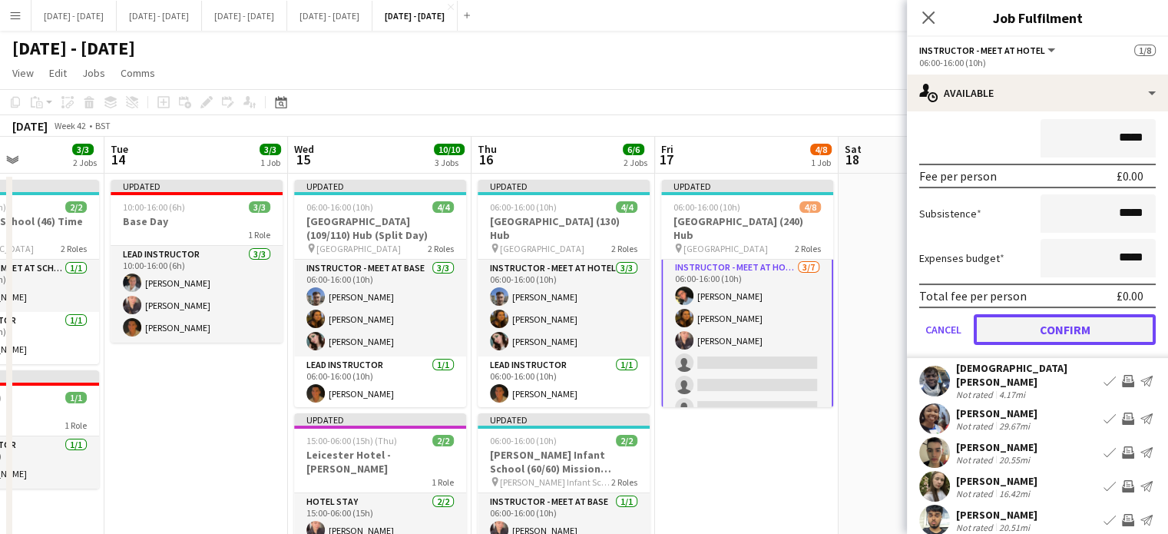
click at [1066, 323] on button "Confirm" at bounding box center [1064, 329] width 182 height 31
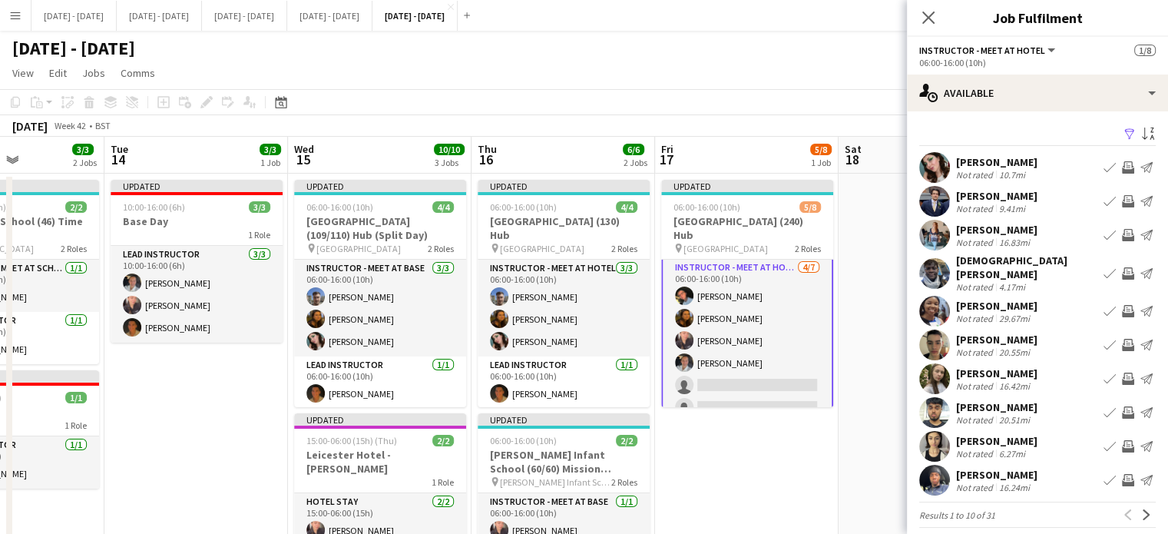
scroll to position [0, 0]
click at [1103, 166] on app-icon "Book crew" at bounding box center [1109, 167] width 12 height 12
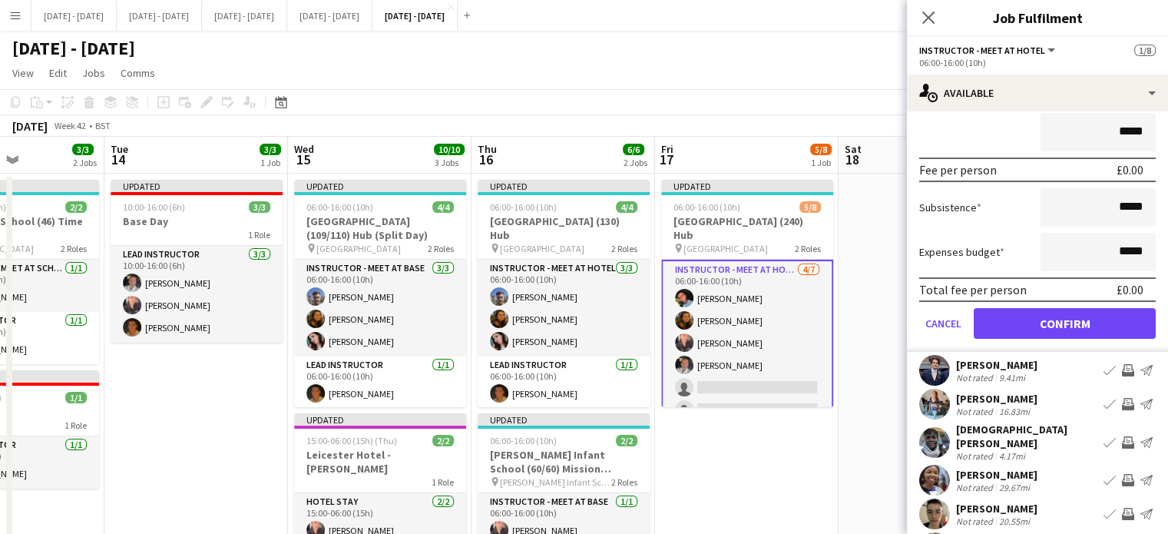
scroll to position [230, 0]
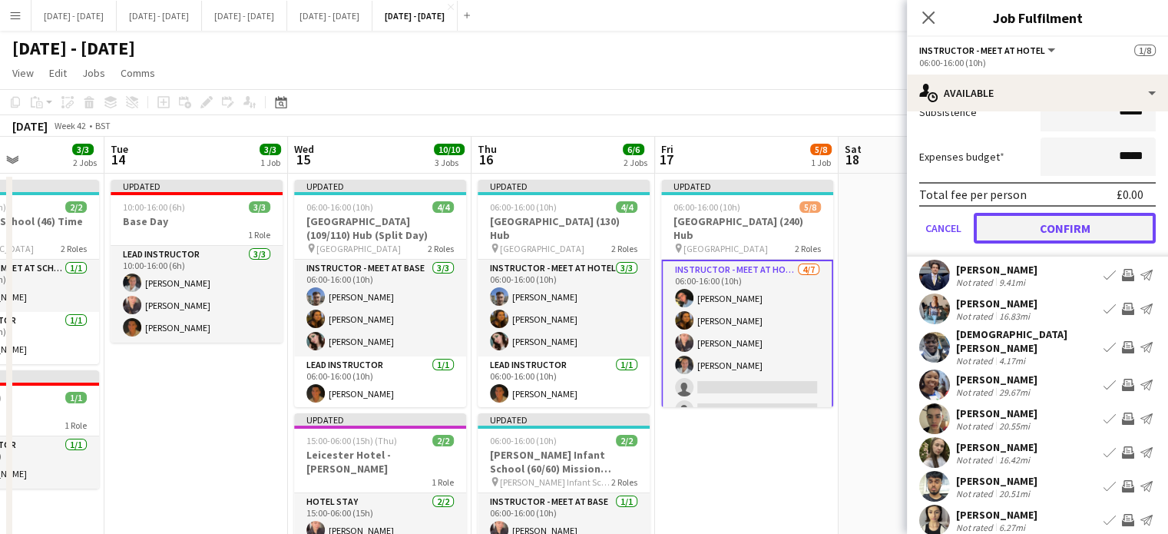
click at [1047, 226] on button "Confirm" at bounding box center [1064, 228] width 182 height 31
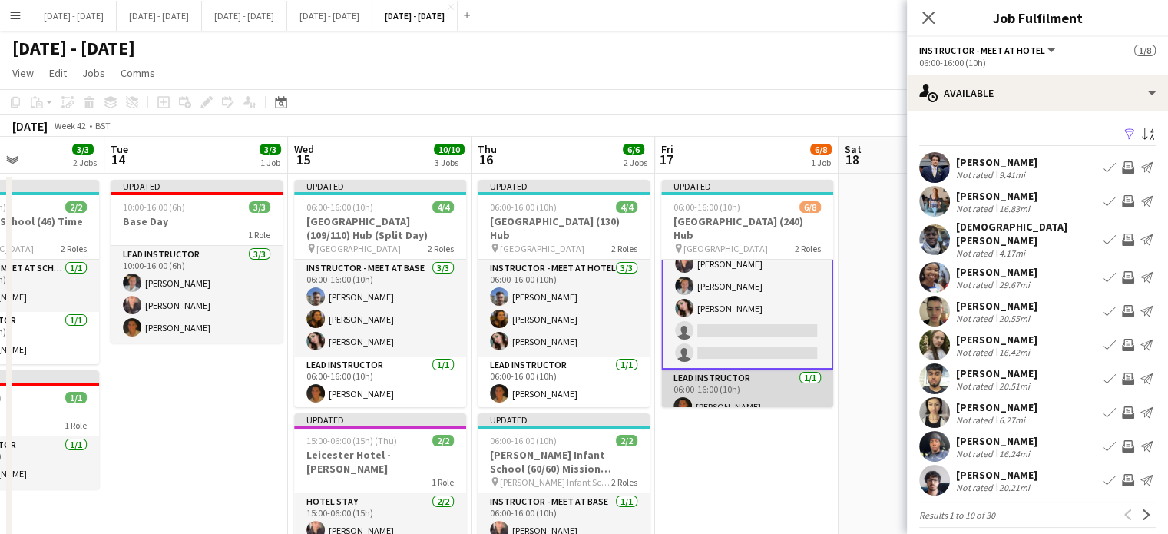
scroll to position [0, 0]
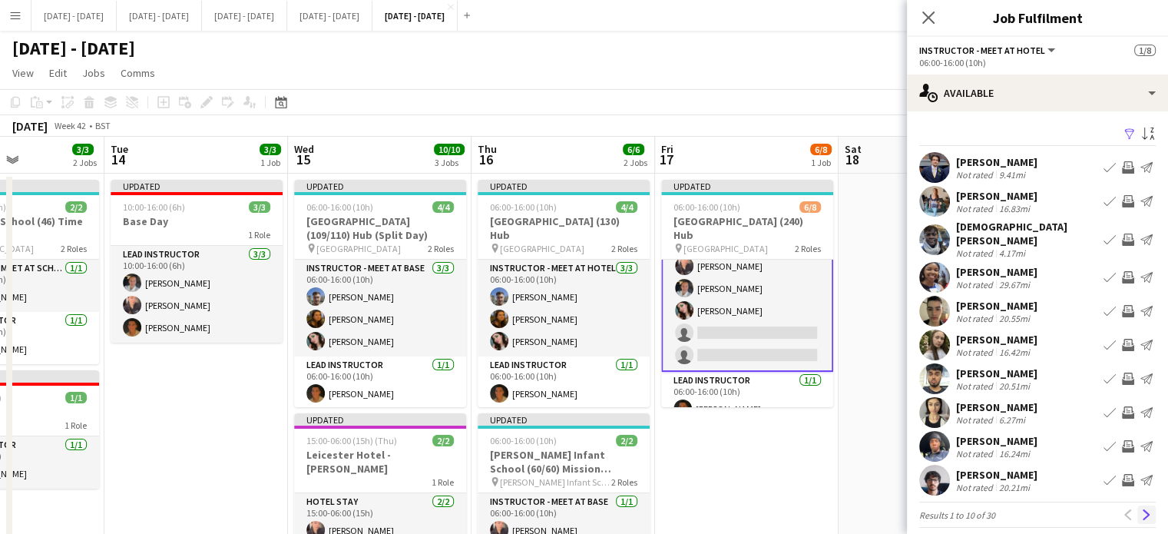
click at [1137, 505] on button "Next" at bounding box center [1146, 514] width 18 height 18
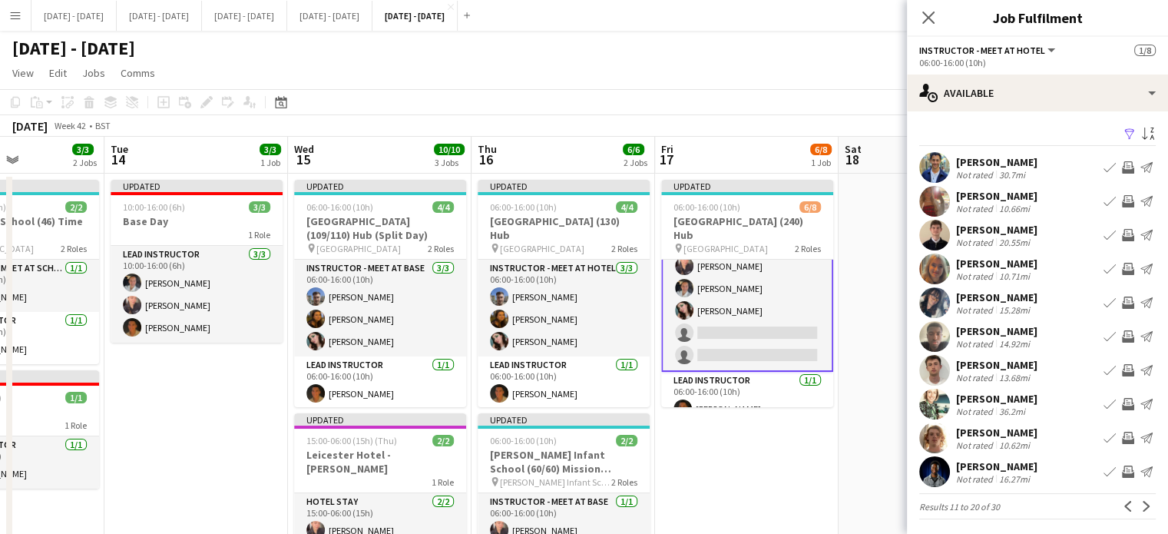
click at [1103, 169] on app-icon "Book crew" at bounding box center [1109, 167] width 12 height 12
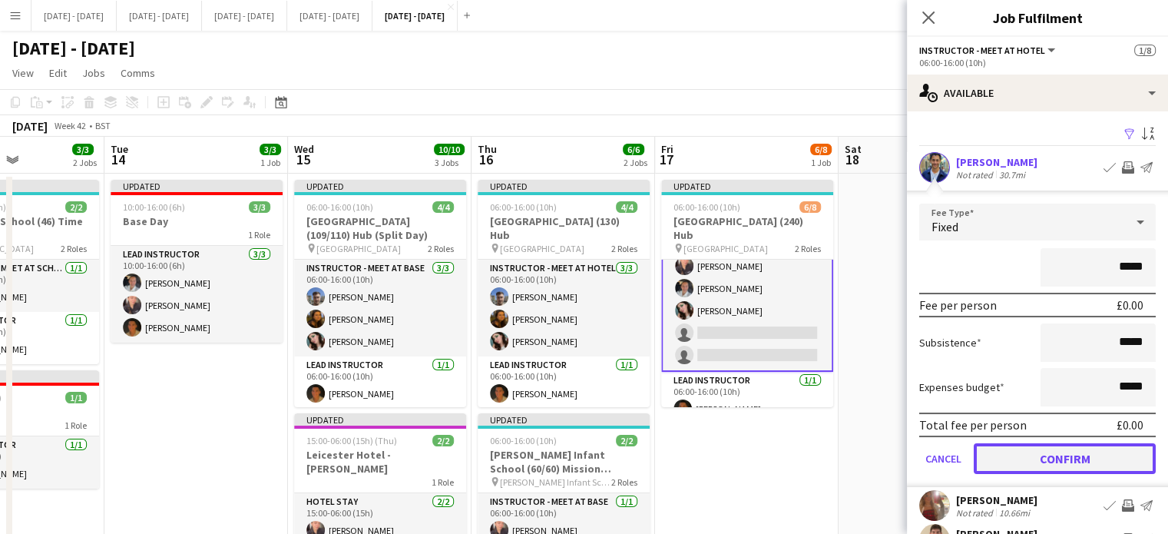
click at [1048, 466] on button "Confirm" at bounding box center [1064, 458] width 182 height 31
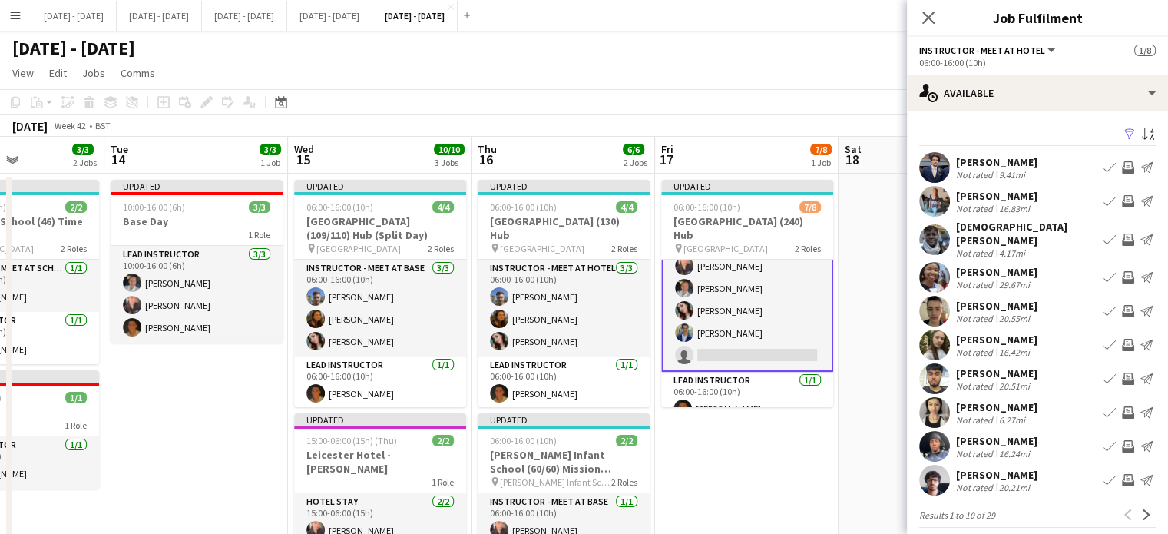
scroll to position [3, 0]
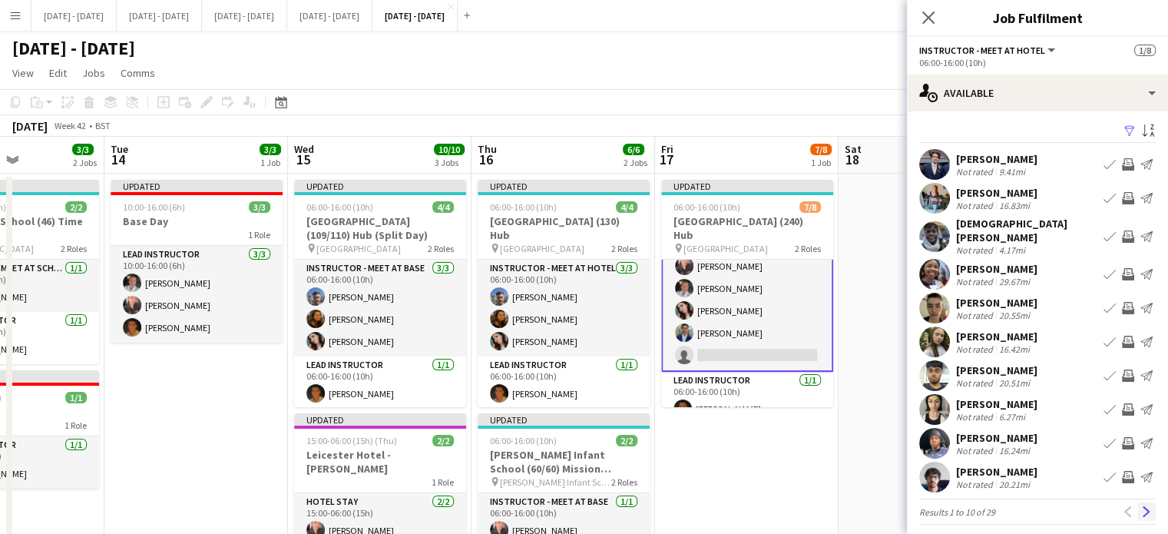
click at [1141, 506] on app-icon "Next" at bounding box center [1146, 511] width 11 height 11
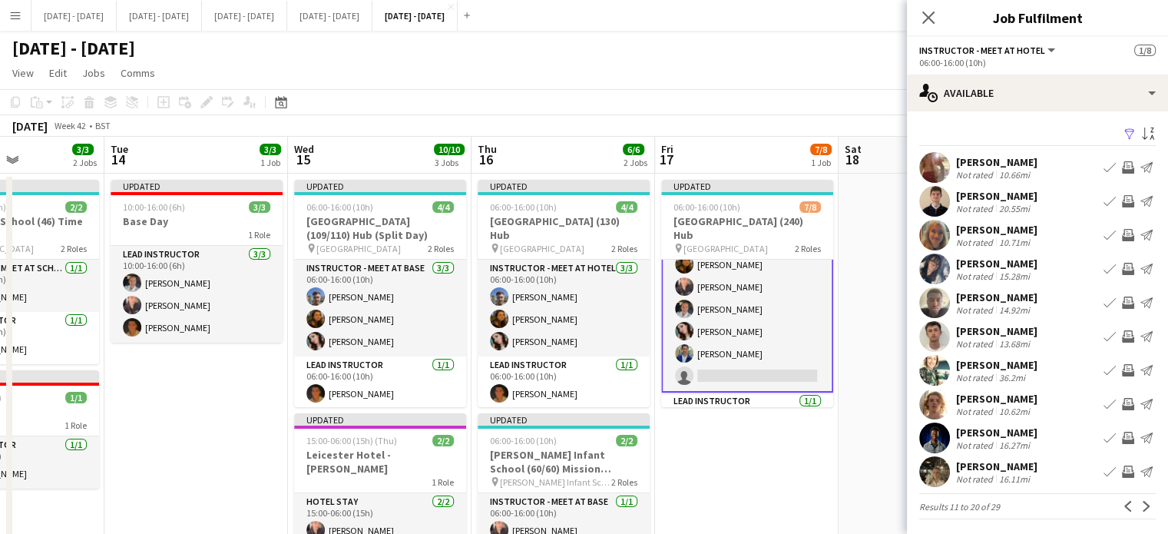
scroll to position [77, 0]
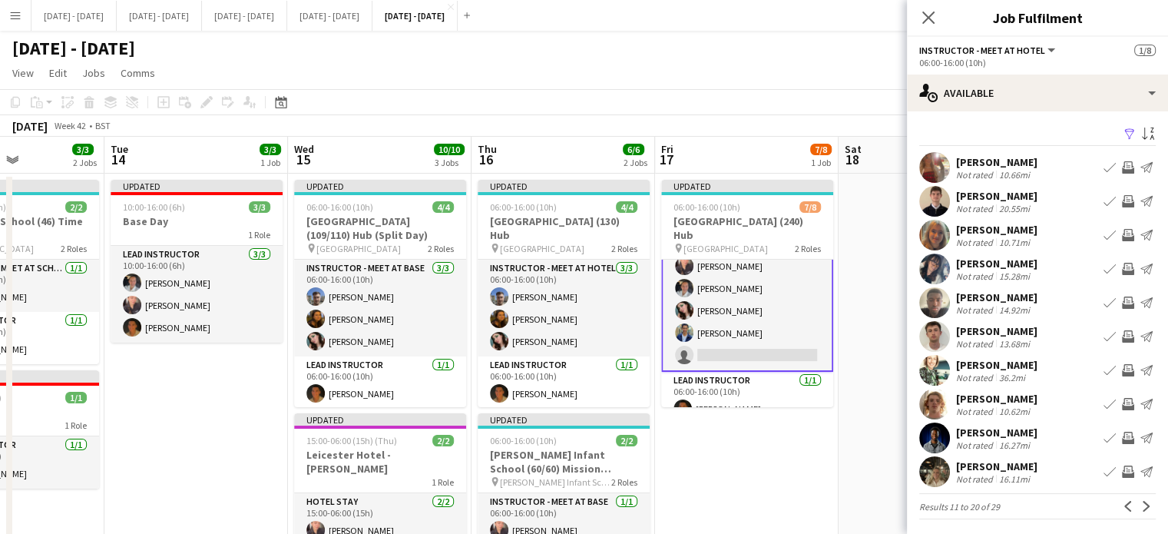
click at [1103, 472] on app-icon "Book crew" at bounding box center [1109, 471] width 12 height 12
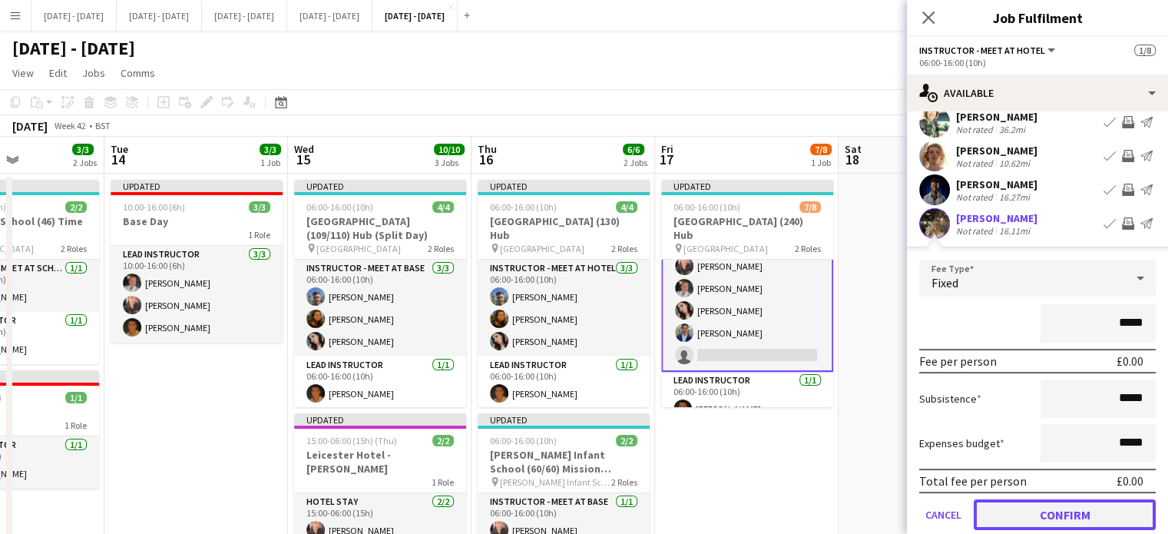
click at [1075, 521] on button "Confirm" at bounding box center [1064, 514] width 182 height 31
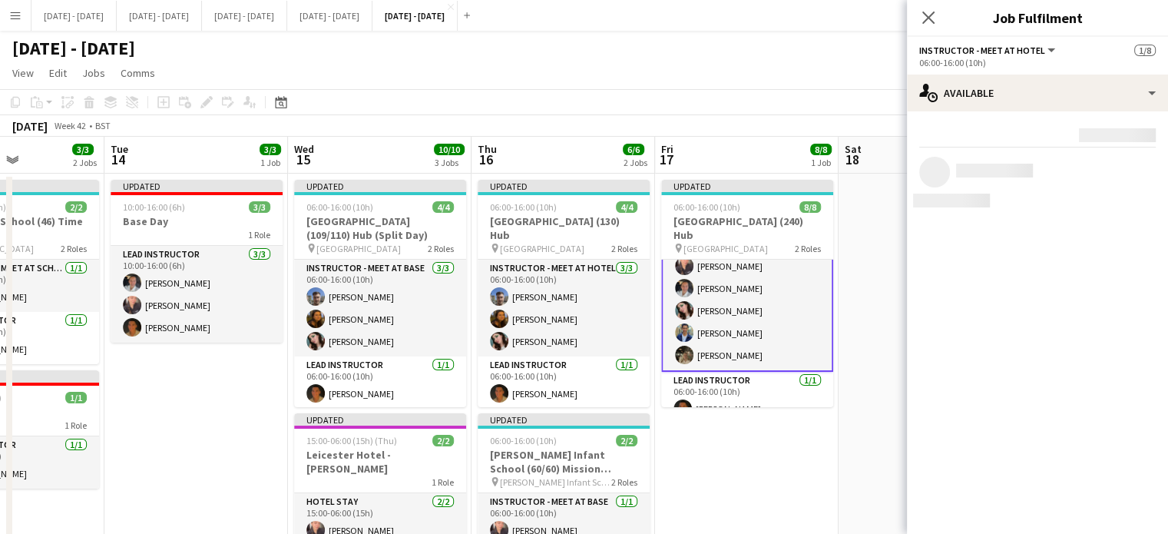
scroll to position [0, 0]
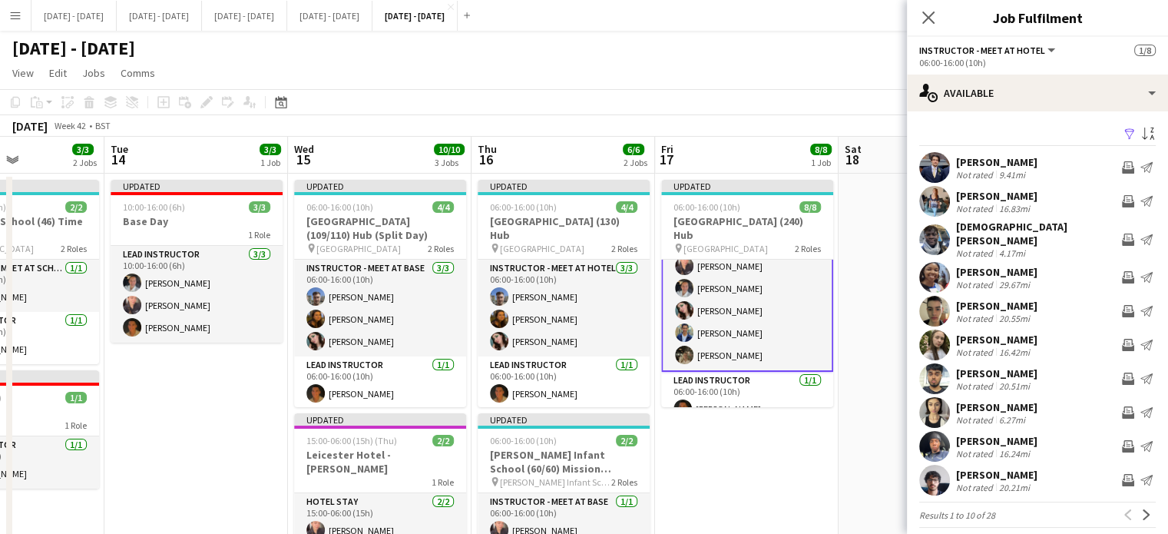
click at [920, 5] on div "Close pop-in" at bounding box center [928, 17] width 43 height 35
drag, startPoint x: 924, startPoint y: 12, endPoint x: 910, endPoint y: 42, distance: 33.0
click at [924, 13] on icon "Close pop-in" at bounding box center [928, 18] width 12 height 12
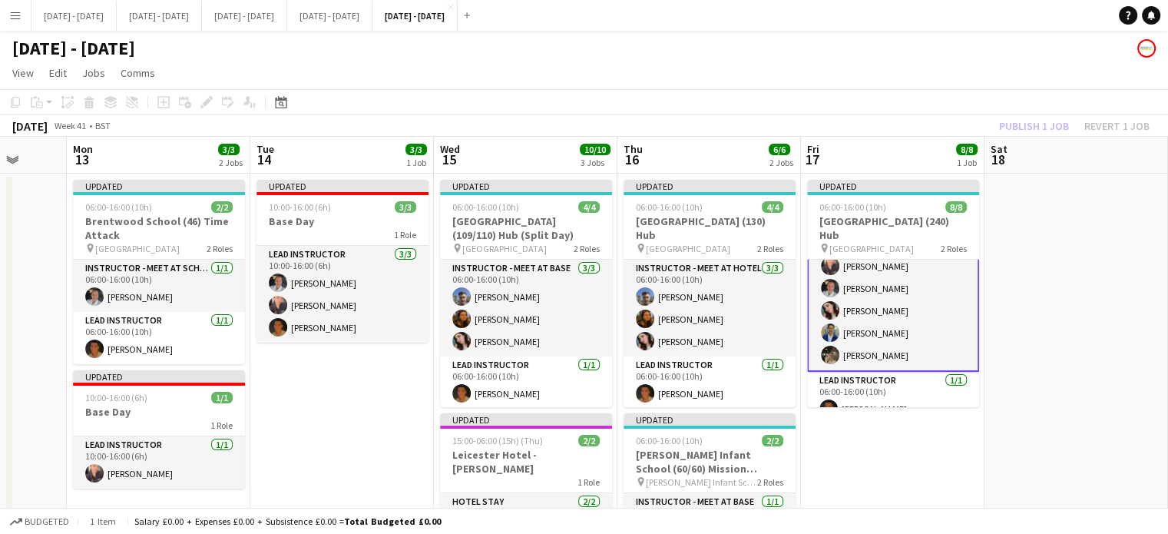
drag, startPoint x: 368, startPoint y: 415, endPoint x: 355, endPoint y: 438, distance: 26.2
click at [355, 438] on app-calendar-viewport "Fri 10 Sat 11 Sun 12 Mon 13 3/3 2 Jobs Tue 14 3/3 1 Job Wed 15 10/10 3 Jobs Thu…" at bounding box center [584, 471] width 1168 height 669
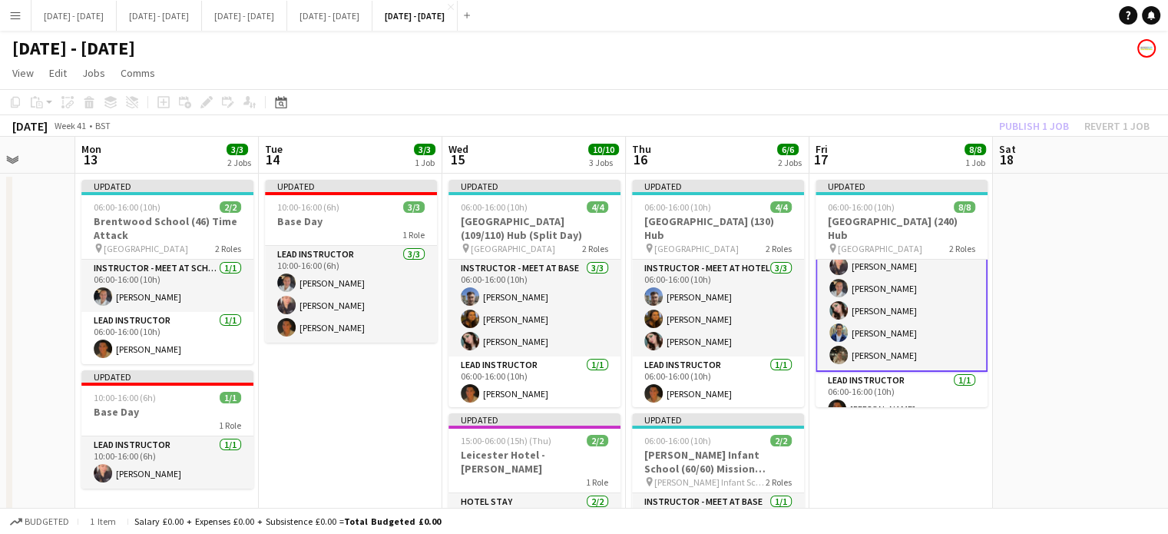
scroll to position [0, 491]
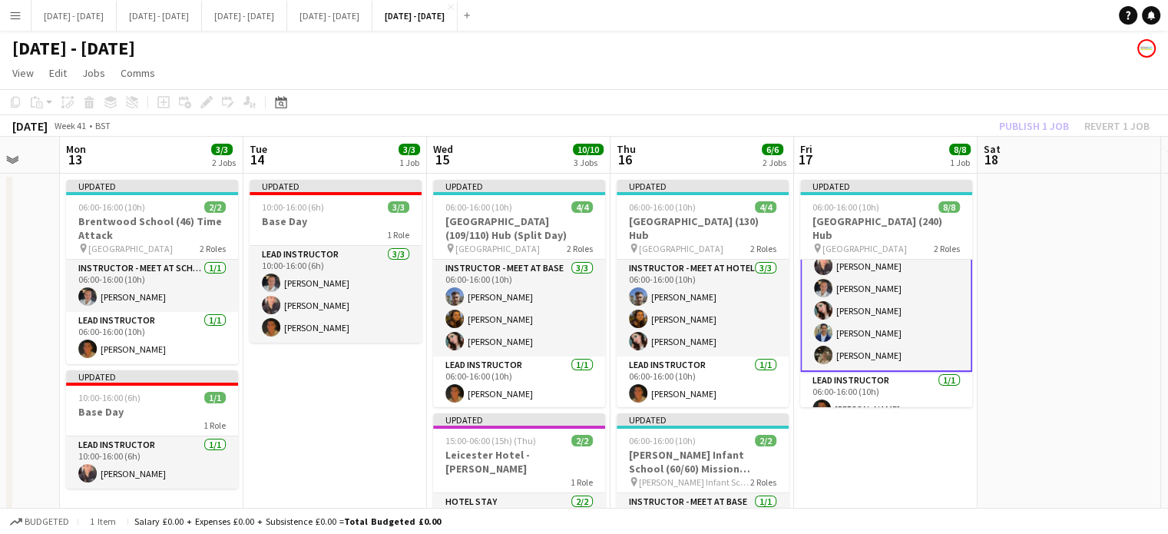
click at [905, 484] on app-calendar-viewport "Fri 10 Sat 11 Sun 12 Mon 13 3/3 2 Jobs Tue 14 3/3 1 Job Wed 15 10/10 3 Jobs Thu…" at bounding box center [584, 471] width 1168 height 669
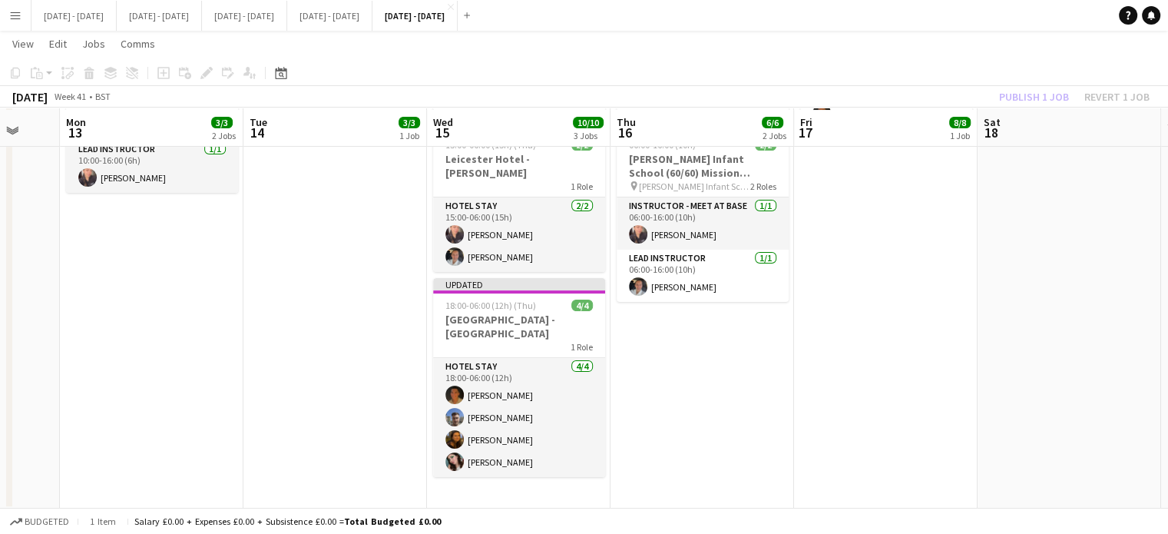
scroll to position [296, 0]
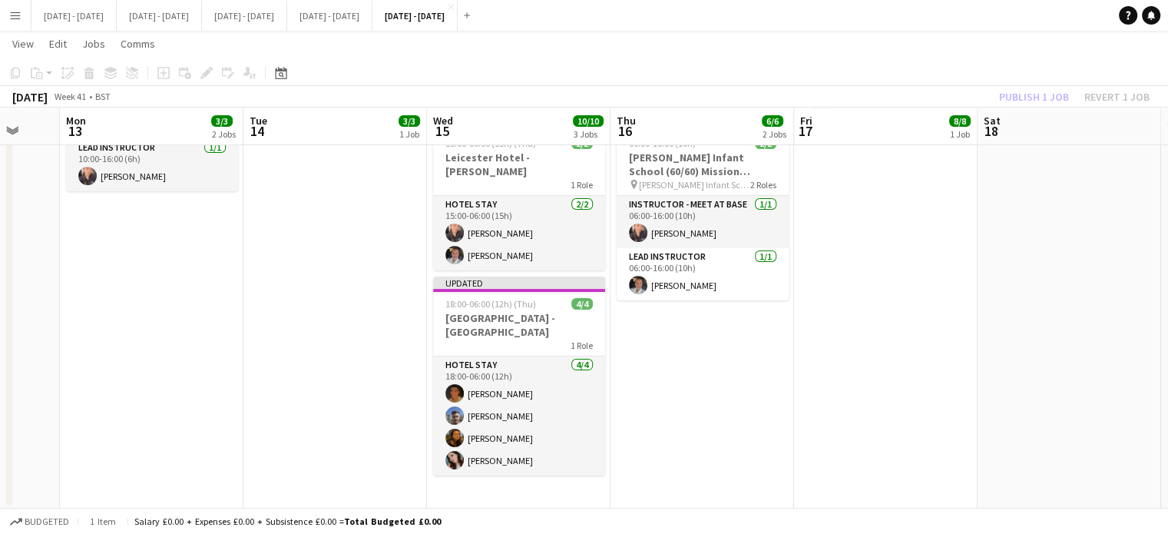
click at [554, 492] on app-date-cell "Updated 06:00-16:00 (10h) 4/[GEOGRAPHIC_DATA] (109/110) Hub (Split Day) pin St …" at bounding box center [518, 192] width 183 height 632
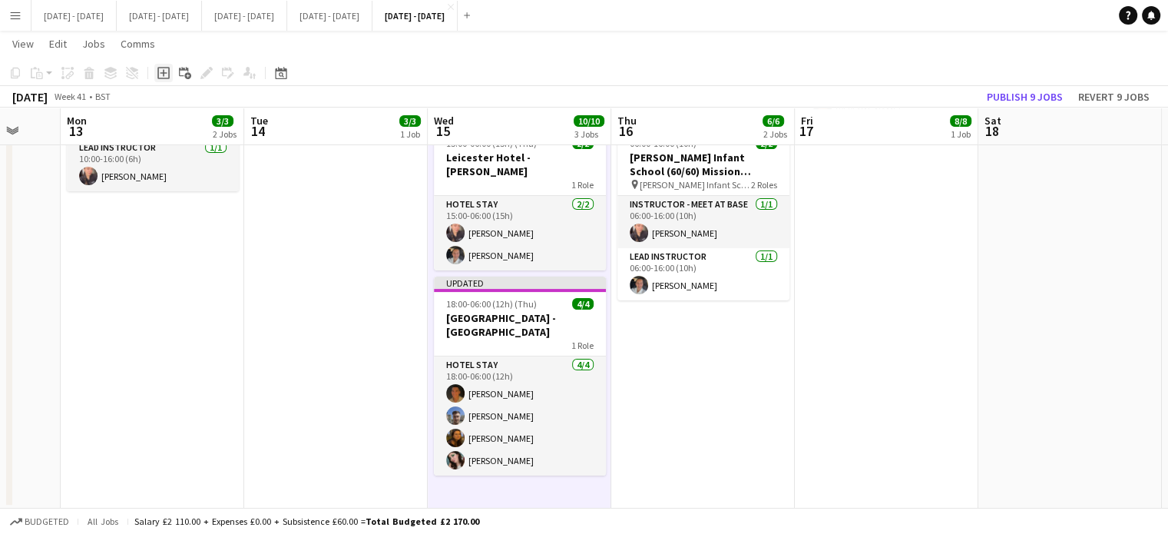
click at [160, 74] on icon "Add job" at bounding box center [163, 73] width 12 height 12
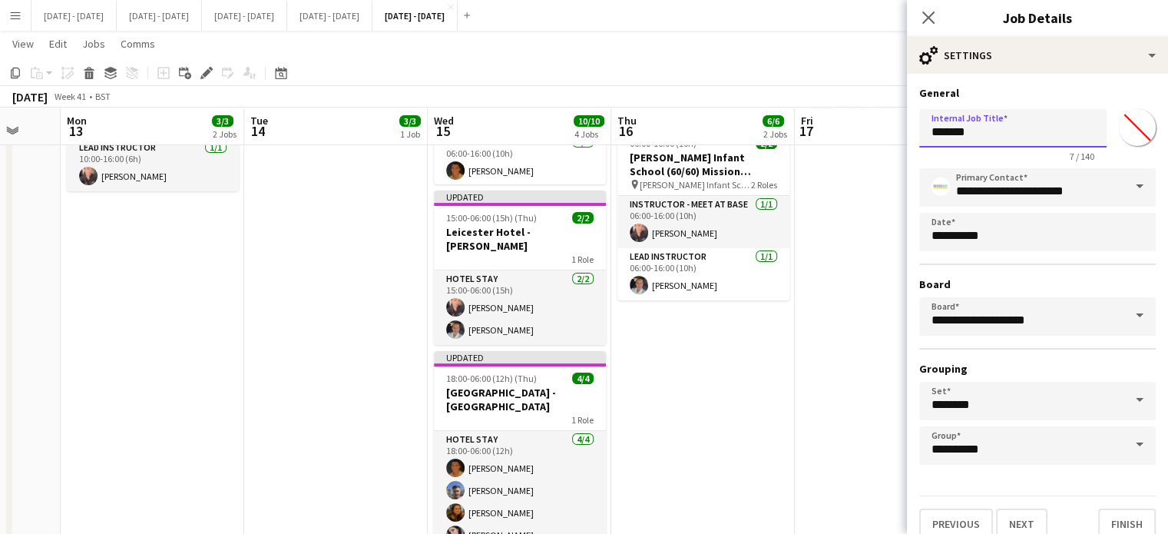
drag, startPoint x: 775, startPoint y: 123, endPoint x: 634, endPoint y: 107, distance: 142.1
click at [638, 104] on body "Menu Boards Boards Boards All jobs Status Workforce Workforce My Workforce Recr…" at bounding box center [584, 155] width 1168 height 902
type input "********"
drag, startPoint x: 1130, startPoint y: 125, endPoint x: 1116, endPoint y: 144, distance: 23.6
click at [1132, 125] on input "*******" at bounding box center [1136, 127] width 55 height 55
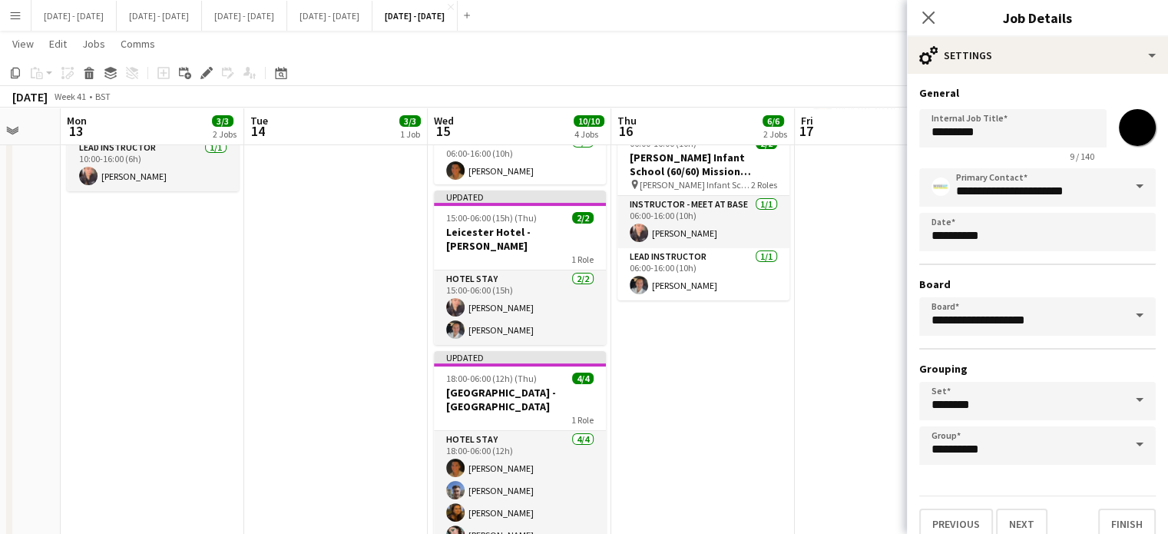
type input "*******"
click at [1099, 91] on h3 "General" at bounding box center [1037, 93] width 236 height 14
click at [1029, 517] on button "Next" at bounding box center [1021, 523] width 51 height 31
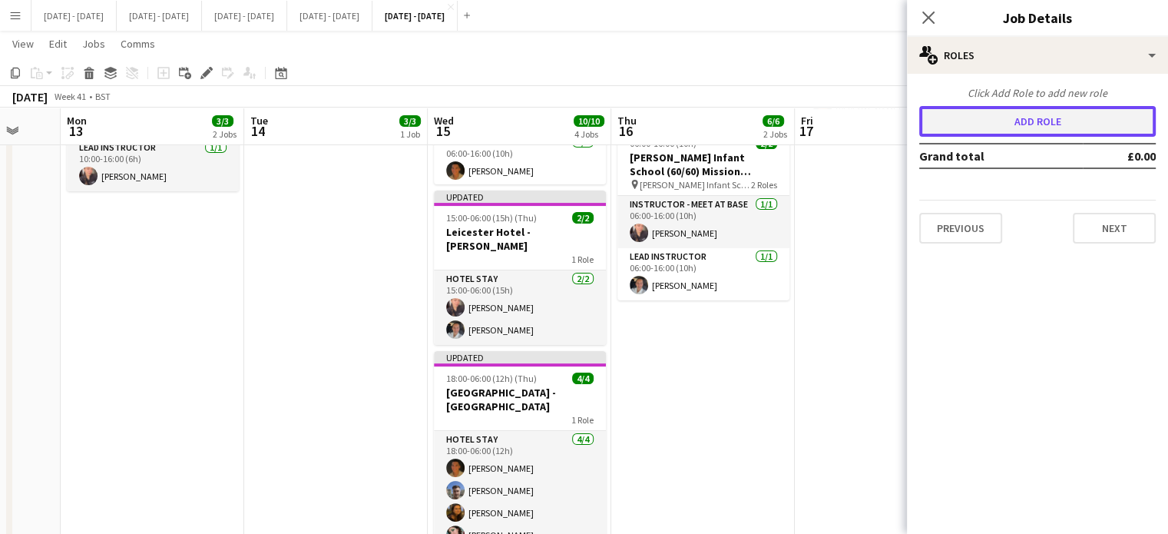
click at [1023, 119] on button "Add role" at bounding box center [1037, 121] width 236 height 31
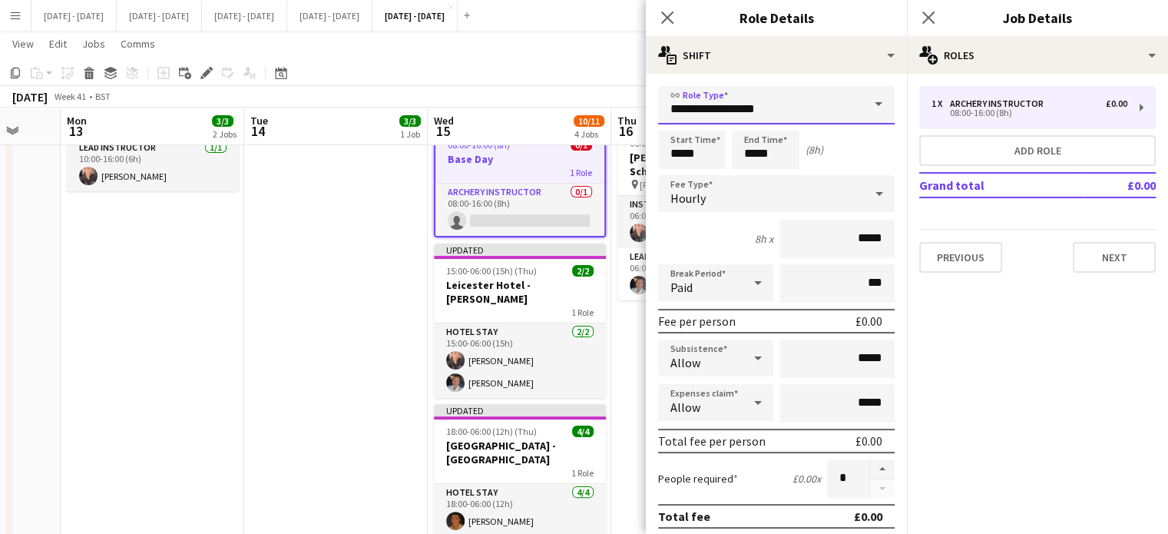
click at [838, 90] on input "**********" at bounding box center [776, 105] width 236 height 38
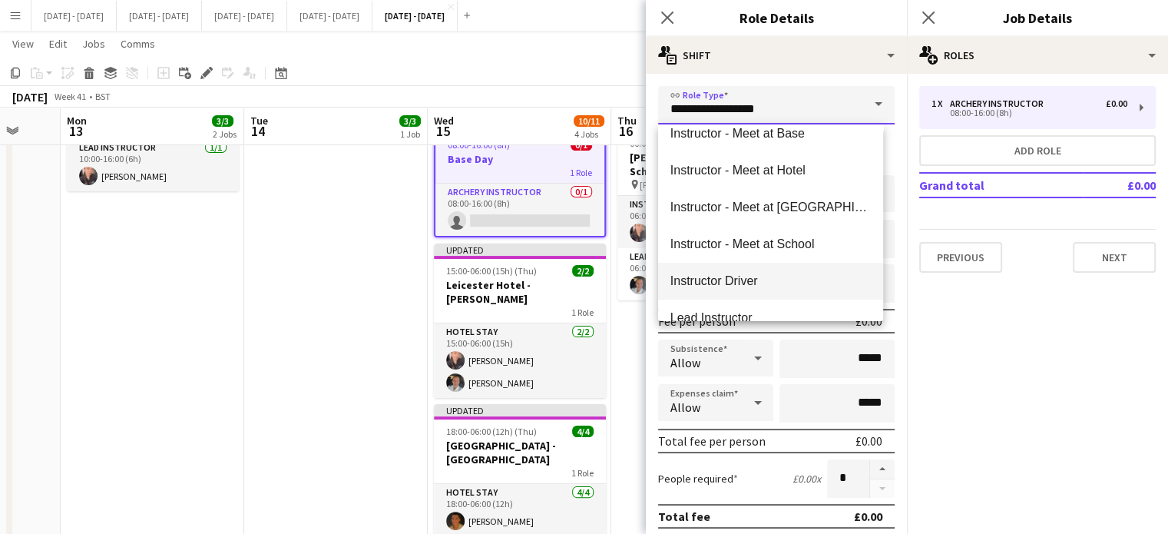
scroll to position [461, 0]
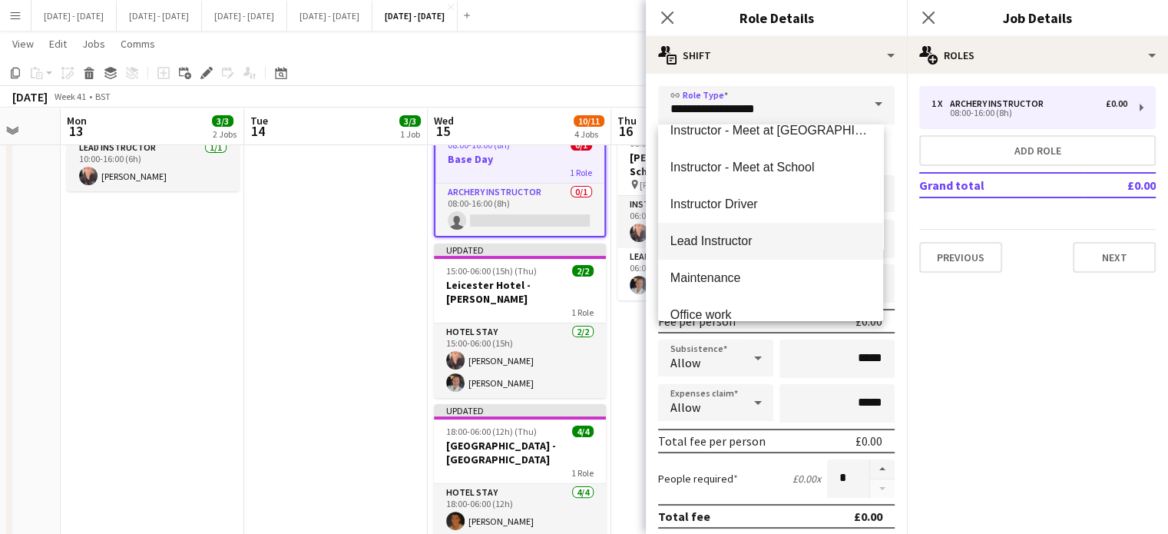
click at [752, 243] on span "Lead Instructor" at bounding box center [770, 240] width 200 height 15
type input "**********"
type input "*******"
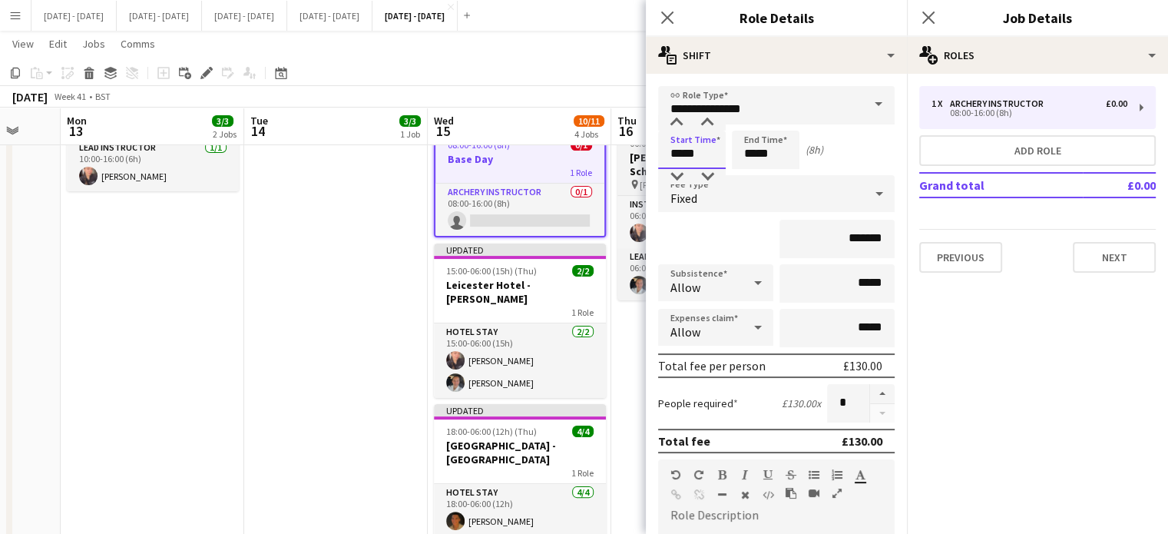
drag, startPoint x: 713, startPoint y: 156, endPoint x: 623, endPoint y: 160, distance: 89.9
click at [623, 160] on body "Menu Boards Boards Boards All jobs Status Workforce Workforce My Workforce Recr…" at bounding box center [584, 182] width 1168 height 956
type input "*****"
click at [820, 190] on div "Fixed" at bounding box center [761, 193] width 206 height 37
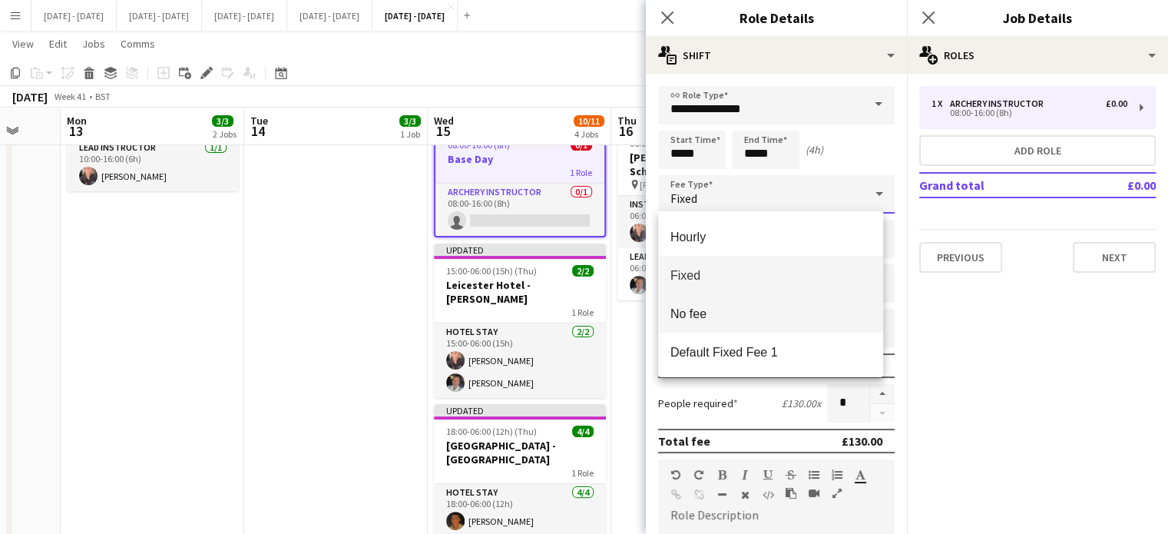
drag, startPoint x: 774, startPoint y: 348, endPoint x: 775, endPoint y: 321, distance: 26.9
click at [775, 321] on div "Hourly Fixed No fee Default Fixed Fee 1" at bounding box center [770, 294] width 225 height 166
click at [775, 319] on span "No fee" at bounding box center [770, 313] width 200 height 15
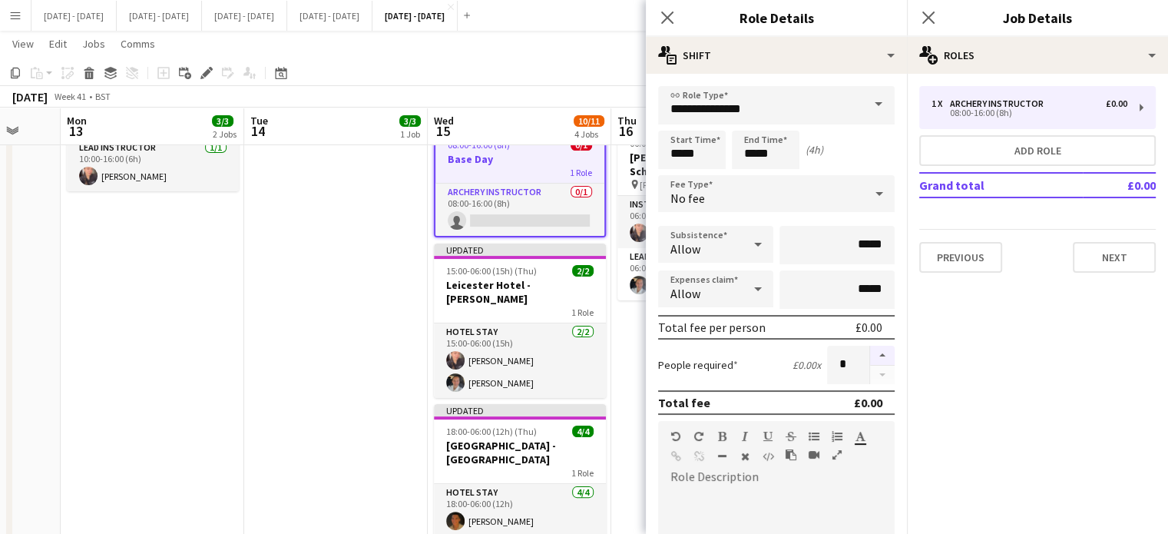
click at [876, 350] on button "button" at bounding box center [882, 355] width 25 height 20
type input "*"
click at [663, 13] on icon "Close pop-in" at bounding box center [666, 17] width 15 height 15
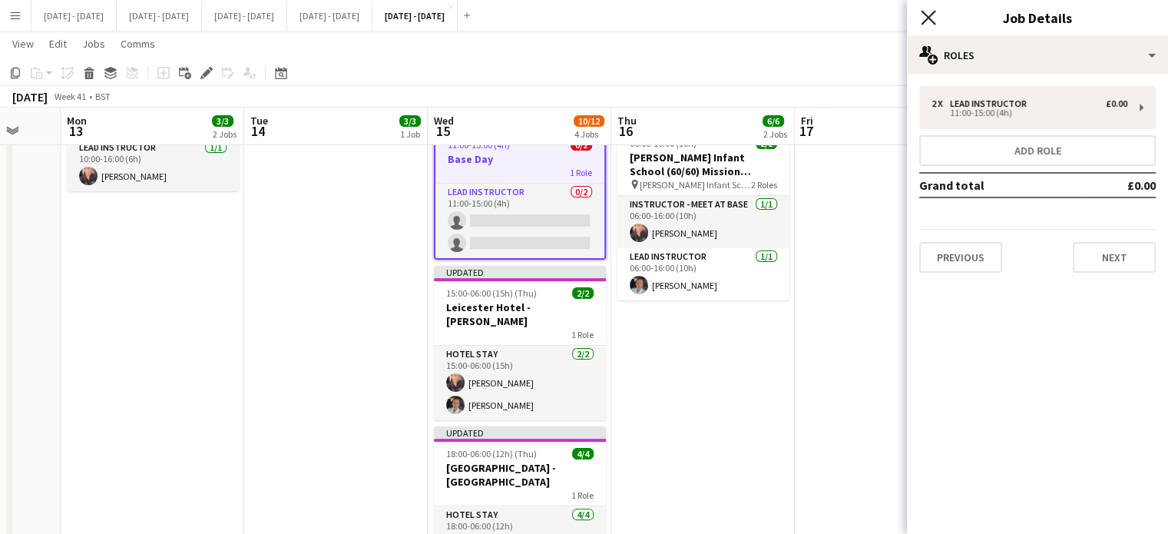
click at [930, 15] on icon at bounding box center [927, 17] width 15 height 15
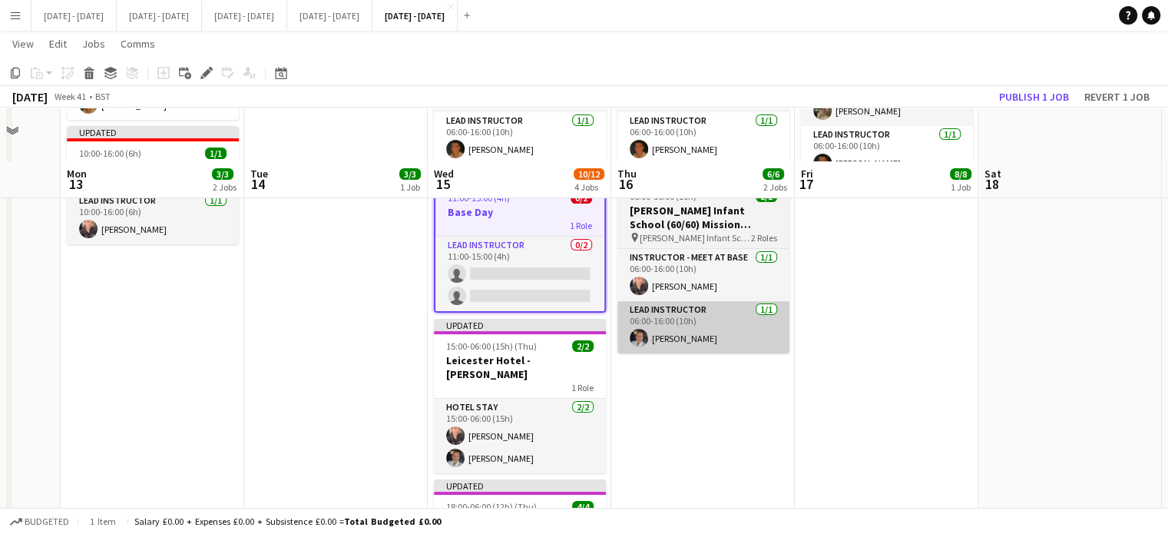
scroll to position [219, 0]
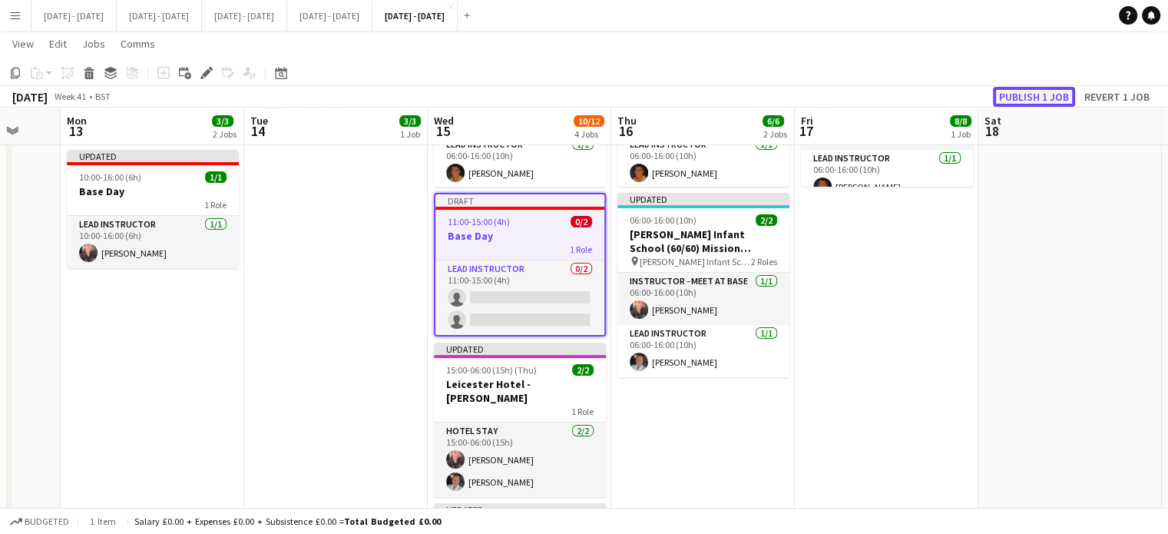
click at [1044, 96] on button "Publish 1 job" at bounding box center [1034, 97] width 82 height 20
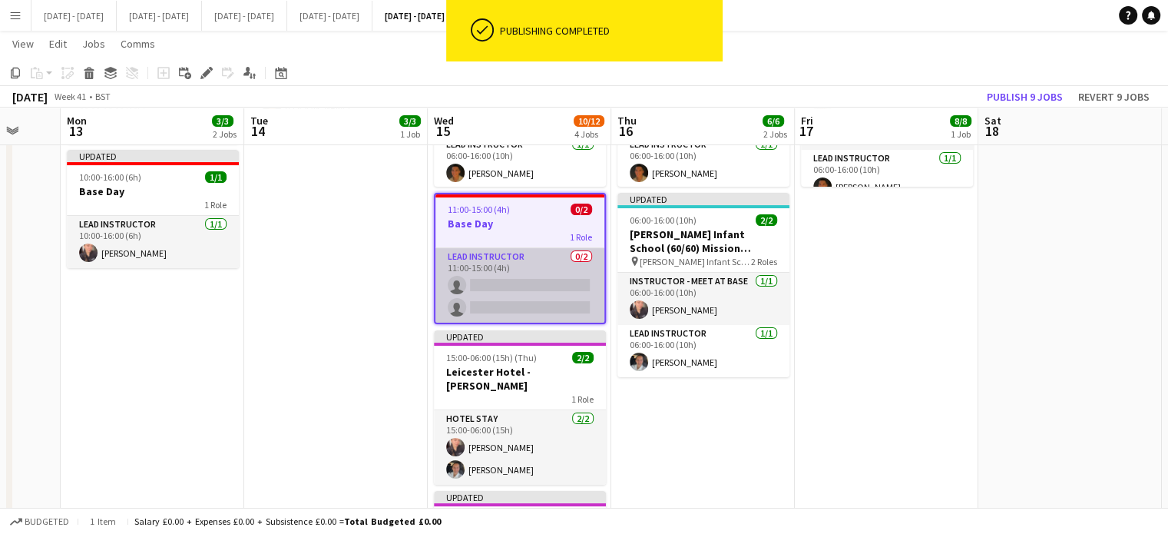
click at [534, 271] on app-card-role "Lead Instructor 0/2 11:00-15:00 (4h) single-neutral-actions single-neutral-acti…" at bounding box center [519, 285] width 169 height 74
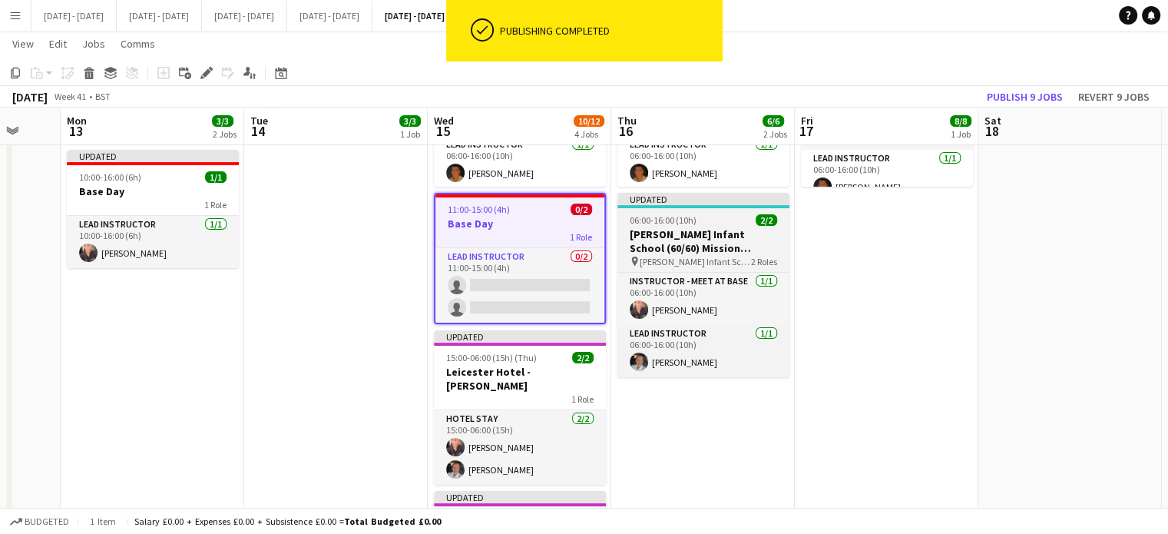
scroll to position [0, 489]
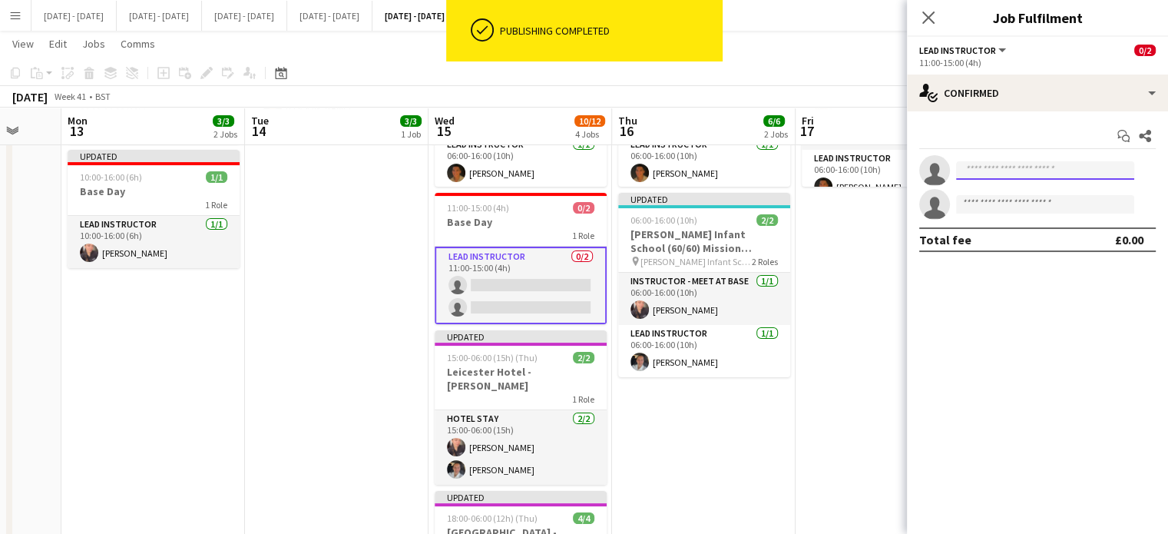
click at [1031, 171] on input at bounding box center [1045, 170] width 178 height 18
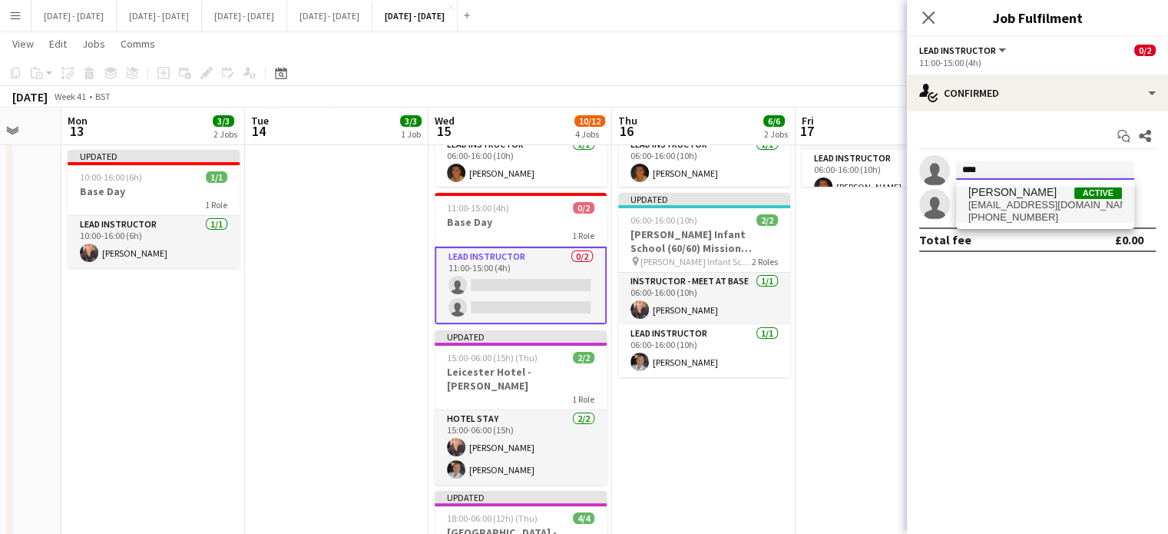
type input "****"
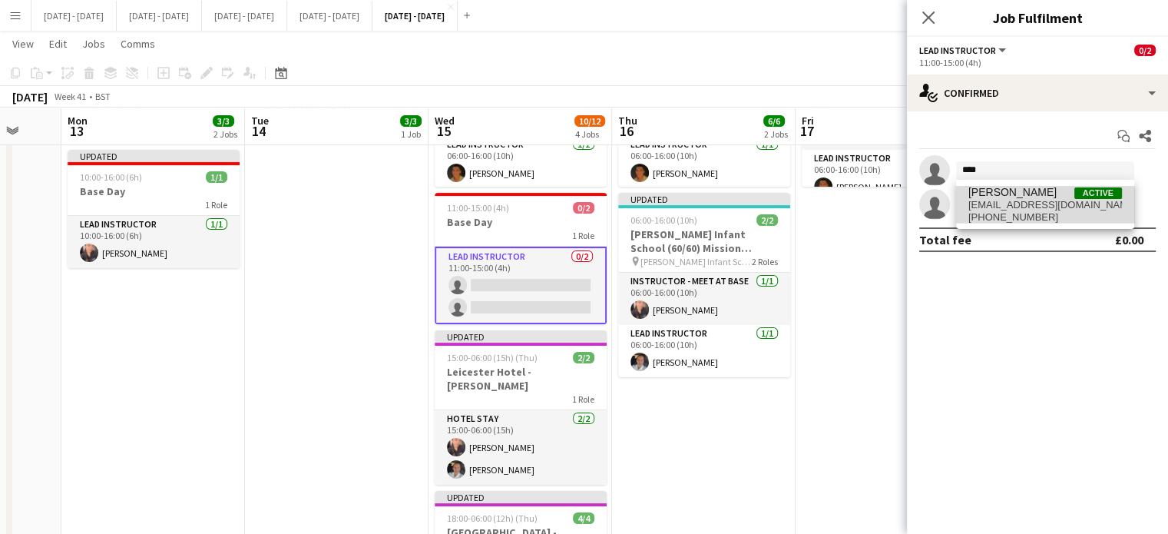
click at [1016, 209] on span "[EMAIL_ADDRESS][DOMAIN_NAME]" at bounding box center [1045, 205] width 154 height 12
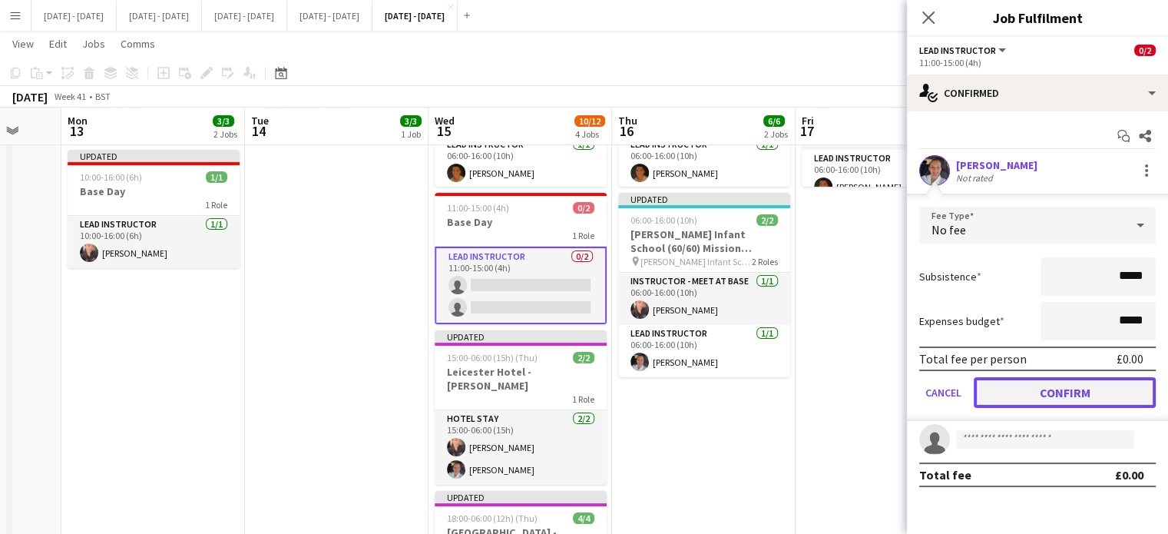
drag, startPoint x: 1055, startPoint y: 386, endPoint x: 990, endPoint y: 285, distance: 120.5
click at [1052, 385] on button "Confirm" at bounding box center [1064, 392] width 182 height 31
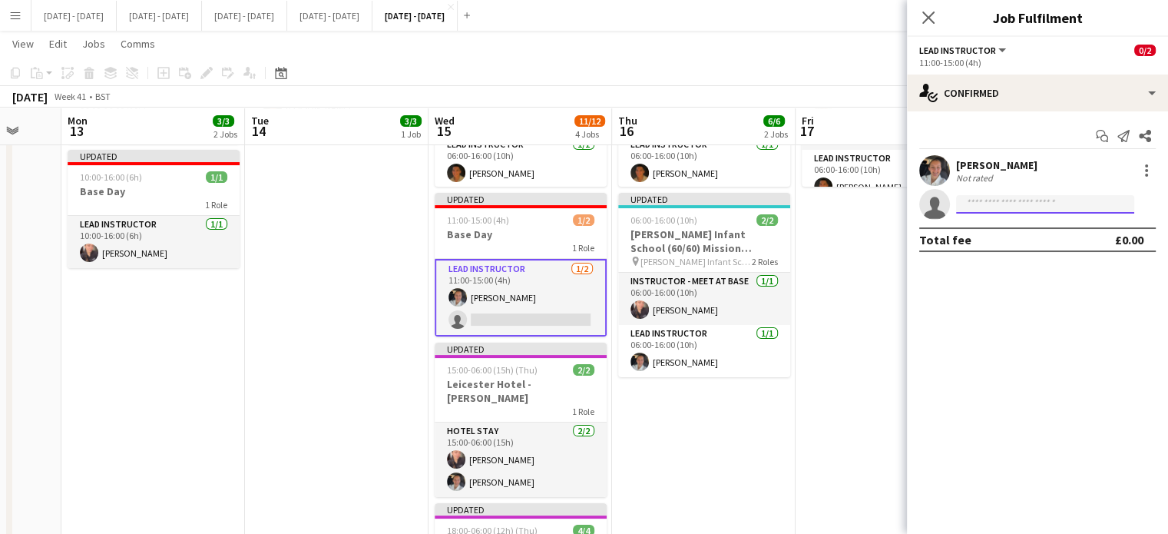
click at [993, 200] on input at bounding box center [1045, 204] width 178 height 18
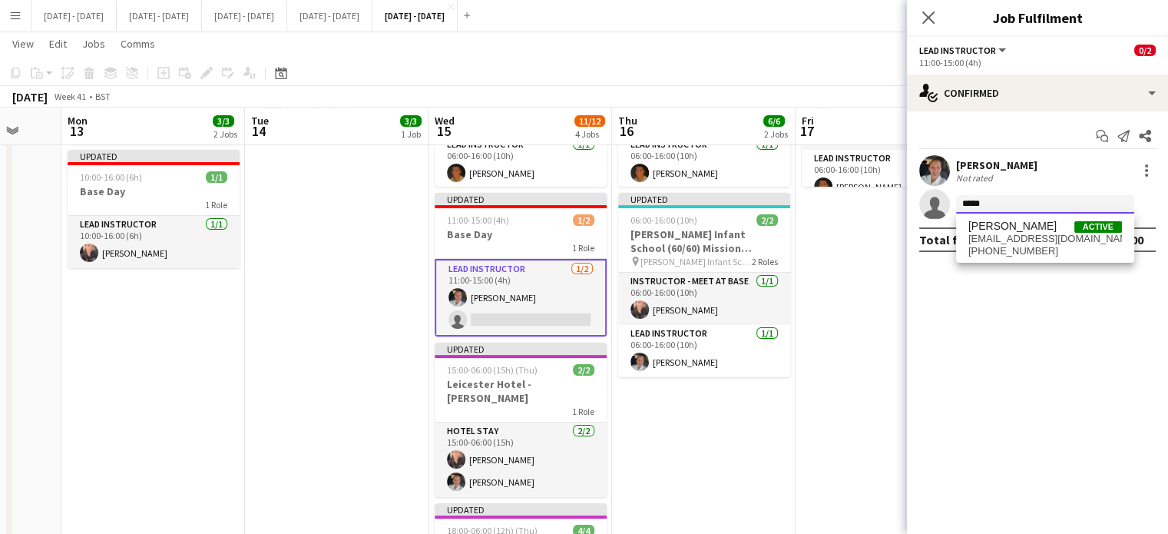
type input "*****"
click at [986, 234] on span "[EMAIL_ADDRESS][DOMAIN_NAME]" at bounding box center [1045, 239] width 154 height 12
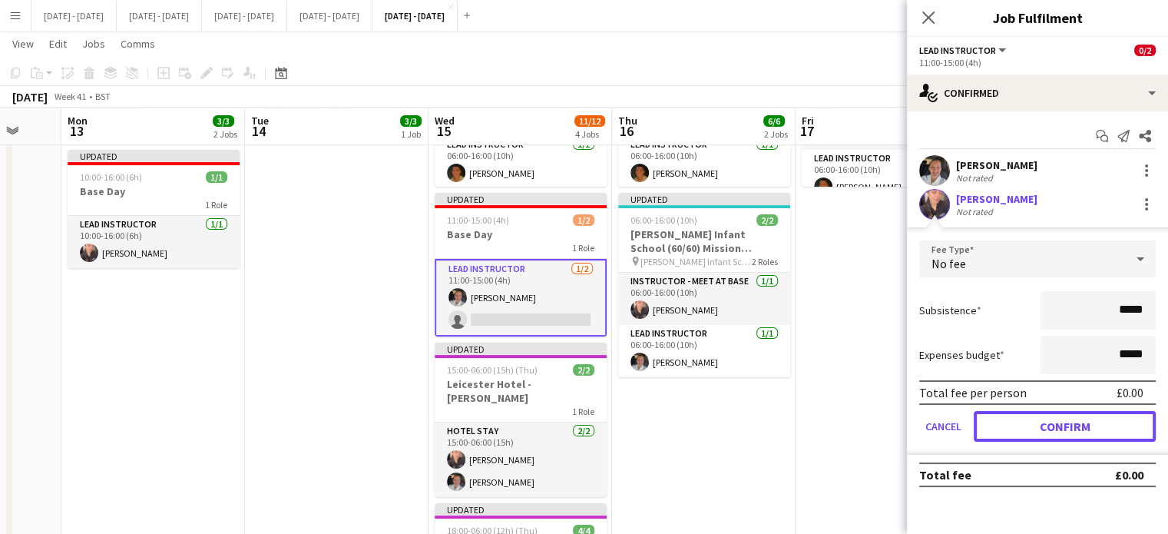
click at [1029, 436] on button "Confirm" at bounding box center [1064, 426] width 182 height 31
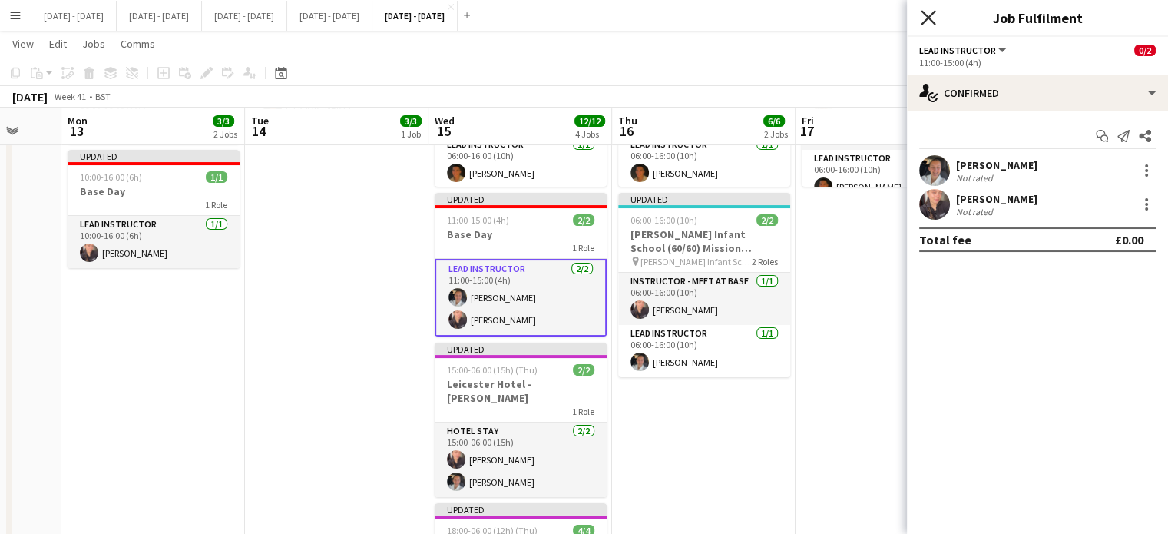
click at [922, 17] on icon "Close pop-in" at bounding box center [927, 17] width 15 height 15
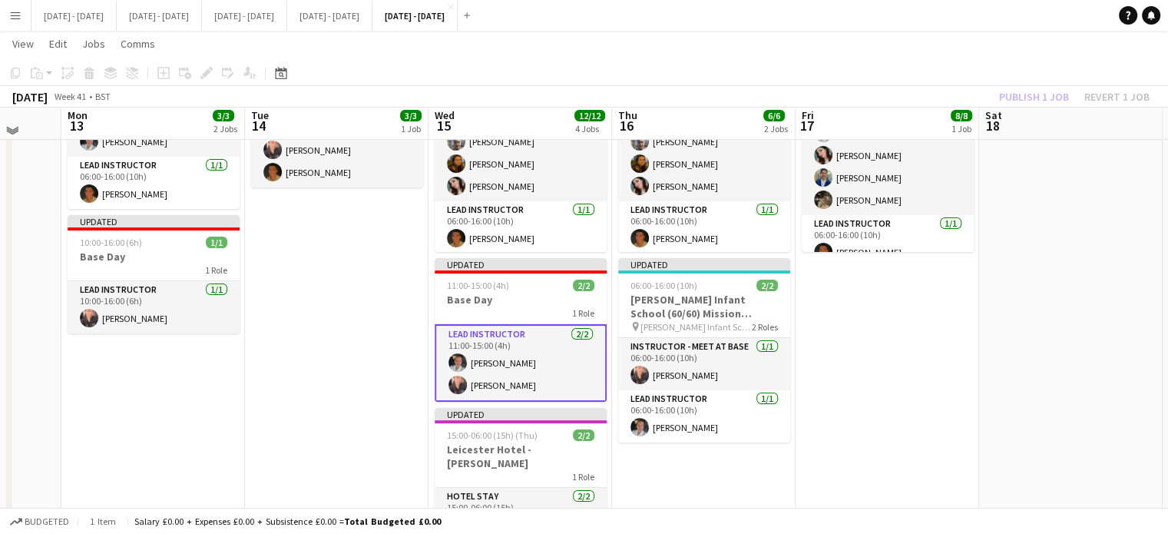
scroll to position [0, 0]
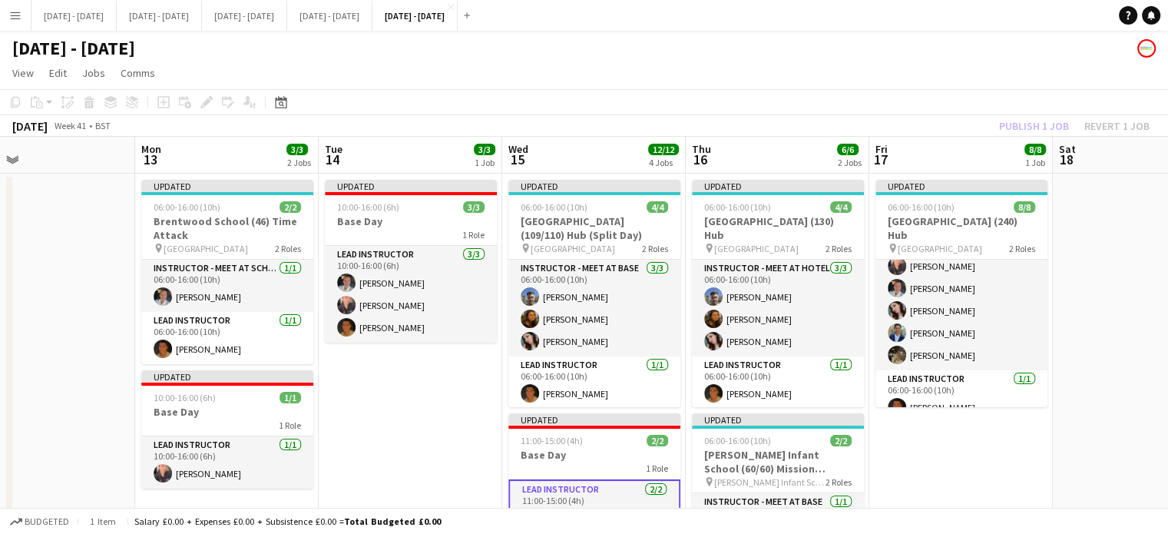
drag, startPoint x: 289, startPoint y: 418, endPoint x: 362, endPoint y: 443, distance: 77.2
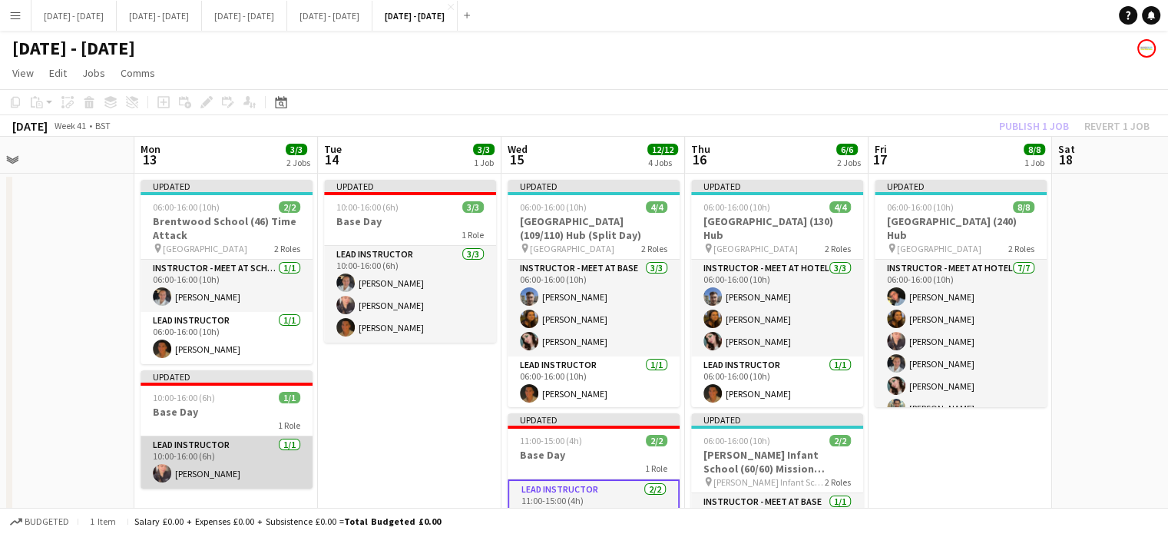
click at [196, 471] on app-card-role "Lead Instructor [DATE] 10:00-16:00 (6h) [PERSON_NAME]" at bounding box center [226, 462] width 172 height 52
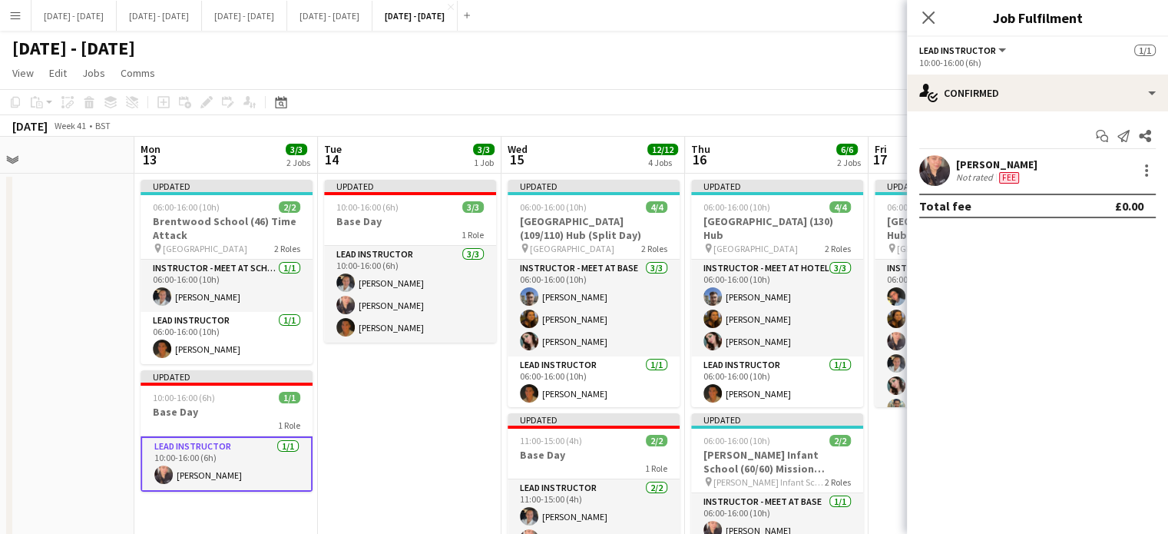
click at [1037, 160] on div "[PERSON_NAME]" at bounding box center [996, 164] width 81 height 14
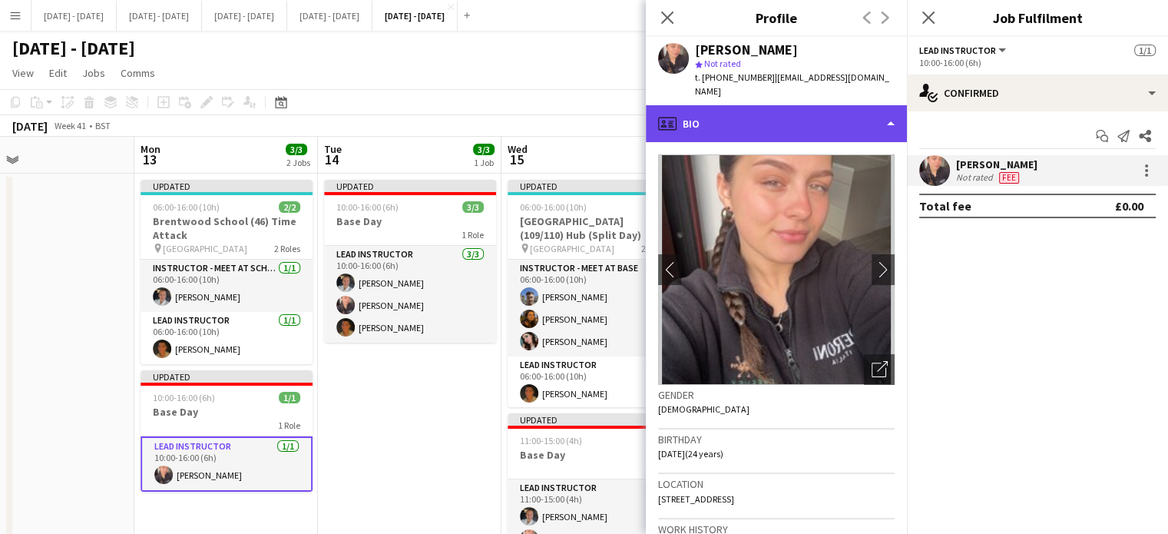
click at [877, 111] on div "profile Bio" at bounding box center [776, 123] width 261 height 37
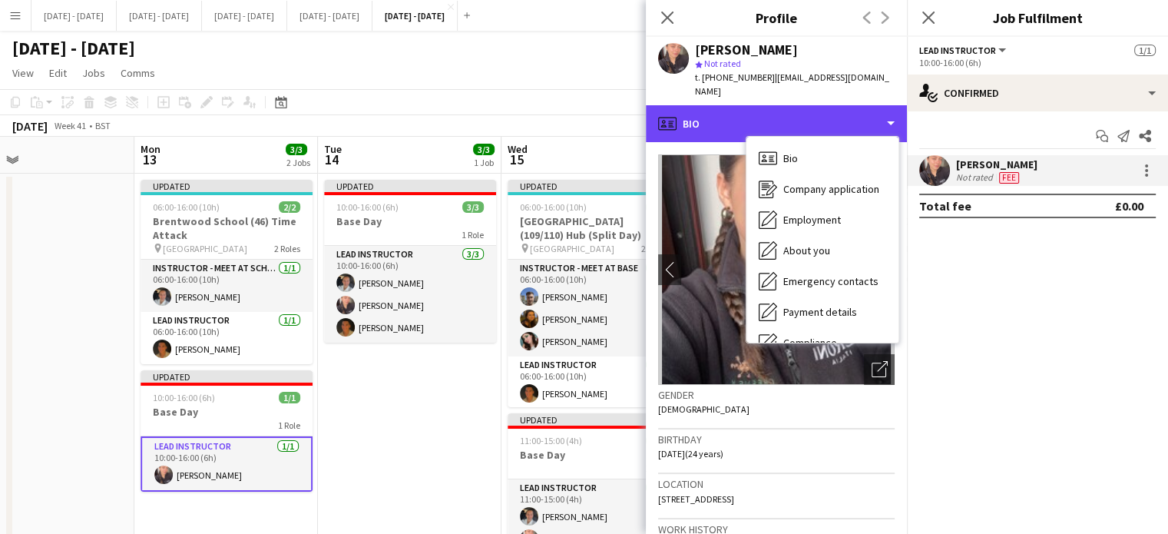
scroll to position [144, 0]
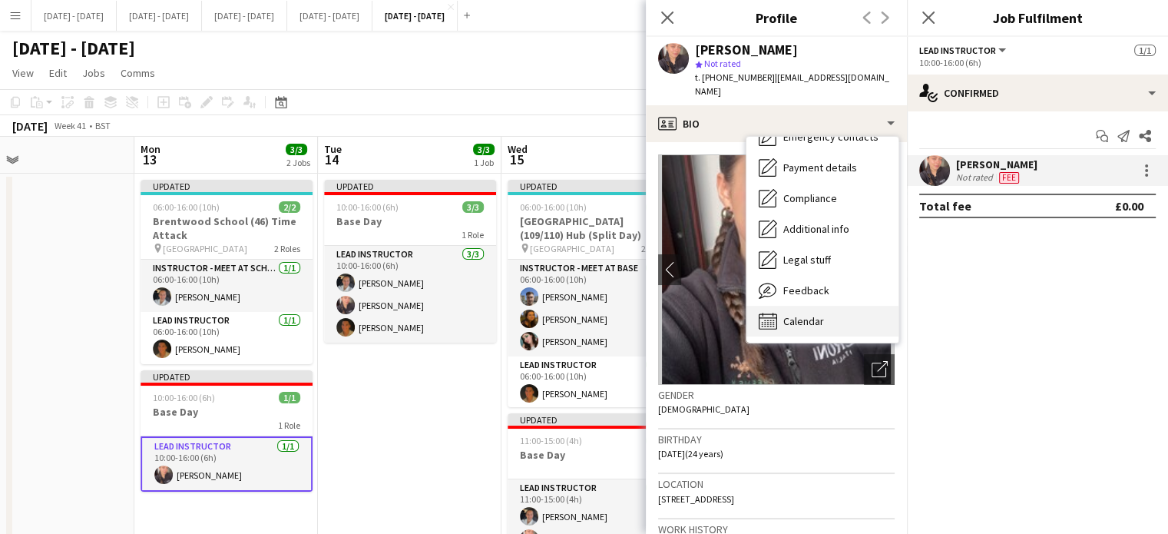
click at [817, 314] on span "Calendar" at bounding box center [803, 321] width 41 height 14
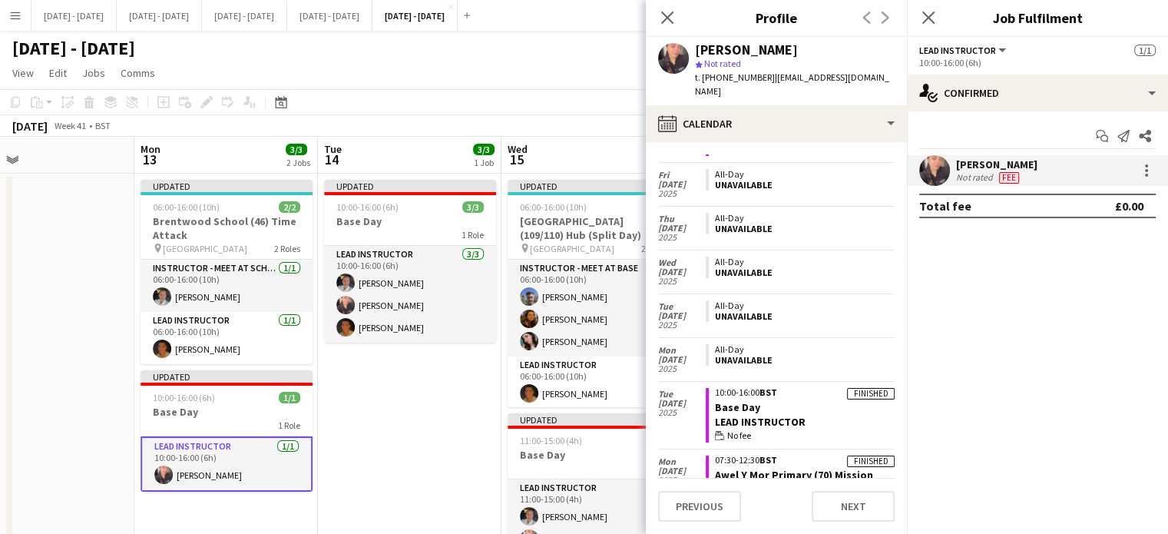
scroll to position [3302, 0]
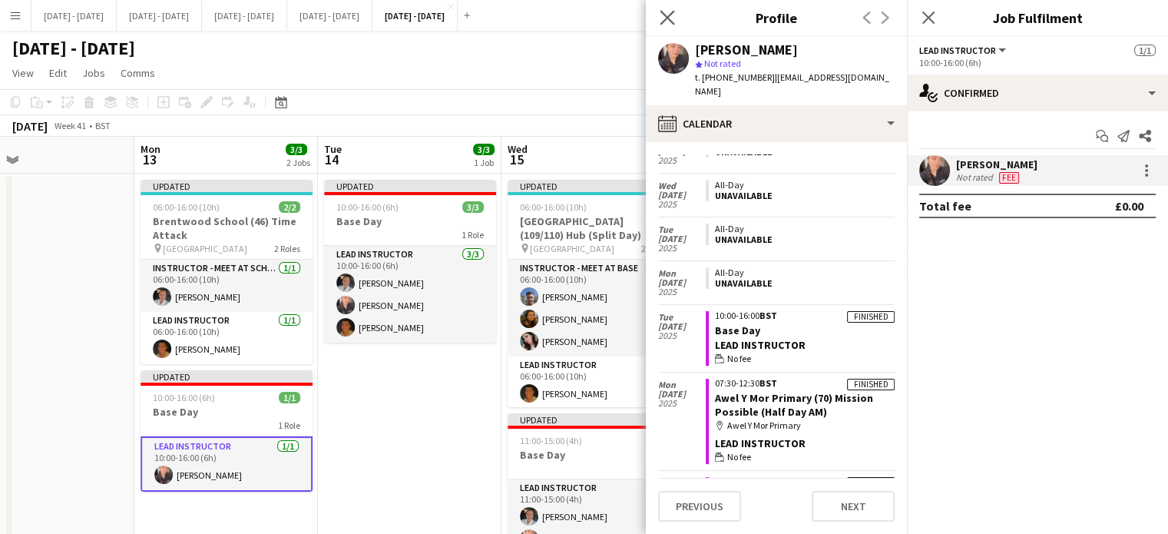
drag, startPoint x: 679, startPoint y: 12, endPoint x: 672, endPoint y: 18, distance: 8.7
click at [679, 13] on div "Close pop-in" at bounding box center [667, 17] width 43 height 35
click at [665, 21] on icon "Close pop-in" at bounding box center [666, 17] width 15 height 15
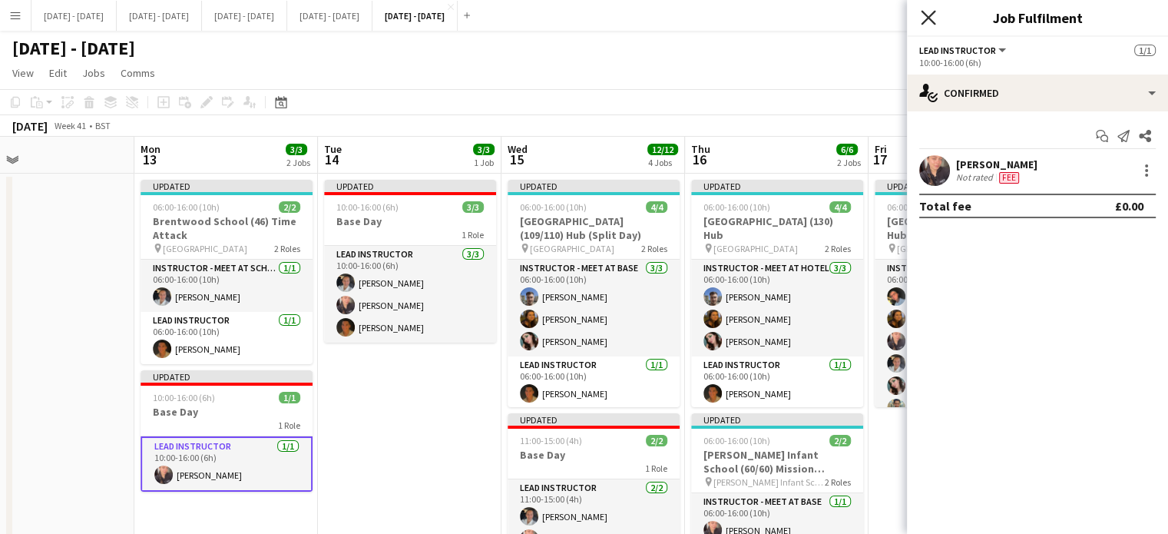
click at [928, 16] on icon at bounding box center [927, 17] width 15 height 15
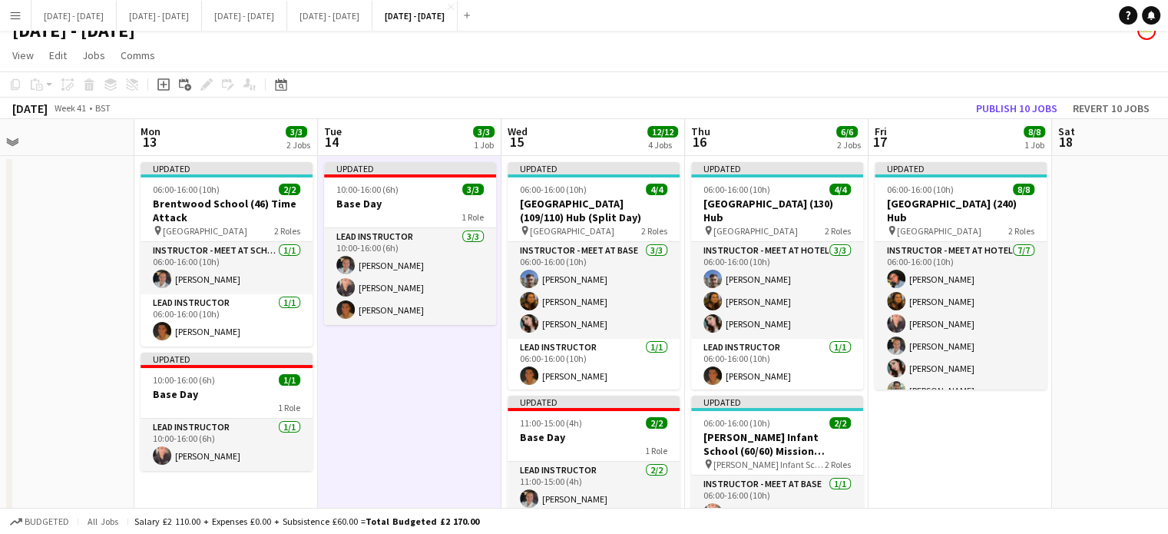
scroll to position [0, 0]
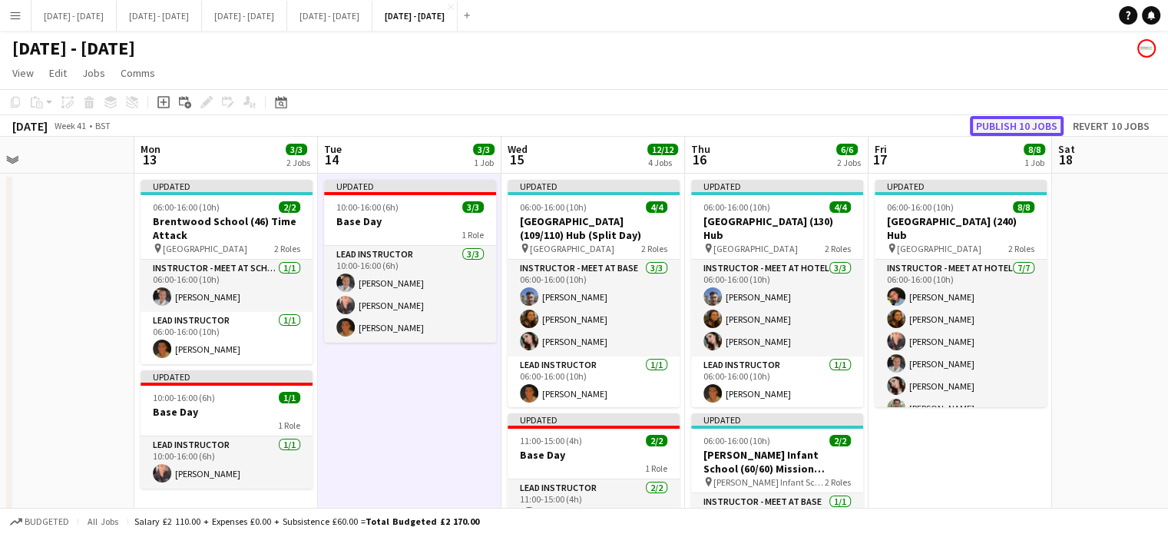
click at [1037, 124] on button "Publish 10 jobs" at bounding box center [1017, 126] width 94 height 20
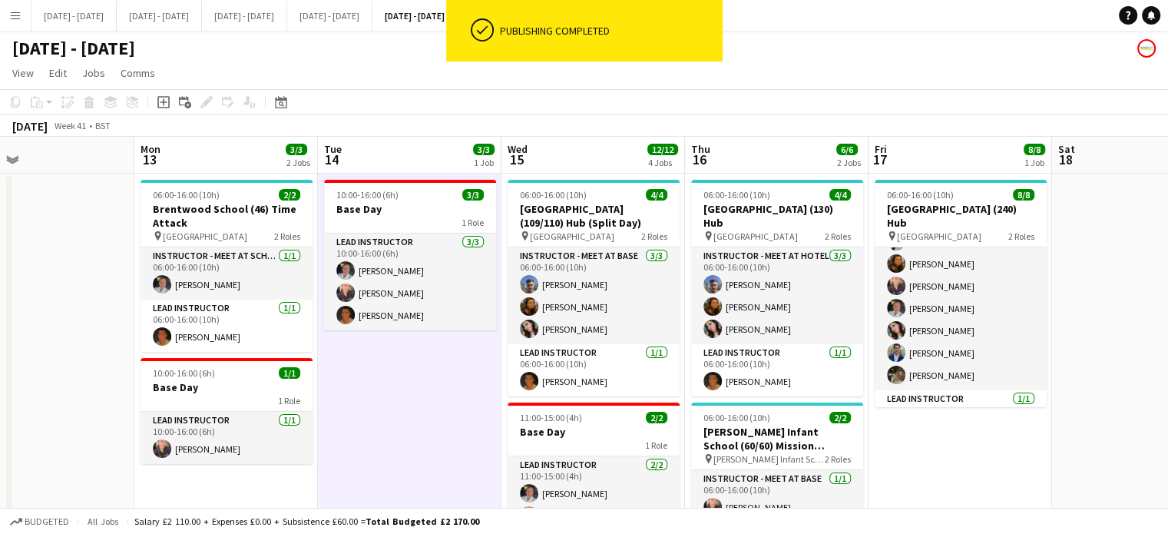
scroll to position [64, 0]
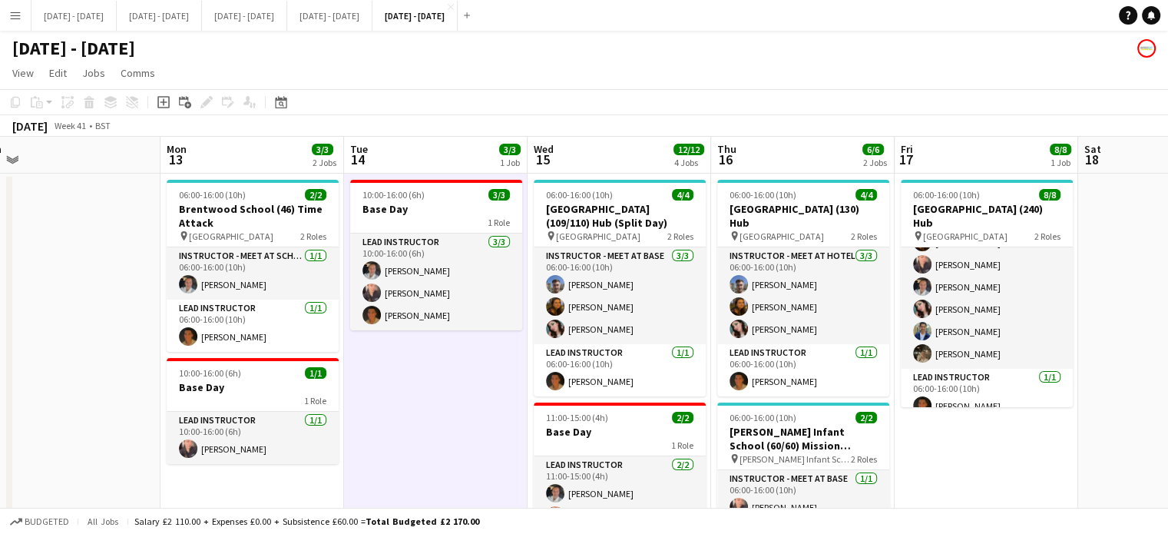
drag, startPoint x: 1093, startPoint y: 243, endPoint x: 1122, endPoint y: 244, distance: 29.2
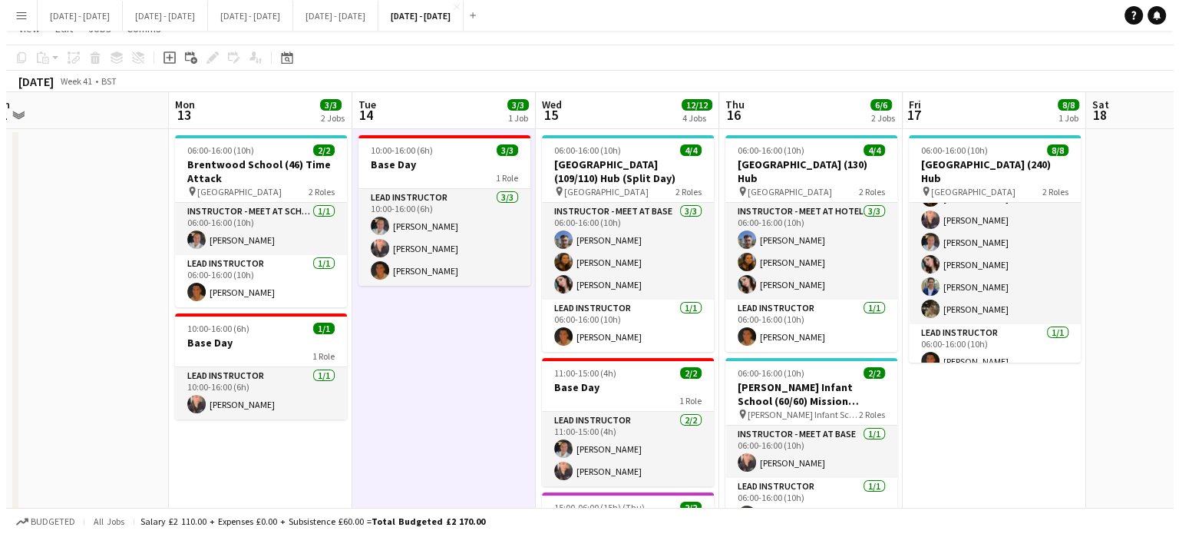
scroll to position [0, 0]
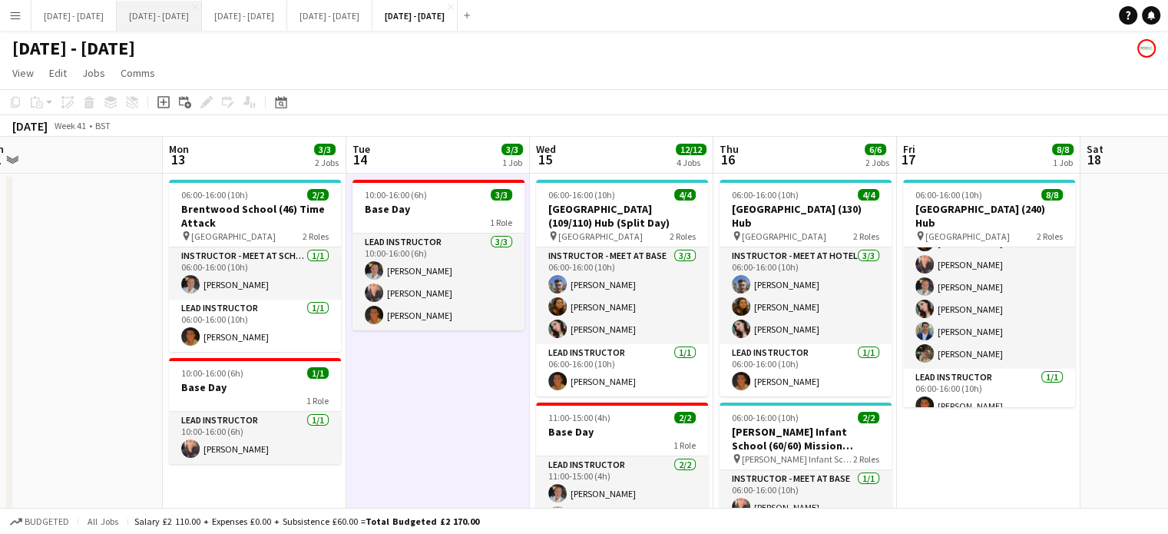
click at [193, 17] on button "[DATE] - [DATE] Close" at bounding box center [159, 16] width 85 height 30
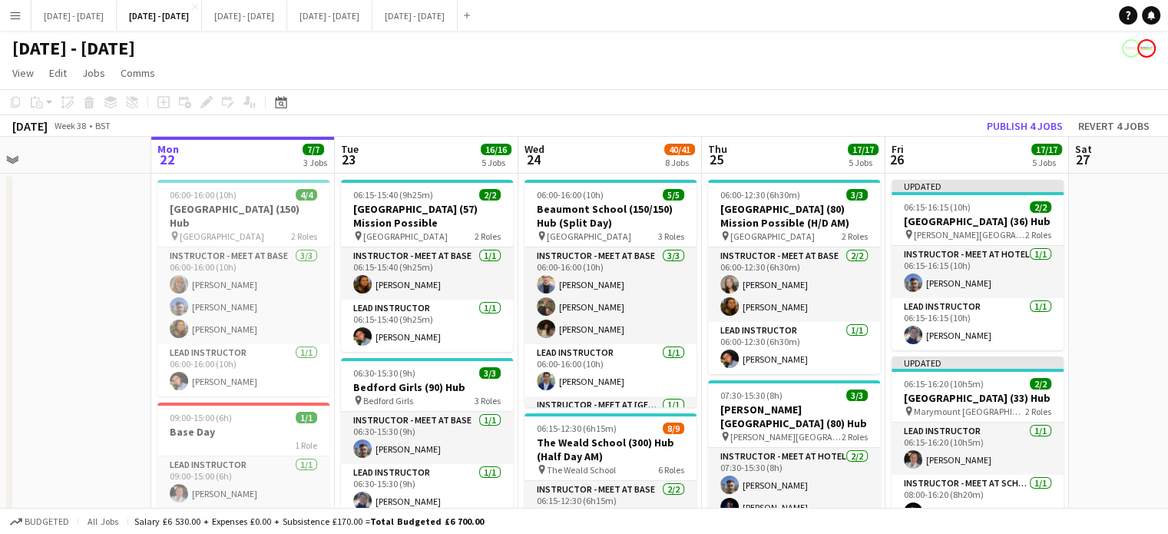
scroll to position [0, 401]
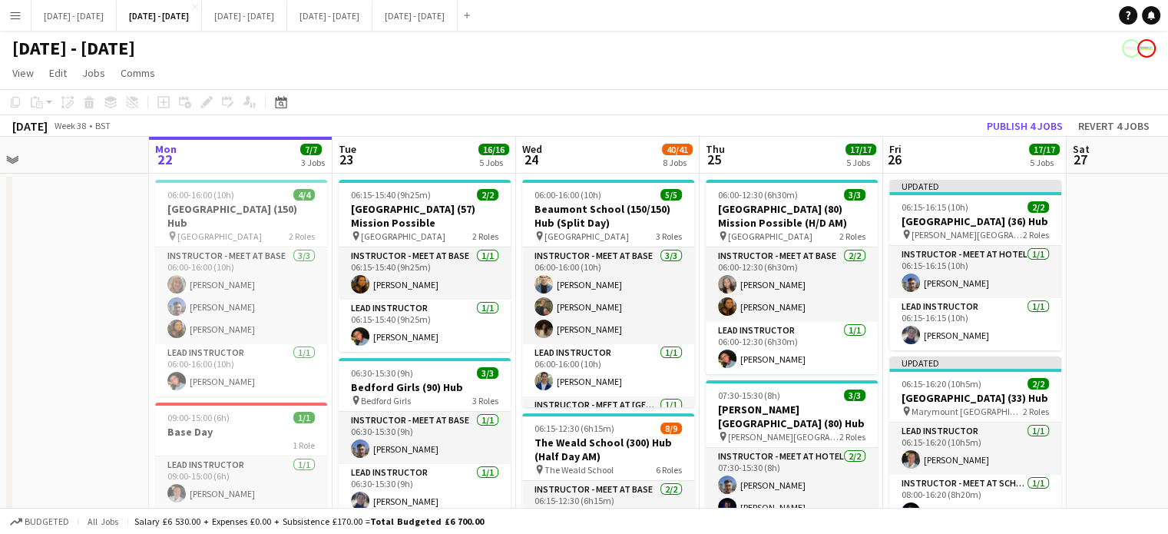
drag, startPoint x: 94, startPoint y: 306, endPoint x: 77, endPoint y: 309, distance: 17.9
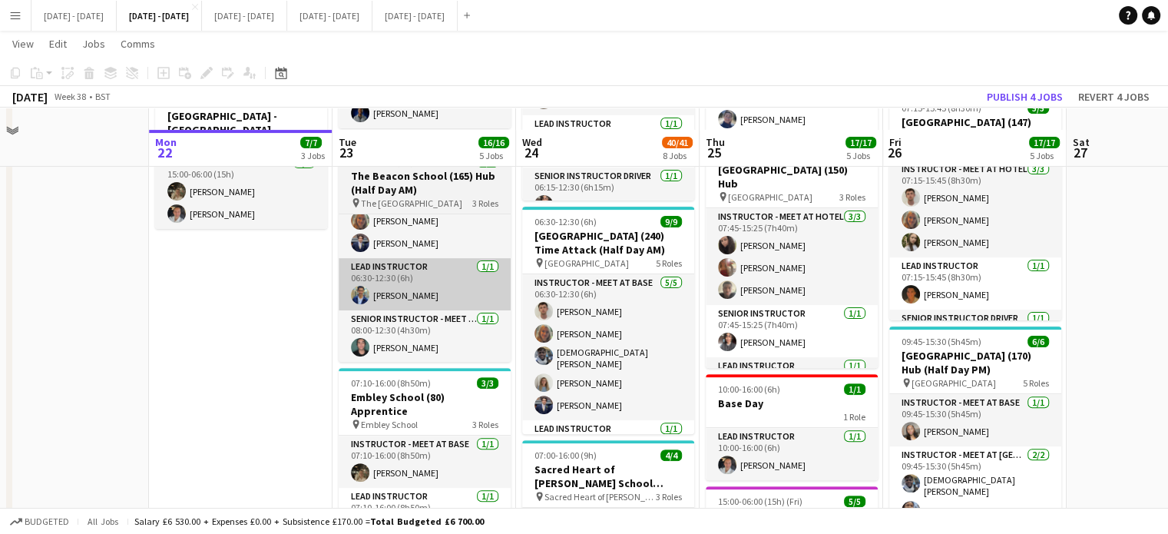
scroll to position [461, 0]
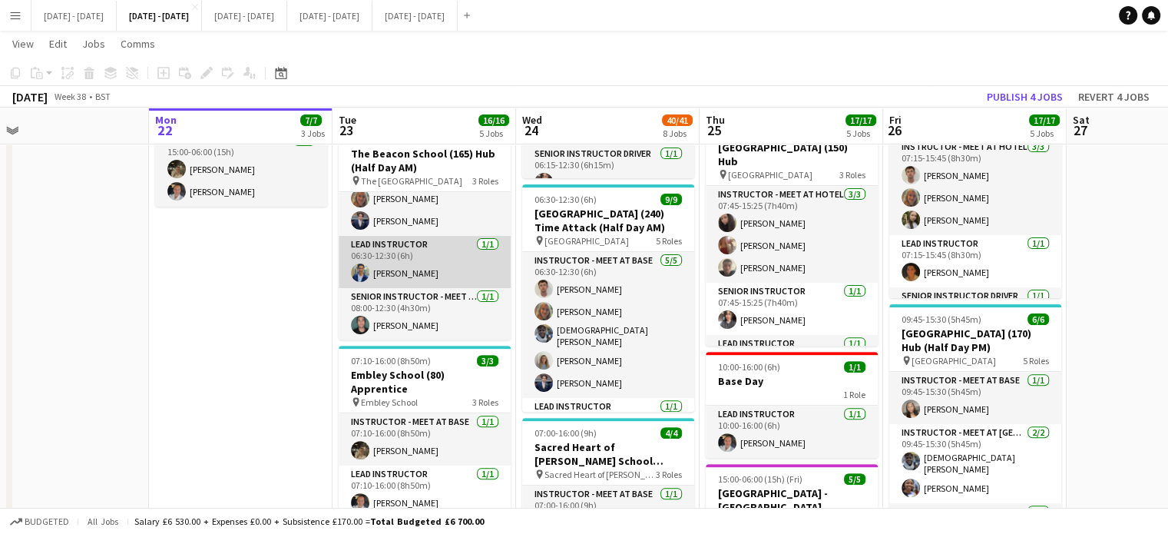
click at [441, 258] on app-card-role "Lead Instructor [DATE] 06:30-12:30 (6h) [PERSON_NAME]" at bounding box center [425, 262] width 172 height 52
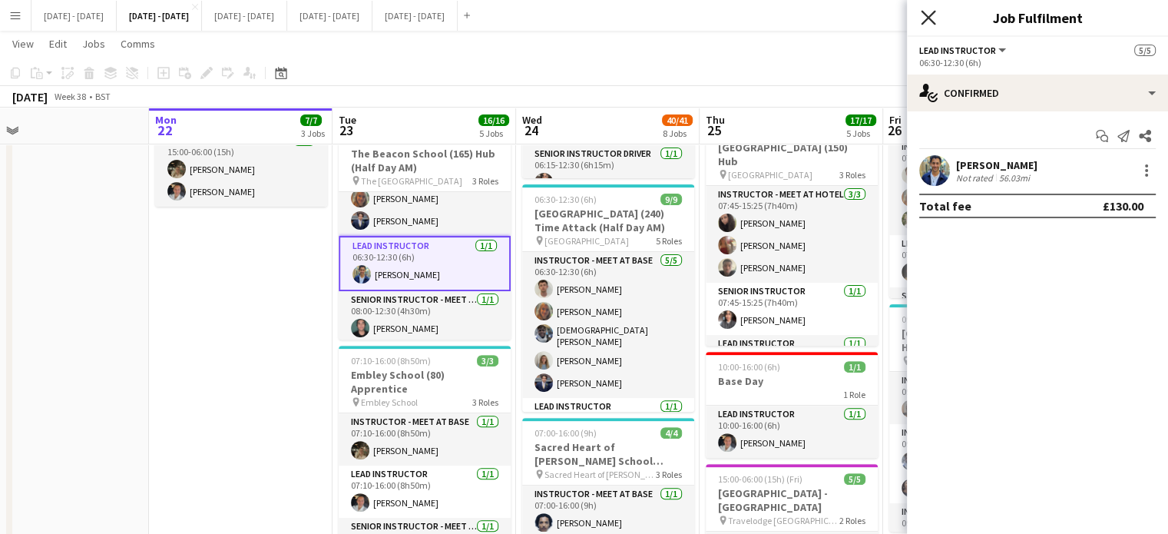
drag, startPoint x: 933, startPoint y: 17, endPoint x: 743, endPoint y: 60, distance: 194.4
click at [932, 17] on icon "Close pop-in" at bounding box center [928, 18] width 12 height 12
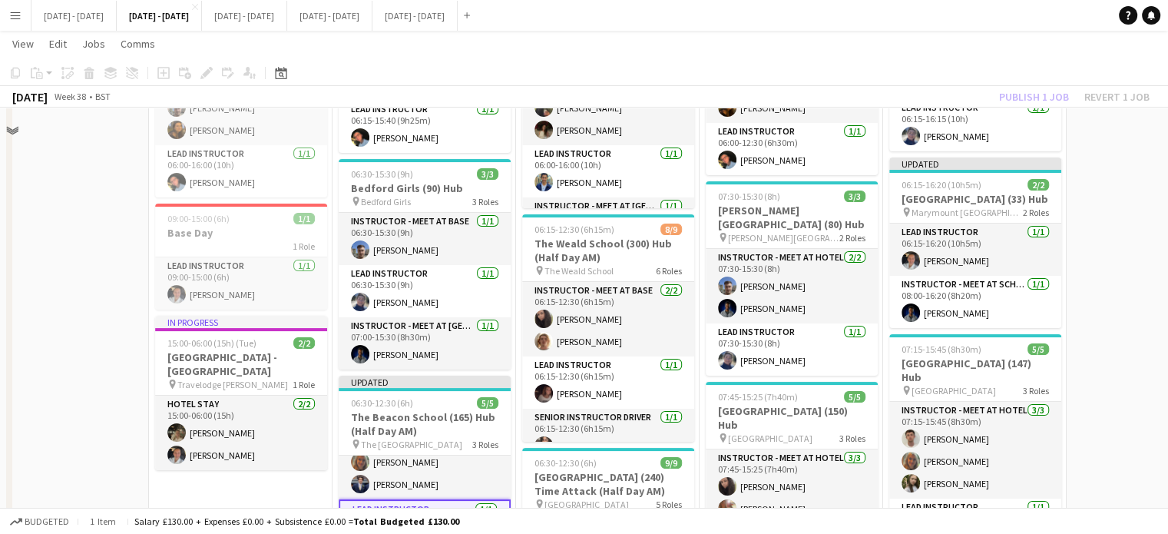
scroll to position [307, 0]
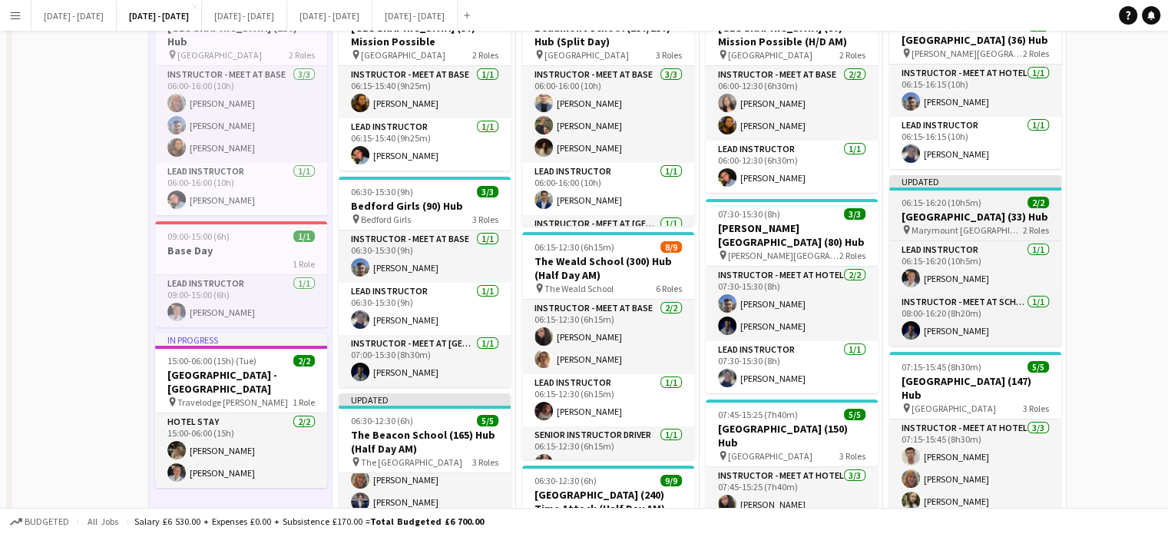
scroll to position [0, 0]
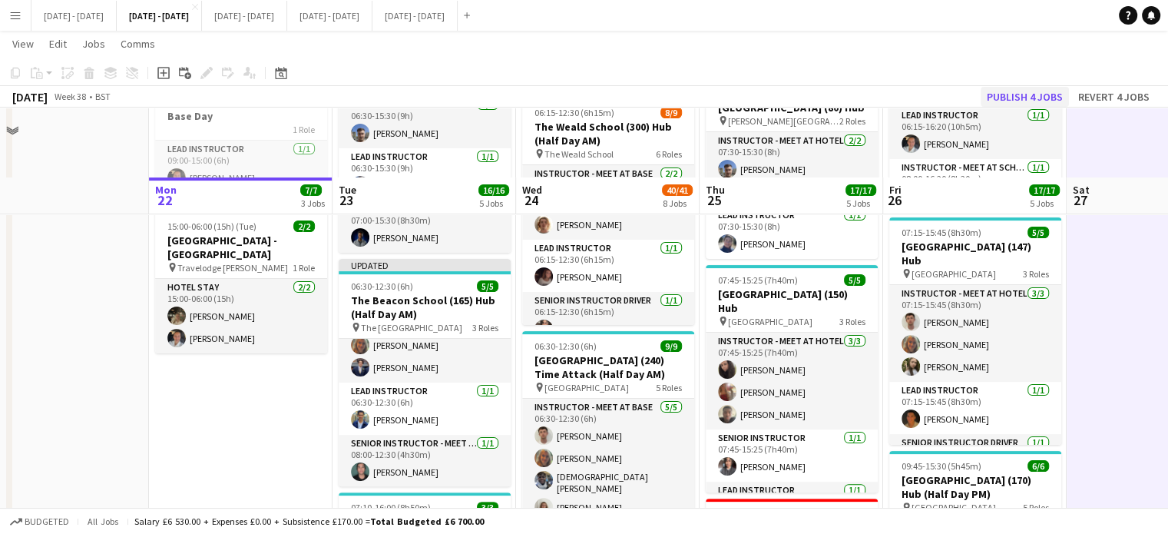
scroll to position [384, 0]
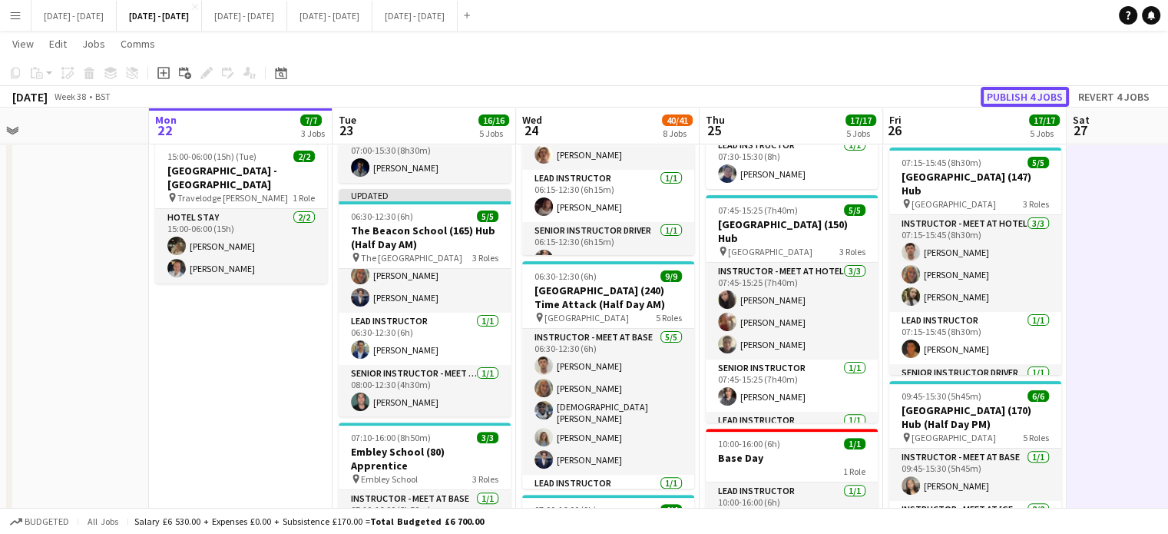
click at [1044, 99] on button "Publish 4 jobs" at bounding box center [1024, 97] width 88 height 20
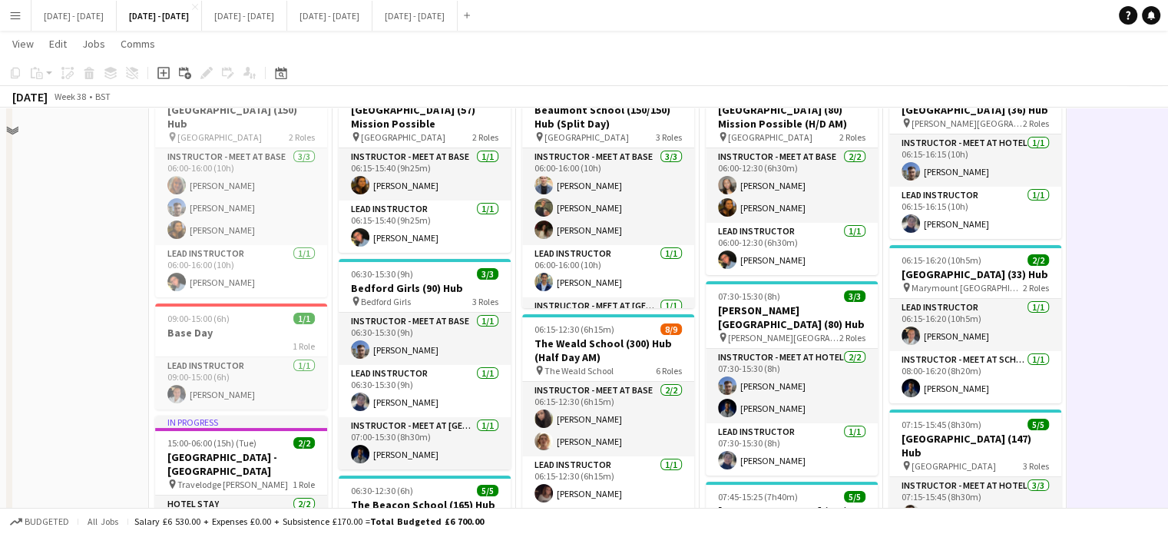
scroll to position [0, 0]
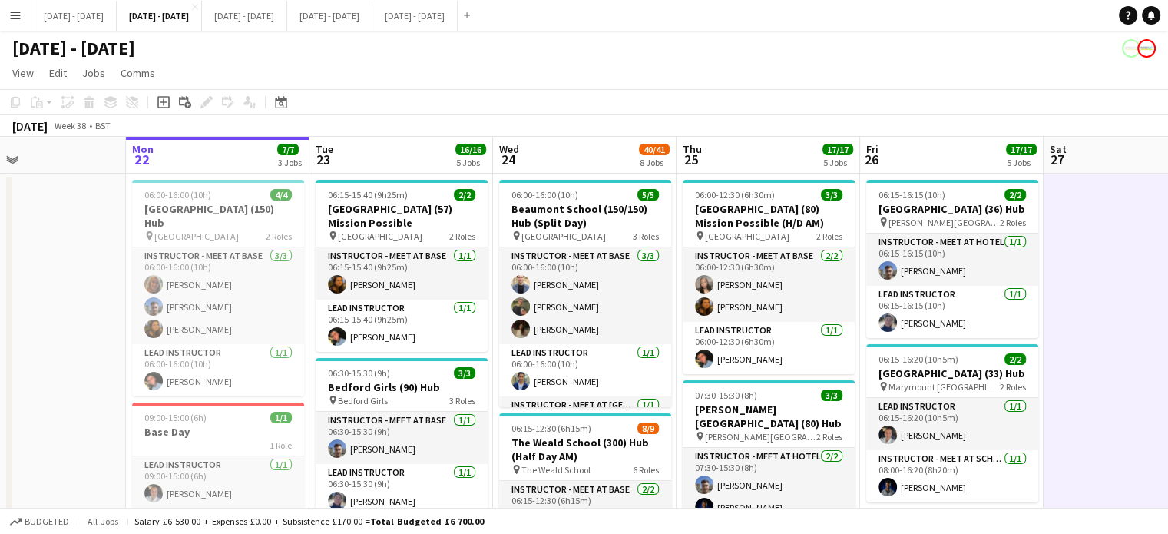
drag, startPoint x: 439, startPoint y: 151, endPoint x: 391, endPoint y: 147, distance: 48.6
